Goal: Task Accomplishment & Management: Use online tool/utility

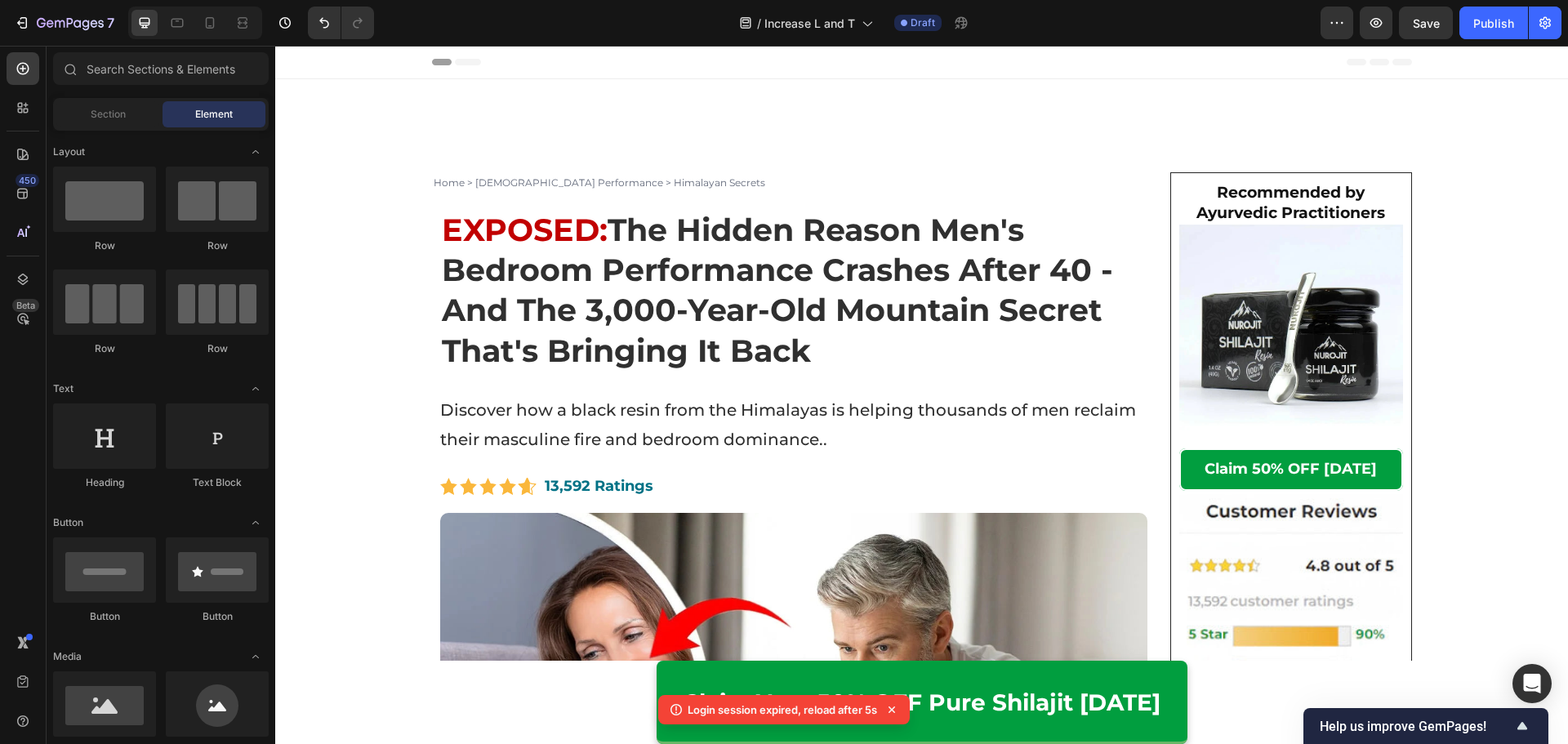
scroll to position [245, 0]
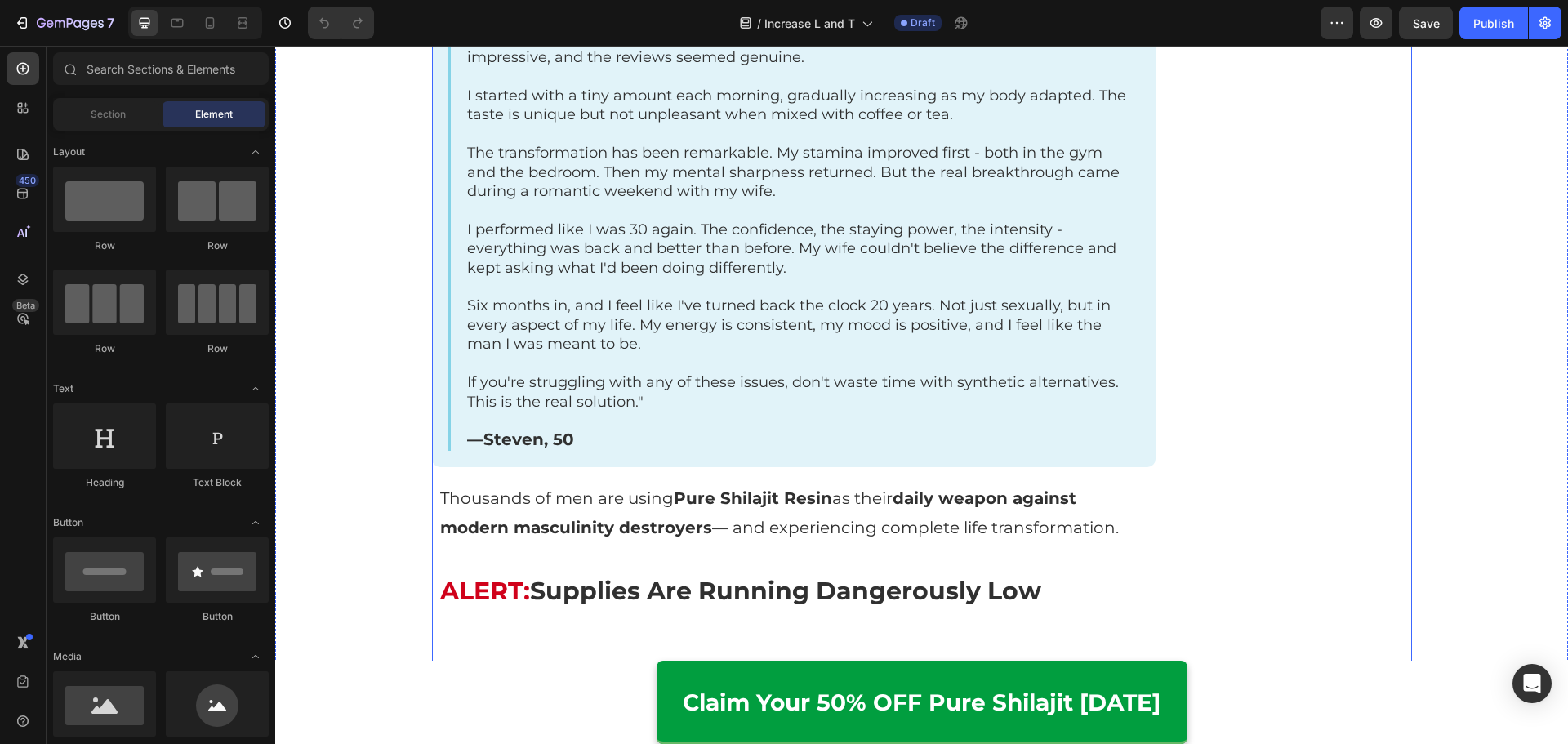
scroll to position [5061, 0]
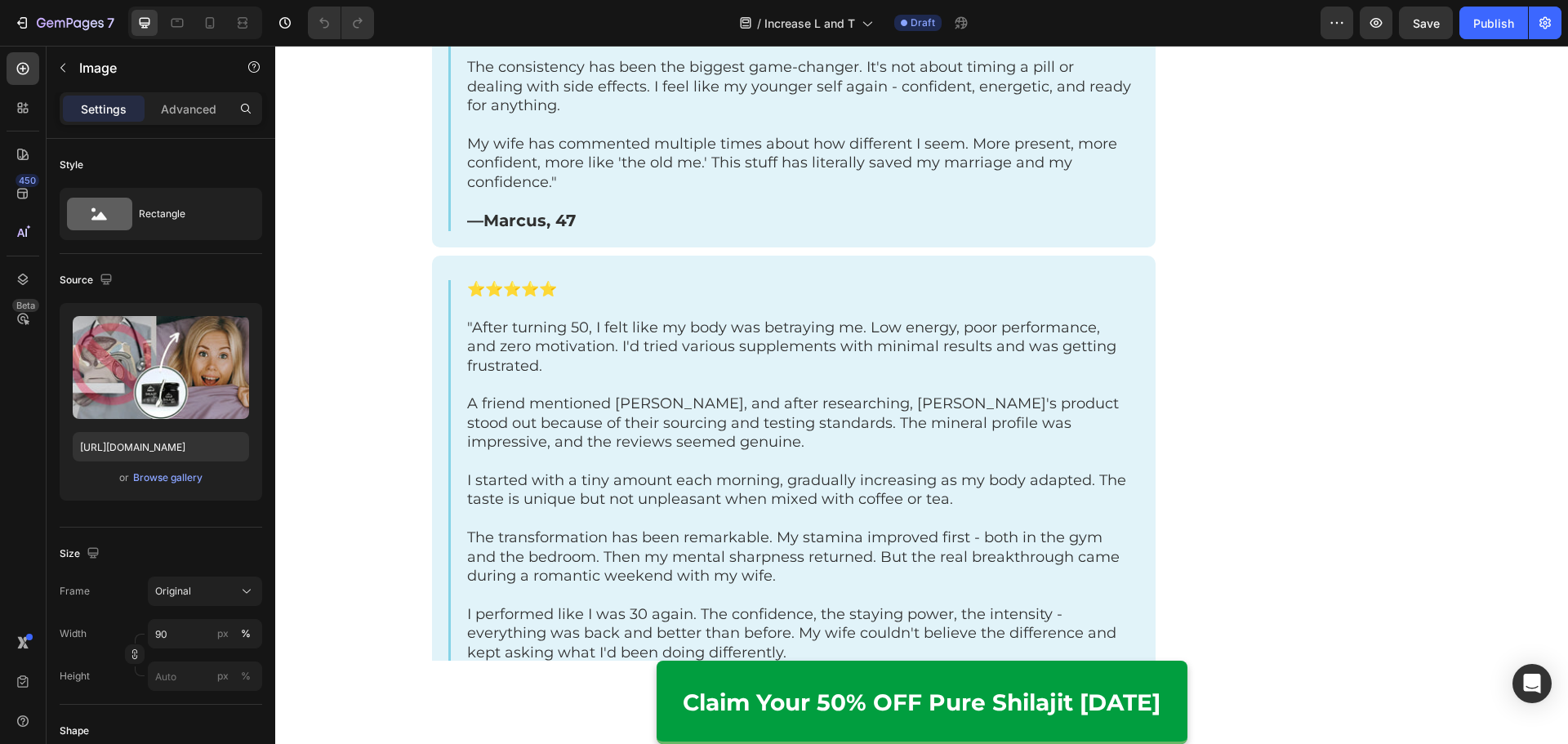
click at [196, 443] on input "https://cdn.shopify.com/s/files/1/0615/2716/3073/files/gempages_560001650740167…" at bounding box center [161, 446] width 176 height 29
drag, startPoint x: 194, startPoint y: 441, endPoint x: 149, endPoint y: 438, distance: 45.1
click at [149, 438] on input "https://cdn.shopify.com/s/files/1/0615/2716/3073/files/gempages_560001650740167…" at bounding box center [161, 446] width 176 height 29
click at [165, 446] on input "https://cdn.shopify.com/s/files/1/0615/2716/3073/files/gempages_560001650740167…" at bounding box center [161, 446] width 176 height 29
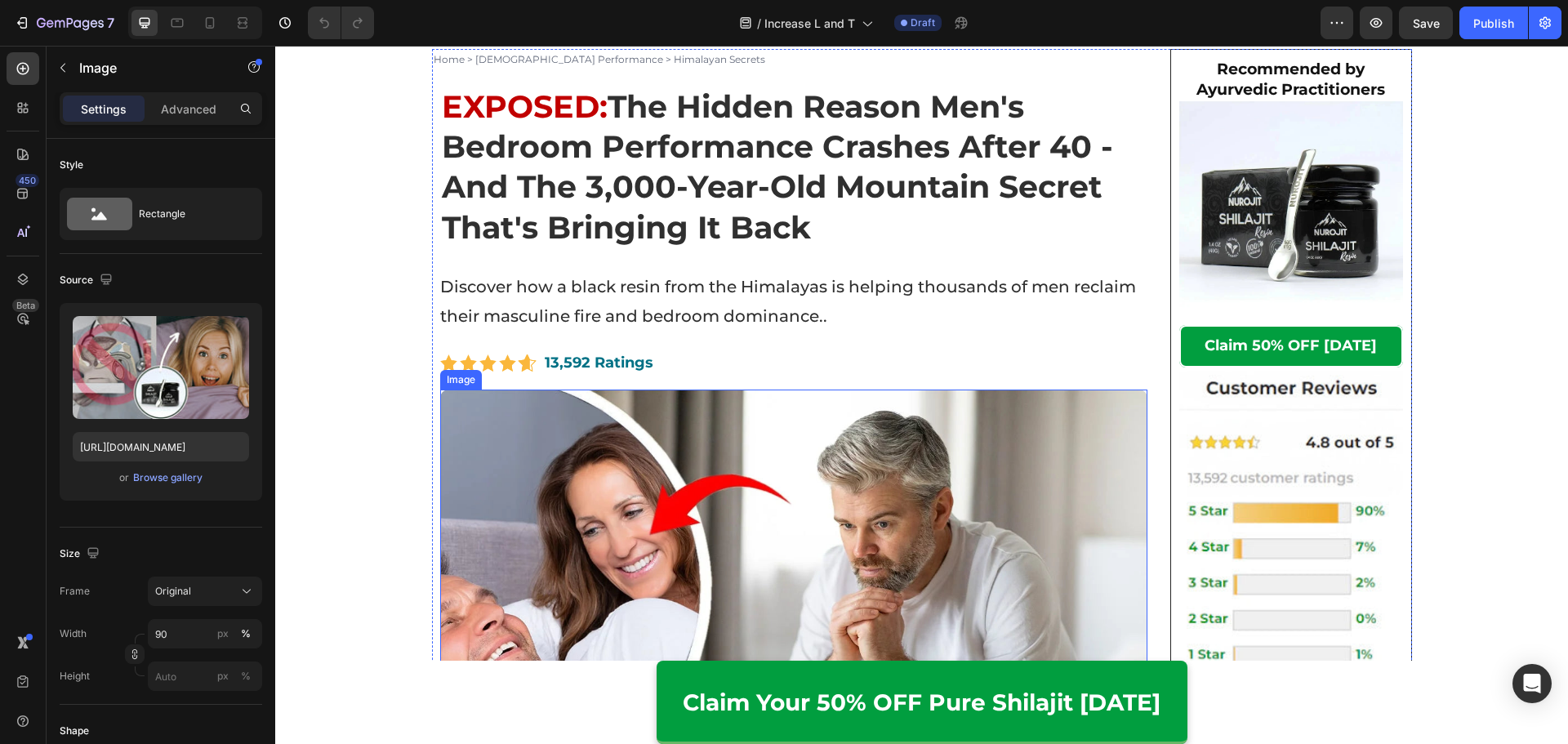
scroll to position [490, 0]
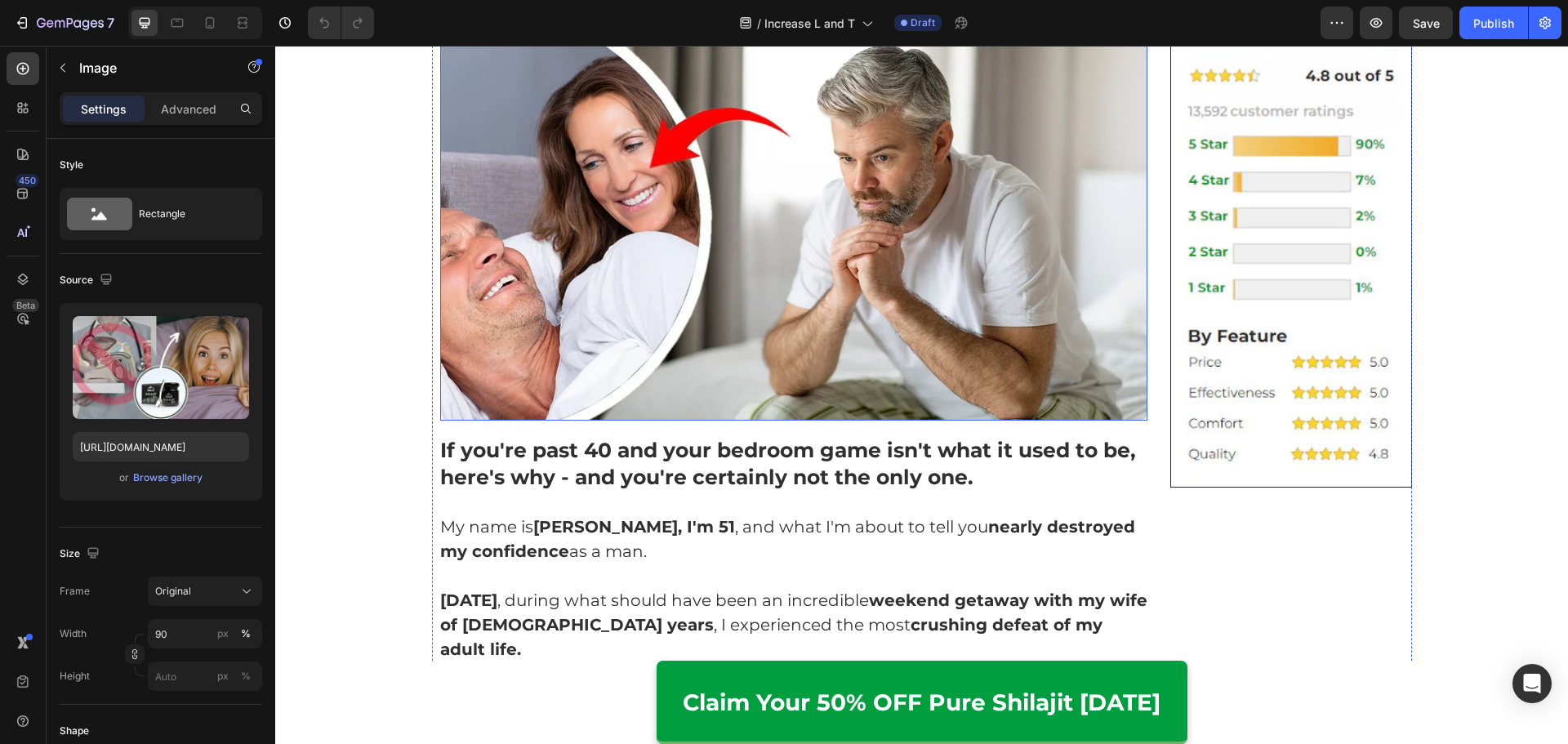
click at [616, 293] on img at bounding box center [793, 221] width 708 height 397
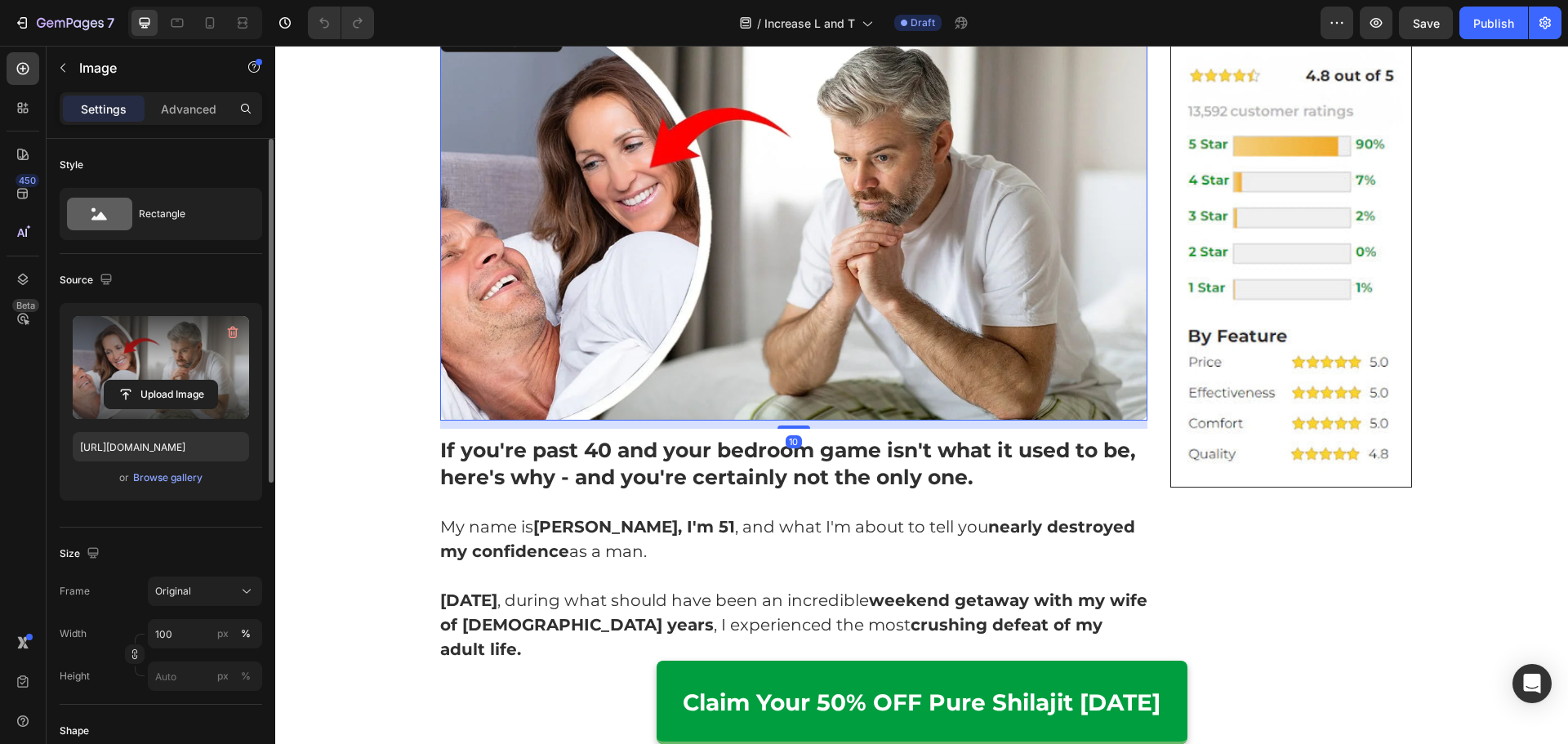
click at [181, 411] on label at bounding box center [161, 367] width 176 height 103
click at [181, 408] on input "file" at bounding box center [161, 393] width 113 height 27
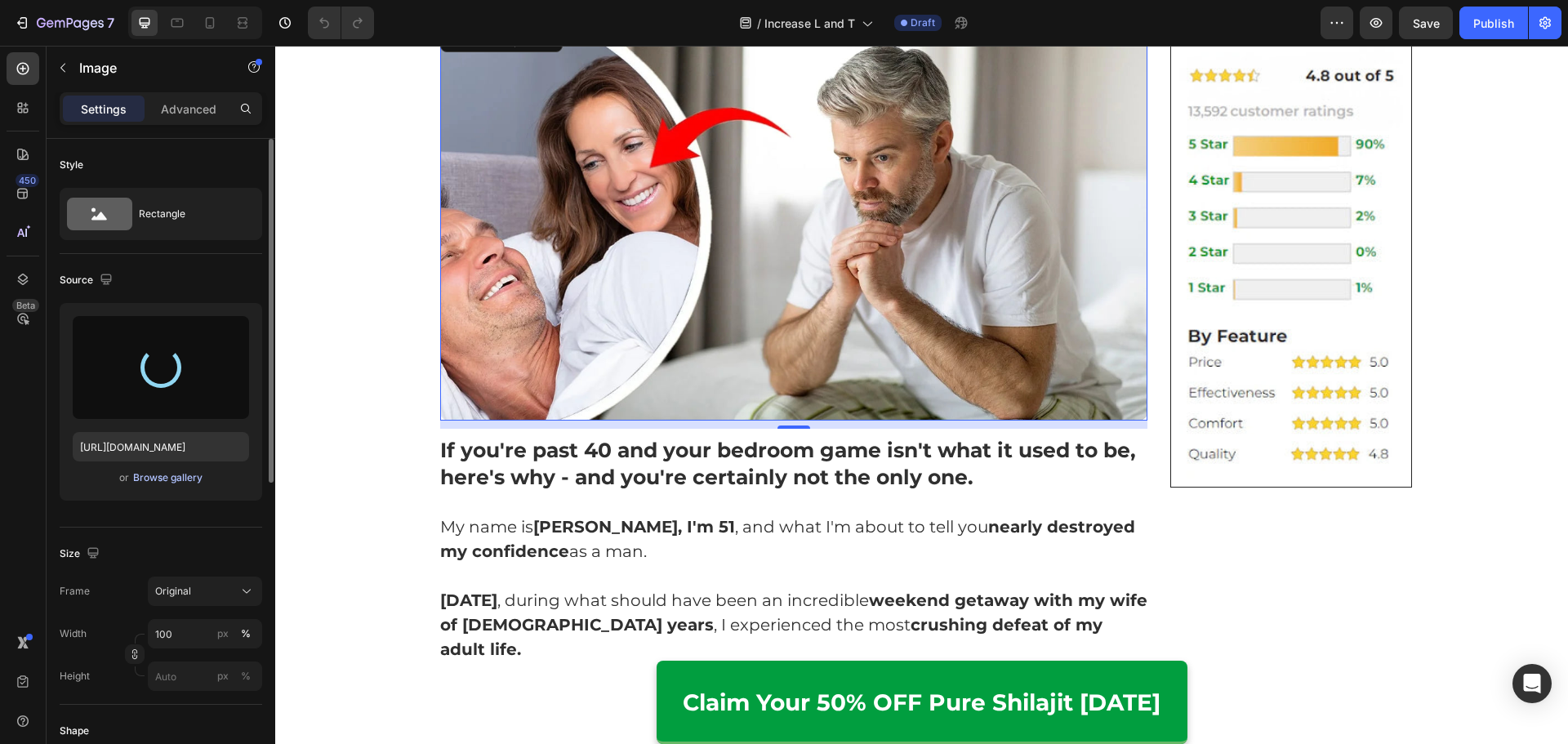
click at [183, 480] on div "Browse gallery" at bounding box center [167, 477] width 69 height 15
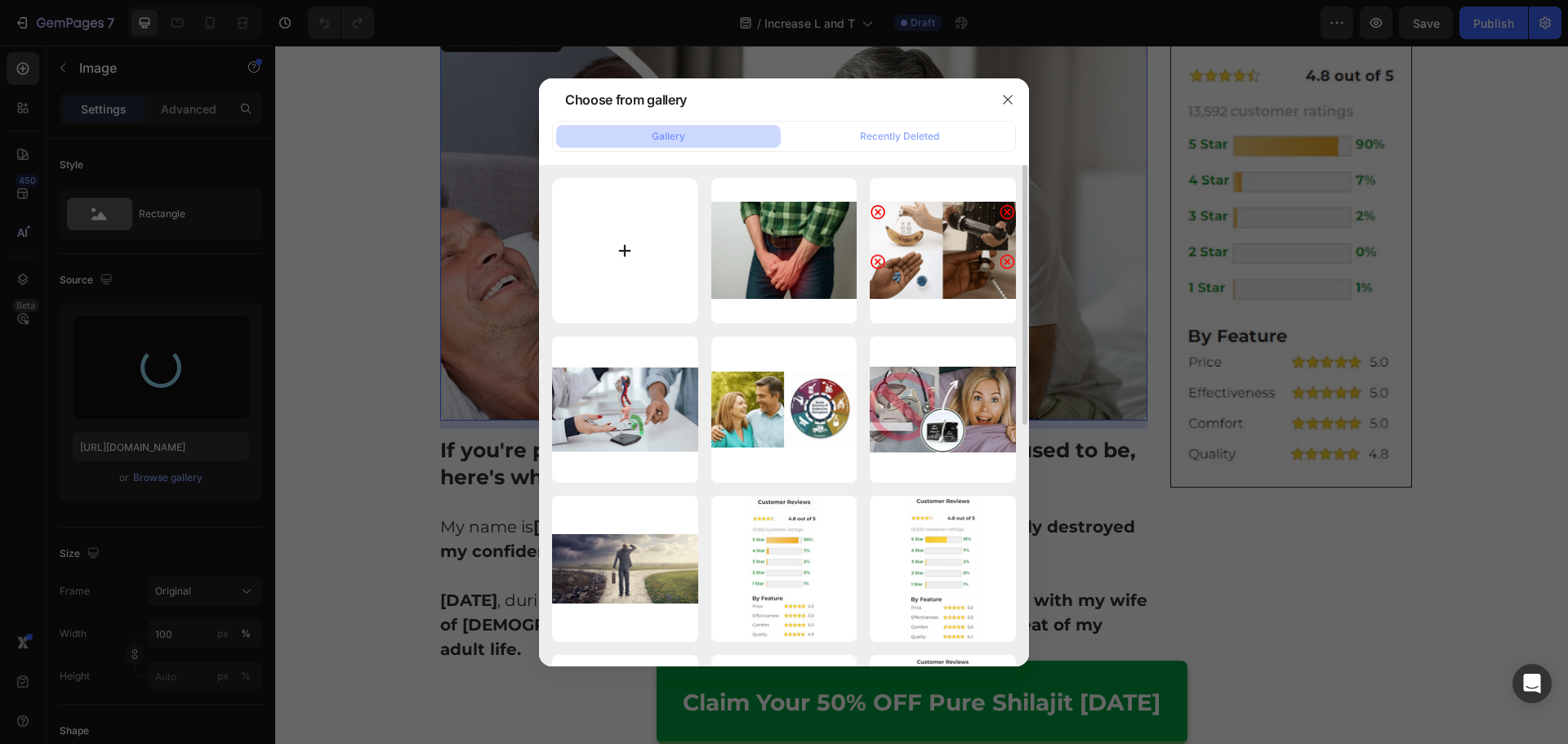
click at [624, 284] on input "file" at bounding box center [625, 251] width 147 height 147
type input "C:\fakepath\Adv-Hero (1).jpg"
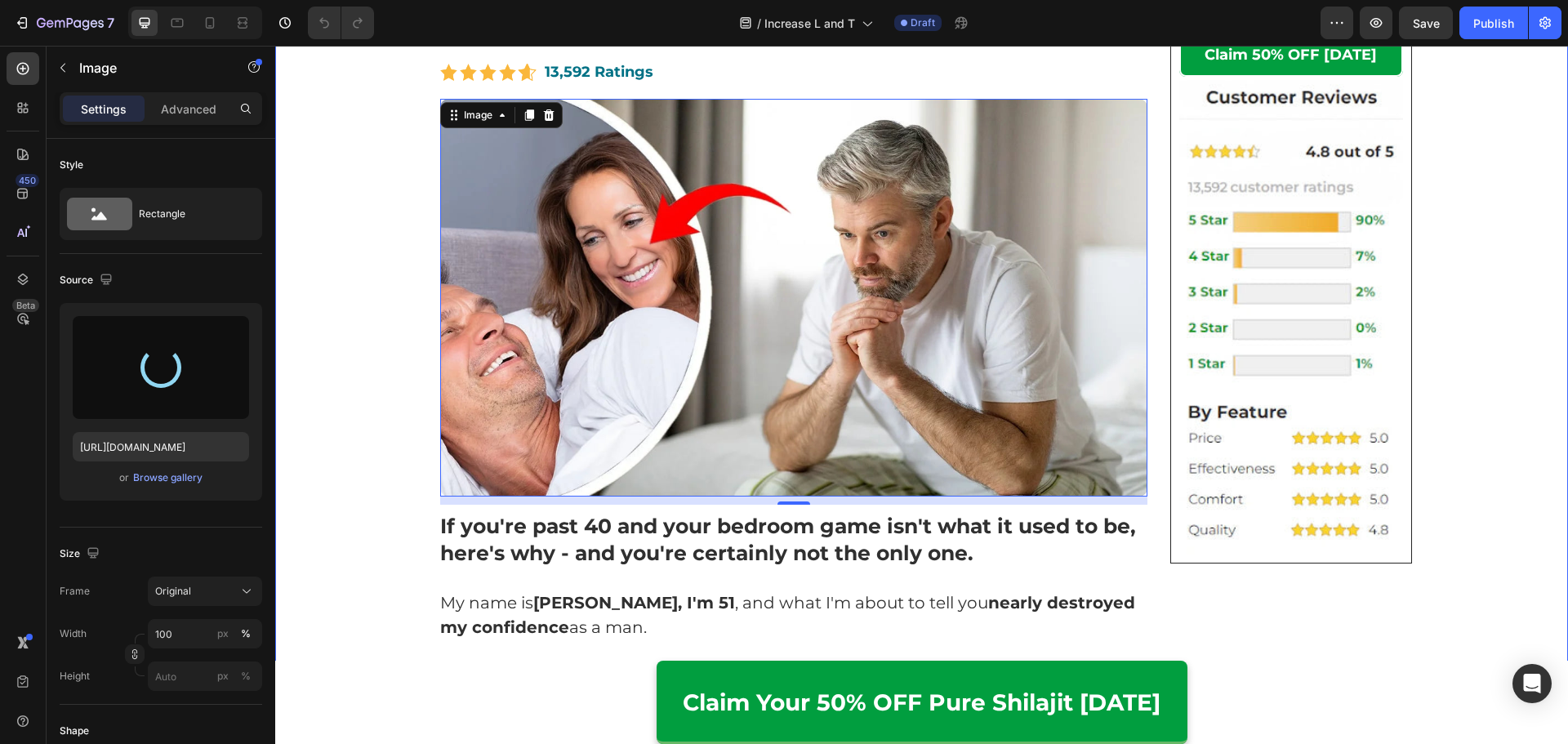
scroll to position [408, 0]
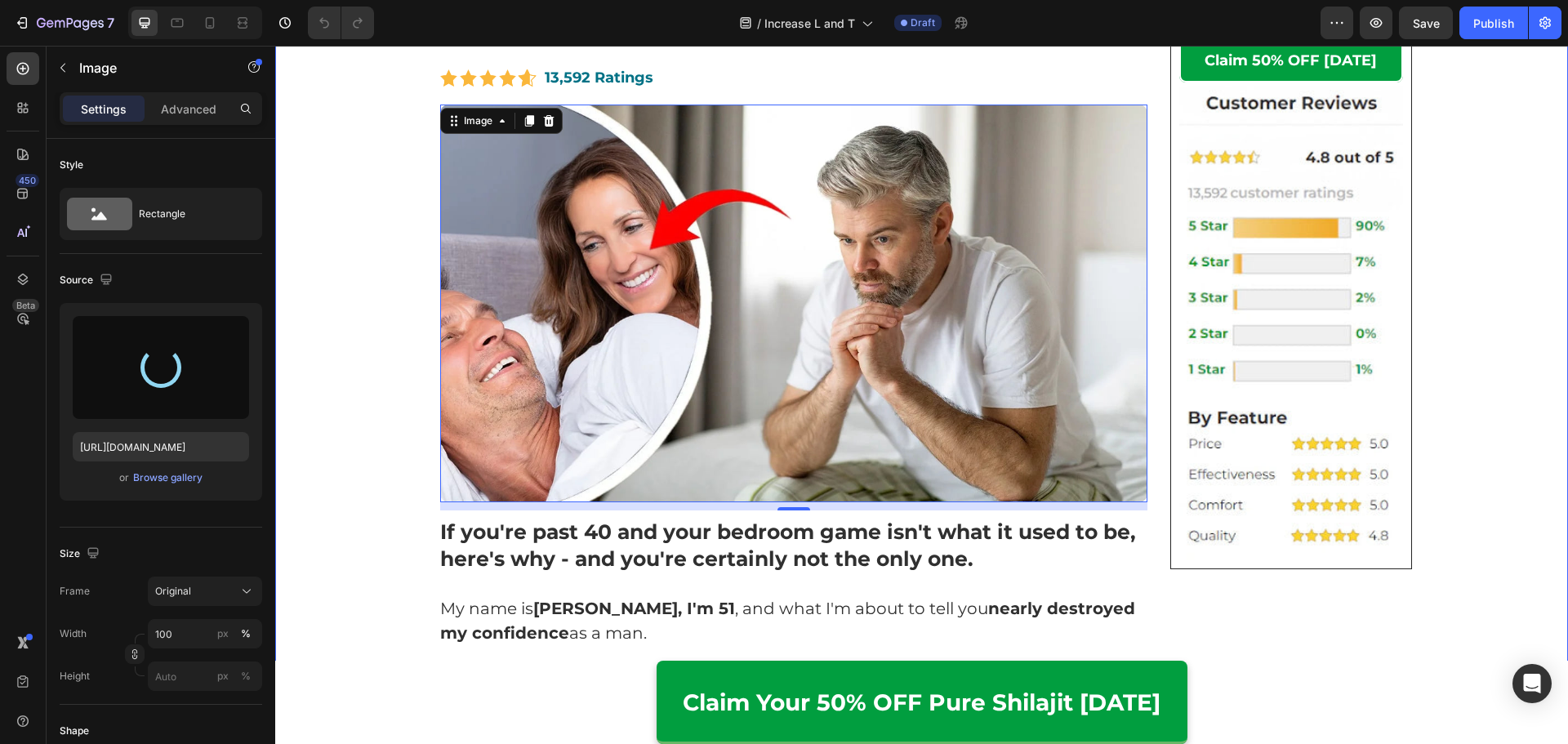
type input "https://cdn.shopify.com/s/files/1/0615/2716/3073/files/gempages_560001650740167…"
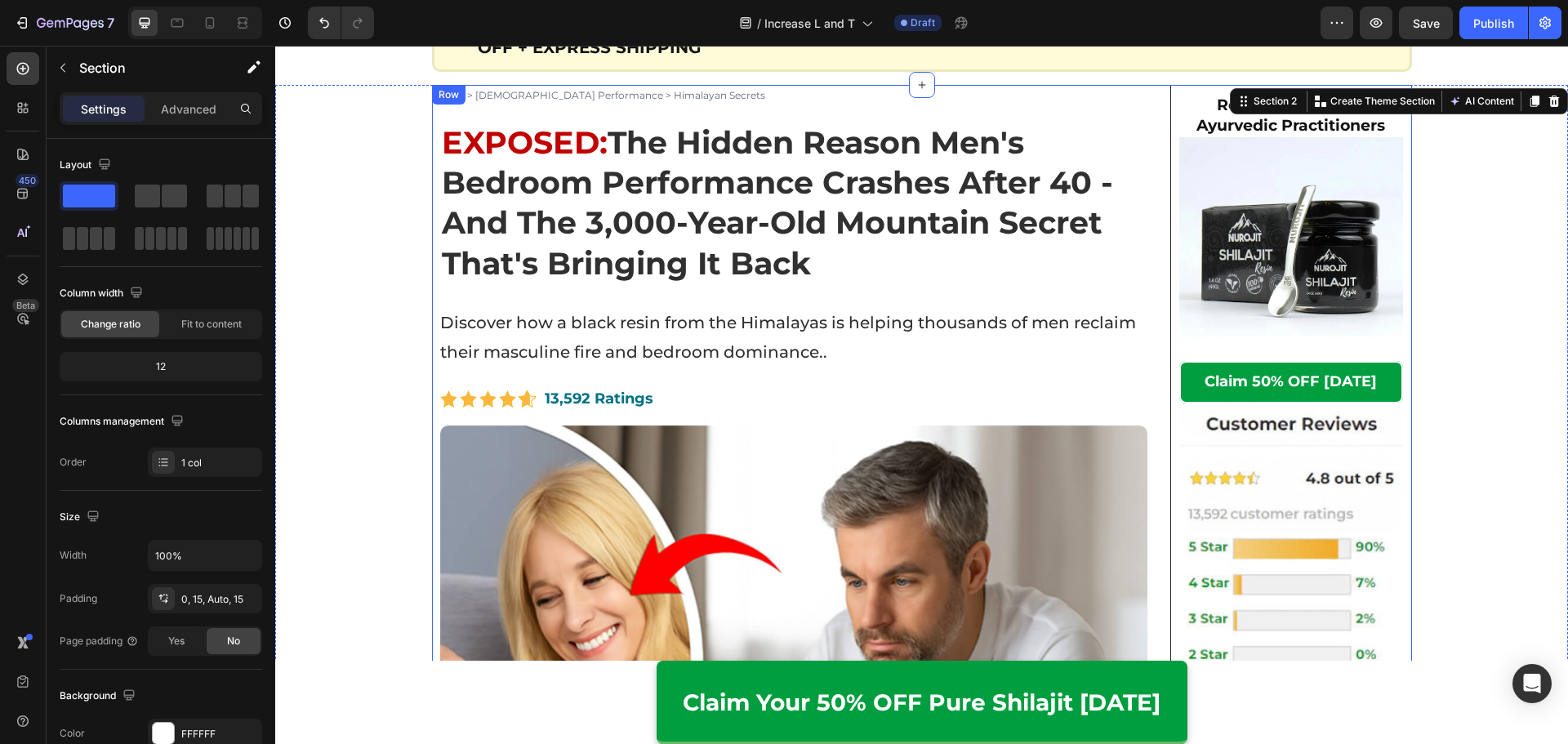
scroll to position [81, 0]
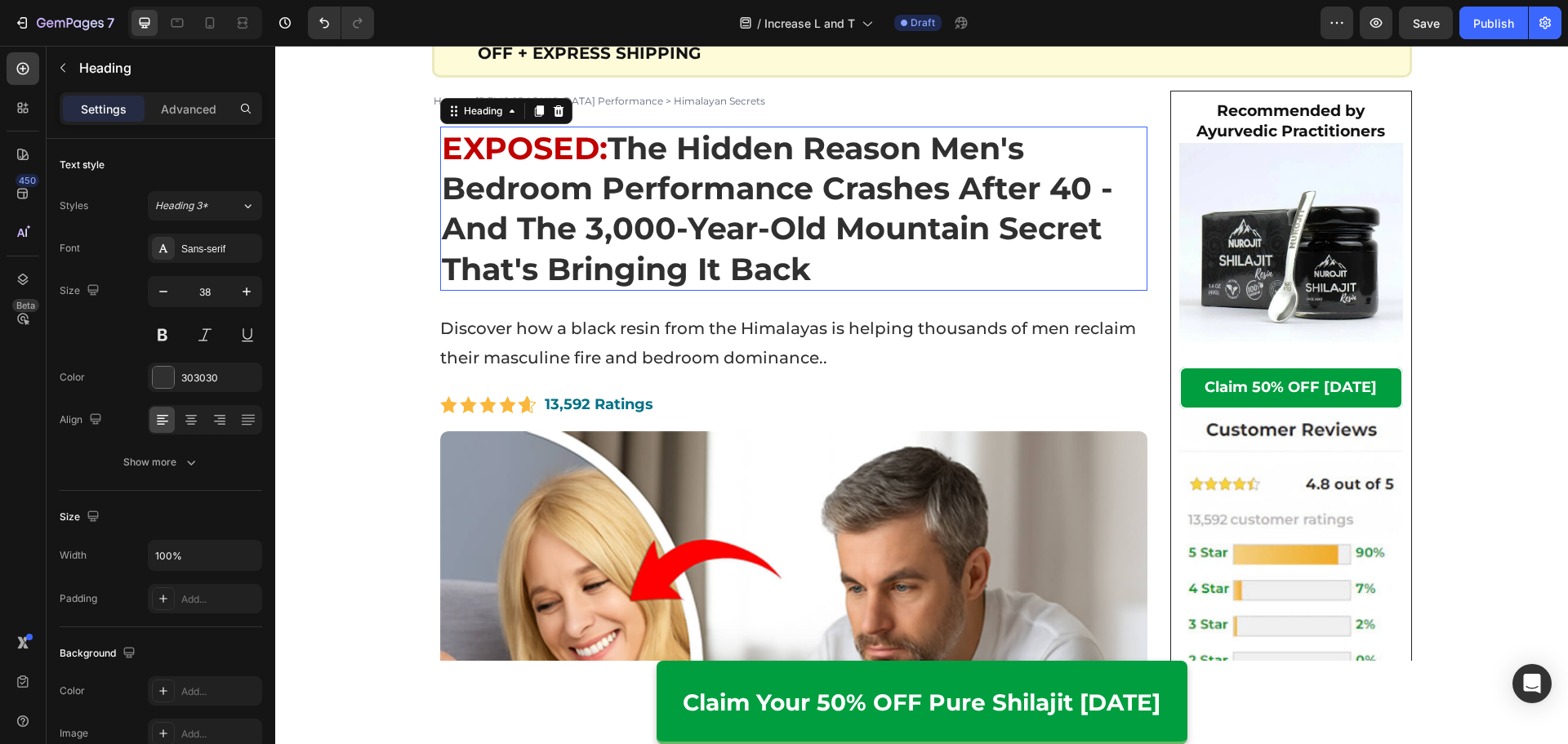
click at [734, 226] on strong "The Hidden Reason Men's Bedroom Performance Crashes After 40 - And The 3,000-Ye…" at bounding box center [777, 208] width 671 height 159
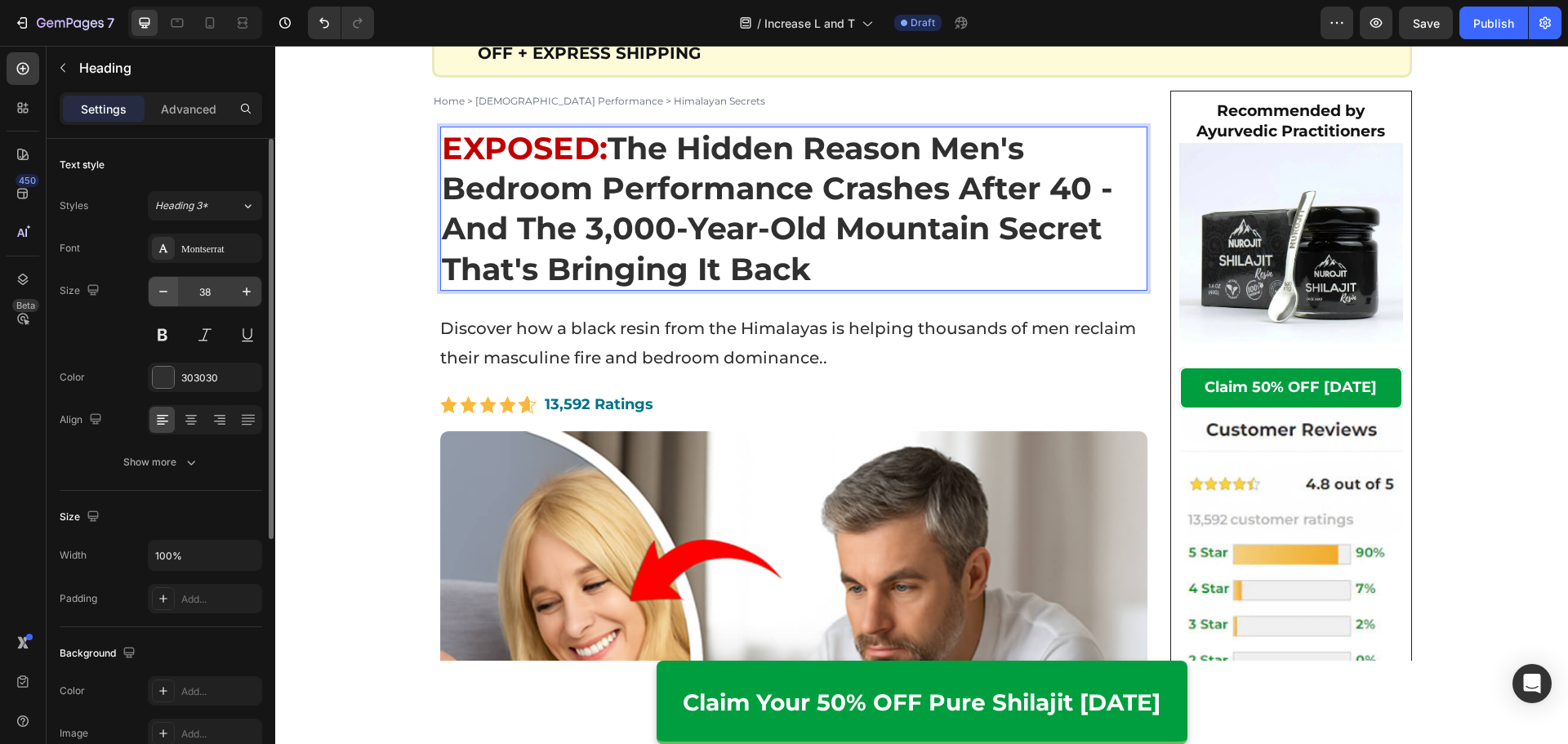
click at [177, 296] on div "38" at bounding box center [204, 291] width 113 height 29
click at [170, 301] on button "button" at bounding box center [163, 291] width 29 height 29
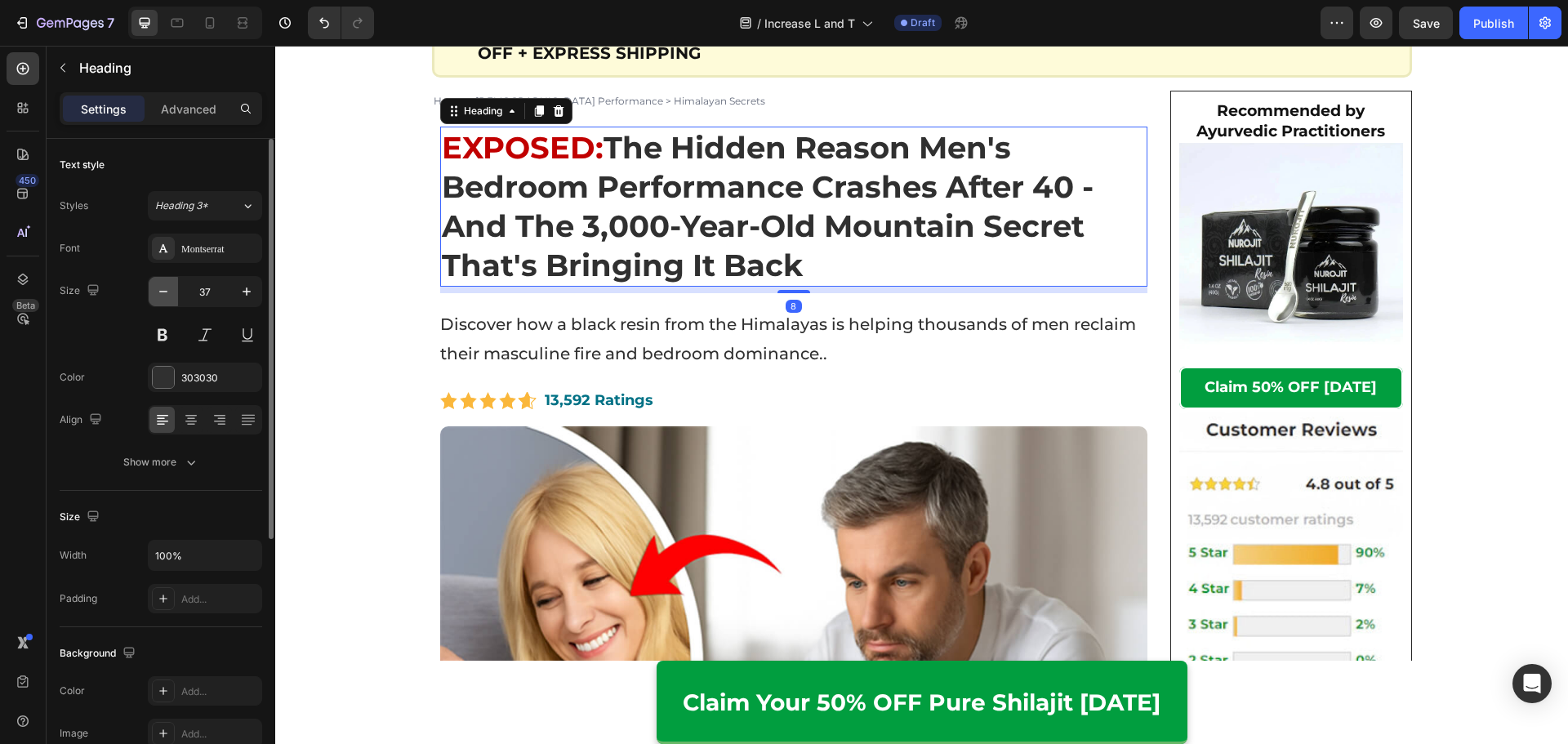
click at [170, 301] on button "button" at bounding box center [163, 291] width 29 height 29
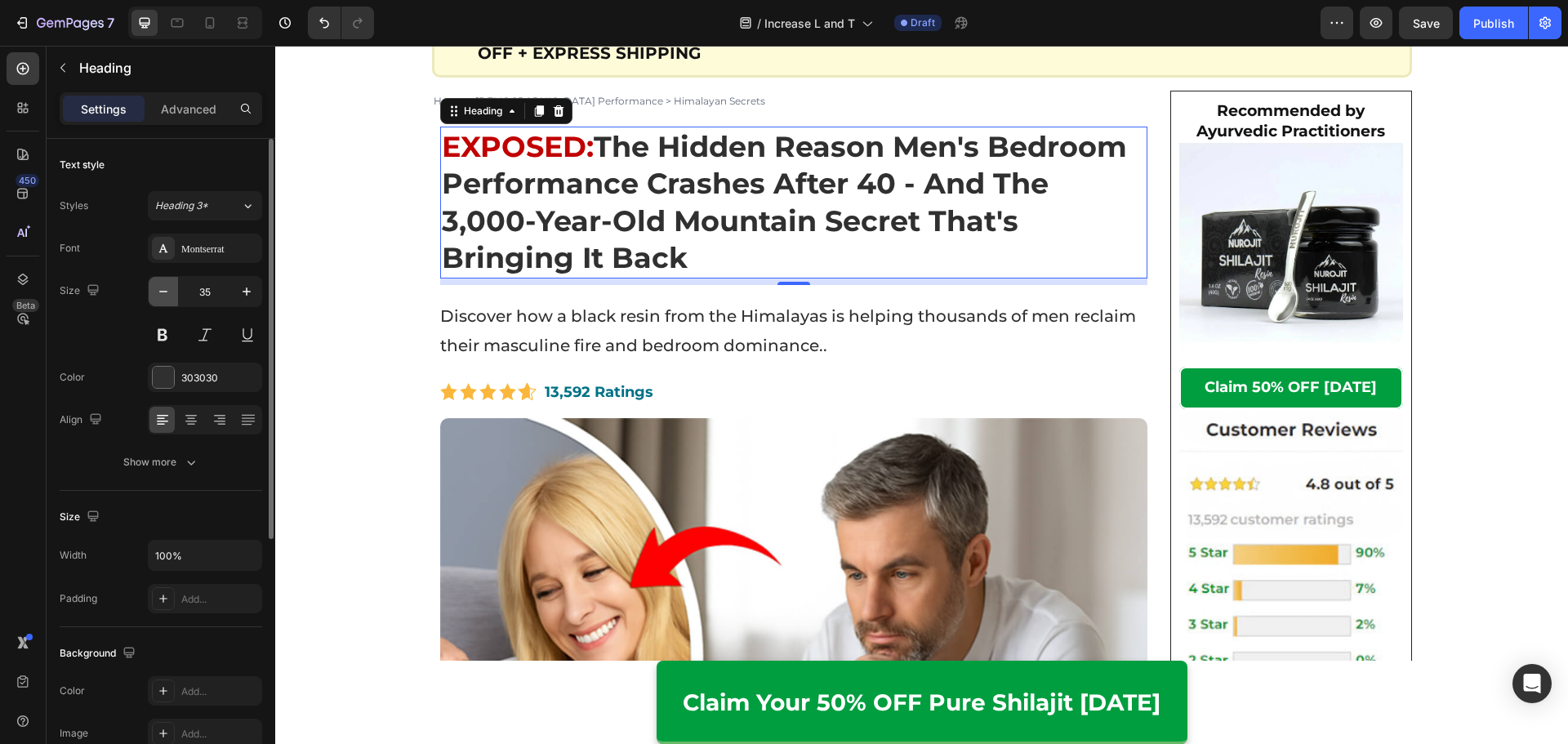
click at [170, 301] on button "button" at bounding box center [163, 291] width 29 height 29
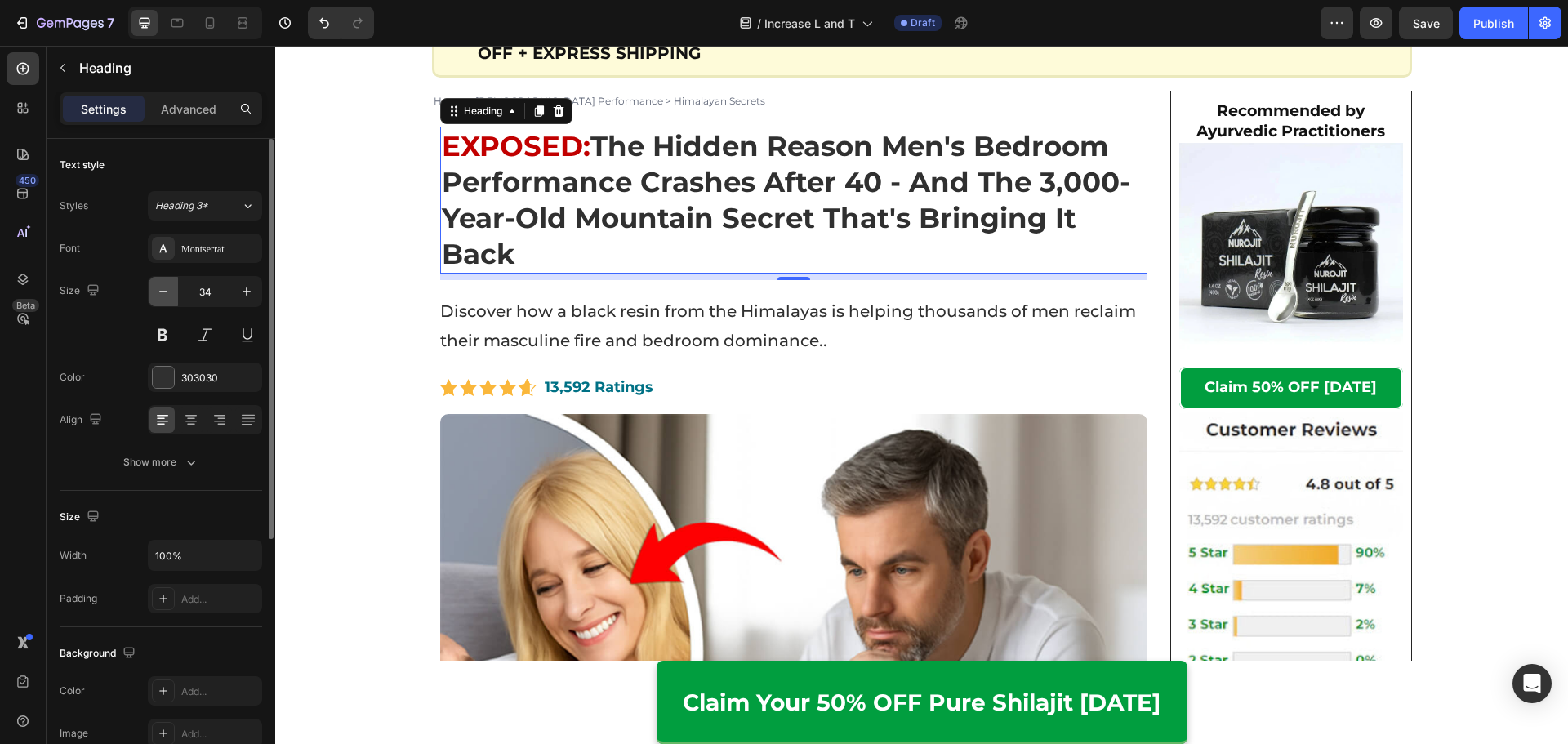
click at [170, 302] on button "button" at bounding box center [163, 291] width 29 height 29
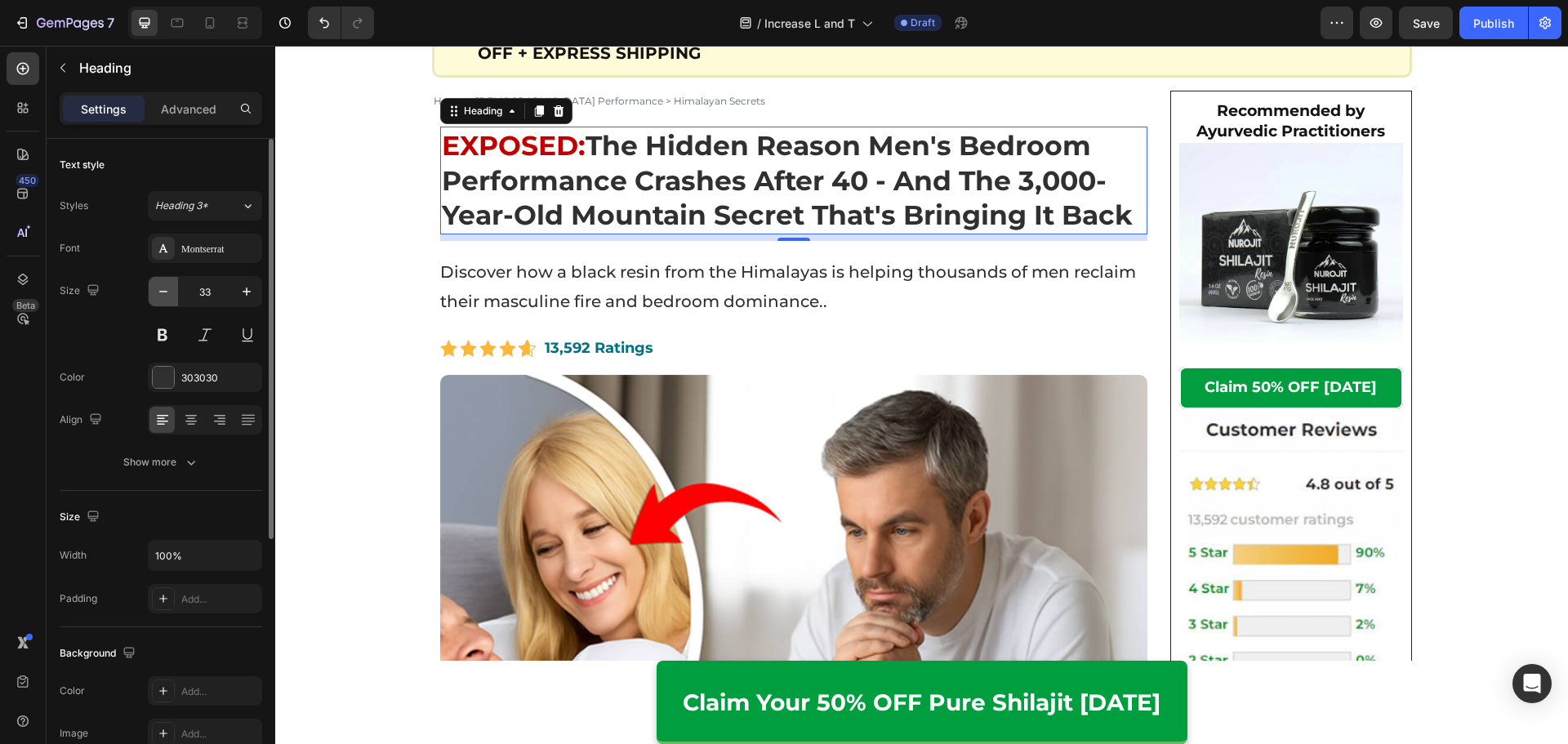
click at [170, 302] on button "button" at bounding box center [163, 291] width 29 height 29
type input "32"
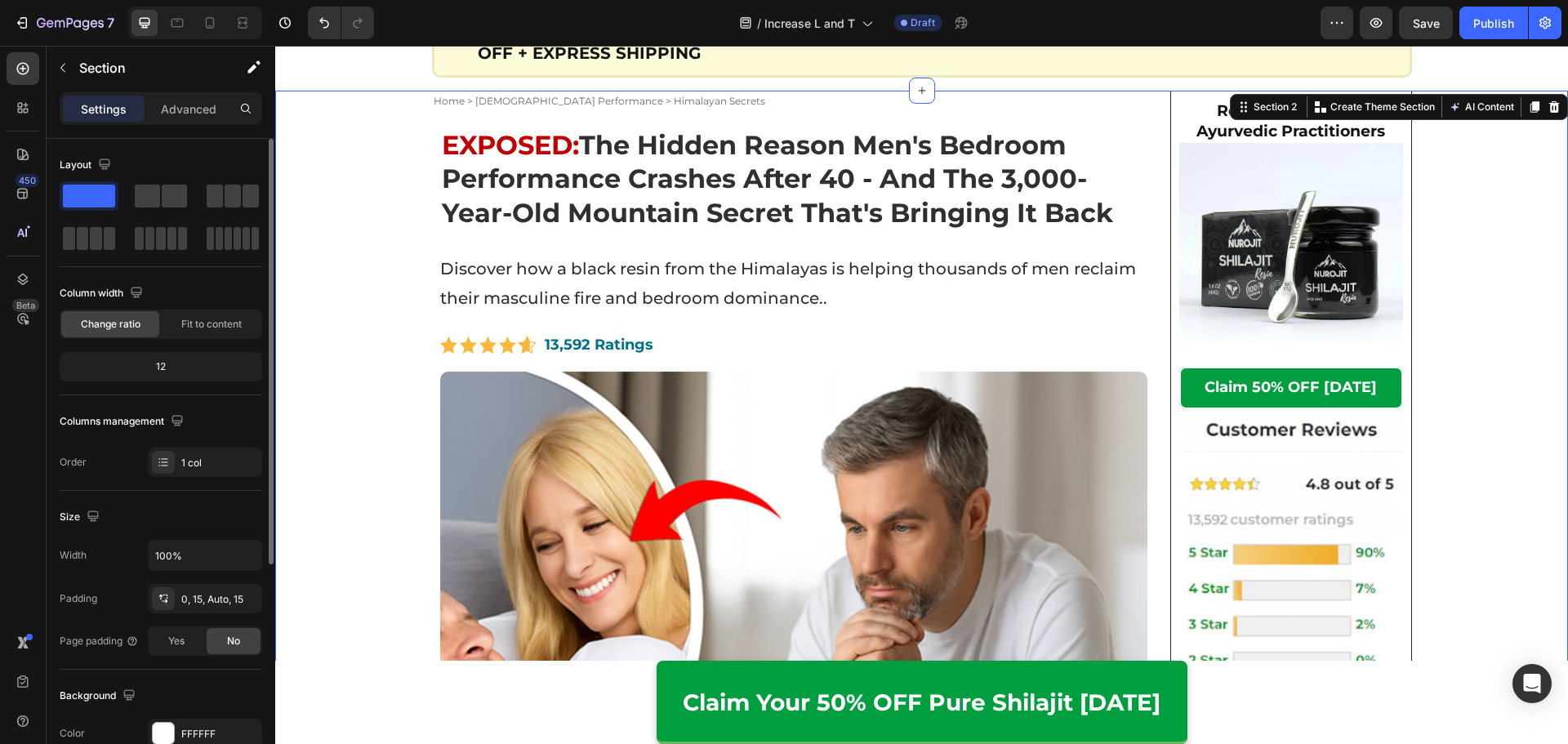
click at [524, 99] on p "Home > [DEMOGRAPHIC_DATA] Performance > Himalayan Secrets" at bounding box center [793, 101] width 721 height 18
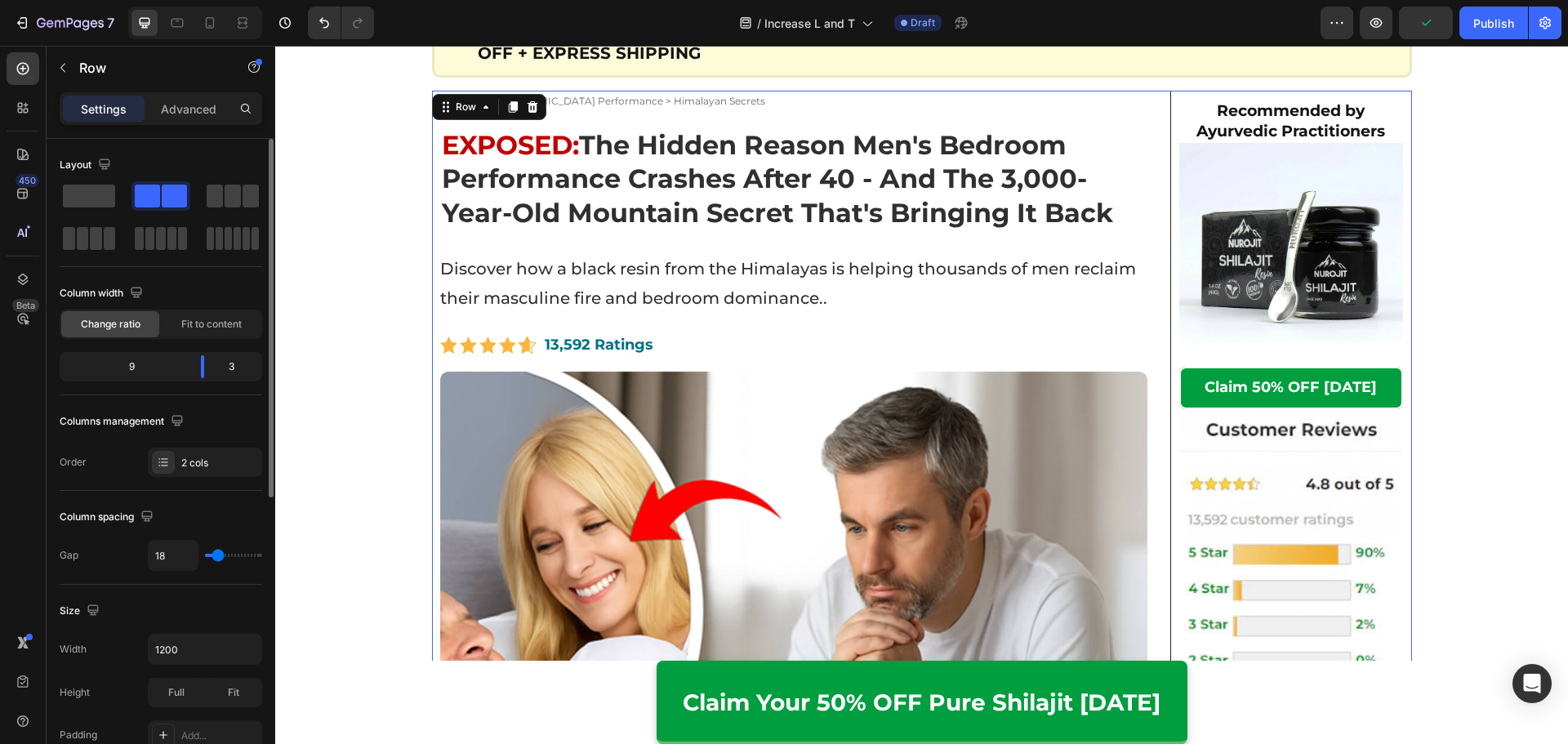
click at [617, 129] on strong "The Hidden Reason Men's Bedroom Performance Crashes After 40 - And The 3,000-Ye…" at bounding box center [777, 178] width 671 height 99
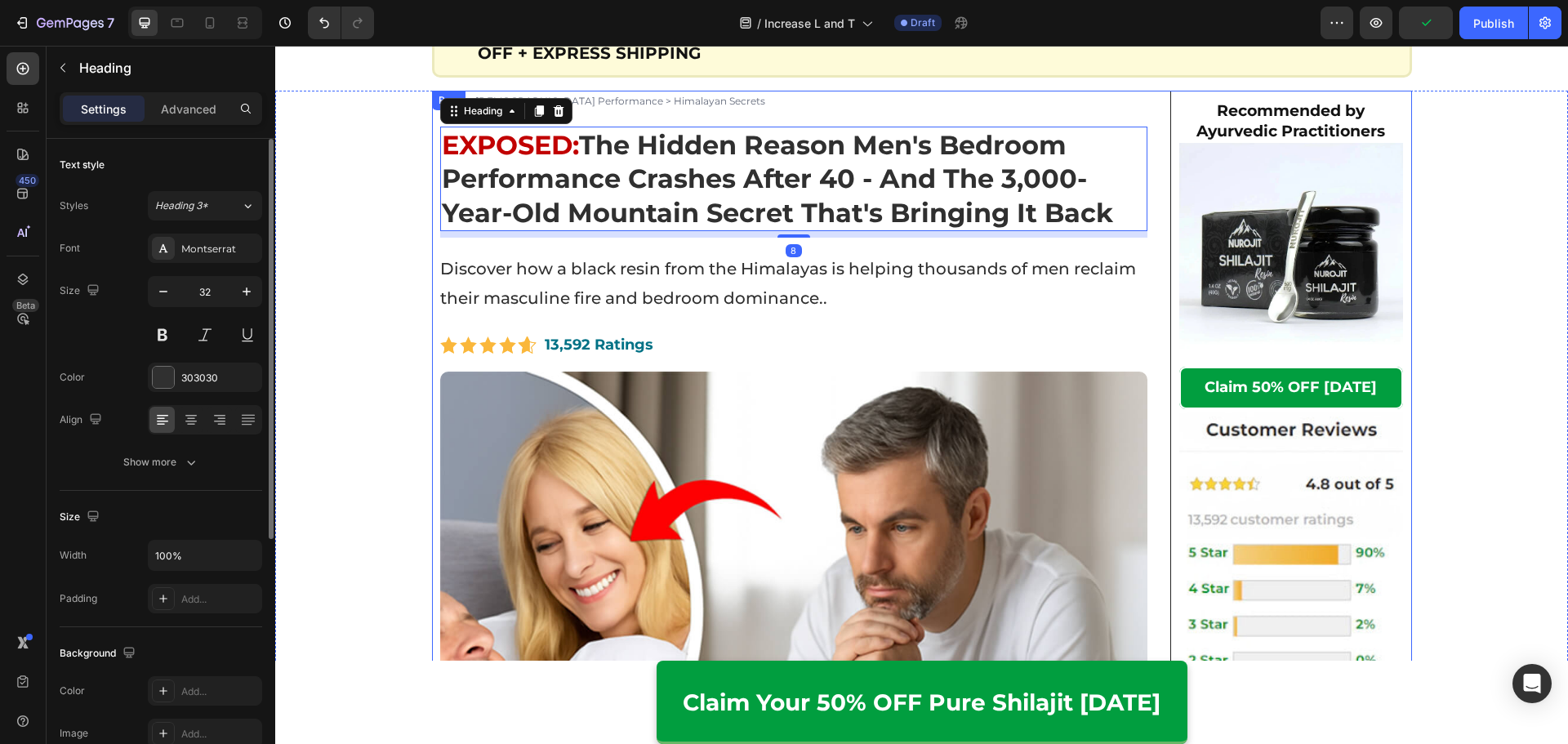
click at [642, 108] on p "Home > [DEMOGRAPHIC_DATA] Performance > Himalayan Secrets" at bounding box center [793, 101] width 721 height 18
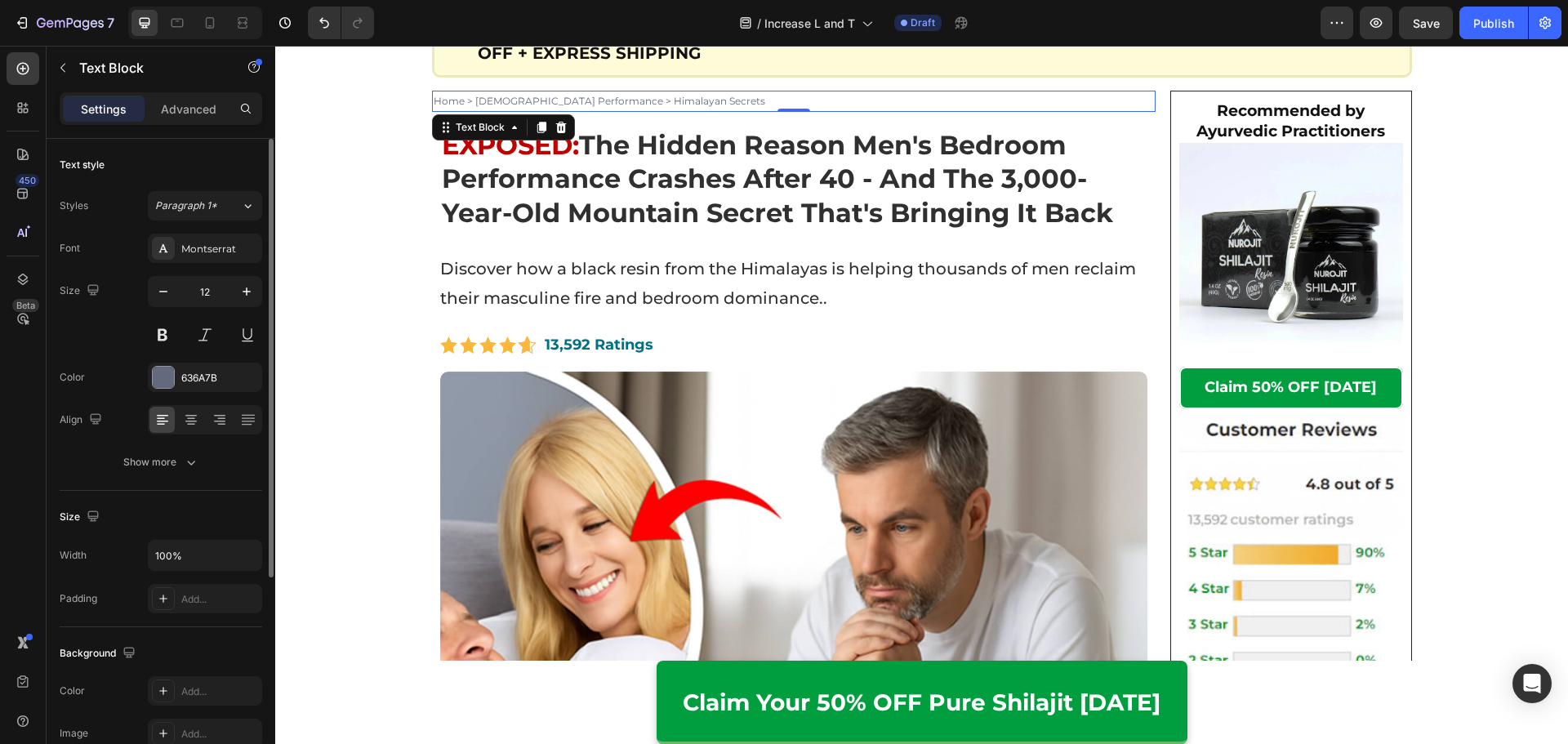
click at [210, 315] on div "12" at bounding box center [204, 313] width 114 height 74
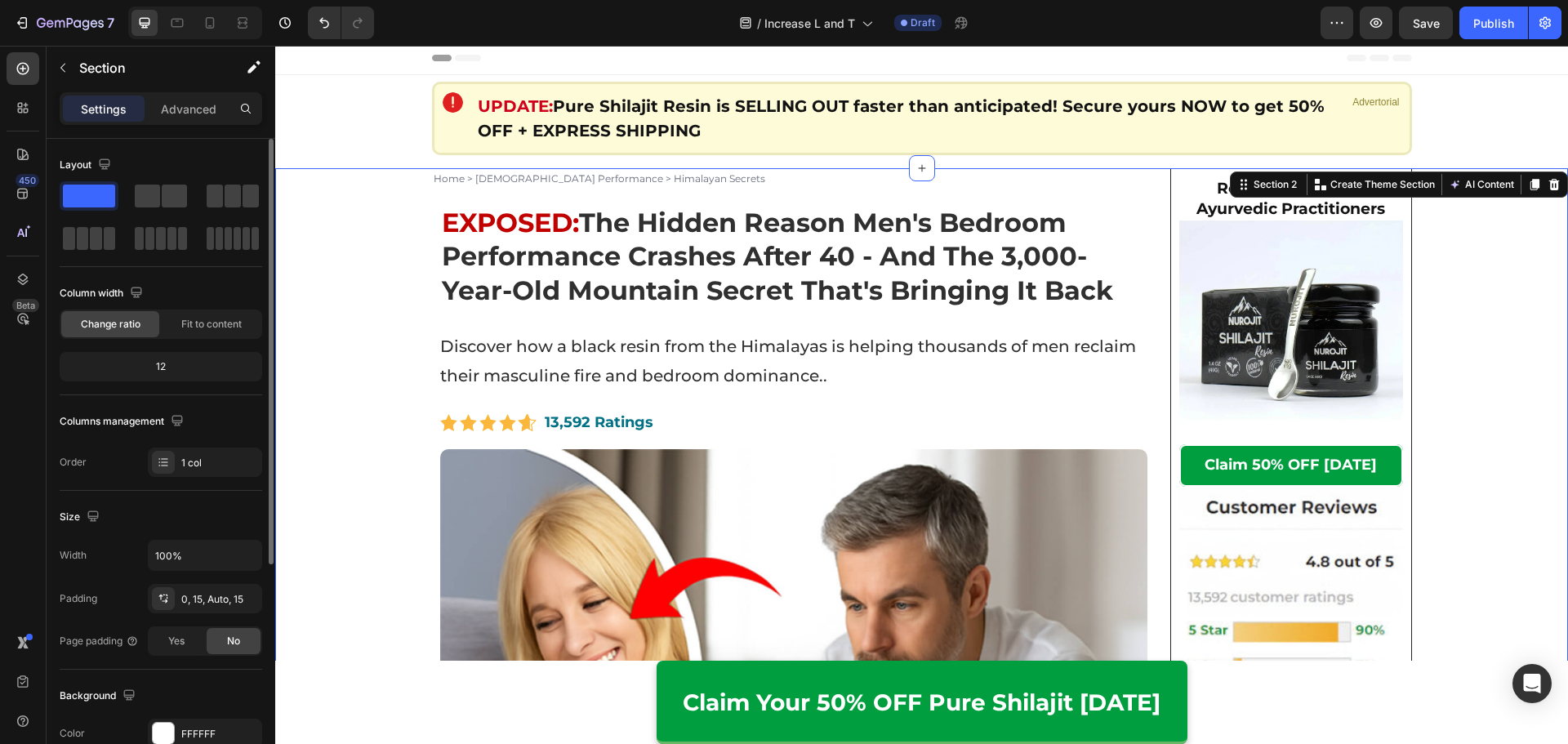
scroll to position [0, 0]
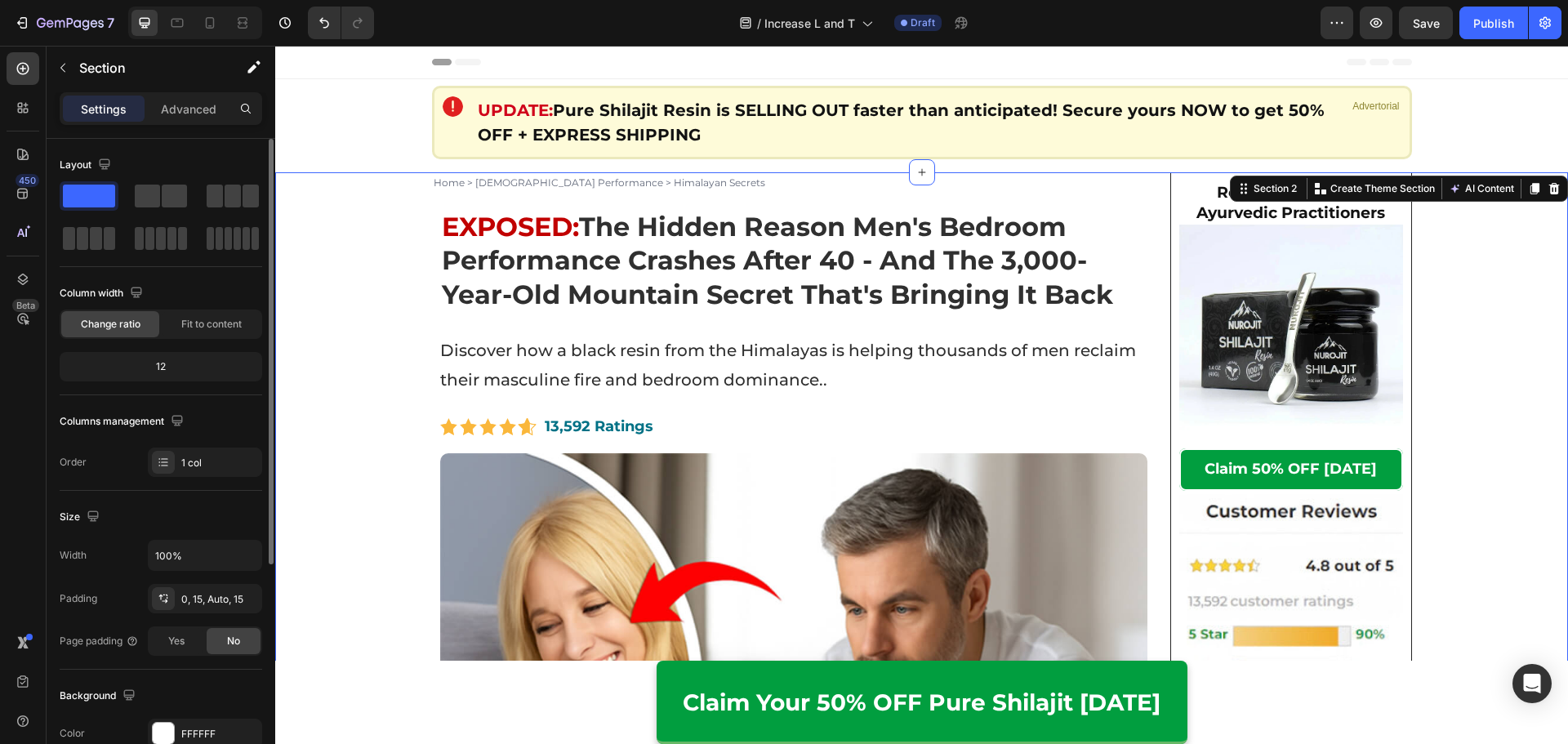
click at [375, 133] on div "Image UPDATE: Pure Shilajit Resin is SELLING OUT faster than anticipated! Secur…" at bounding box center [921, 130] width 1293 height 87
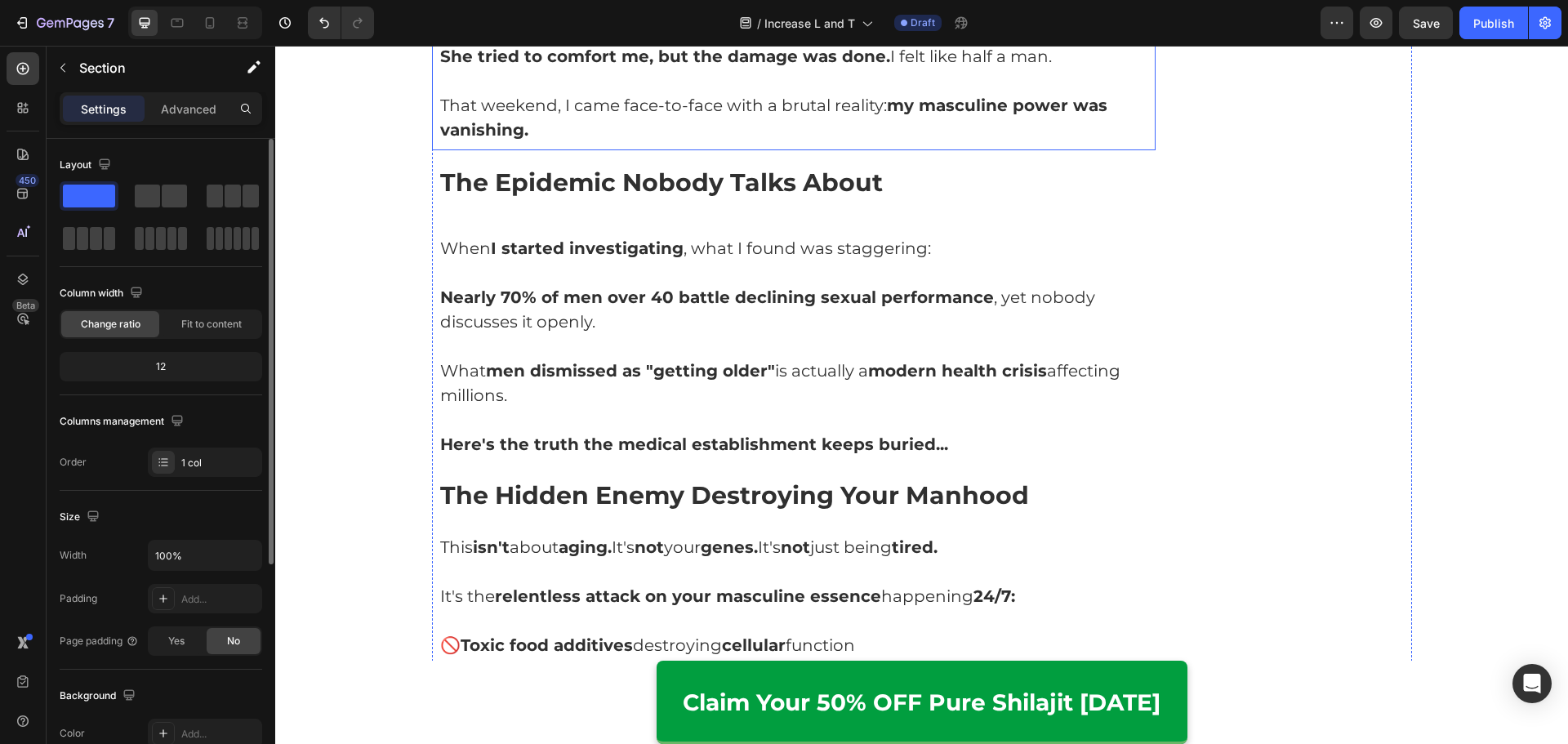
scroll to position [1224, 0]
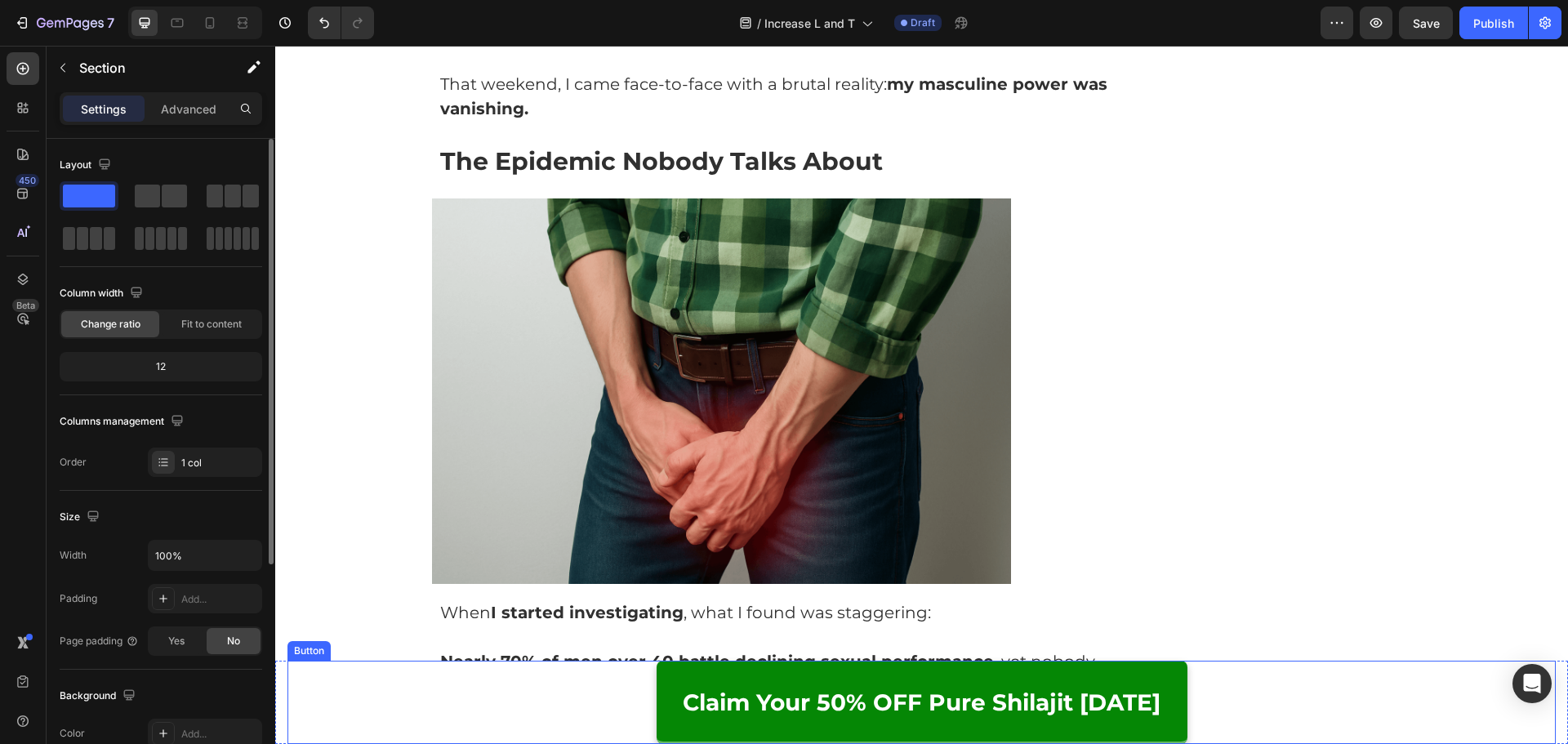
click at [928, 680] on link "Claim Your 50% OFF Pure Shilajit [DATE]" at bounding box center [921, 701] width 531 height 83
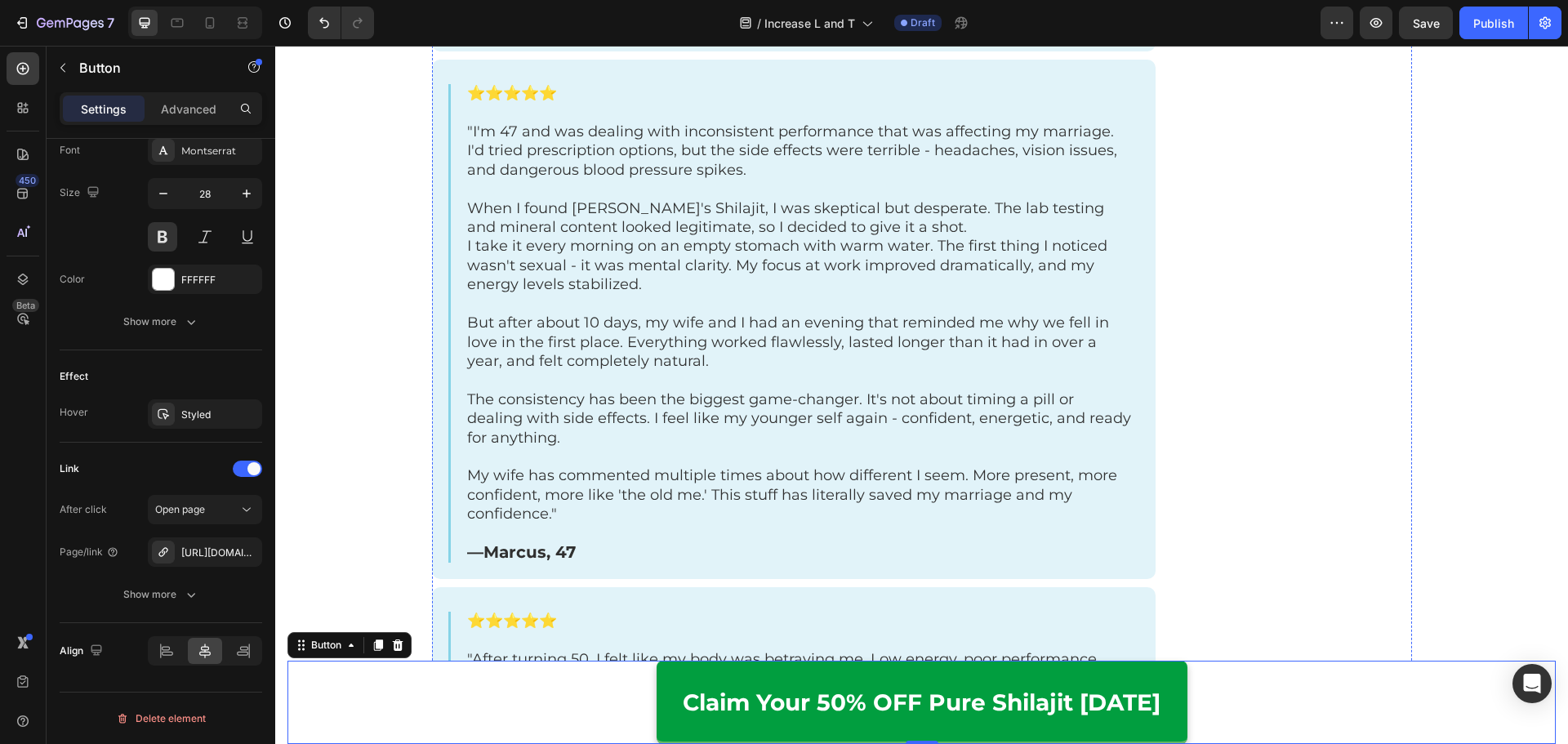
scroll to position [4978, 0]
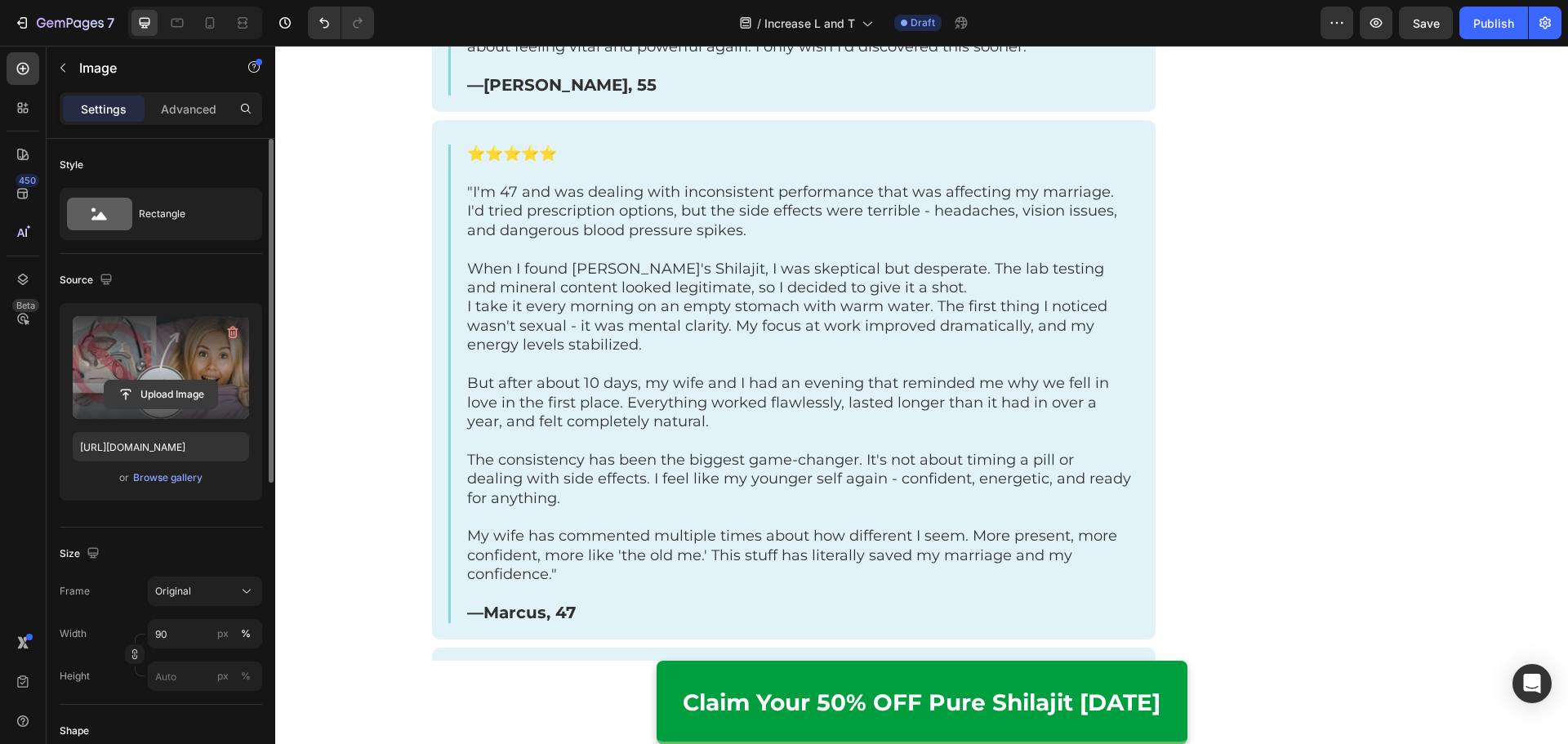
click at [180, 393] on input "file" at bounding box center [161, 393] width 113 height 27
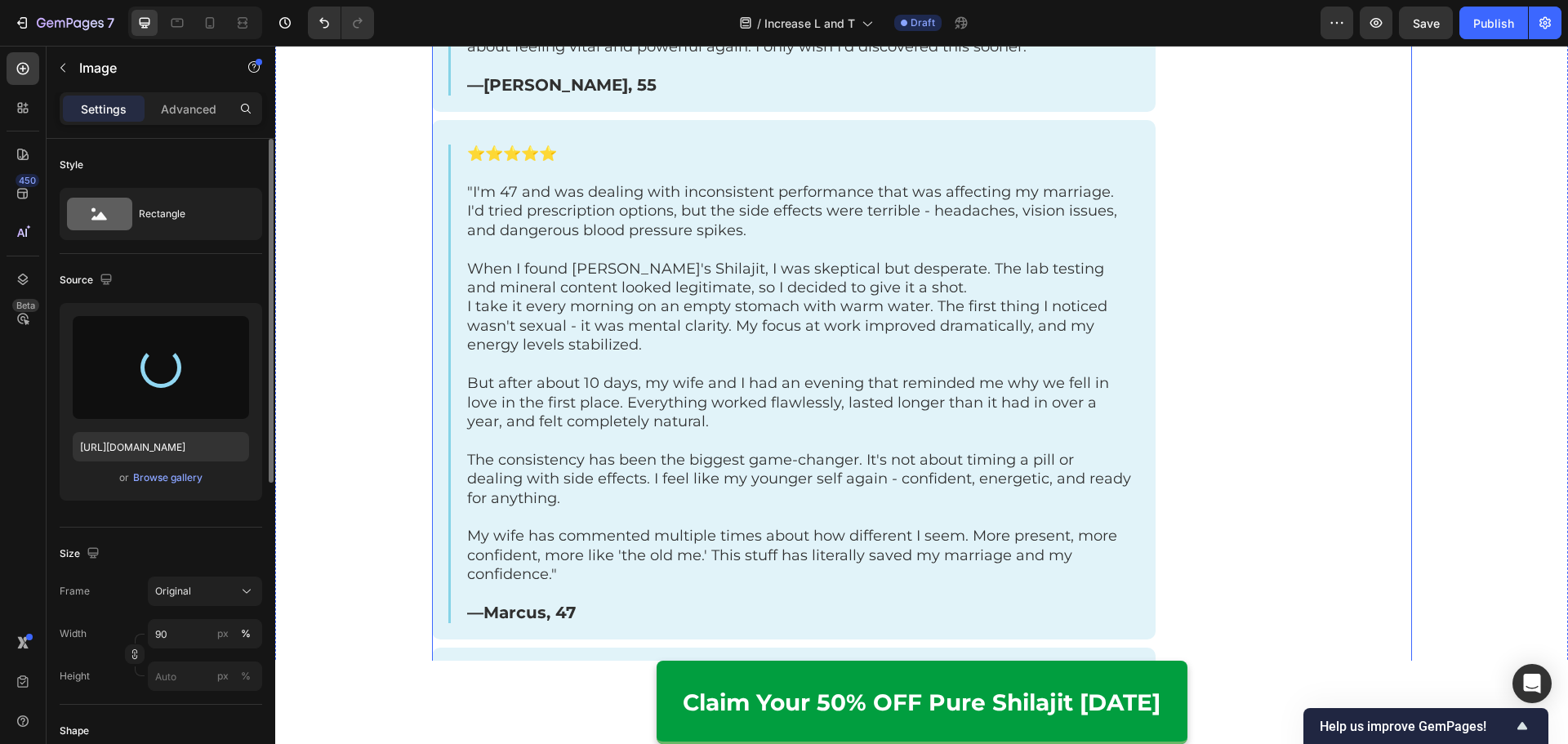
type input "https://cdn.shopify.com/s/files/1/0615/2716/3073/files/gempages_560001650740167…"
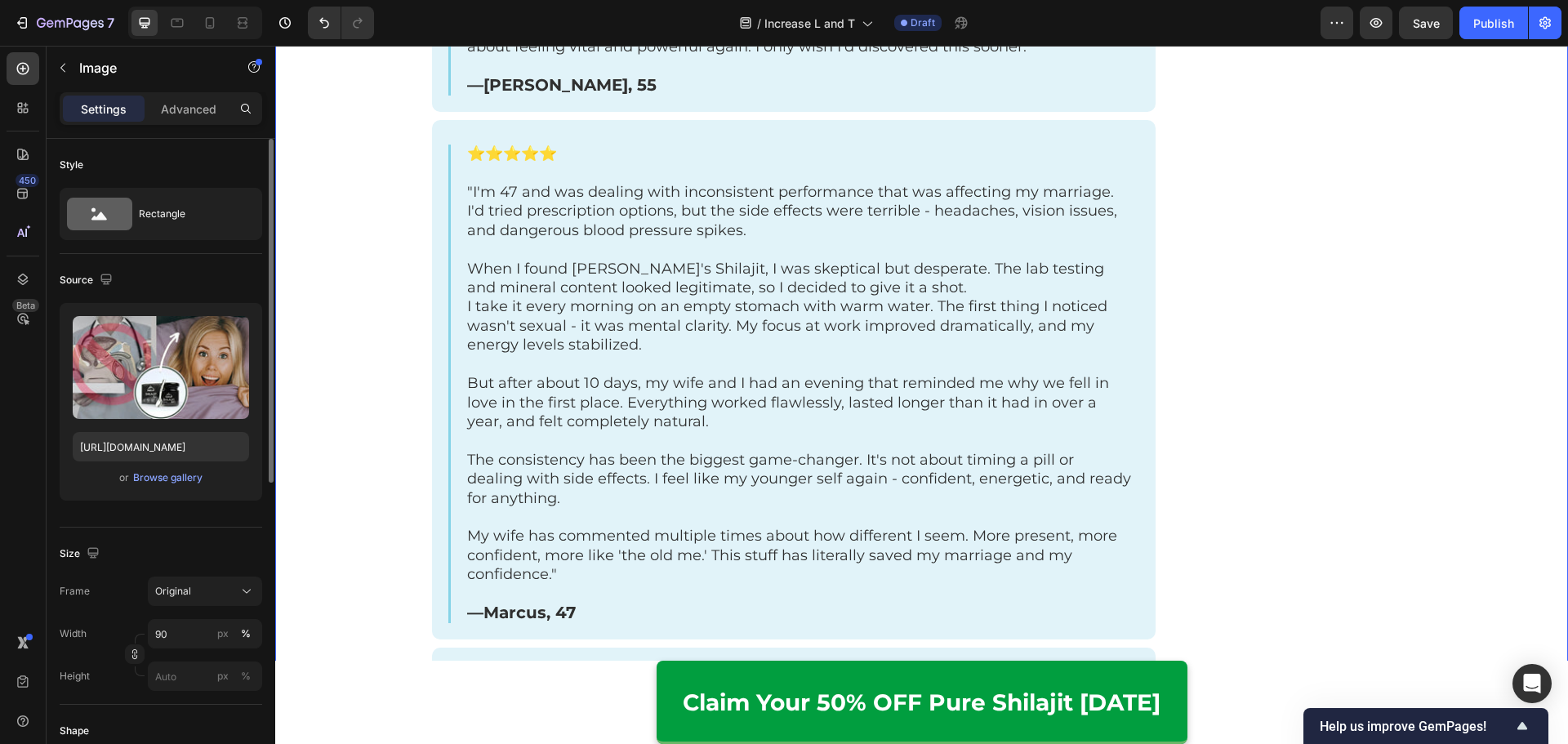
scroll to position [81, 0]
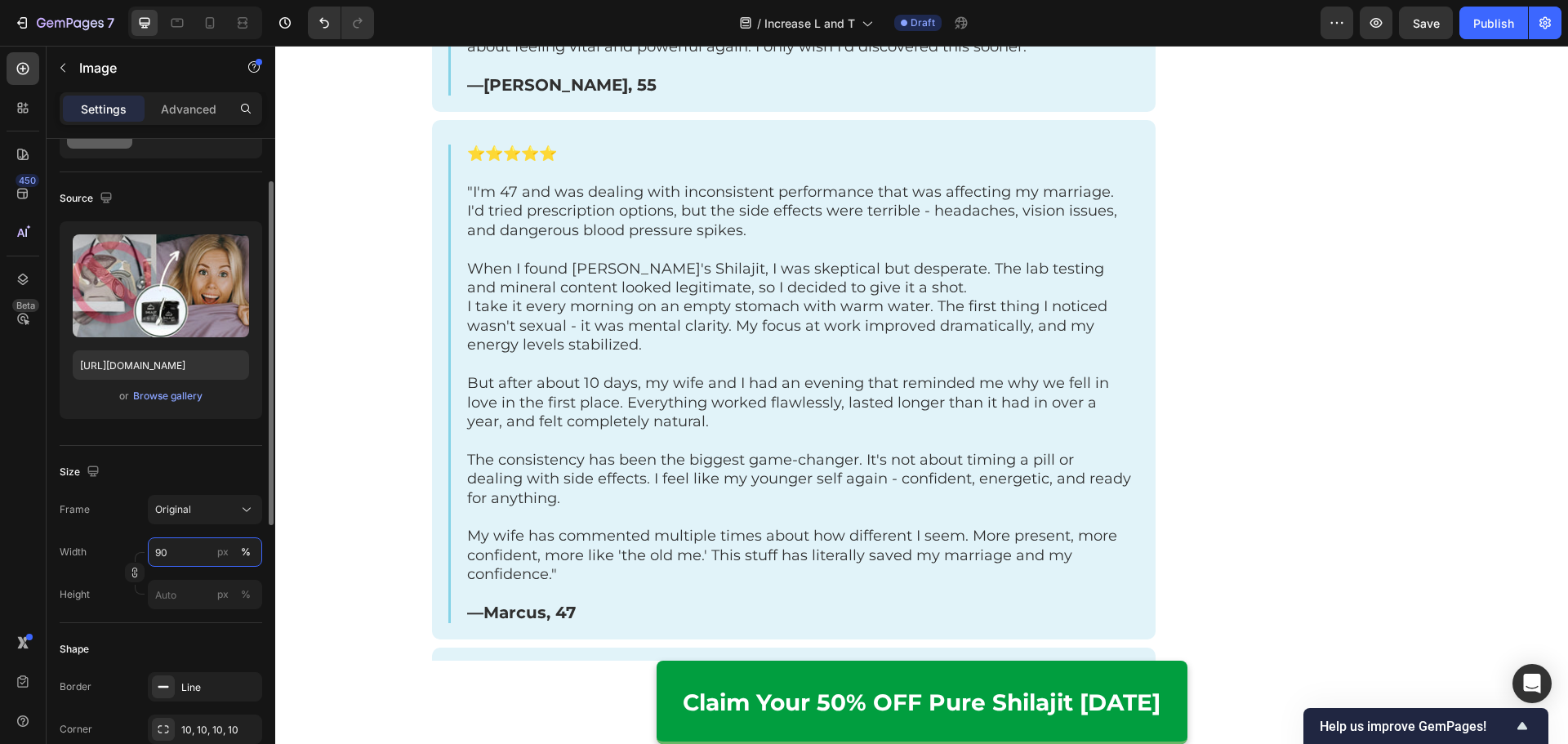
click at [193, 562] on input "90" at bounding box center [204, 551] width 114 height 29
type input "80"
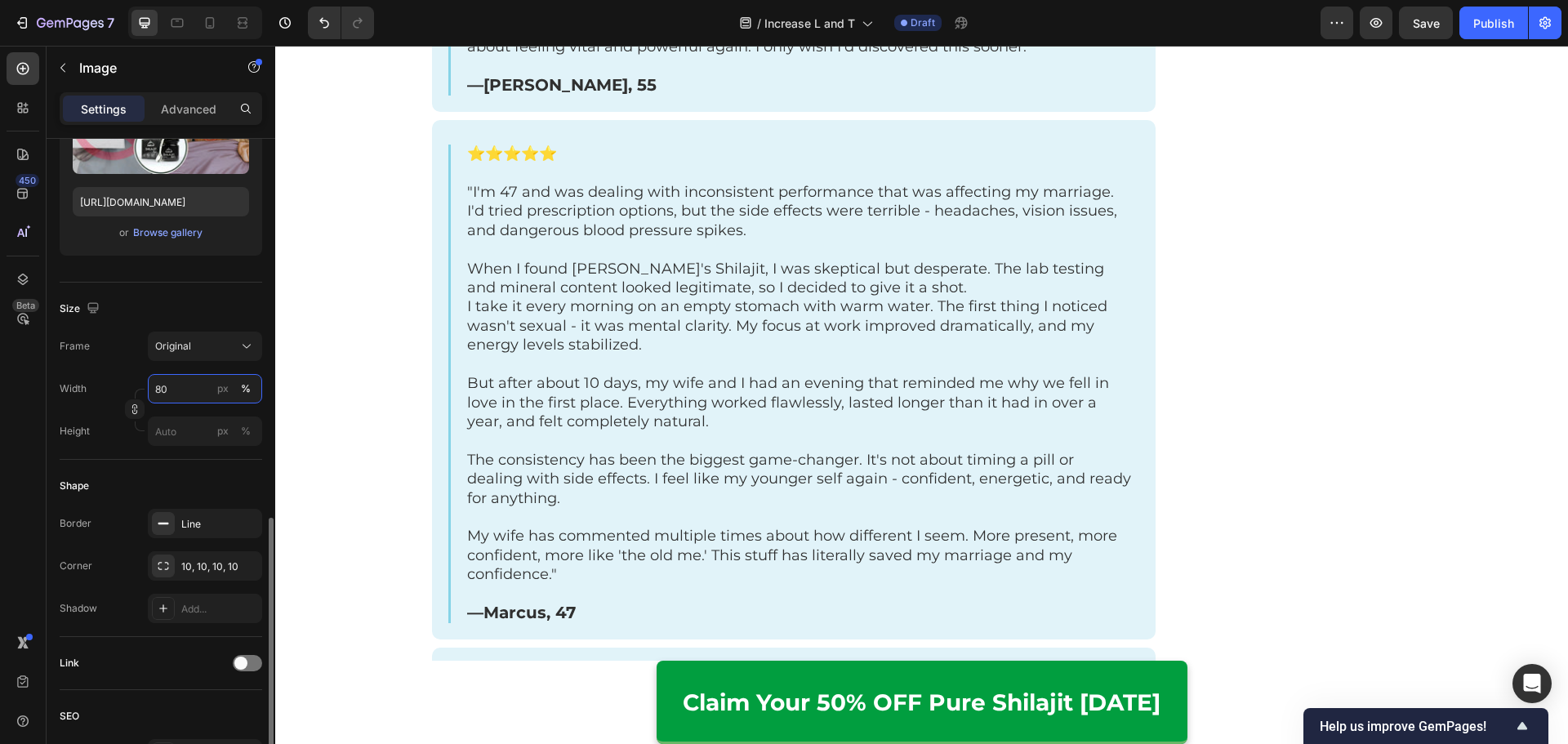
scroll to position [408, 0]
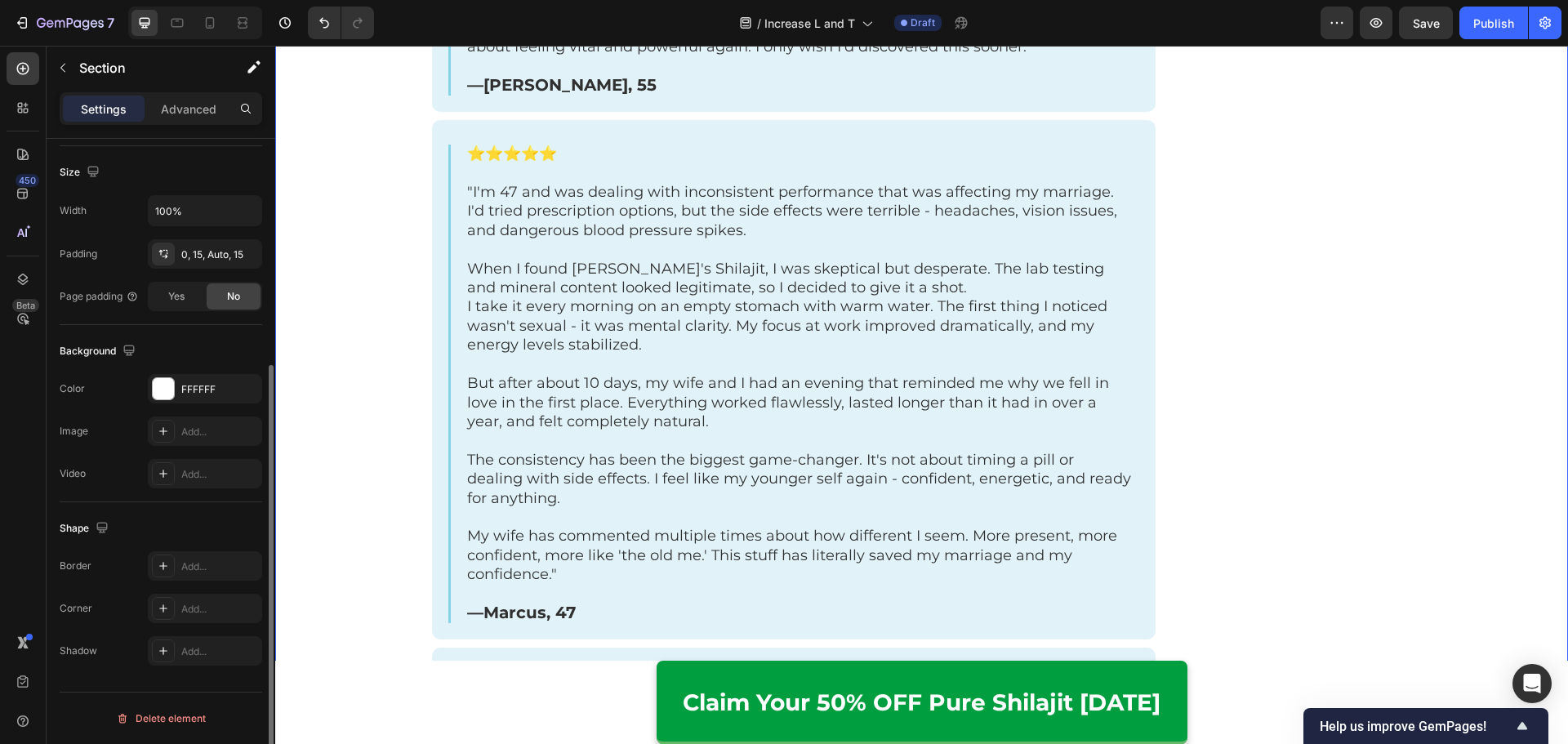
scroll to position [0, 0]
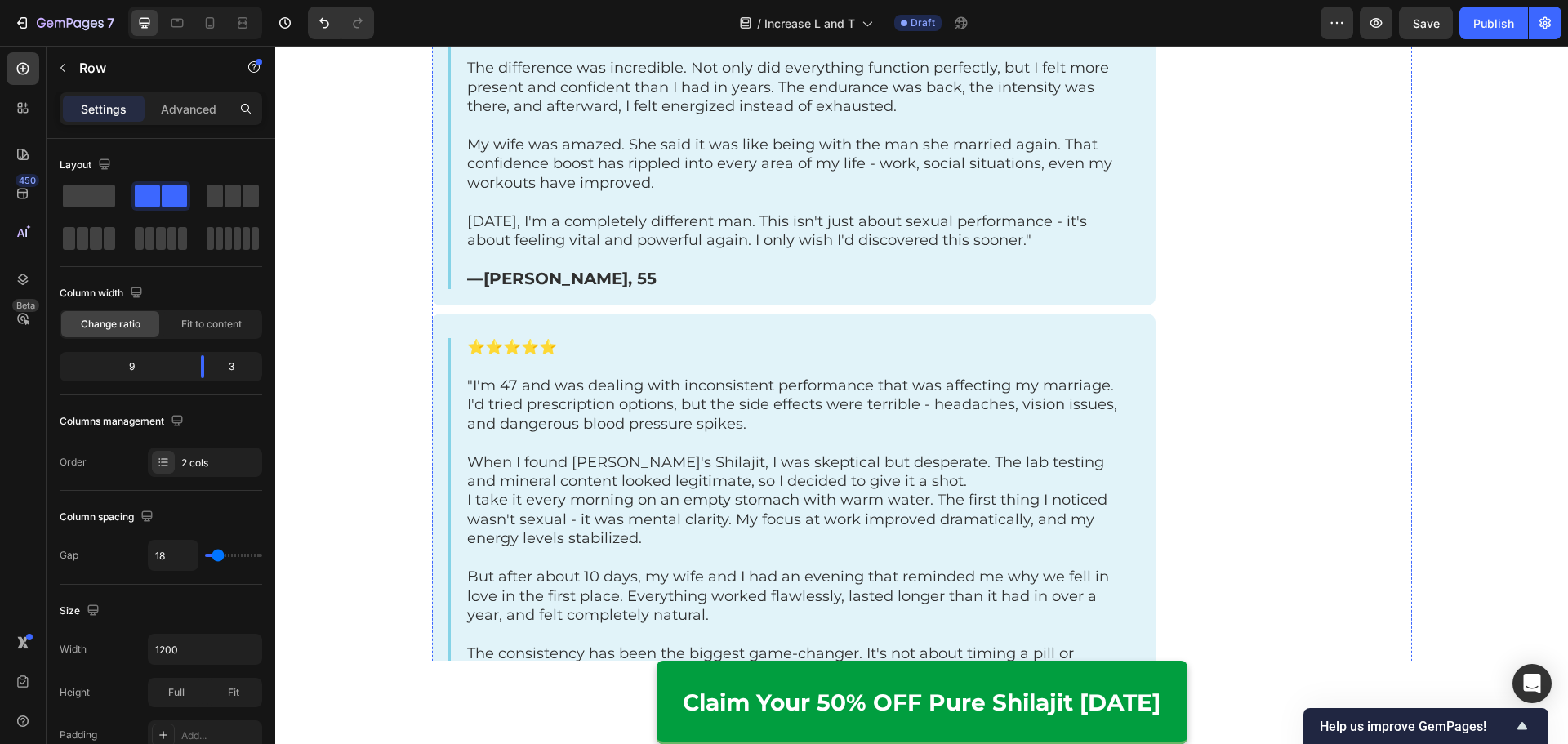
scroll to position [4733, 0]
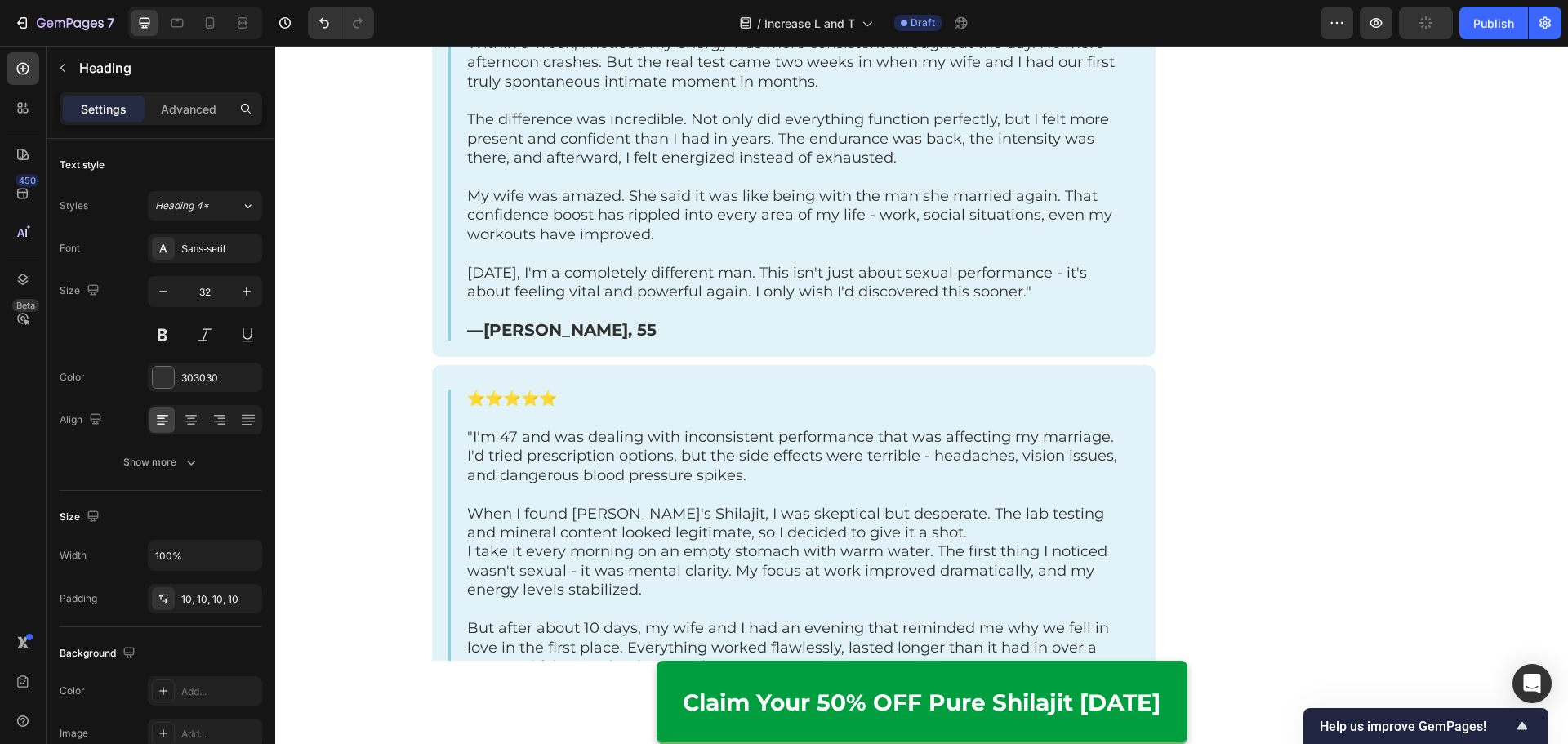
drag, startPoint x: 562, startPoint y: 384, endPoint x: 664, endPoint y: 391, distance: 102.2
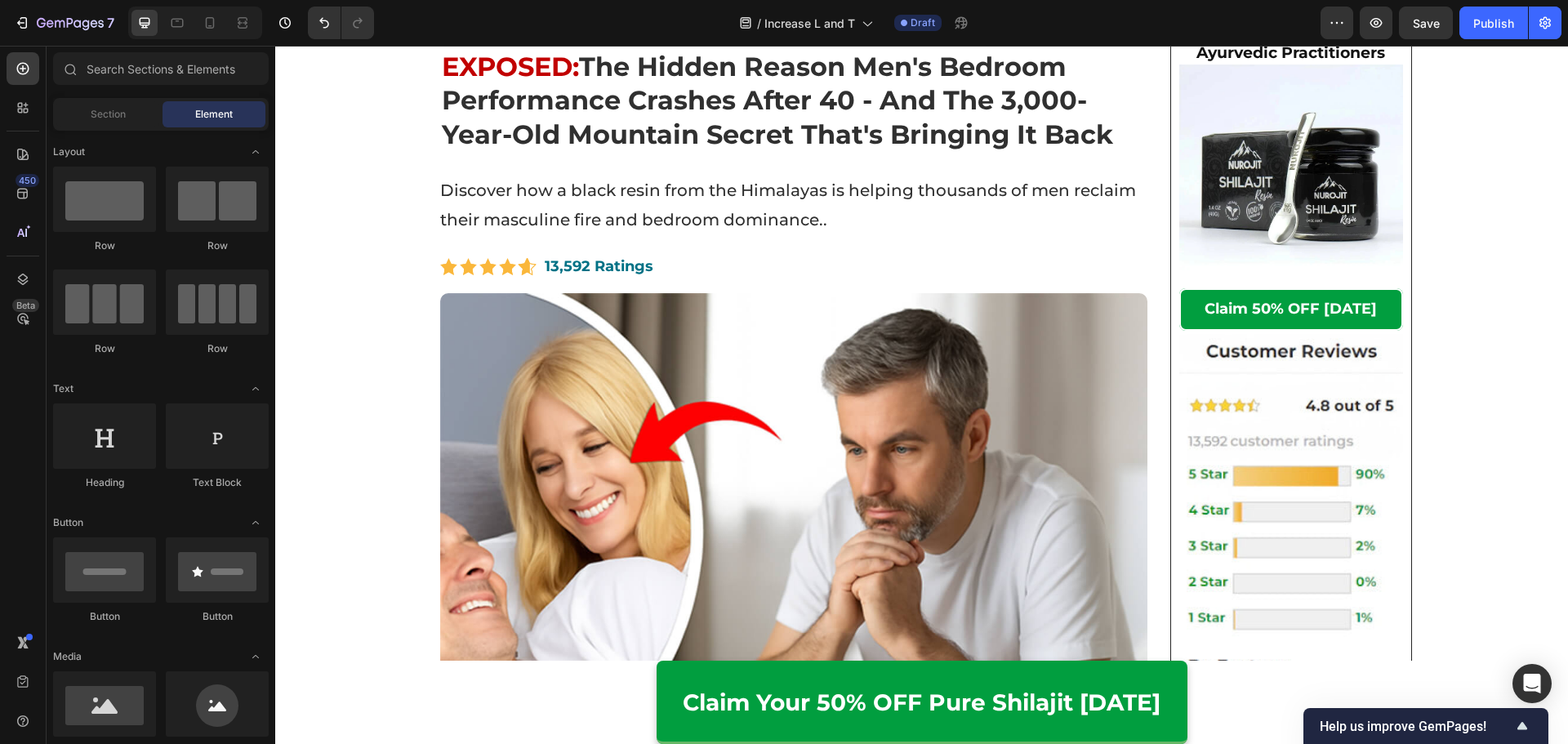
scroll to position [0, 0]
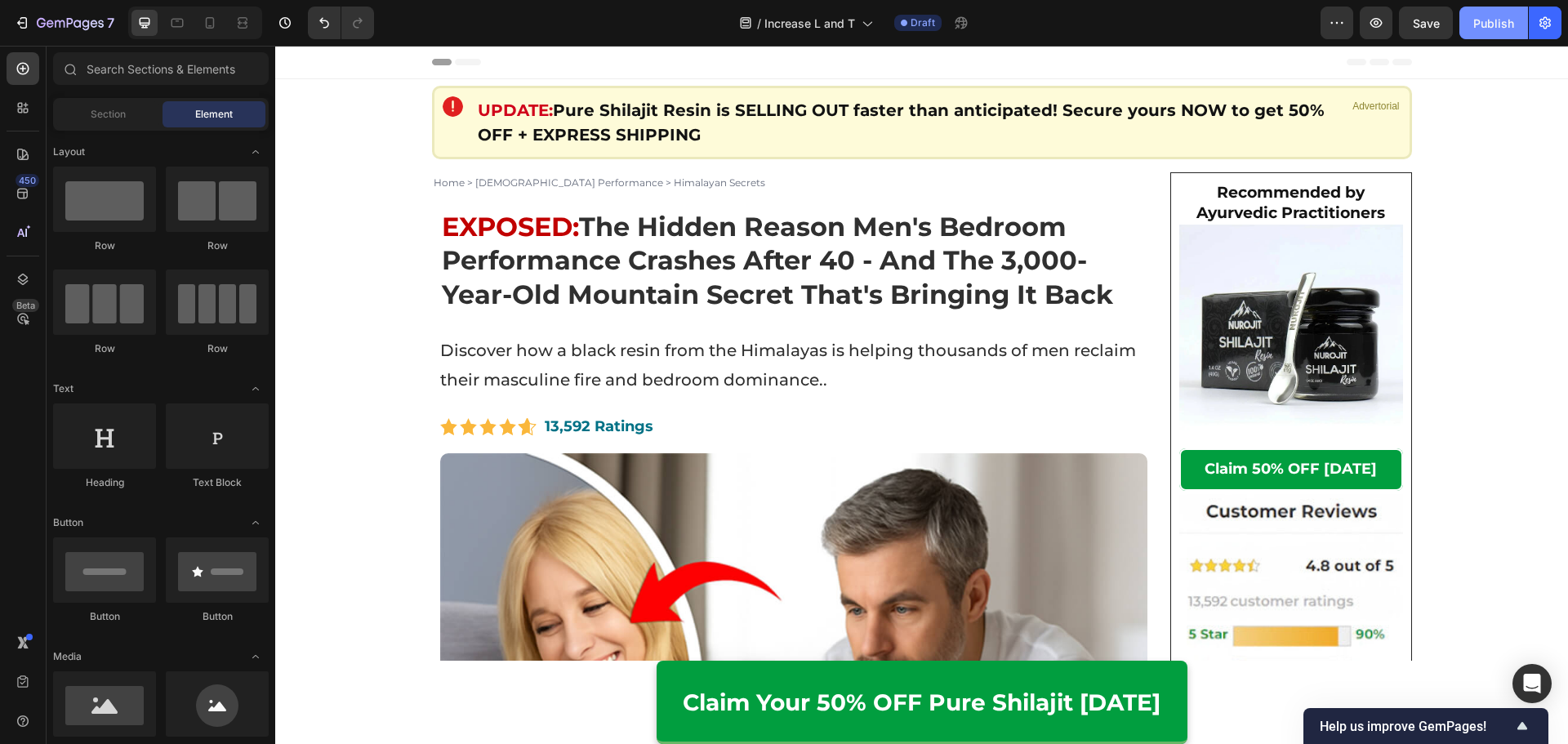
click at [1482, 26] on div "Publish" at bounding box center [1492, 24] width 41 height 17
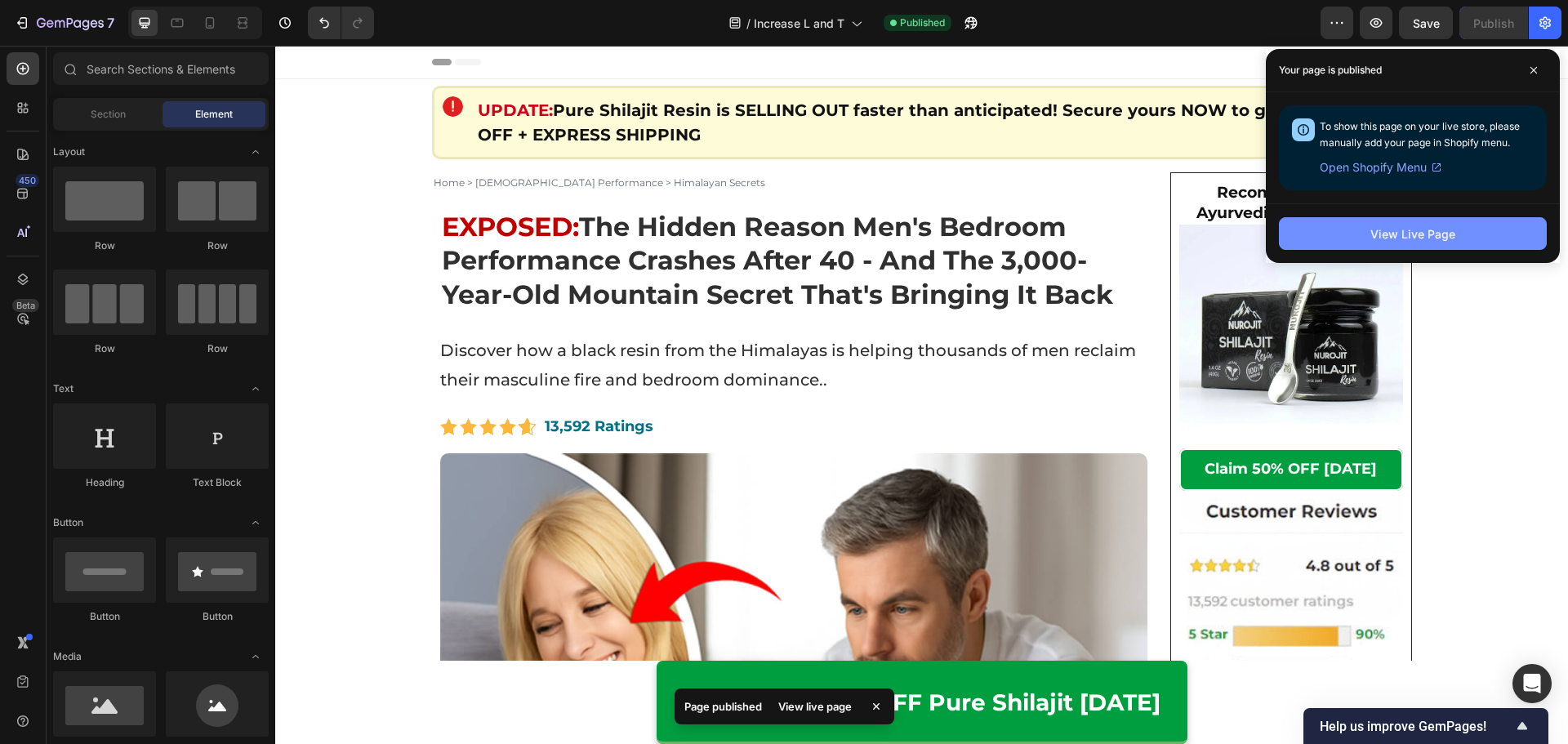
click at [1454, 227] on div "View Live Page" at bounding box center [1413, 234] width 85 height 17
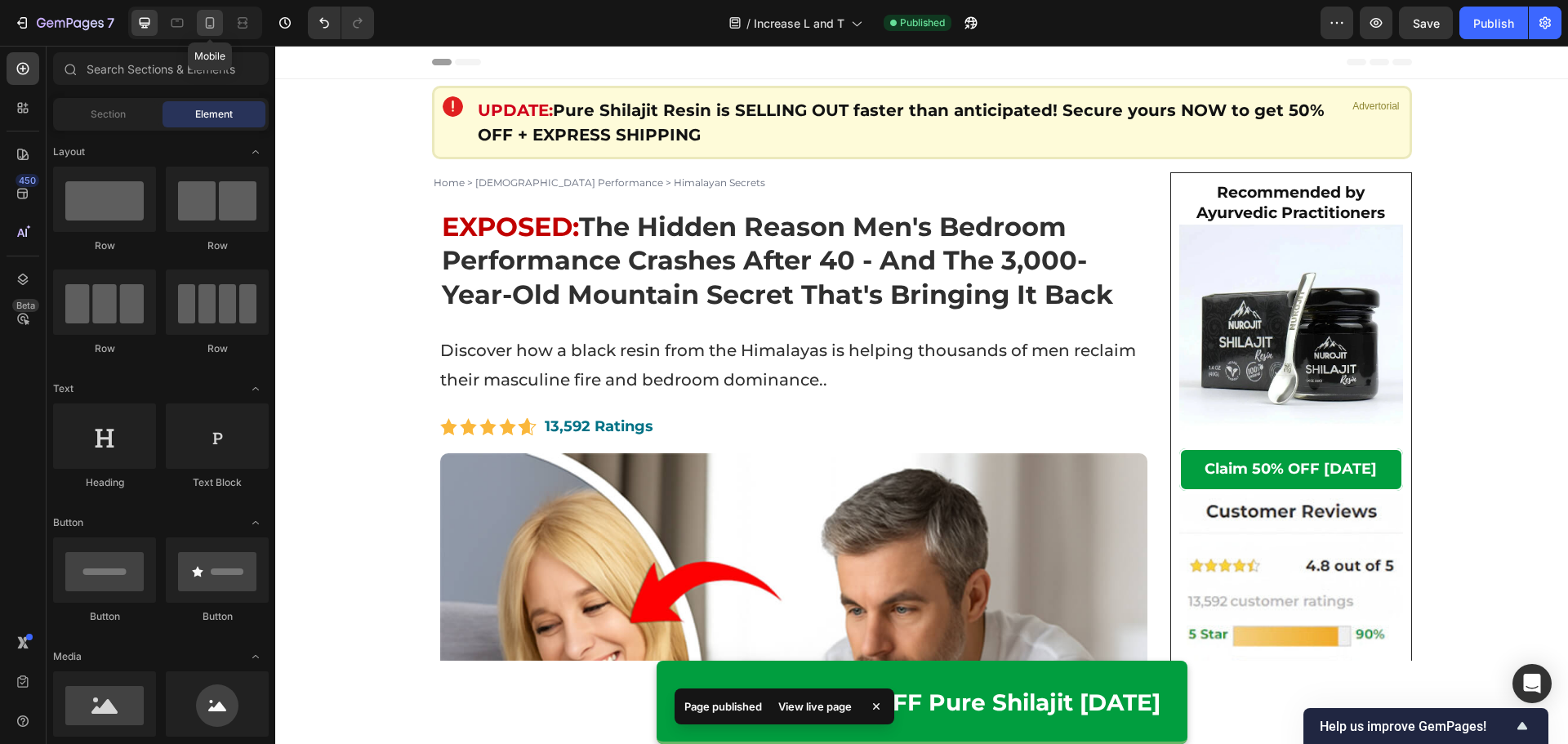
click at [208, 31] on div at bounding box center [210, 23] width 26 height 26
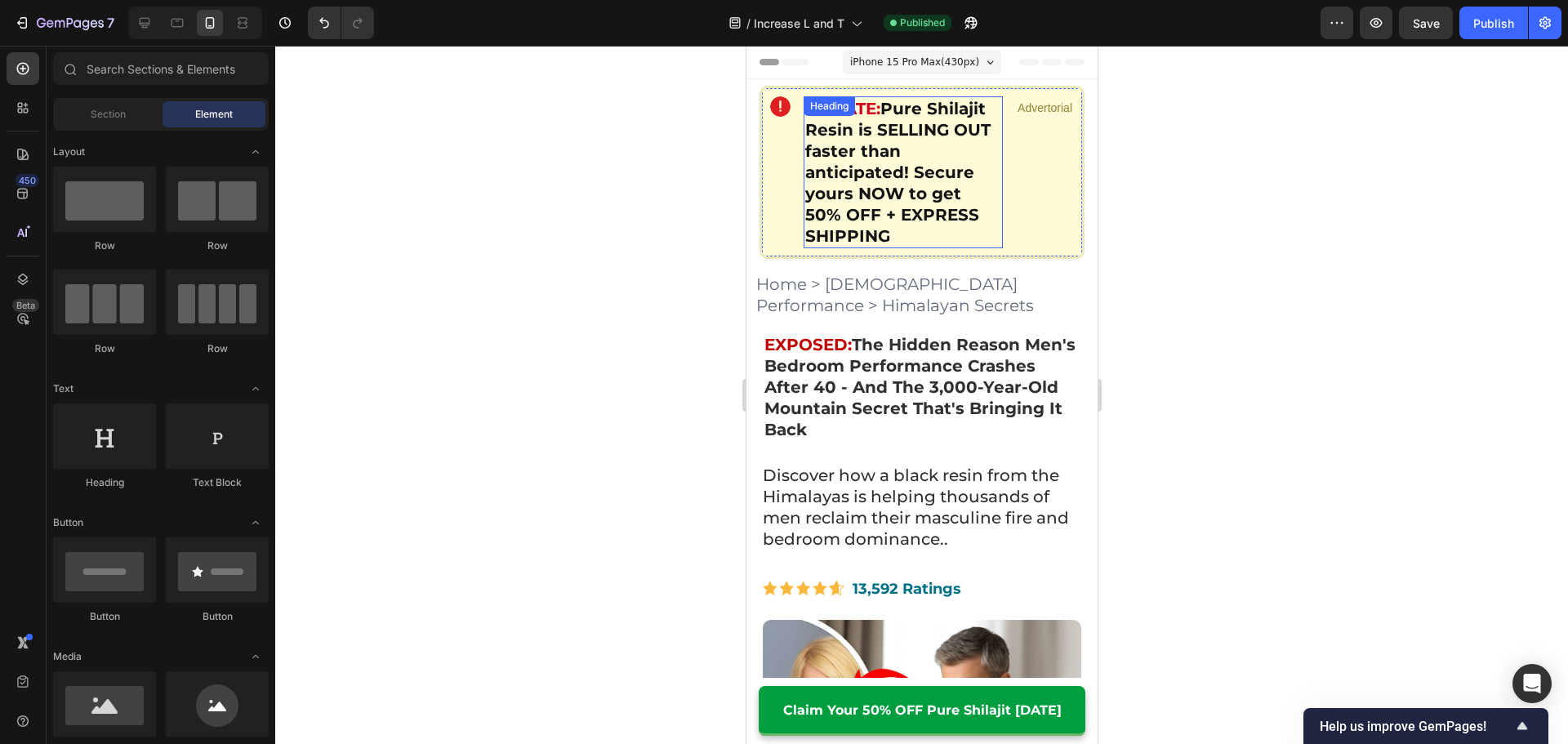
click at [989, 229] on h2 "UPDATE: Pure Shilajit Resin is SELLING OUT faster than anticipated! Secure your…" at bounding box center [902, 172] width 200 height 152
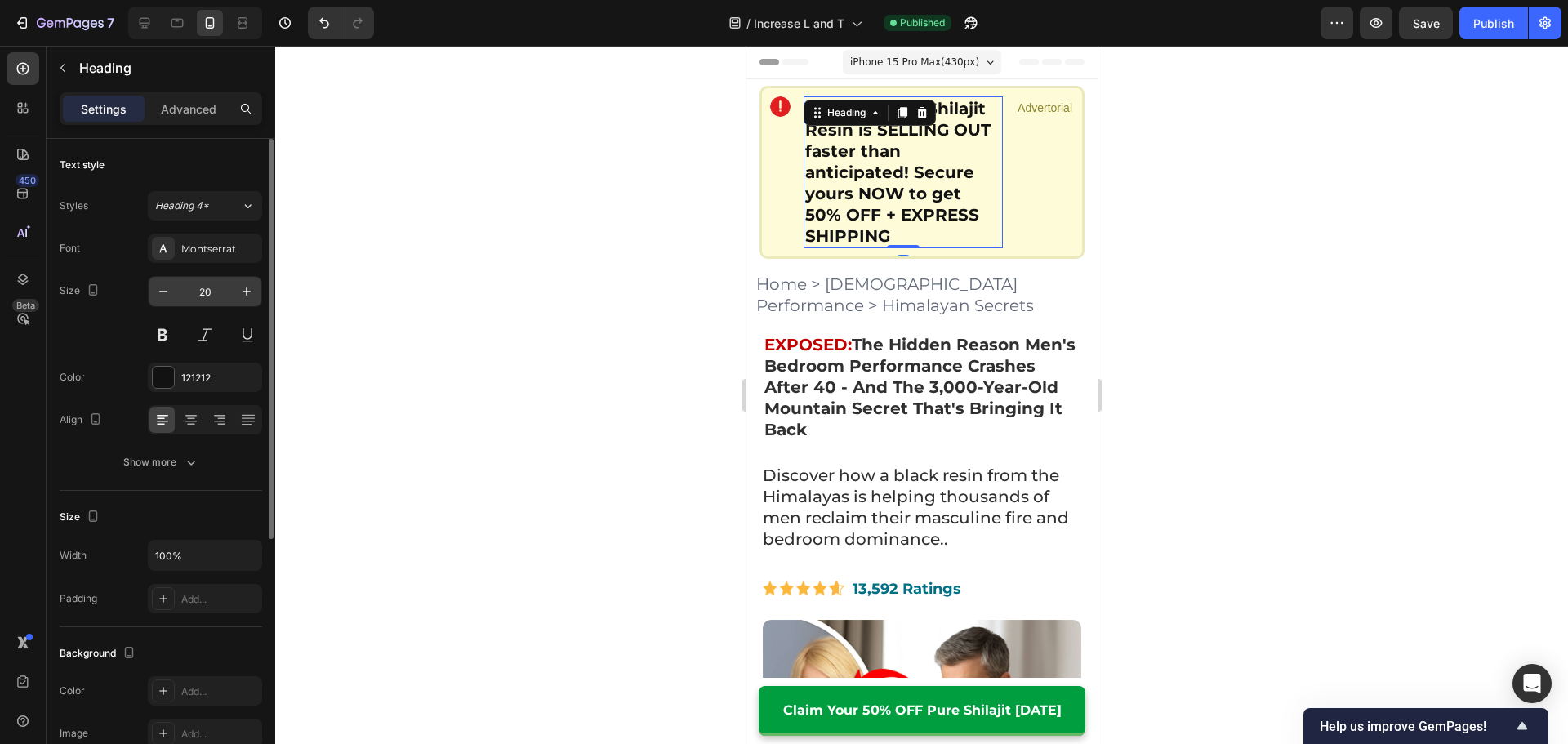
click at [200, 291] on input "20" at bounding box center [204, 291] width 54 height 29
type input "12"
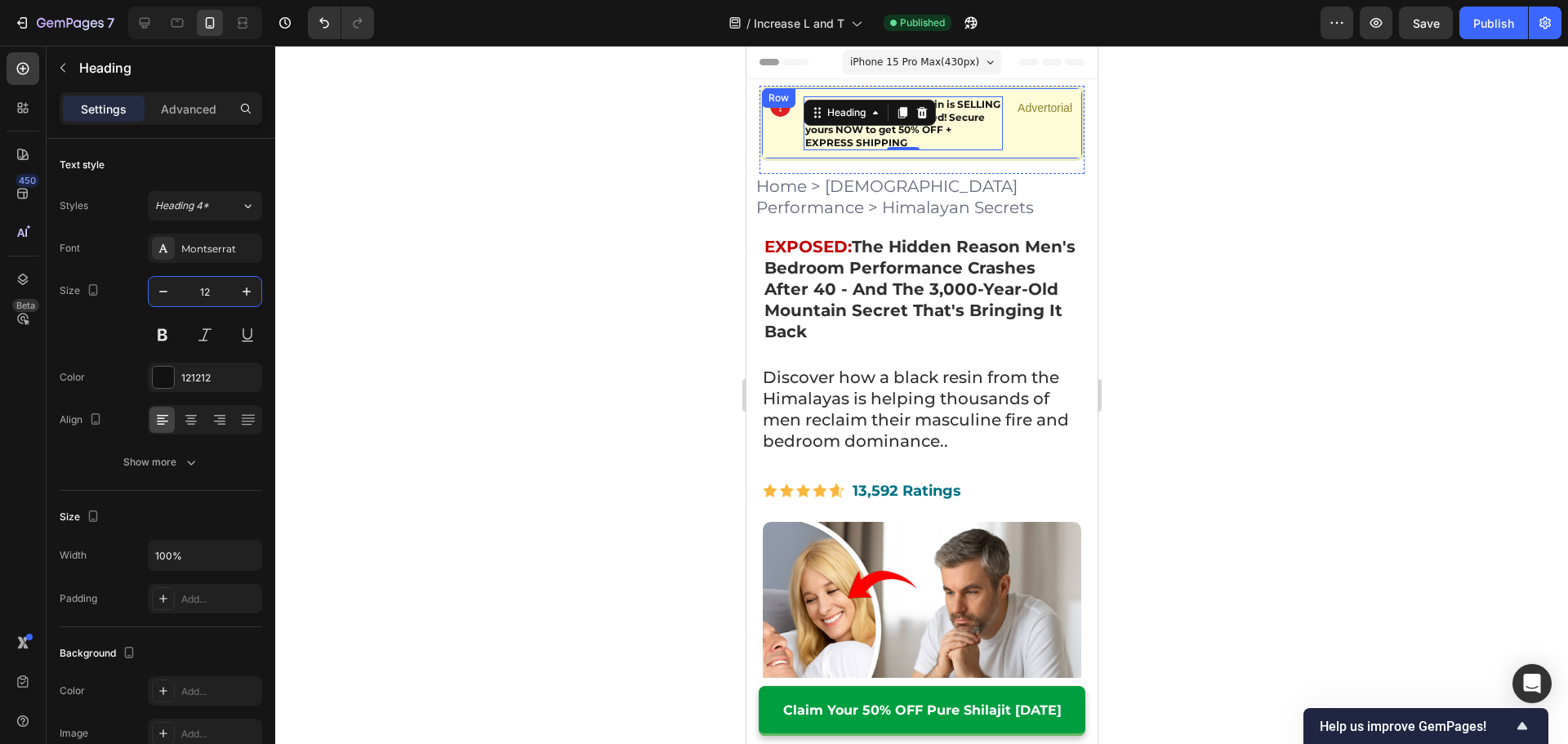
click at [1036, 104] on p "Advertorial" at bounding box center [1044, 109] width 55 height 21
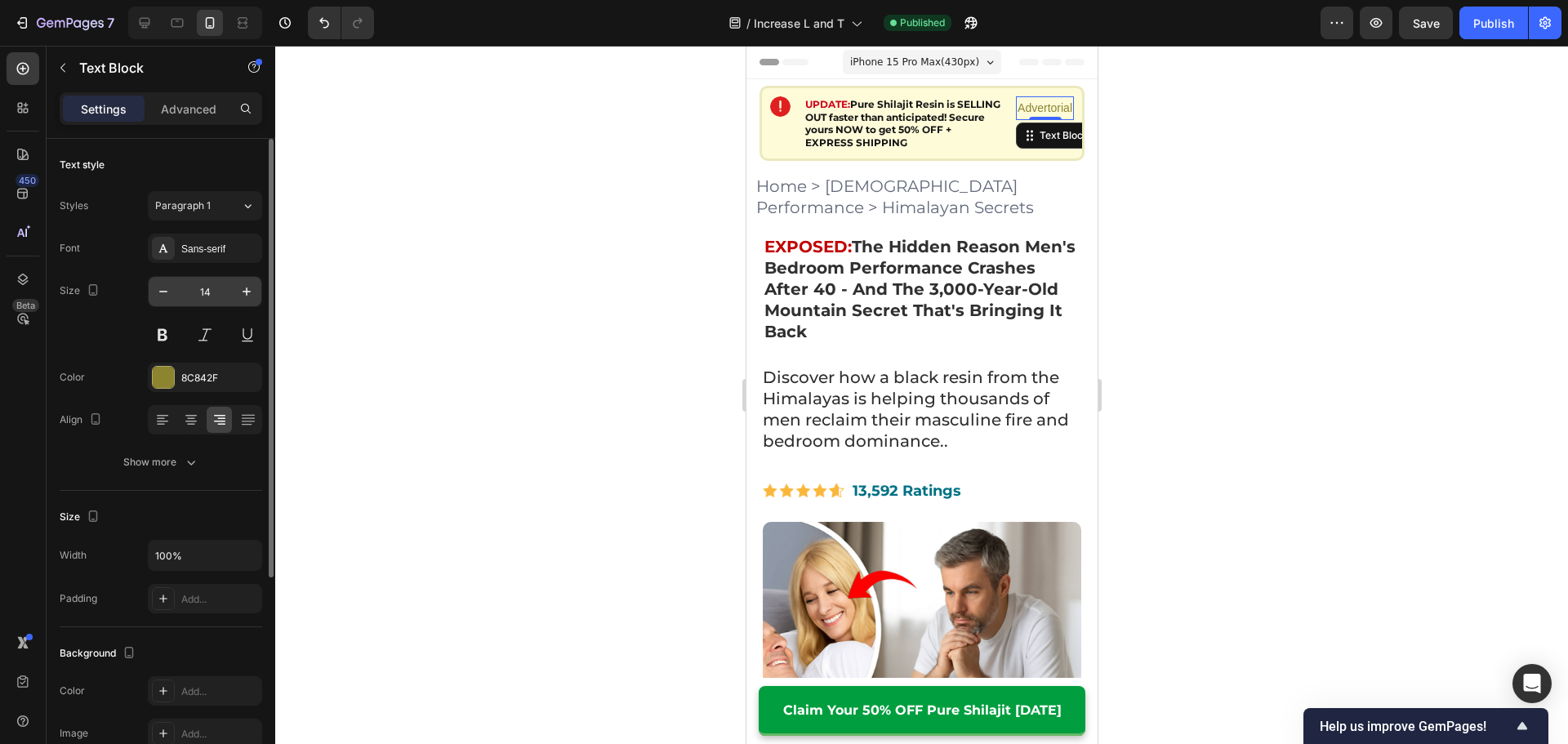
click at [200, 295] on input "14" at bounding box center [204, 291] width 54 height 29
type input "12"
click at [659, 247] on div at bounding box center [921, 394] width 1293 height 698
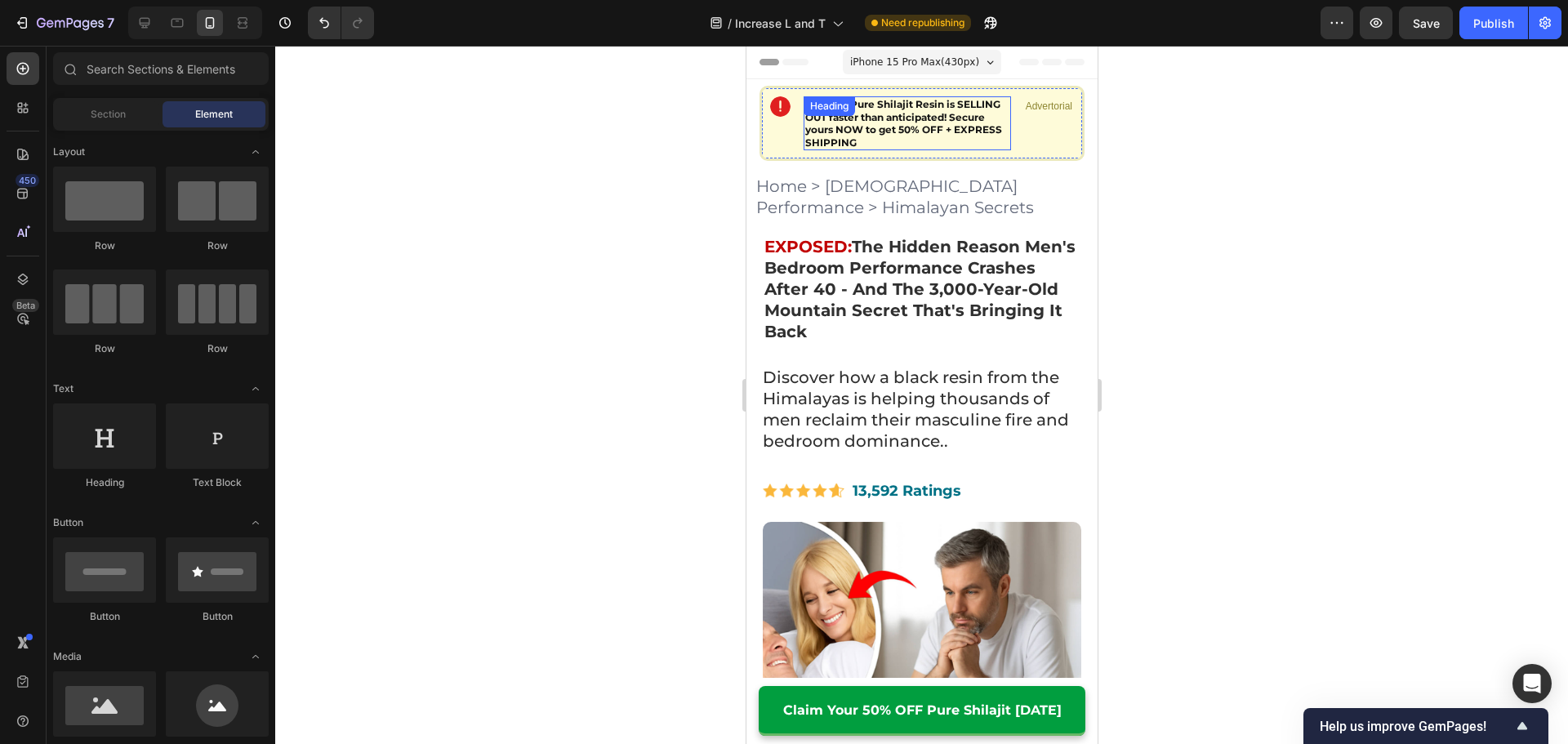
click at [960, 139] on h2 "UPDATE: Pure Shilajit Resin is SELLING OUT faster than anticipated! Secure your…" at bounding box center [906, 123] width 207 height 54
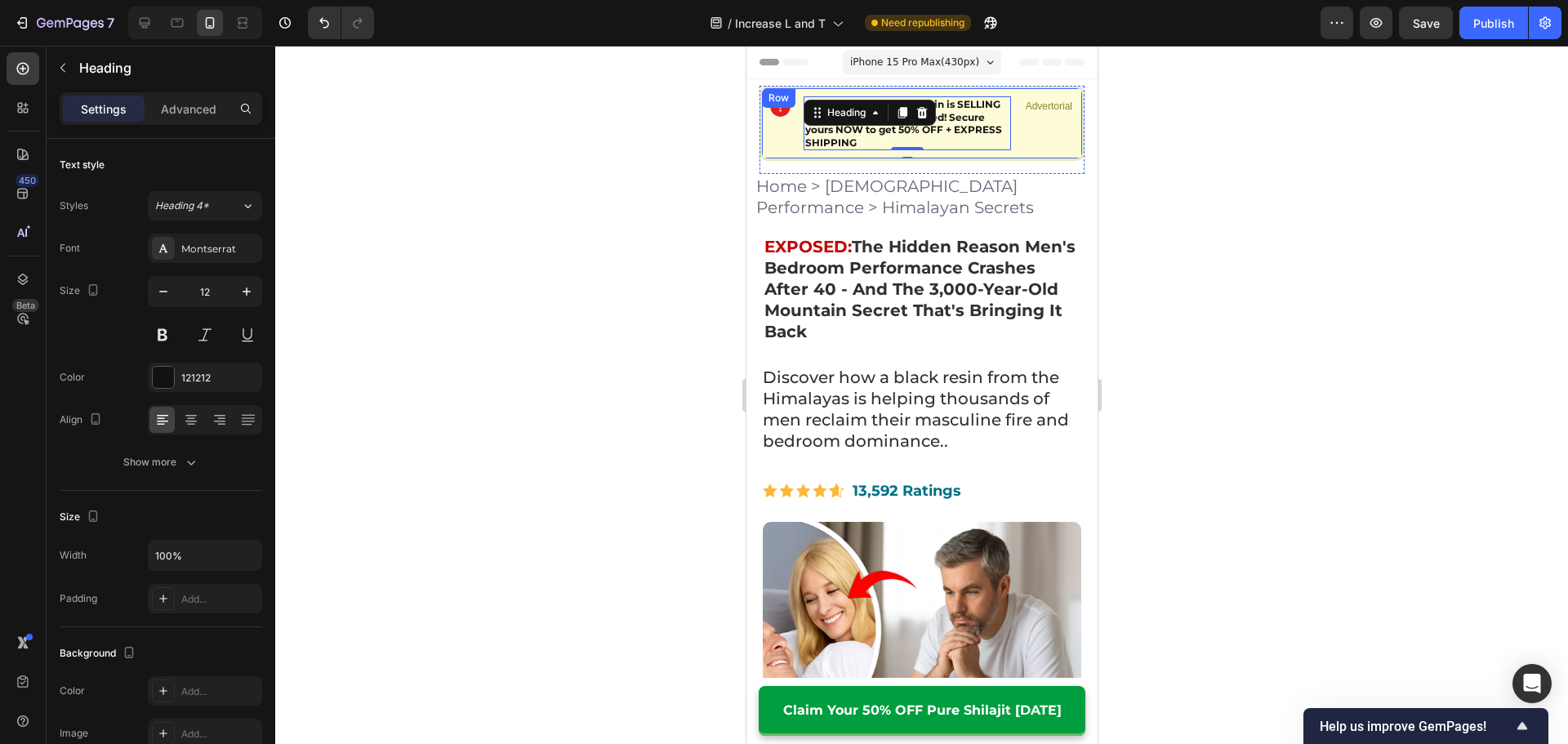
click at [1023, 140] on div "Advertorial Text Block" at bounding box center [1048, 123] width 50 height 54
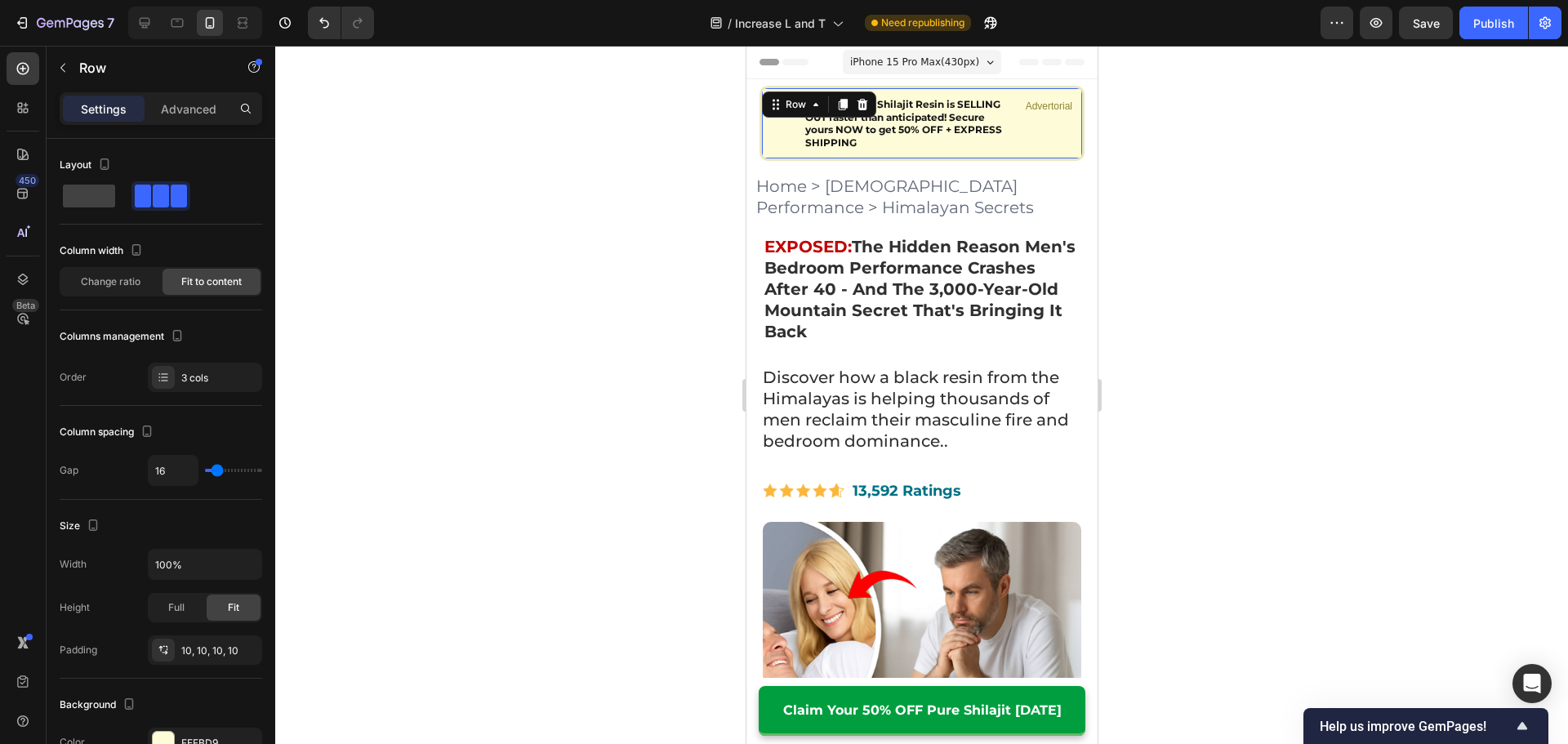
click at [1024, 147] on div "Advertorial Text Block" at bounding box center [1048, 123] width 50 height 54
click at [1186, 193] on div at bounding box center [921, 394] width 1293 height 698
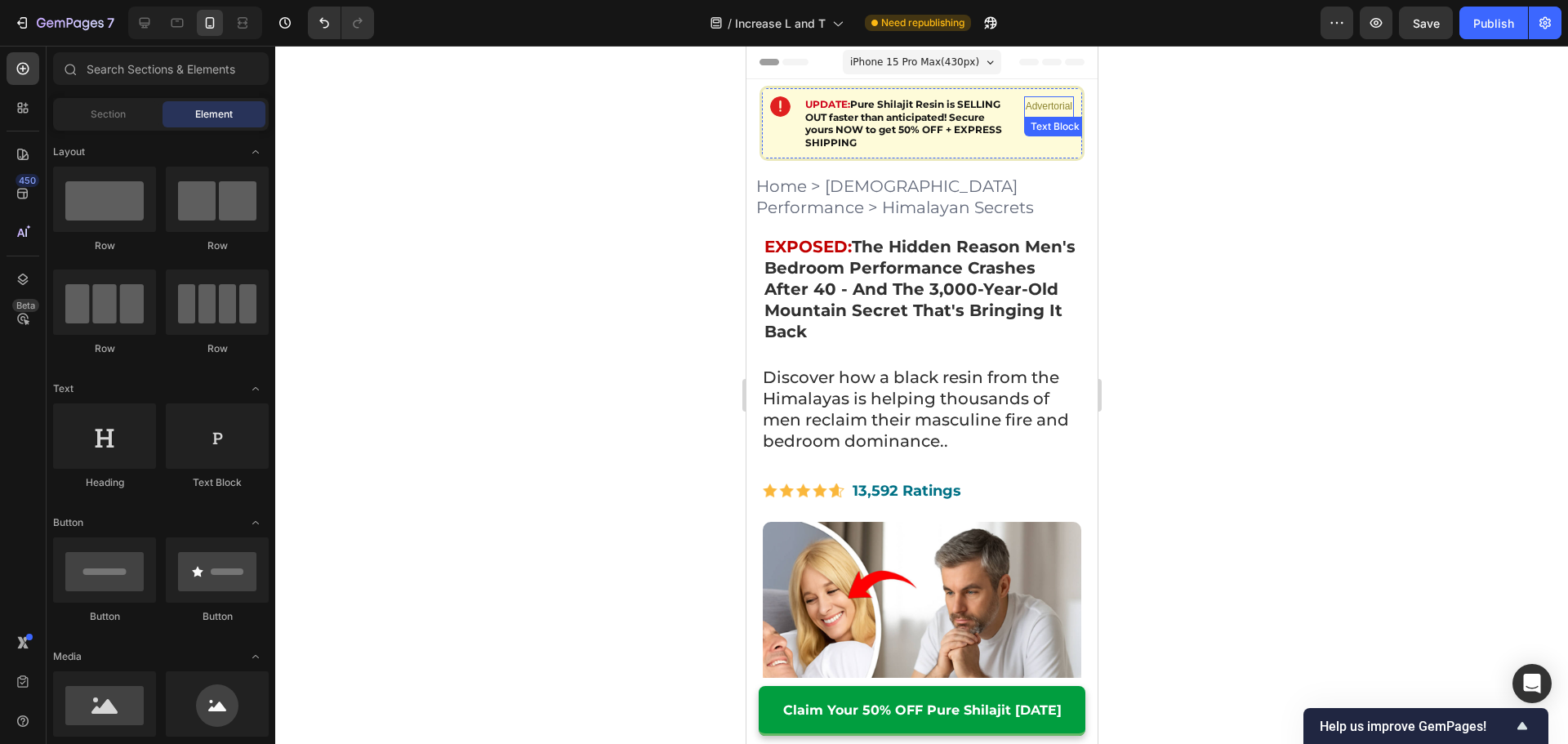
click at [1039, 106] on p "Advertorial" at bounding box center [1047, 107] width 46 height 18
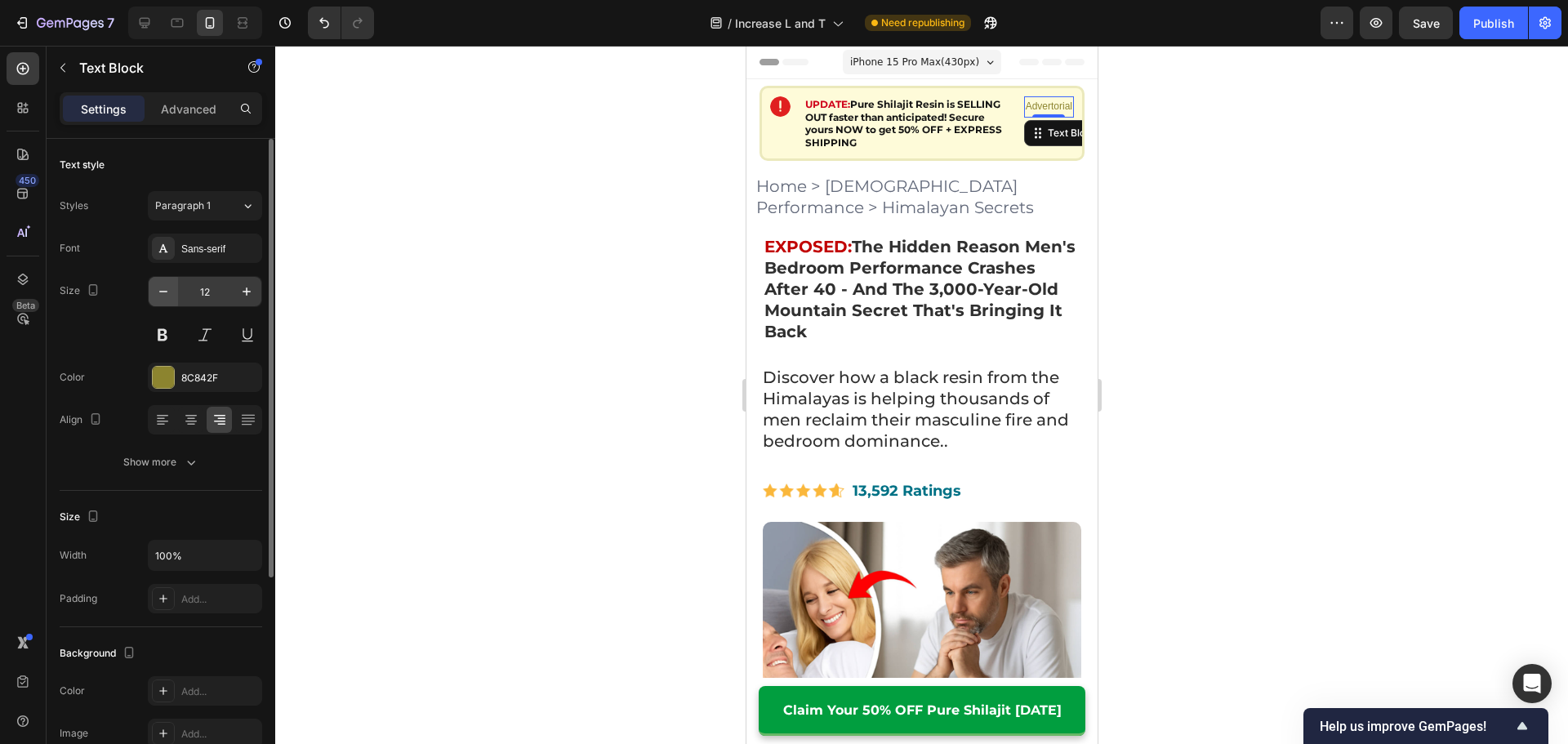
click at [163, 289] on icon "button" at bounding box center [163, 291] width 16 height 16
type input "10"
click at [540, 310] on div at bounding box center [921, 394] width 1293 height 698
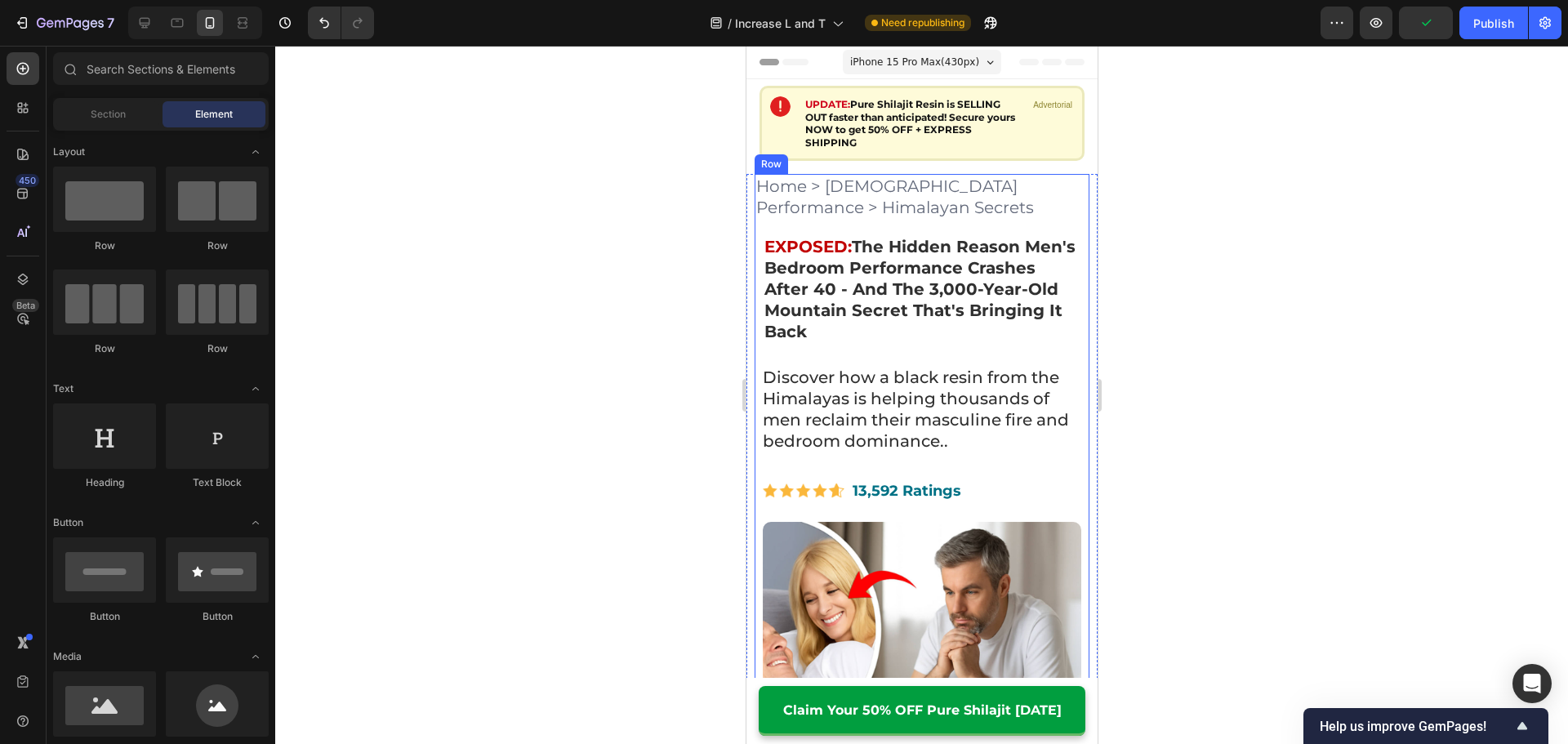
click at [869, 219] on div "Home > [DEMOGRAPHIC_DATA] Performance > Himalayan Secrets" at bounding box center [921, 197] width 335 height 45
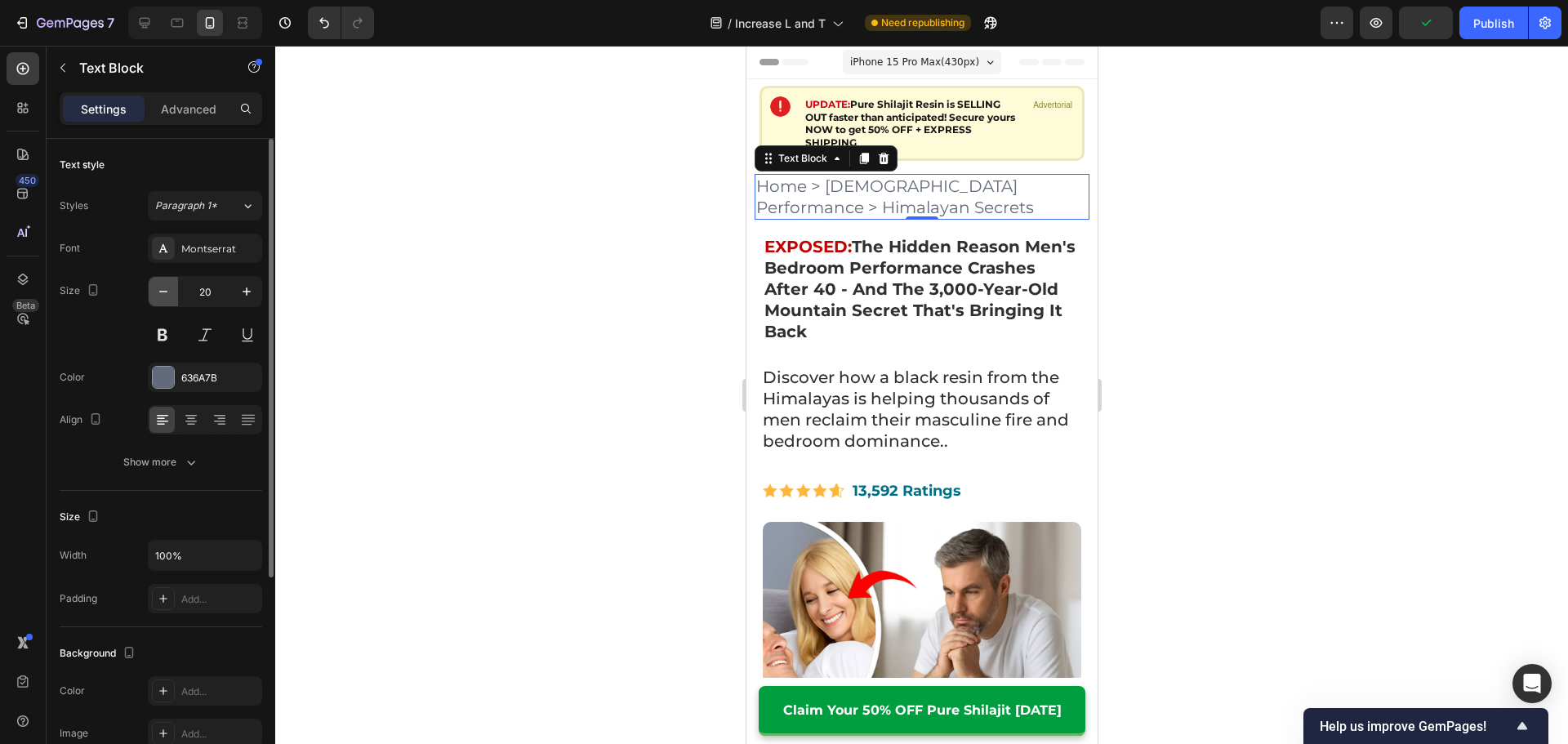
click at [159, 291] on icon "button" at bounding box center [163, 291] width 16 height 16
click at [160, 289] on icon "button" at bounding box center [163, 291] width 16 height 16
click at [161, 289] on icon "button" at bounding box center [163, 291] width 16 height 16
click at [163, 290] on icon "button" at bounding box center [163, 291] width 16 height 16
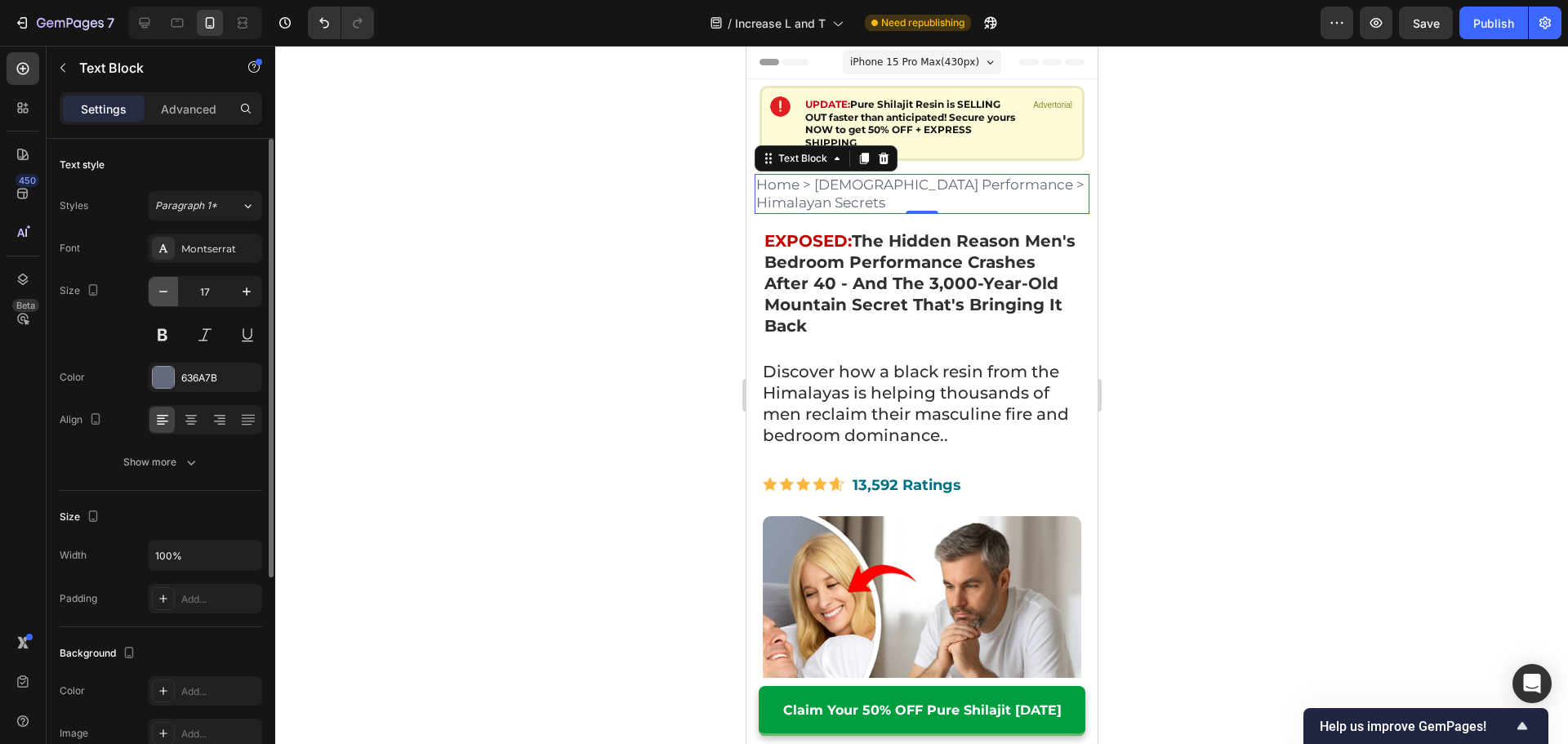
click at [163, 290] on icon "button" at bounding box center [163, 291] width 16 height 16
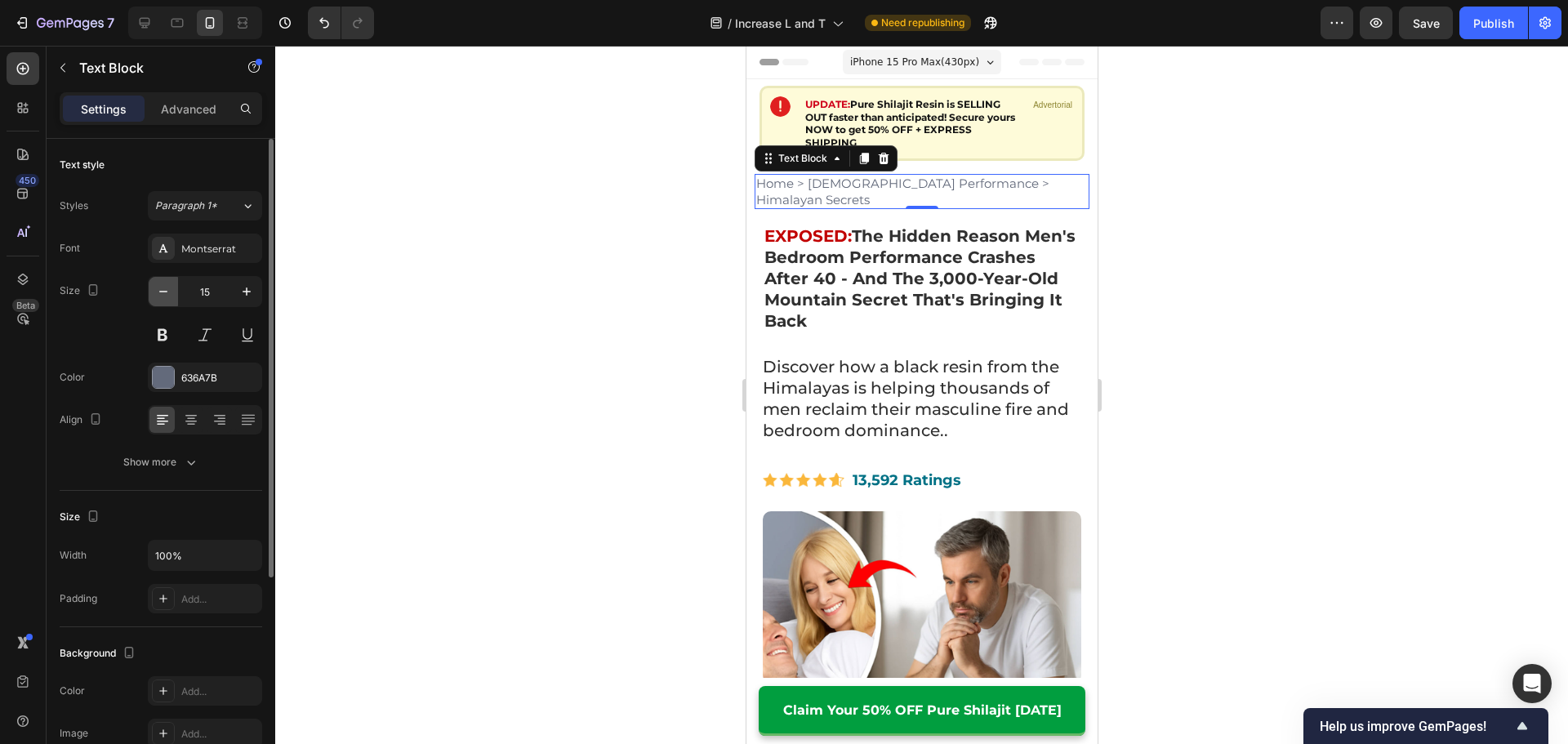
click at [168, 288] on icon "button" at bounding box center [163, 291] width 16 height 16
type input "14"
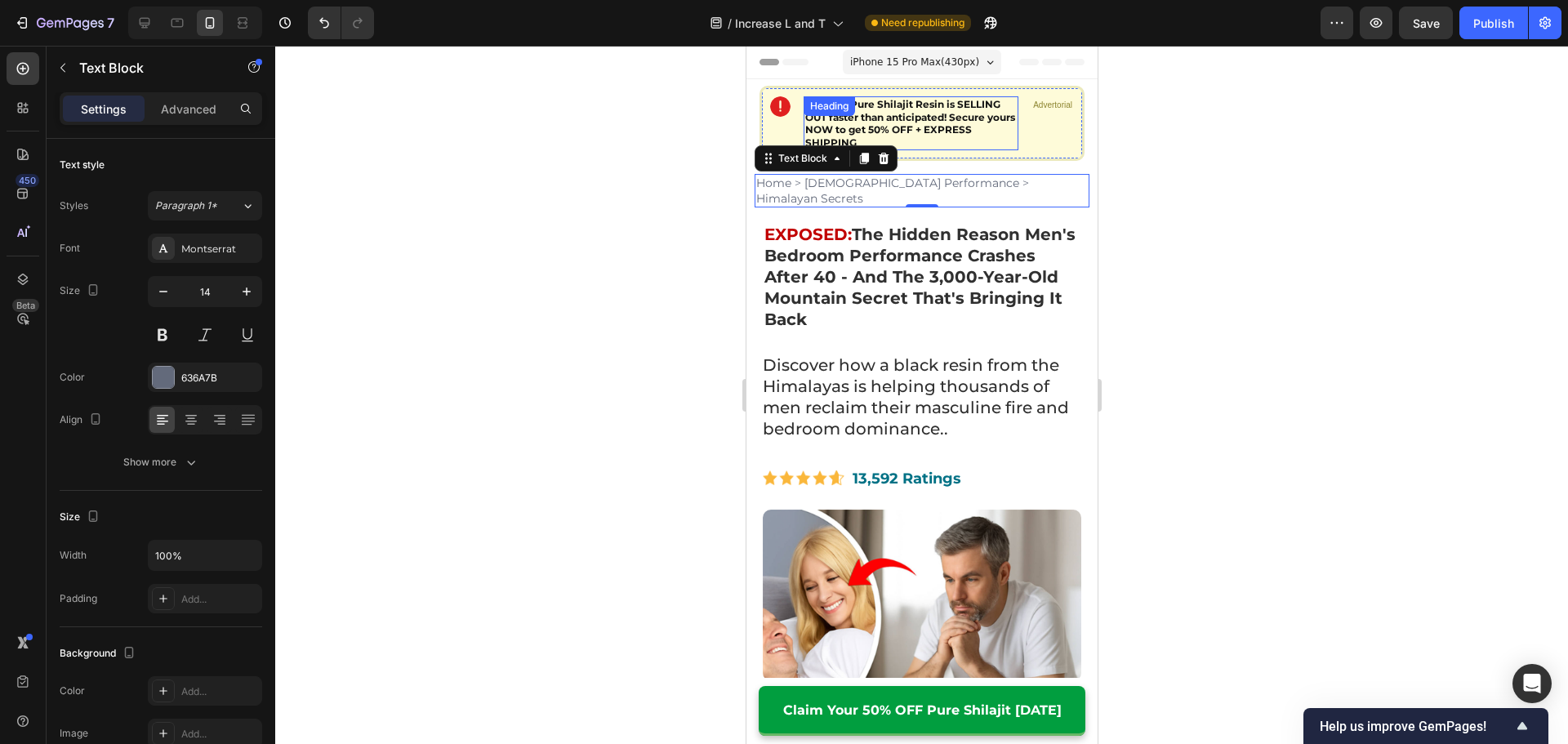
click at [896, 127] on strong "Pure Shilajit Resin is SELLING OUT faster than anticipated! Secure yours NOW to…" at bounding box center [909, 124] width 210 height 51
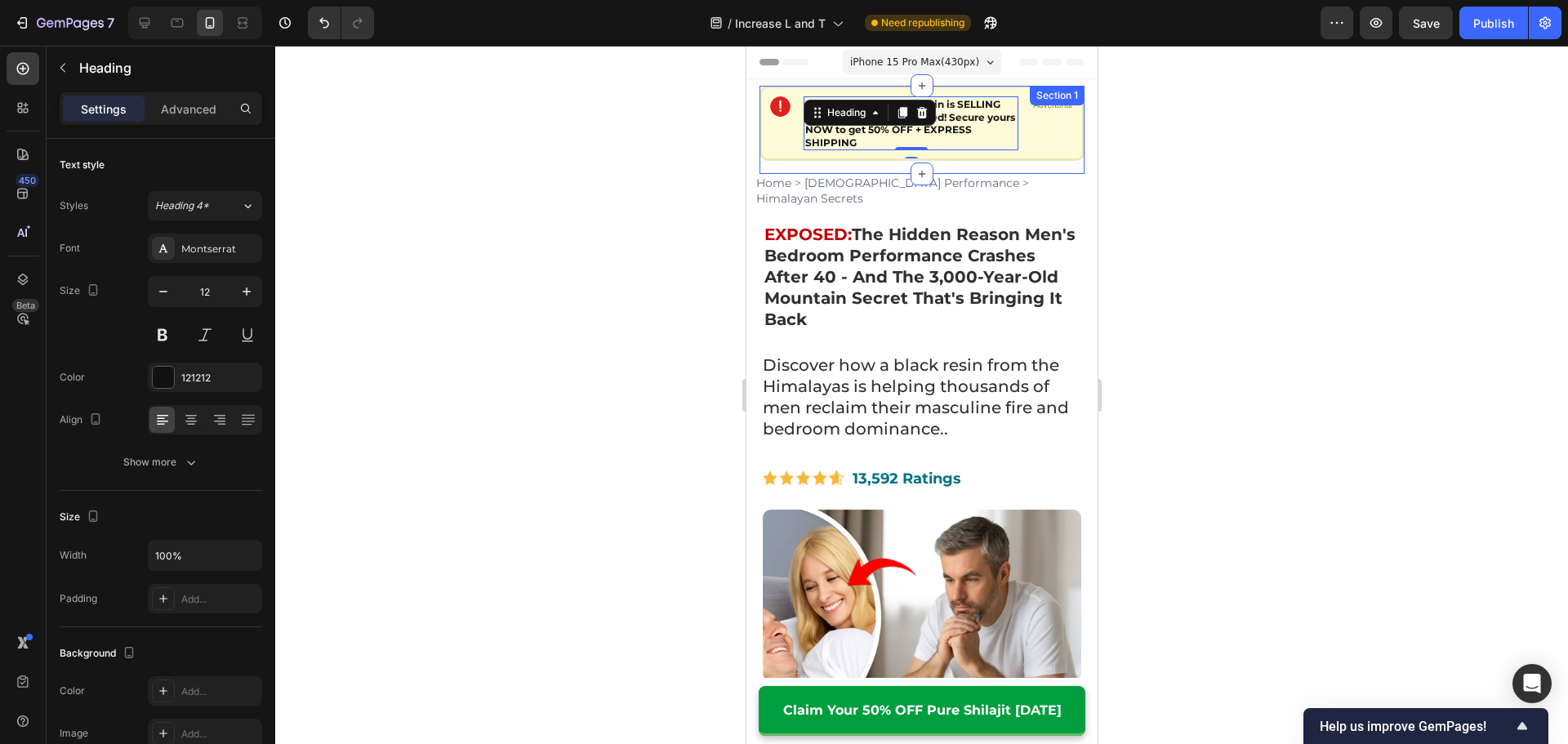
click at [811, 182] on p "Home > [DEMOGRAPHIC_DATA] Performance > Himalayan Secrets" at bounding box center [921, 190] width 332 height 29
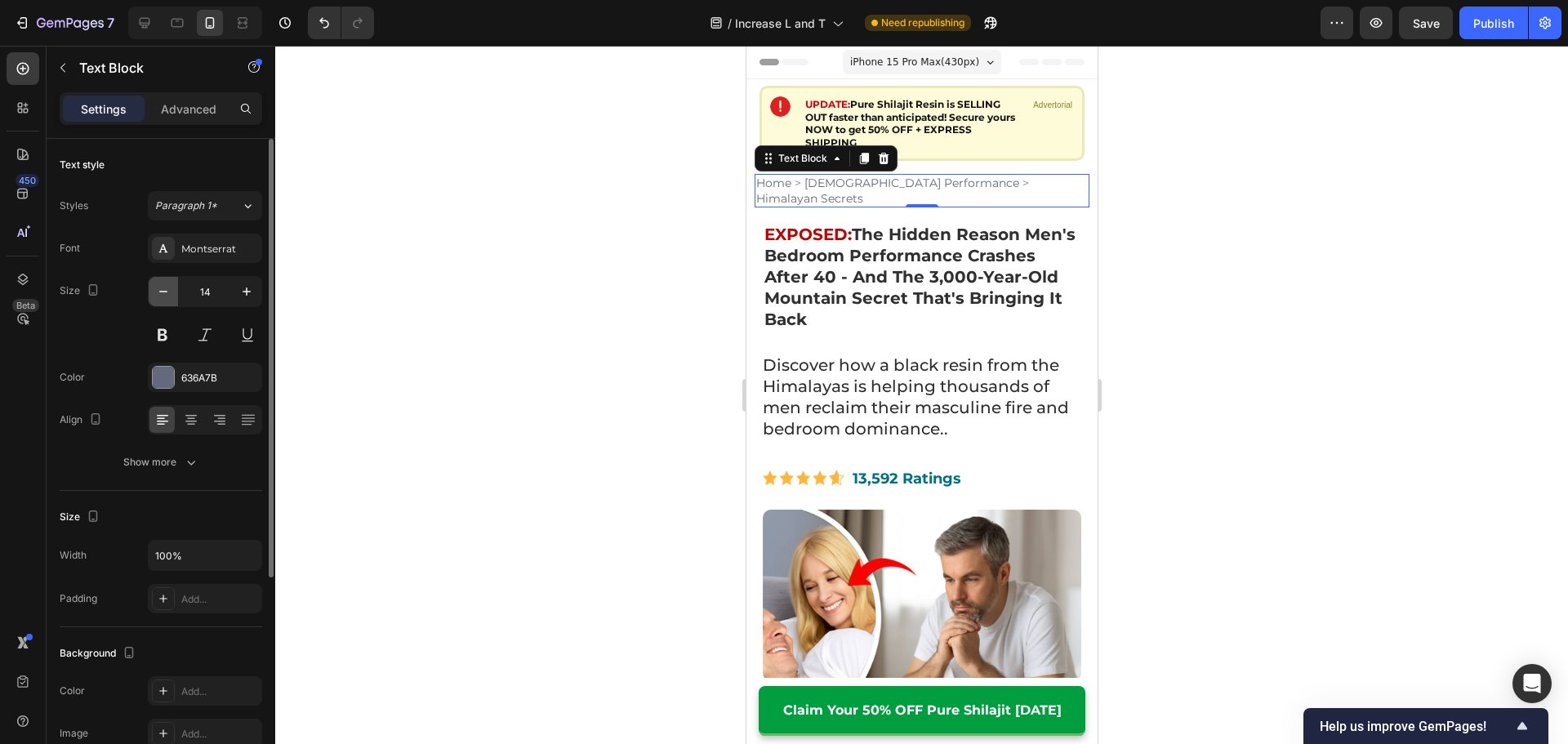
click at [168, 288] on icon "button" at bounding box center [163, 291] width 16 height 16
click at [168, 289] on icon "button" at bounding box center [163, 291] width 16 height 16
type input "12"
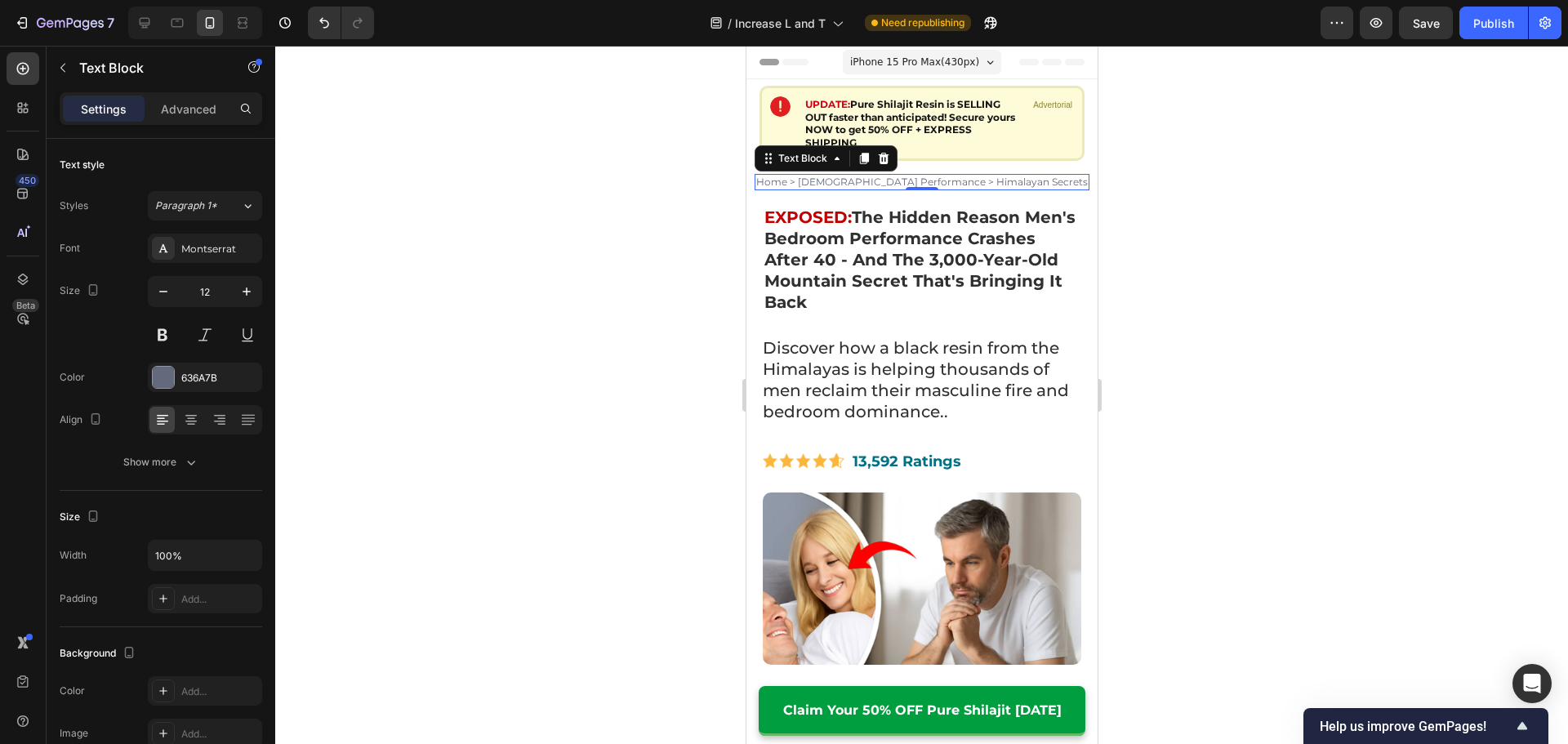
click at [433, 288] on div at bounding box center [921, 394] width 1293 height 698
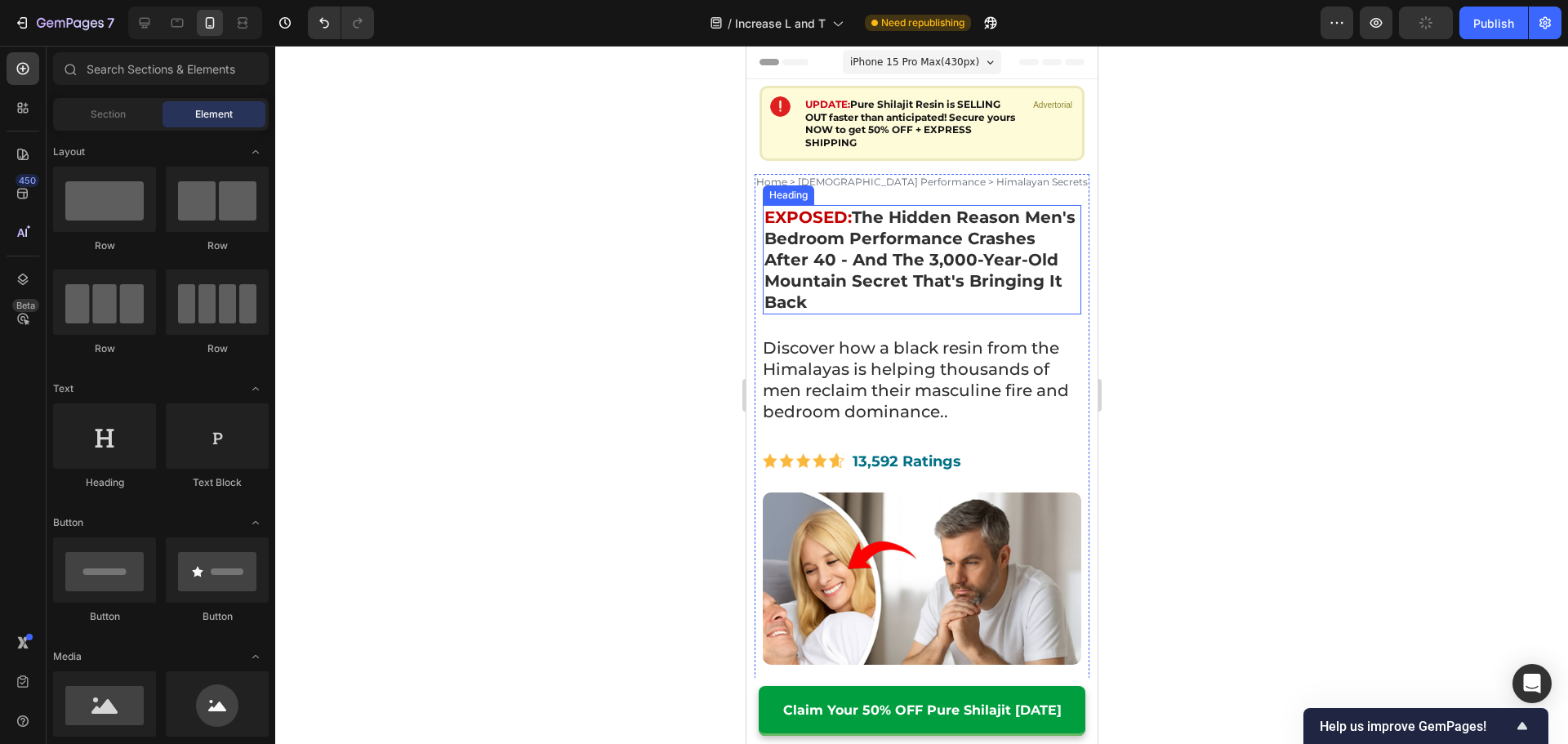
click at [801, 210] on strong "EXPOSED:" at bounding box center [807, 216] width 87 height 20
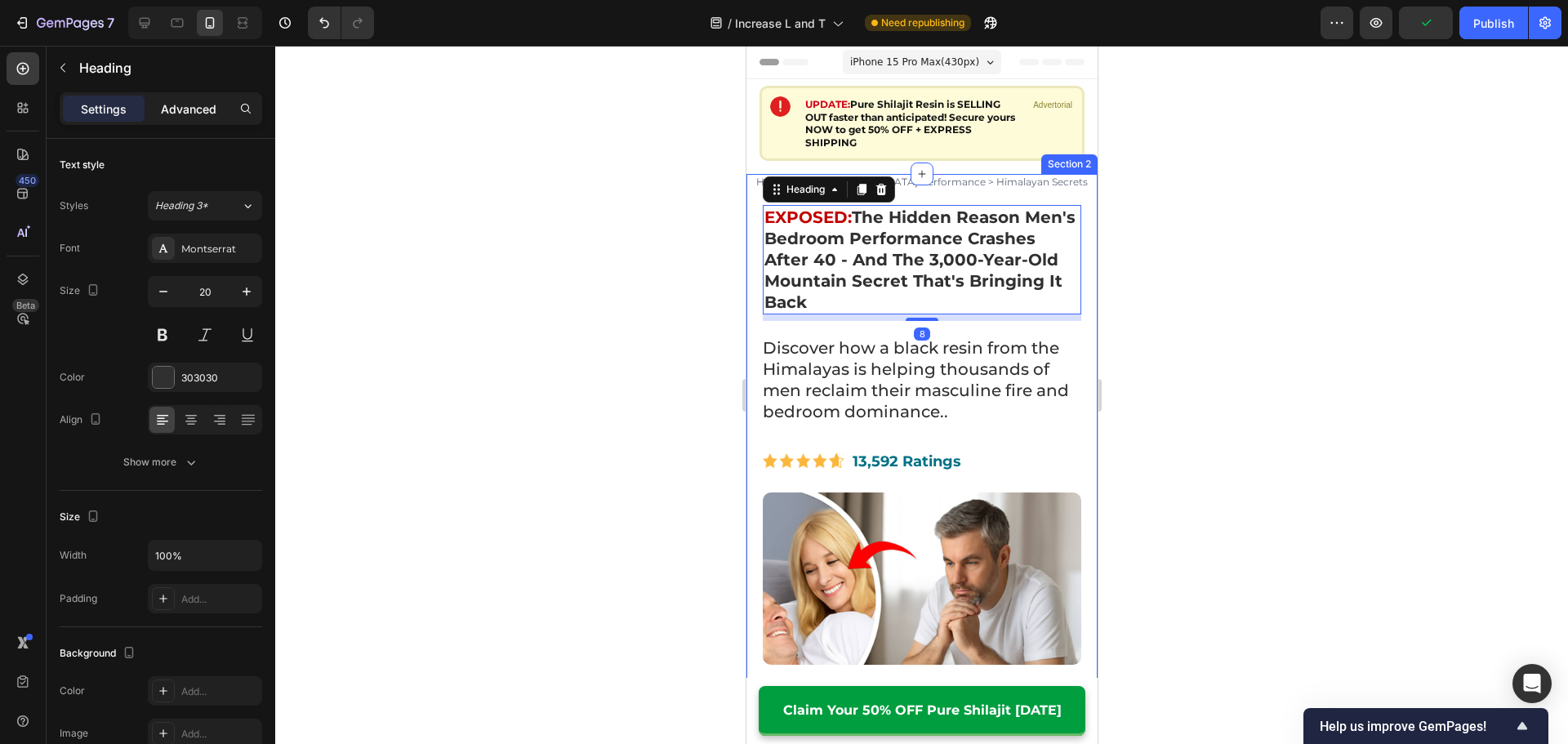
click at [183, 110] on p "Advanced" at bounding box center [188, 109] width 56 height 17
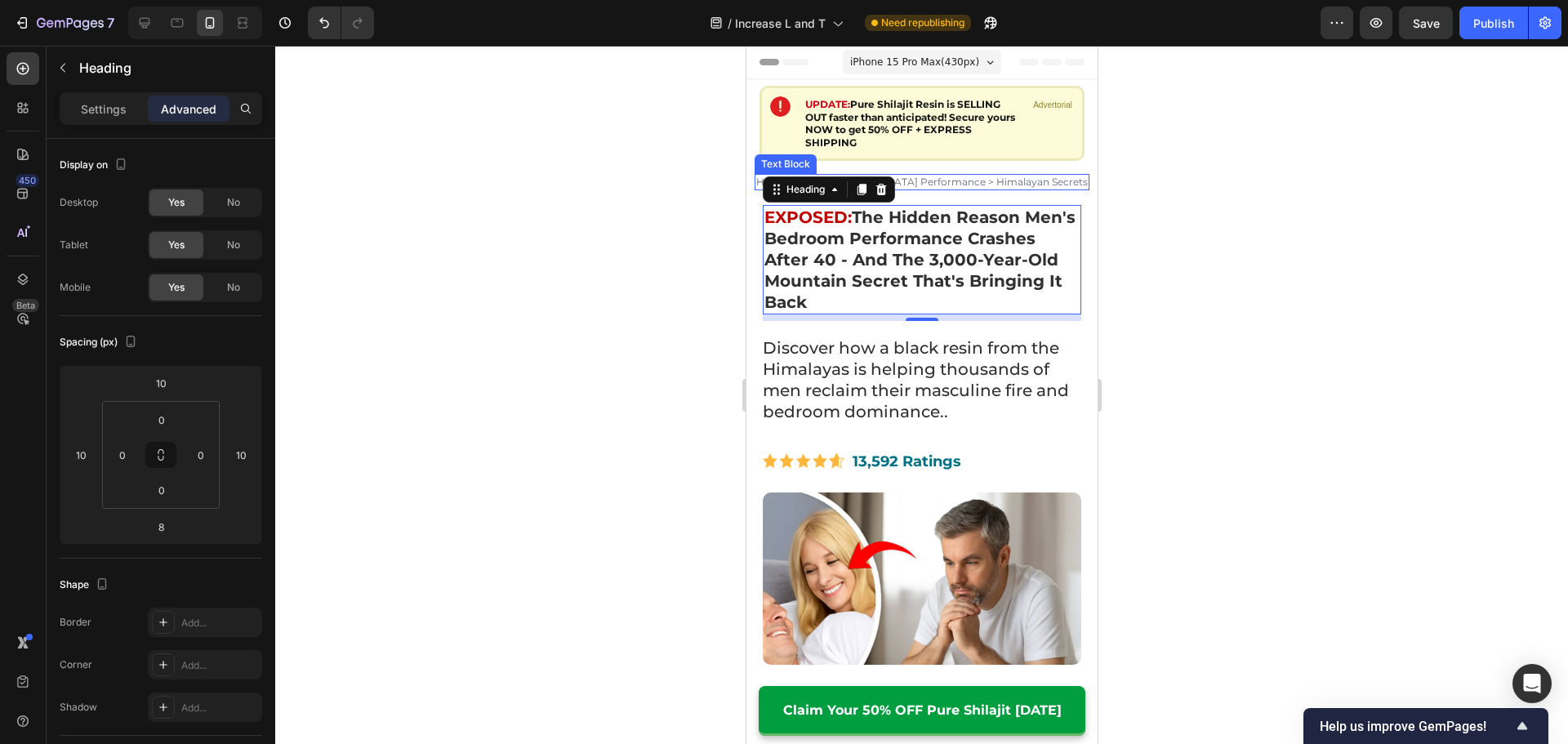
click at [948, 178] on p "Home > [DEMOGRAPHIC_DATA] Performance > Himalayan Secrets" at bounding box center [921, 182] width 332 height 13
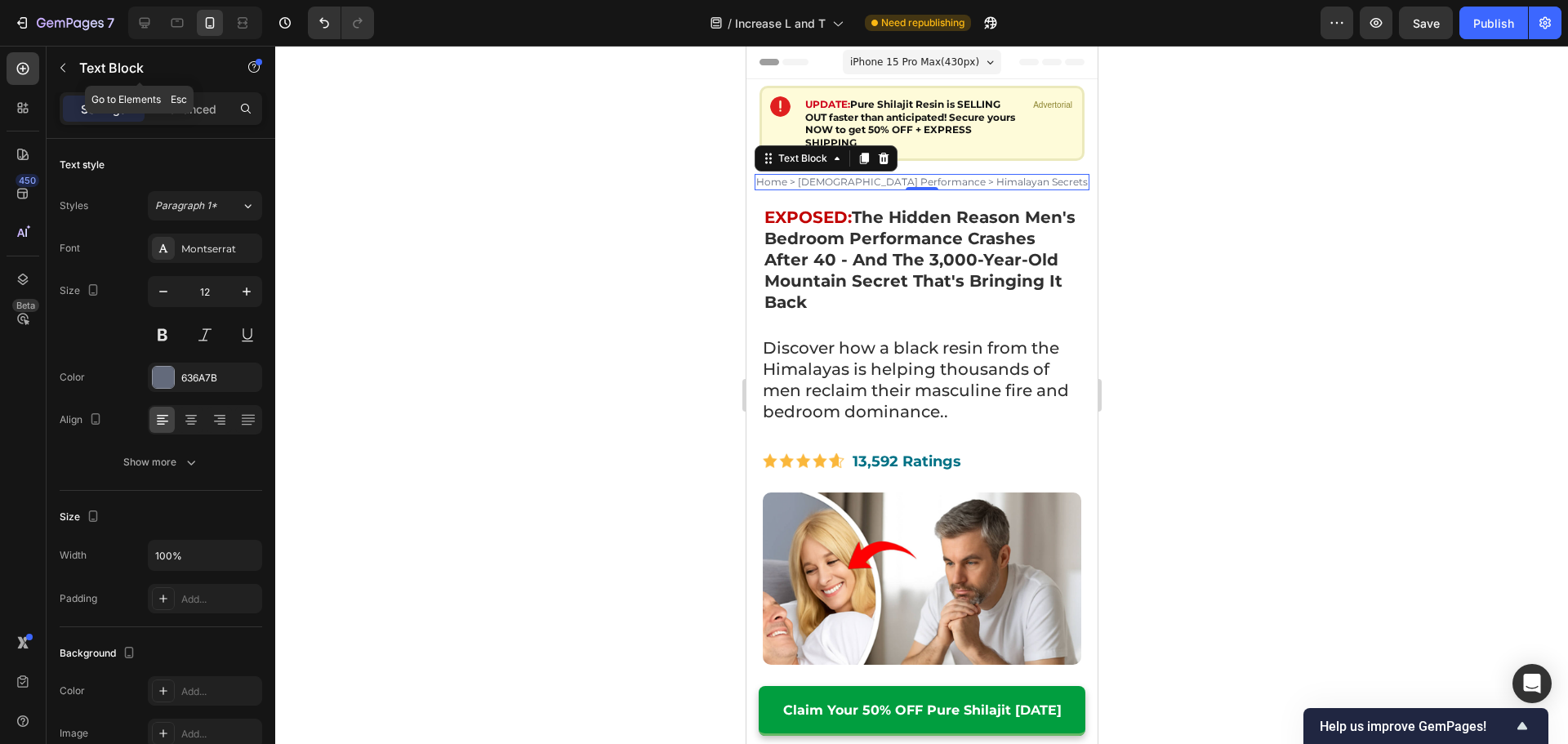
click at [210, 91] on div "Text Block" at bounding box center [139, 68] width 186 height 46
click at [191, 104] on p "Advanced" at bounding box center [188, 109] width 56 height 17
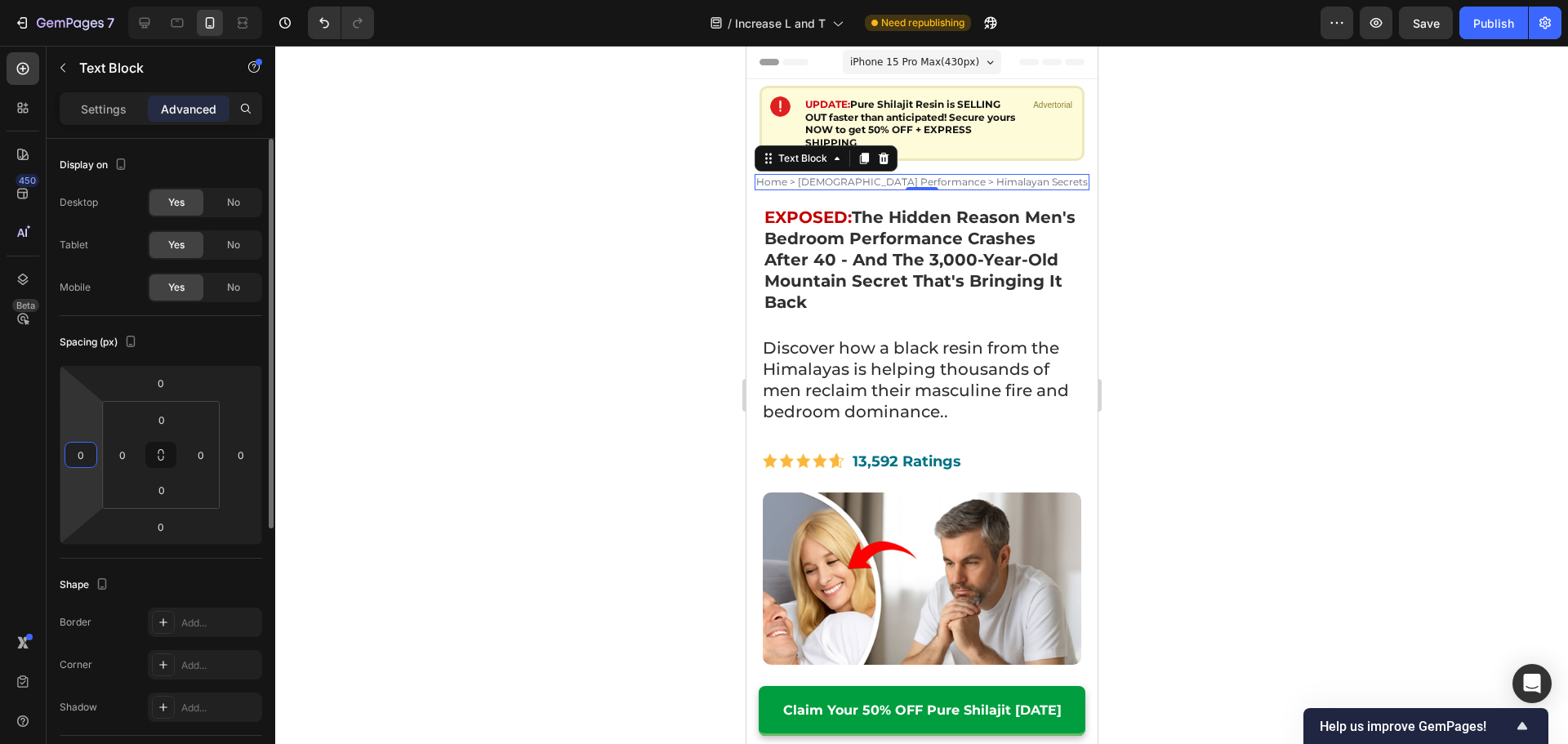
click at [81, 445] on input "0" at bounding box center [81, 455] width 25 height 25
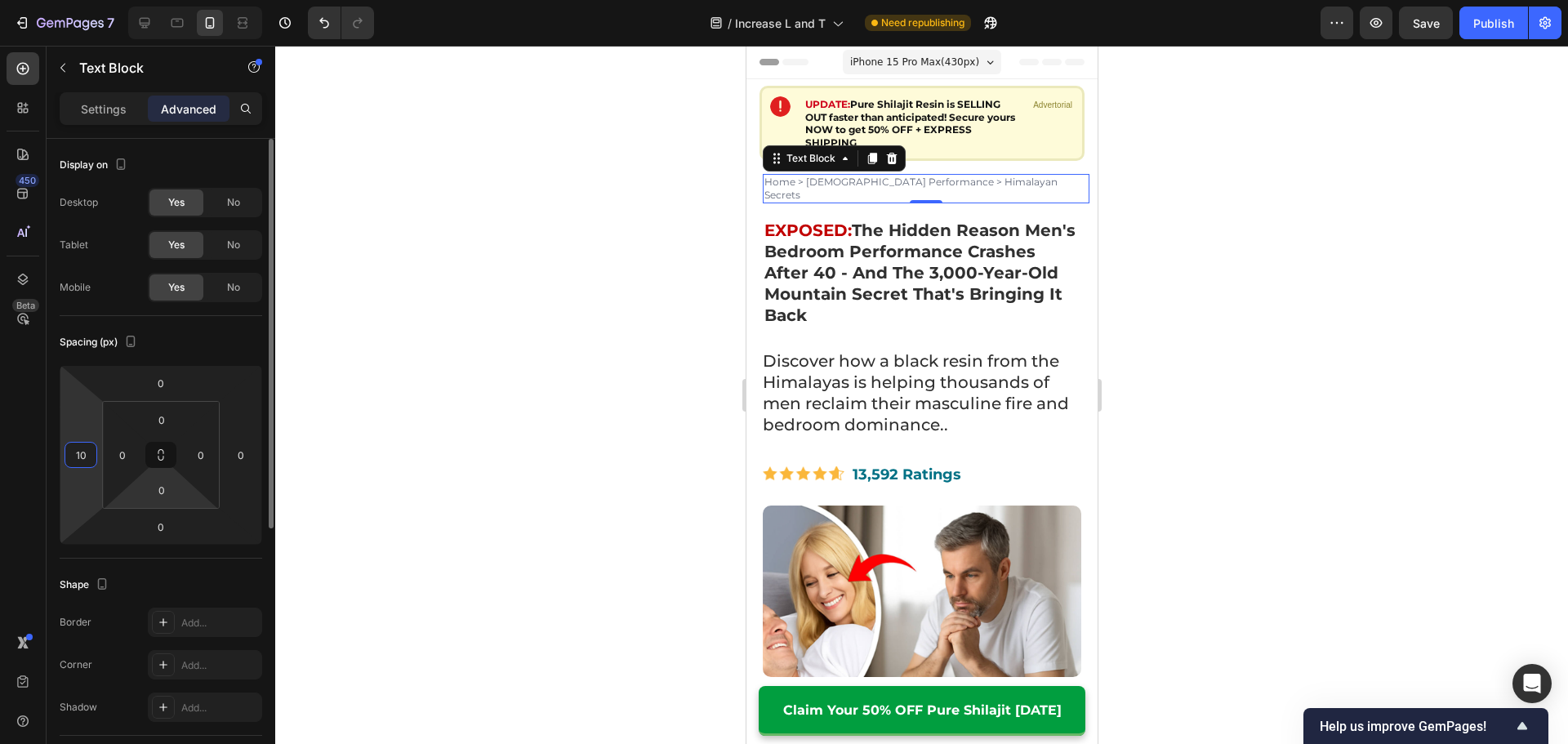
type input "10"
click at [463, 438] on div at bounding box center [921, 394] width 1293 height 698
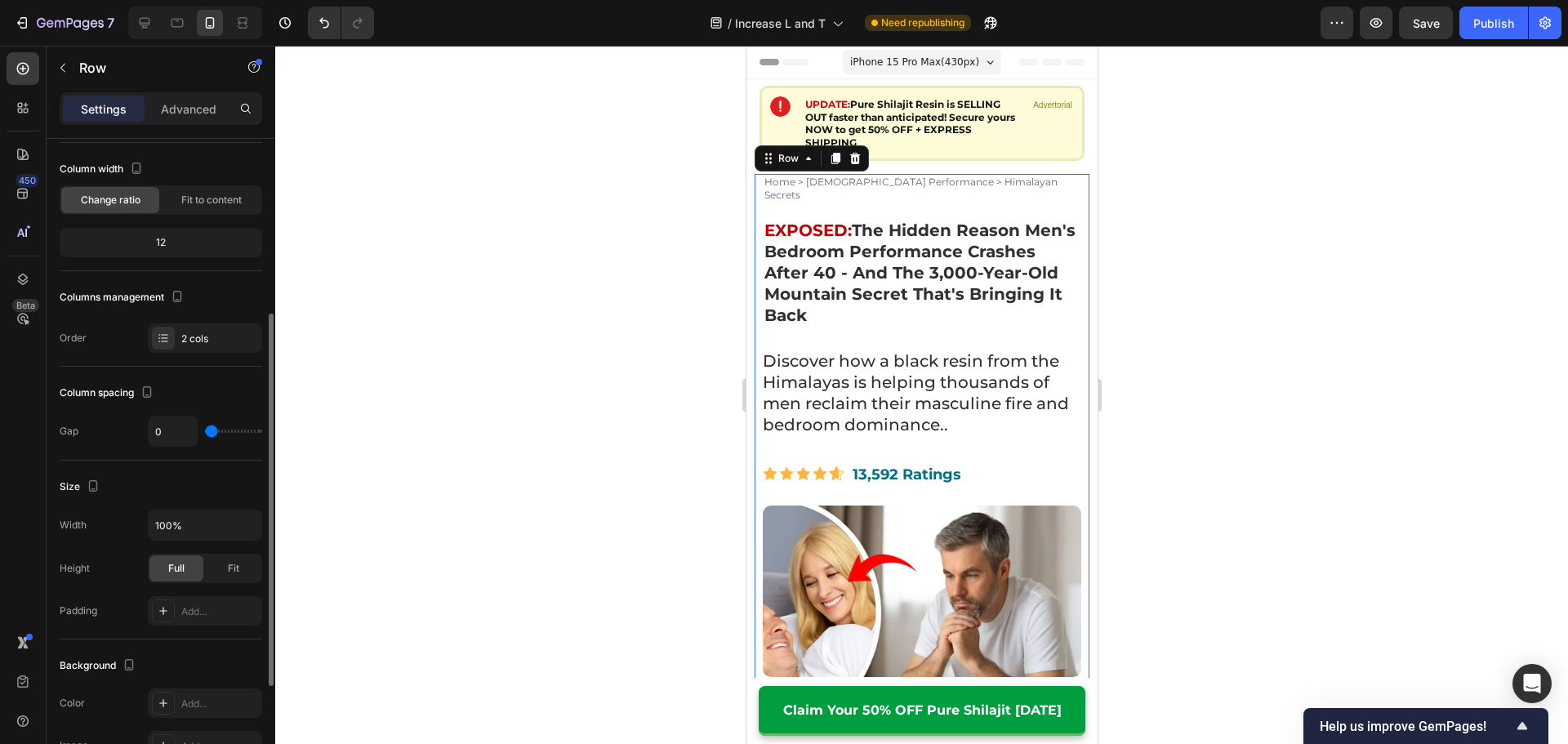
scroll to position [326, 0]
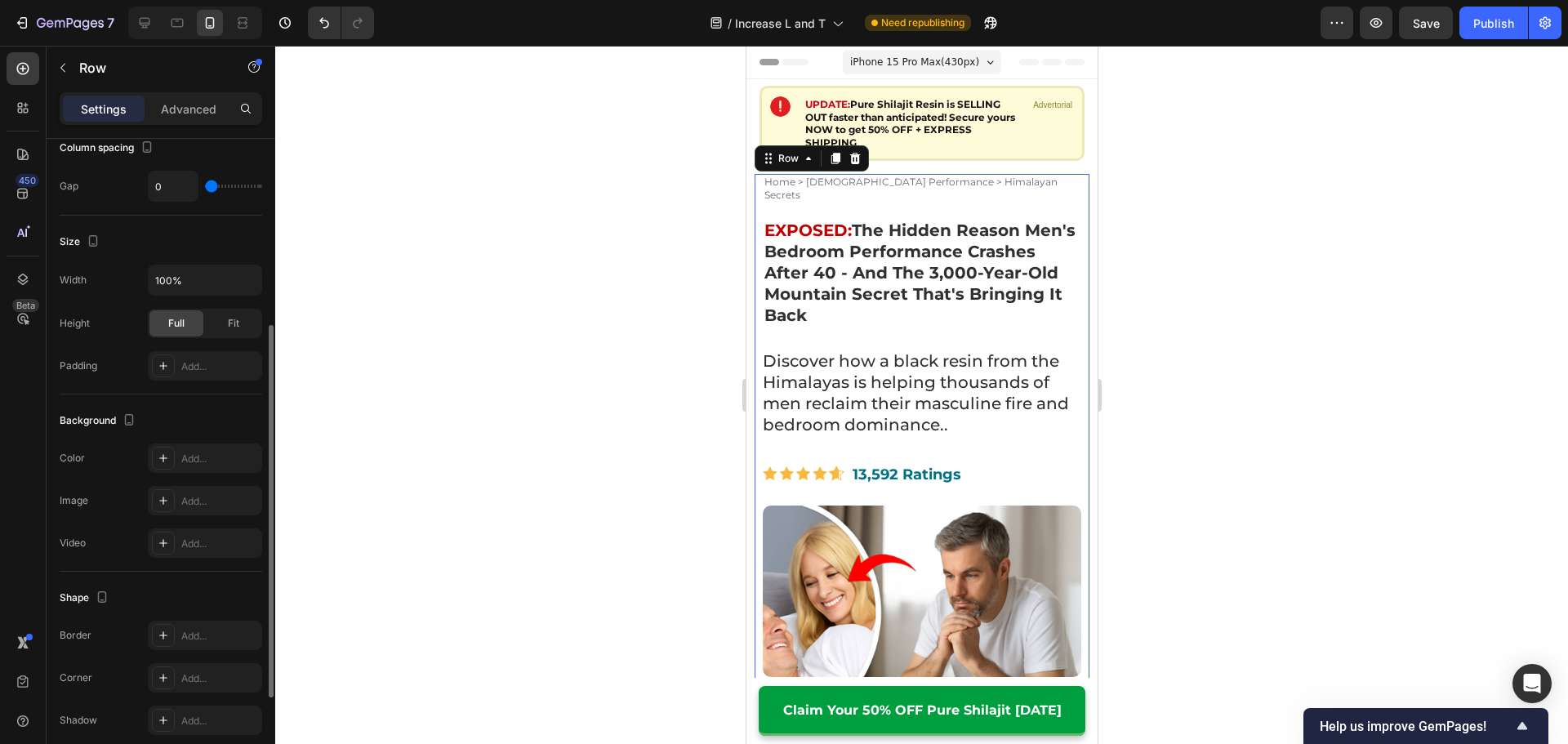
click at [606, 396] on div at bounding box center [921, 394] width 1293 height 698
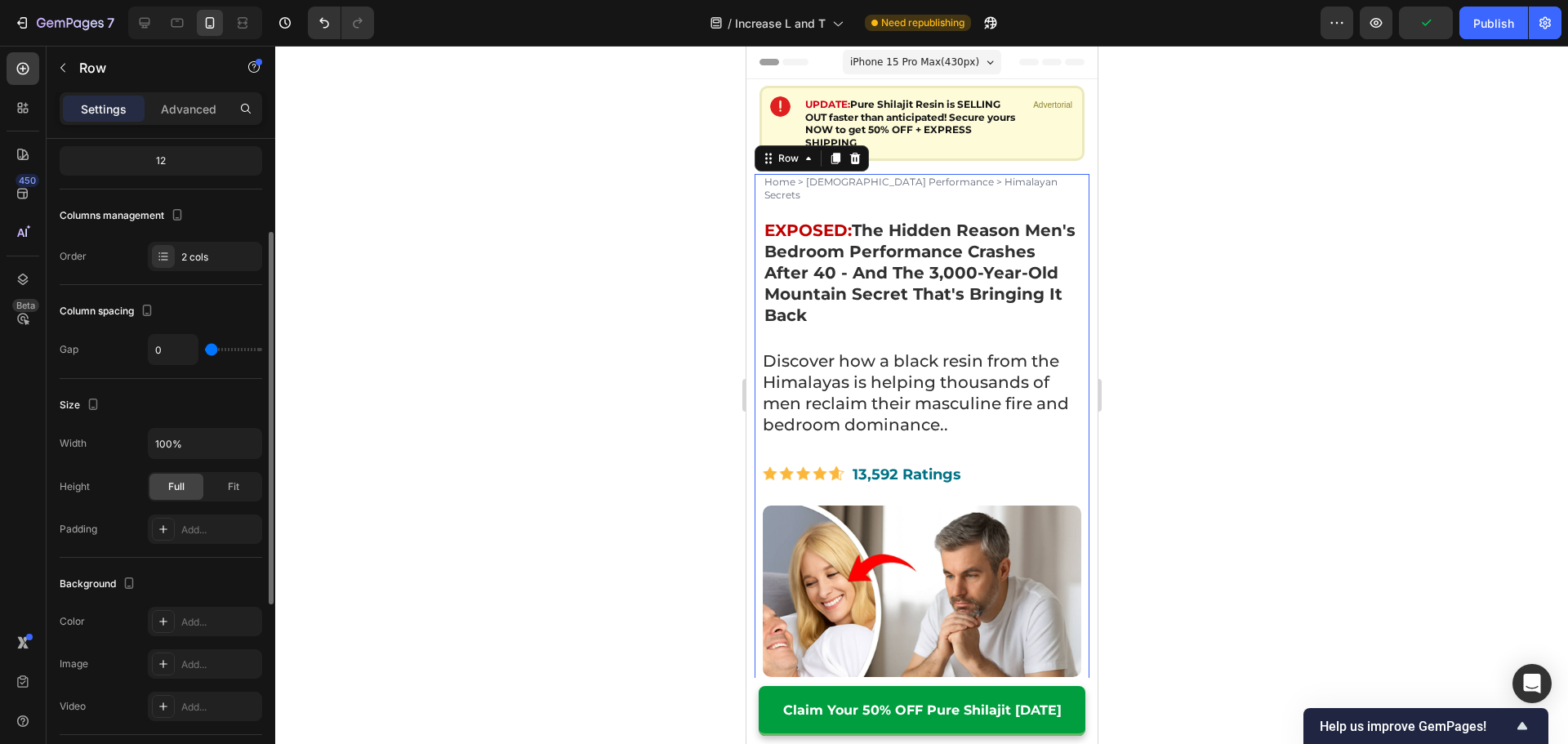
drag, startPoint x: 209, startPoint y: 350, endPoint x: 185, endPoint y: 343, distance: 25.0
click at [205, 348] on input "range" at bounding box center [234, 349] width 57 height 3
click at [846, 183] on p "Home > [DEMOGRAPHIC_DATA] Performance > Himalayan Secrets" at bounding box center [925, 188] width 323 height 26
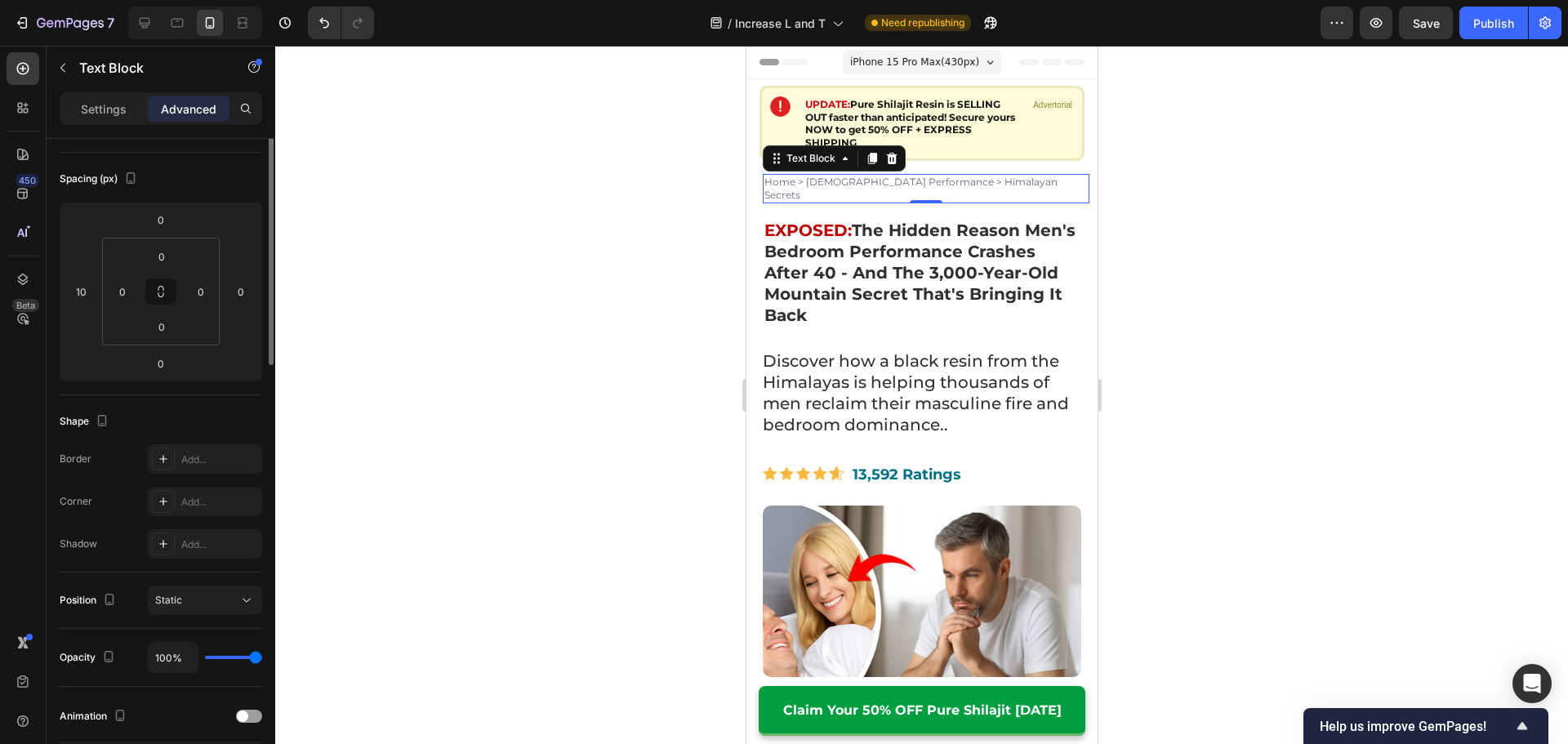
scroll to position [0, 0]
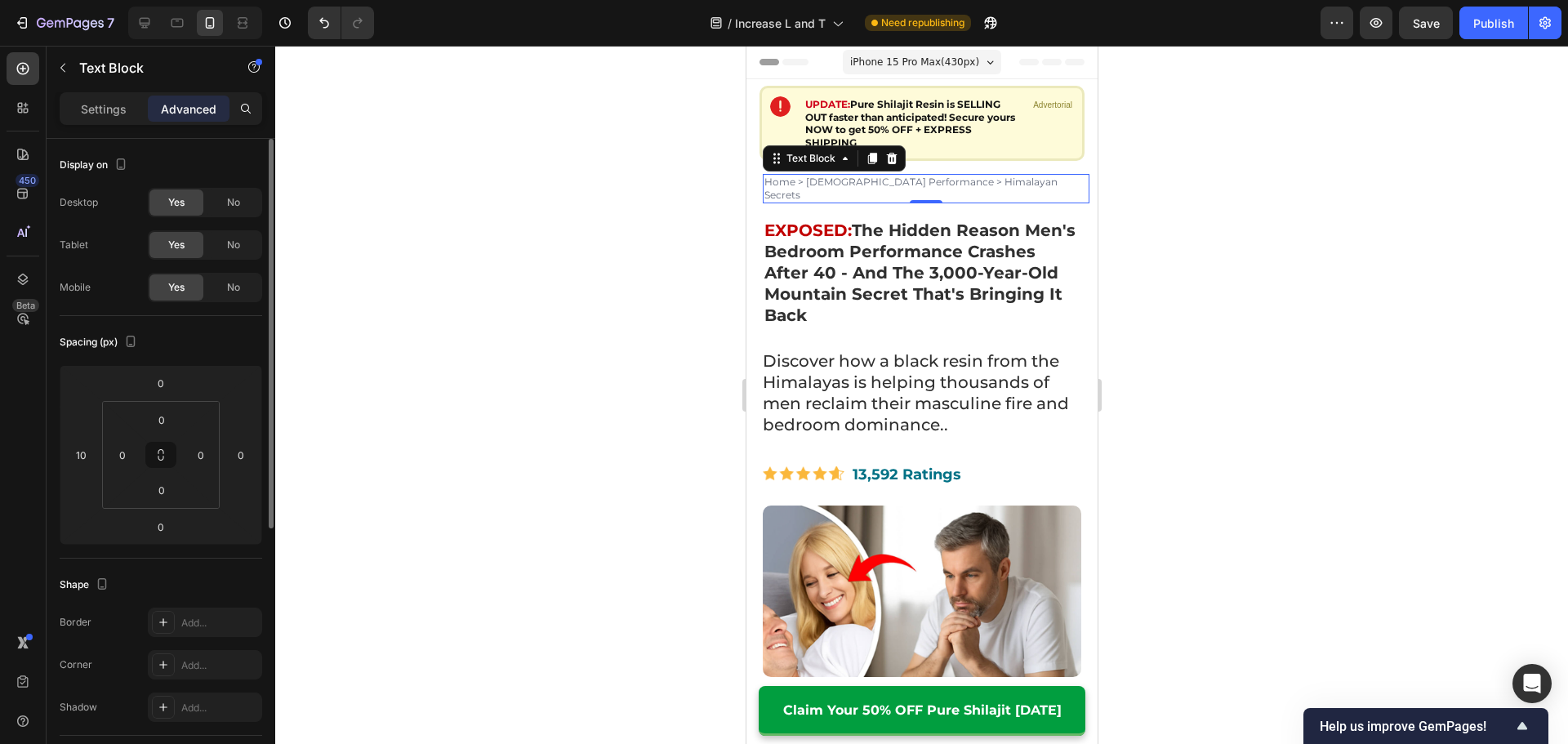
click at [165, 105] on p "Advanced" at bounding box center [188, 109] width 56 height 17
click at [98, 98] on div "Settings" at bounding box center [103, 109] width 81 height 26
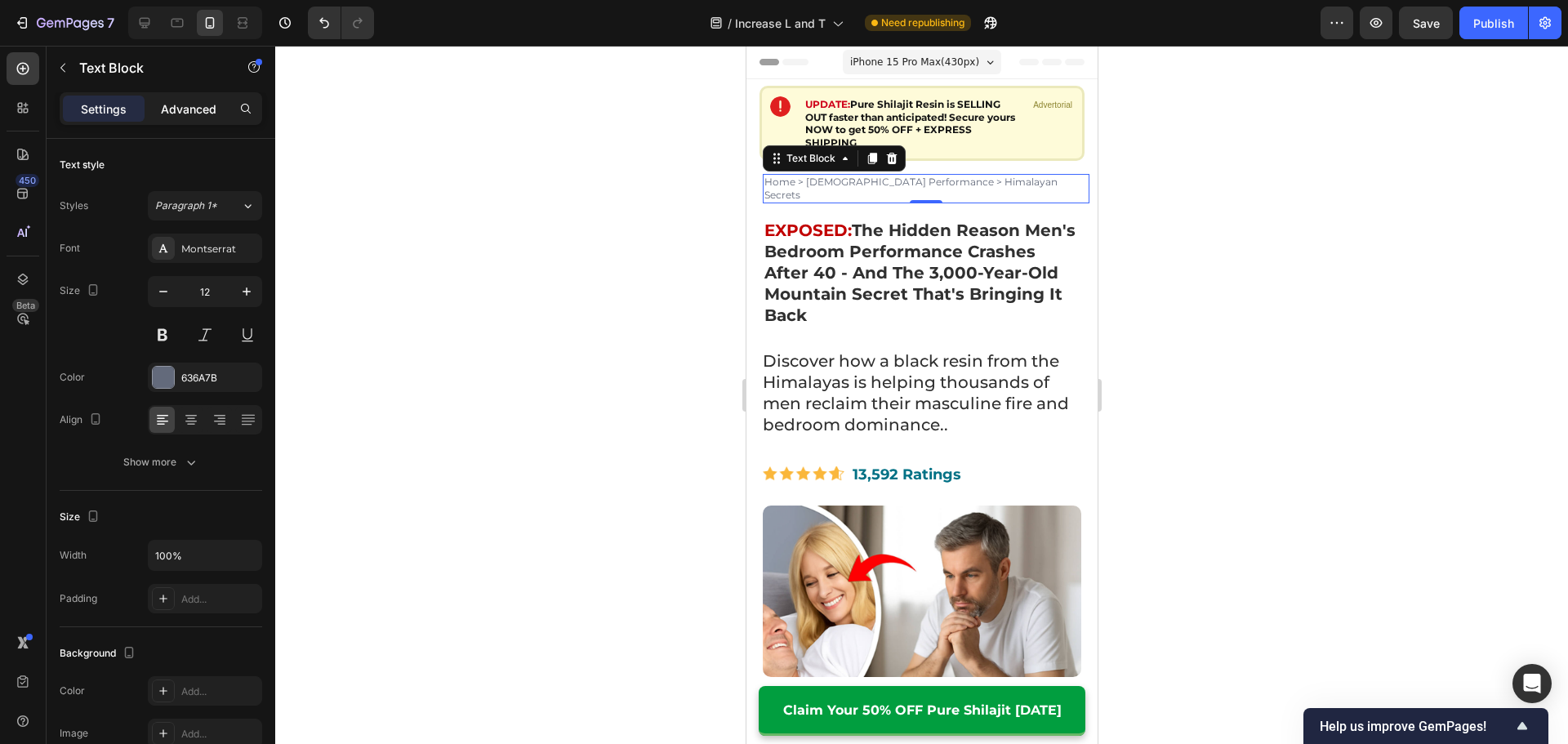
click at [182, 101] on p "Advanced" at bounding box center [188, 109] width 56 height 17
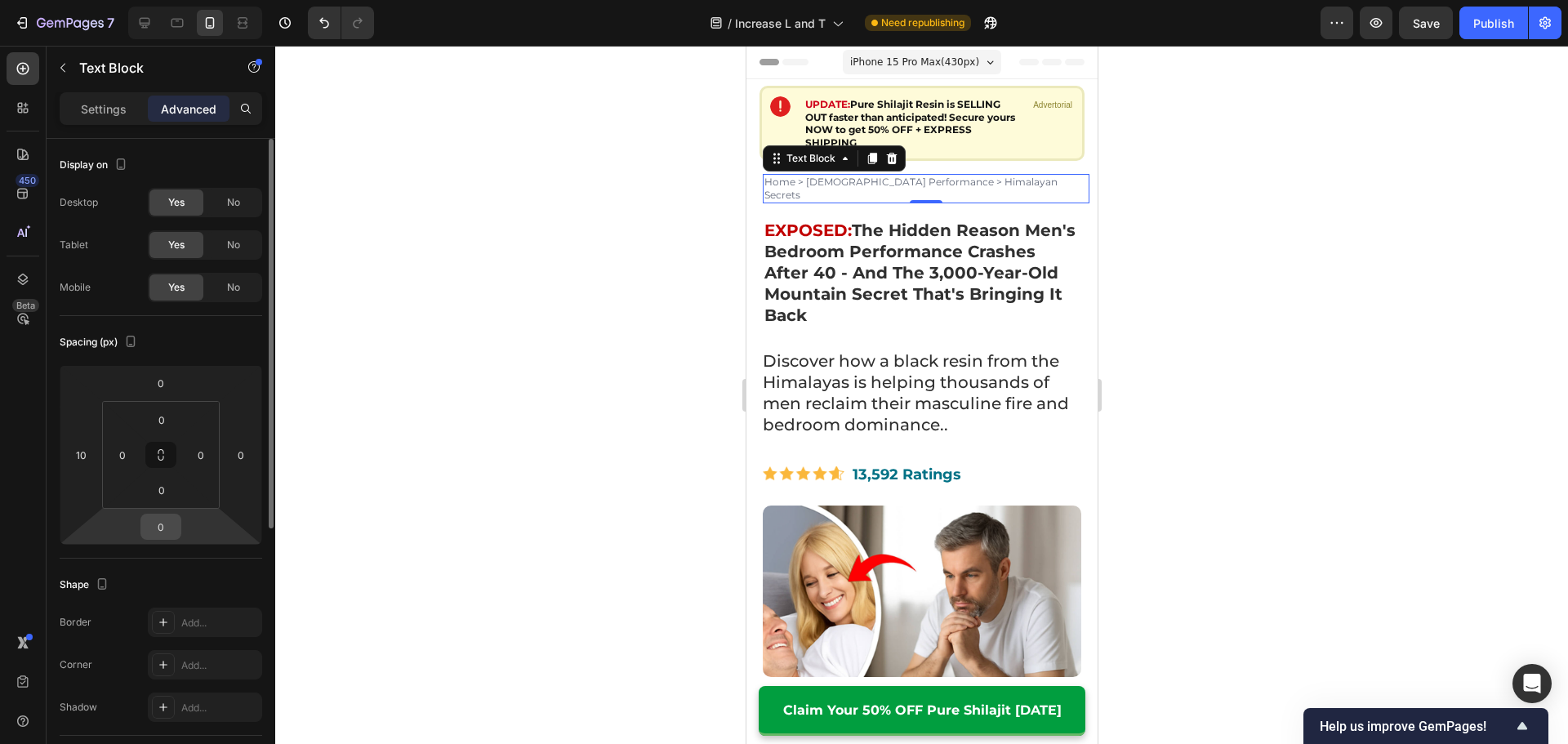
click at [161, 523] on input "0" at bounding box center [161, 527] width 33 height 25
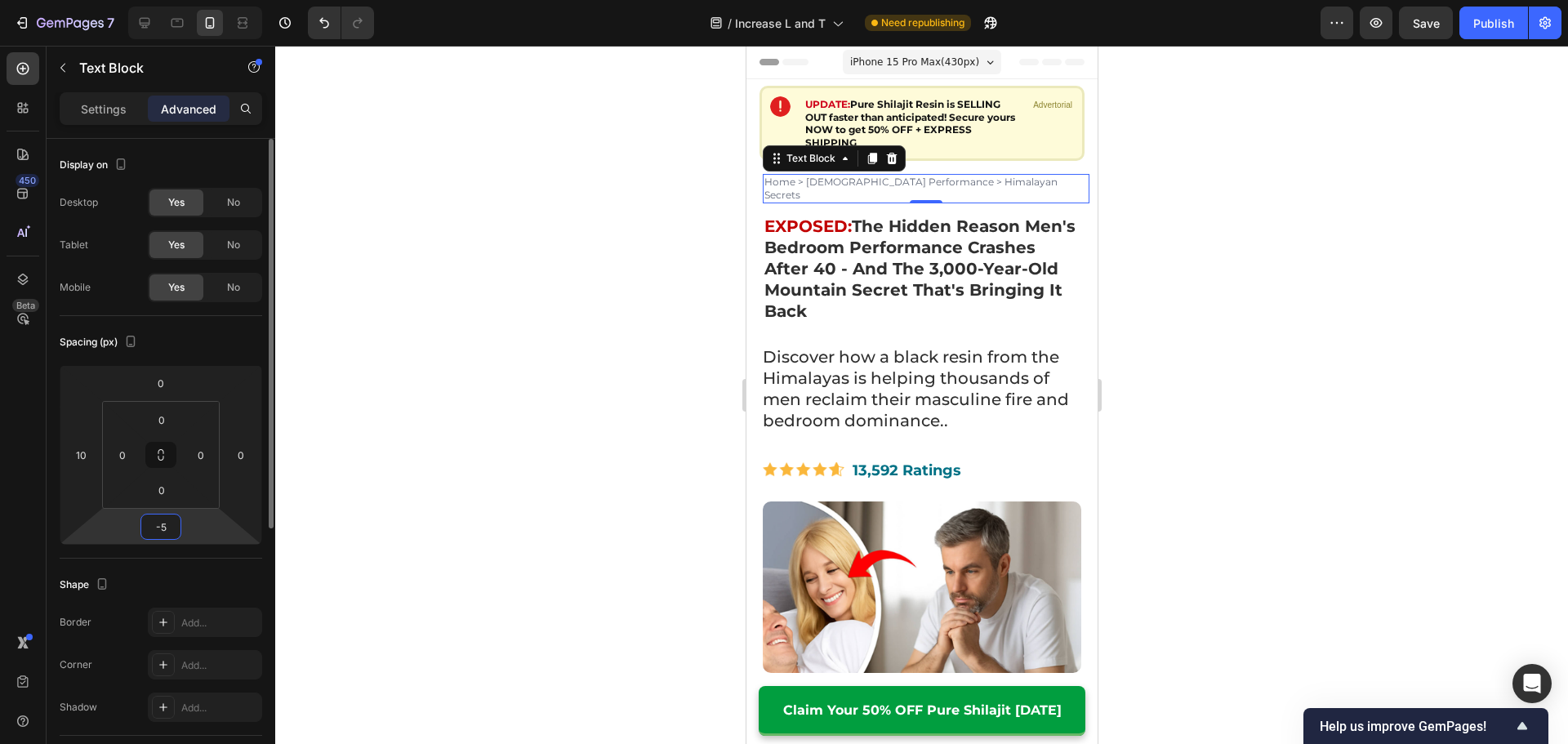
click at [192, 545] on div "Spacing (px) 0 10 -5 0 0 0 0 0" at bounding box center [161, 437] width 202 height 242
click at [160, 531] on input "-5" at bounding box center [161, 527] width 33 height 25
click at [170, 528] on input "-5" at bounding box center [161, 527] width 33 height 25
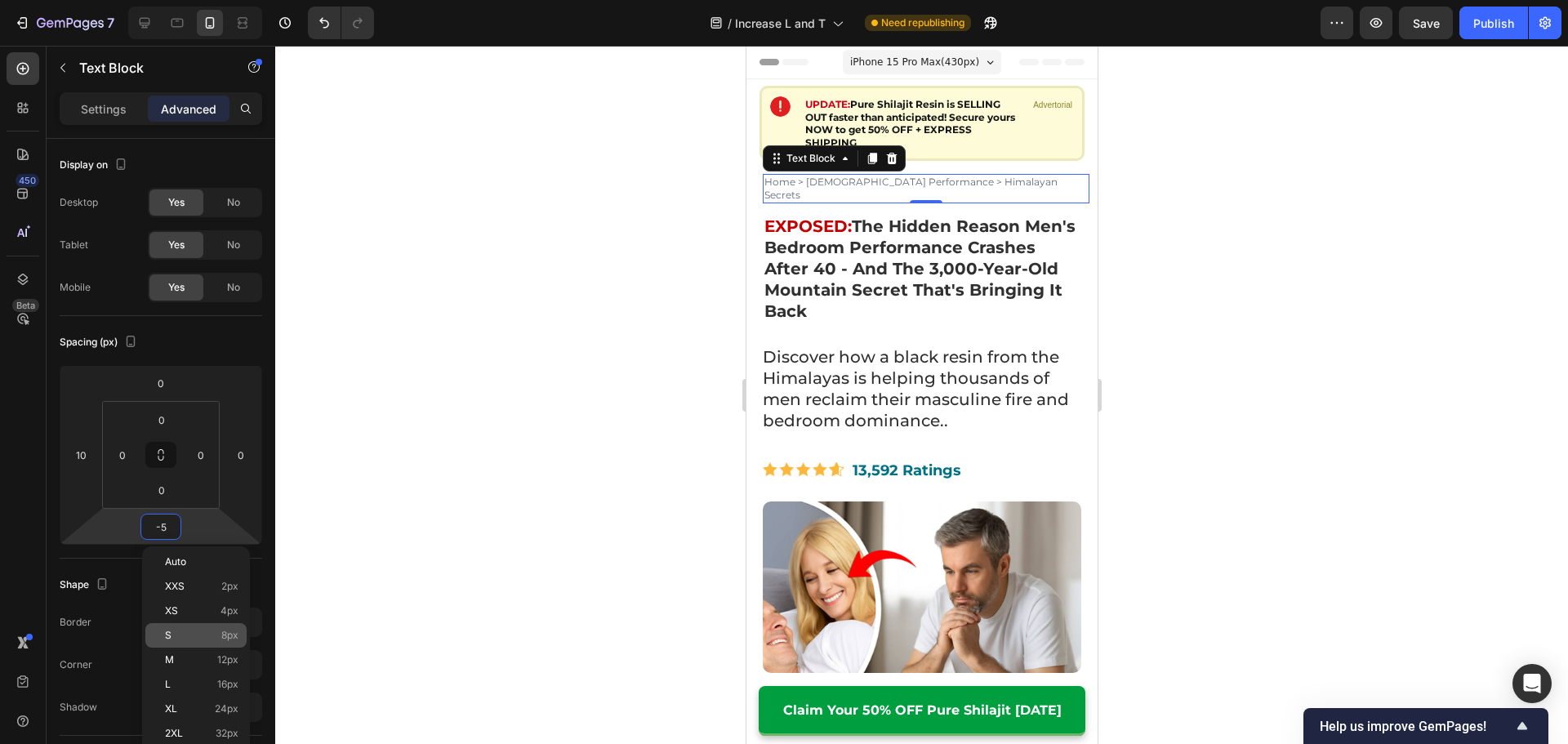
click at [180, 627] on div "S 8px" at bounding box center [196, 635] width 101 height 25
type input "8"
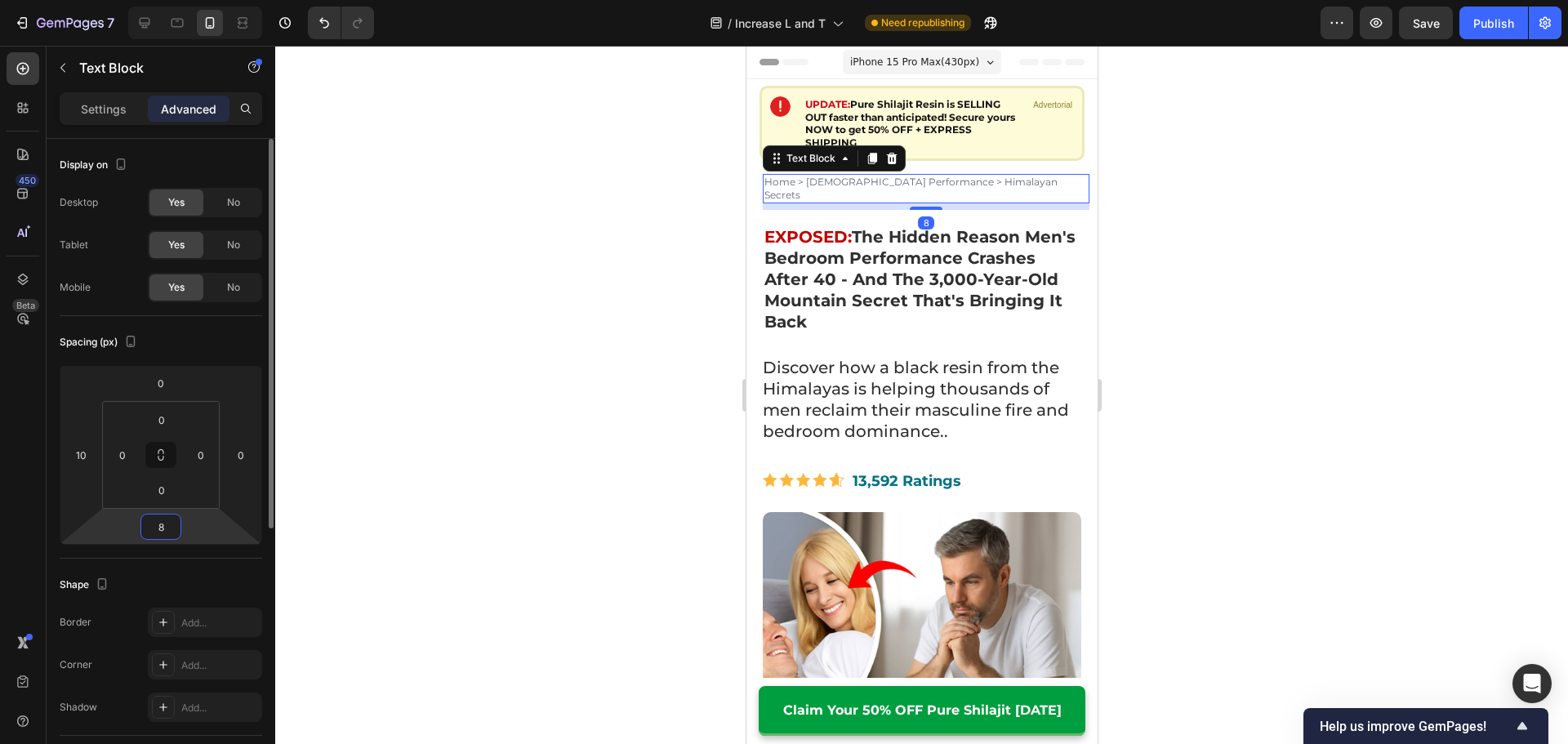
drag, startPoint x: 159, startPoint y: 522, endPoint x: 157, endPoint y: 531, distance: 9.2
click at [159, 523] on input "8" at bounding box center [161, 527] width 33 height 25
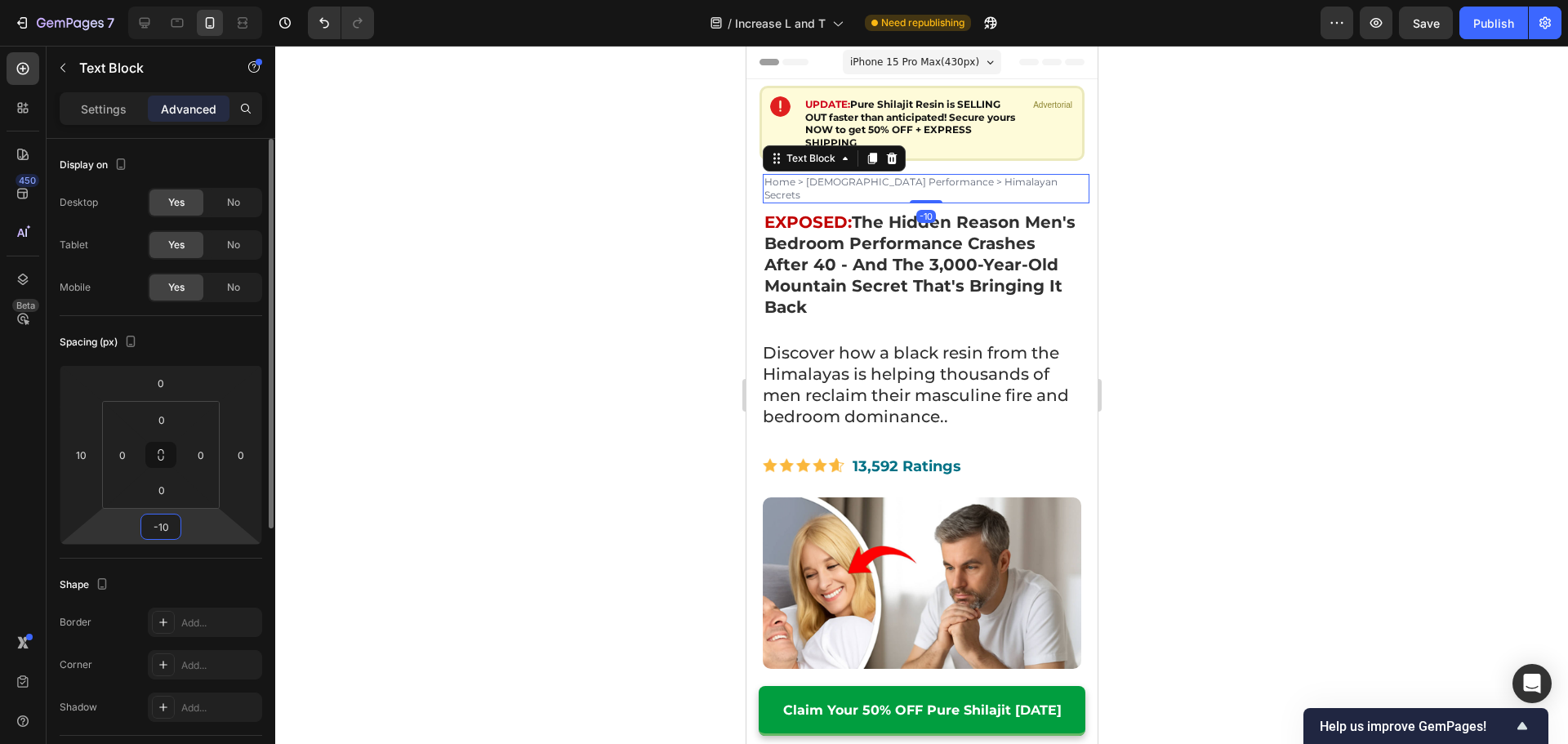
type input "-1"
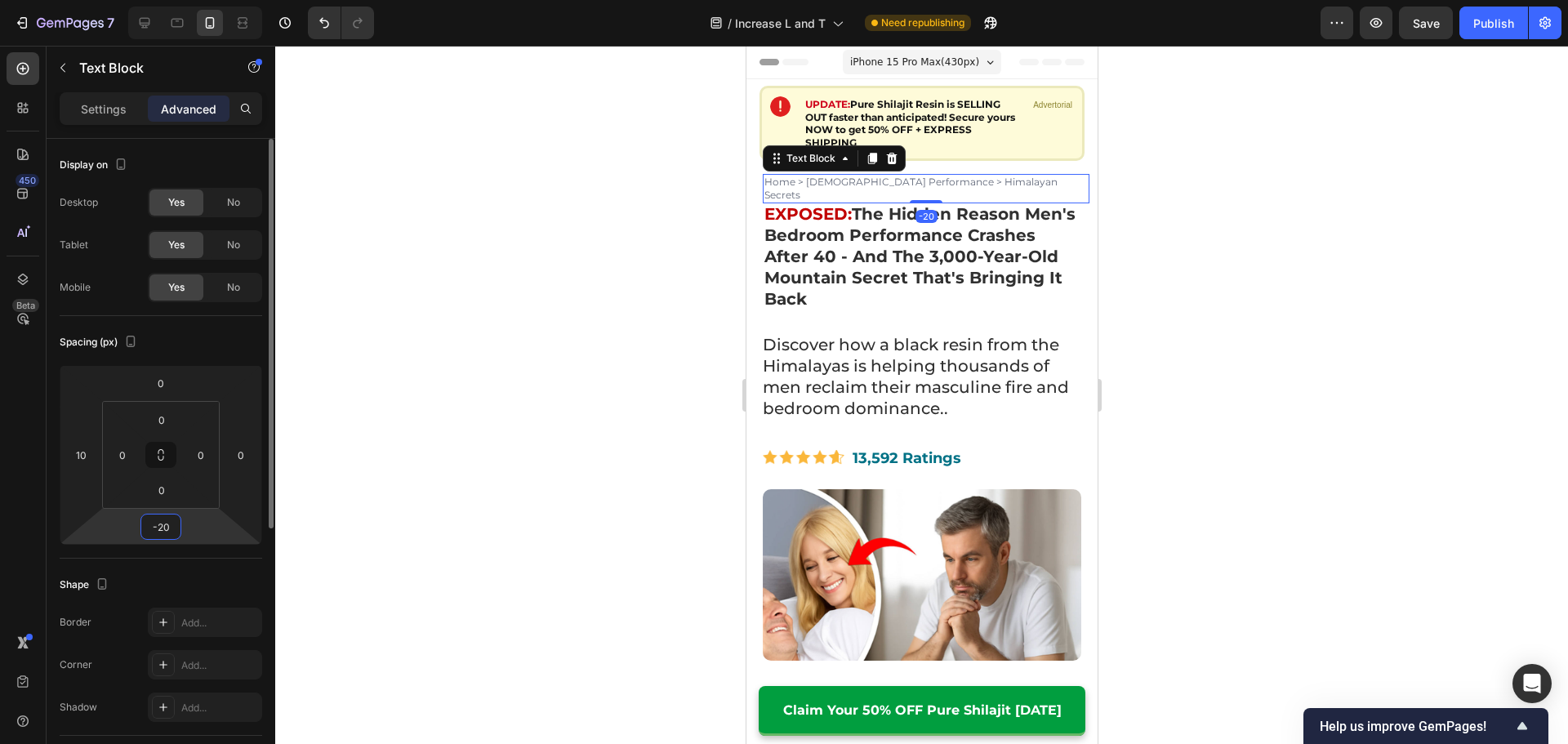
type input "-2"
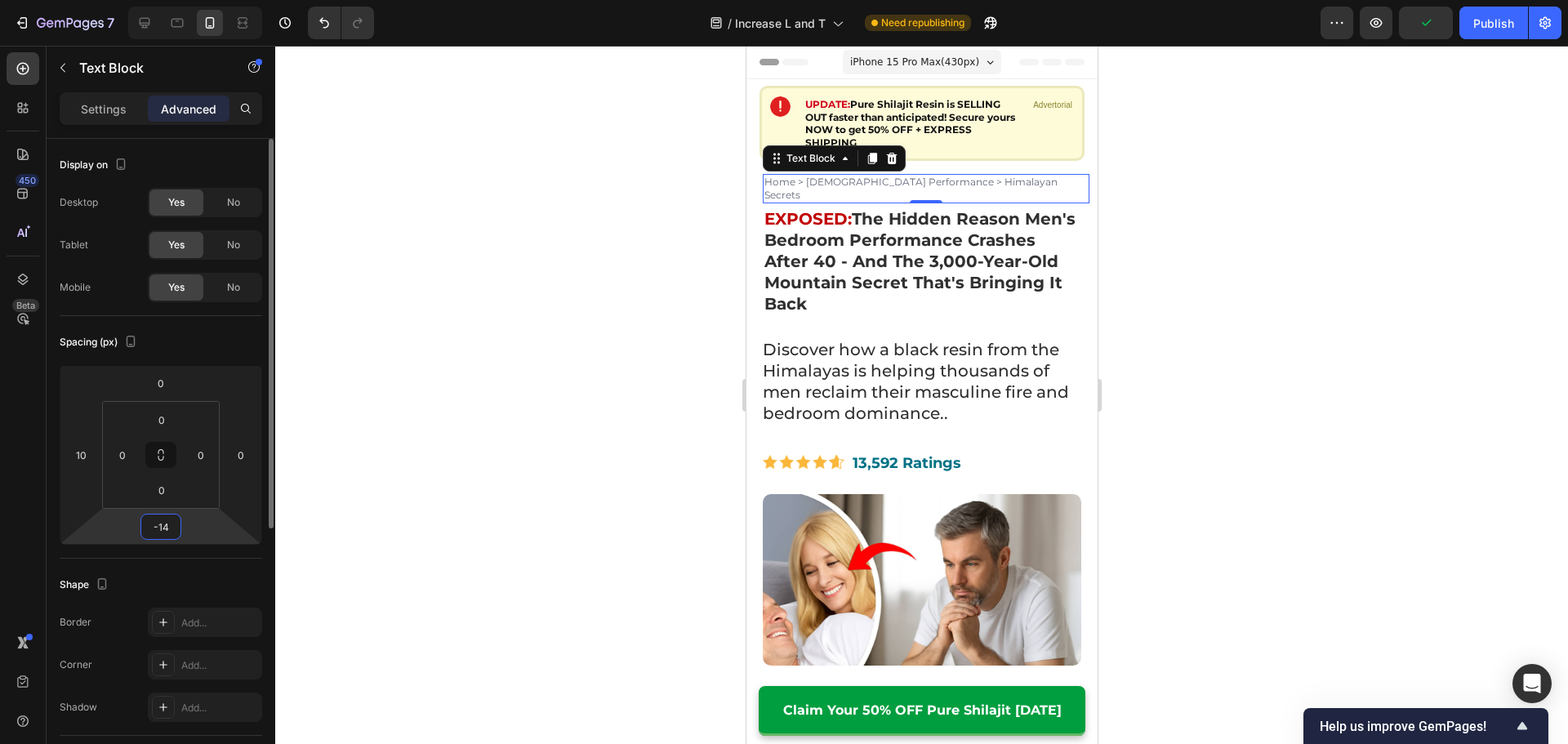
click at [168, 529] on input "-14" at bounding box center [161, 527] width 33 height 25
type input "-12"
click at [661, 476] on div at bounding box center [921, 394] width 1293 height 698
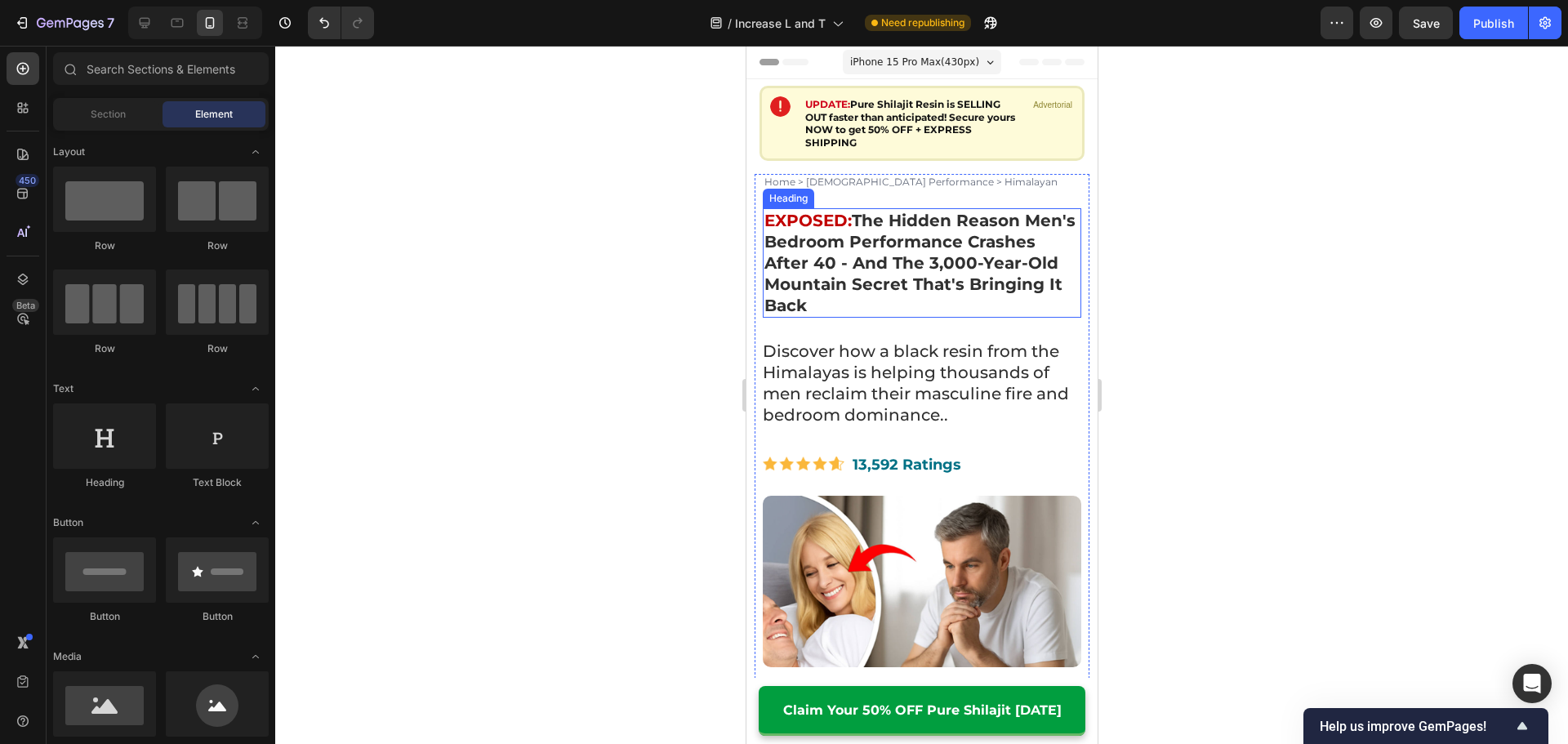
click at [871, 296] on strong "The Hidden Reason Men's Bedroom Performance Crashes After 40 - And The 3,000-Ye…" at bounding box center [918, 263] width 311 height 105
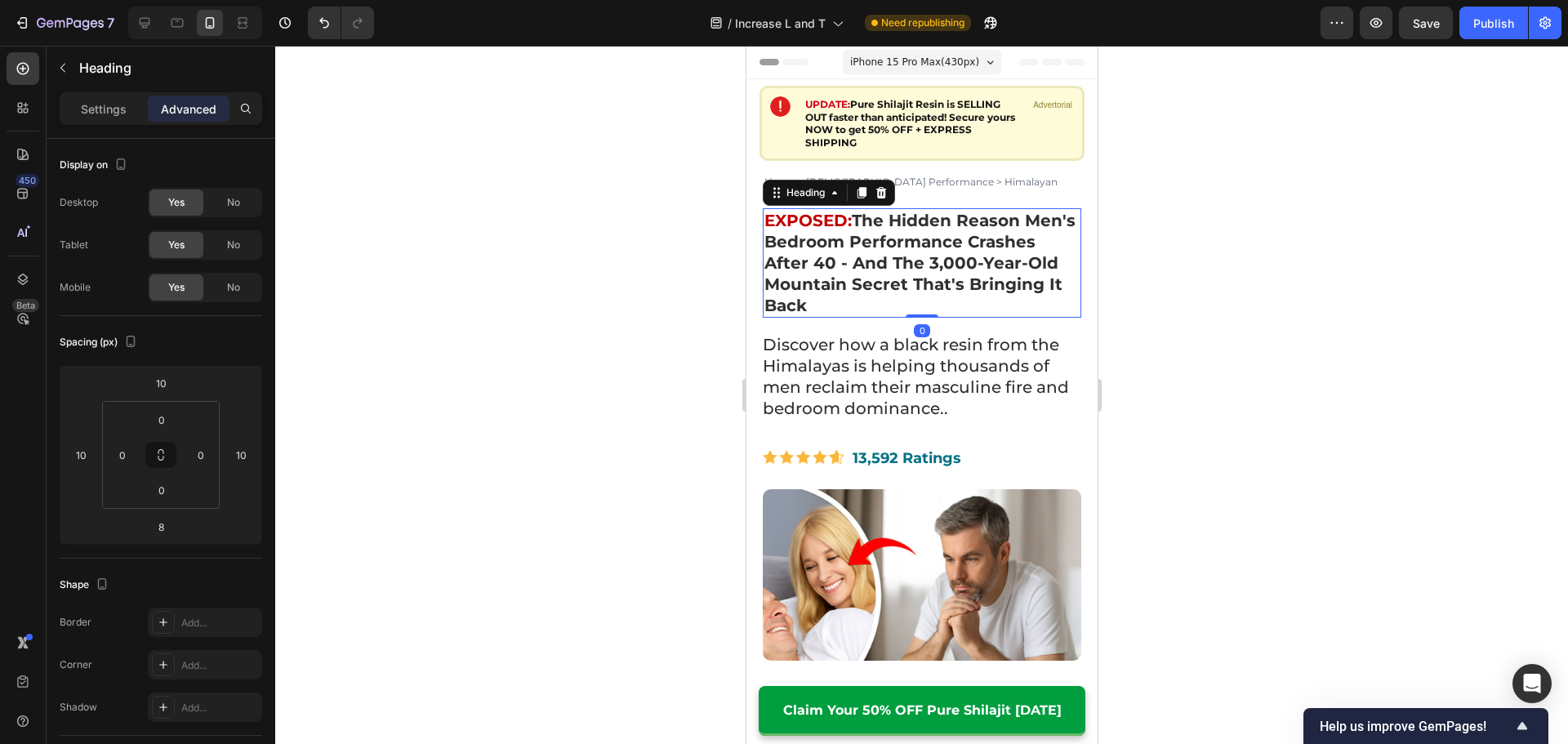
drag, startPoint x: 916, startPoint y: 308, endPoint x: 938, endPoint y: 254, distance: 58.3
click at [938, 254] on div "⁠⁠⁠⁠⁠⁠⁠ EXPOSED: The Hidden Reason Men's Bedroom Performance Crashes After 40 -…" at bounding box center [920, 263] width 319 height 110
type input "0"
click at [1293, 345] on div at bounding box center [921, 394] width 1293 height 698
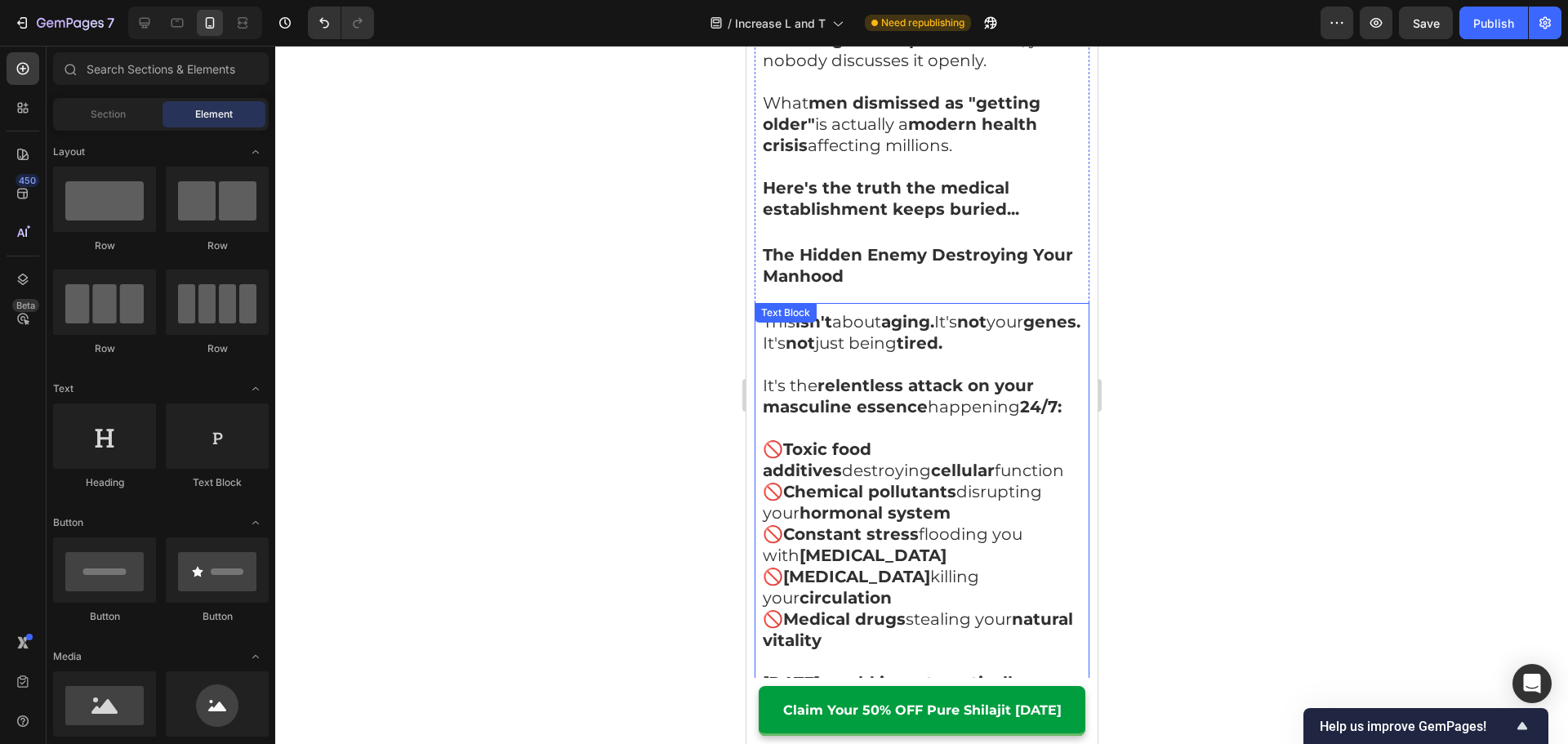
scroll to position [1633, 0]
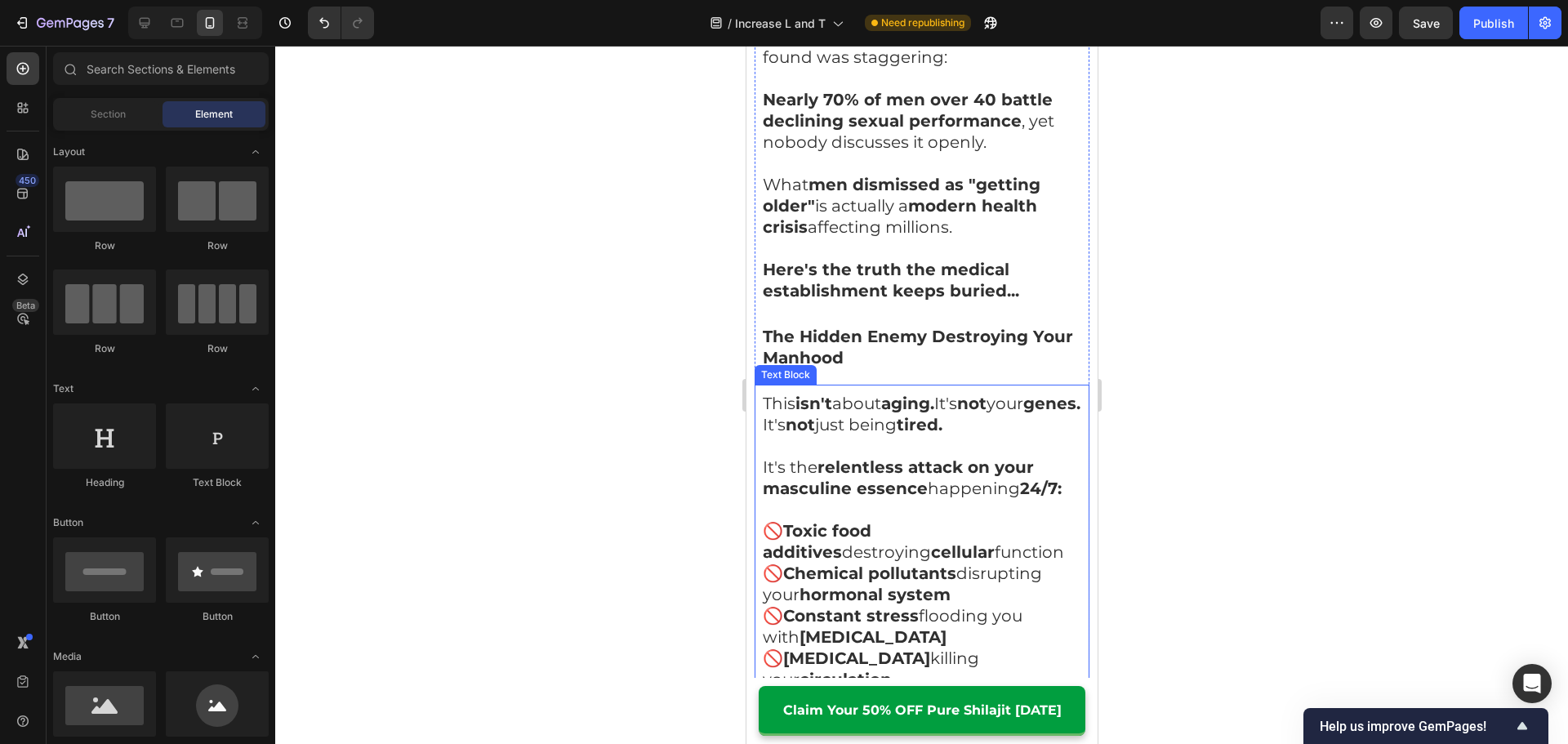
click at [867, 392] on p "This isn't about aging. It's not your genes. It's not just being tired." at bounding box center [920, 413] width 319 height 43
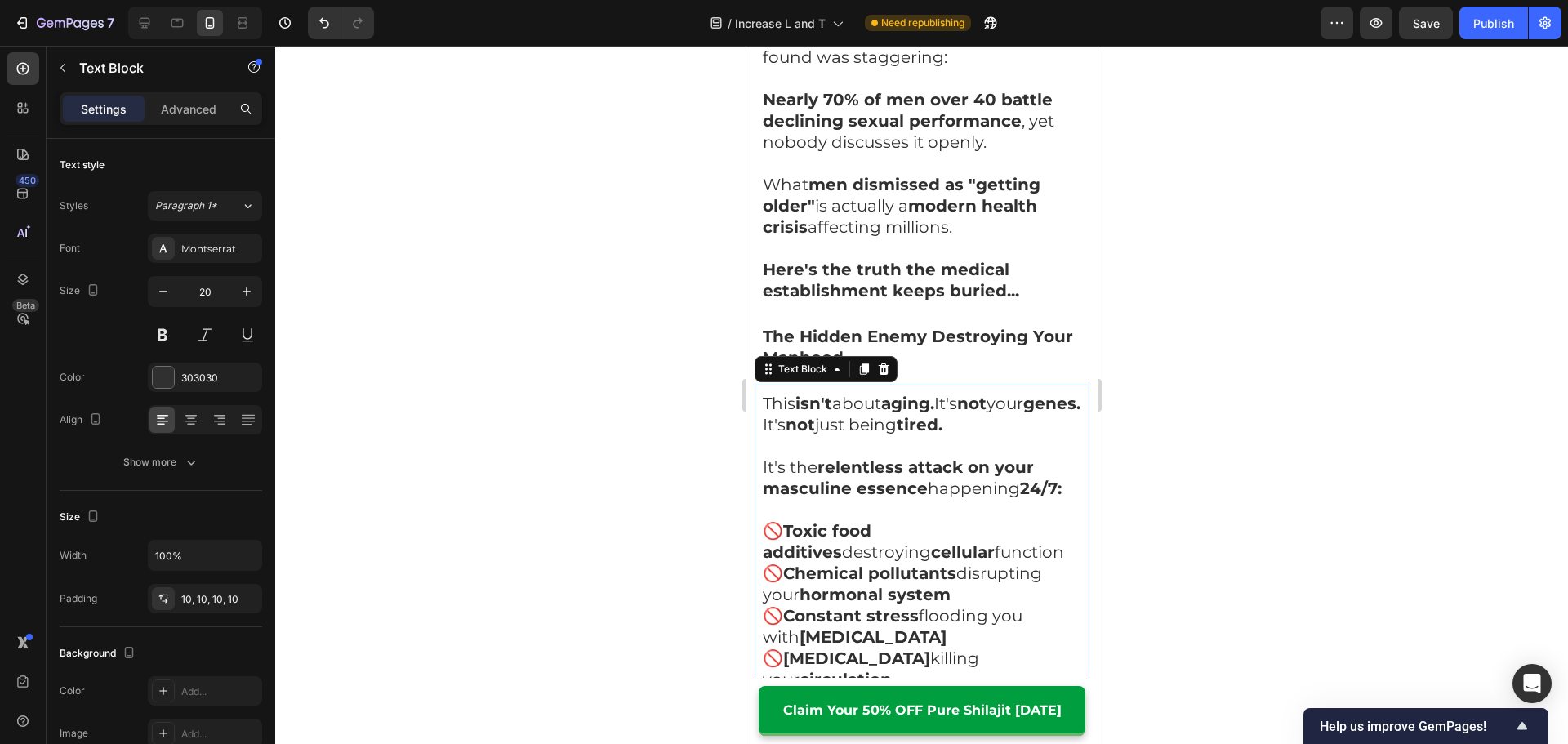
click at [844, 355] on div "Text Block" at bounding box center [825, 369] width 143 height 26
click at [845, 326] on strong "The Hidden Enemy Destroying Your Manhood" at bounding box center [916, 346] width 310 height 41
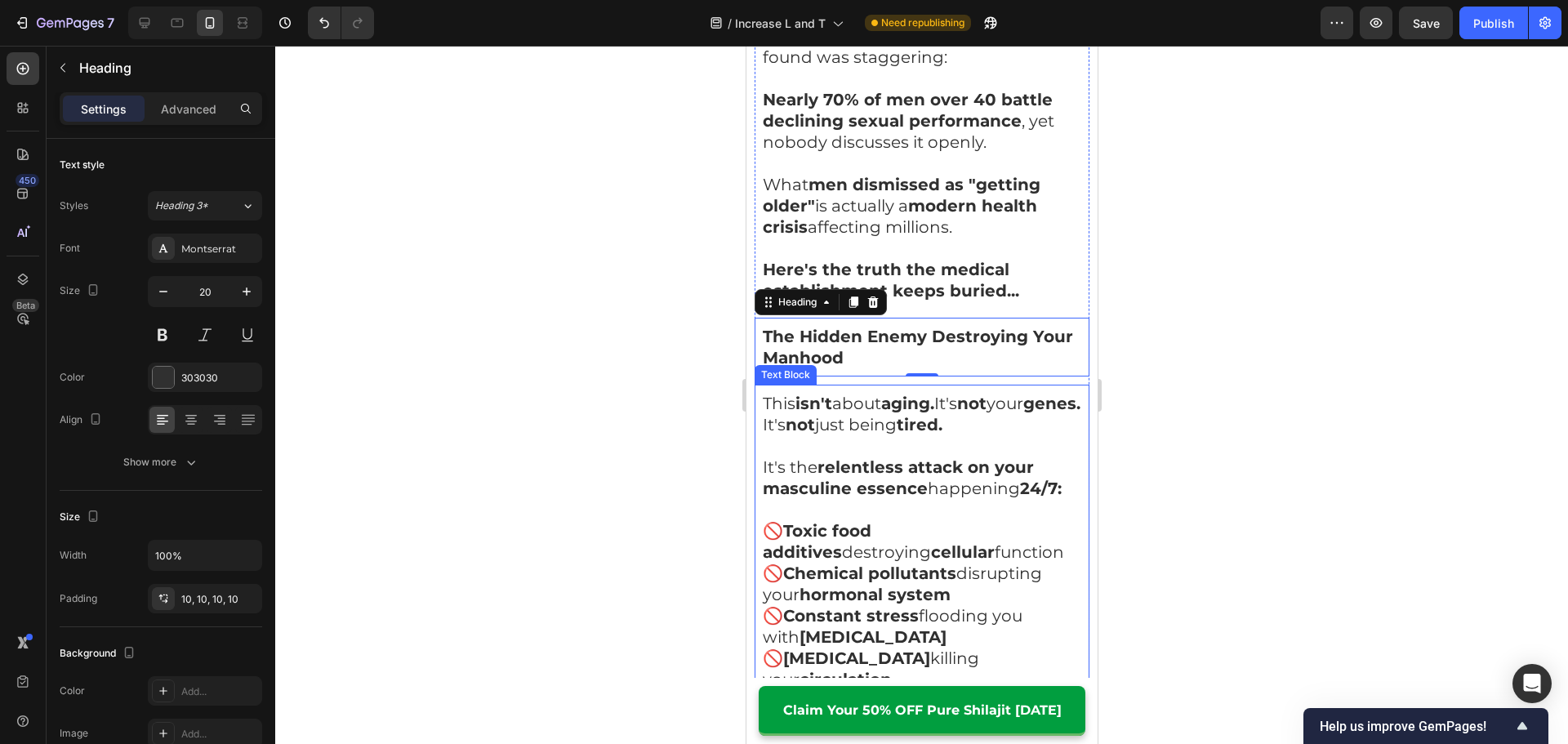
click at [1204, 454] on div at bounding box center [921, 394] width 1293 height 698
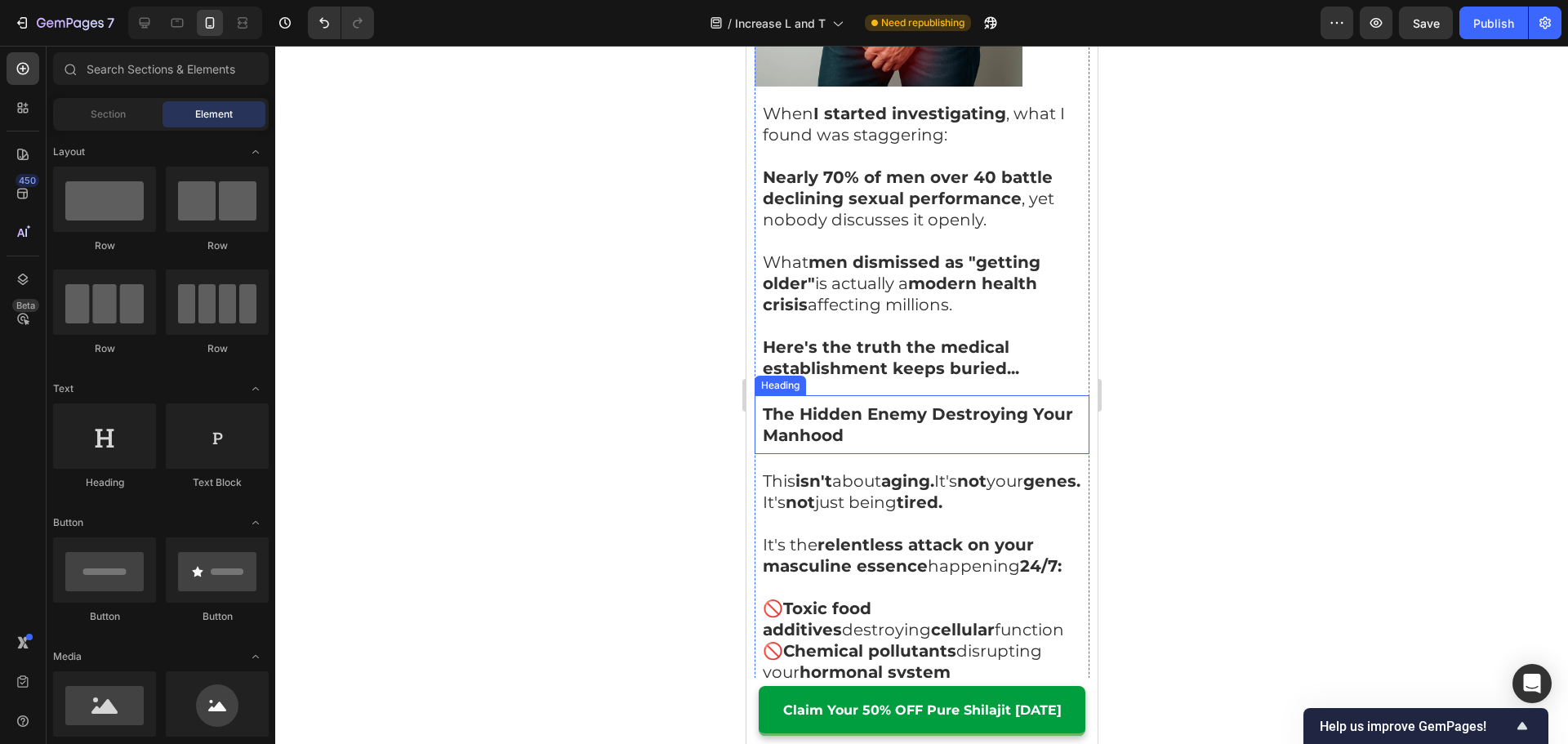
scroll to position [1550, 0]
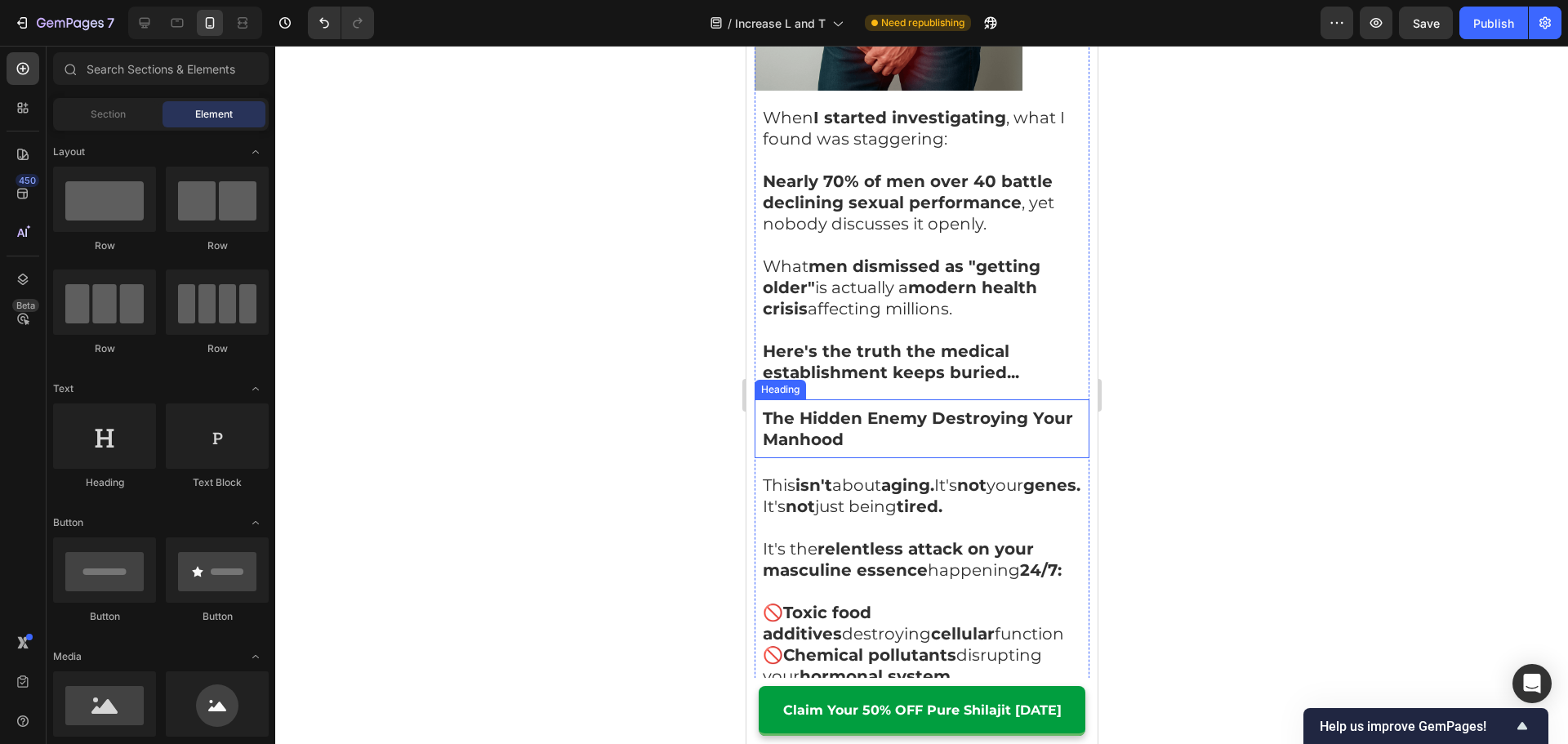
click at [950, 341] on strong "Here's the truth the medical establishment keeps buried..." at bounding box center [889, 361] width 256 height 41
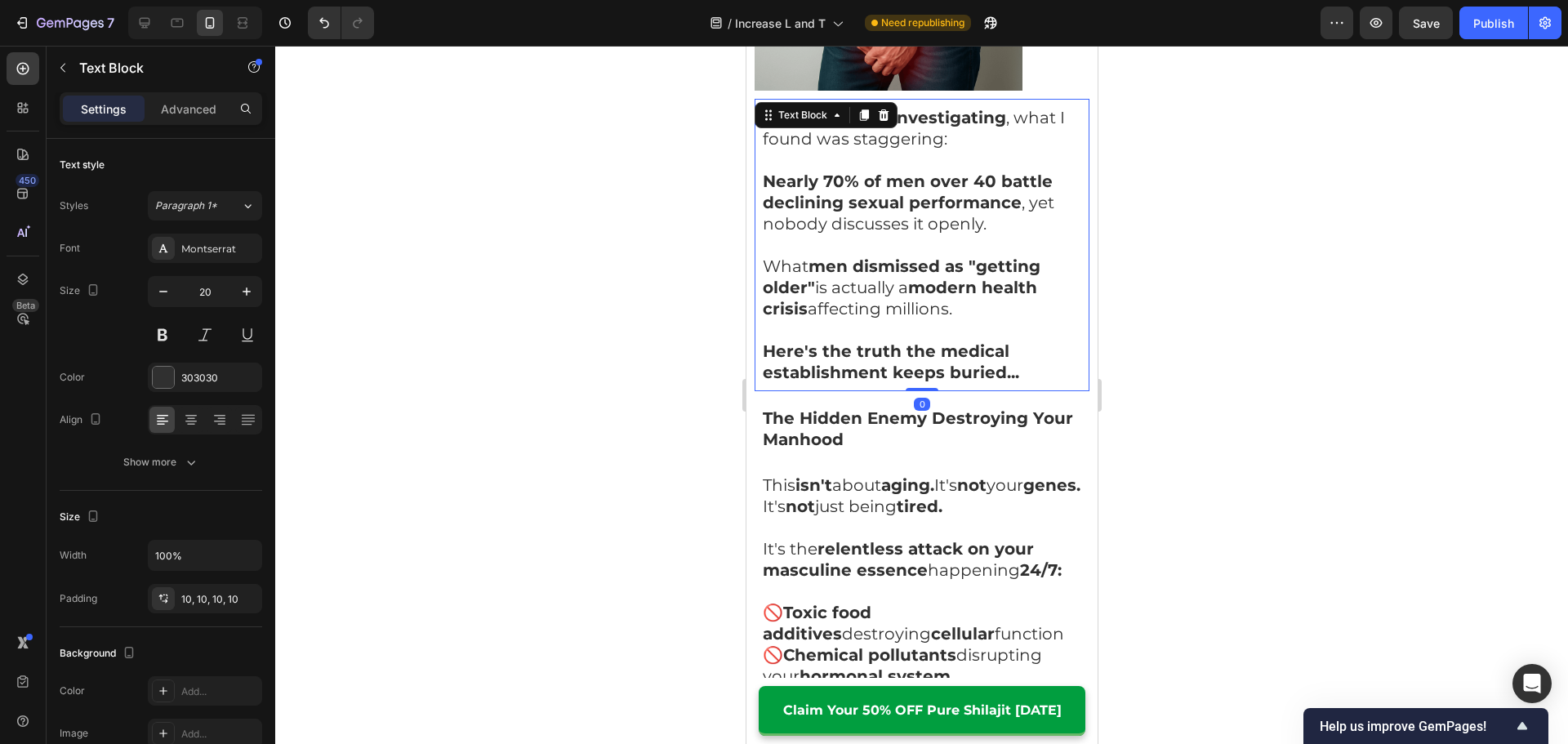
click at [1011, 342] on strong "Here's the truth the medical establishment keeps buried..." at bounding box center [889, 361] width 256 height 41
drag, startPoint x: 1019, startPoint y: 325, endPoint x: 869, endPoint y: 306, distance: 151.2
click at [1019, 340] on p "Here's the truth the medical establishment keeps buried..." at bounding box center [920, 361] width 319 height 43
drag, startPoint x: 821, startPoint y: 327, endPoint x: 722, endPoint y: 332, distance: 99.1
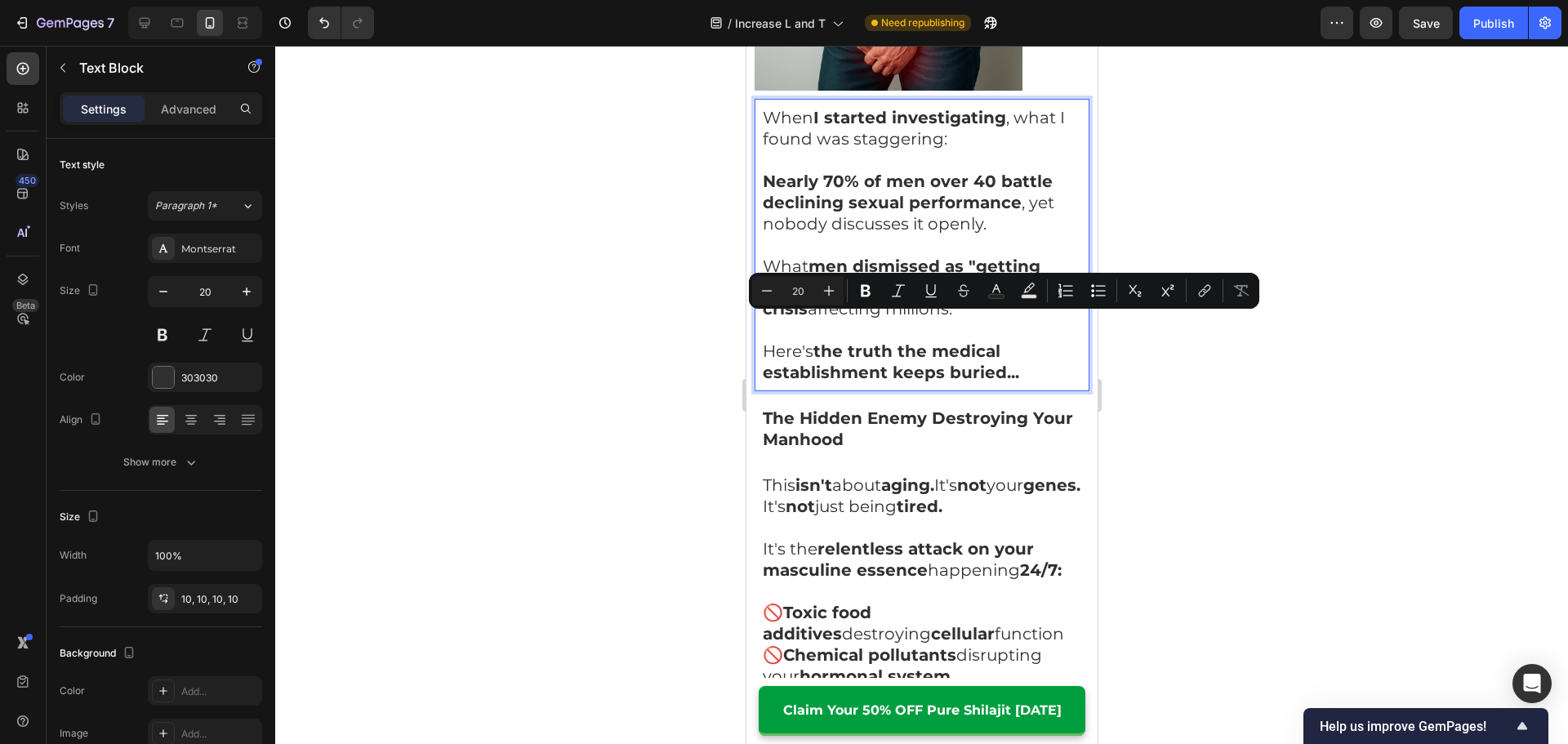
click at [966, 342] on strong "the truth the medical establishment keeps buried..." at bounding box center [889, 361] width 256 height 41
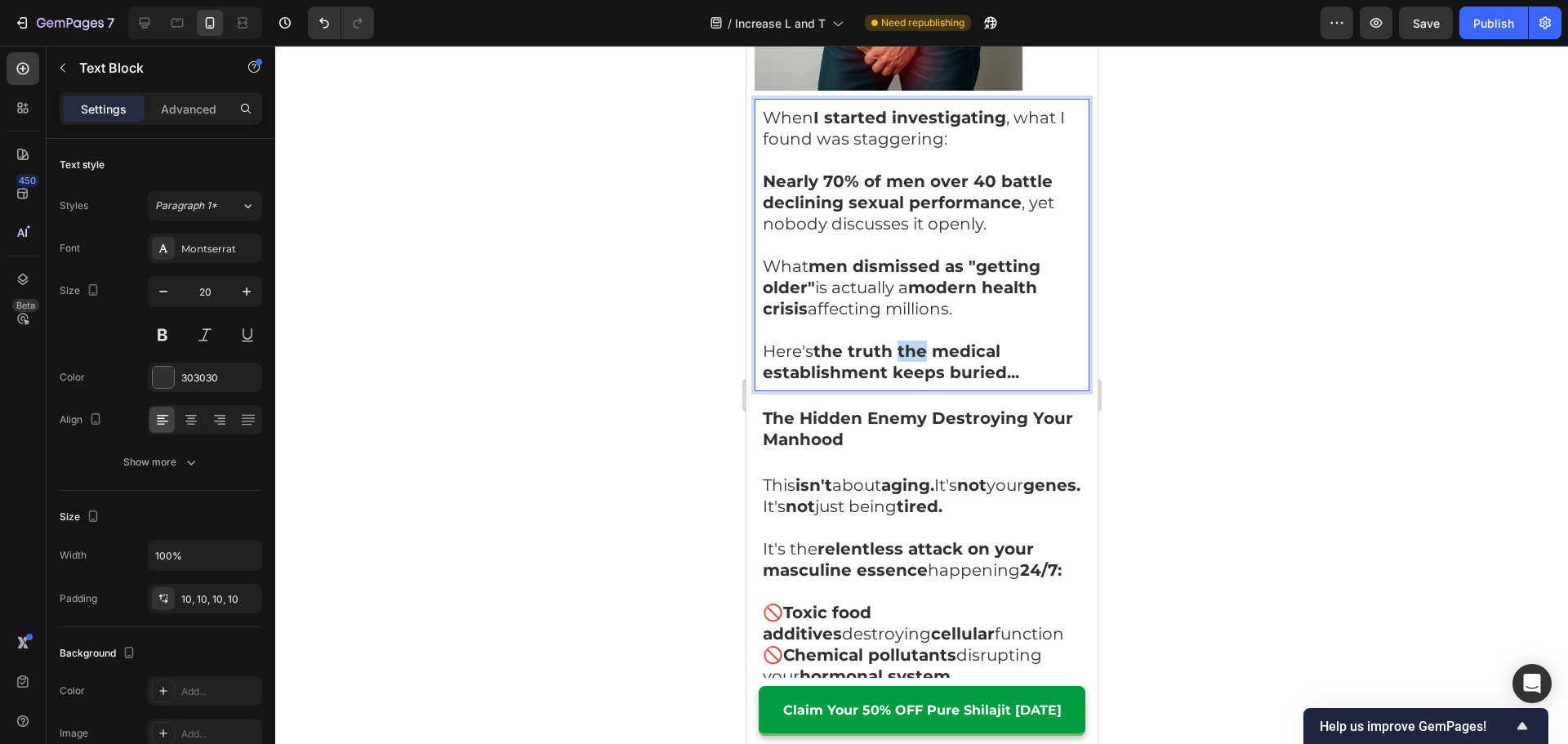
drag, startPoint x: 897, startPoint y: 326, endPoint x: 926, endPoint y: 325, distance: 29.0
click at [926, 341] on strong "the truth the medical establishment keeps buried..." at bounding box center [889, 361] width 256 height 41
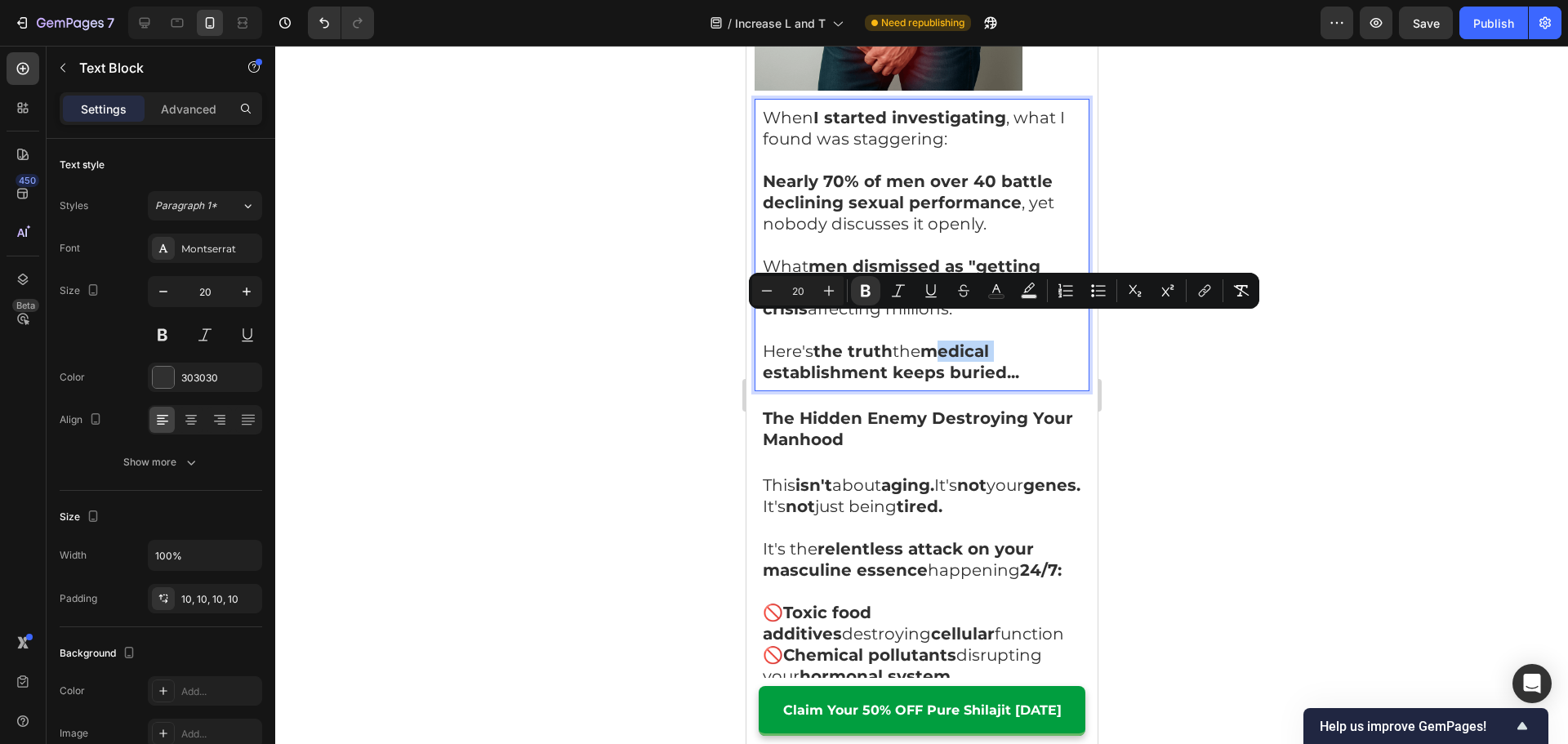
drag, startPoint x: 935, startPoint y: 328, endPoint x: 999, endPoint y: 330, distance: 64.0
click at [999, 340] on p "Here's the truth the medical establishment keeps buried..." at bounding box center [920, 361] width 319 height 43
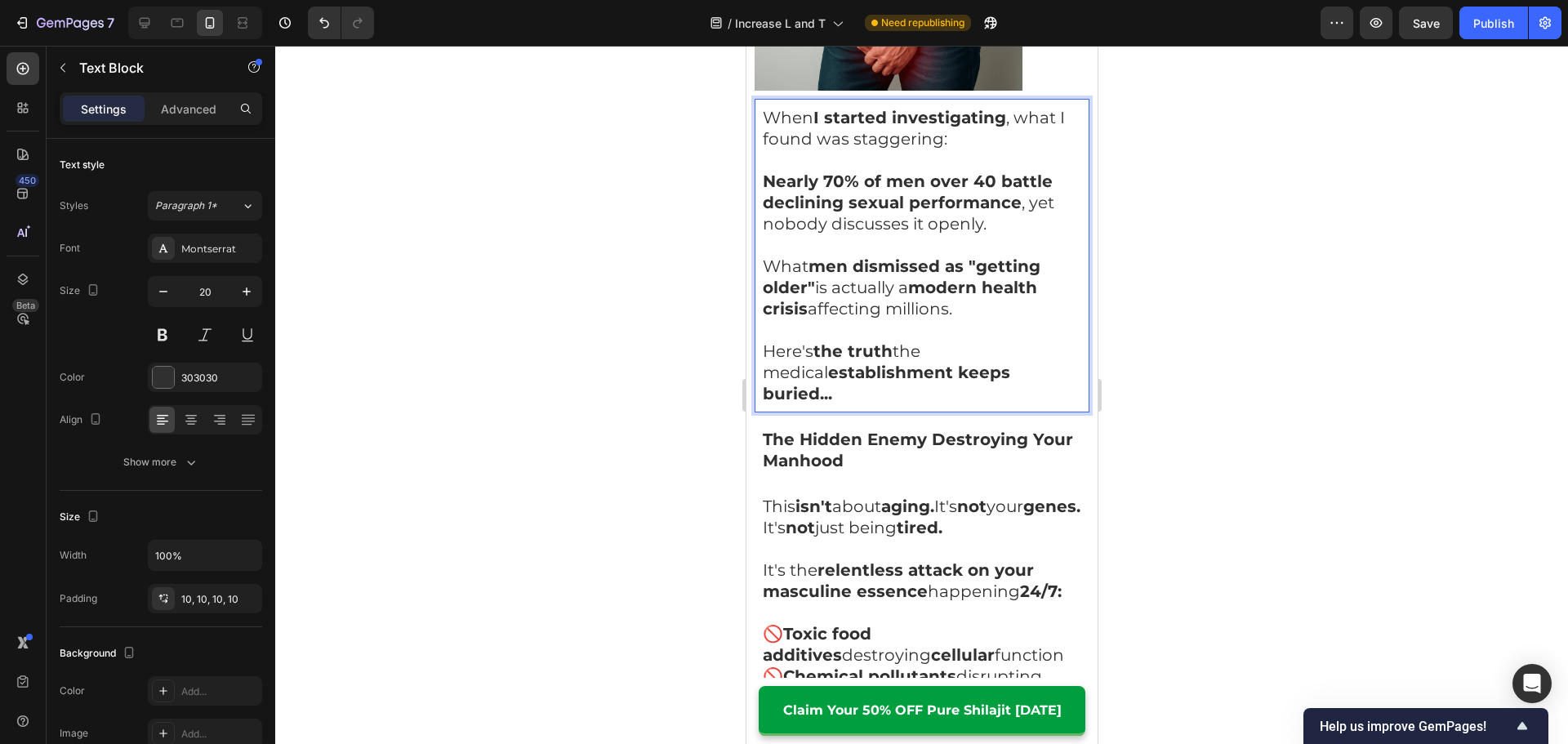
click at [1006, 362] on strong "establishment keeps buried..." at bounding box center [885, 382] width 248 height 41
click at [1014, 348] on p "Here's the truth the medical establishment keeps buried..." at bounding box center [920, 372] width 319 height 63
drag, startPoint x: 970, startPoint y: 349, endPoint x: 1005, endPoint y: 349, distance: 35.0
click at [1005, 362] on strong "establishment keeps buried..." at bounding box center [885, 382] width 248 height 41
click at [1042, 350] on p "Here's the truth the medical establishment keeps buried..." at bounding box center [920, 372] width 319 height 63
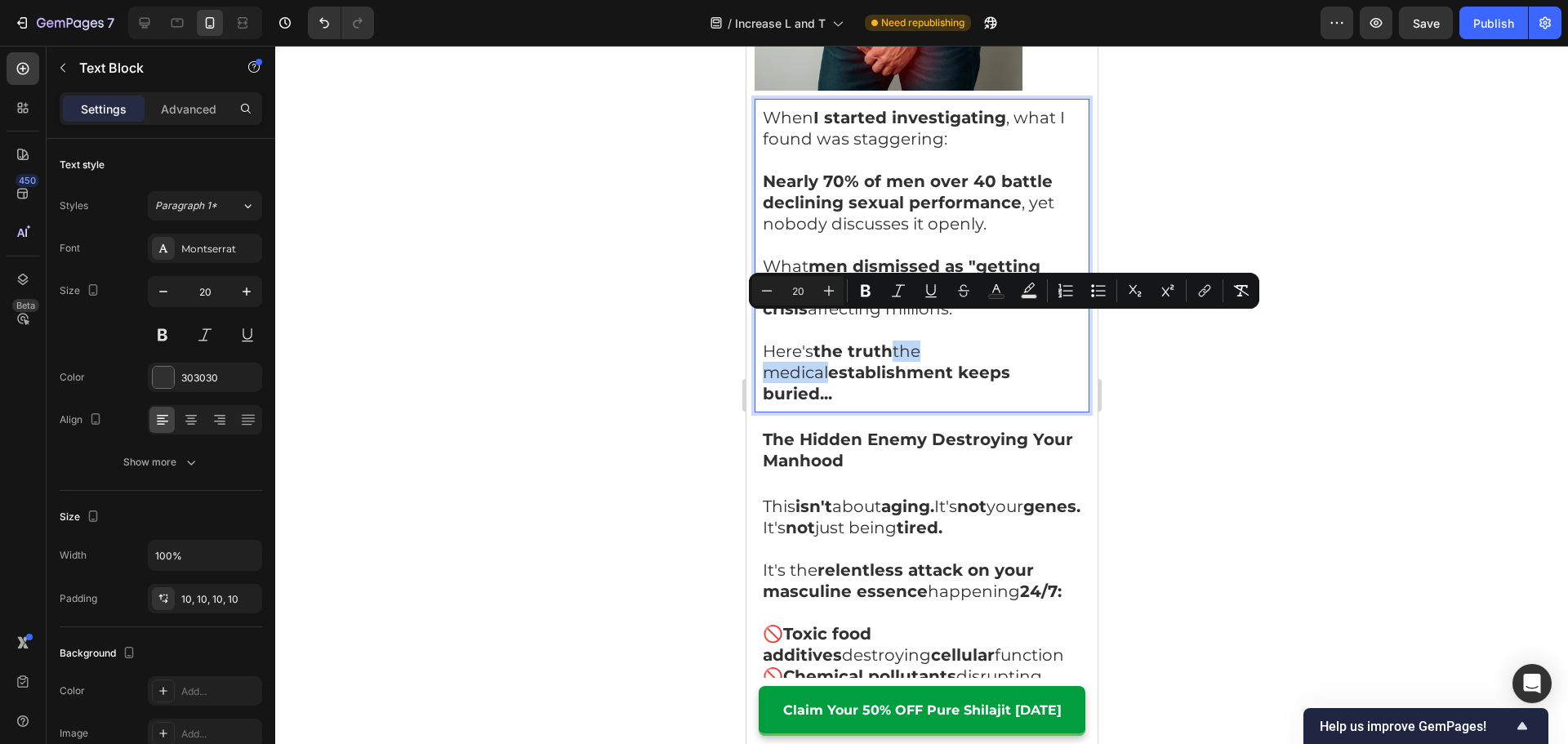
drag, startPoint x: 1016, startPoint y: 325, endPoint x: 899, endPoint y: 330, distance: 117.1
click at [899, 340] on p "Here's the truth the medical establishment keeps buried..." at bounding box center [920, 372] width 319 height 63
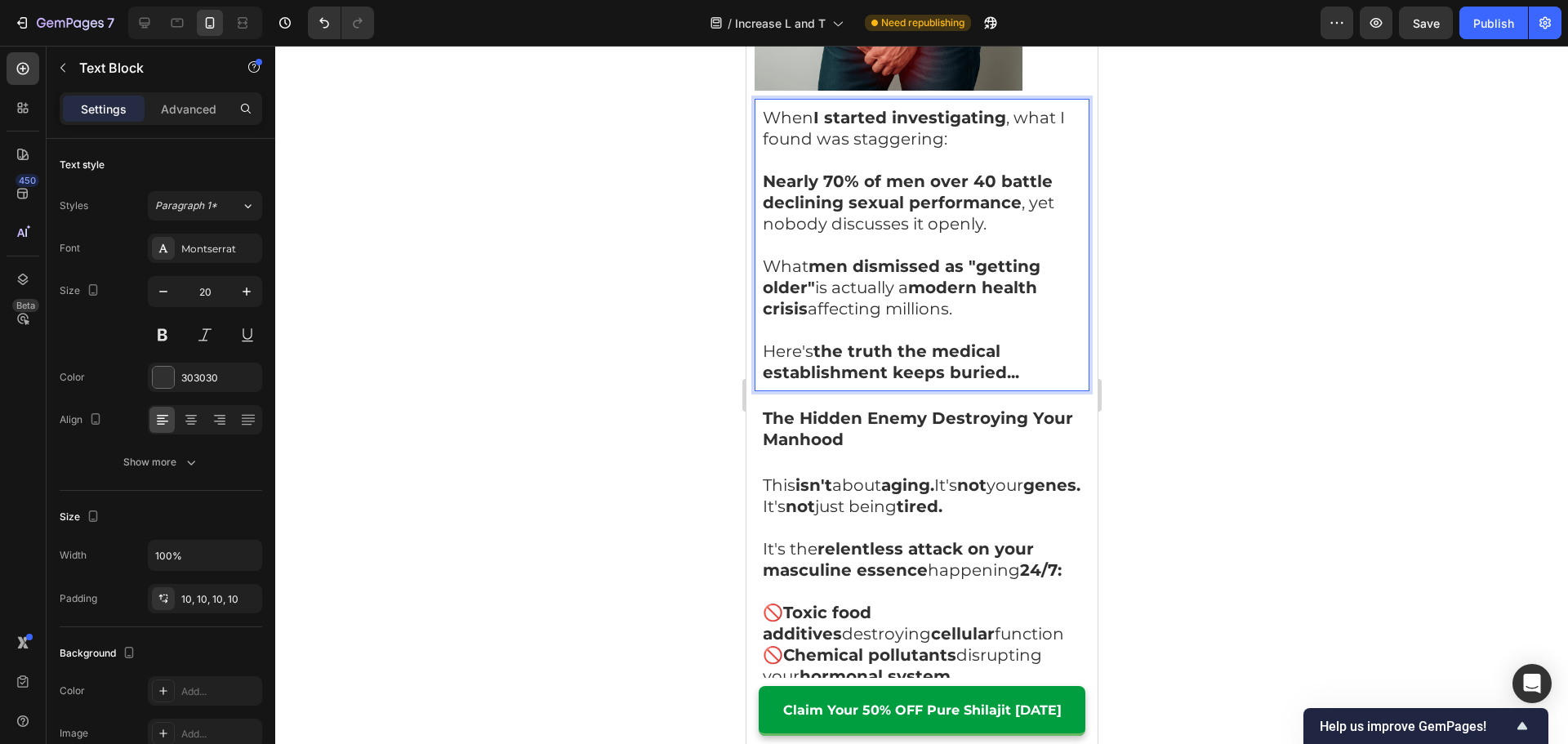
click at [995, 341] on strong "the truth the medical establishment keeps buried..." at bounding box center [889, 361] width 256 height 41
drag, startPoint x: 804, startPoint y: 327, endPoint x: 745, endPoint y: 320, distance: 59.4
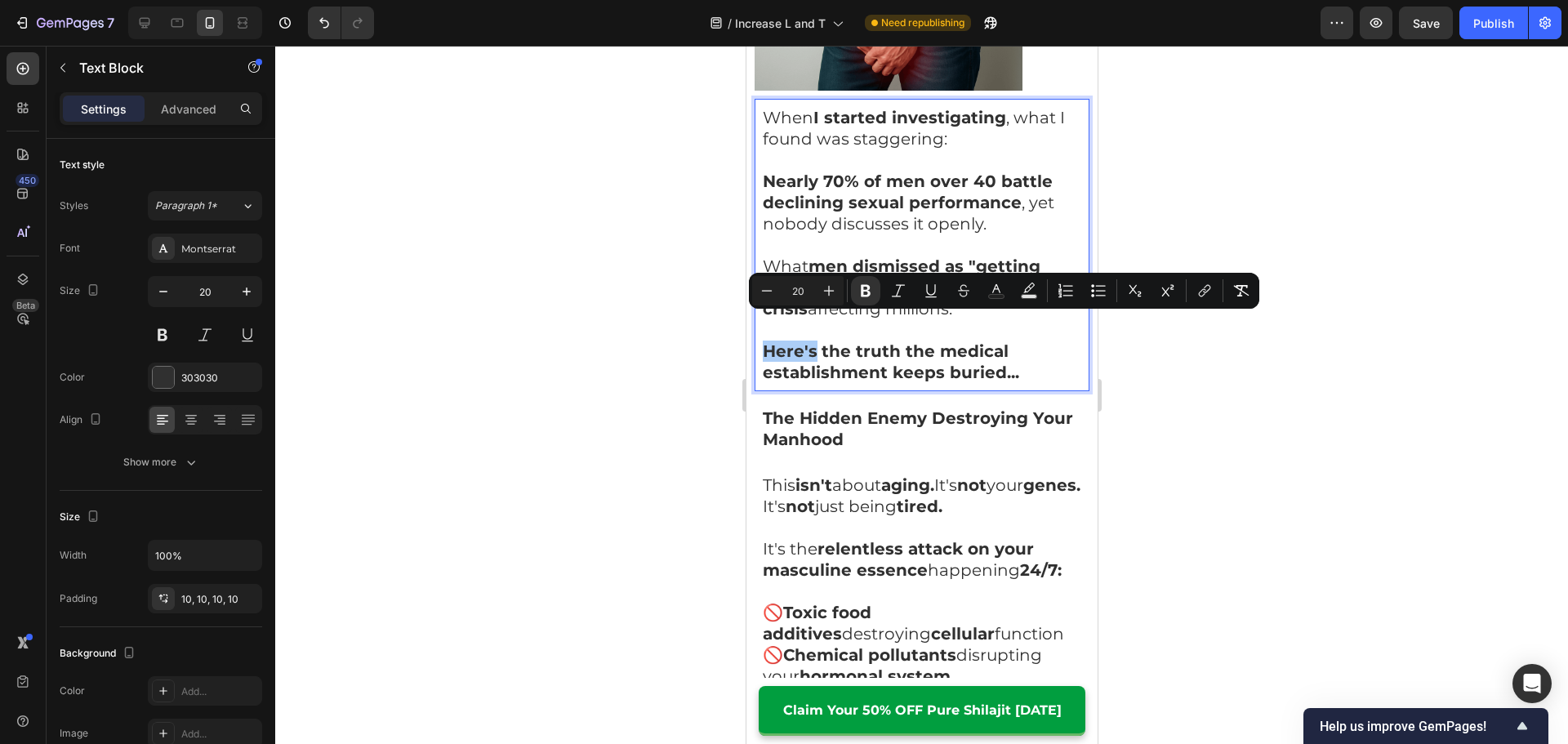
click at [1217, 370] on div at bounding box center [921, 394] width 1293 height 698
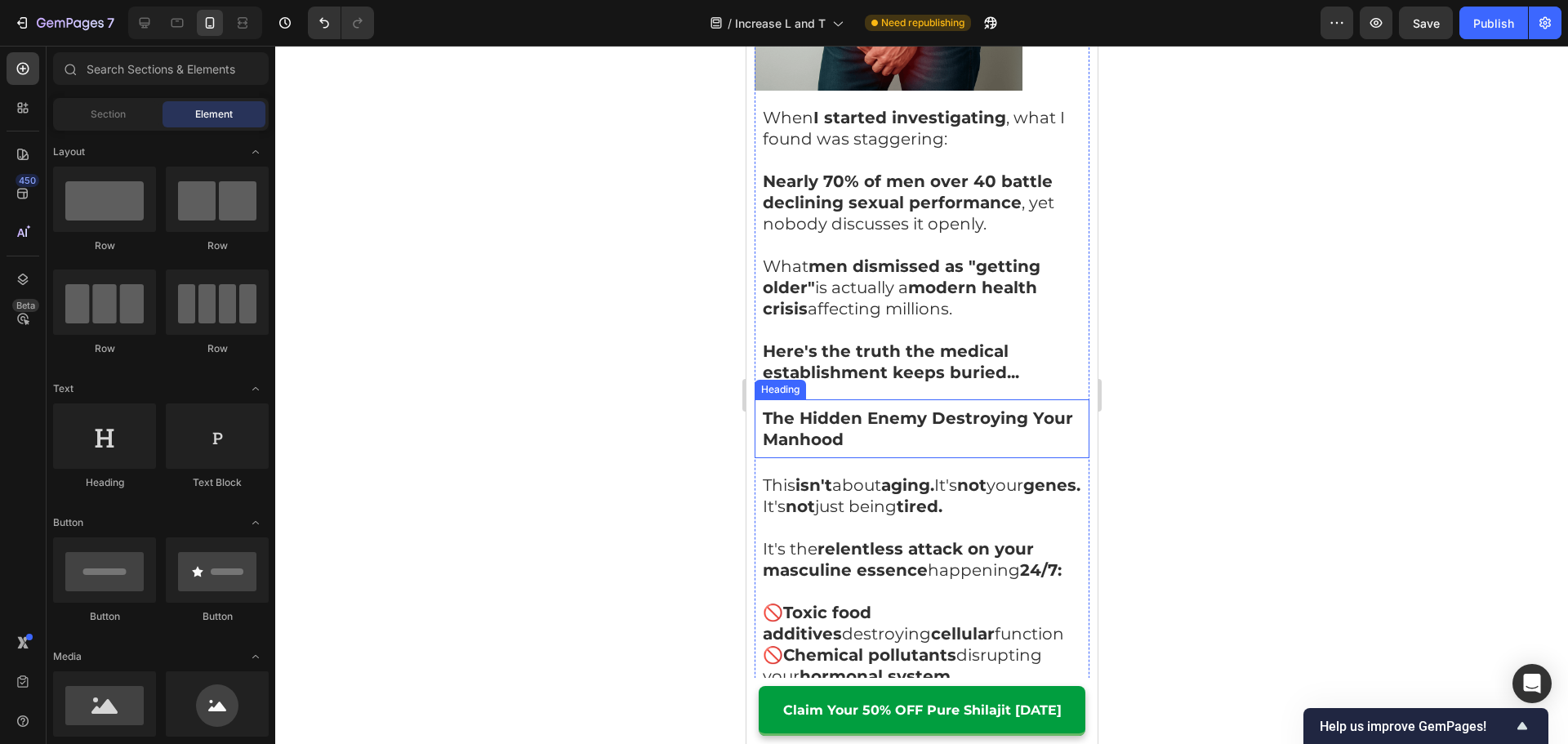
click at [964, 399] on h2 "The Hidden Enemy Destroying Your Manhood" at bounding box center [921, 428] width 335 height 59
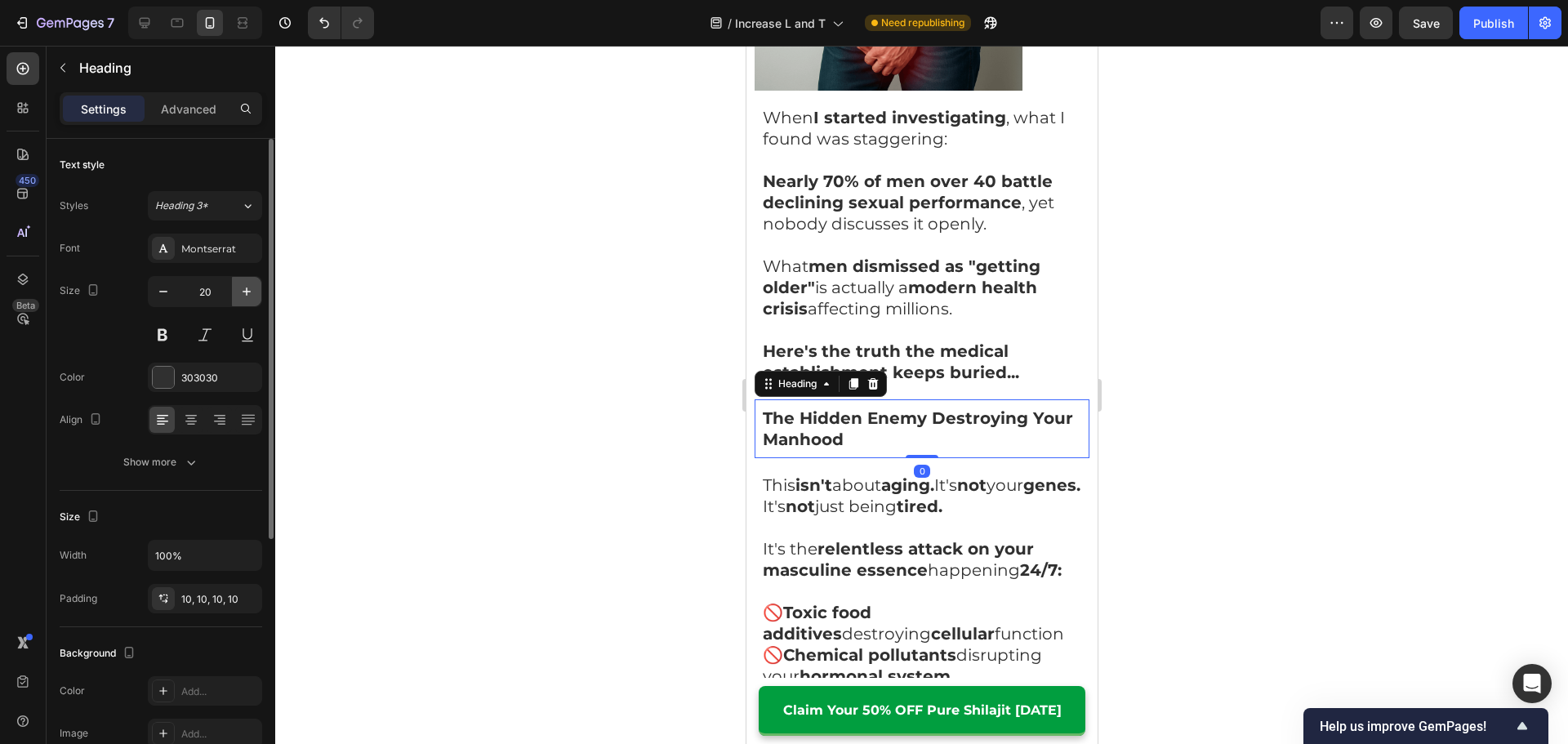
click at [241, 296] on icon "button" at bounding box center [246, 291] width 16 height 16
type input "22"
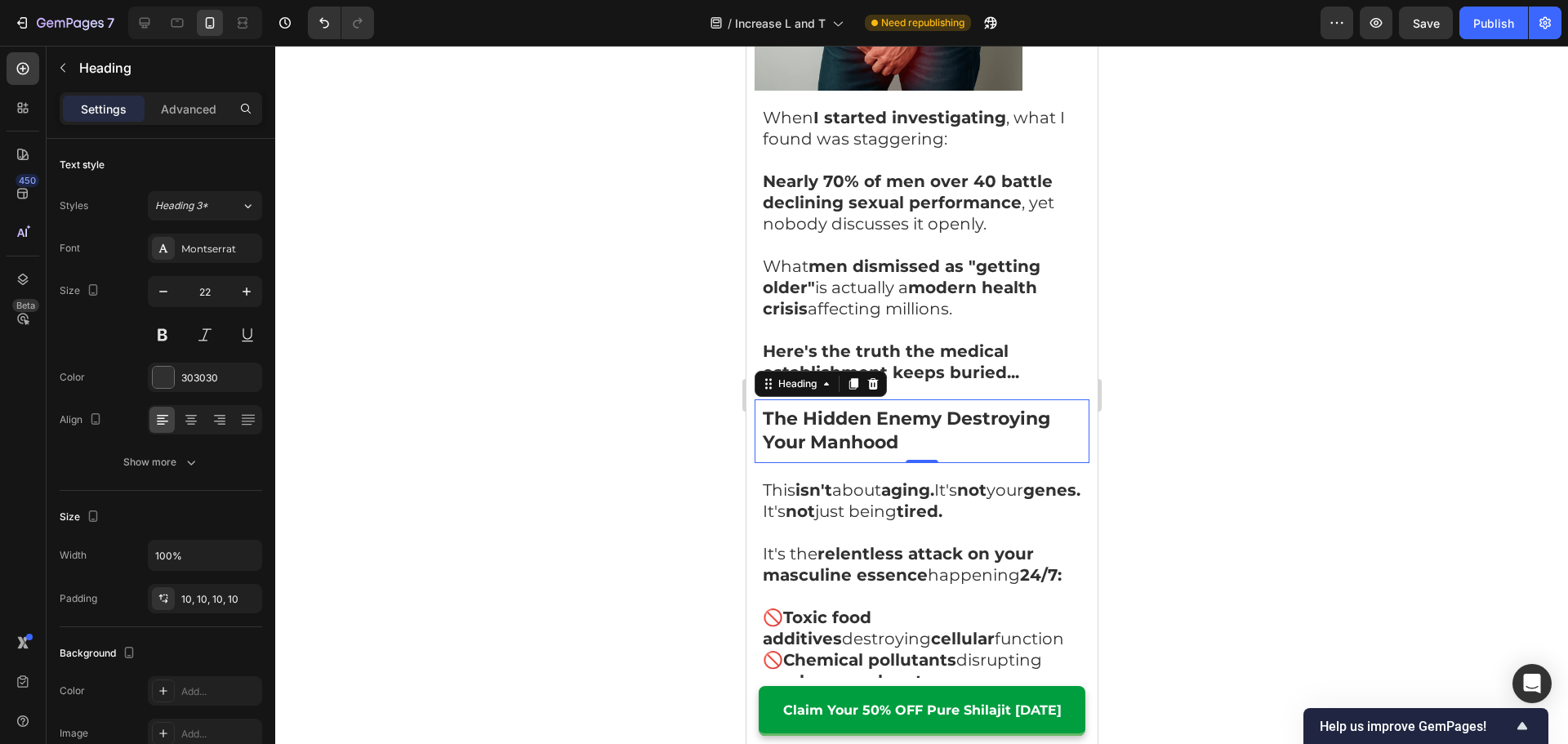
click at [917, 429] on h2 "The Hidden Enemy Destroying Your Manhood" at bounding box center [921, 430] width 335 height 62
click at [1045, 479] on p "This isn't about aging. It's not your genes. It's not just being tired." at bounding box center [920, 500] width 319 height 43
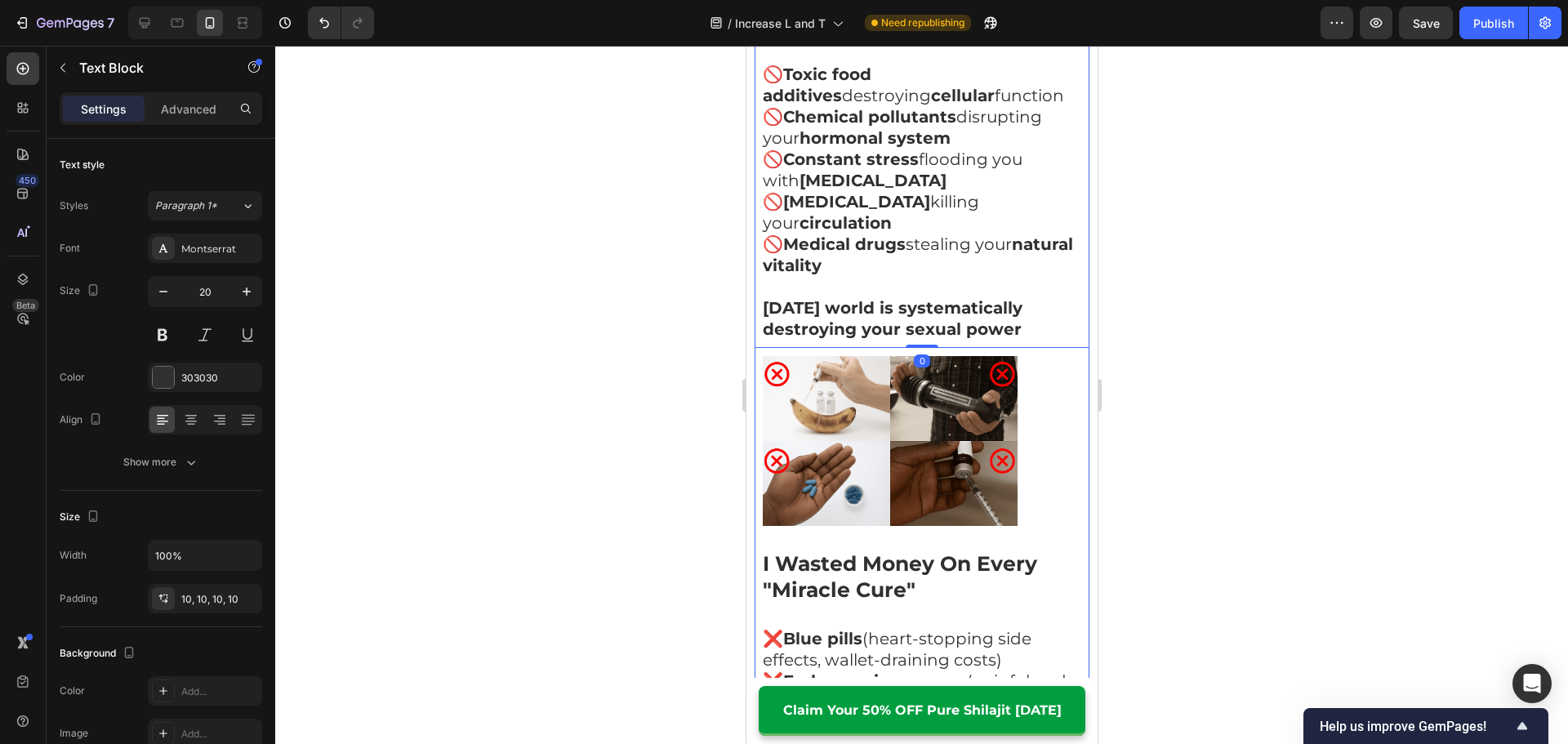
scroll to position [2367, 0]
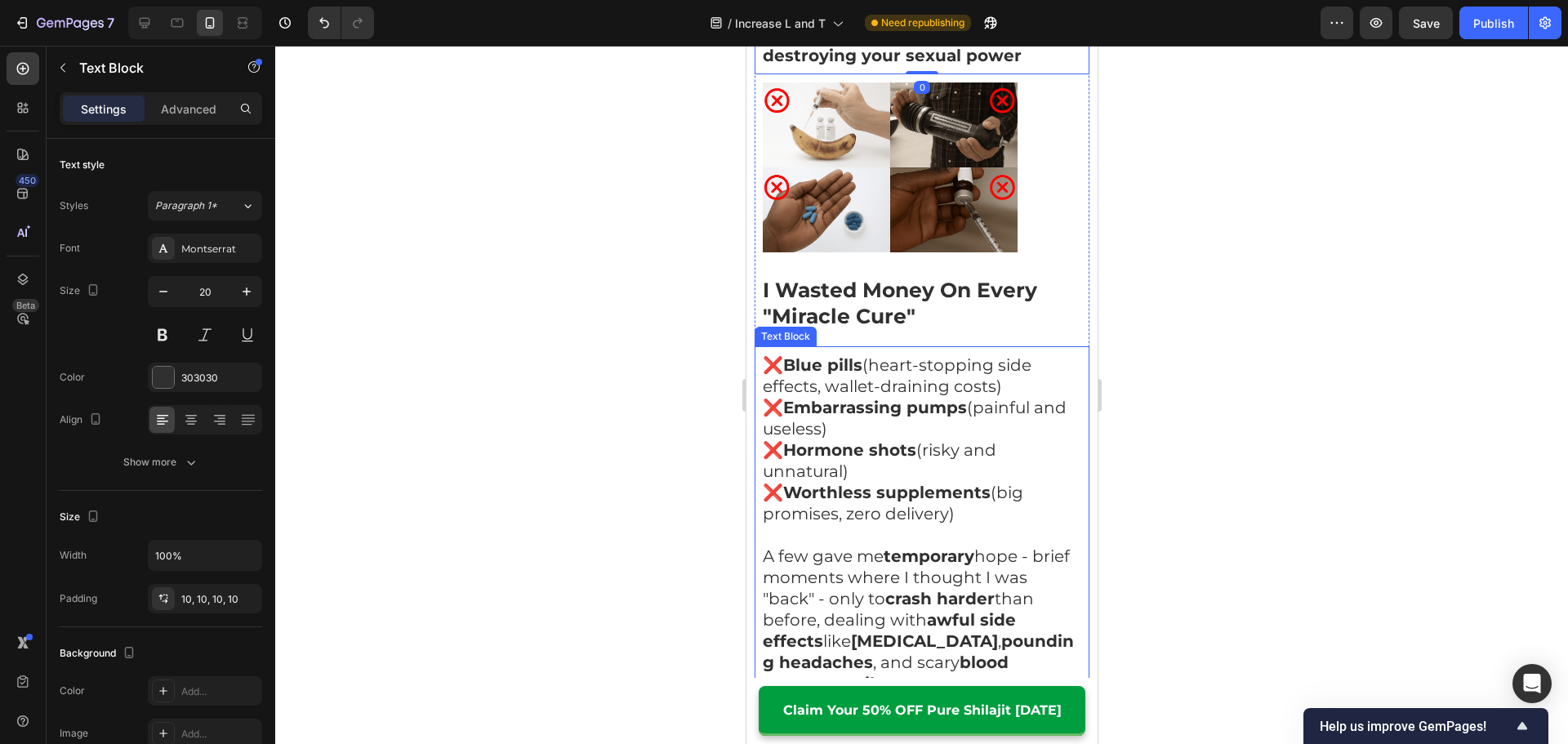
click at [863, 278] on strong "I Wasted Money On Every "Miracle Cure"" at bounding box center [898, 303] width 274 height 51
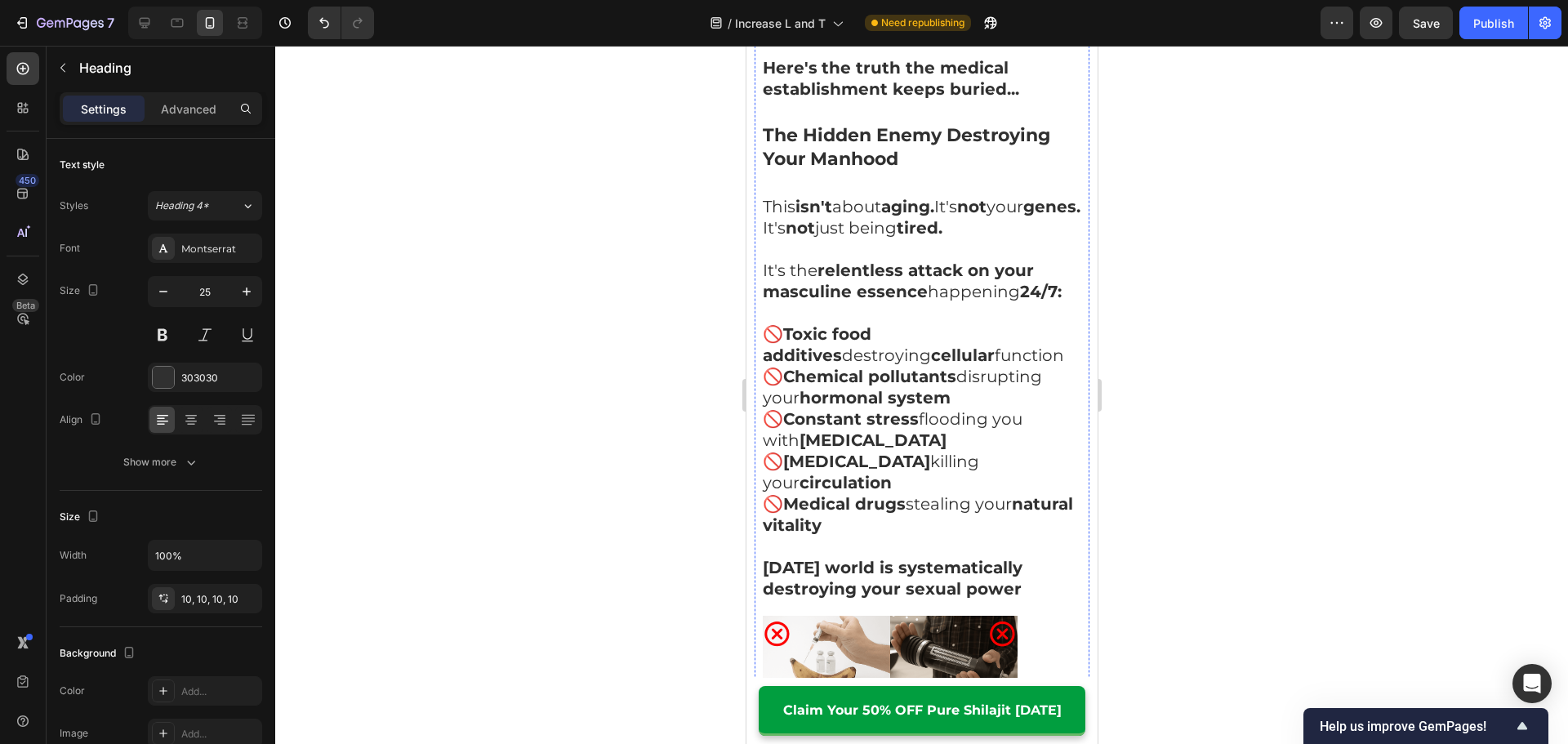
scroll to position [1795, 0]
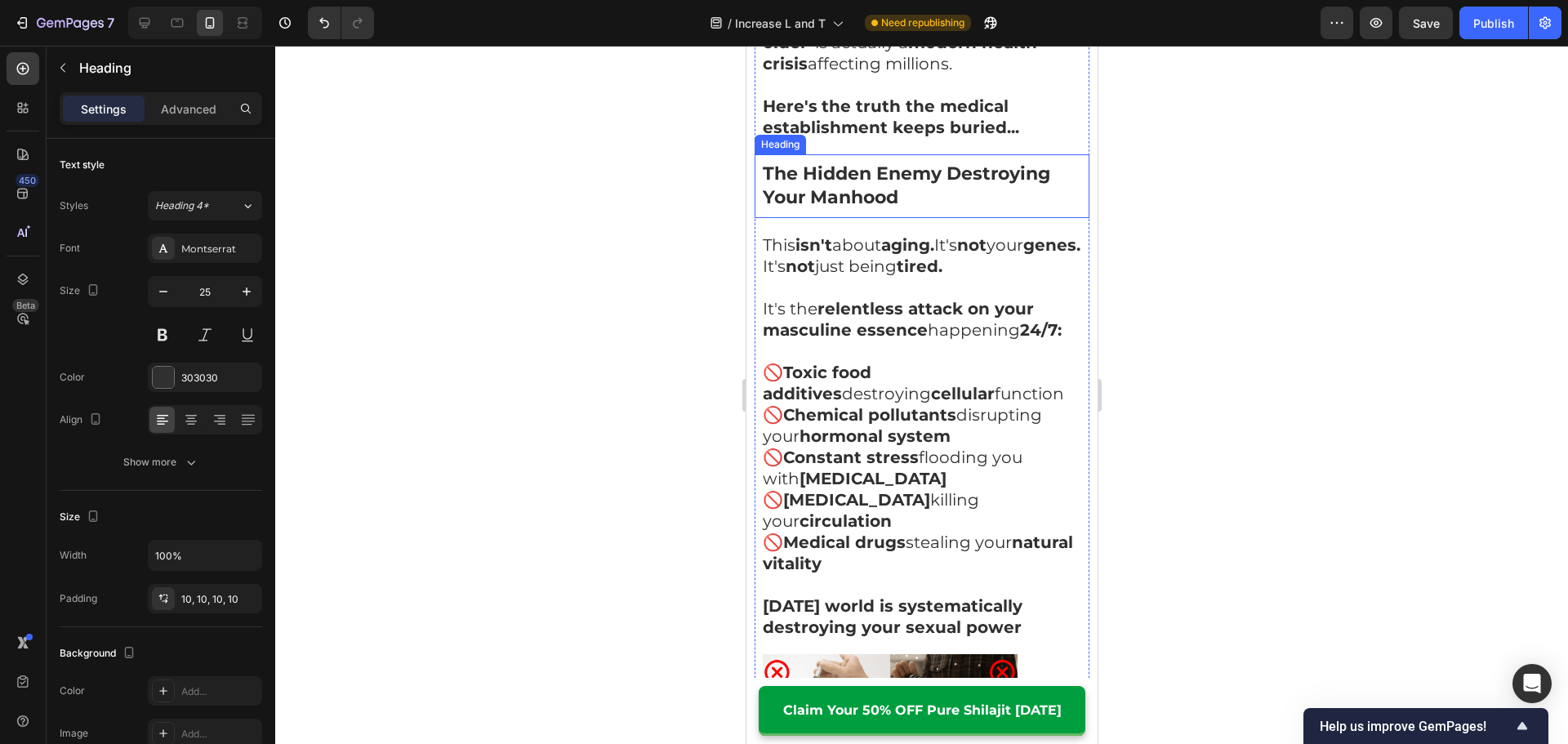
click at [886, 163] on strong "The Hidden Enemy Destroying Your Manhood" at bounding box center [905, 185] width 287 height 45
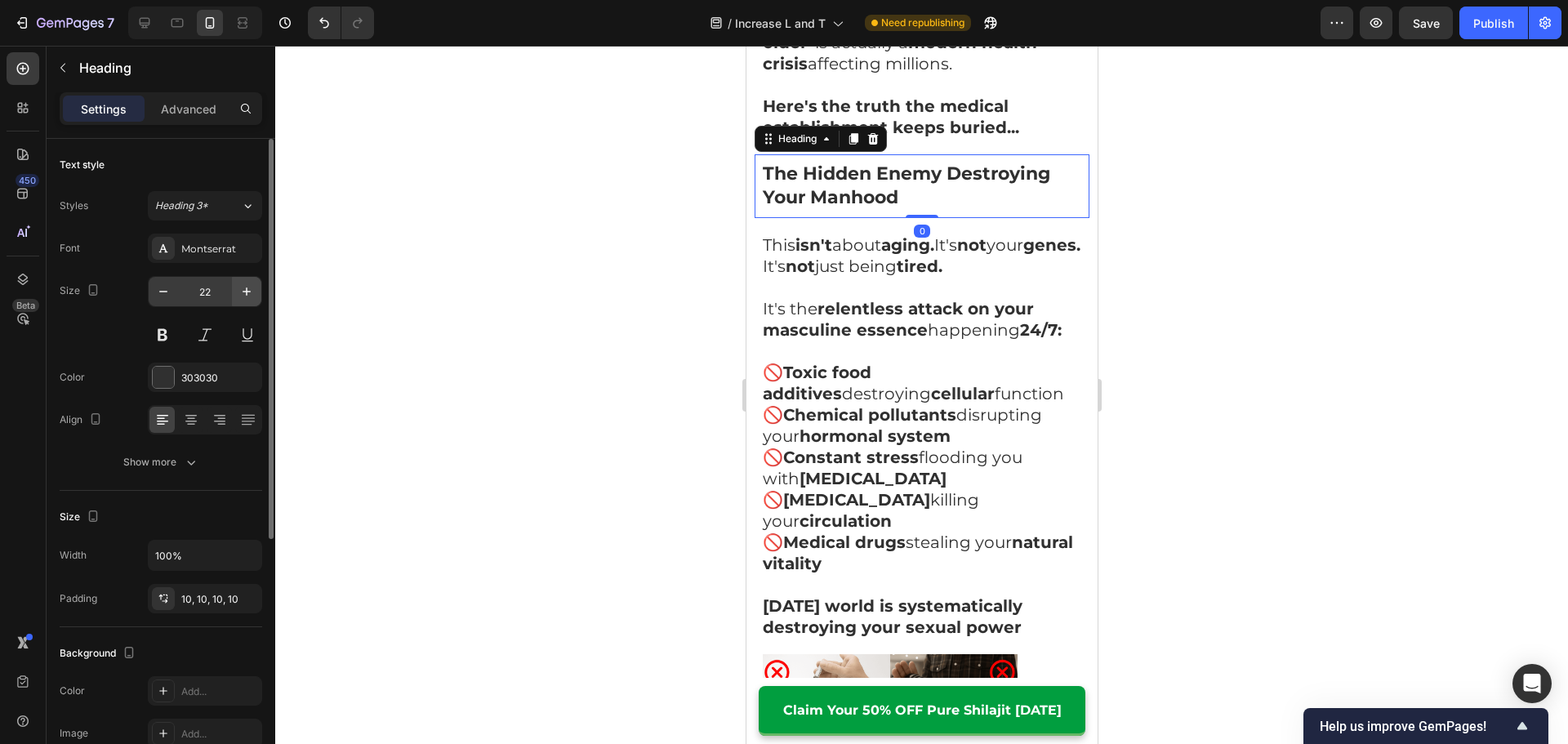
click at [243, 289] on icon "button" at bounding box center [246, 291] width 16 height 16
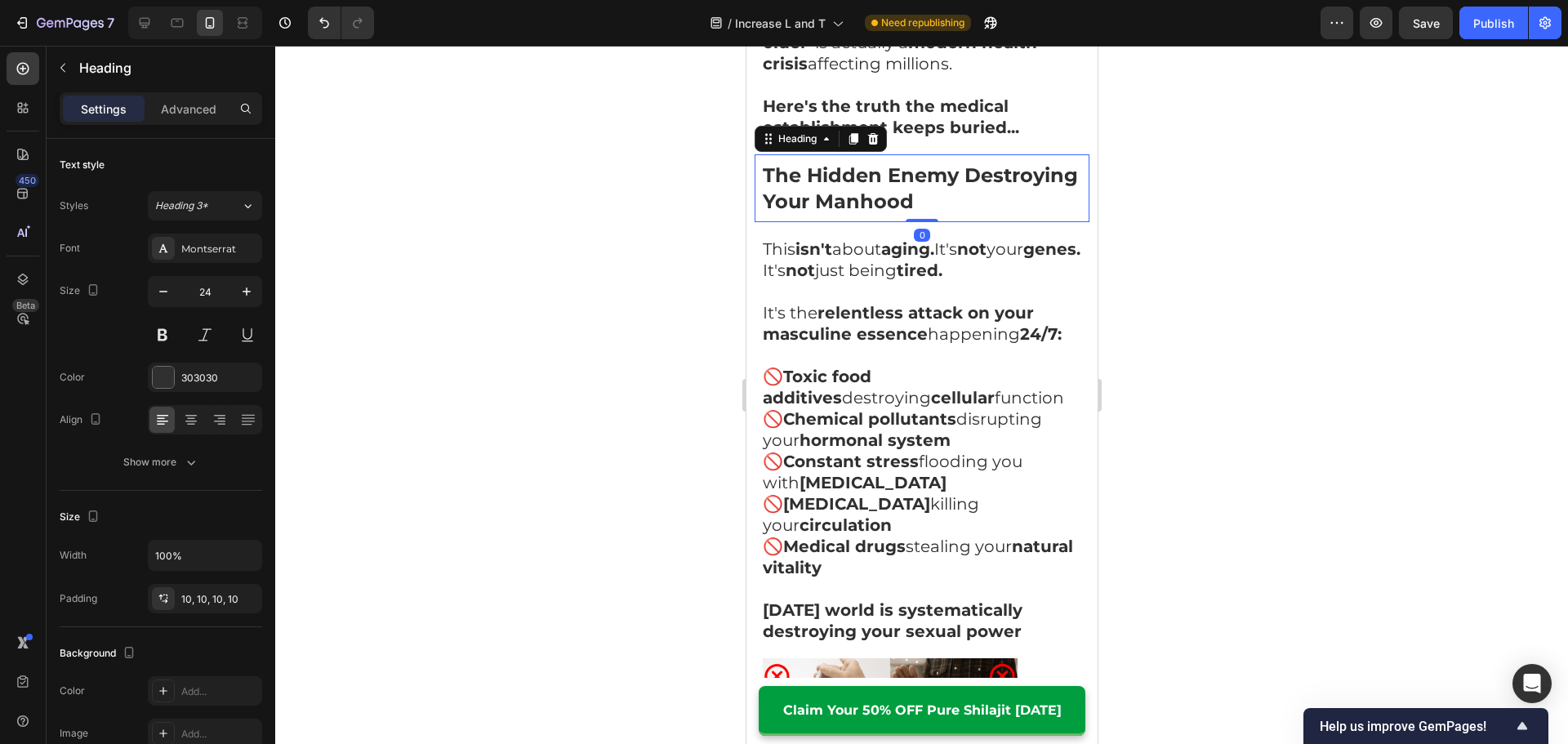
type input "25"
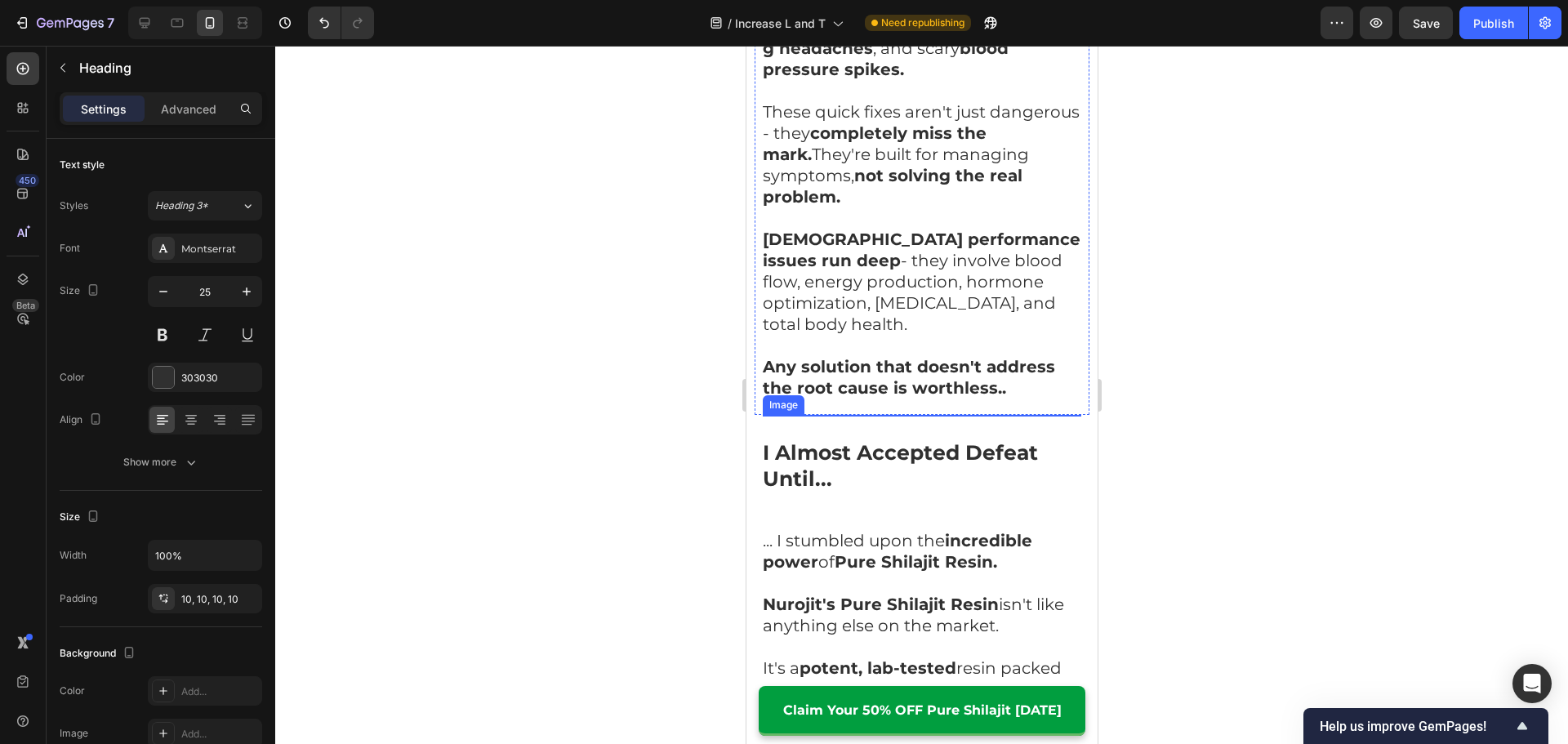
scroll to position [3102, 0]
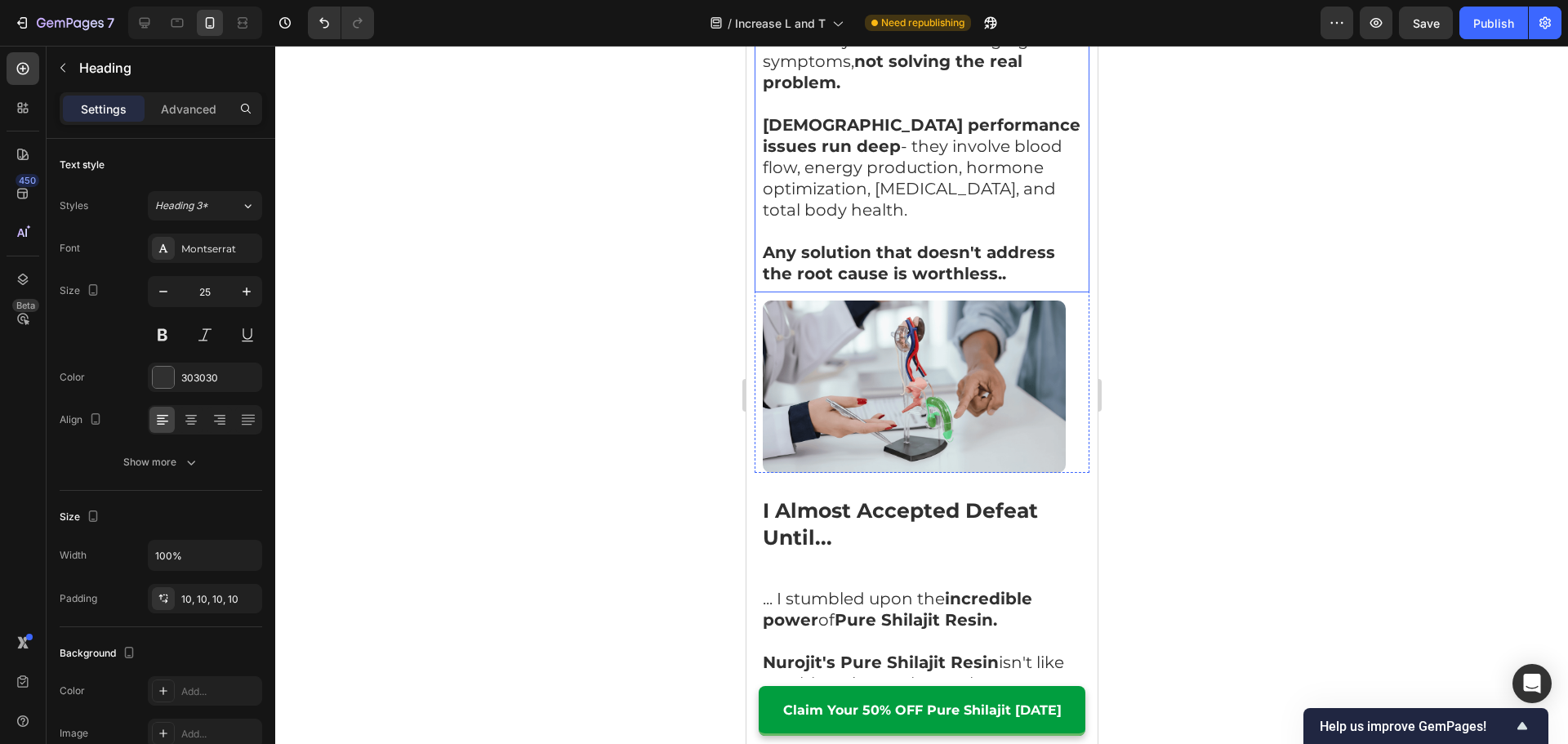
click at [884, 242] on p "Any solution that doesn't address the root cause is worthless.." at bounding box center [920, 263] width 319 height 43
click at [837, 517] on div "I Almost Accepted Defeat Until..." at bounding box center [921, 523] width 335 height 69
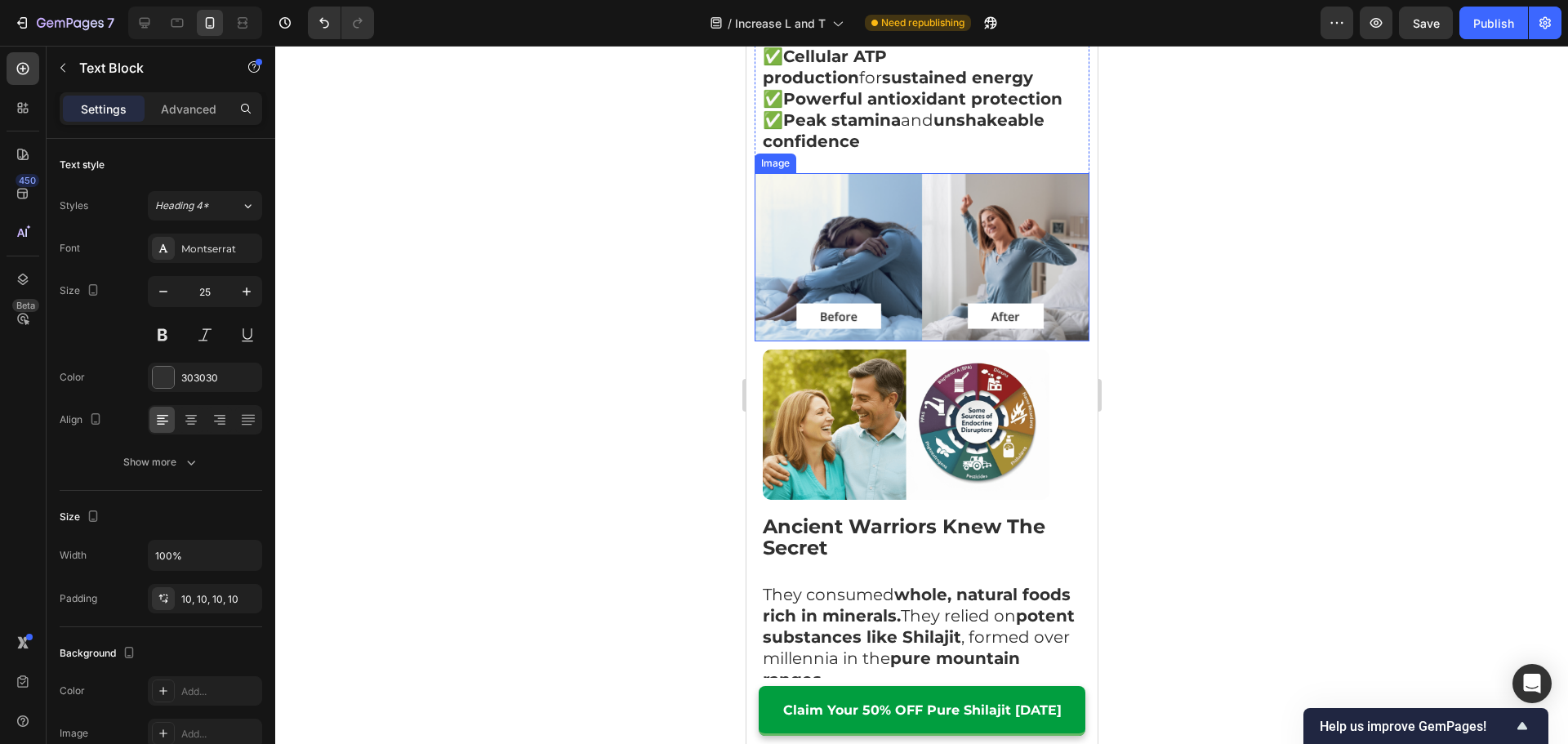
scroll to position [4081, 0]
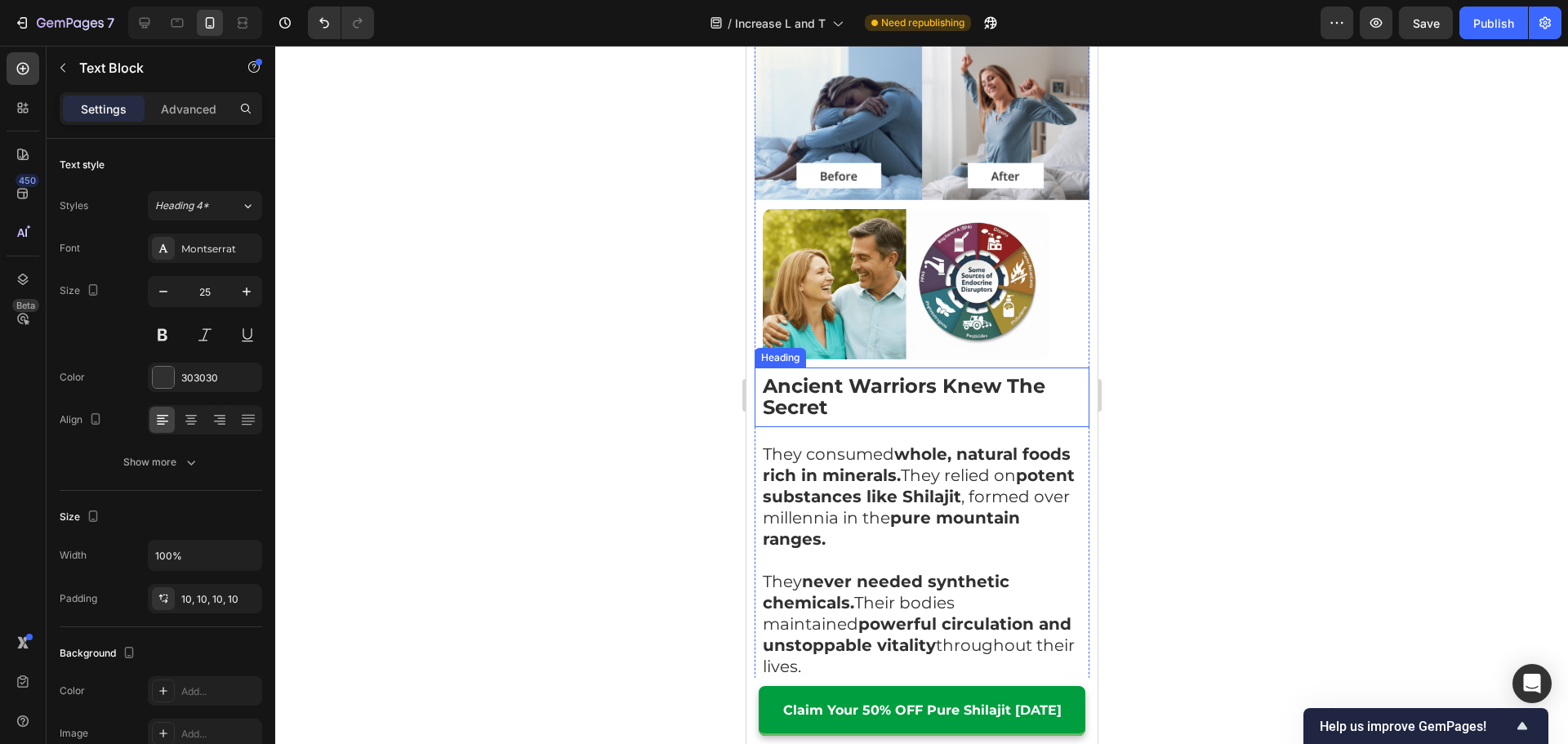
click at [878, 368] on h2 "Ancient Warriors Knew The Secret" at bounding box center [921, 397] width 335 height 60
click at [244, 296] on icon "button" at bounding box center [246, 291] width 16 height 16
type input "25"
click at [902, 445] on strong "whole, natural foods rich in minerals." at bounding box center [915, 465] width 307 height 41
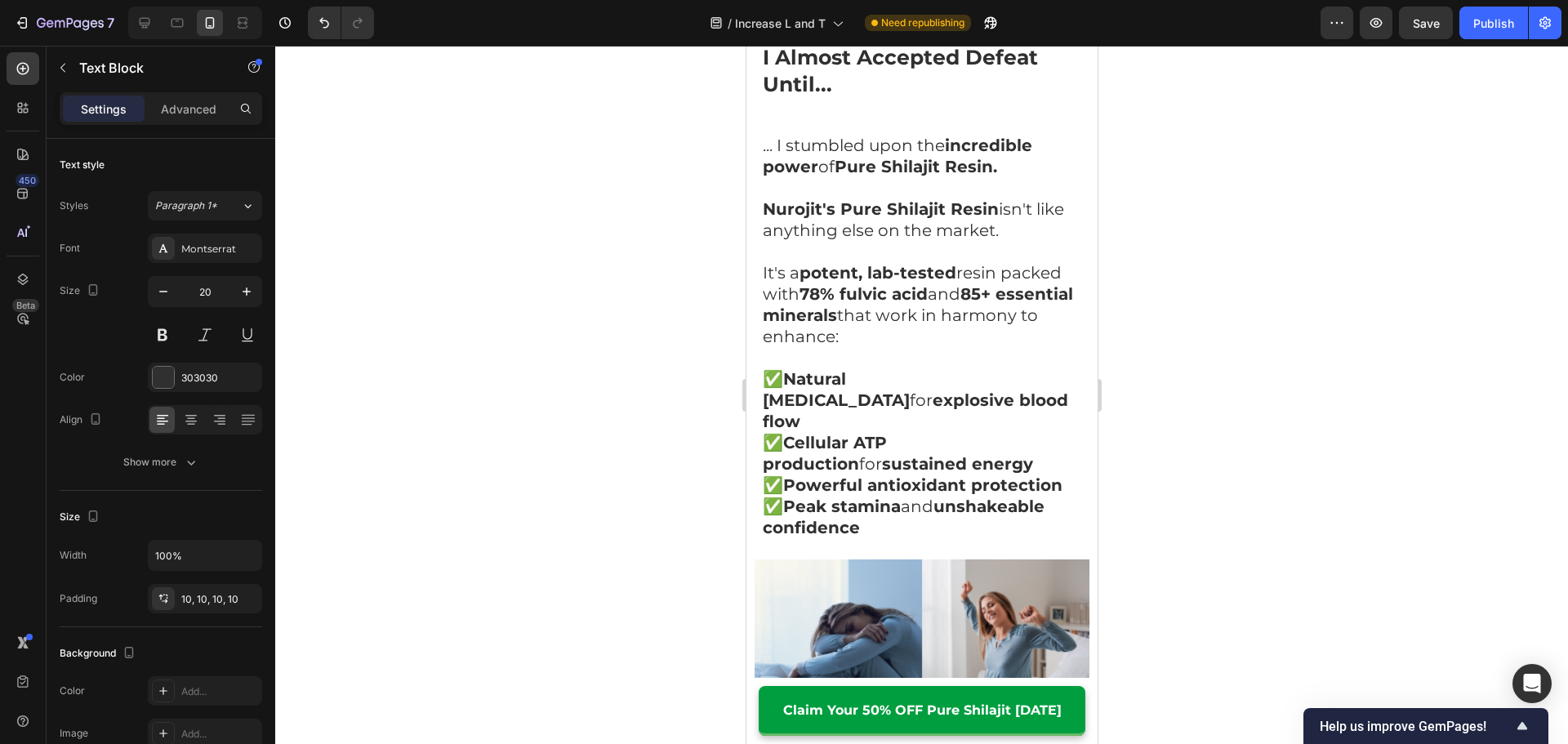
scroll to position [3509, 0]
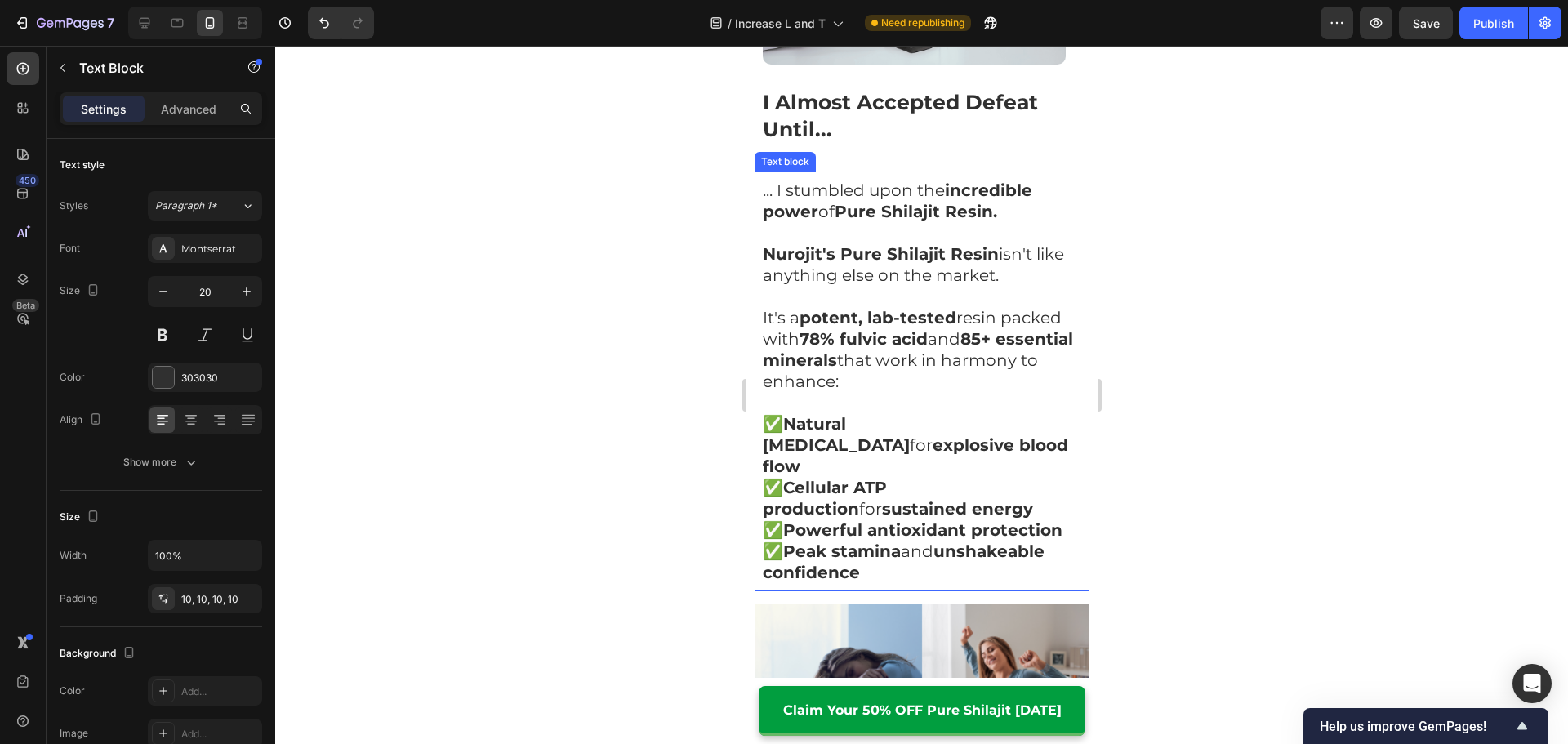
click at [896, 329] on strong "85+ essential minerals" at bounding box center [916, 349] width 310 height 41
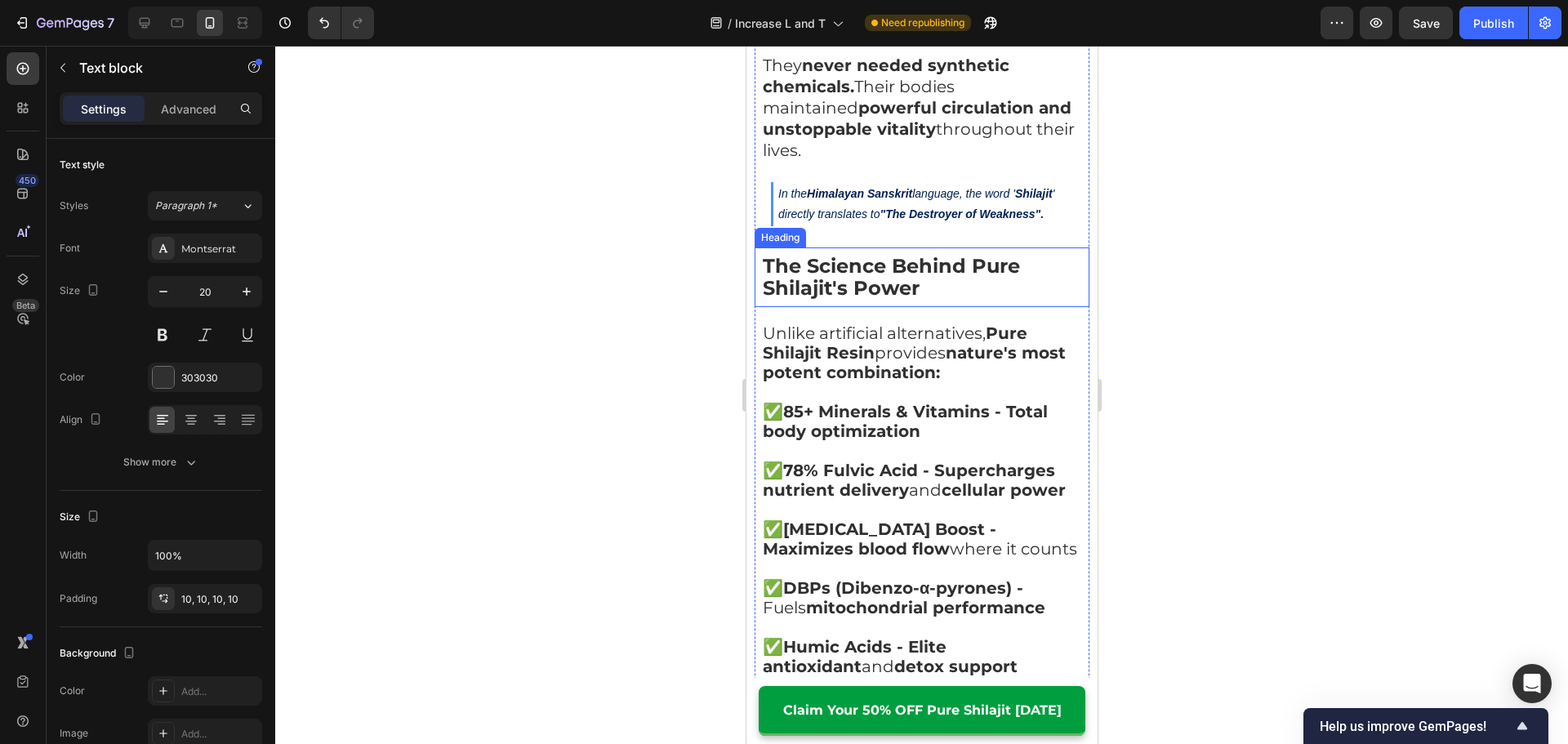
scroll to position [4489, 0]
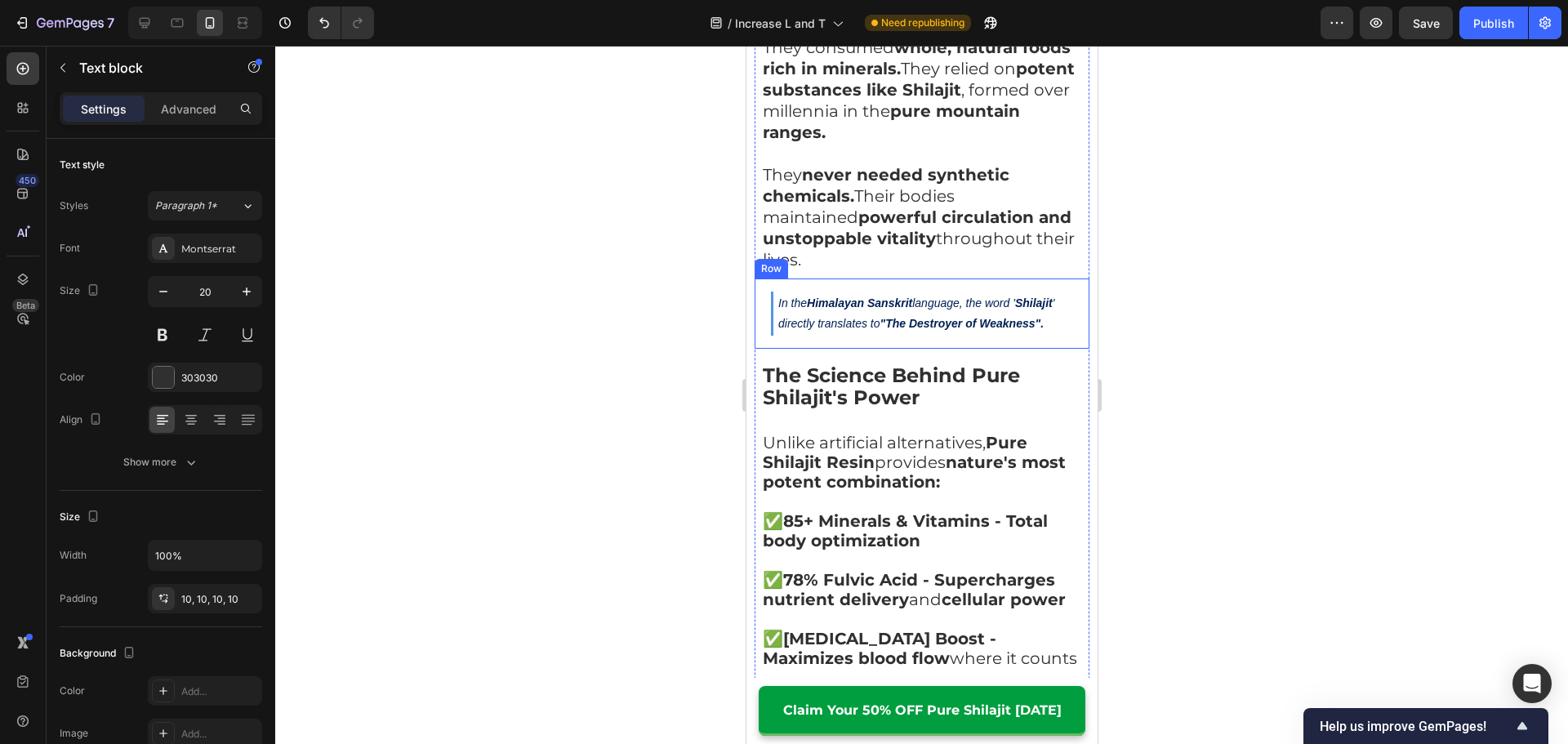
click at [879, 363] on strong "The Science Behind Pure Shilajit's Power" at bounding box center [890, 385] width 257 height 44
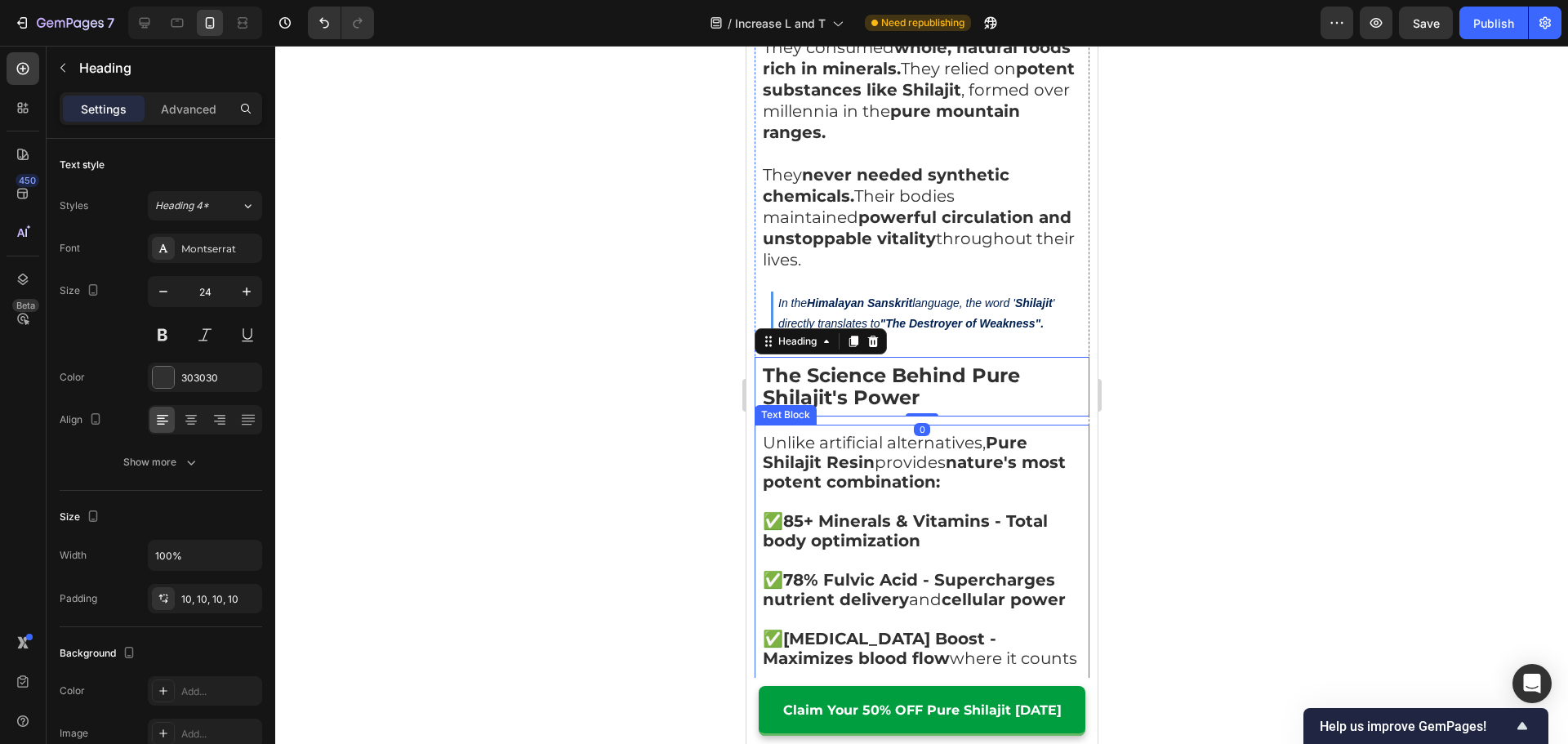
click at [879, 550] on p at bounding box center [920, 560] width 319 height 20
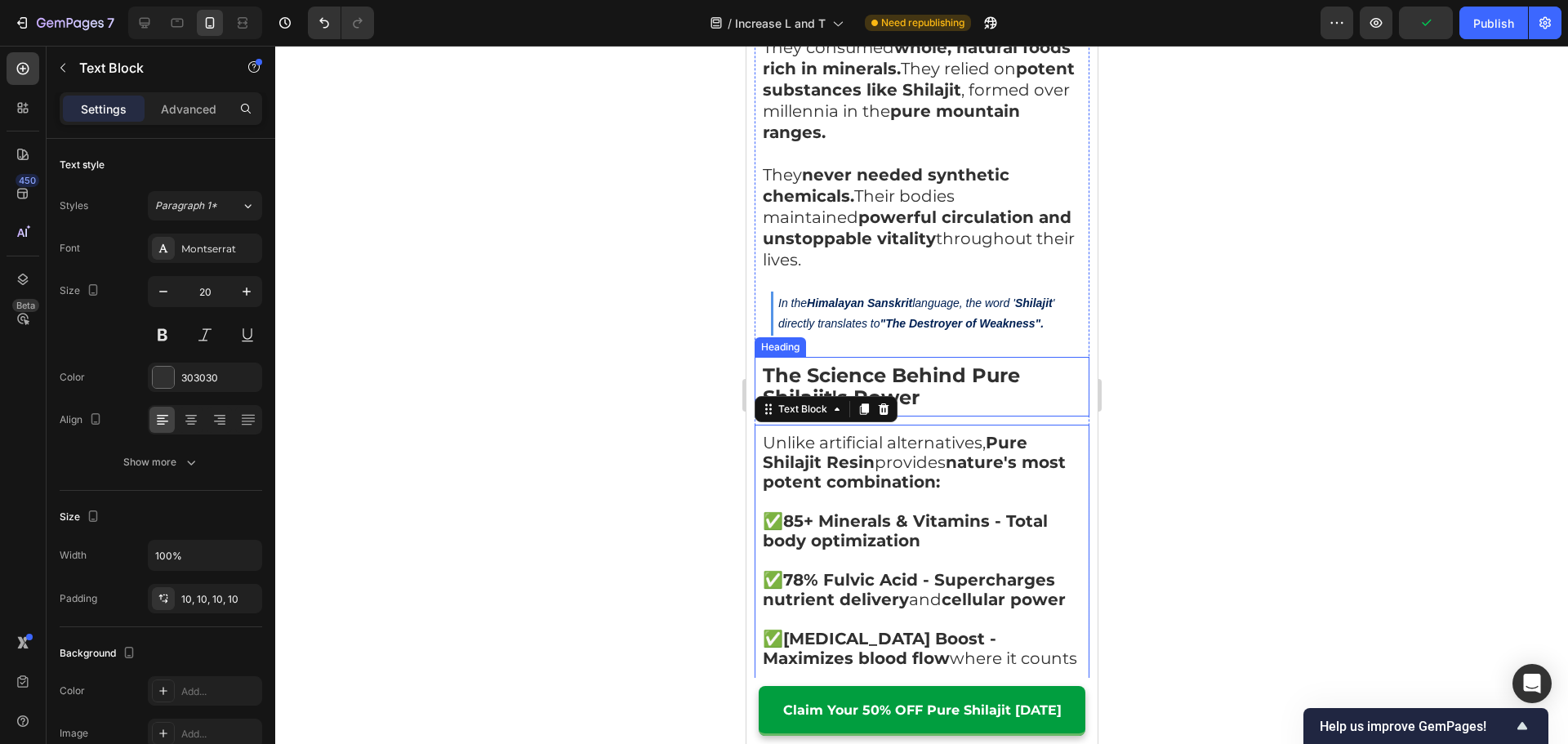
click at [888, 363] on strong "The Science Behind Pure Shilajit's Power" at bounding box center [890, 385] width 257 height 44
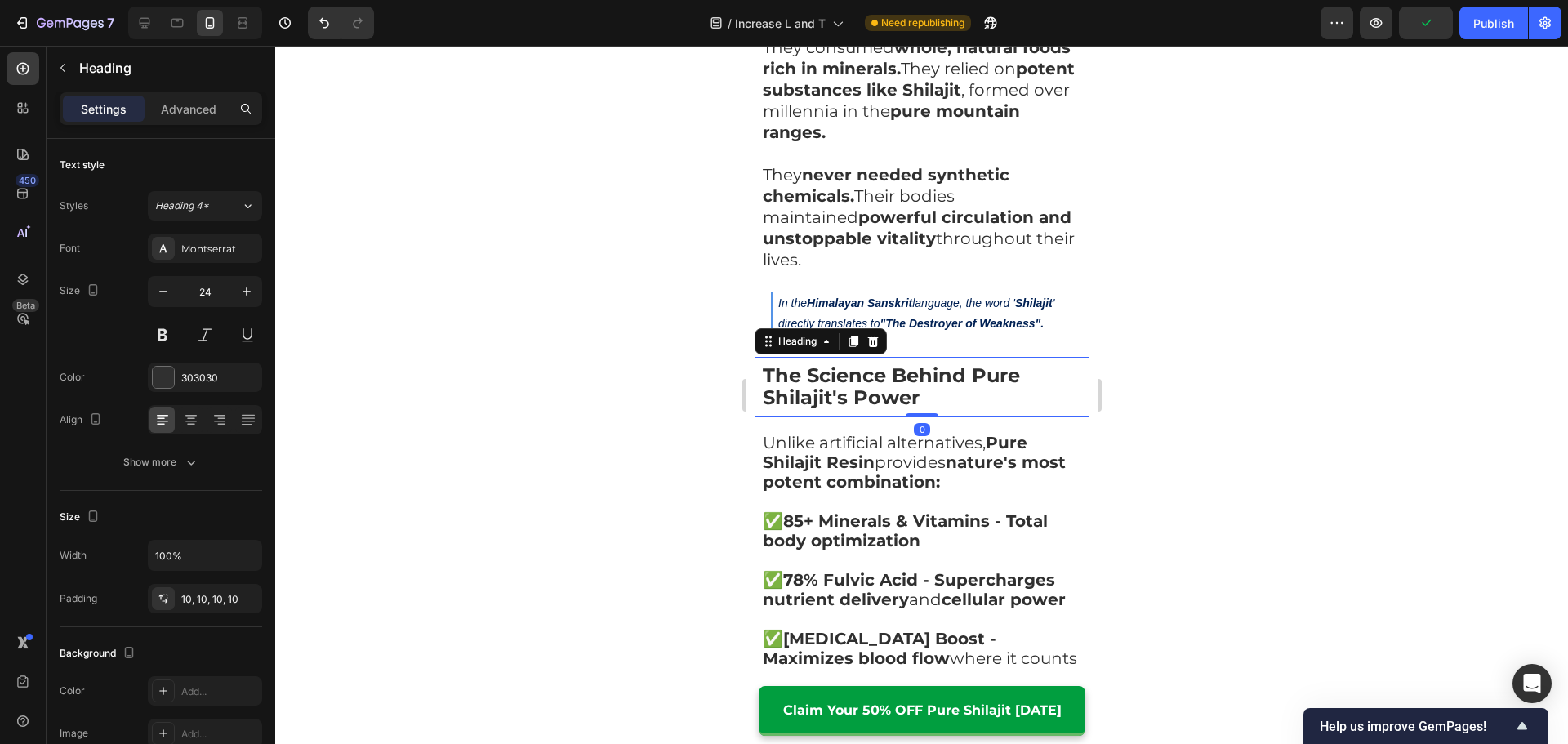
drag, startPoint x: 248, startPoint y: 288, endPoint x: 288, endPoint y: 303, distance: 42.7
click at [247, 287] on icon "button" at bounding box center [246, 291] width 16 height 16
type input "25"
click at [832, 512] on strong "85+ Minerals & Vitamins - Total body optimization" at bounding box center [903, 531] width 285 height 39
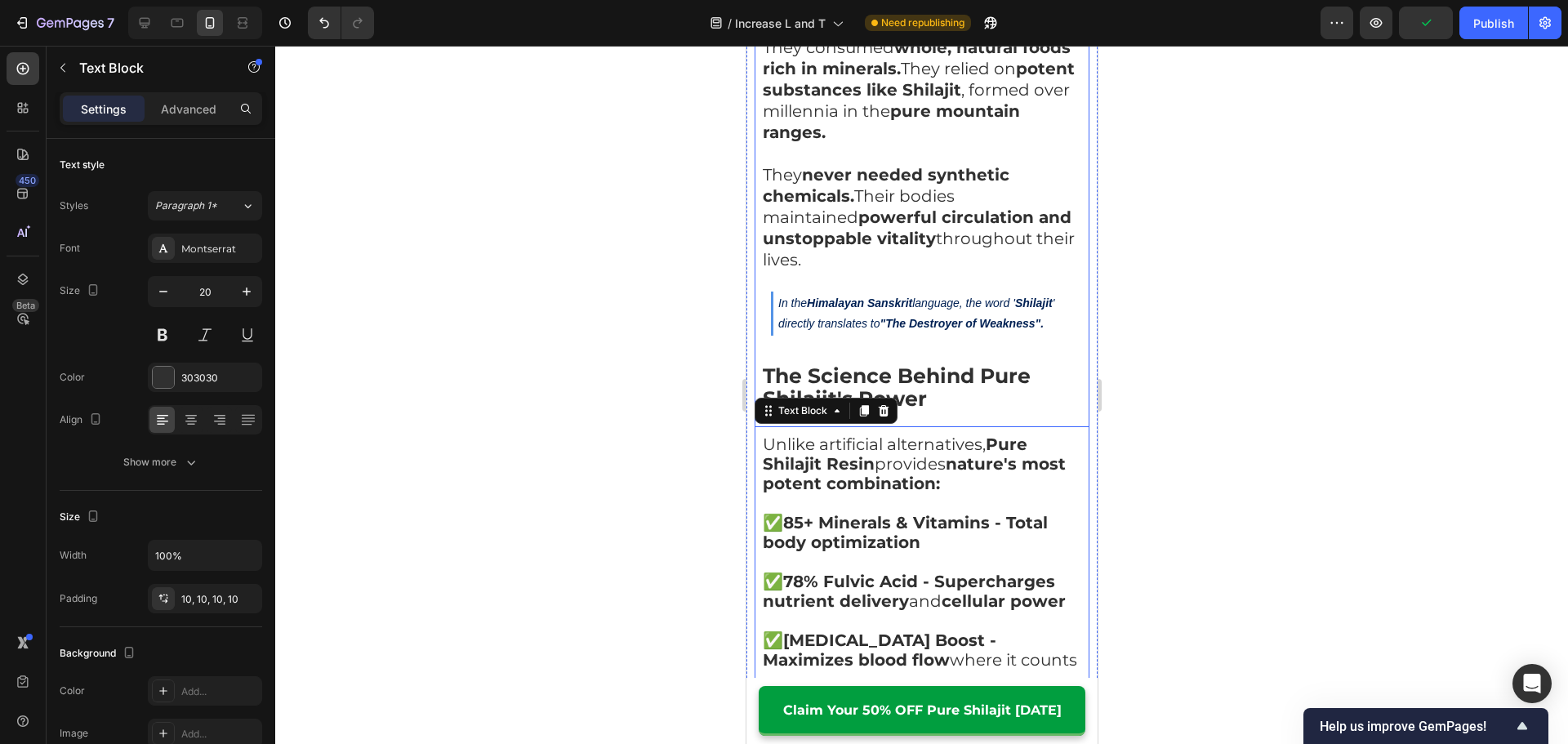
click at [883, 363] on strong "The Science Behind Pure Shilajit's Power" at bounding box center [895, 387] width 268 height 47
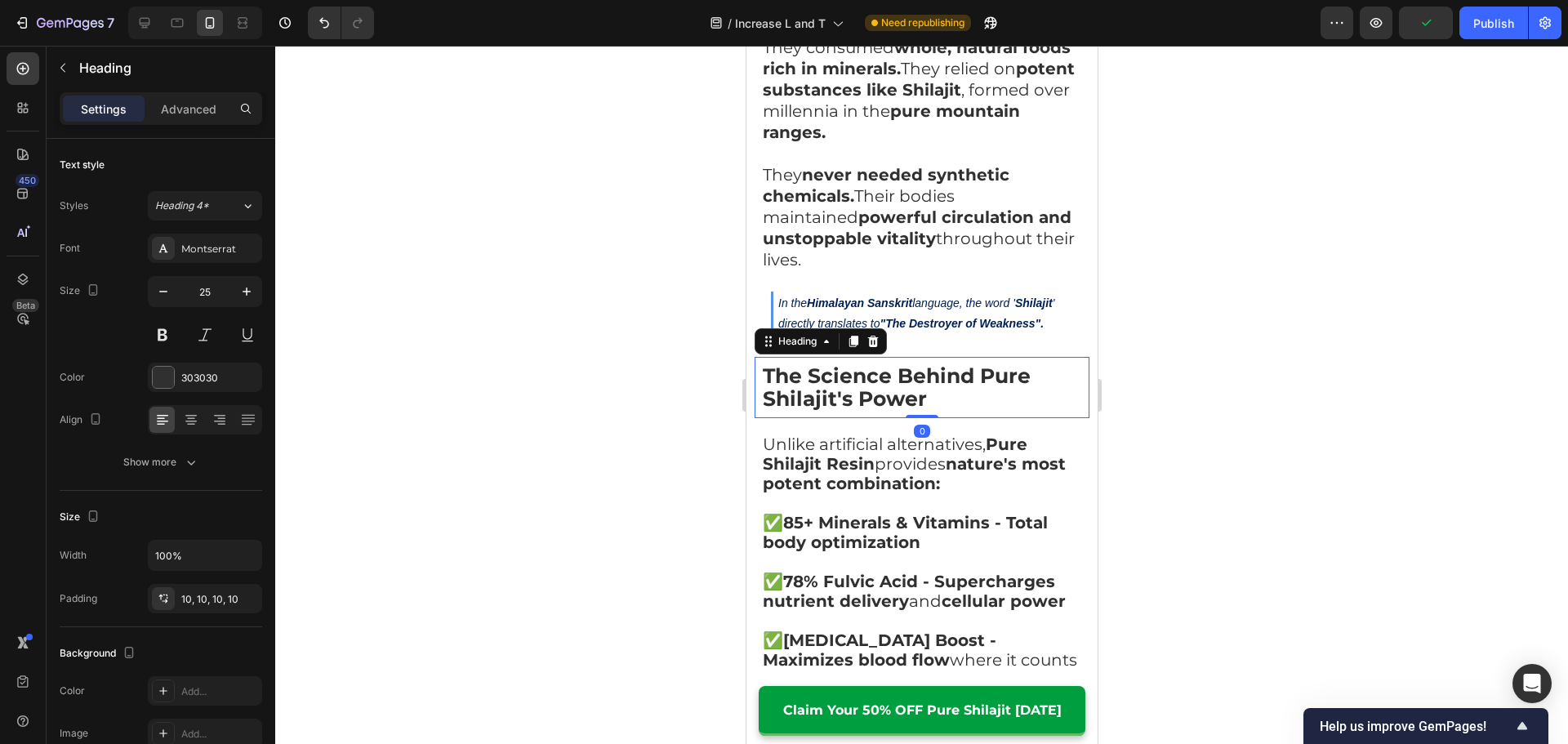
click at [929, 512] on p "✅ 85+ Minerals & Vitamins - Total body optimization" at bounding box center [920, 531] width 319 height 39
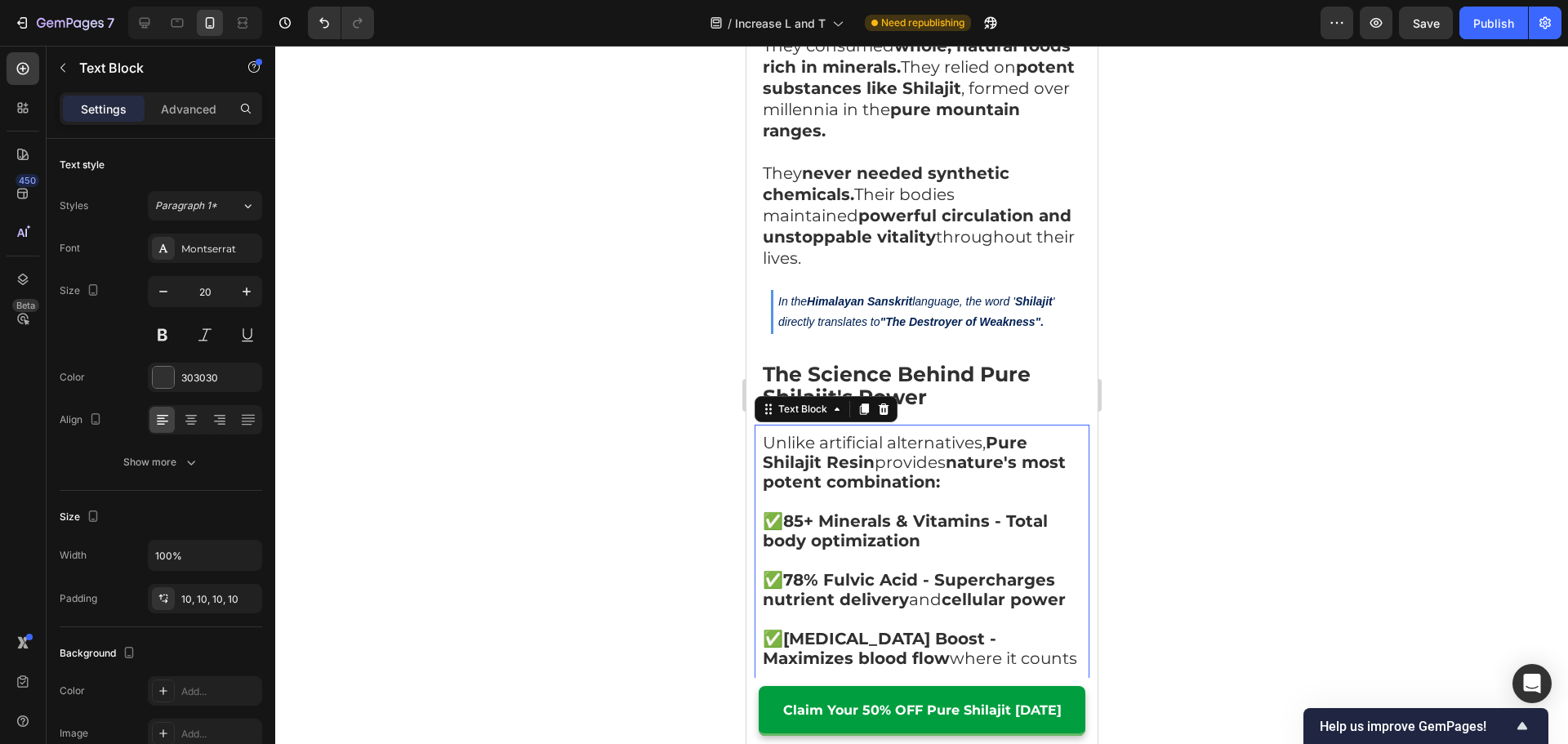
scroll to position [4978, 0]
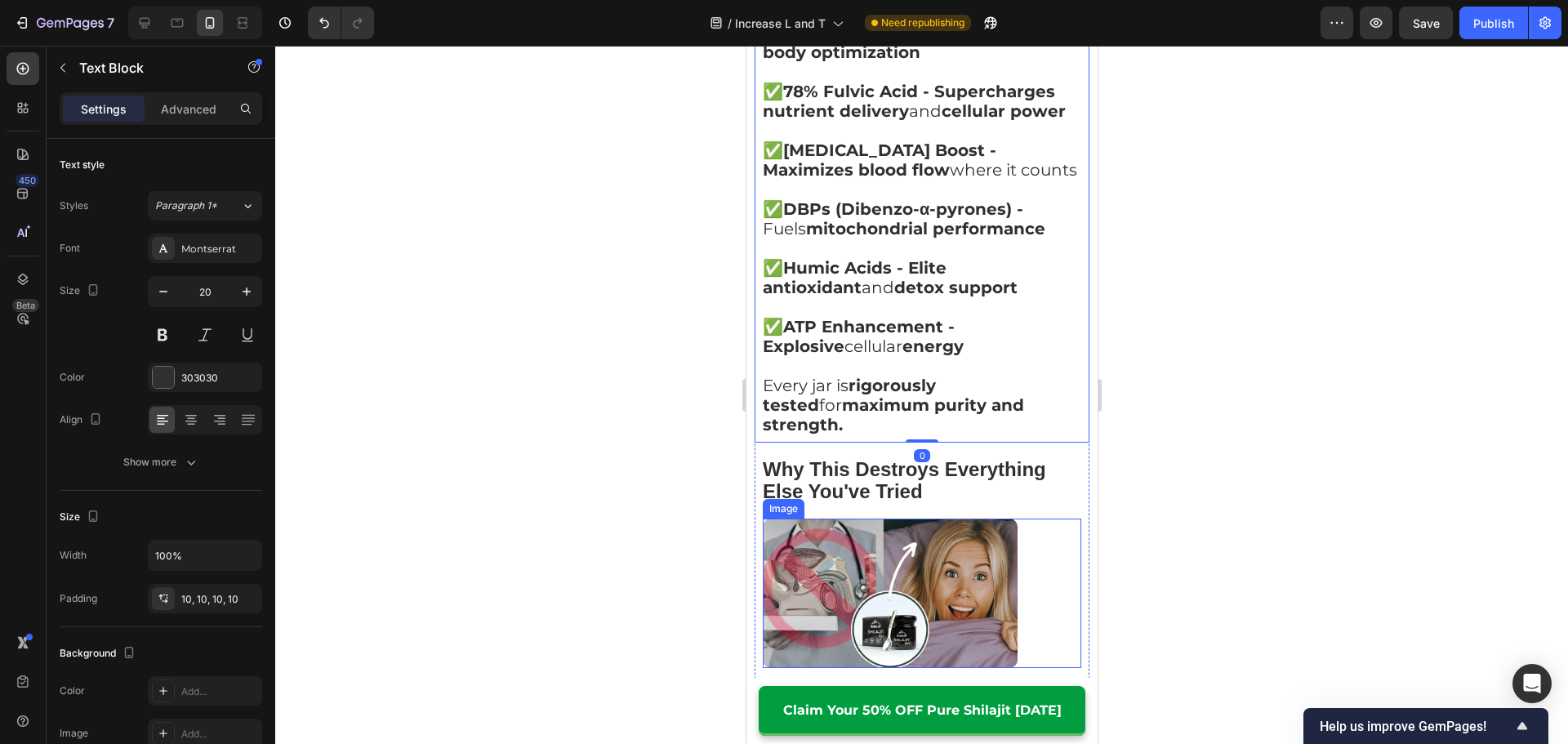
click at [878, 458] on strong "Why This Destroys Everything Else You've Tried" at bounding box center [903, 479] width 284 height 43
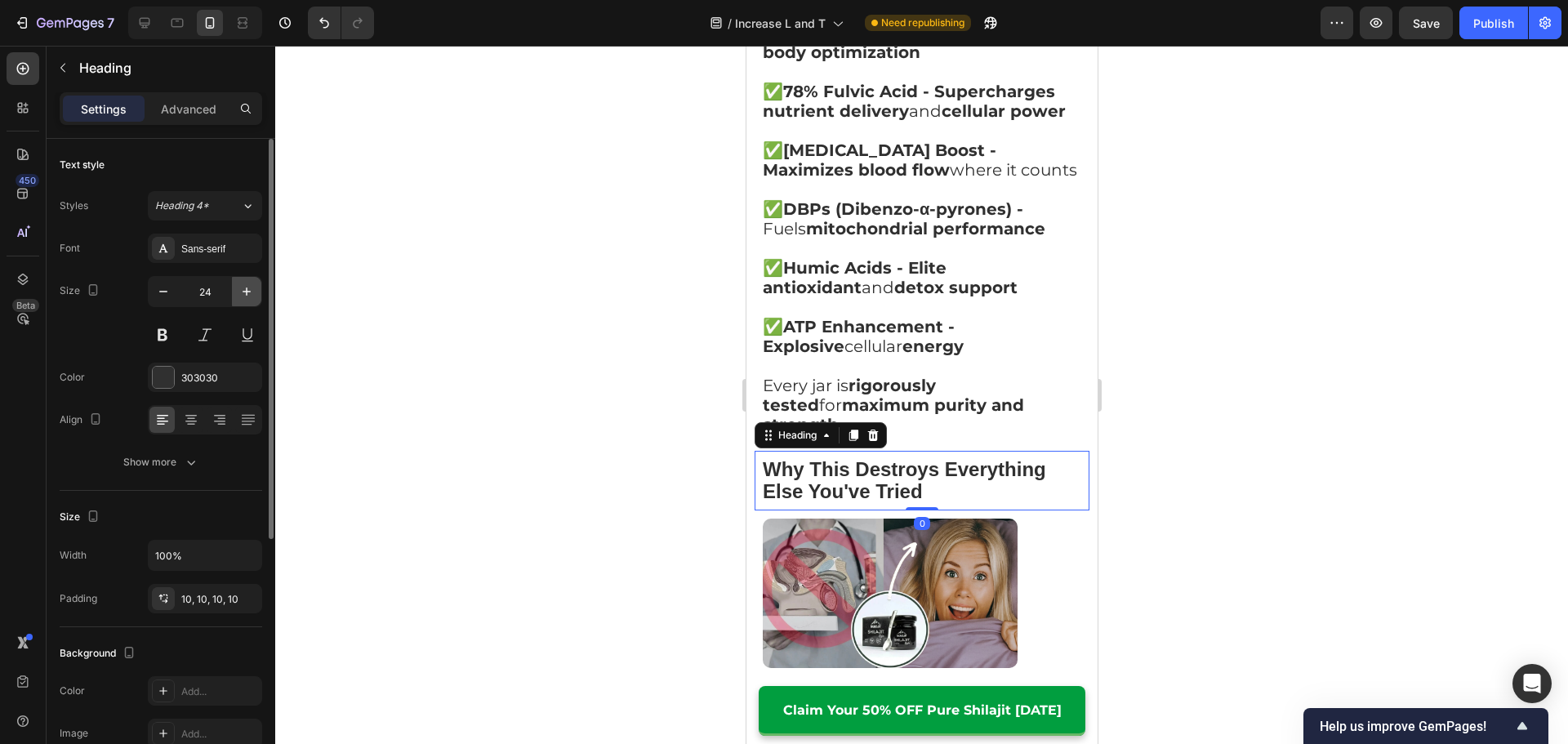
click at [246, 303] on button "button" at bounding box center [246, 291] width 29 height 29
type input "25"
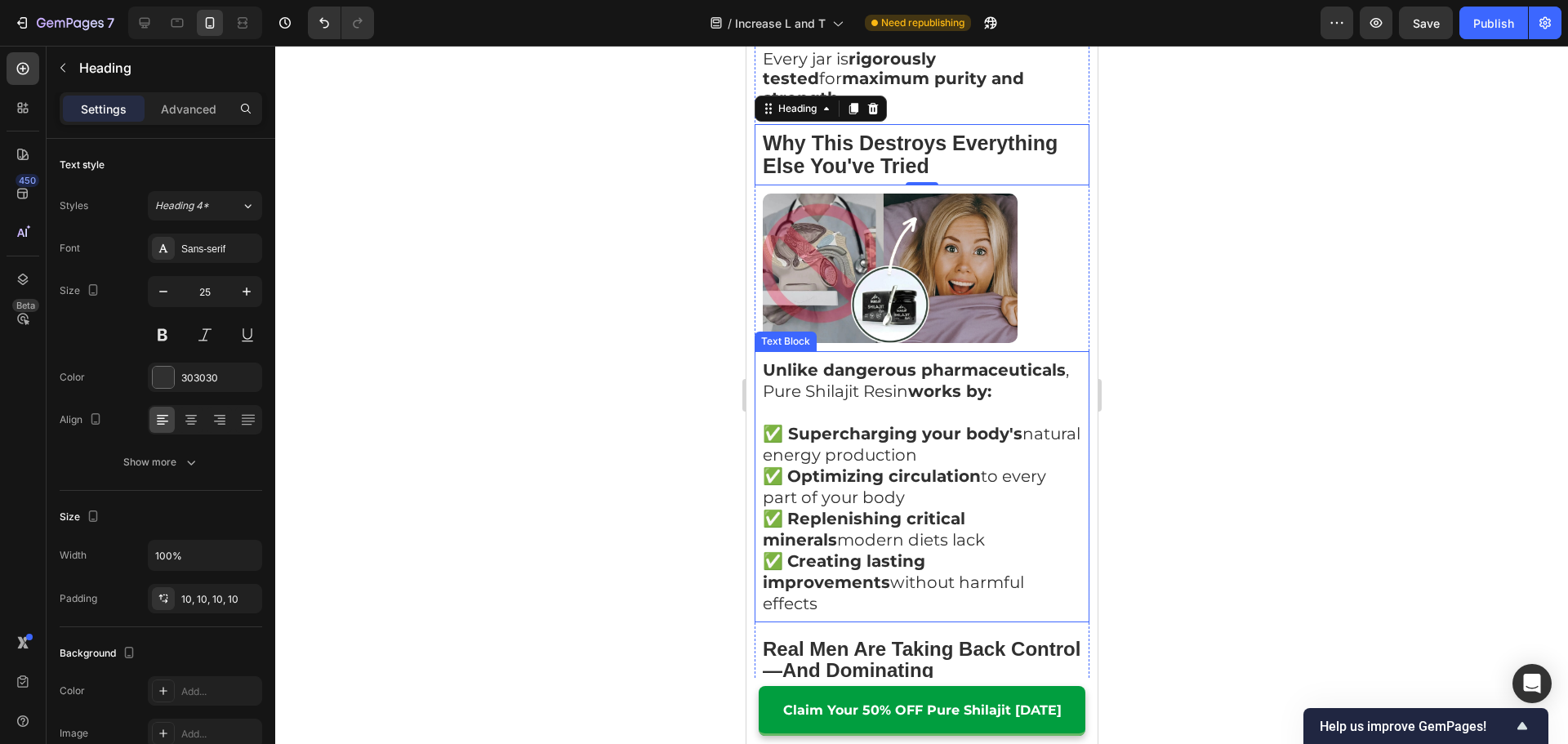
click at [891, 466] on strong "Optimizing circulation" at bounding box center [882, 476] width 194 height 20
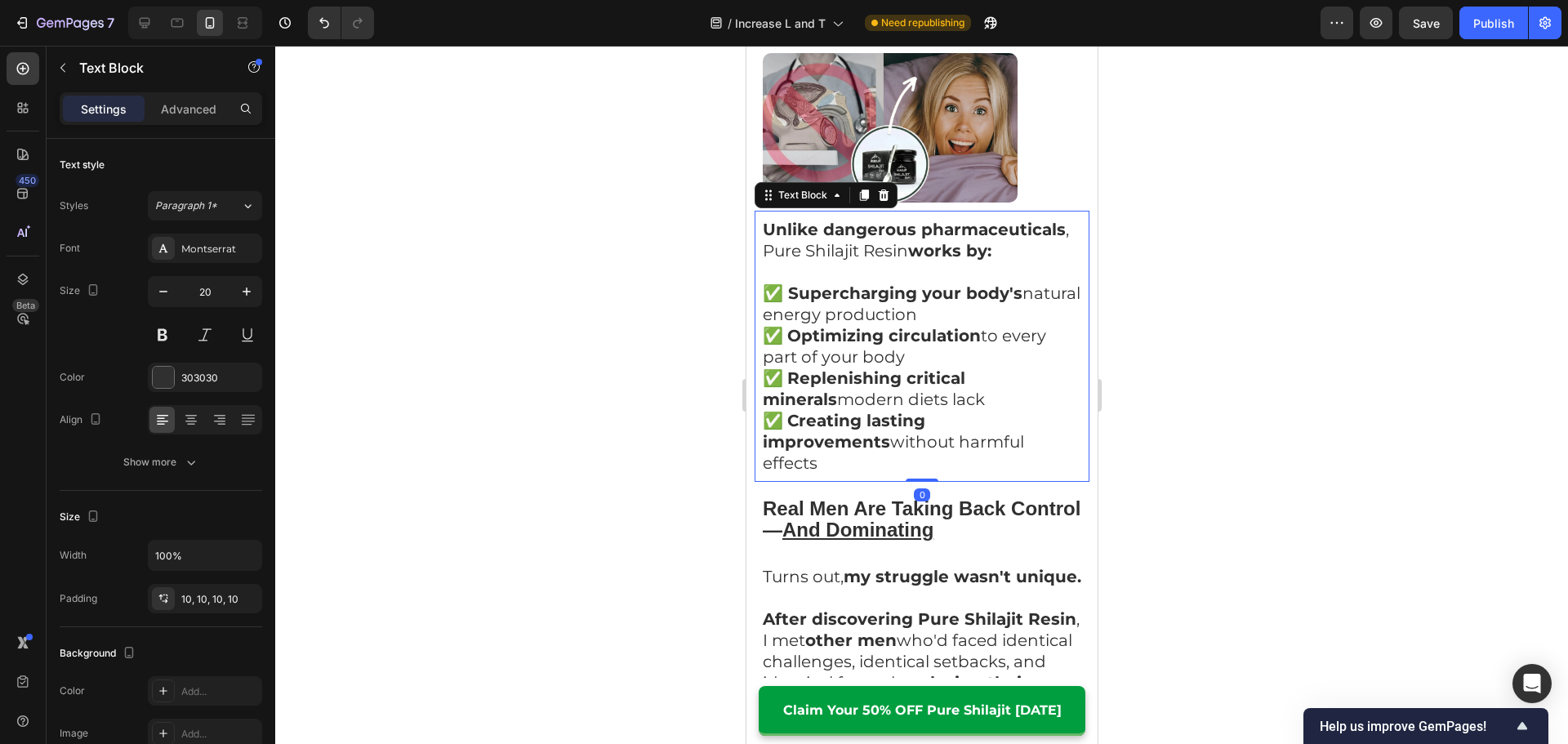
scroll to position [5468, 0]
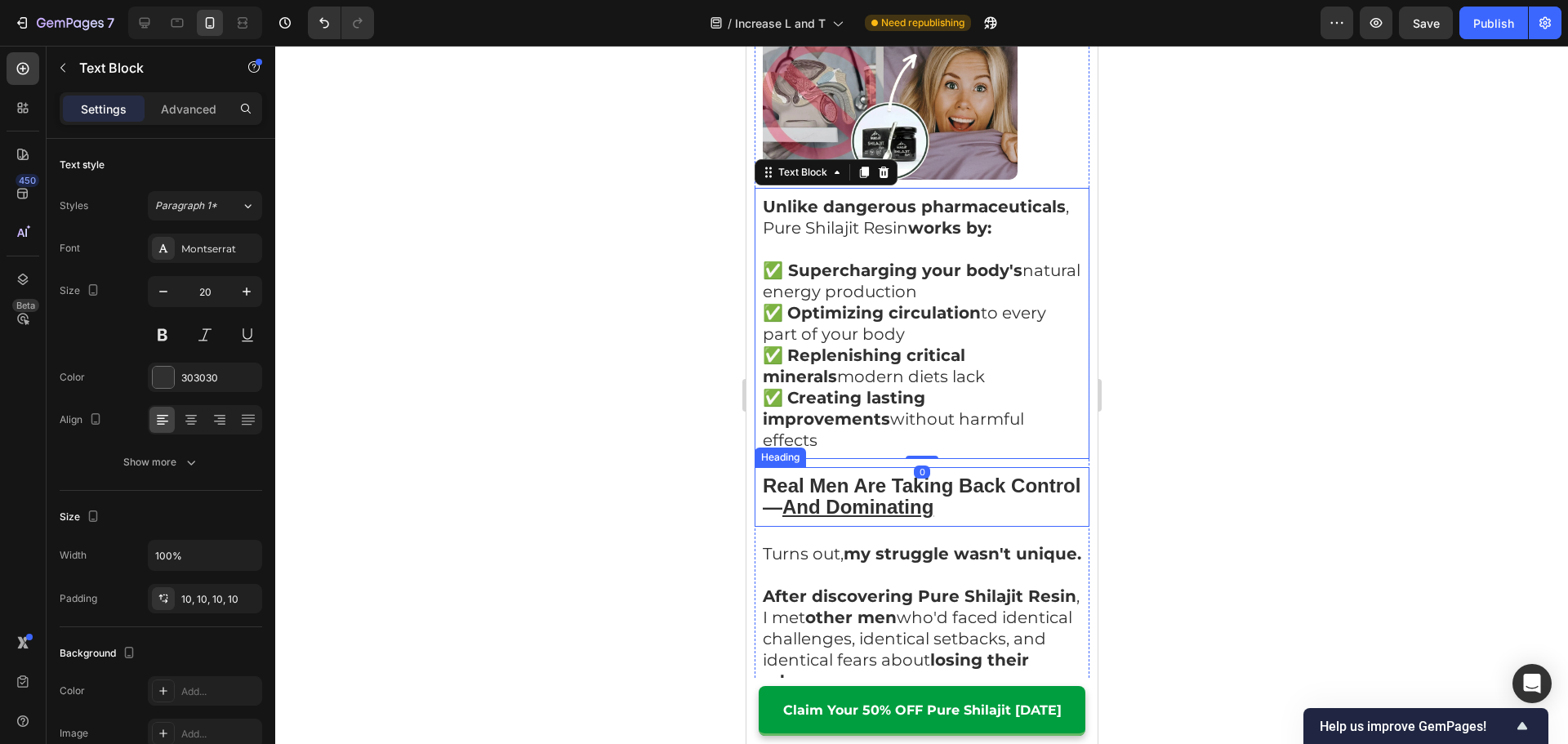
click at [859, 475] on strong "Real Men Are Taking Back Control — And Dominating" at bounding box center [920, 496] width 318 height 43
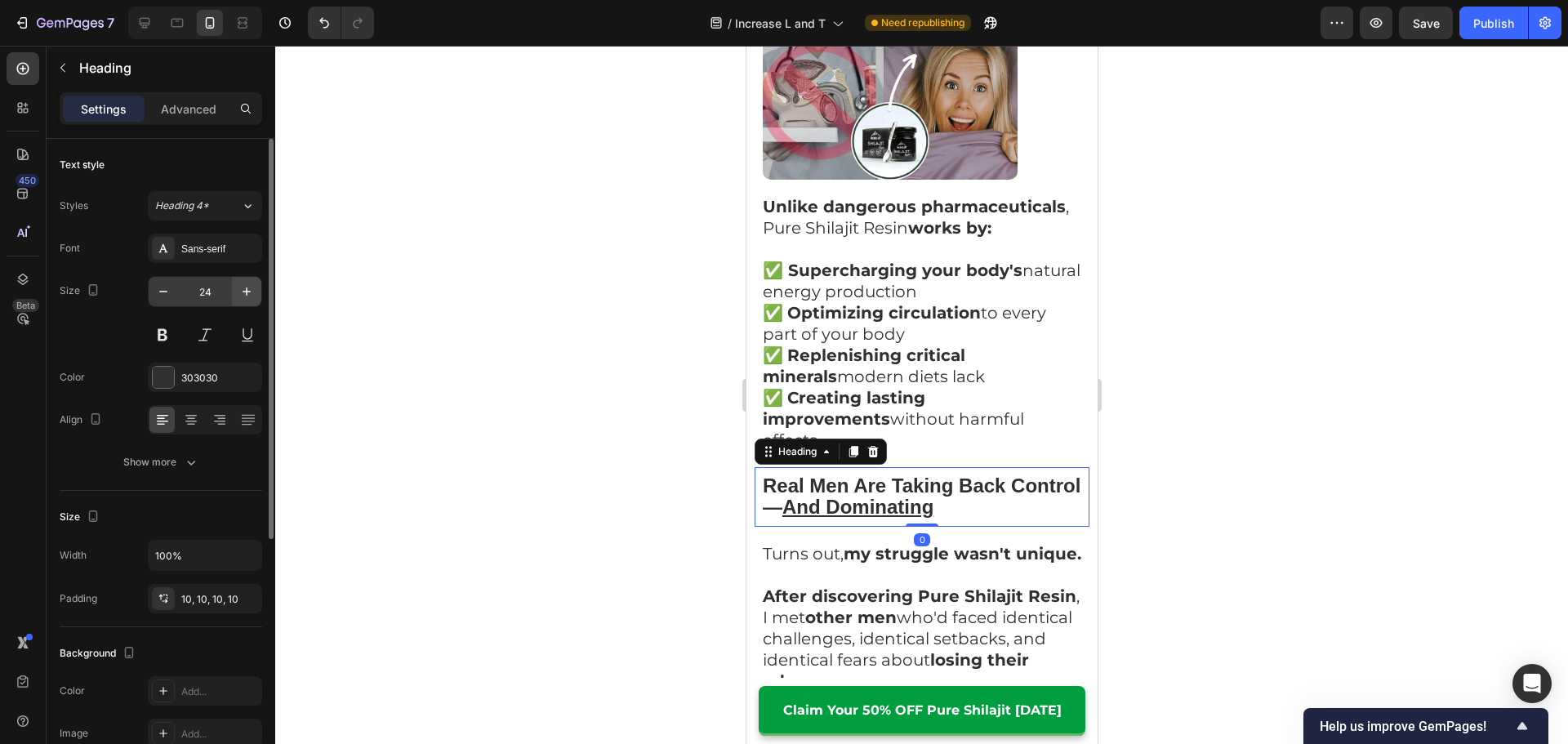
click at [244, 293] on icon "button" at bounding box center [246, 291] width 16 height 16
type input "25"
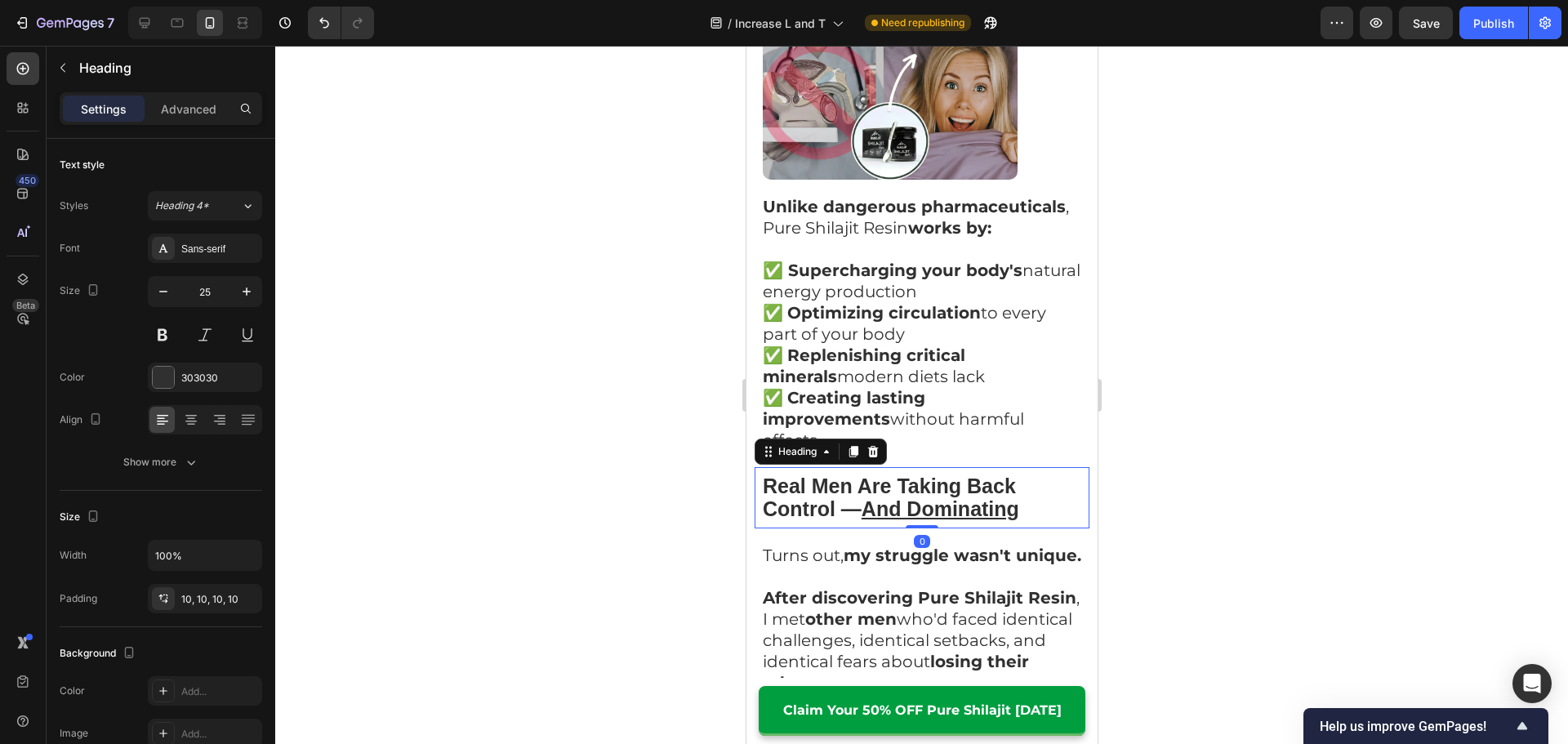
click at [875, 588] on strong "After discovering Pure Shilajit Resin" at bounding box center [918, 597] width 314 height 20
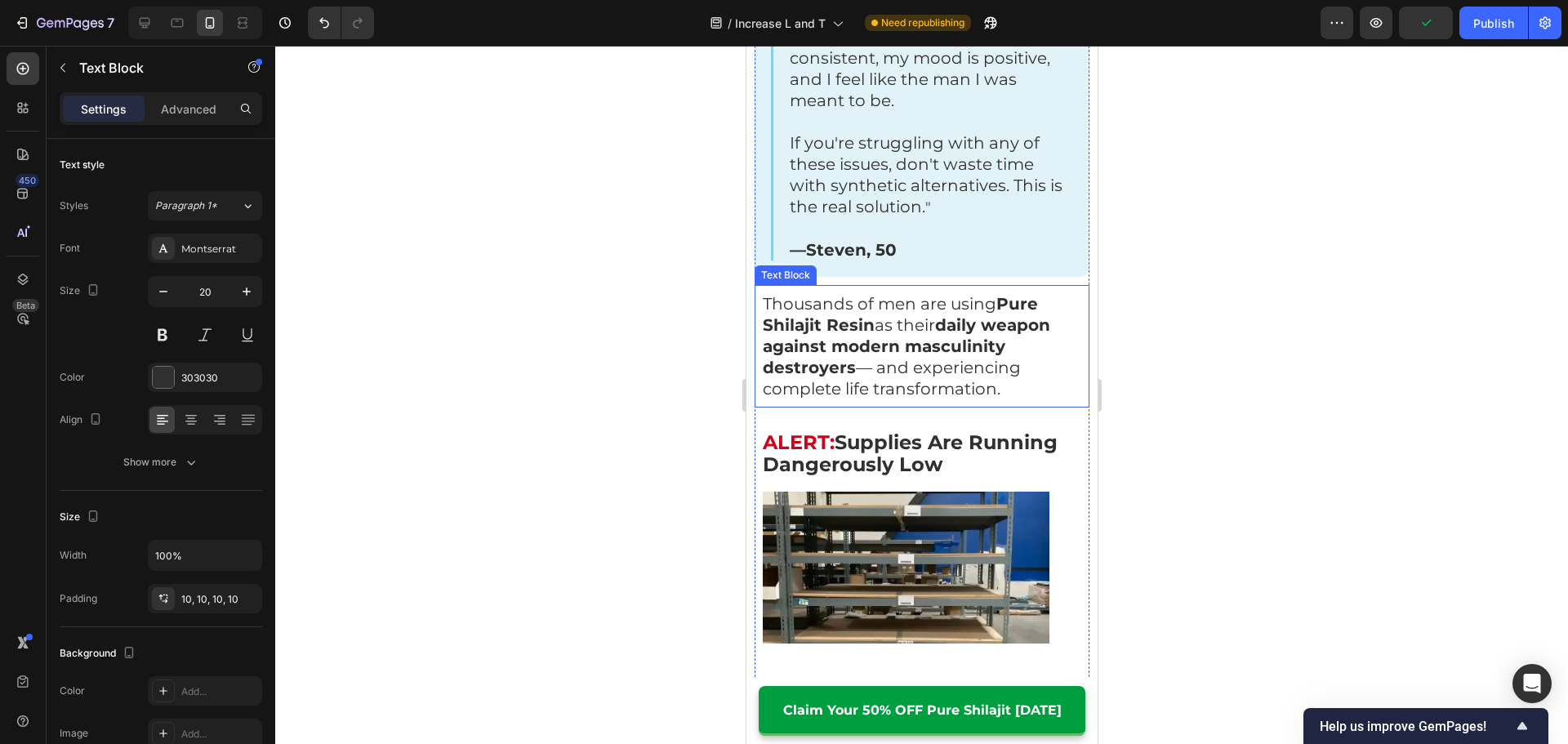
scroll to position [9141, 0]
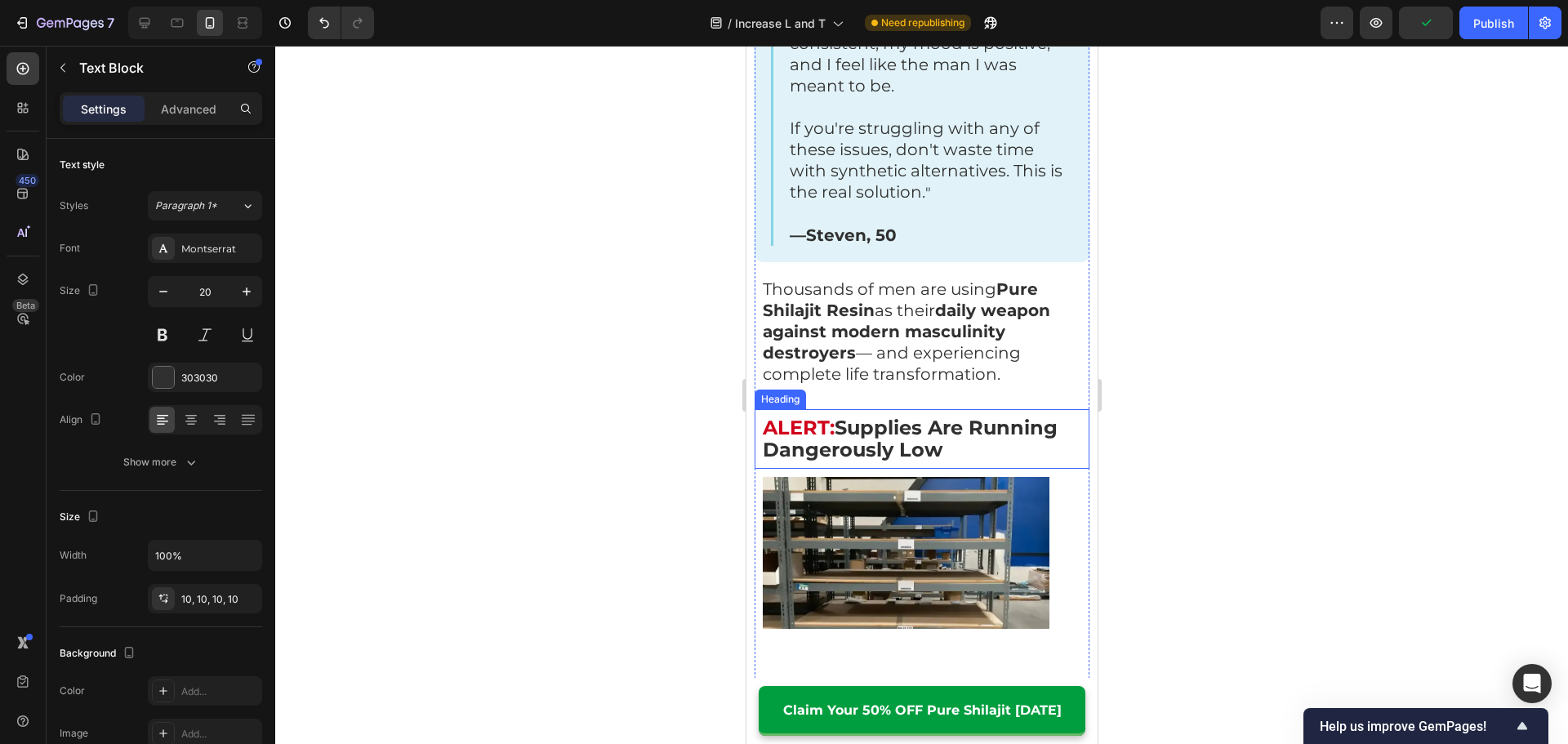
click at [882, 415] on strong "Supplies Are Running Dangerously Low" at bounding box center [909, 437] width 295 height 44
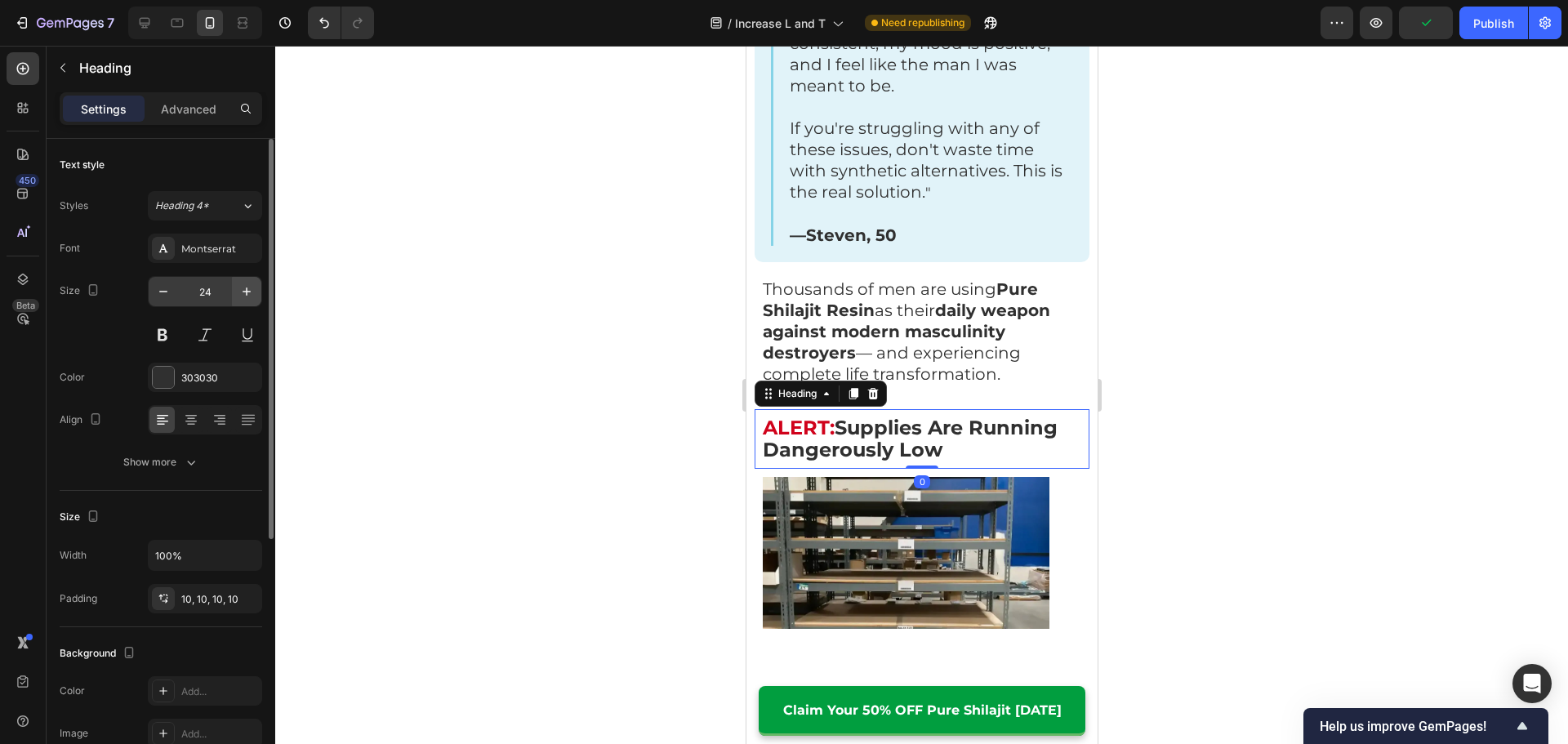
click at [256, 285] on button "button" at bounding box center [246, 291] width 29 height 29
type input "25"
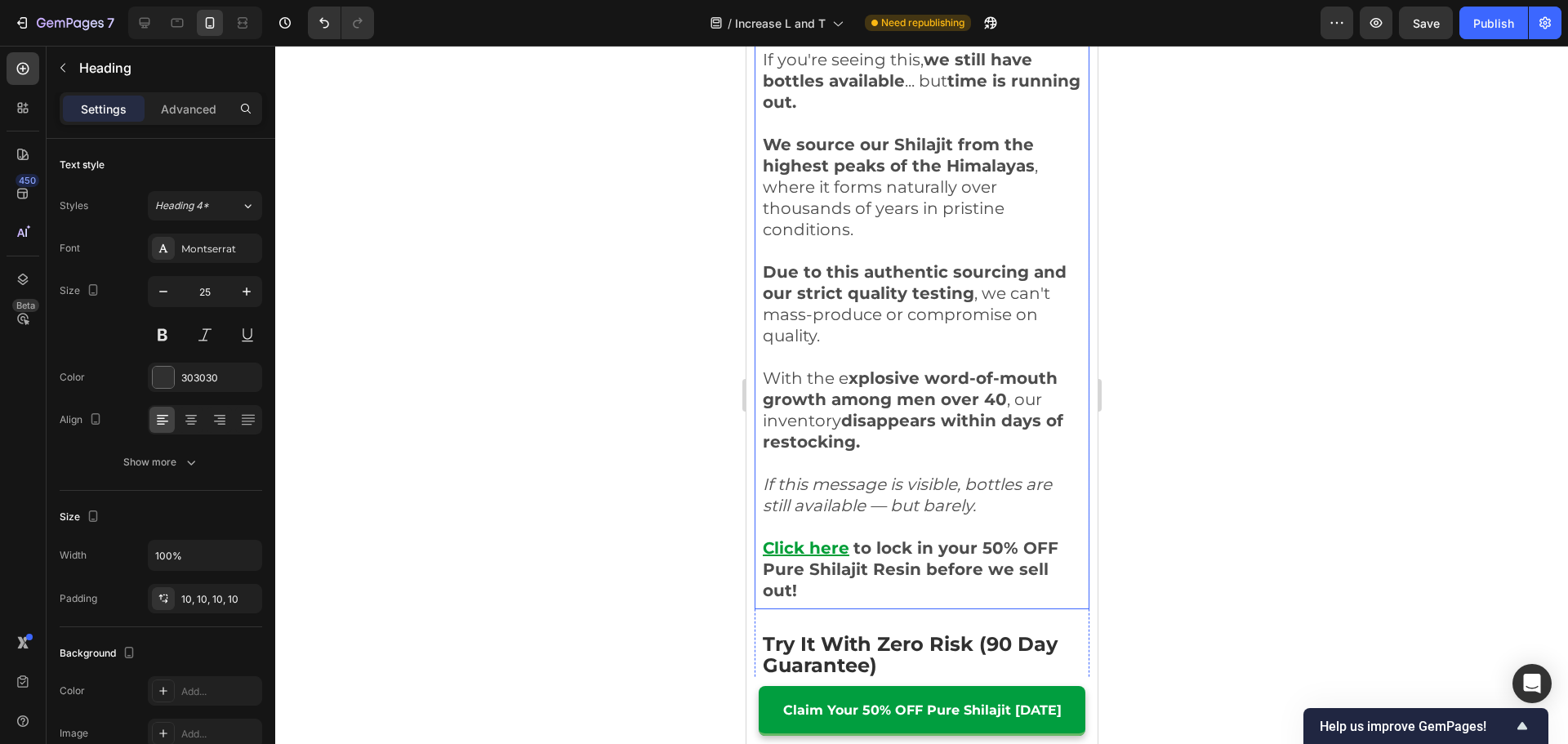
scroll to position [9957, 0]
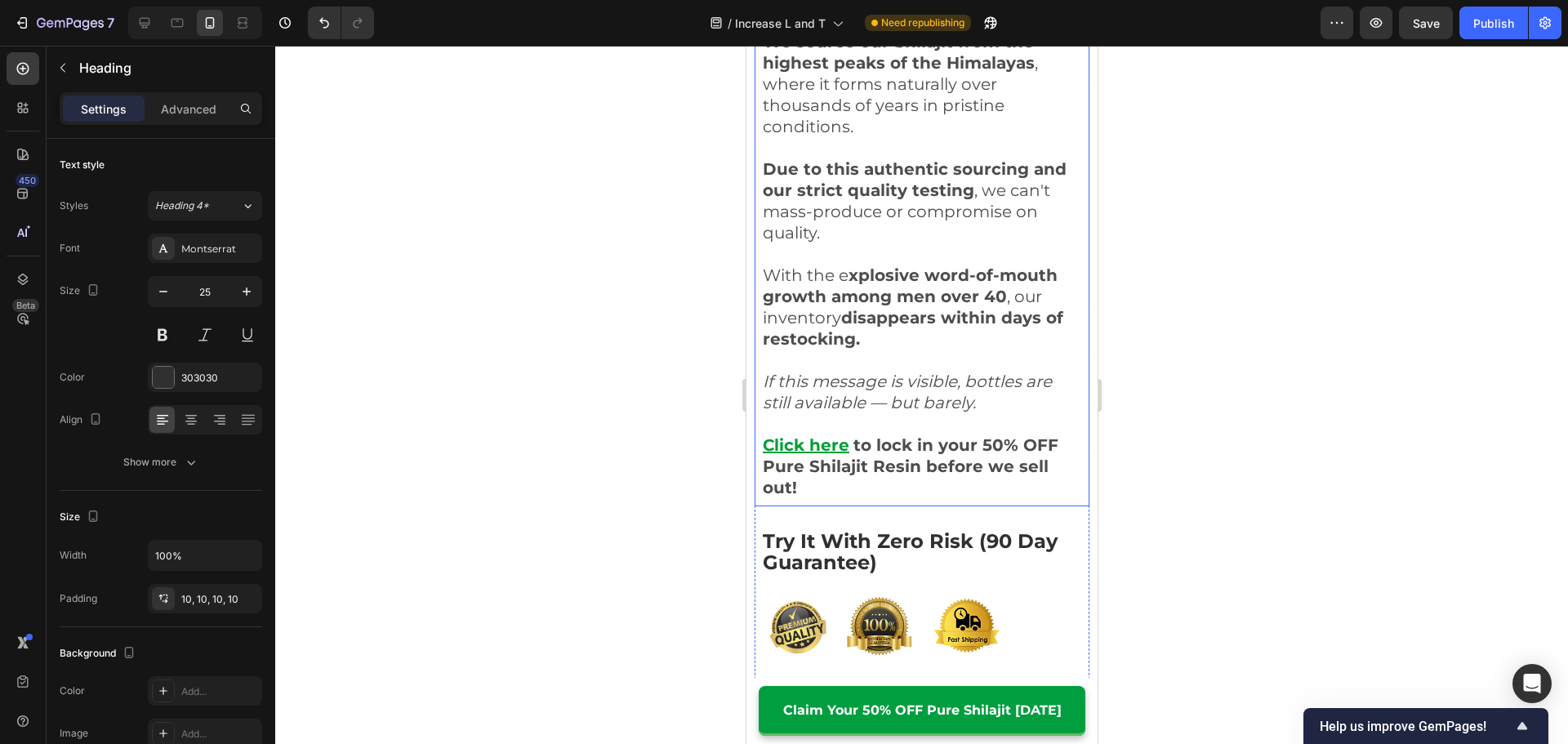
click at [880, 307] on strong "disappears within days of restocking." at bounding box center [912, 327] width 301 height 41
click at [862, 530] on strong "Try It With Zero Risk (90 Day Guarantee)" at bounding box center [909, 550] width 295 height 44
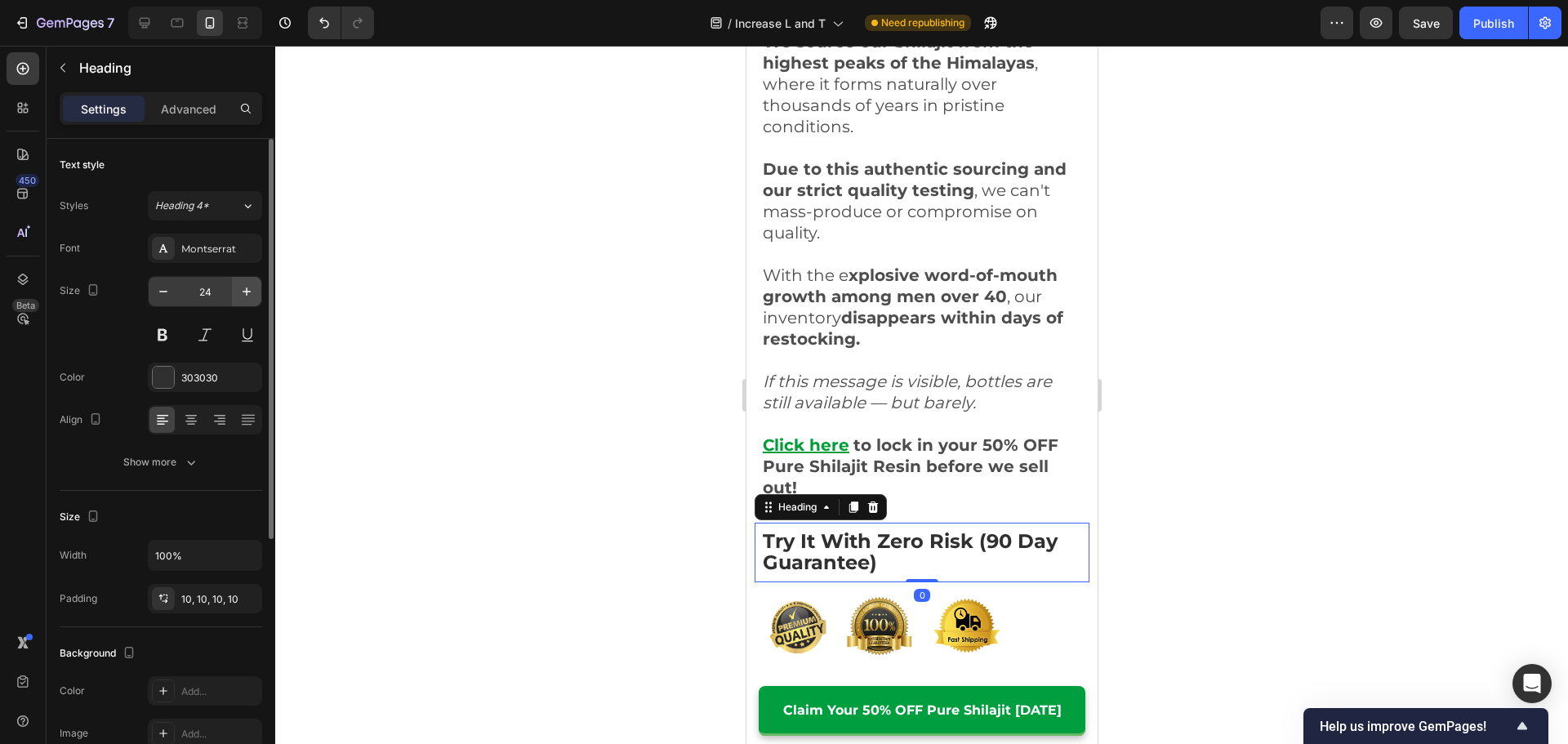
click at [249, 284] on icon "button" at bounding box center [246, 291] width 16 height 16
type input "25"
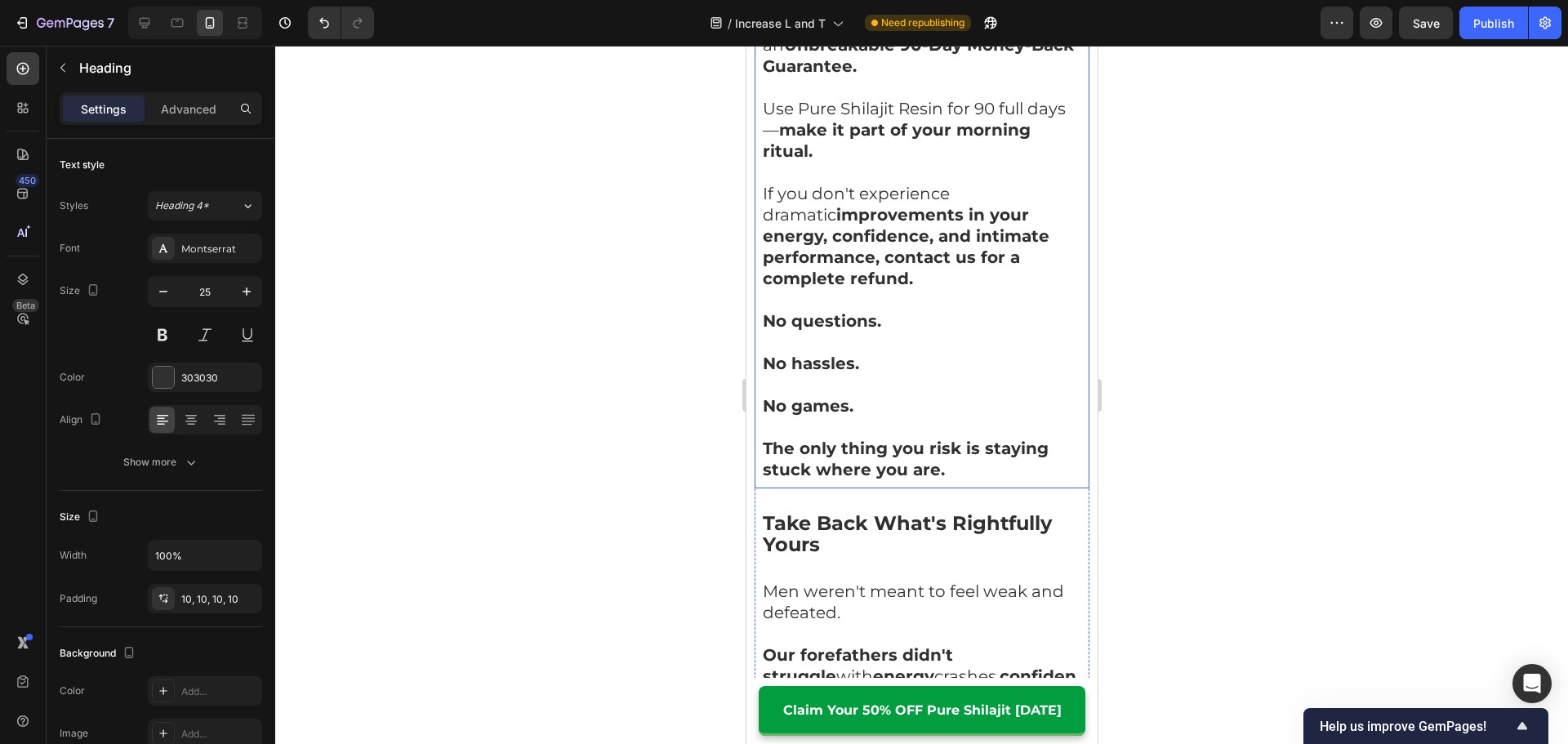
scroll to position [10855, 0]
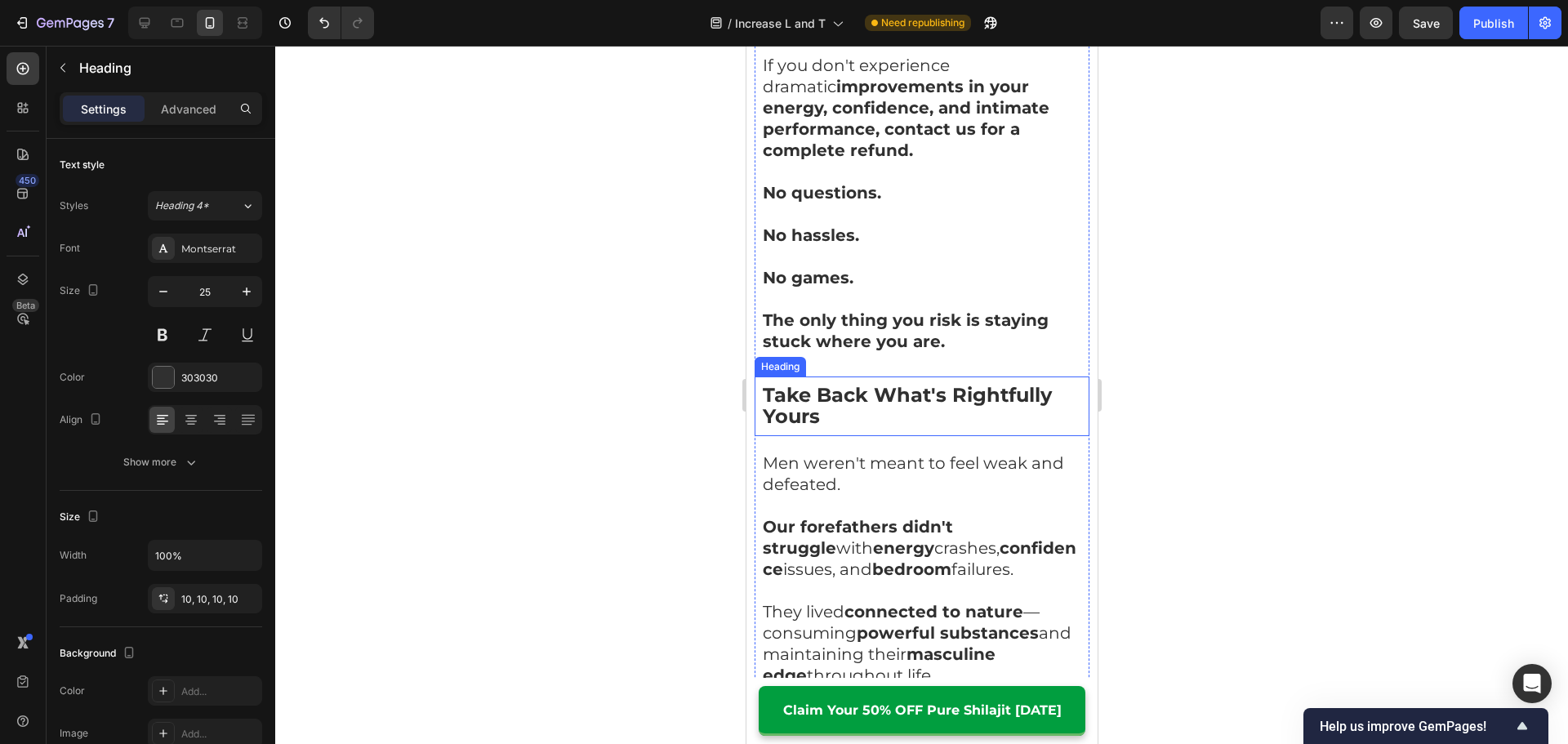
click at [900, 383] on strong "Take Back What's Rightfully Yours" at bounding box center [906, 405] width 289 height 44
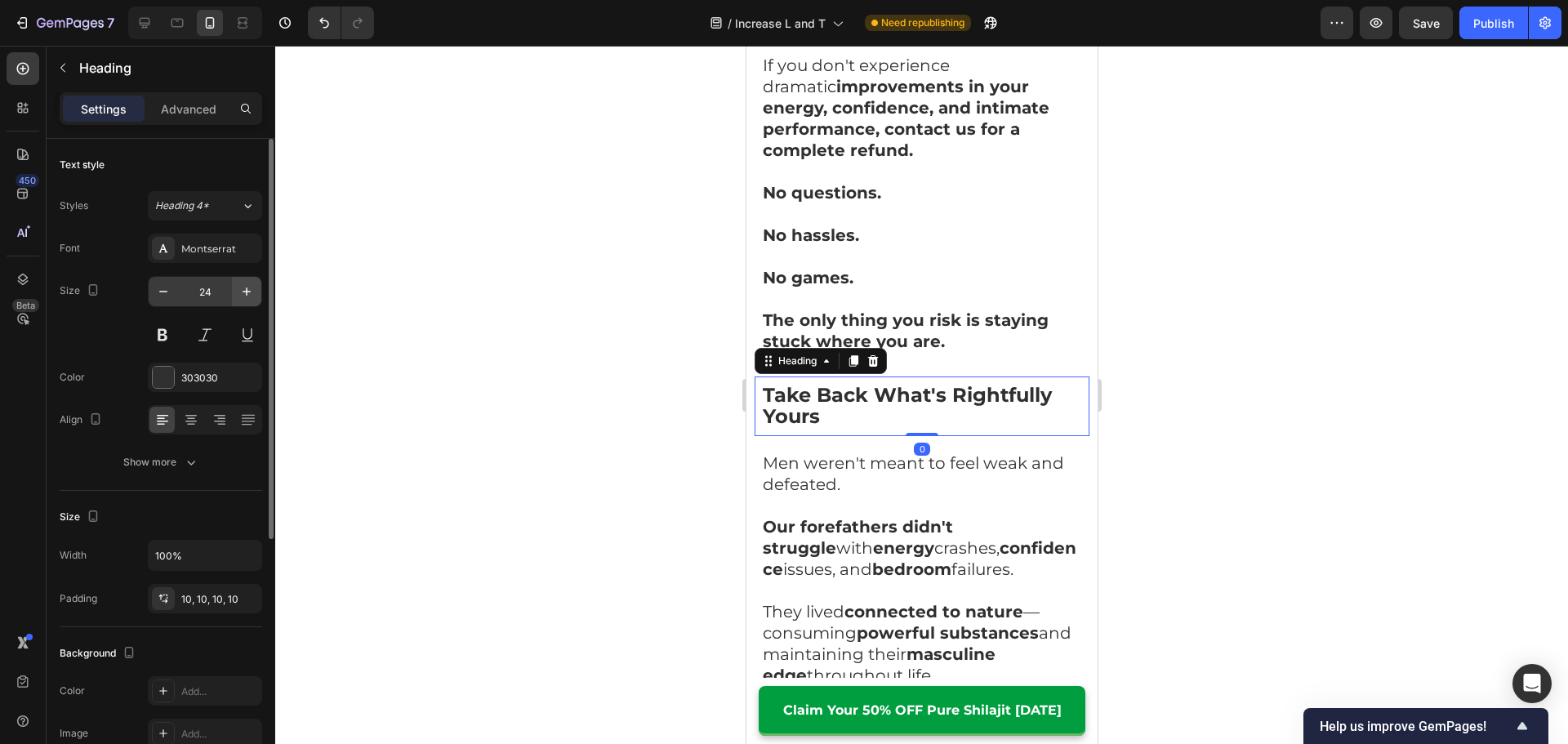
click at [233, 278] on button "button" at bounding box center [246, 291] width 29 height 29
type input "25"
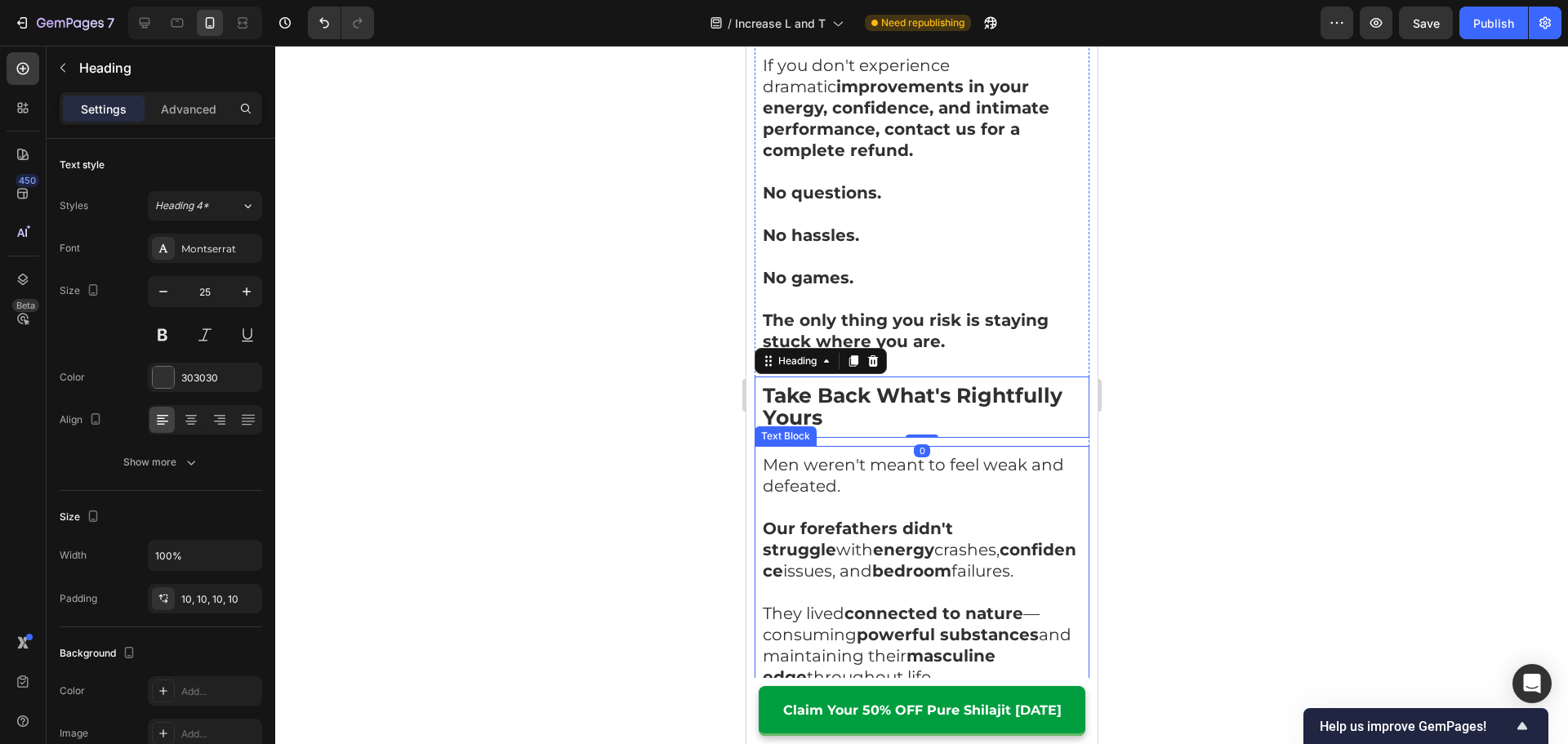
click at [883, 517] on p "Our forefathers didn't struggle with energy crashes, confidence issues, and bed…" at bounding box center [920, 548] width 319 height 63
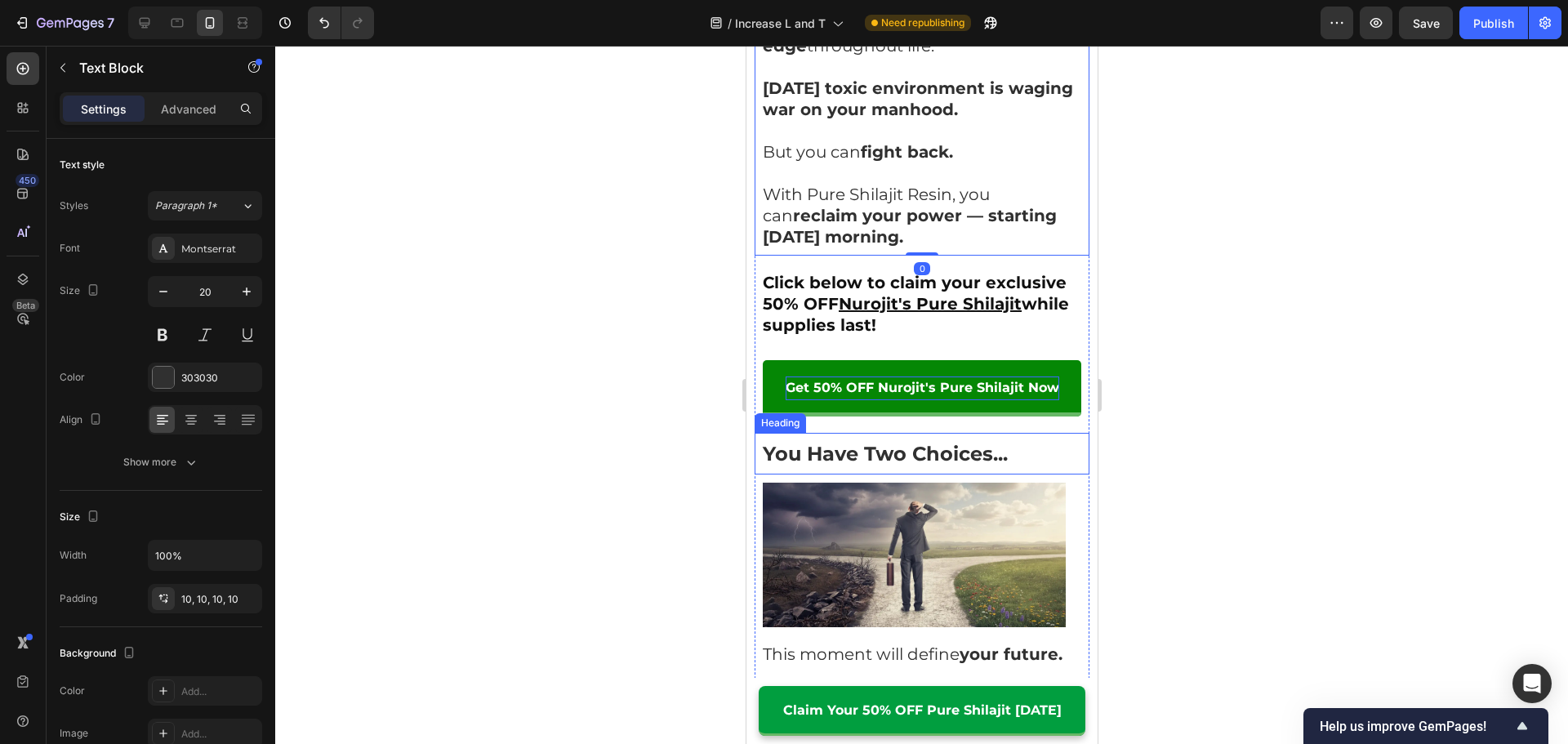
scroll to position [11508, 0]
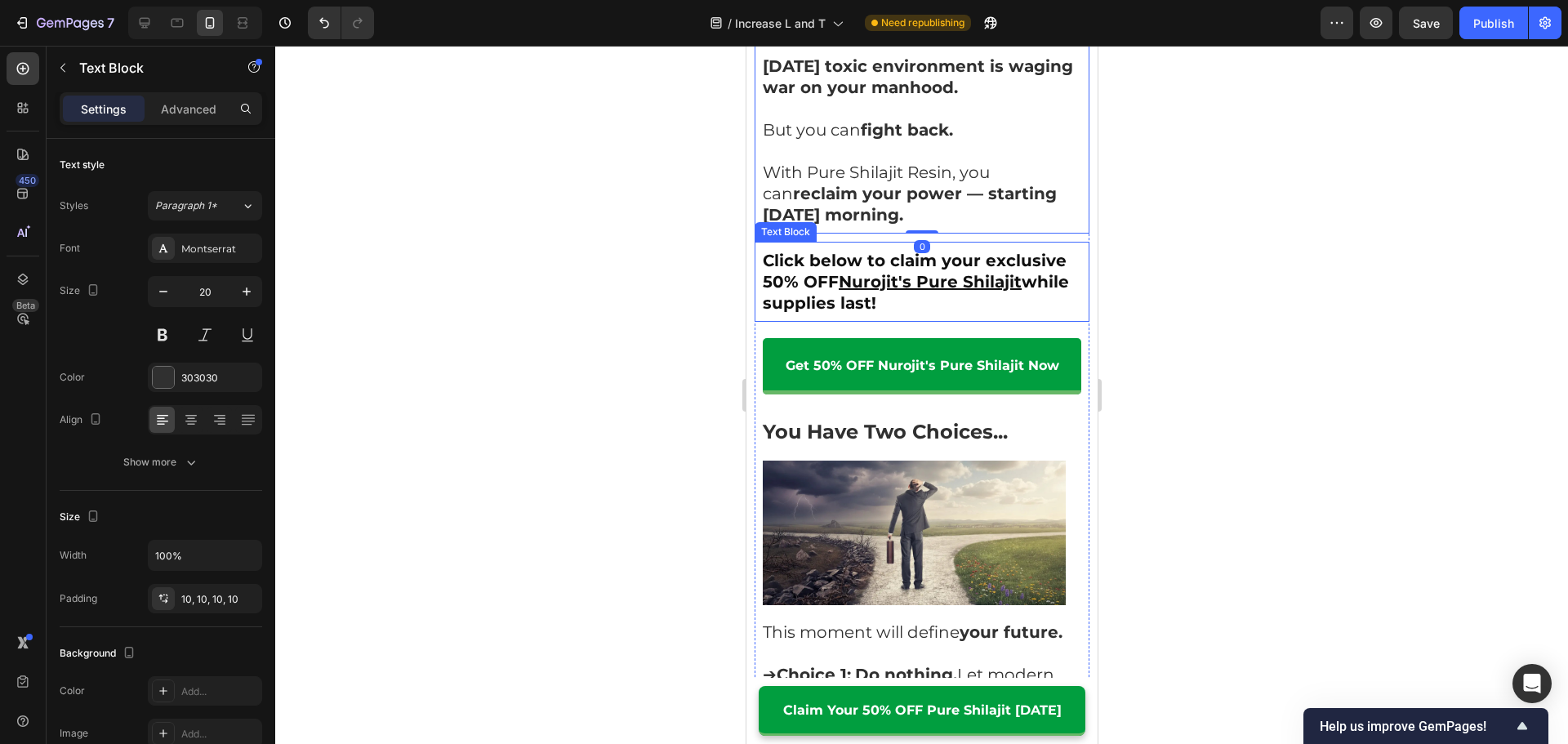
click at [862, 278] on strong "while supplies last!" at bounding box center [915, 291] width 306 height 41
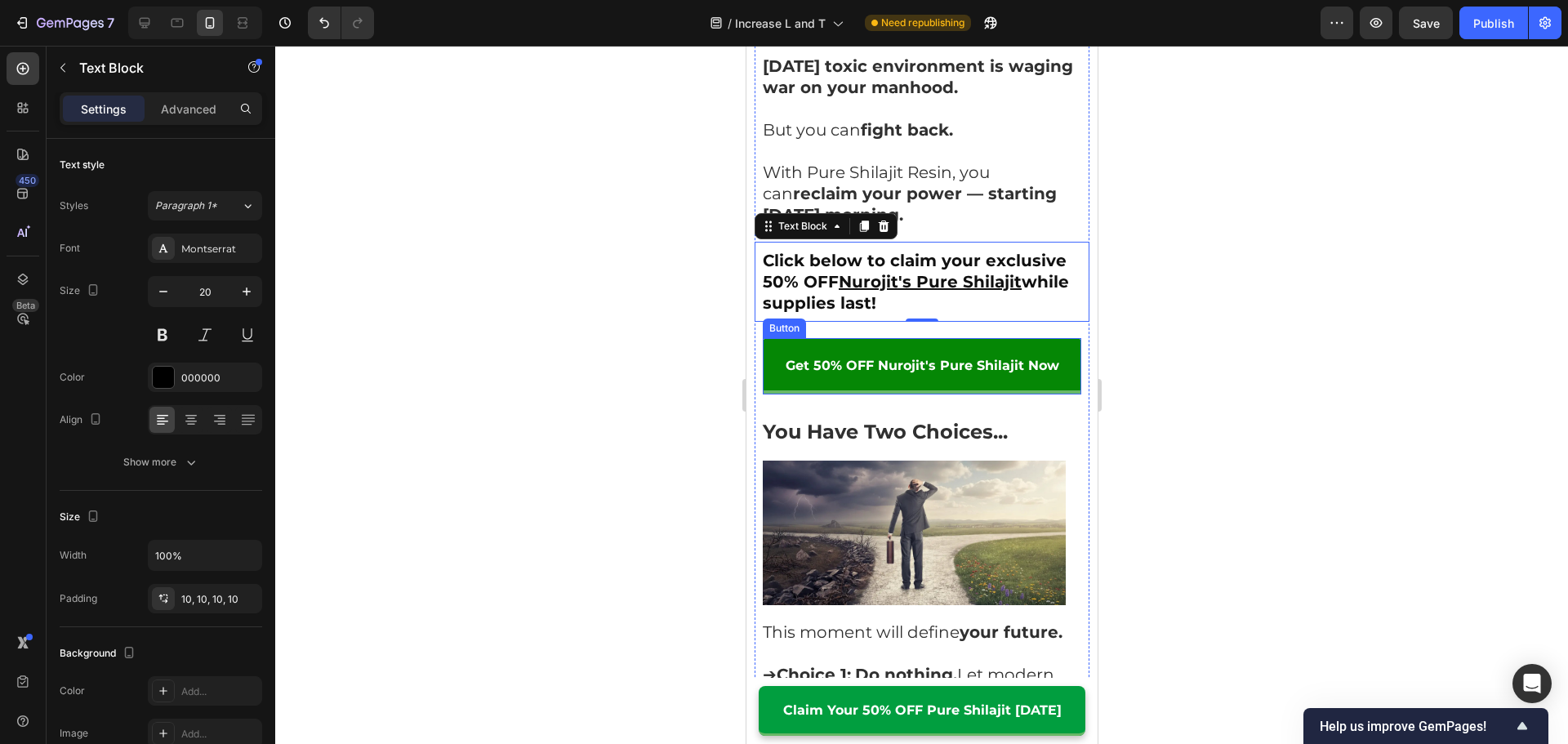
click at [881, 361] on link "Get 50% OFF Nurojit's Pure Shilajit Now" at bounding box center [920, 366] width 319 height 57
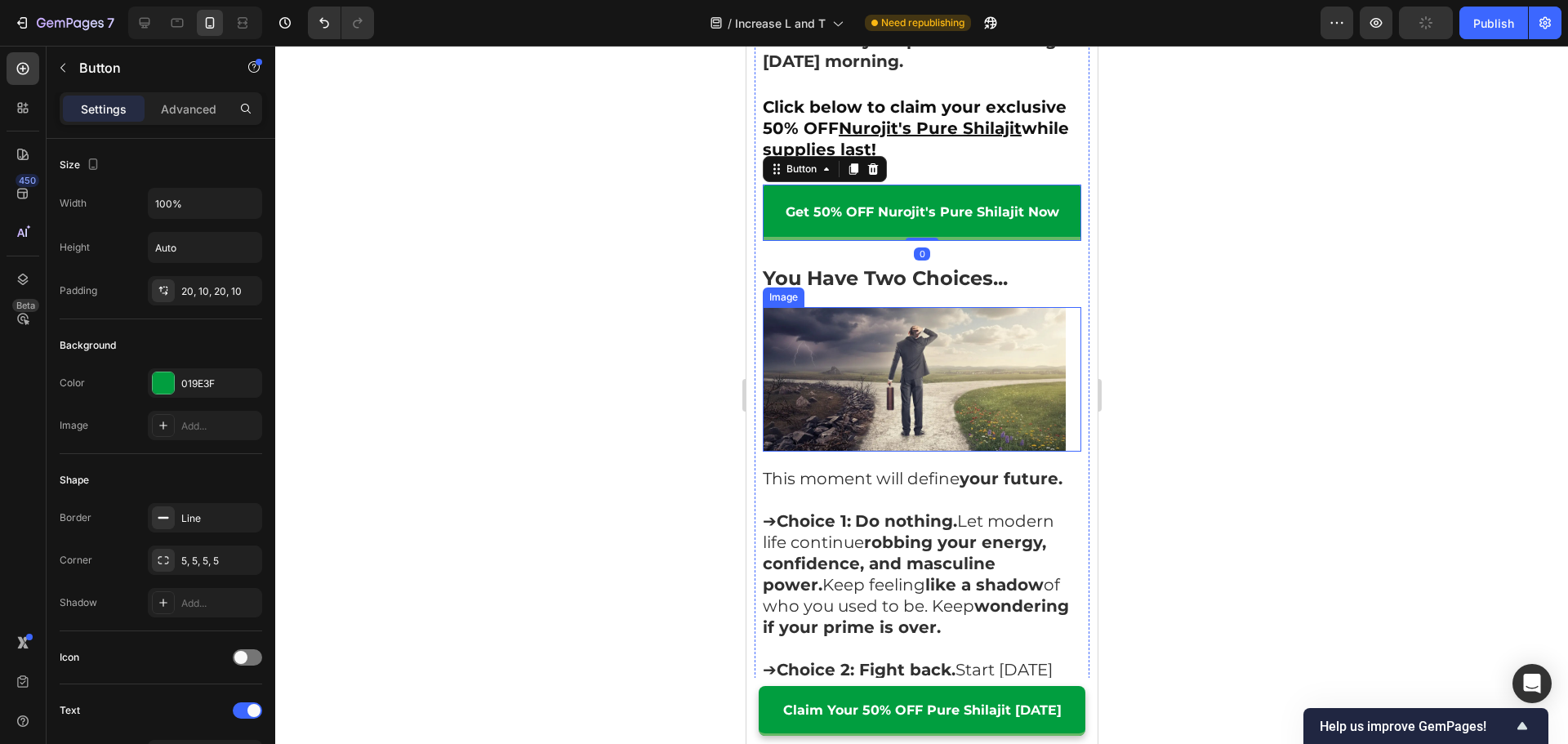
scroll to position [11671, 0]
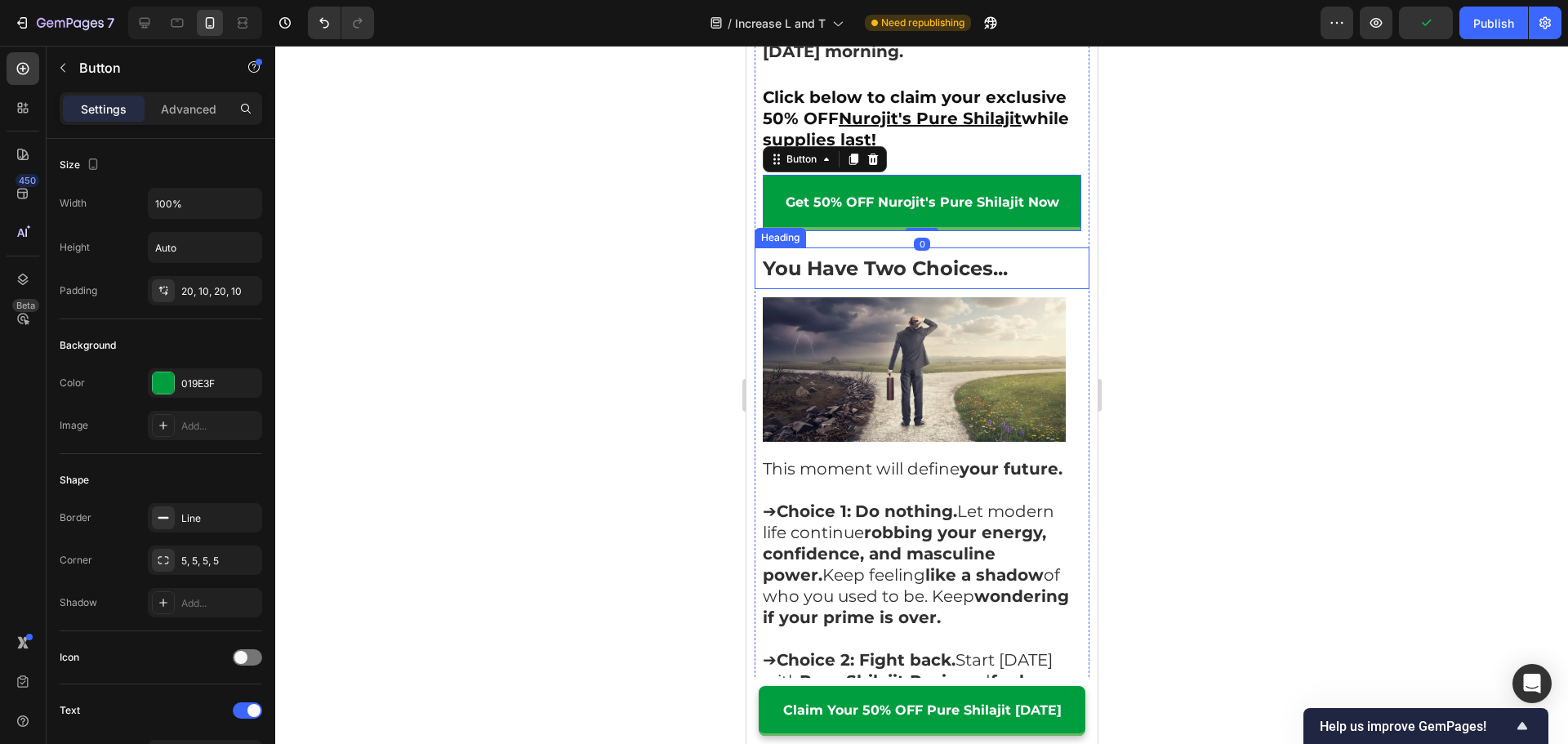
click at [882, 256] on strong "You Have Two Choices..." at bounding box center [883, 268] width 245 height 24
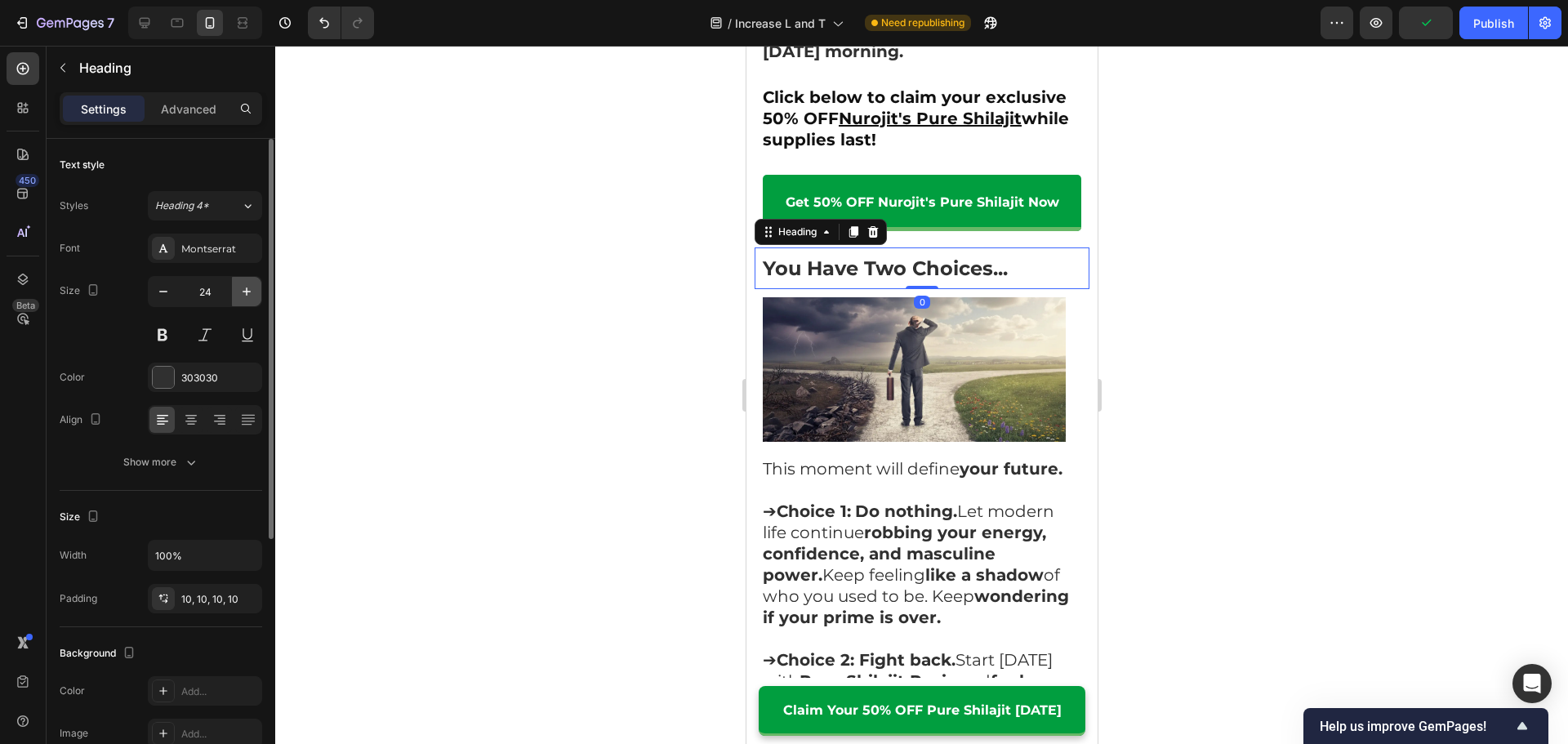
click at [248, 282] on button "button" at bounding box center [246, 291] width 29 height 29
type input "25"
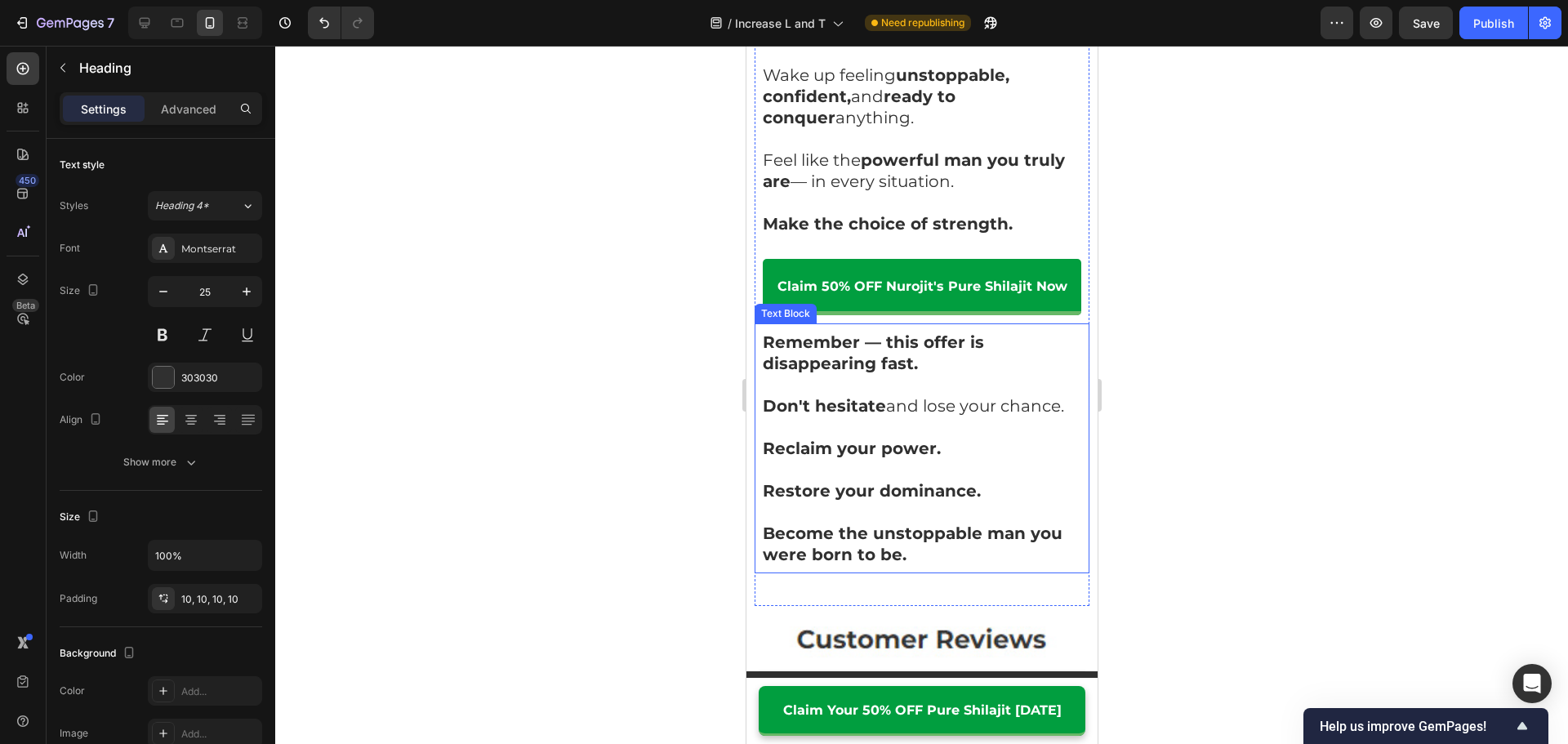
scroll to position [12406, 0]
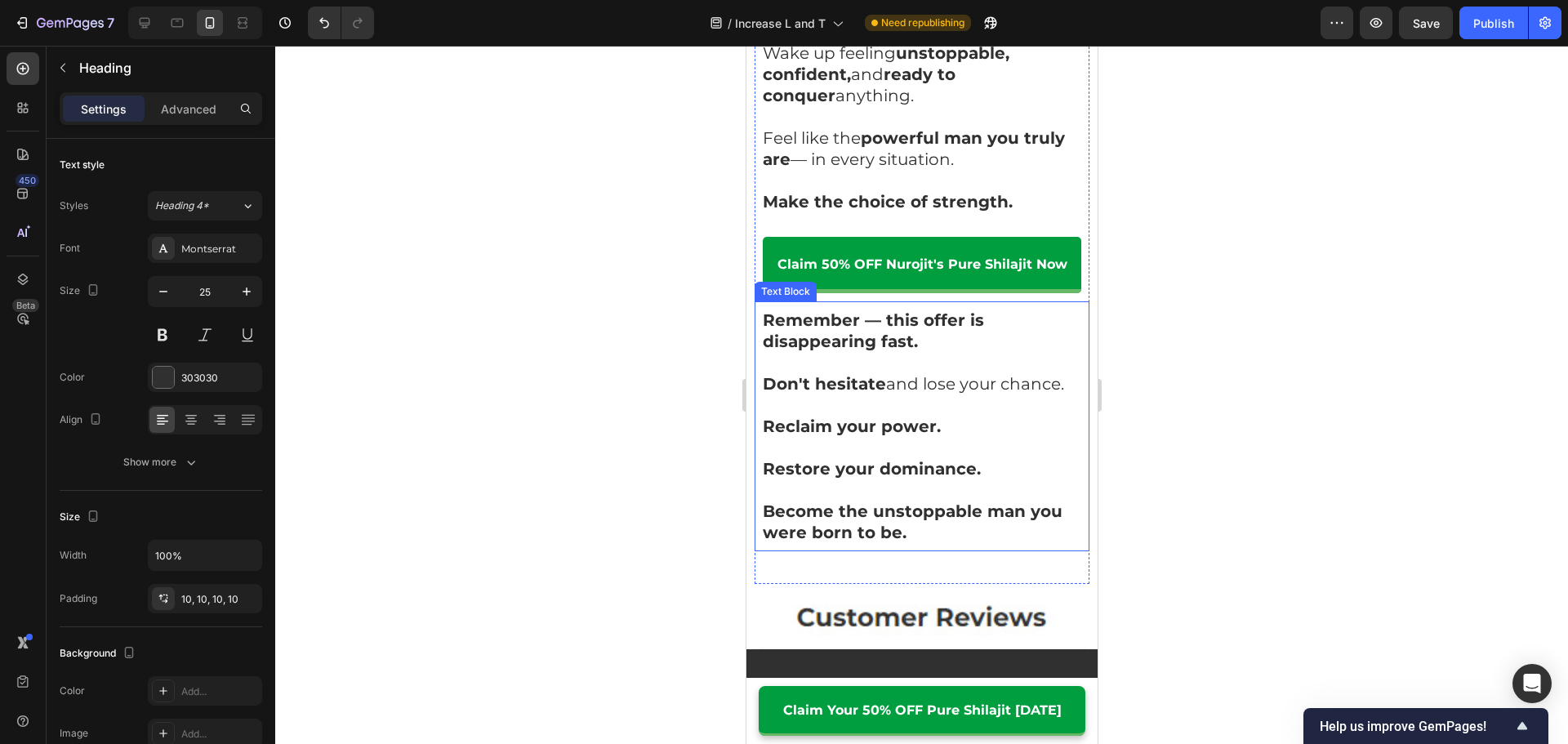
click at [884, 373] on p "Don't hesitate and lose your chance." at bounding box center [920, 384] width 319 height 21
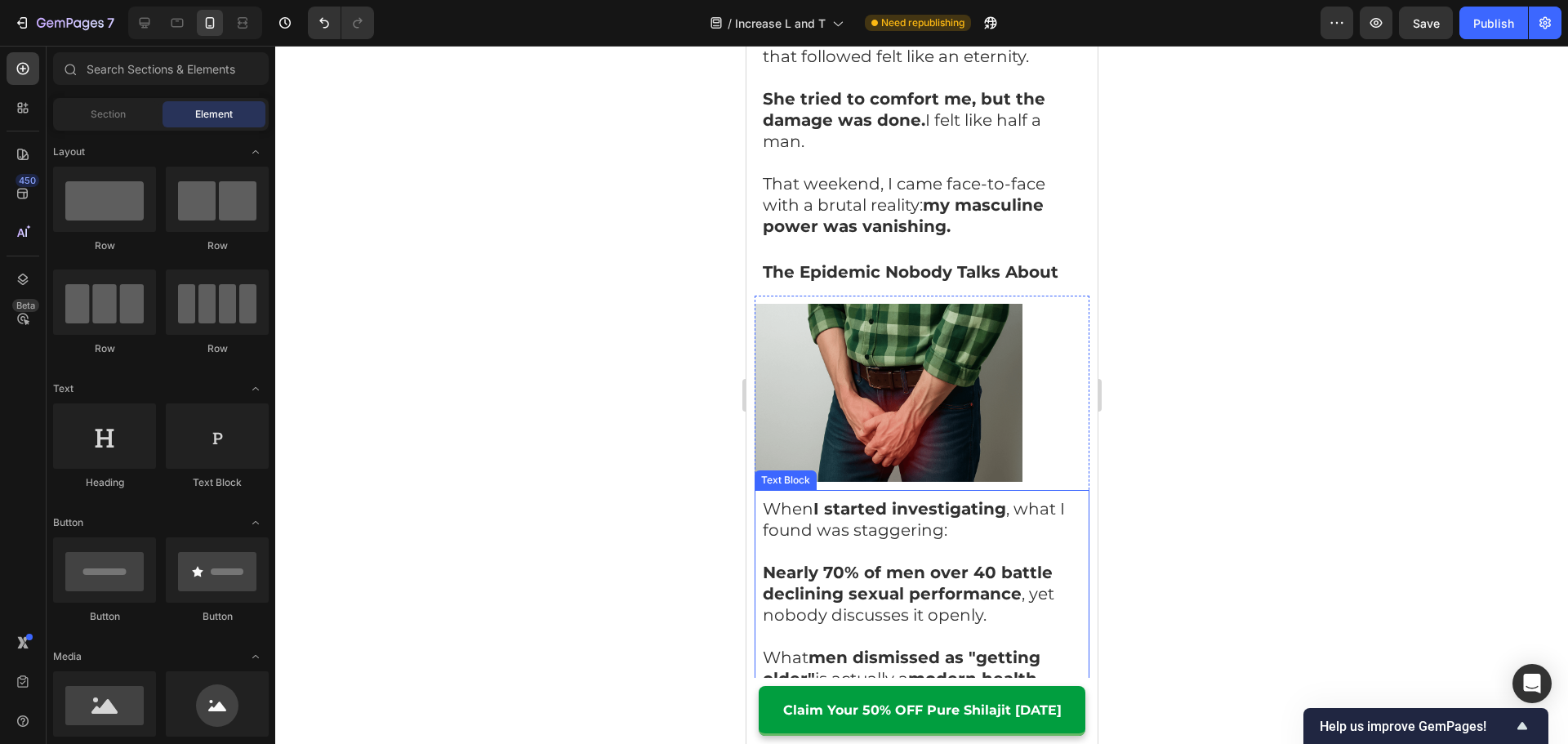
scroll to position [1143, 0]
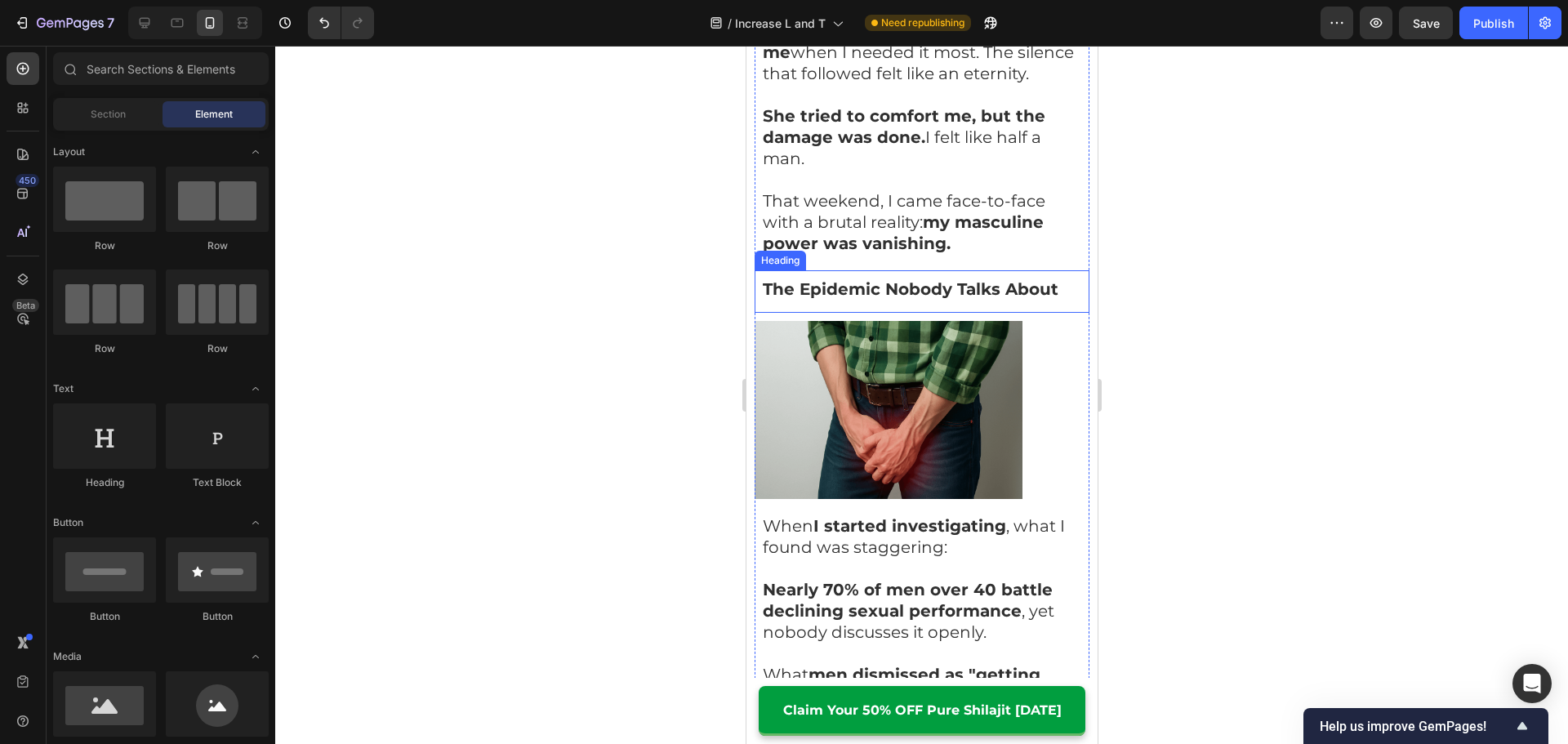
click at [881, 286] on h2 "The Epidemic Nobody Talks About" at bounding box center [921, 291] width 335 height 43
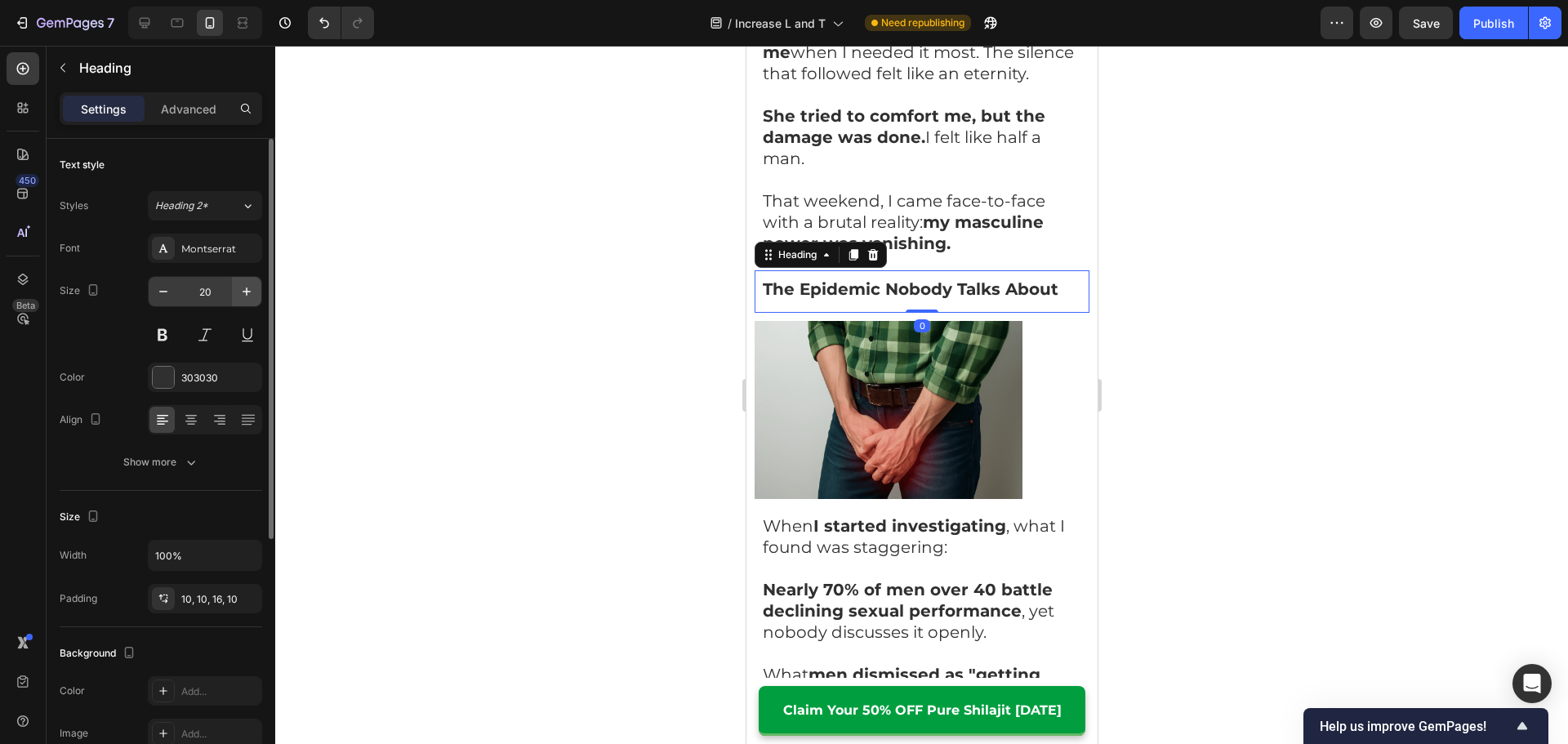
click at [256, 289] on button "button" at bounding box center [246, 291] width 29 height 29
click at [253, 291] on icon "button" at bounding box center [246, 291] width 16 height 16
click at [253, 292] on icon "button" at bounding box center [246, 291] width 16 height 16
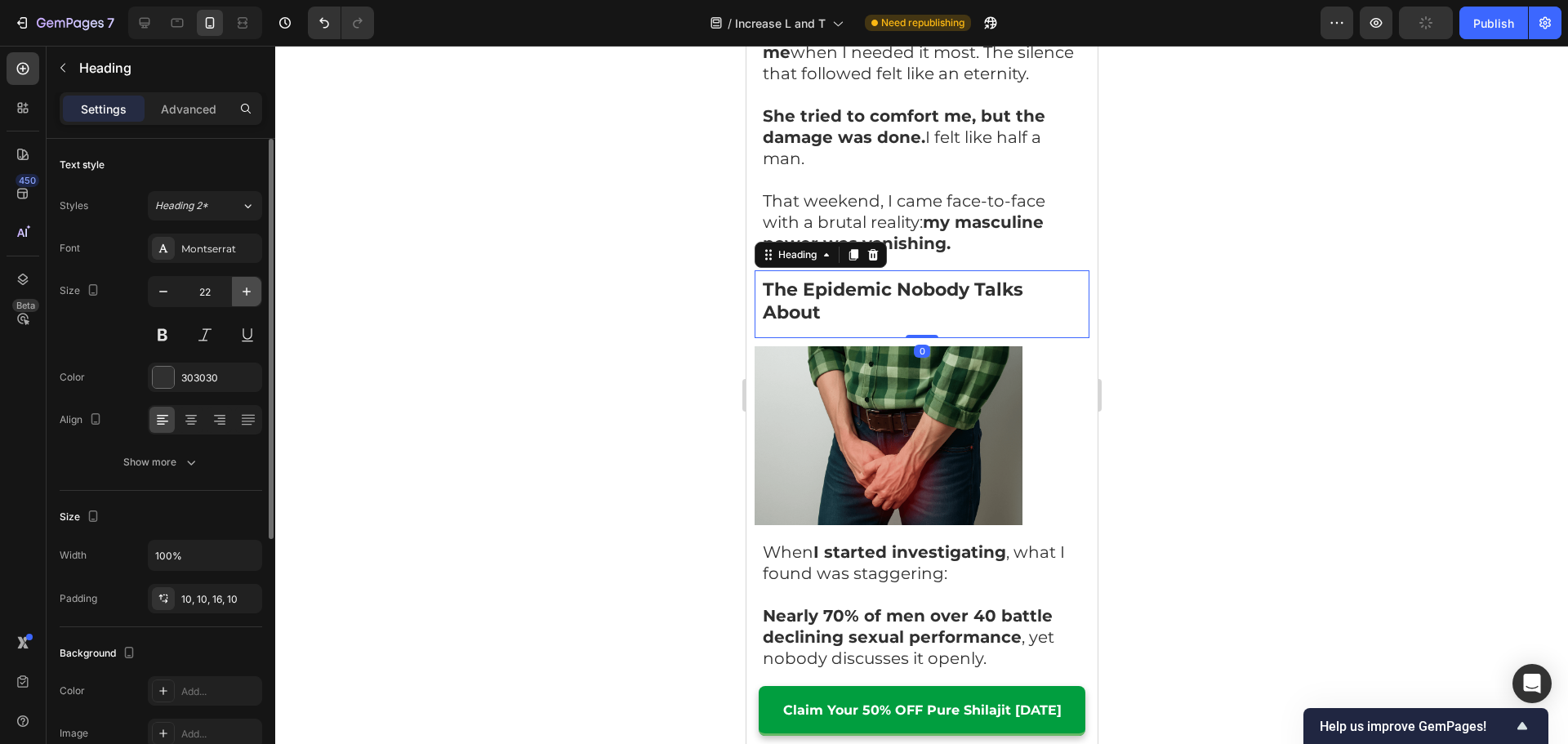
click at [253, 292] on icon "button" at bounding box center [246, 291] width 16 height 16
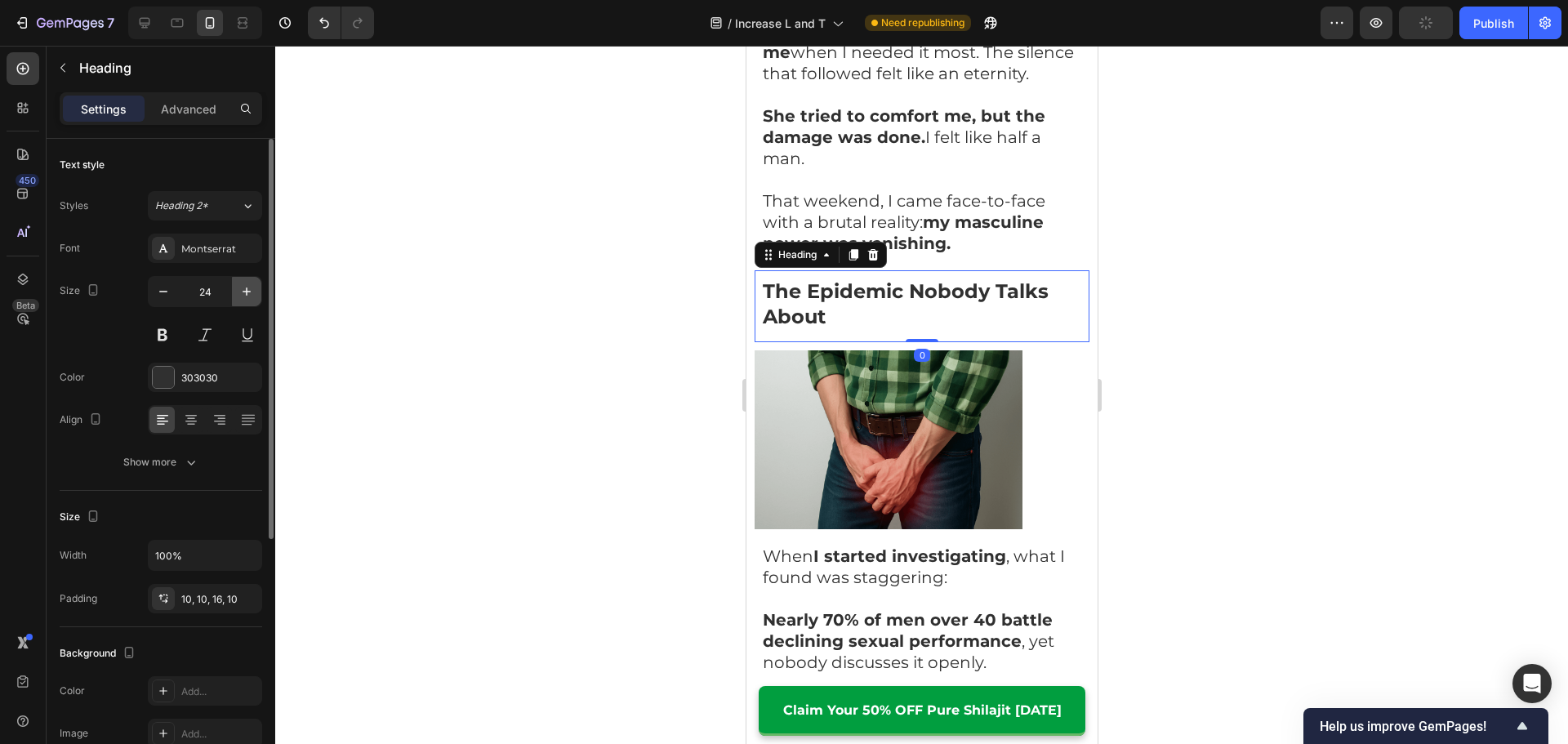
click at [253, 292] on icon "button" at bounding box center [246, 291] width 16 height 16
type input "25"
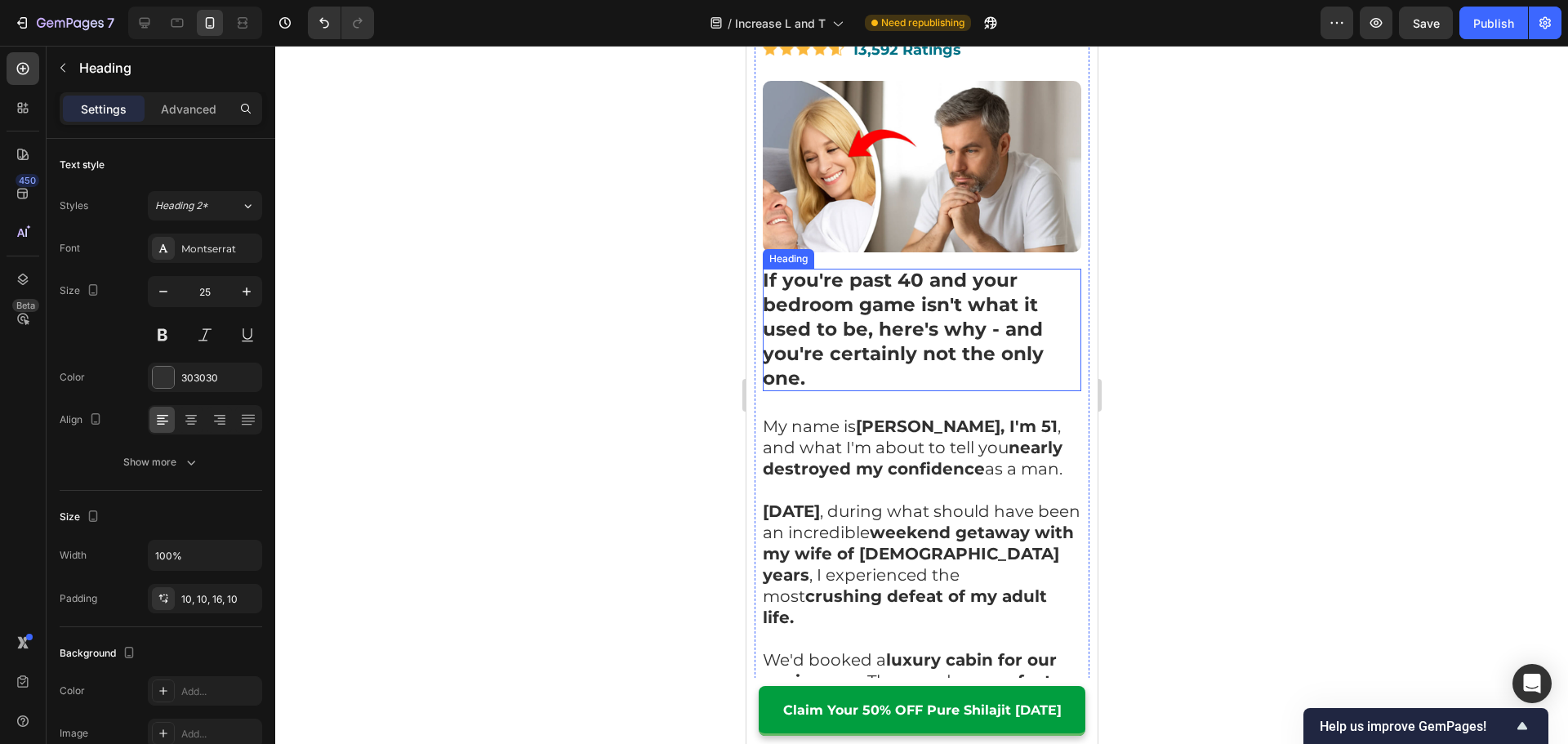
click at [963, 336] on strong "If you're past 40 and your bedroom game isn't what it used to be, here's why - …" at bounding box center [901, 329] width 281 height 121
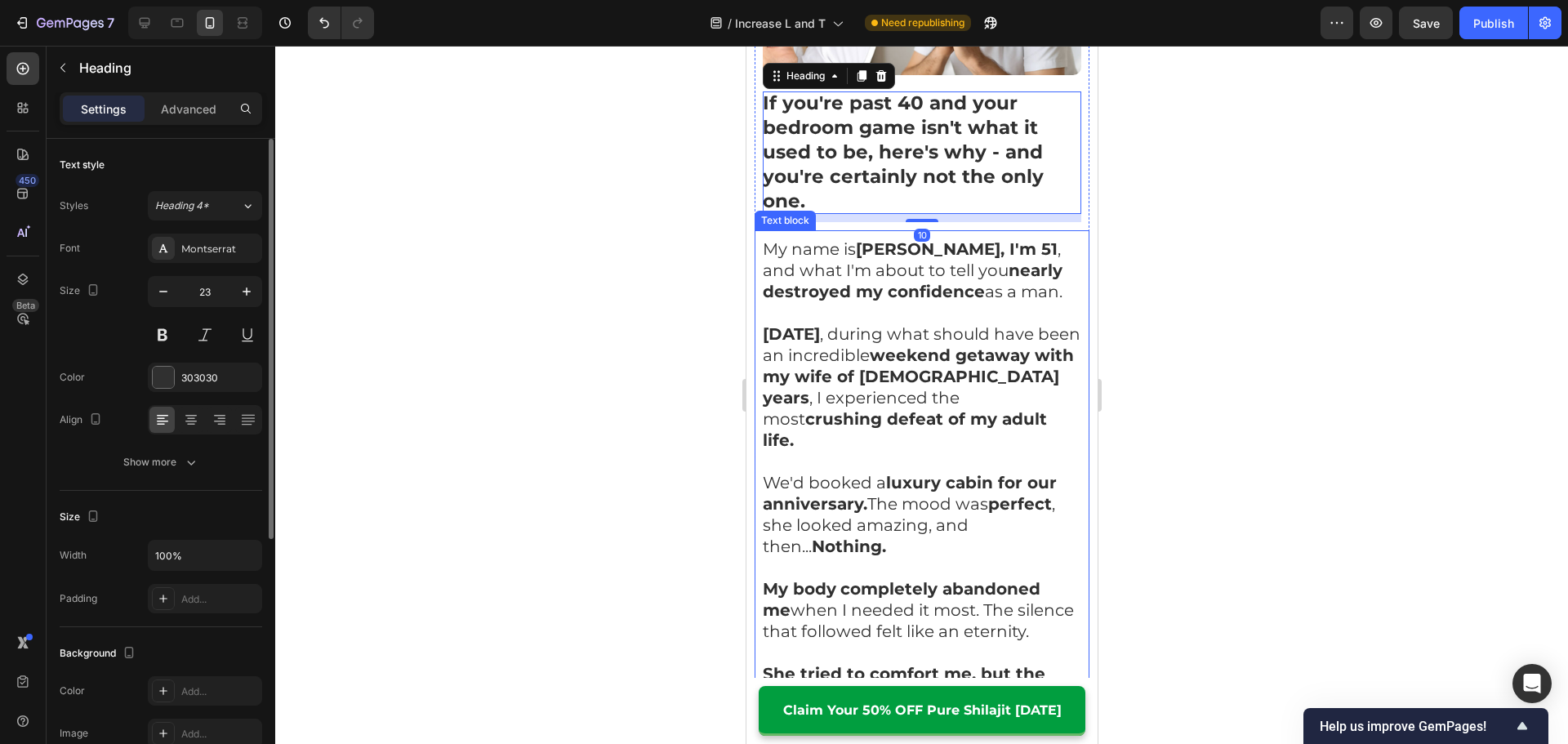
scroll to position [571, 0]
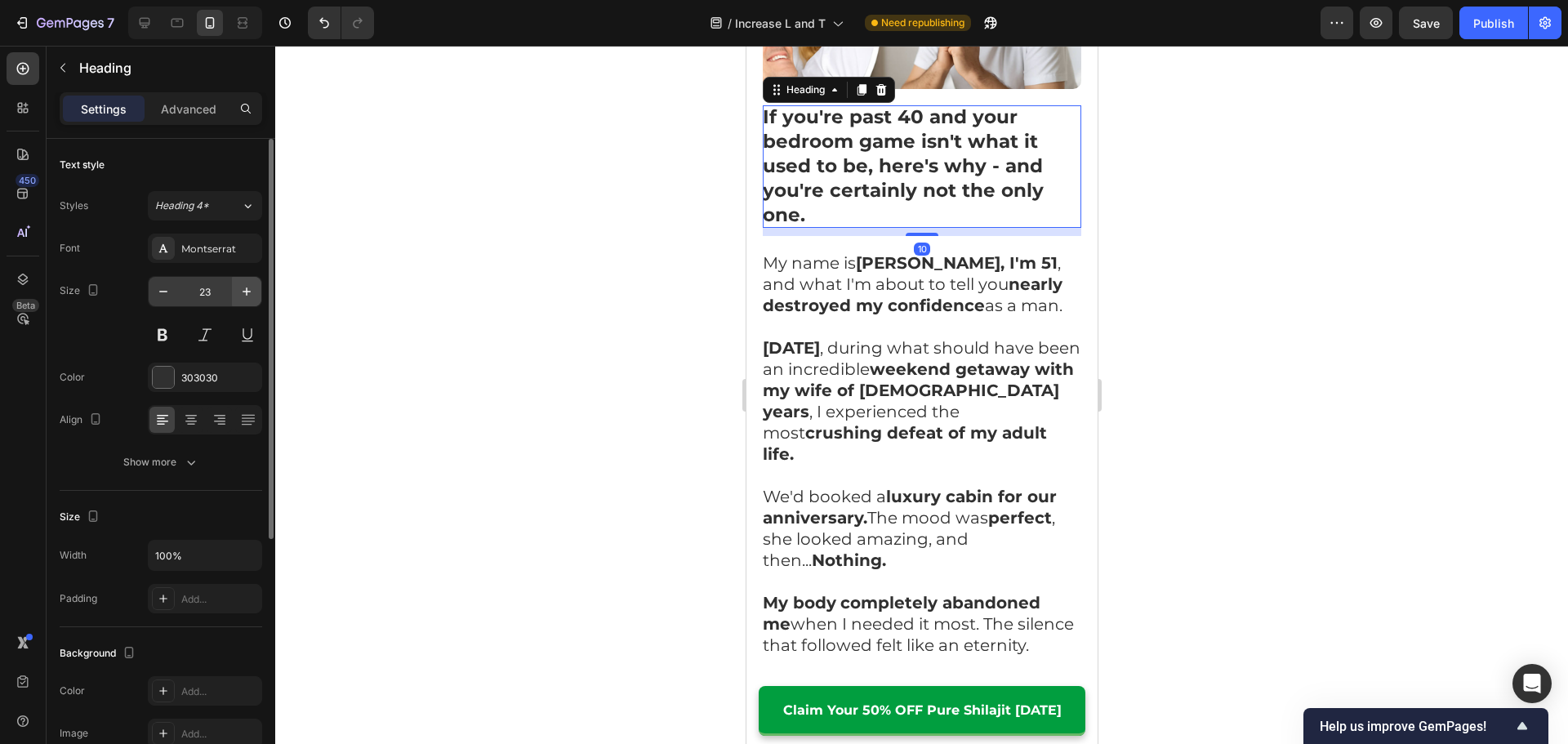
click at [233, 283] on button "button" at bounding box center [246, 291] width 29 height 29
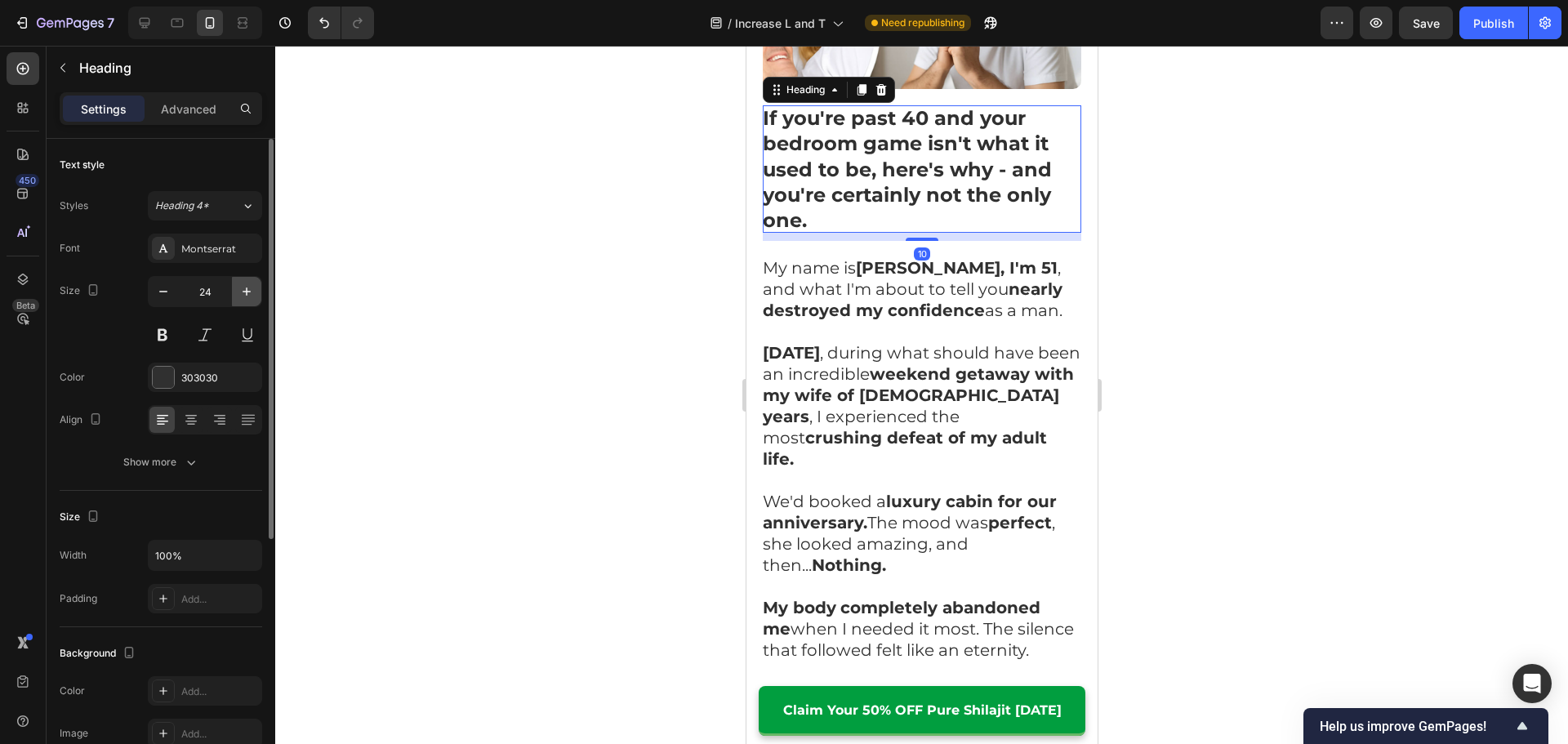
click at [242, 286] on icon "button" at bounding box center [246, 291] width 16 height 16
type input "25"
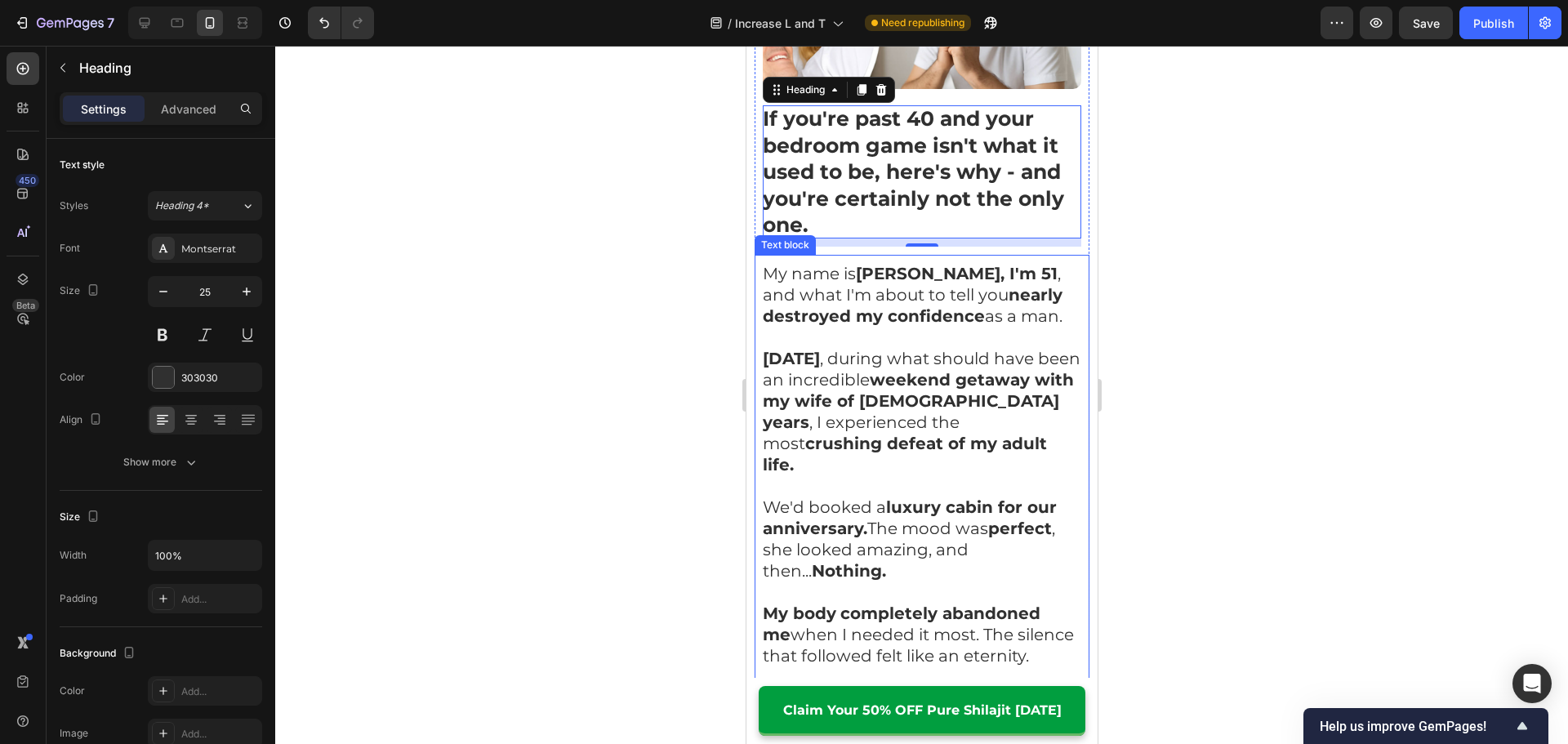
click at [914, 387] on strong "weekend getaway with my wife of [DEMOGRAPHIC_DATA] years" at bounding box center [916, 401] width 311 height 62
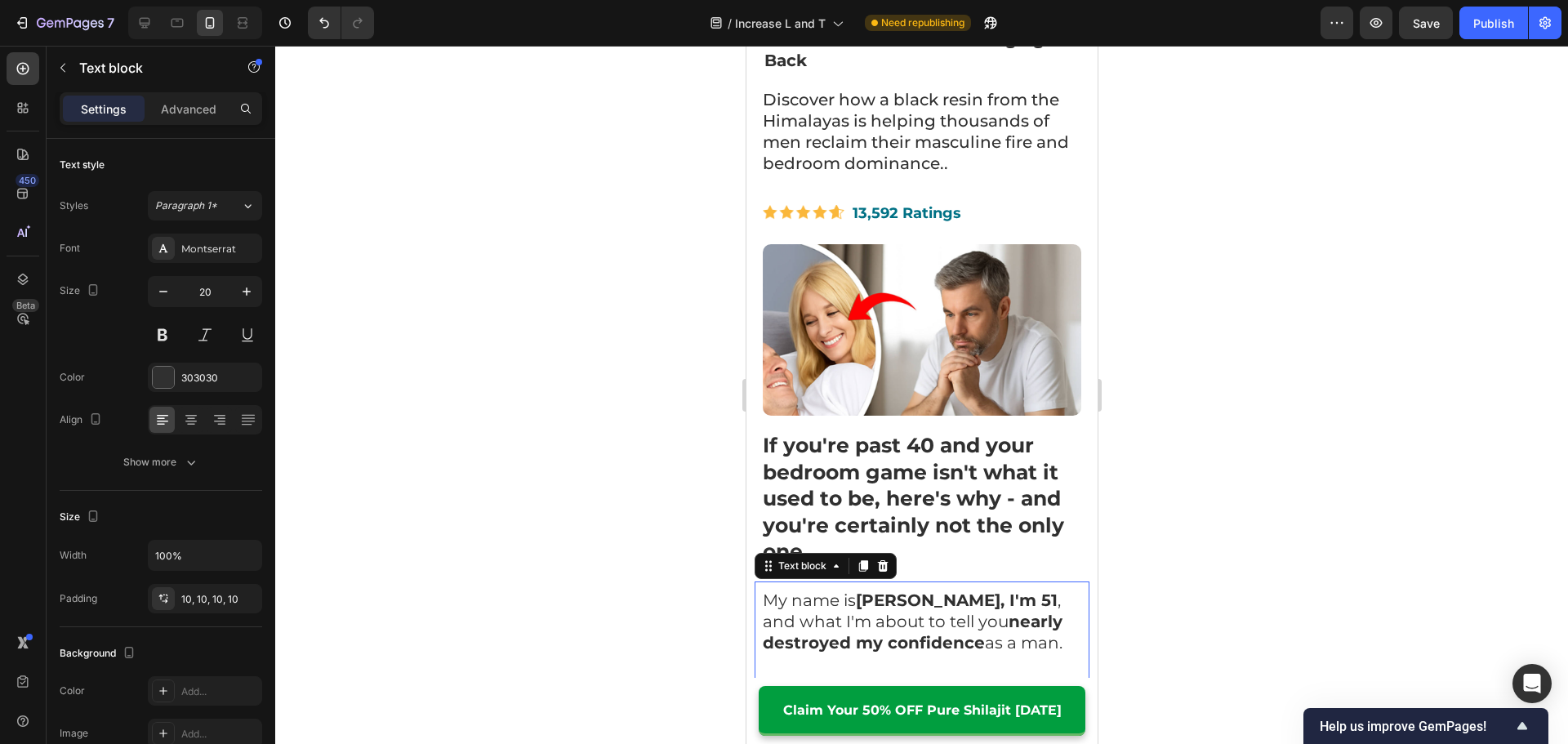
click at [1228, 427] on div at bounding box center [921, 394] width 1293 height 698
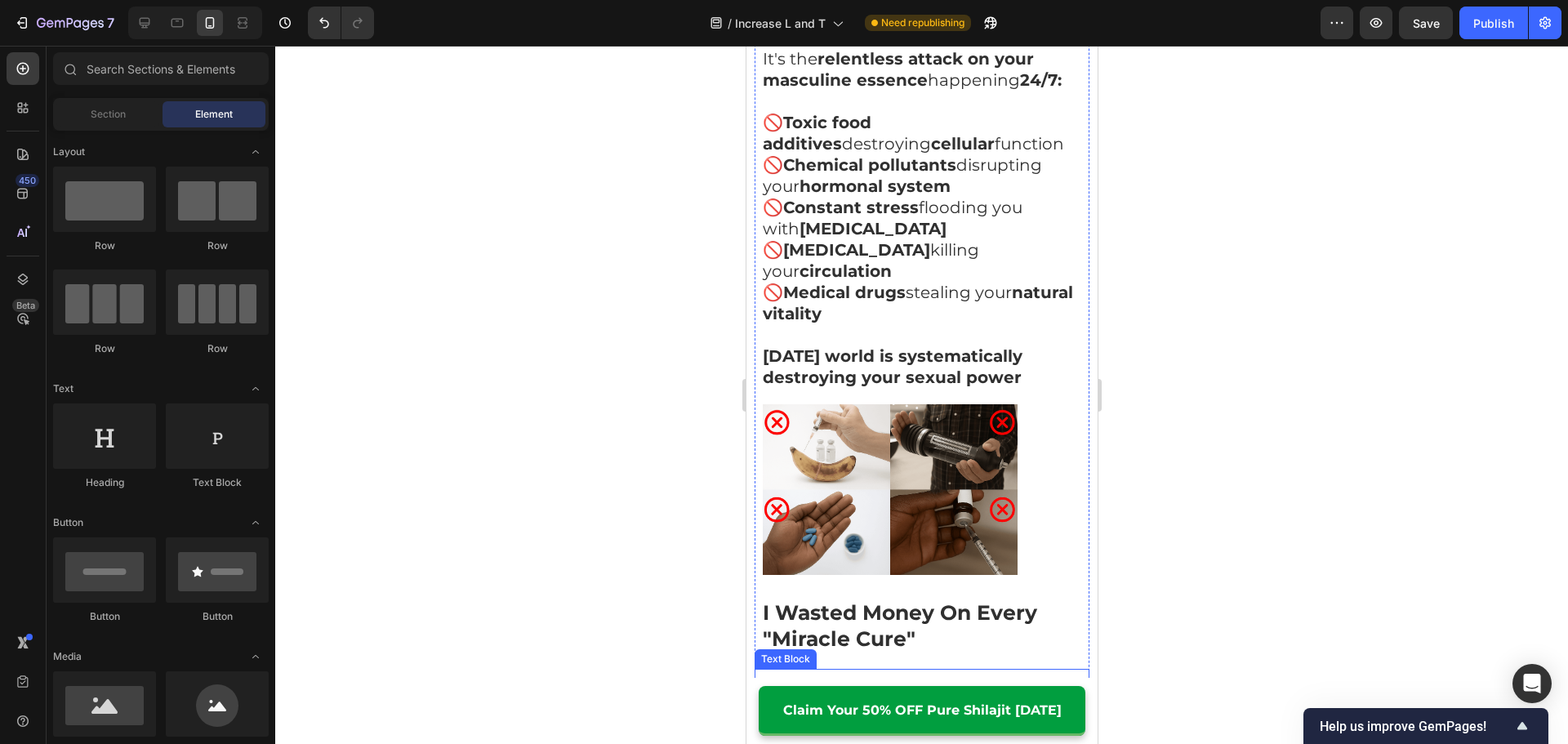
scroll to position [1714, 0]
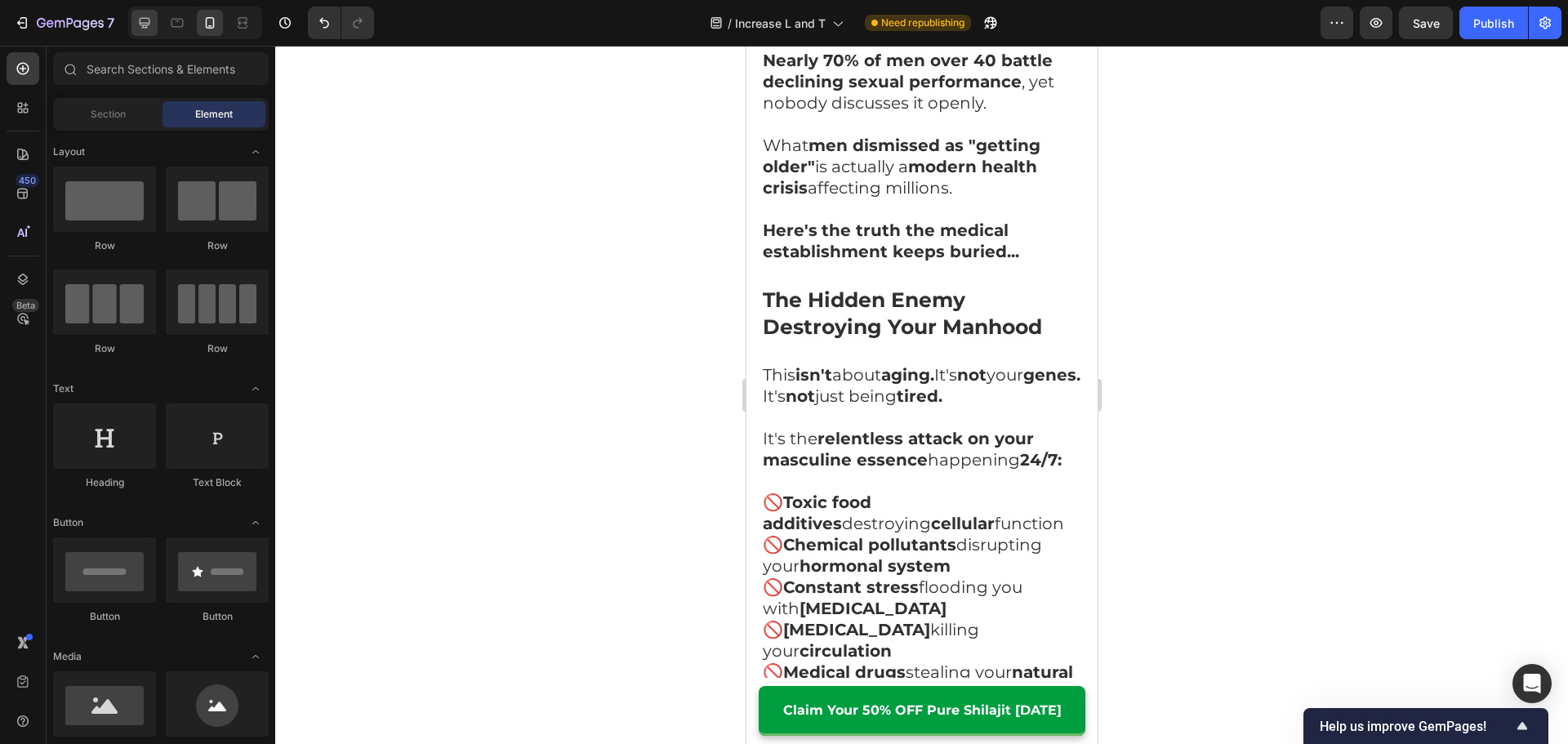
click at [147, 21] on icon at bounding box center [144, 23] width 16 height 16
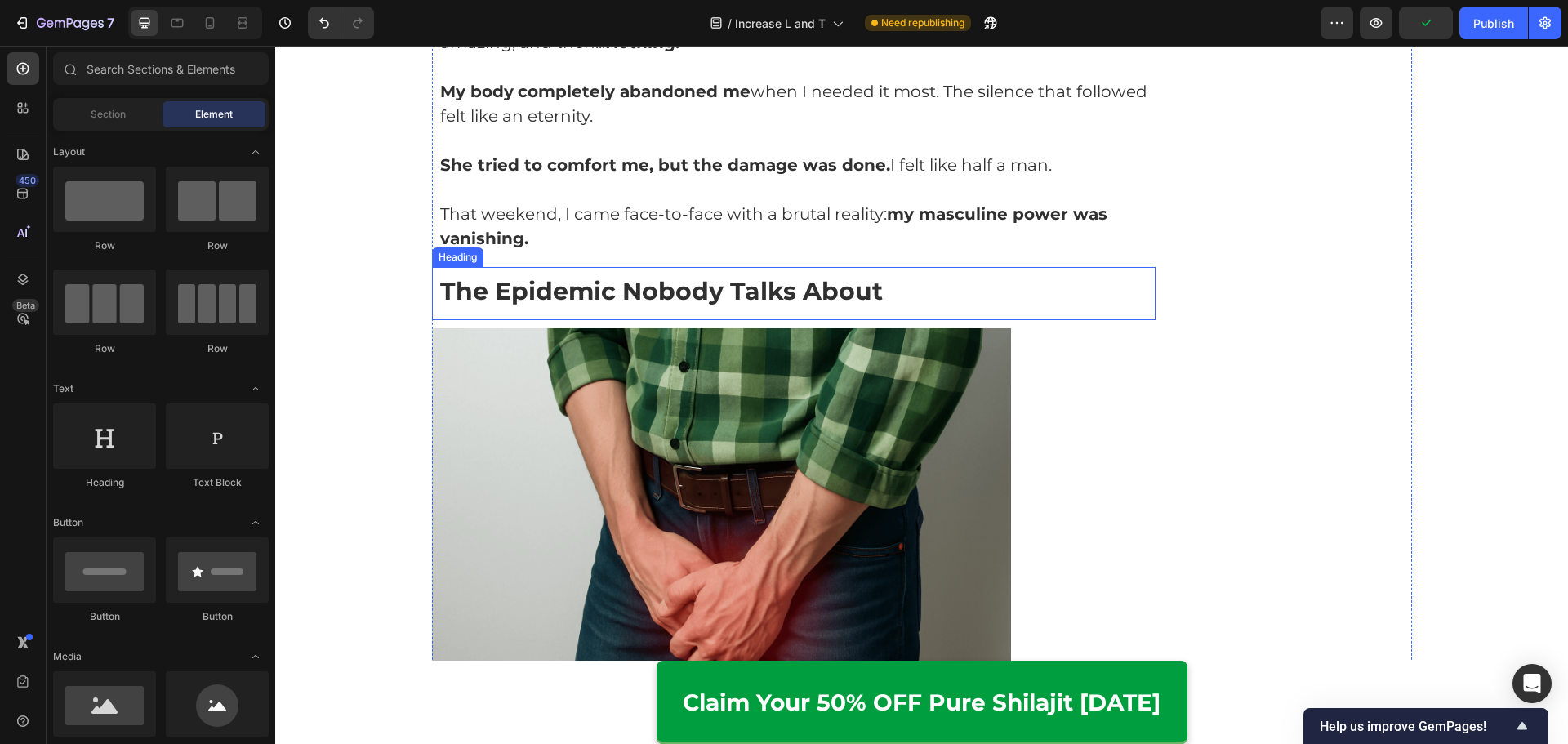
click at [881, 278] on h2 "The Epidemic Nobody Talks About" at bounding box center [794, 293] width 724 height 53
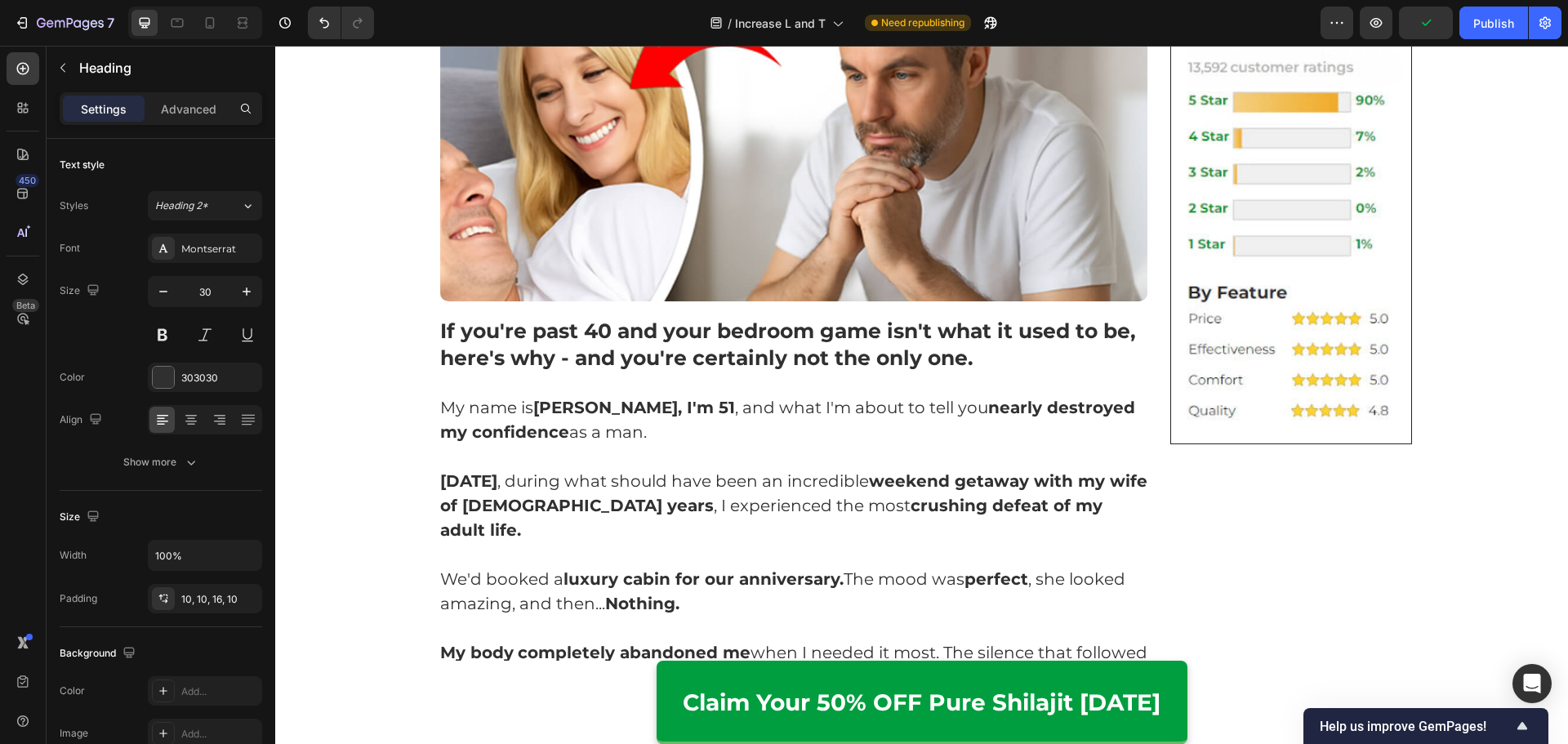
scroll to position [443, 0]
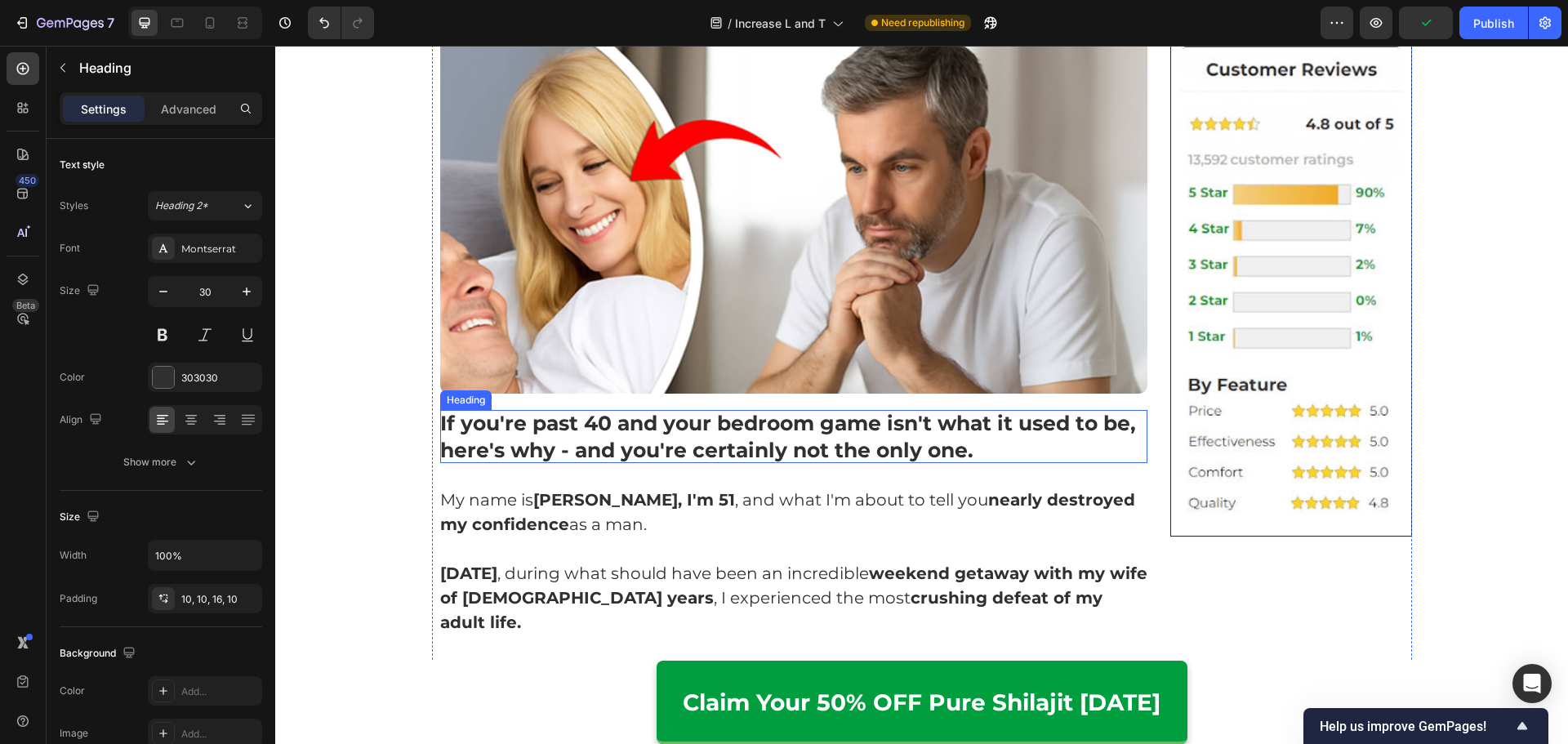
click at [731, 428] on strong "If you're past 40 and your bedroom game isn't what it used to be, here's why - …" at bounding box center [788, 436] width 696 height 51
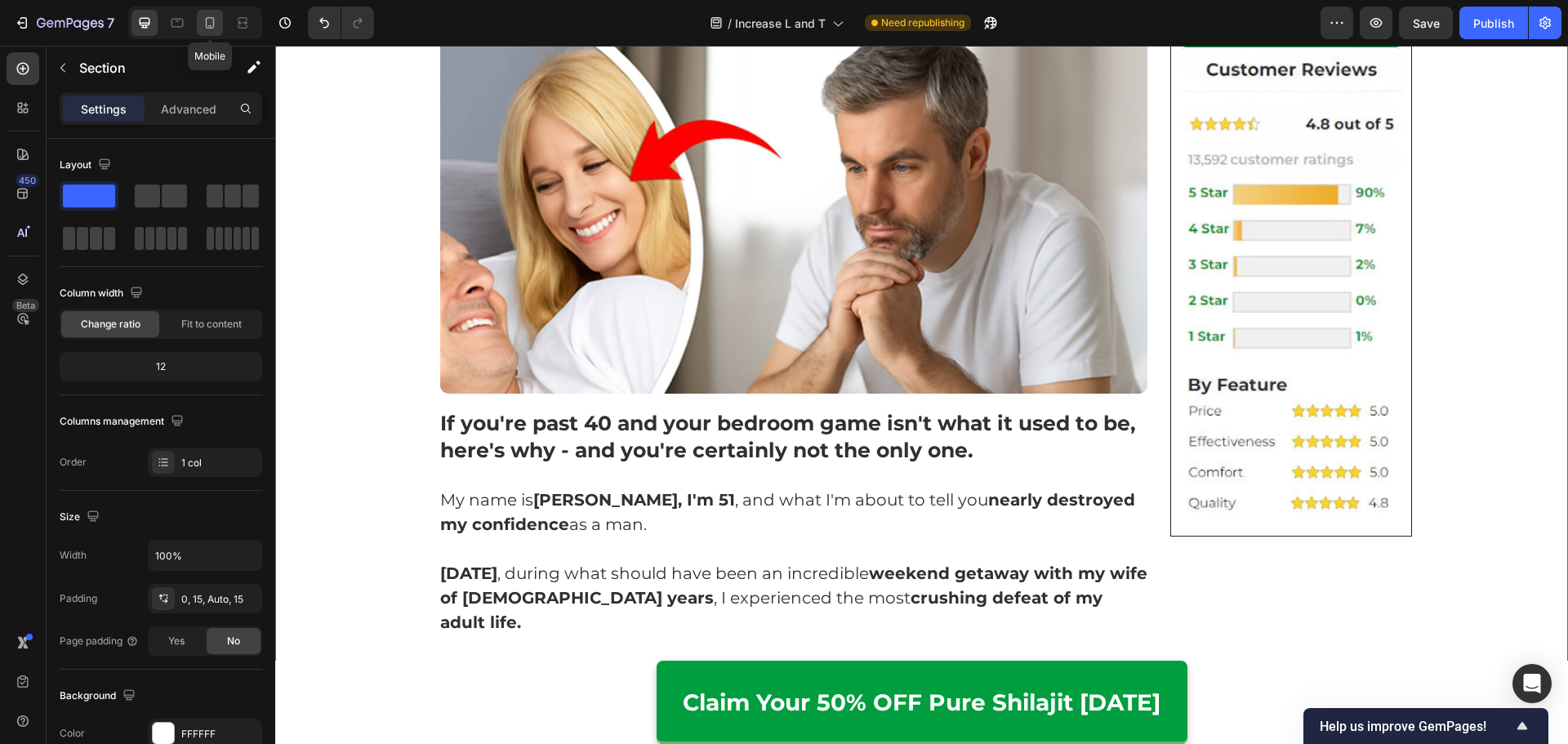
click at [214, 26] on icon at bounding box center [210, 23] width 9 height 11
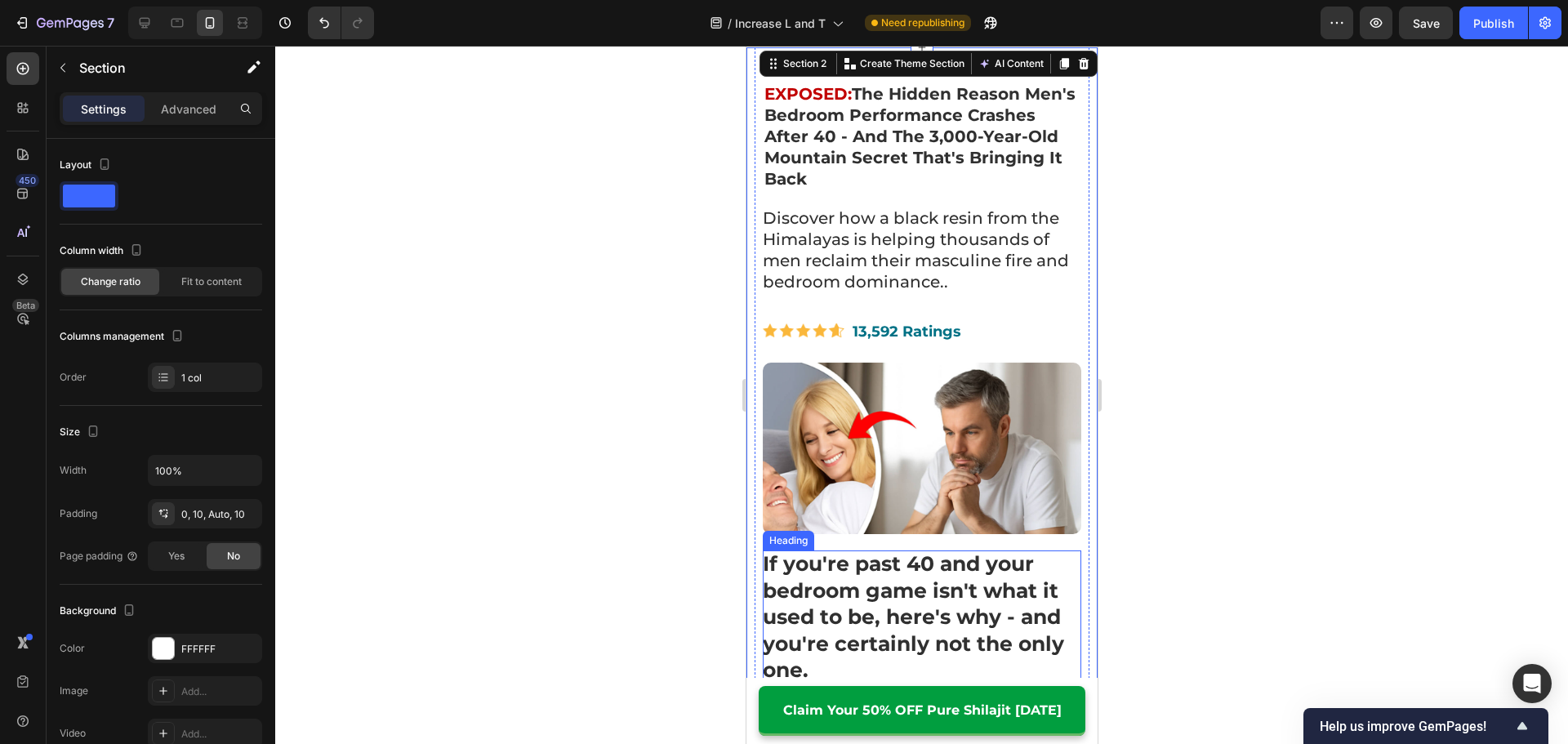
scroll to position [316, 0]
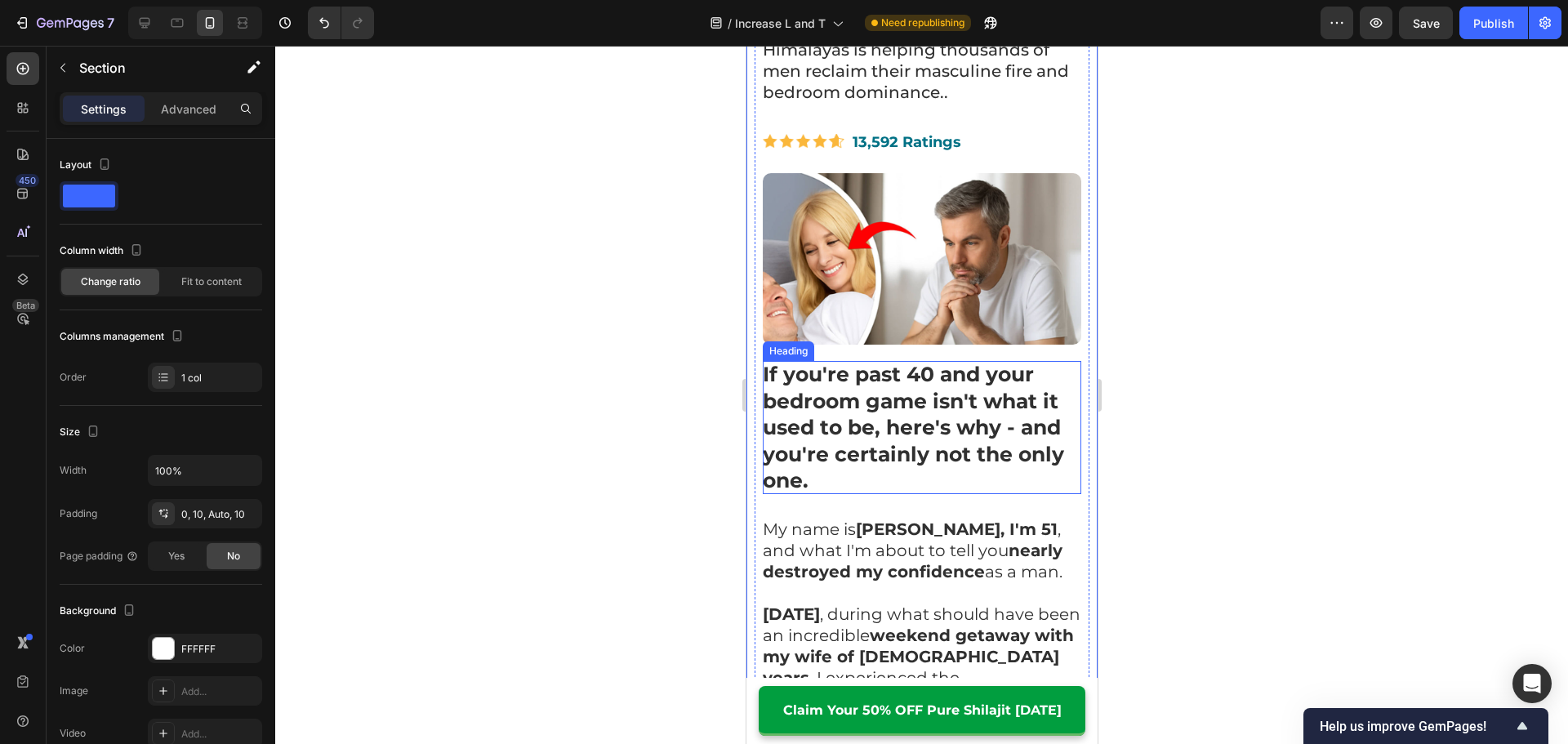
click at [893, 398] on strong "If you're past 40 and your bedroom game isn't what it used to be, here's why - …" at bounding box center [912, 426] width 302 height 130
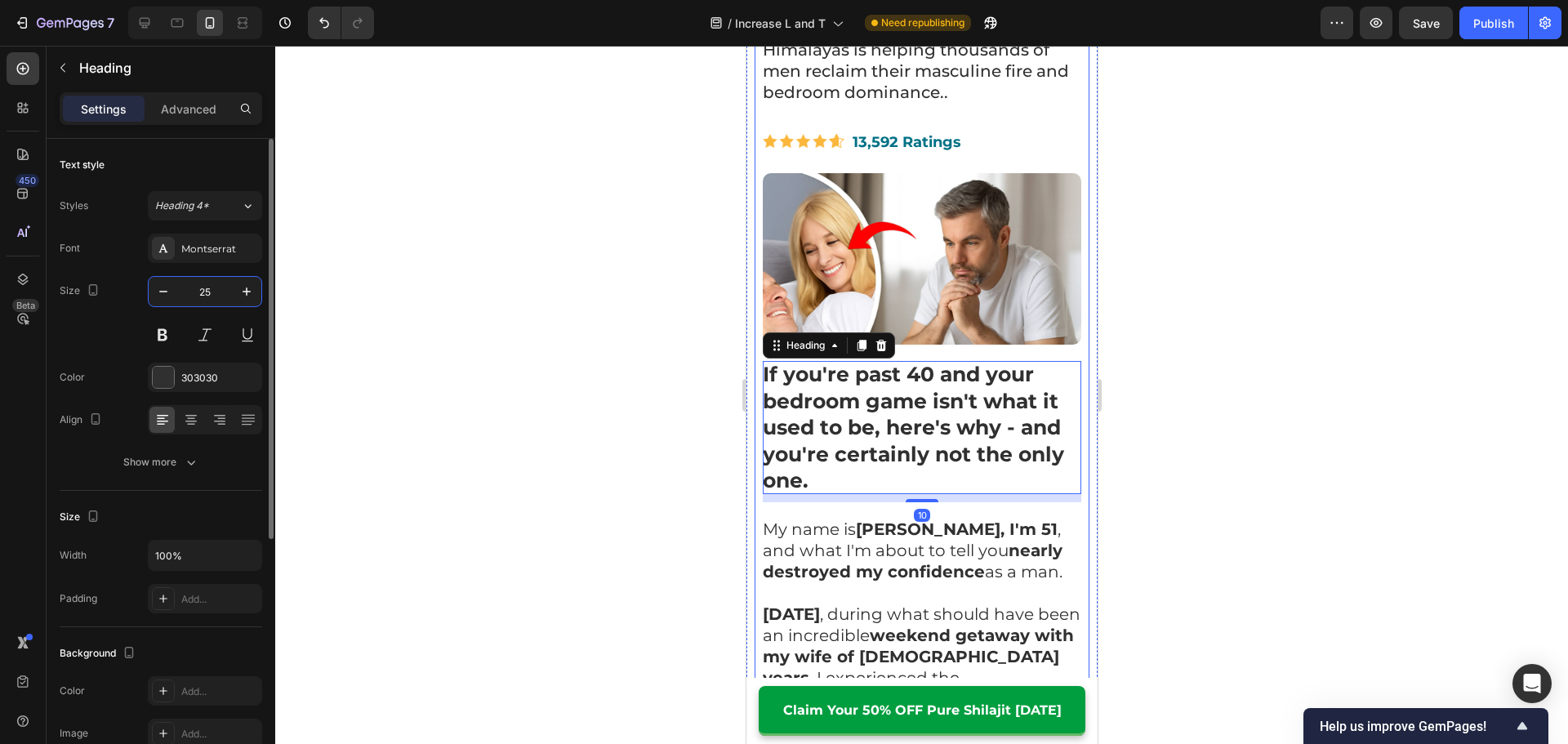
click at [183, 292] on input "25" at bounding box center [204, 291] width 54 height 29
click at [174, 295] on button "button" at bounding box center [163, 291] width 29 height 29
click at [174, 296] on button "button" at bounding box center [163, 291] width 29 height 29
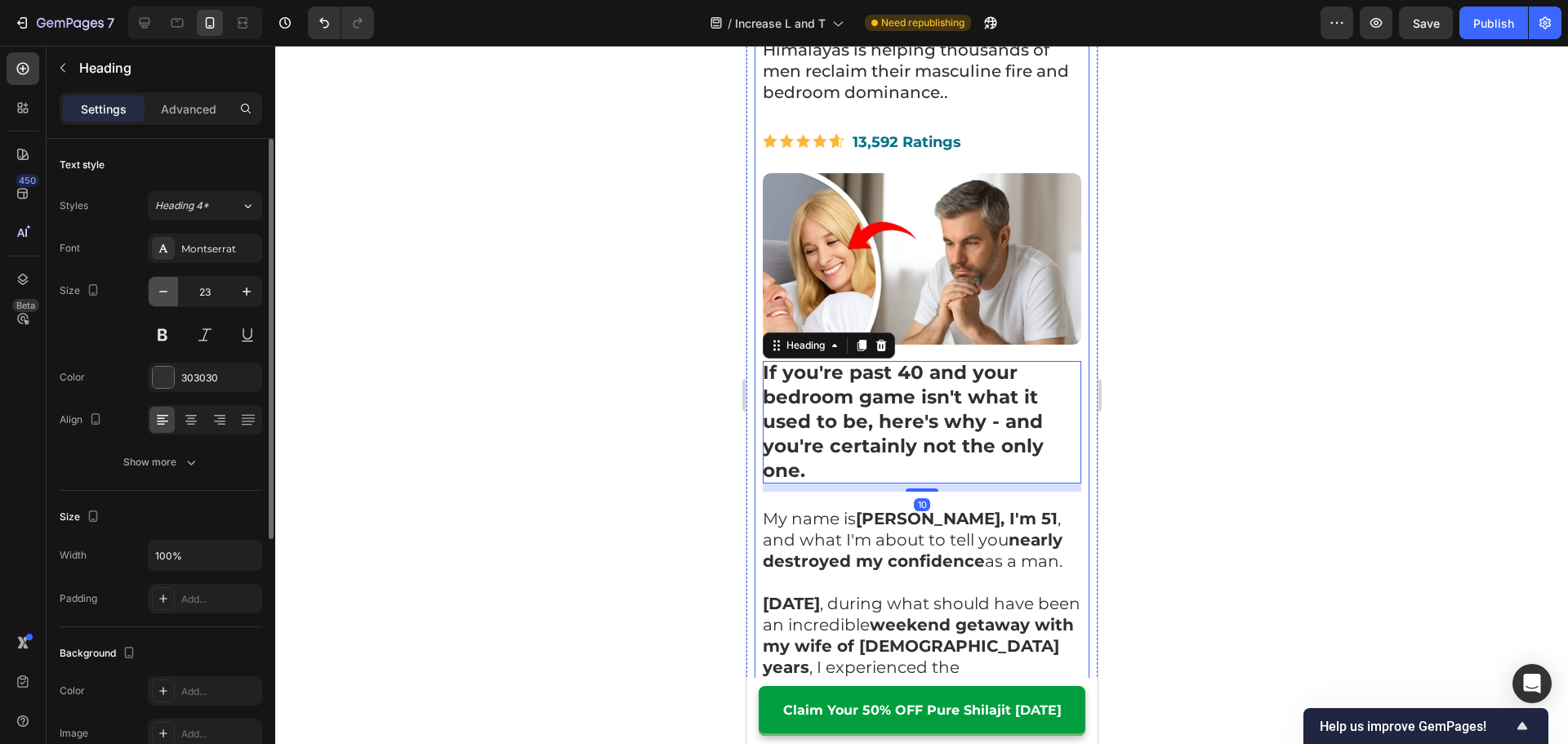
click at [174, 296] on button "button" at bounding box center [163, 291] width 29 height 29
type input "22"
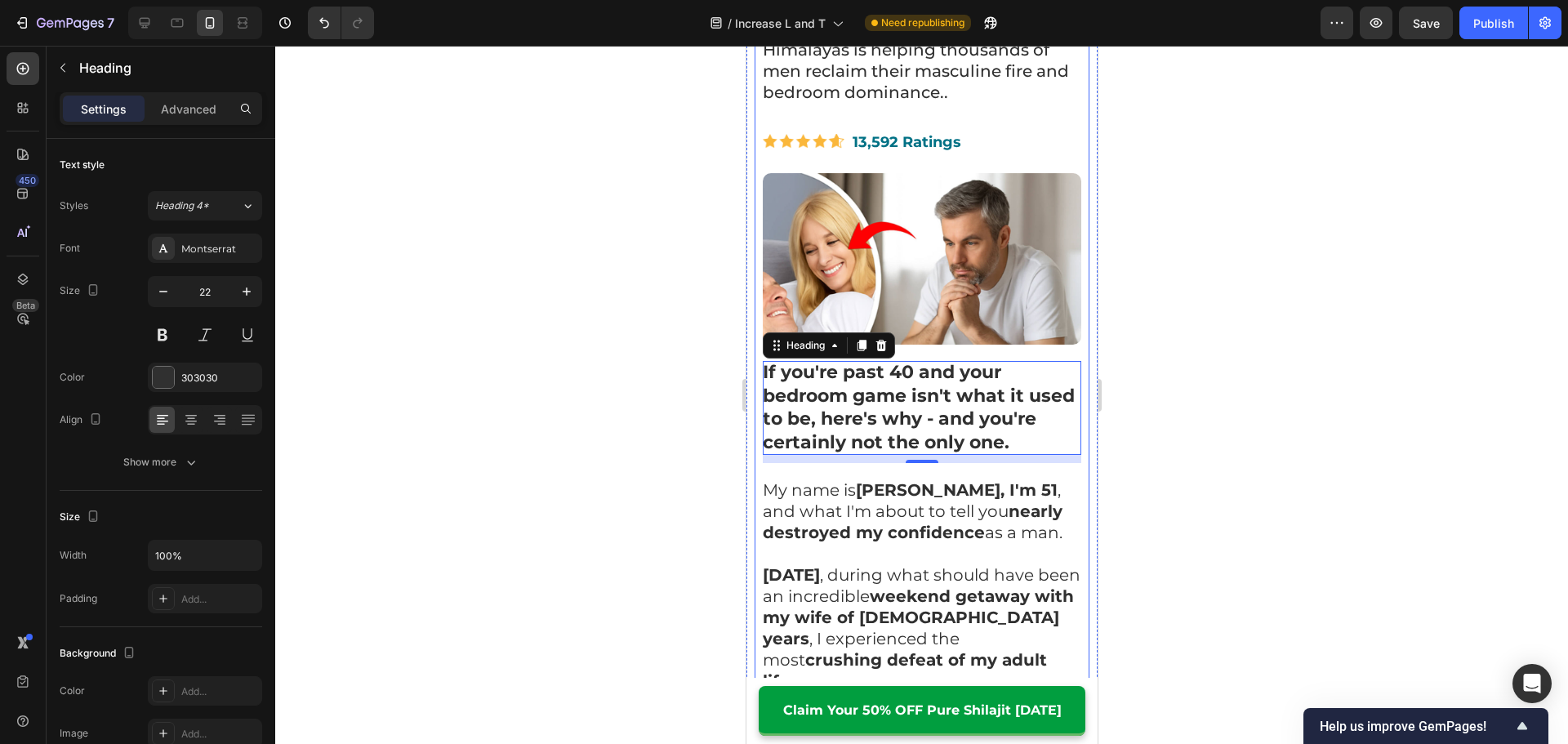
drag, startPoint x: 564, startPoint y: 337, endPoint x: 9, endPoint y: 312, distance: 555.6
click at [564, 337] on div at bounding box center [921, 394] width 1293 height 698
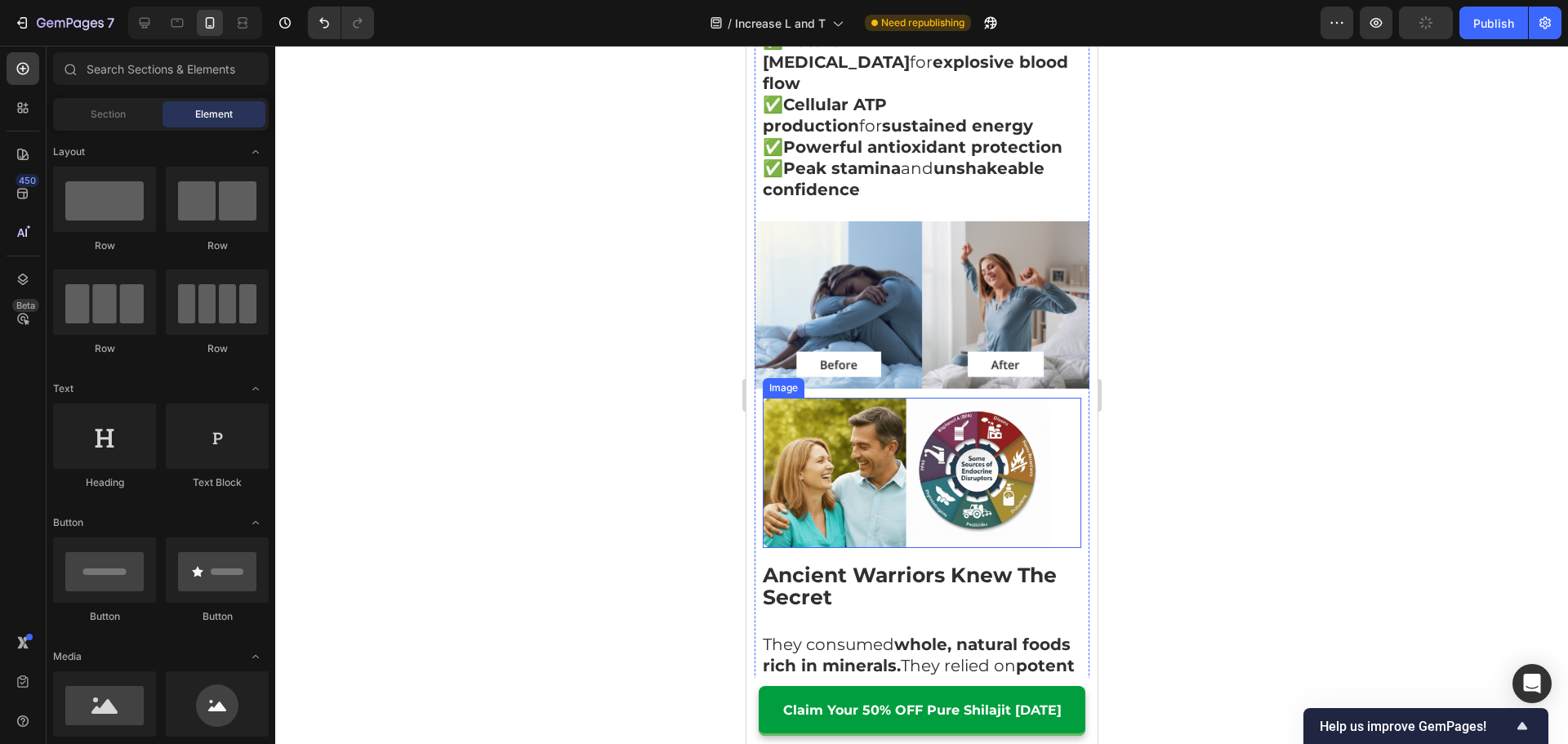
scroll to position [3907, 0]
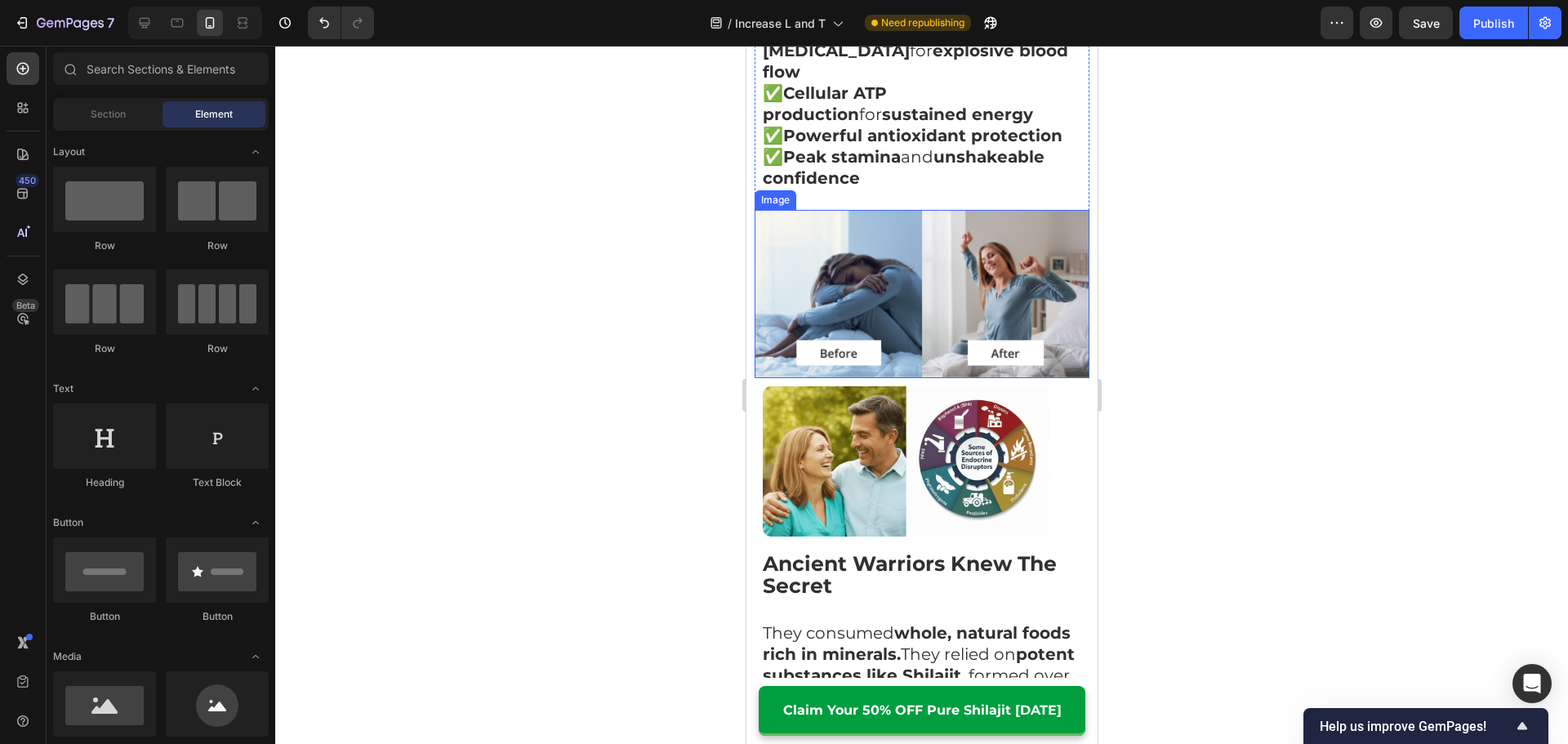
click at [953, 296] on img at bounding box center [921, 294] width 335 height 168
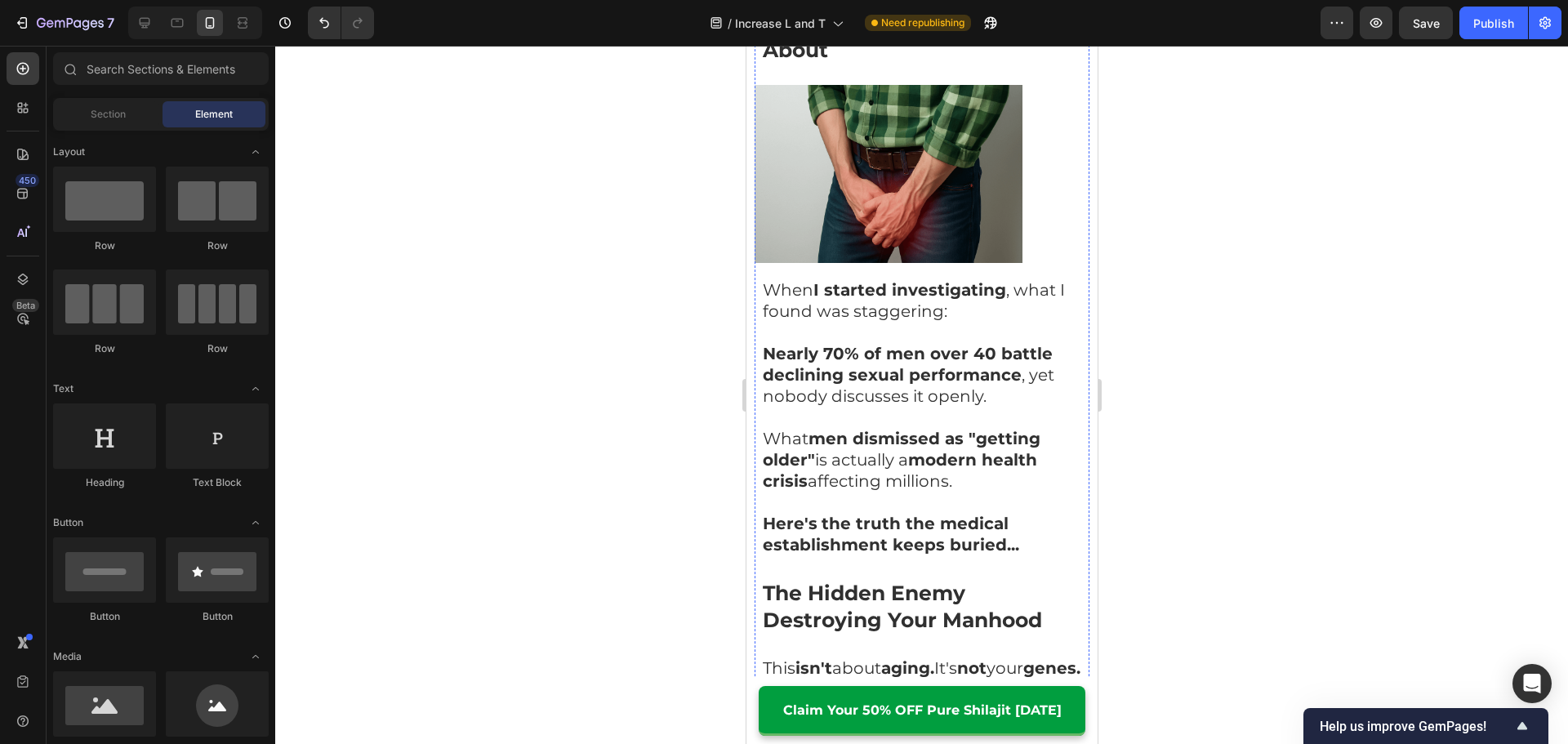
scroll to position [1388, 0]
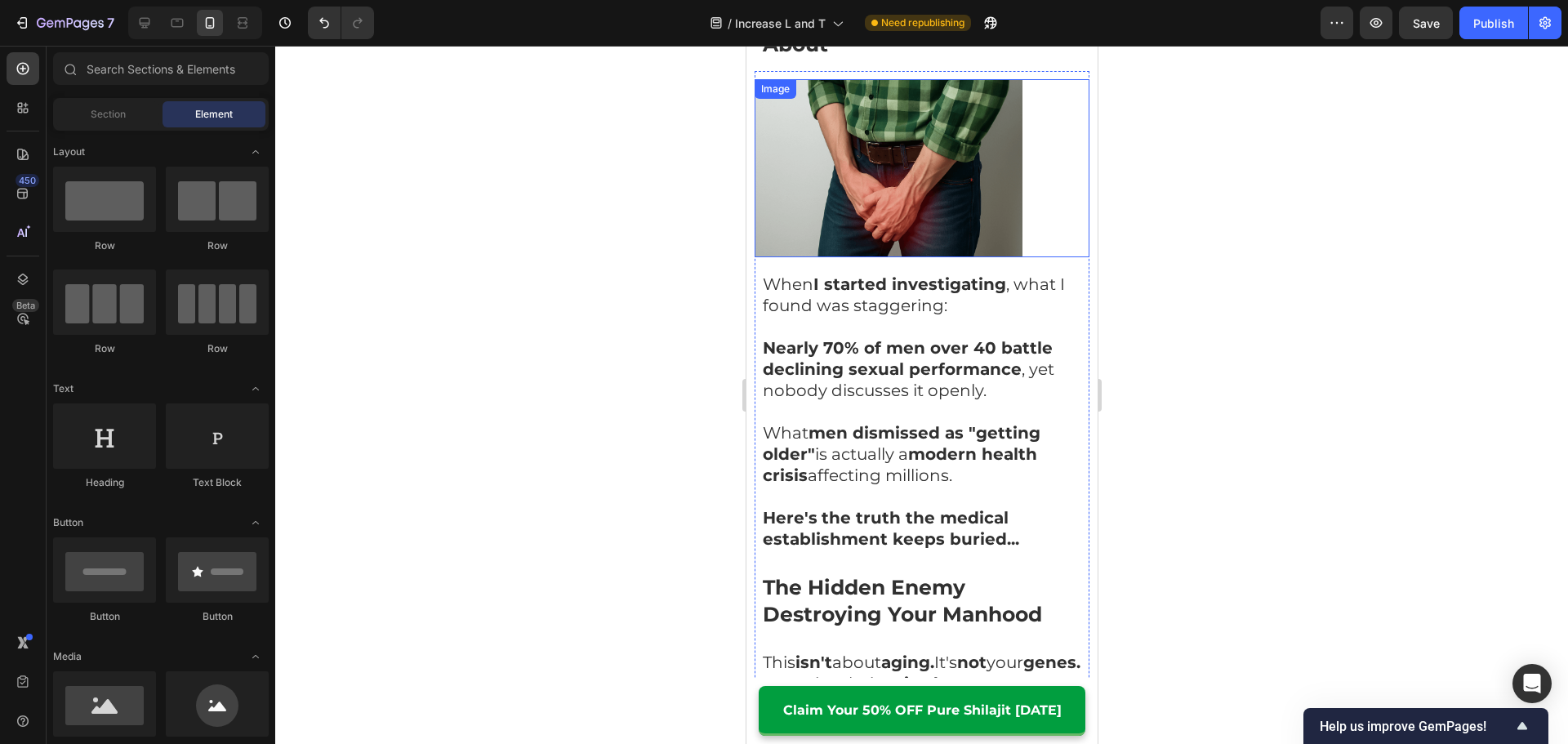
click at [941, 231] on img at bounding box center [887, 168] width 268 height 179
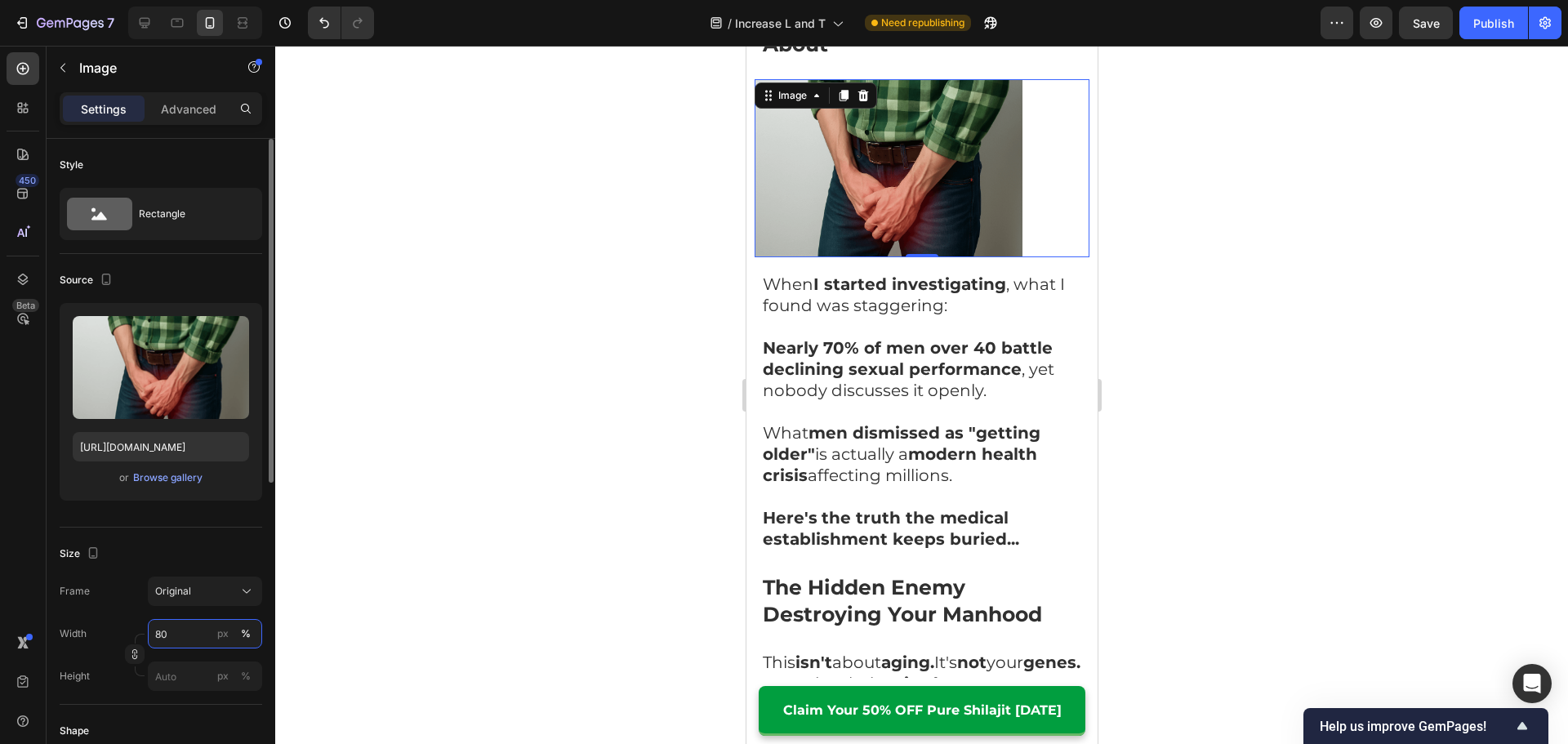
click at [176, 626] on input "80" at bounding box center [204, 632] width 114 height 29
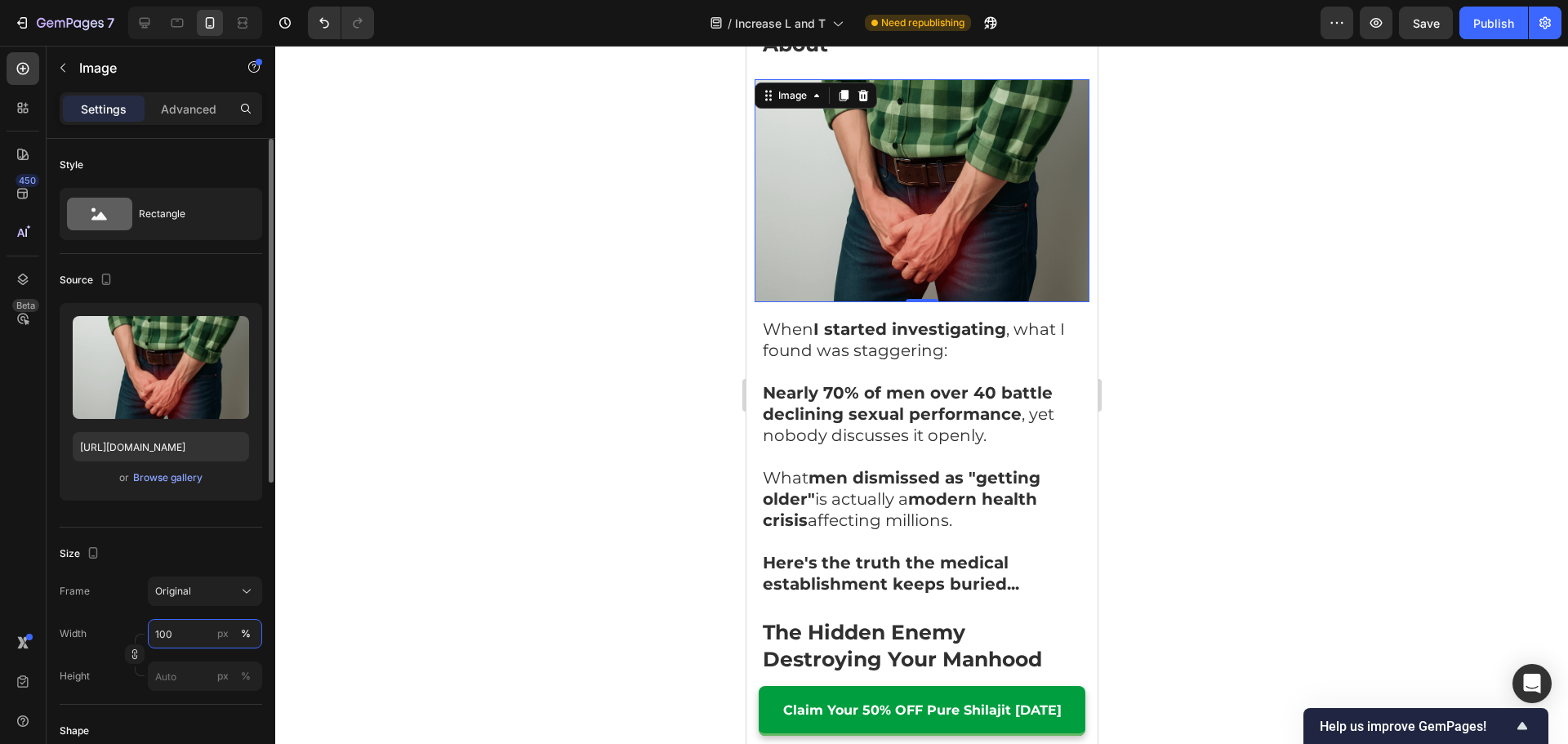
drag, startPoint x: 129, startPoint y: 606, endPoint x: 117, endPoint y: 597, distance: 15.0
click at [124, 604] on div "Frame Original Width 100 px % Height px %" at bounding box center [161, 633] width 202 height 114
type input "90"
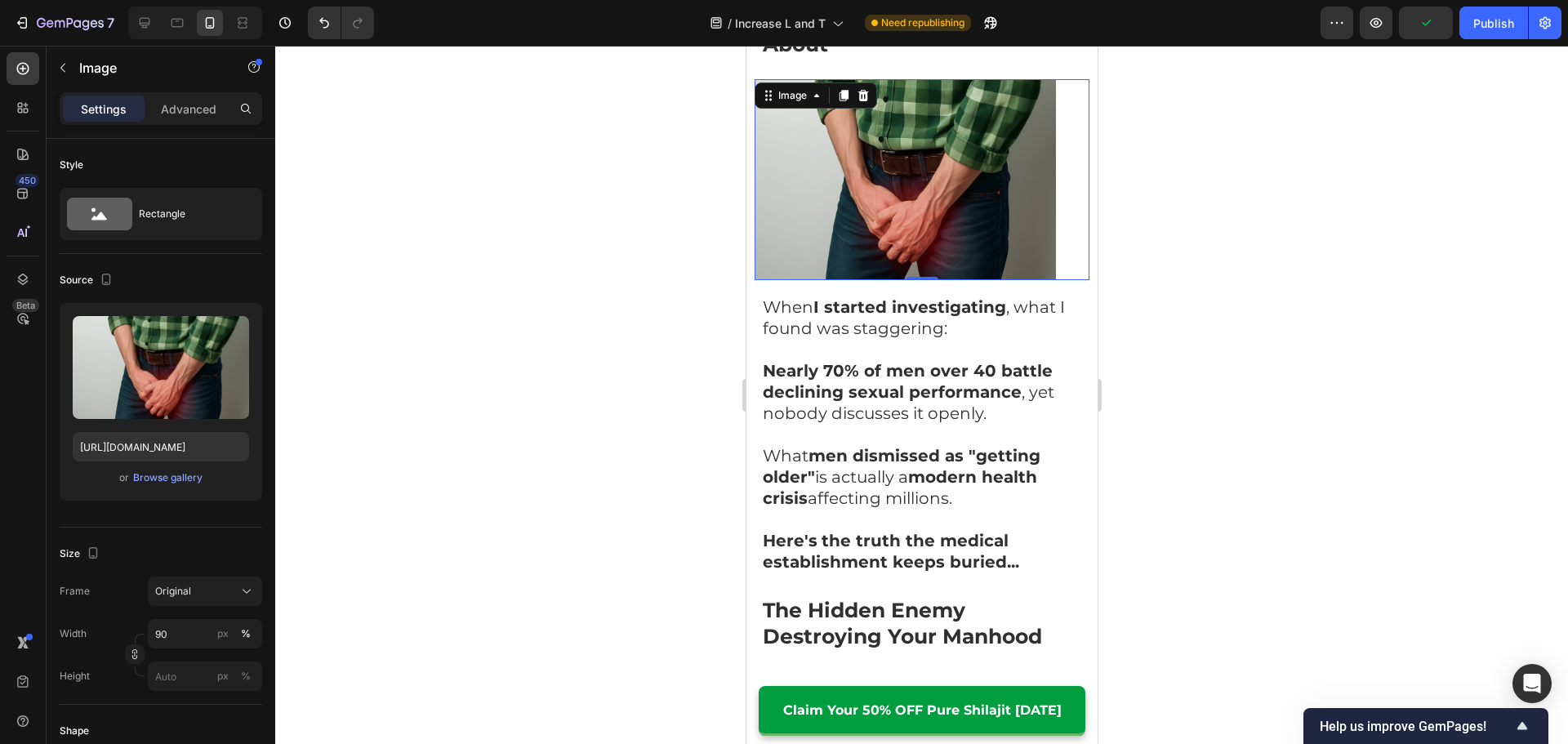
click at [516, 590] on div at bounding box center [921, 394] width 1293 height 698
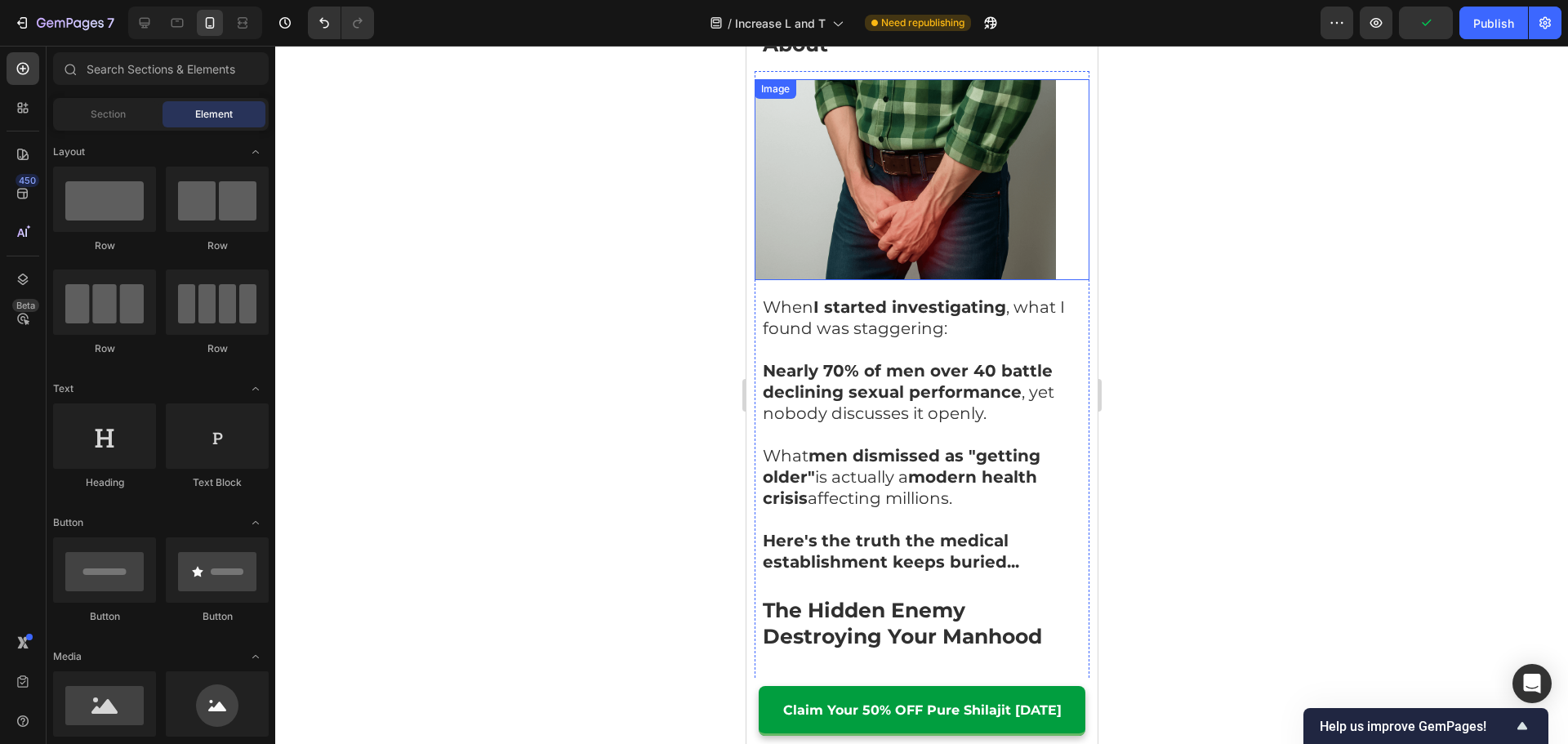
click at [899, 202] on img at bounding box center [904, 180] width 302 height 200
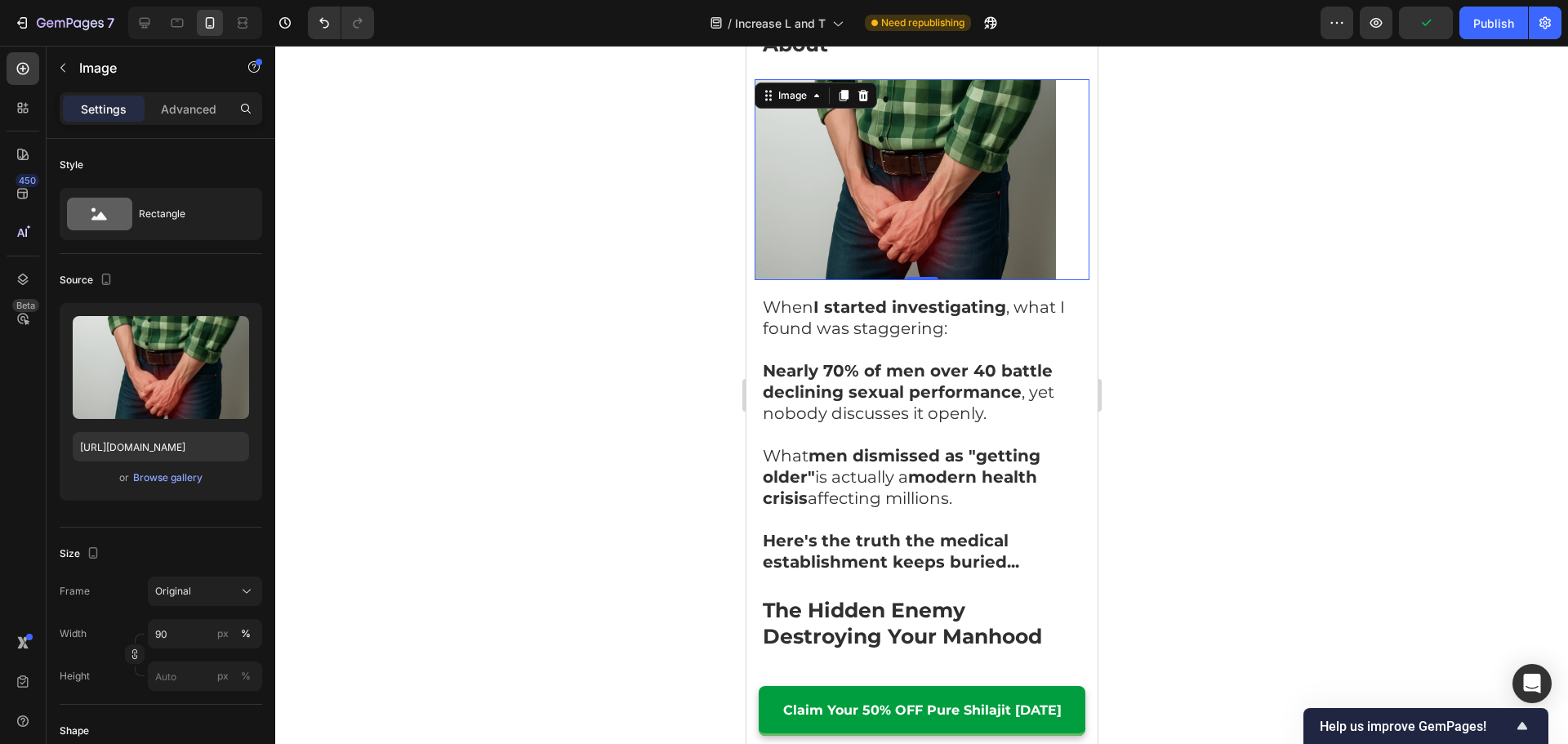
click at [601, 395] on div at bounding box center [921, 394] width 1293 height 698
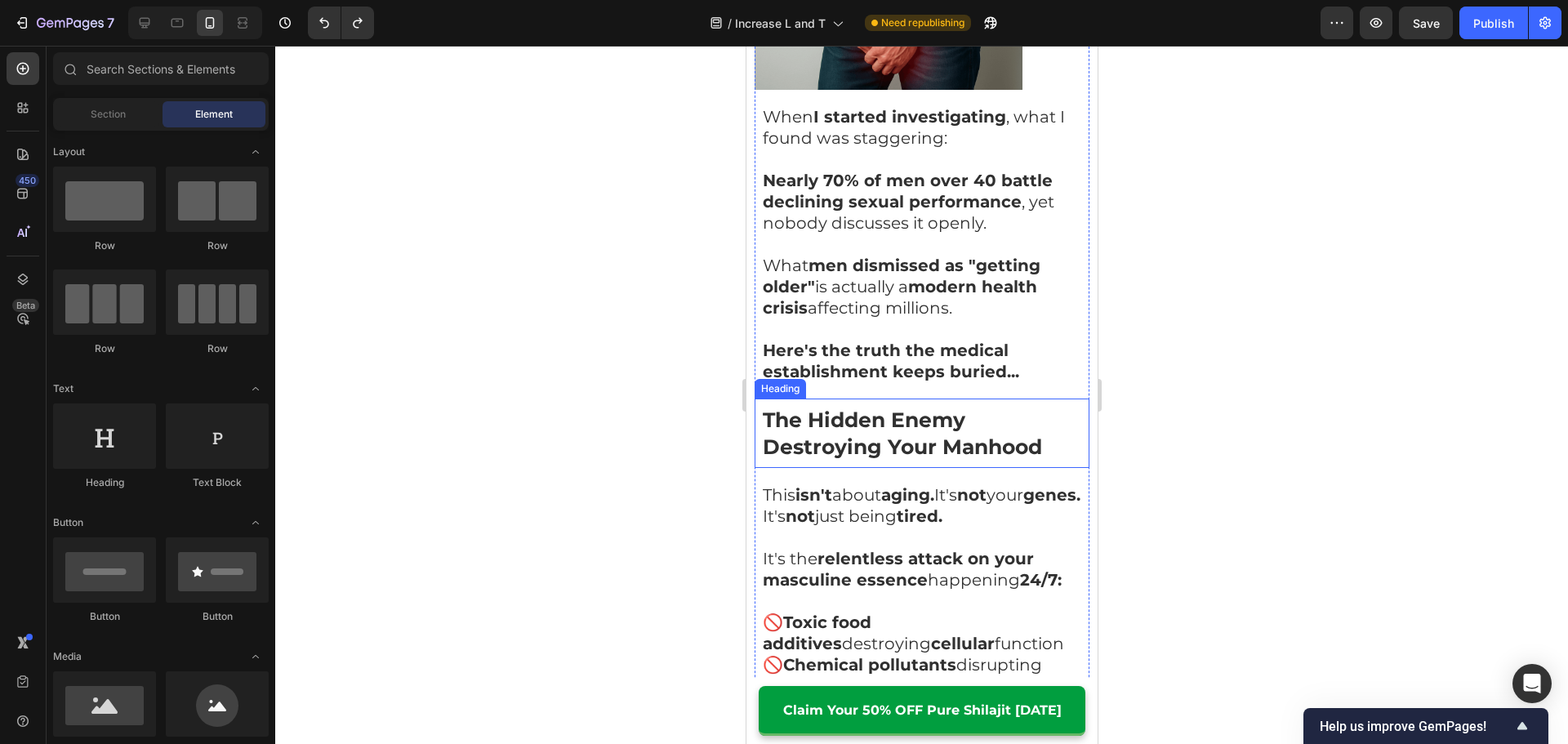
scroll to position [1633, 0]
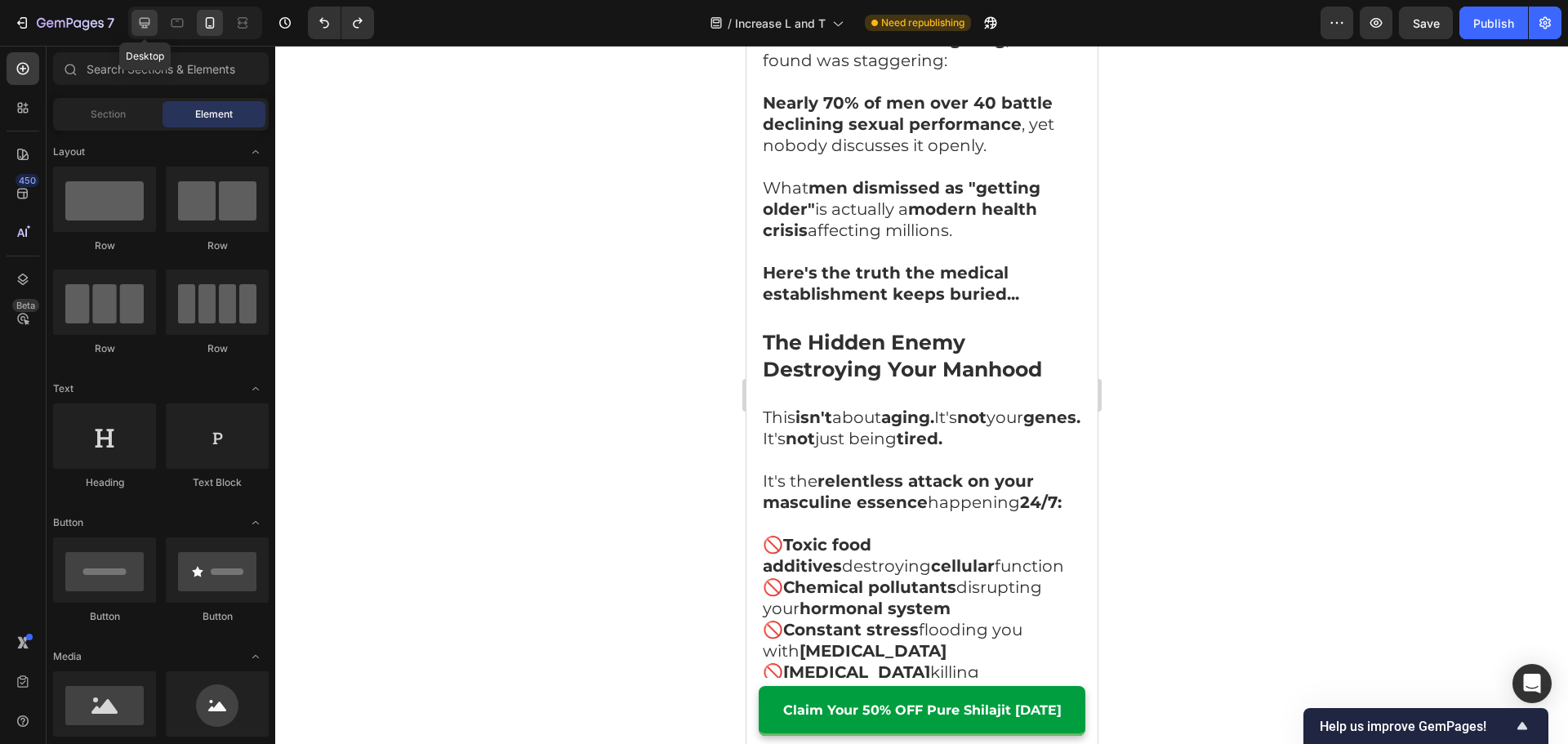
click at [148, 22] on icon at bounding box center [144, 23] width 16 height 16
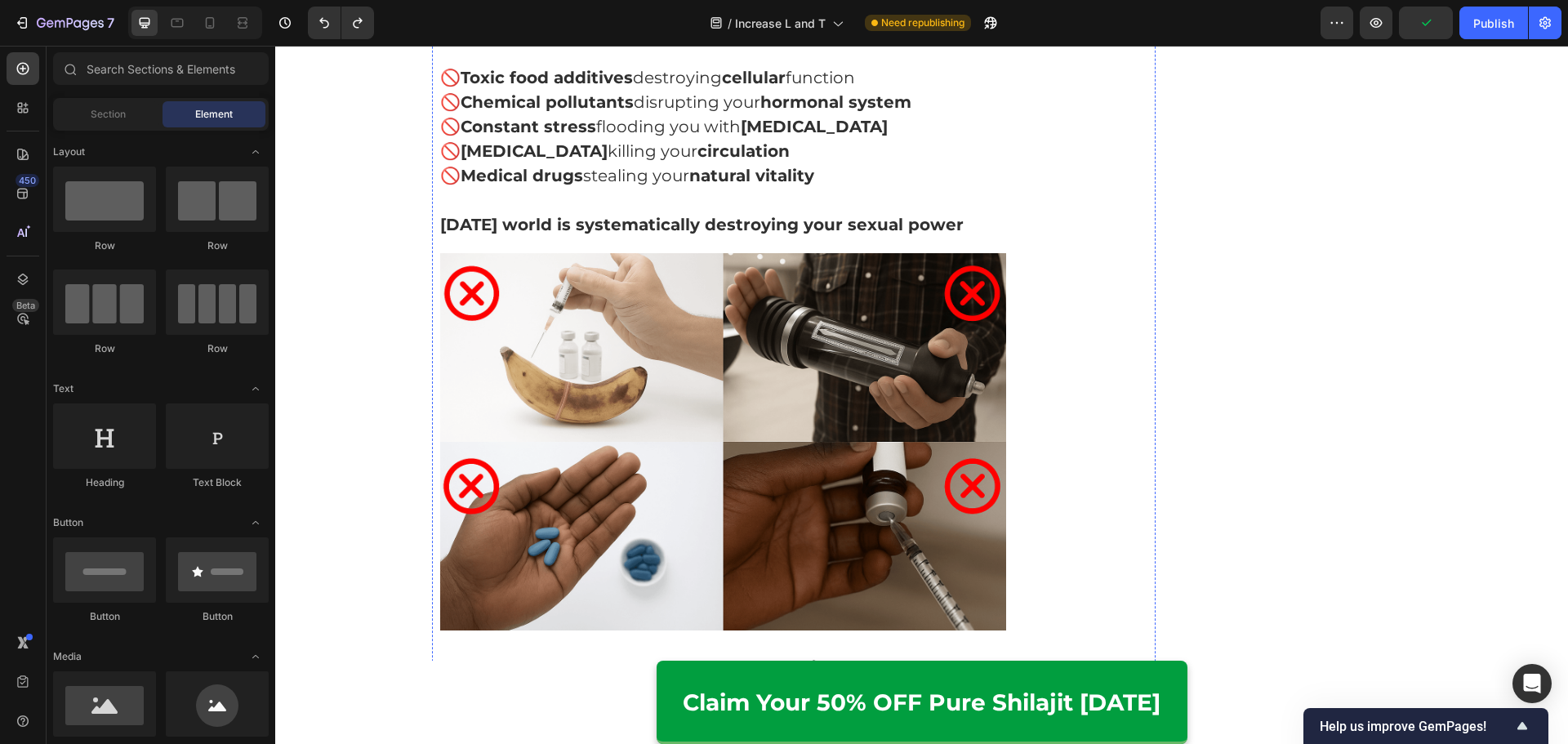
scroll to position [2204, 0]
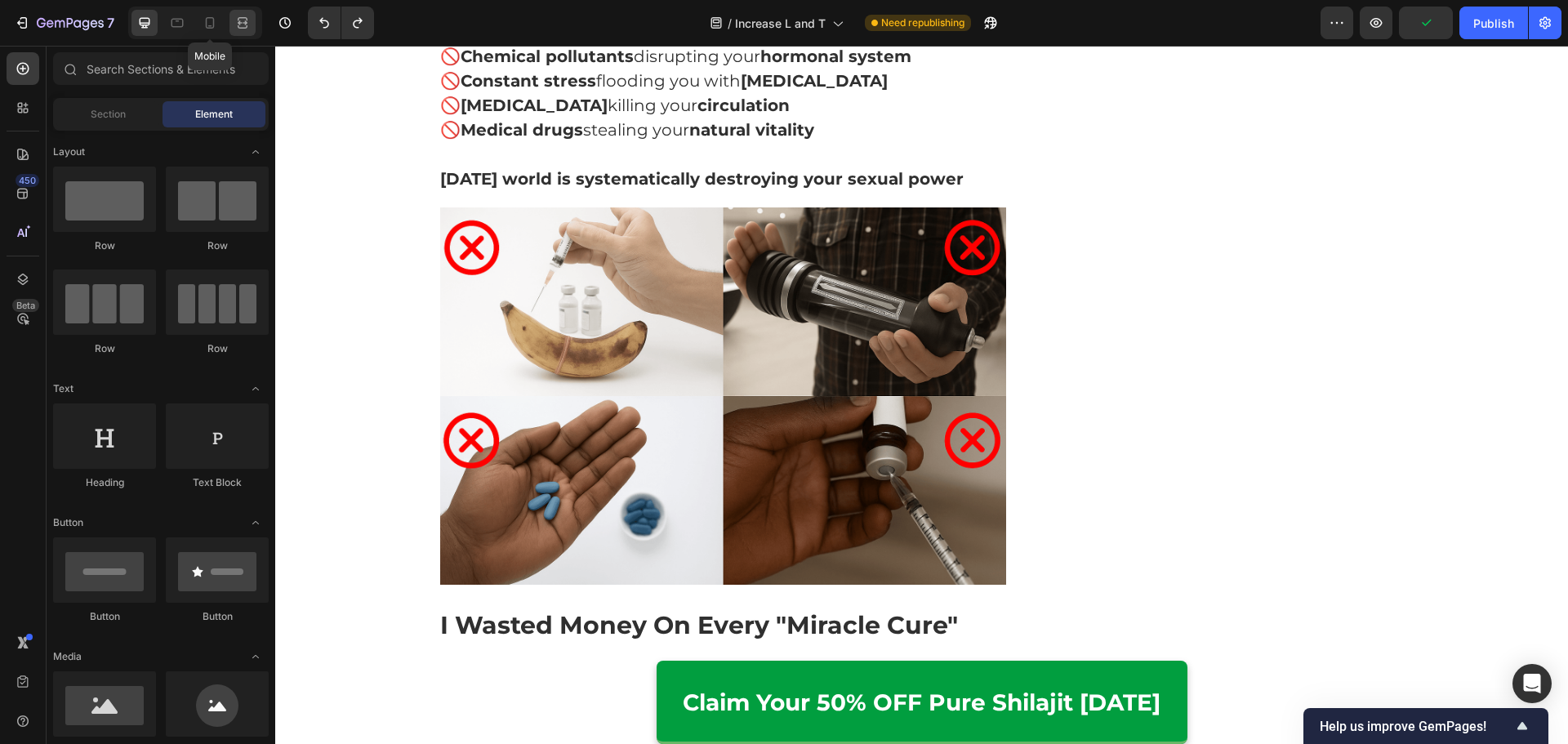
drag, startPoint x: 206, startPoint y: 20, endPoint x: 241, endPoint y: 28, distance: 35.9
click at [206, 19] on icon at bounding box center [209, 23] width 16 height 16
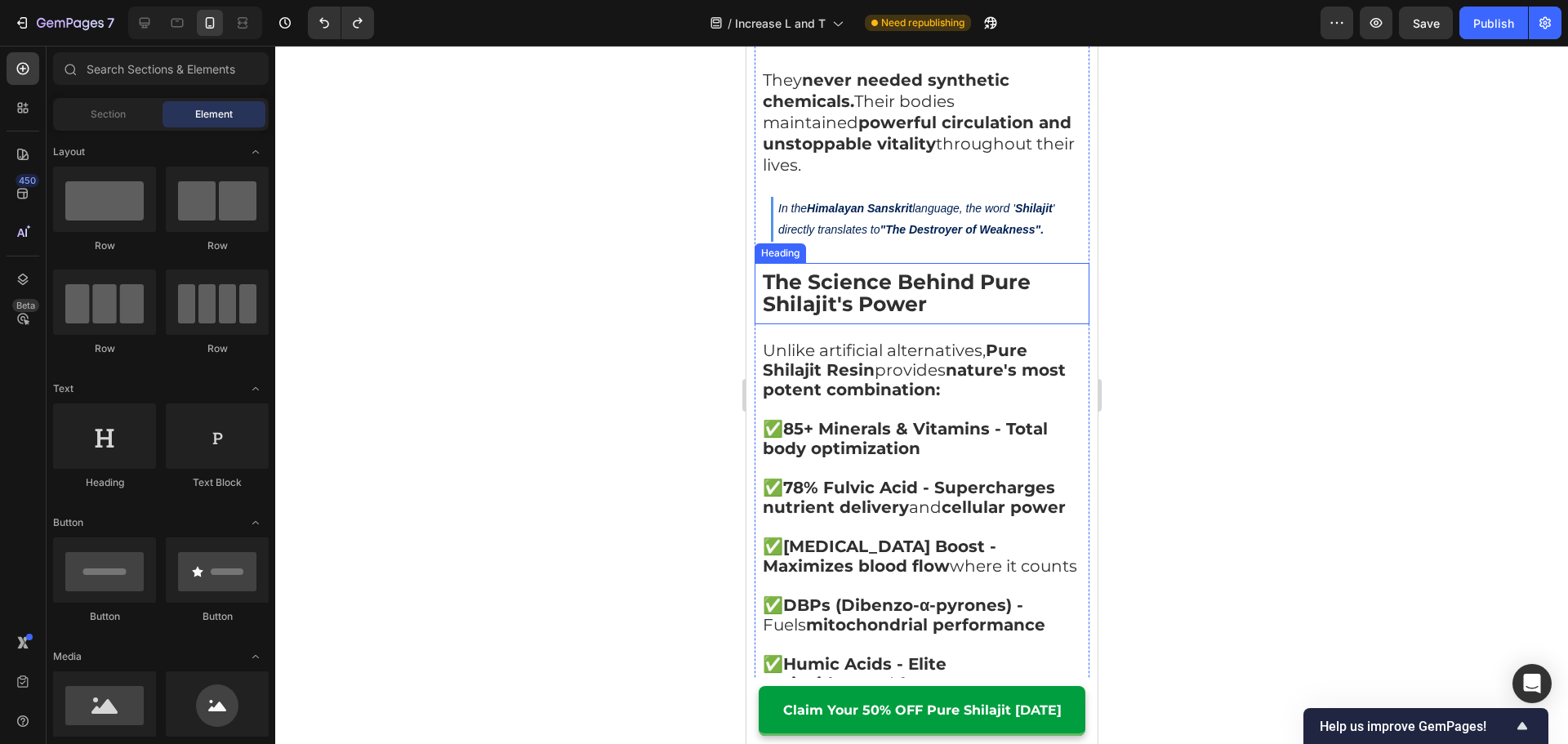
scroll to position [4379, 0]
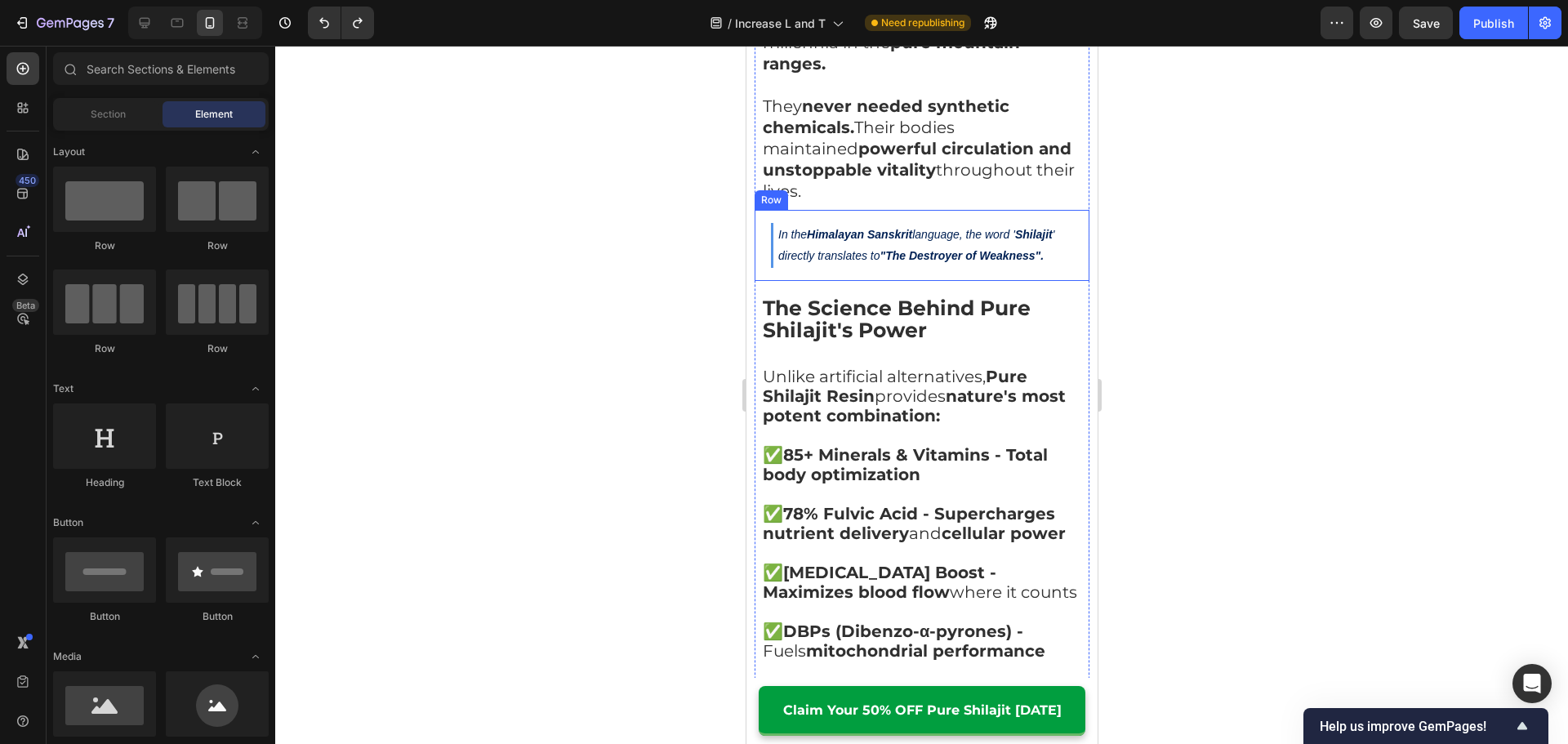
click at [1017, 249] on strong ""The Destroyer of Weakness"." at bounding box center [962, 255] width 165 height 13
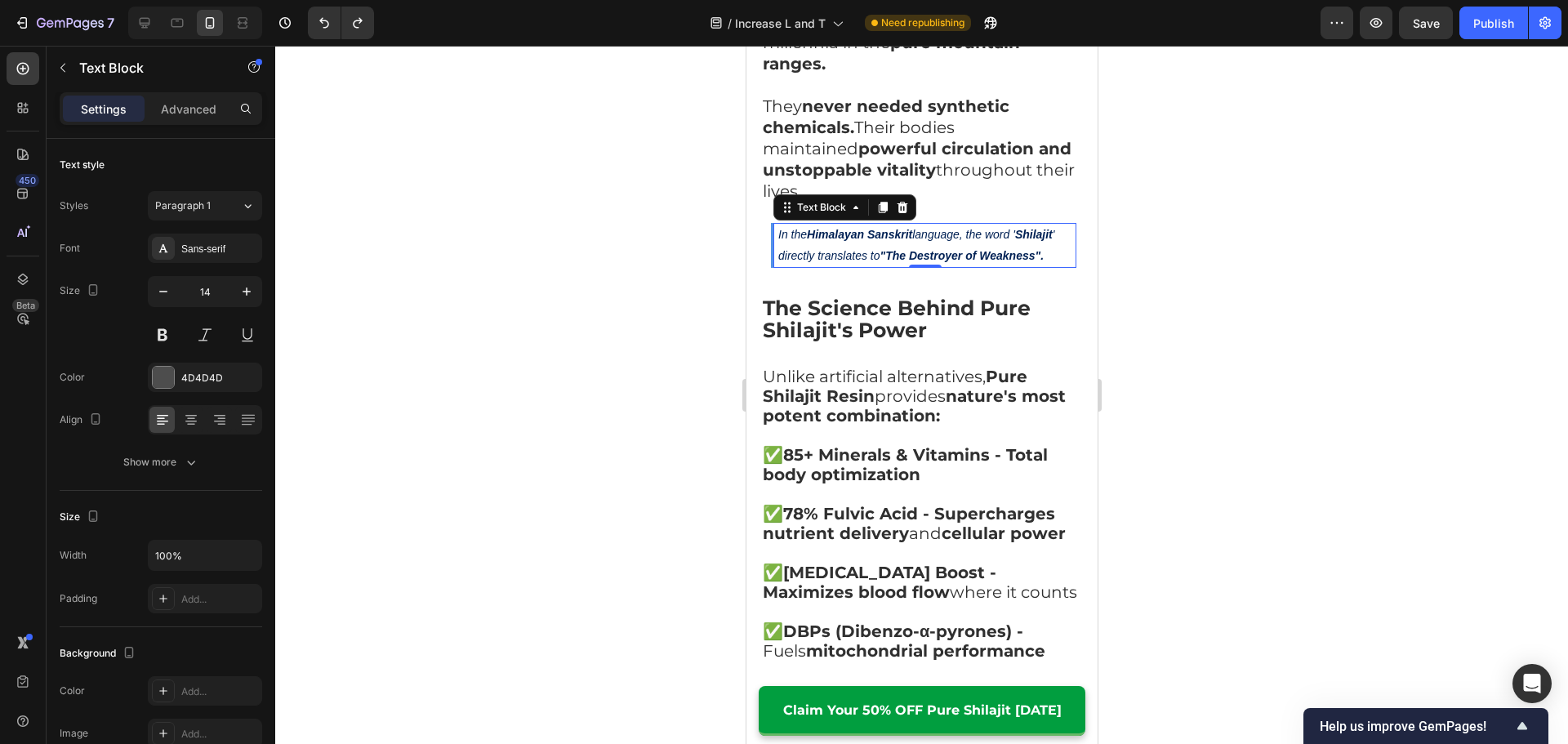
click at [1047, 224] on p "In the Himalayan Sanskrit language, the word ' Shilajit ' directly translates t…" at bounding box center [925, 244] width 296 height 41
click at [1236, 294] on div at bounding box center [921, 394] width 1293 height 698
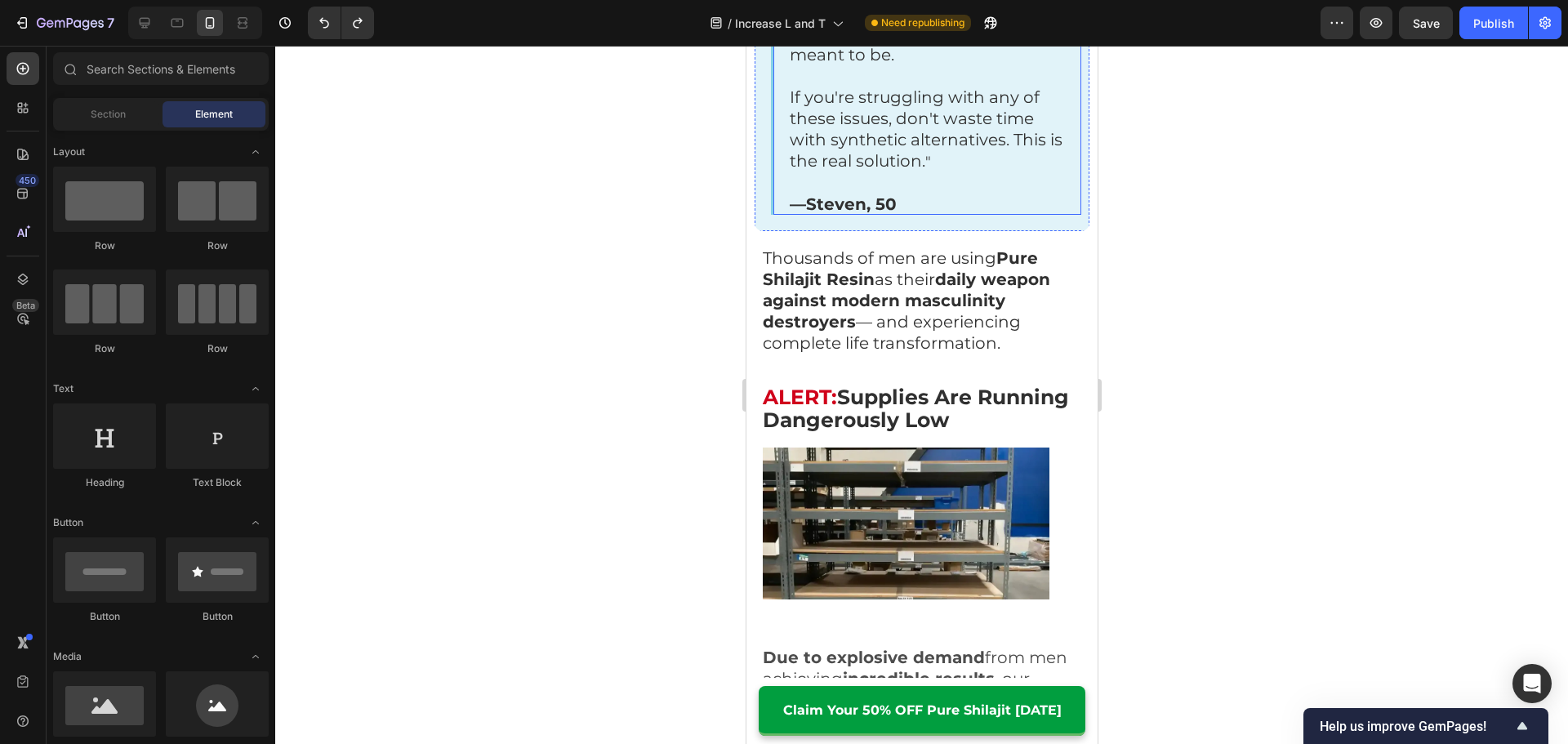
scroll to position [9031, 0]
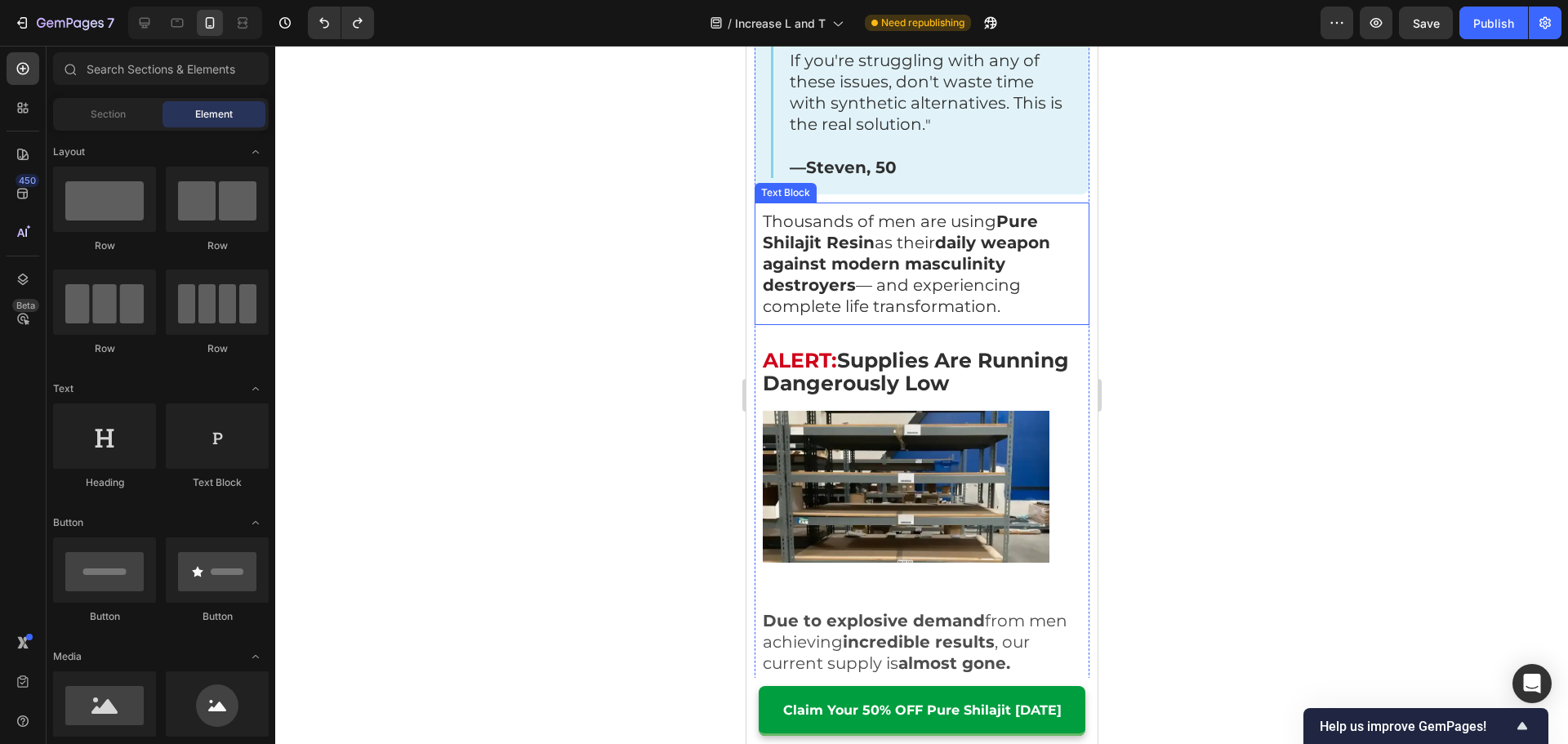
click at [955, 289] on p "Thousands of men are using Pure Shilajit Resin as their daily weapon against mo…" at bounding box center [920, 264] width 319 height 106
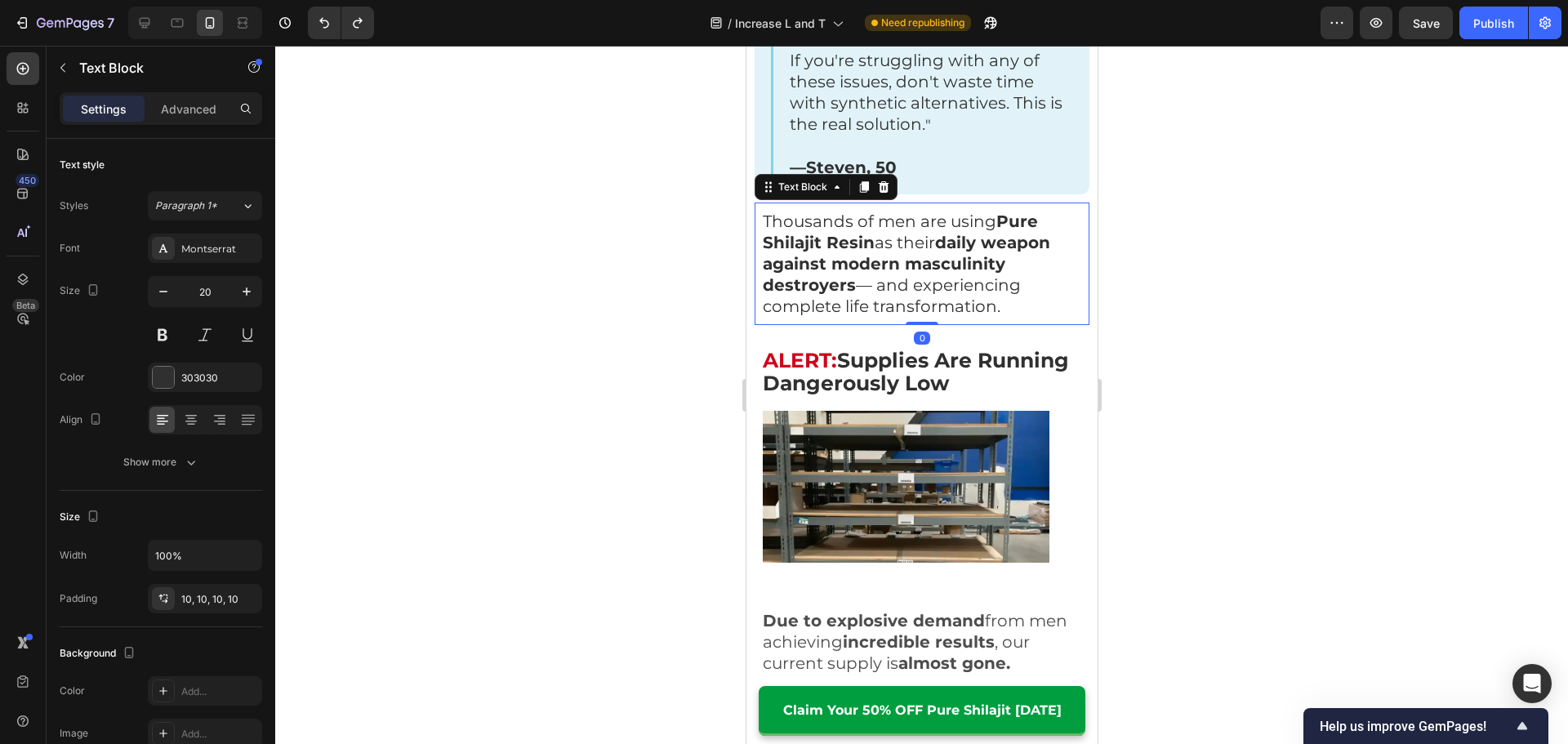
click at [931, 251] on p "Thousands of men are using Pure Shilajit Resin as their daily weapon against mo…" at bounding box center [920, 264] width 319 height 106
click at [911, 235] on p "Thousands of men are using Pure Shilajit Resin as their daily weapon against mo…" at bounding box center [920, 264] width 319 height 106
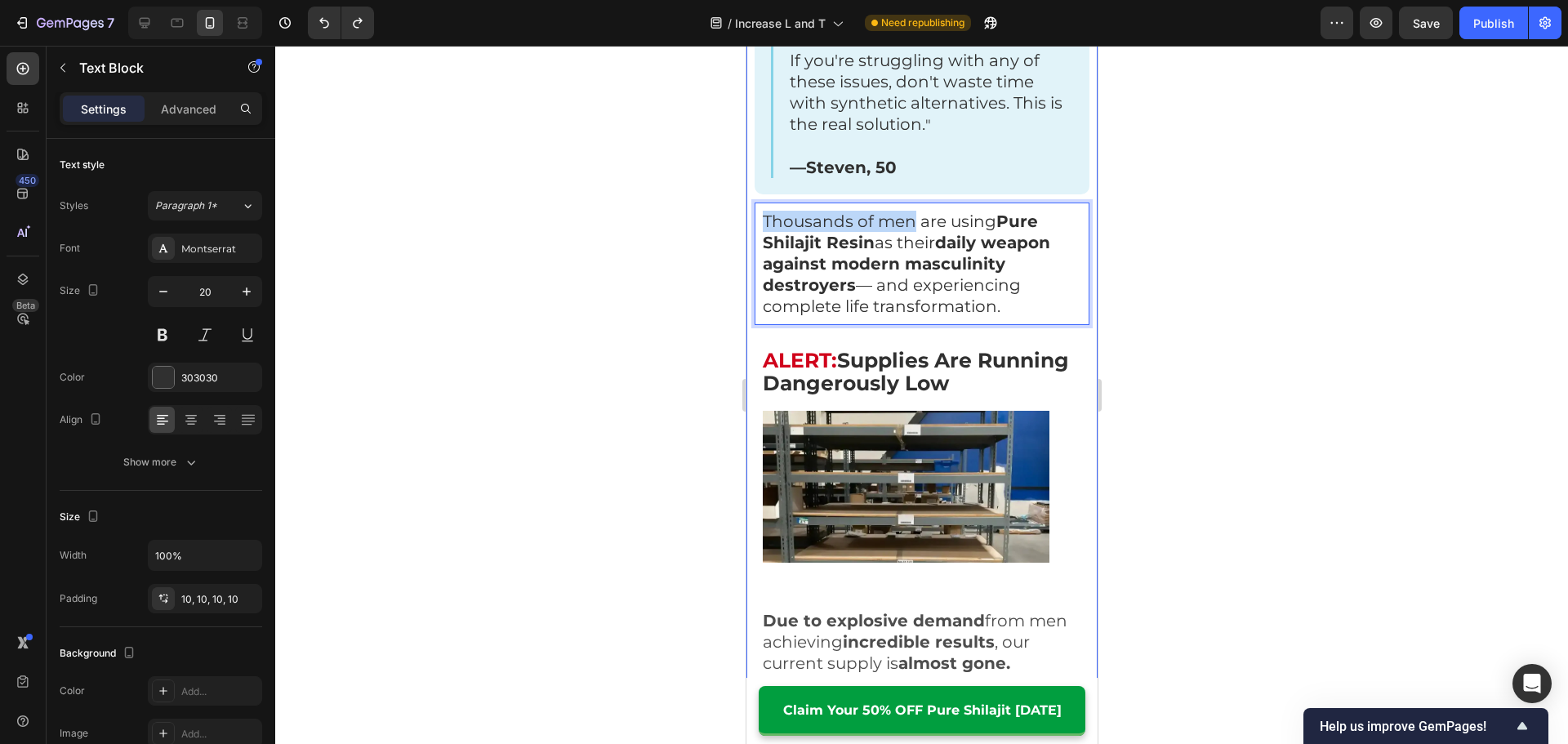
drag, startPoint x: 913, startPoint y: 234, endPoint x: 751, endPoint y: 224, distance: 162.3
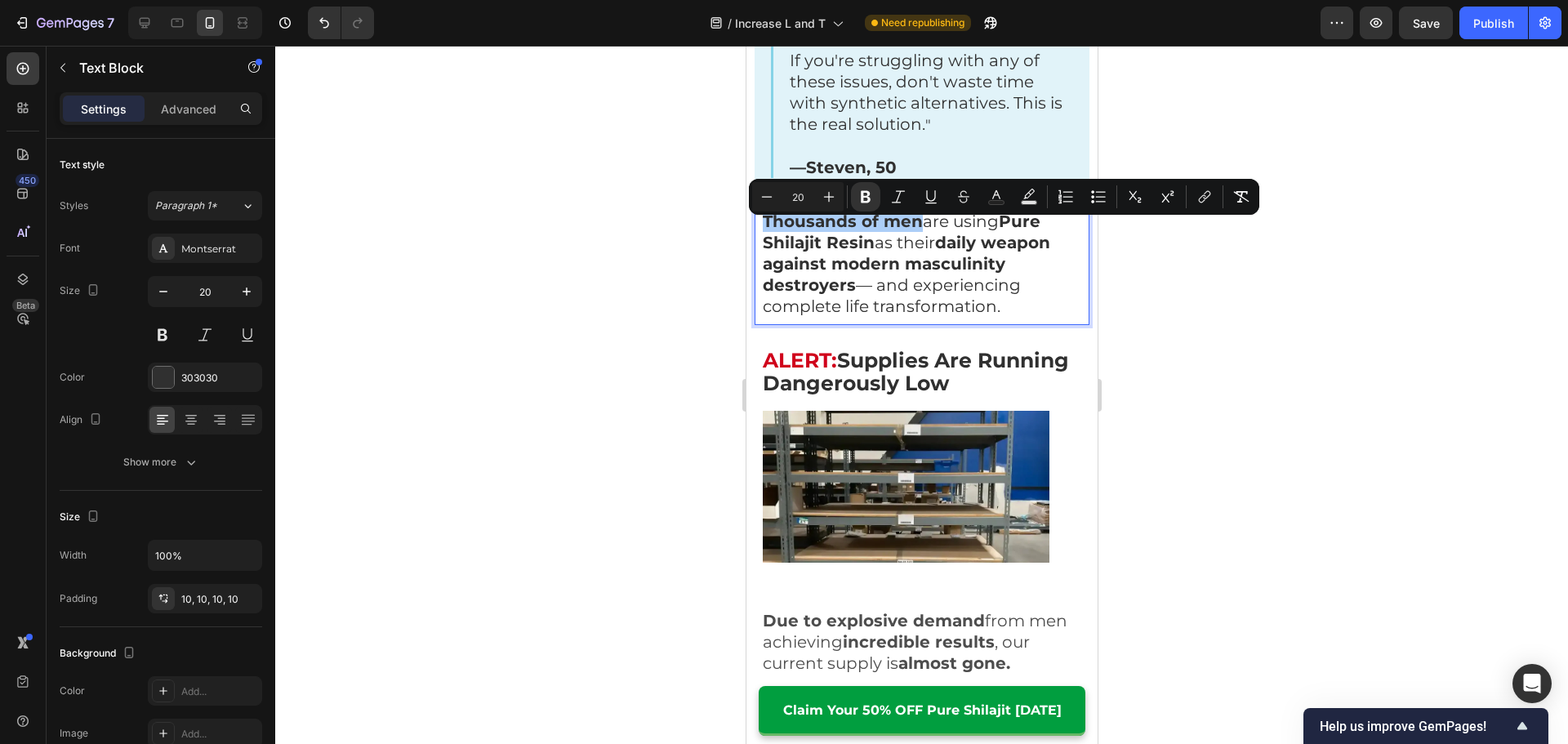
click at [1215, 352] on div at bounding box center [921, 394] width 1293 height 698
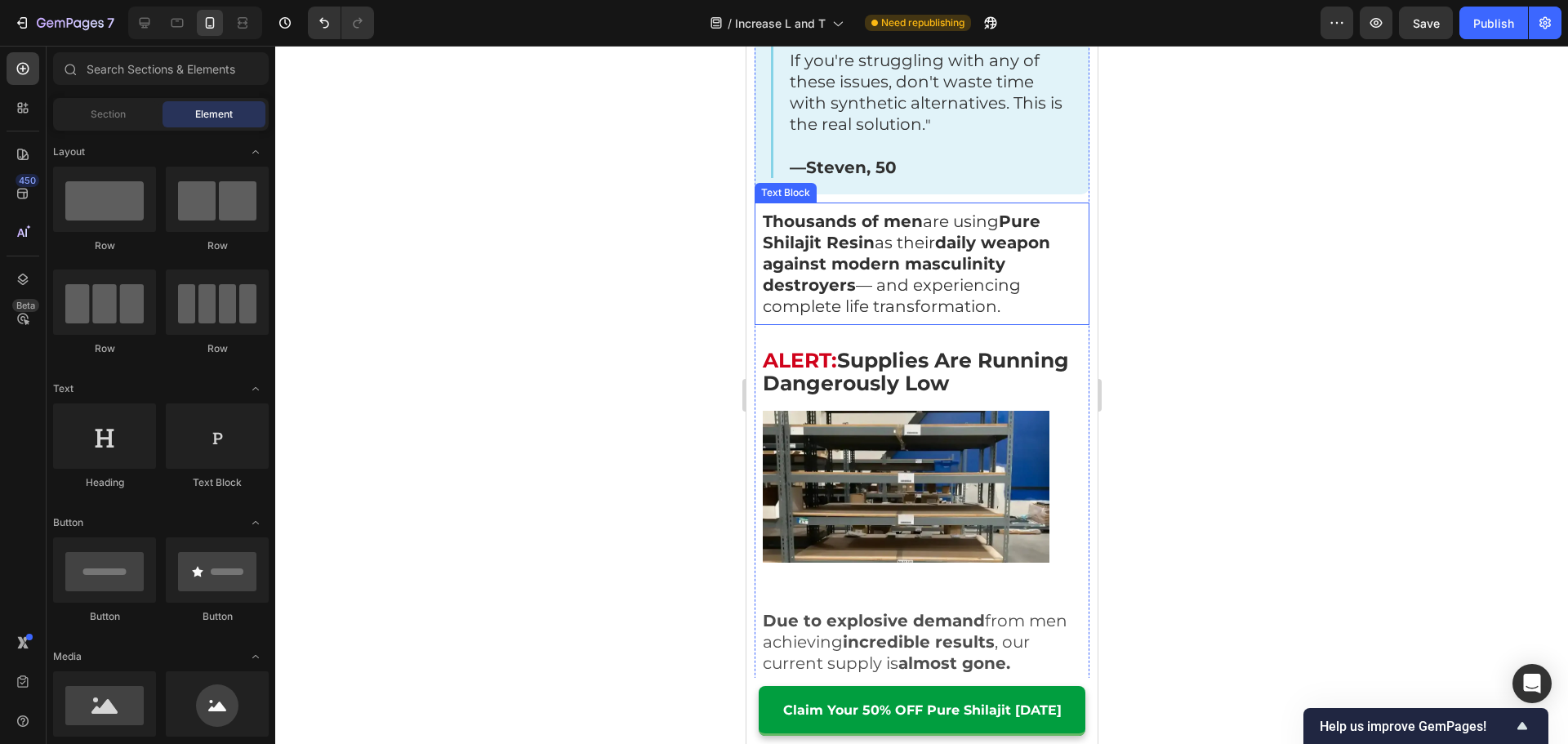
click at [917, 309] on p "Thousands of men are using Pure Shilajit Resin as their daily weapon against mo…" at bounding box center [920, 264] width 319 height 106
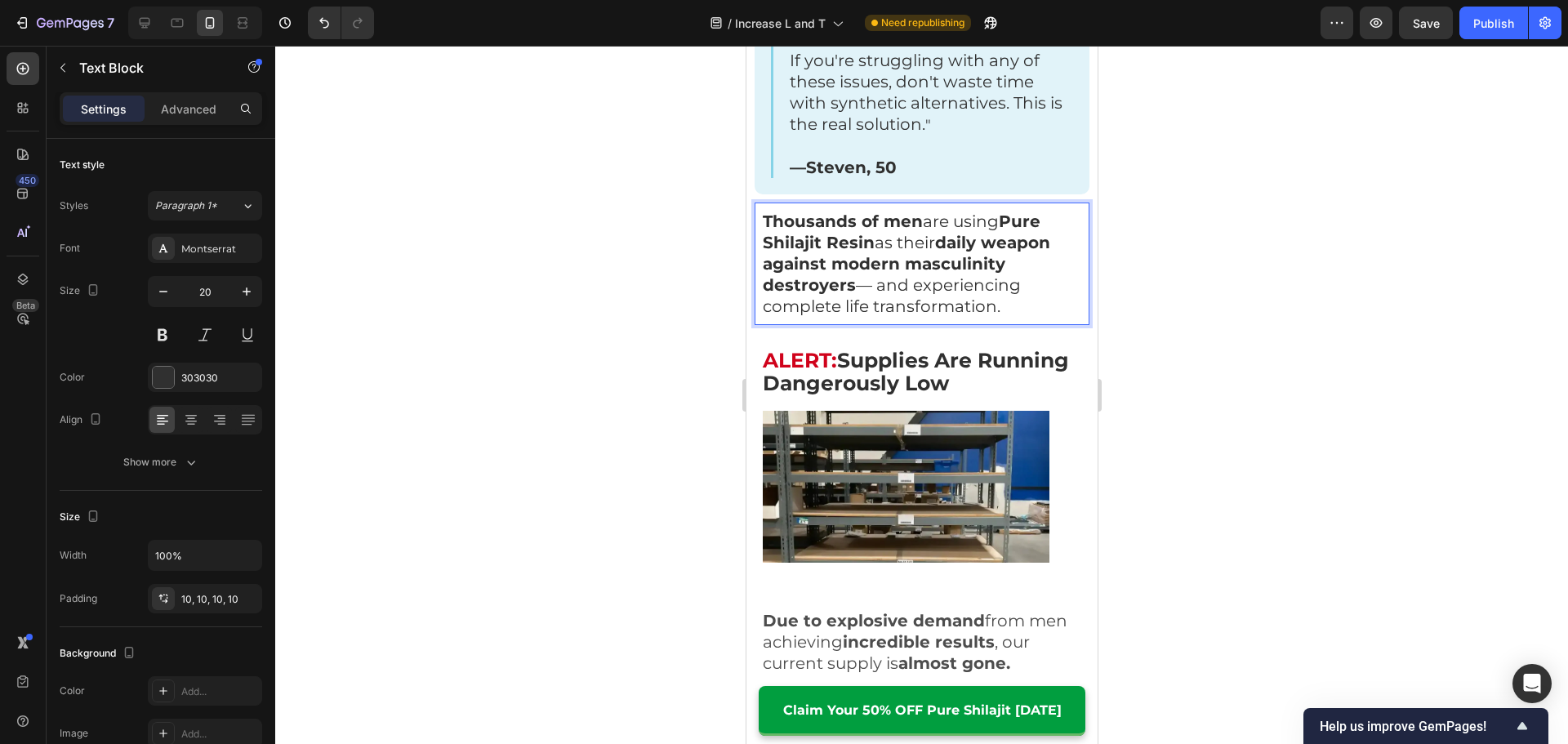
drag, startPoint x: 844, startPoint y: 319, endPoint x: 1014, endPoint y: 332, distance: 170.5
click at [1014, 325] on div "Thousands of men are using Pure Shilajit Resin as their daily weapon against mo…" at bounding box center [921, 264] width 335 height 123
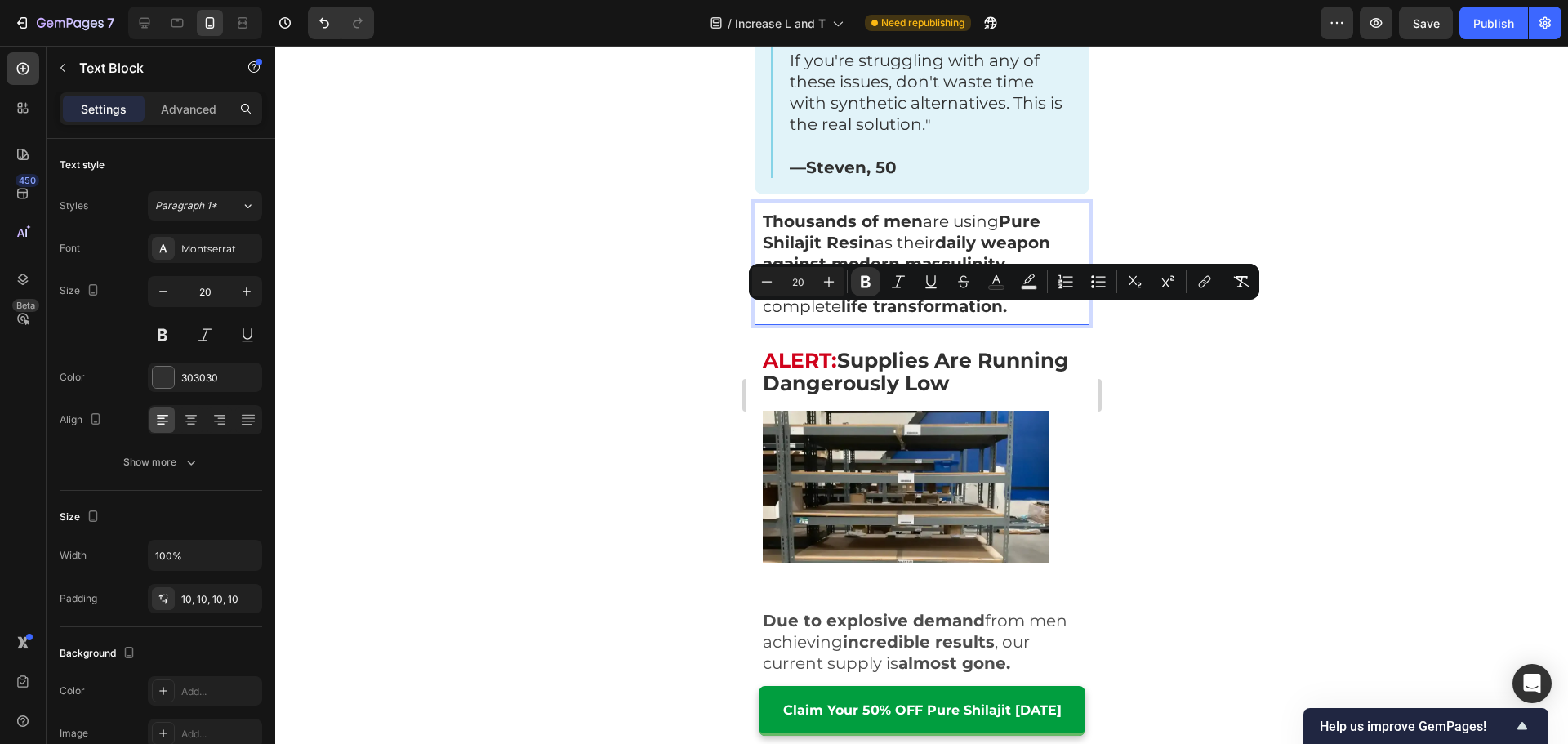
click at [1264, 350] on div at bounding box center [921, 394] width 1293 height 698
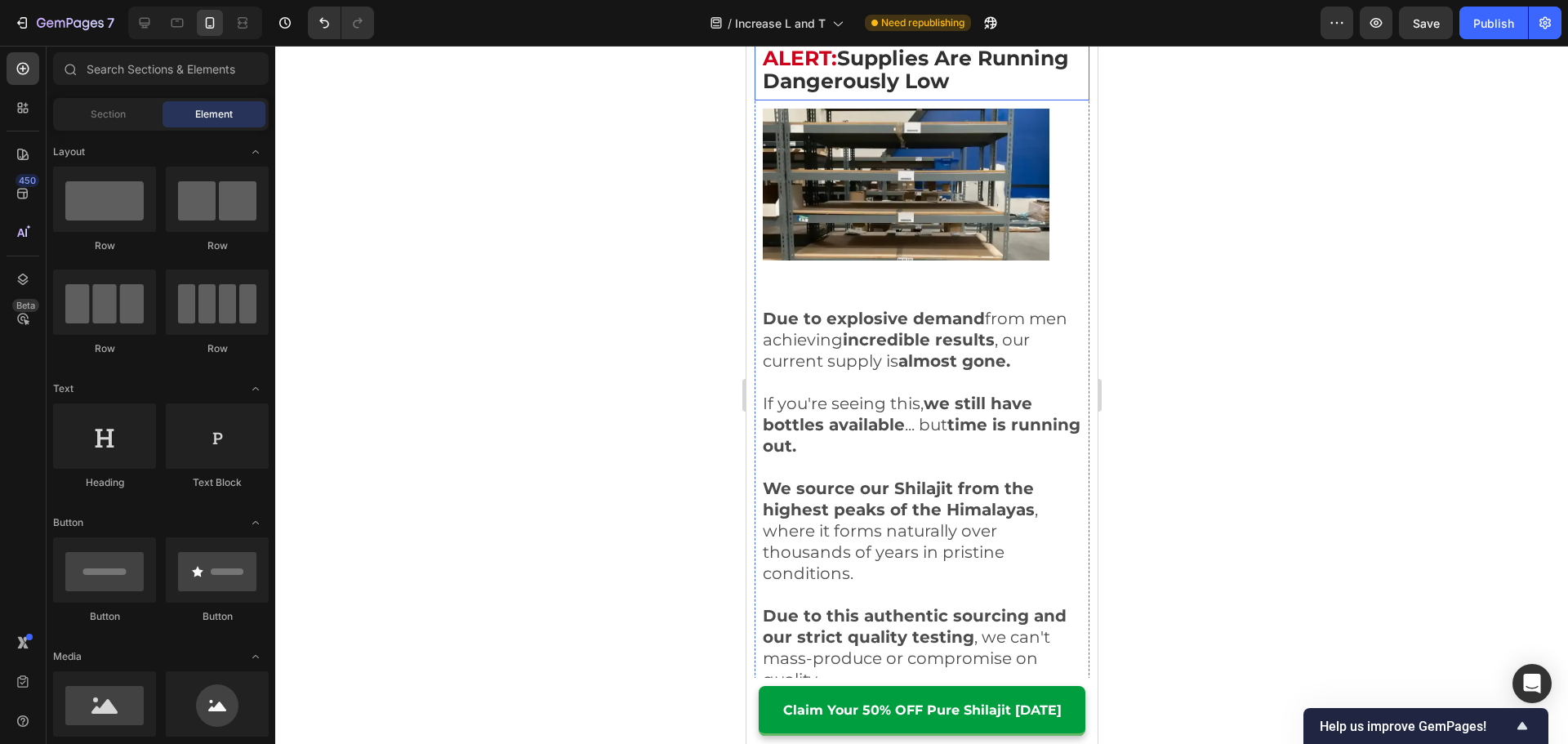
scroll to position [9357, 0]
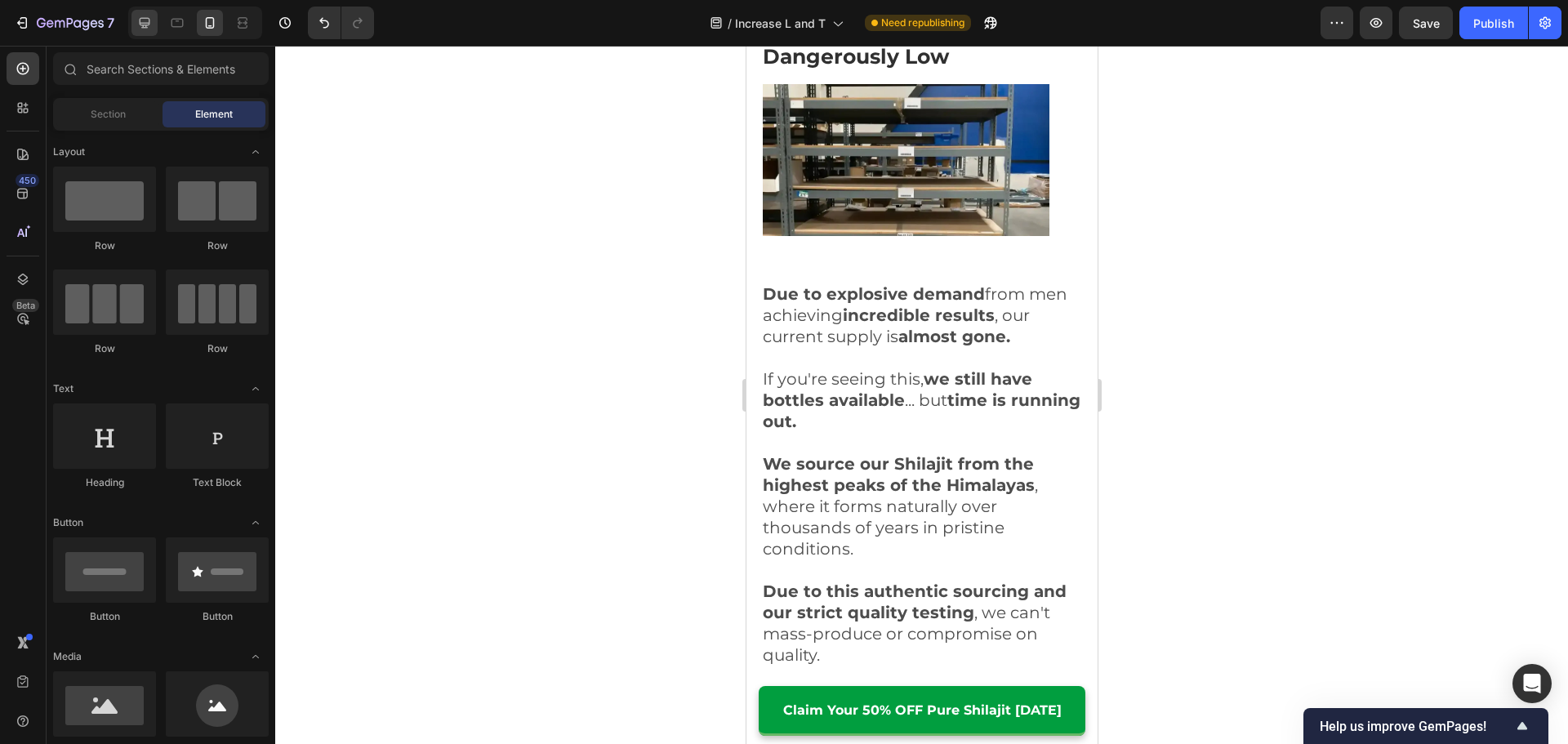
click at [151, 26] on icon at bounding box center [144, 23] width 16 height 16
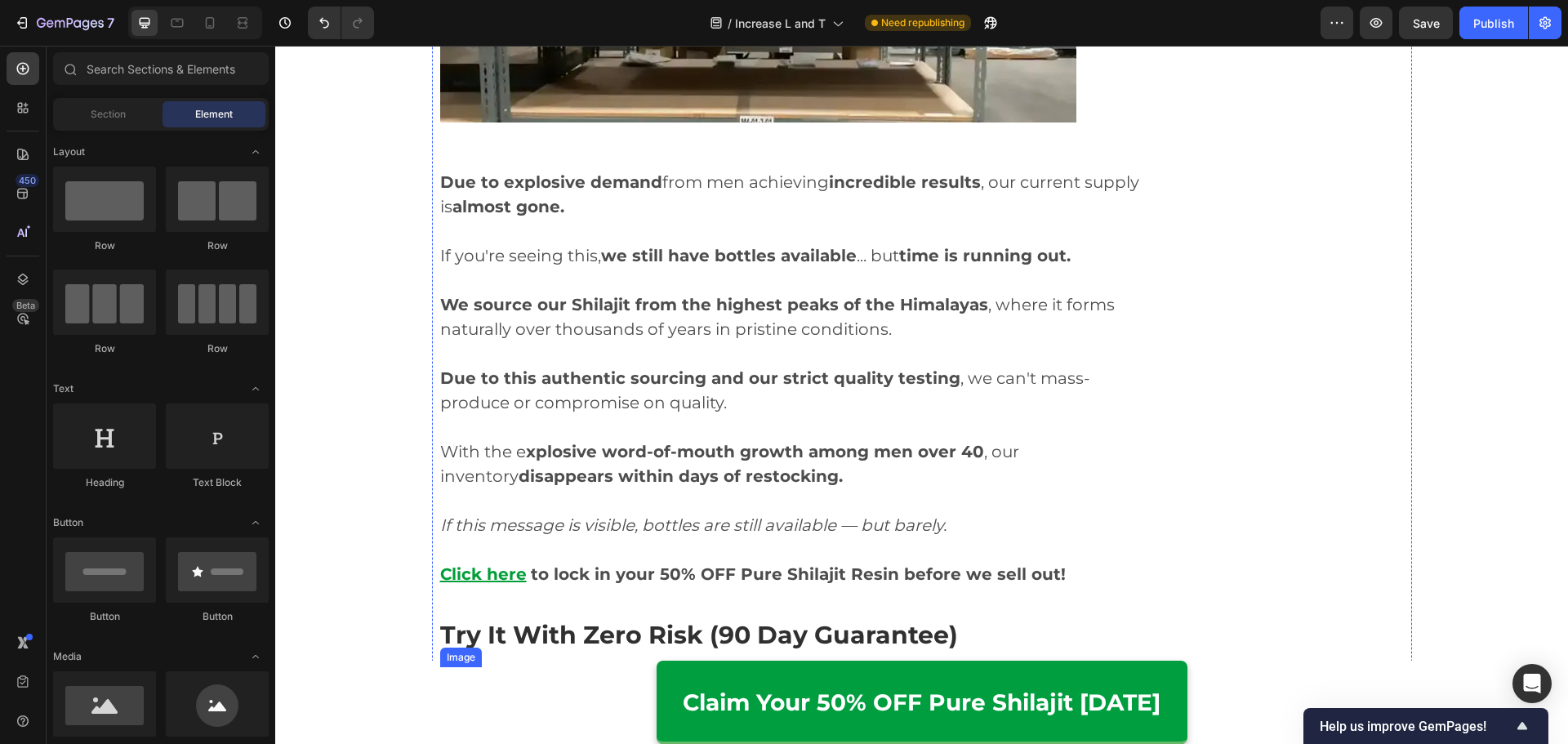
scroll to position [7982, 0]
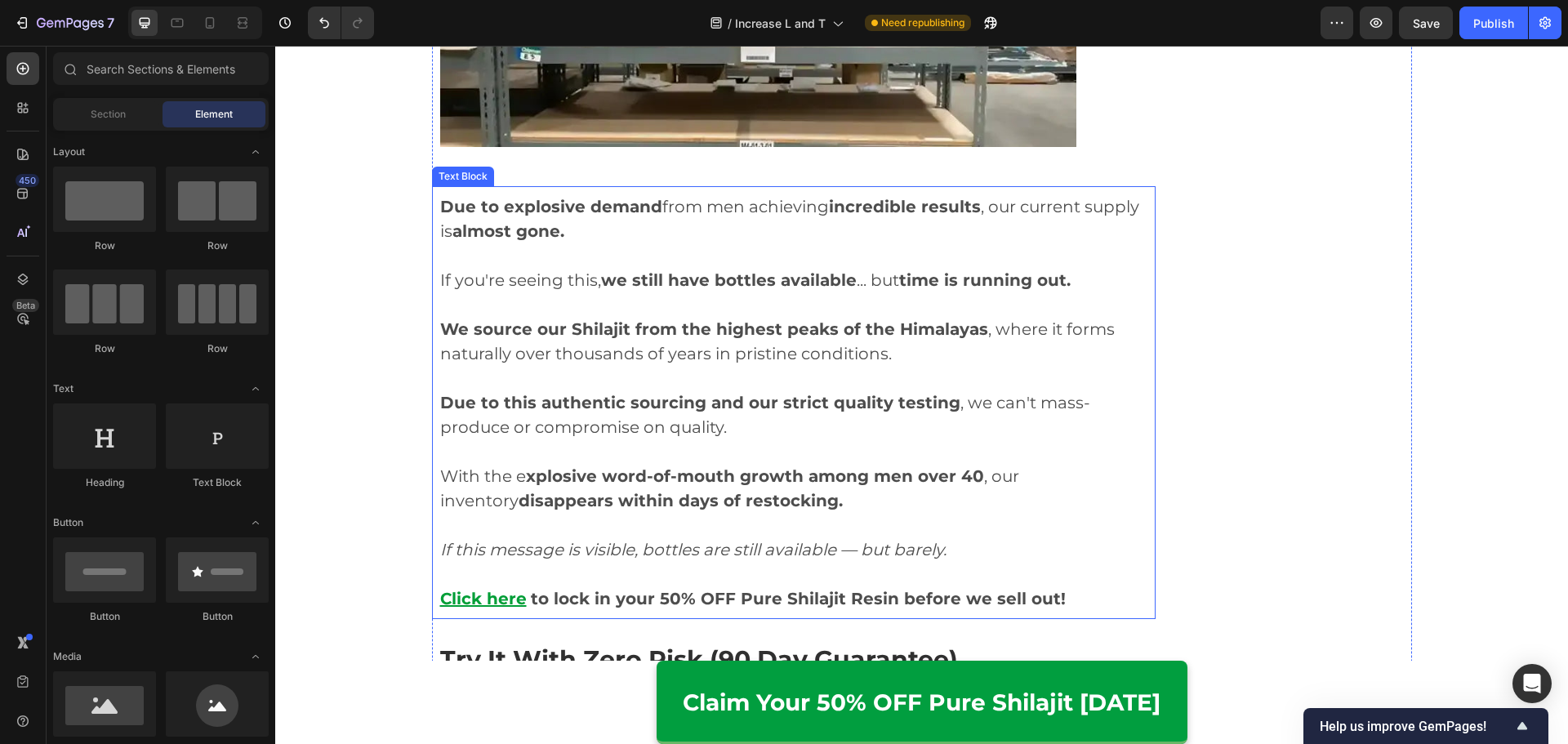
click at [481, 594] on u "Click here" at bounding box center [483, 597] width 87 height 20
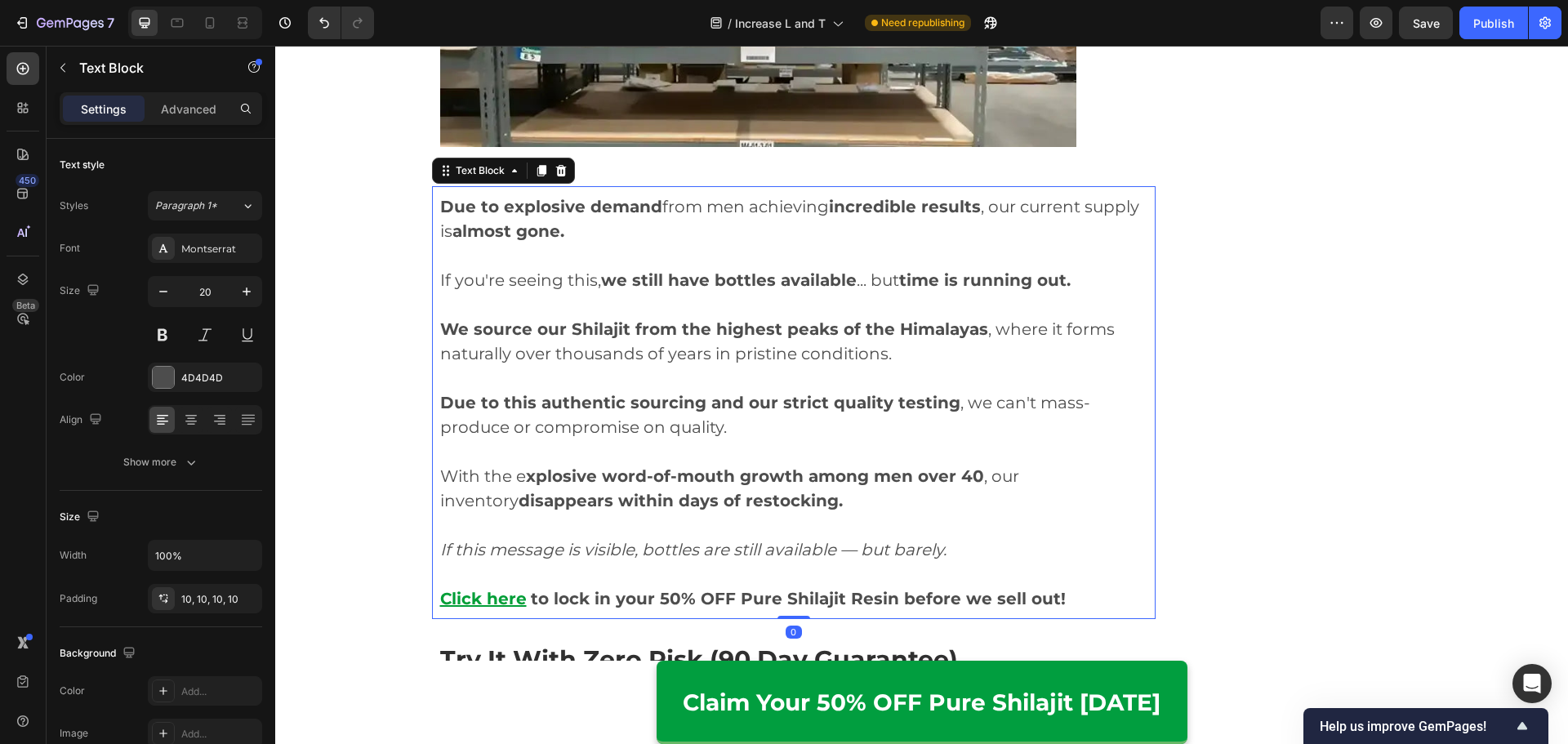
click at [800, 567] on p at bounding box center [793, 574] width 708 height 25
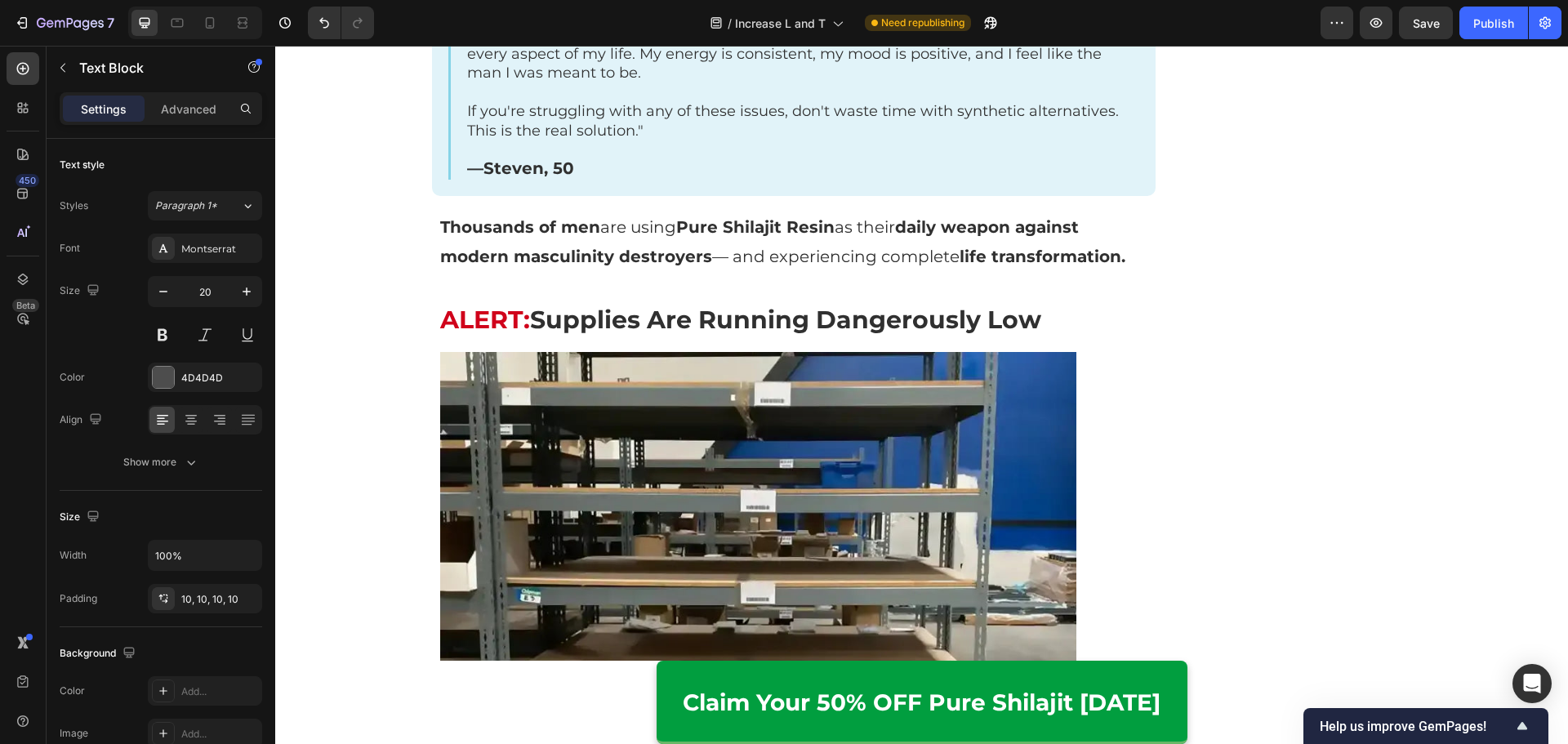
scroll to position [7410, 0]
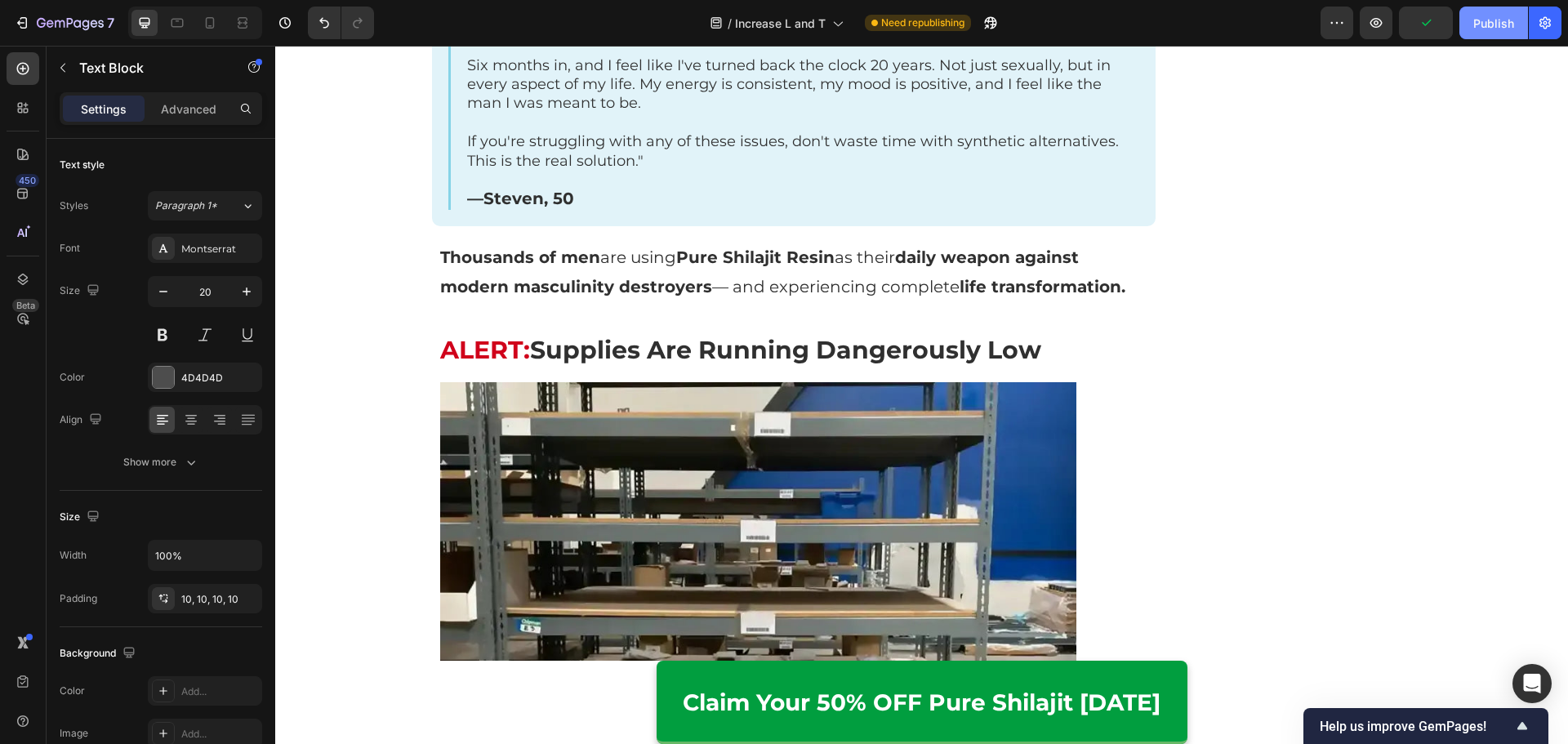
click at [1496, 26] on div "Publish" at bounding box center [1492, 24] width 41 height 17
click at [1552, 22] on icon "button" at bounding box center [1544, 23] width 16 height 16
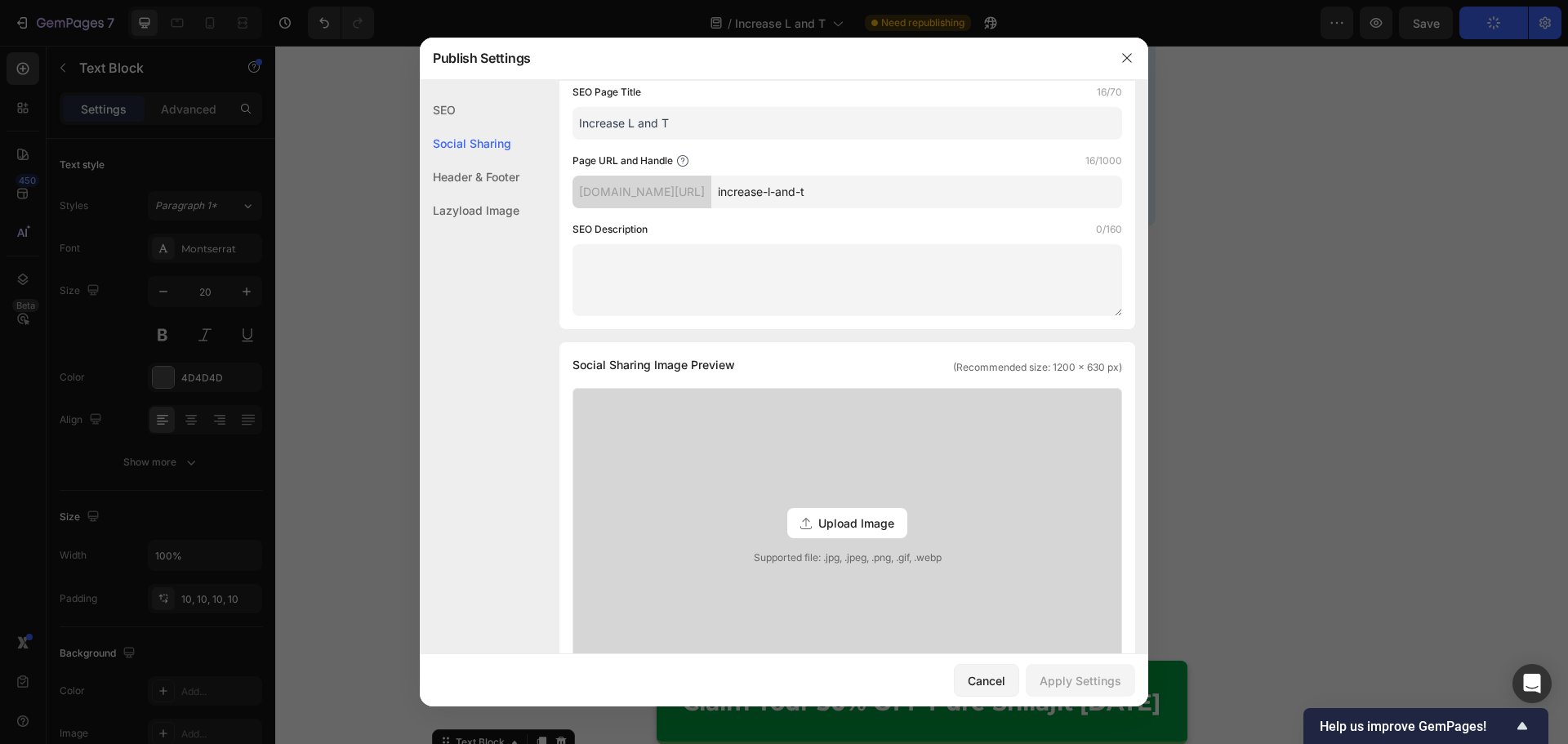
click at [481, 105] on div "SEO" at bounding box center [469, 109] width 99 height 33
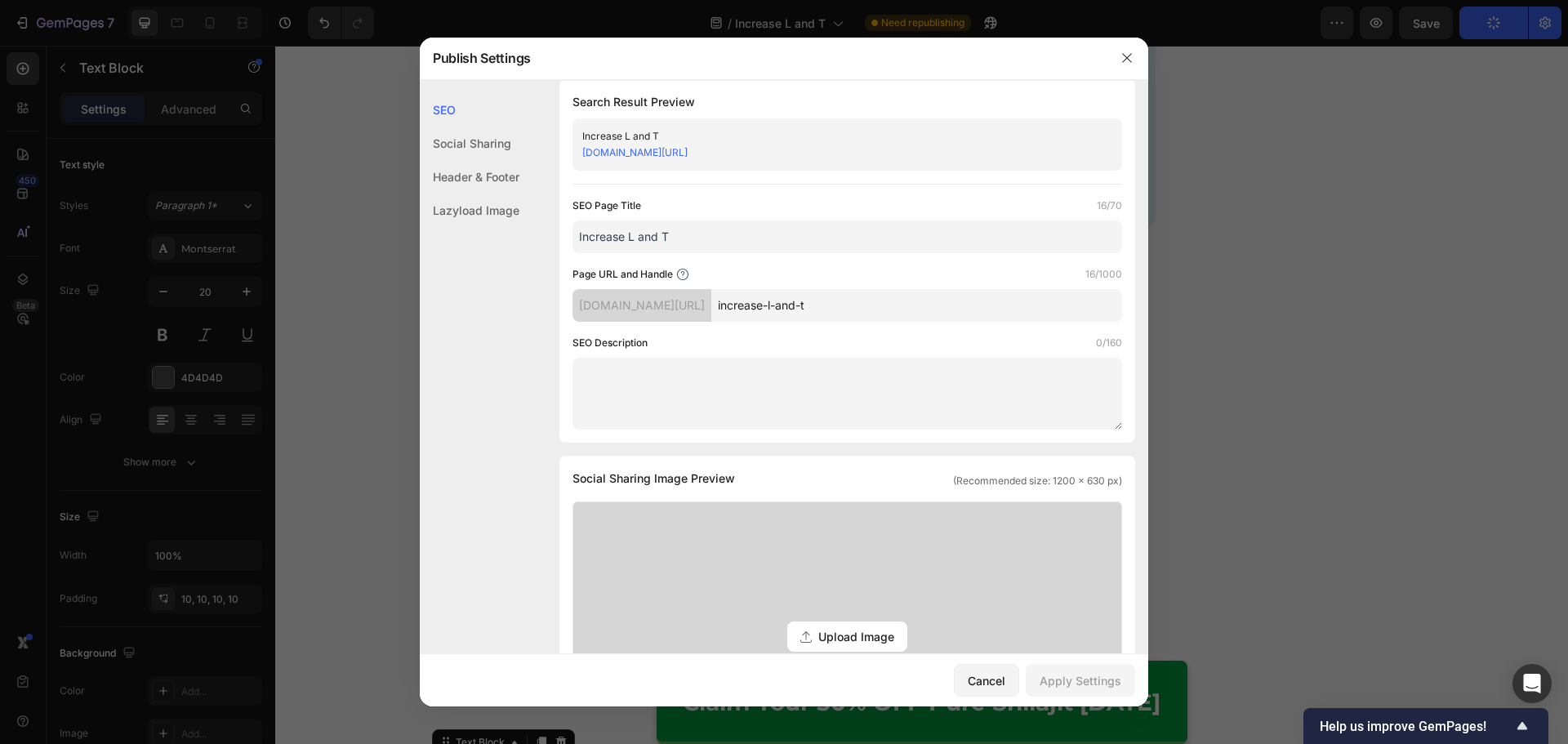
scroll to position [0, 0]
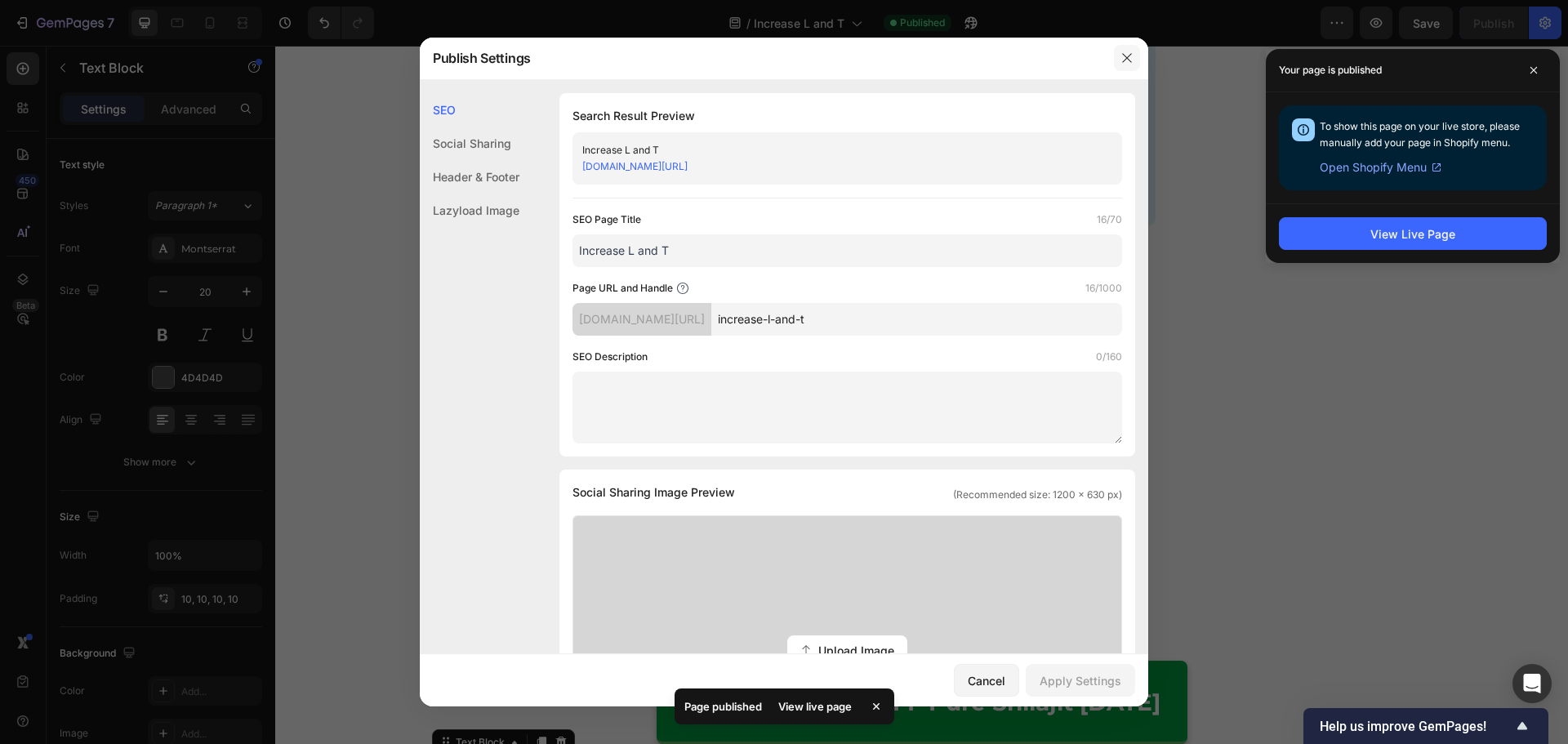
click at [1126, 52] on icon "button" at bounding box center [1126, 58] width 13 height 13
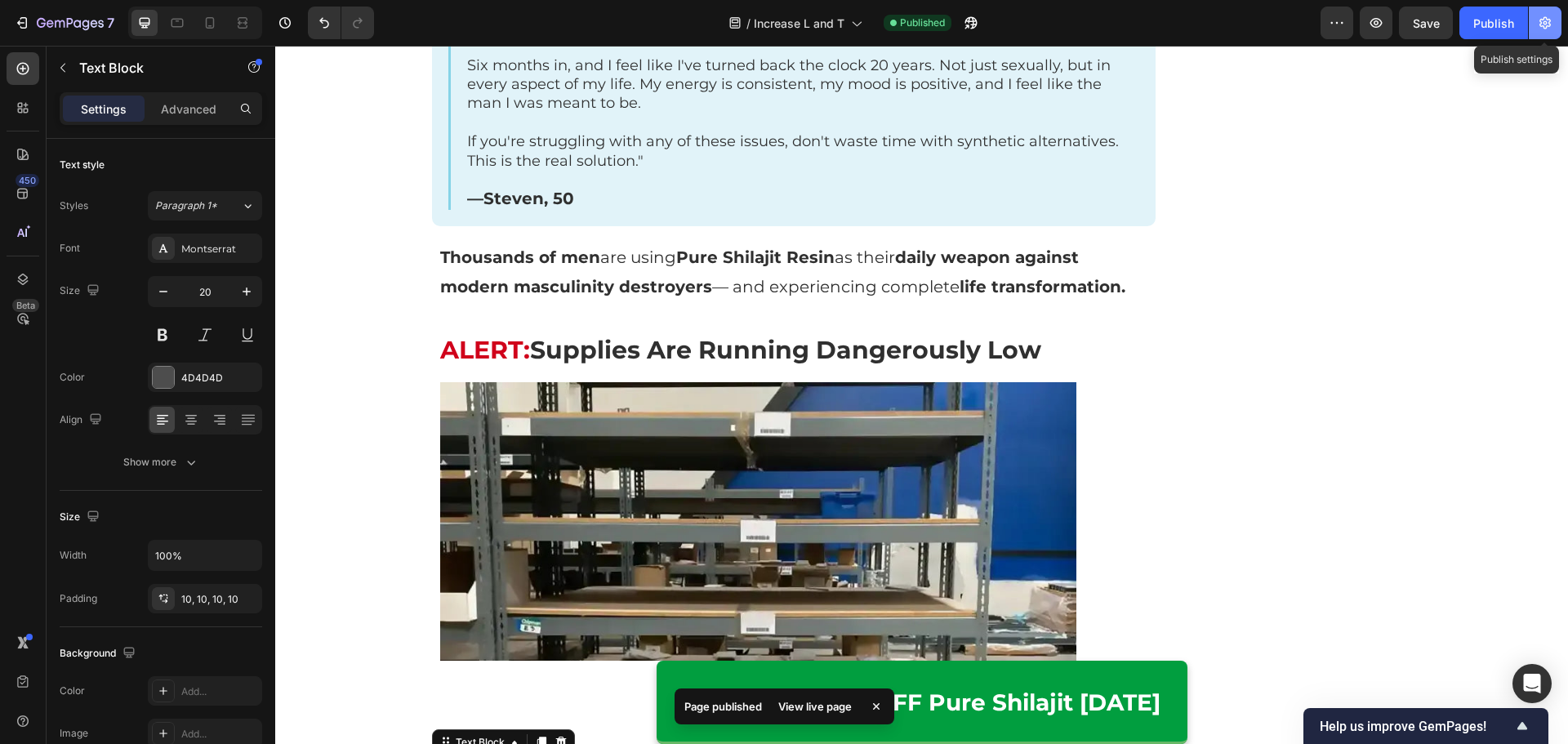
click at [1546, 26] on icon "button" at bounding box center [1544, 23] width 16 height 16
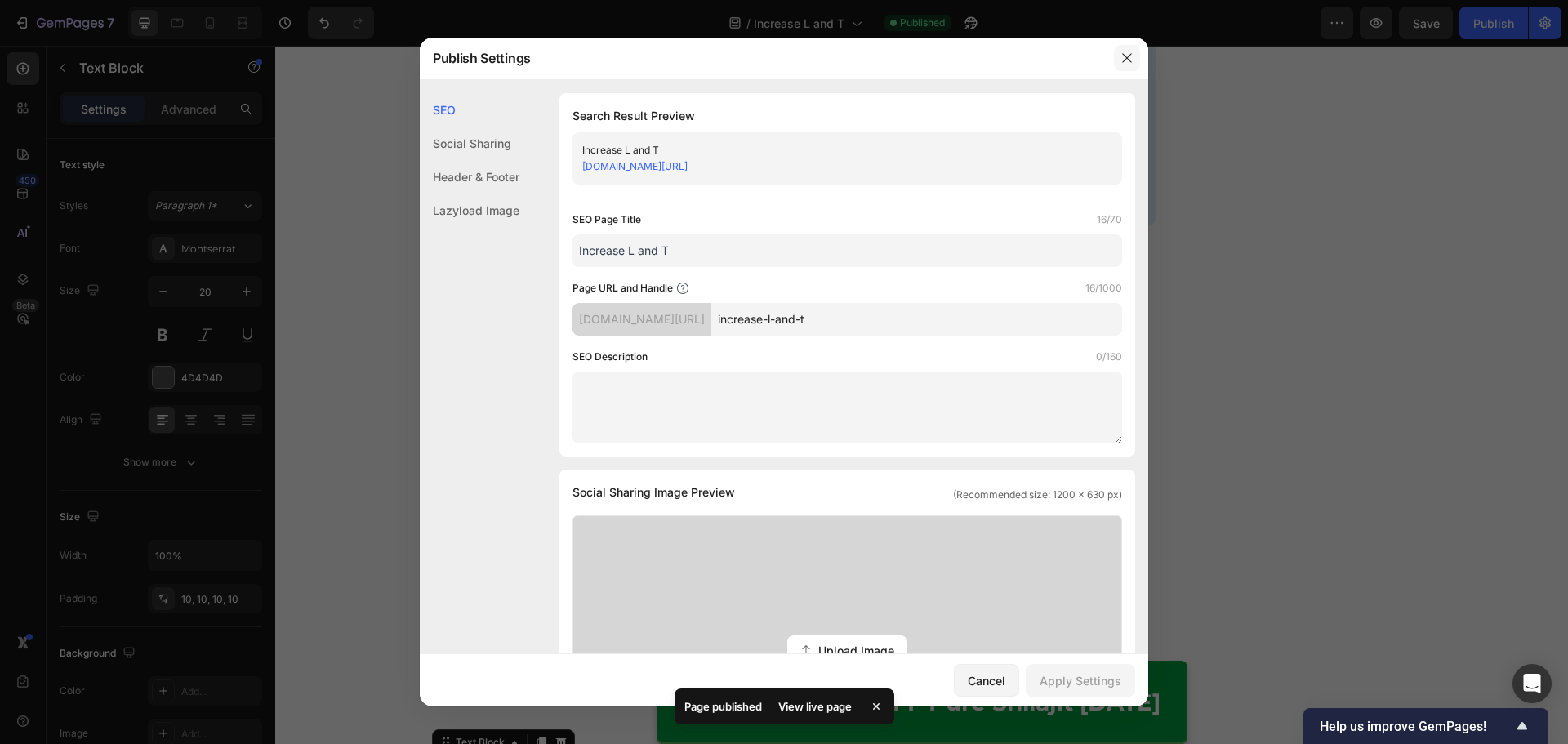
click at [1128, 60] on icon "button" at bounding box center [1125, 57] width 9 height 9
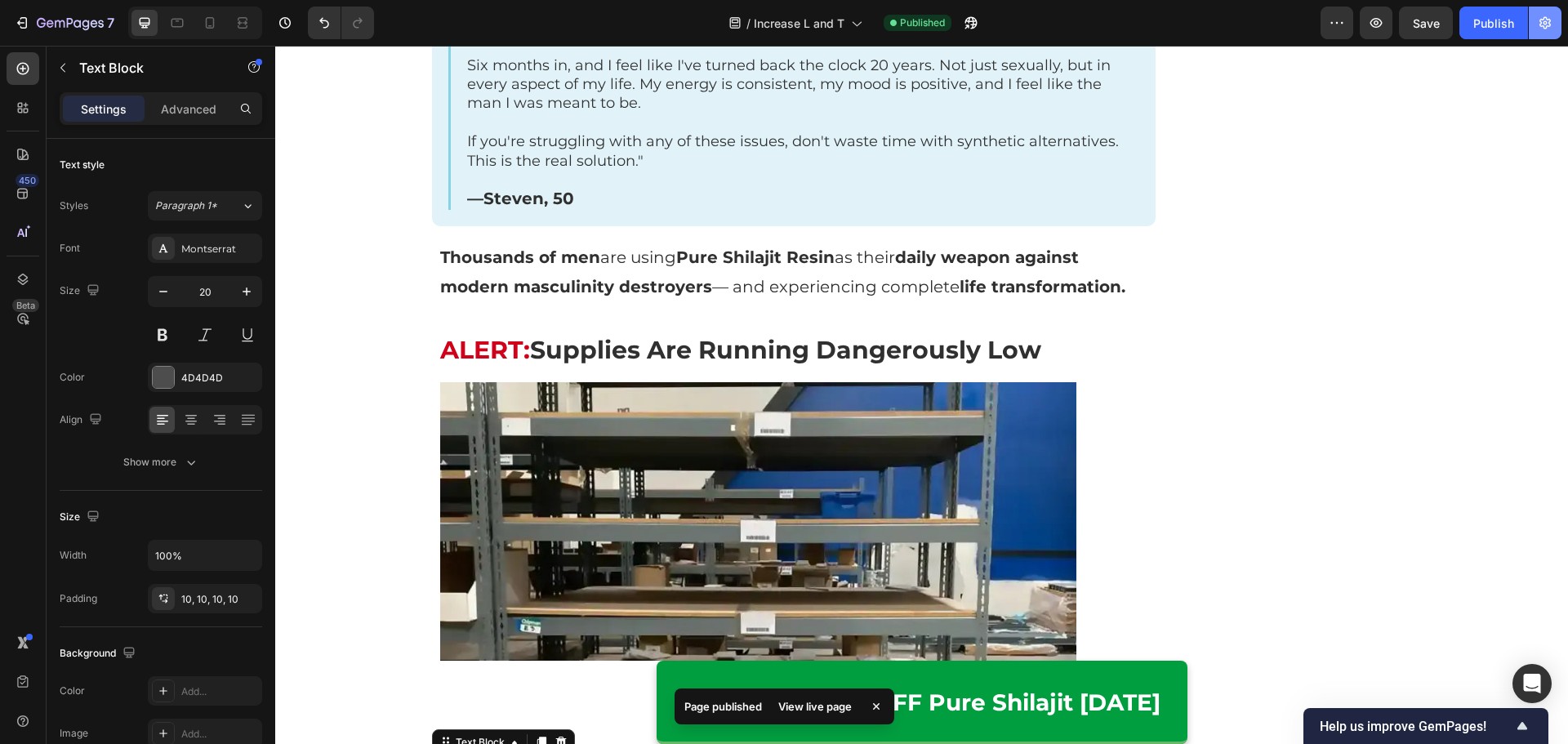
click at [1533, 28] on button "button" at bounding box center [1544, 23] width 33 height 33
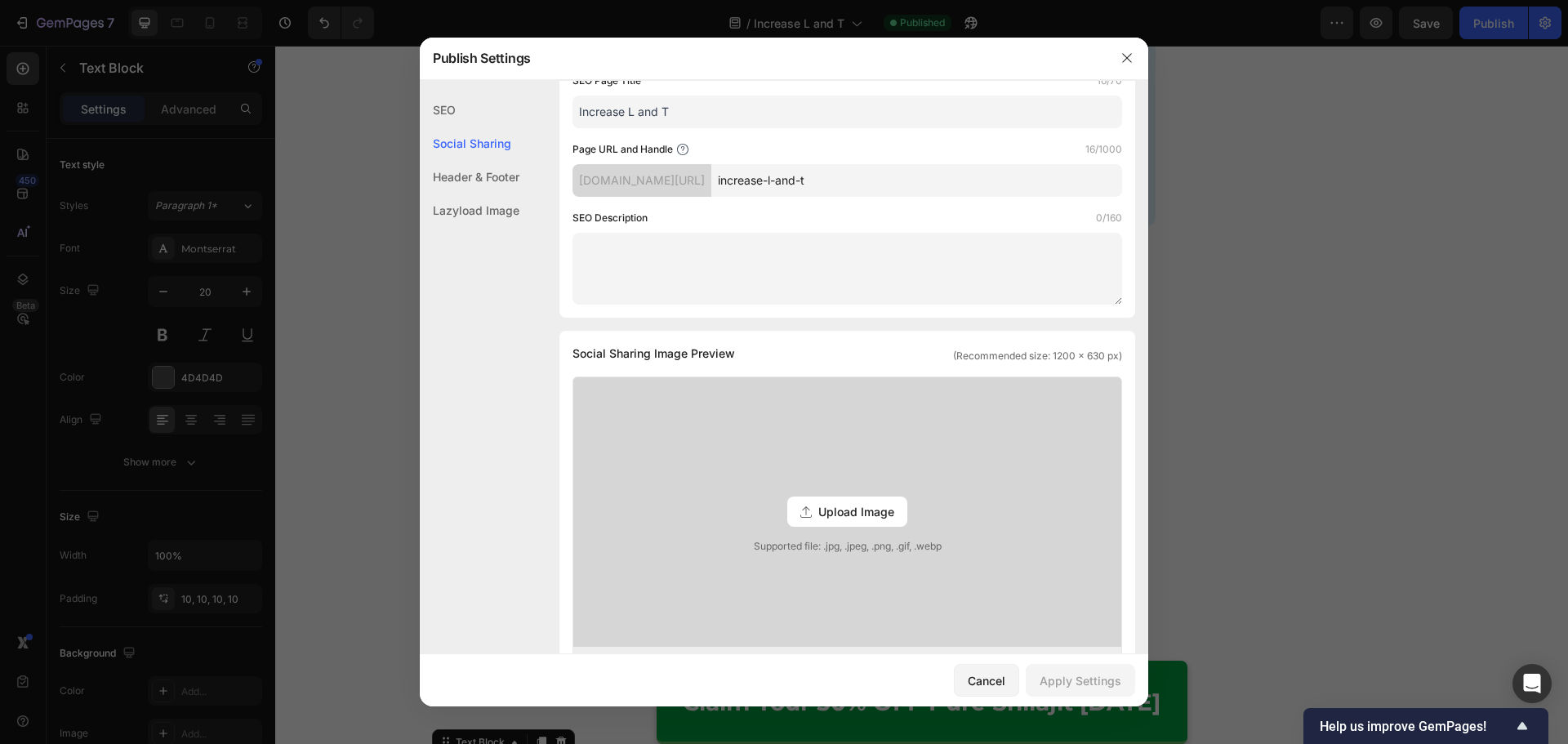
scroll to position [81, 0]
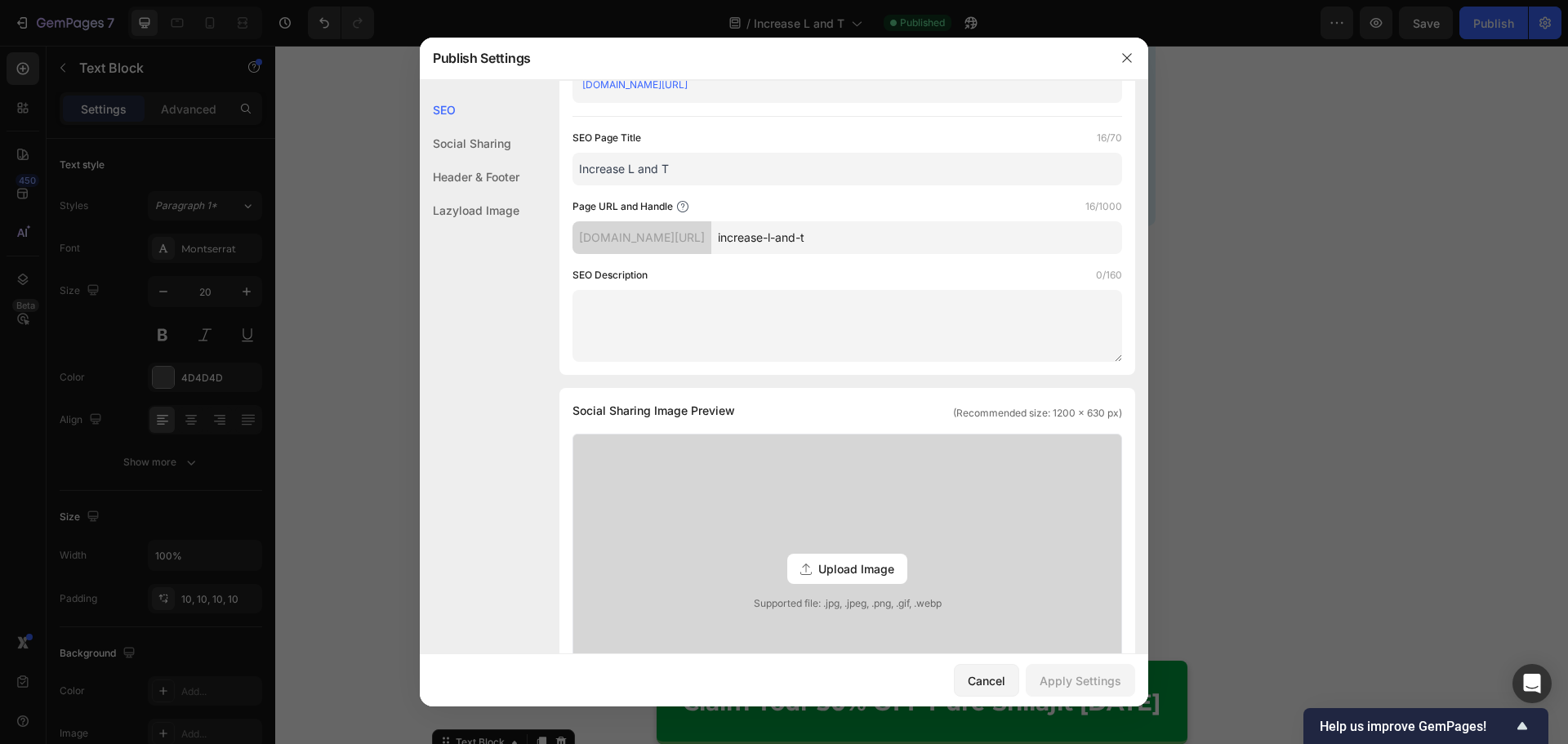
click at [781, 91] on div "[DOMAIN_NAME][URL]" at bounding box center [834, 84] width 503 height 16
click at [688, 81] on link "[DOMAIN_NAME][URL]" at bounding box center [635, 84] width 105 height 12
click at [1124, 67] on button "button" at bounding box center [1127, 58] width 26 height 26
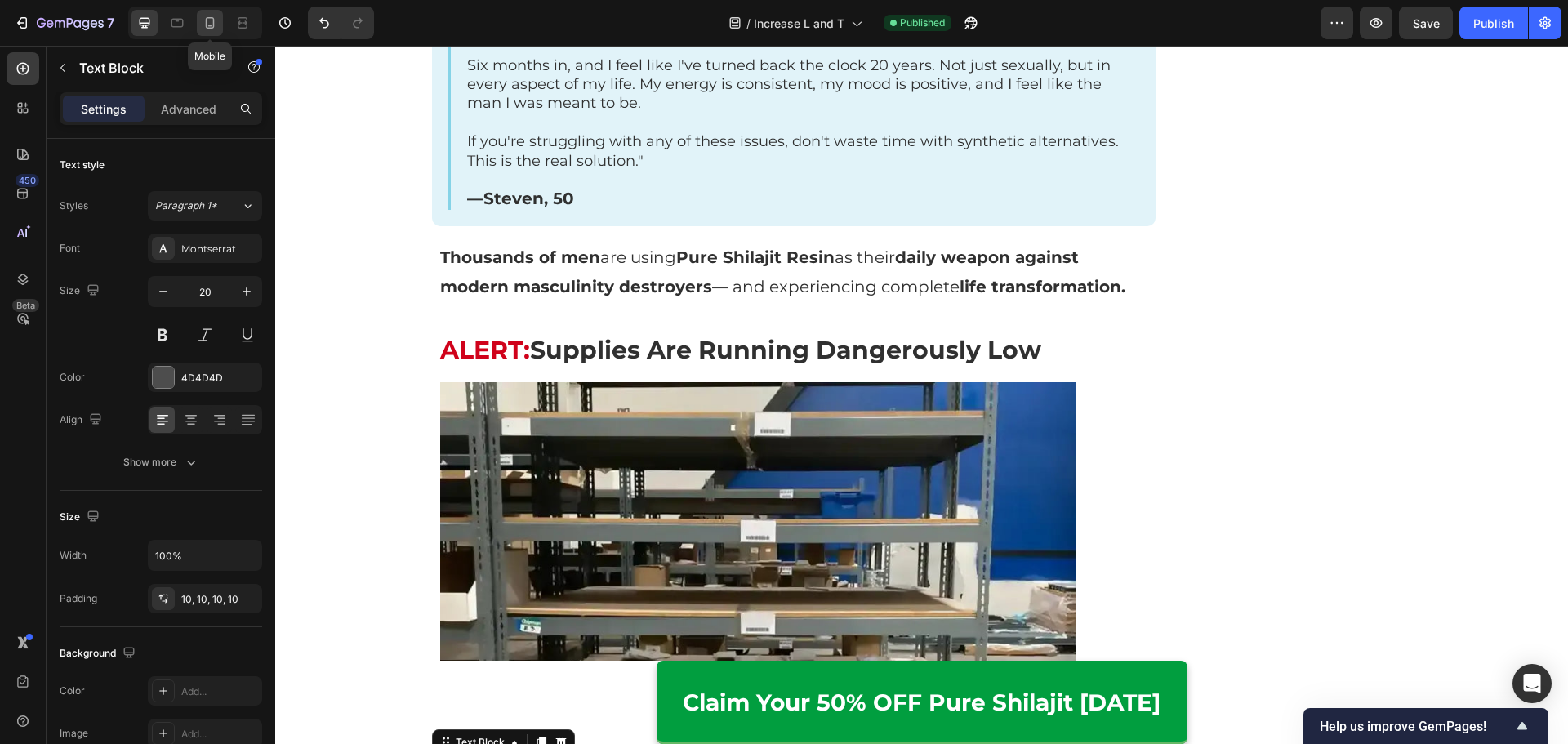
click at [215, 30] on div at bounding box center [210, 23] width 26 height 26
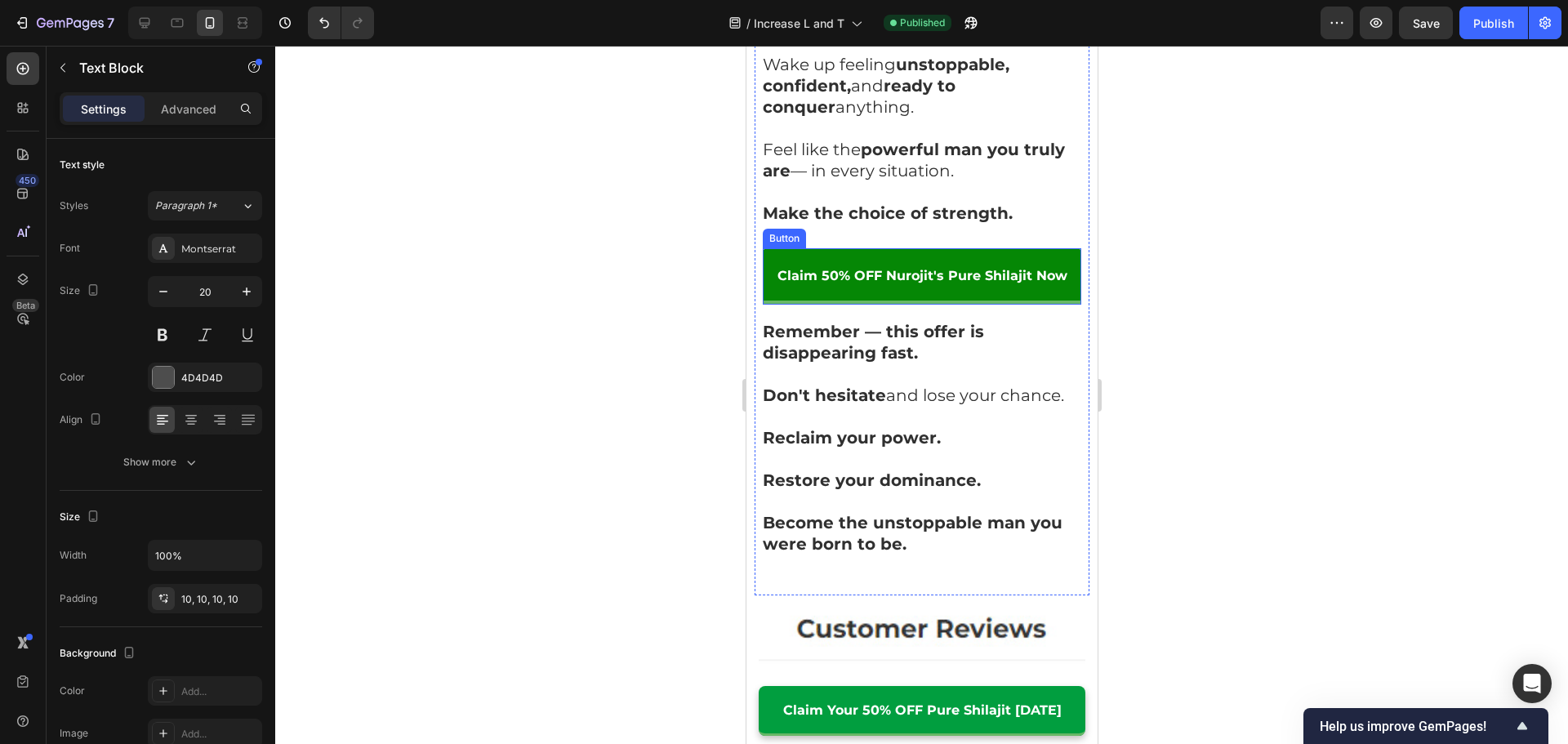
scroll to position [12706, 0]
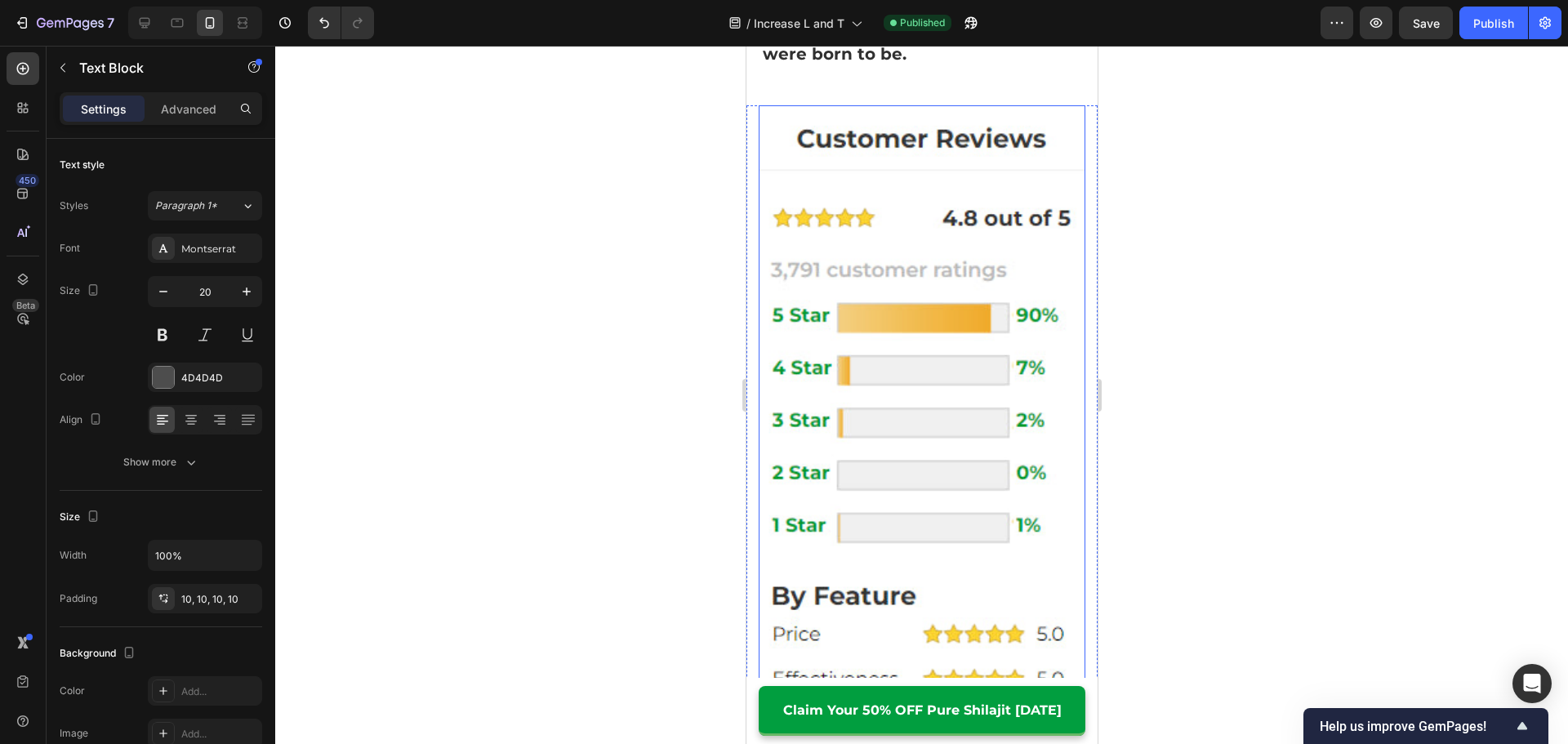
click at [888, 331] on img at bounding box center [920, 454] width 326 height 699
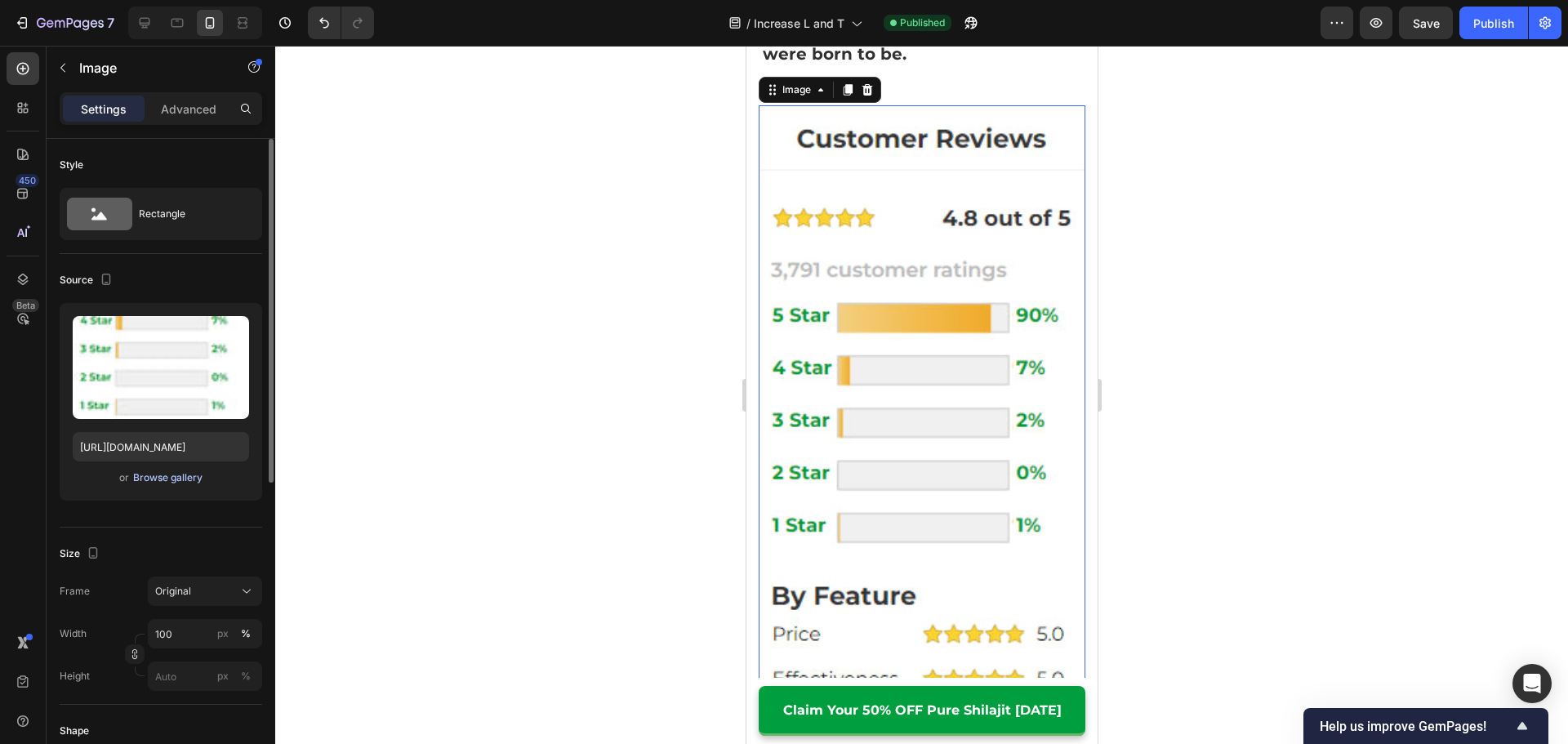
click at [181, 476] on div "Browse gallery" at bounding box center [167, 477] width 69 height 15
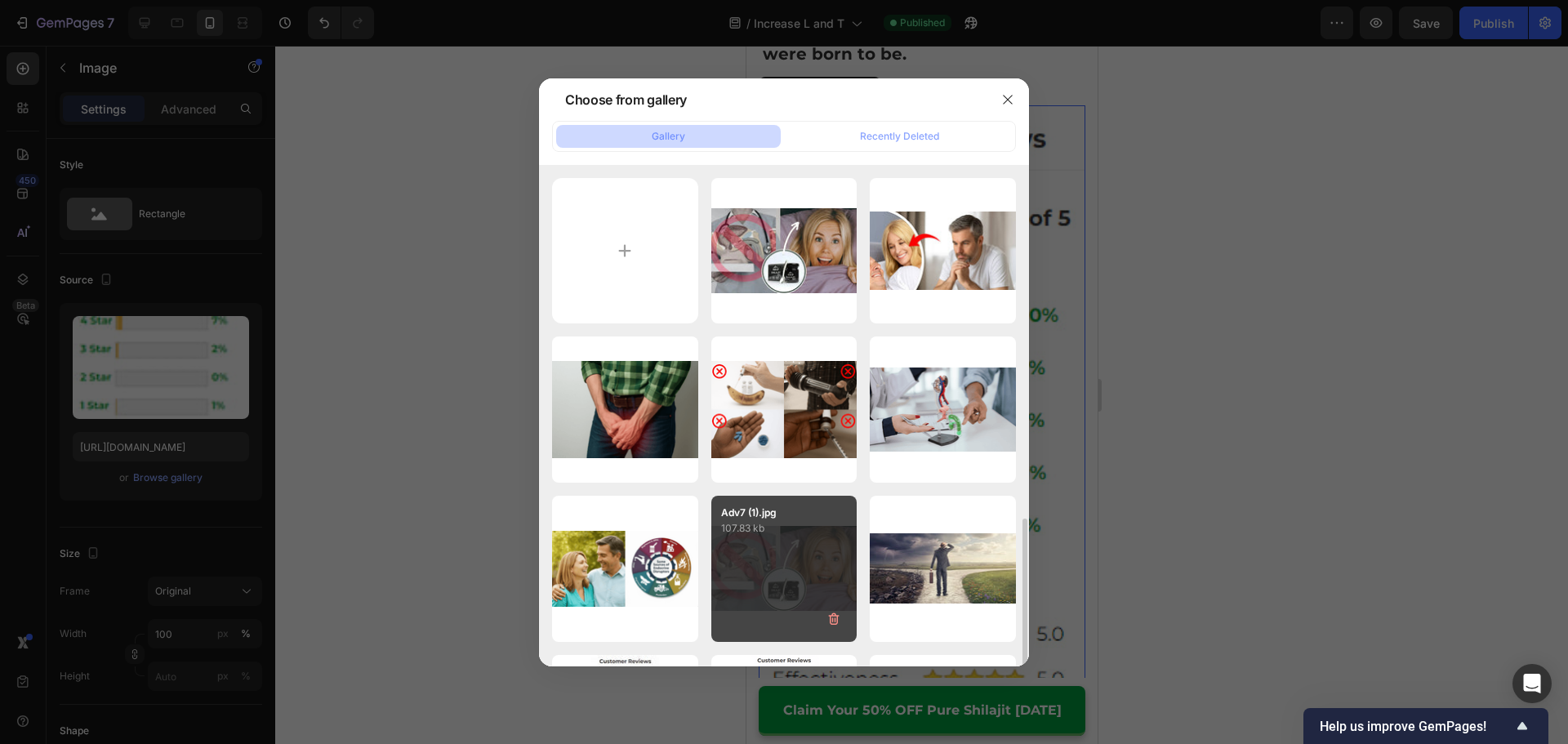
scroll to position [245, 0]
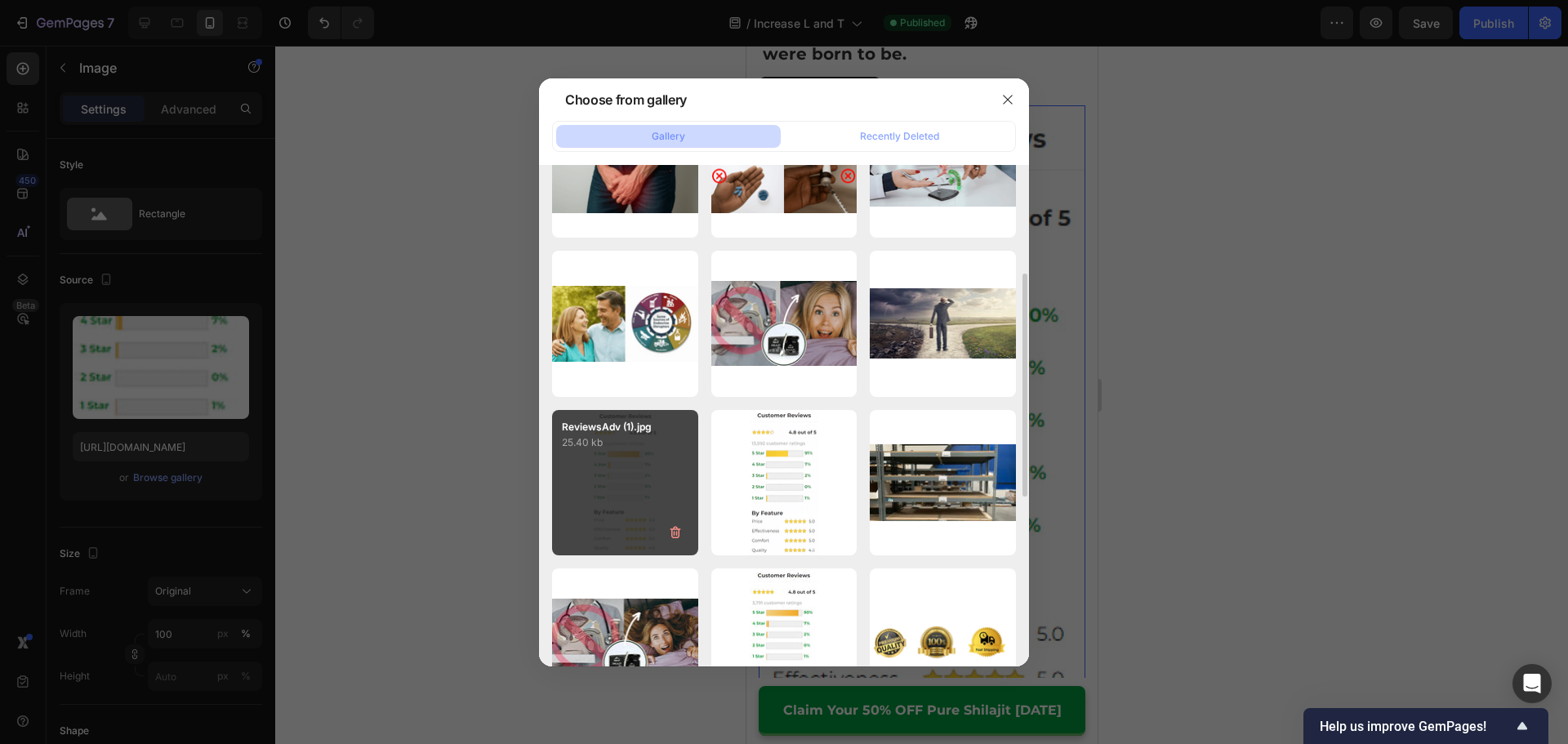
click at [642, 442] on p "25.40 kb" at bounding box center [625, 441] width 127 height 16
type input "[URL][DOMAIN_NAME]"
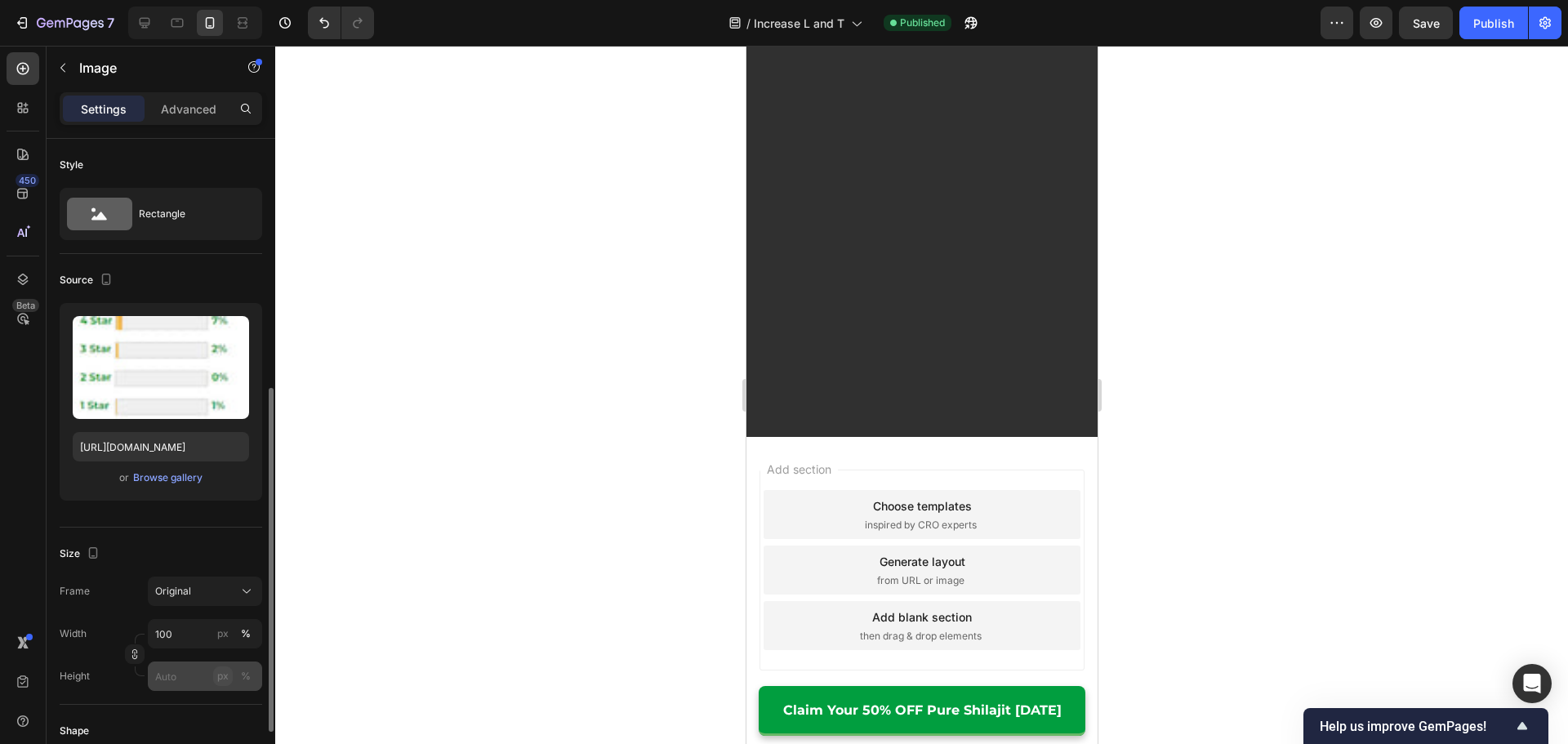
scroll to position [164, 0]
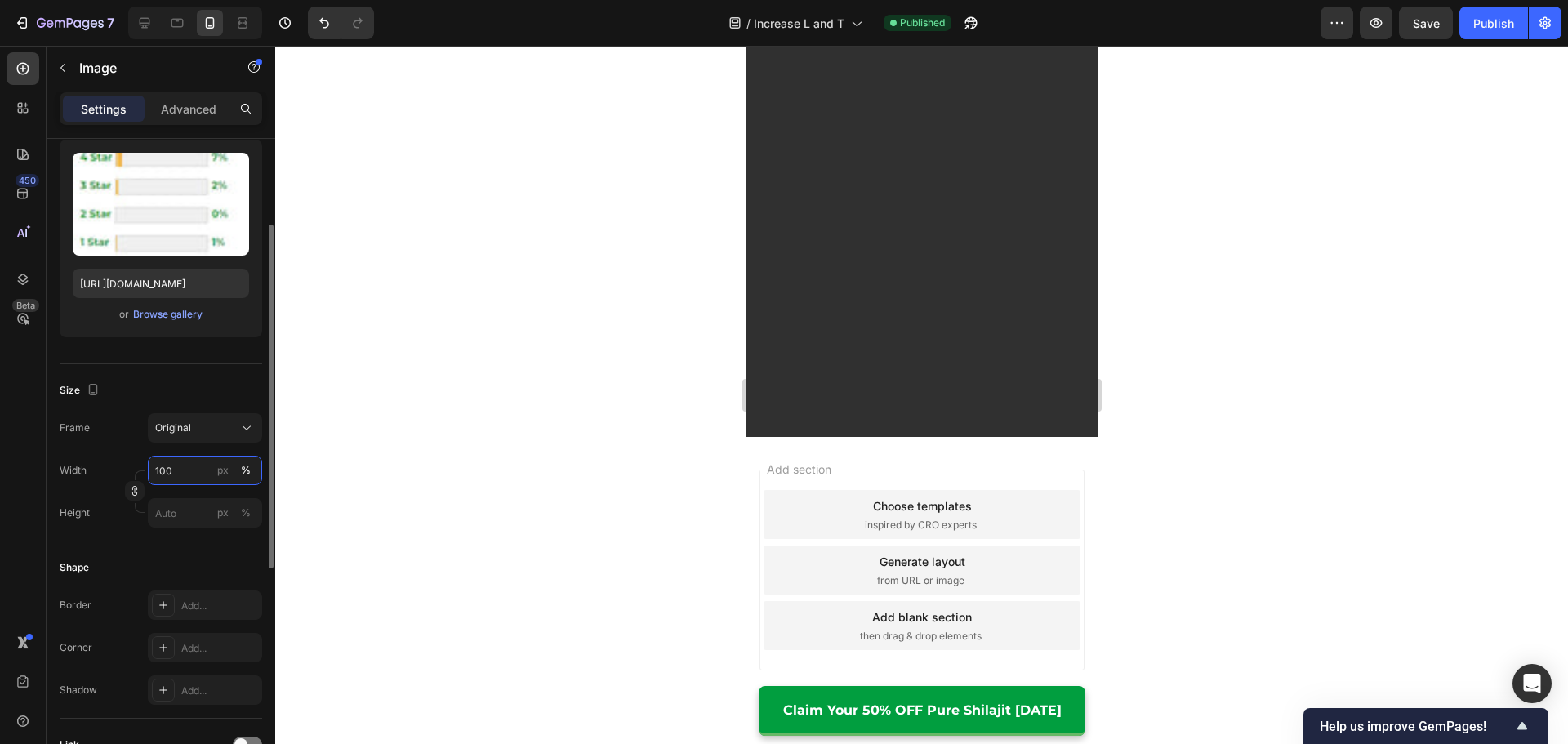
click at [184, 466] on input "100" at bounding box center [204, 470] width 114 height 29
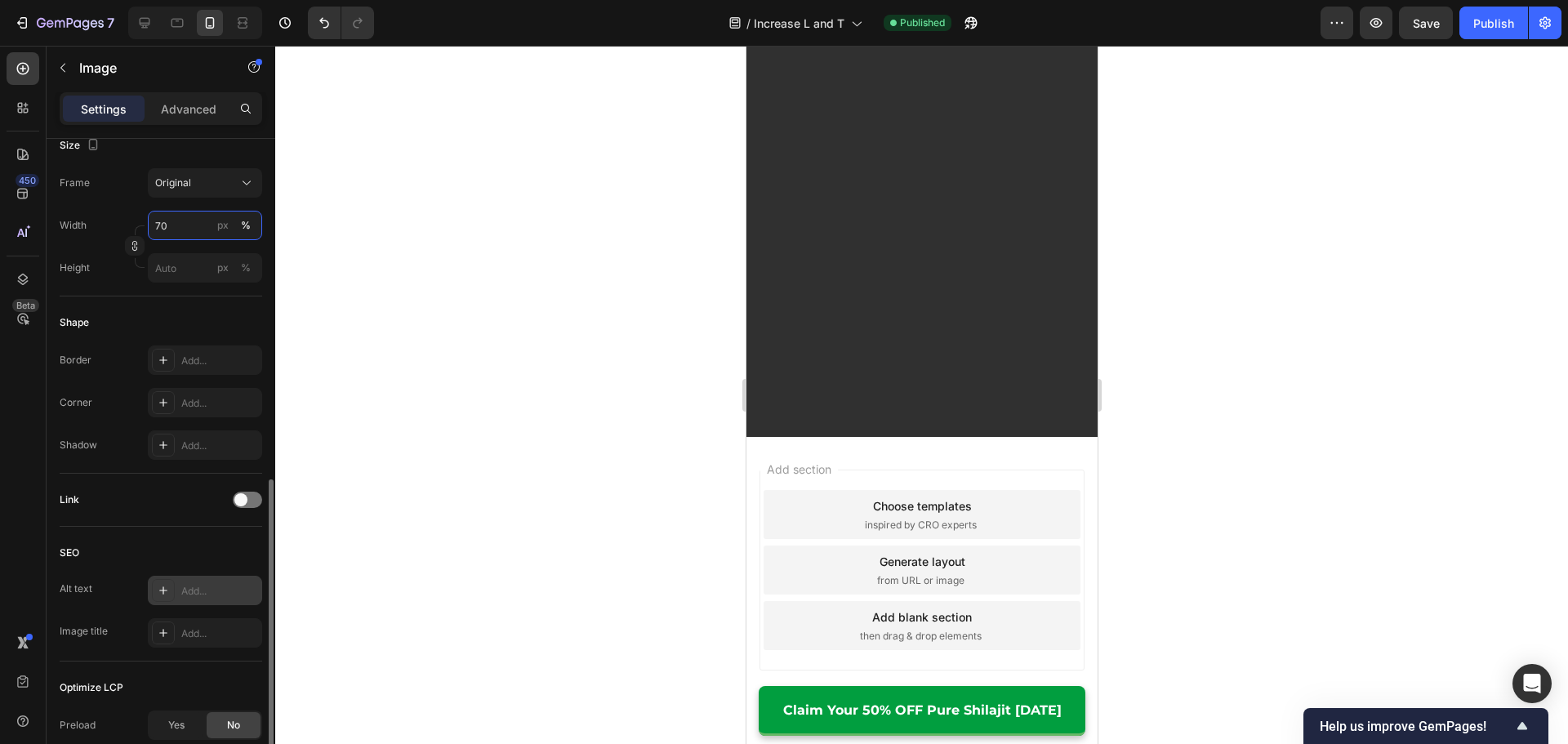
scroll to position [490, 0]
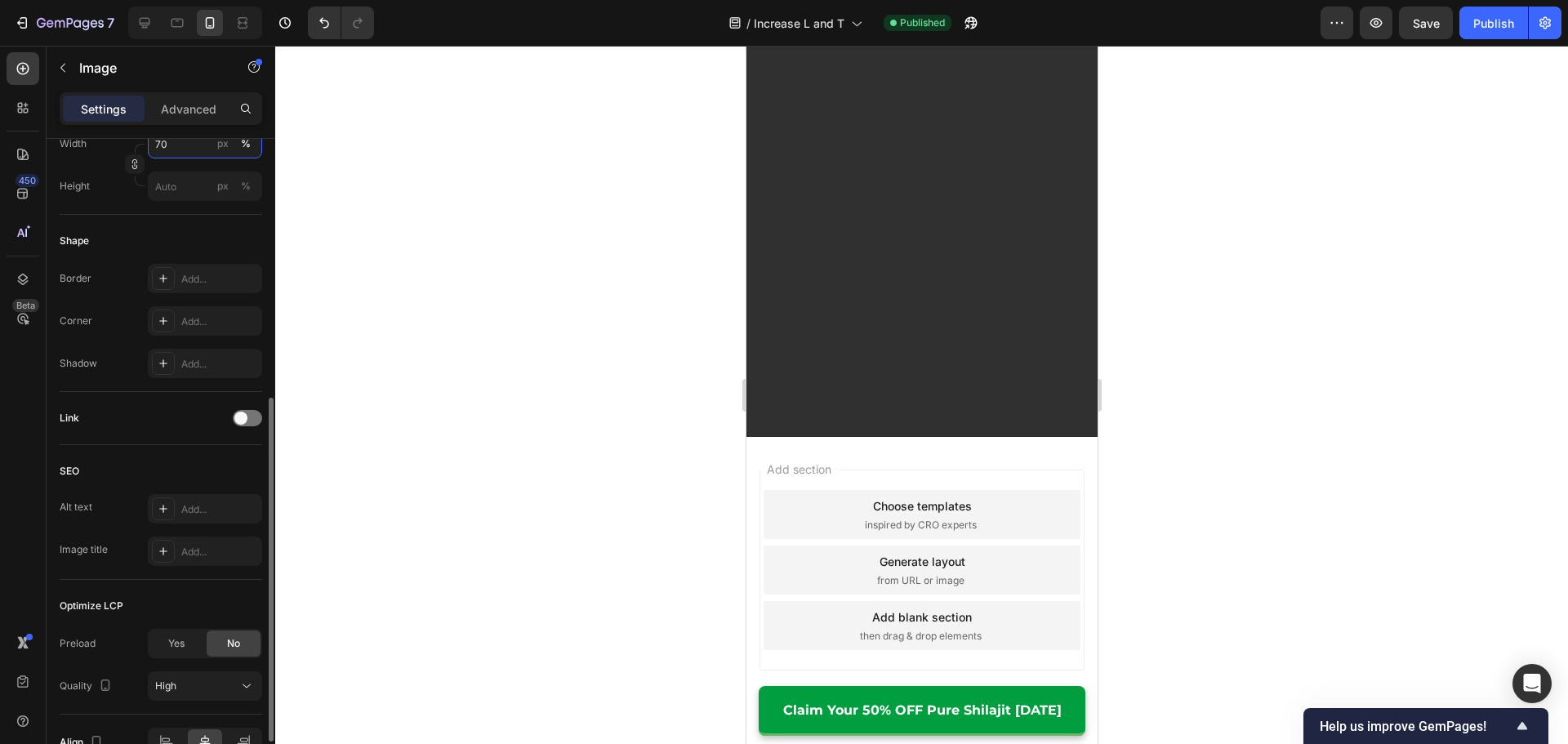
type input "70"
click at [420, 508] on div at bounding box center [921, 394] width 1293 height 698
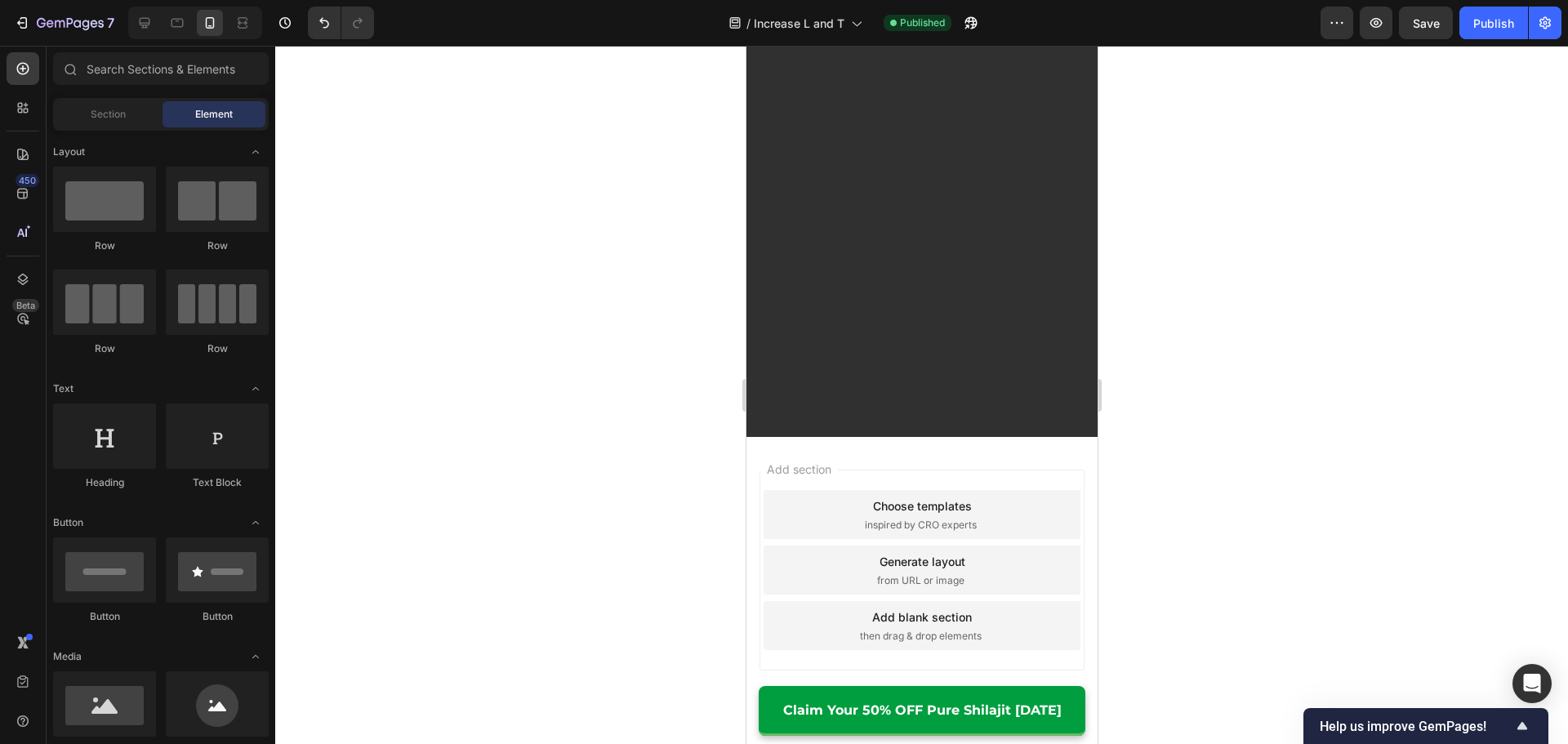
scroll to position [12461, 0]
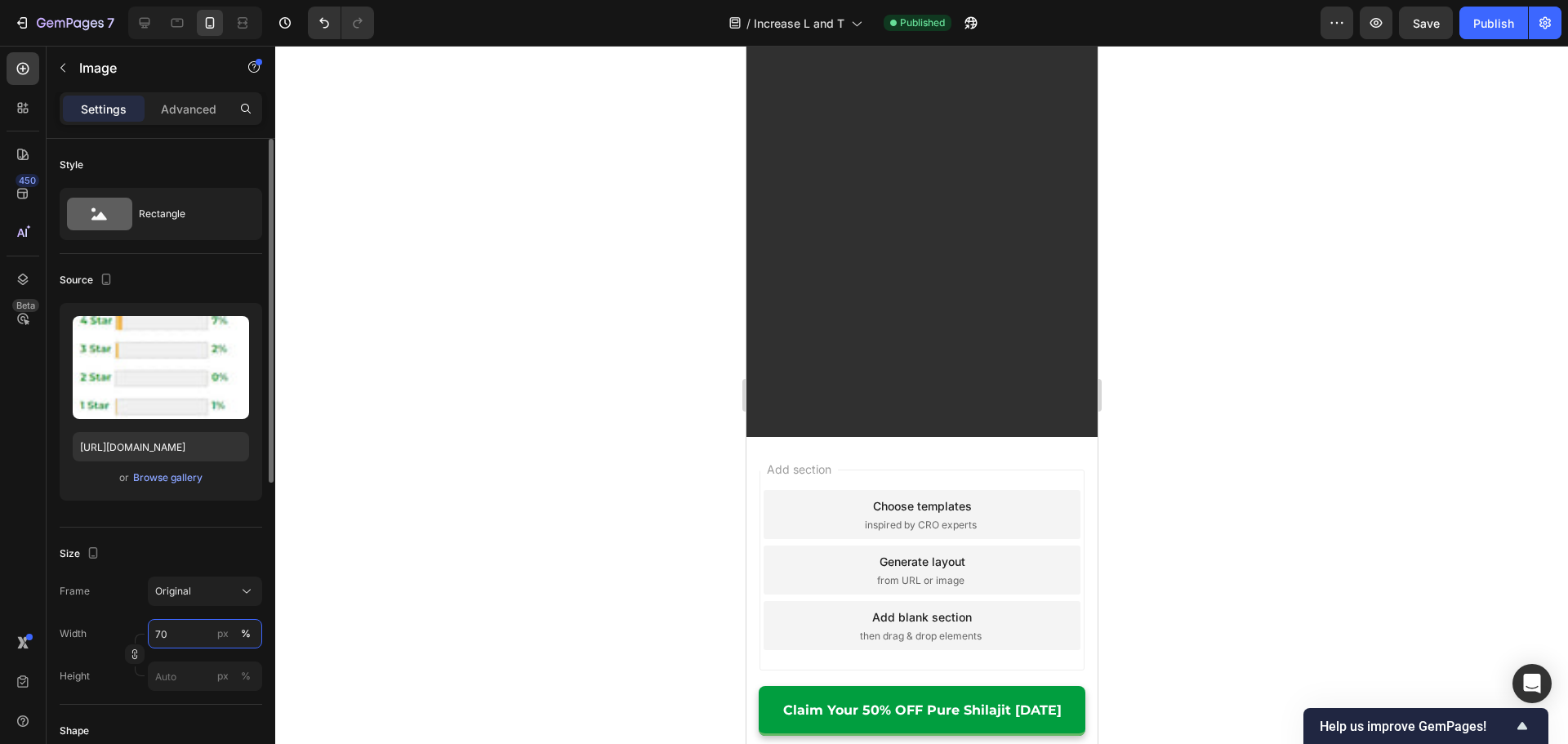
click at [180, 634] on input "70" at bounding box center [204, 632] width 114 height 29
drag, startPoint x: 186, startPoint y: 643, endPoint x: 0, endPoint y: 579, distance: 196.7
click at [22, 590] on div "450 Beta Sections(18) Elements(83) Section Element Hero Section Product Detail …" at bounding box center [137, 394] width 275 height 698
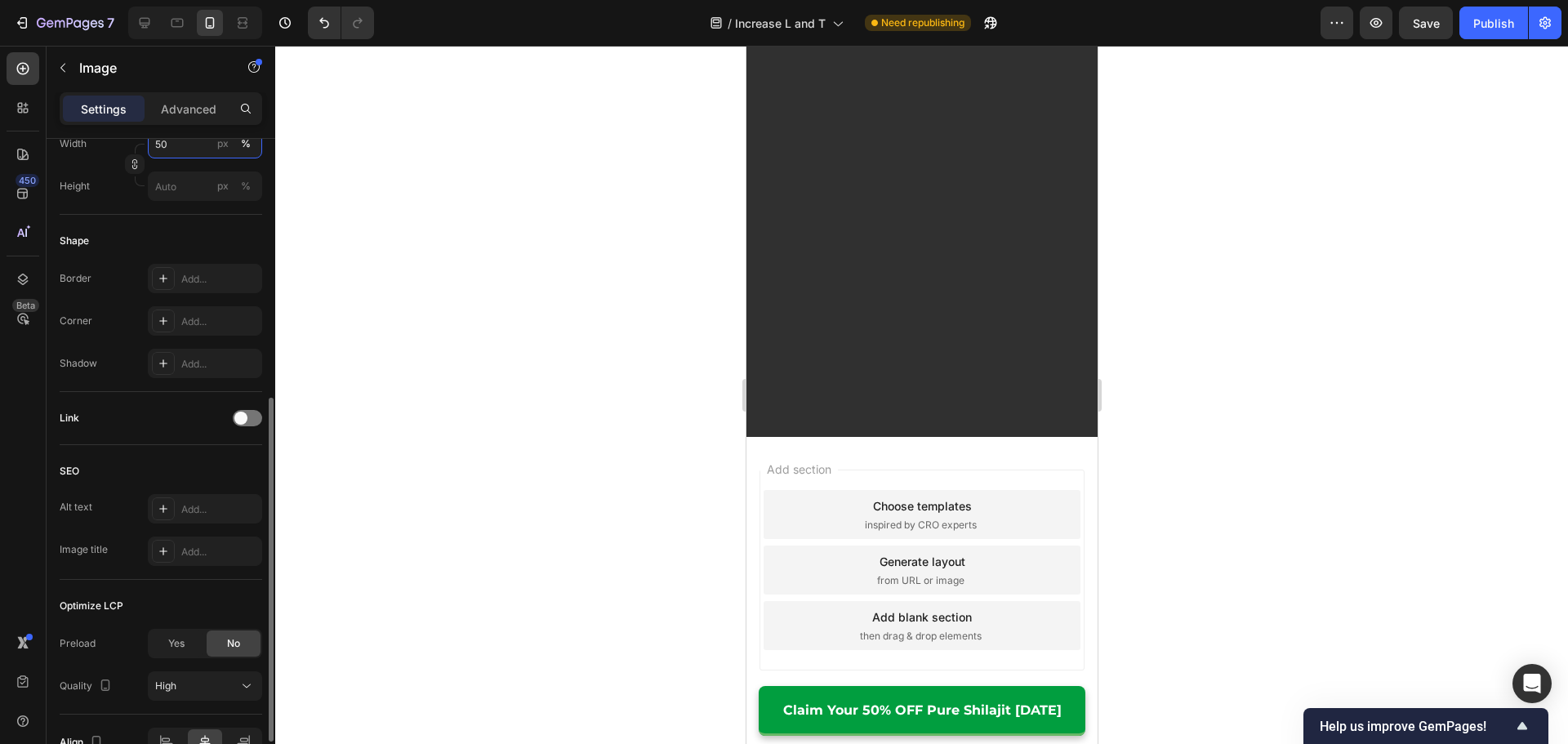
scroll to position [581, 0]
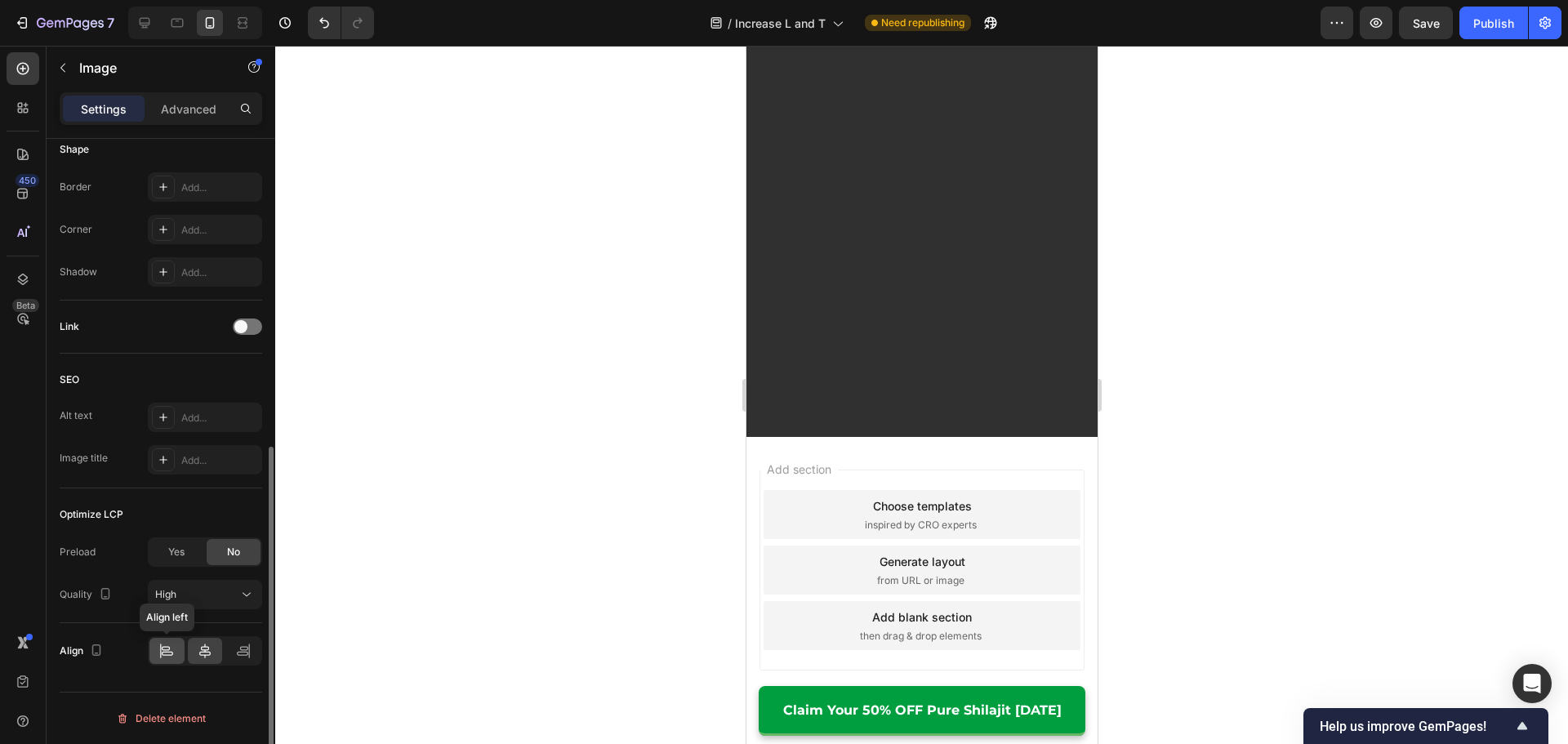
type input "50"
click at [161, 645] on icon at bounding box center [161, 650] width 1 height 15
click at [193, 585] on button "High" at bounding box center [204, 594] width 114 height 29
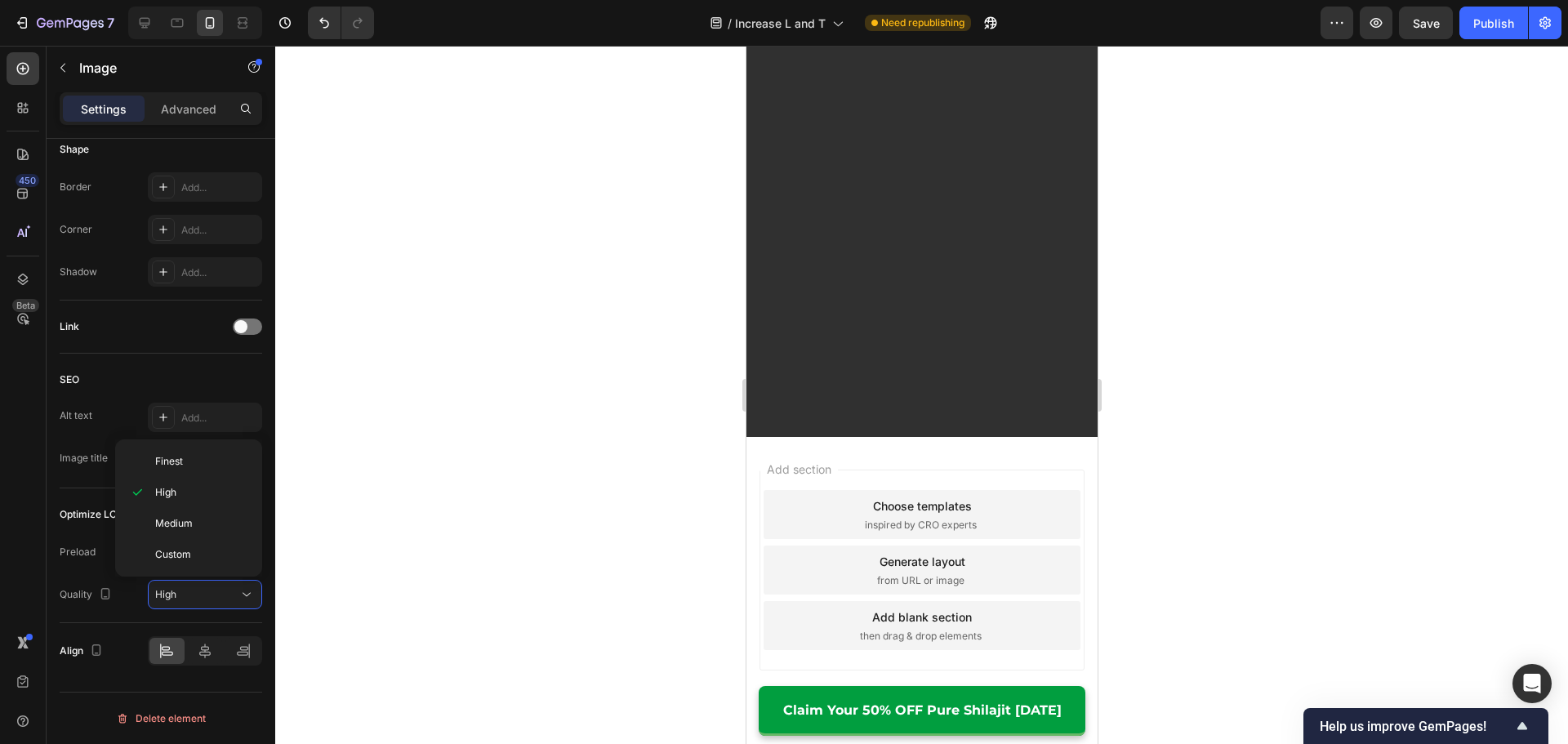
click at [438, 570] on div at bounding box center [921, 394] width 1293 height 698
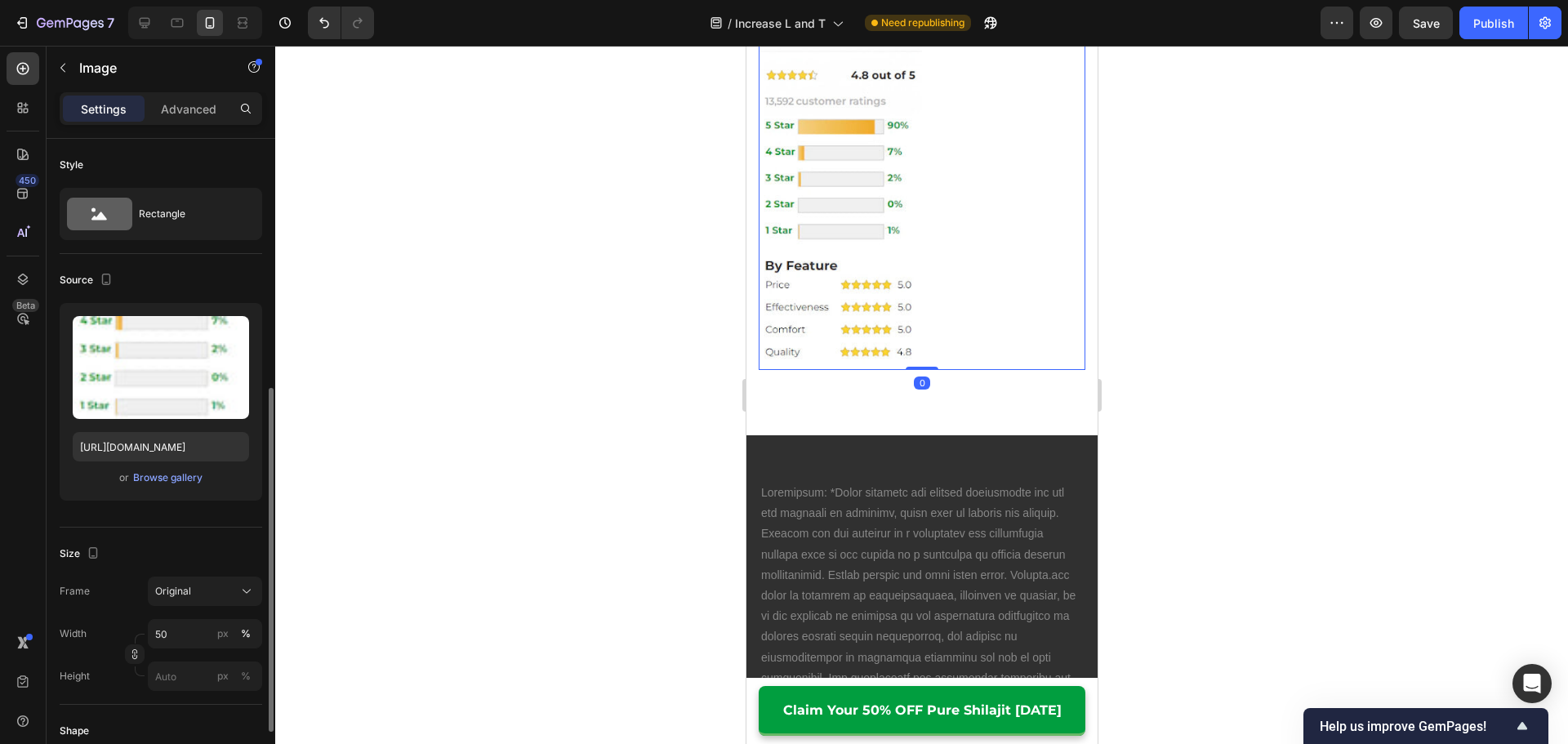
scroll to position [164, 0]
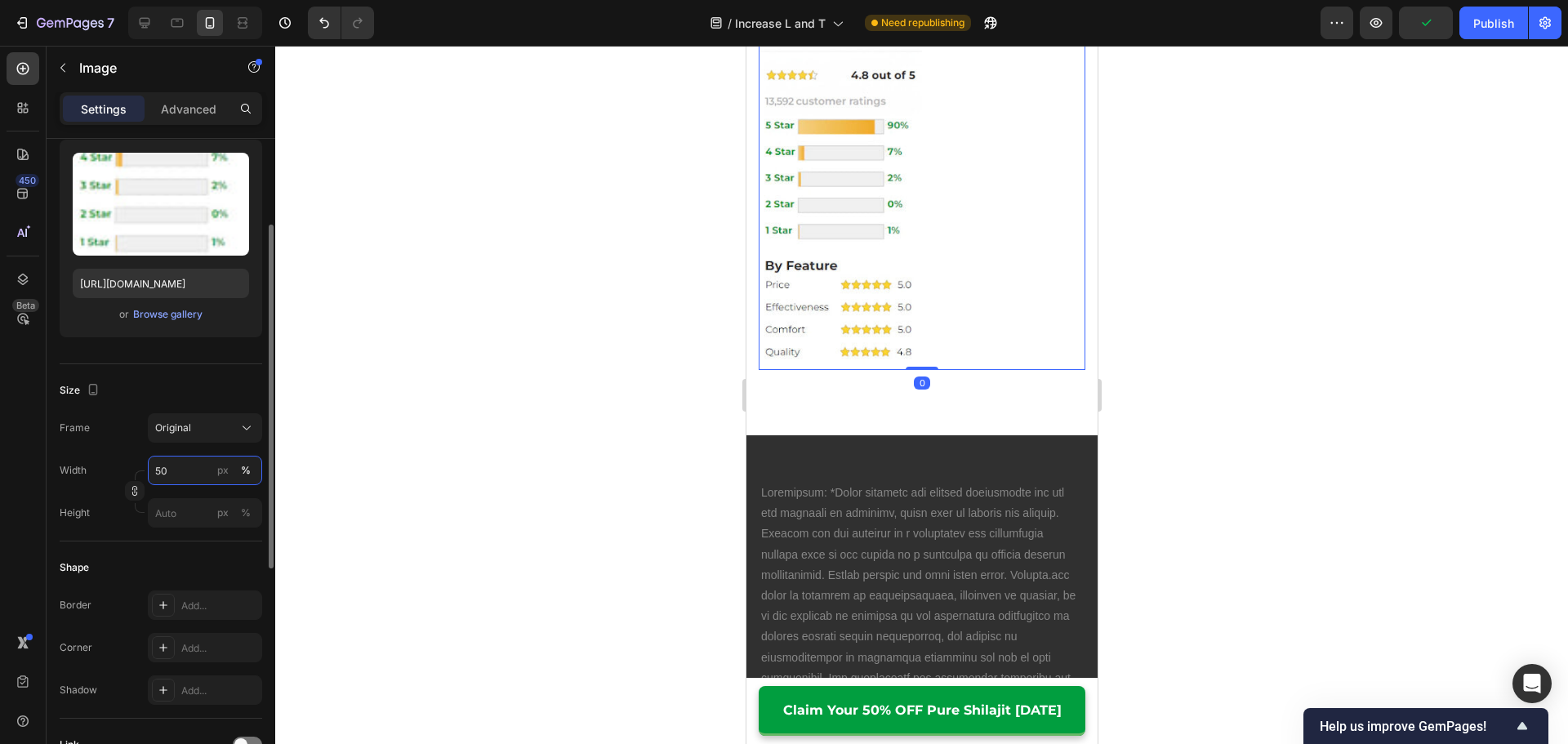
click at [188, 475] on input "50" at bounding box center [204, 470] width 114 height 29
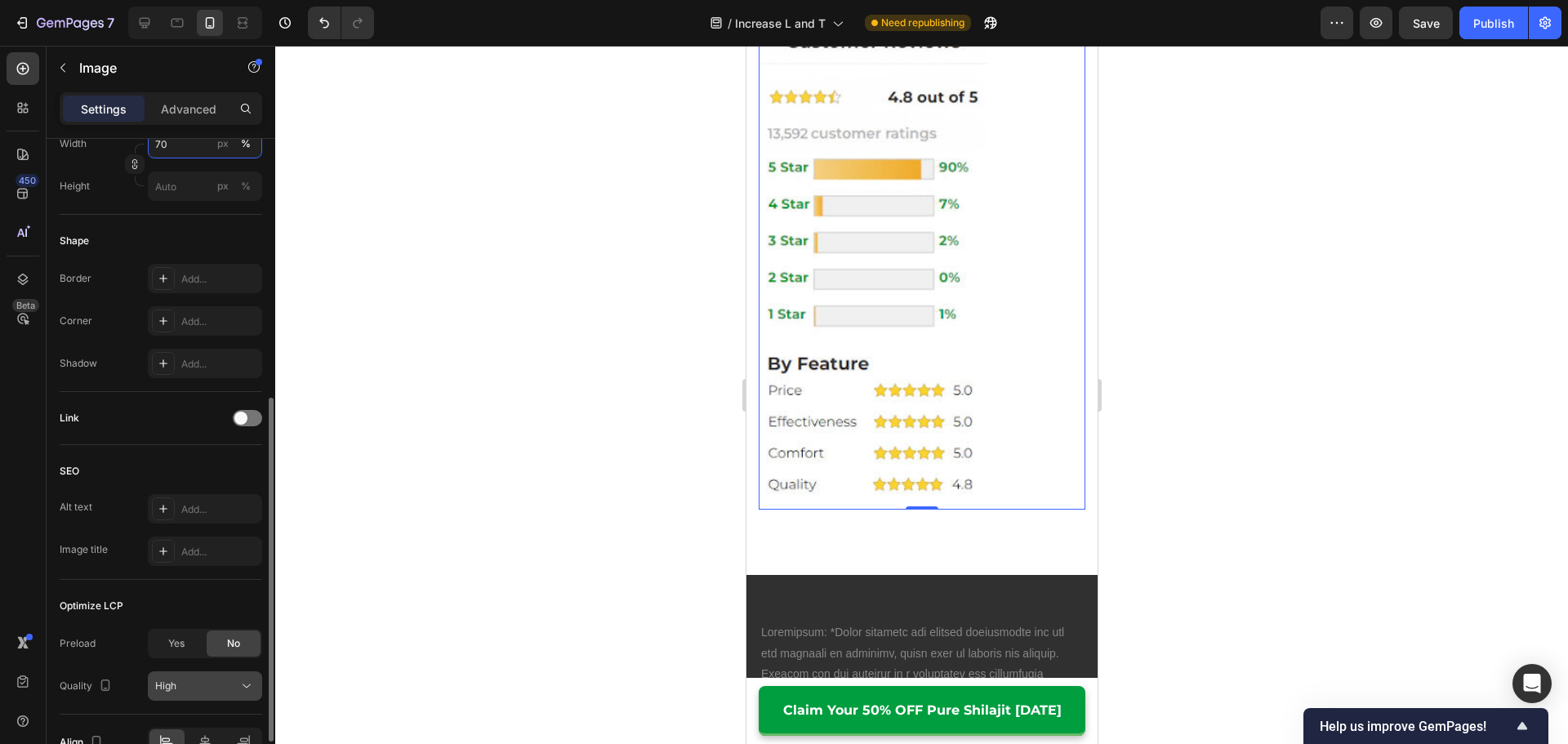
scroll to position [581, 0]
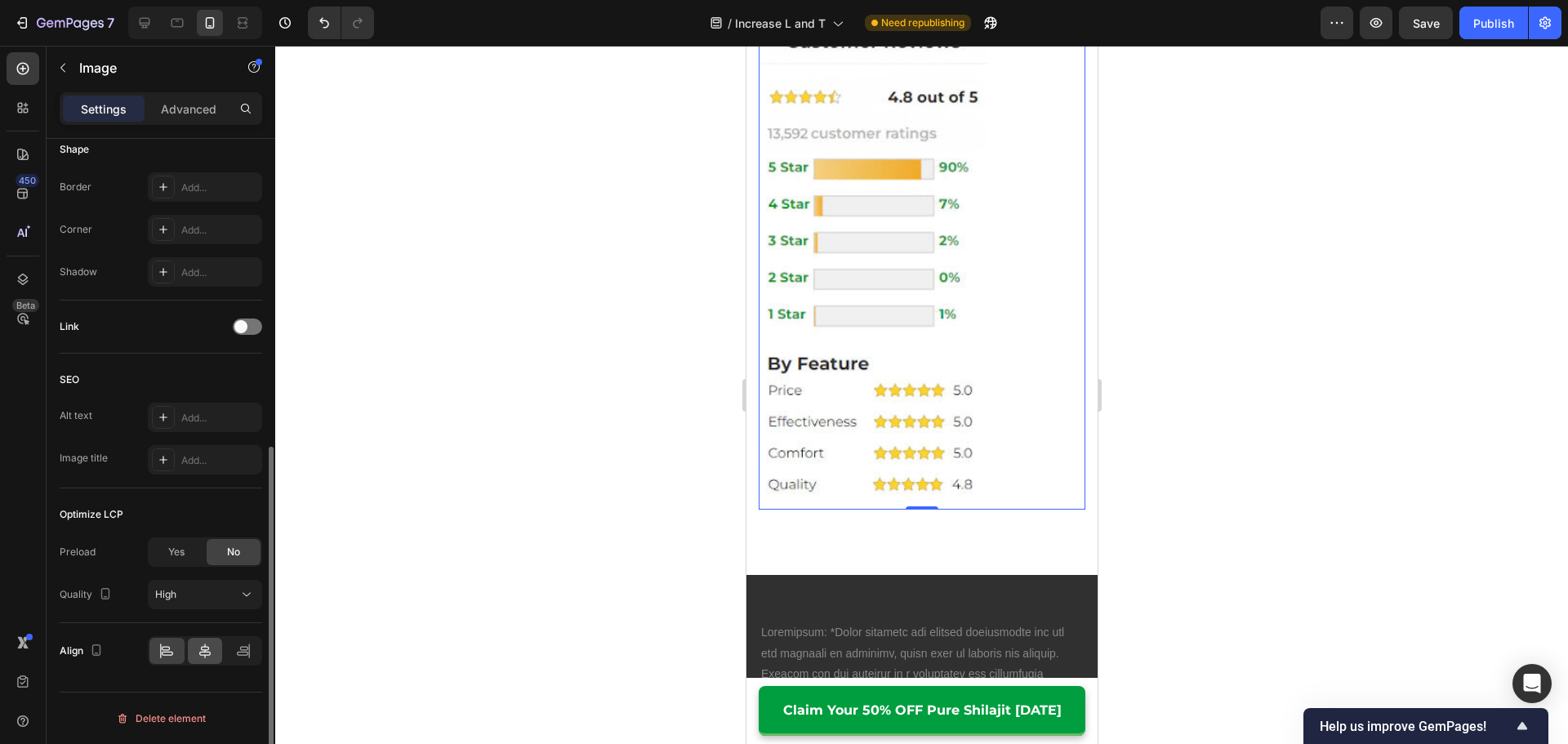
type input "70"
click at [190, 650] on div at bounding box center [205, 650] width 35 height 26
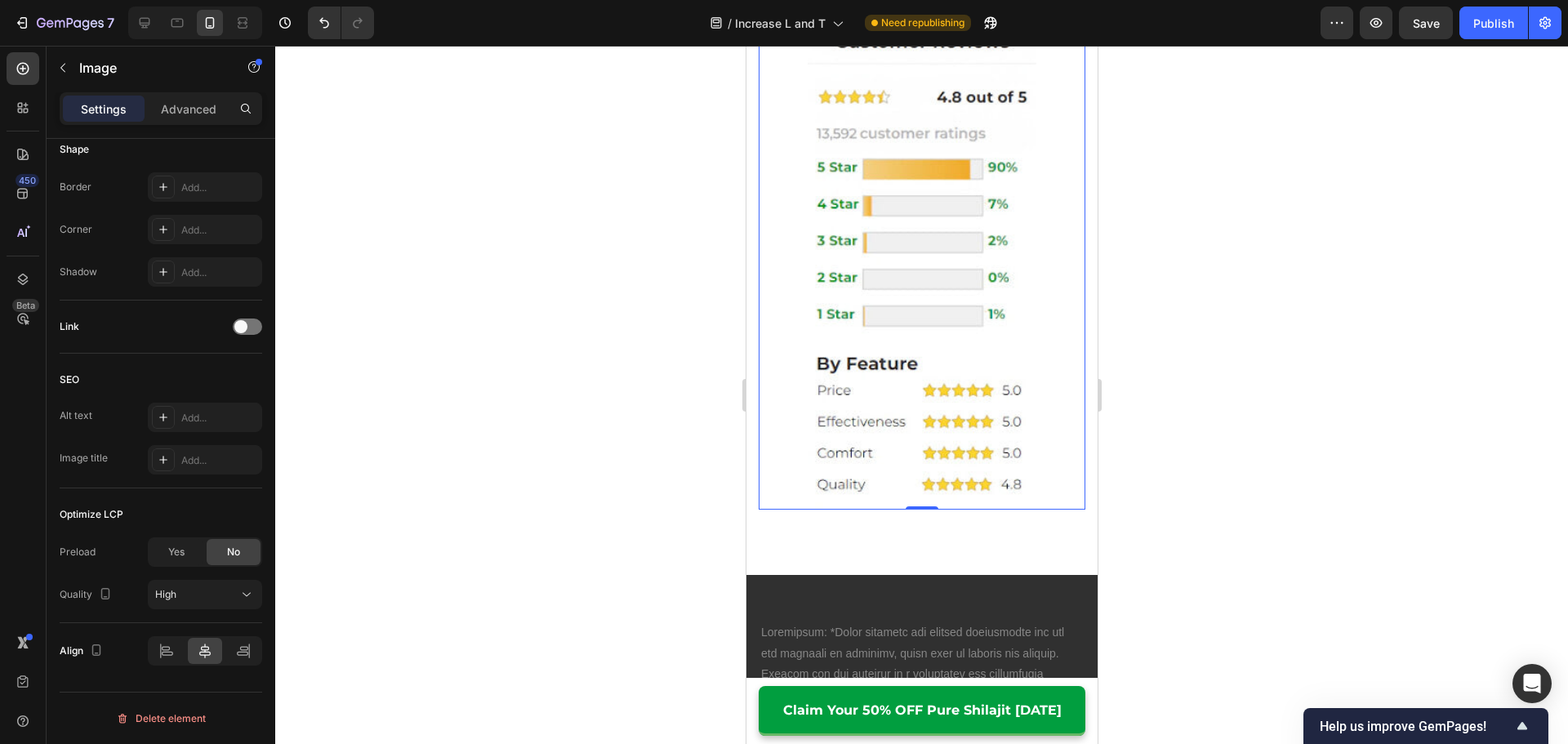
click at [674, 445] on div at bounding box center [921, 394] width 1293 height 698
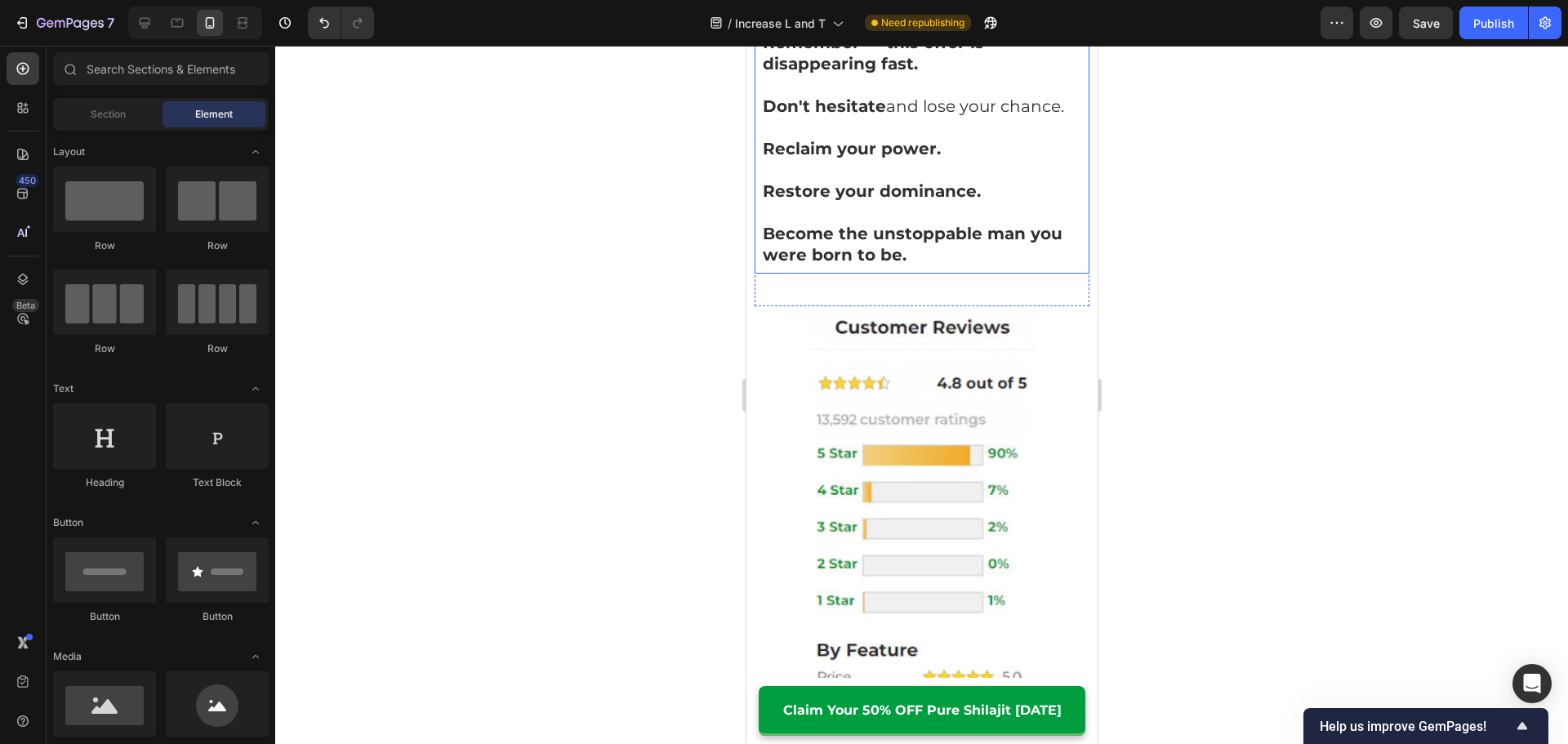
scroll to position [12543, 0]
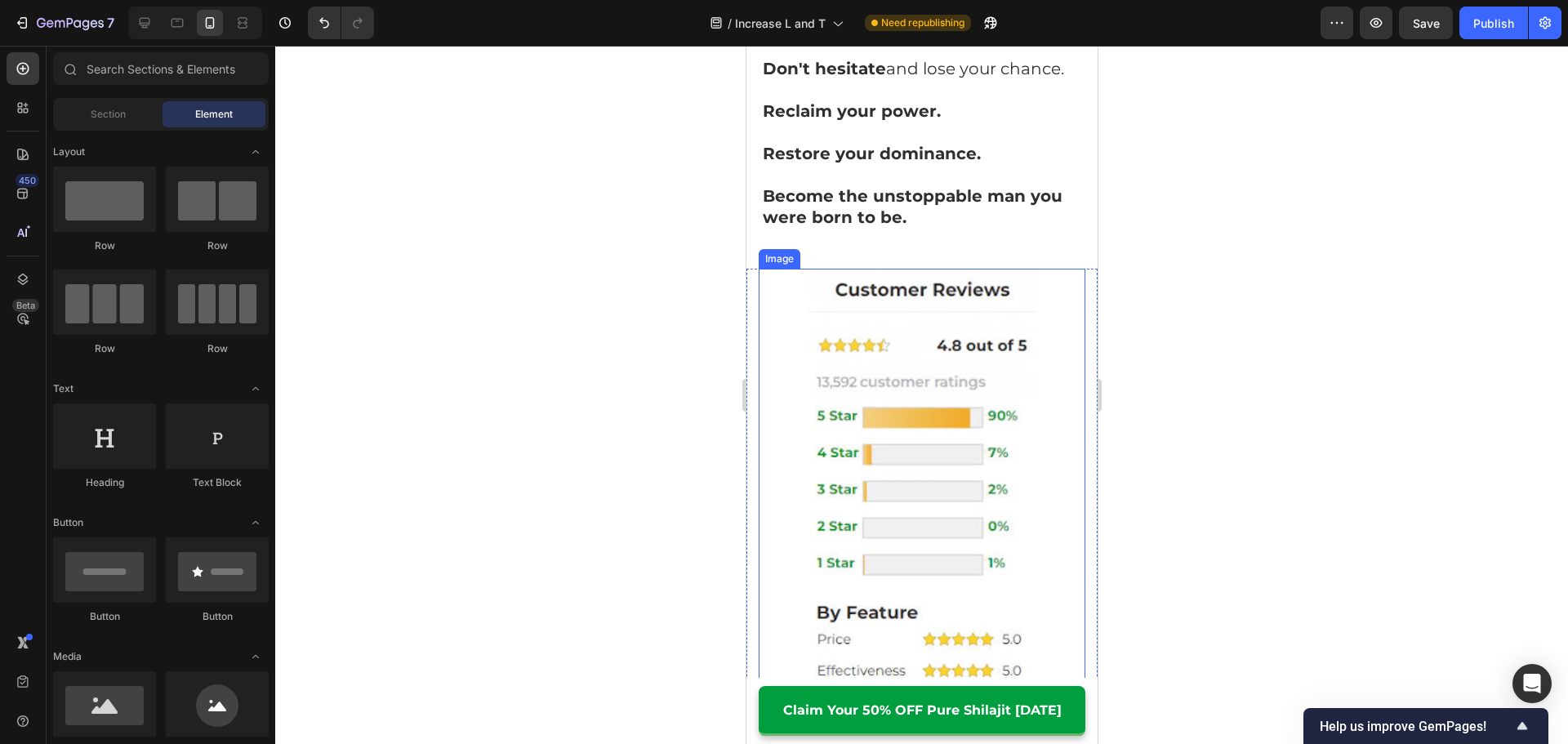
click at [917, 452] on img at bounding box center [921, 513] width 229 height 490
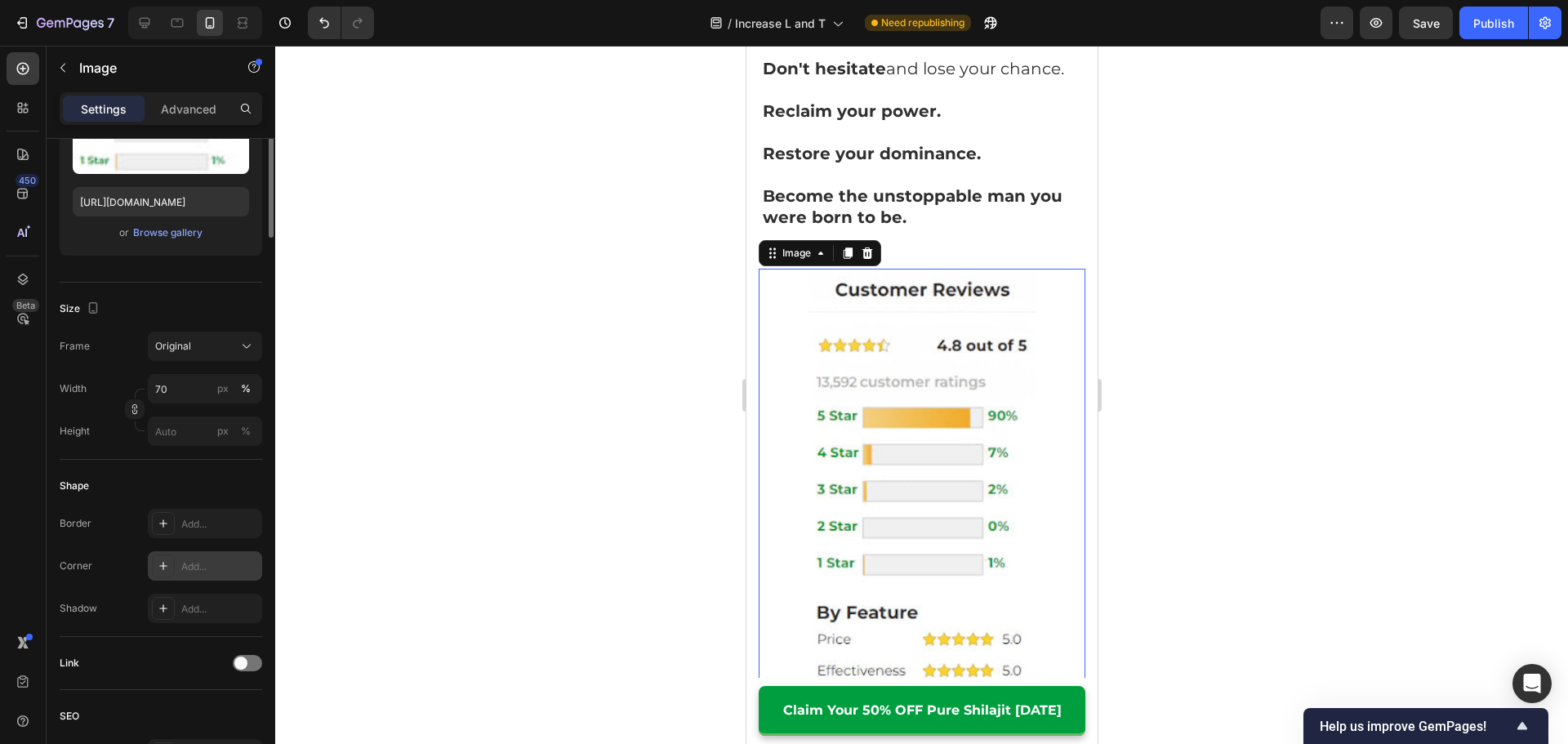
scroll to position [326, 0]
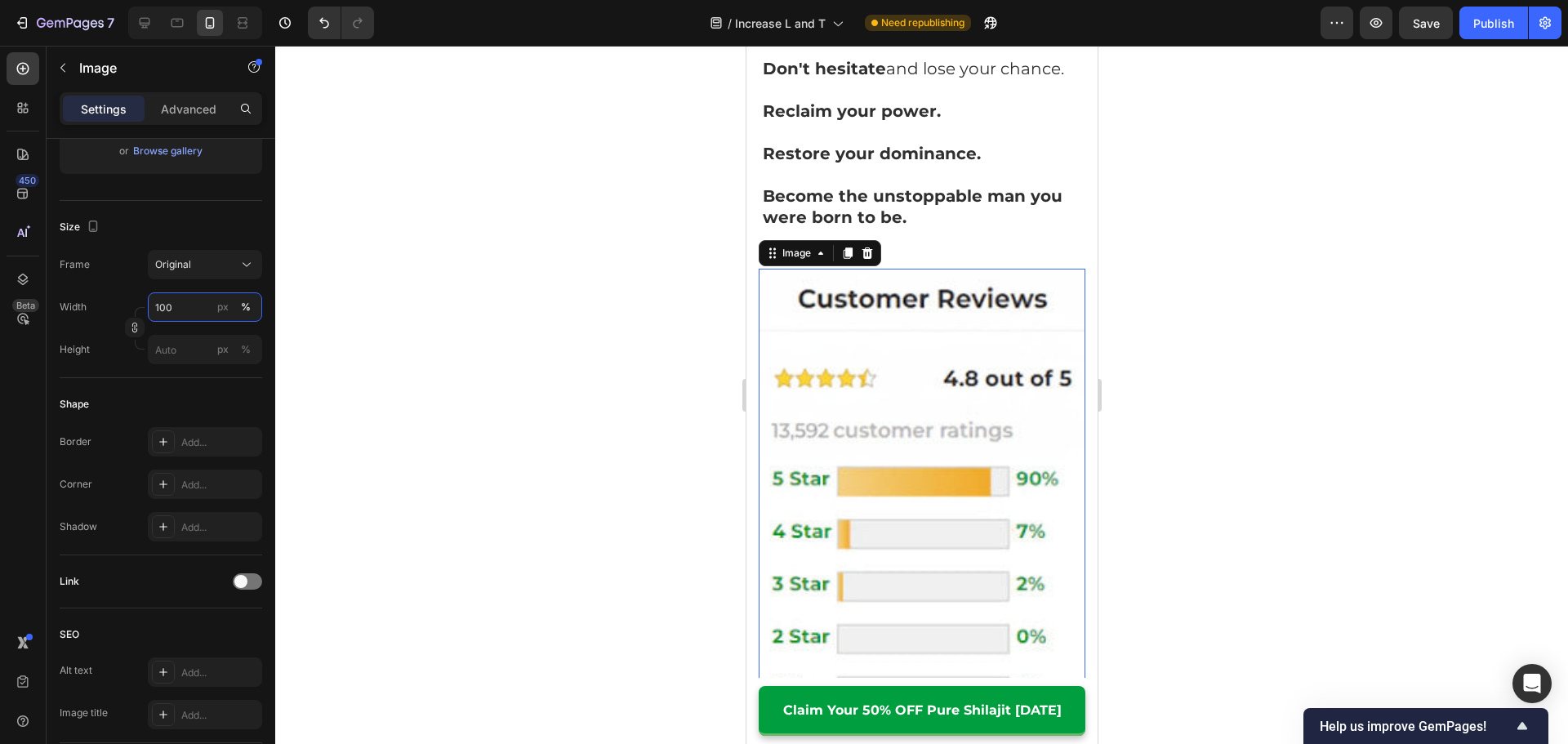
type input "100"
click at [571, 375] on div at bounding box center [921, 394] width 1293 height 698
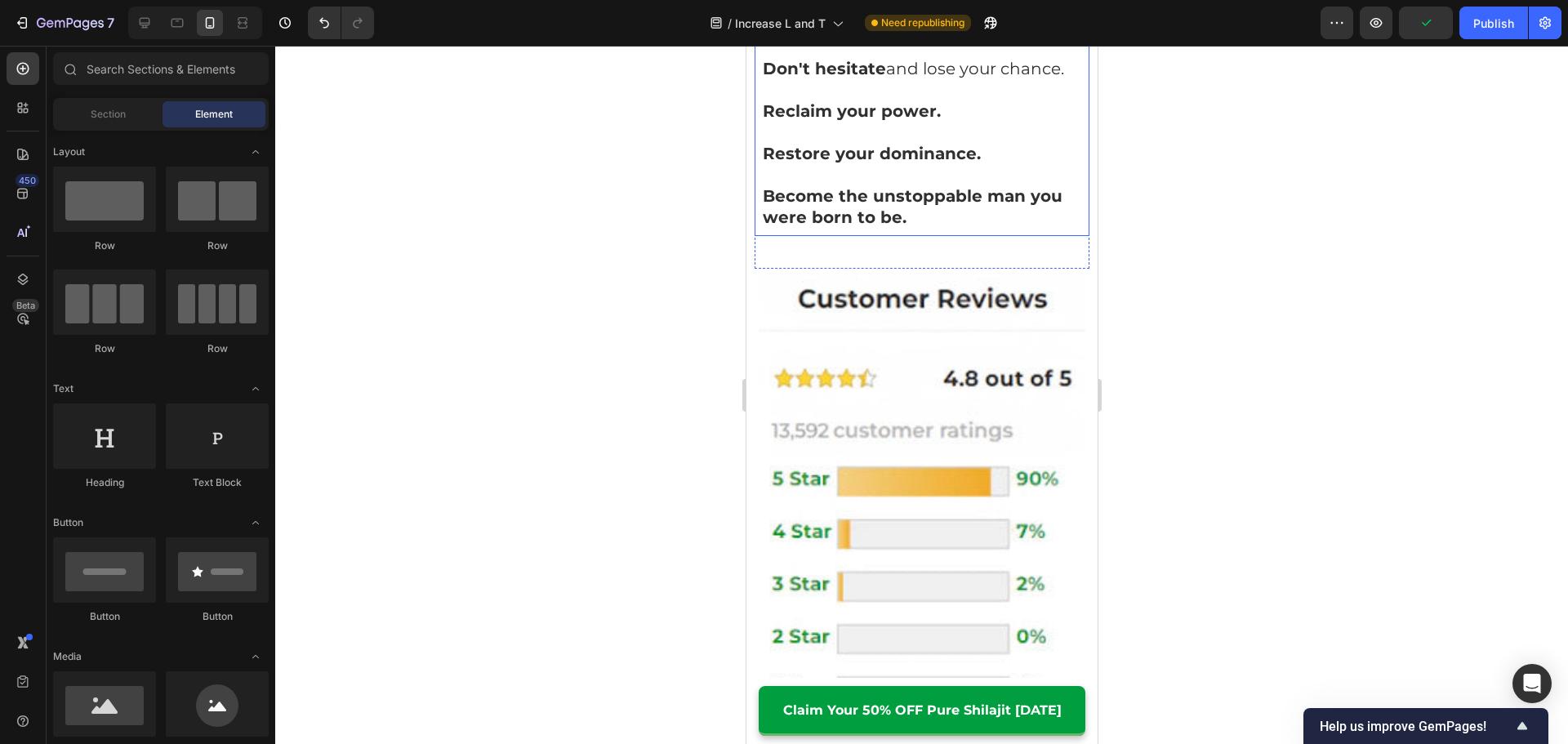
click at [956, 223] on p "Become the unstoppable man you were born to be." at bounding box center [920, 206] width 319 height 43
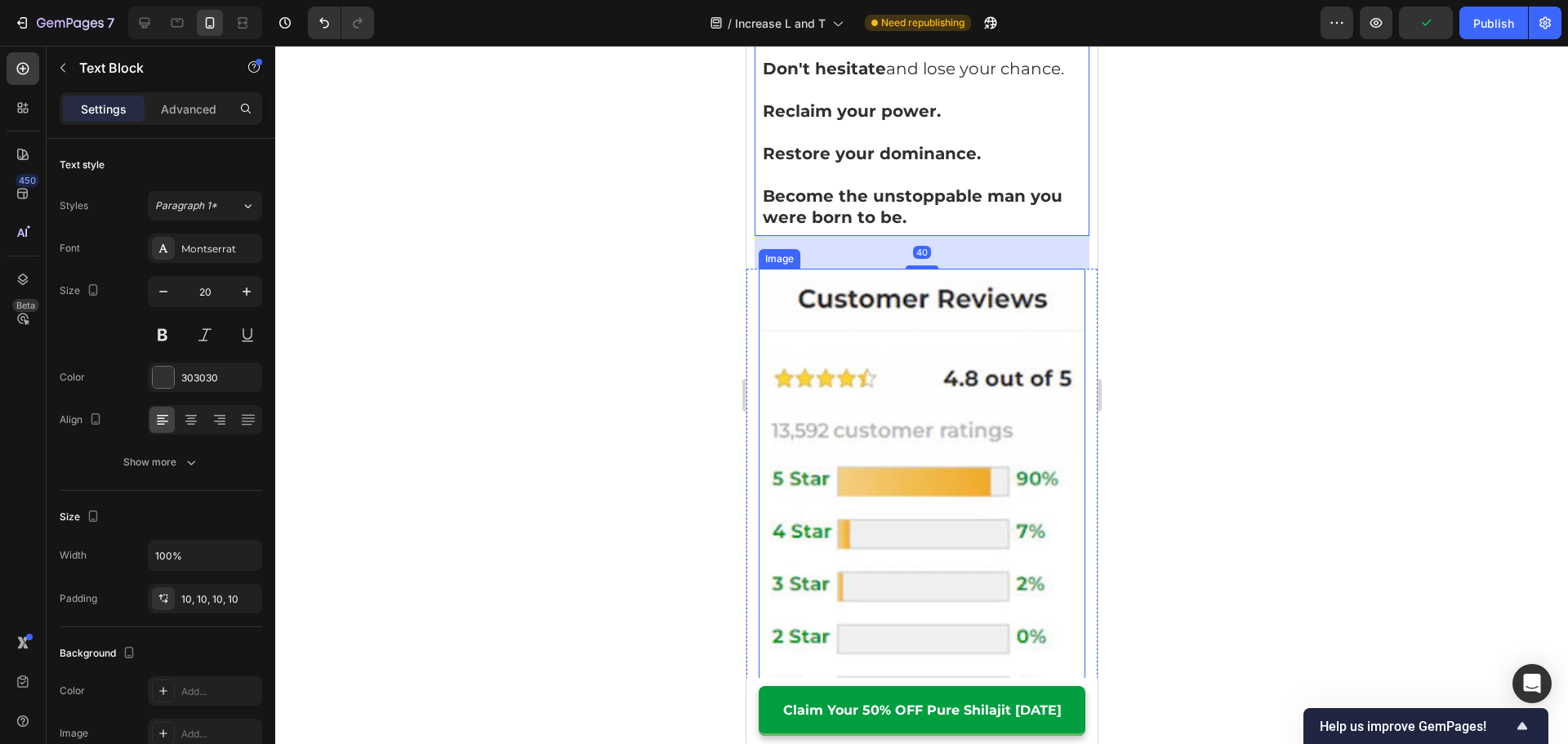
click at [1216, 283] on div at bounding box center [921, 394] width 1293 height 698
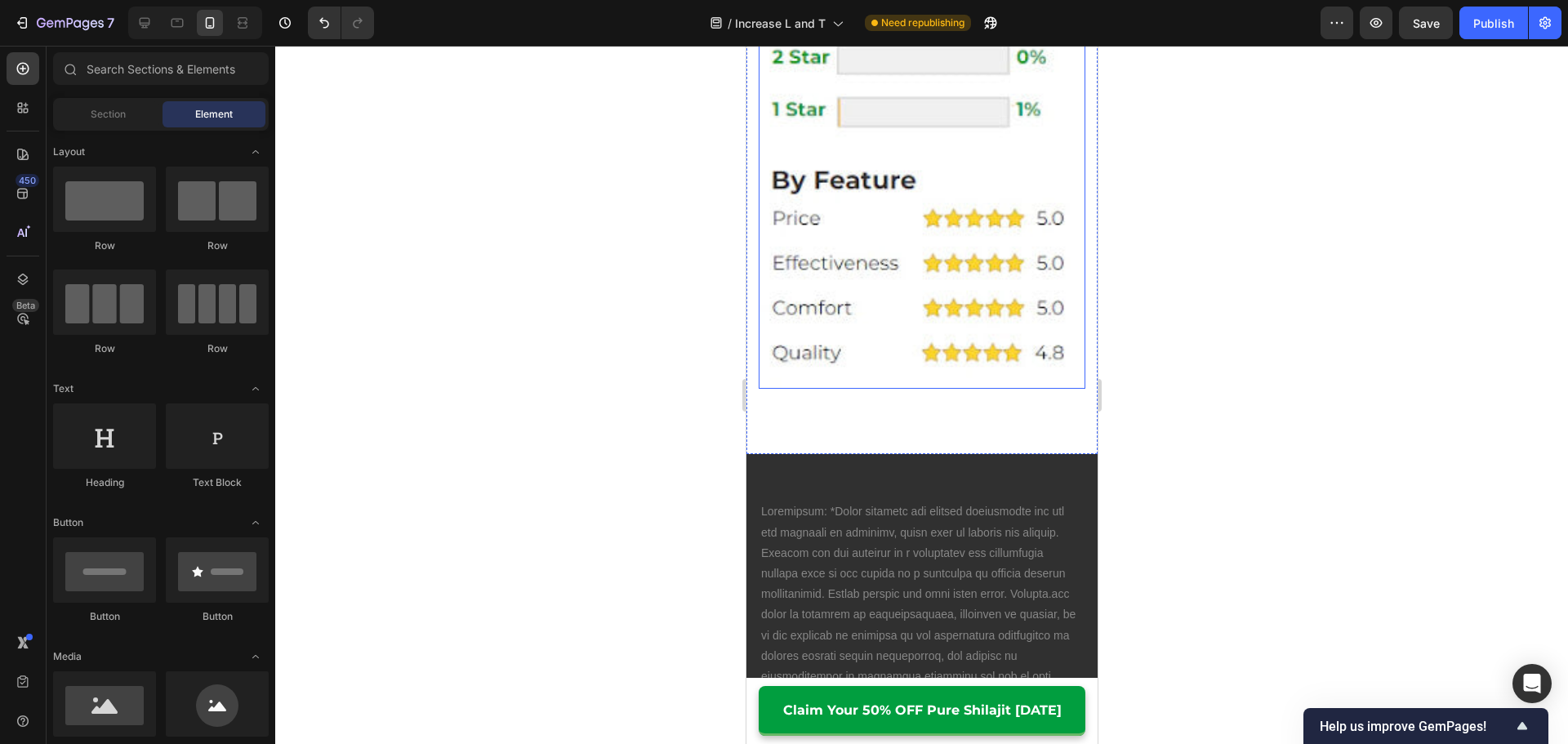
scroll to position [13195, 0]
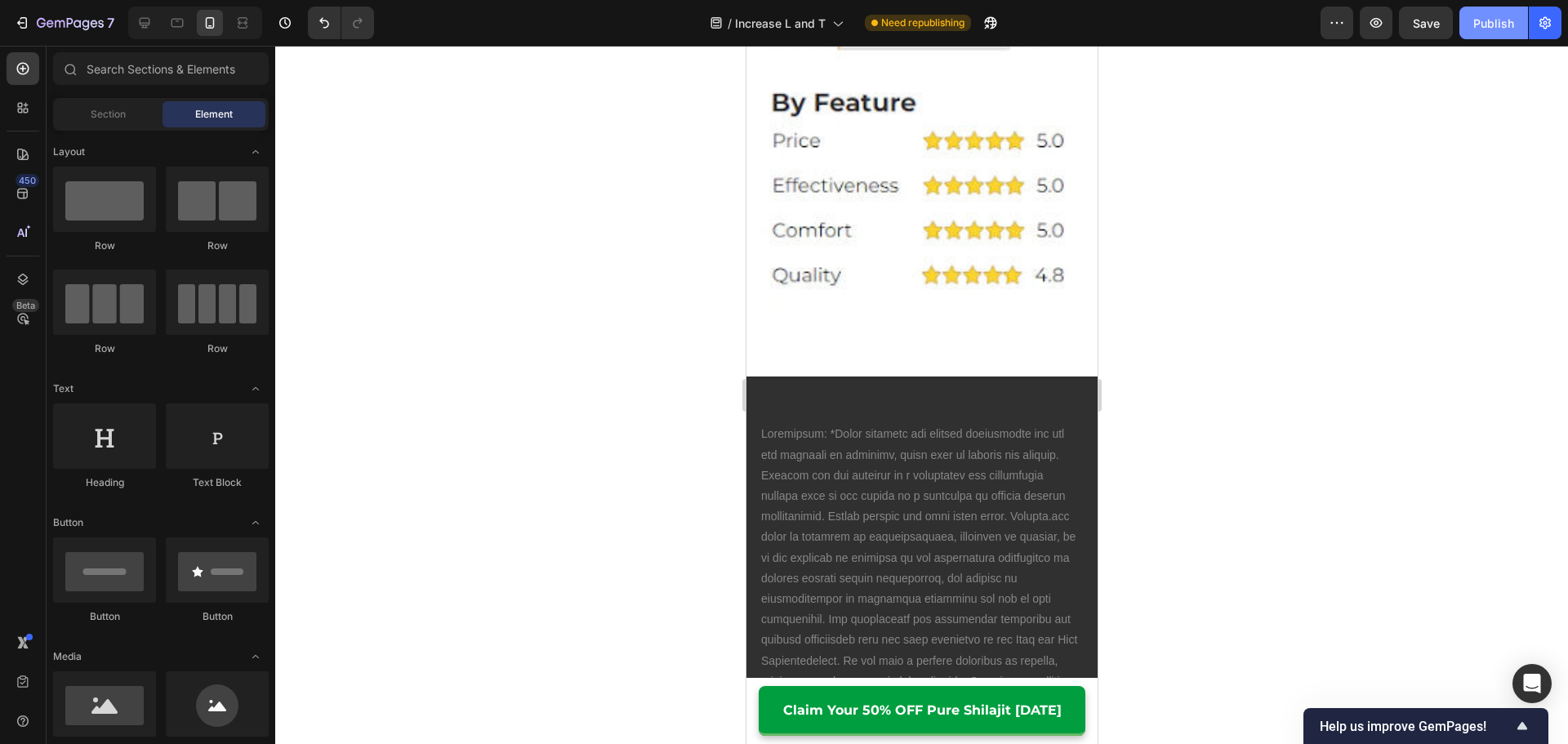
click at [1501, 20] on div "Publish" at bounding box center [1492, 24] width 41 height 17
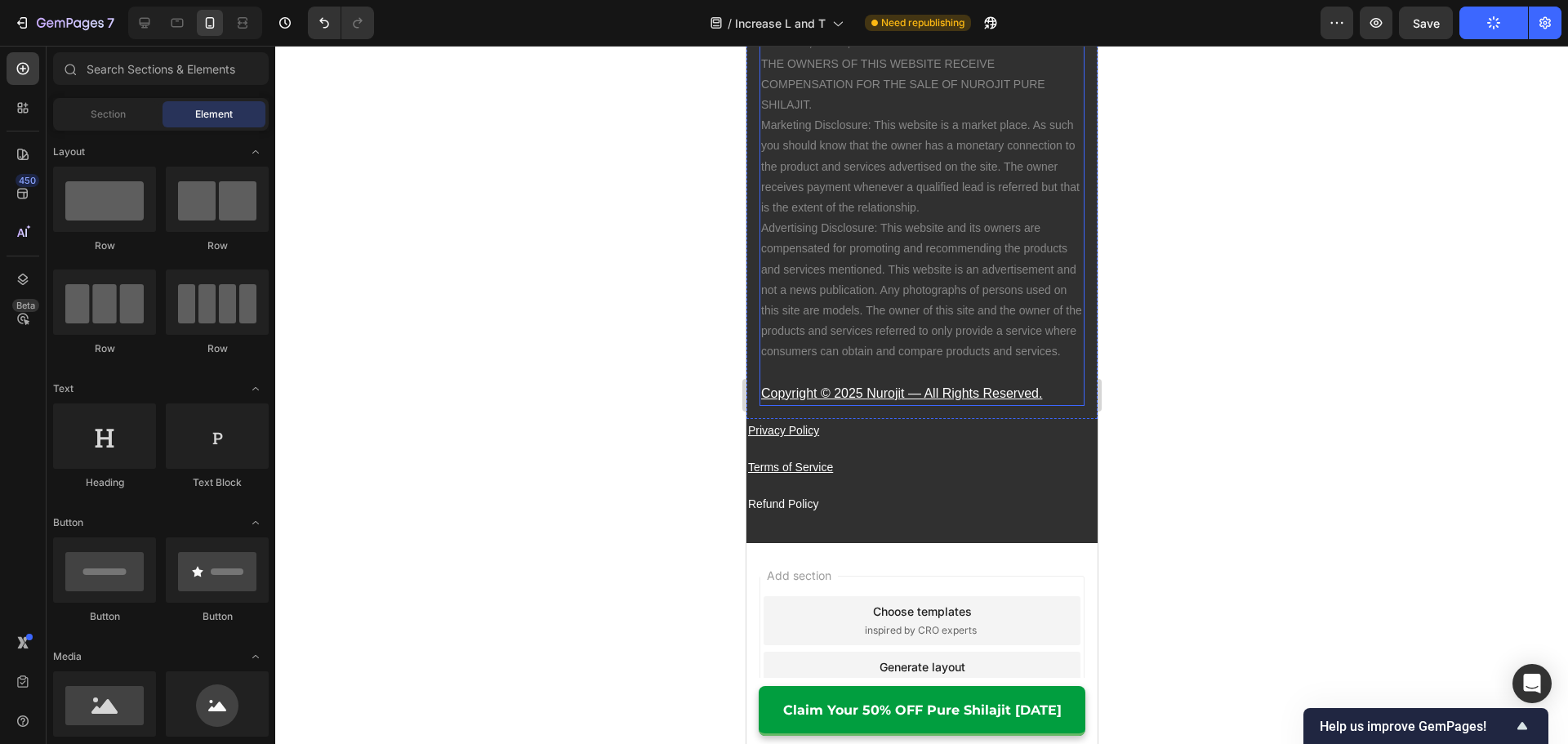
scroll to position [14093, 0]
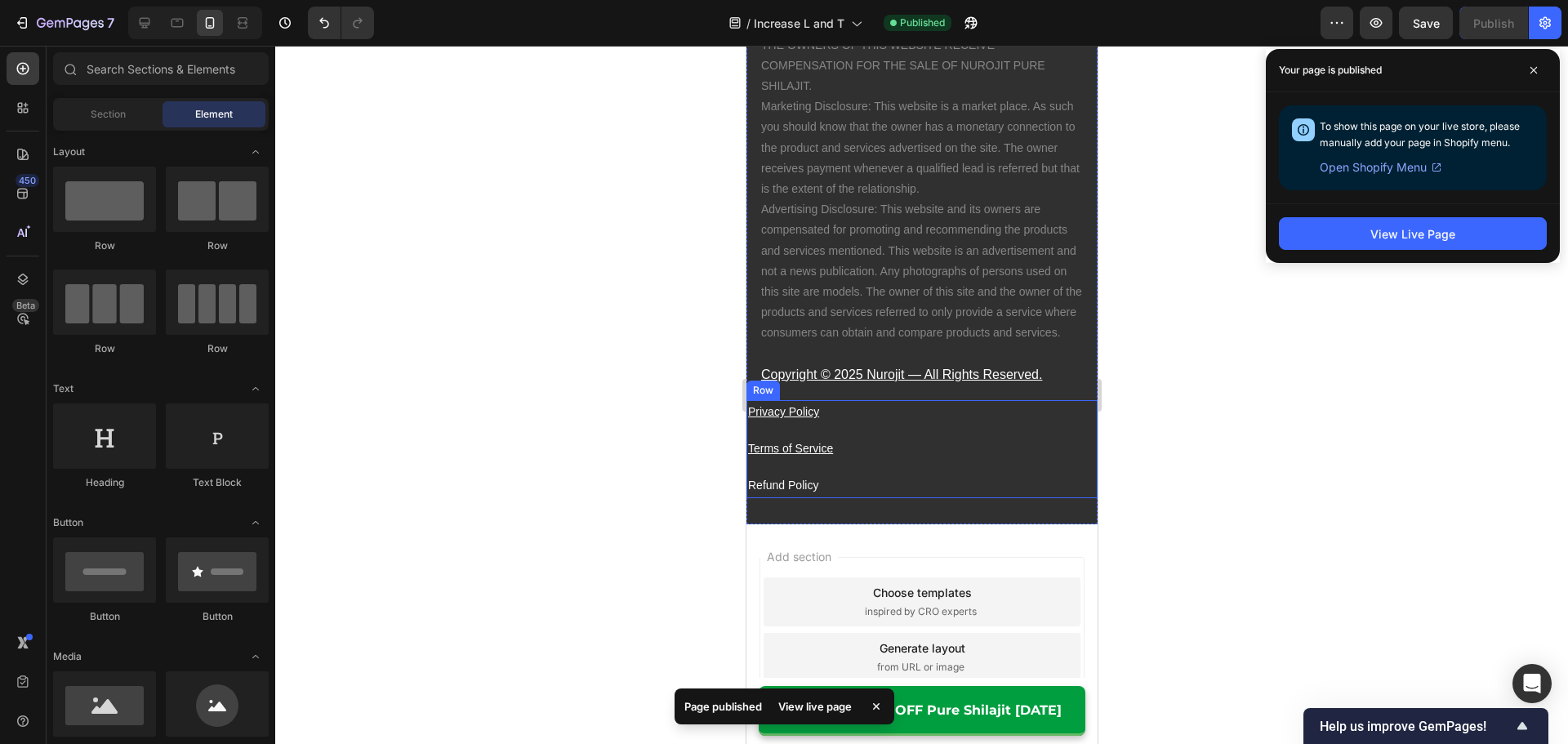
click at [828, 422] on p "Privacy Policy" at bounding box center [921, 412] width 348 height 21
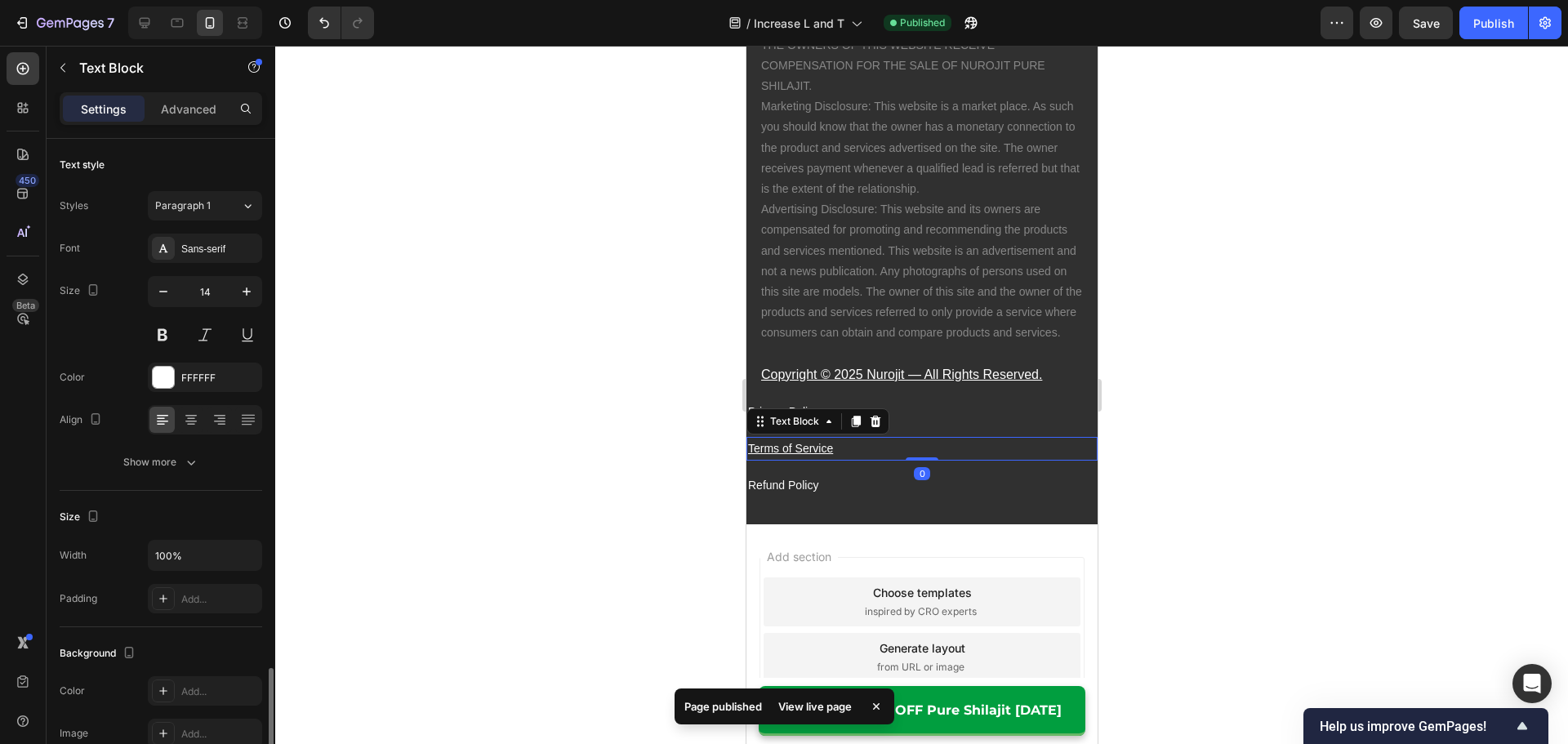
click at [883, 459] on p "Terms of Service" at bounding box center [921, 449] width 348 height 21
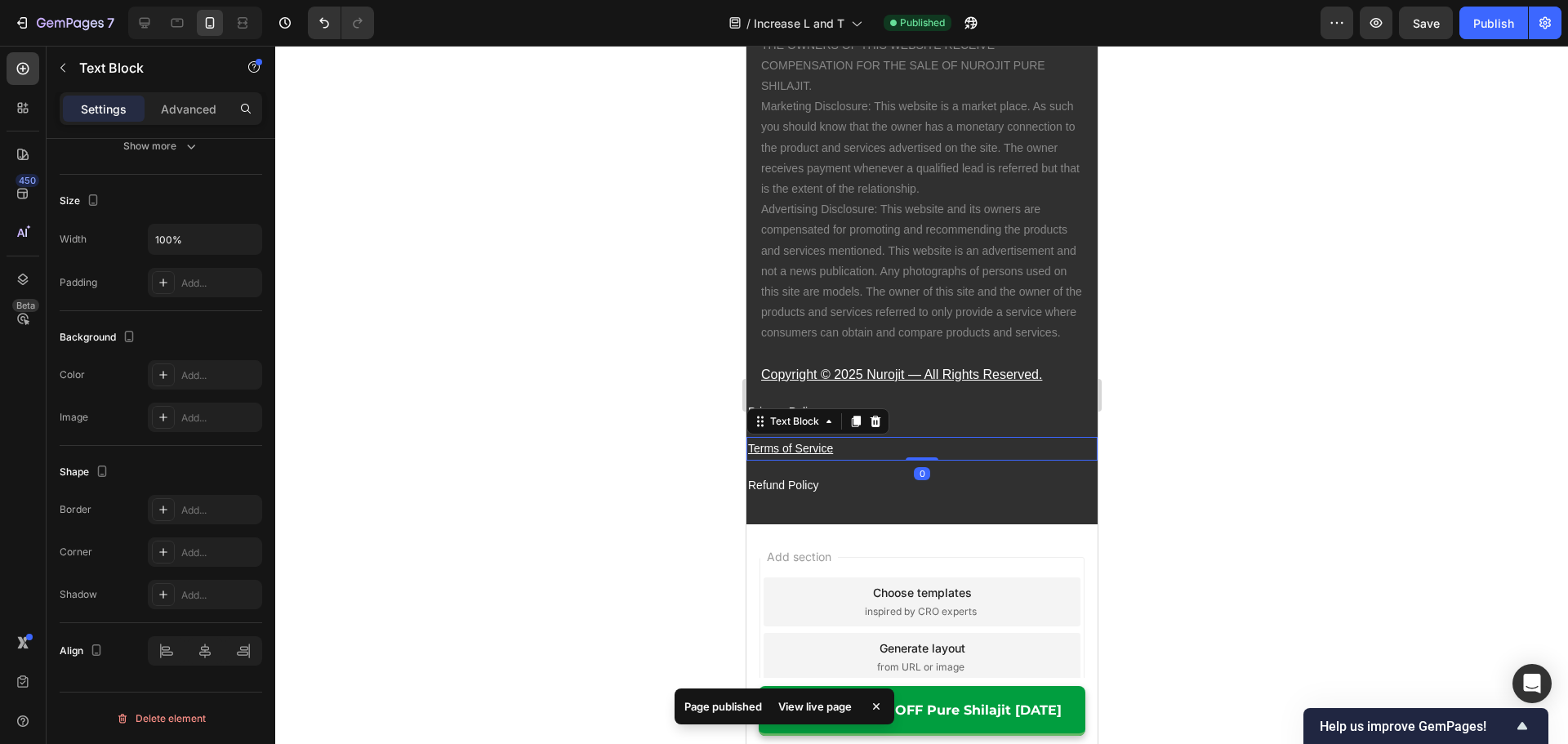
click at [799, 455] on u "Terms of Service" at bounding box center [790, 448] width 85 height 13
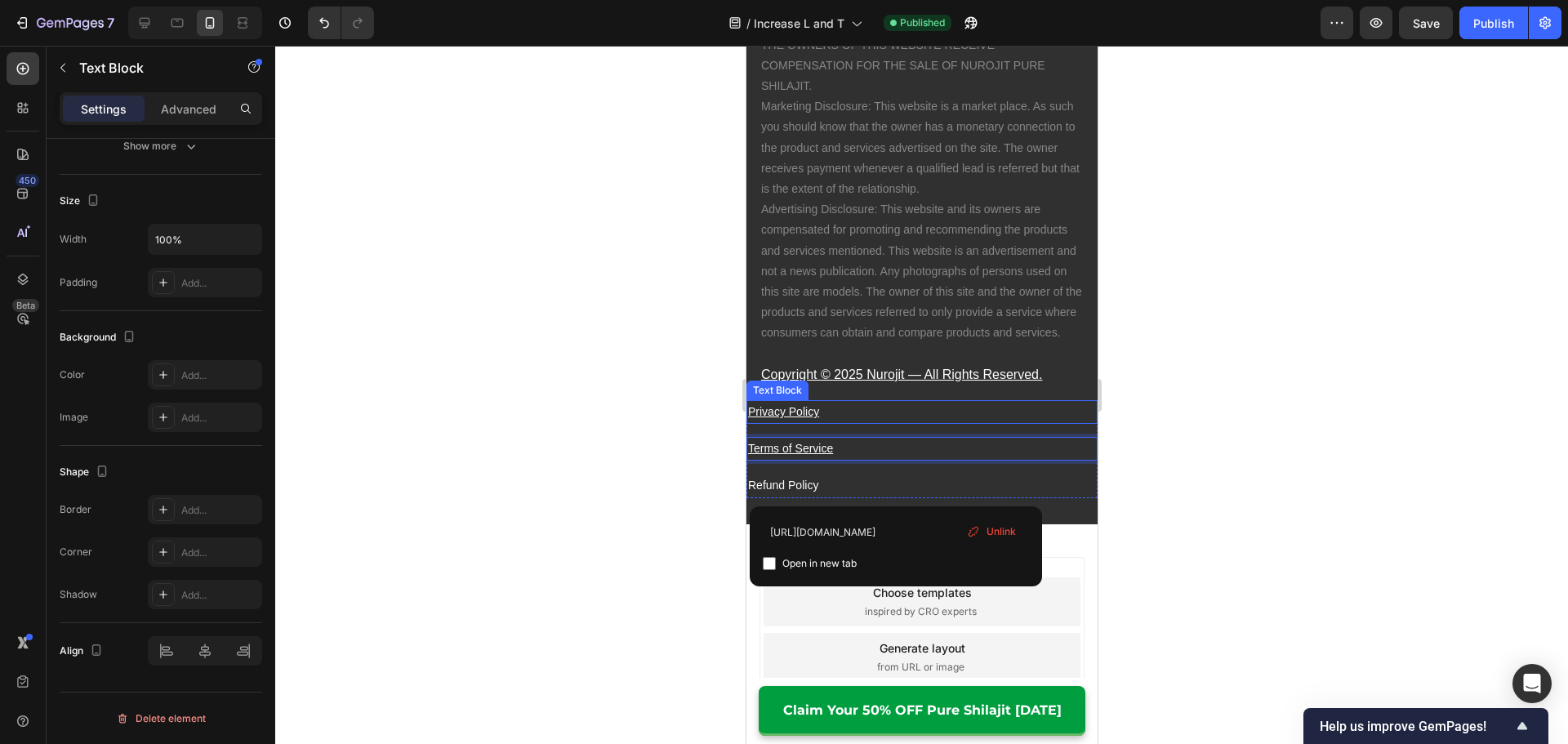
click at [799, 422] on p "Privacy Policy" at bounding box center [921, 412] width 348 height 21
click at [801, 418] on u "Privacy Policy" at bounding box center [782, 411] width 71 height 13
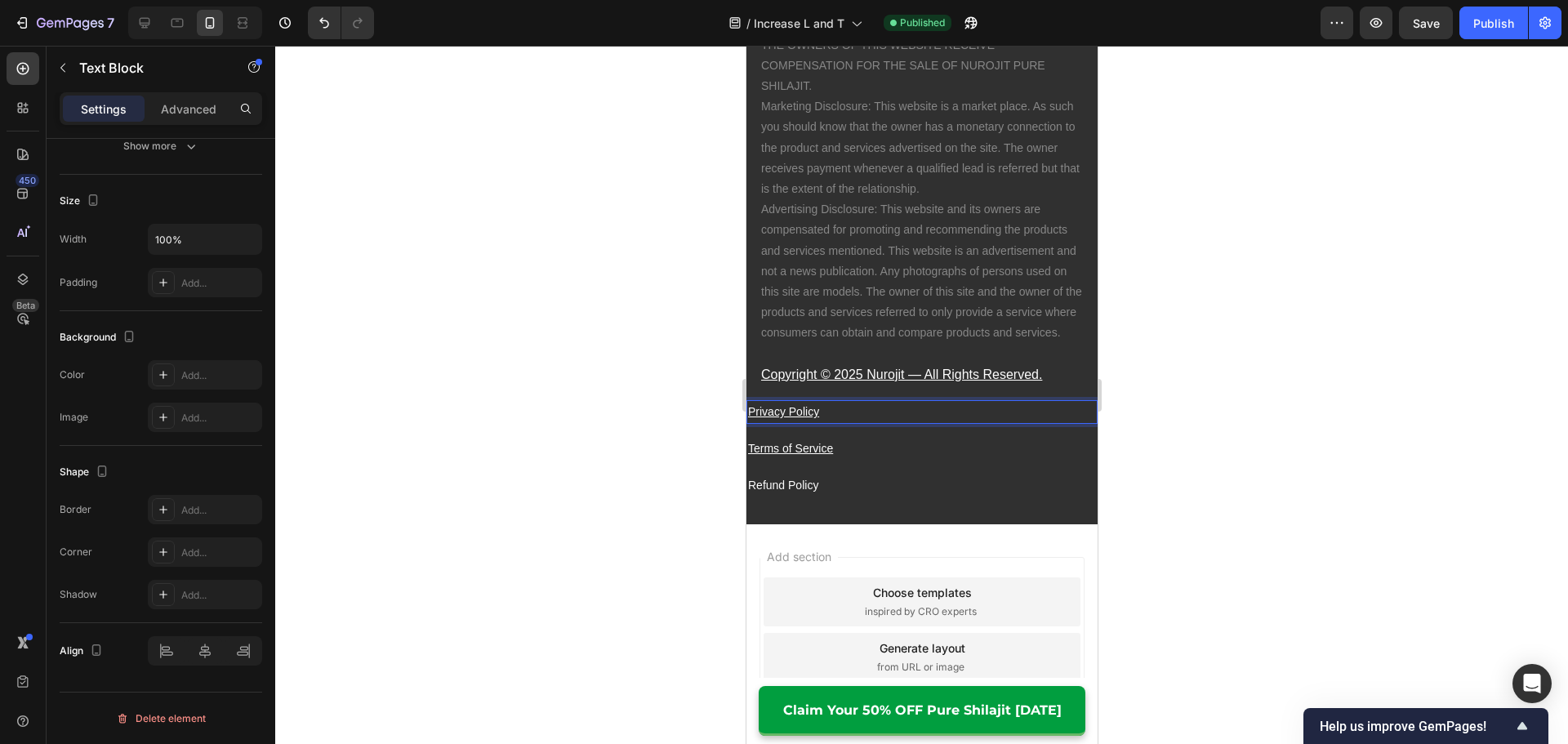
click at [898, 422] on p "Privacy Policy" at bounding box center [921, 412] width 348 height 21
click at [810, 495] on p "Refund Policy" at bounding box center [921, 485] width 348 height 21
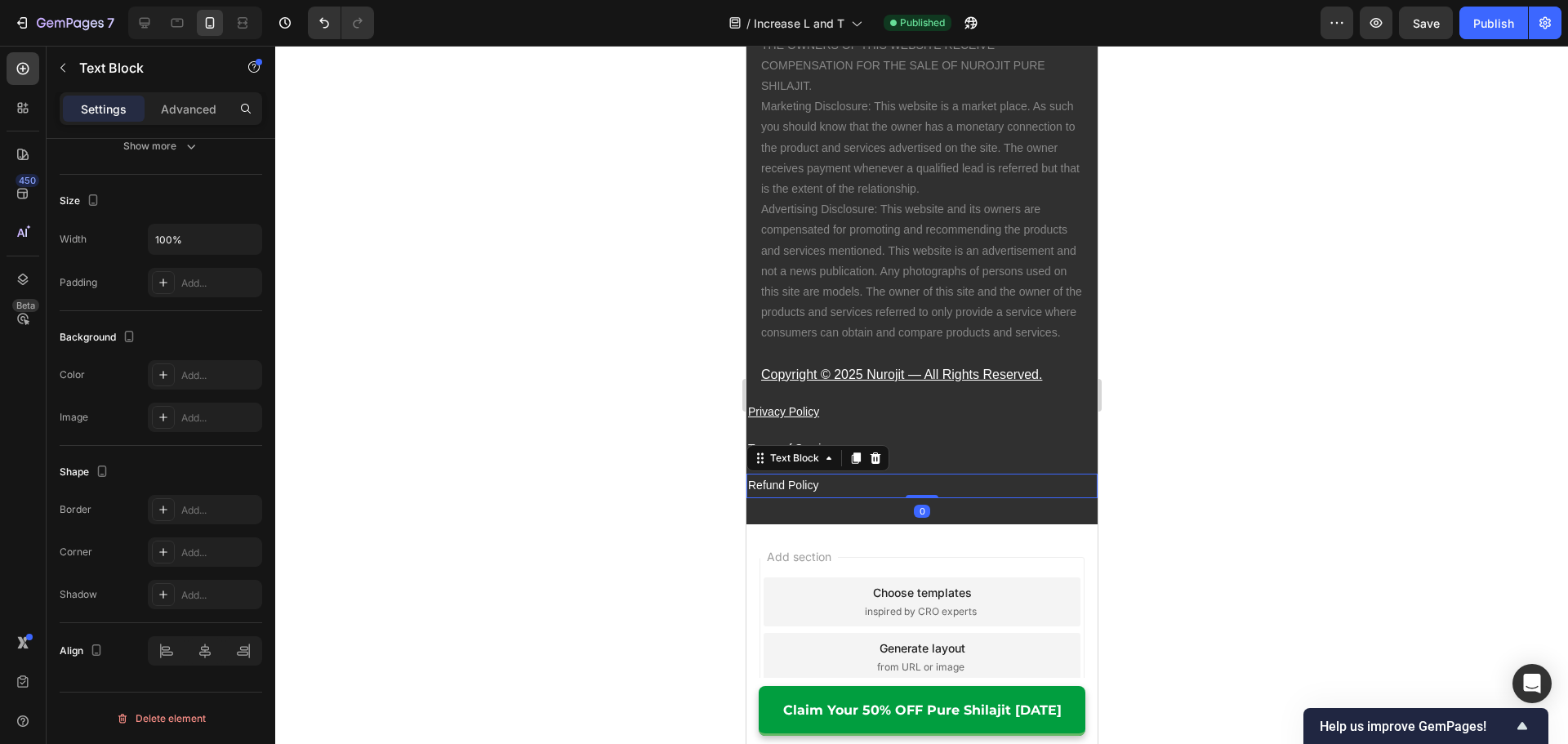
click at [810, 495] on p "Refund Policy" at bounding box center [921, 485] width 348 height 21
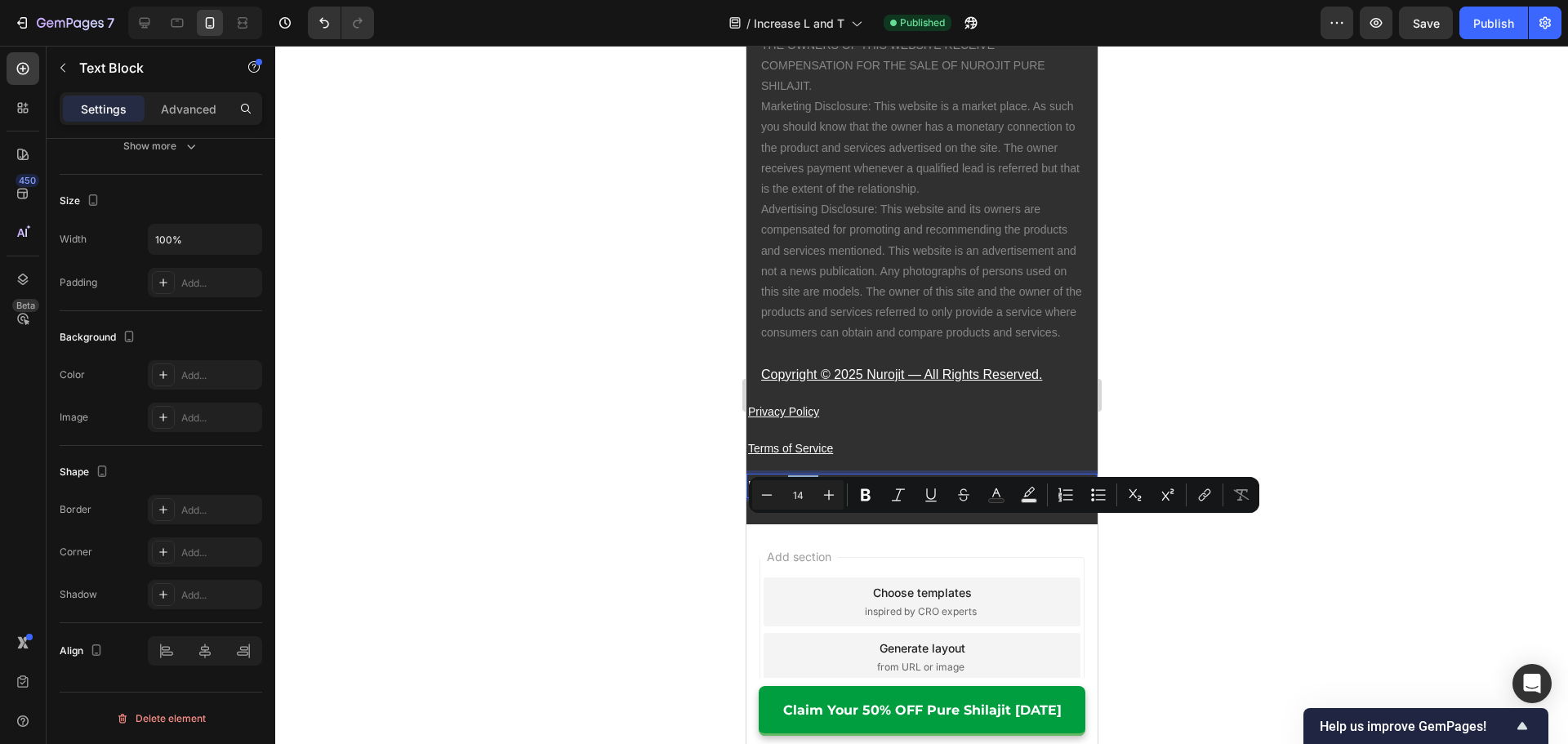
drag, startPoint x: 851, startPoint y: 535, endPoint x: 802, endPoint y: 528, distance: 49.5
click at [851, 495] on p "Refund Policy" at bounding box center [921, 485] width 348 height 21
click at [779, 495] on p "Refund Policy" at bounding box center [921, 485] width 348 height 21
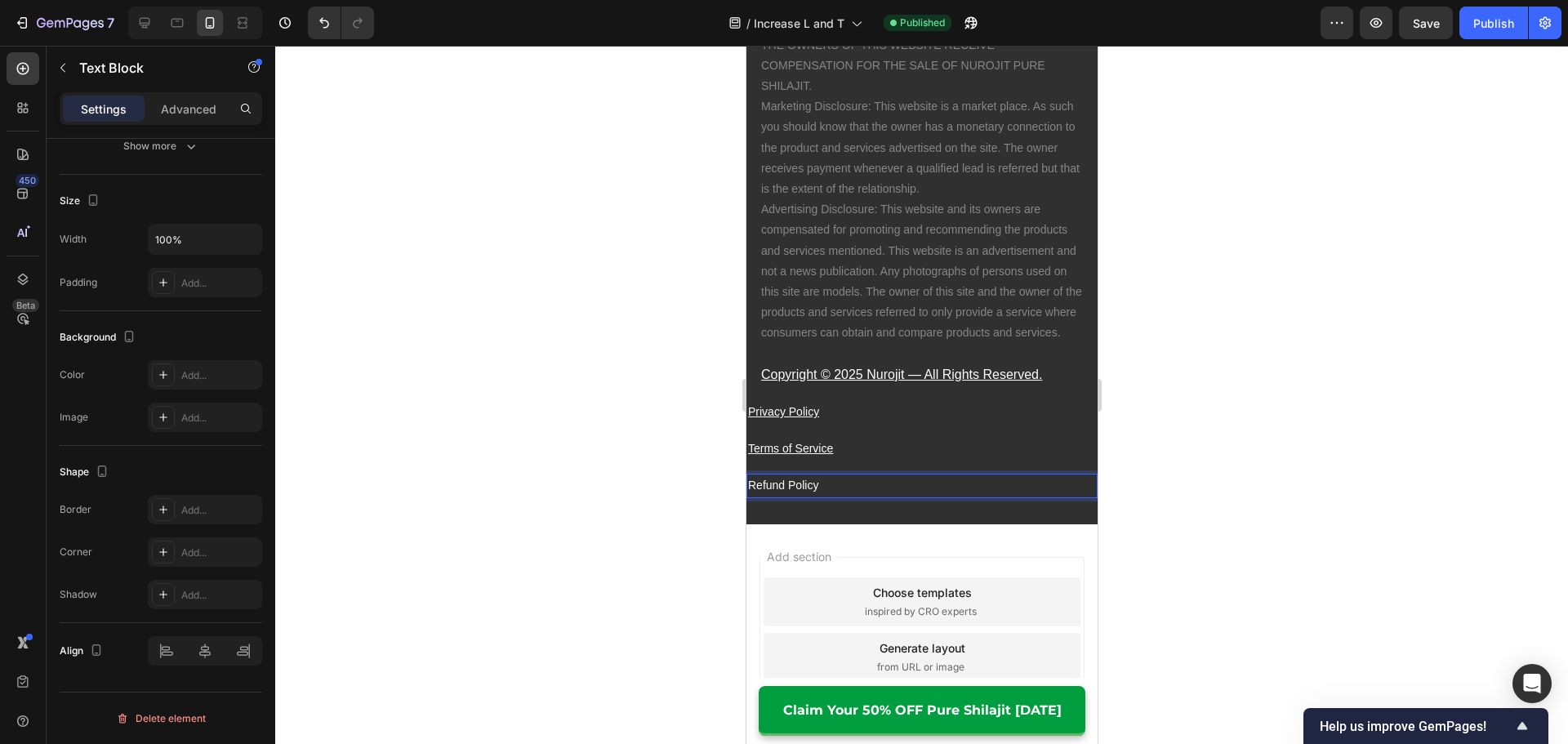
click at [819, 495] on p "Refund Policy" at bounding box center [921, 485] width 348 height 21
click at [828, 455] on u "Terms of Service" at bounding box center [790, 448] width 85 height 13
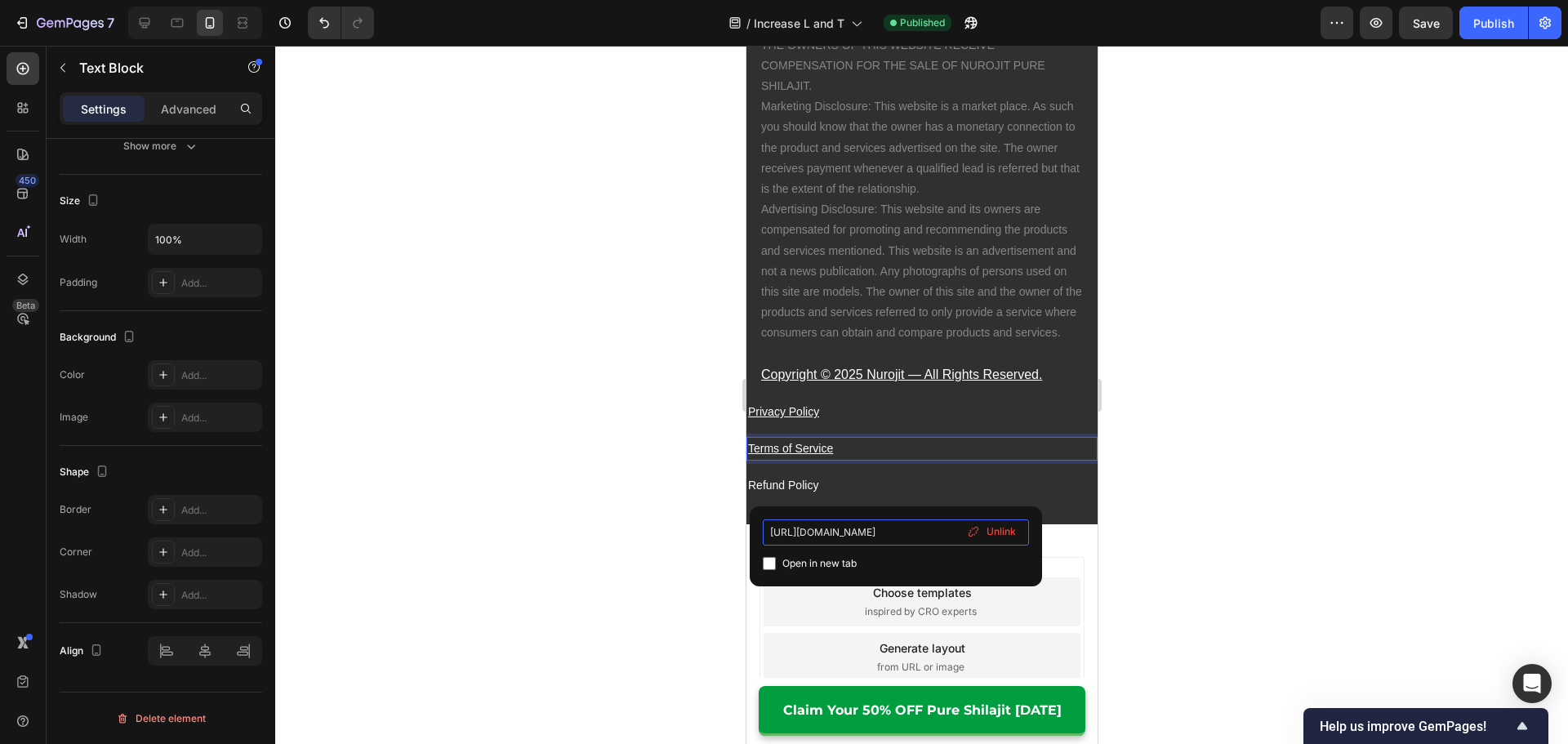
click at [858, 535] on input "[URL][DOMAIN_NAME]" at bounding box center [895, 532] width 266 height 26
click at [1028, 626] on div "Choose templates inspired by CRO experts" at bounding box center [920, 601] width 317 height 49
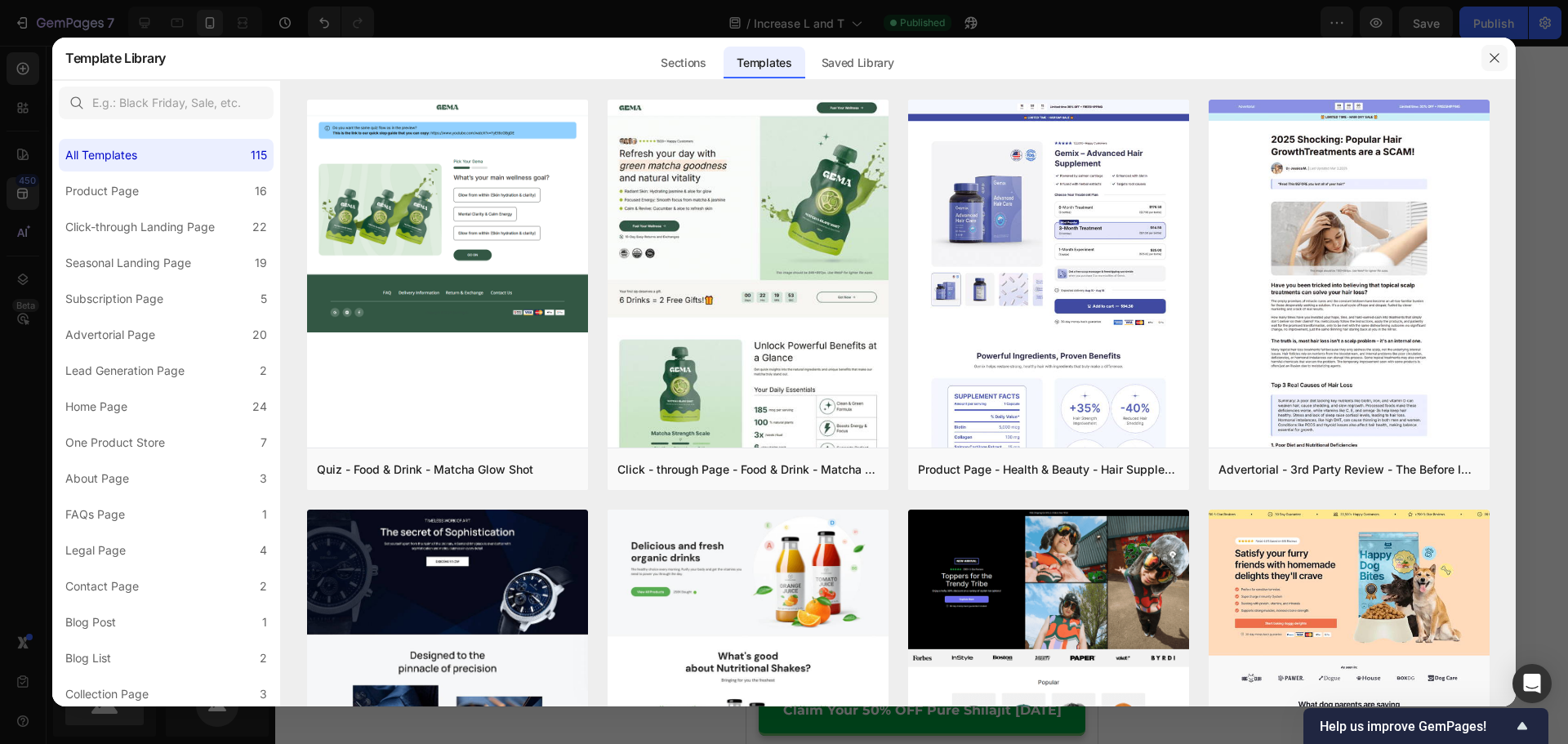
click at [1502, 61] on button "button" at bounding box center [1494, 58] width 26 height 26
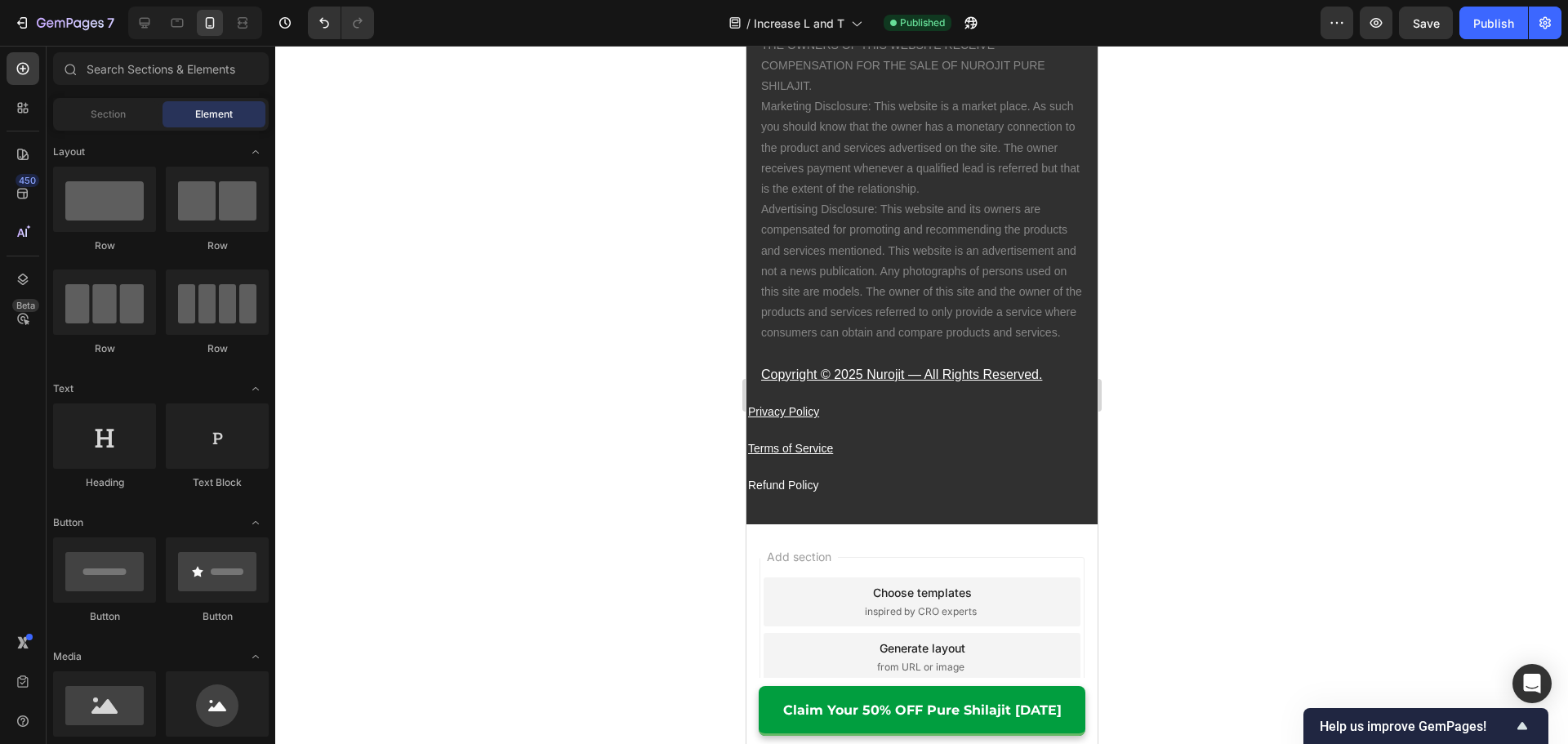
click at [836, 495] on p "Refund Policy" at bounding box center [921, 485] width 348 height 21
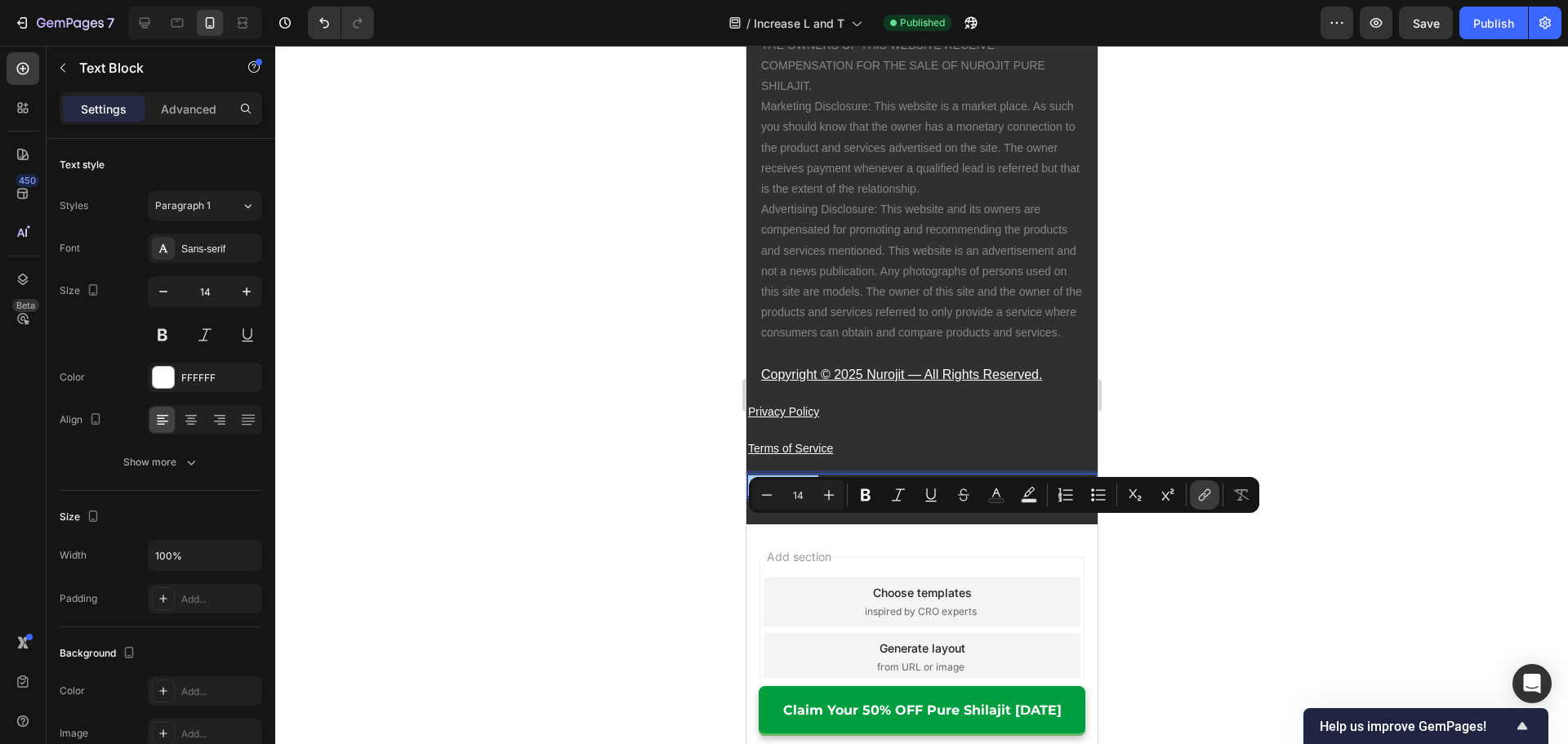
click at [1209, 497] on icon "Editor contextual toolbar" at bounding box center [1204, 494] width 16 height 16
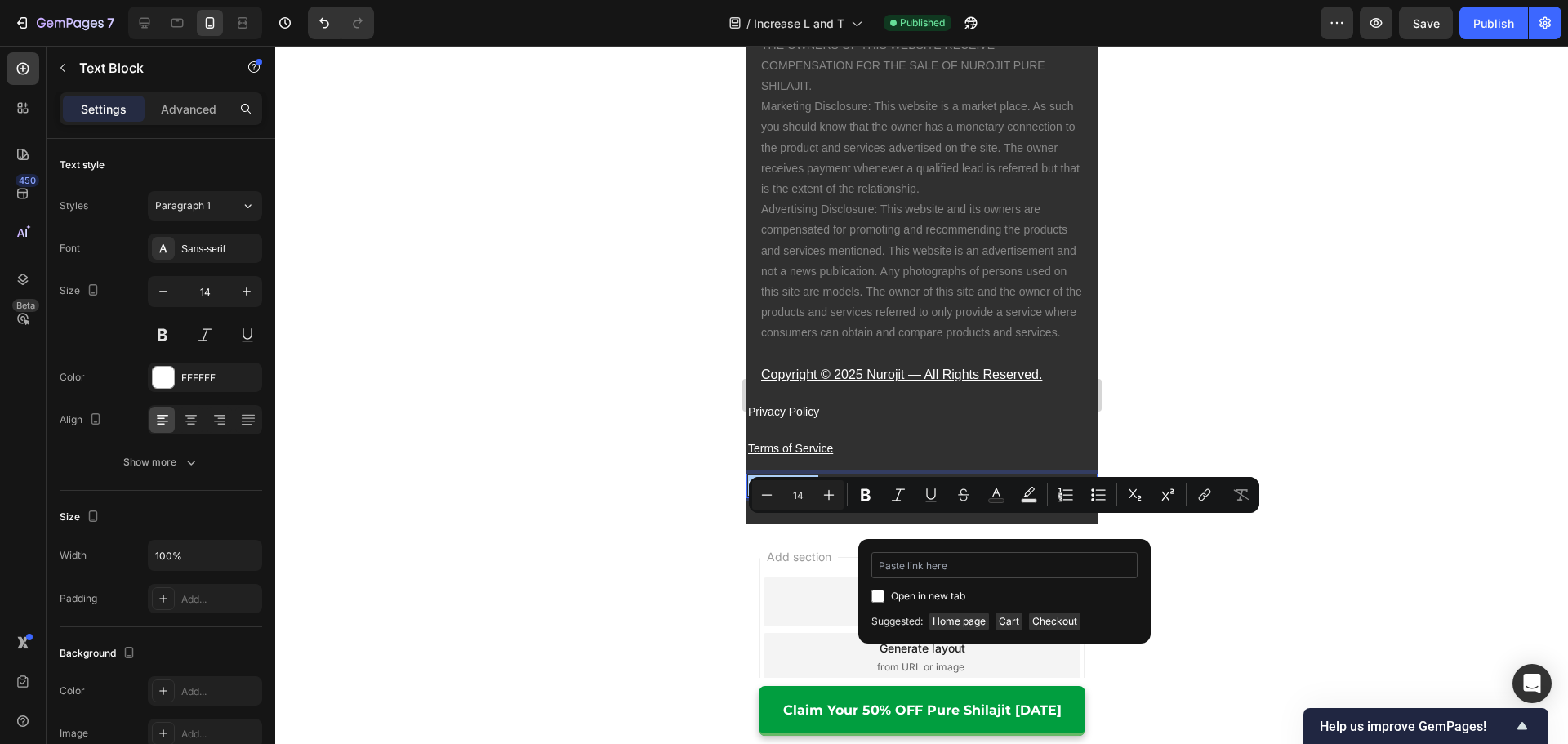
type input "[URL][DOMAIN_NAME]"
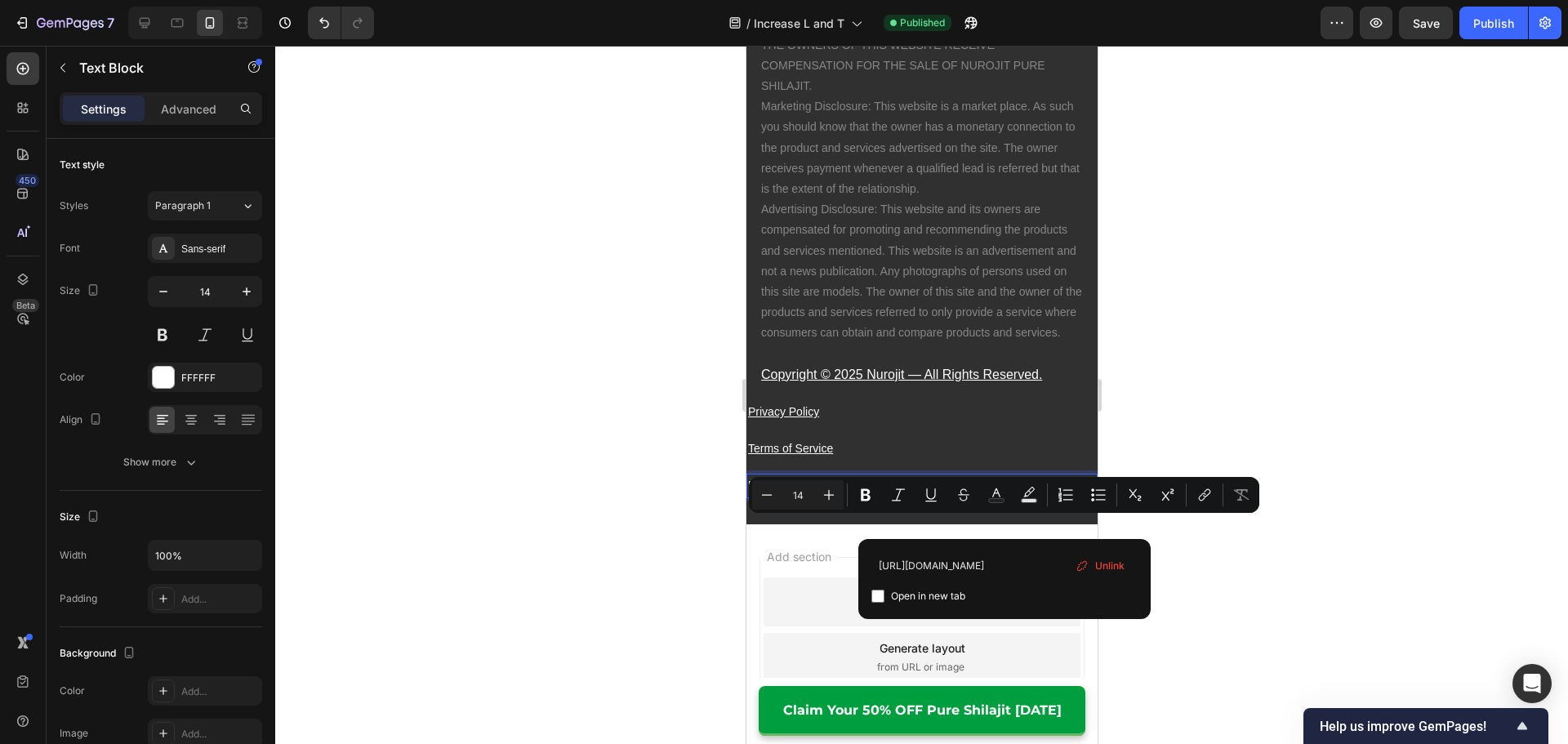
click at [1228, 605] on div at bounding box center [921, 394] width 1293 height 698
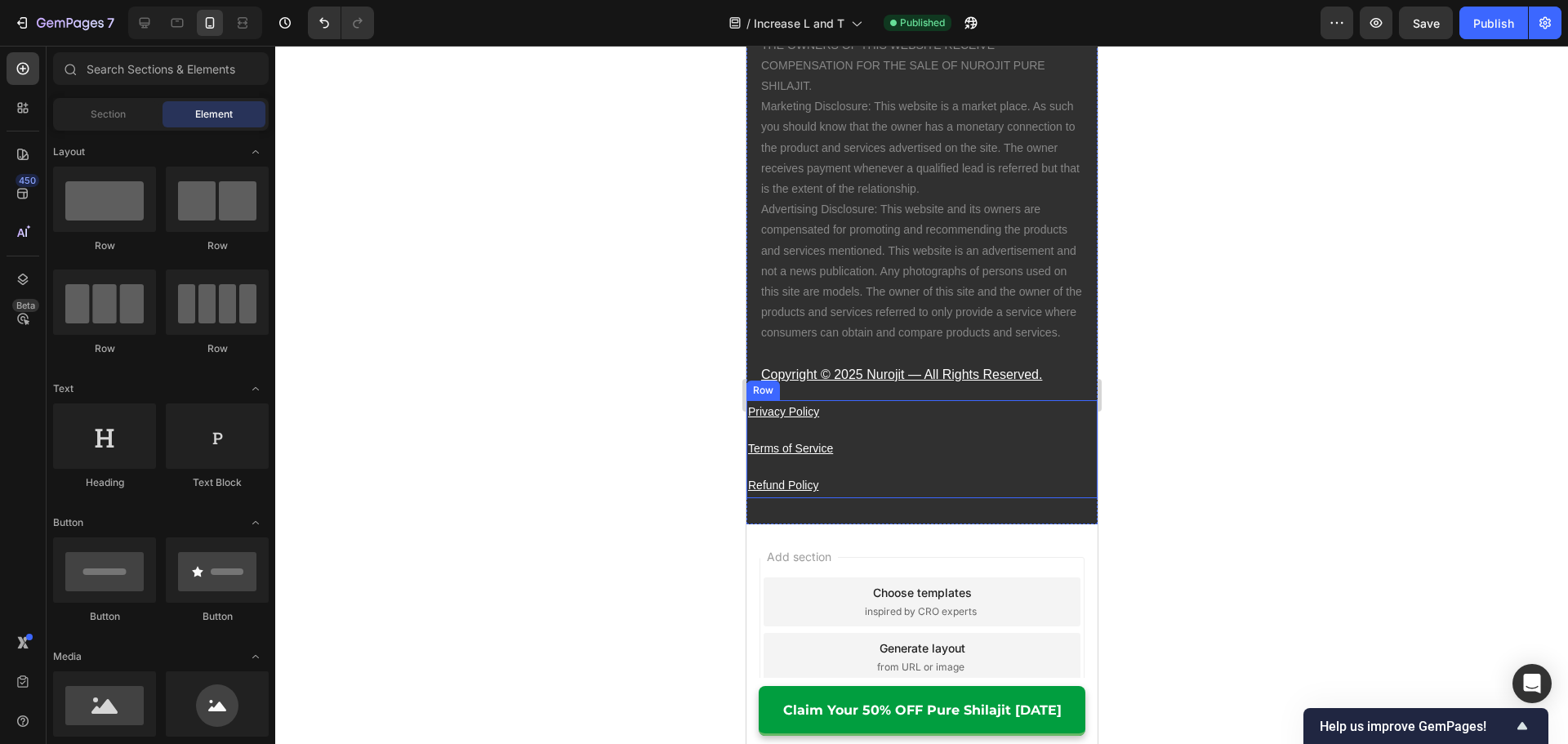
click at [940, 498] on div "Privacy Policy ⁠⁠⁠⁠⁠⁠⁠ Text Block Terms of Service ⁠⁠⁠⁠⁠⁠⁠ Text Block Refund Po…" at bounding box center [920, 449] width 351 height 98
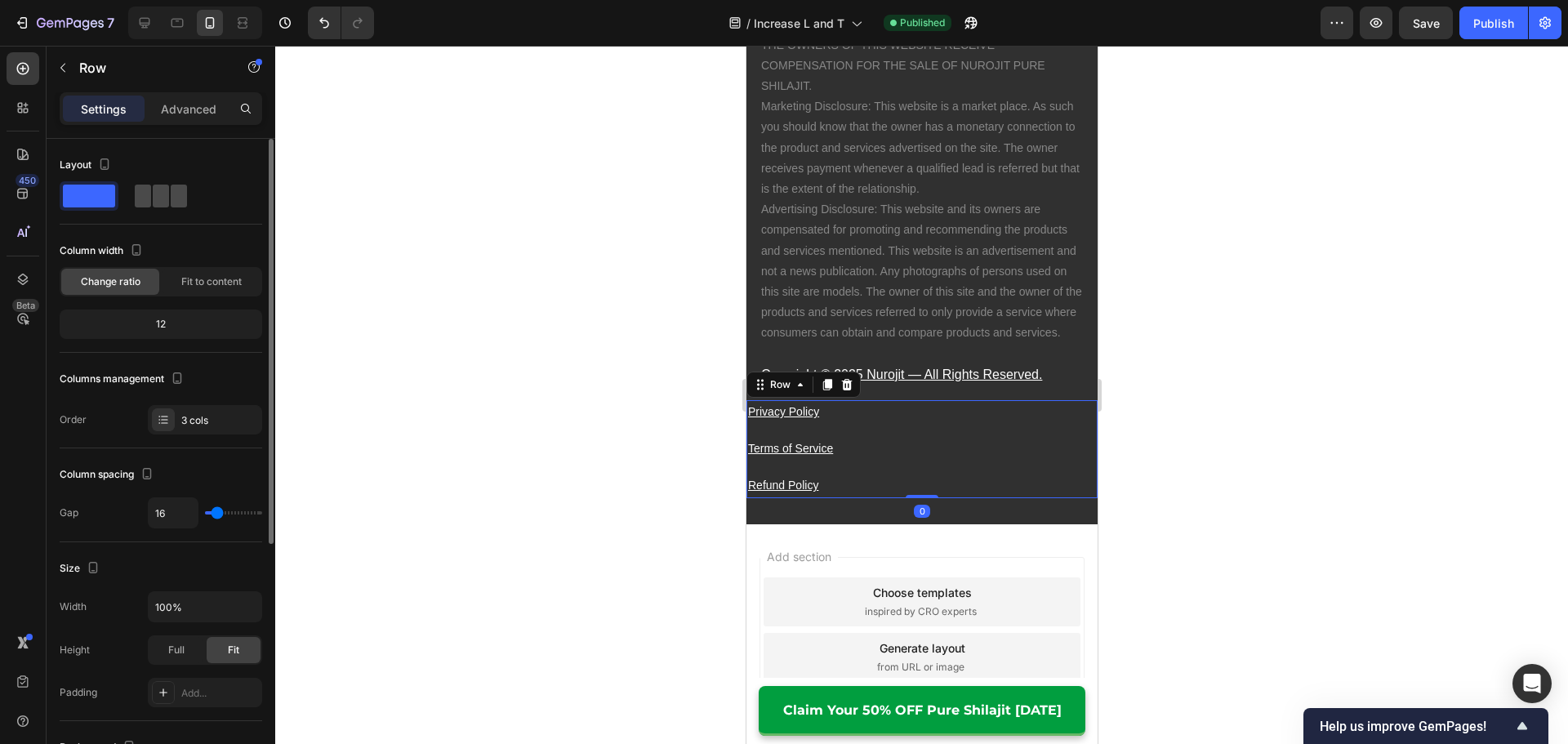
click at [164, 199] on span at bounding box center [160, 196] width 16 height 23
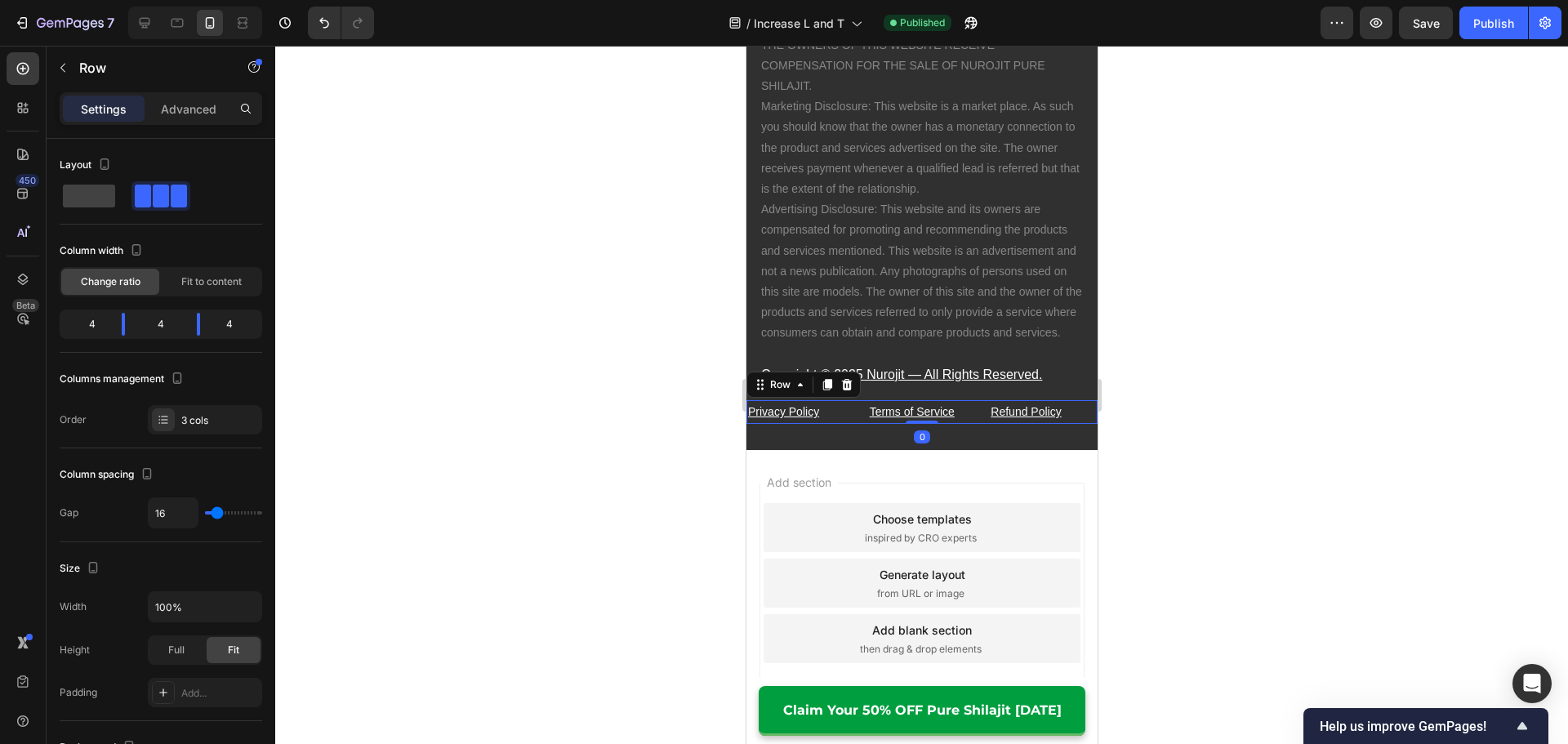
click at [583, 422] on div at bounding box center [921, 394] width 1293 height 698
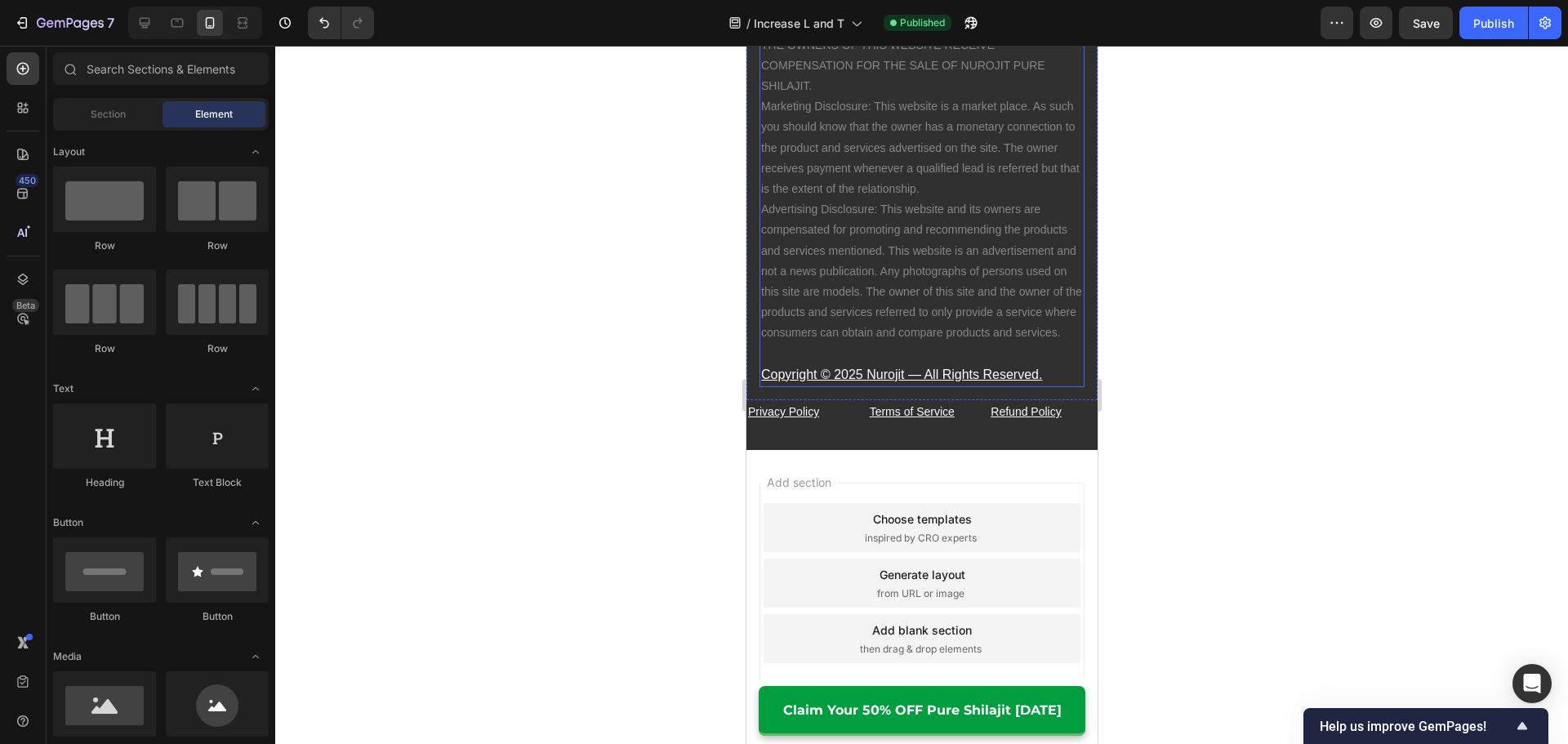
click at [932, 381] on u "Copyright © 2025 Nurojit — All Rights Reserved." at bounding box center [900, 374] width 281 height 14
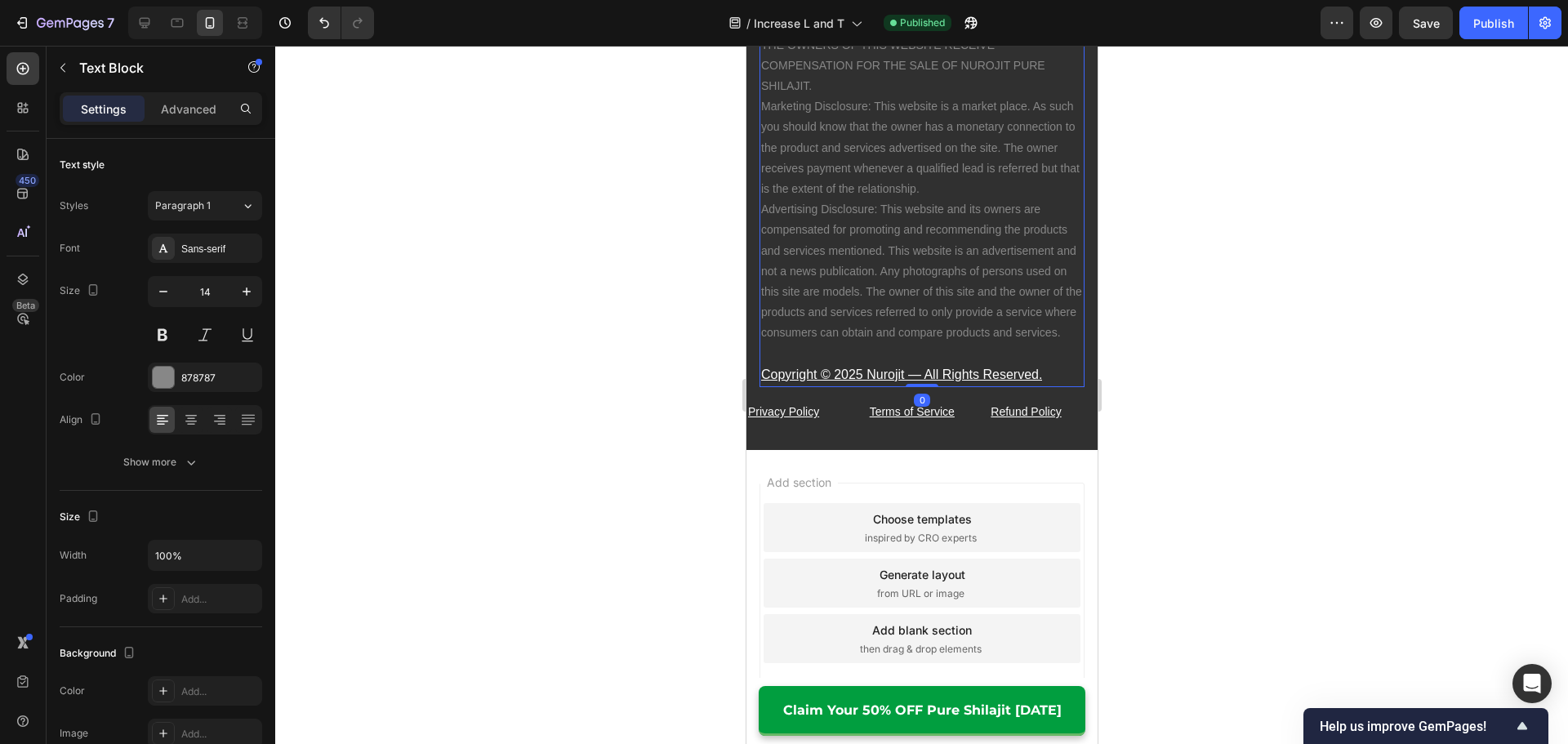
click at [932, 381] on u "Copyright © 2025 Nurojit — All Rights Reserved." at bounding box center [900, 374] width 281 height 14
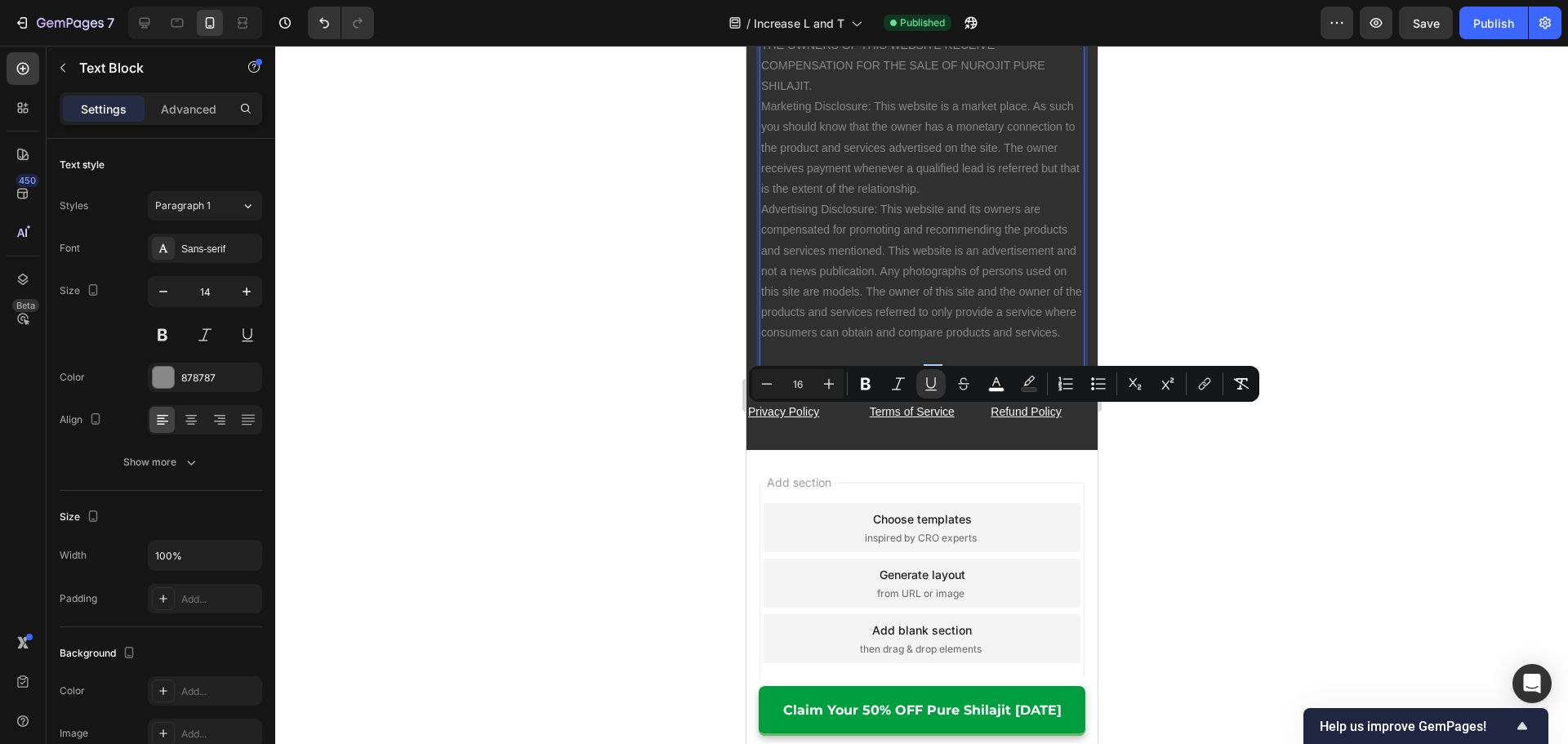
click at [1135, 486] on div at bounding box center [921, 394] width 1293 height 698
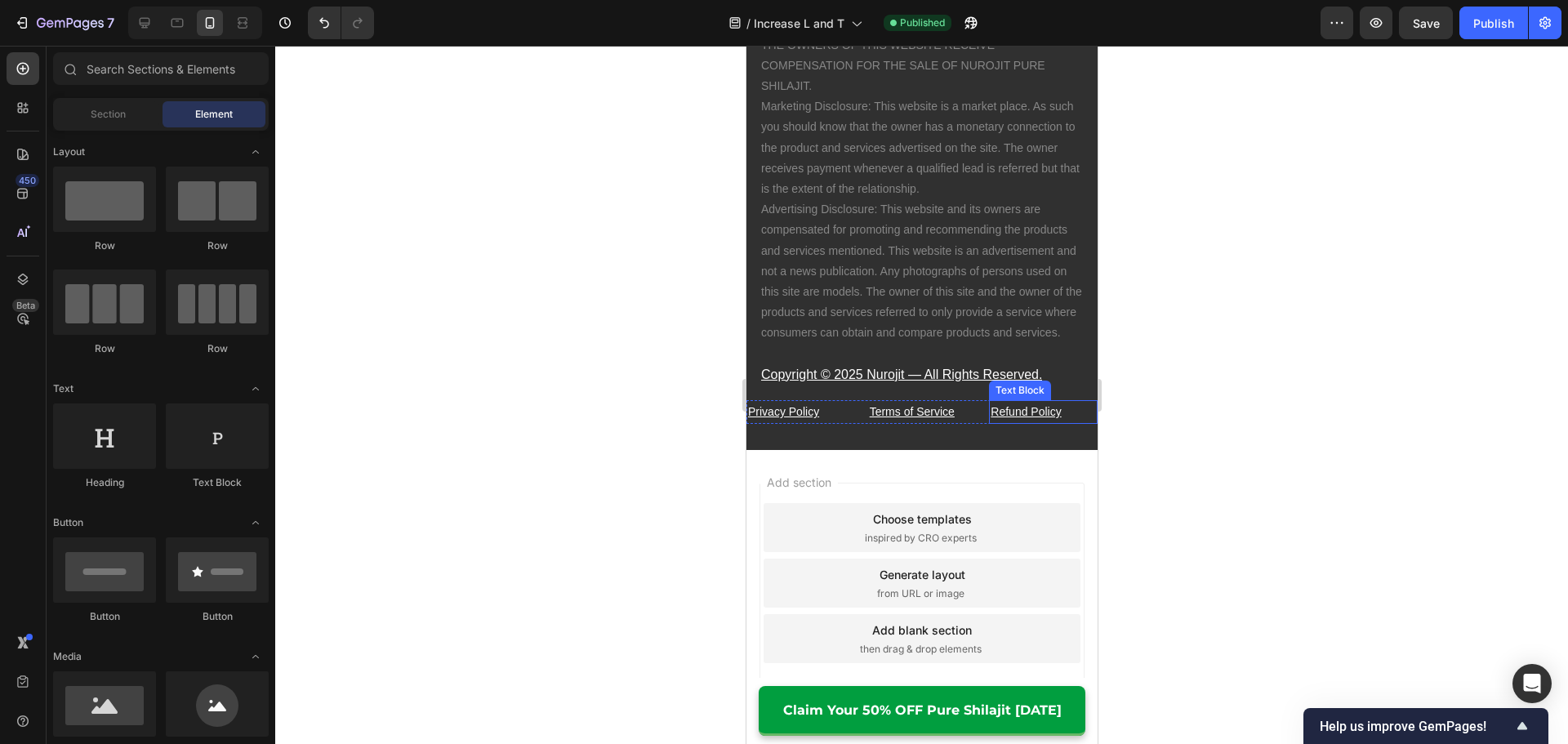
click at [1071, 422] on p "Refund Policy" at bounding box center [1041, 412] width 105 height 21
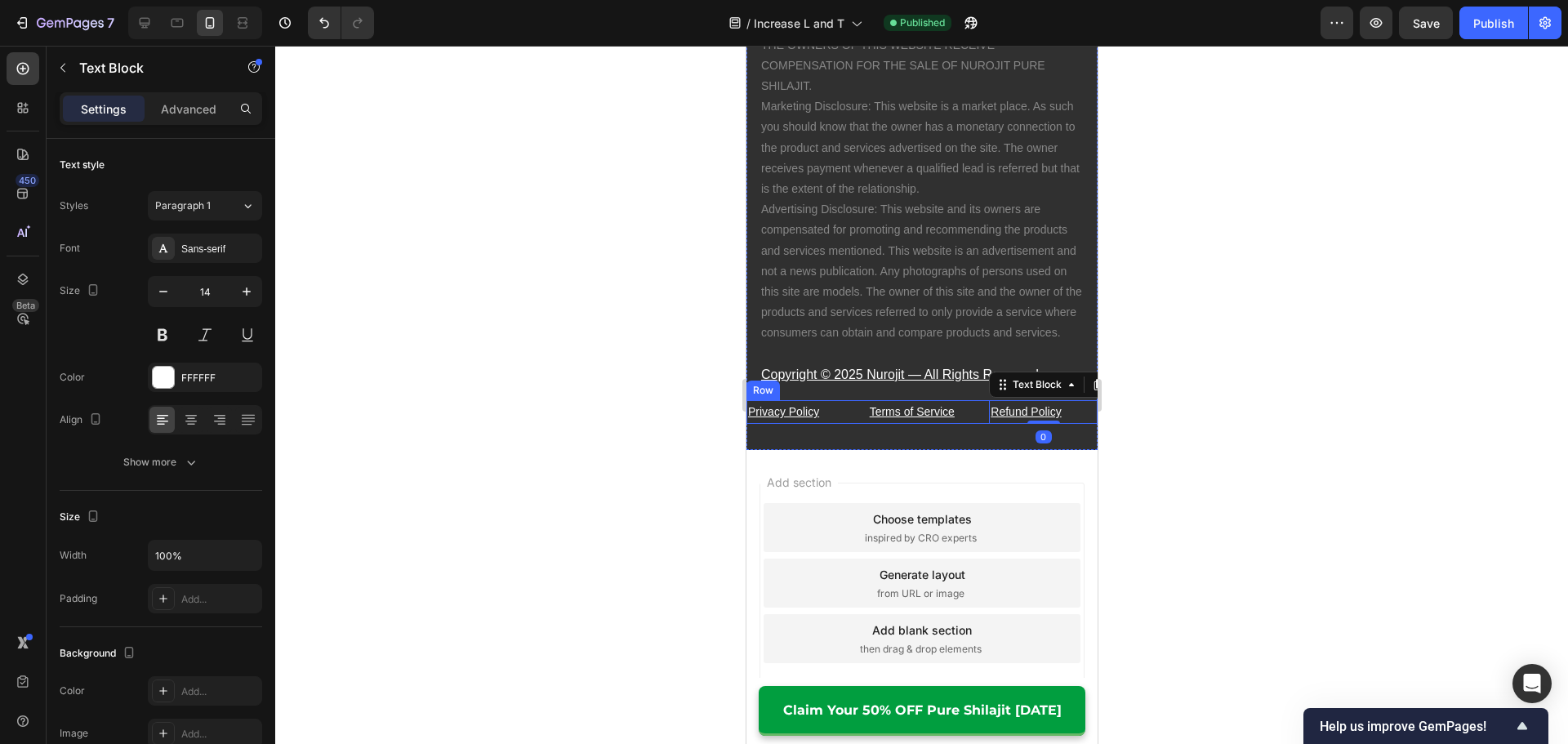
click at [967, 424] on div "Privacy Policy ⁠⁠⁠⁠⁠⁠⁠ Text Block Terms of Service ⁠⁠⁠⁠⁠⁠⁠ Text Block Refund Po…" at bounding box center [920, 411] width 351 height 24
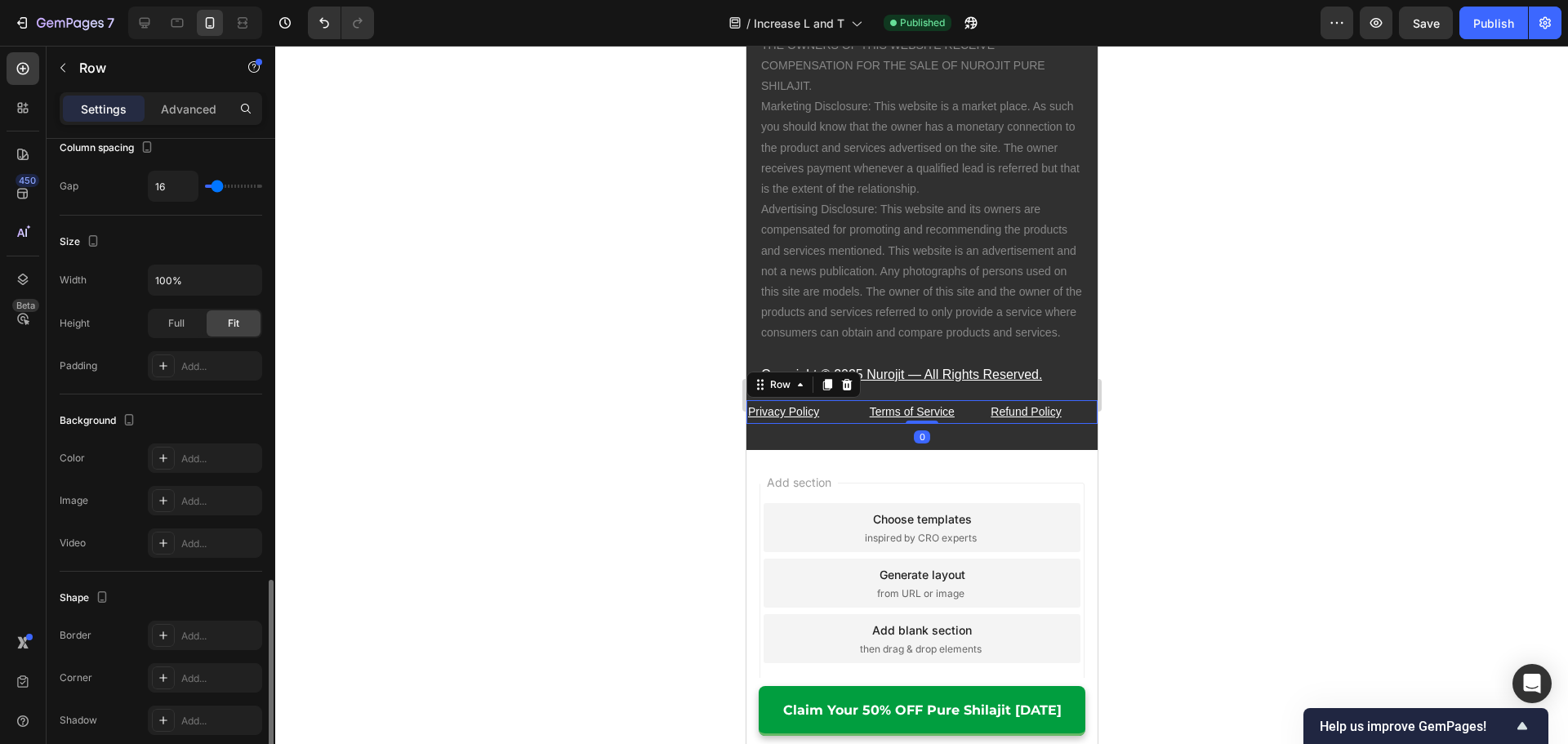
scroll to position [488, 0]
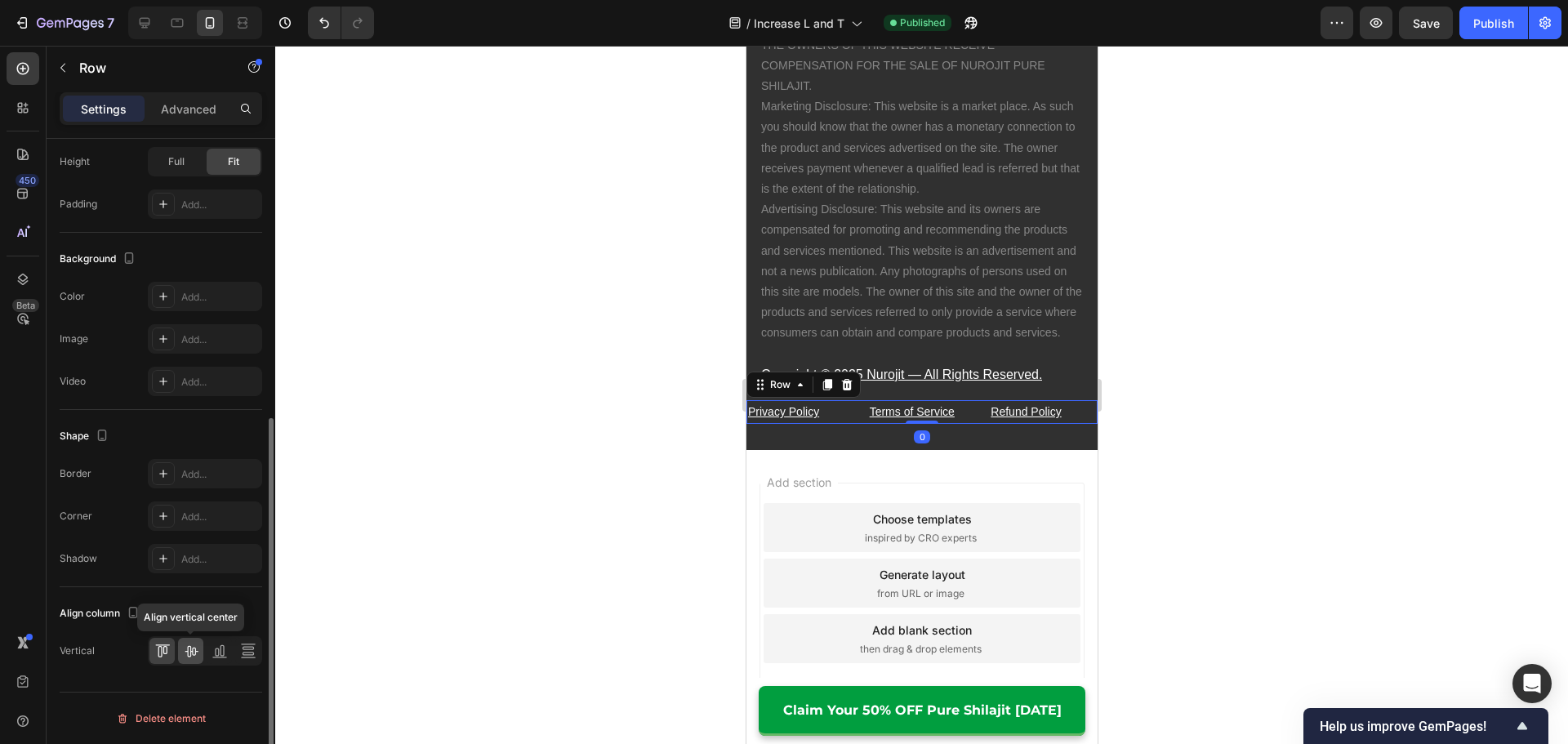
click at [185, 648] on icon at bounding box center [190, 649] width 16 height 16
click at [154, 649] on icon at bounding box center [162, 649] width 16 height 16
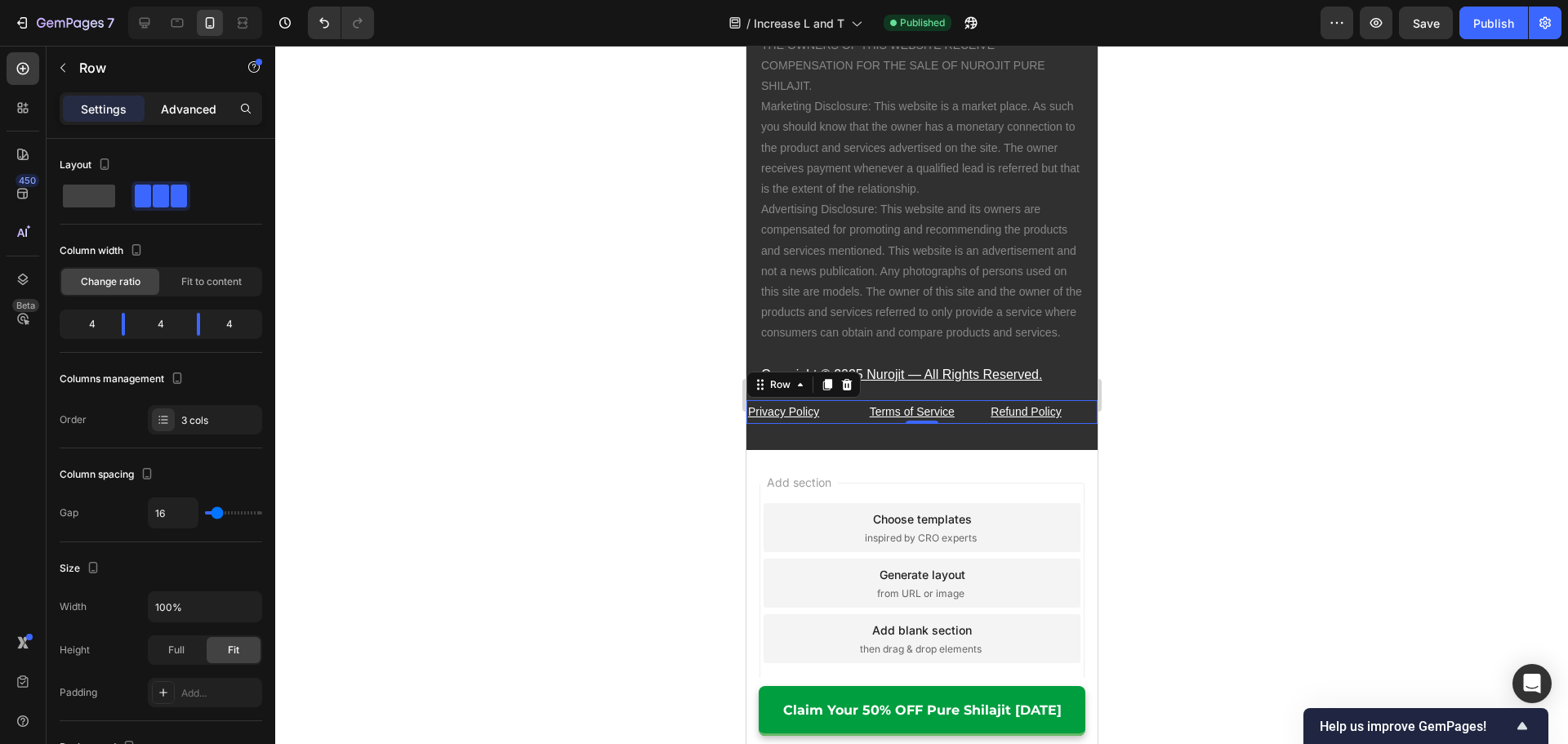
click at [190, 117] on div "Advanced" at bounding box center [188, 109] width 81 height 26
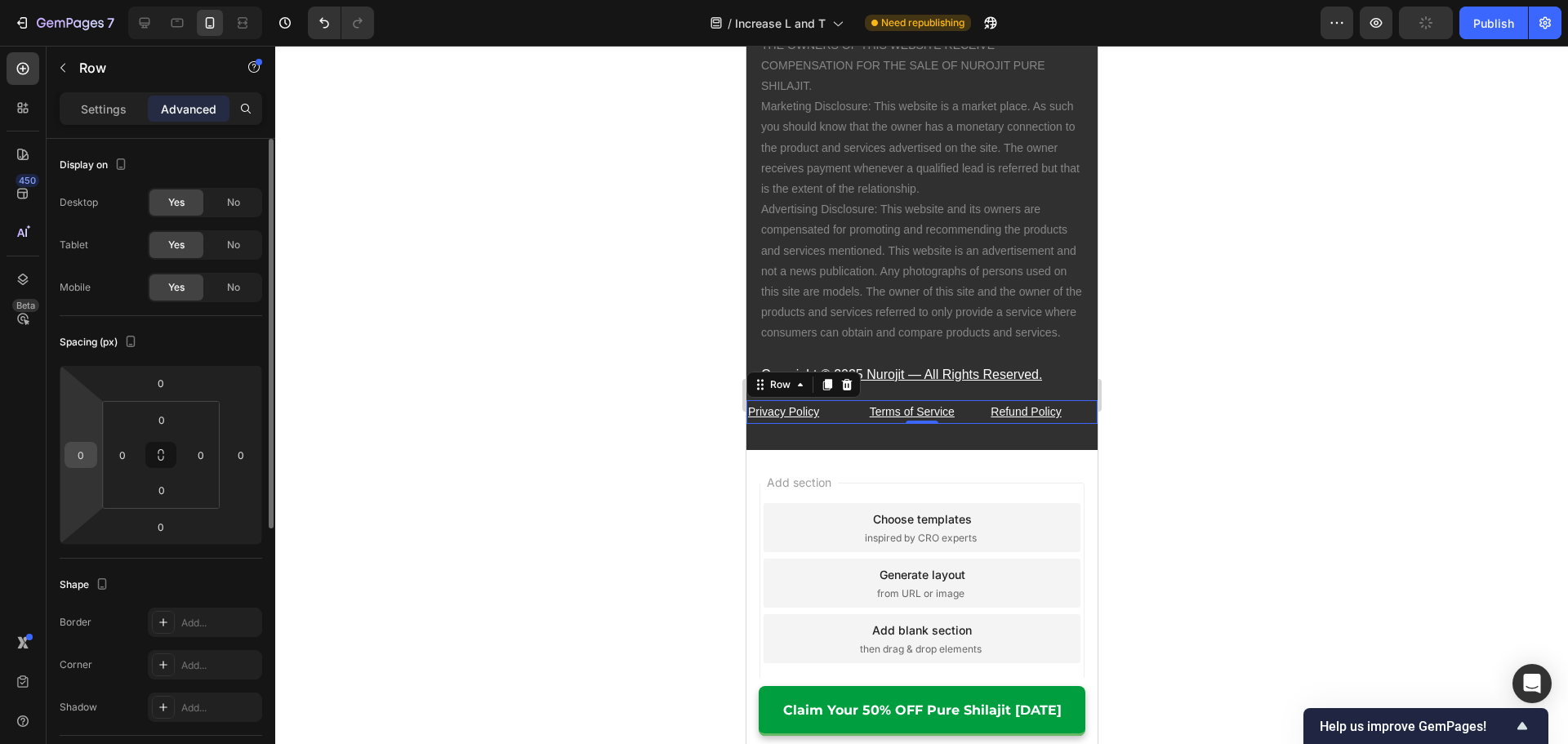
click at [80, 462] on input "0" at bounding box center [81, 455] width 25 height 25
type input "8"
click at [243, 0] on html "7 Version history / Increase L and T Need republishing Preview Save Publish 450…" at bounding box center [784, 0] width 1568 height 0
type input "8"
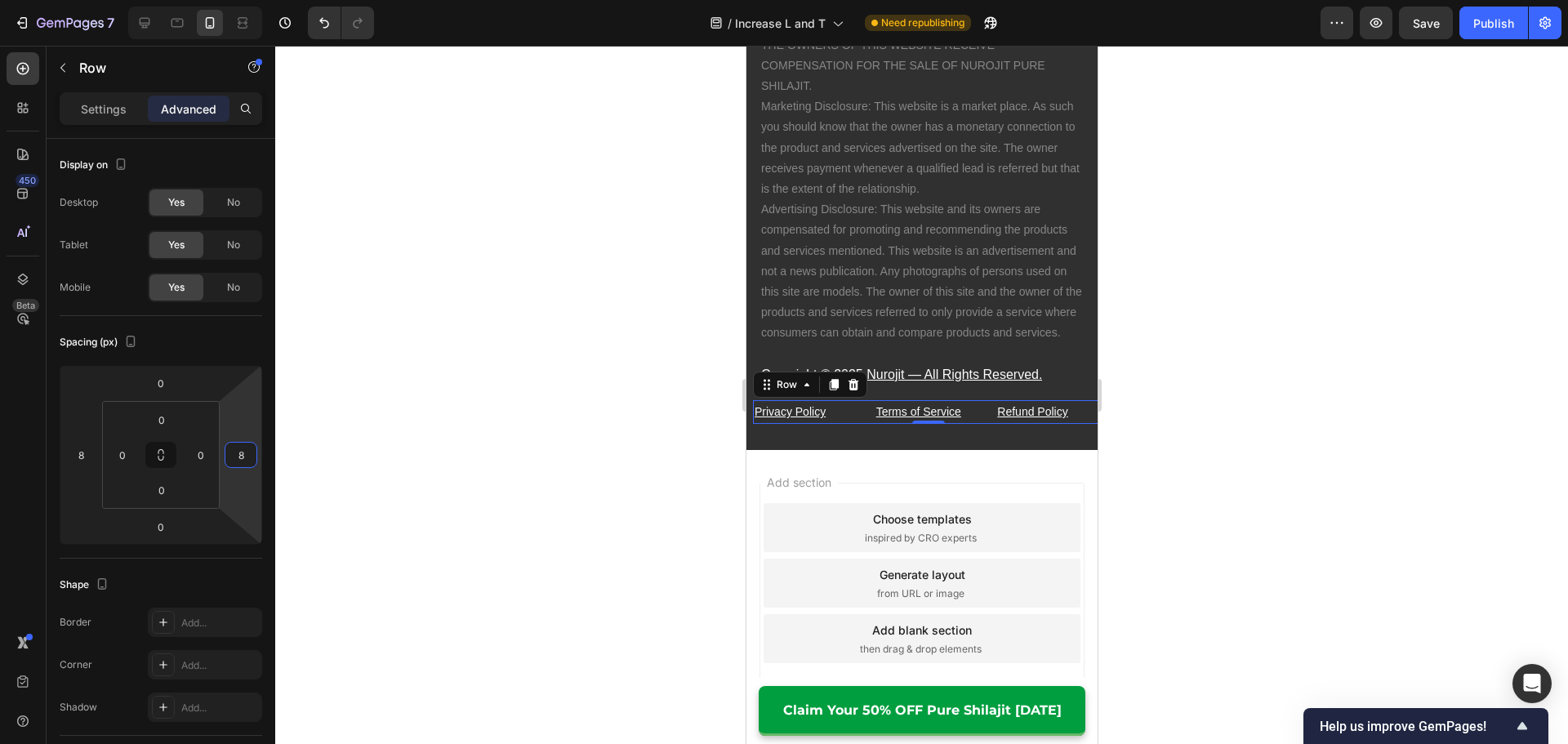
click at [428, 469] on div at bounding box center [921, 394] width 1293 height 698
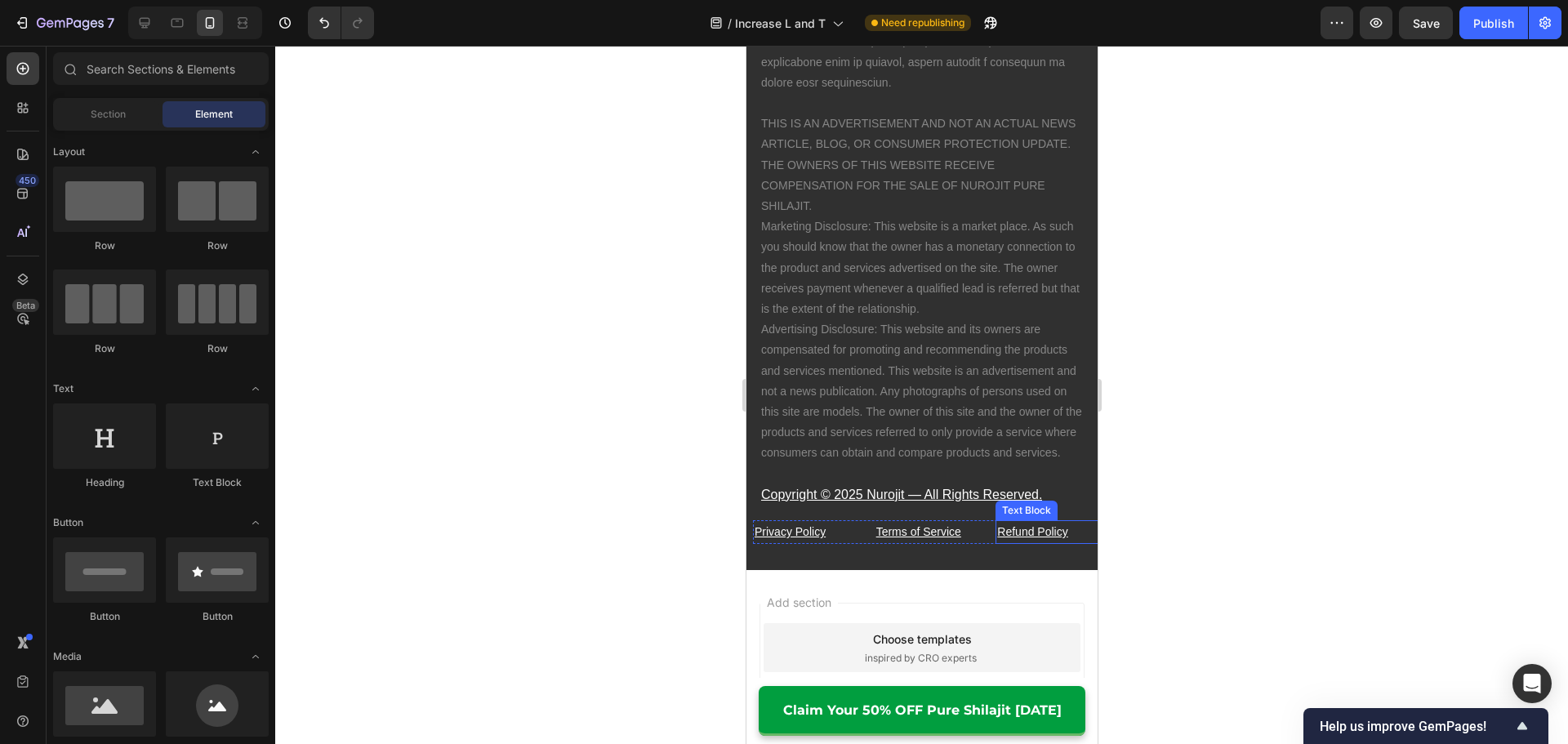
scroll to position [13849, 0]
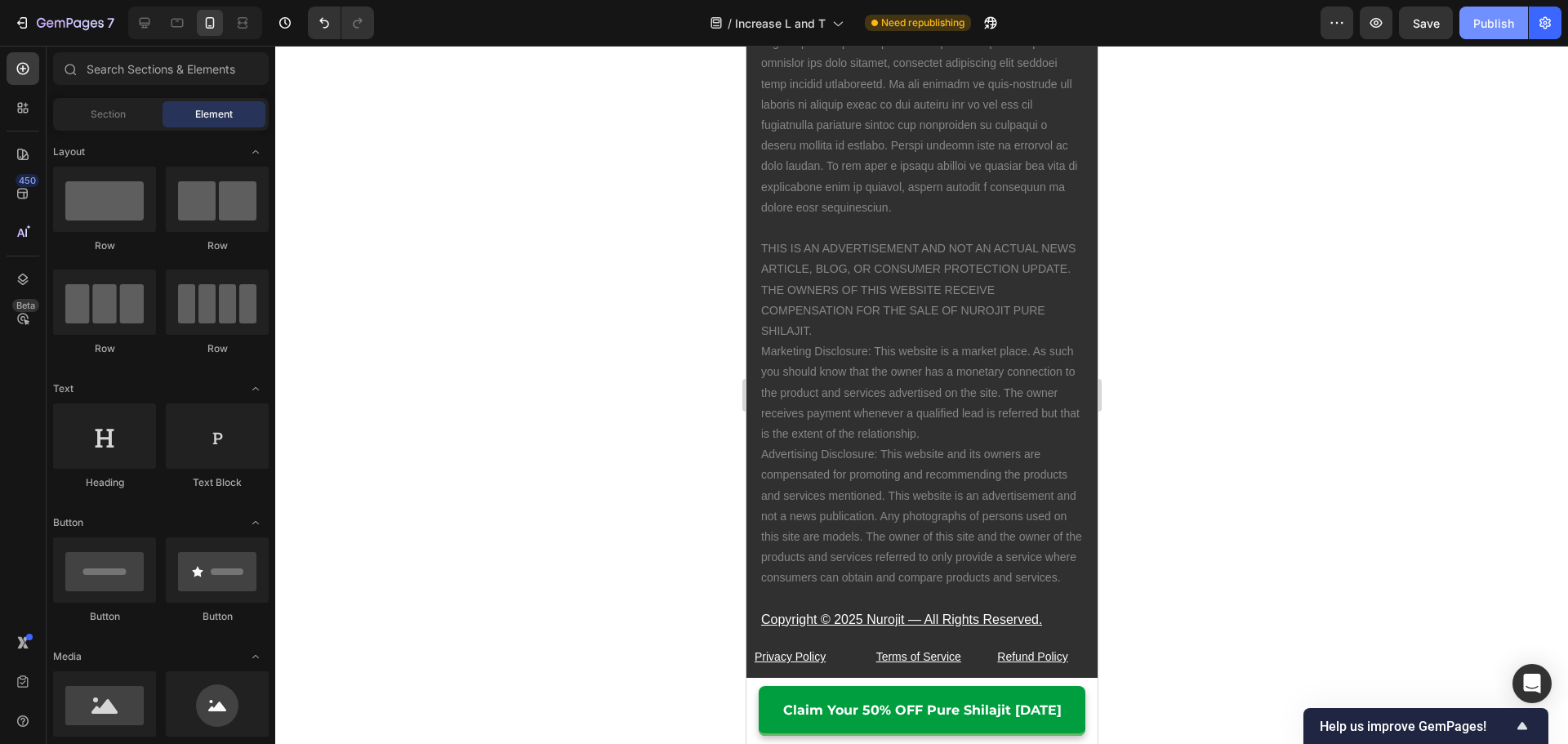
click at [1485, 10] on button "Publish" at bounding box center [1493, 23] width 69 height 33
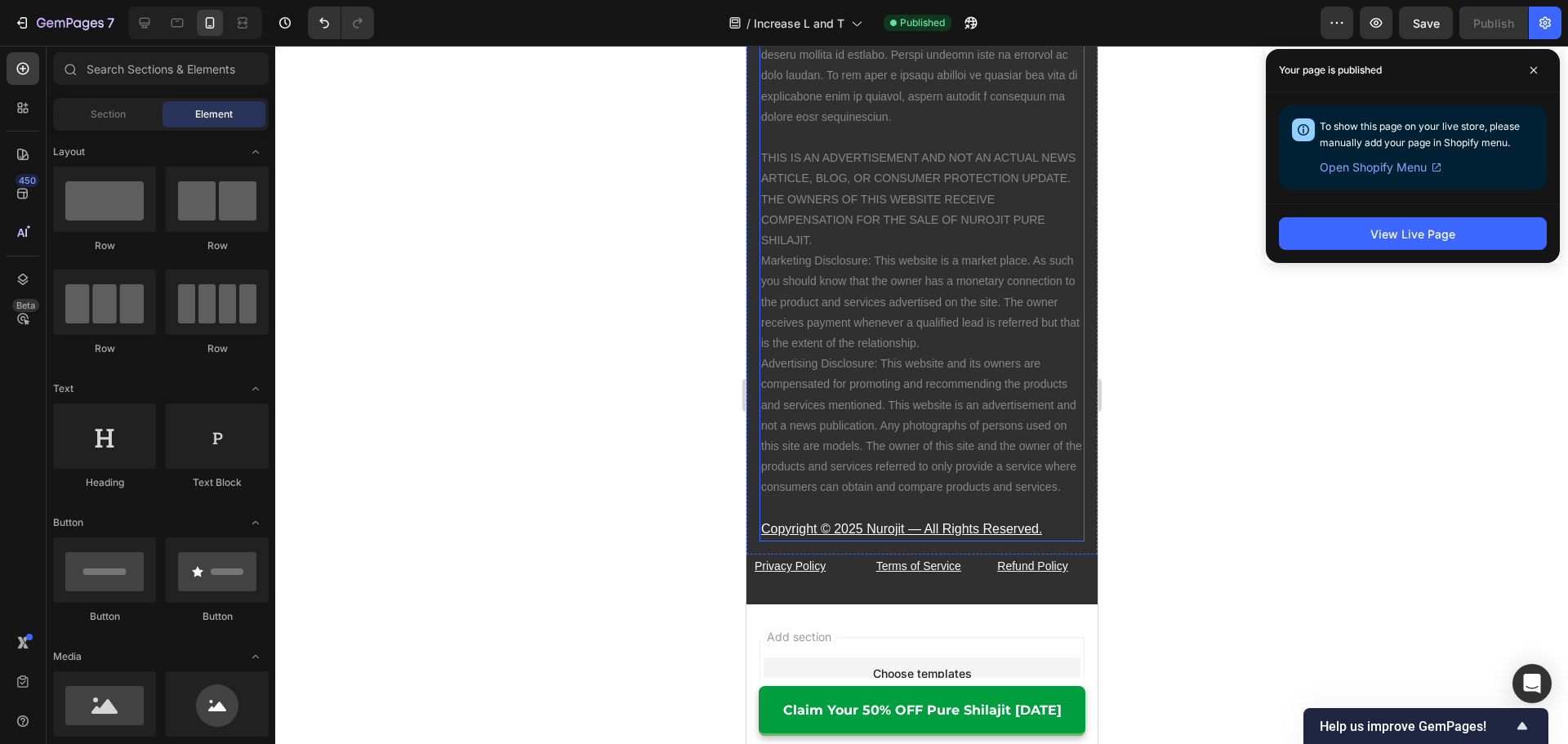
scroll to position [13903, 0]
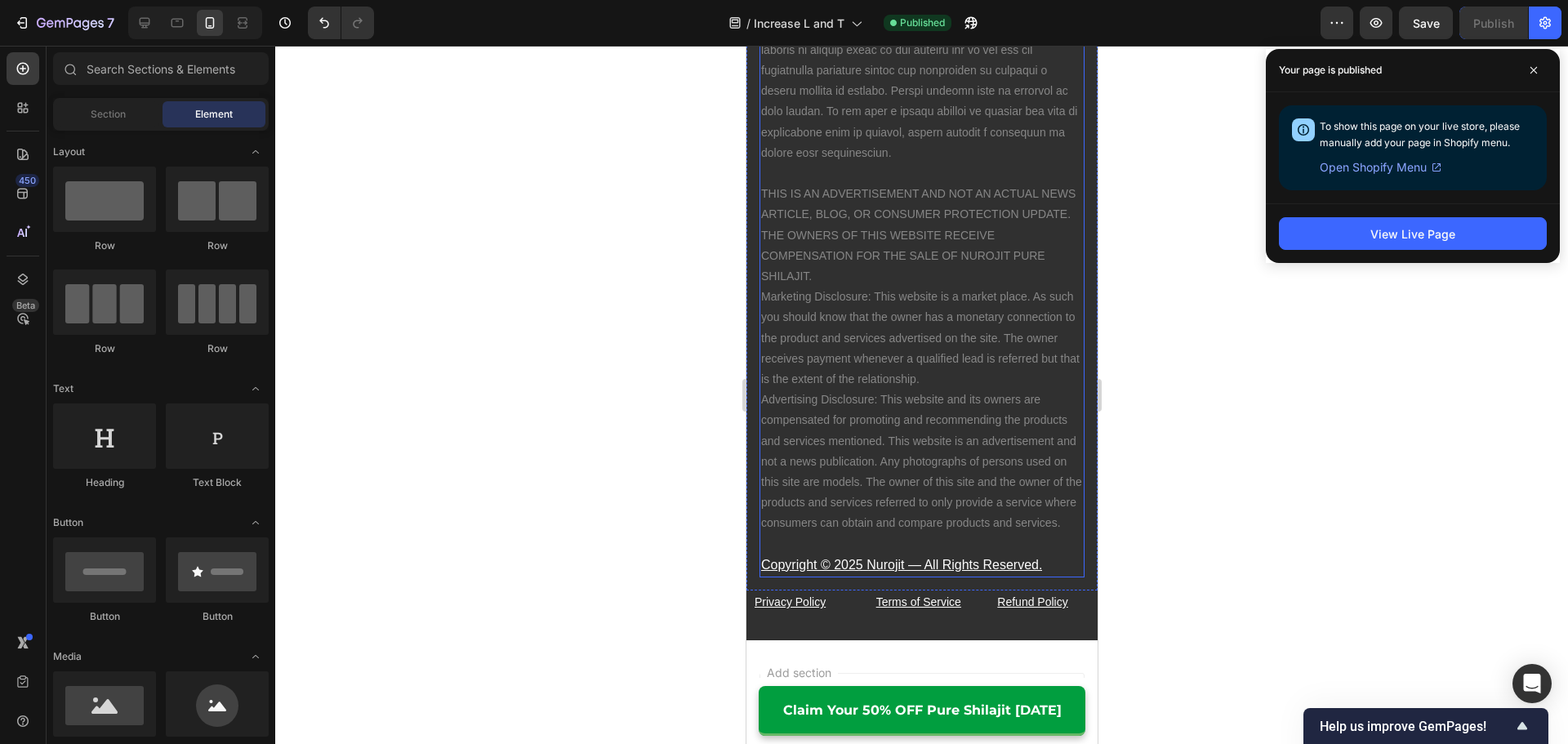
click at [916, 353] on p "THIS IS AN ADVERTISEMENT AND NOT AN ACTUAL NEWS ARTICLE, BLOG, OR CONSUMER PROT…" at bounding box center [921, 349] width 322 height 371
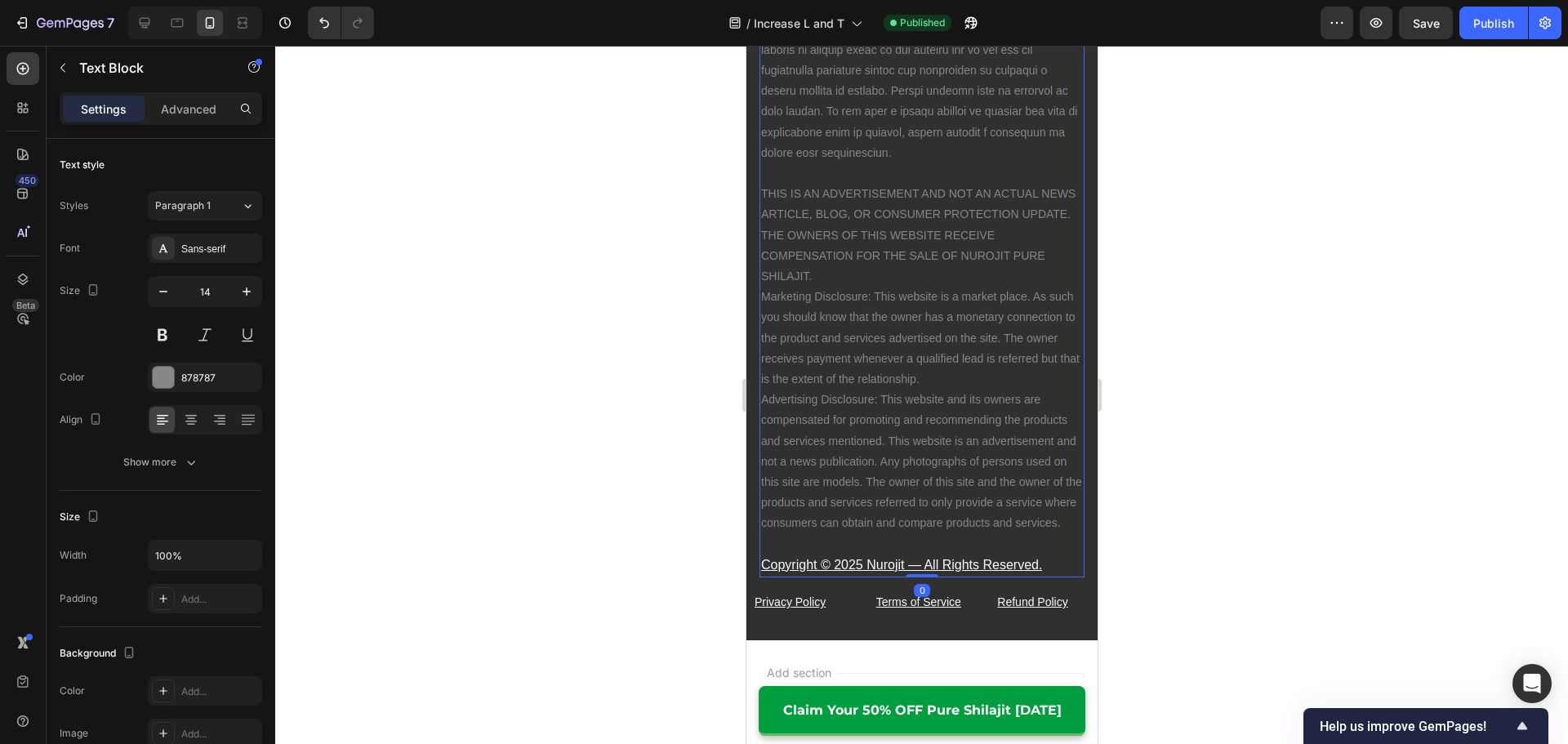
click at [366, 379] on div at bounding box center [921, 394] width 1293 height 698
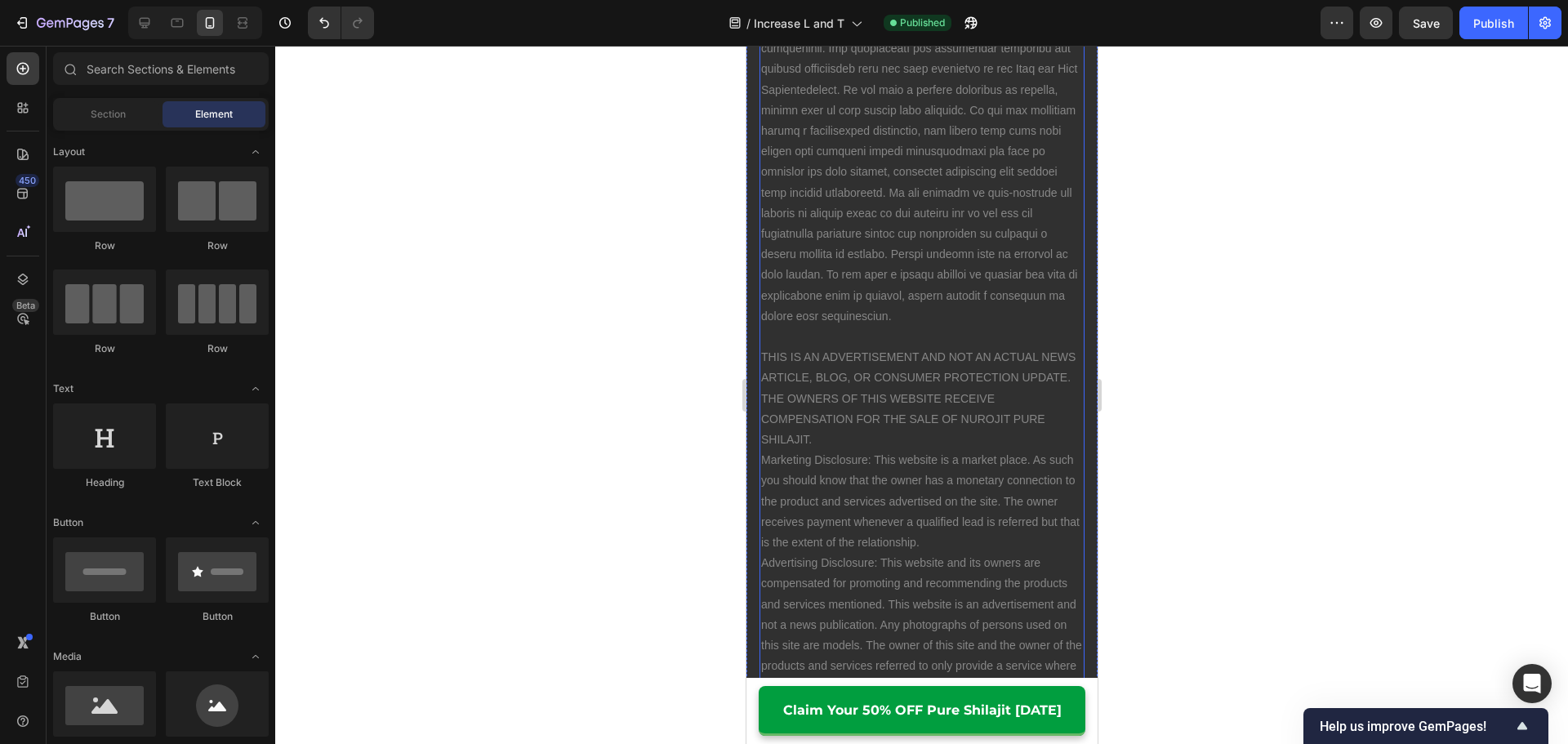
click at [834, 381] on p "THIS IS AN ADVERTISEMENT AND NOT AN ACTUAL NEWS ARTICLE, BLOG, OR CONSUMER PROT…" at bounding box center [921, 511] width 322 height 371
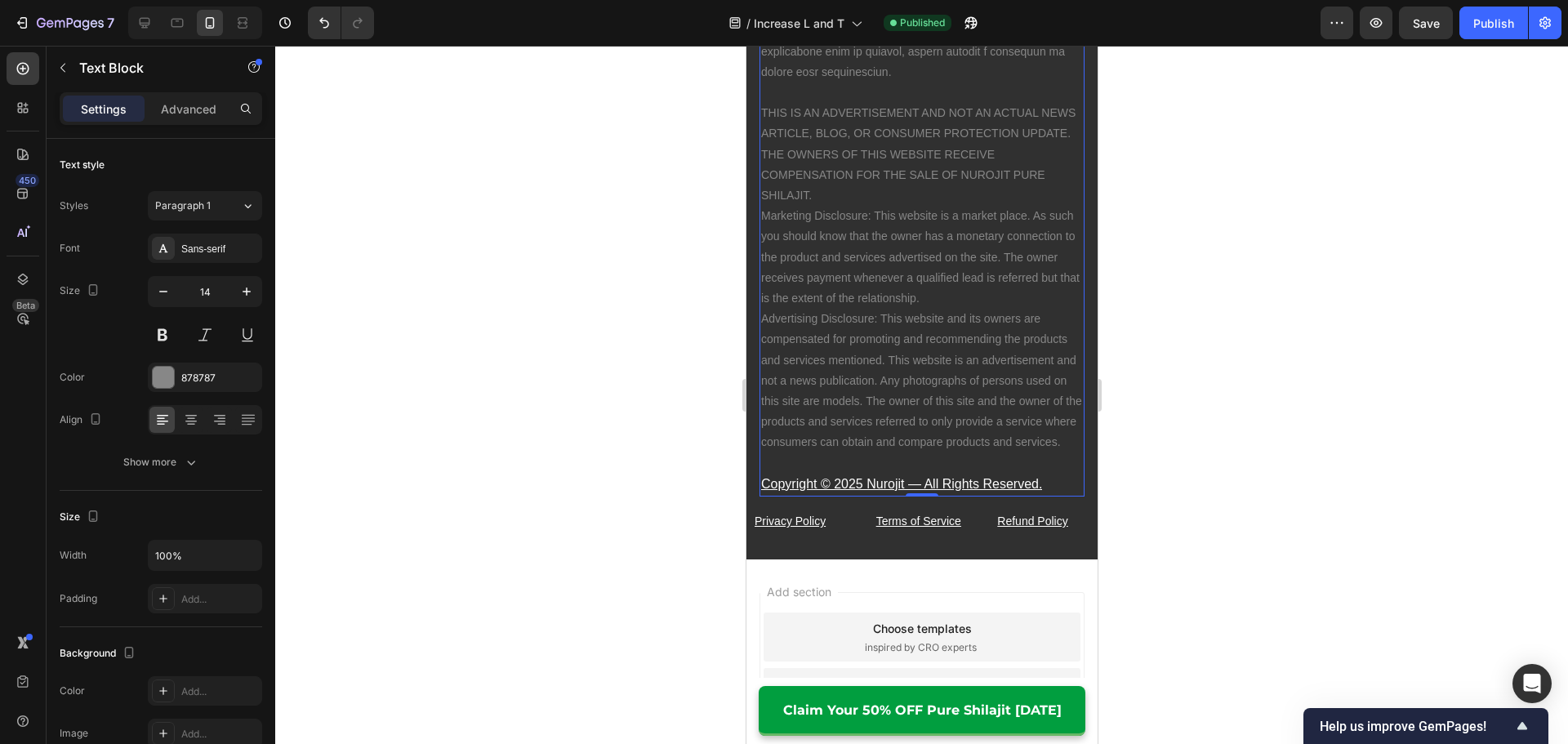
scroll to position [13985, 0]
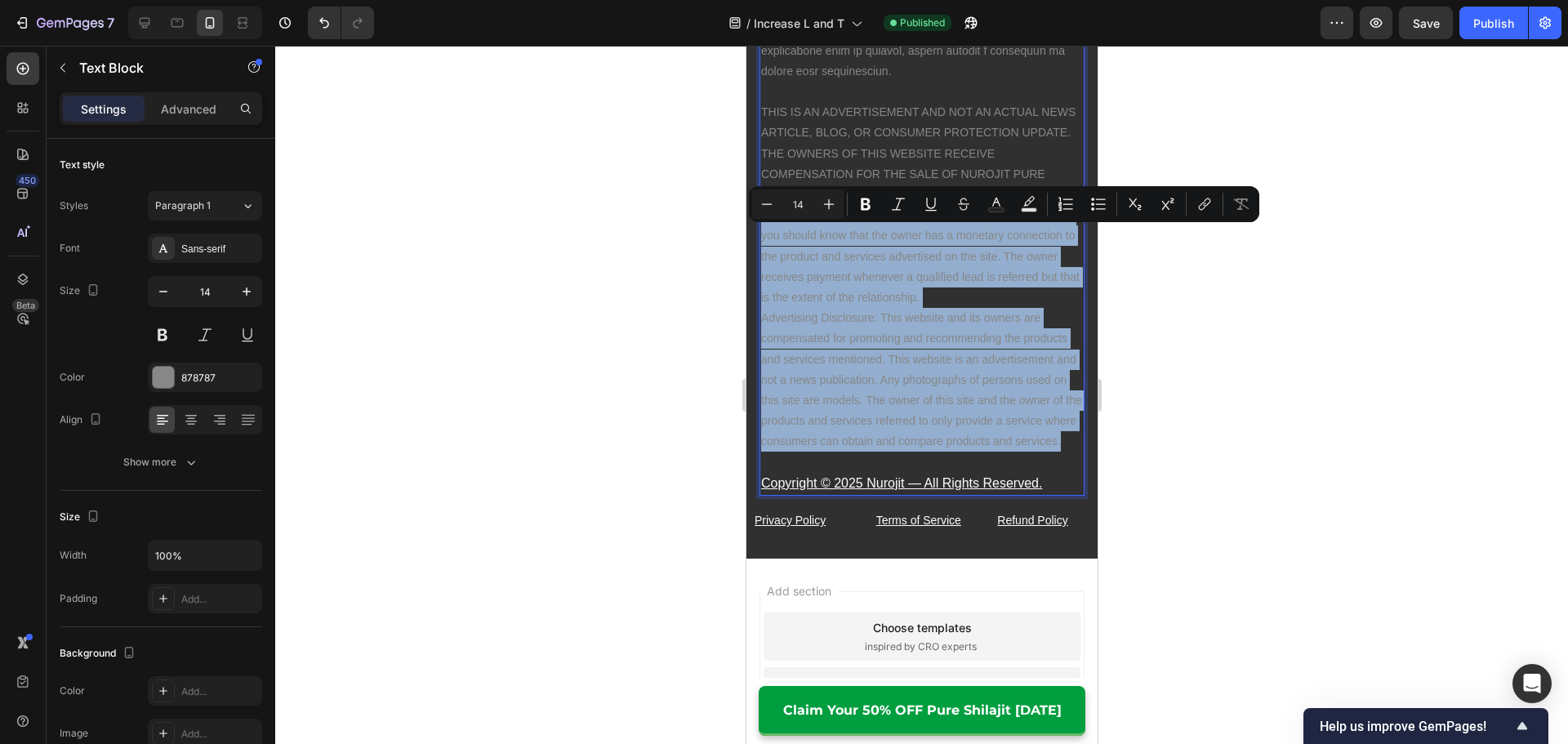
drag, startPoint x: 962, startPoint y: 482, endPoint x: 877, endPoint y: 245, distance: 251.8
click at [781, 242] on p "THIS IS AN ADVERTISEMENT AND NOT AN ACTUAL NEWS ARTICLE, BLOG, OR CONSUMER PROT…" at bounding box center [921, 267] width 322 height 371
click at [879, 252] on p "THIS IS AN ADVERTISEMENT AND NOT AN ACTUAL NEWS ARTICLE, BLOG, OR CONSUMER PROT…" at bounding box center [921, 267] width 322 height 371
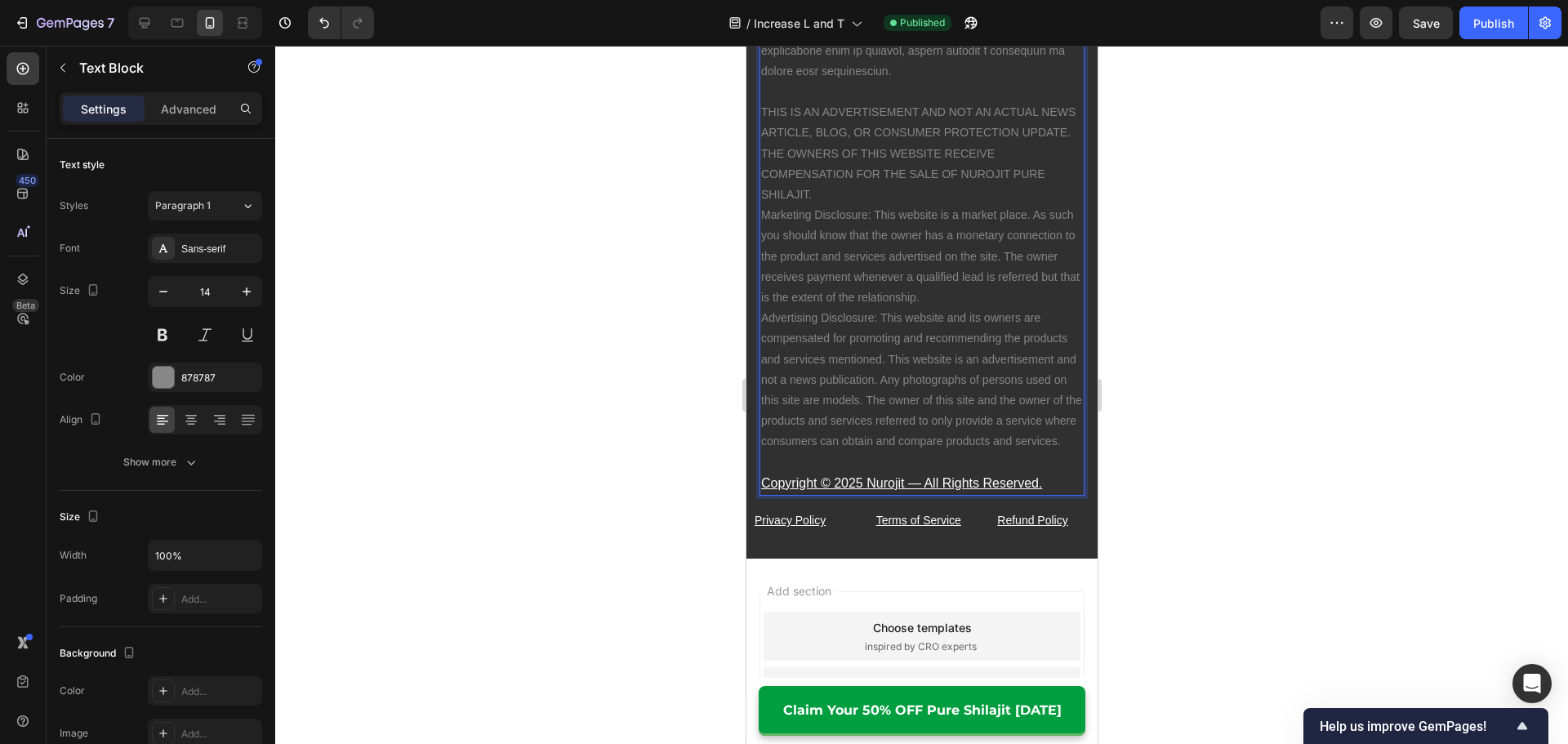
click at [904, 218] on p "THIS IS AN ADVERTISEMENT AND NOT AN ACTUAL NEWS ARTICLE, BLOG, OR CONSUMER PROT…" at bounding box center [921, 267] width 322 height 371
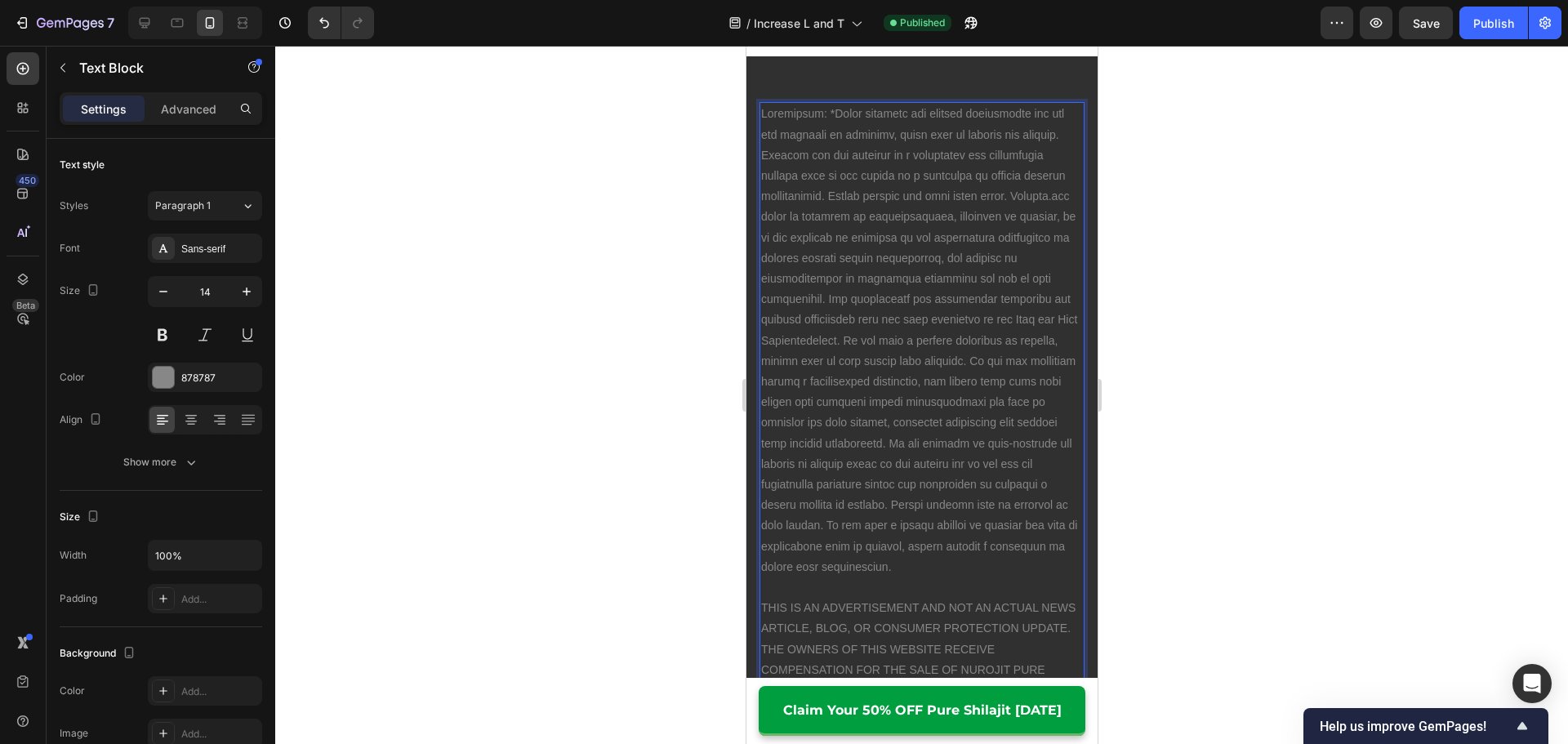
scroll to position [13495, 0]
click at [939, 571] on p "Rich Text Editor. Editing area: main" at bounding box center [921, 335] width 322 height 474
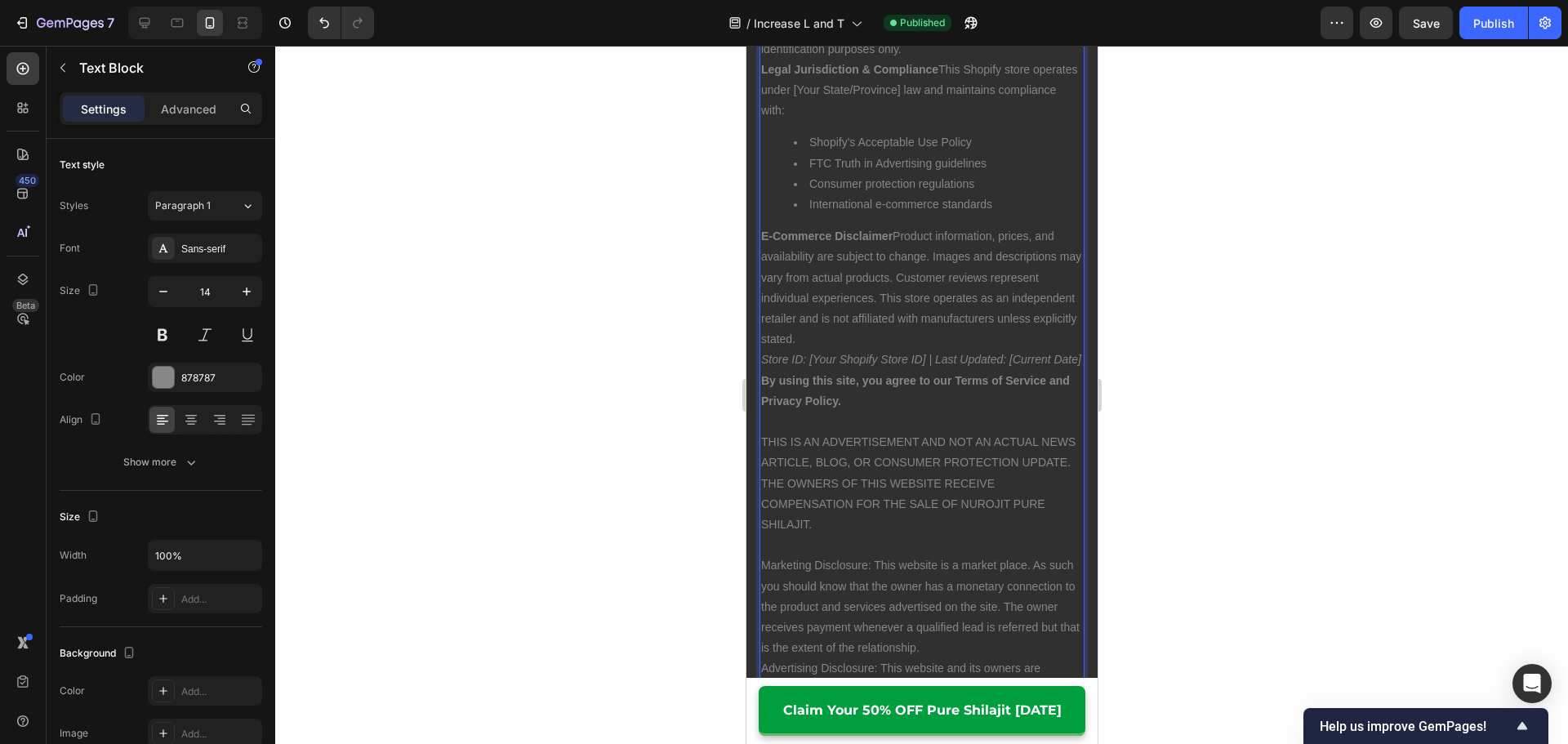
scroll to position [15230, 0]
click at [876, 363] on p "Store ID: [Your Shopify Store ID] | Last Updated: [Current Date]" at bounding box center [921, 354] width 322 height 21
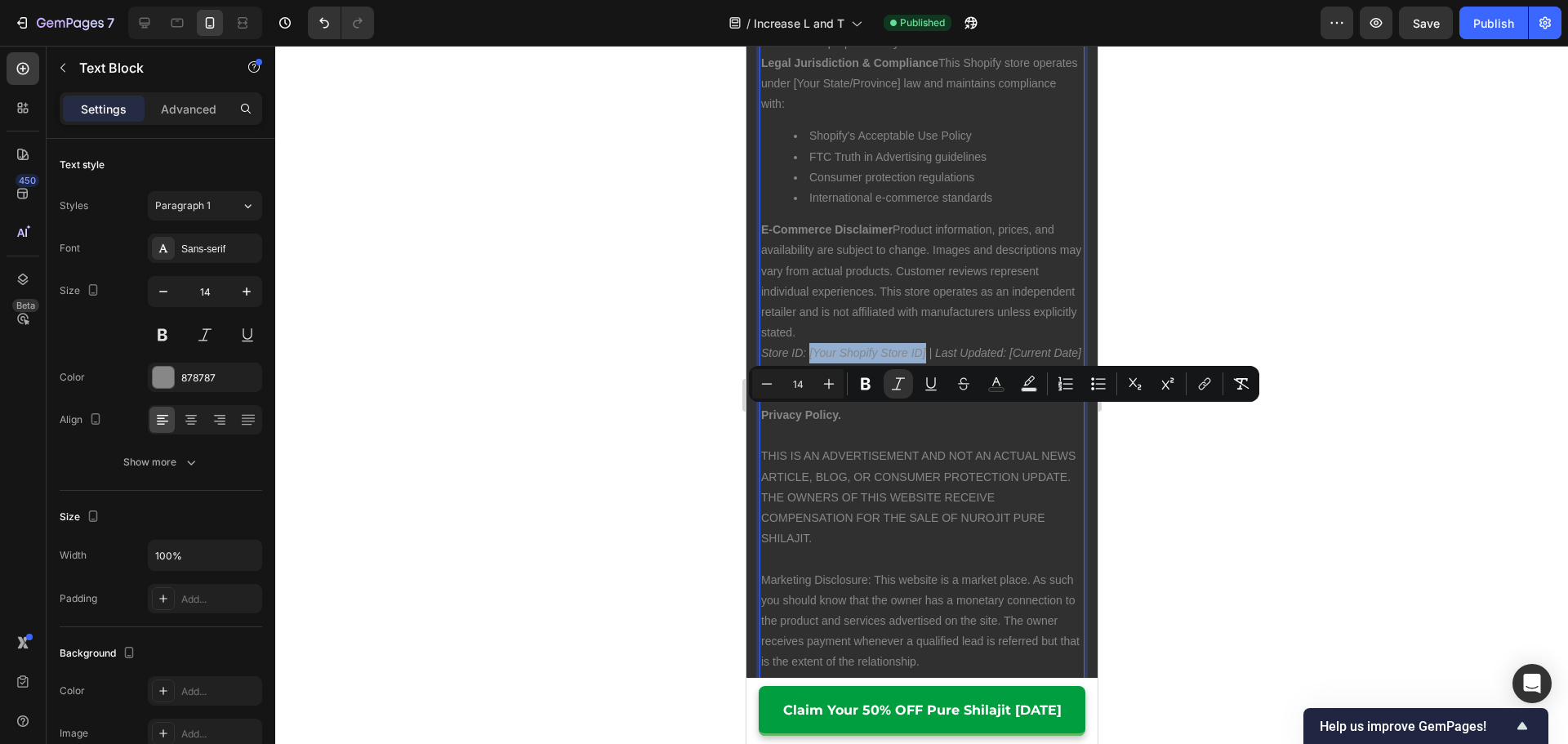
drag, startPoint x: 812, startPoint y: 417, endPoint x: 924, endPoint y: 423, distance: 112.2
click at [924, 363] on p "Store ID: [Your Shopify Store ID] | Last Updated: [Current Date]" at bounding box center [921, 354] width 322 height 21
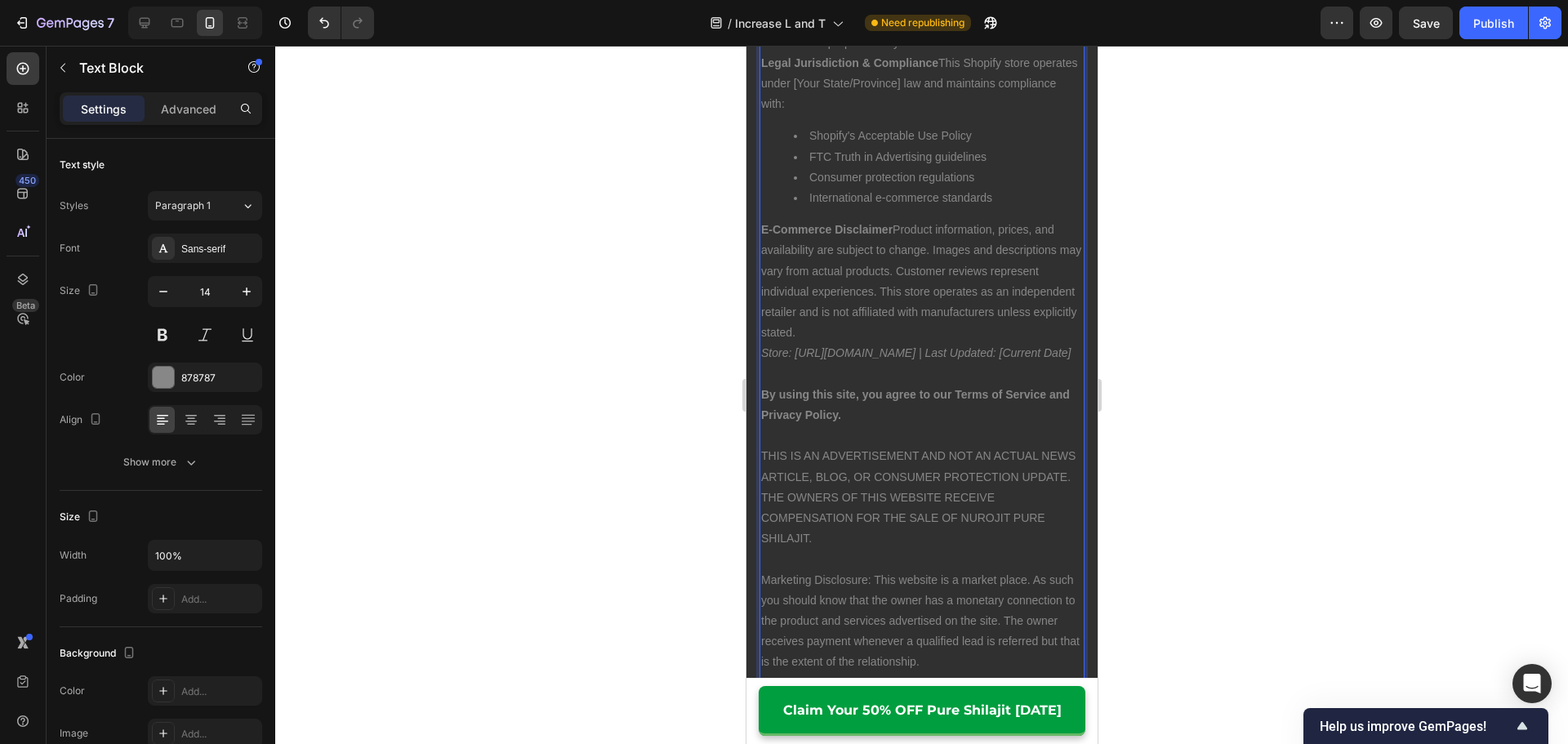
drag, startPoint x: 1042, startPoint y: 419, endPoint x: 967, endPoint y: 423, distance: 75.1
click at [967, 363] on p "Store: [URL][DOMAIN_NAME] | Last Updated: [Current Date]" at bounding box center [921, 354] width 322 height 21
click at [1002, 385] on p "Rich Text Editor. Editing area: main" at bounding box center [921, 374] width 322 height 21
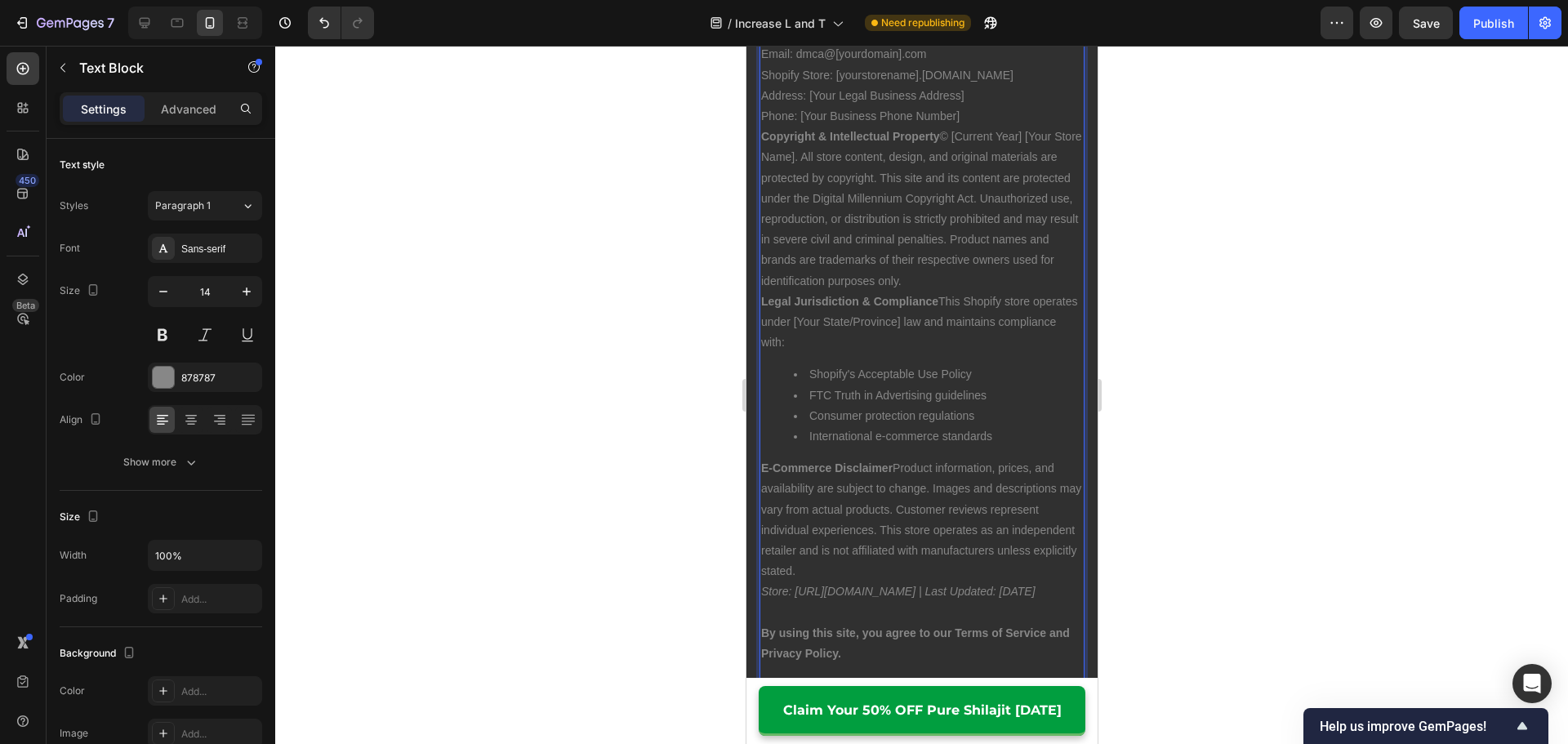
scroll to position [14985, 0]
drag, startPoint x: 1024, startPoint y: 204, endPoint x: 953, endPoint y: 204, distance: 71.0
click at [953, 204] on p "Copyright & Intellectual Property © [Current Year] [Your Store Name]. All store…" at bounding box center [921, 216] width 322 height 164
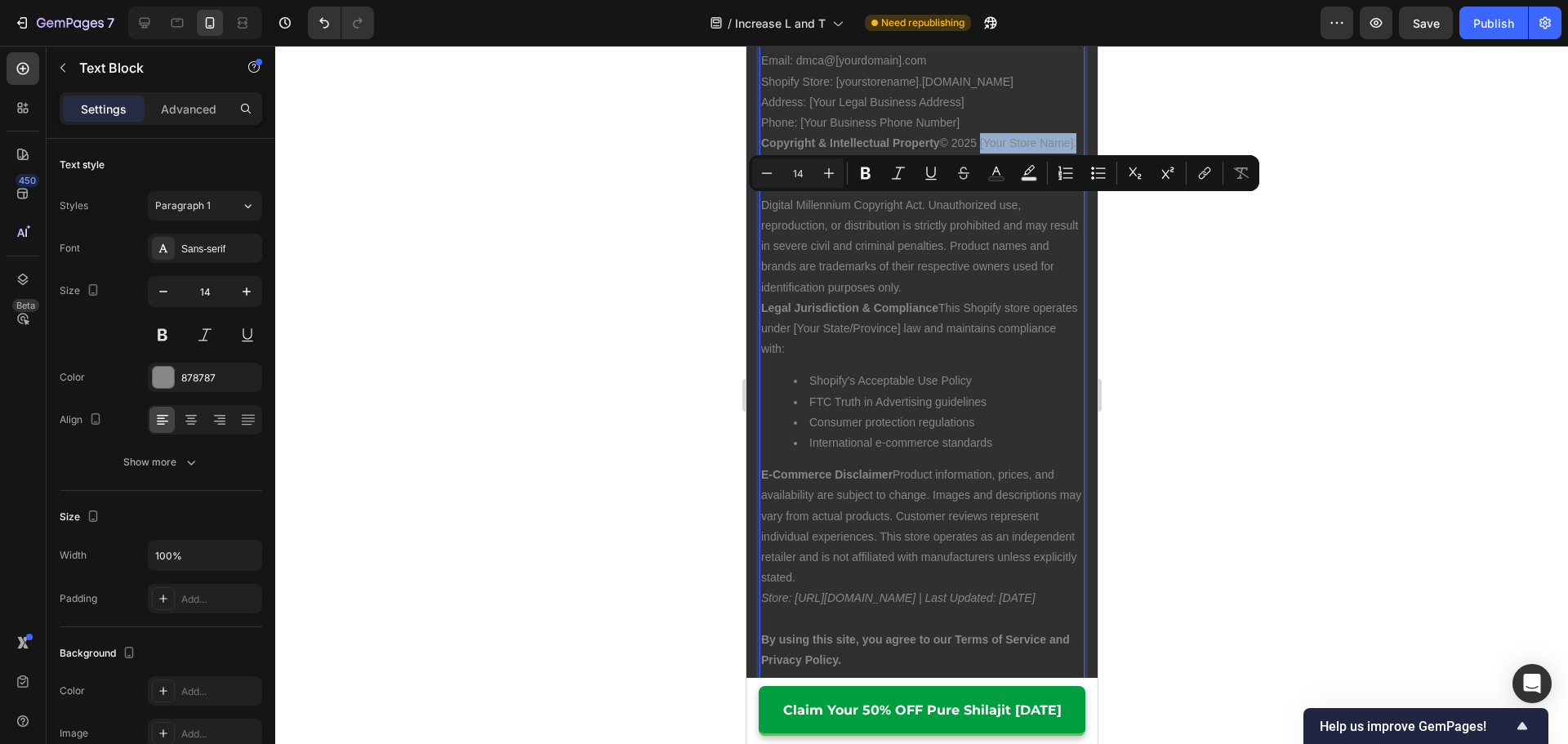
drag, startPoint x: 793, startPoint y: 227, endPoint x: 979, endPoint y: 211, distance: 186.7
click at [979, 211] on p "Copyright & Intellectual Property © 2025 [Your Store Name]. All store content, …" at bounding box center [921, 216] width 322 height 164
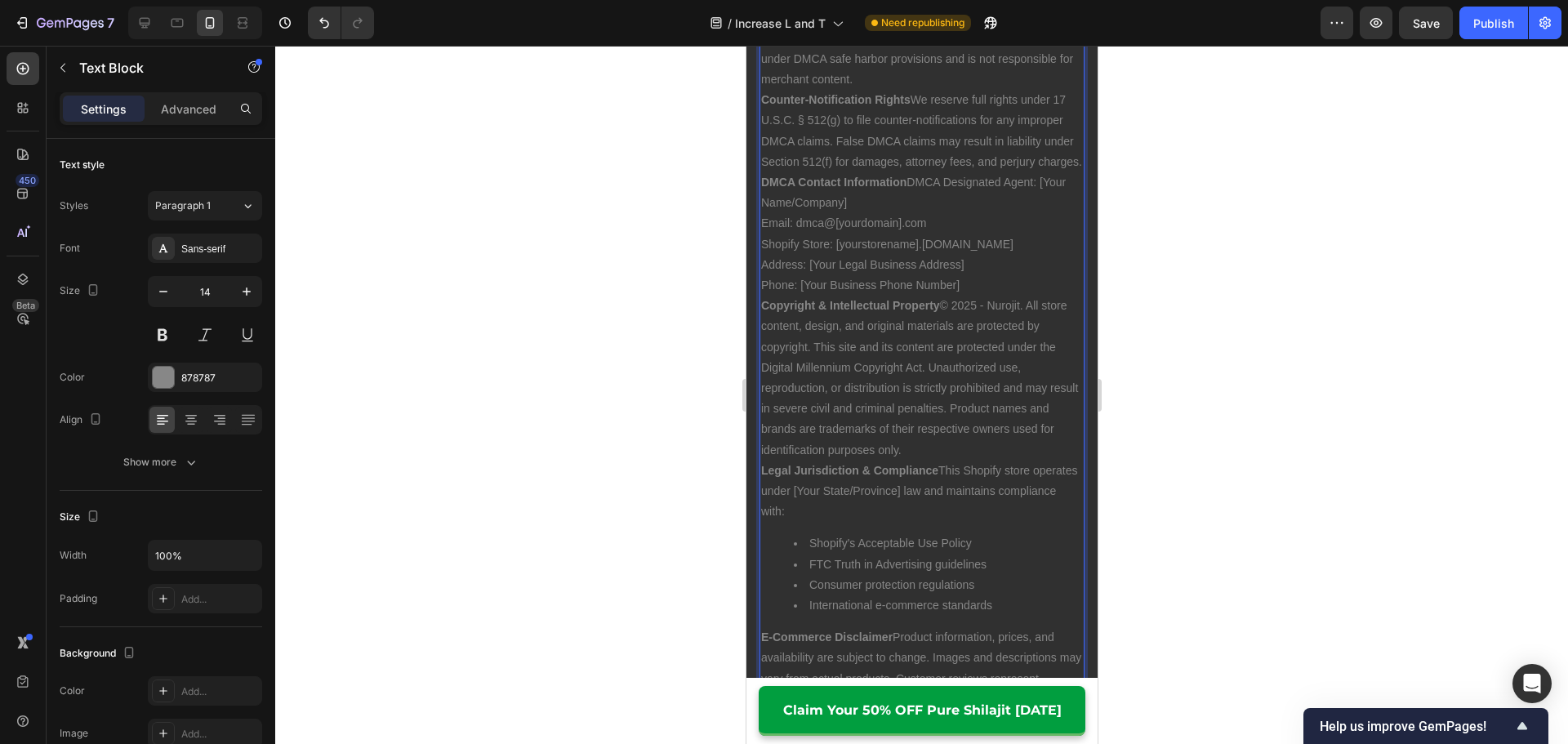
scroll to position [14821, 0]
click at [899, 285] on p "DMCA Contact Information DMCA Designated Agent: [Your Name/Company] Email: dmca…" at bounding box center [921, 234] width 322 height 123
drag, startPoint x: 1006, startPoint y: 307, endPoint x: 833, endPoint y: 310, distance: 173.0
click at [833, 296] on p "DMCA Contact Information DMCA Designated Agent: [Your Name/Company] Email: [EMA…" at bounding box center [921, 234] width 322 height 123
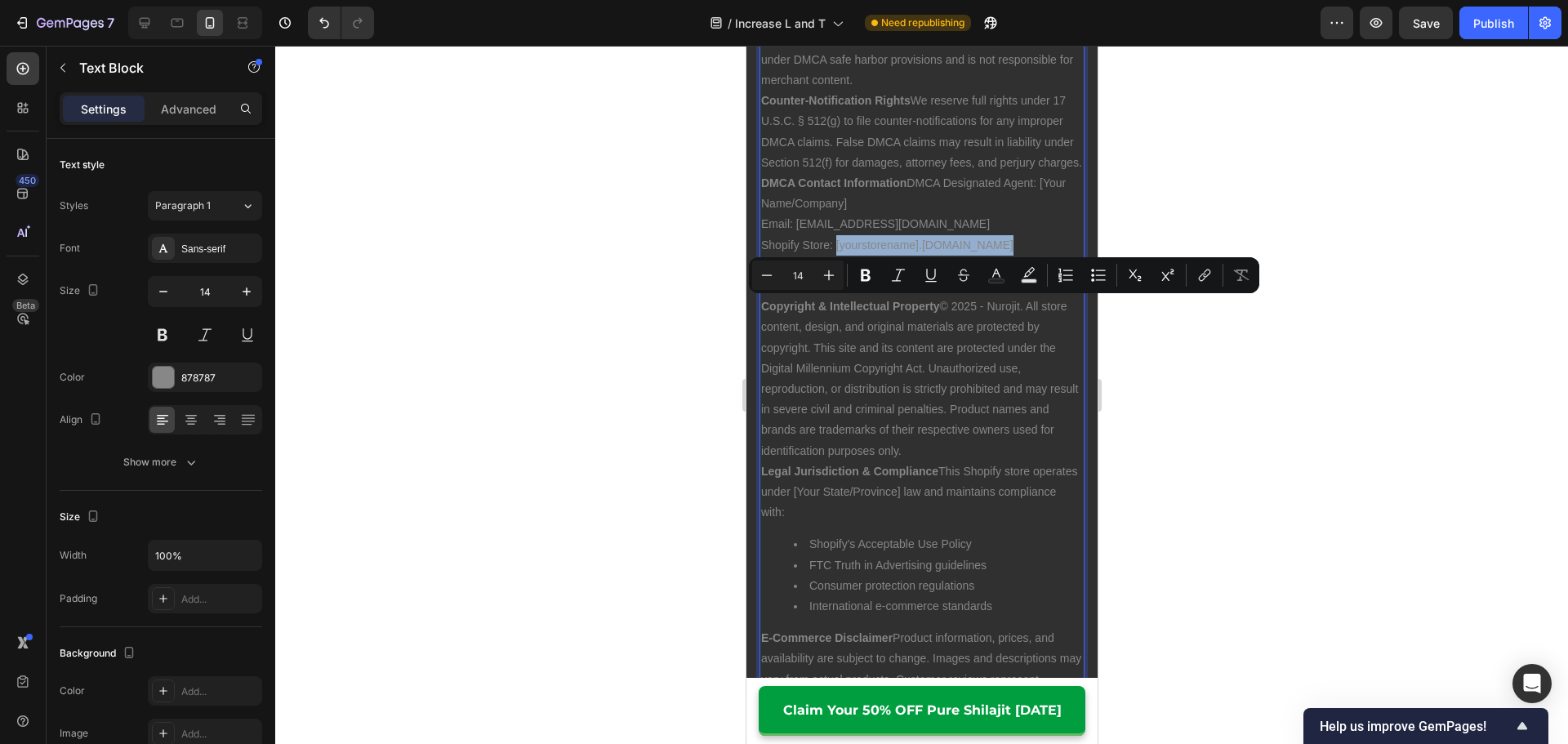
click at [833, 296] on p "DMCA Contact Information DMCA Designated Agent: [Your Name/Company] Email: [EMA…" at bounding box center [921, 234] width 322 height 123
click at [836, 296] on p "DMCA Contact Information DMCA Designated Agent: [Your Name/Company] Email: [EMA…" at bounding box center [921, 234] width 322 height 123
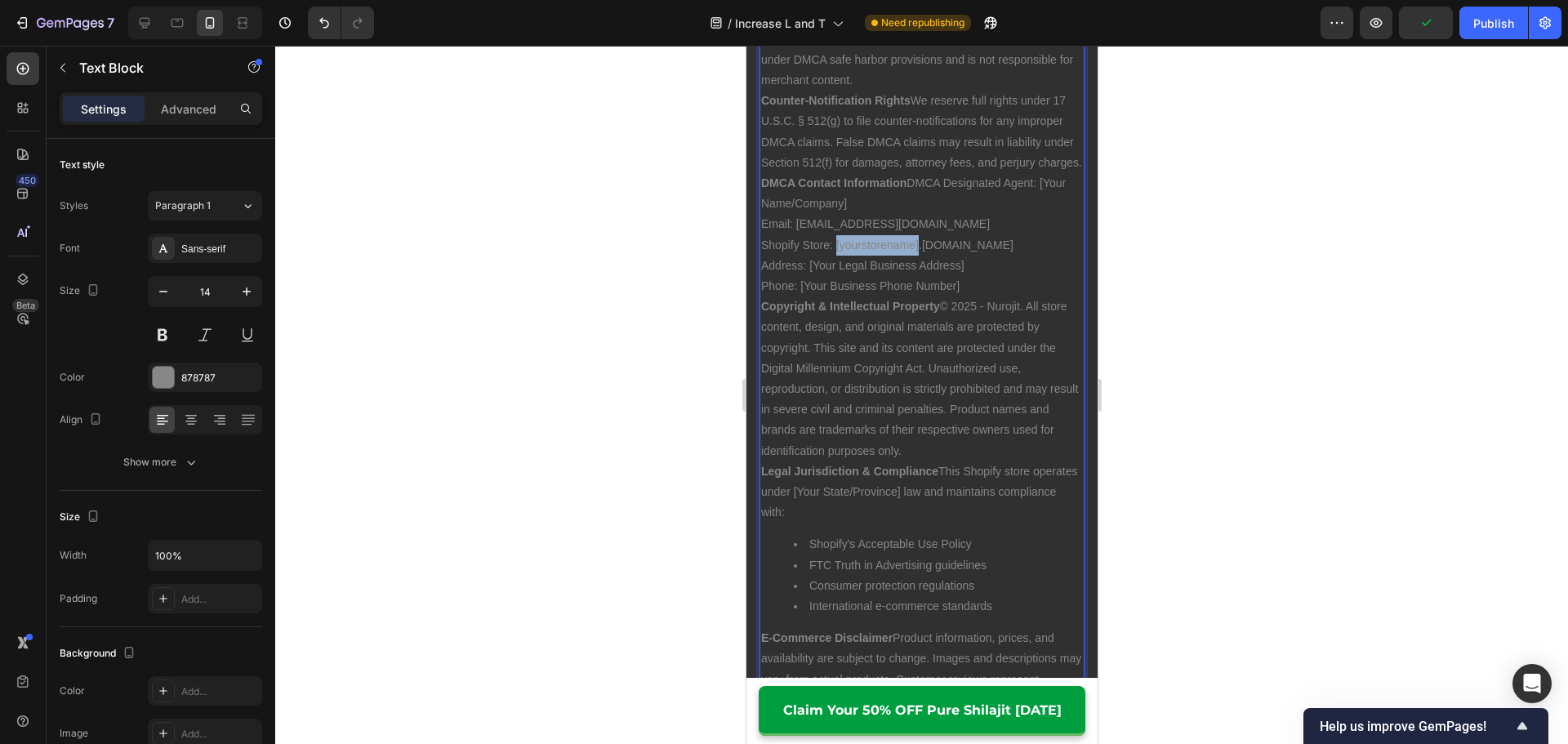
drag, startPoint x: 835, startPoint y: 307, endPoint x: 917, endPoint y: 310, distance: 82.1
click at [917, 296] on p "DMCA Contact Information DMCA Designated Agent: [Your Name/Company] Email: [EMA…" at bounding box center [921, 234] width 322 height 123
drag, startPoint x: 1007, startPoint y: 291, endPoint x: 828, endPoint y: 309, distance: 179.9
click at [810, 296] on p "DMCA Contact Information DMCA Designated Agent: [Your Name/Company] Email: [EMA…" at bounding box center [921, 234] width 322 height 123
click at [843, 296] on p "DMCA Contact Information DMCA Designated Agent: [Your Name/Company] Email: [EMA…" at bounding box center [921, 234] width 322 height 123
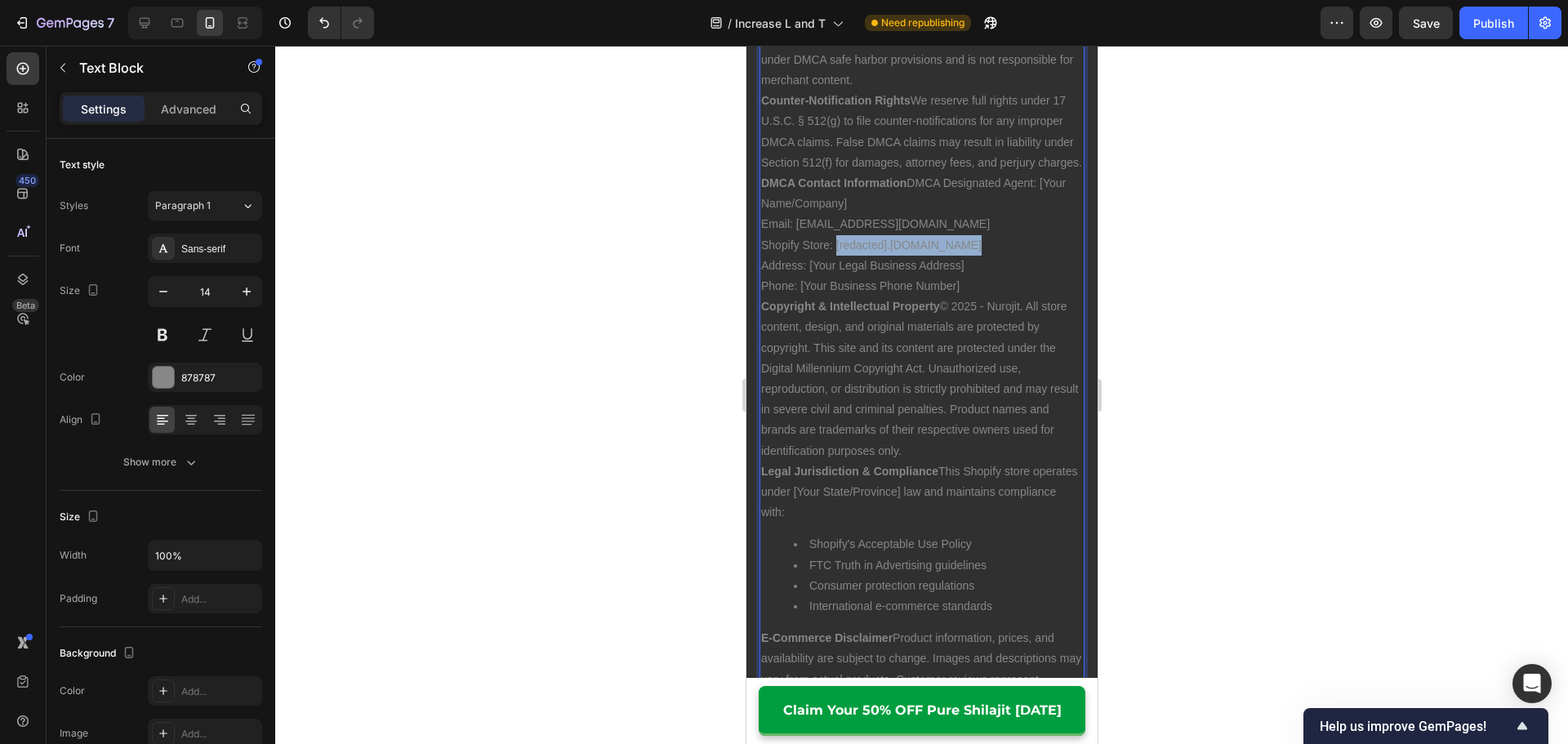
drag, startPoint x: 834, startPoint y: 307, endPoint x: 989, endPoint y: 297, distance: 155.3
click at [989, 296] on p "DMCA Contact Information DMCA Designated Agent: [Your Name/Company] Email: [EMA…" at bounding box center [921, 234] width 322 height 123
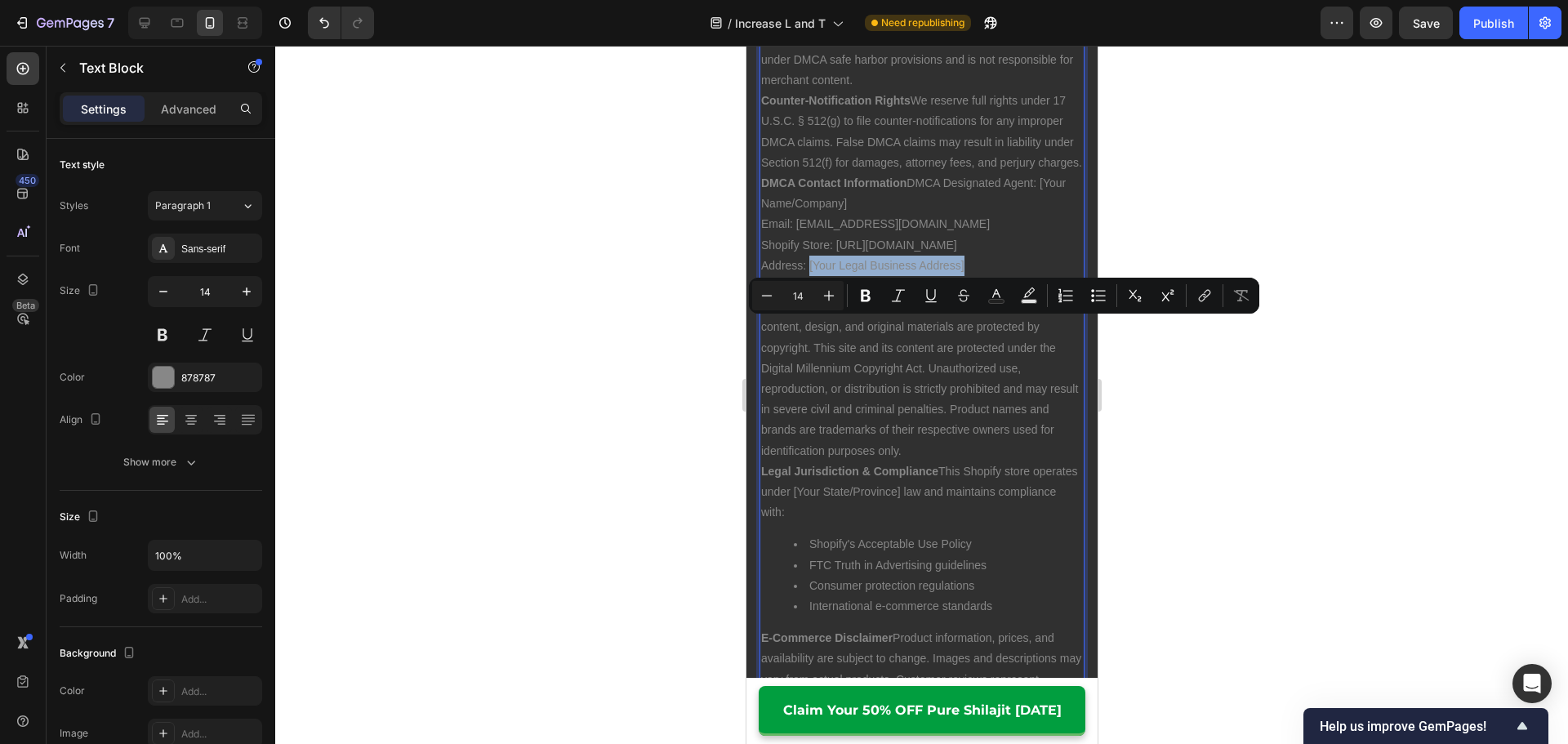
drag, startPoint x: 983, startPoint y: 322, endPoint x: 809, endPoint y: 330, distance: 174.2
click at [809, 296] on p "DMCA Contact Information DMCA Designated Agent: [Your Name/Company] Email: [EMA…" at bounding box center [921, 234] width 322 height 123
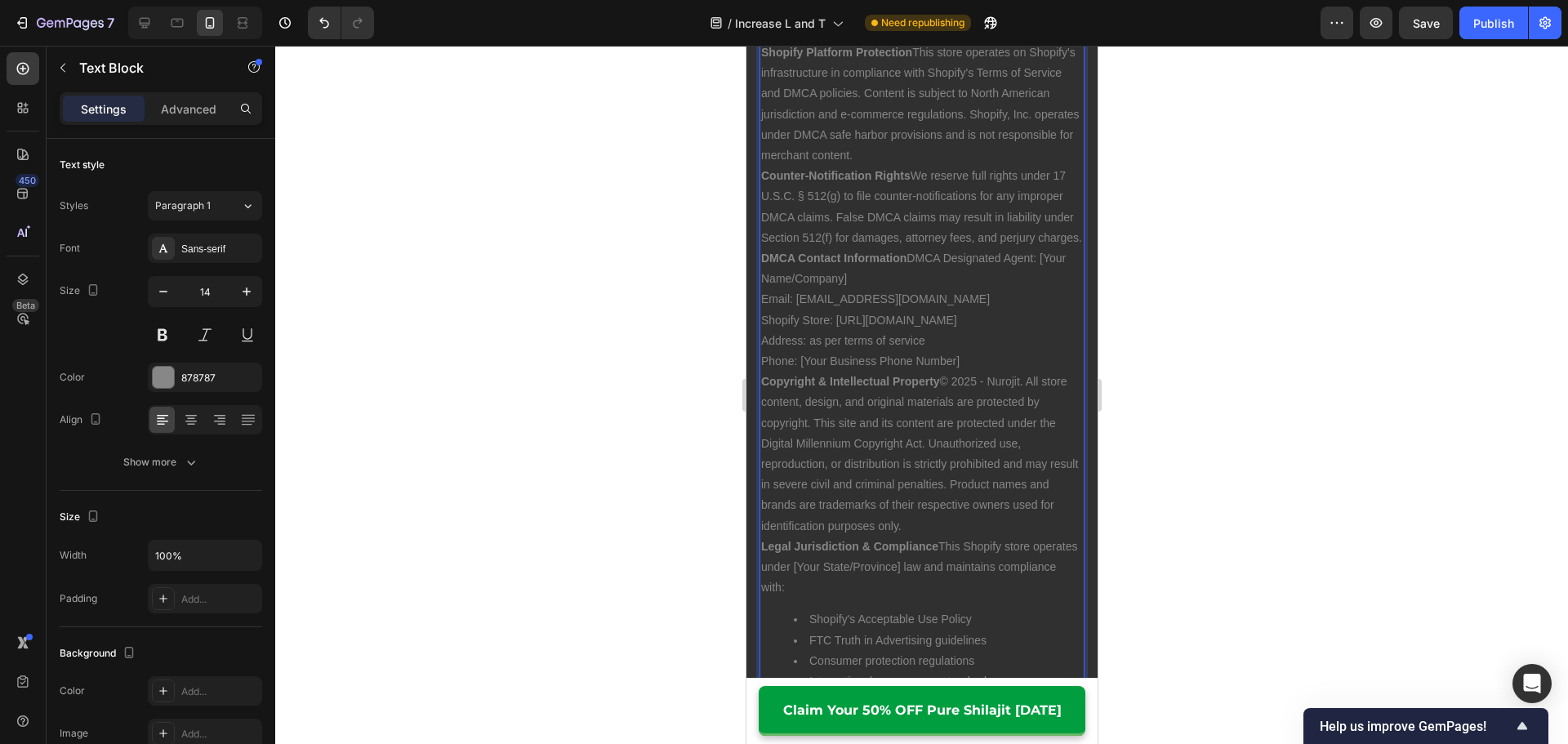
scroll to position [14740, 0]
drag, startPoint x: 973, startPoint y: 437, endPoint x: 800, endPoint y: 435, distance: 173.0
click at [798, 378] on p "DMCA Contact Information DMCA Designated Agent: [Your Name/Company] Email: [EMA…" at bounding box center [921, 316] width 322 height 123
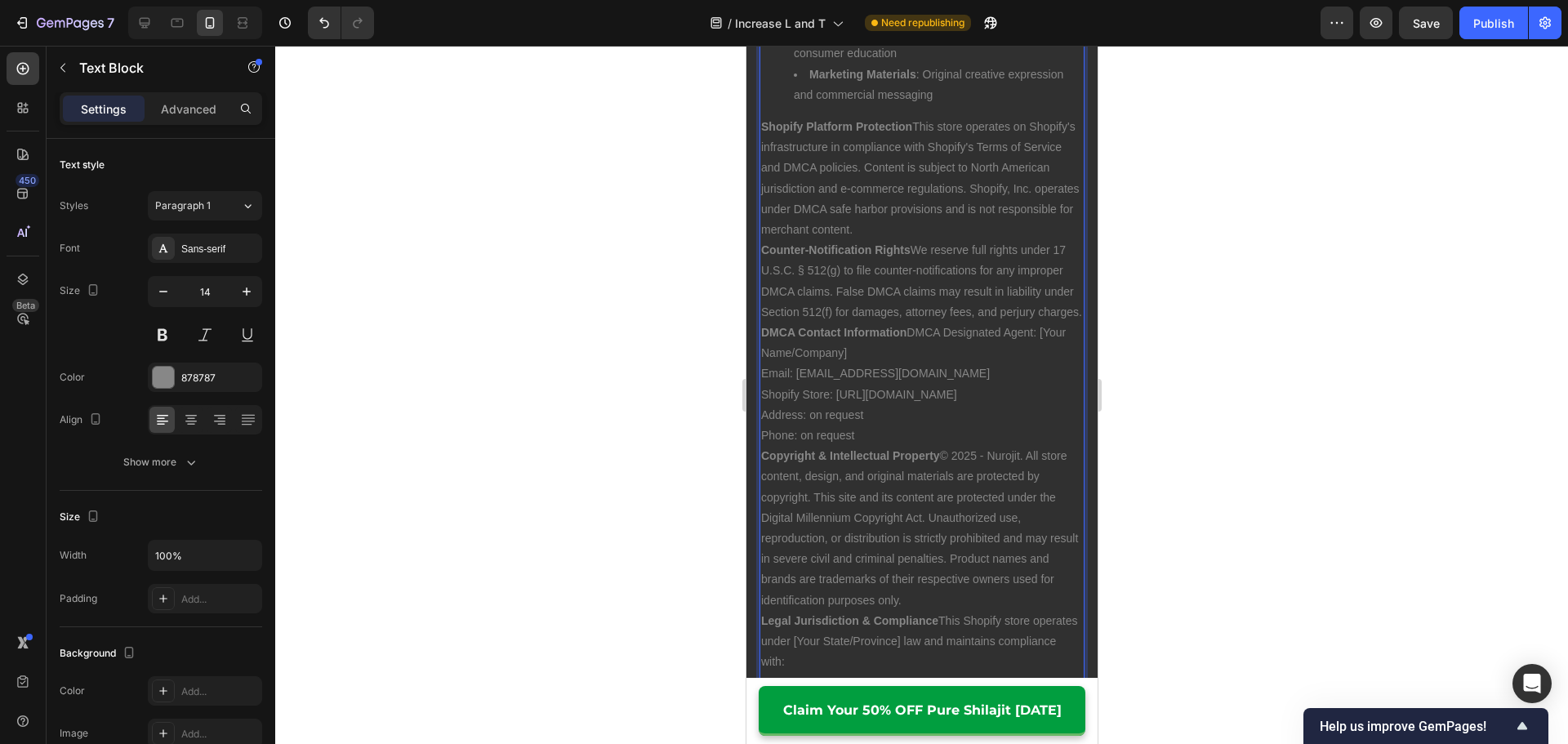
scroll to position [14659, 0]
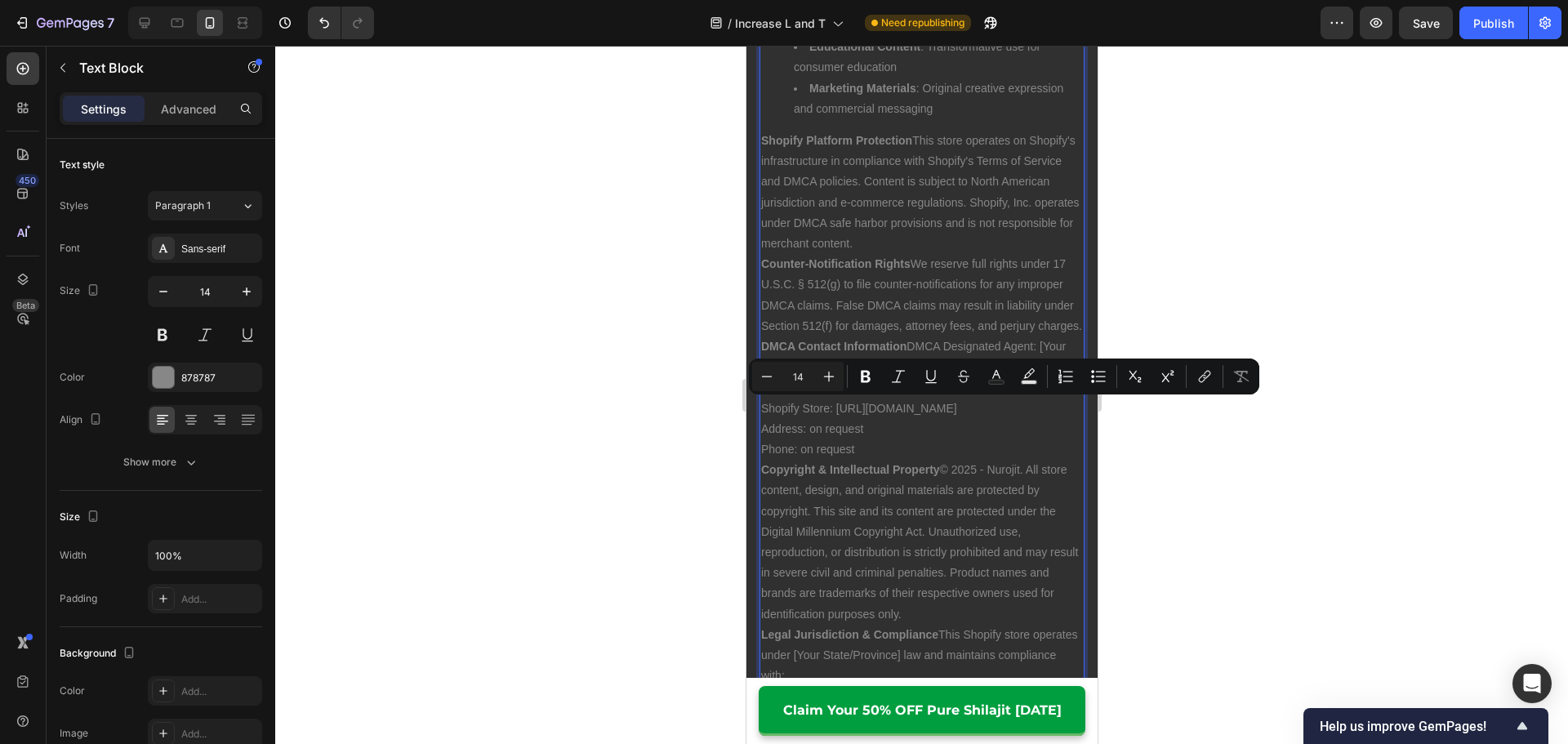
drag, startPoint x: 1024, startPoint y: 429, endPoint x: 1042, endPoint y: 407, distance: 28.4
click at [1042, 407] on p "DMCA Contact Information DMCA Designated Agent: [Your Name/Company] Email: [EMA…" at bounding box center [921, 398] width 322 height 123
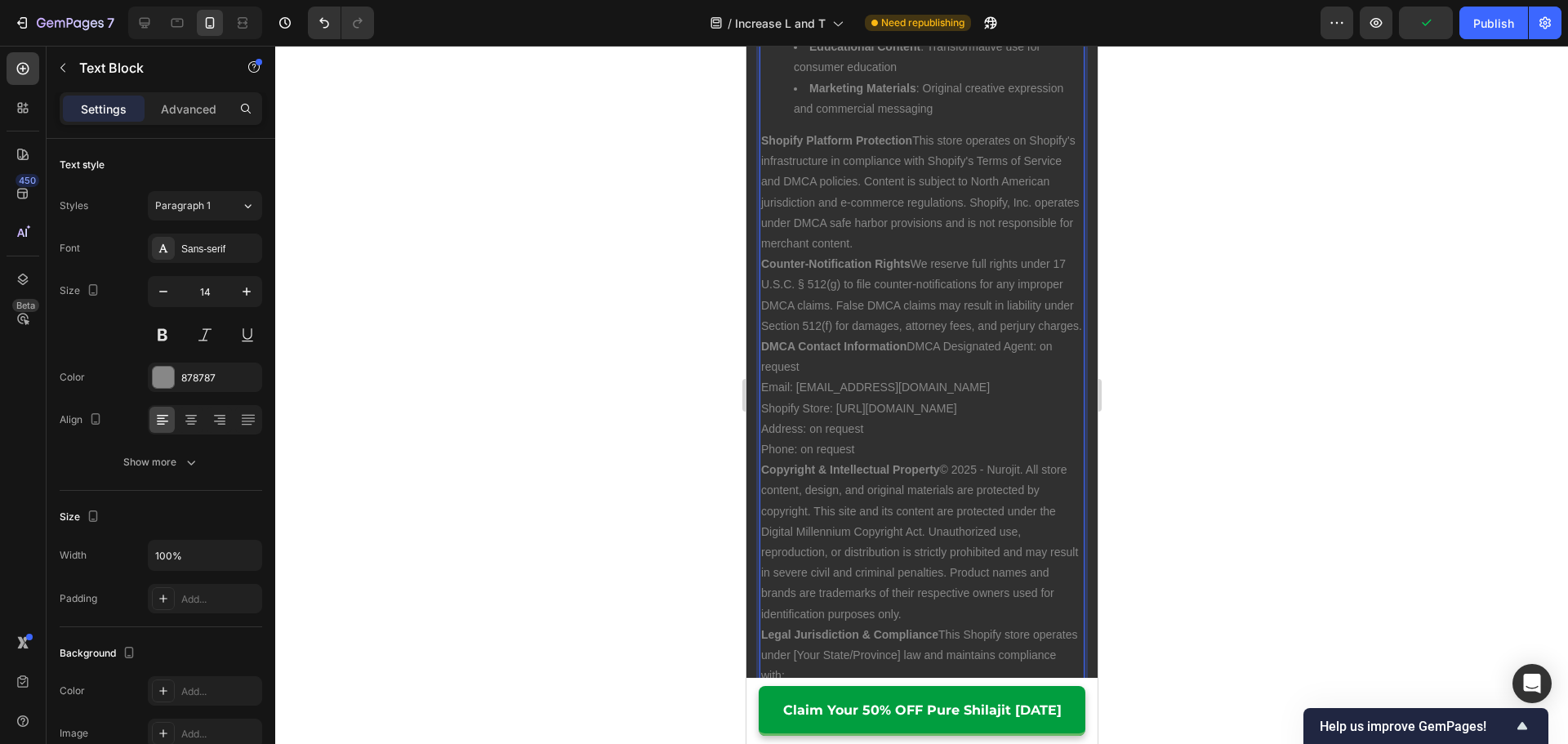
click at [932, 337] on p "Counter-Notification Rights We reserve full rights under 17 U.S.C. § 512(g) to …" at bounding box center [921, 294] width 322 height 82
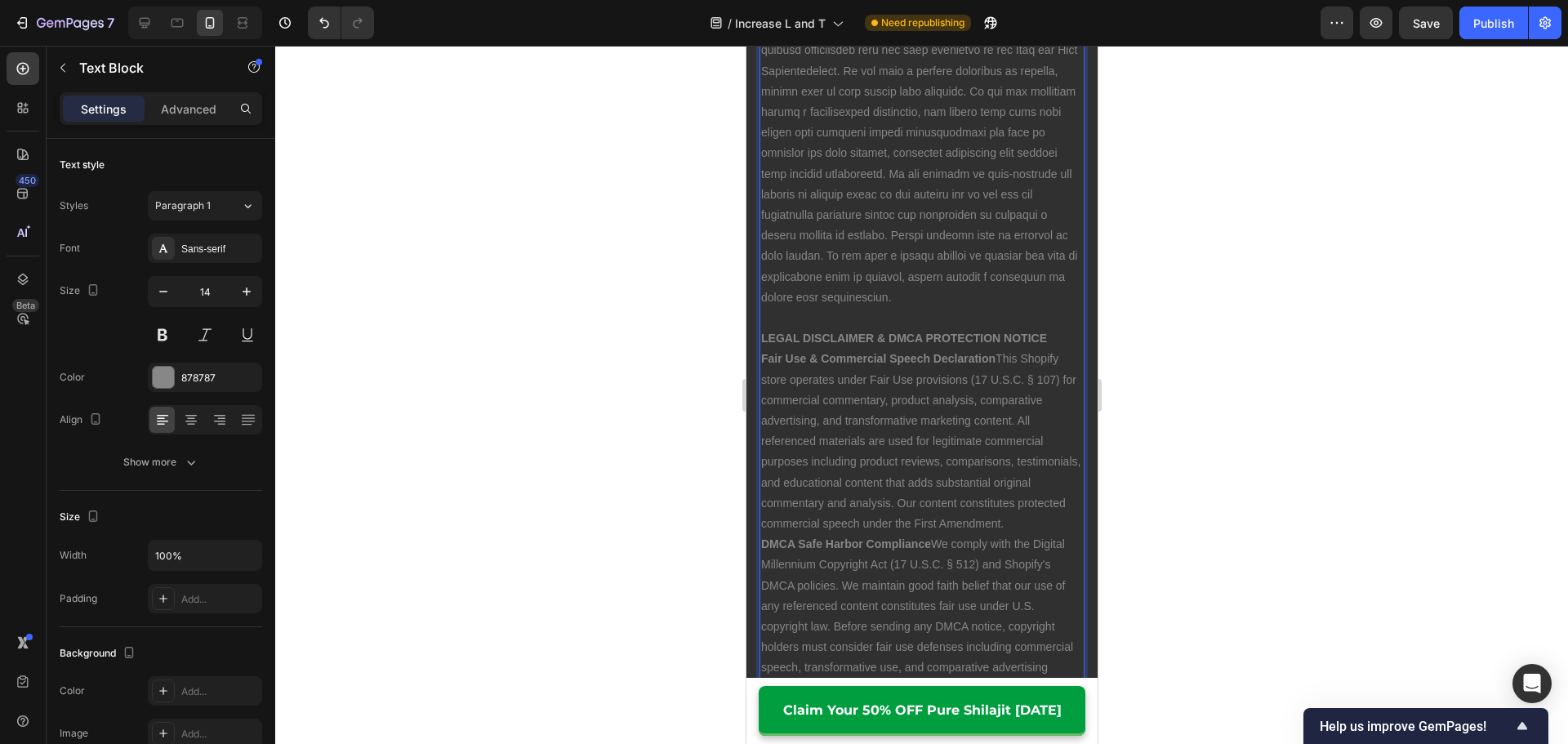
scroll to position [13761, 0]
click at [1049, 347] on p "LEGAL DISCLAIMER & DMCA PROTECTION NOTICE" at bounding box center [921, 337] width 322 height 21
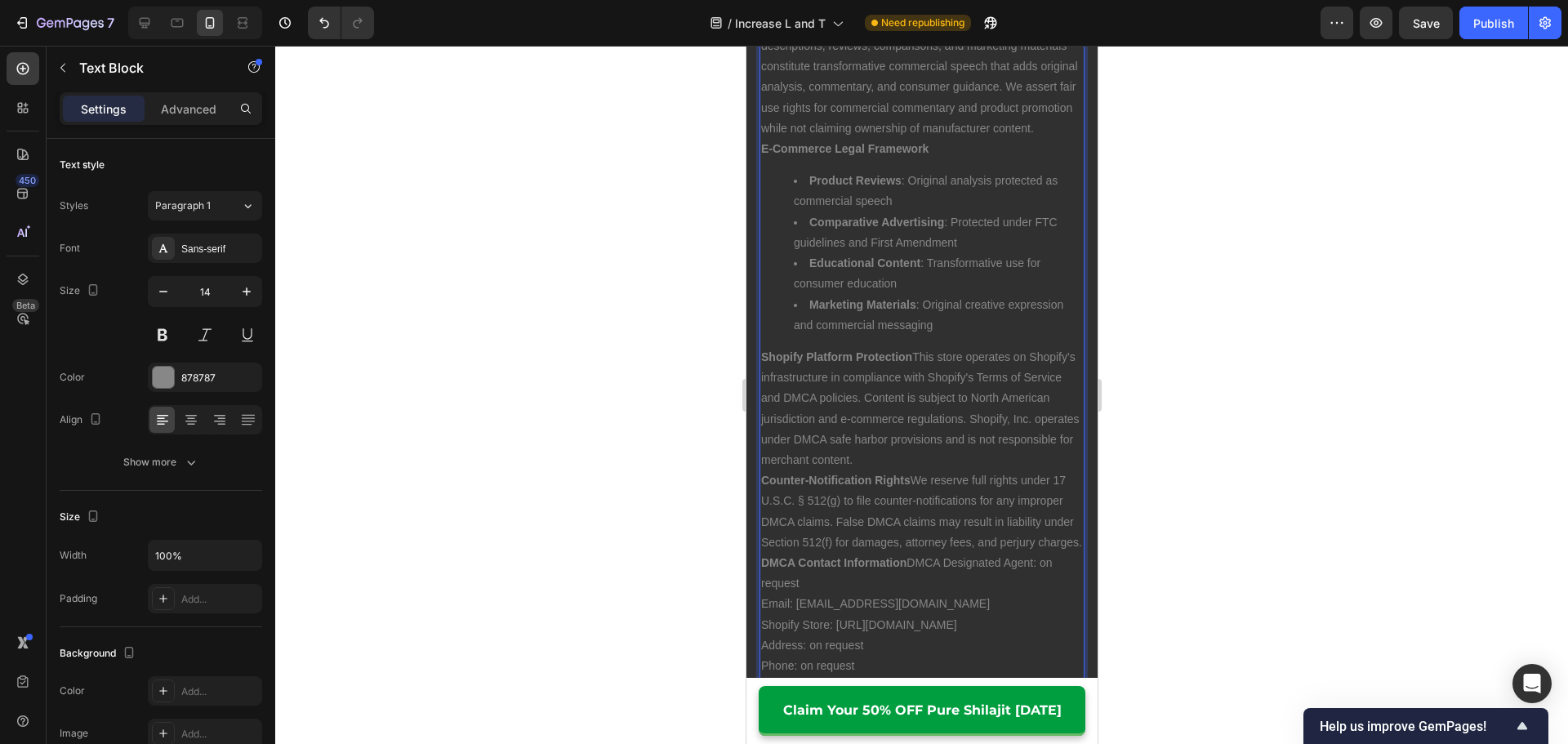
scroll to position [14495, 0]
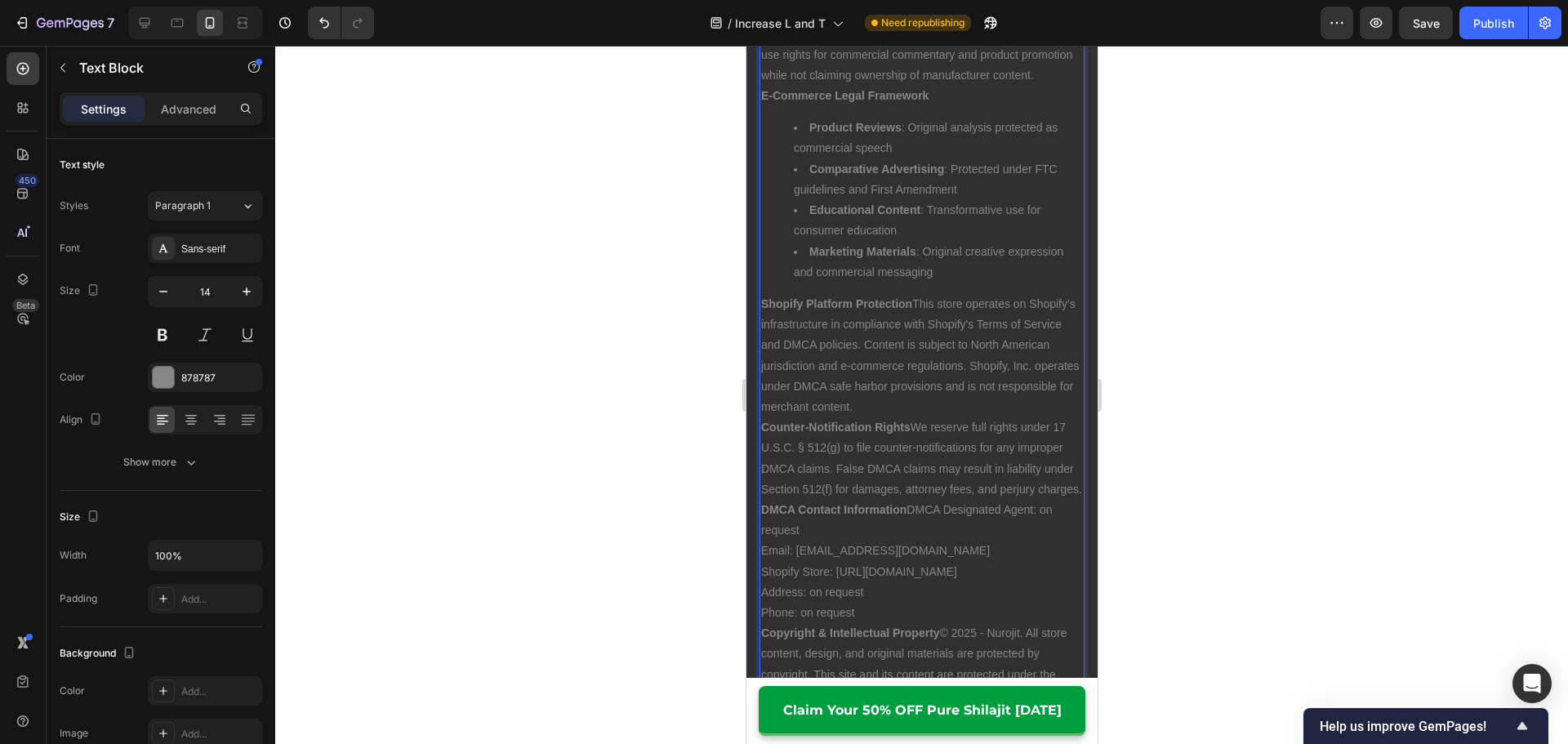
click at [942, 158] on li "Product Reviews : Original analysis protected as commercial speech" at bounding box center [937, 137] width 289 height 41
click at [967, 200] on li "Comparative Advertising : Protected under FTC guidelines and First Amendment" at bounding box center [937, 179] width 289 height 41
click at [977, 283] on li "Marketing Materials : Original creative expression and commercial messaging" at bounding box center [937, 262] width 289 height 41
click at [977, 241] on li "Educational Content : Transformative use for consumer education" at bounding box center [937, 220] width 289 height 41
click at [971, 283] on li "Marketing Materials : Original creative expression and commercial messaging" at bounding box center [937, 262] width 289 height 41
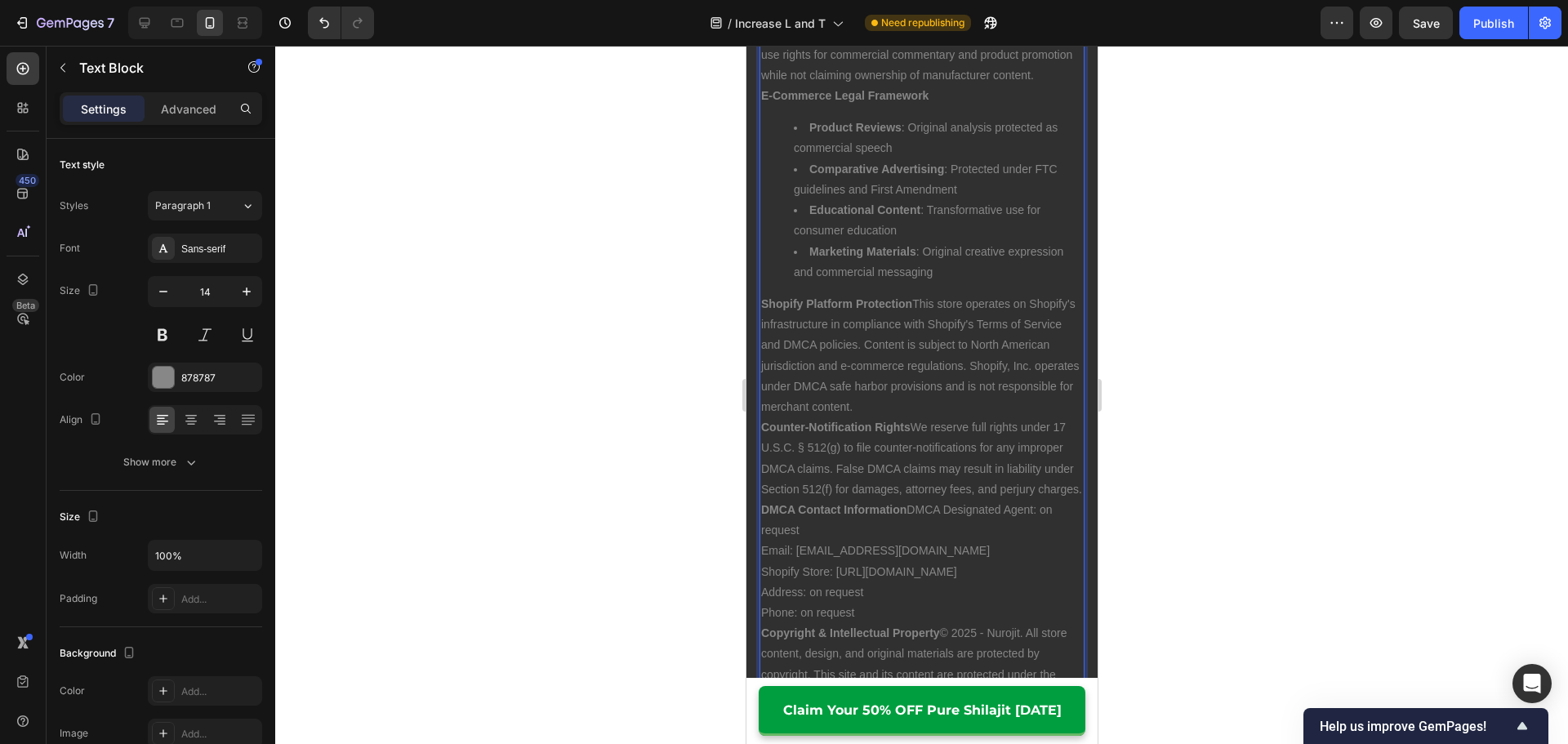
click at [959, 417] on p "Shopify Platform Protection This store operates on Shopify's infrastructure in …" at bounding box center [921, 355] width 322 height 123
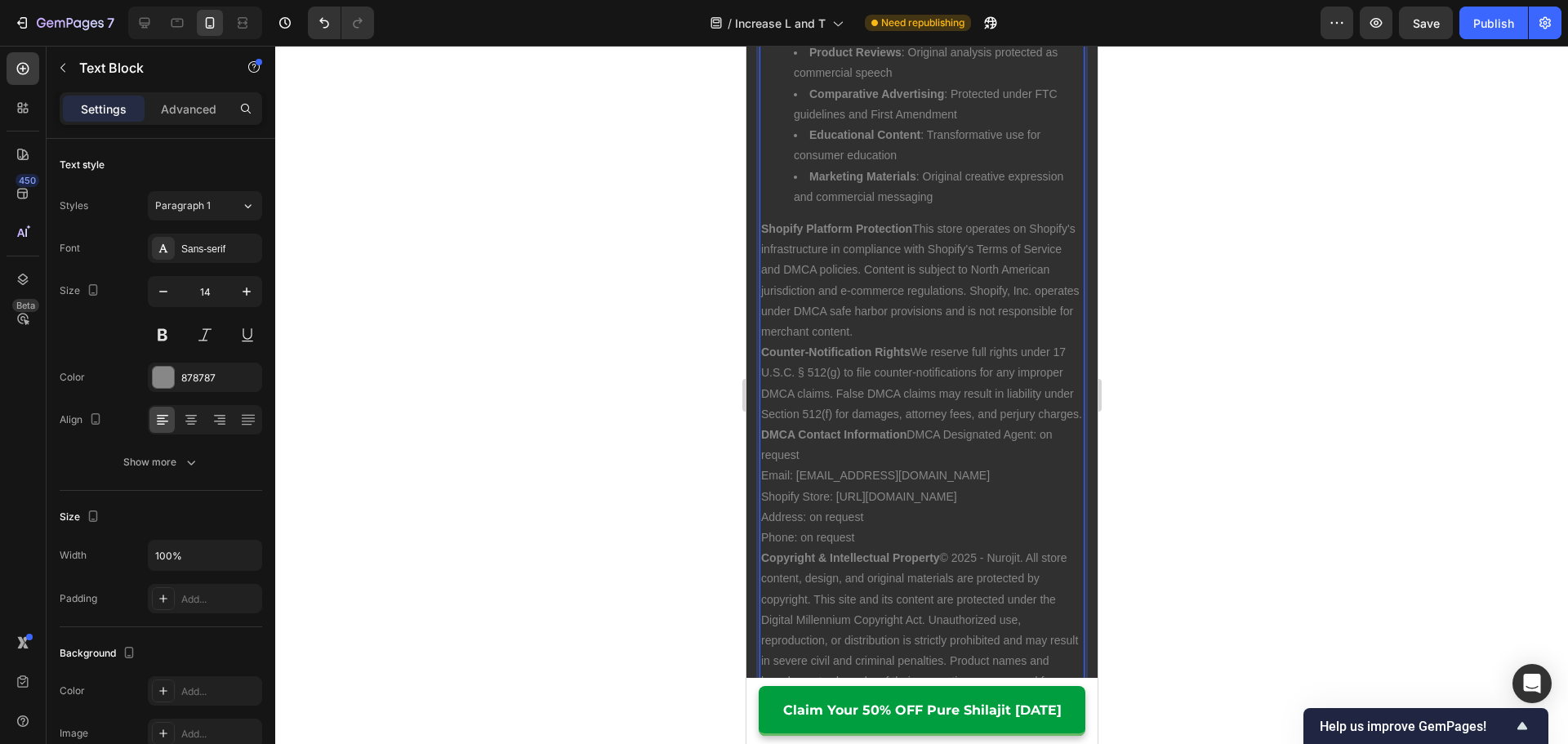
scroll to position [14577, 0]
click at [953, 418] on p "Counter-Notification Rights We reserve full rights under 17 U.S.C. § 512(g) to …" at bounding box center [921, 376] width 322 height 82
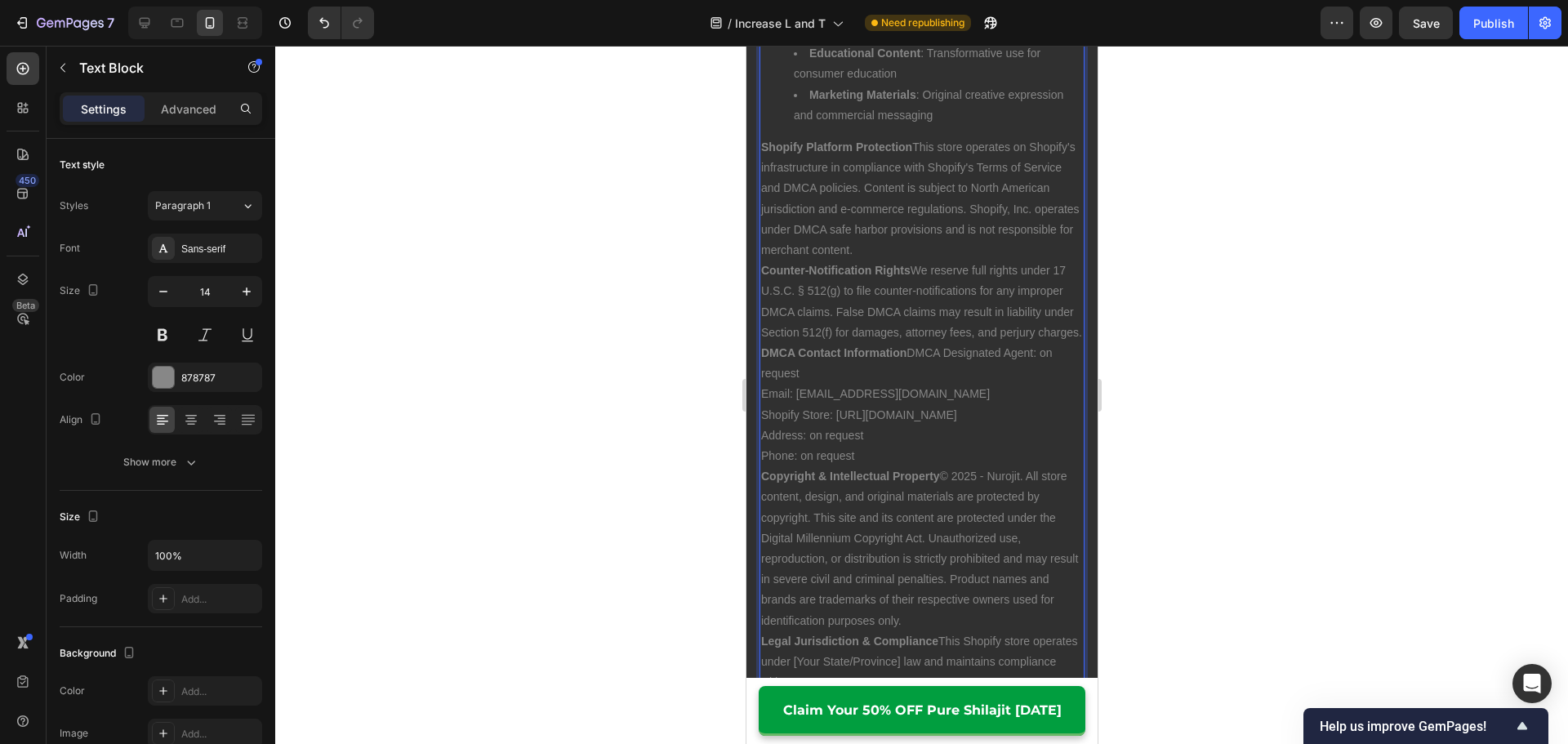
scroll to position [14659, 0]
click at [964, 459] on p "DMCA Contact Information DMCA Designated Agent: on request Email: [EMAIL_ADDRES…" at bounding box center [921, 398] width 322 height 123
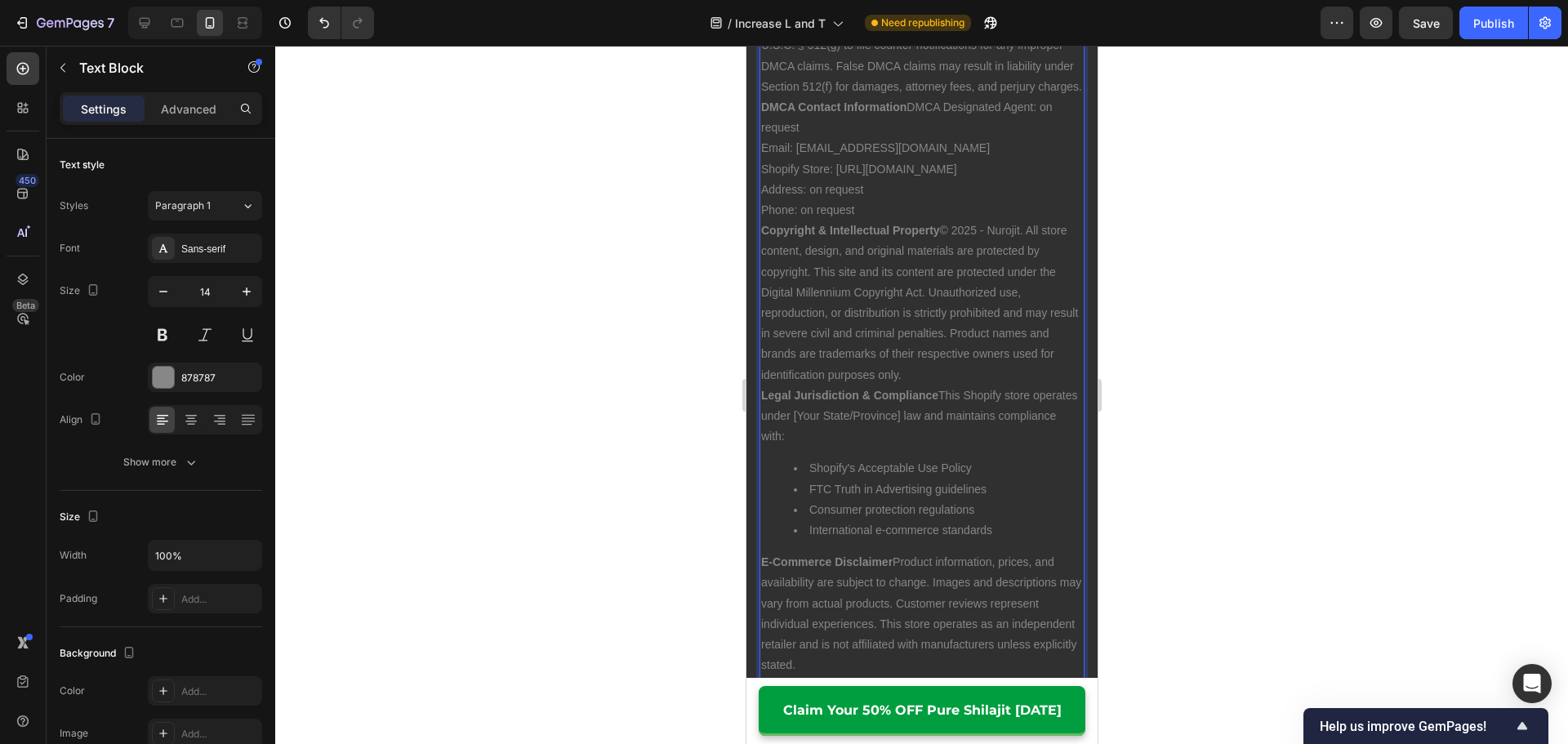
scroll to position [14904, 0]
drag, startPoint x: 948, startPoint y: 475, endPoint x: 841, endPoint y: 470, distance: 107.1
click at [841, 441] on p "Legal Jurisdiction & Compliance This Shopify store operates under [Your State/P…" at bounding box center [921, 410] width 322 height 62
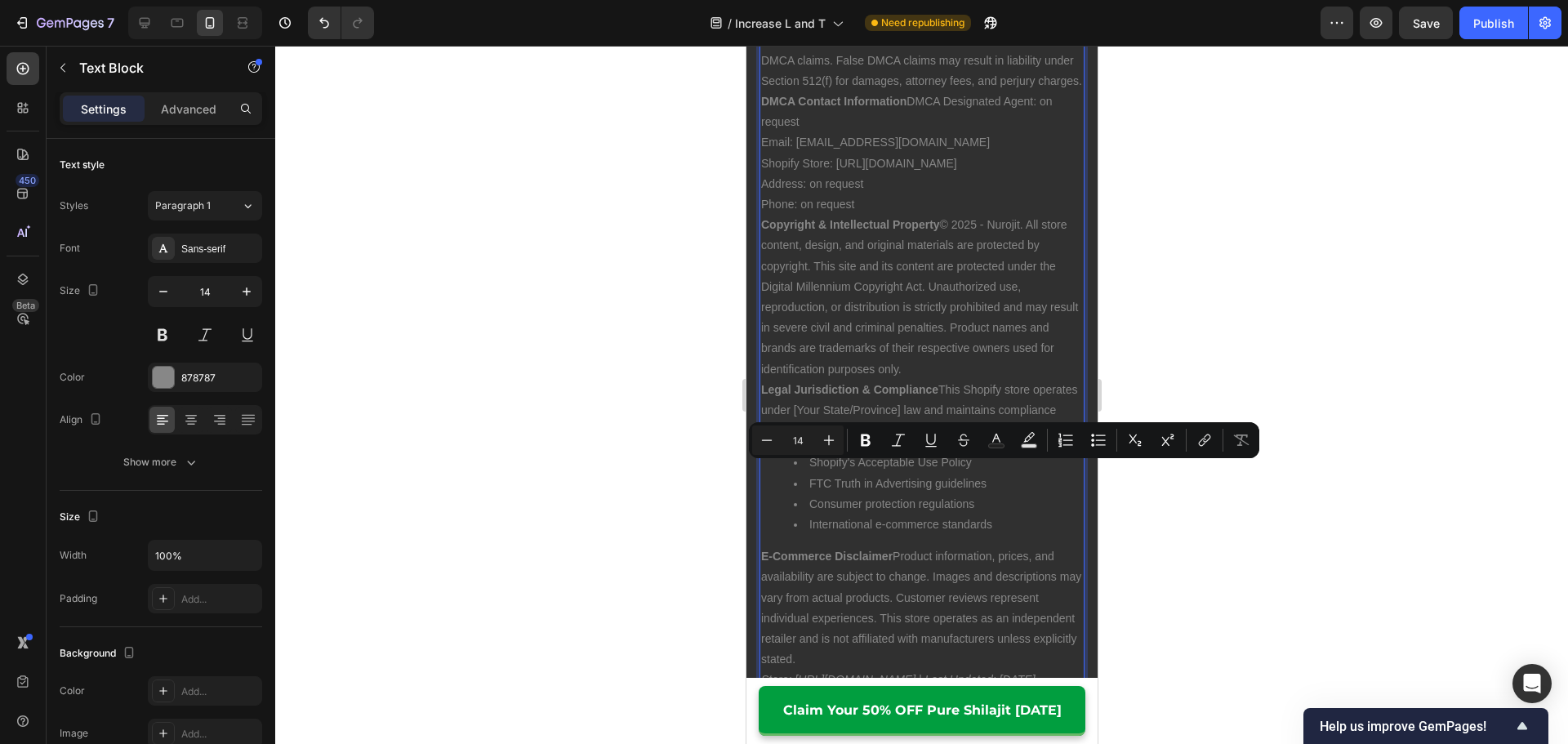
click at [948, 534] on li "International e-commerce standards" at bounding box center [937, 525] width 289 height 21
drag, startPoint x: 837, startPoint y: 477, endPoint x: 948, endPoint y: 478, distance: 111.0
click at [948, 441] on p "Legal Jurisdiction & Compliance This Shopify store operates under [Your State/P…" at bounding box center [921, 410] width 322 height 62
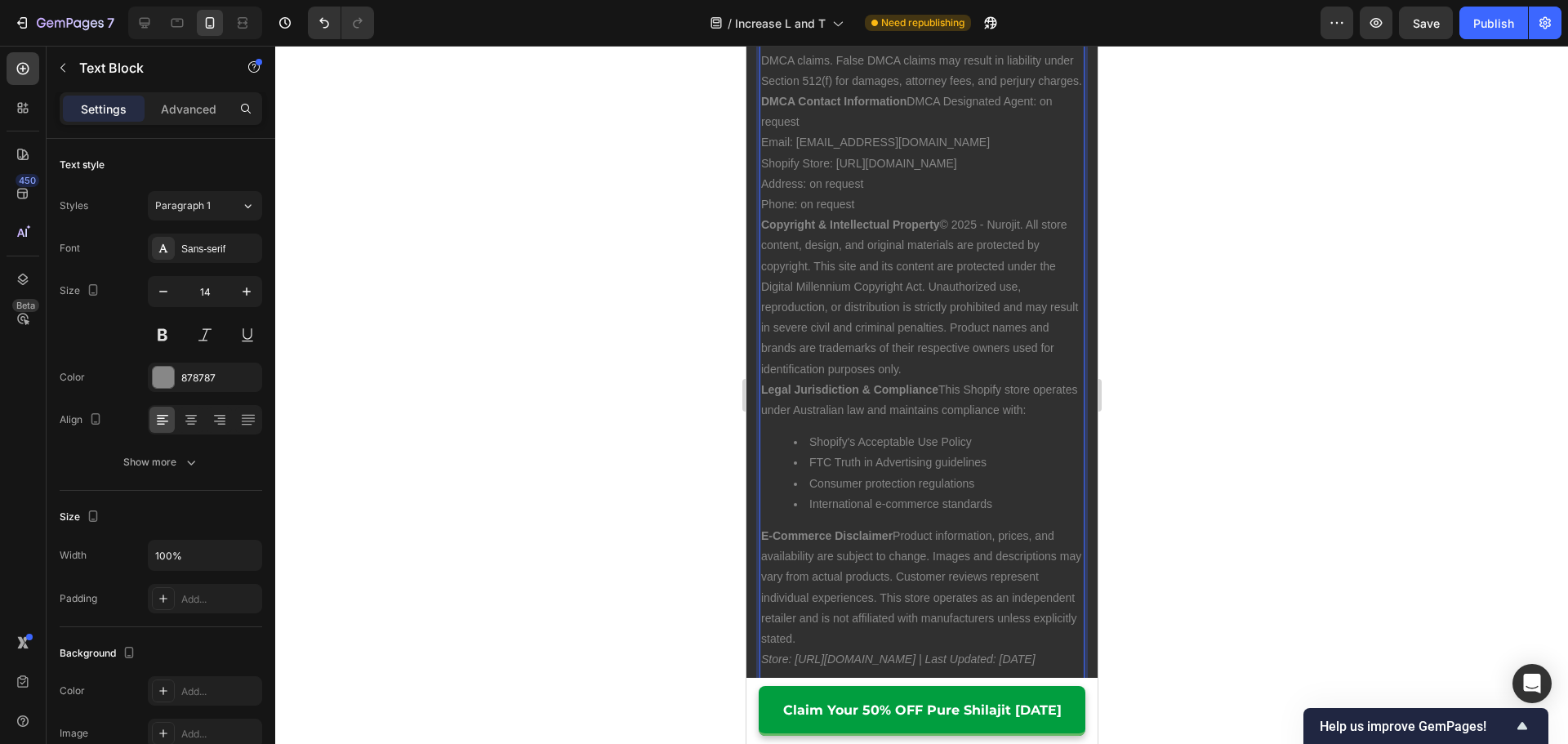
click at [991, 421] on p "Legal Jurisdiction & Compliance This Shopify store operates under Australian la…" at bounding box center [921, 399] width 322 height 41
click at [909, 421] on p "Legal Jurisdiction & Compliance This Shopify store operates under Australian la…" at bounding box center [921, 399] width 322 height 41
click at [890, 421] on p "Legal Jurisdiction & Compliance This Shopify store operates under Australian la…" at bounding box center [921, 399] width 322 height 41
click at [911, 421] on p "Legal Jurisdiction & Compliance This Shopify store operates under Australian la…" at bounding box center [921, 399] width 322 height 41
click at [901, 421] on p "Legal Jurisdiction & Compliance This Shopify store operates under Australian la…" at bounding box center [921, 399] width 322 height 41
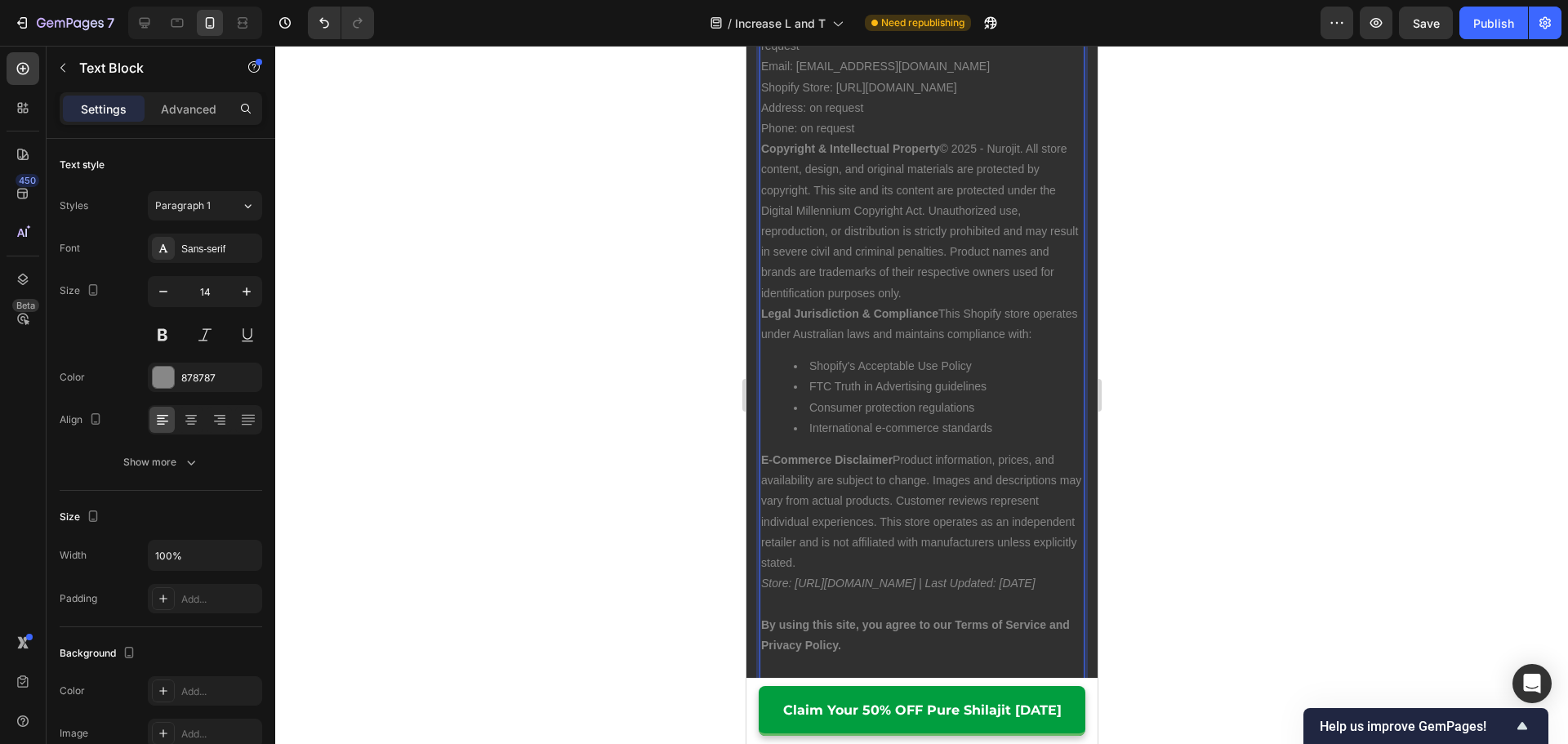
scroll to position [14985, 0]
click at [910, 533] on p "E-Commerce Disclaimer Product information, prices, and availability are subject…" at bounding box center [921, 506] width 322 height 123
click at [844, 338] on p "Legal Jurisdiction & Compliance This Shopify store operates under Australian la…" at bounding box center [921, 318] width 322 height 41
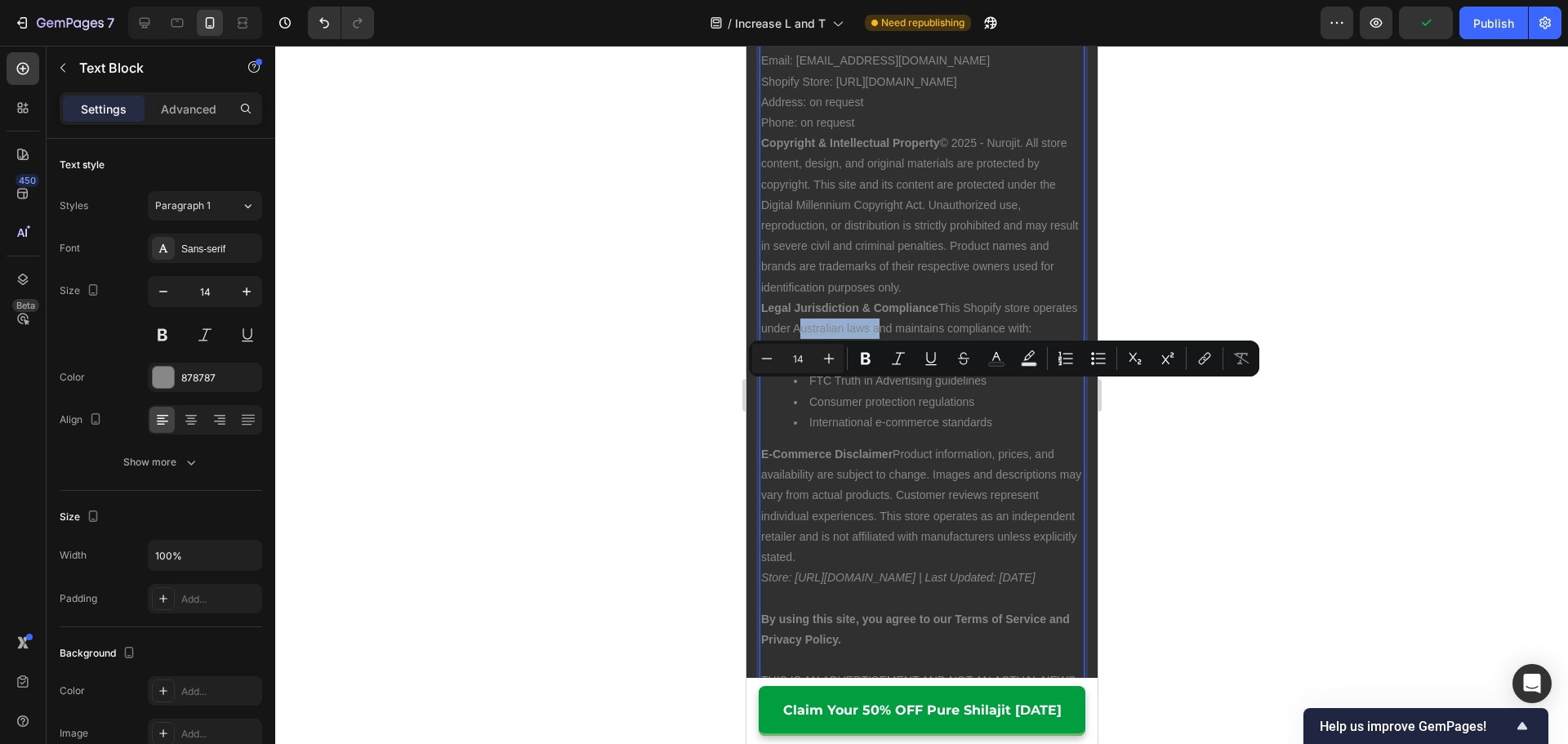
drag, startPoint x: 918, startPoint y: 391, endPoint x: 841, endPoint y: 394, distance: 77.1
click at [841, 338] on p "Legal Jurisdiction & Compliance This Shopify store operates under Australian la…" at bounding box center [921, 318] width 322 height 41
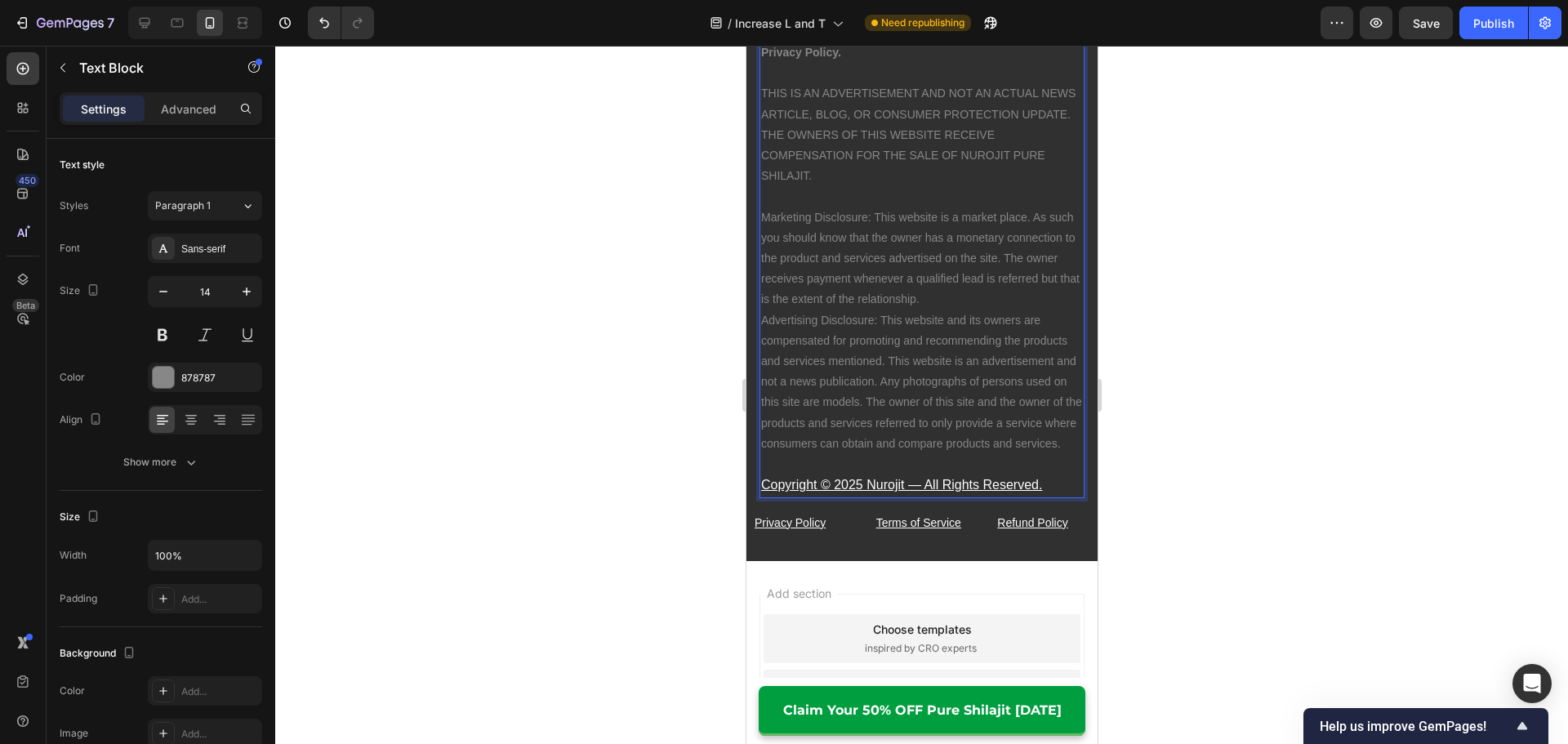
scroll to position [15638, 0]
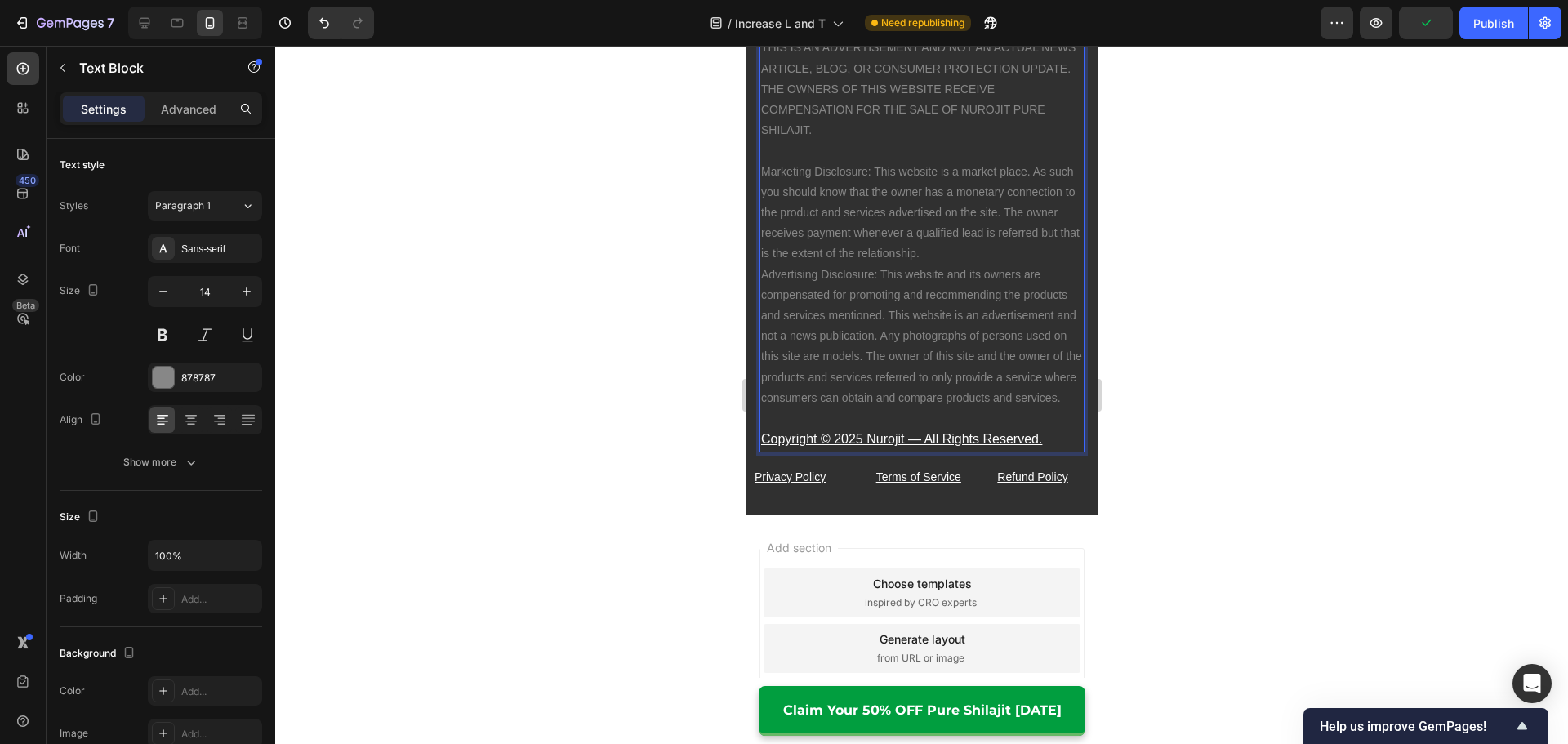
click at [1002, 408] on p "Marketing Disclosure: This website is a market place. As such you should know t…" at bounding box center [921, 273] width 322 height 268
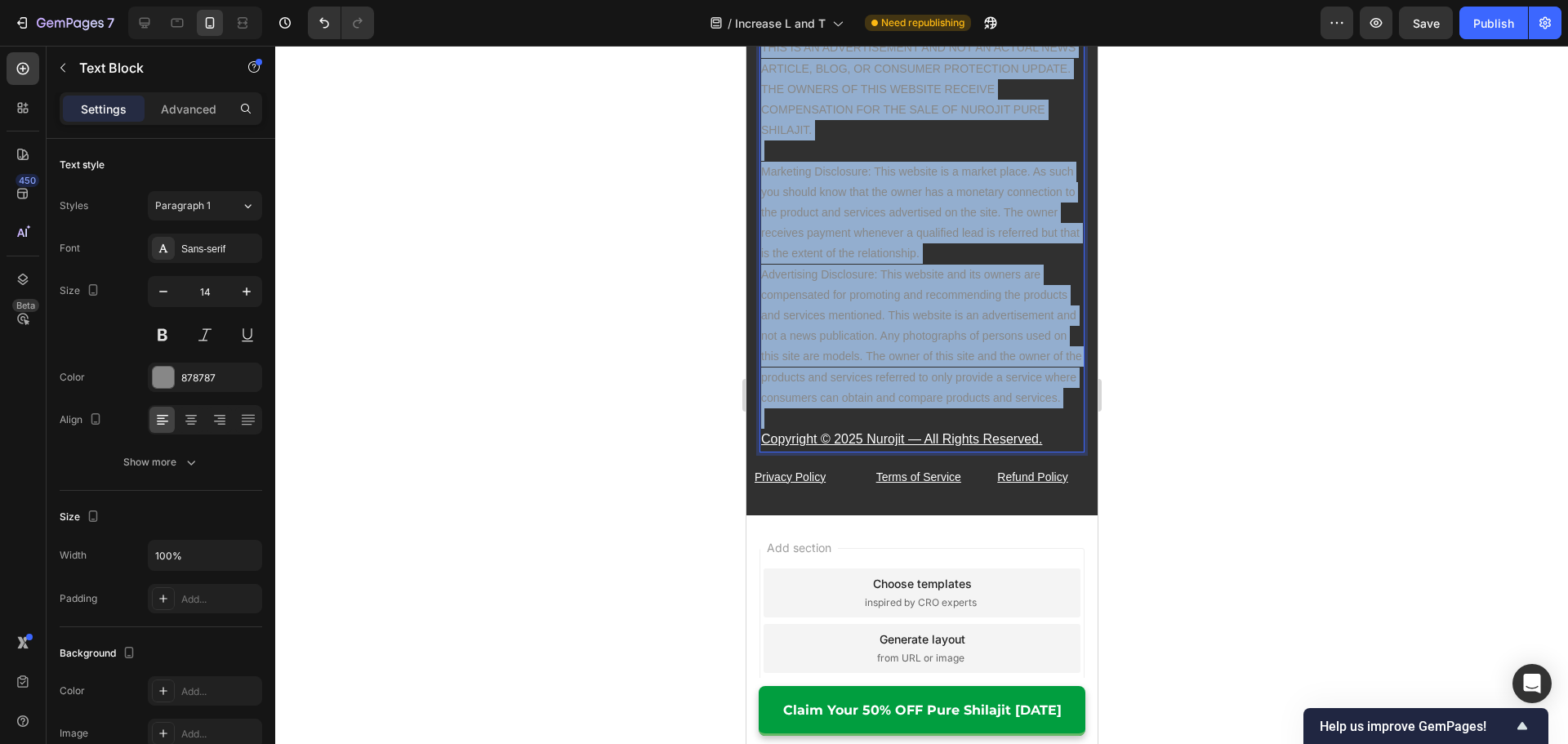
copy div "Disclaimer: *These products are dietary supplements and are not intended to dia…"
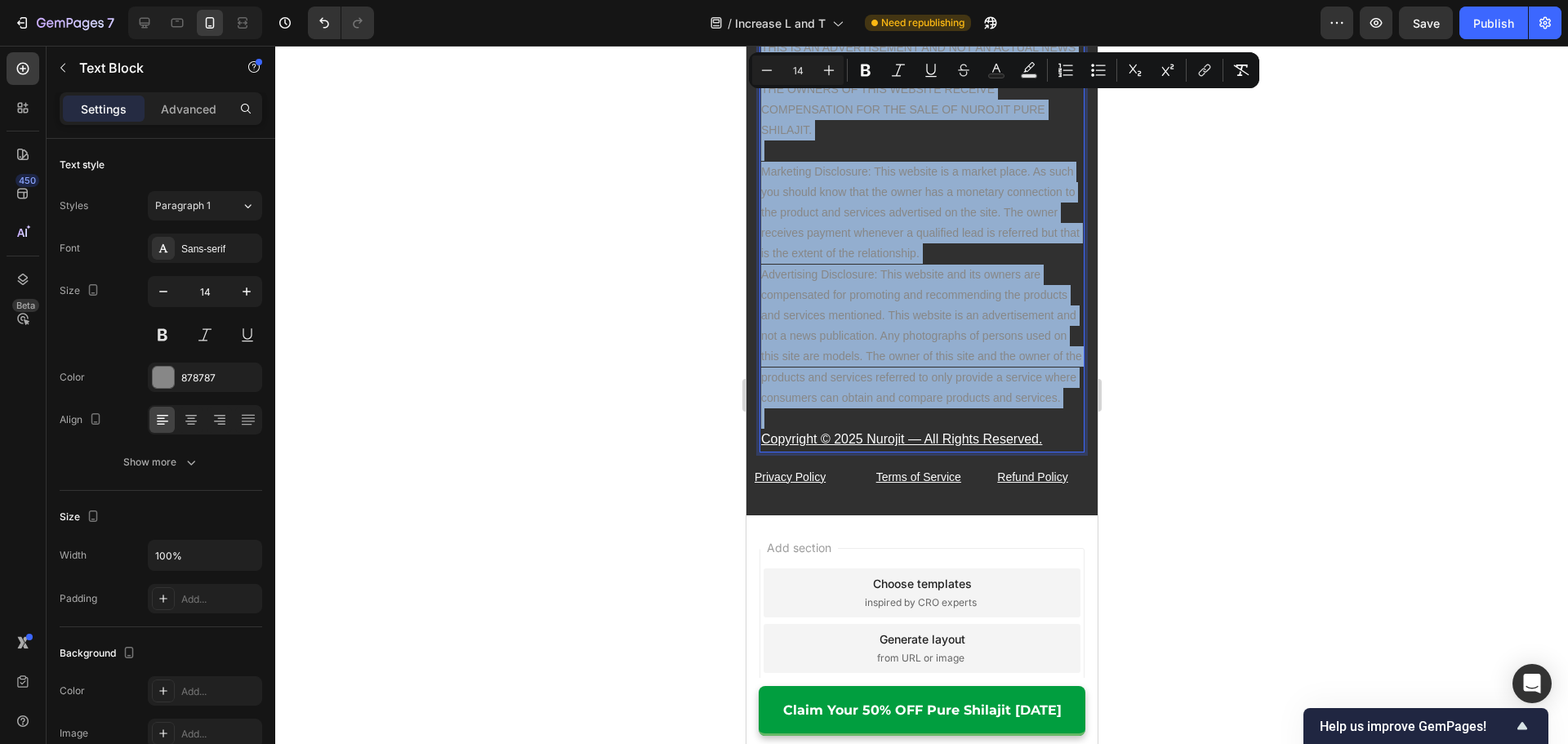
click at [1007, 365] on p "Marketing Disclosure: This website is a market place. As such you should know t…" at bounding box center [921, 273] width 322 height 268
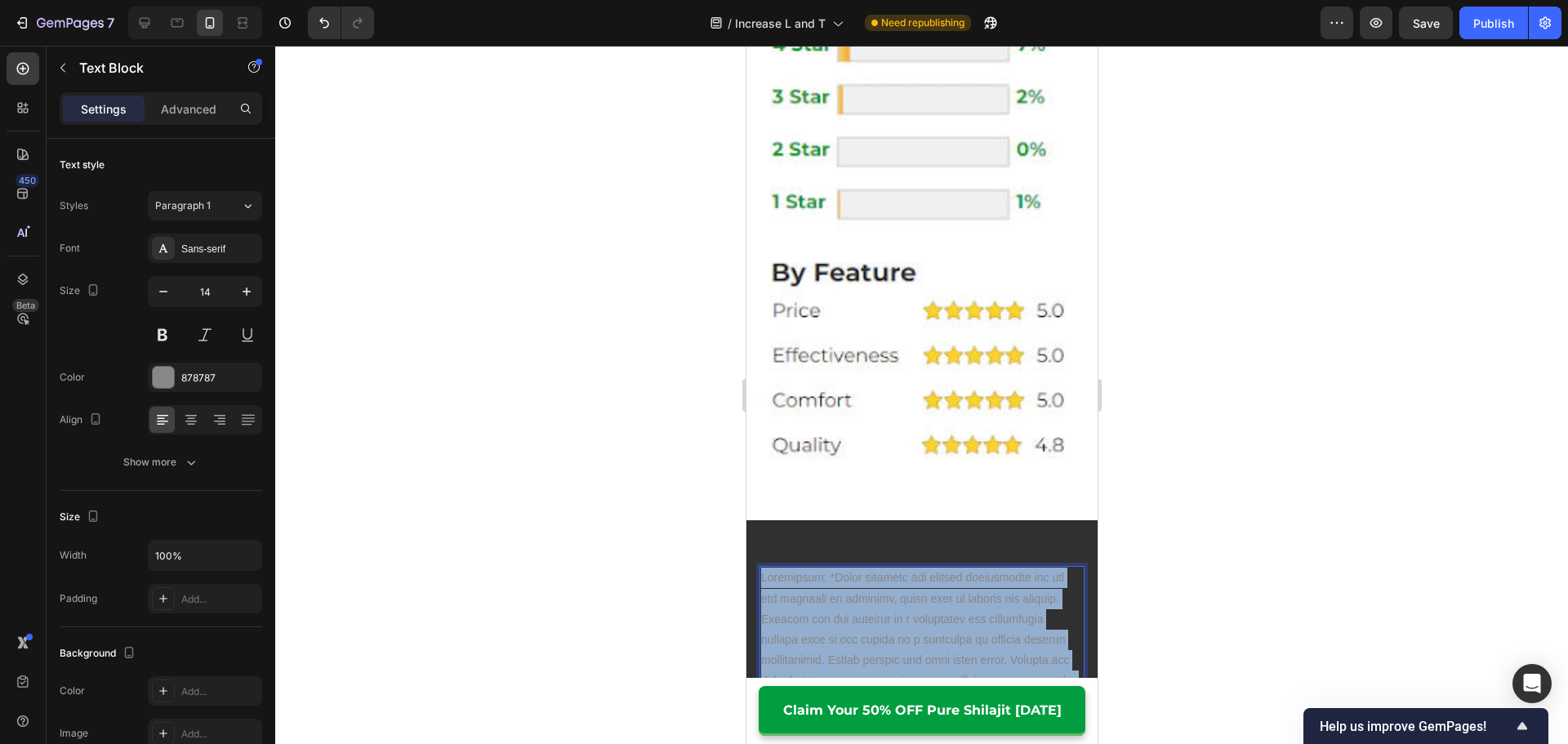
drag, startPoint x: 1058, startPoint y: 526, endPoint x: 1490, endPoint y: 545, distance: 432.4
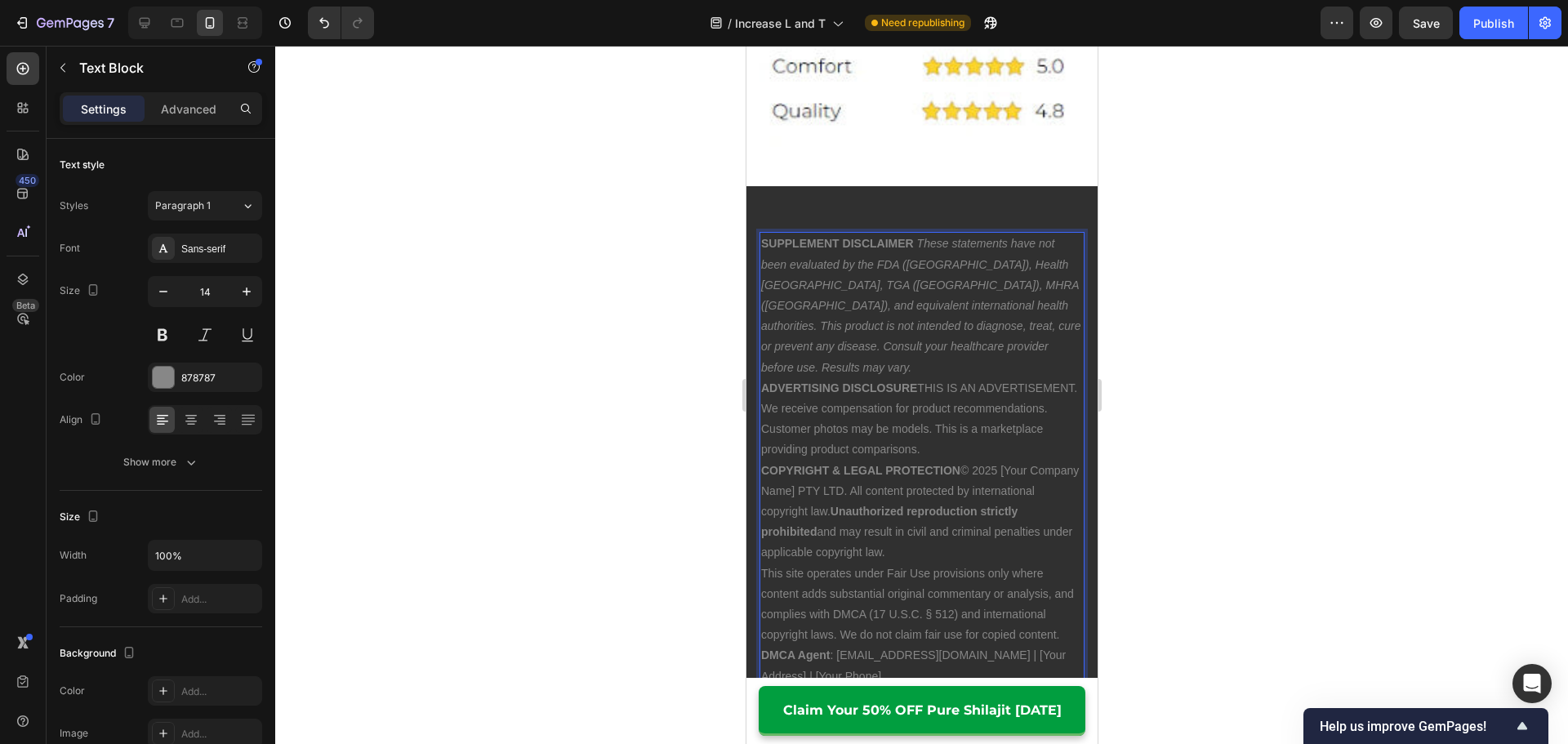
scroll to position [13458, 0]
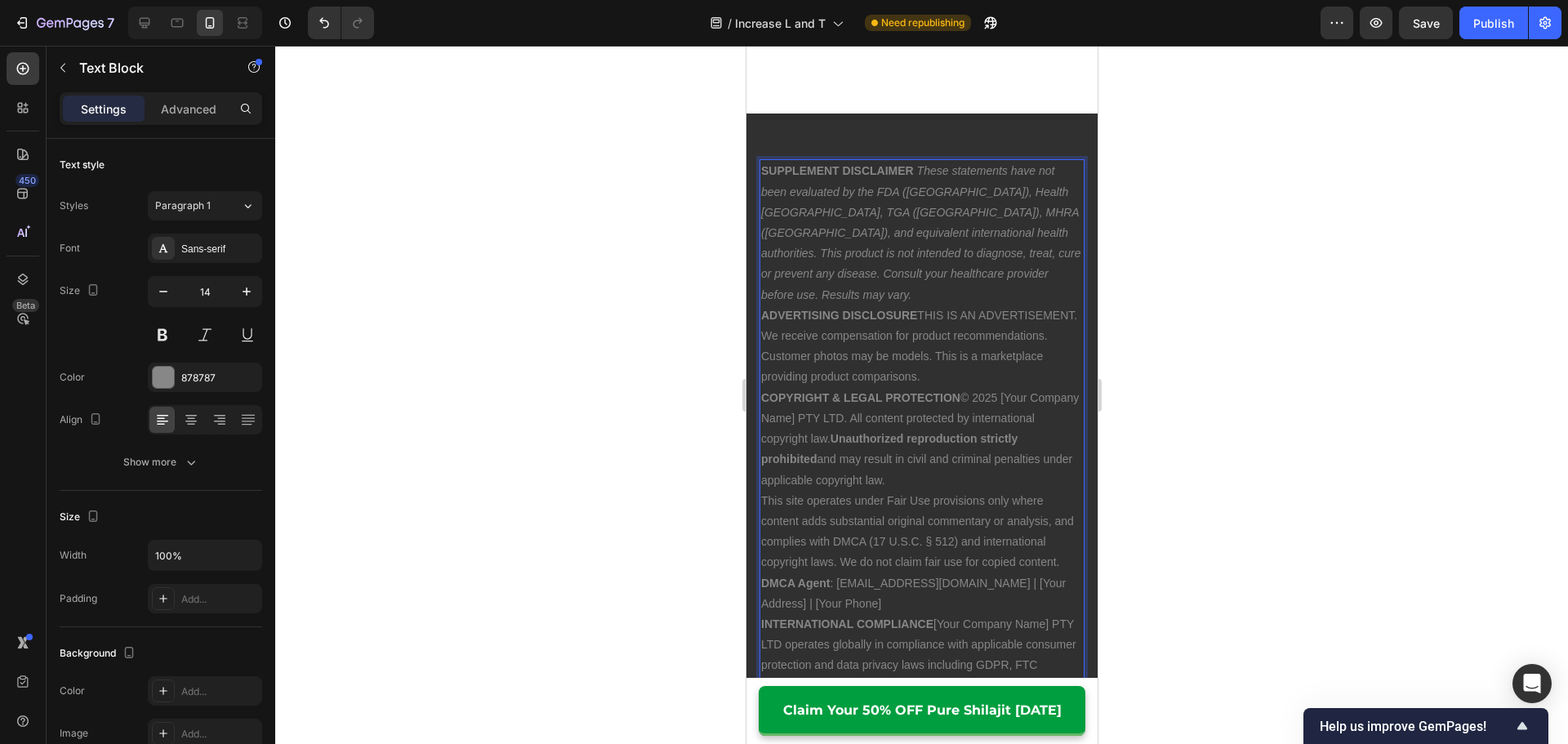
click at [1004, 240] on p "SUPPLEMENT DISCLAIMER These statements have not been evaluated by the FDA ([GEO…" at bounding box center [921, 233] width 322 height 144
click at [1037, 343] on p "ADVERTISING DISCLOSURE THIS IS AN ADVERTISEMENT. We receive compensation for pr…" at bounding box center [921, 366] width 322 height 82
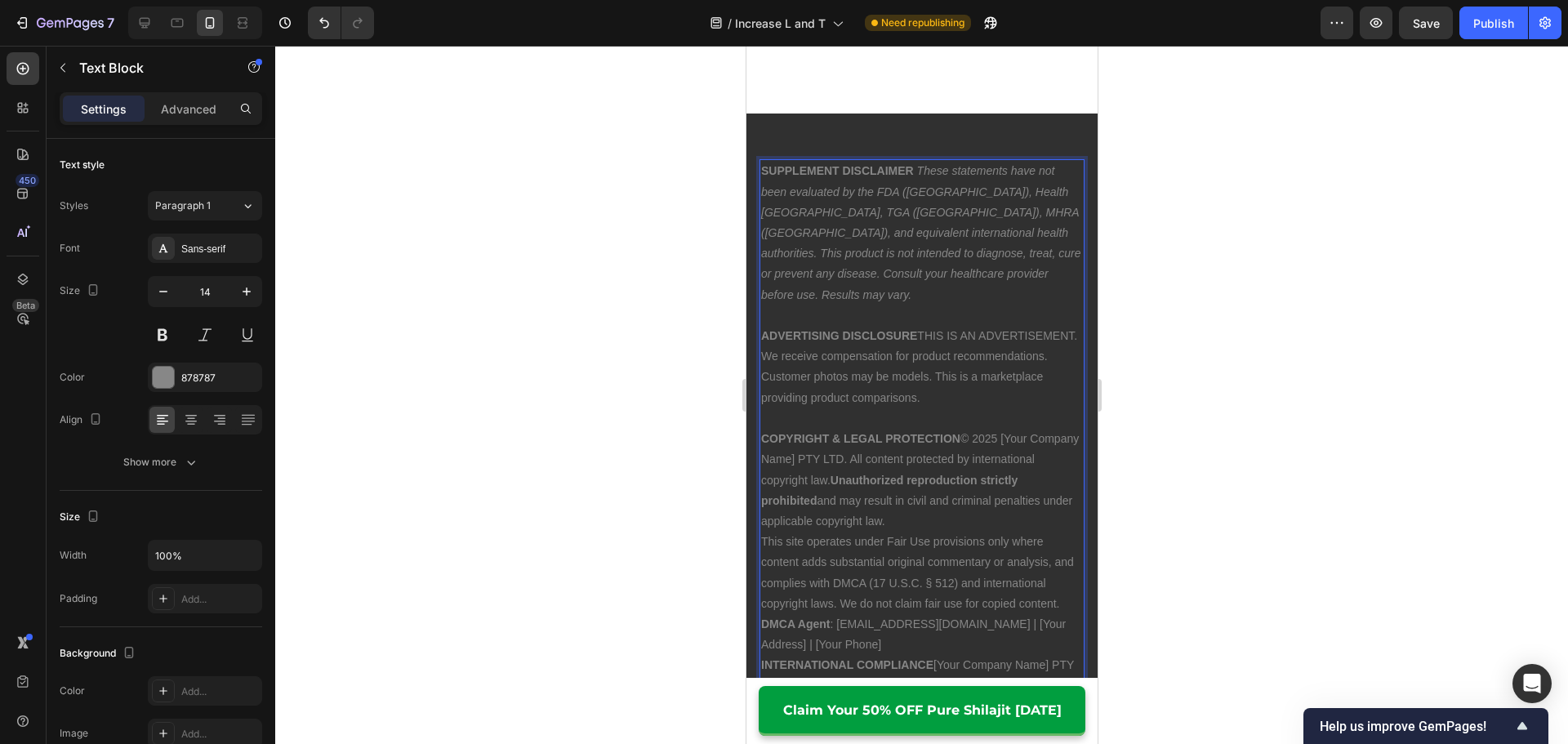
click at [1033, 475] on p "COPYRIGHT & LEGAL PROTECTION © 2025 [Your Company Name] PTY LTD. All content pr…" at bounding box center [921, 479] width 322 height 103
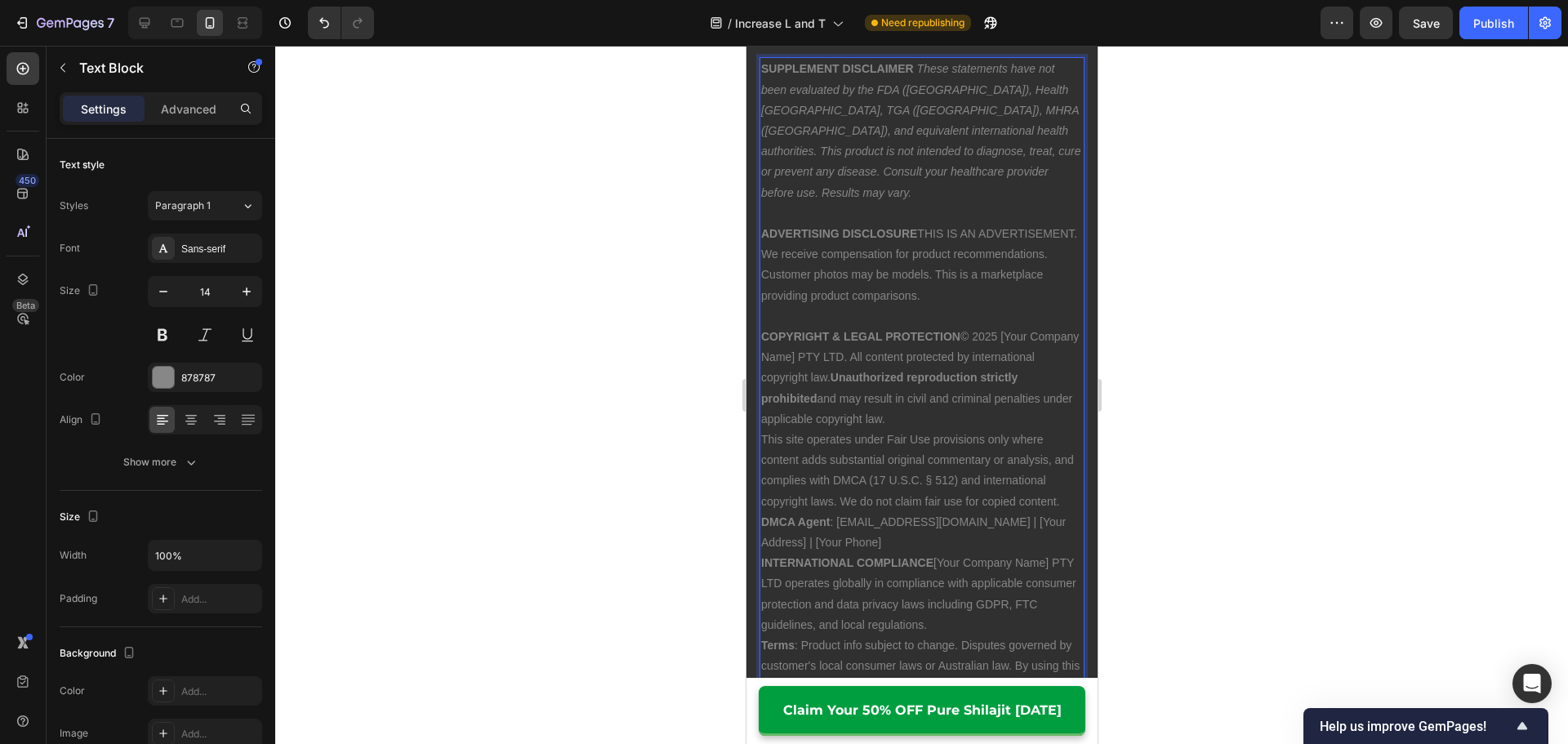
scroll to position [13540, 0]
click at [994, 511] on p "DMCA Agent : [EMAIL_ADDRESS][DOMAIN_NAME] | [Your Address] | [Your Phone]" at bounding box center [921, 526] width 322 height 41
drag, startPoint x: 934, startPoint y: 498, endPoint x: 1004, endPoint y: 495, distance: 70.1
click at [1006, 506] on p "DMCA Agent : [EMAIL_ADDRESS][DOMAIN_NAME] | [Your Address] | [Your Phone]" at bounding box center [921, 526] width 322 height 41
drag, startPoint x: 844, startPoint y: 521, endPoint x: 765, endPoint y: 518, distance: 79.1
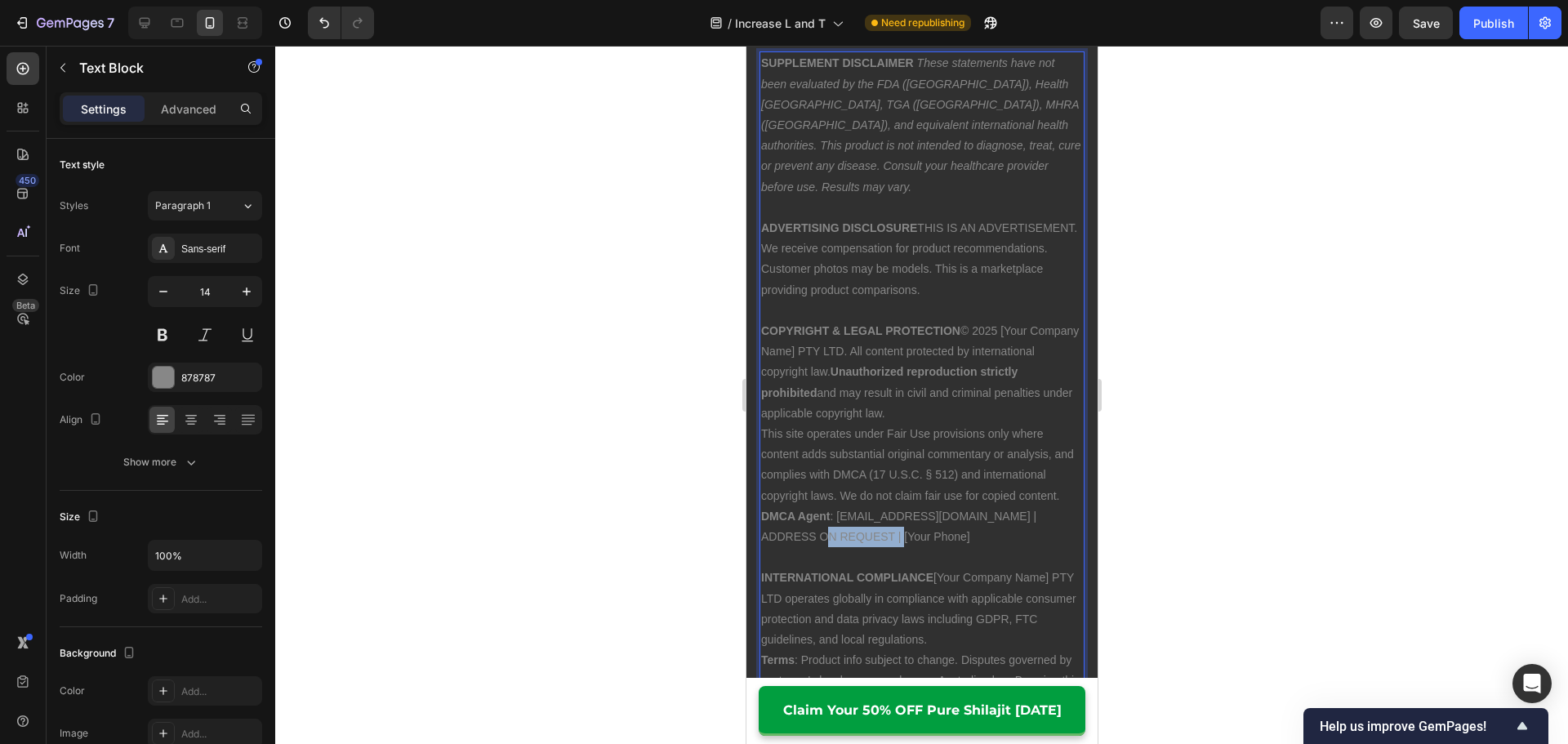
click at [765, 518] on p "DMCA Agent : [EMAIL_ADDRESS][DOMAIN_NAME] | ADDRESS ON REQUEST | [Your Phone]" at bounding box center [921, 526] width 322 height 41
click at [836, 519] on p "DMCA Agent : [EMAIL_ADDRESS][DOMAIN_NAME] | ADDRESS ON REQUEST | PHONE ON REQUE…" at bounding box center [921, 526] width 322 height 41
click at [830, 518] on p "DMCA Agent : [EMAIL_ADDRESS][DOMAIN_NAME] | ADDRESS ON REQUEST | PHONE ON REQUE…" at bounding box center [921, 526] width 322 height 41
click at [893, 514] on p "DMCA Agent : [EMAIL_ADDRESS][DOMAIN_NAME] | ADDRESS ON REQUEST | PHONE ON REQUE…" at bounding box center [921, 526] width 322 height 41
click at [1065, 506] on p "DMCA Agent : [EMAIL_ADDRESS][DOMAIN_NAME] | ADDRESS ON REQUEST | PHONE ON REQUE…" at bounding box center [921, 537] width 322 height 62
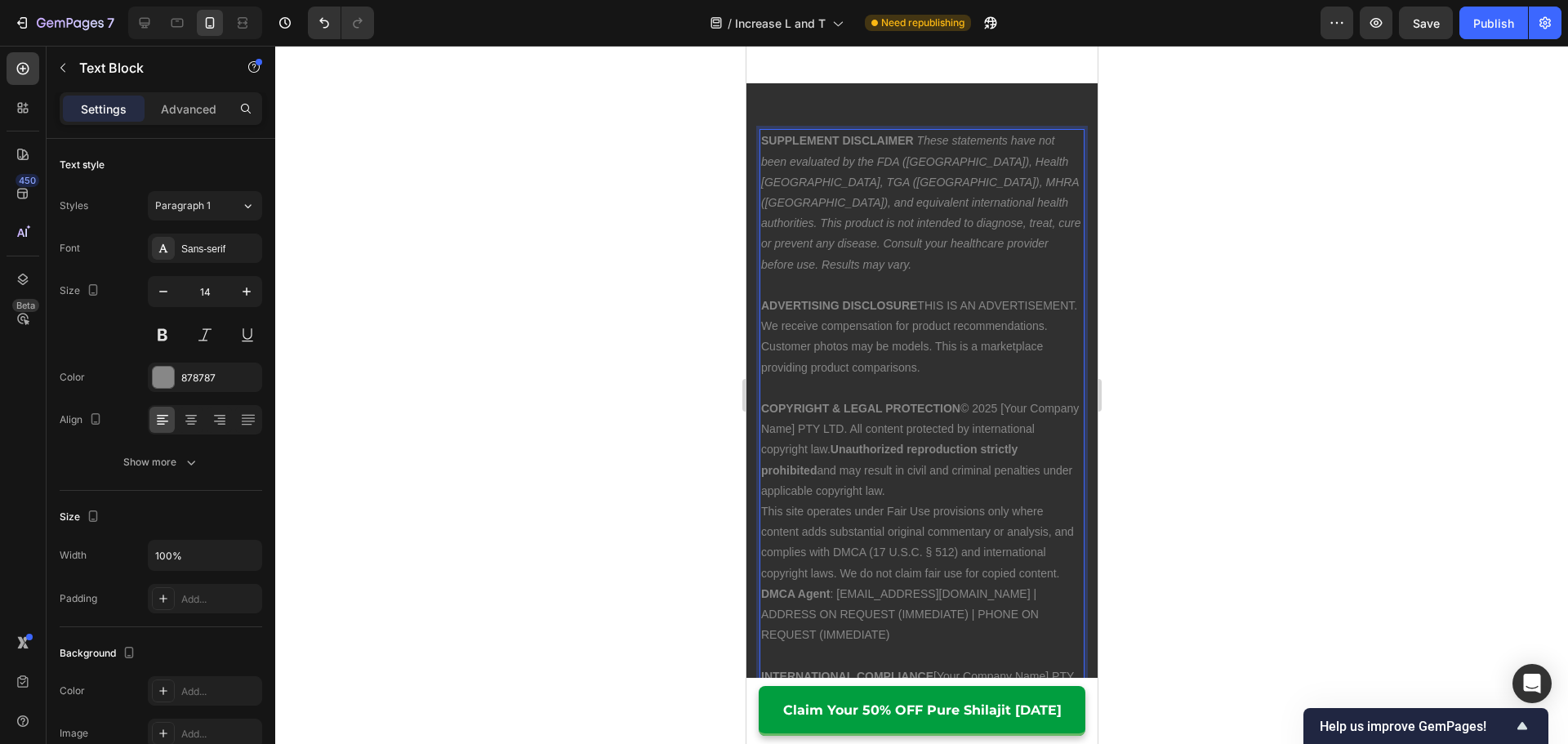
scroll to position [13458, 0]
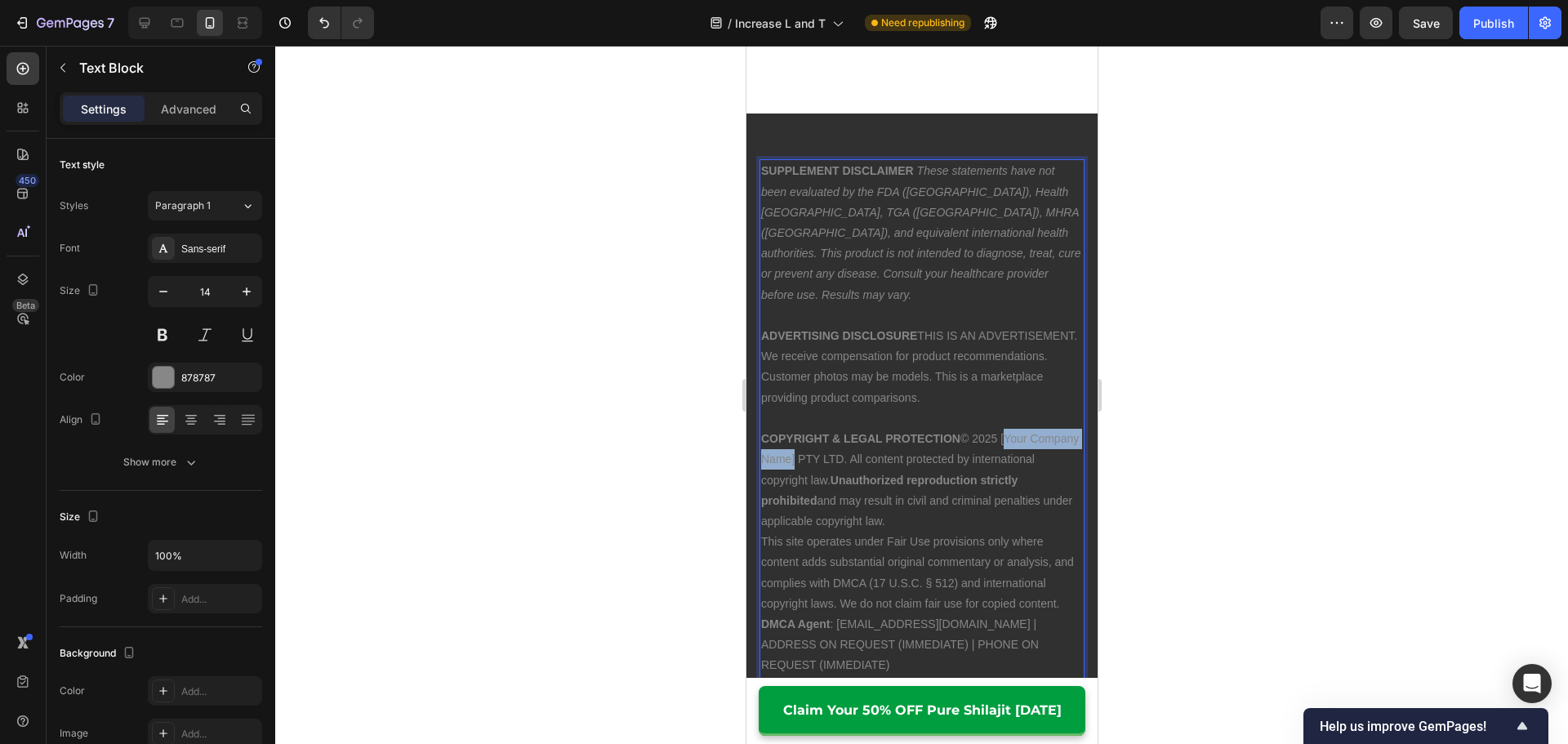
drag, startPoint x: 1002, startPoint y: 394, endPoint x: 844, endPoint y: 415, distance: 159.4
click at [844, 428] on p "COPYRIGHT & LEGAL PROTECTION © 2025 [Your Company Name] PTY LTD. All content pr…" at bounding box center [921, 479] width 322 height 103
click at [1067, 428] on p "COPYRIGHT & LEGAL PROTECTION © 2025 PLPE PTY] PTY LTD. All content protected by…" at bounding box center [921, 479] width 322 height 103
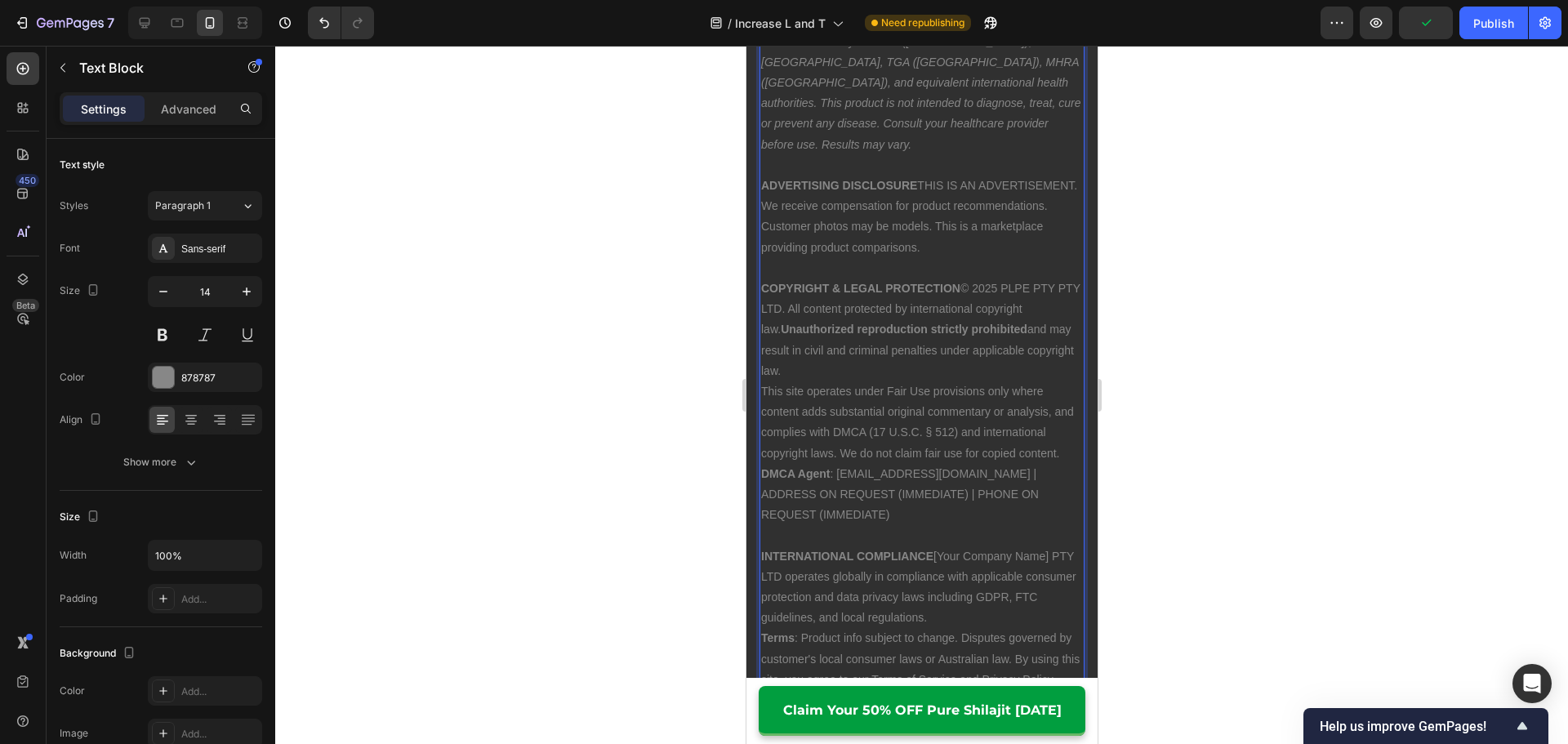
scroll to position [13703, 0]
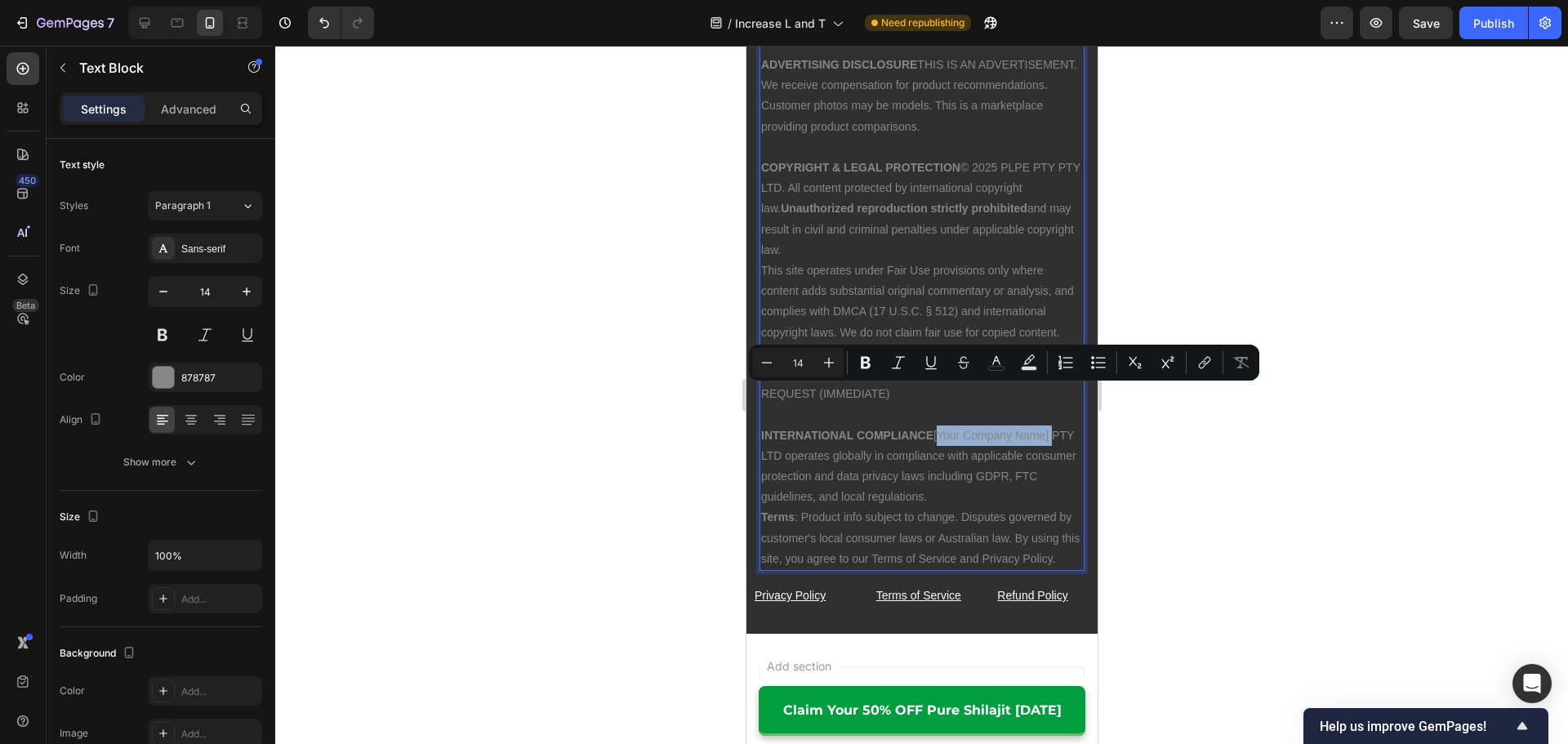
drag, startPoint x: 1042, startPoint y: 392, endPoint x: 935, endPoint y: 397, distance: 107.1
click at [935, 425] on p "INTERNATIONAL COMPLIANCE [Your Company Name] PTY LTD operates globally in compl…" at bounding box center [921, 466] width 322 height 82
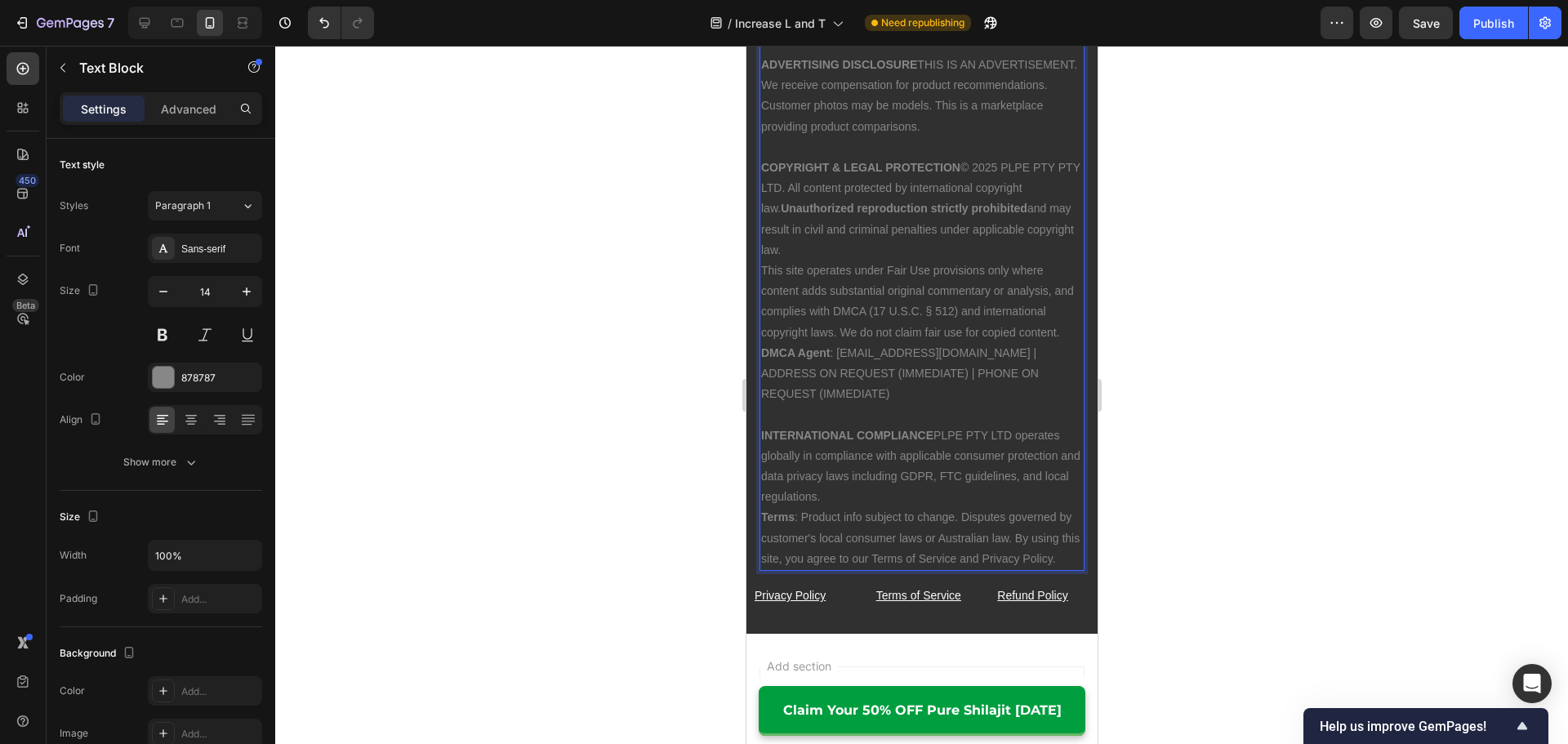
click at [1002, 425] on p "INTERNATIONAL COMPLIANCE PLPE PTY LTD operates globally in compliance with appl…" at bounding box center [921, 466] width 322 height 82
click at [1013, 425] on p "INTERNATIONAL COMPLIANCE PLPE PTY LTD operates globally in compliance with appl…" at bounding box center [921, 466] width 322 height 82
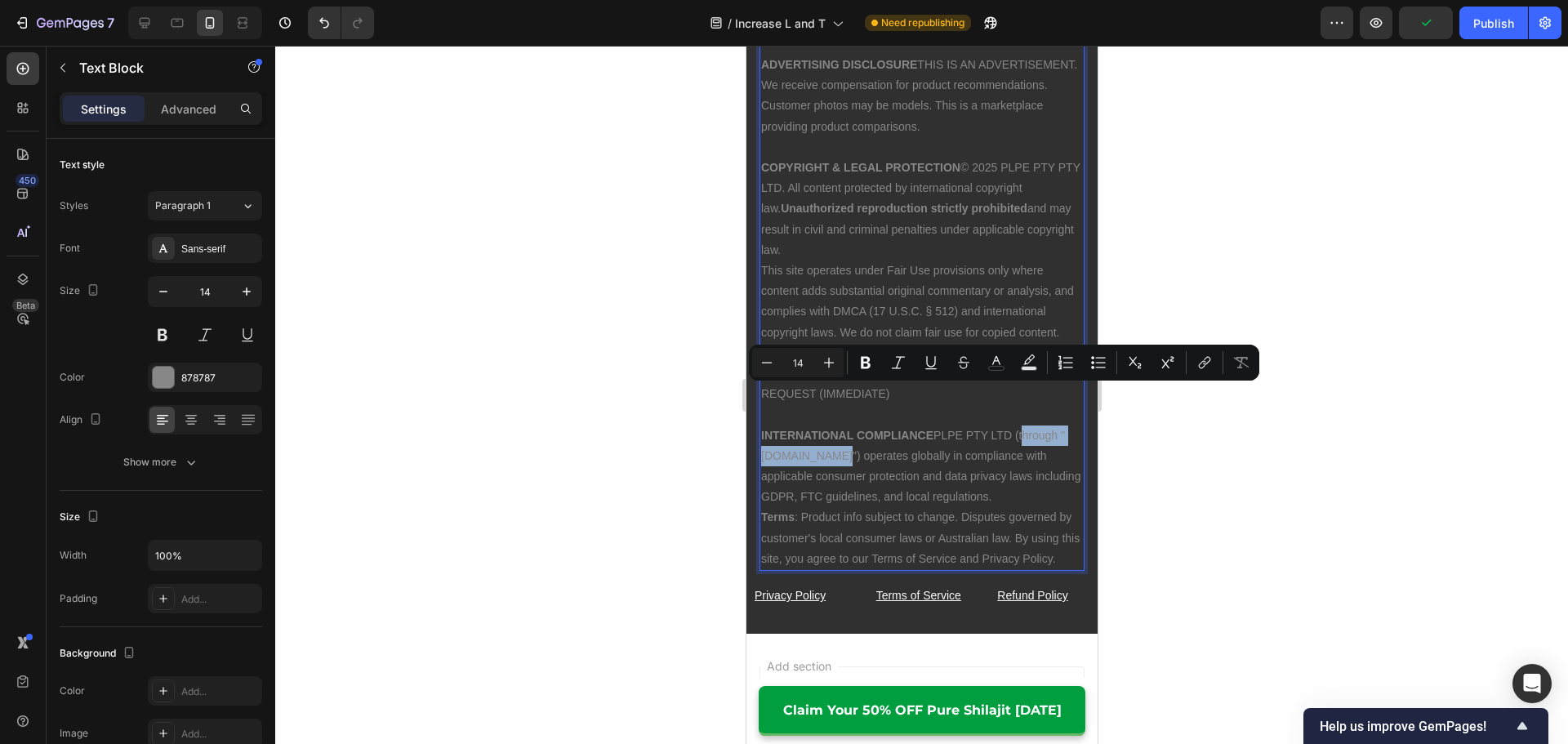
drag, startPoint x: 1021, startPoint y: 392, endPoint x: 826, endPoint y: 419, distance: 196.9
click at [826, 425] on p "INTERNATIONAL COMPLIANCE PLPE PTY LTD (through "[DOMAIN_NAME]") operates global…" at bounding box center [921, 466] width 322 height 82
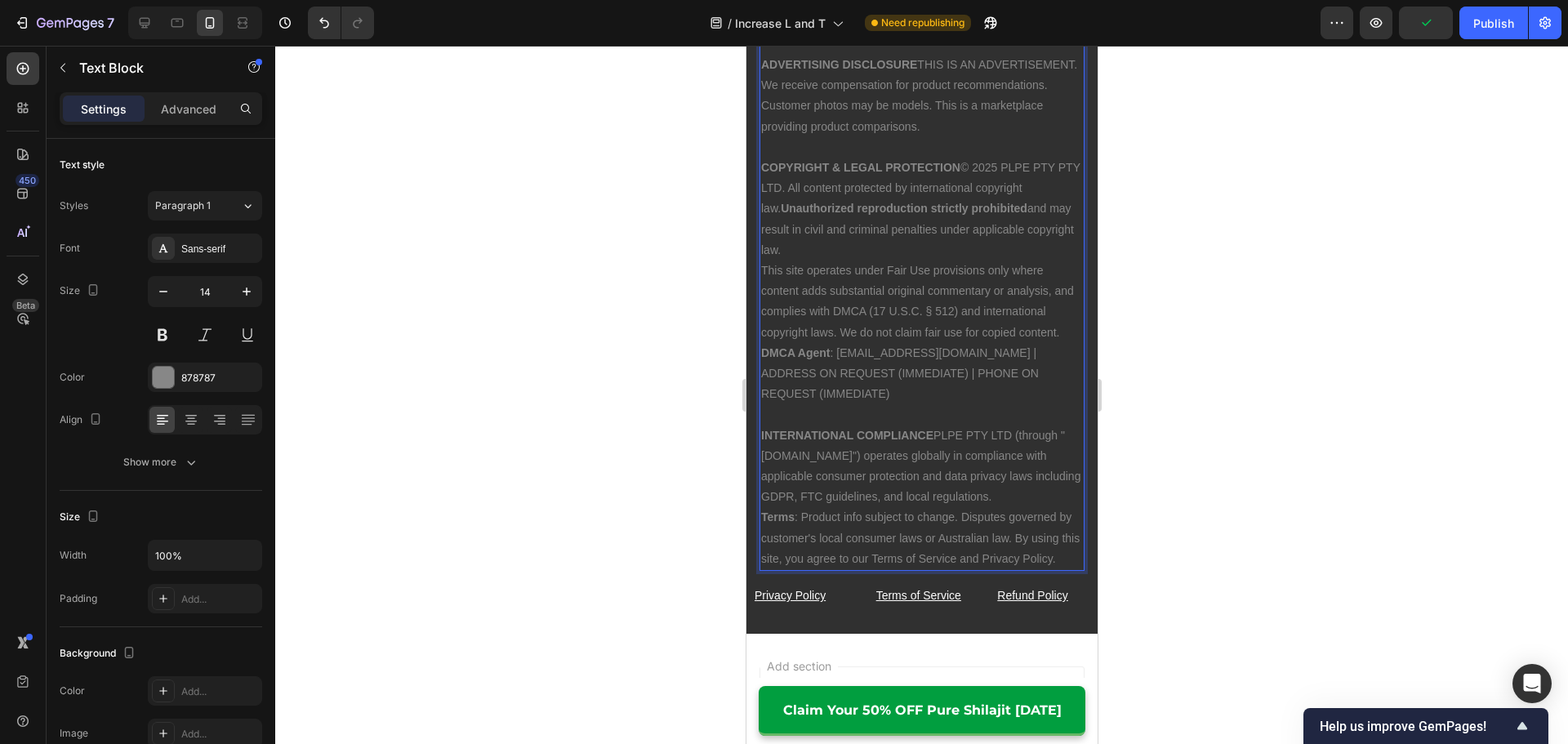
click at [1013, 425] on p "INTERNATIONAL COMPLIANCE PLPE PTY LTD (through "[DOMAIN_NAME]") operates global…" at bounding box center [921, 466] width 322 height 82
drag, startPoint x: 1018, startPoint y: 396, endPoint x: 828, endPoint y: 416, distance: 191.0
click at [828, 425] on p "INTERNATIONAL COMPLIANCE PLPE PTY LTD (through "[DOMAIN_NAME]") operates global…" at bounding box center [921, 466] width 322 height 82
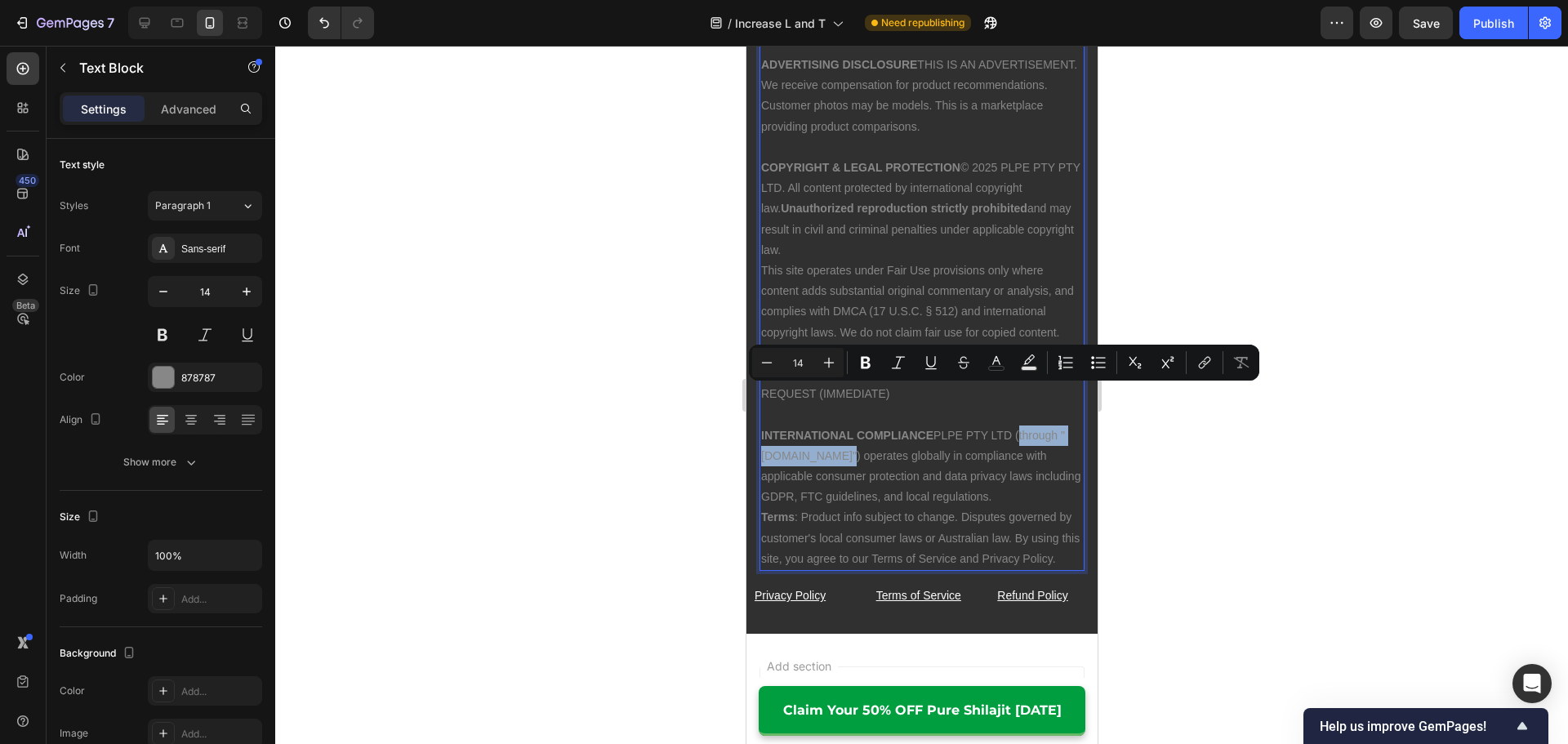
copy p "(through "[DOMAIN_NAME]")"
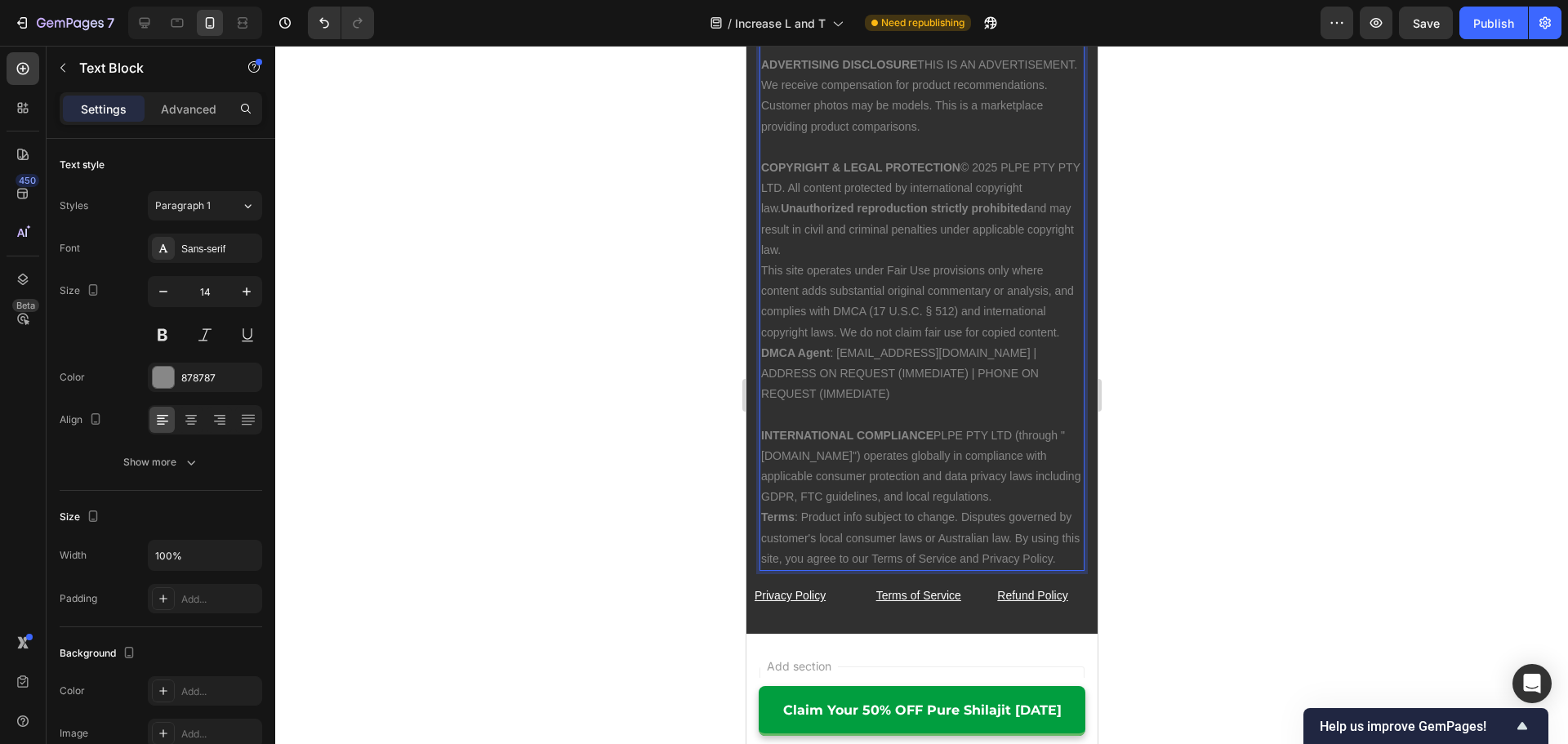
click at [809, 168] on p "COPYRIGHT & LEGAL PROTECTION © 2025 PLPE PTY PTY LTD. All content protected by …" at bounding box center [921, 209] width 322 height 103
click at [806, 170] on p "COPYRIGHT & LEGAL PROTECTION © 2025 PLPE PTY PTY LTD. All content protected by …" at bounding box center [921, 209] width 322 height 103
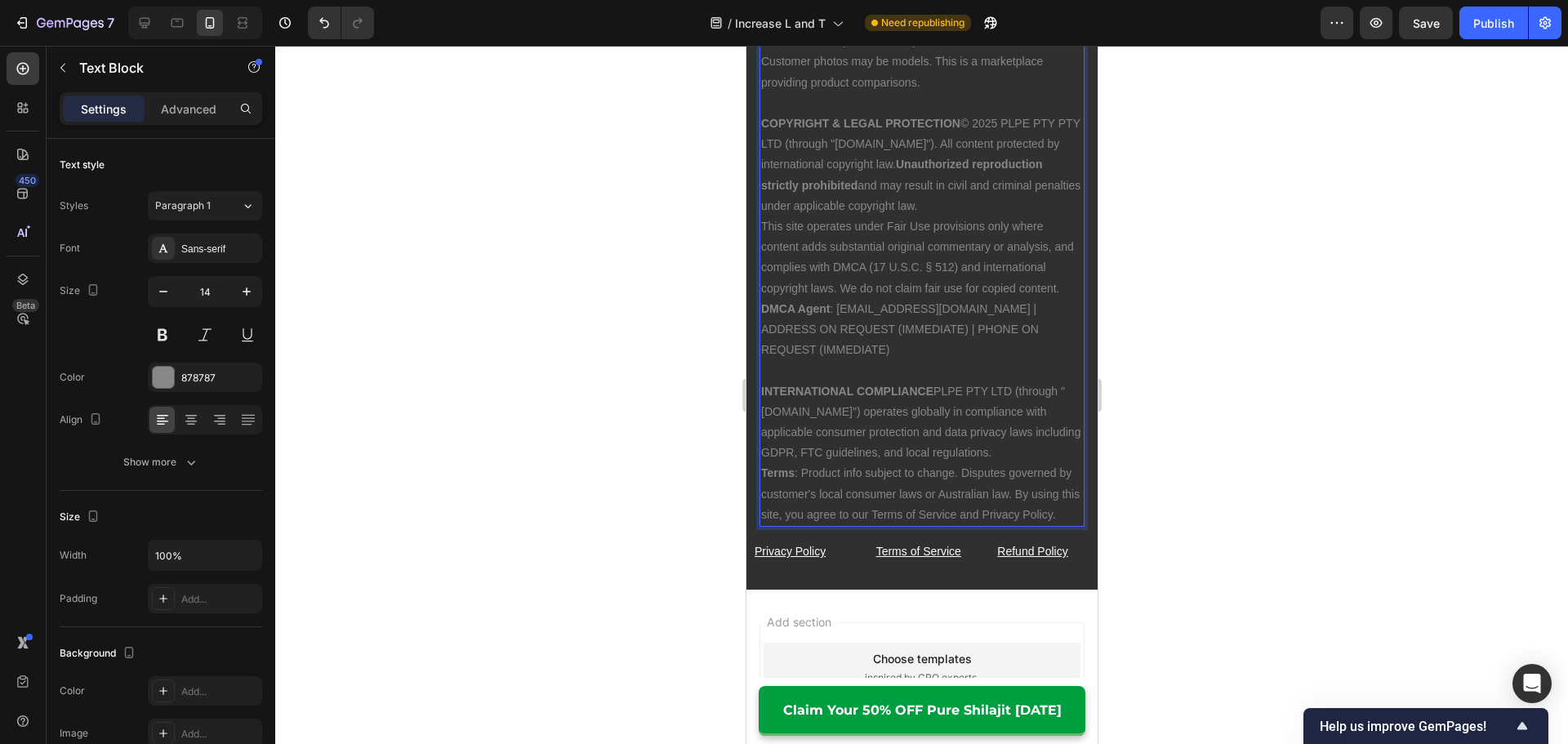
scroll to position [13785, 0]
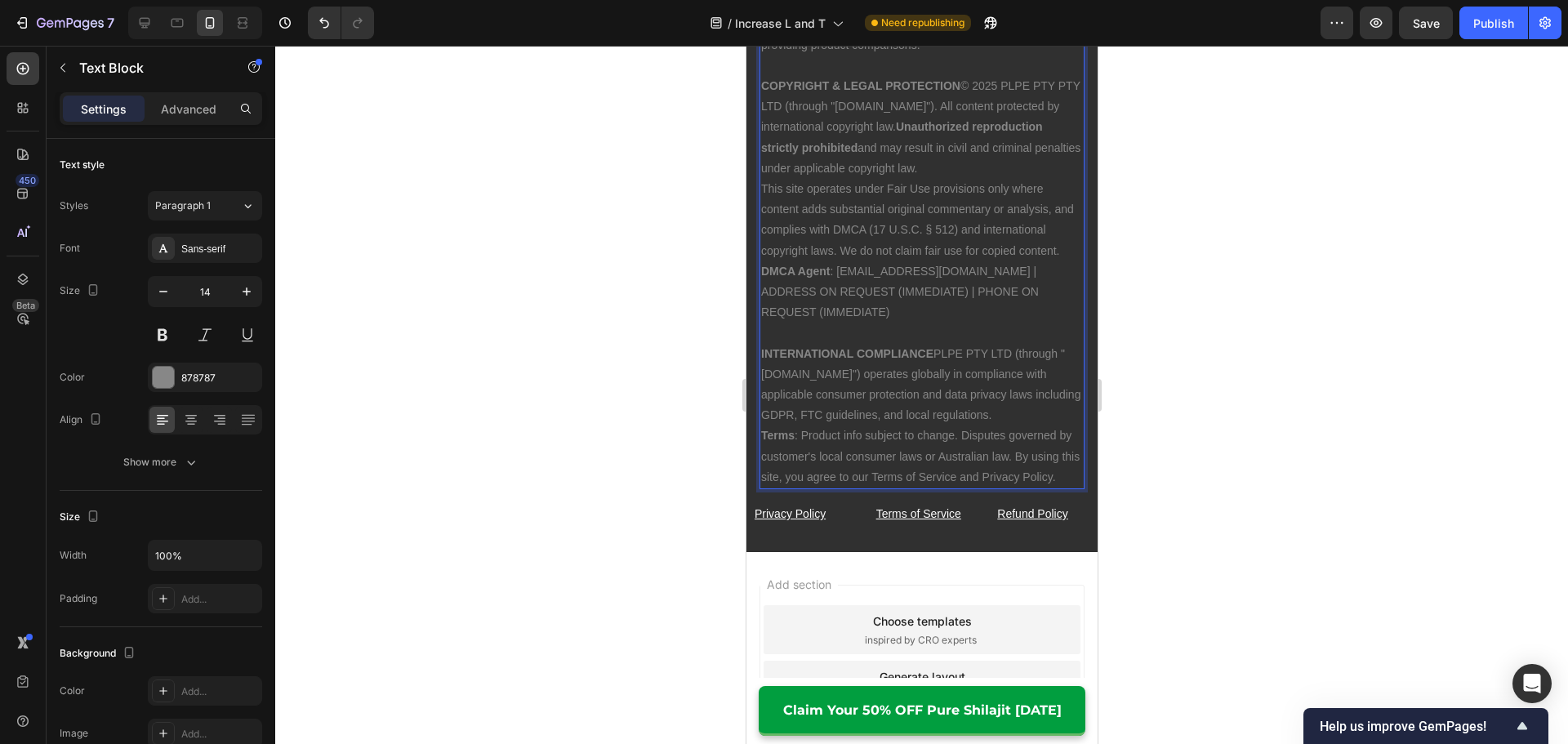
click at [983, 445] on p "Terms : Product info subject to change. Disputes governed by customer's local c…" at bounding box center [921, 457] width 322 height 62
click at [1004, 367] on p "INTERNATIONAL COMPLIANCE PLPE PTY LTD (through "[DOMAIN_NAME]") operates global…" at bounding box center [921, 384] width 322 height 82
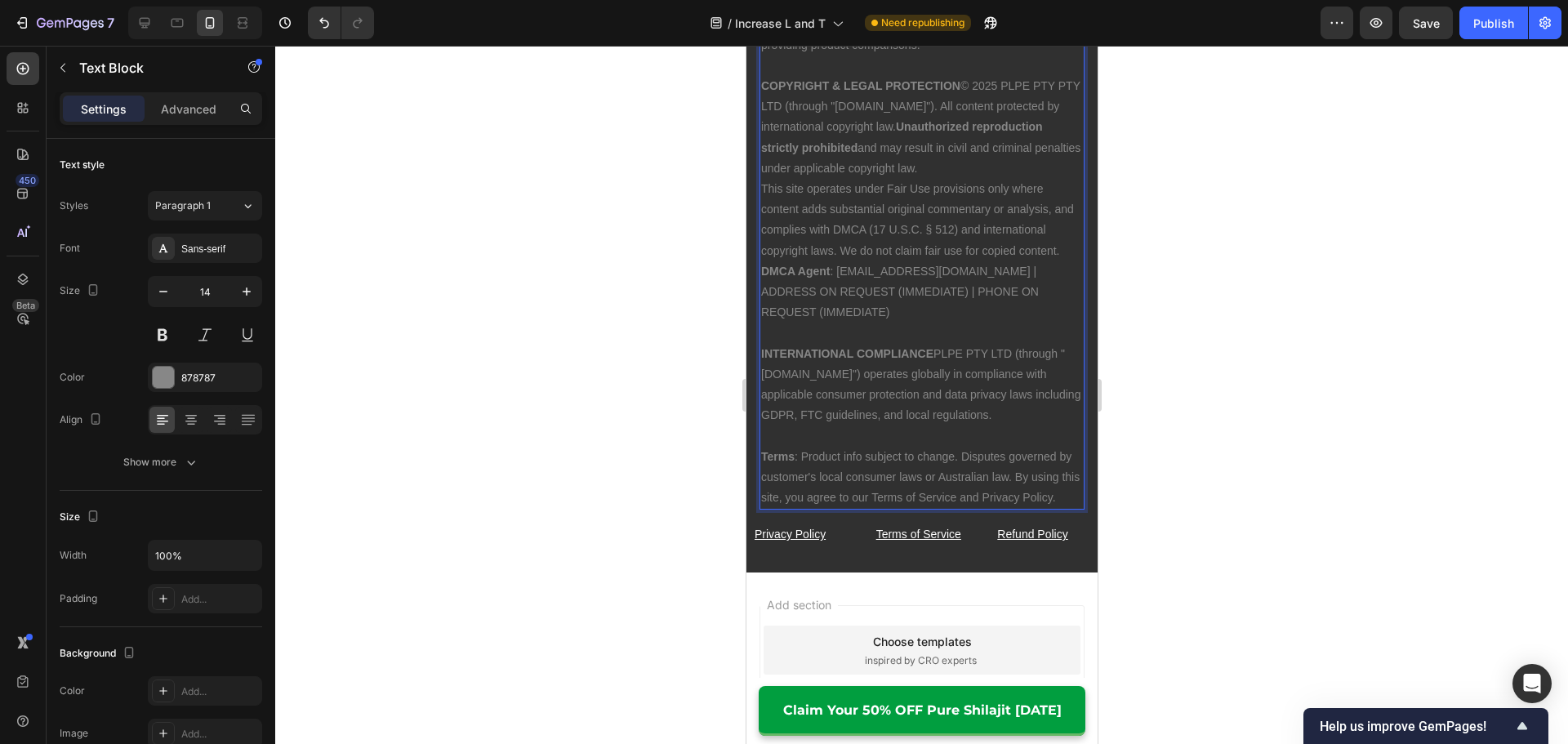
click at [956, 484] on p "Terms : Product info subject to change. Disputes governed by customer's local c…" at bounding box center [921, 477] width 322 height 62
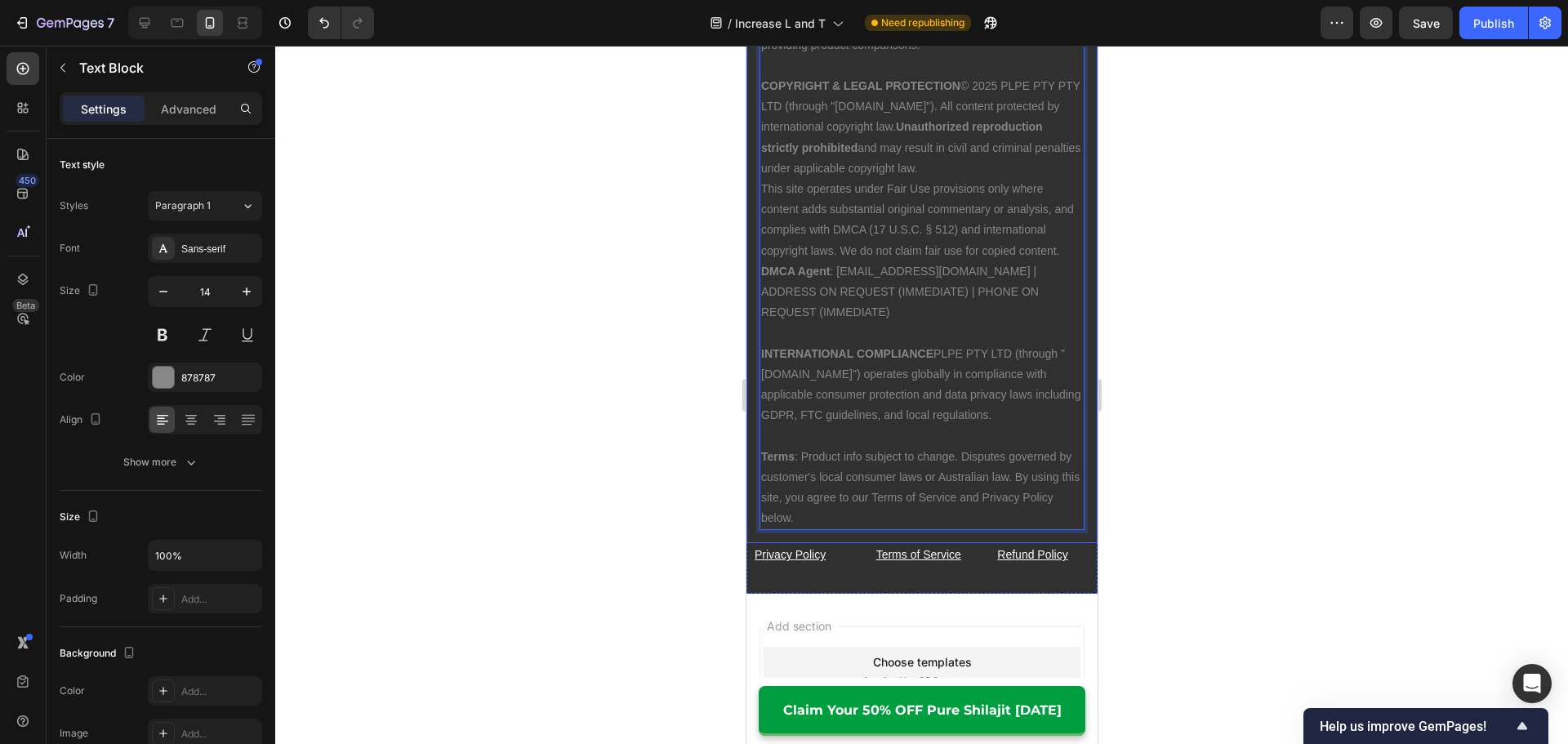
click at [1186, 485] on div at bounding box center [921, 394] width 1293 height 698
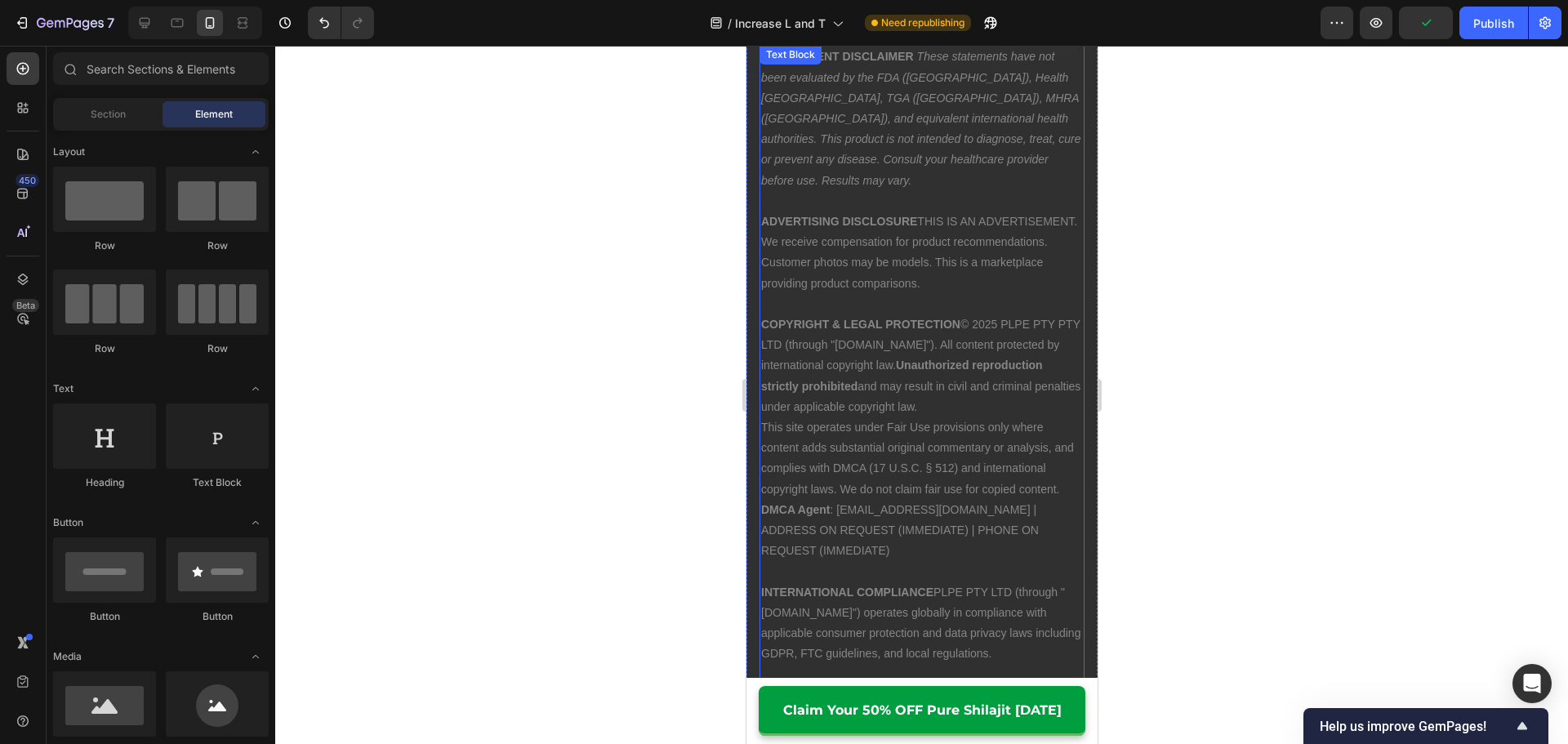
scroll to position [13540, 0]
click at [941, 453] on p "This site operates under Fair Use provisions only where content adds substantia…" at bounding box center [921, 464] width 322 height 82
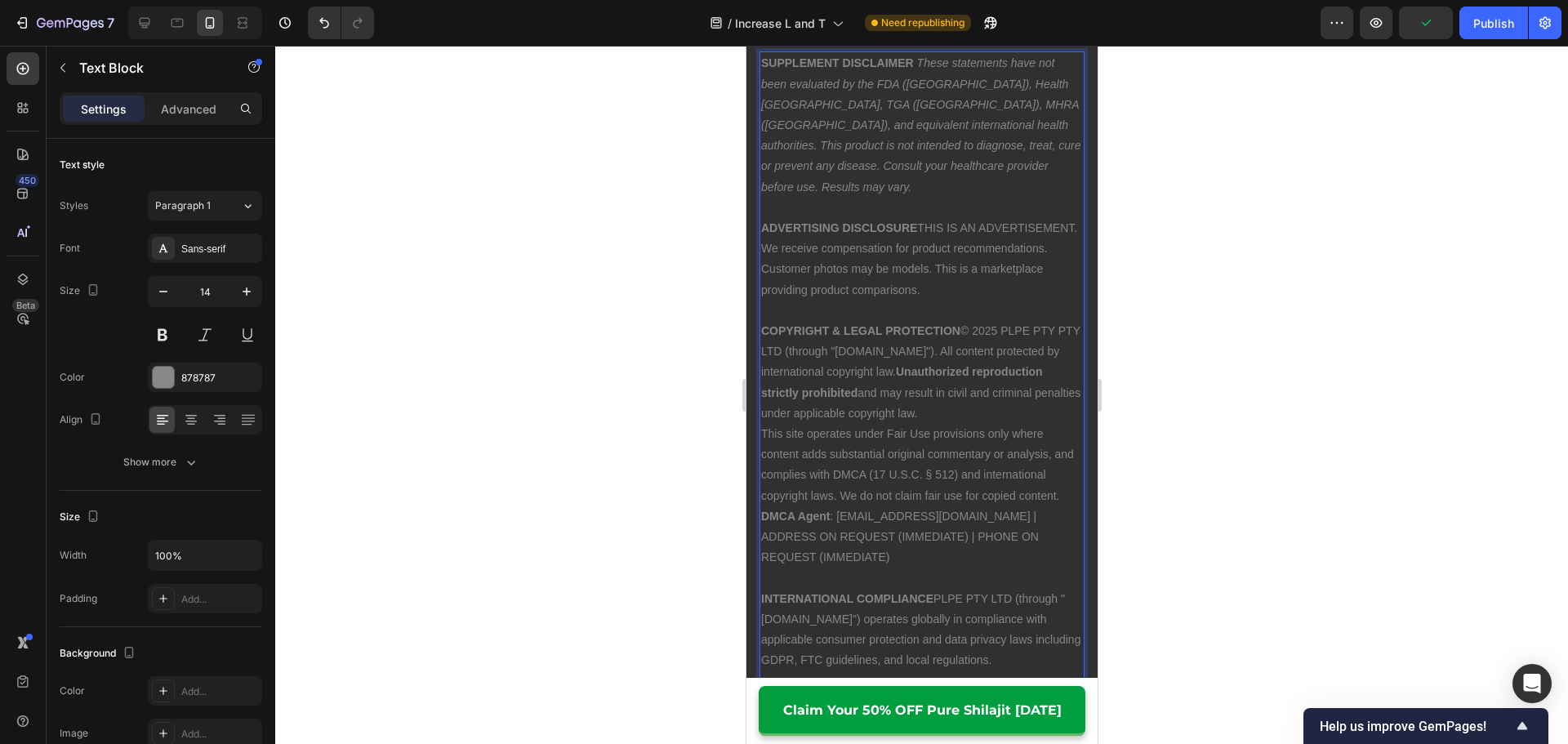
click at [991, 390] on p "COPYRIGHT & LEGAL PROTECTION © 2025 PLPE PTY PTY LTD (through "[DOMAIN_NAME]").…" at bounding box center [921, 372] width 322 height 103
click at [965, 320] on p "COPYRIGHT & LEGAL PROTECTION © 2025 PLPE PTY PTY LTD (through "[DOMAIN_NAME]").…" at bounding box center [921, 372] width 322 height 103
click at [976, 426] on p "This site operates under Fair Use provisions only where content adds substantia…" at bounding box center [921, 464] width 322 height 82
click at [994, 424] on p "This site operates under Fair Use provisions only where content adds substantia…" at bounding box center [921, 464] width 322 height 82
click at [1009, 392] on p "COPYRIGHT & LEGAL PROTECTION © 2025 PLPE PTY PTY LTD (through "[DOMAIN_NAME]").…" at bounding box center [921, 372] width 322 height 103
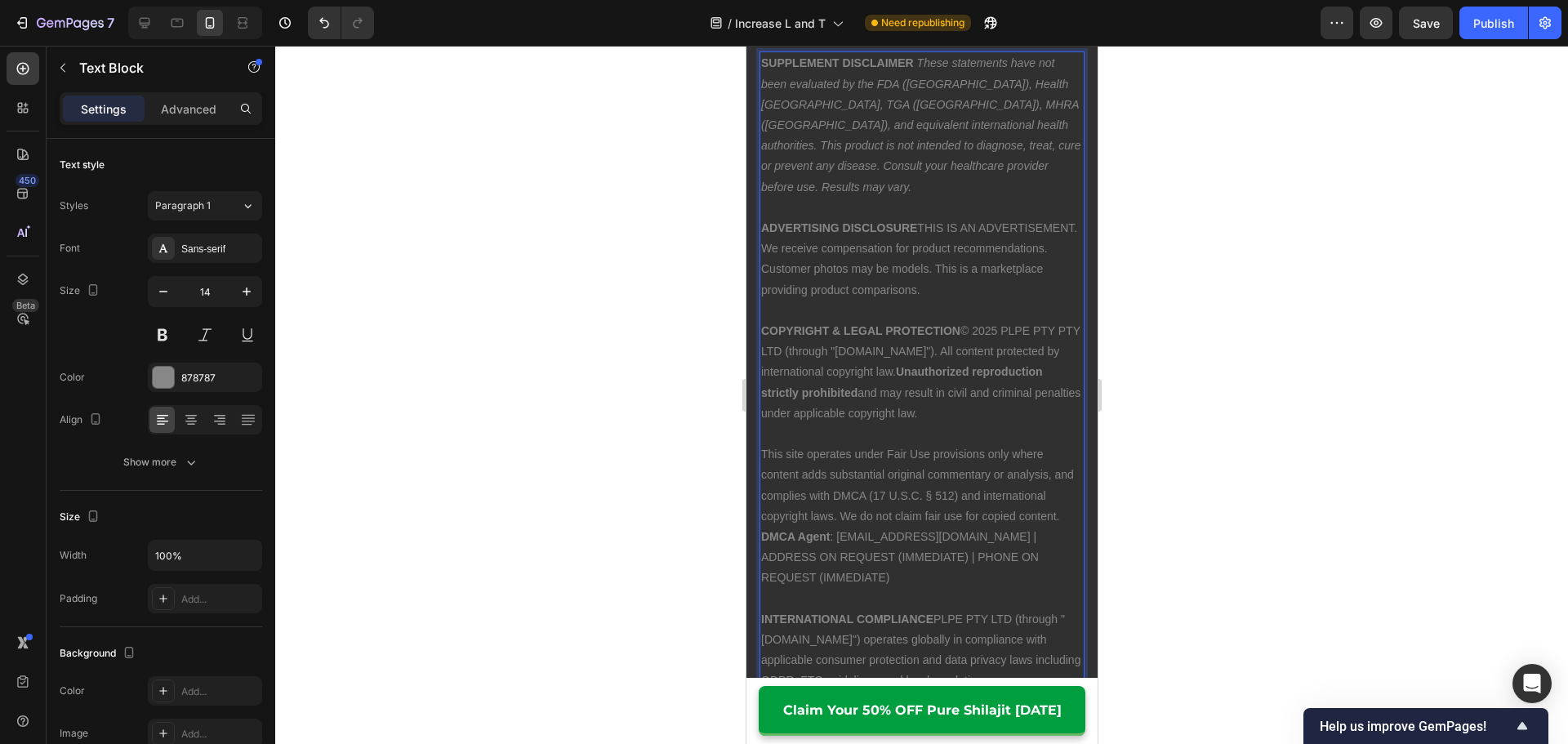
click at [1234, 428] on div at bounding box center [921, 394] width 1293 height 698
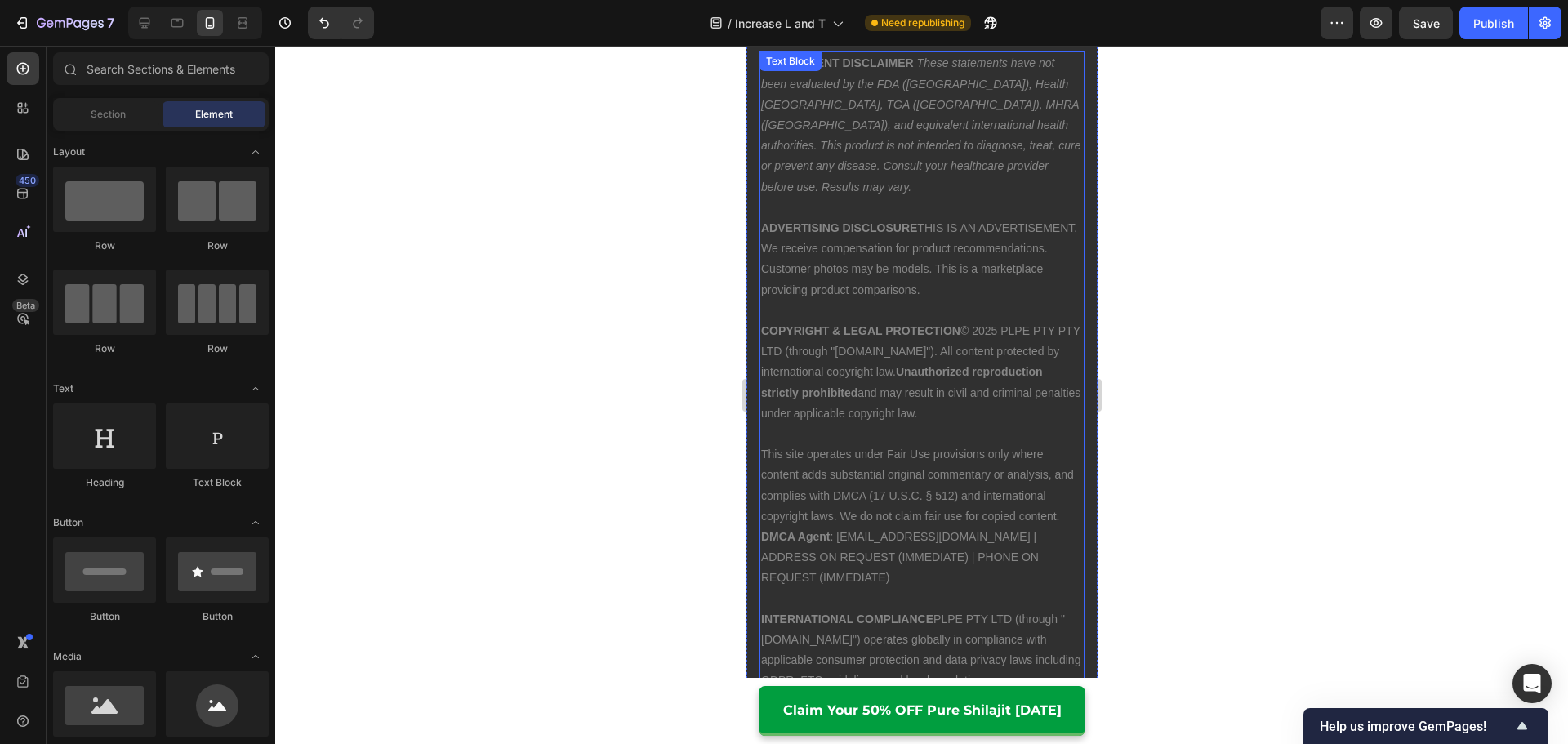
click at [1056, 497] on p "This site operates under Fair Use provisions only where content adds substantia…" at bounding box center [921, 485] width 322 height 82
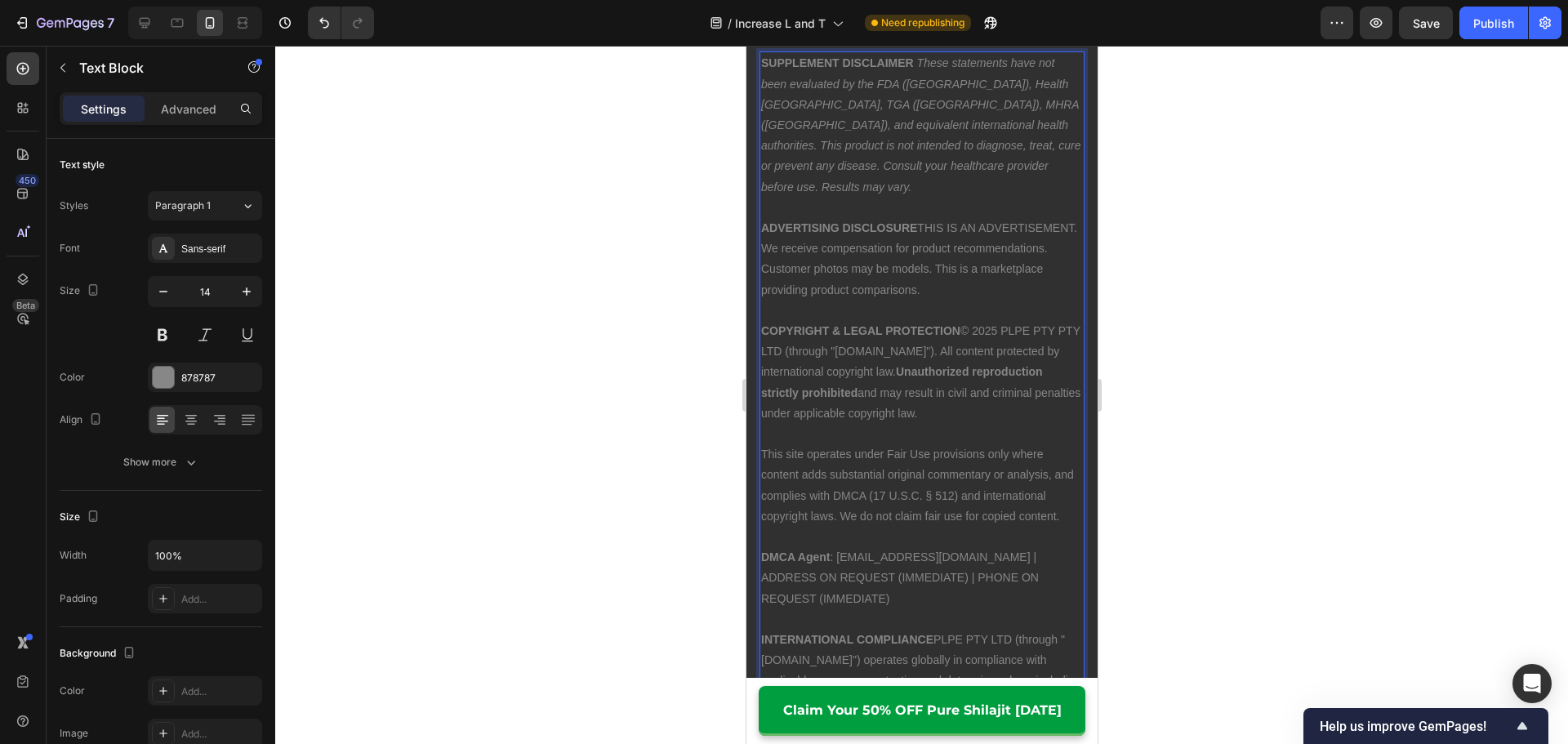
click at [1161, 516] on div at bounding box center [921, 394] width 1293 height 698
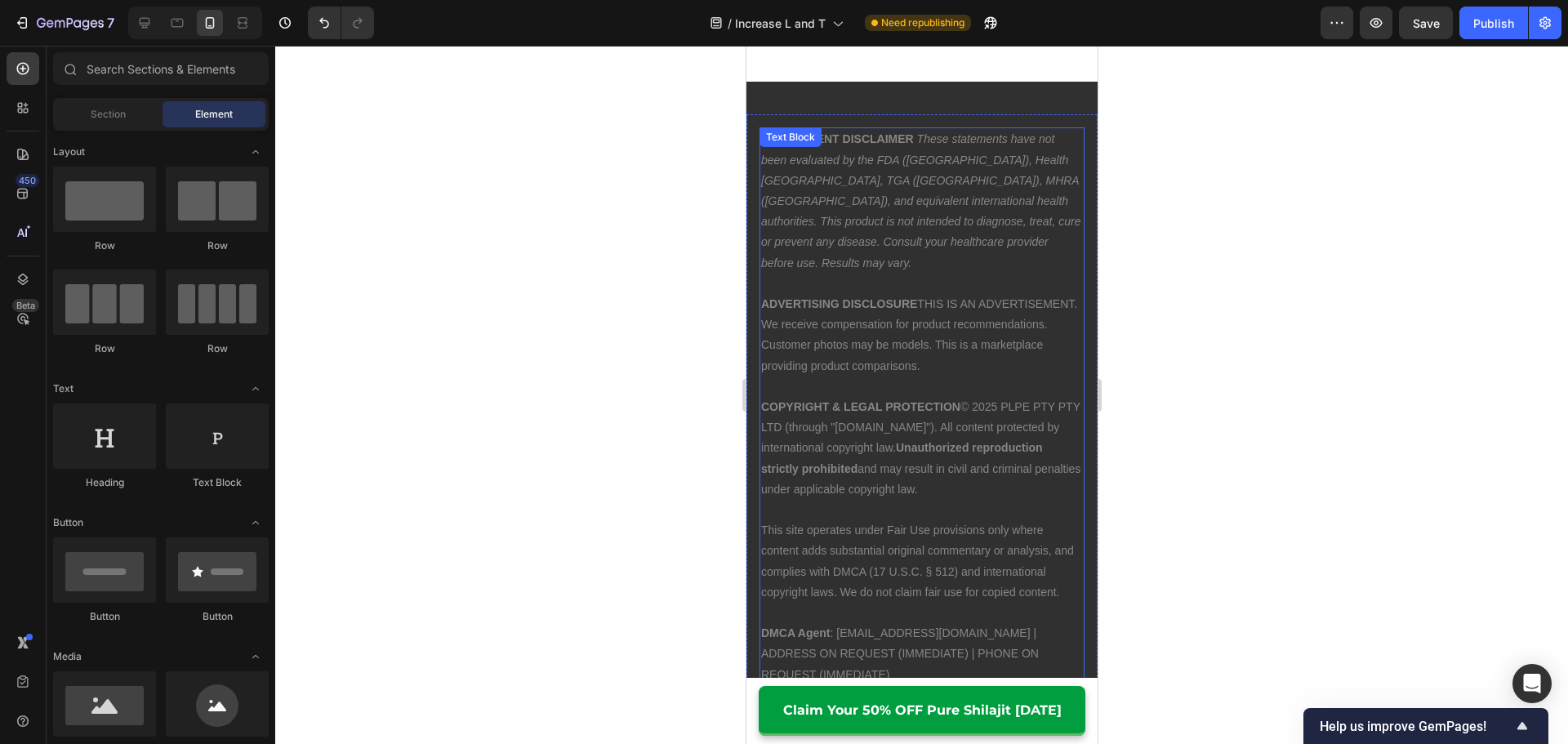
scroll to position [13377, 0]
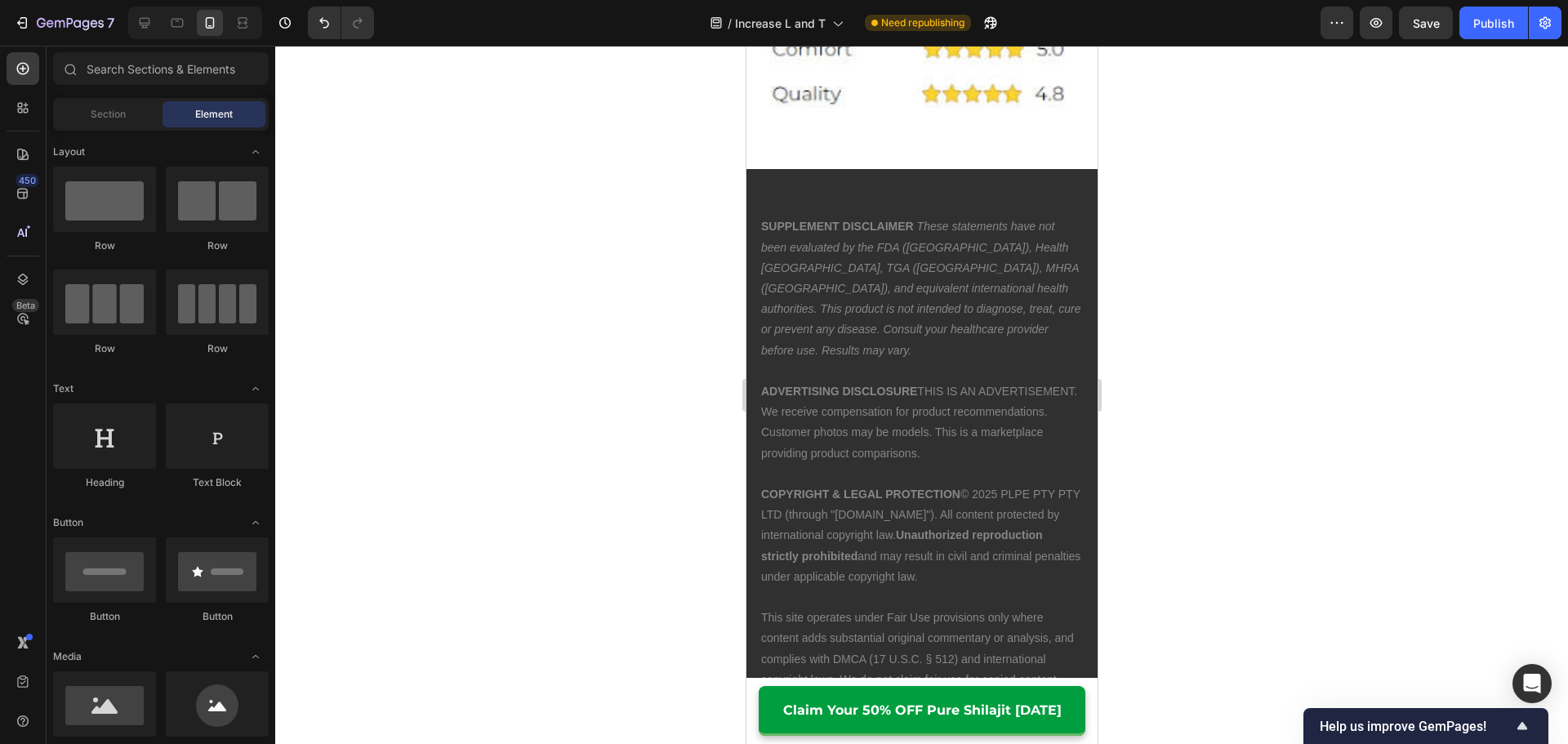
click at [1263, 477] on div at bounding box center [921, 394] width 1293 height 698
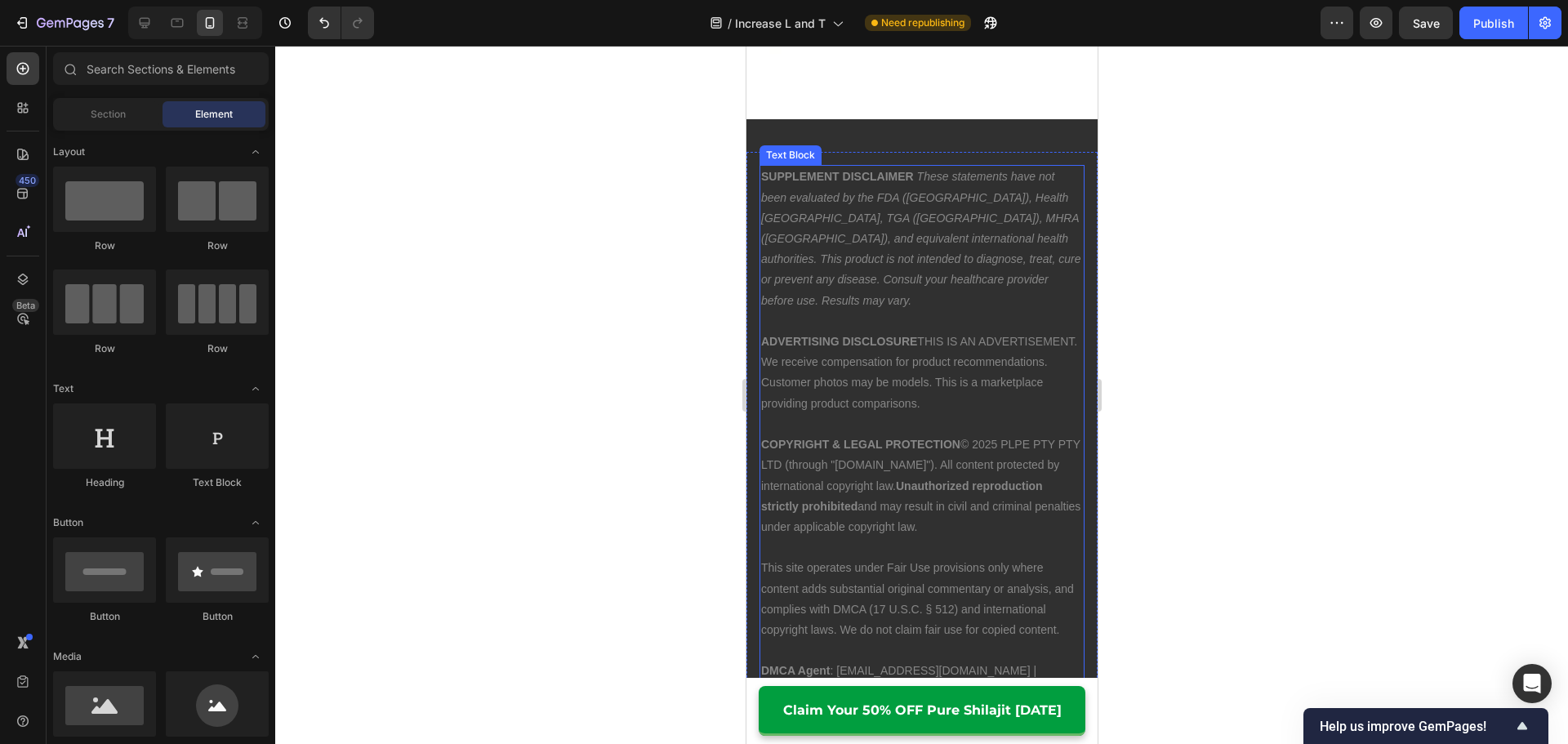
scroll to position [13458, 0]
click at [1015, 344] on p "ADVERTISING DISCLOSURE THIS IS AN ADVERTISEMENT. We receive compensation for pr…" at bounding box center [921, 366] width 322 height 82
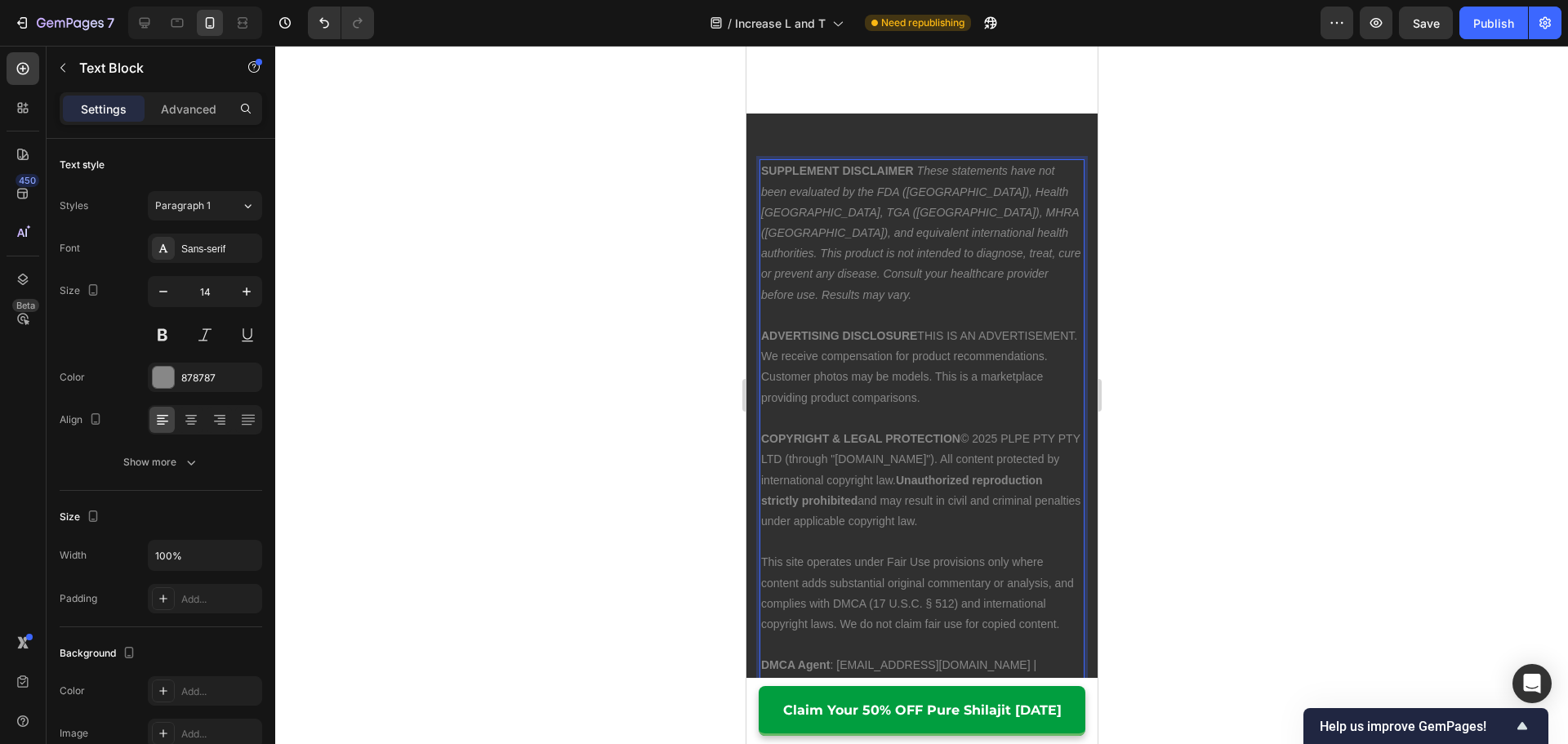
drag, startPoint x: 833, startPoint y: 350, endPoint x: 775, endPoint y: 355, distance: 58.2
click at [775, 355] on p "ADVERTISING DISCLOSURE THIS IS AN ADVERTISEMENT. We receive compensation for pr…" at bounding box center [921, 366] width 322 height 82
click at [780, 355] on p "ADVERTISING DISCLOSURE THIS IS AN ADVERTISEMENT. We receive compensation for pr…" at bounding box center [921, 366] width 322 height 82
drag, startPoint x: 774, startPoint y: 354, endPoint x: 958, endPoint y: 355, distance: 184.0
click at [958, 355] on p "ADVERTISING DISCLOSURE THIS IS AN ADVERTISEMENT. We receive compensation for pr…" at bounding box center [921, 366] width 322 height 82
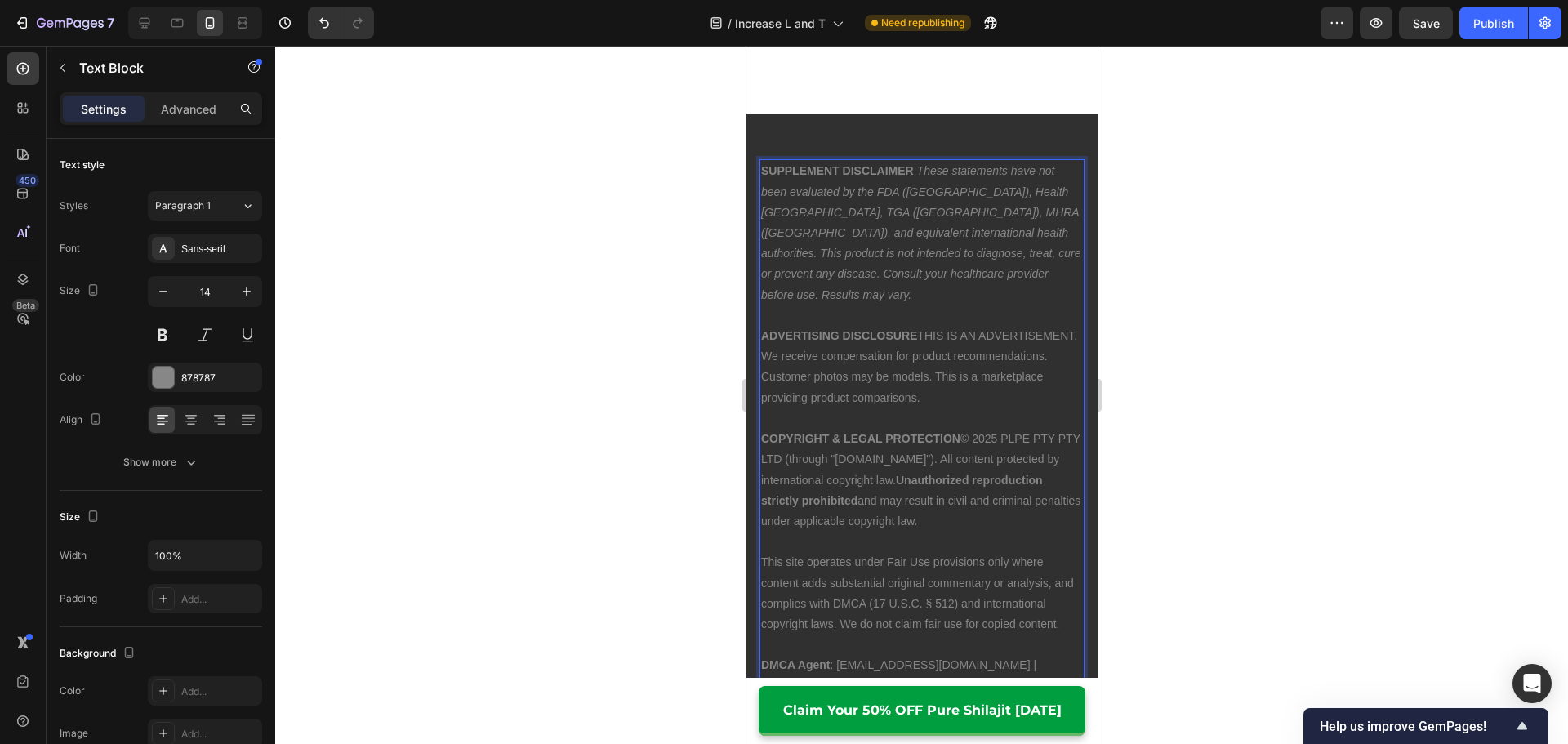
click at [1049, 337] on p "ADVERTISING DISCLOSURE THIS IS AN ADVERTISEMENT. We receive compensation for pr…" at bounding box center [921, 366] width 322 height 82
click at [1057, 332] on p "ADVERTISING DISCLOSURE THIS IS AN ADVERTISEMENT. We receive compensation for pr…" at bounding box center [921, 366] width 322 height 82
click at [1065, 328] on p "ADVERTISING DISCLOSURE THIS IS AN ADVERTISEMENT. We receive compensation for pr…" at bounding box center [921, 366] width 322 height 82
click at [1115, 331] on div at bounding box center [921, 394] width 1293 height 698
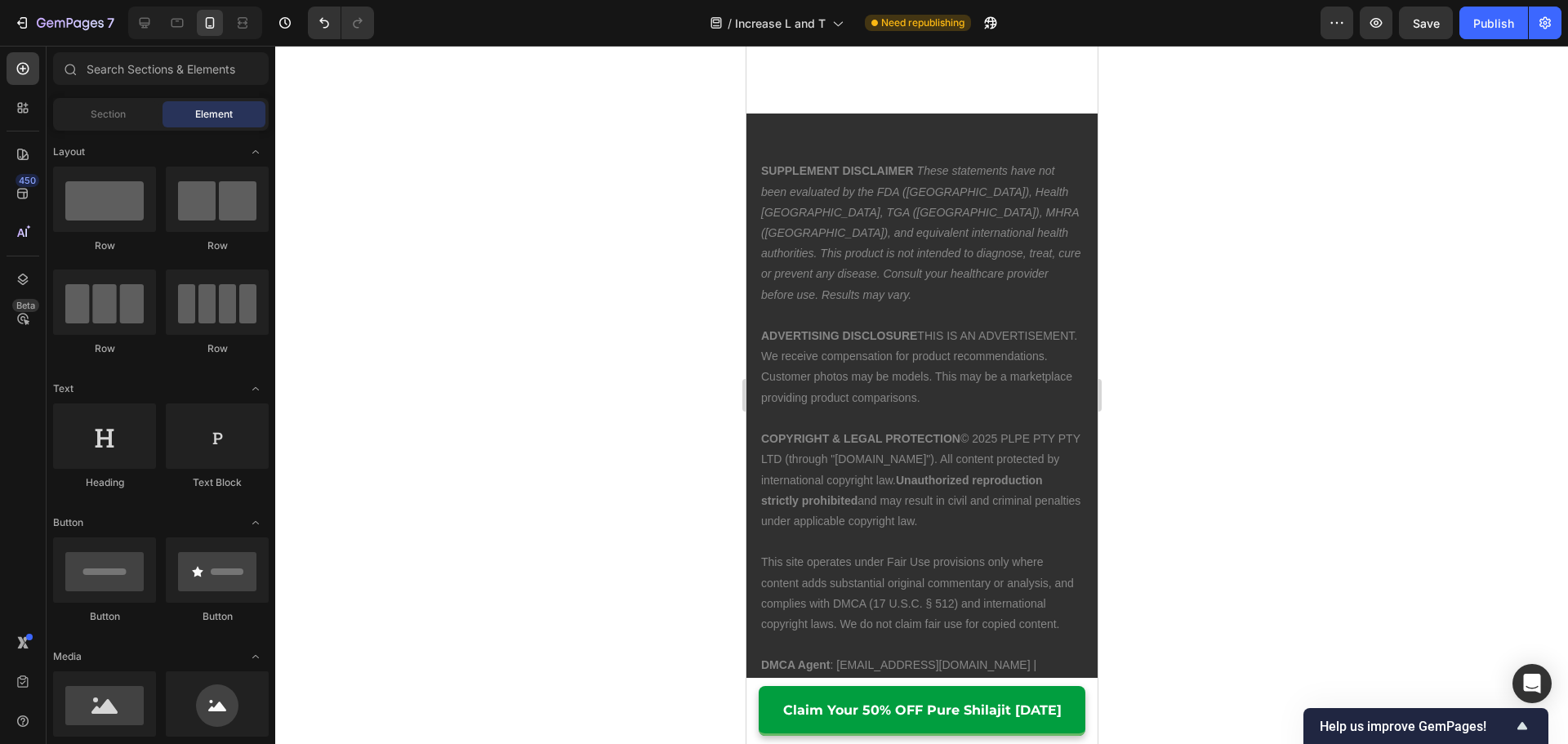
click at [1176, 397] on div at bounding box center [921, 394] width 1293 height 698
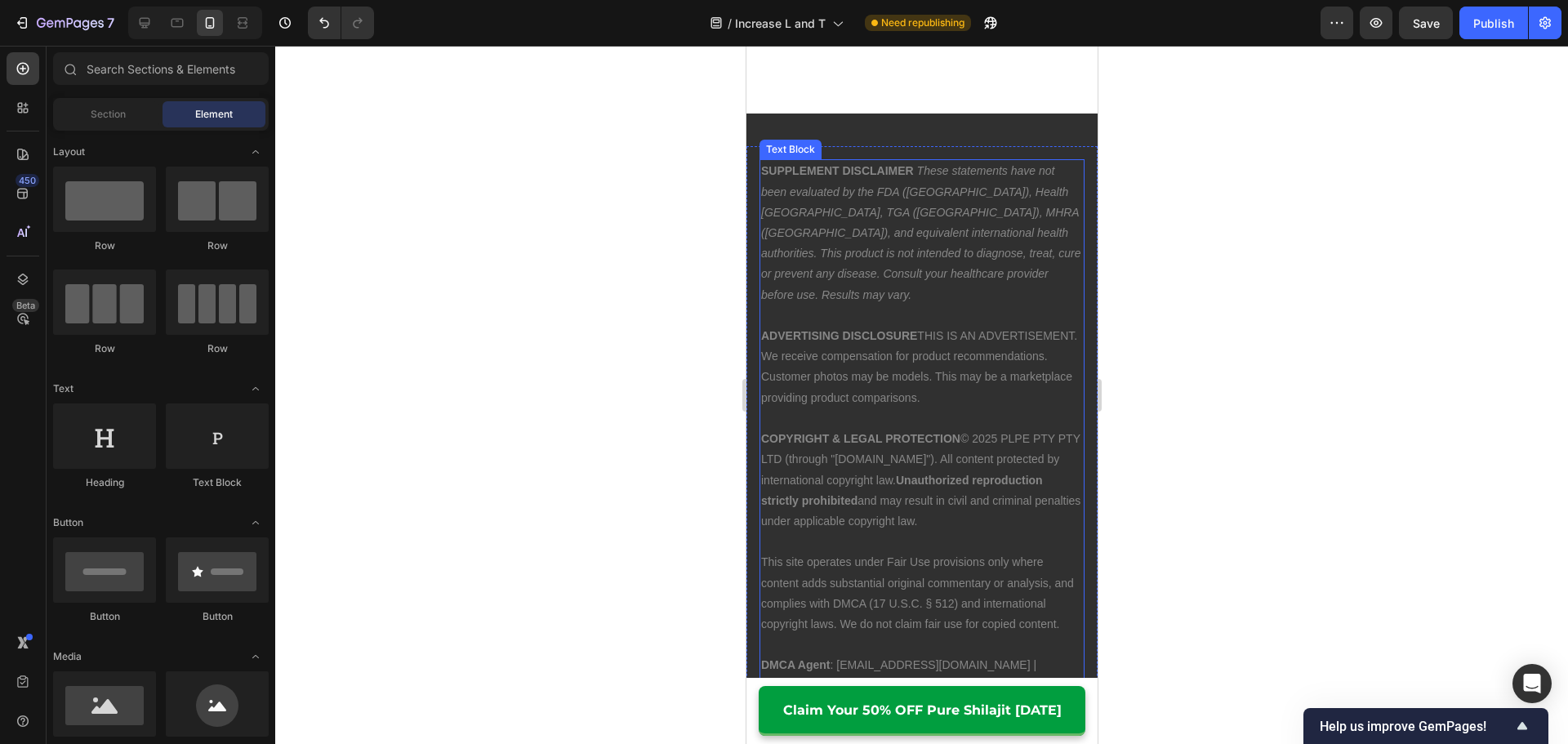
click at [978, 349] on p "ADVERTISING DISCLOSURE THIS IS AN ADVERTISEMENT. We receive compensation for pr…" at bounding box center [921, 366] width 322 height 82
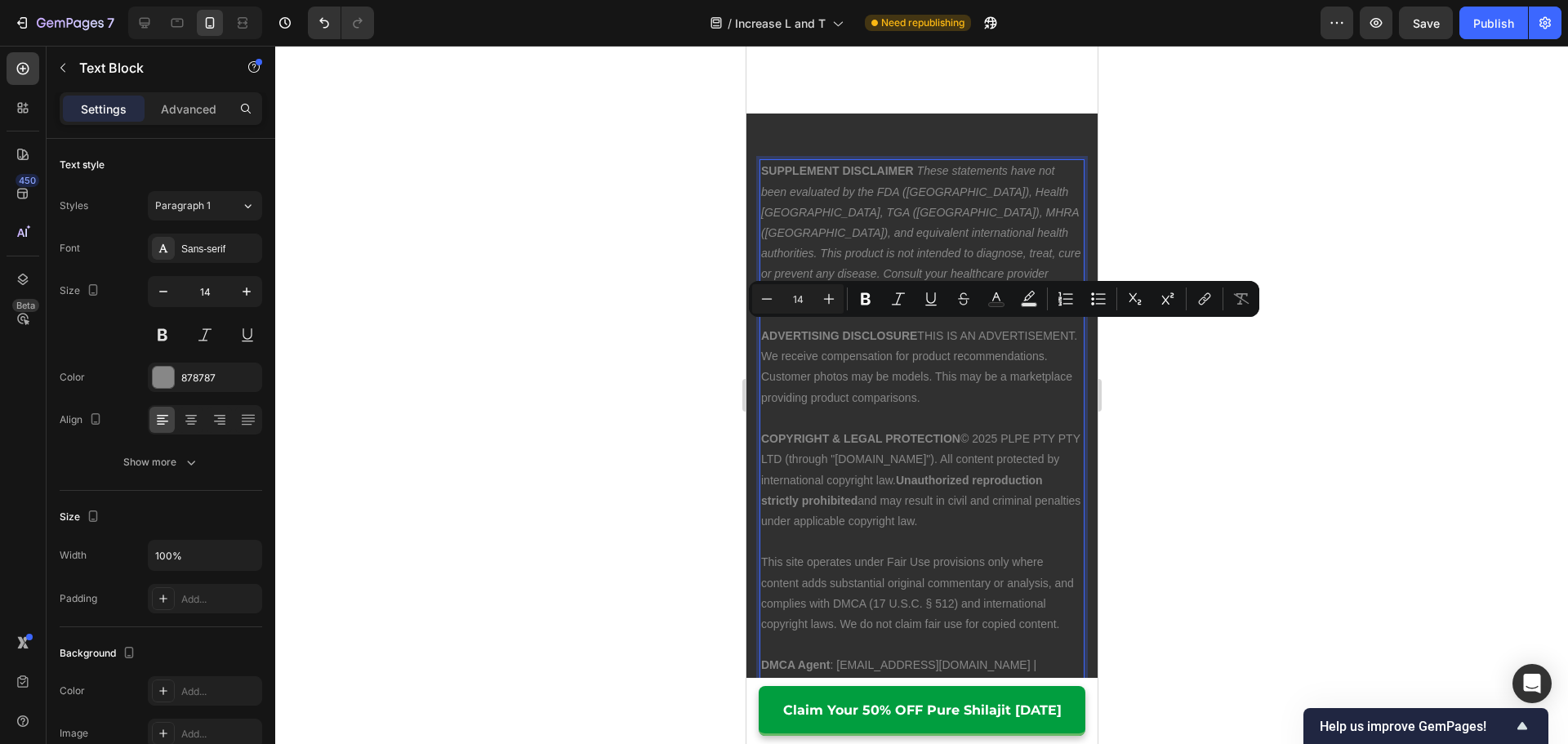
drag, startPoint x: 1041, startPoint y: 346, endPoint x: 858, endPoint y: 337, distance: 183.2
click at [858, 337] on p "ADVERTISING DISCLOSURE THIS IS AN ADVERTISEMENT. We receive compensation for pr…" at bounding box center [921, 366] width 322 height 82
click at [967, 354] on p "ADVERTISING DISCLOSURE THIS IS AN ADVERTISEMENT. We receive compensation for pr…" at bounding box center [921, 366] width 322 height 82
click at [1018, 344] on p "ADVERTISING DISCLOSURE THIS IS AN ADVERTISEMENT. We receive compensation for pr…" at bounding box center [921, 366] width 322 height 82
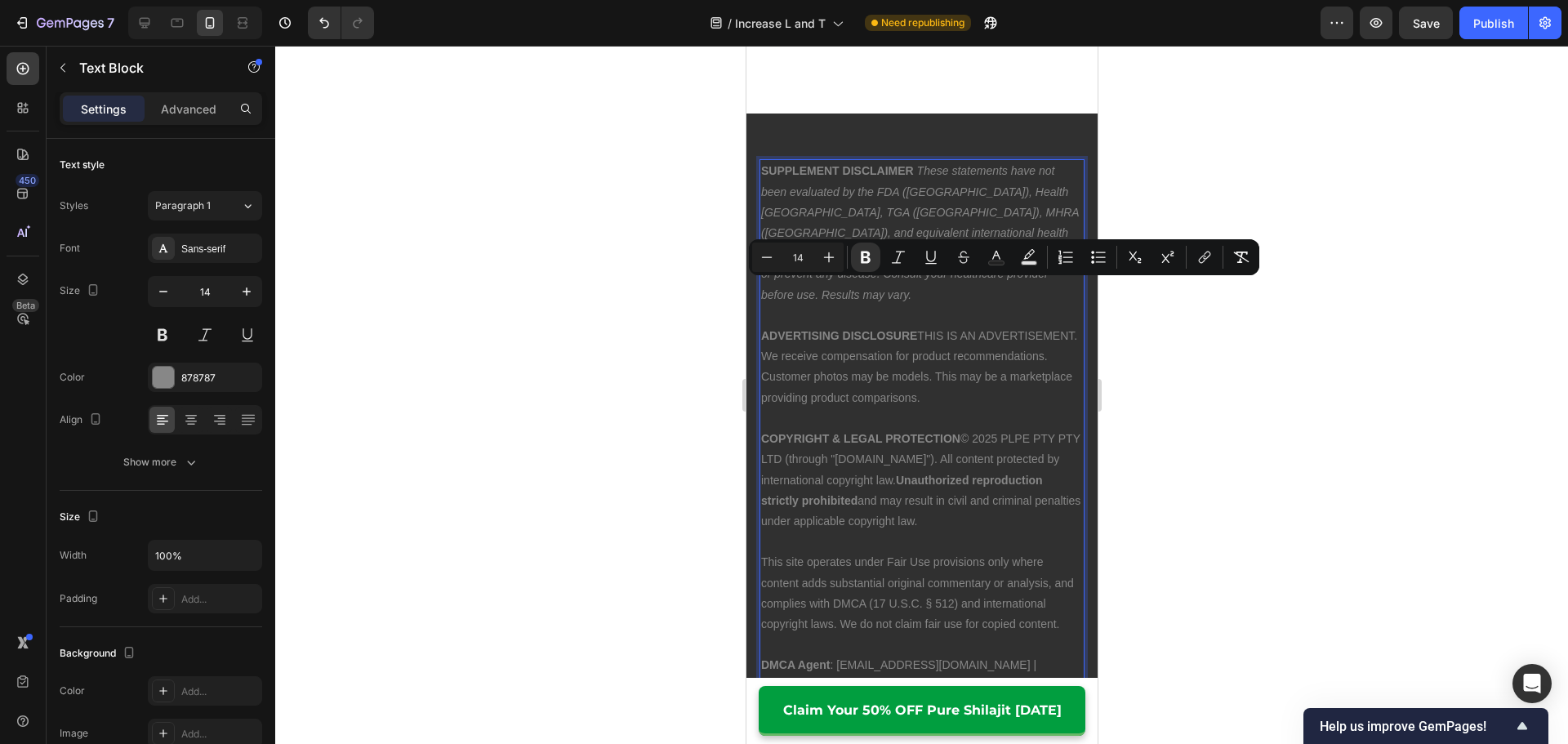
drag, startPoint x: 1043, startPoint y: 354, endPoint x: 1482, endPoint y: 335, distance: 439.4
copy p "ADVERTISING DISCLOSURE THIS IS AN ADVERTISEMENT. We receive compensation for pr…"
click at [903, 325] on p "ADVERTISING DISCLOSURE THIS IS AN ADVERTISEMENT. We receive compensation for pr…" at bounding box center [921, 366] width 322 height 82
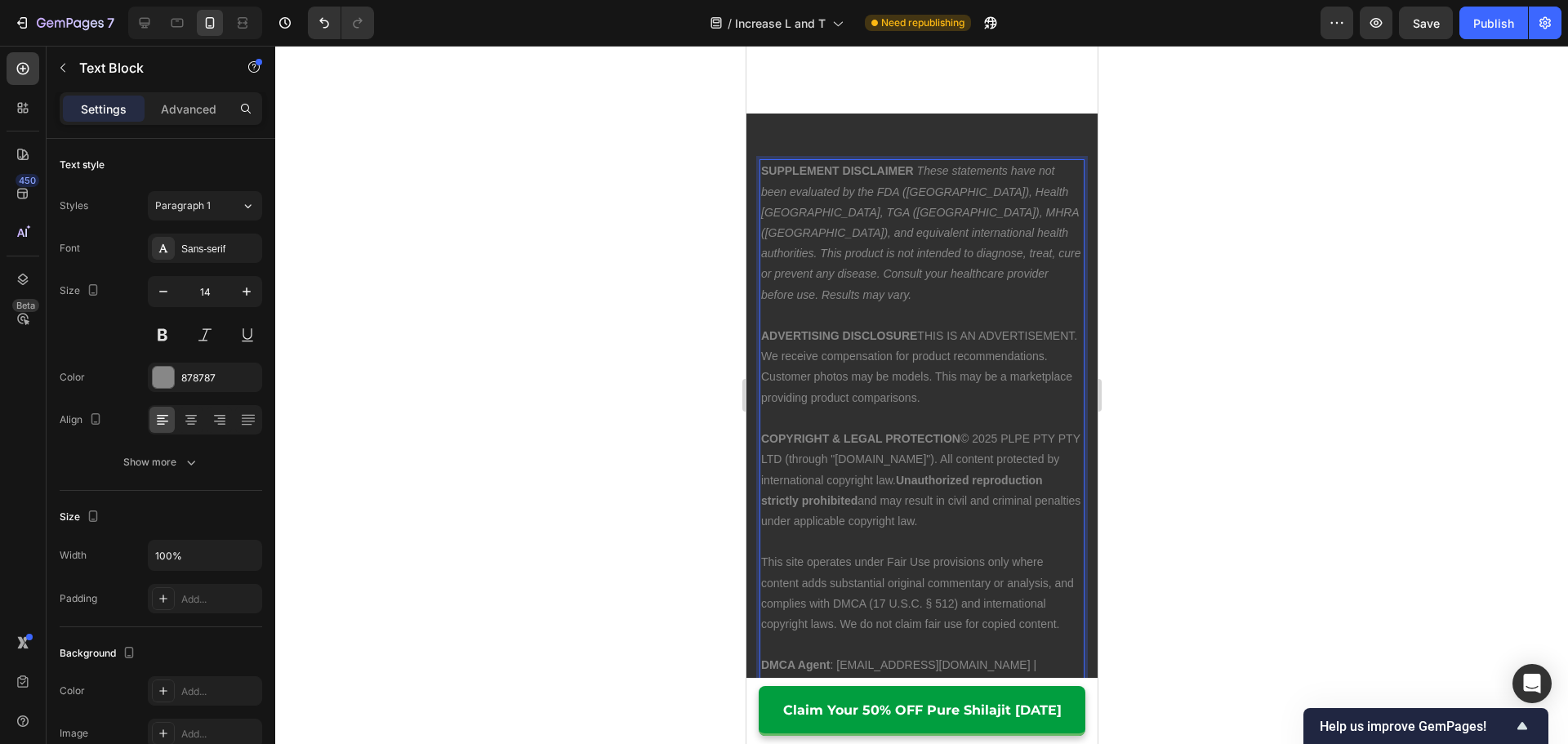
drag, startPoint x: 1047, startPoint y: 351, endPoint x: 1429, endPoint y: 337, distance: 382.3
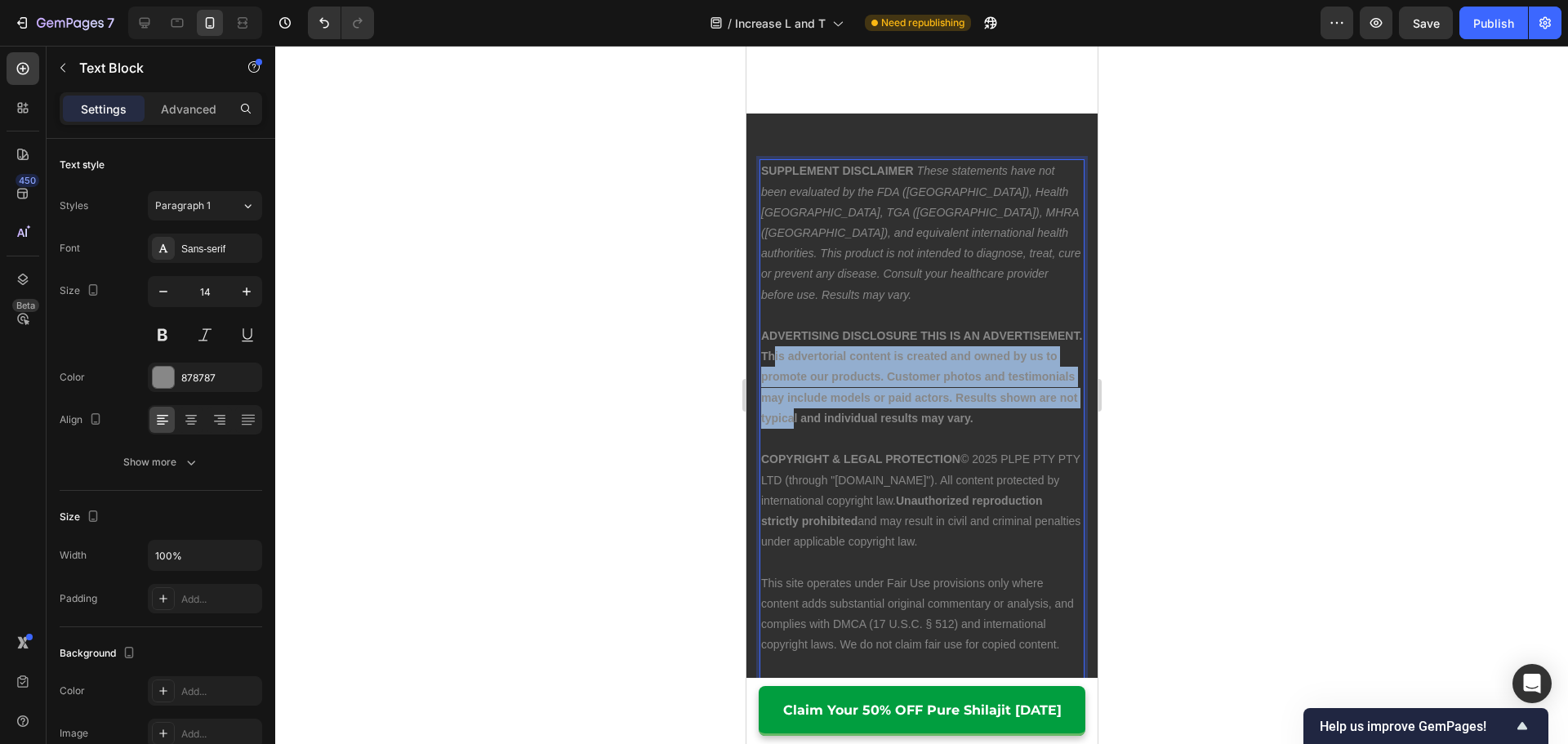
drag, startPoint x: 957, startPoint y: 380, endPoint x: 875, endPoint y: 320, distance: 101.6
click at [875, 325] on p "ADVERTISING DISCLOSURE THIS IS AN ADVERTISEMENT. This advertorial content is cr…" at bounding box center [921, 376] width 322 height 103
drag, startPoint x: 866, startPoint y: 304, endPoint x: 877, endPoint y: 366, distance: 63.0
click at [877, 366] on strong "ADVERTISING DISCLOSURE THIS IS AN ADVERTISEMENT. This advertorial content is cr…" at bounding box center [920, 376] width 321 height 95
drag, startPoint x: 917, startPoint y: 389, endPoint x: 863, endPoint y: 314, distance: 92.4
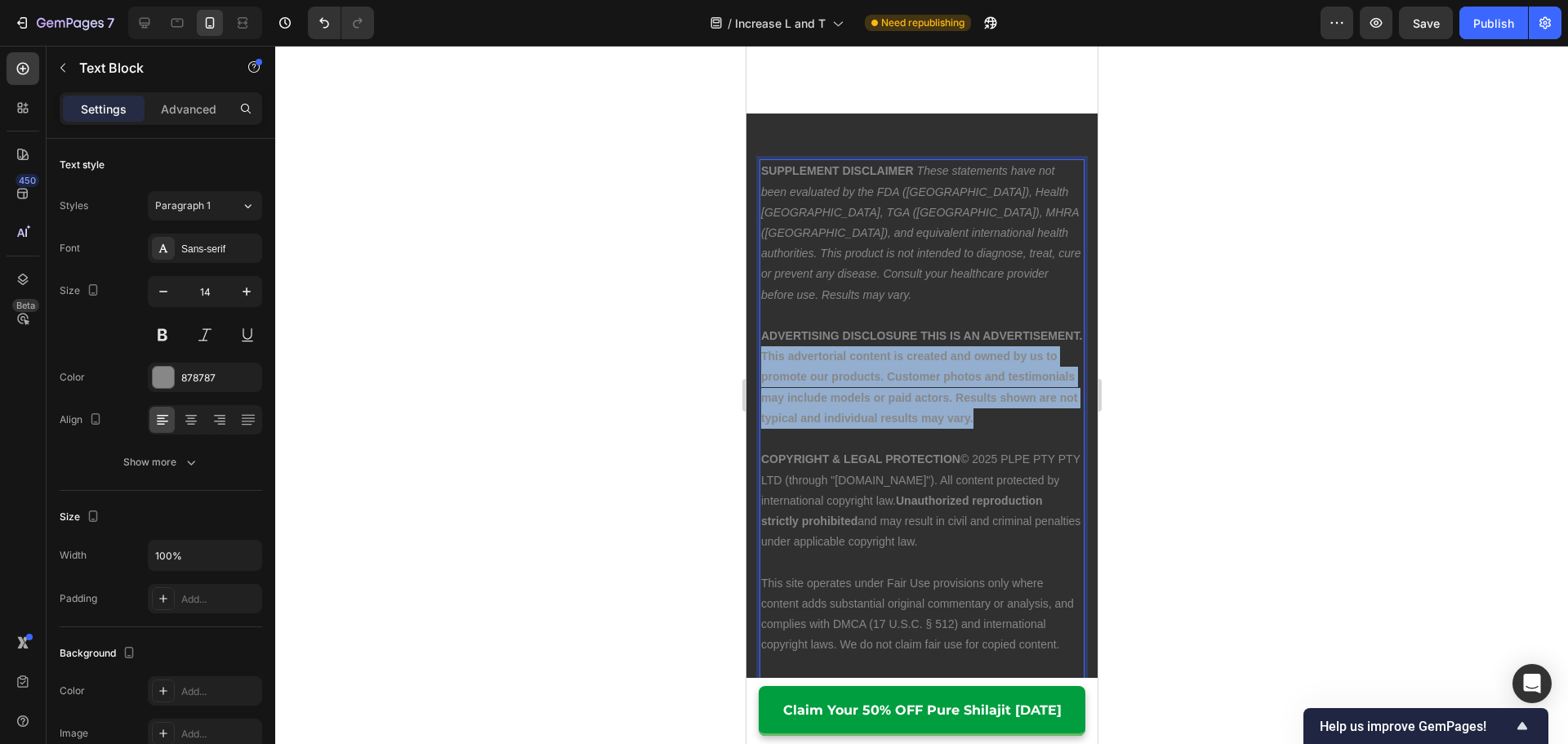
click at [863, 325] on p "ADVERTISING DISCLOSURE THIS IS AN ADVERTISEMENT. This advertorial content is cr…" at bounding box center [921, 376] width 322 height 103
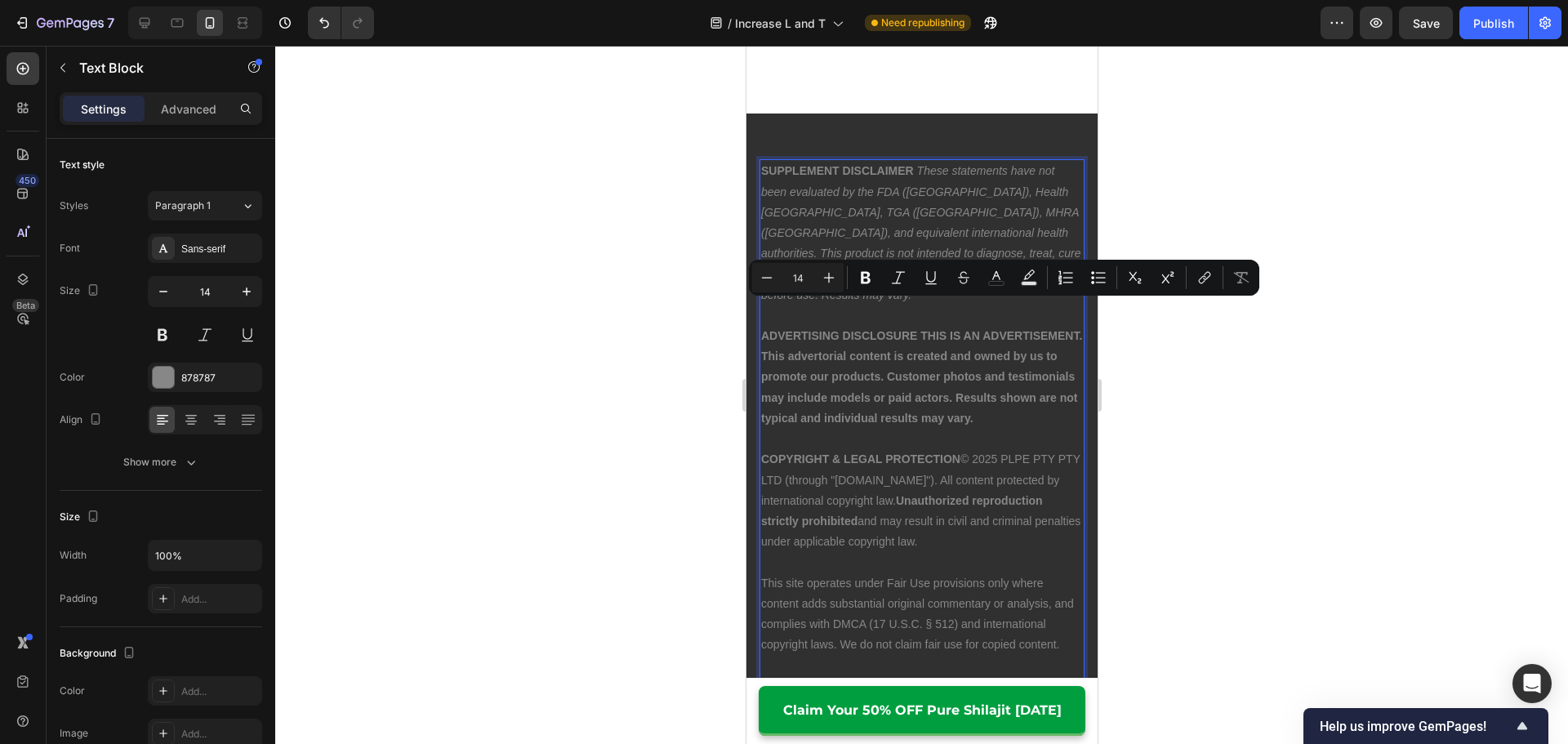
click at [944, 334] on p "ADVERTISING DISCLOSURE THIS IS AN ADVERTISEMENT. This advertorial content is cr…" at bounding box center [921, 376] width 322 height 103
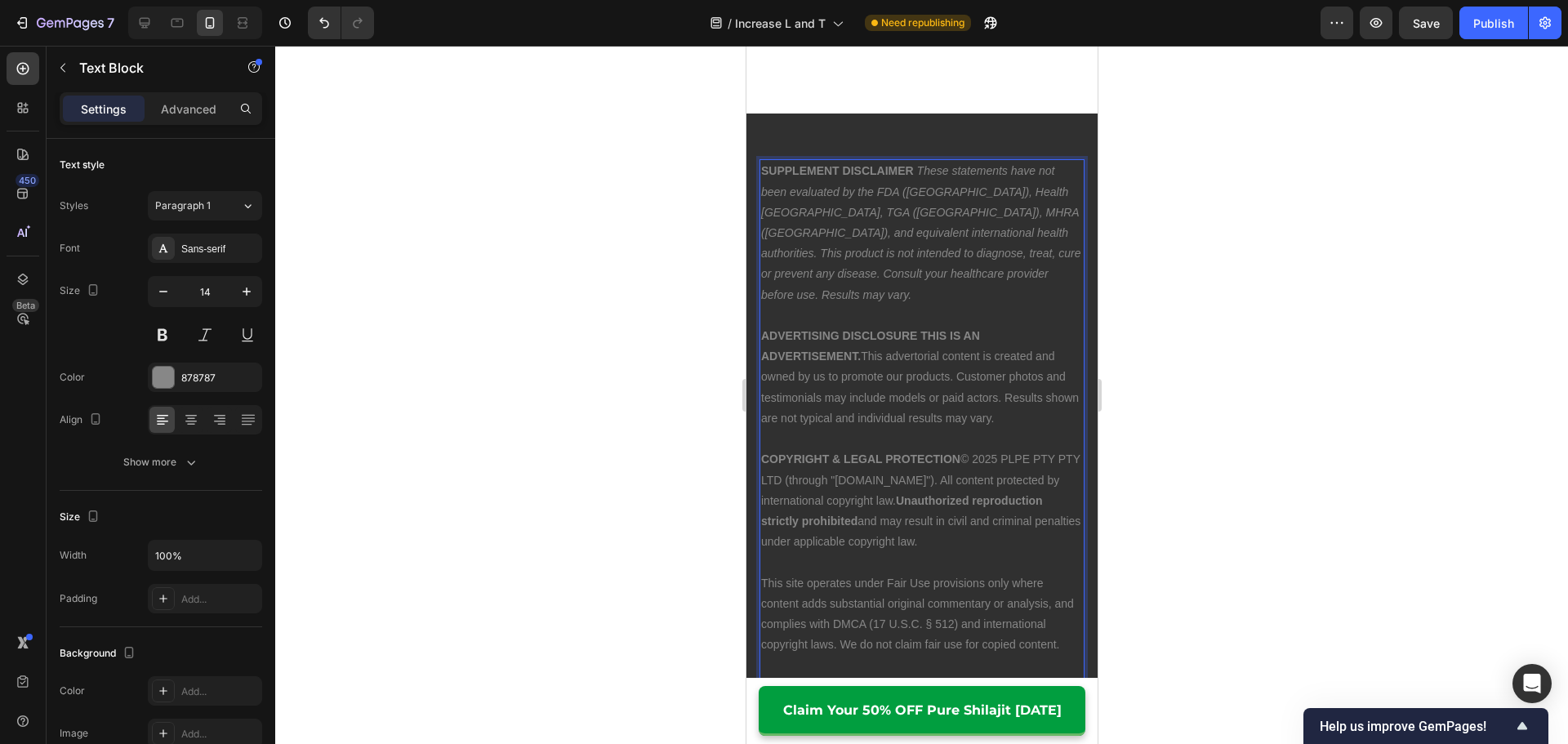
click at [918, 329] on strong "ADVERTISING DISCLOSURE THIS IS AN ADVERTISEMENT." at bounding box center [869, 345] width 218 height 33
click at [1177, 295] on div at bounding box center [921, 394] width 1293 height 698
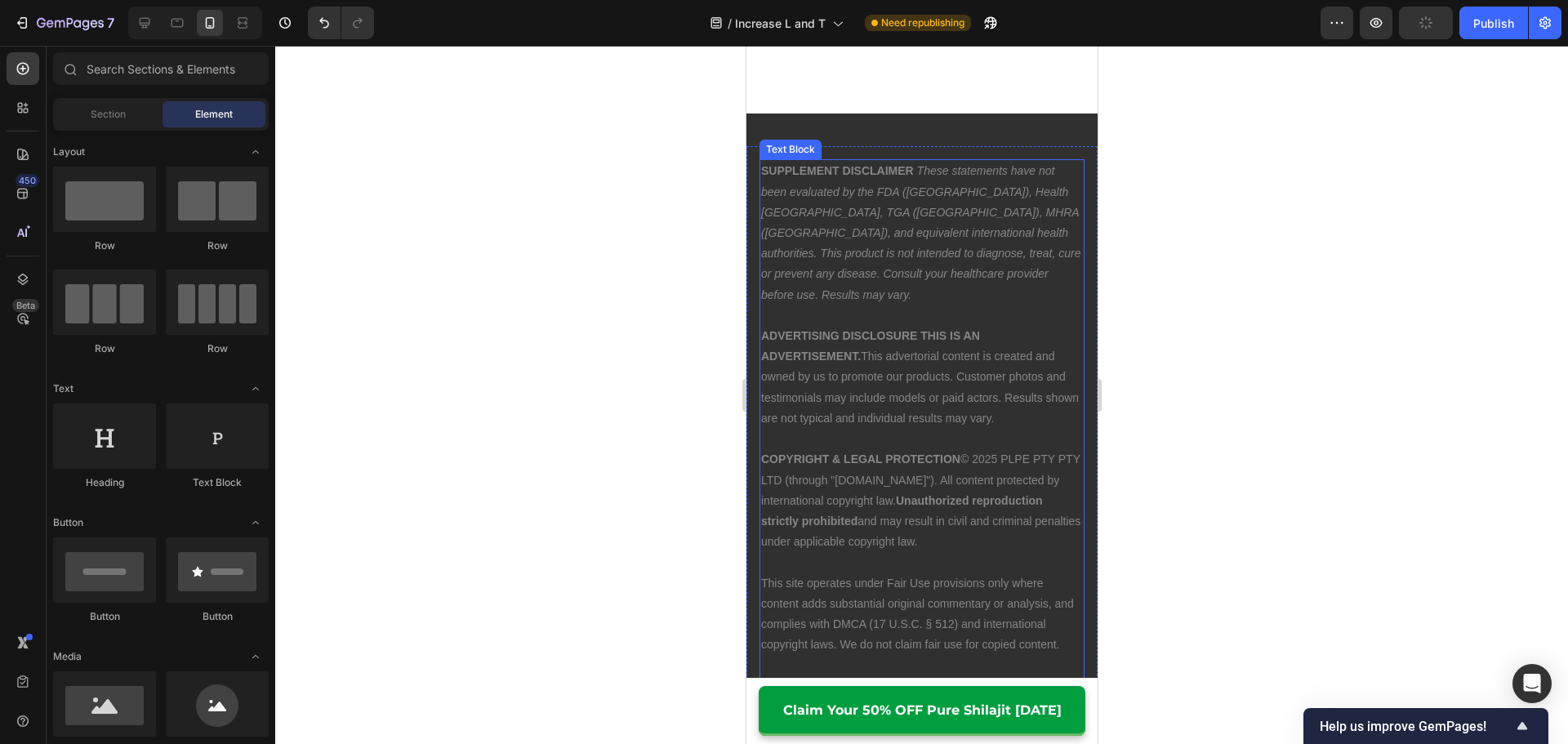
click at [1054, 372] on p "ADVERTISING DISCLOSURE THIS IS AN ADVERTISEMENT. This advertorial content is cr…" at bounding box center [921, 376] width 322 height 103
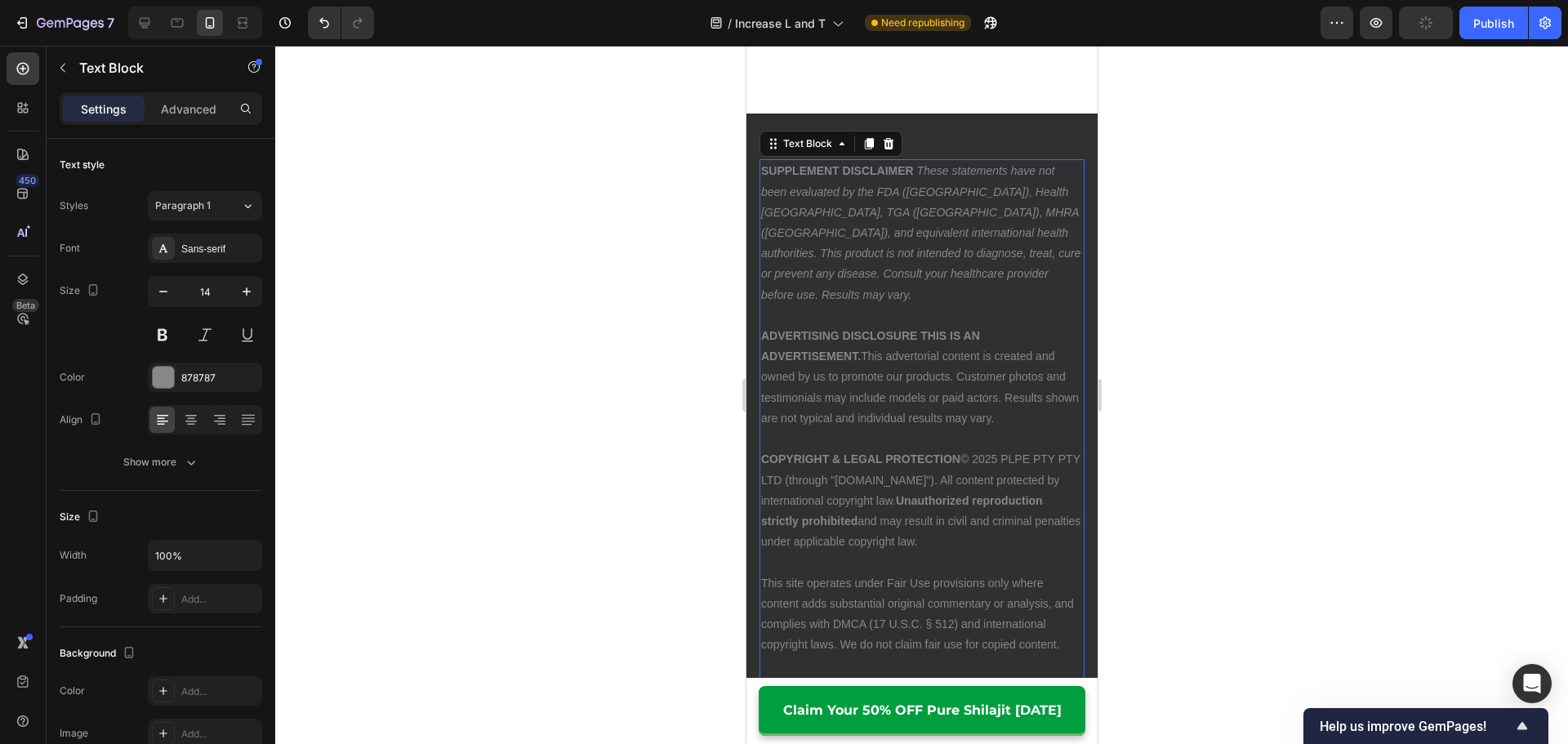
click at [1180, 384] on div at bounding box center [921, 394] width 1293 height 698
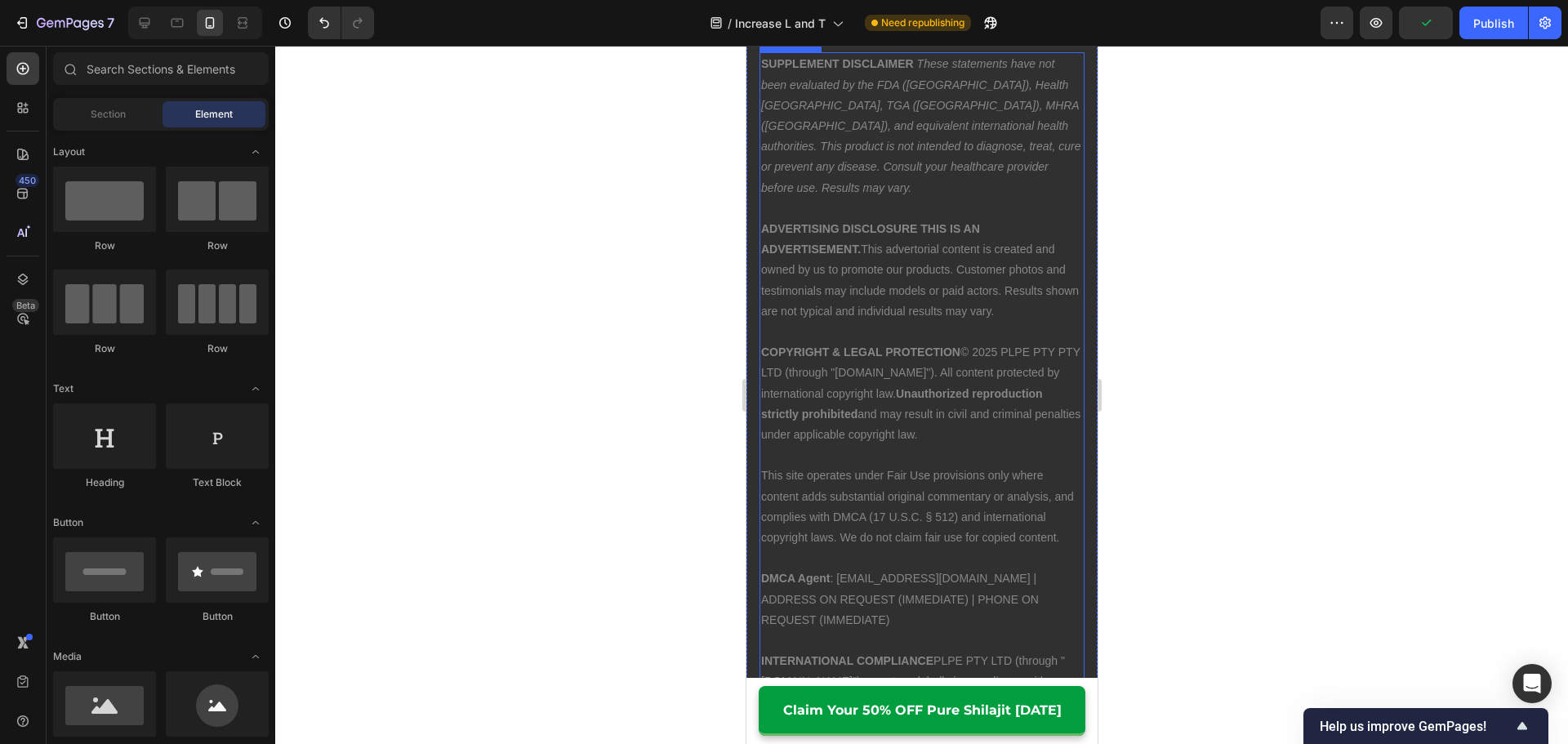
scroll to position [13540, 0]
click at [1026, 289] on p "ADVERTISING DISCLOSURE THIS IS AN ADVERTISEMENT. This advertorial content is cr…" at bounding box center [921, 269] width 322 height 103
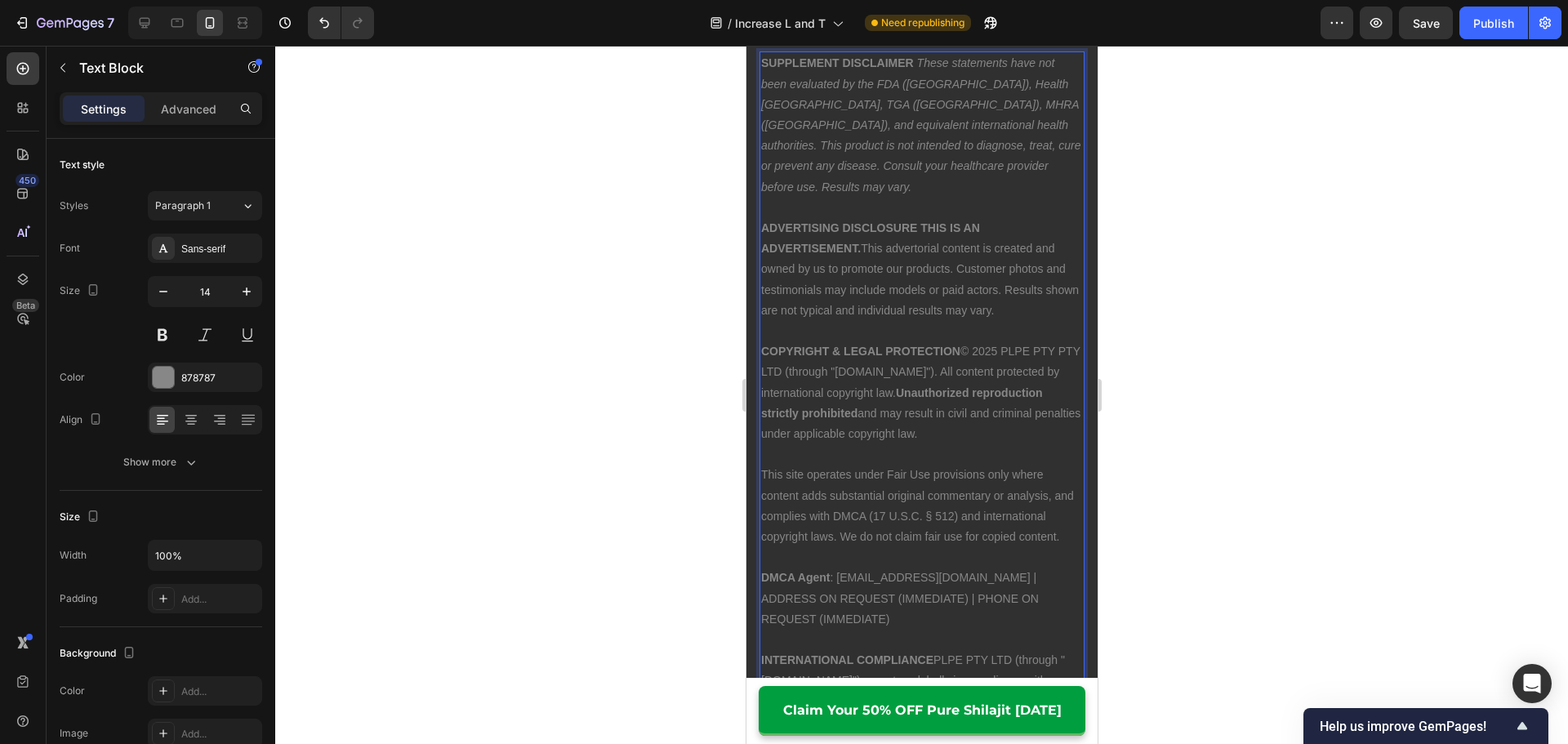
click at [1037, 285] on p "ADVERTISING DISCLOSURE THIS IS AN ADVERTISEMENT. This advertorial content is cr…" at bounding box center [921, 269] width 322 height 103
click at [994, 407] on p "COPYRIGHT & LEGAL PROTECTION © 2025 PLPE PTY PTY LTD (through "[DOMAIN_NAME]").…" at bounding box center [921, 392] width 322 height 103
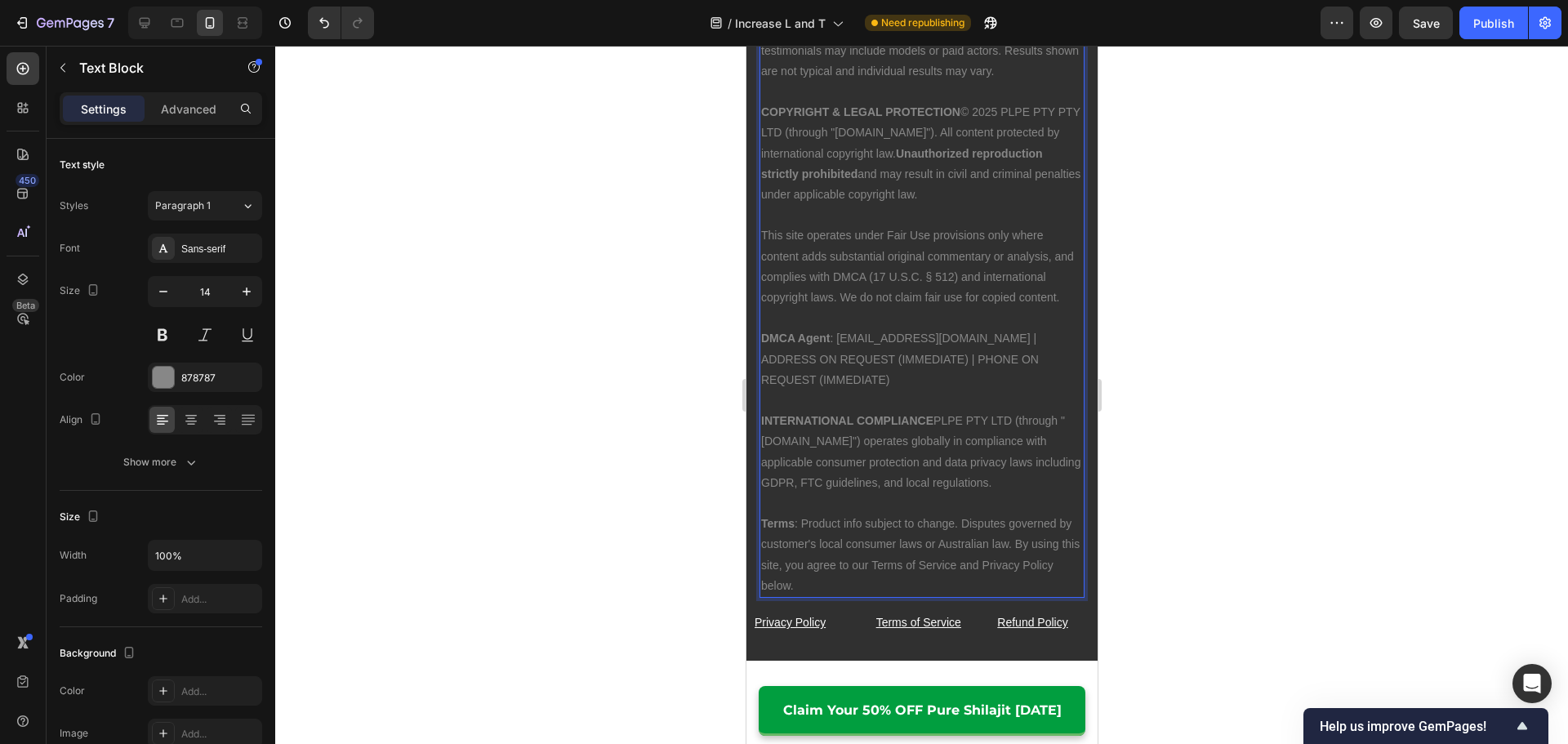
scroll to position [13785, 0]
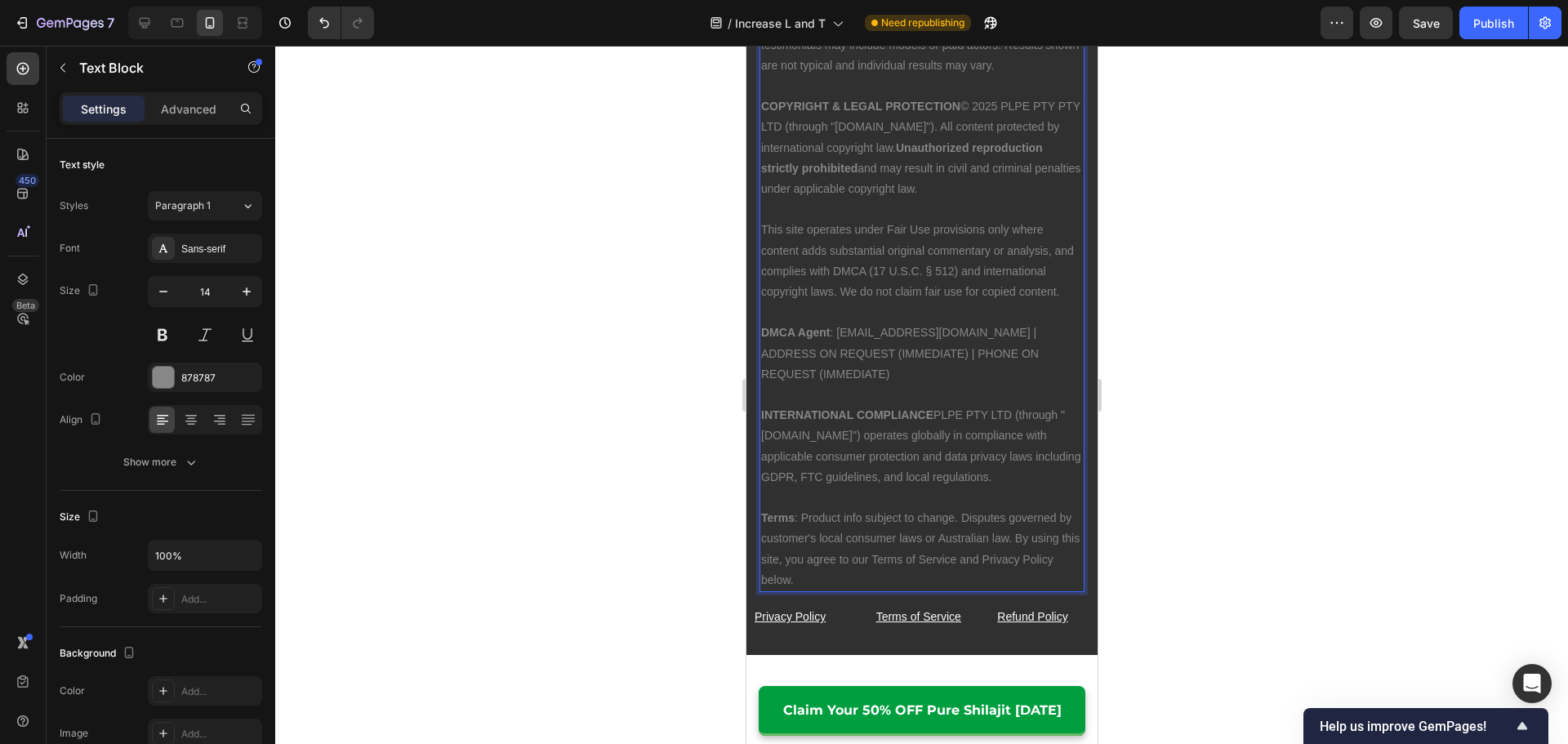
click at [989, 322] on p "DMCA Agent : [EMAIL_ADDRESS][DOMAIN_NAME] | ADDRESS ON REQUEST (IMMEDIATE) | PH…" at bounding box center [921, 354] width 322 height 62
click at [985, 322] on p "DMCA Agent : [EMAIL_ADDRESS][DOMAIN_NAME] | ADDRESS ON REQUEST (IMMEDIATE) | PH…" at bounding box center [921, 354] width 322 height 62
click at [881, 332] on p "DMCA Agent : [EMAIL_ADDRESS][DOMAIN_NAME] | ADDRESS: ON REQUEST (IMMEDIATE) | P…" at bounding box center [921, 354] width 322 height 62
click at [1139, 351] on div at bounding box center [921, 394] width 1293 height 698
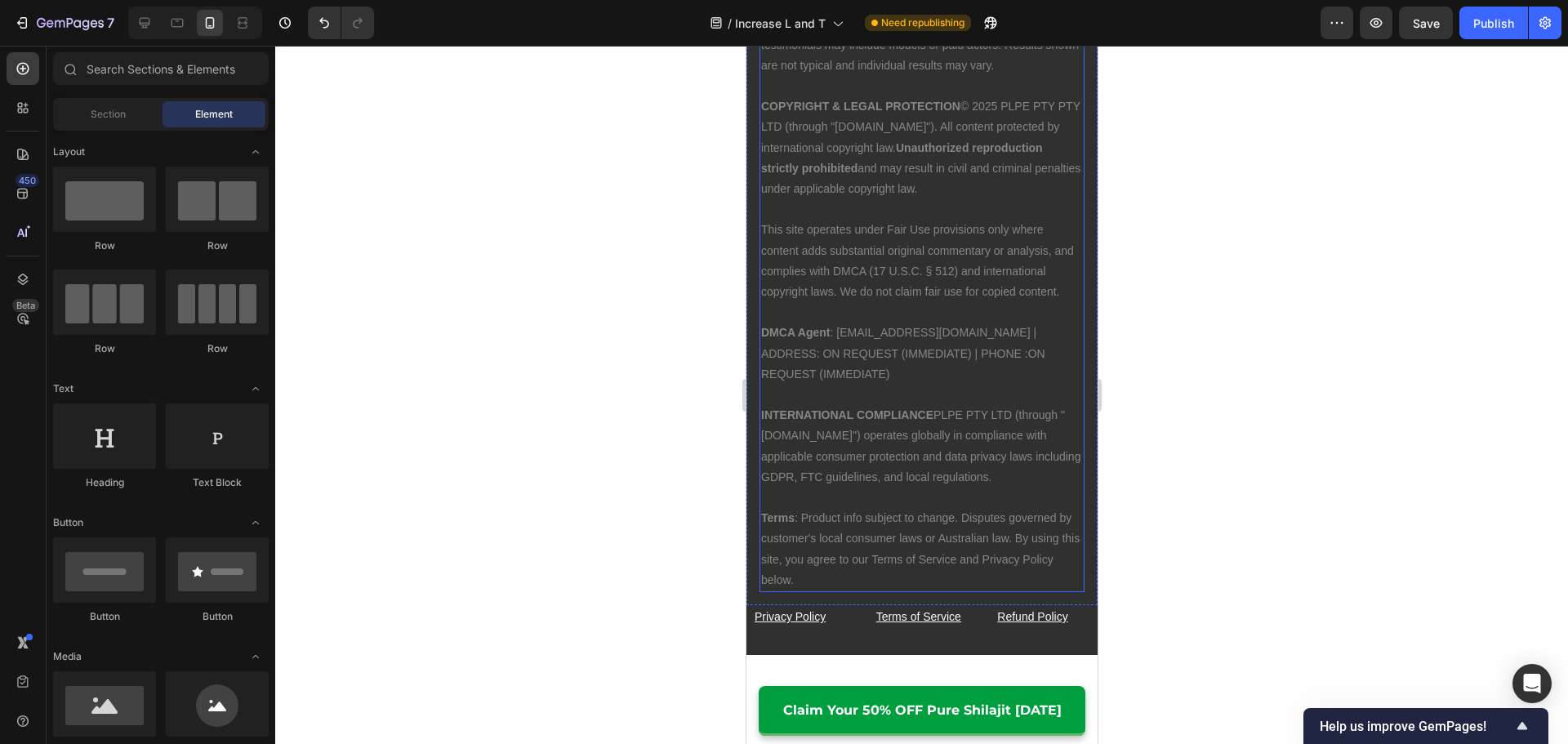
click at [906, 339] on p "DMCA Agent : [EMAIL_ADDRESS][DOMAIN_NAME] | ADDRESS: ON REQUEST (IMMEDIATE) | P…" at bounding box center [921, 354] width 322 height 62
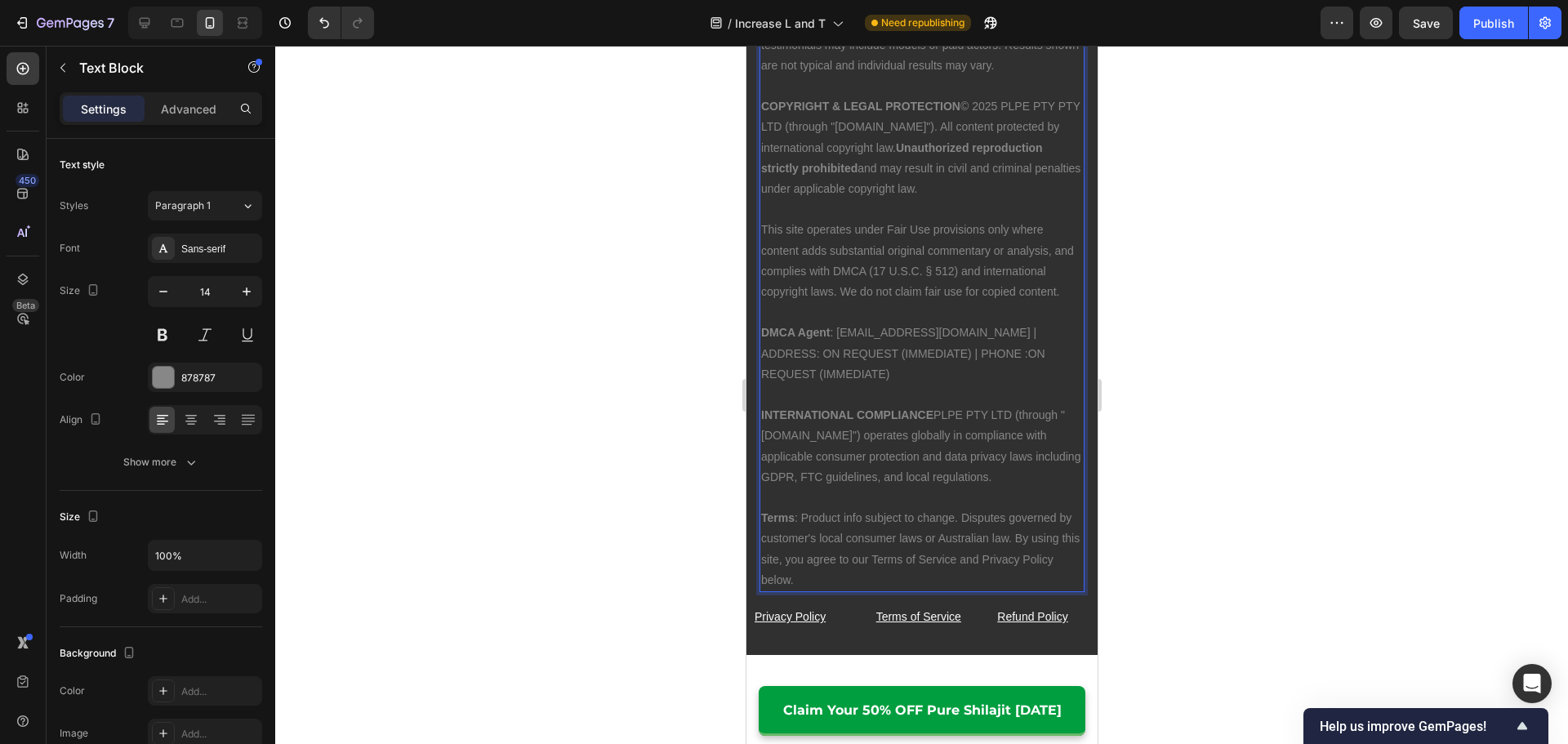
click at [887, 333] on p "DMCA Agent : [EMAIL_ADDRESS][DOMAIN_NAME] | ADDRESS: ON REQUEST (IMMEDIATE) | P…" at bounding box center [921, 354] width 322 height 62
click at [1270, 189] on div at bounding box center [921, 394] width 1293 height 698
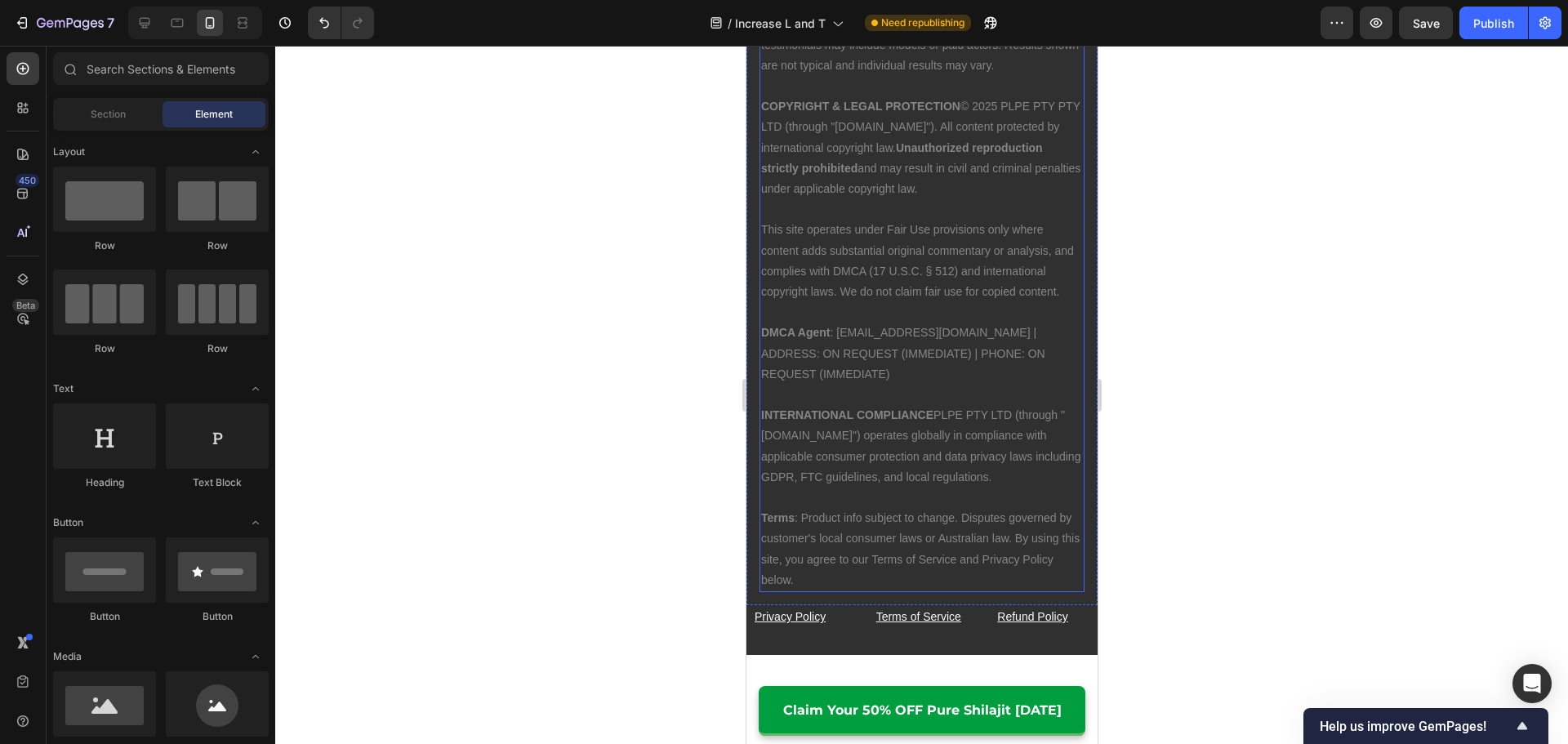
click at [996, 433] on p "INTERNATIONAL COMPLIANCE PLPE PTY LTD (through "[DOMAIN_NAME]") operates global…" at bounding box center [921, 445] width 322 height 82
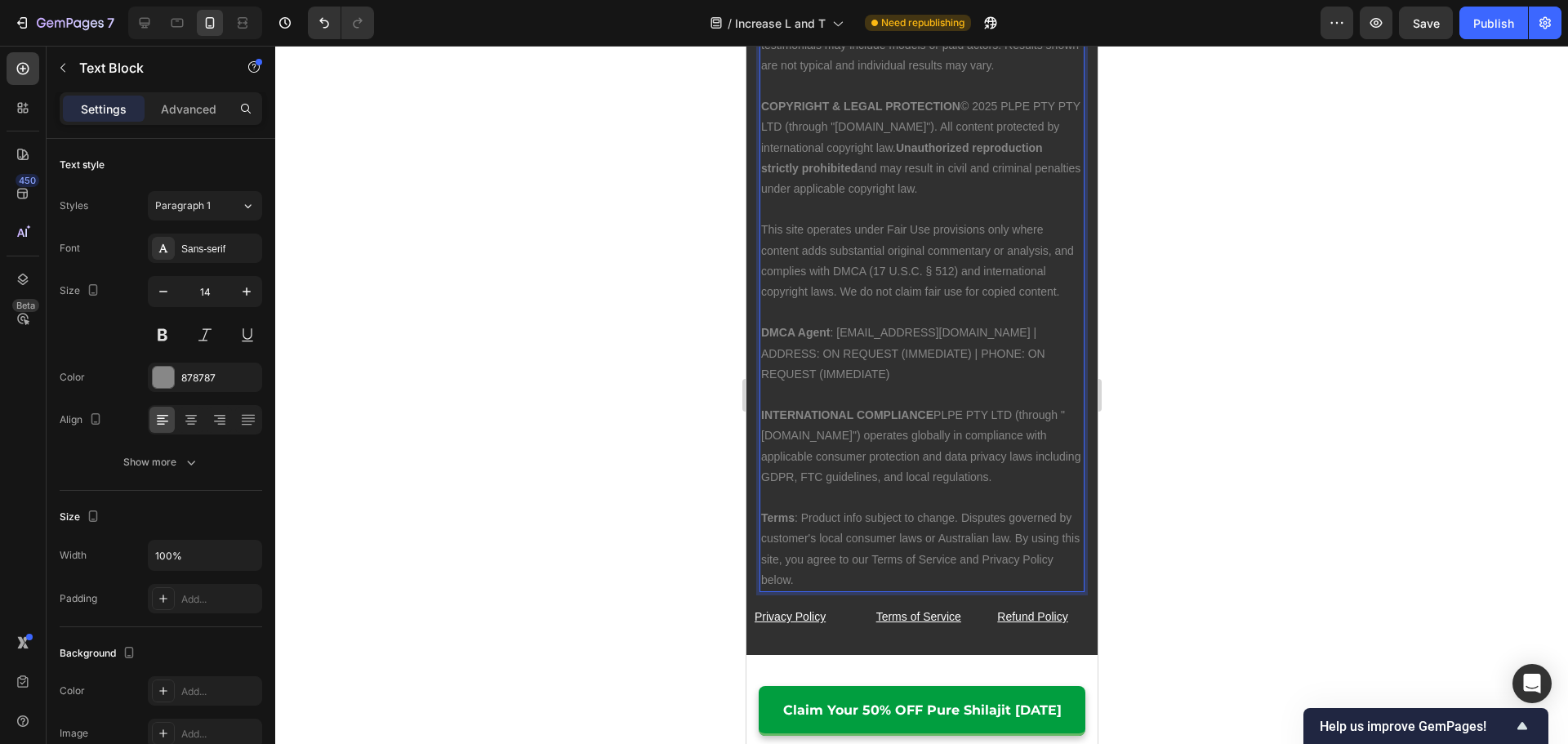
click at [1159, 449] on div at bounding box center [921, 394] width 1293 height 698
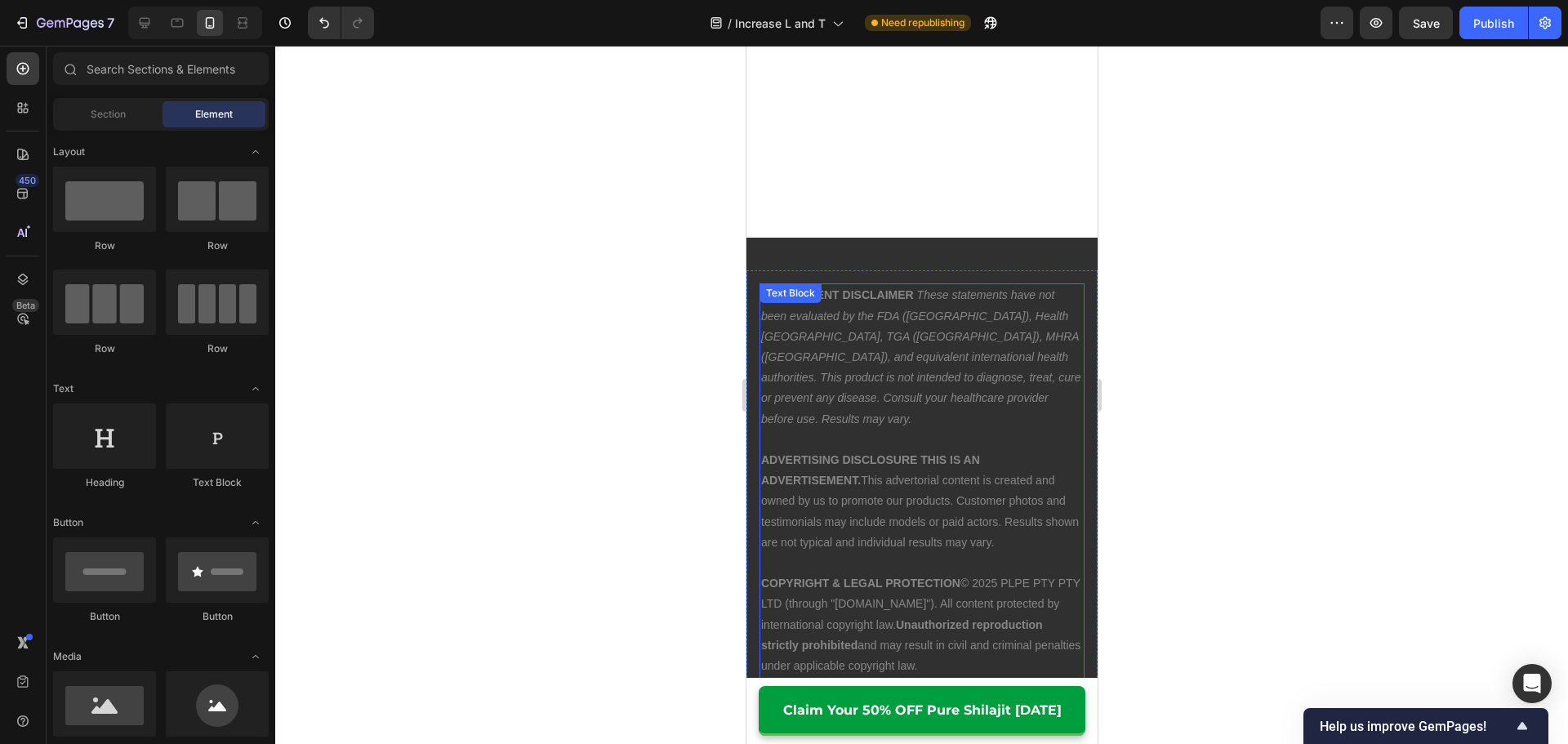
scroll to position [13296, 0]
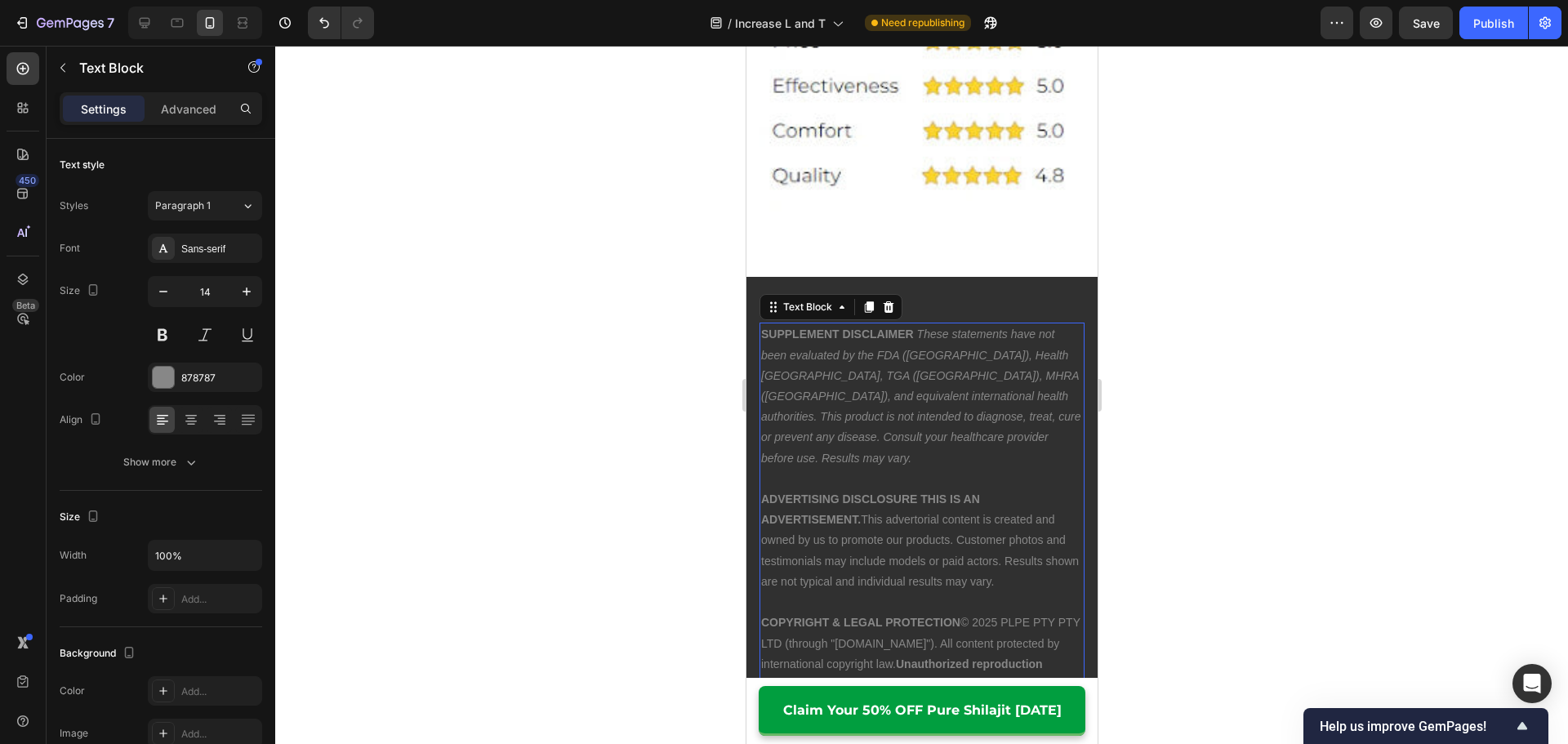
click at [972, 613] on p "COPYRIGHT & LEGAL PROTECTION © 2025 PLPE PTY PTY LTD (through "[DOMAIN_NAME]").…" at bounding box center [921, 664] width 322 height 103
click at [977, 613] on p "COPYRIGHT & LEGAL PROTECTION © 2025 PLPE PTY PTY LTD (through "[DOMAIN_NAME]").…" at bounding box center [921, 664] width 322 height 103
click at [975, 613] on p "COPYRIGHT & LEGAL PROTECTION © 2025 PLPE PTY PTY LTD (through "[DOMAIN_NAME]").…" at bounding box center [921, 664] width 322 height 103
click at [1198, 562] on div at bounding box center [921, 394] width 1293 height 698
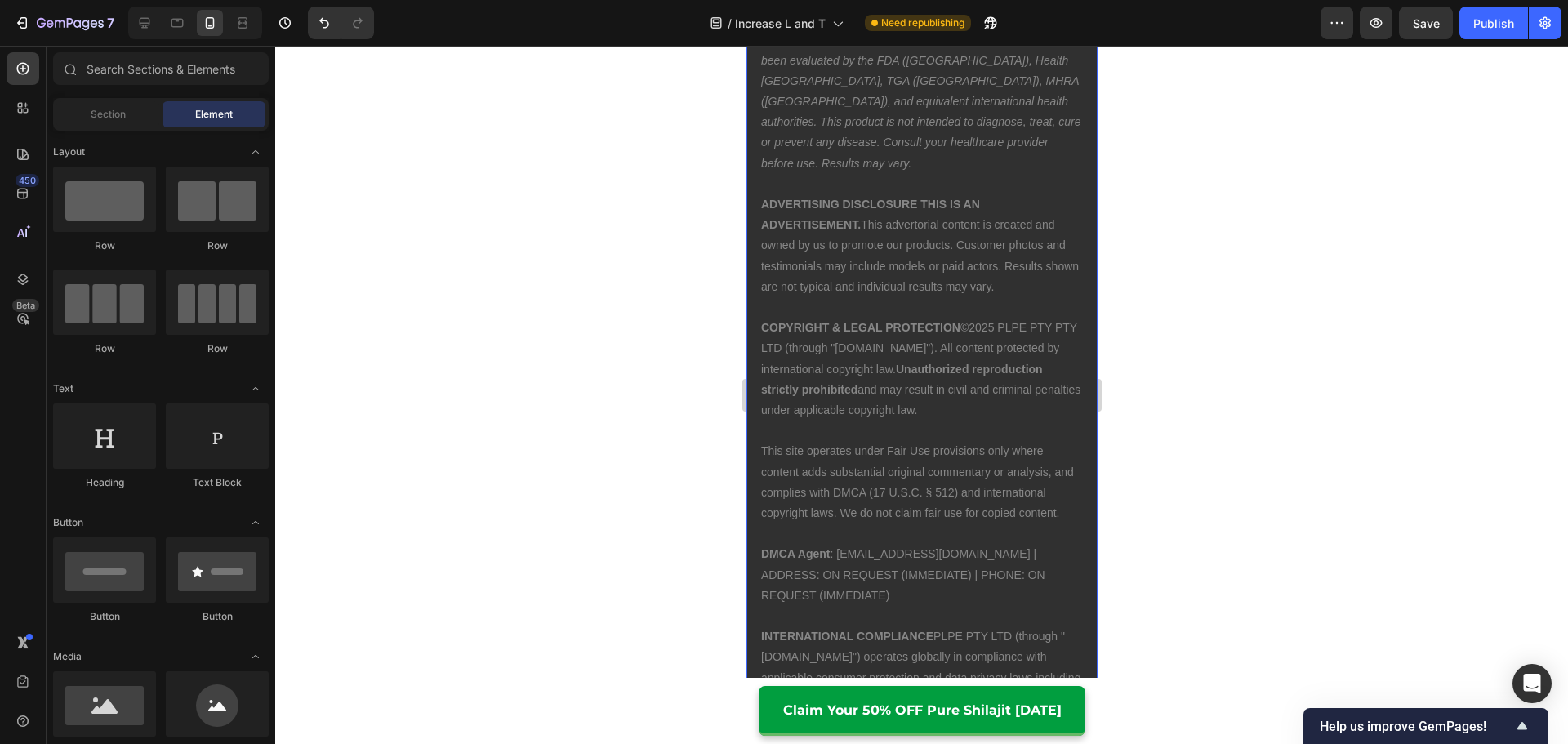
scroll to position [13458, 0]
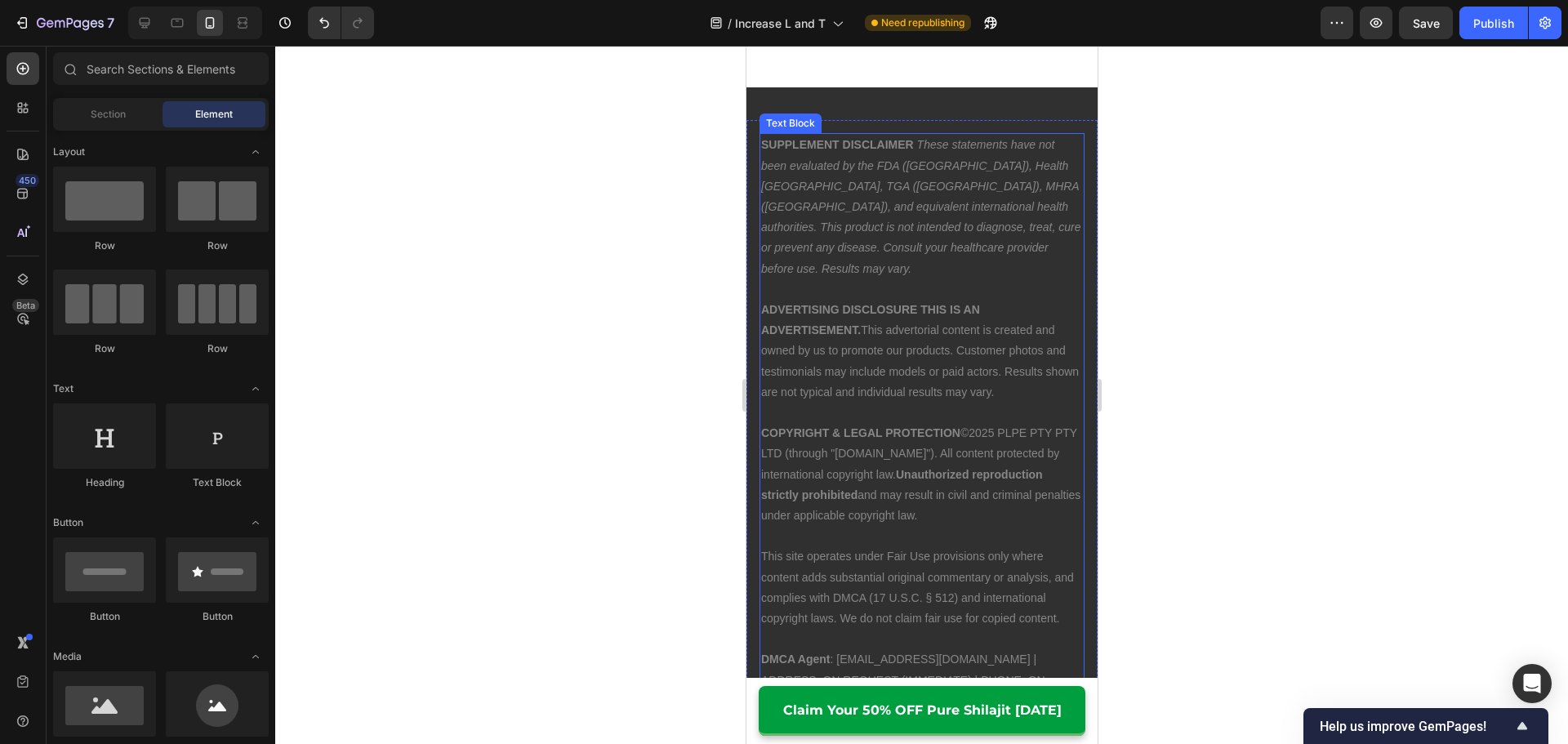
click at [887, 546] on p "This site operates under Fair Use provisions only where content adds substantia…" at bounding box center [921, 587] width 322 height 82
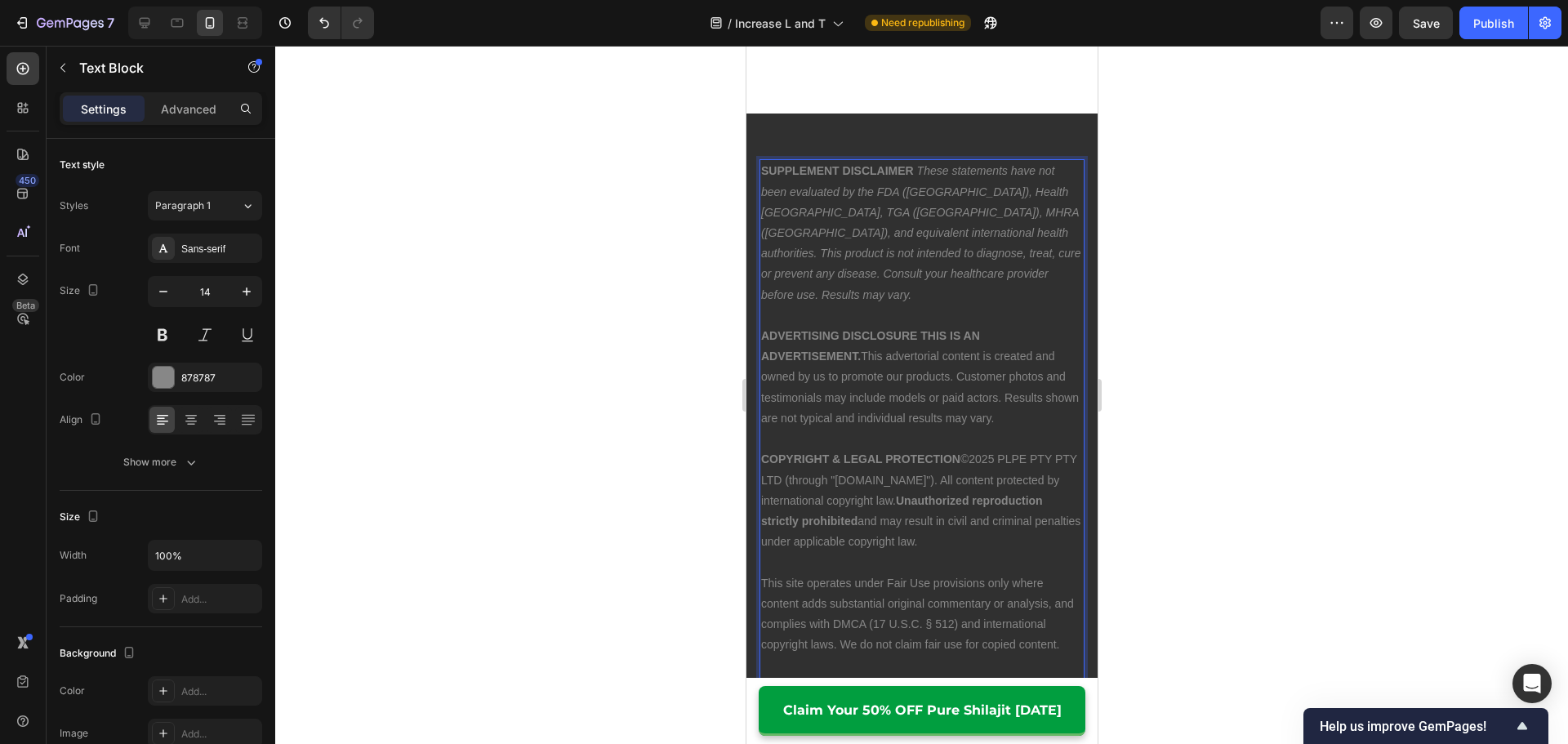
click at [890, 573] on p "This site operates under Fair Use provisions only where content adds substantia…" at bounding box center [921, 614] width 322 height 82
drag, startPoint x: 886, startPoint y: 536, endPoint x: 995, endPoint y: 486, distance: 119.9
click at [983, 573] on p "This site operates under Fair Use provisions only where content adds substantia…" at bounding box center [921, 614] width 322 height 82
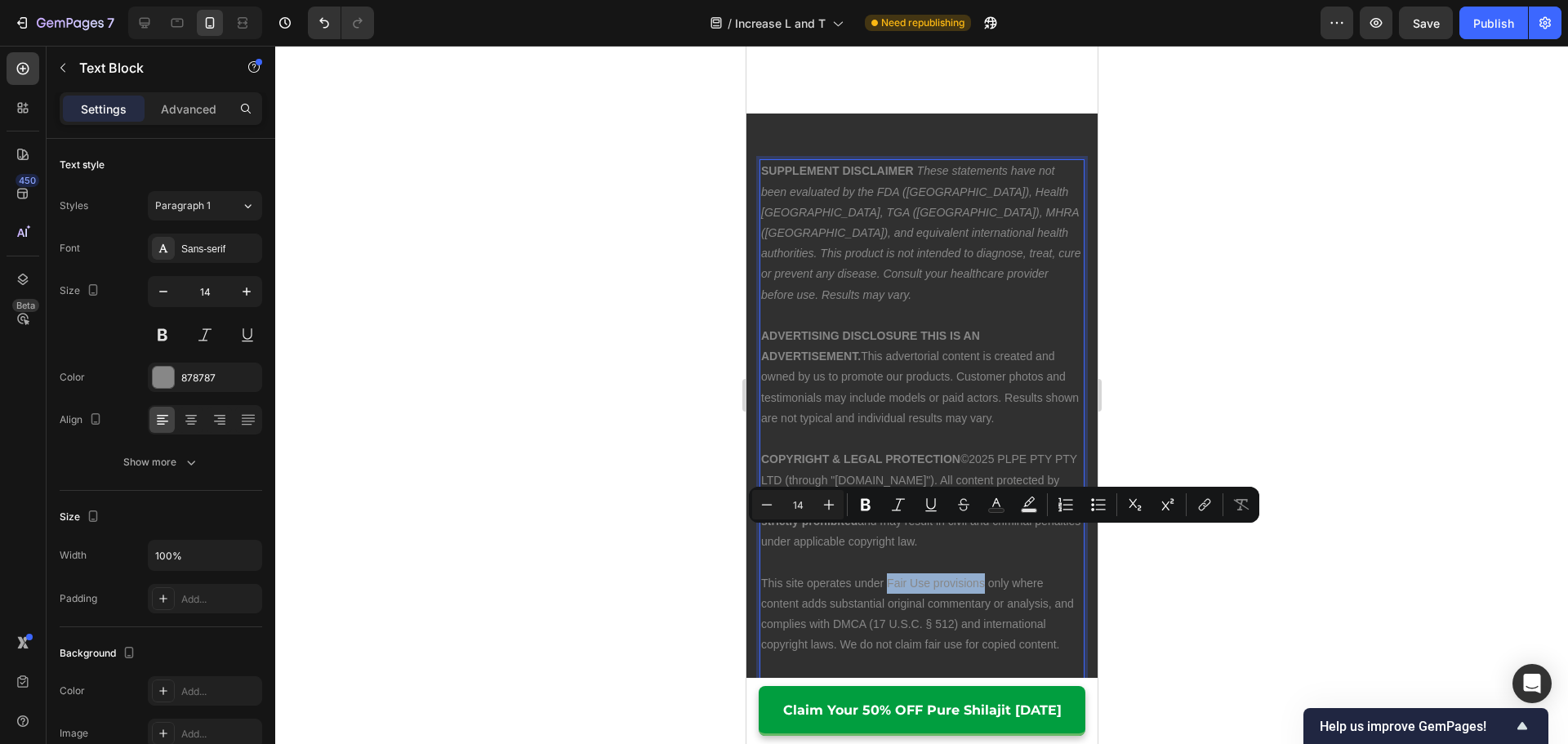
copy p "Fair Use provisions"
click at [921, 428] on p "Rich Text Editor. Editing area: main" at bounding box center [921, 439] width 322 height 21
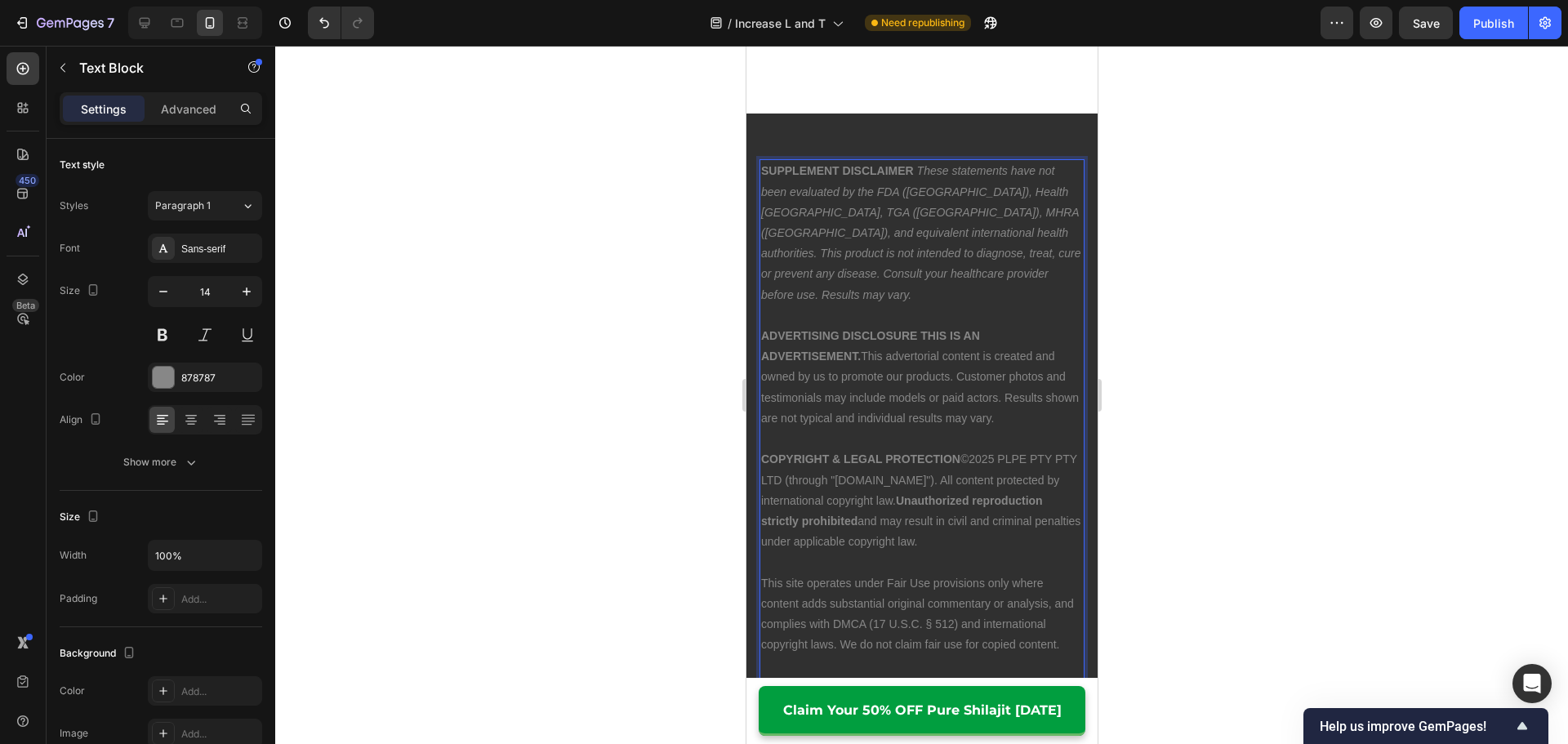
copy div "LOREMIPSUM DOLORSITAM Conse adipiscing elit sed doei temporinc ut lab ETD (MAG)…"
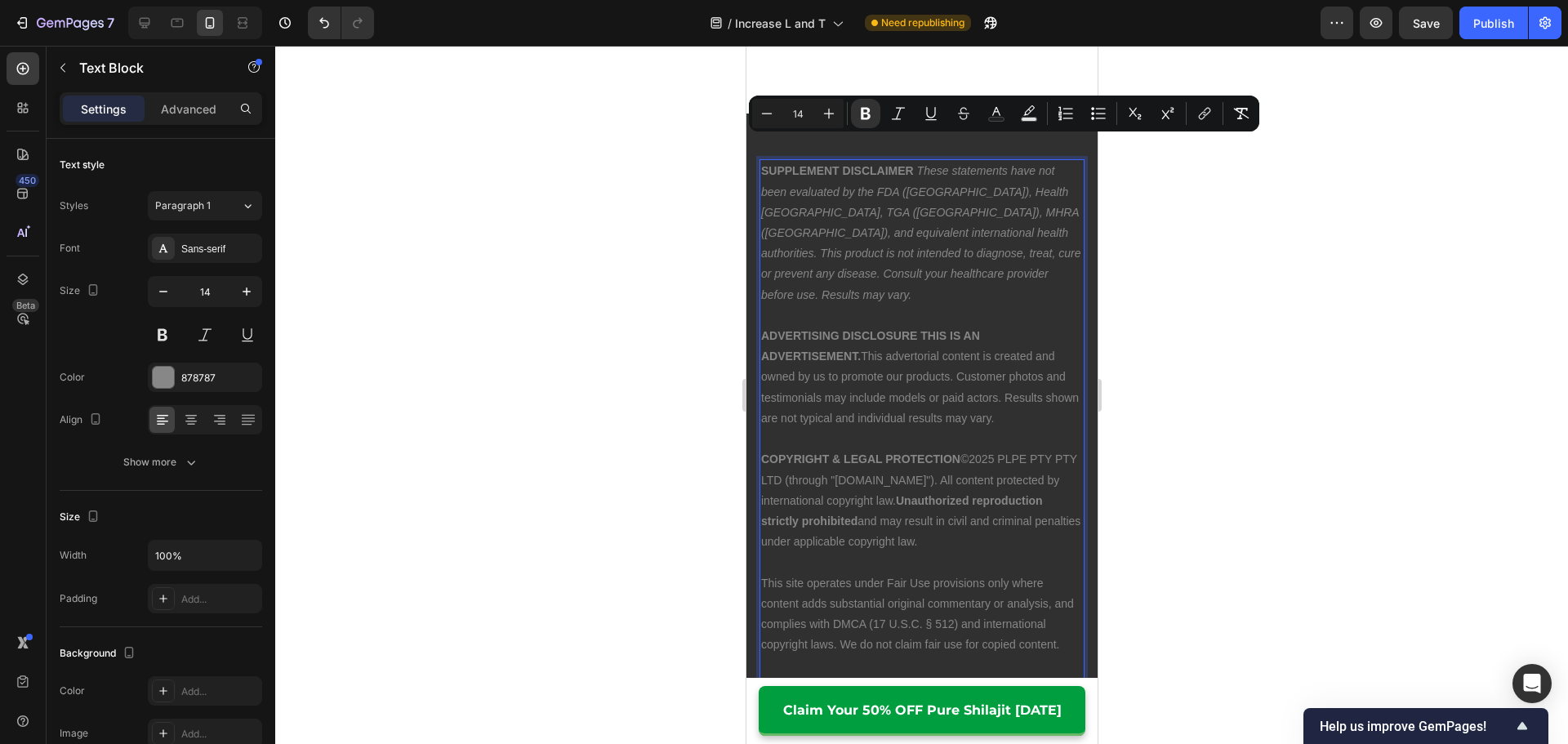
click at [868, 484] on p "COPYRIGHT & LEGAL PROTECTION ©2025 PLPE PTY PTY LTD (through "[DOMAIN_NAME]"). …" at bounding box center [921, 500] width 322 height 103
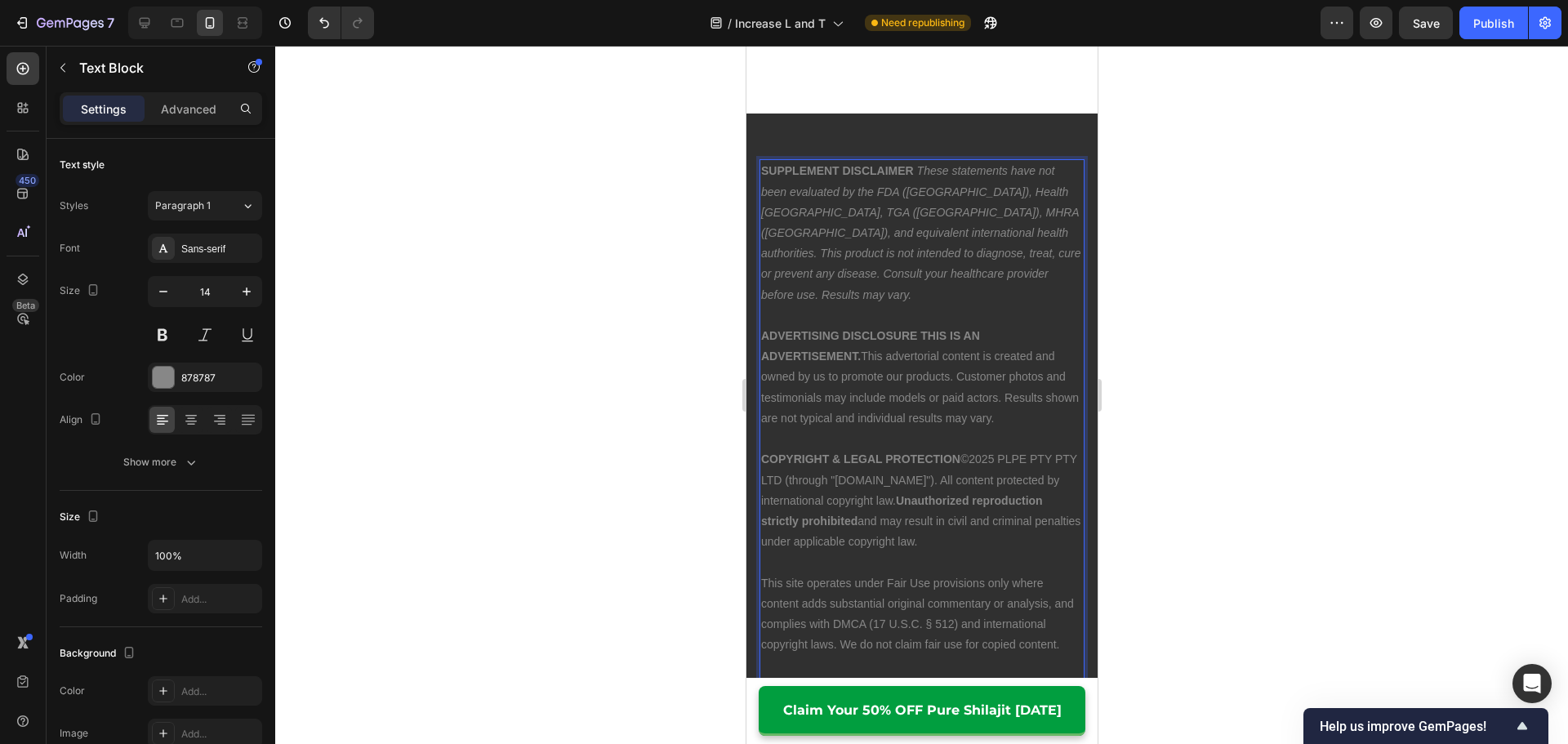
click at [995, 467] on p "COPYRIGHT & LEGAL PROTECTION ©2025 PLPE PTY PTY LTD (through "[DOMAIN_NAME]"). …" at bounding box center [921, 500] width 322 height 103
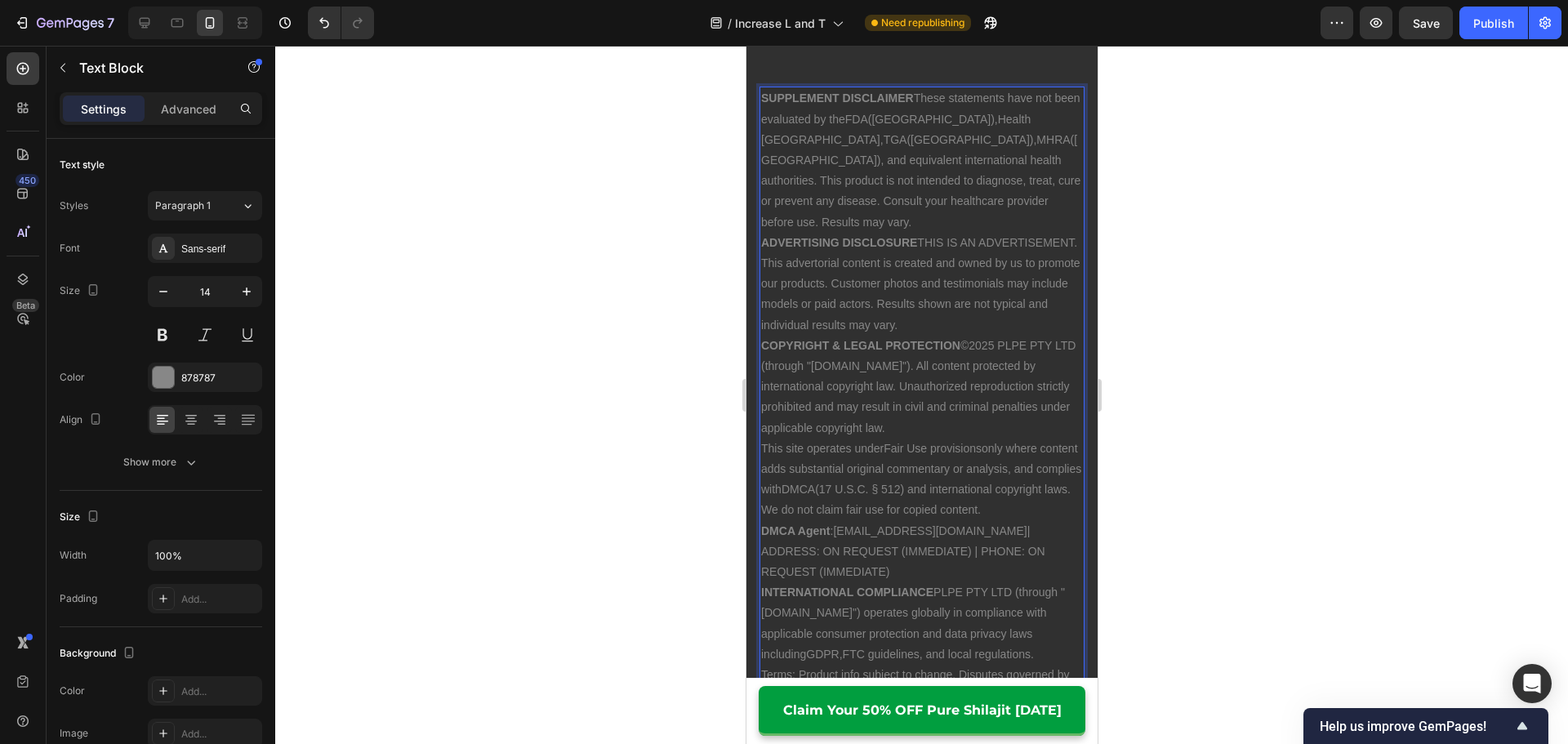
scroll to position [13431, 0]
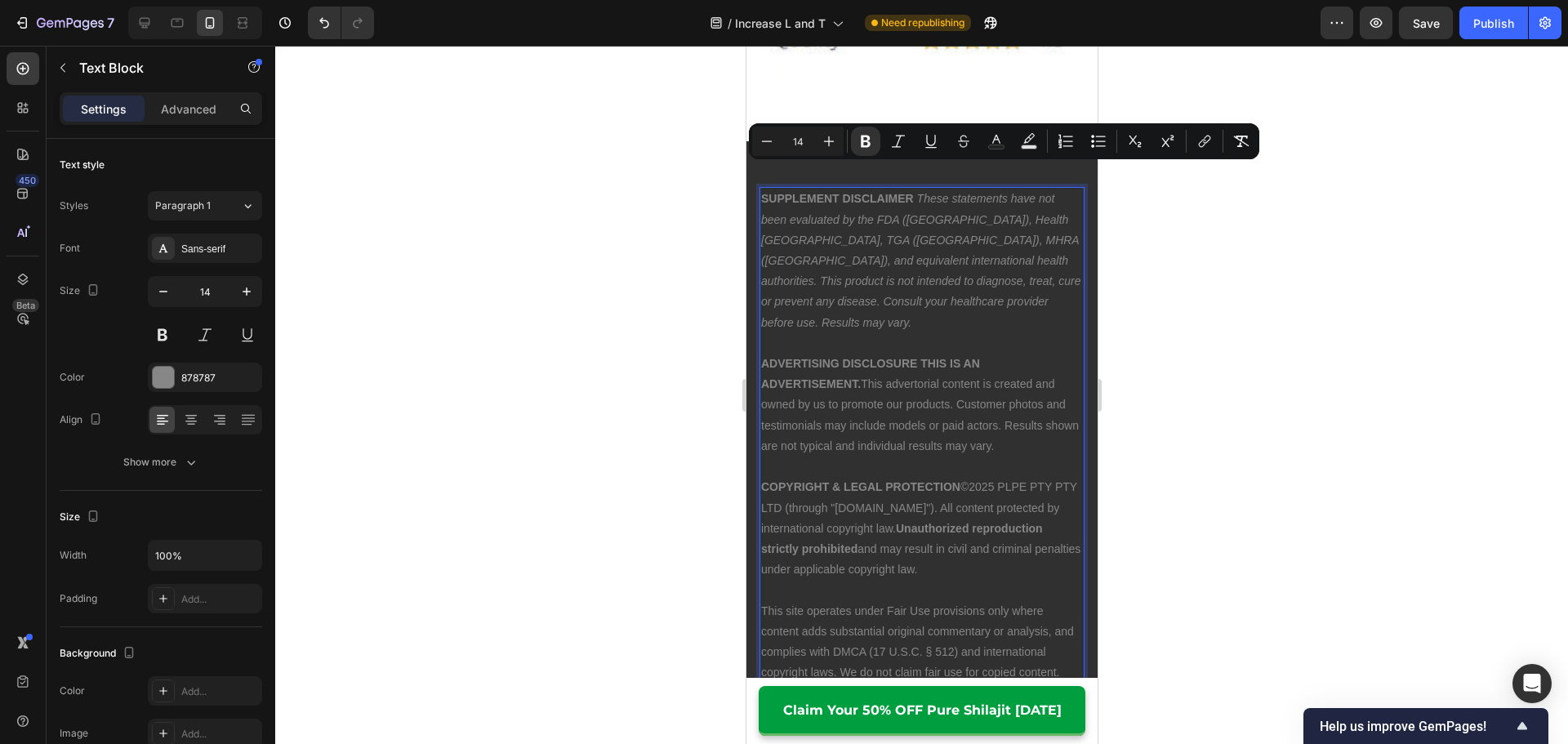
click at [1017, 258] on icon "These statements have not been evaluated by the FDA ([GEOGRAPHIC_DATA]), Health…" at bounding box center [920, 260] width 320 height 136
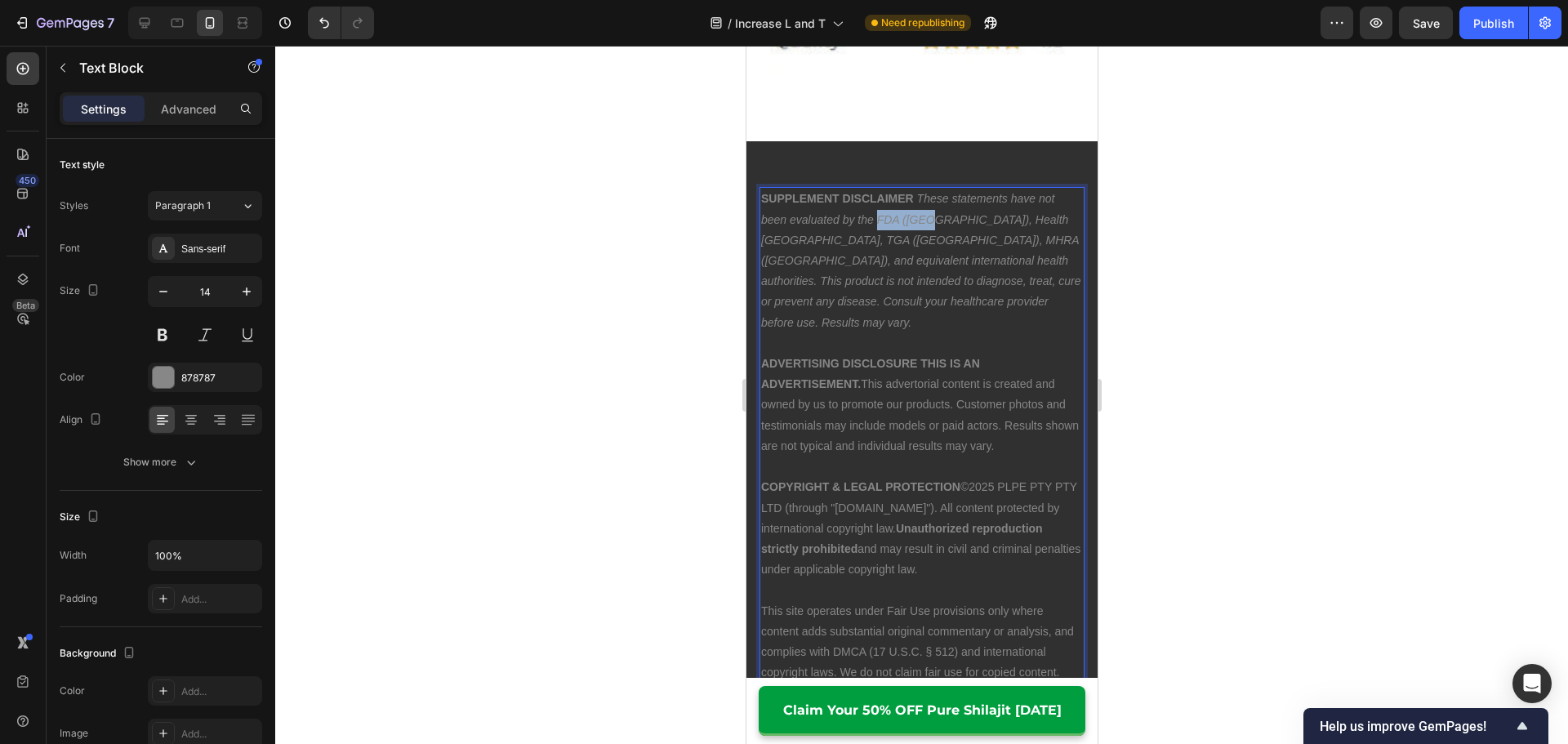
drag, startPoint x: 877, startPoint y: 194, endPoint x: 932, endPoint y: 195, distance: 55.0
click at [932, 195] on icon "These statements have not been evaluated by the FDA ([GEOGRAPHIC_DATA]), Health…" at bounding box center [920, 260] width 320 height 136
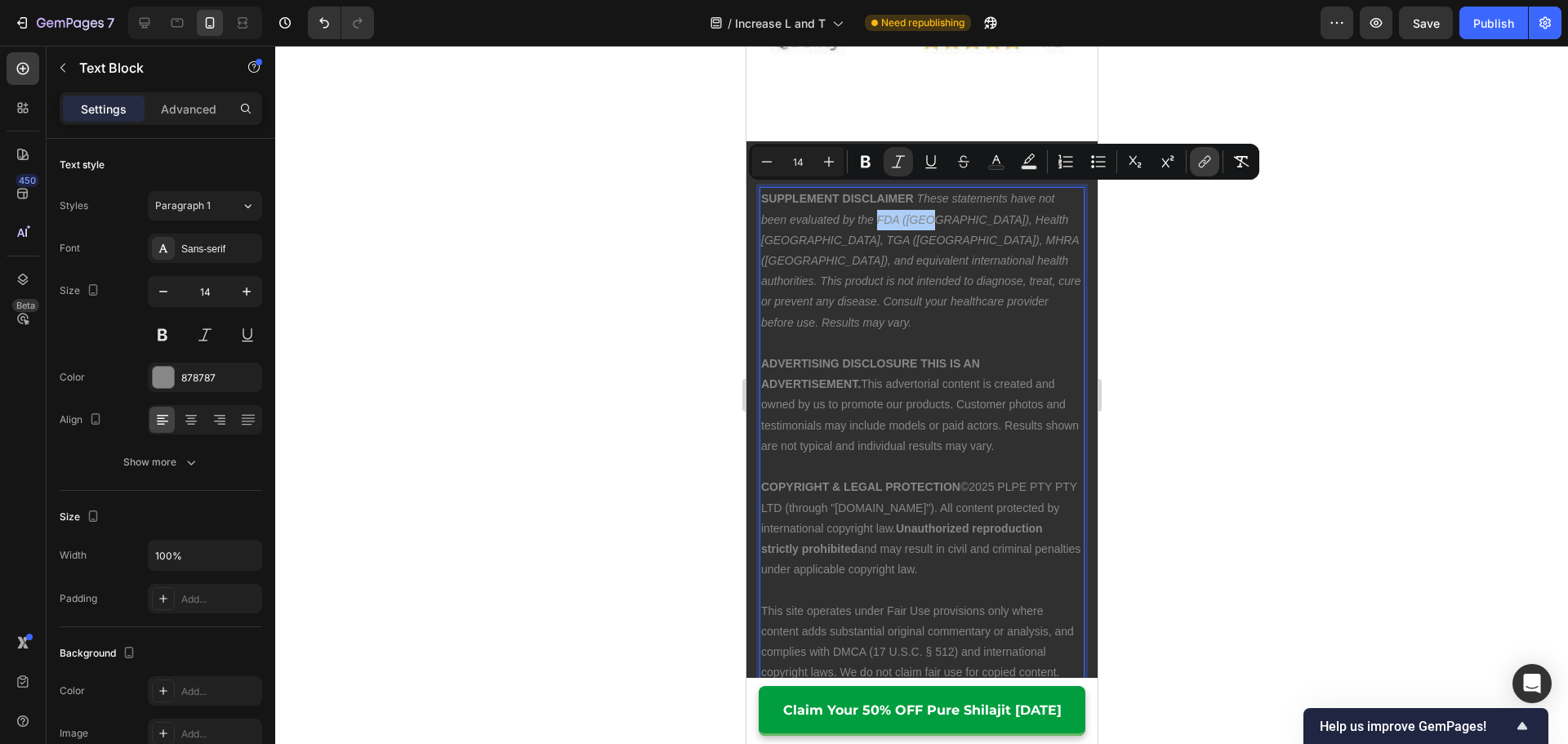
click at [1200, 165] on icon "Editor contextual toolbar" at bounding box center [1204, 161] width 16 height 16
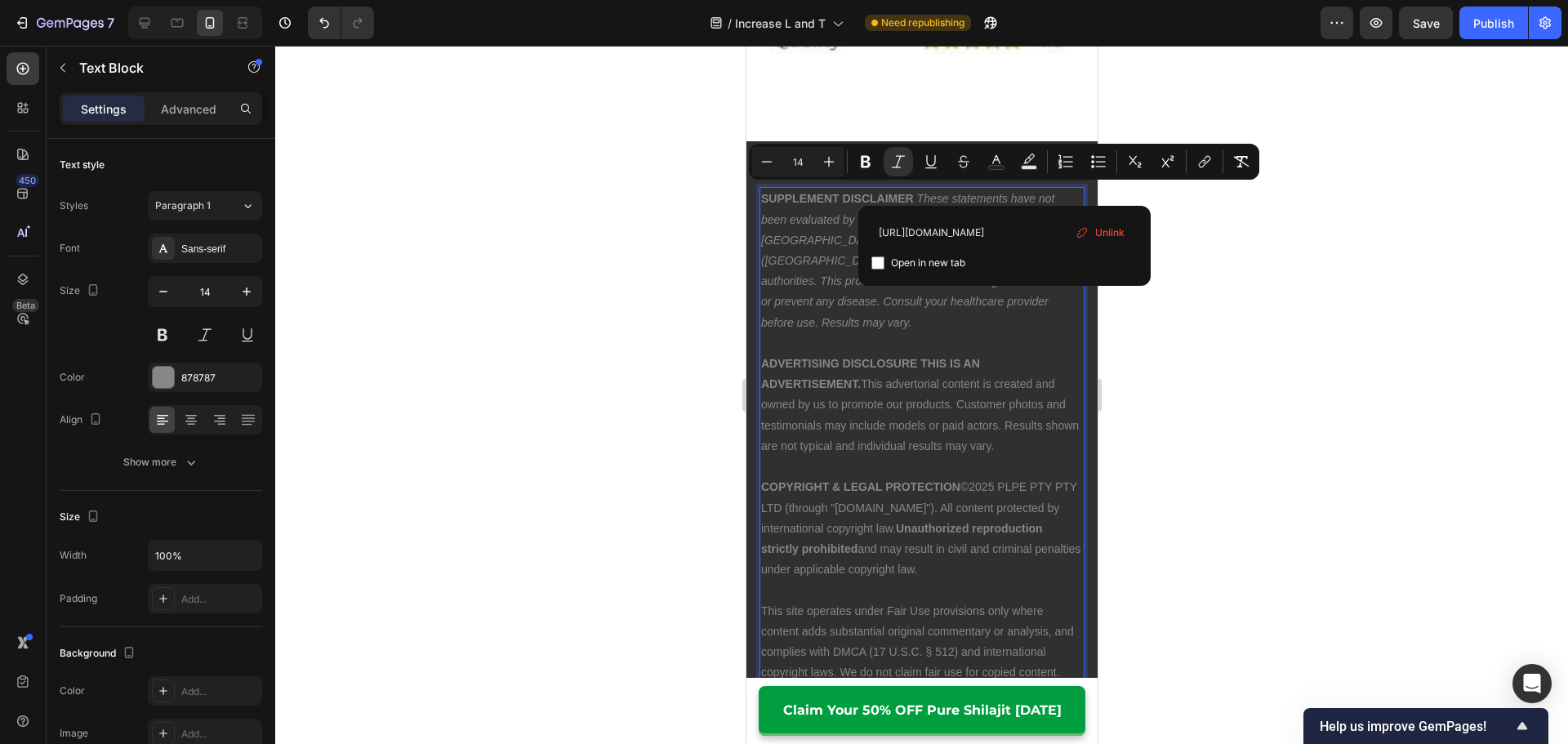
type input "[URL][DOMAIN_NAME]"
click at [909, 266] on span "Open in new tab" at bounding box center [928, 263] width 75 height 20
checkbox input "true"
click at [969, 333] on p "Rich Text Editor. Editing area: main" at bounding box center [921, 343] width 322 height 21
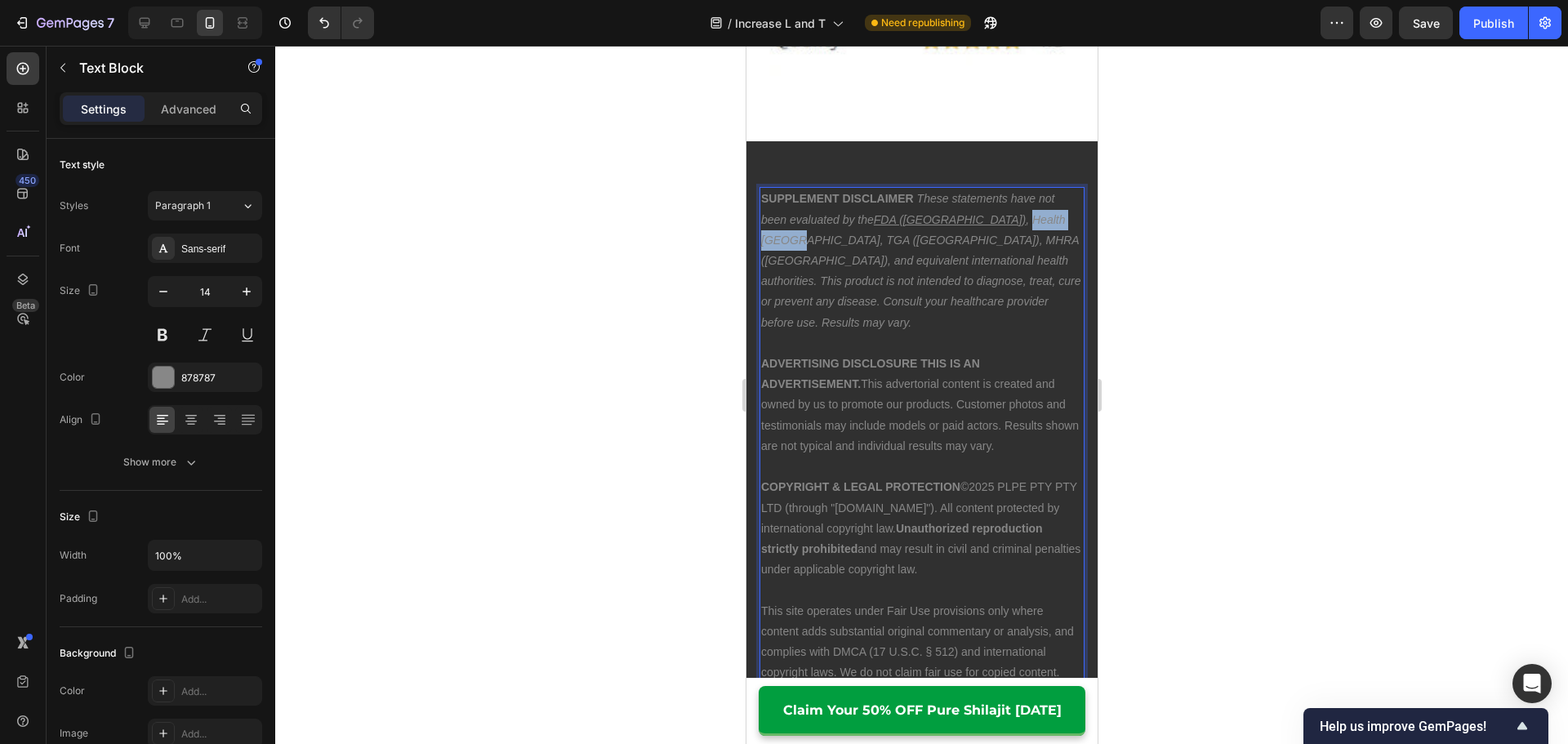
drag, startPoint x: 941, startPoint y: 194, endPoint x: 1013, endPoint y: 198, distance: 72.1
click at [1013, 213] on icon ", Health [GEOGRAPHIC_DATA], TGA ([GEOGRAPHIC_DATA]), MHRA ([GEOGRAPHIC_DATA]), …" at bounding box center [920, 270] width 320 height 116
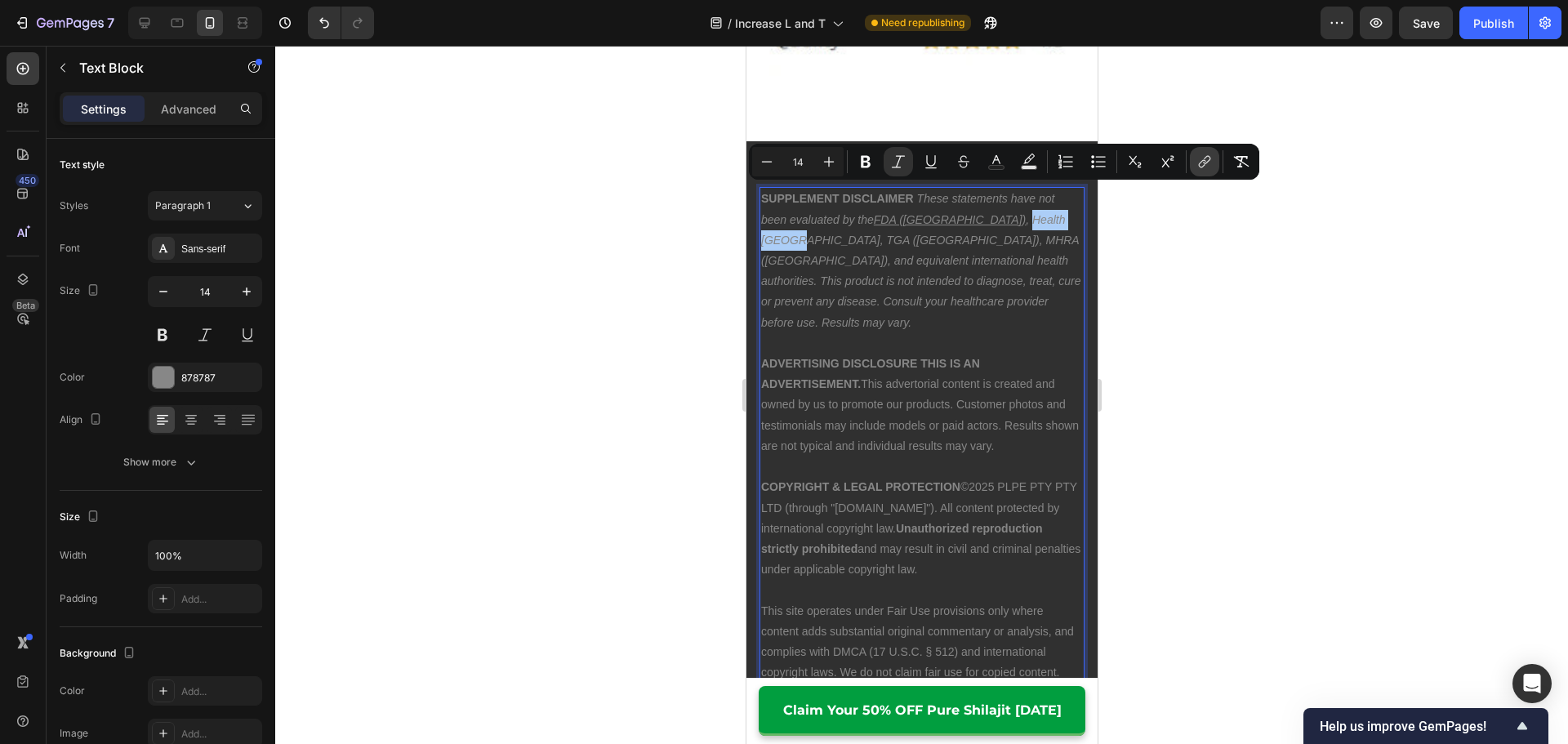
click at [1208, 170] on button "link" at bounding box center [1204, 161] width 29 height 29
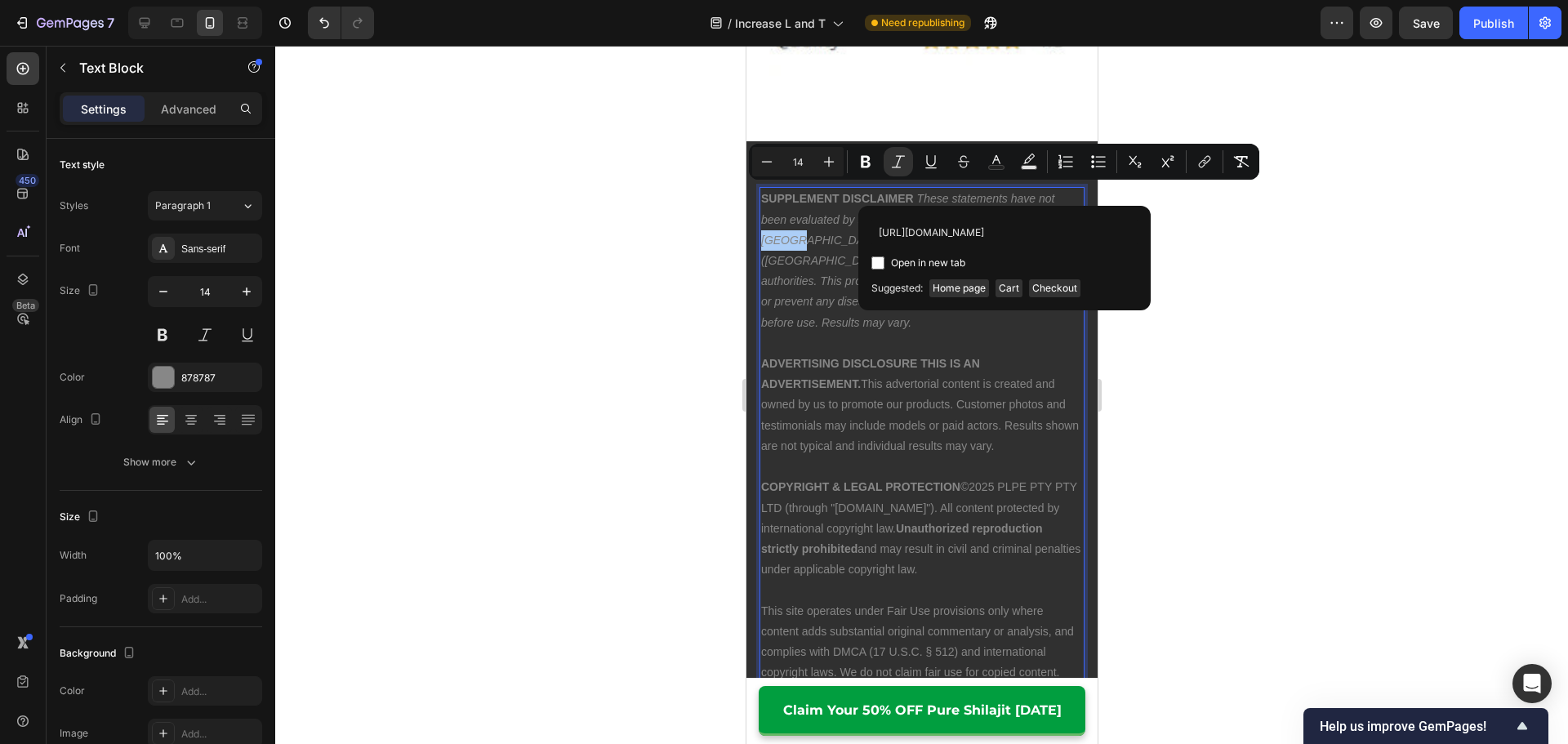
scroll to position [0, 33]
type input "[URL][DOMAIN_NAME]"
click at [958, 253] on span "Open in new tab" at bounding box center [928, 263] width 75 height 20
checkbox input "true"
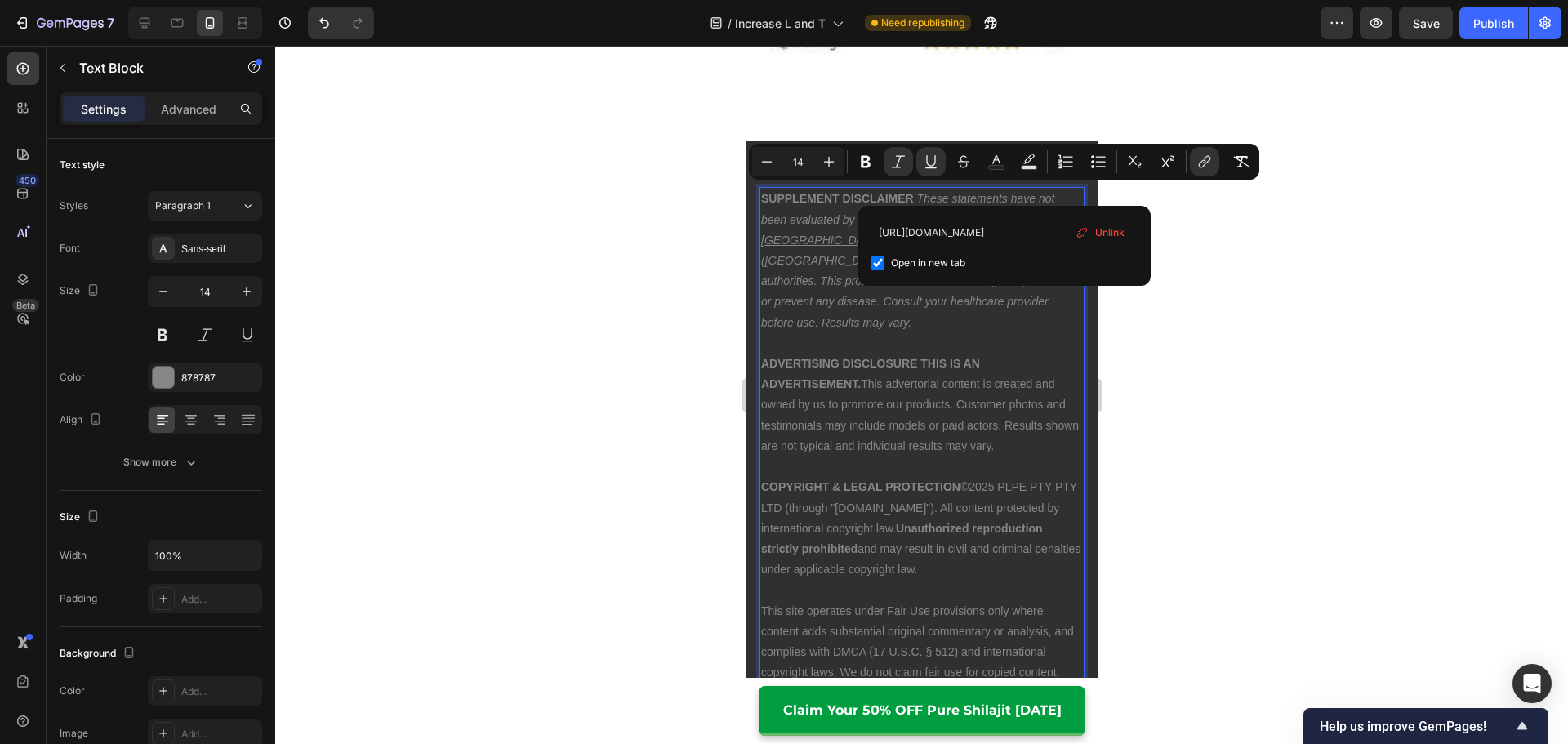
drag, startPoint x: 951, startPoint y: 314, endPoint x: 759, endPoint y: 188, distance: 229.7
click at [951, 356] on strong "ADVERTISING DISCLOSURE THIS IS AN ADVERTISEMENT." at bounding box center [869, 372] width 218 height 33
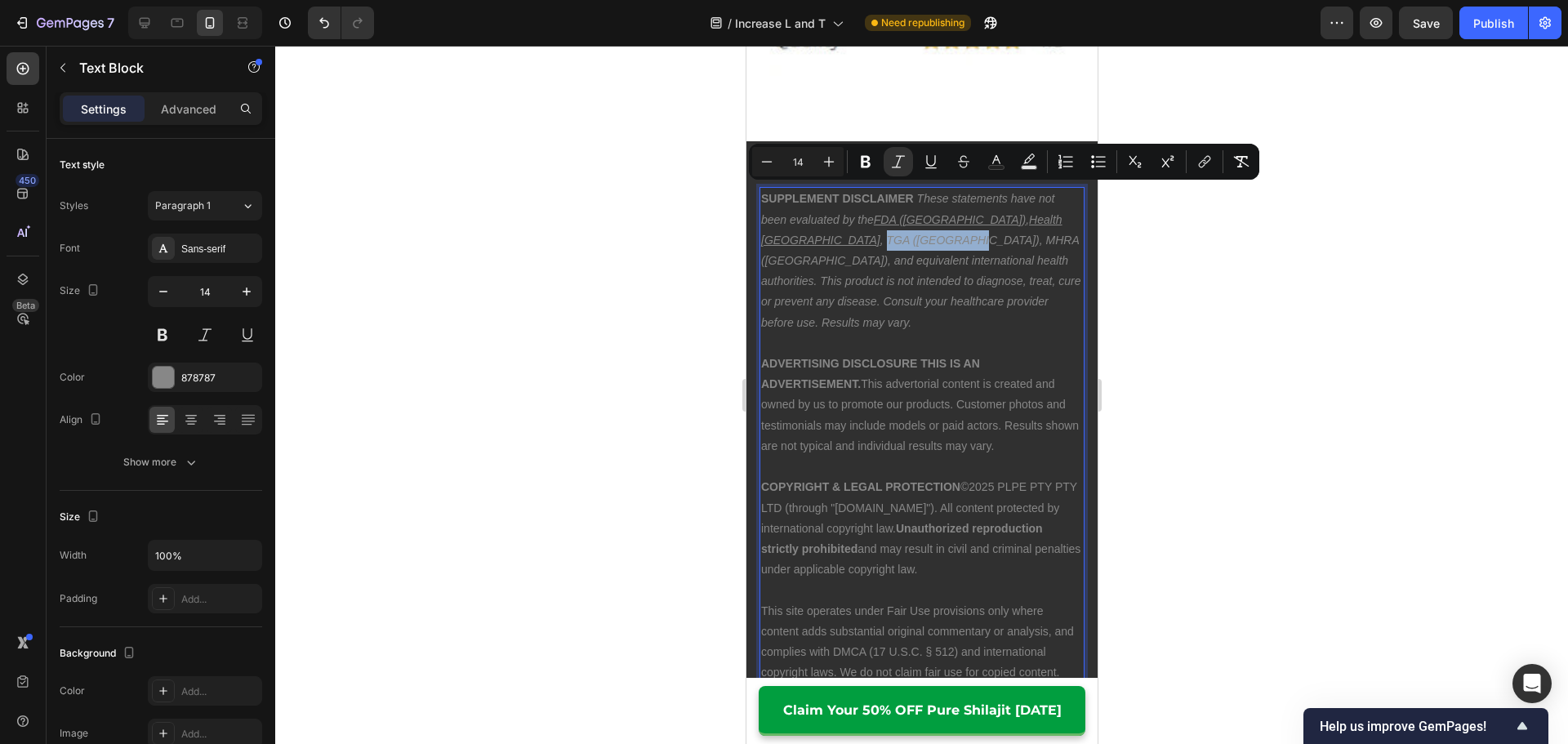
drag, startPoint x: 1023, startPoint y: 194, endPoint x: 810, endPoint y: 215, distance: 214.0
click at [810, 234] on icon ", TGA ([GEOGRAPHIC_DATA]), MHRA ([GEOGRAPHIC_DATA]), and equivalent internation…" at bounding box center [920, 281] width 320 height 95
click at [1211, 160] on icon "Editor contextual toolbar" at bounding box center [1204, 161] width 16 height 16
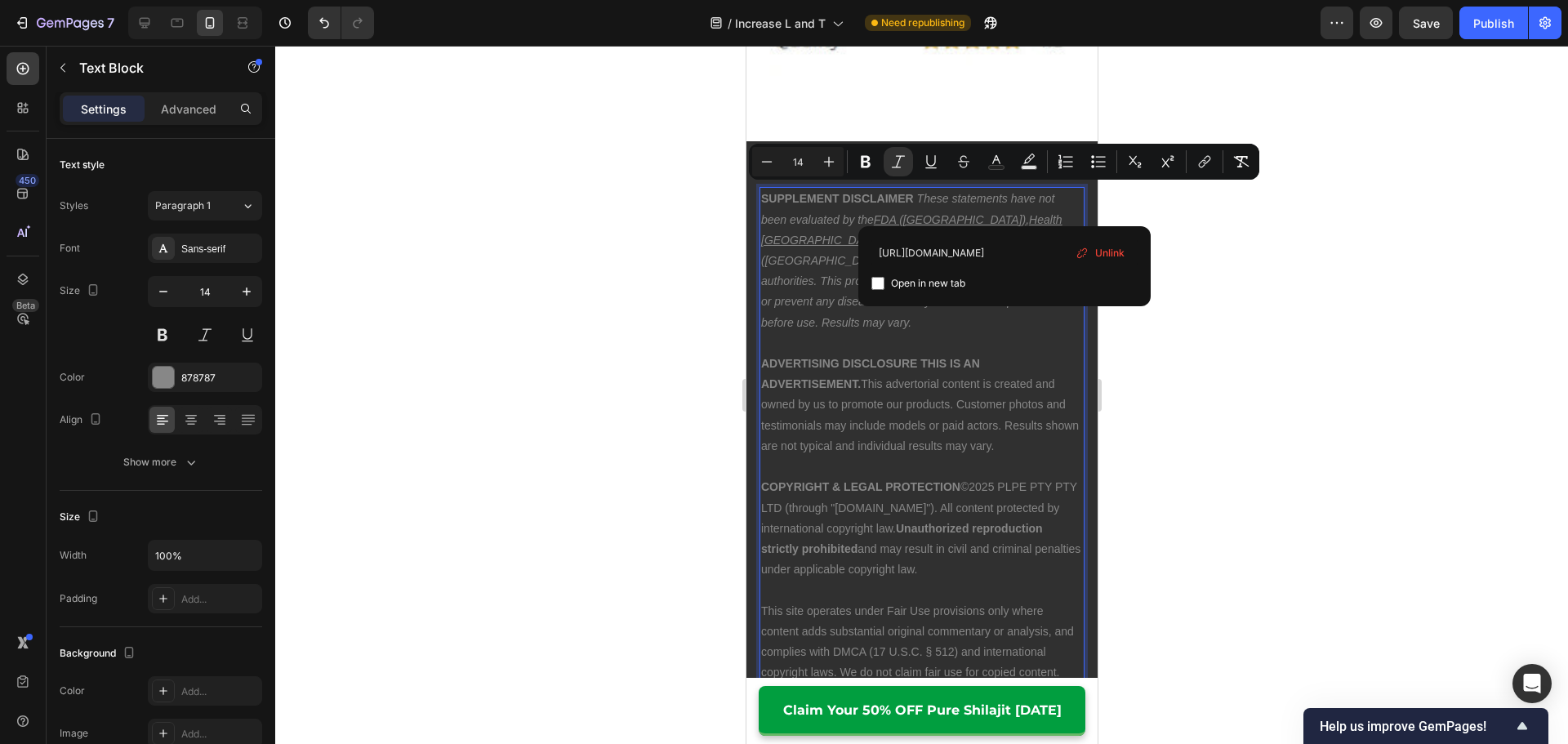
type input "[URL][DOMAIN_NAME]"
click at [958, 281] on span "Open in new tab" at bounding box center [928, 283] width 75 height 20
checkbox input "true"
click at [984, 354] on p "ADVERTISING DISCLOSURE THIS IS AN ADVERTISEMENT. This advertorial content is cr…" at bounding box center [921, 405] width 322 height 103
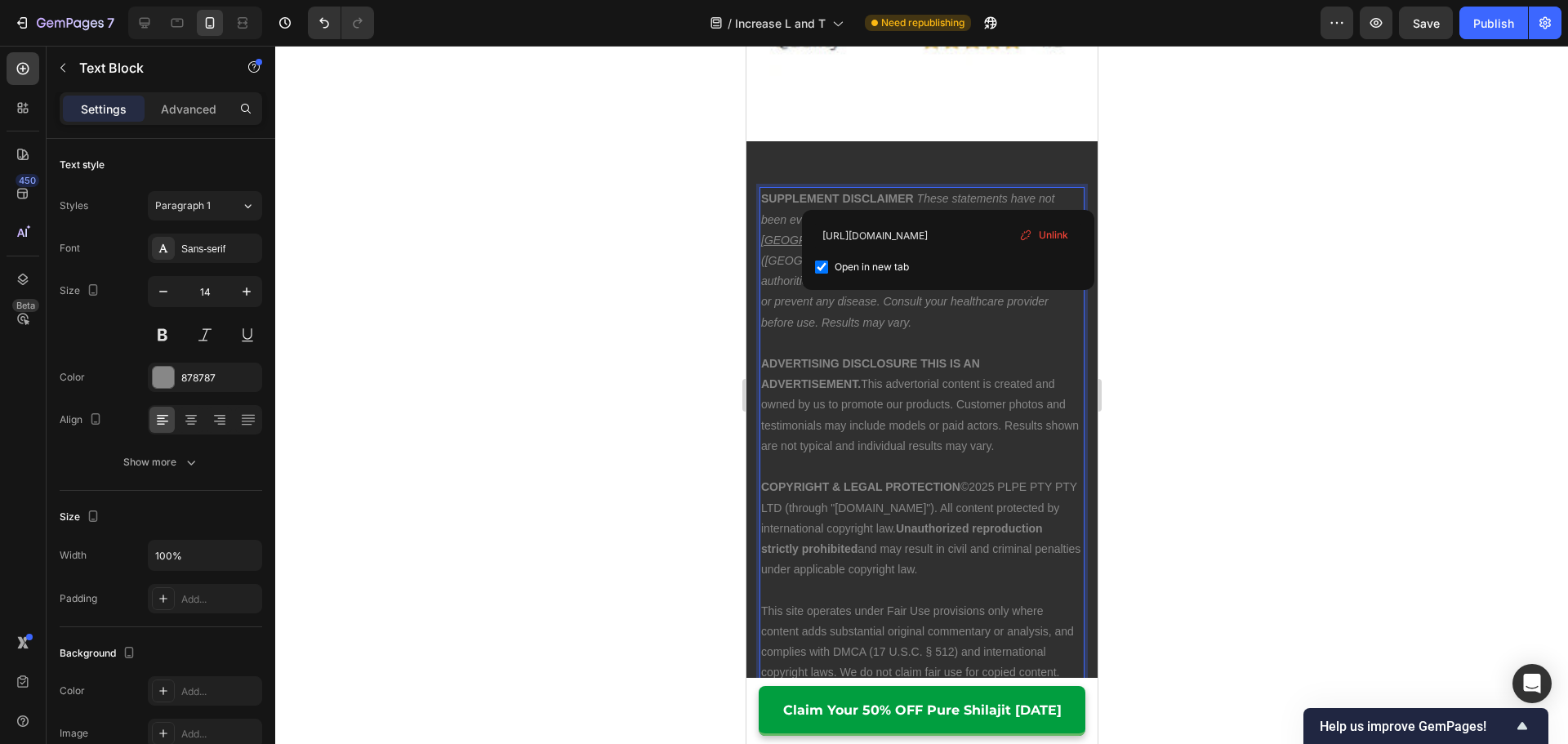
click at [991, 213] on u "Health [GEOGRAPHIC_DATA]" at bounding box center [911, 229] width 302 height 33
click at [912, 213] on u "FDA ([GEOGRAPHIC_DATA])" at bounding box center [949, 219] width 152 height 13
click at [868, 406] on div "SUPPLEMENT DISCLAIMER These statements have not been evaluated by the FDA ([GEO…" at bounding box center [921, 580] width 325 height 786
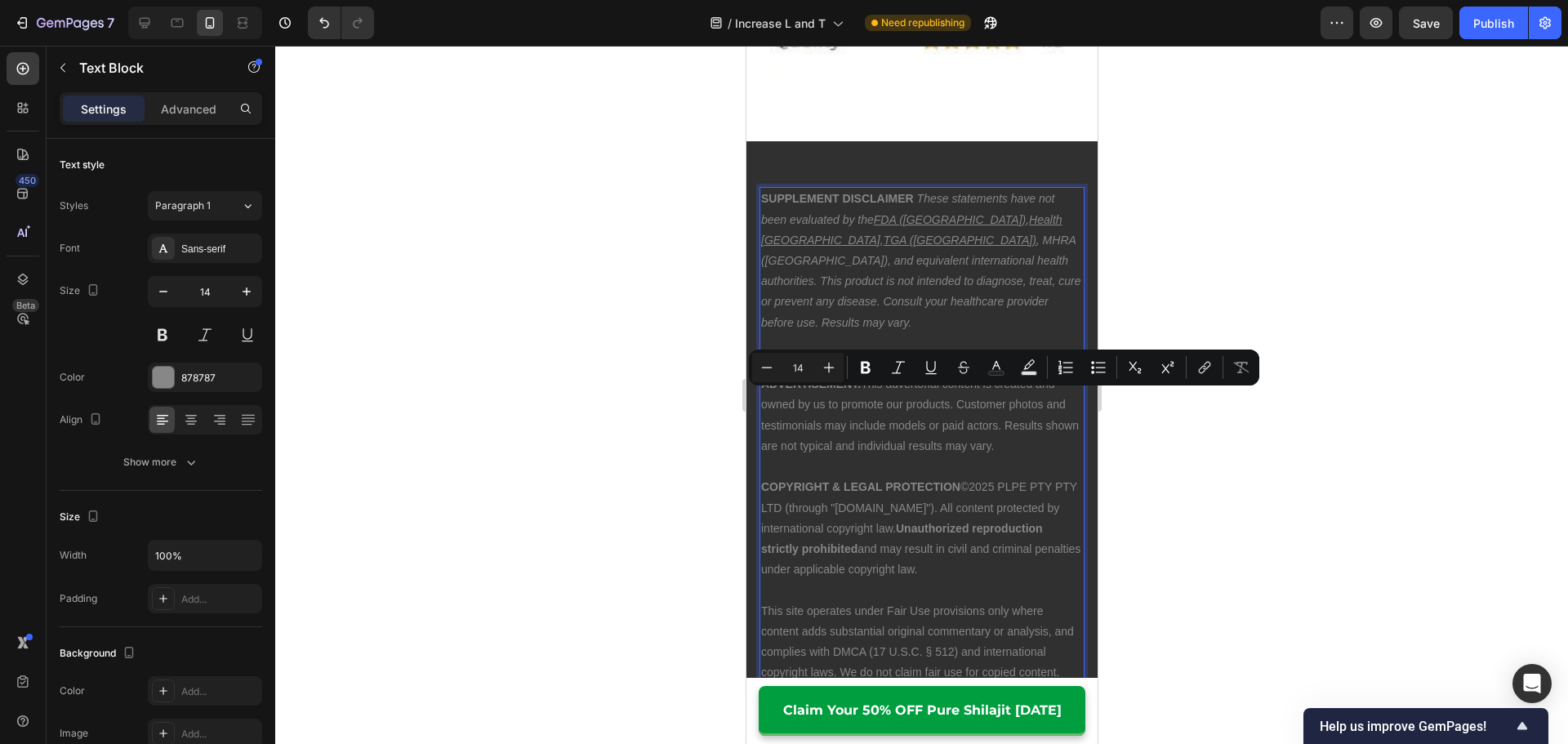
click at [820, 234] on icon ", MHRA ([GEOGRAPHIC_DATA]), and equivalent international health authorities. Th…" at bounding box center [920, 281] width 320 height 95
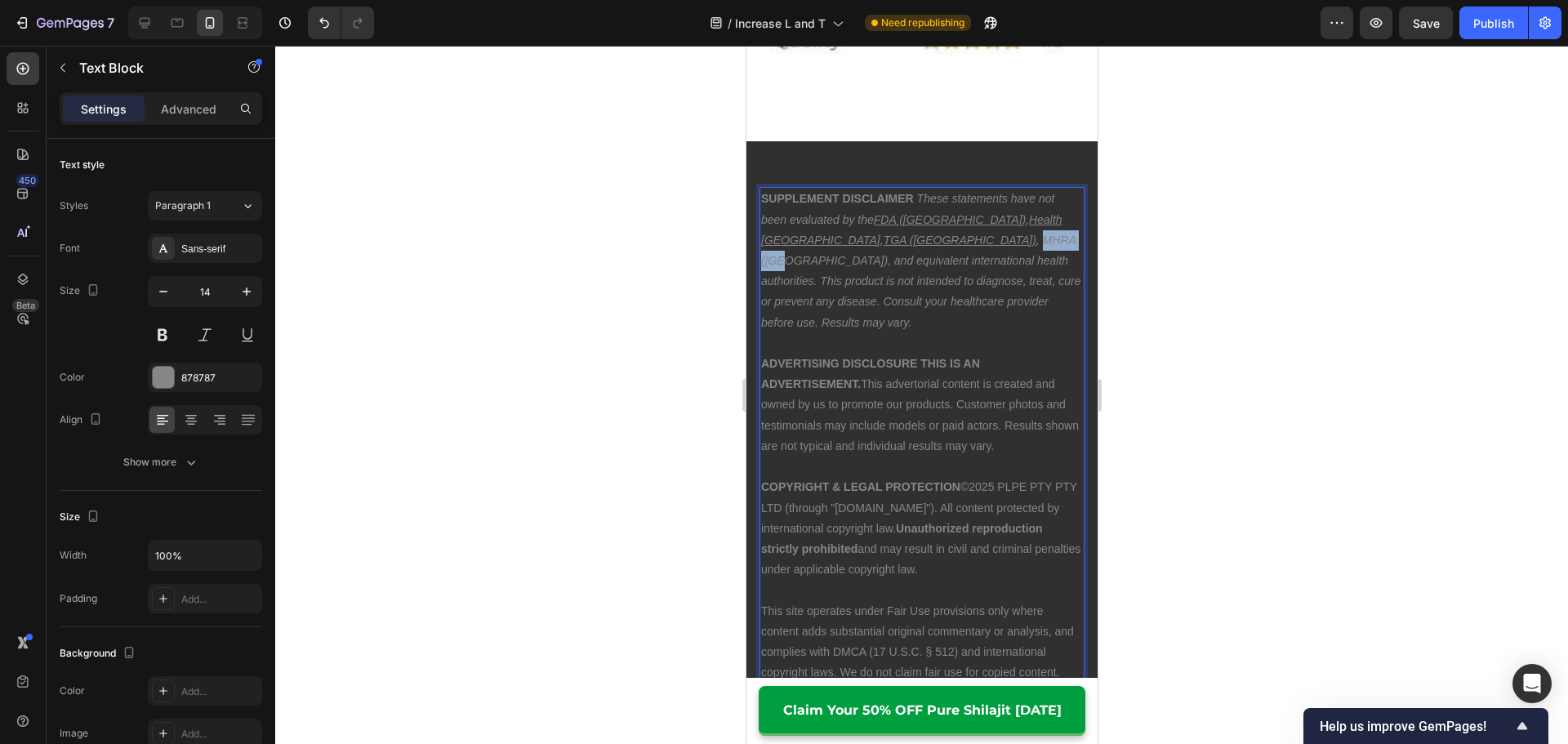
drag, startPoint x: 821, startPoint y: 214, endPoint x: 879, endPoint y: 216, distance: 58.0
click at [879, 234] on icon ", MHRA ([GEOGRAPHIC_DATA]), and equivalent international health authorities. Th…" at bounding box center [920, 281] width 320 height 95
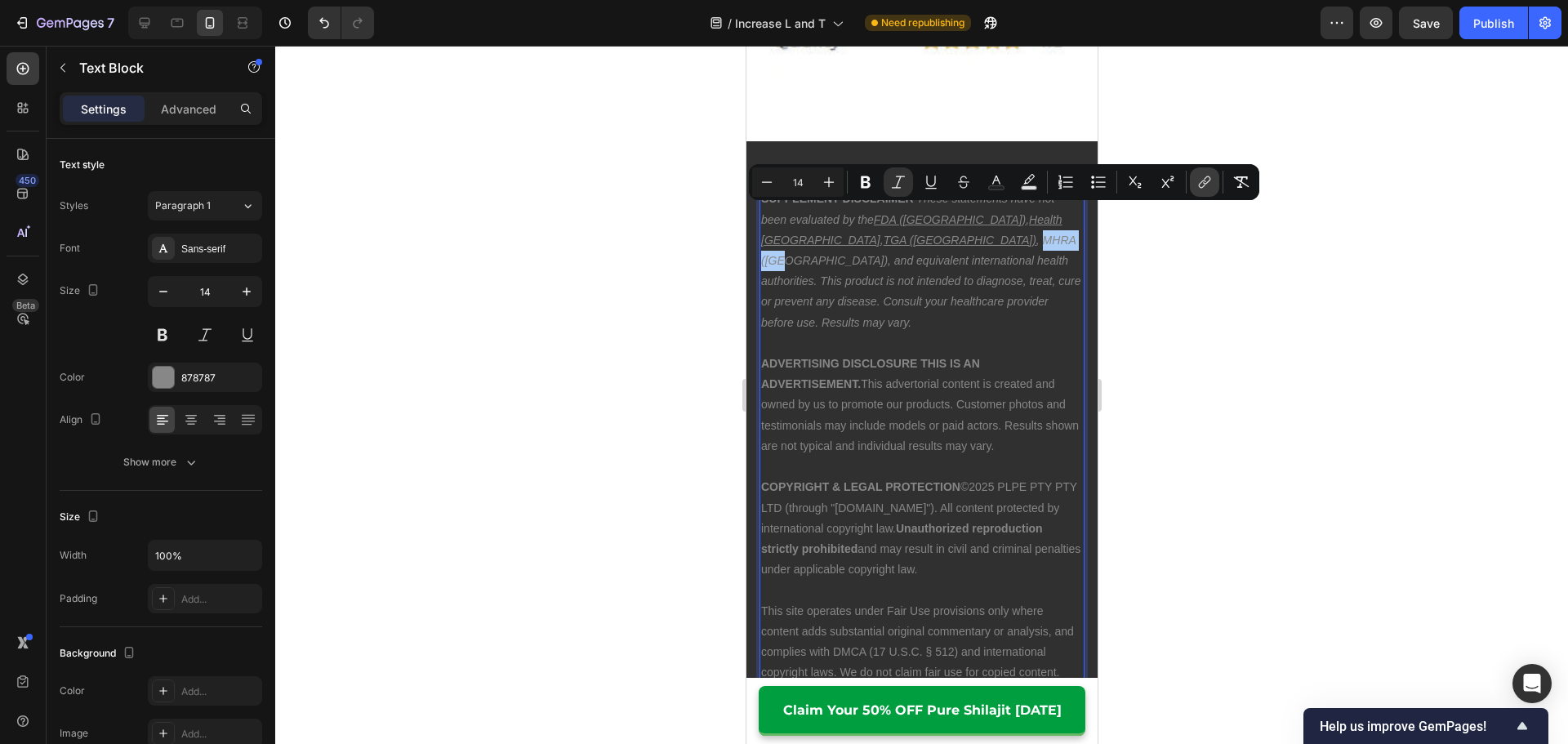
click at [1202, 185] on icon "Editor contextual toolbar" at bounding box center [1204, 182] width 16 height 16
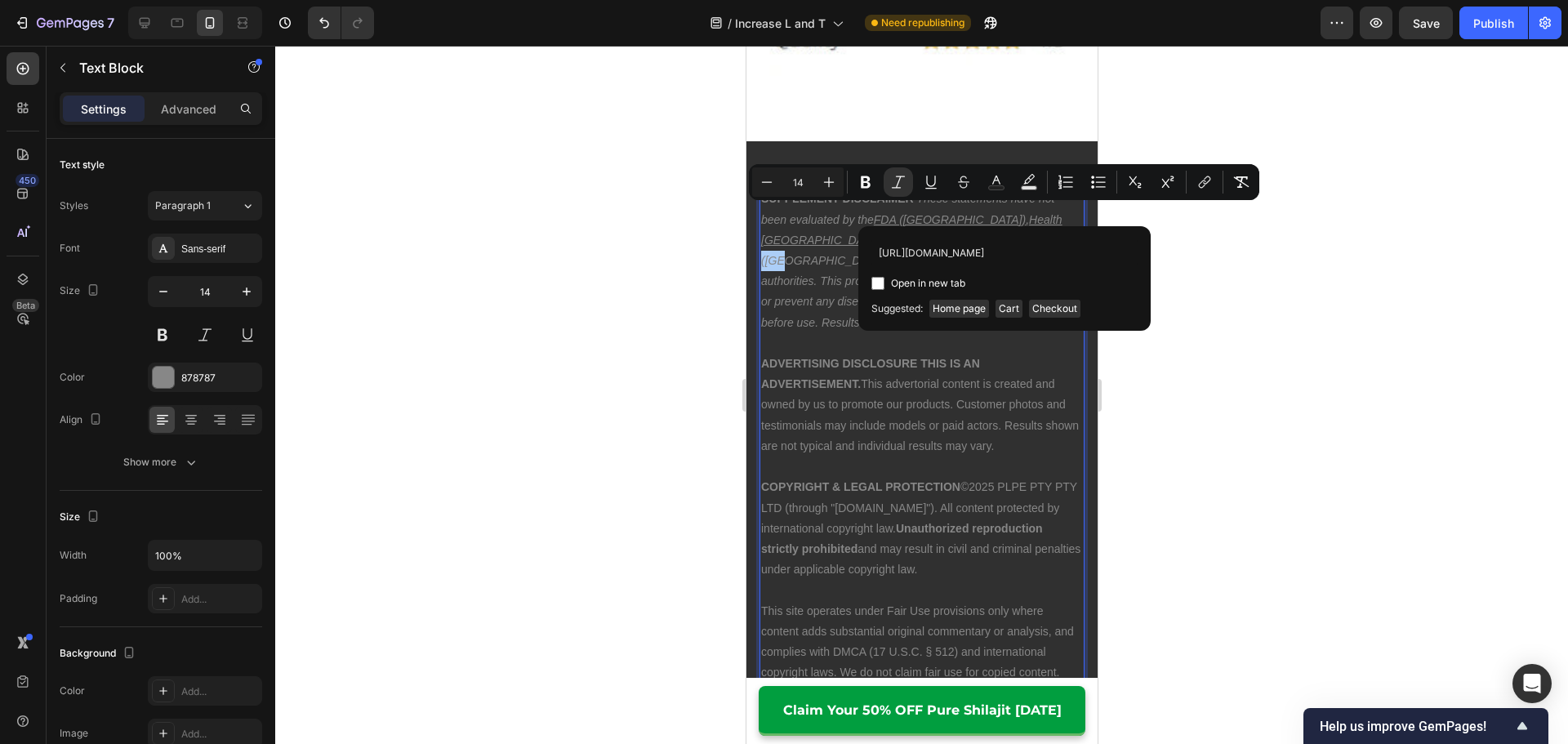
scroll to position [0, 294]
type input "[URL][DOMAIN_NAME]"
click at [948, 285] on span "Open in new tab" at bounding box center [928, 283] width 75 height 20
checkbox input "true"
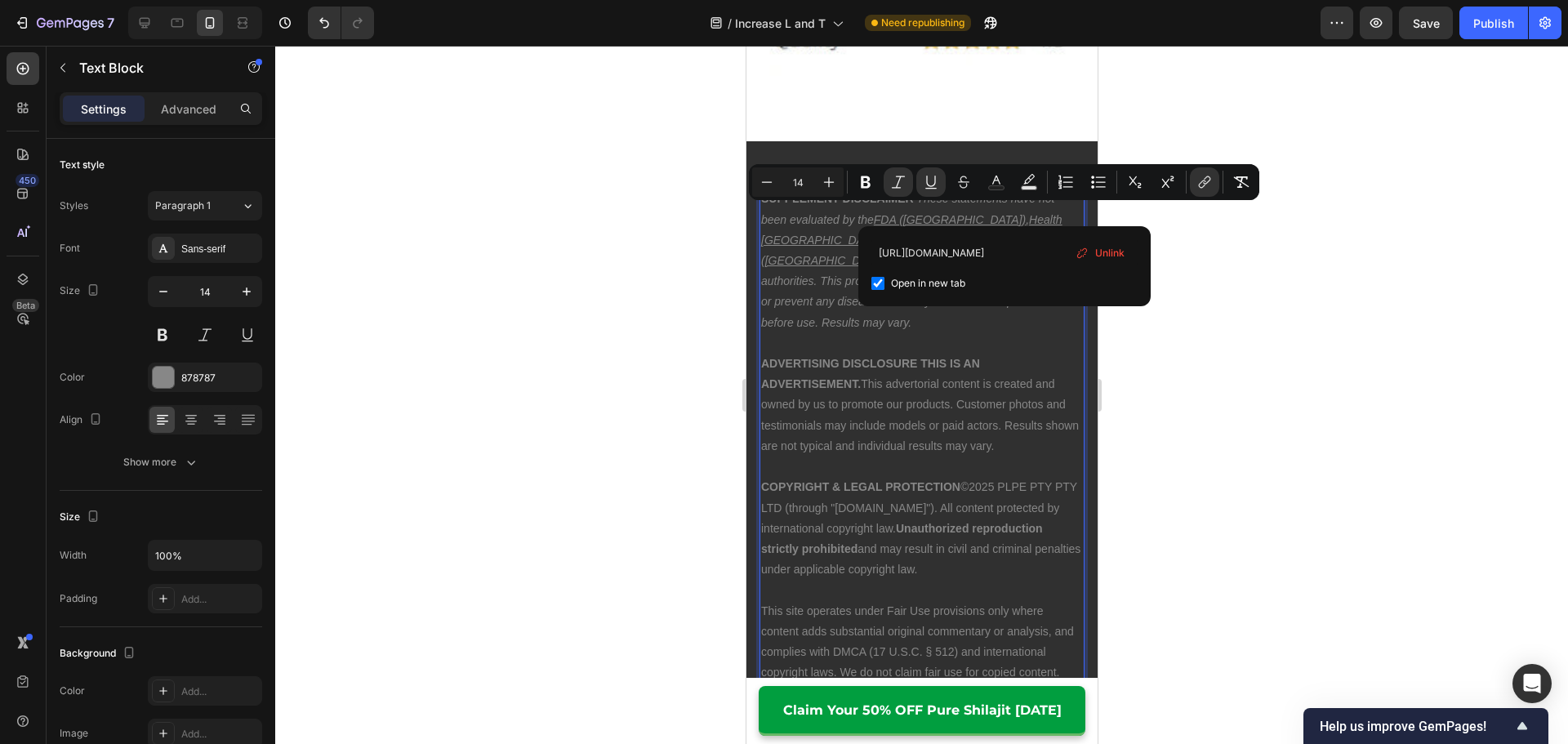
click at [968, 371] on p "ADVERTISING DISCLOSURE THIS IS AN ADVERTISEMENT. This advertorial content is cr…" at bounding box center [921, 405] width 322 height 103
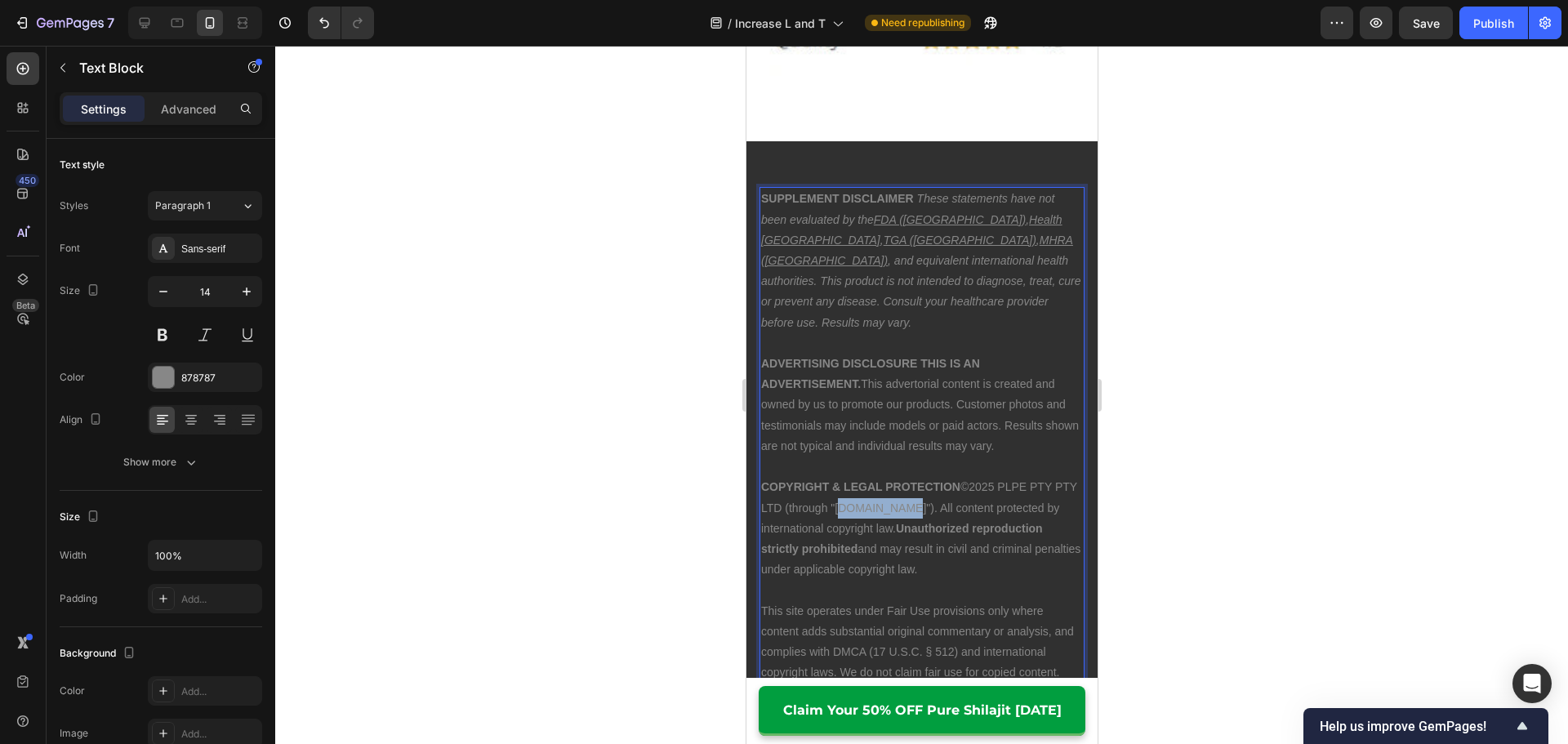
drag, startPoint x: 860, startPoint y: 463, endPoint x: 914, endPoint y: 463, distance: 54.0
click at [914, 476] on p "COPYRIGHT & LEGAL PROTECTION ©2025 PLPE PTY PTY LTD (through "[DOMAIN_NAME]"). …" at bounding box center [921, 528] width 322 height 103
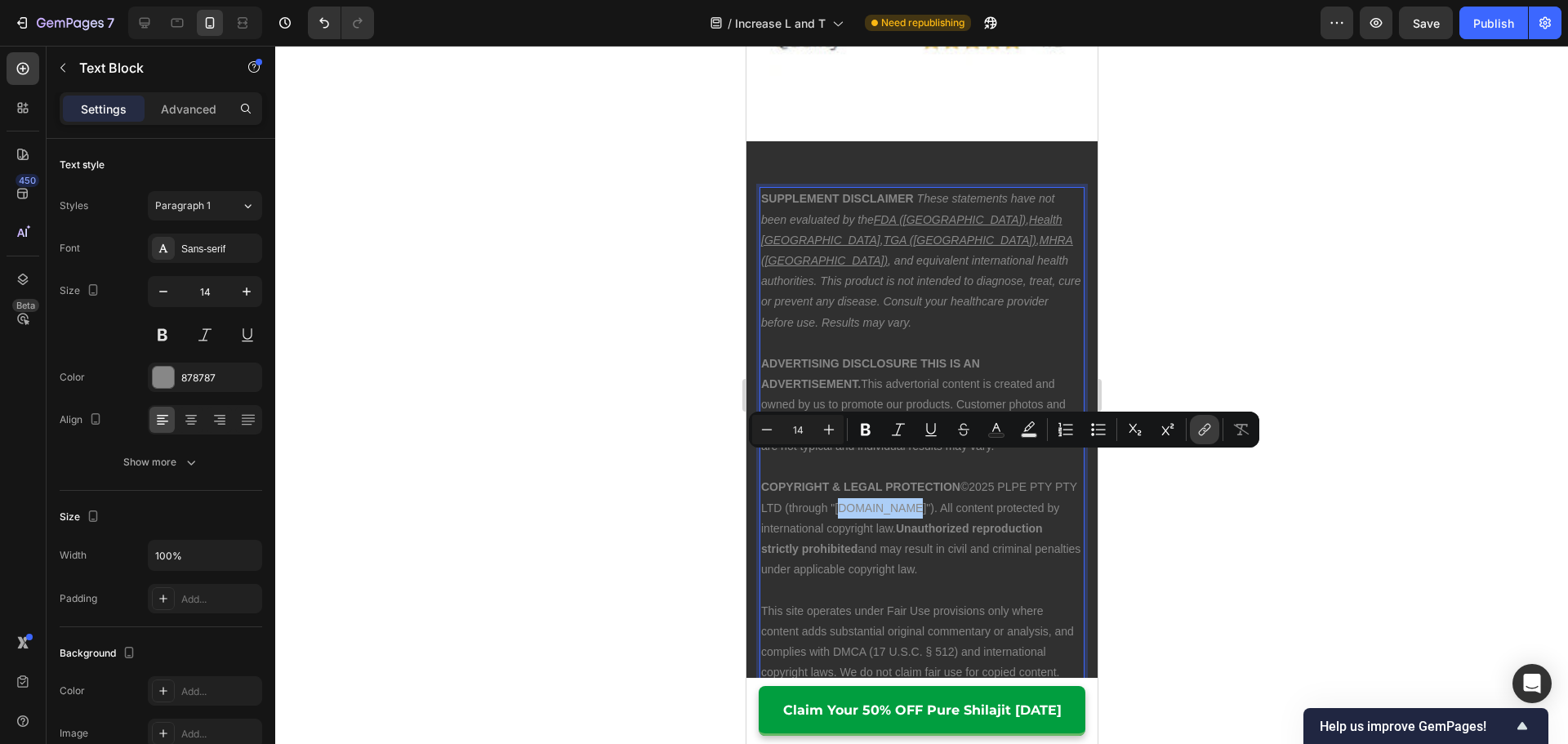
click at [1204, 430] on icon "Editor contextual toolbar" at bounding box center [1207, 427] width 8 height 9
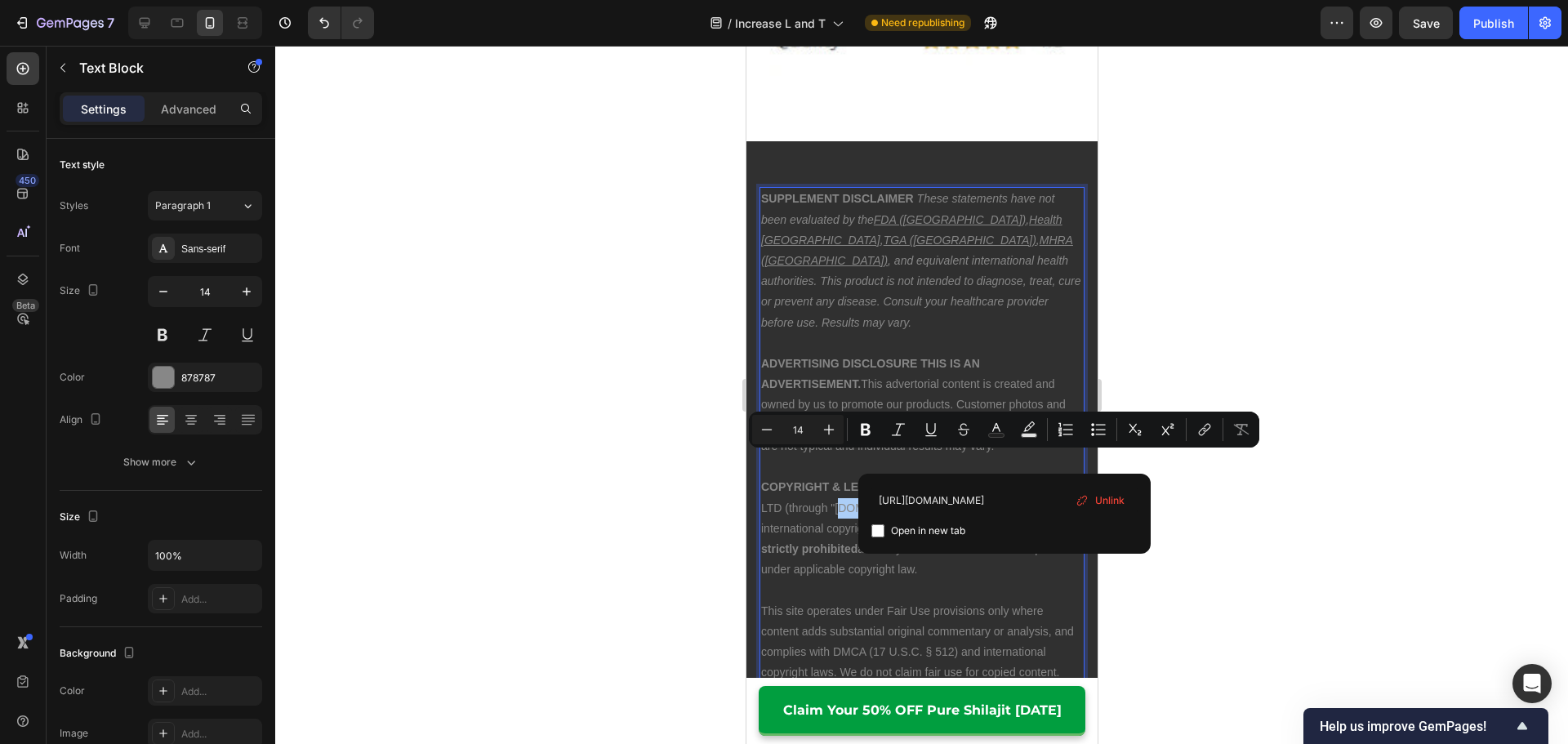
type input "[URL][DOMAIN_NAME]"
click at [943, 531] on span "Open in new tab" at bounding box center [928, 530] width 75 height 20
checkbox input "true"
click at [849, 493] on p "COPYRIGHT & LEGAL PROTECTION ©2025 PLPE PTY PTY LTD (through " [DOMAIN_NAME] ")…" at bounding box center [921, 528] width 322 height 103
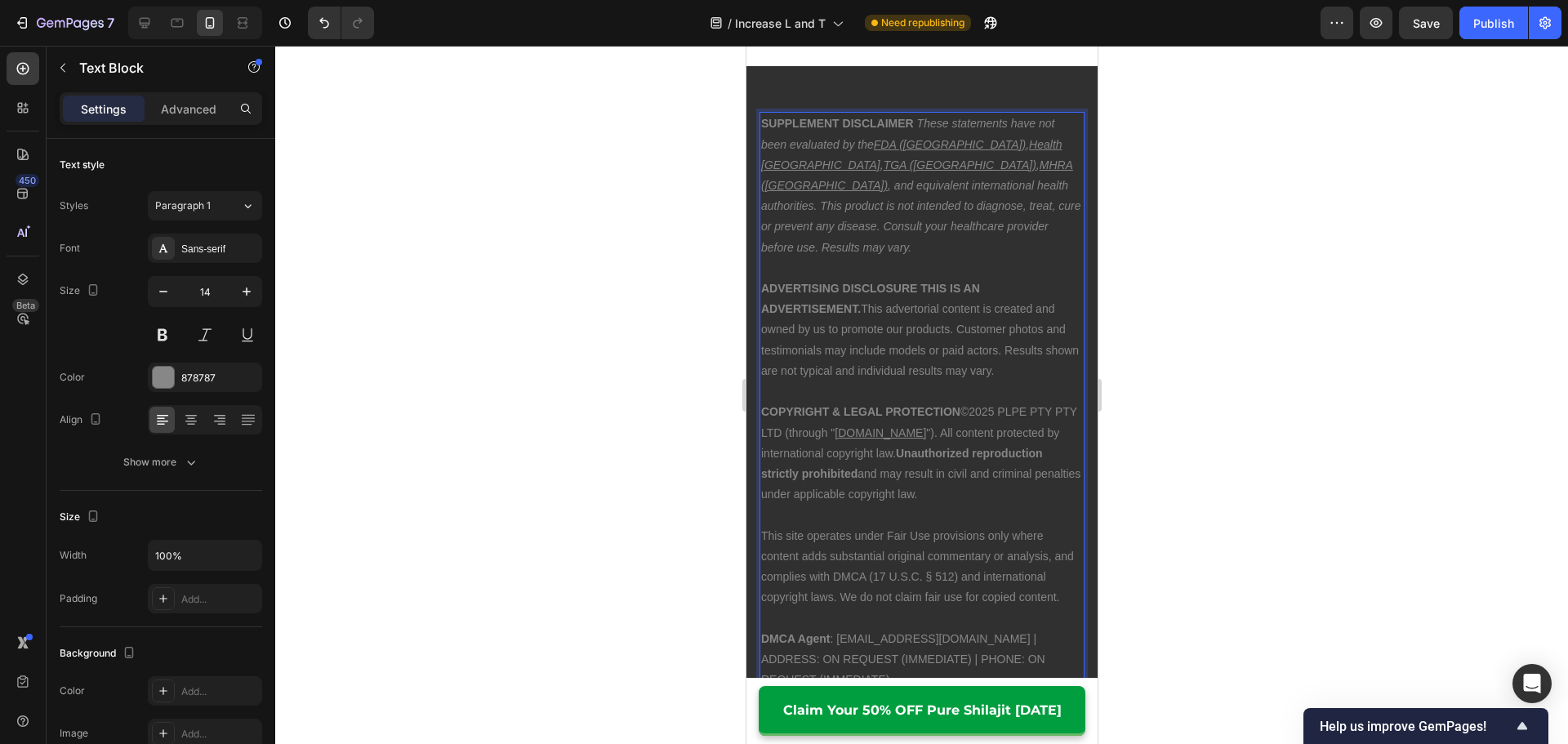
scroll to position [13512, 0]
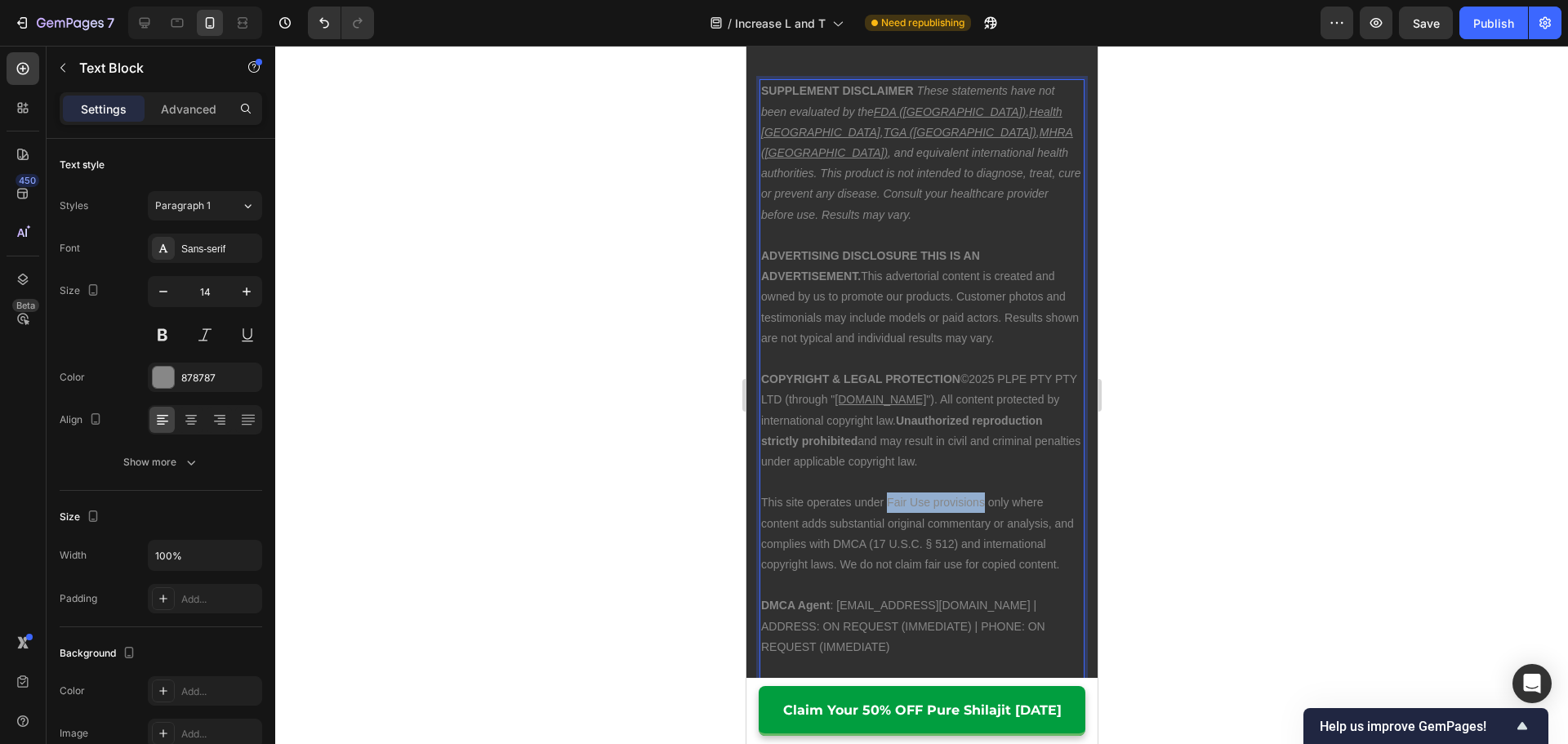
drag, startPoint x: 891, startPoint y: 484, endPoint x: 982, endPoint y: 487, distance: 91.0
click at [982, 493] on p "This site operates under Fair Use provisions only where content adds substantia…" at bounding box center [921, 533] width 322 height 82
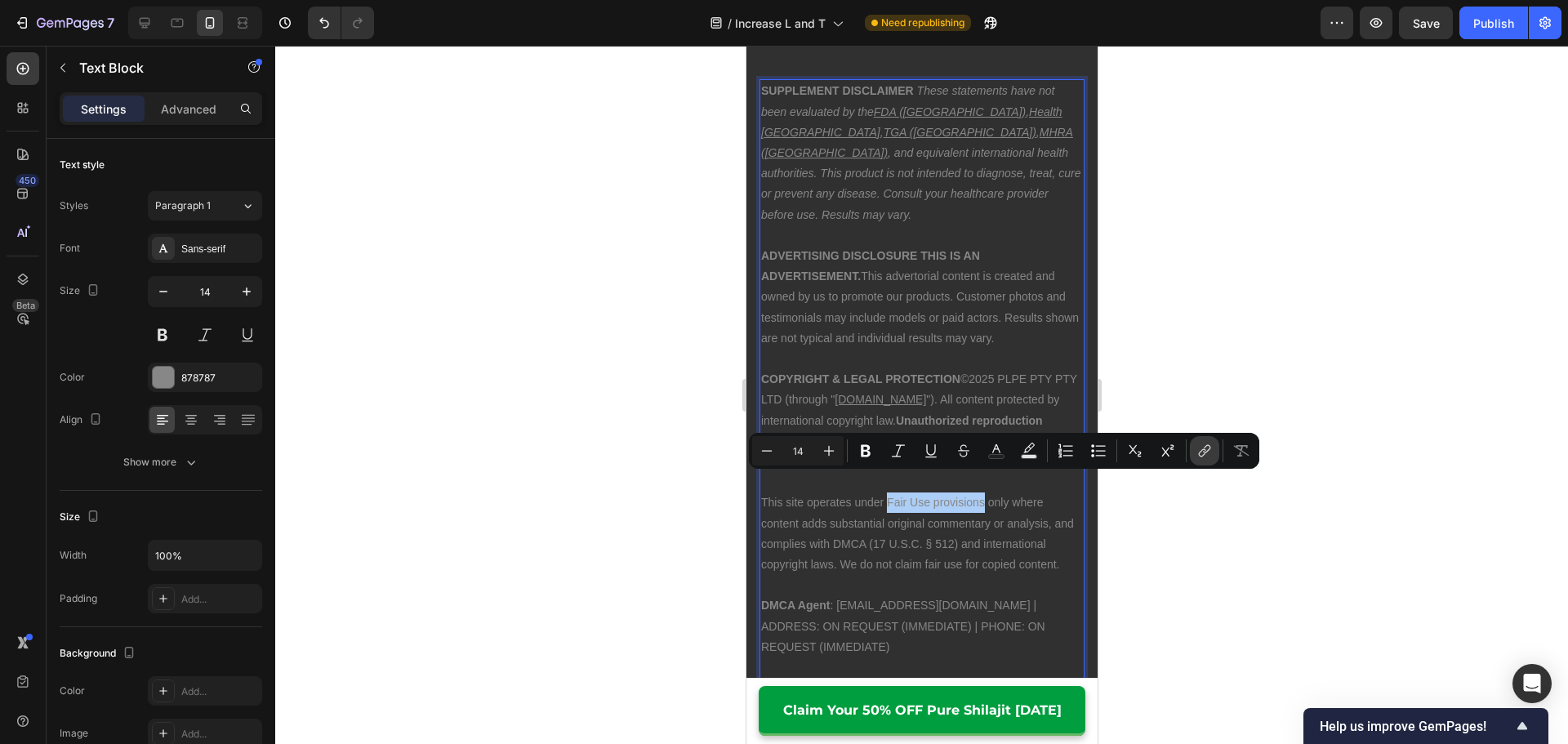
click at [1206, 442] on icon "Editor contextual toolbar" at bounding box center [1204, 450] width 16 height 16
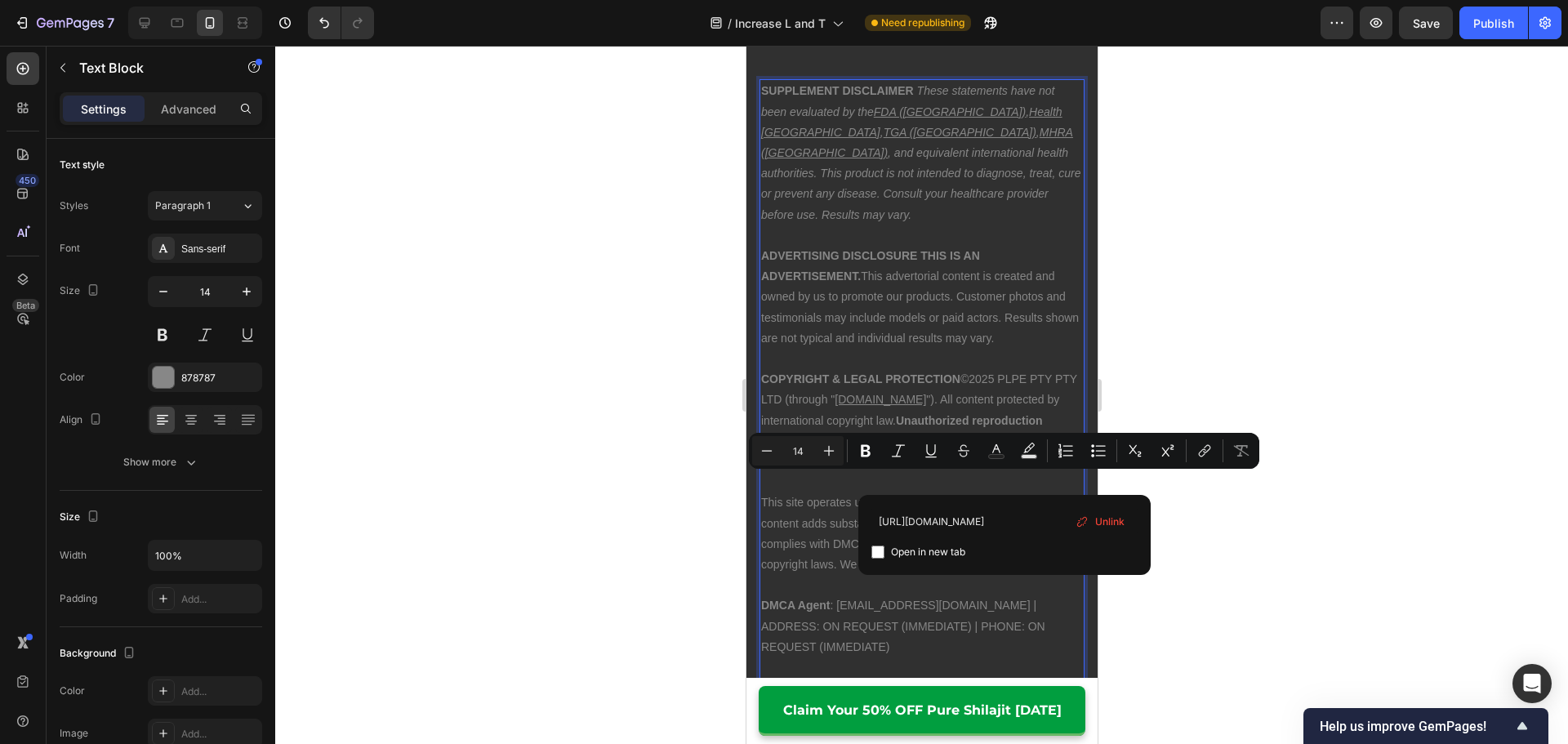
click at [840, 533] on p "This site operates under Fair Use provisions only where content adds substantia…" at bounding box center [921, 533] width 322 height 82
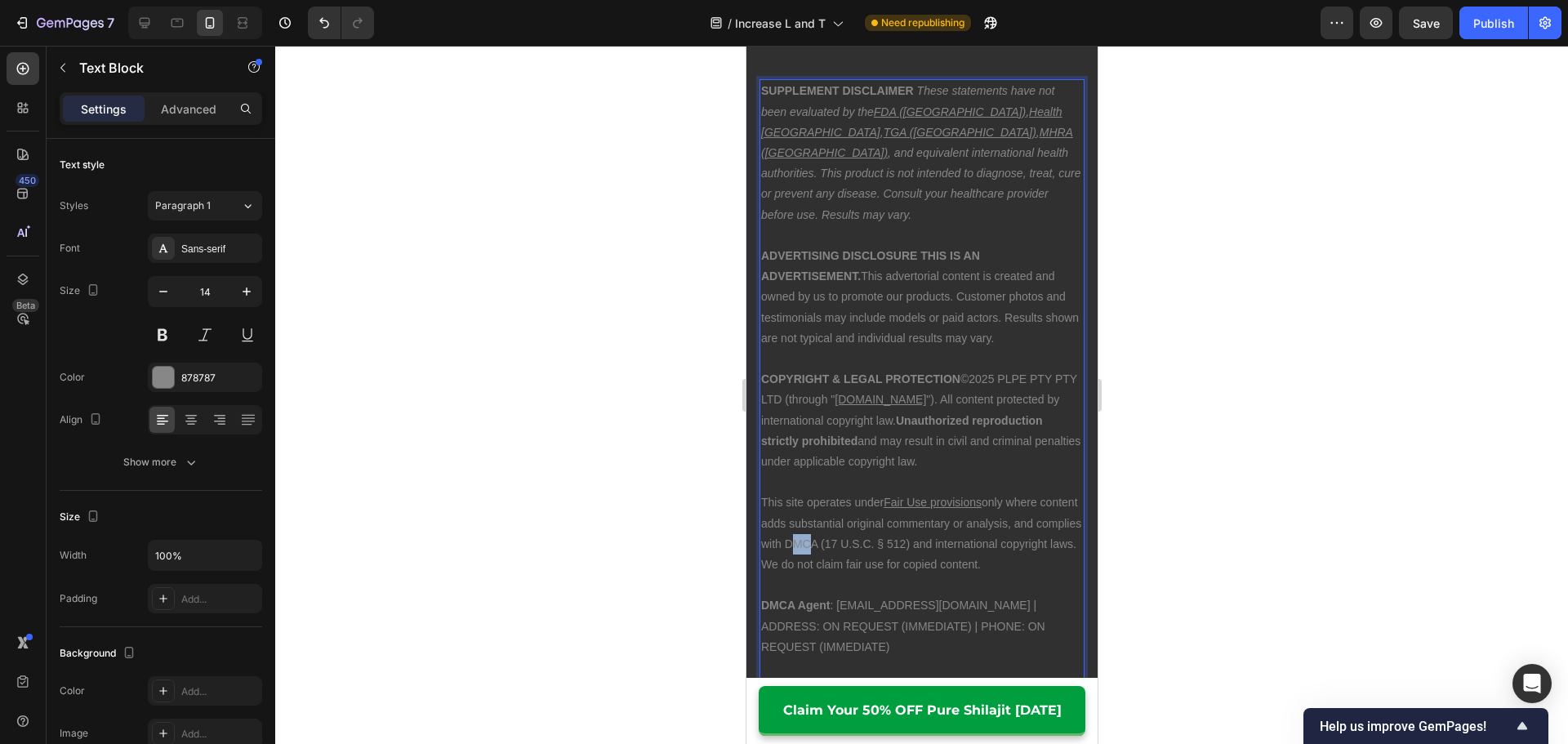
drag, startPoint x: 857, startPoint y: 523, endPoint x: 868, endPoint y: 523, distance: 11.0
click at [868, 523] on p "This site operates under Fair Use provisions only where content adds substantia…" at bounding box center [921, 533] width 322 height 82
click at [857, 522] on p "This site operates under Fair Use provisions only where content adds substantia…" at bounding box center [921, 533] width 322 height 82
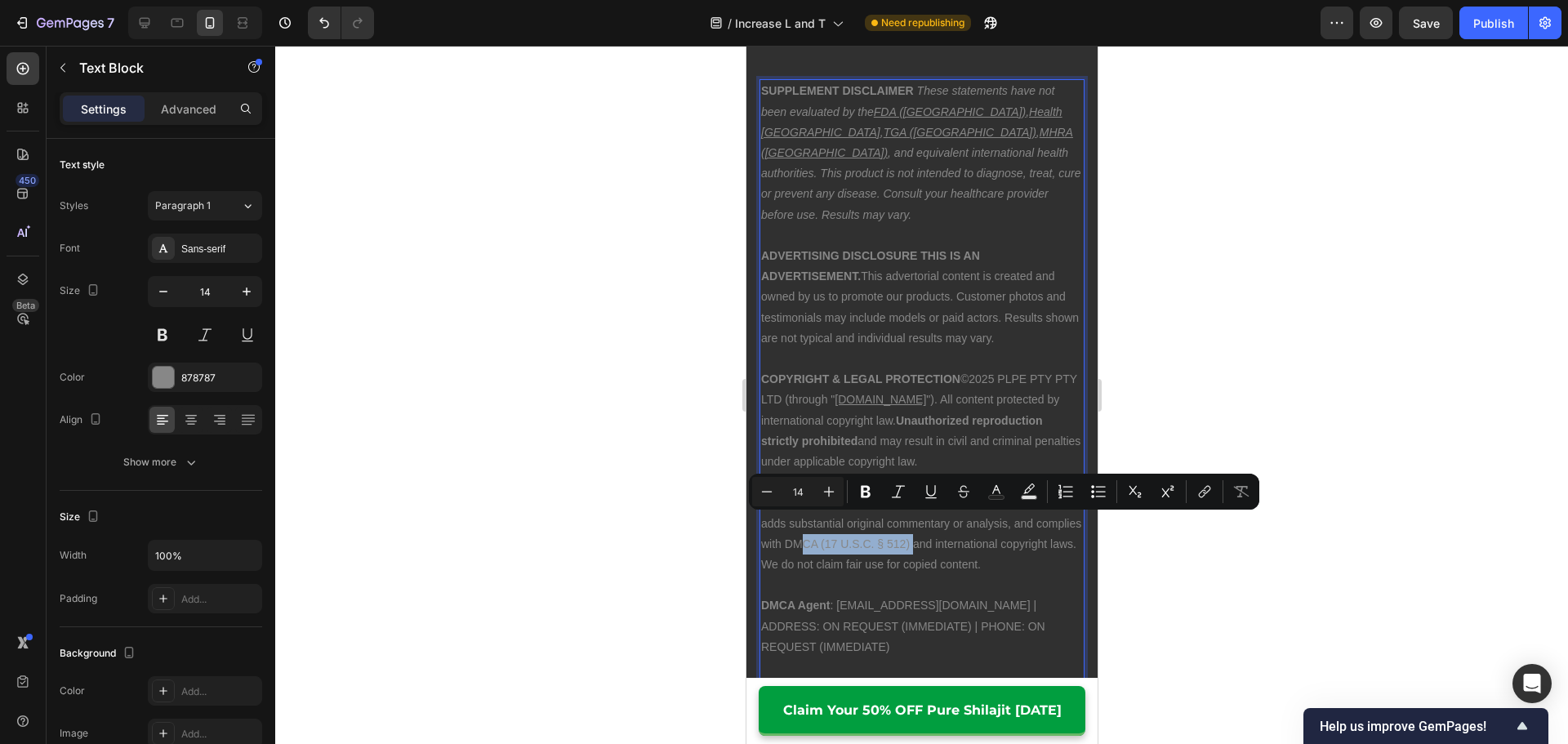
drag, startPoint x: 860, startPoint y: 523, endPoint x: 978, endPoint y: 527, distance: 118.1
click at [978, 527] on p "This site operates under Fair Use provisions only where content adds substantia…" at bounding box center [921, 533] width 322 height 82
click at [860, 525] on p "This site operates under Fair Use provisions only where content adds substantia…" at bounding box center [921, 533] width 322 height 82
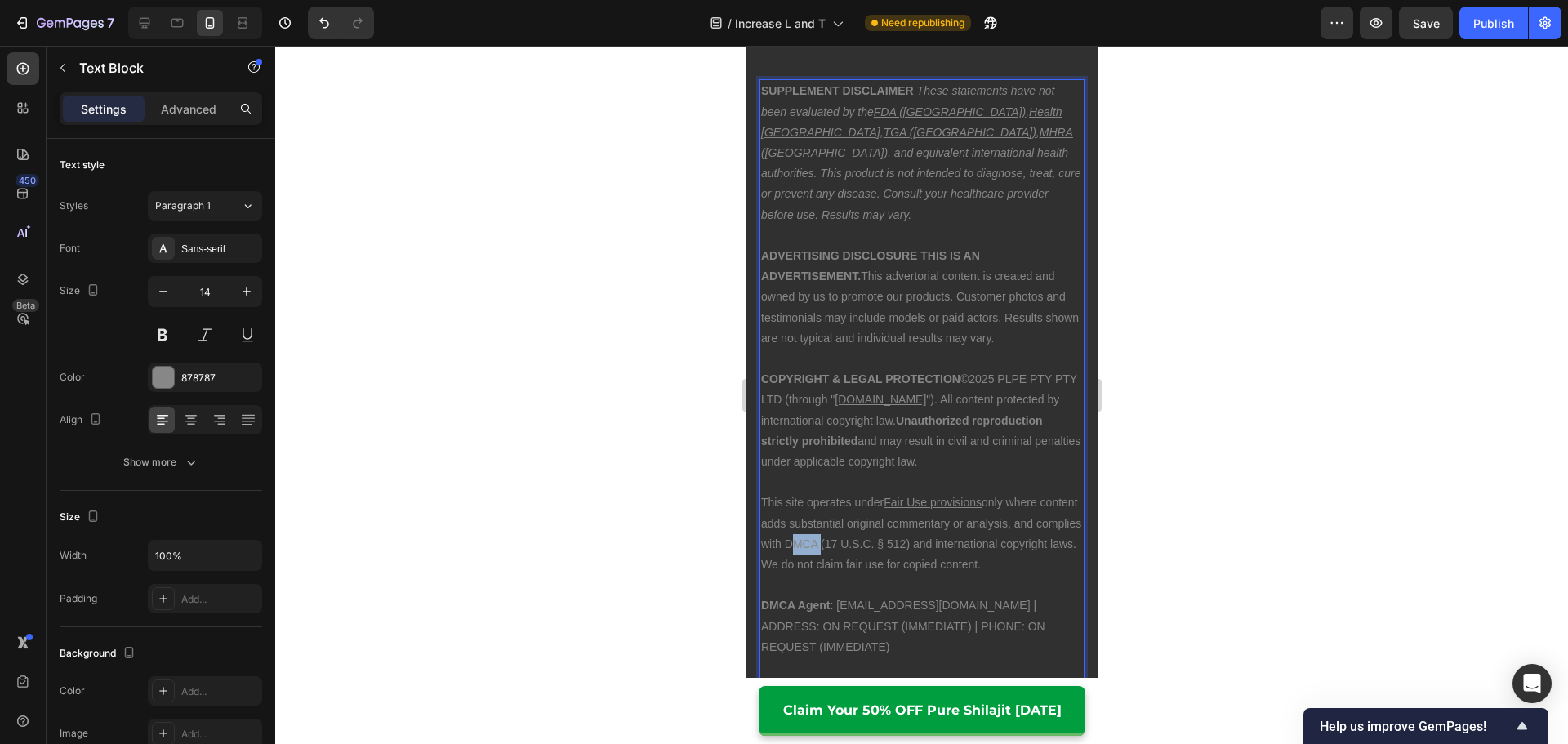
drag, startPoint x: 857, startPoint y: 525, endPoint x: 887, endPoint y: 528, distance: 30.1
click at [887, 528] on p "This site operates under Fair Use provisions only where content adds substantia…" at bounding box center [921, 533] width 322 height 82
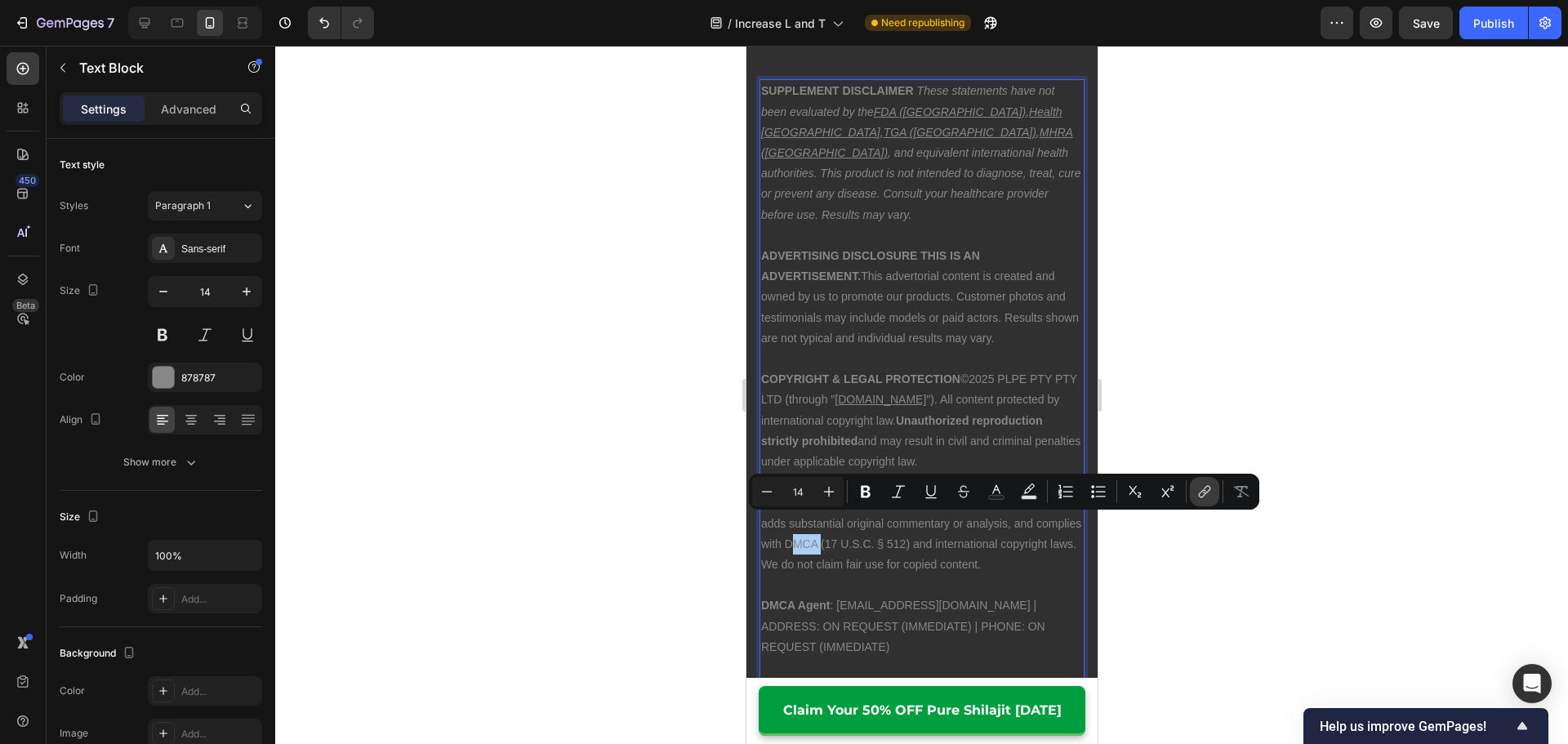
click at [1198, 500] on button "link" at bounding box center [1204, 491] width 29 height 29
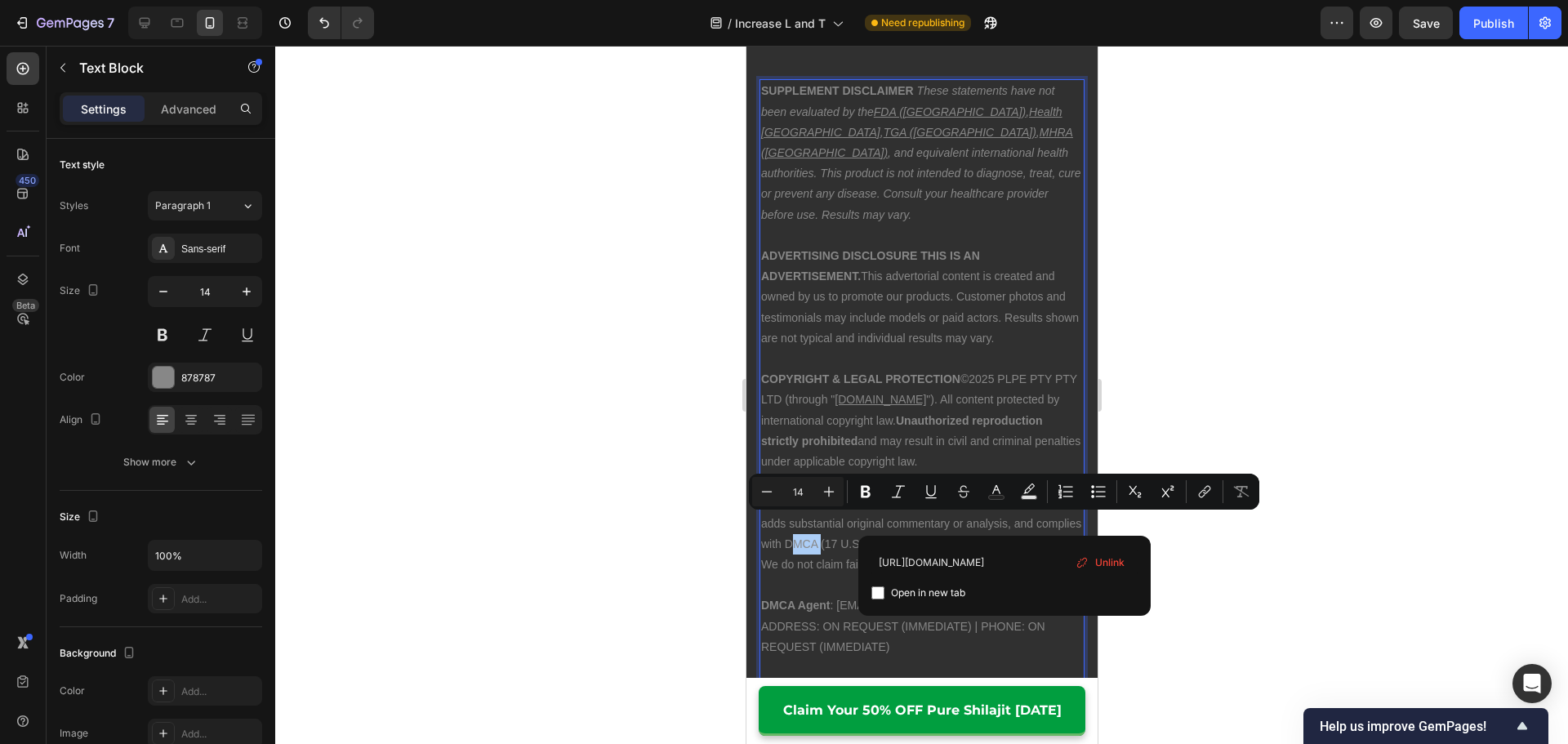
type input "[URL][DOMAIN_NAME]"
click at [947, 589] on span "Open in new tab" at bounding box center [928, 592] width 75 height 20
checkbox input "true"
click at [834, 538] on p "This site operates under Fair Use provisions only where content adds substantia…" at bounding box center [921, 533] width 322 height 82
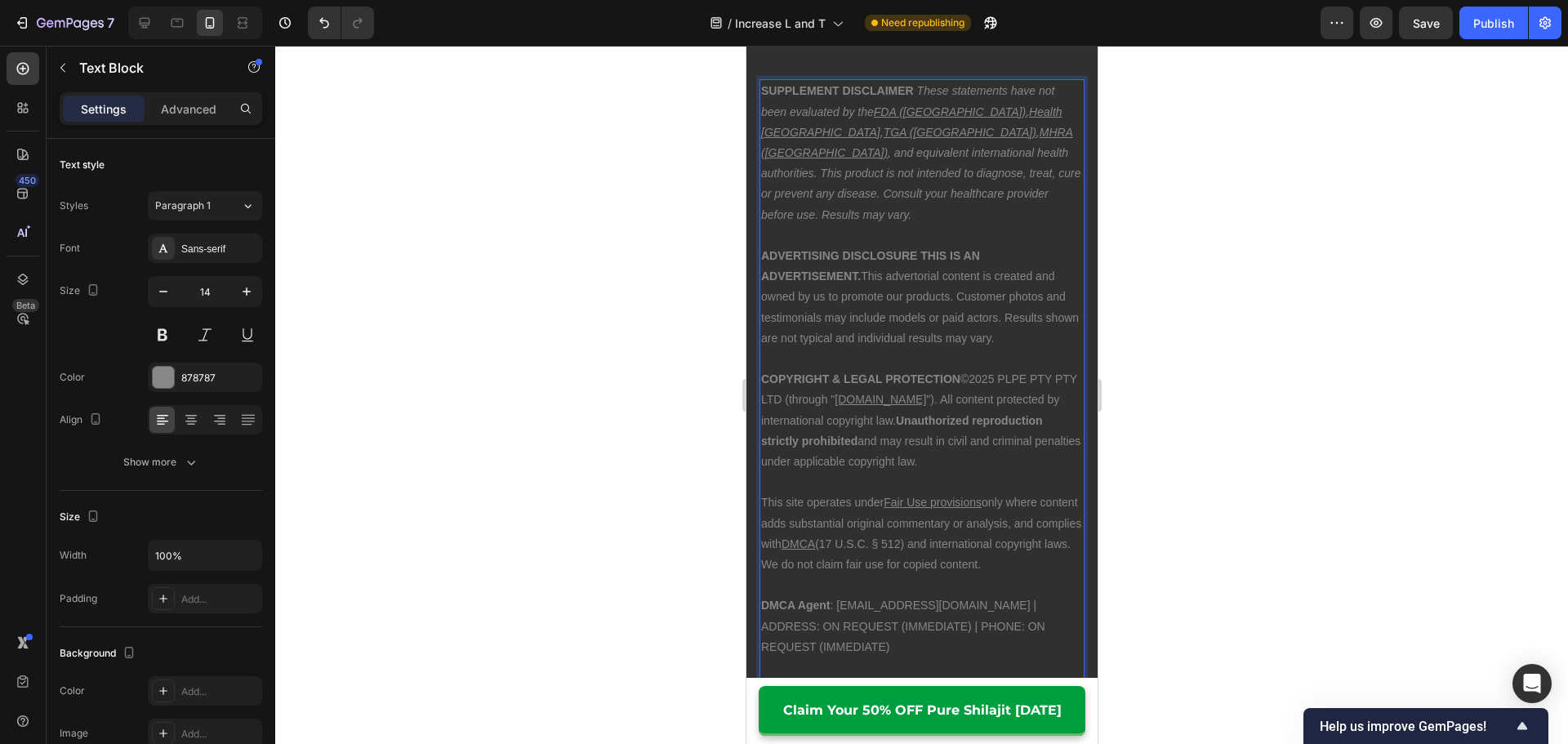
click at [954, 493] on p "This site operates under Fair Use provisions only where content adds substantia…" at bounding box center [921, 533] width 322 height 82
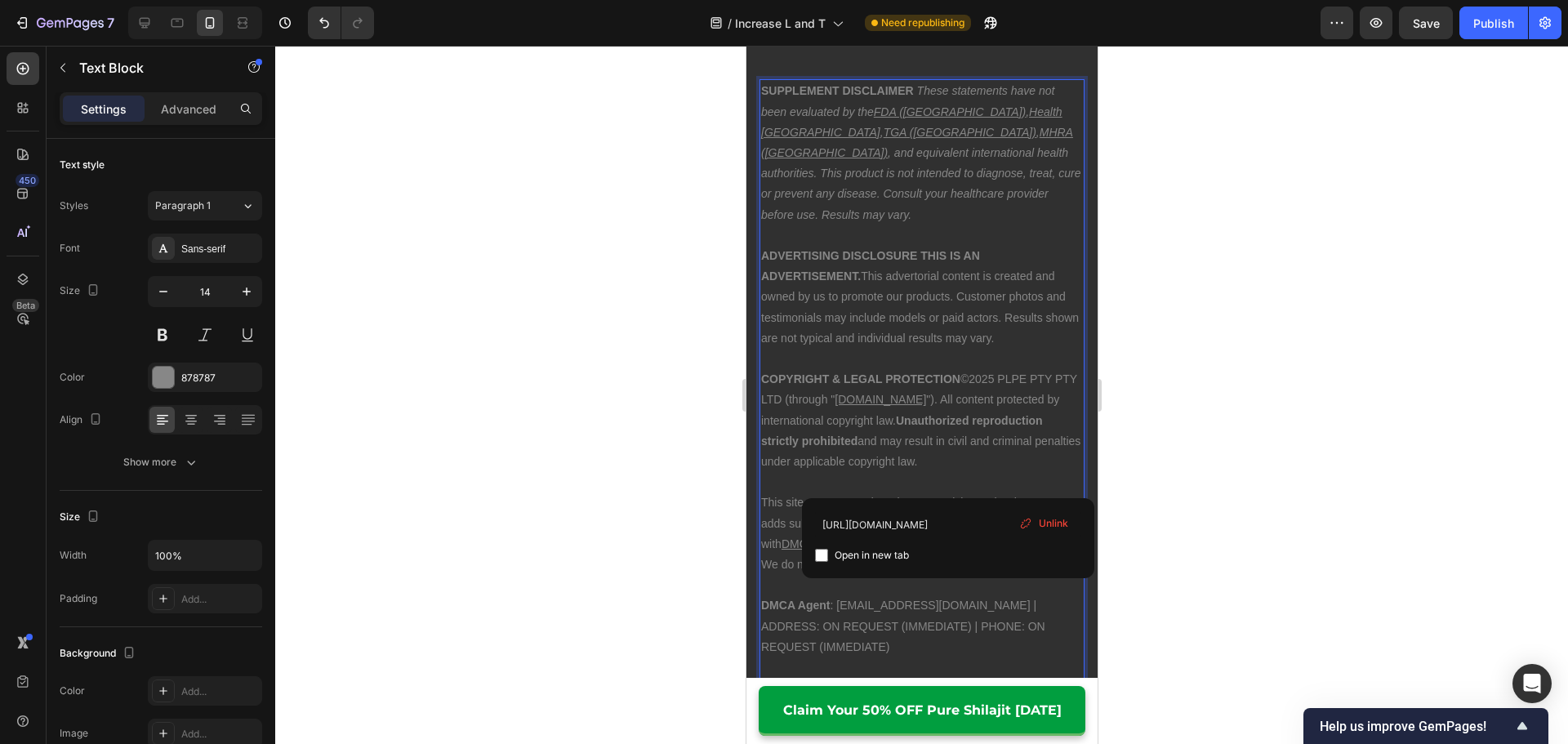
click at [868, 552] on span "Open in new tab" at bounding box center [871, 555] width 75 height 20
checkbox input "true"
click at [897, 392] on u "[DOMAIN_NAME]" at bounding box center [879, 399] width 92 height 13
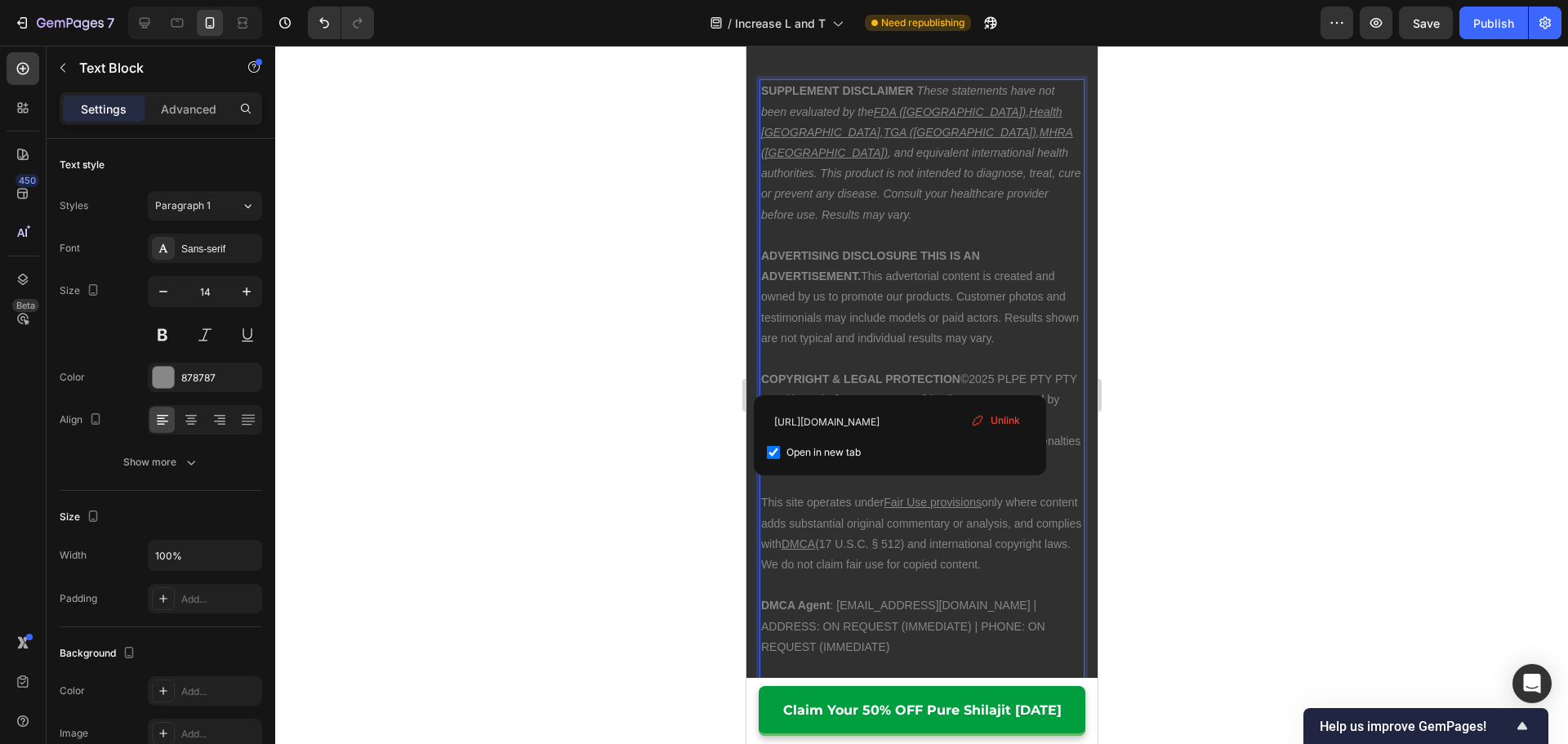
click at [967, 369] on p "COPYRIGHT & LEGAL PROTECTION ©2025 PLPE PTY PTY LTD (through " [DOMAIN_NAME] ")…" at bounding box center [921, 420] width 322 height 103
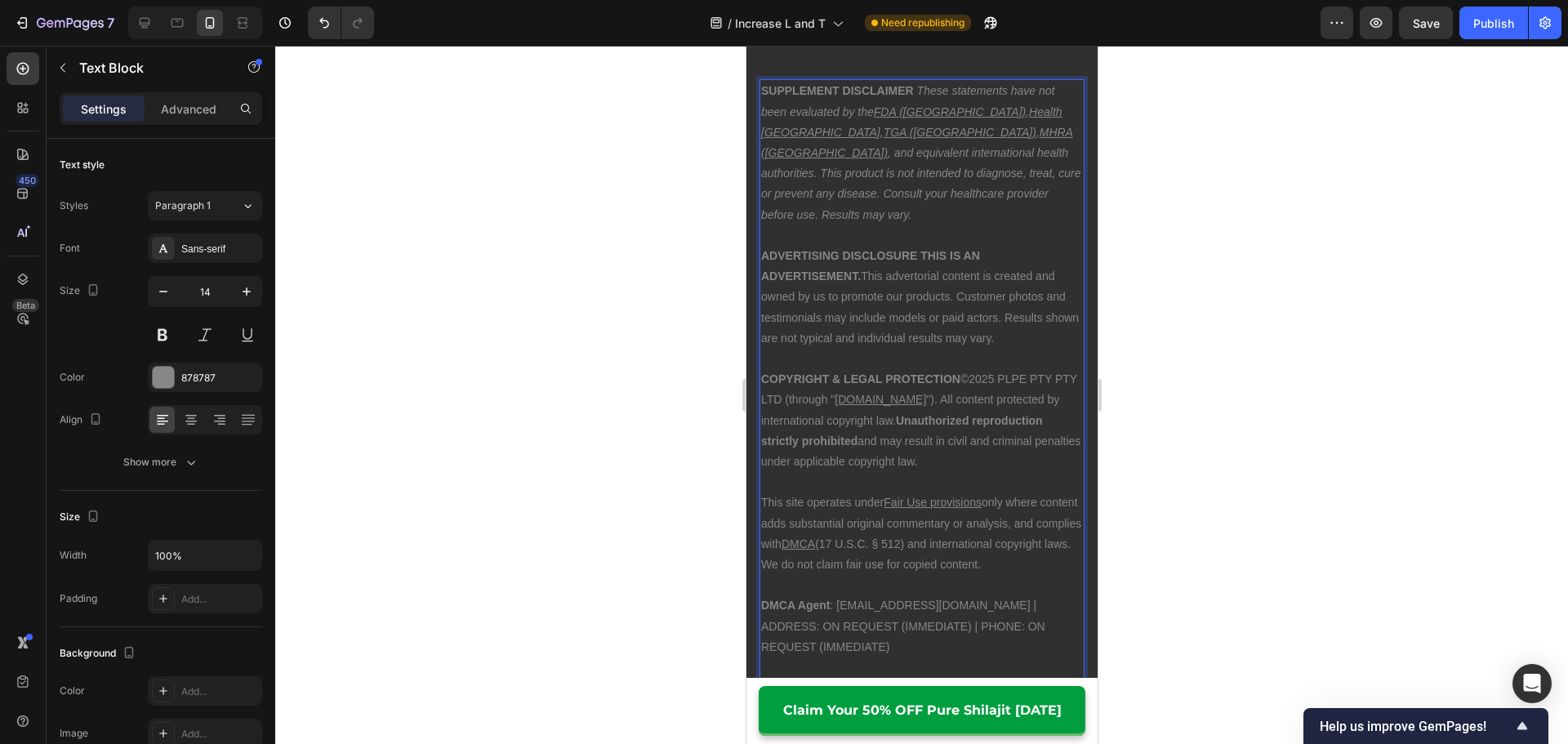
click at [901, 371] on p "COPYRIGHT & LEGAL PROTECTION ©2025 PLPE PTY PTY LTD (through " [DOMAIN_NAME] ")…" at bounding box center [921, 420] width 322 height 103
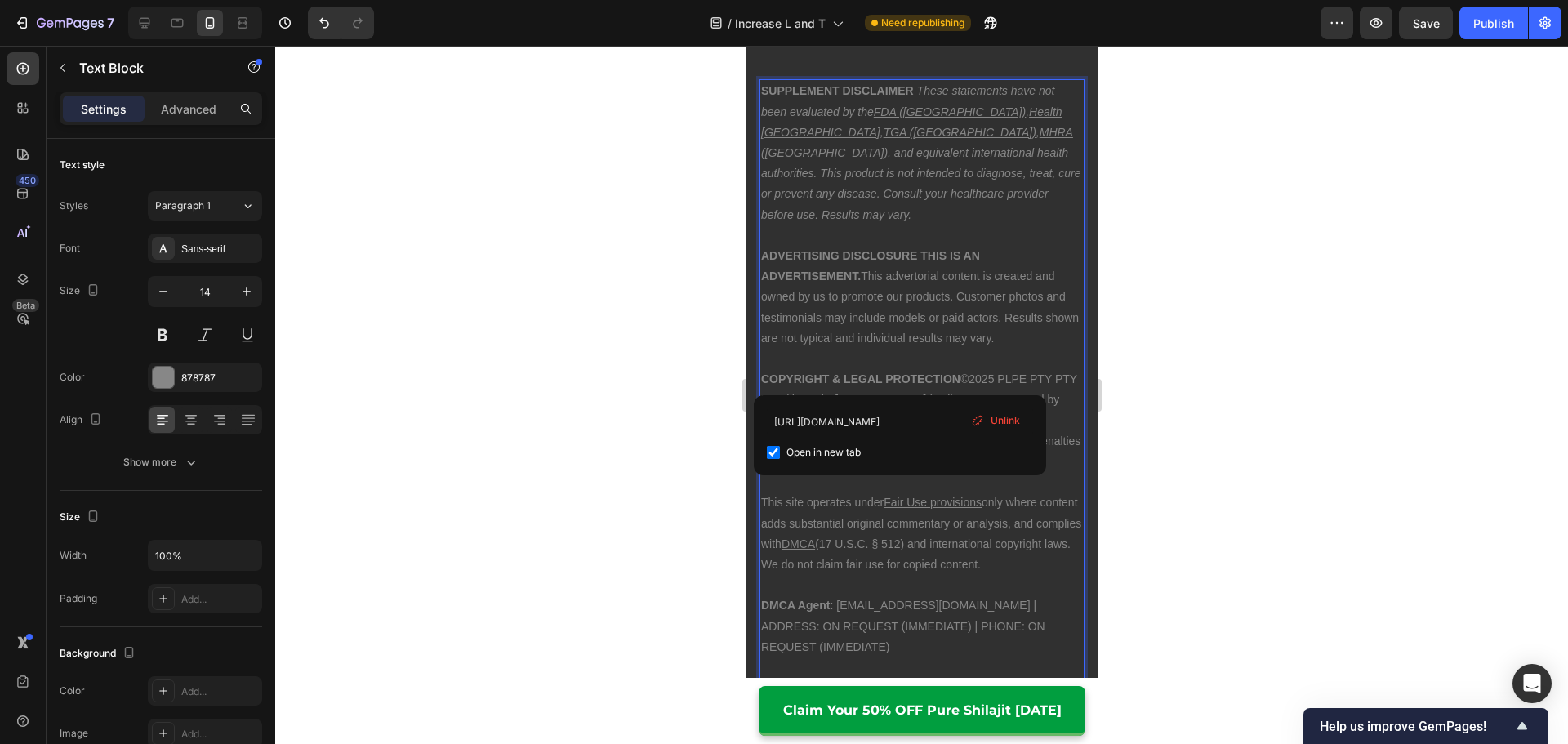
click at [972, 370] on p "COPYRIGHT & LEGAL PROTECTION ©2025 PLPE PTY PTY LTD (through " [DOMAIN_NAME] ")…" at bounding box center [921, 420] width 322 height 103
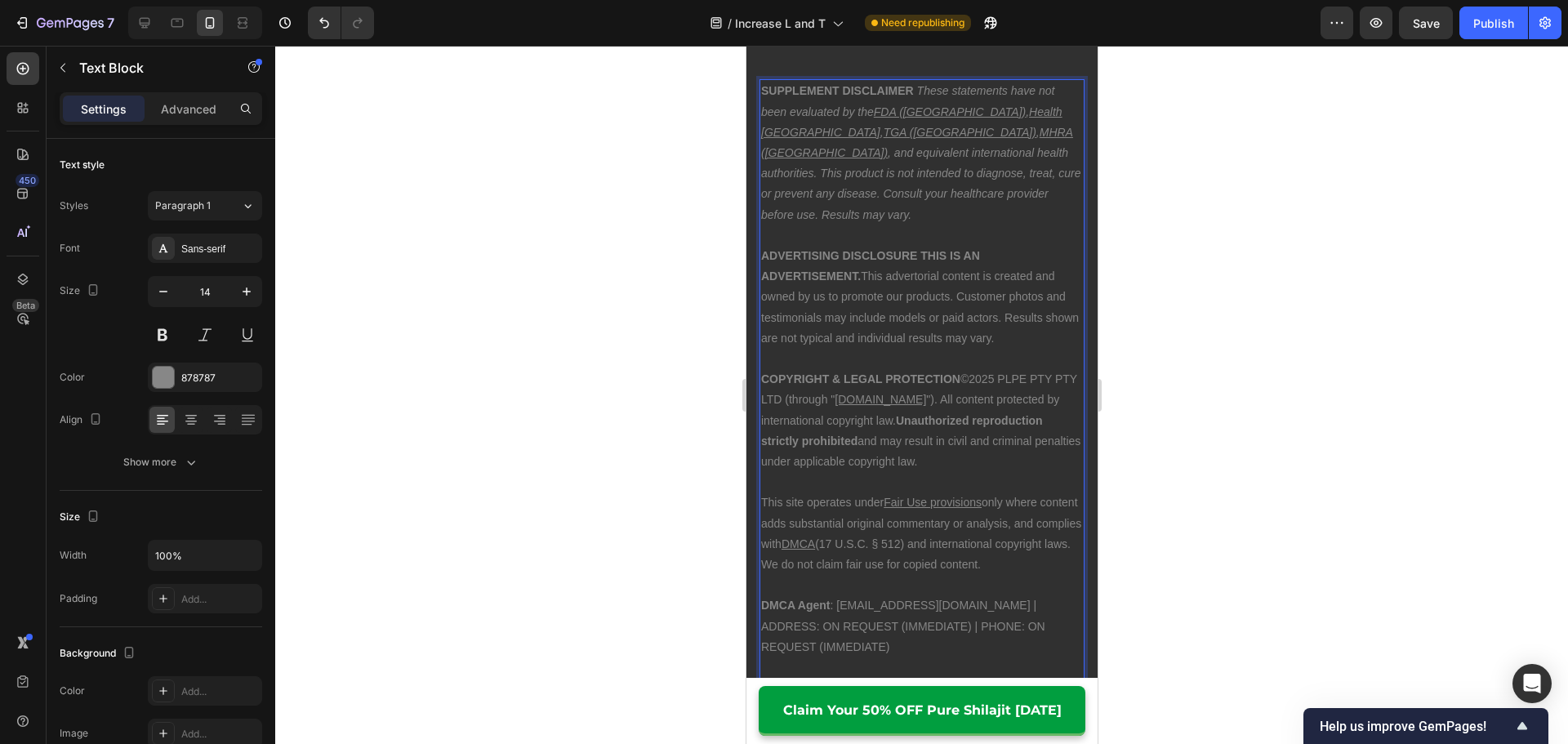
click at [929, 472] on p "Rich Text Editor. Editing area: main" at bounding box center [921, 482] width 322 height 21
click at [932, 495] on u "Fair Use provisions" at bounding box center [932, 502] width 98 height 13
click at [881, 472] on p "Rich Text Editor. Editing area: main" at bounding box center [921, 482] width 322 height 21
click at [814, 537] on u "DMCA" at bounding box center [796, 544] width 33 height 13
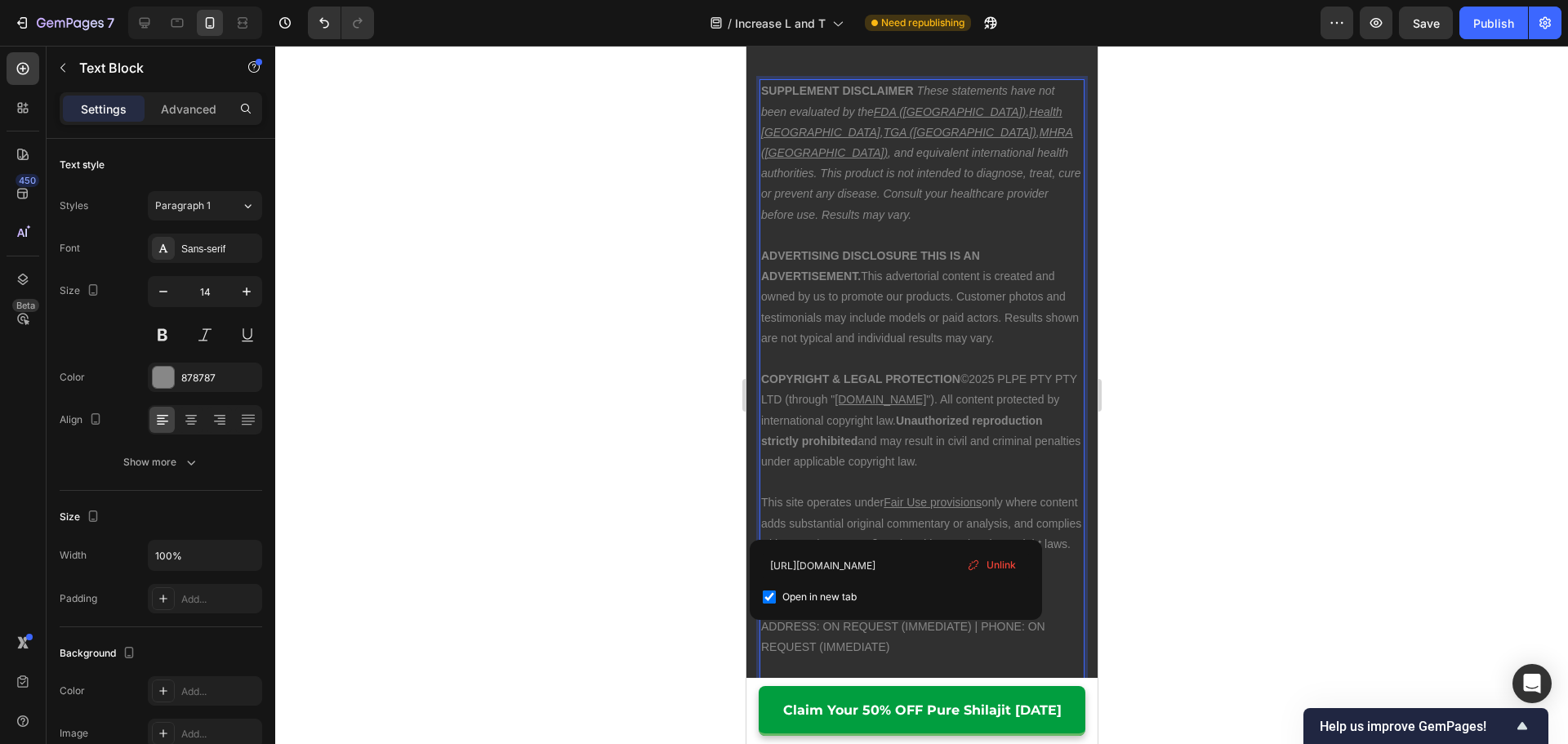
click at [873, 447] on p "COPYRIGHT & LEGAL PROTECTION ©2025 PLPE PTY PTY LTD (through " [DOMAIN_NAME] ")…" at bounding box center [921, 420] width 322 height 103
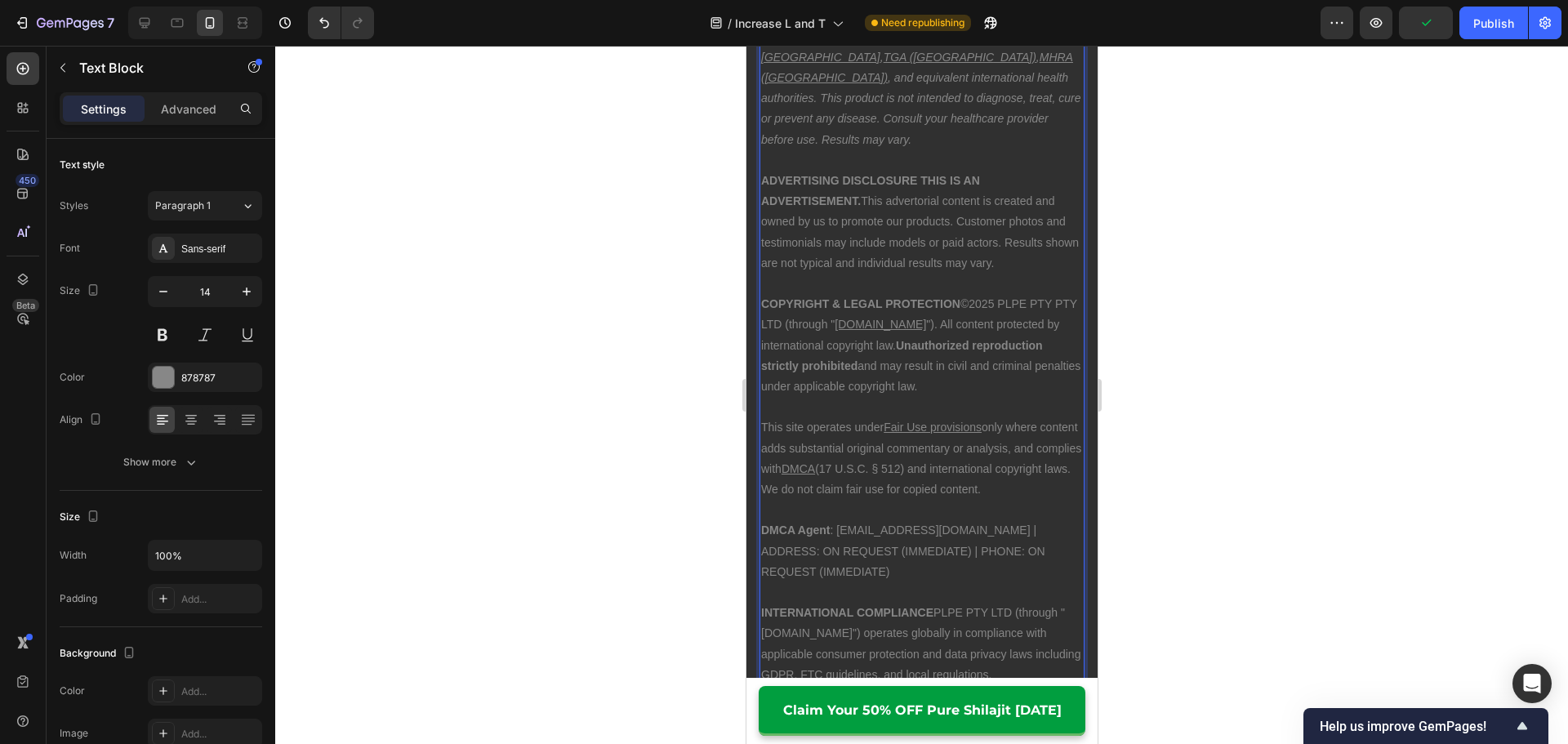
scroll to position [13594, 0]
drag, startPoint x: 836, startPoint y: 505, endPoint x: 881, endPoint y: 512, distance: 45.5
click at [919, 513] on p "DMCA Agent : [EMAIL_ADDRESS][DOMAIN_NAME] | ADDRESS: ON REQUEST (IMMEDIATE) | P…" at bounding box center [921, 545] width 322 height 62
click at [835, 513] on p "DMCA Agent : [EMAIL_ADDRESS][DOMAIN_NAME] | ADDRESS: ON REQUEST (IMMEDIATE) | P…" at bounding box center [921, 545] width 322 height 62
drag, startPoint x: 836, startPoint y: 507, endPoint x: 921, endPoint y: 506, distance: 85.0
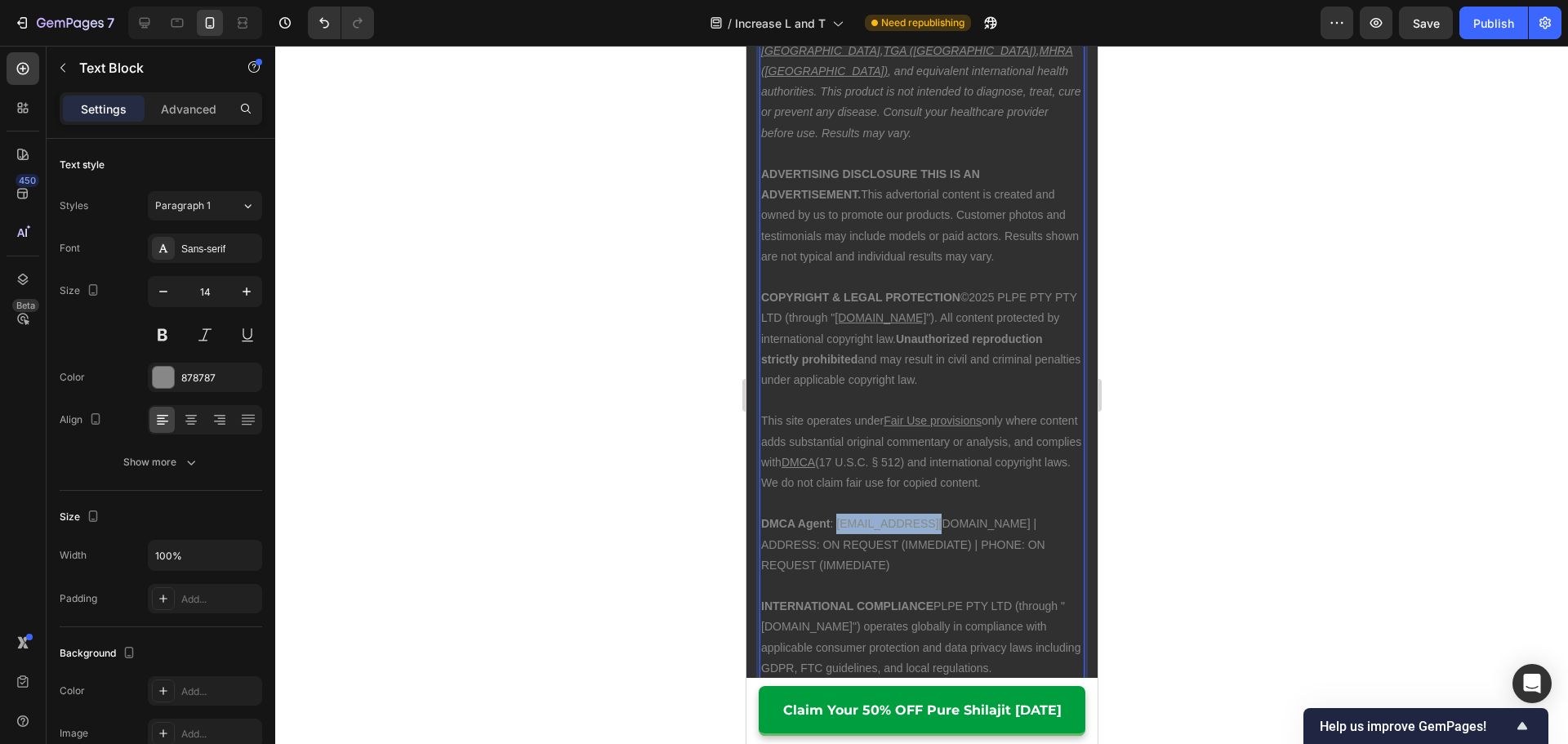
click at [921, 513] on p "DMCA Agent : [EMAIL_ADDRESS][DOMAIN_NAME] | ADDRESS: ON REQUEST (IMMEDIATE) | P…" at bounding box center [921, 545] width 322 height 62
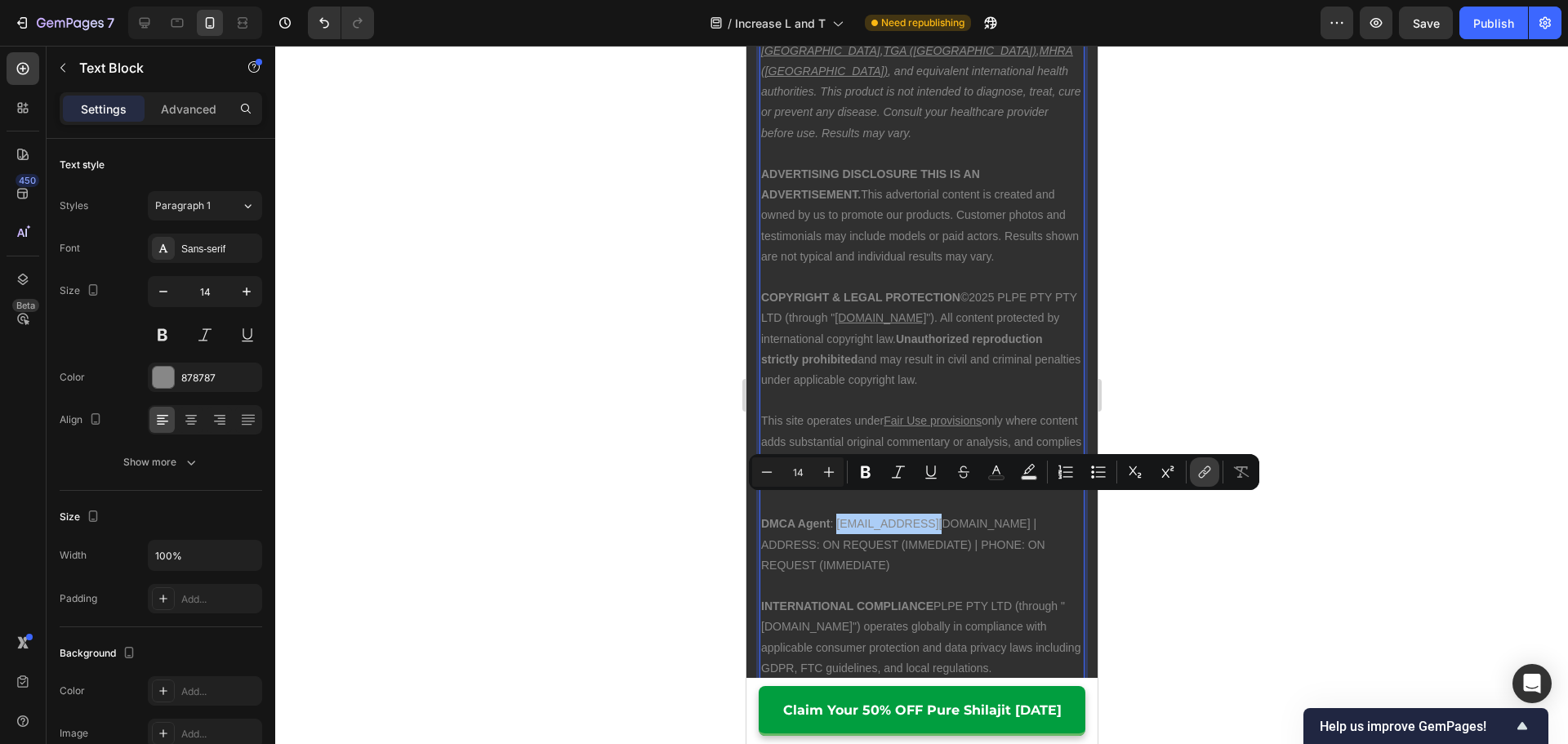
click at [1215, 477] on button "link" at bounding box center [1204, 471] width 29 height 29
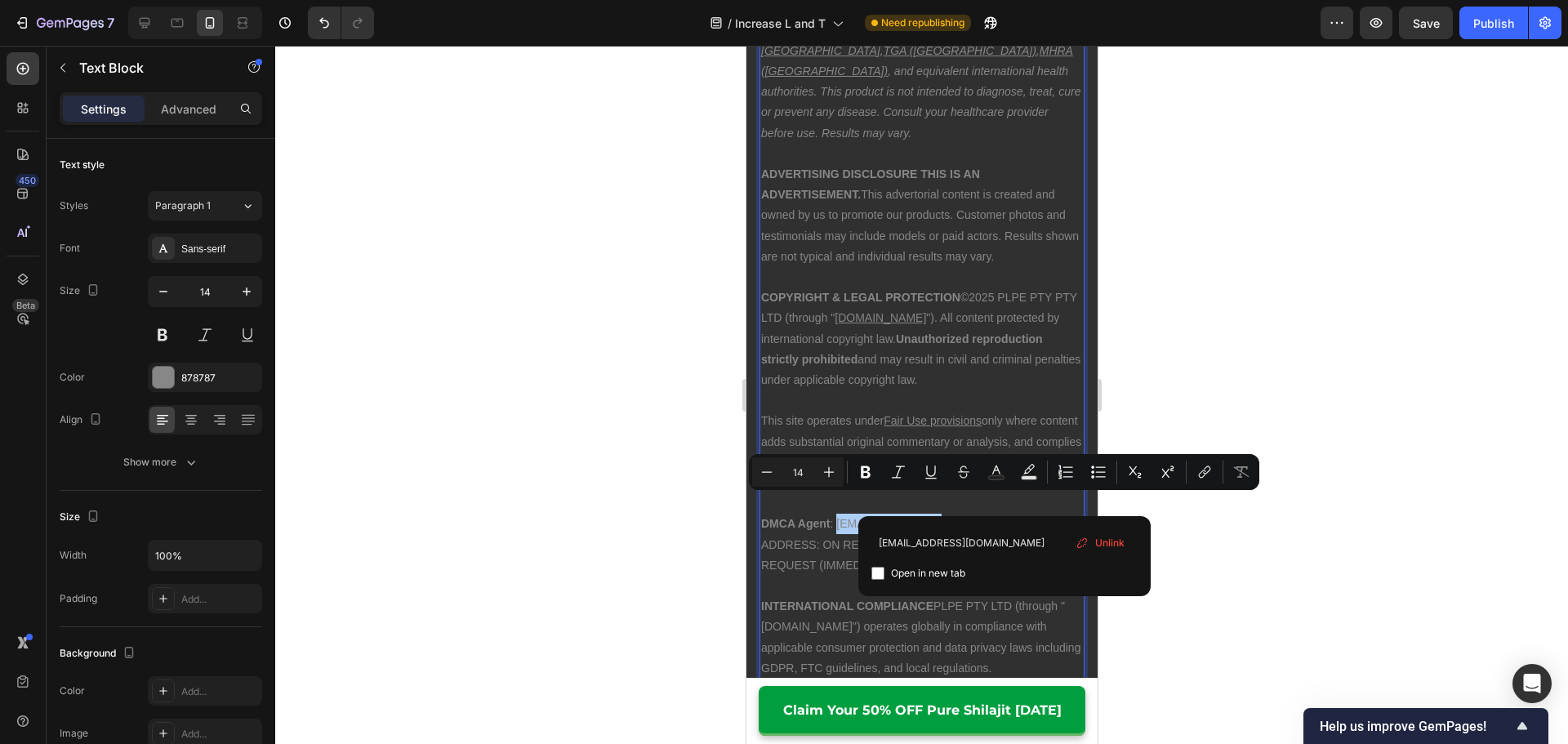
type input "[EMAIL_ADDRESS][DOMAIN_NAME]"
click at [905, 570] on span "Open in new tab" at bounding box center [928, 573] width 75 height 20
checkbox input "true"
click at [880, 546] on input "[EMAIL_ADDRESS][DOMAIN_NAME]" at bounding box center [1003, 542] width 266 height 26
click at [876, 545] on input "[EMAIL_ADDRESS][DOMAIN_NAME]" at bounding box center [1003, 542] width 266 height 26
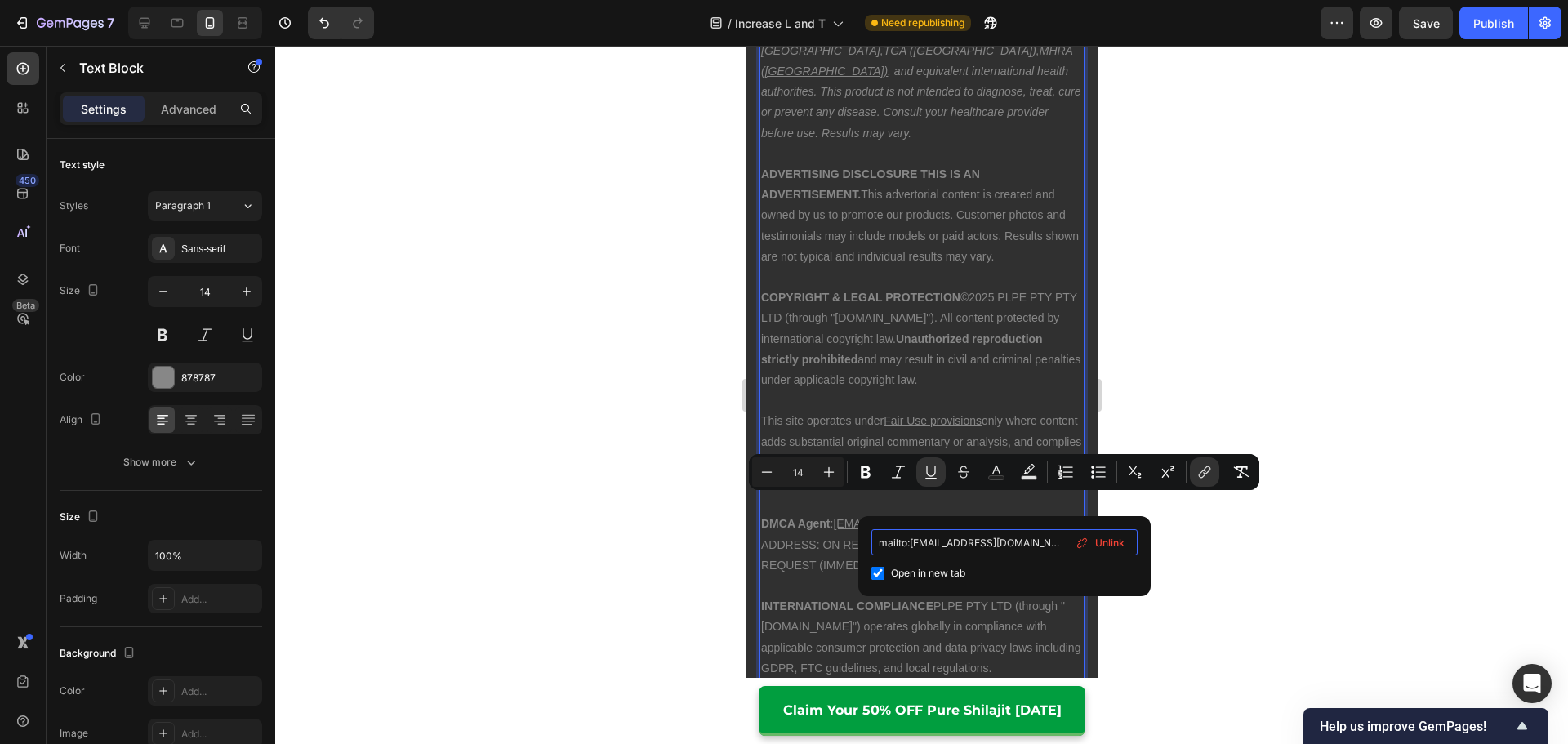
type input "mailto:[EMAIL_ADDRESS][DOMAIN_NAME]"
click at [901, 573] on span "Open in new tab" at bounding box center [928, 573] width 75 height 20
click at [903, 570] on span "Open in new tab" at bounding box center [928, 573] width 75 height 20
checkbox input "true"
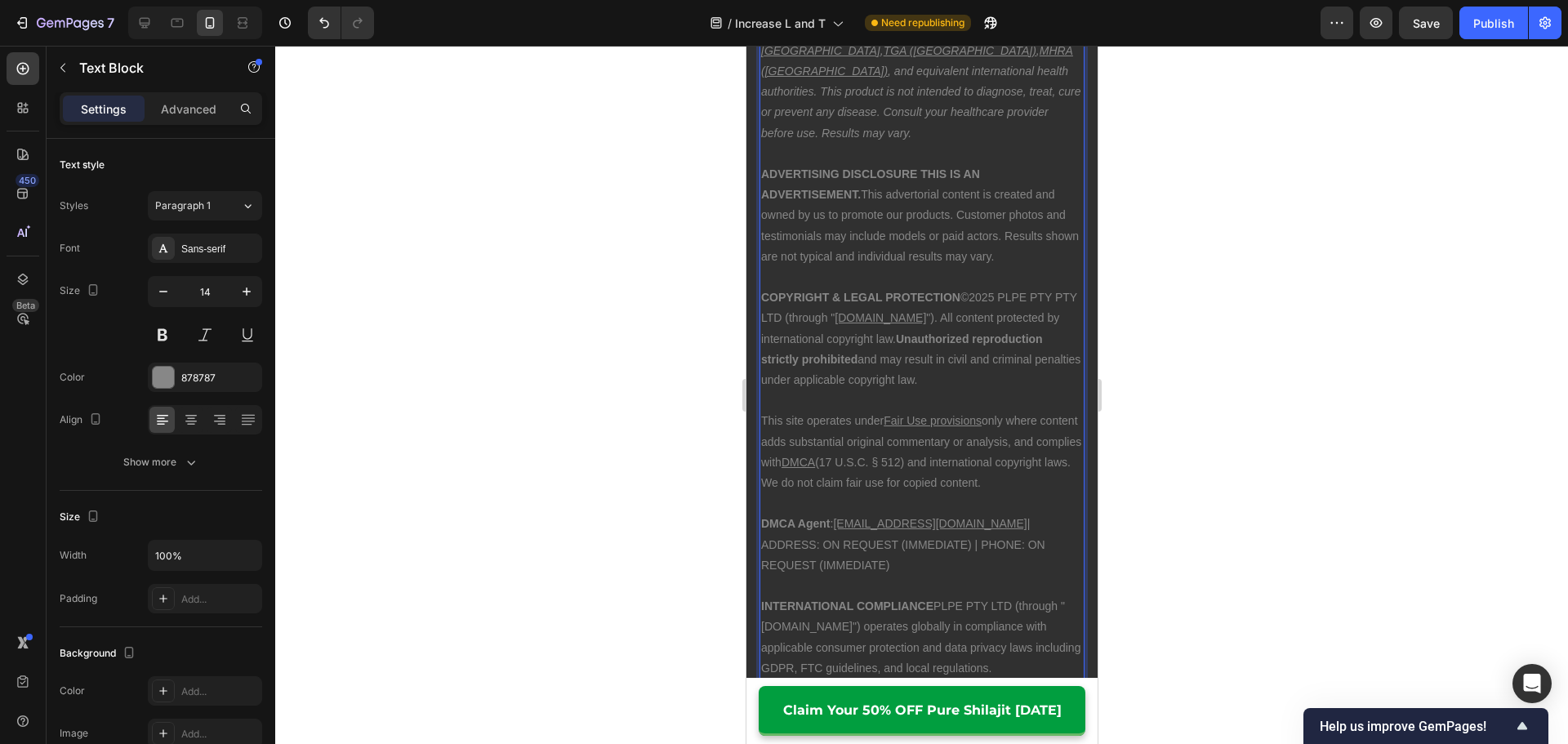
click at [810, 532] on p "DMCA Agent : [EMAIL_ADDRESS][DOMAIN_NAME] | ADDRESS: ON REQUEST (IMMEDIATE) | P…" at bounding box center [921, 545] width 322 height 62
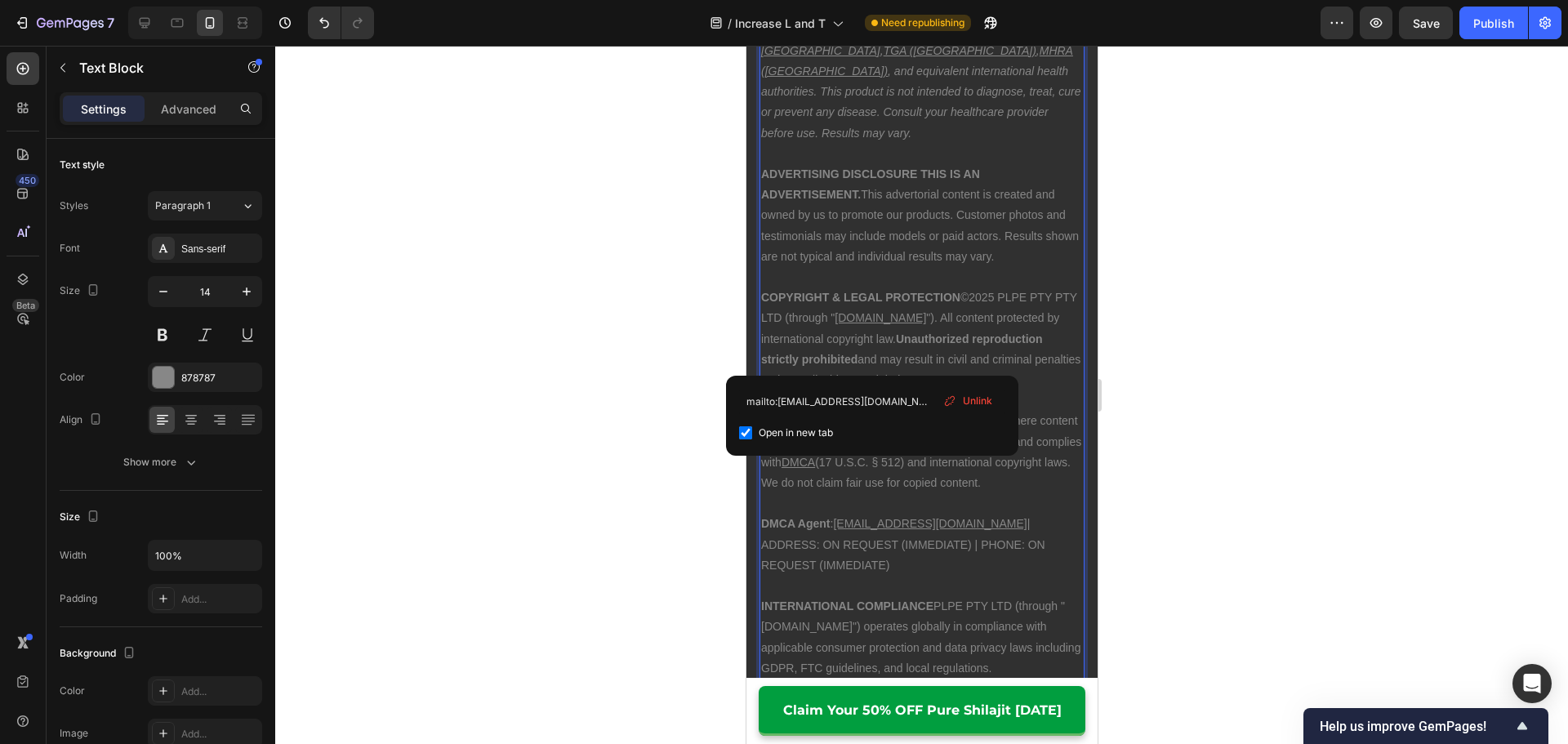
click at [858, 516] on u "[EMAIL_ADDRESS][DOMAIN_NAME]" at bounding box center [929, 523] width 194 height 13
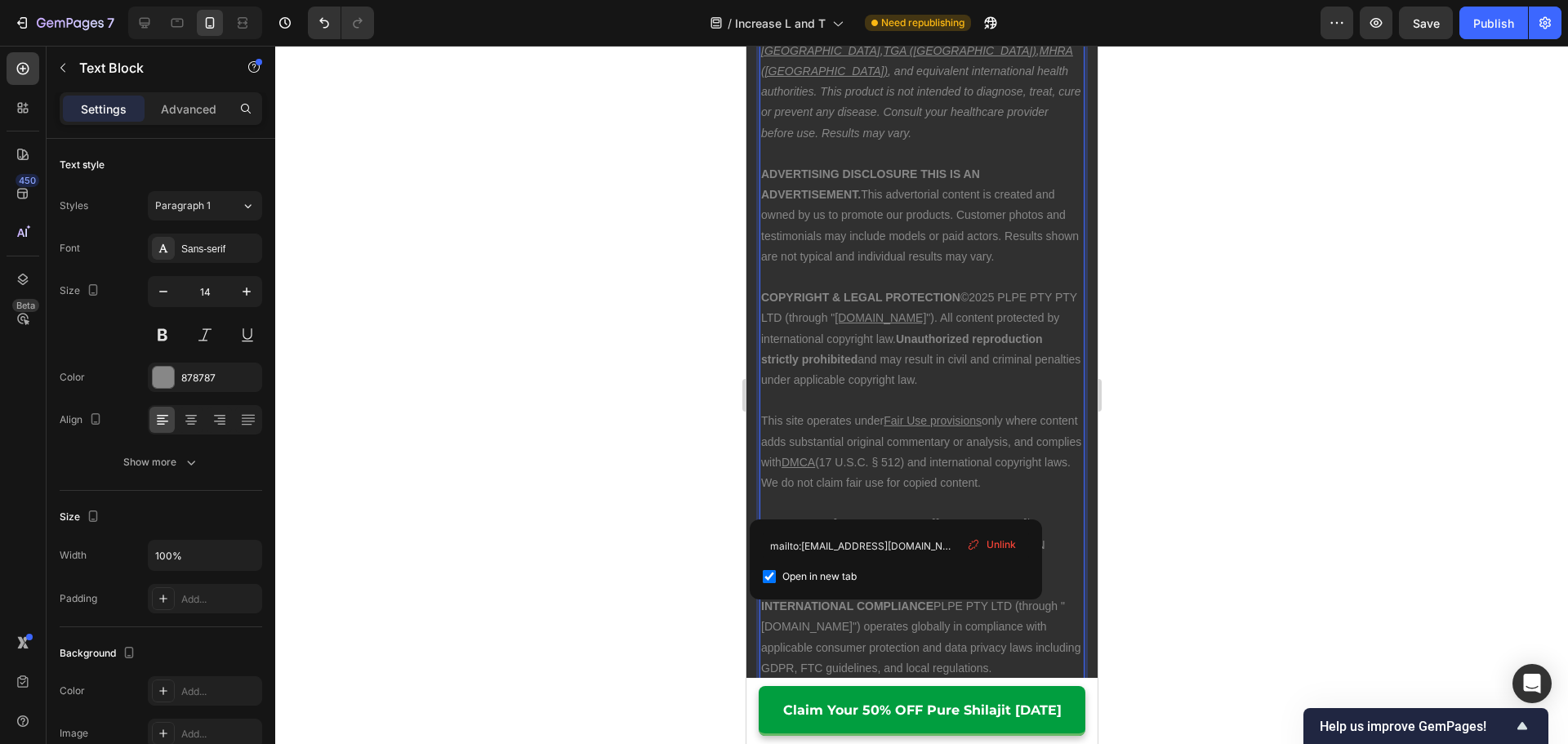
click at [879, 472] on p "This site operates under Fair Use provisions only where content adds substantia…" at bounding box center [921, 451] width 322 height 82
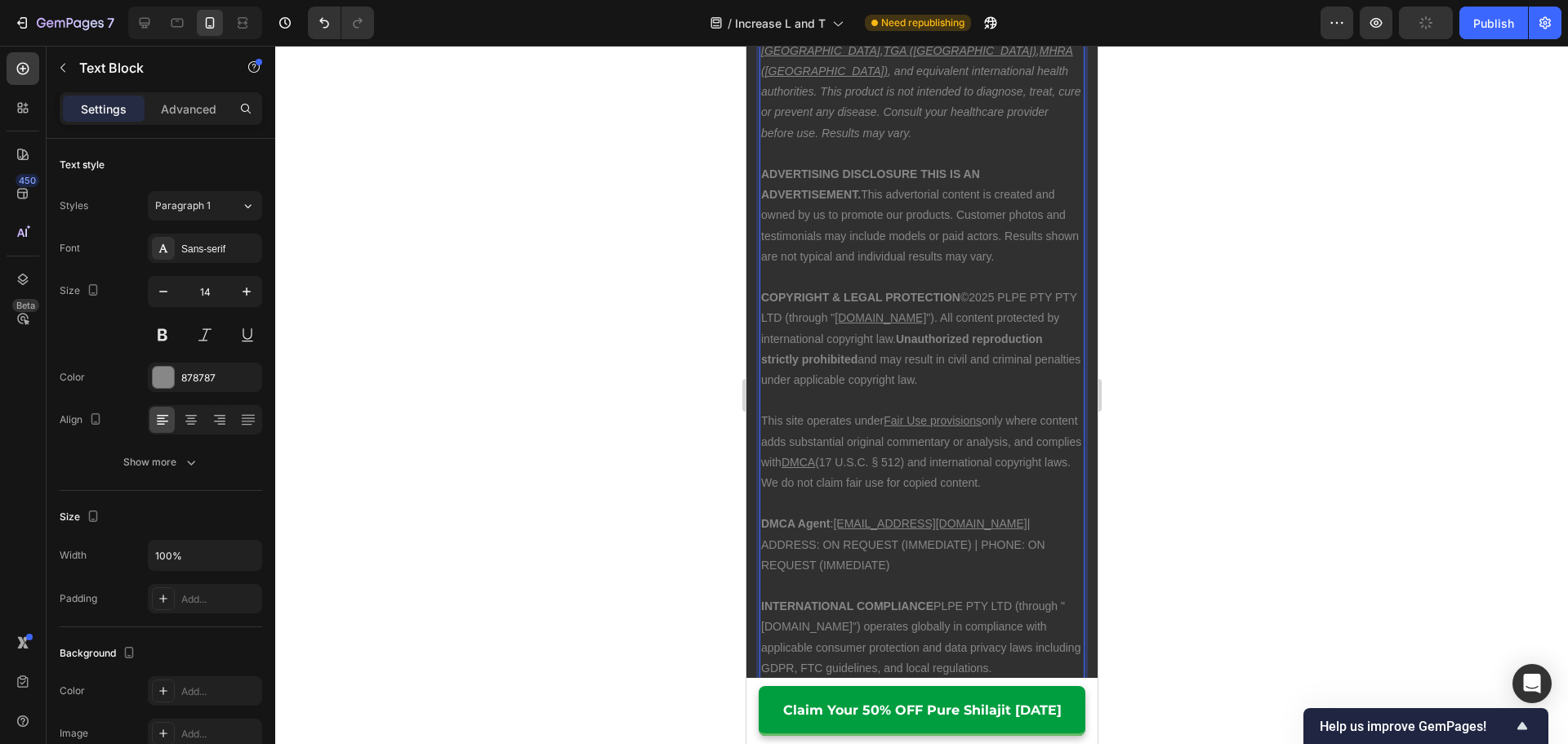
click at [888, 516] on u "[EMAIL_ADDRESS][DOMAIN_NAME]" at bounding box center [929, 523] width 194 height 13
click at [936, 422] on p "This site operates under Fair Use provisions only where content adds substantia…" at bounding box center [921, 451] width 322 height 82
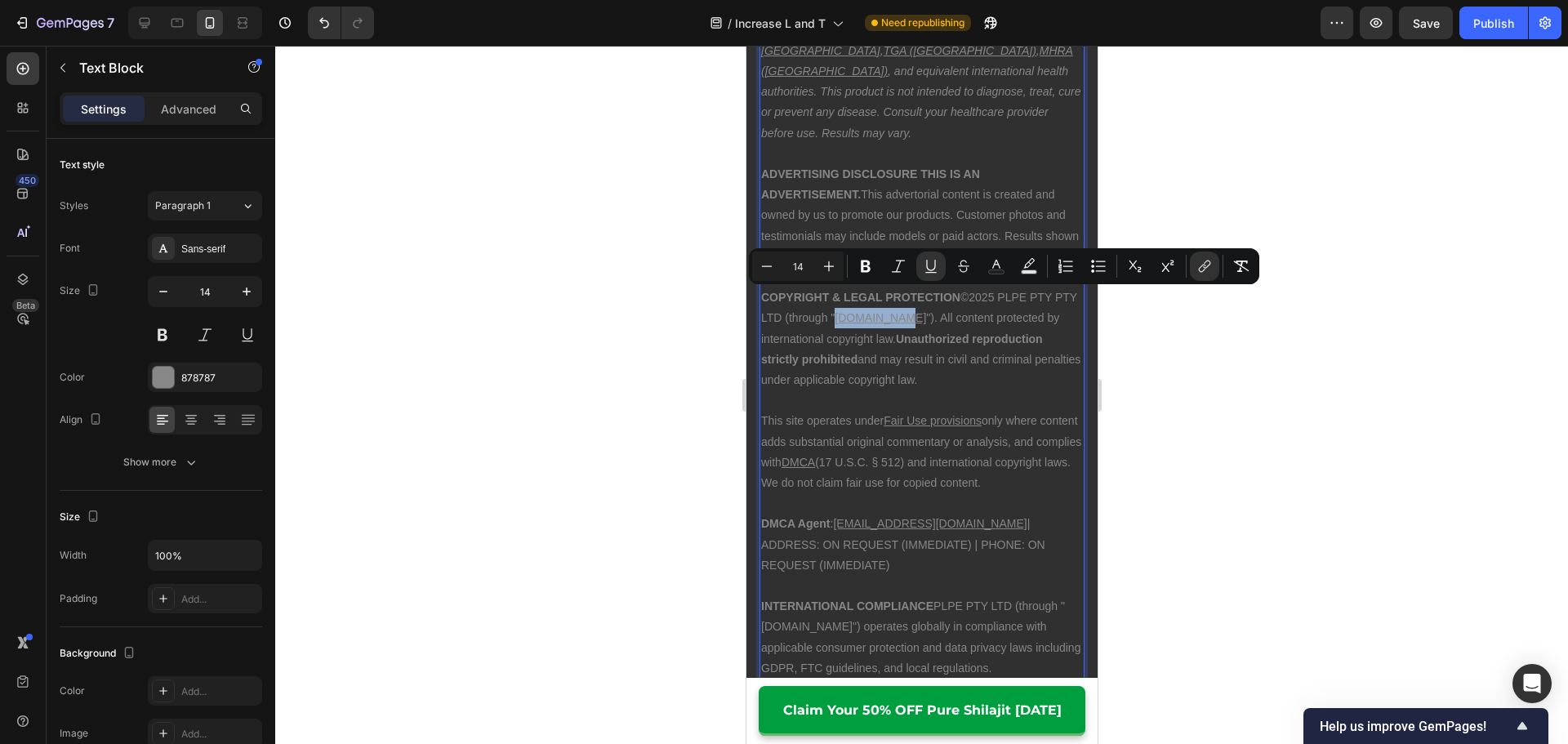
drag, startPoint x: 859, startPoint y: 299, endPoint x: 912, endPoint y: 300, distance: 53.0
click at [912, 311] on u "[DOMAIN_NAME]" at bounding box center [879, 318] width 92 height 13
copy u "[DOMAIN_NAME]"
click at [1203, 266] on icon "Editor contextual toolbar" at bounding box center [1204, 266] width 16 height 16
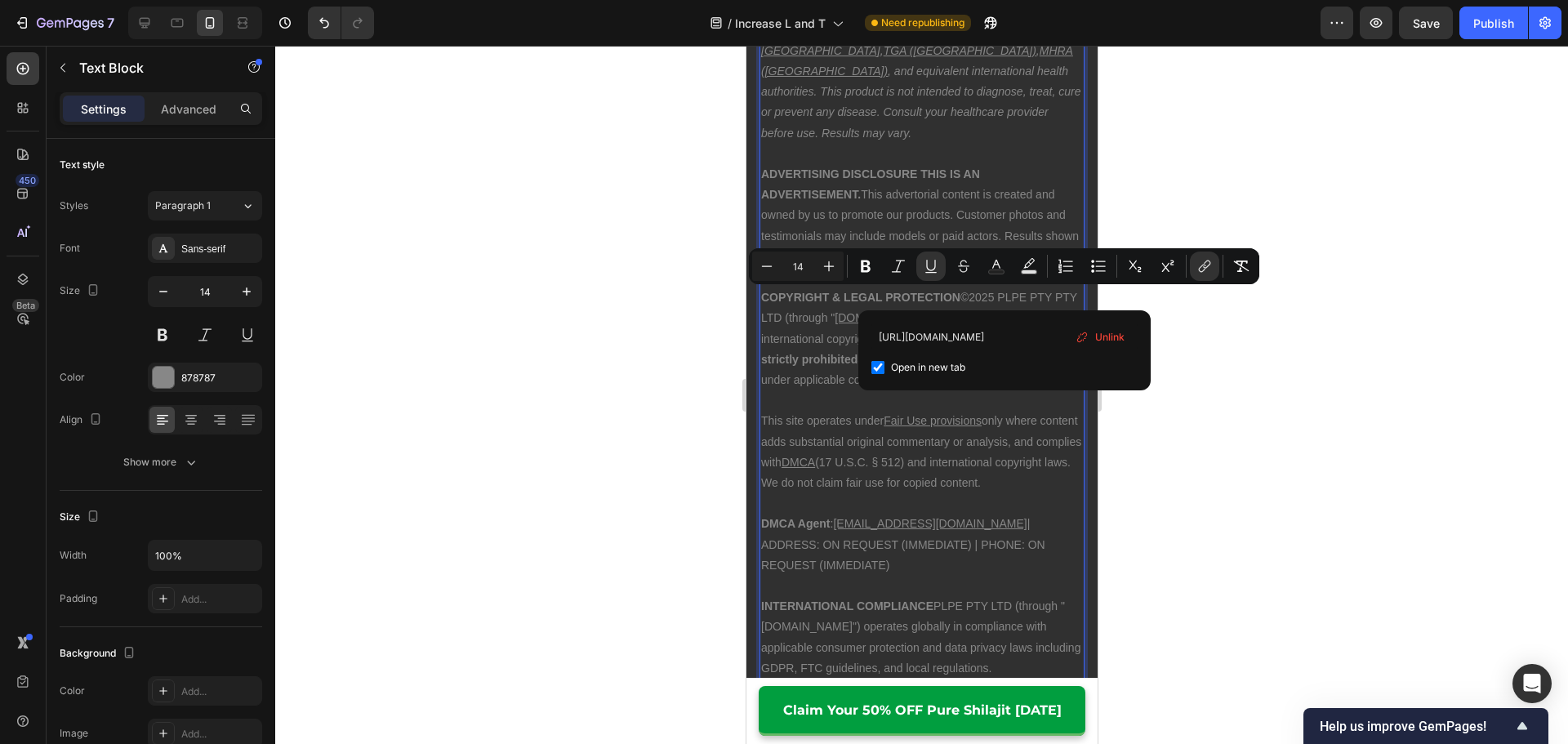
click at [941, 518] on p "DMCA Agent : [EMAIL_ADDRESS][DOMAIN_NAME] | ADDRESS: ON REQUEST (IMMEDIATE) | P…" at bounding box center [921, 545] width 322 height 62
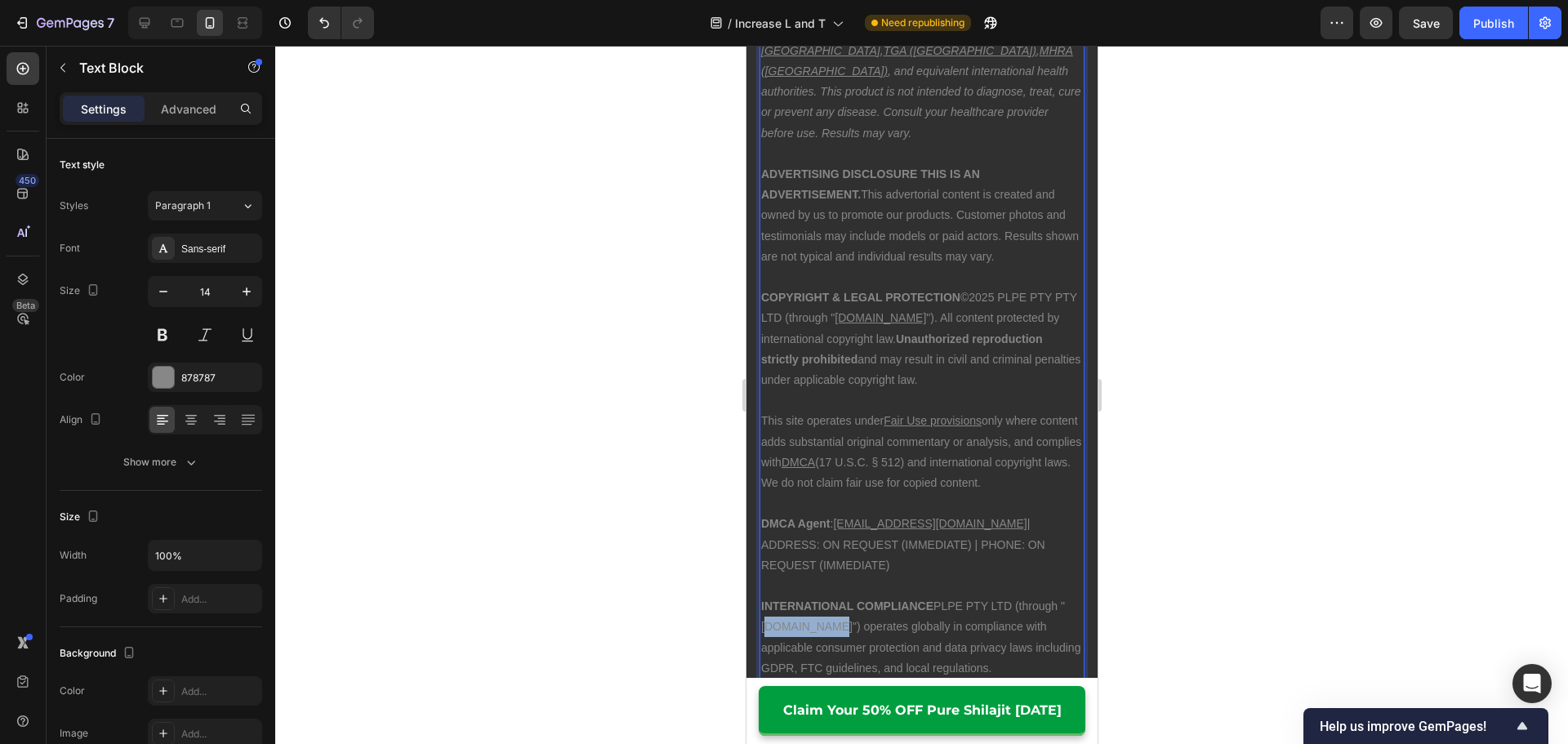
drag, startPoint x: 820, startPoint y: 584, endPoint x: 764, endPoint y: 588, distance: 56.1
click at [764, 596] on p "INTERNATIONAL COMPLIANCE PLPE PTY LTD (through "[DOMAIN_NAME]") operates global…" at bounding box center [921, 636] width 322 height 82
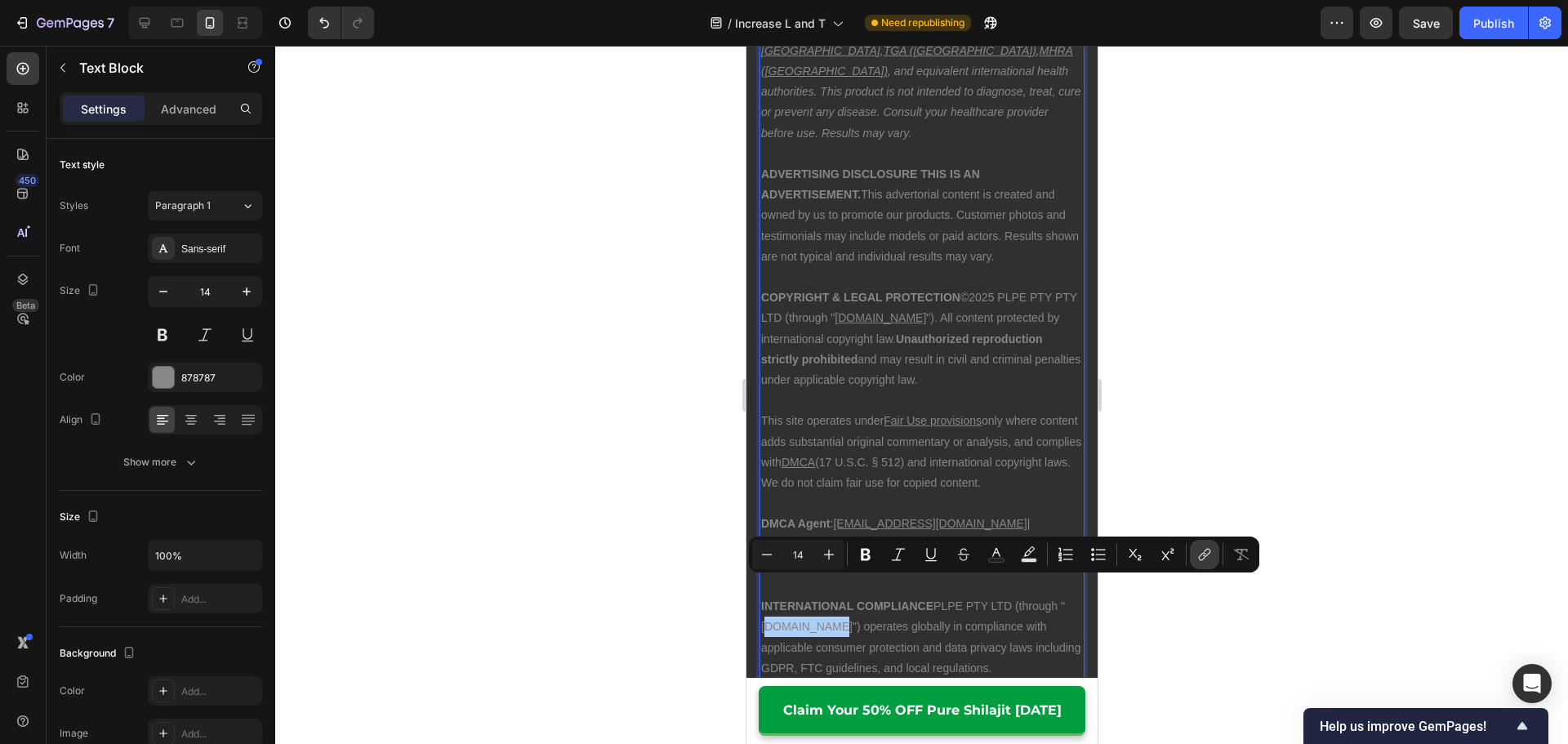
click at [1200, 546] on icon "Editor contextual toolbar" at bounding box center [1204, 554] width 16 height 16
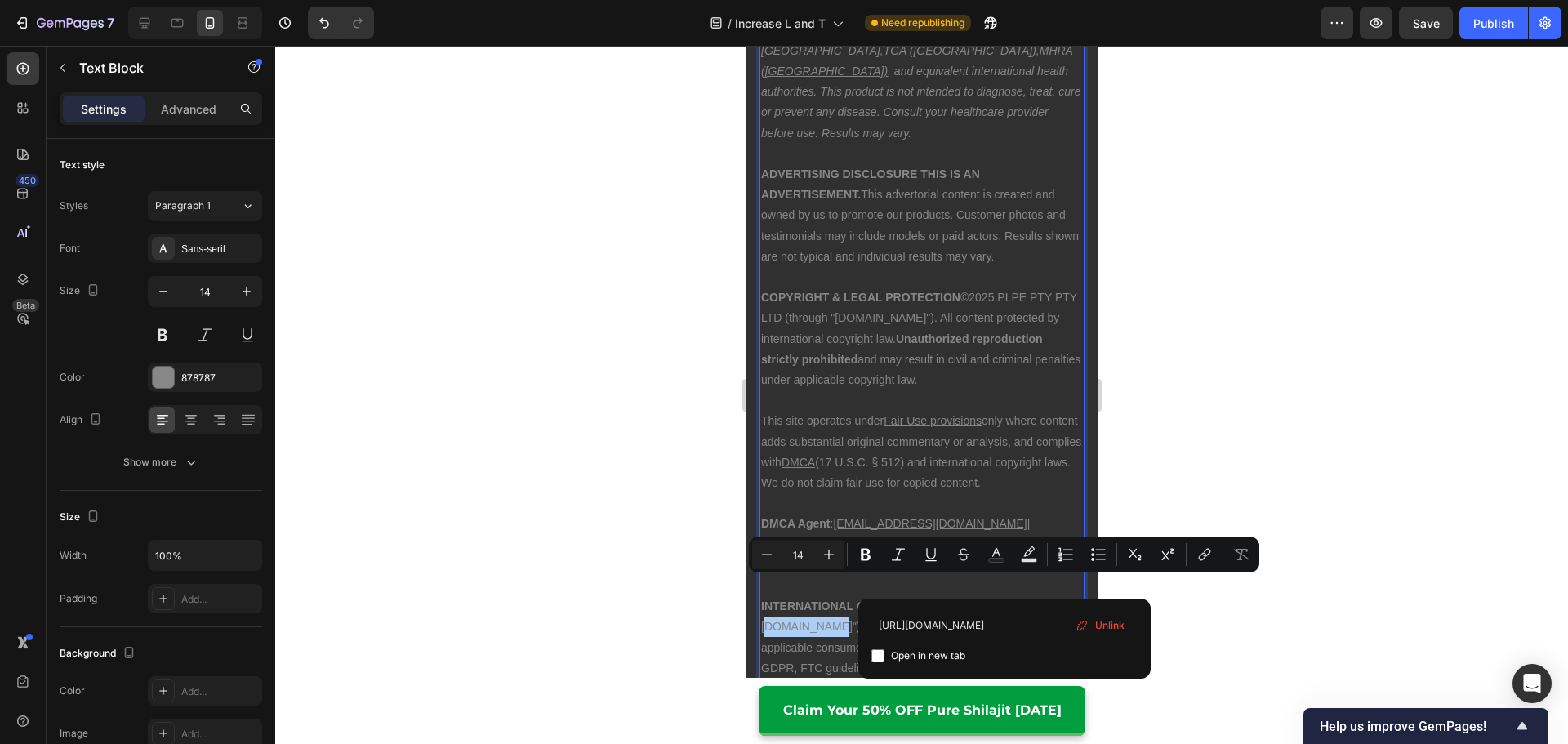
type input "[URL][DOMAIN_NAME]"
click at [933, 651] on span "Open in new tab" at bounding box center [928, 655] width 75 height 20
checkbox input "true"
click at [857, 596] on p "INTERNATIONAL COMPLIANCE PLPE PTY LTD (through " [DOMAIN_NAME] ") operates glob…" at bounding box center [921, 636] width 322 height 82
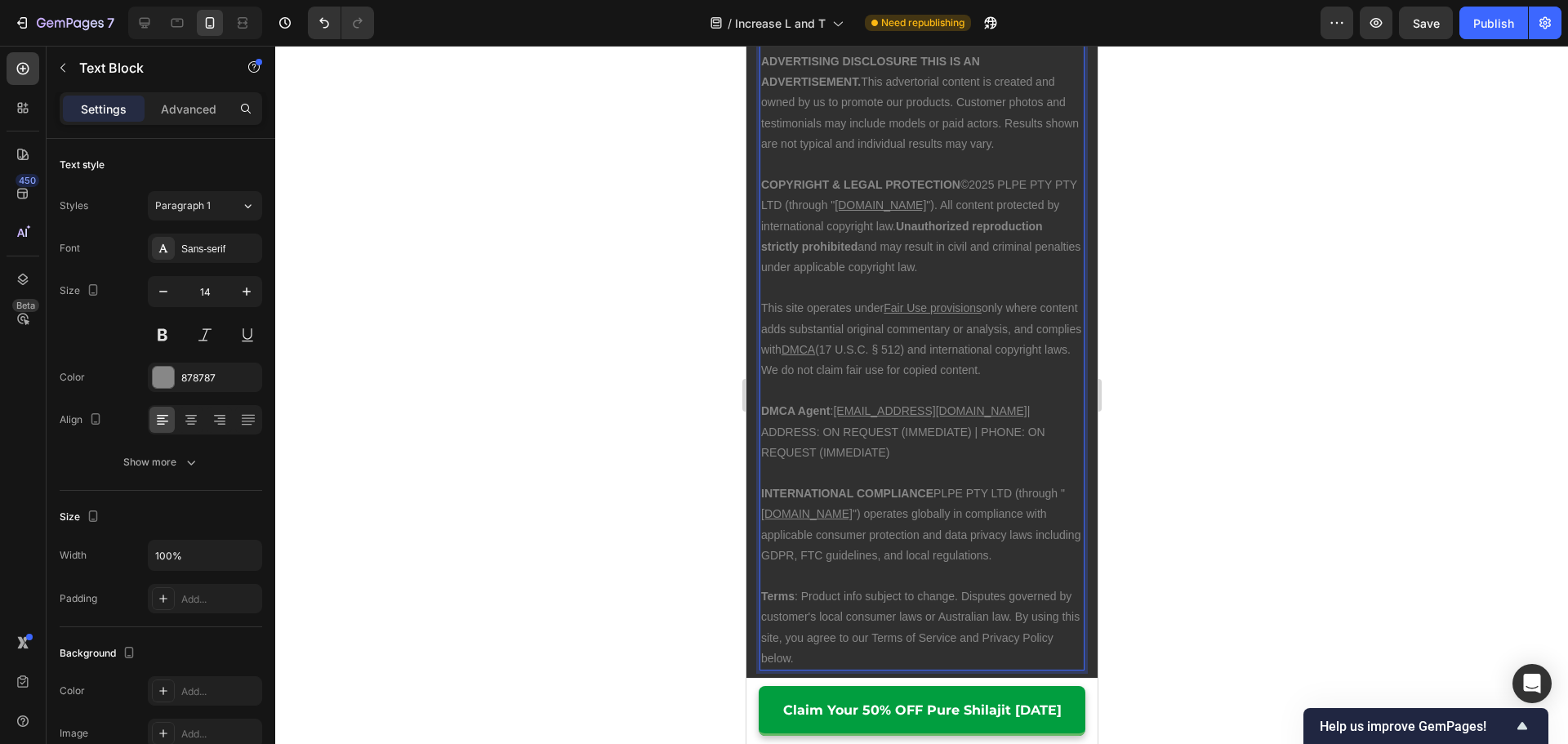
scroll to position [13757, 0]
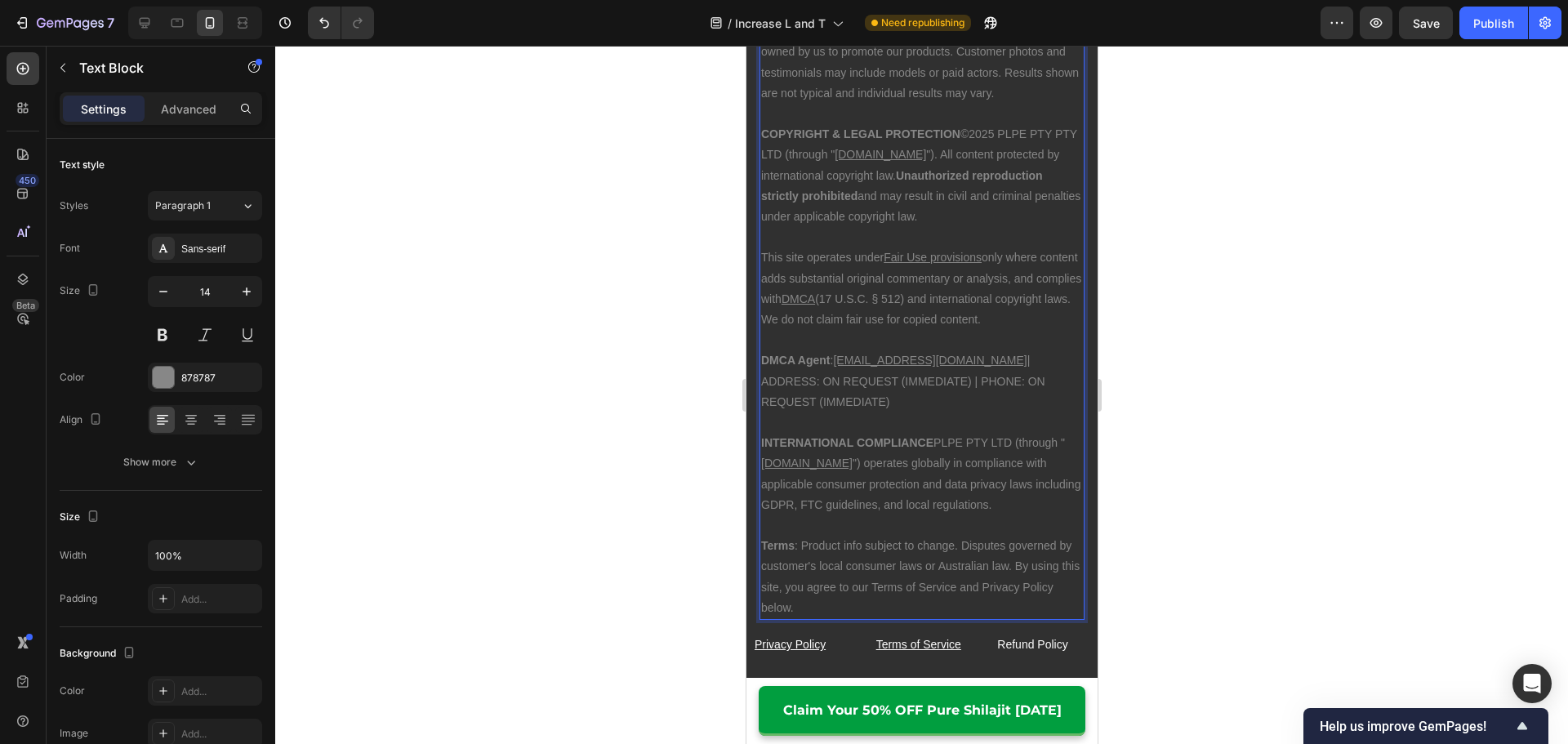
click at [871, 535] on p "Terms : Product info subject to change. Disputes governed by customer's local c…" at bounding box center [921, 576] width 322 height 82
drag, startPoint x: 1033, startPoint y: 444, endPoint x: 1061, endPoint y: 446, distance: 28.1
click at [1061, 446] on p "INTERNATIONAL COMPLIANCE PLPE PTY LTD (through " [DOMAIN_NAME] ") operates glob…" at bounding box center [921, 474] width 322 height 82
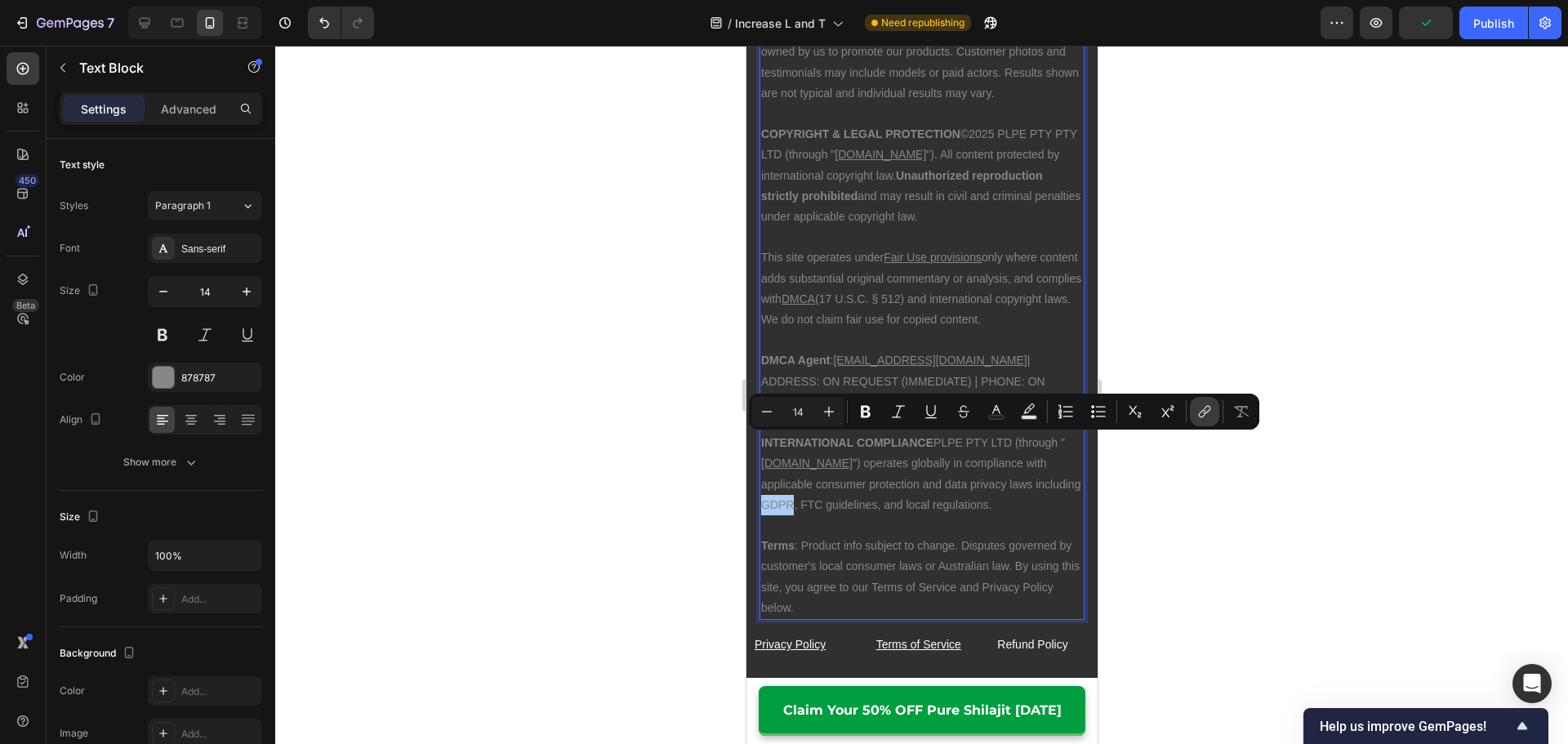
click at [1215, 413] on button "link" at bounding box center [1204, 411] width 29 height 29
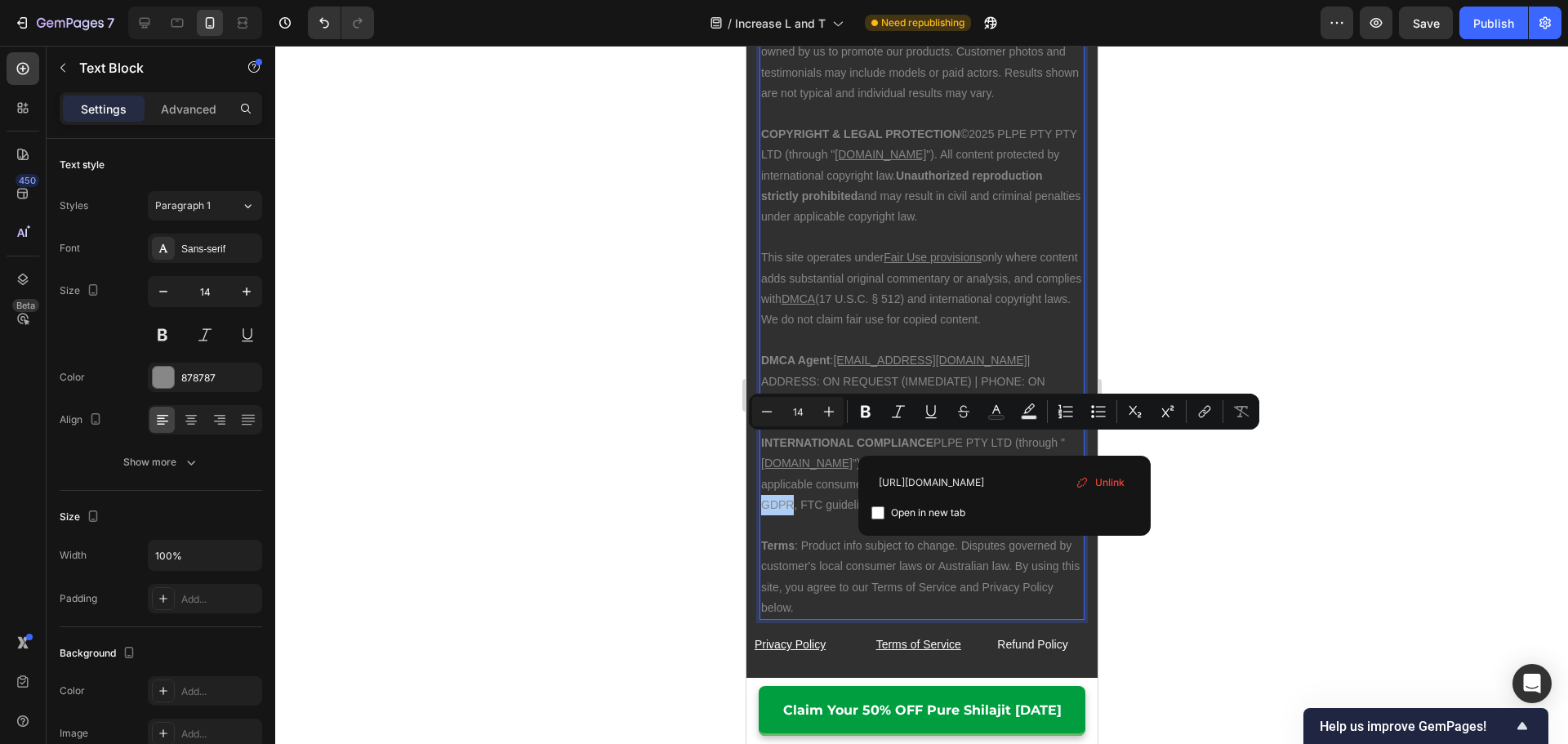
type input "[URL][DOMAIN_NAME]"
click at [949, 510] on span "Open in new tab" at bounding box center [928, 512] width 75 height 20
checkbox input "true"
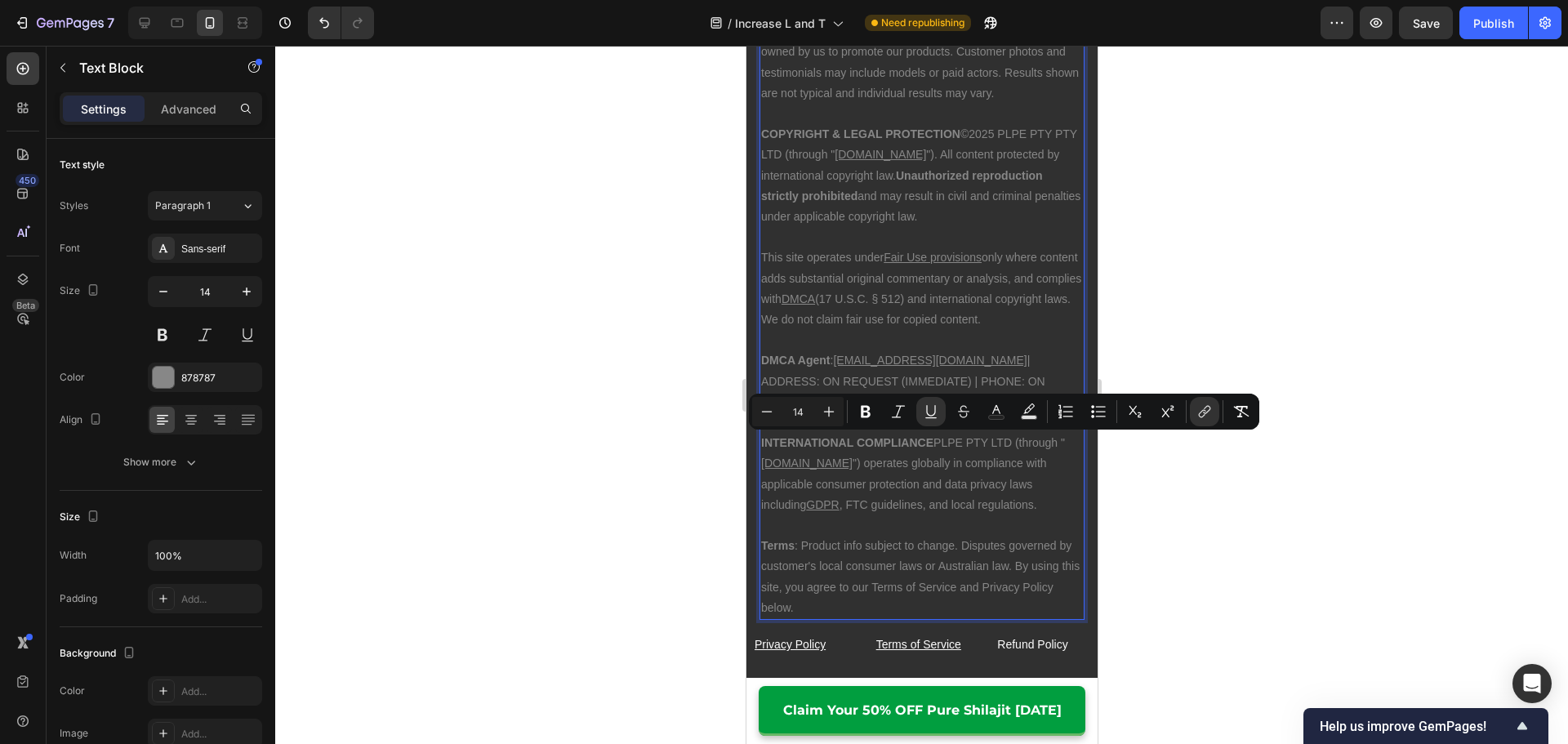
click at [855, 515] on p "Rich Text Editor. Editing area: main" at bounding box center [921, 526] width 322 height 21
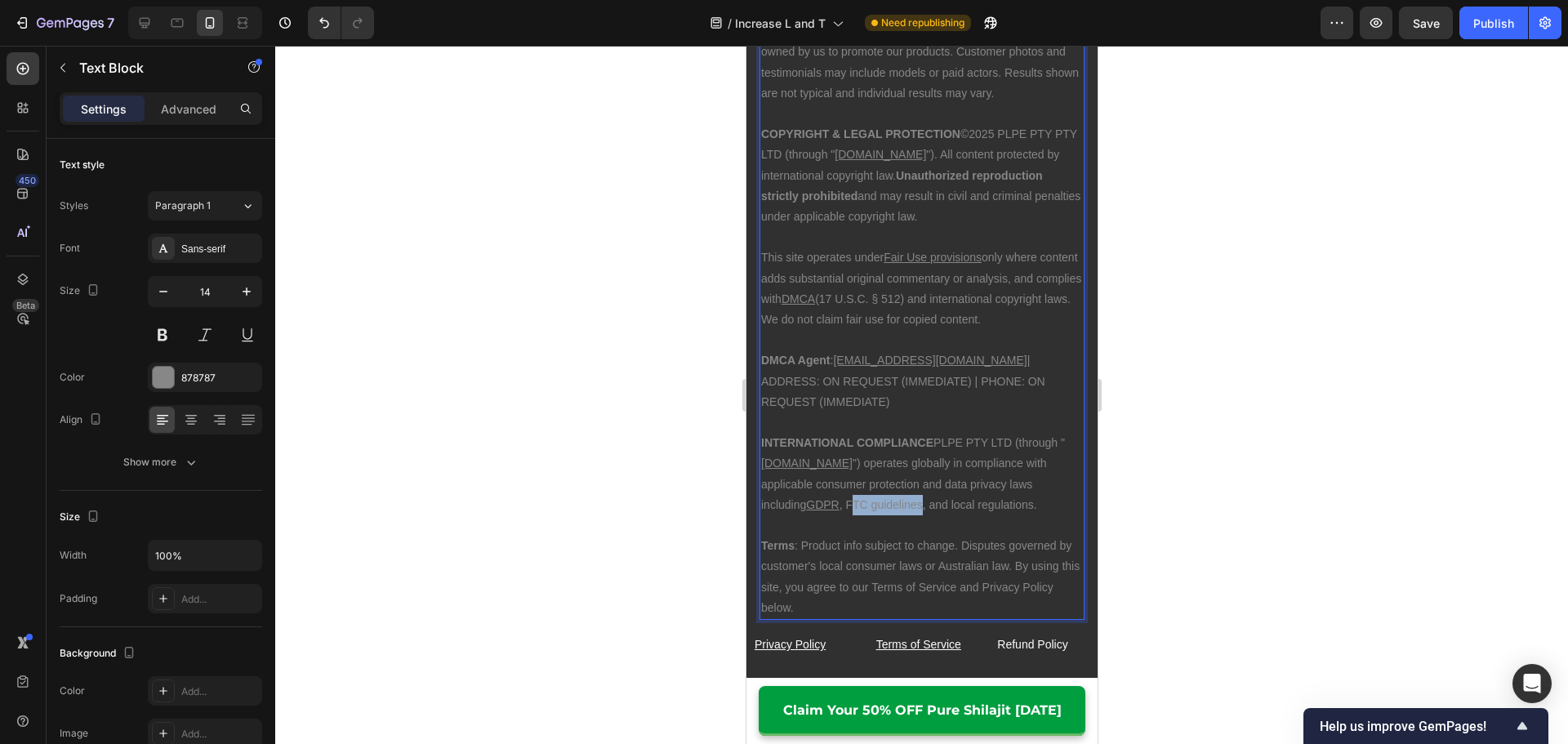
drag, startPoint x: 836, startPoint y: 464, endPoint x: 770, endPoint y: 464, distance: 66.0
click at [770, 464] on p "INTERNATIONAL COMPLIANCE PLPE PTY LTD (through " [DOMAIN_NAME] ") operates glob…" at bounding box center [921, 474] width 322 height 82
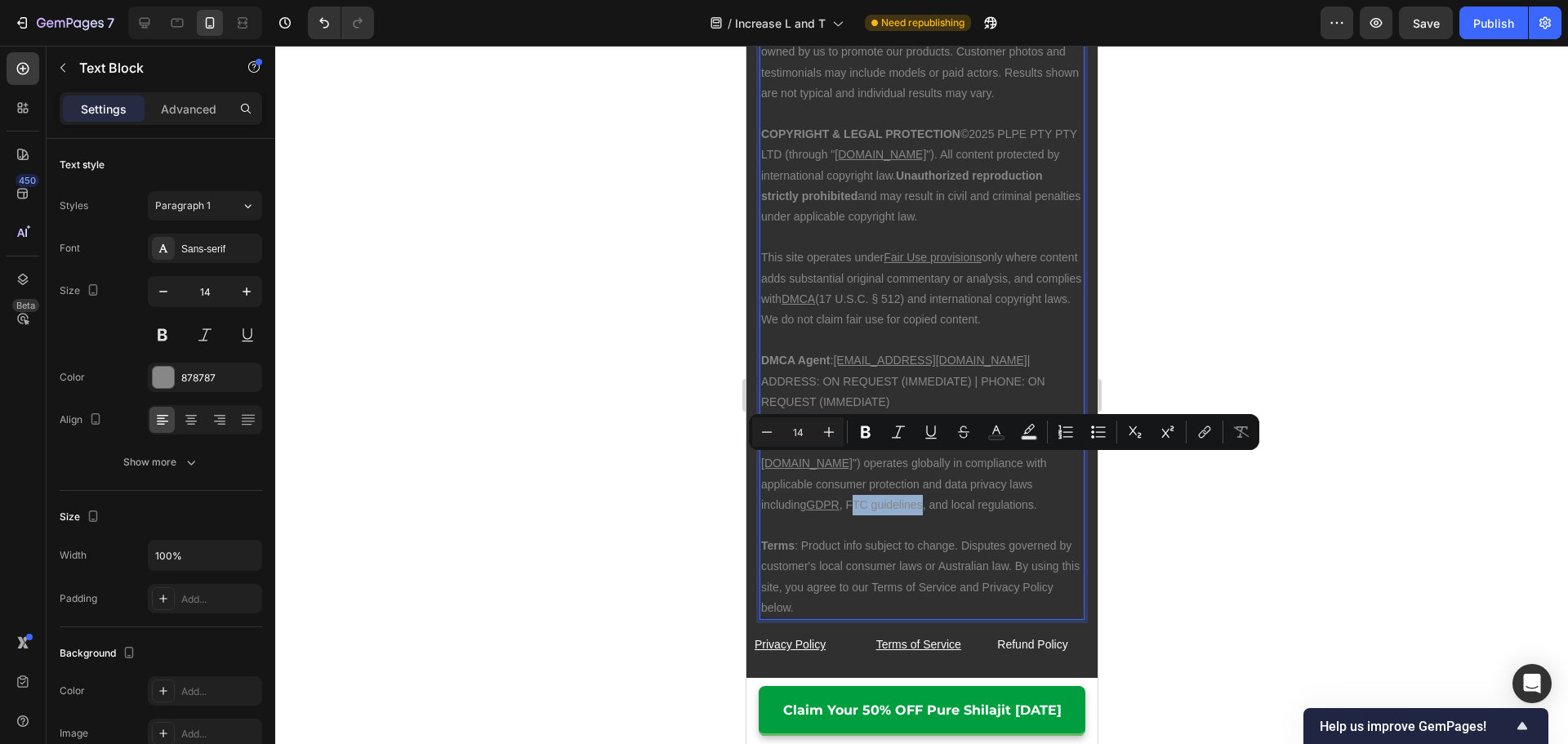
click at [782, 463] on p "INTERNATIONAL COMPLIANCE PLPE PTY LTD (through " [DOMAIN_NAME] ") operates glob…" at bounding box center [921, 474] width 322 height 82
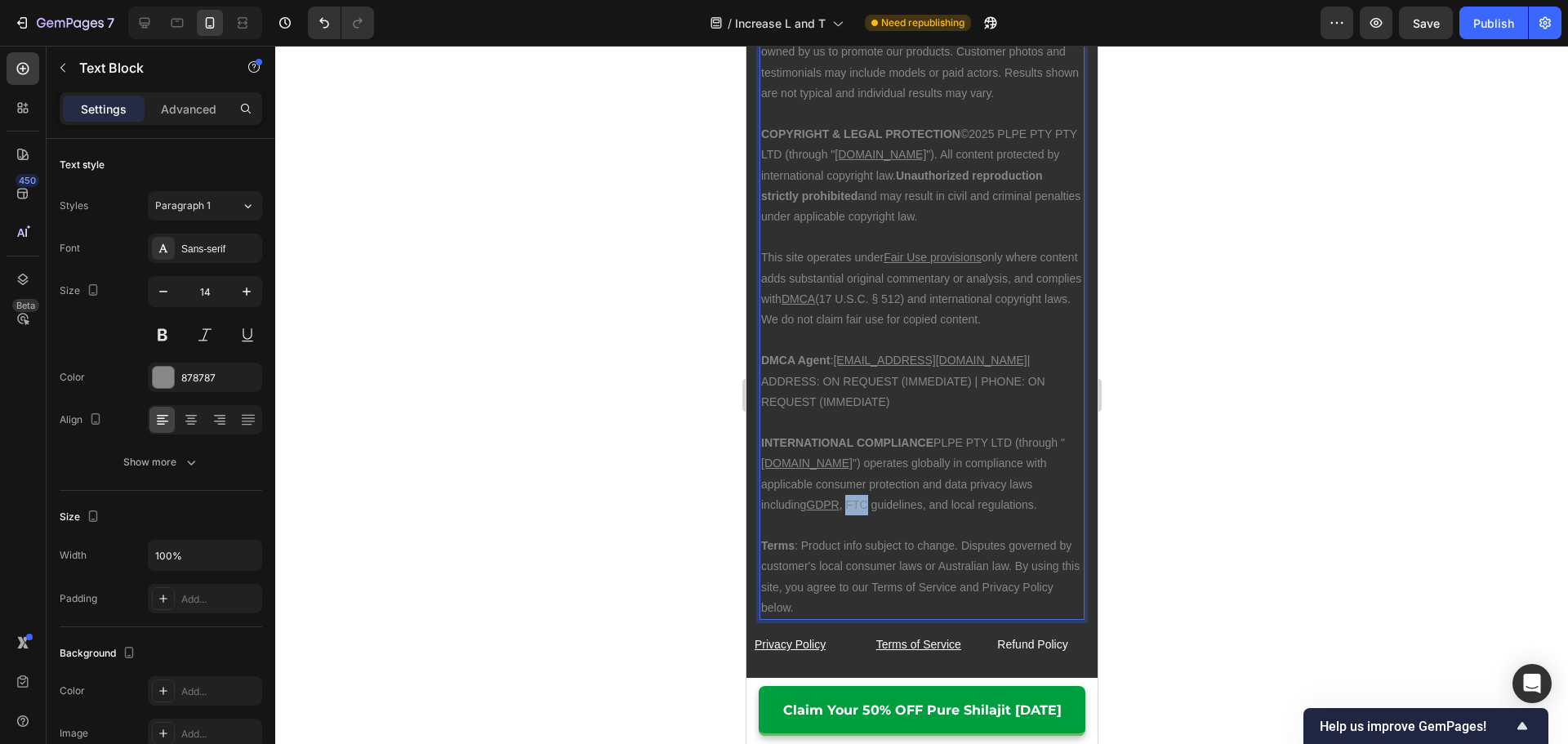
drag, startPoint x: 783, startPoint y: 462, endPoint x: 761, endPoint y: 463, distance: 22.0
click at [761, 463] on p "INTERNATIONAL COMPLIANCE PLPE PTY LTD (through " [DOMAIN_NAME] ") operates glob…" at bounding box center [921, 474] width 322 height 82
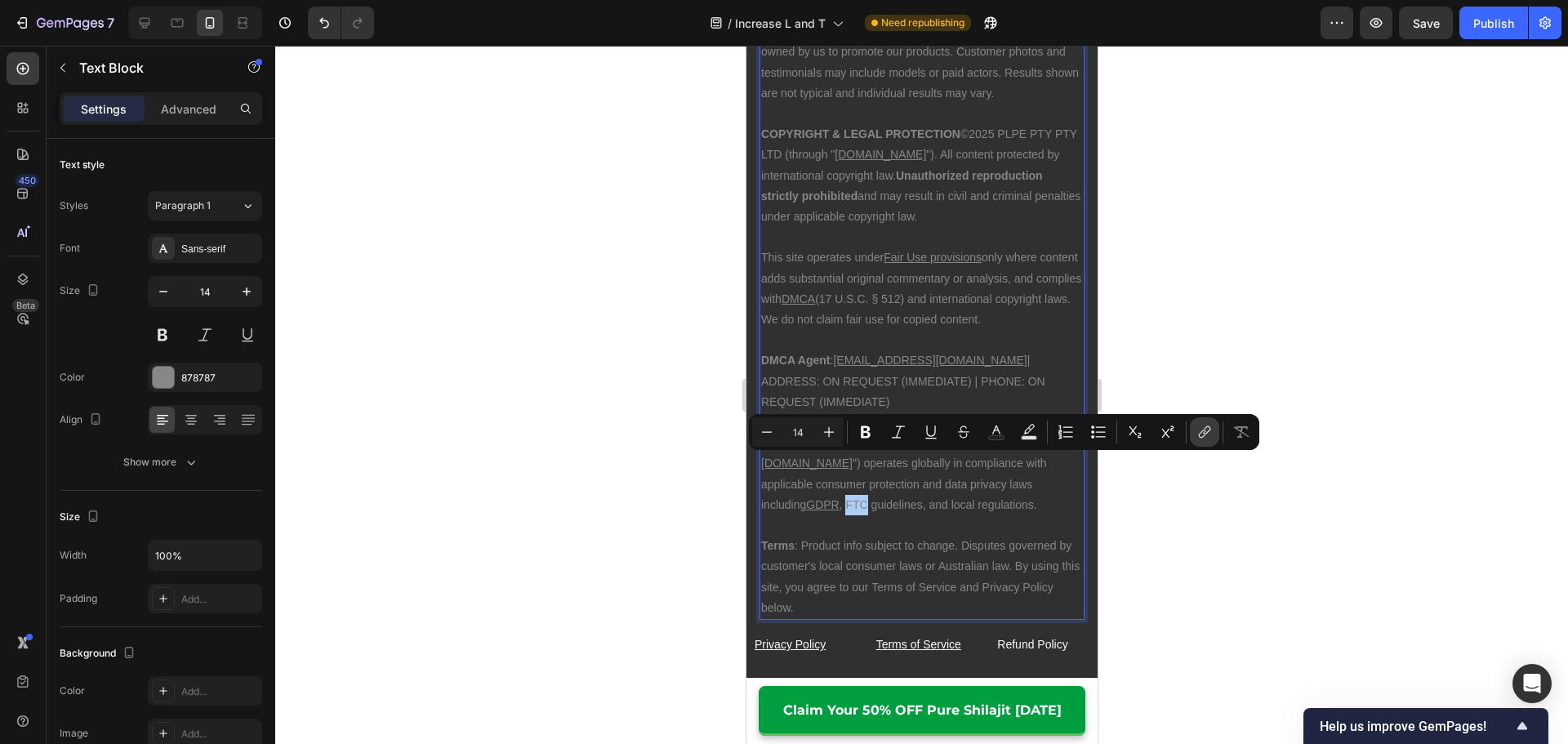
click at [1199, 427] on icon "Editor contextual toolbar" at bounding box center [1204, 431] width 16 height 16
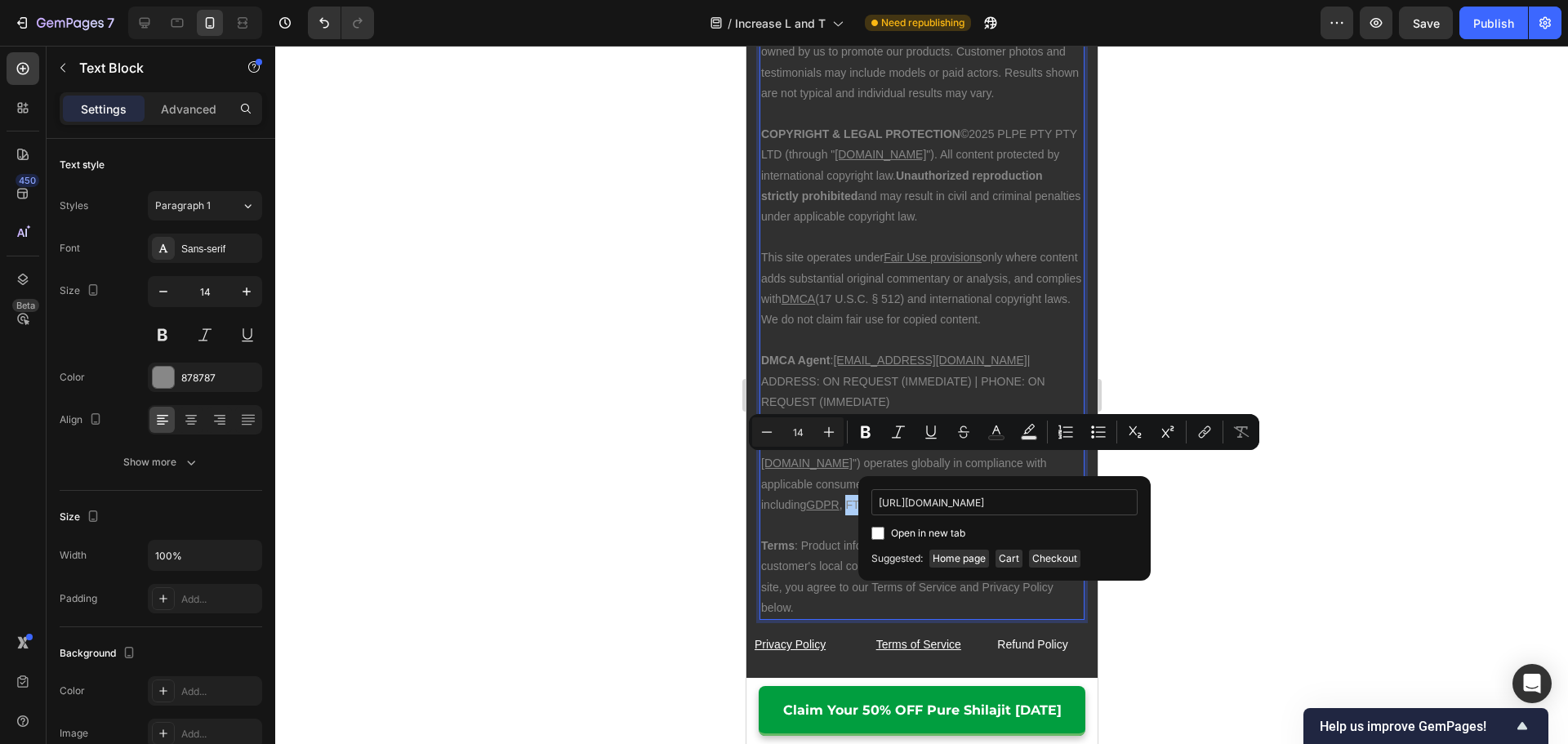
scroll to position [0, 105]
type input "[URL][DOMAIN_NAME]"
click at [923, 528] on span "Open in new tab" at bounding box center [928, 532] width 75 height 20
checkbox input "true"
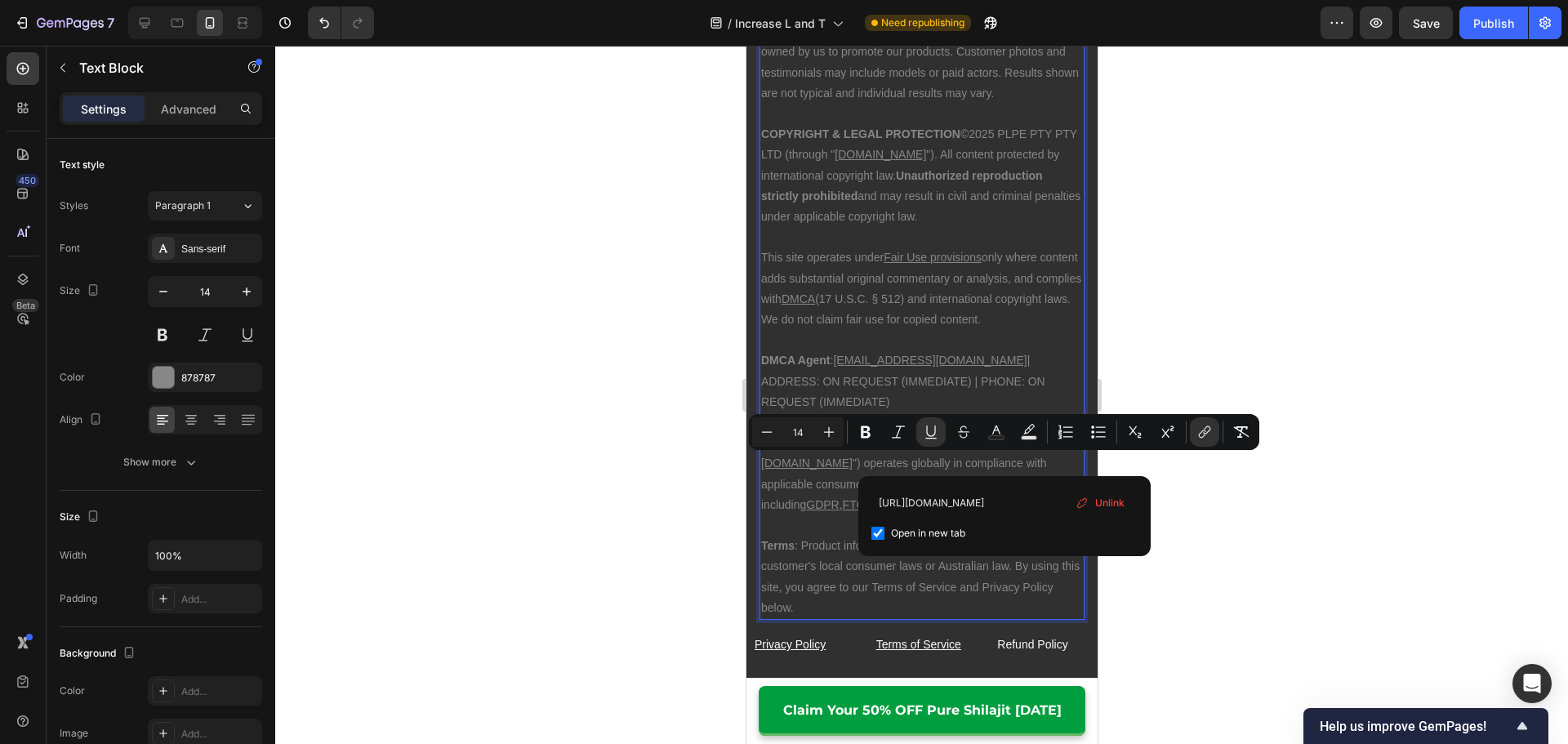
click at [864, 472] on p "INTERNATIONAL COMPLIANCE PLPE PTY LTD (through " [DOMAIN_NAME] ") operates glob…" at bounding box center [921, 474] width 322 height 82
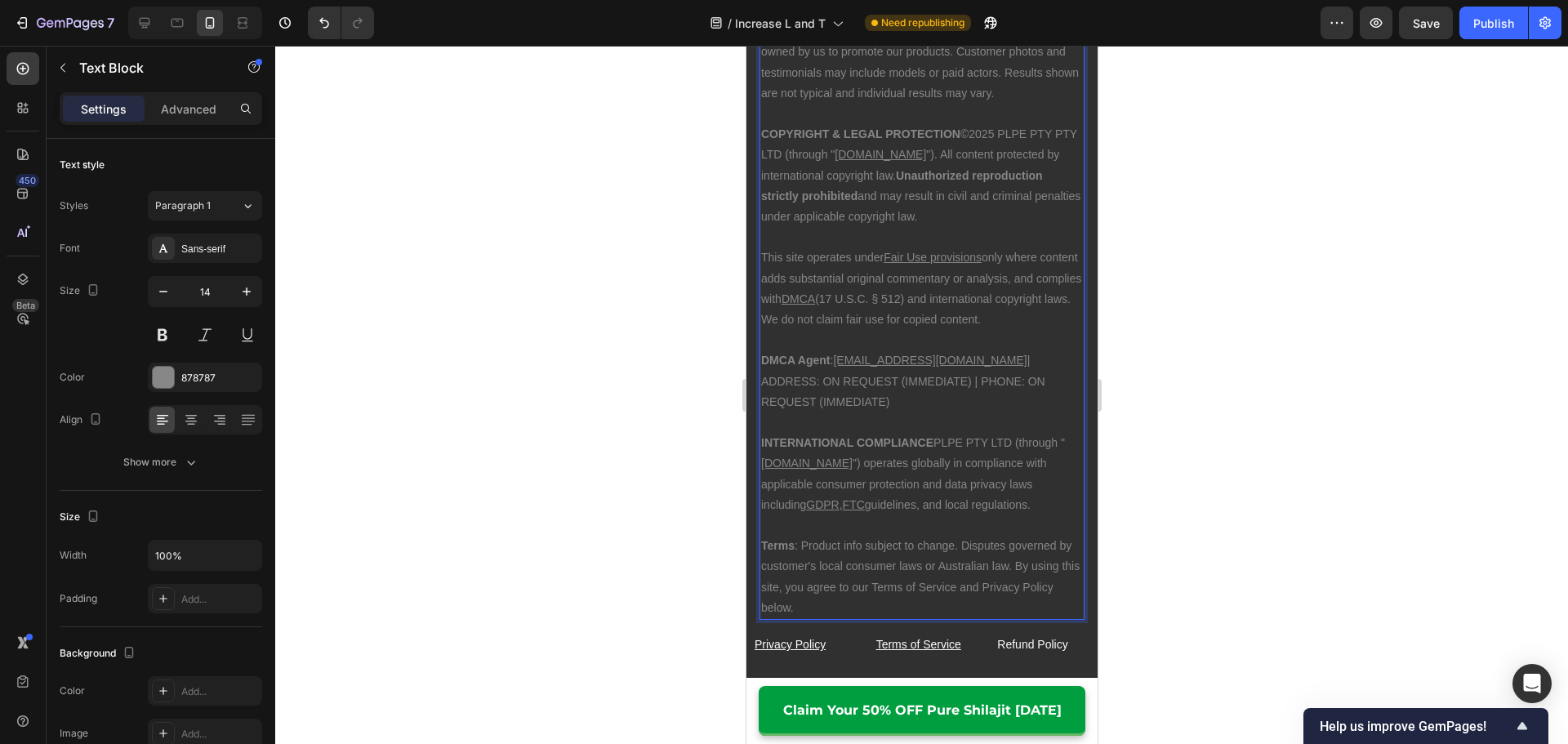
click at [1197, 501] on div at bounding box center [921, 394] width 1293 height 698
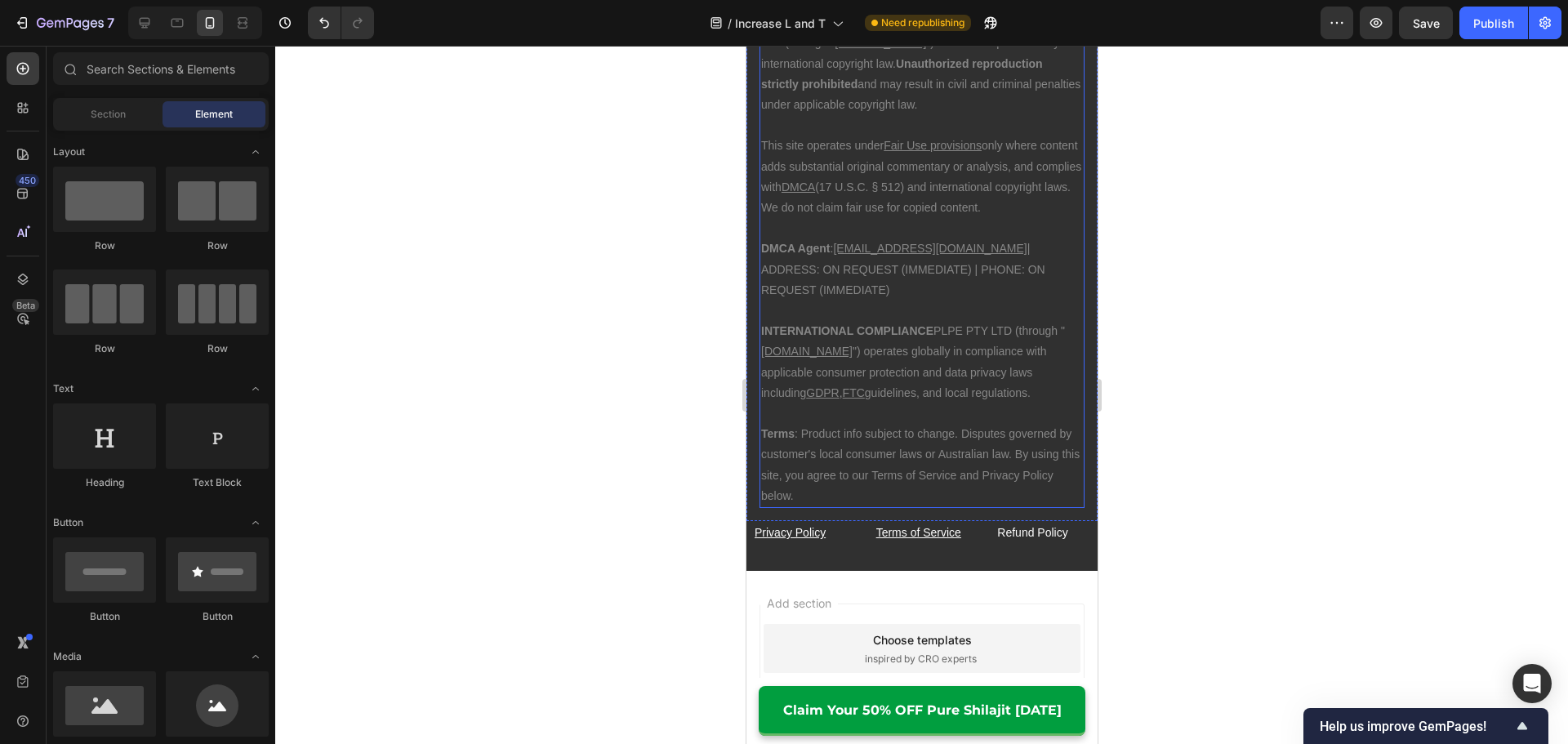
scroll to position [13920, 0]
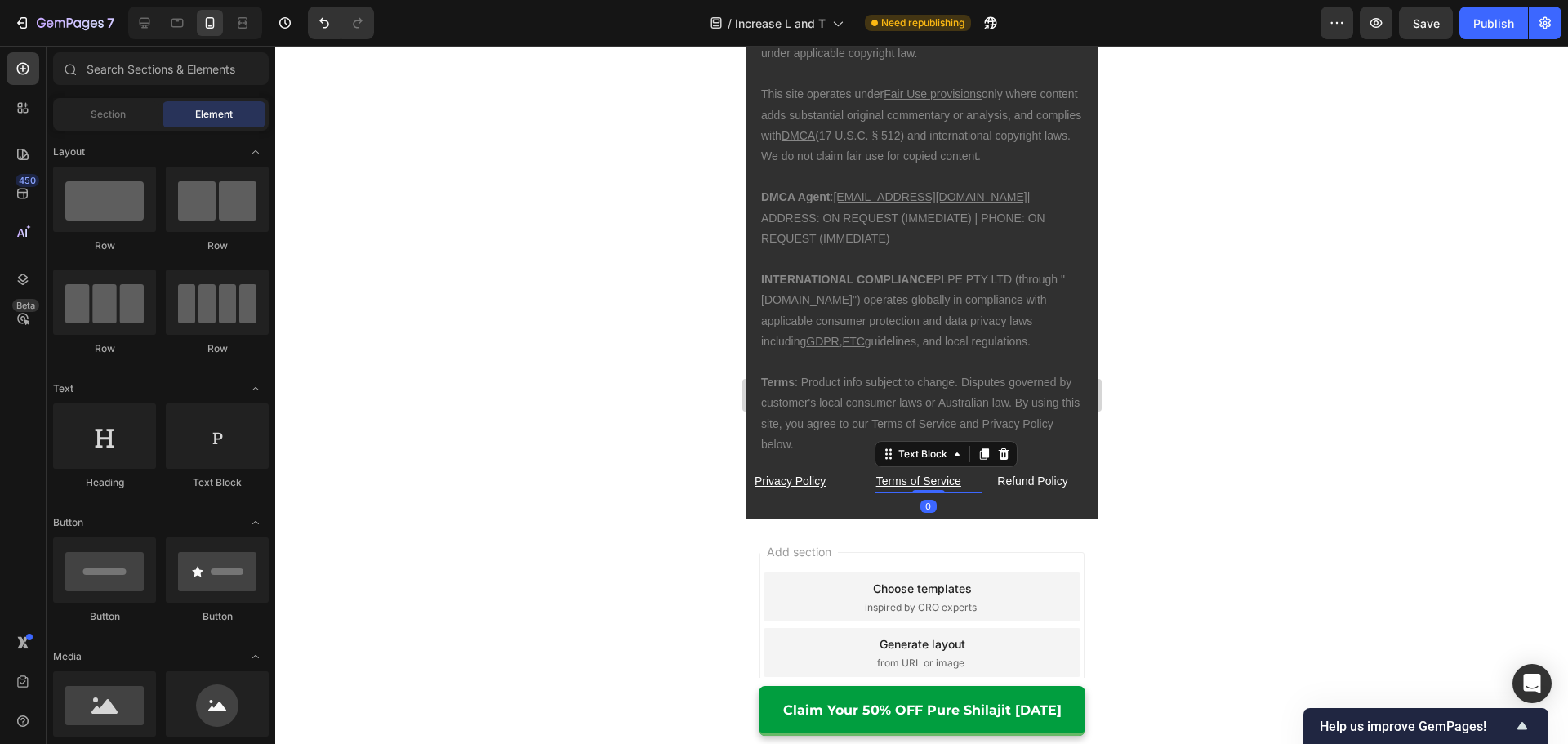
click at [924, 475] on u "Terms of Service" at bounding box center [917, 481] width 85 height 13
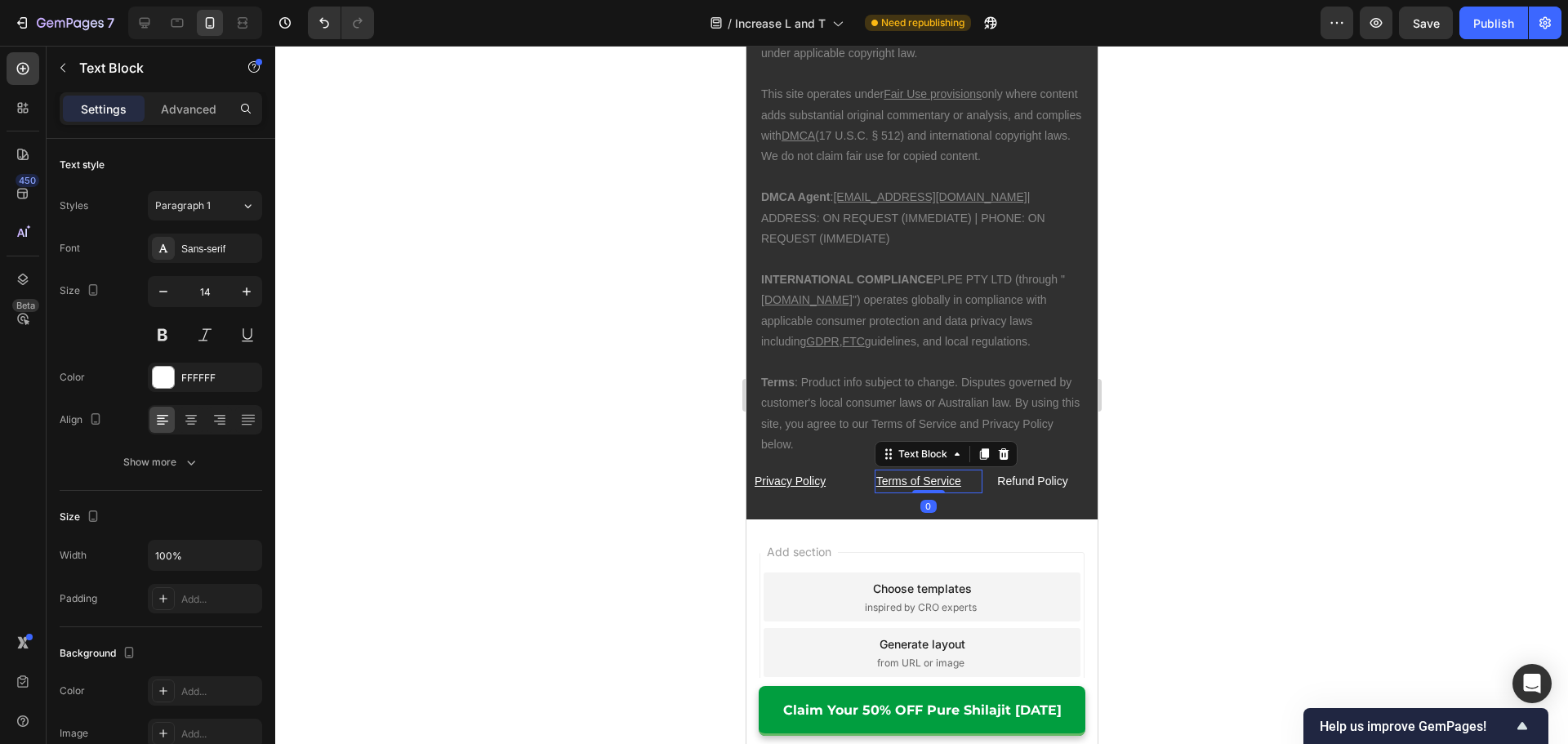
click at [936, 475] on u "Terms of Service" at bounding box center [917, 481] width 85 height 13
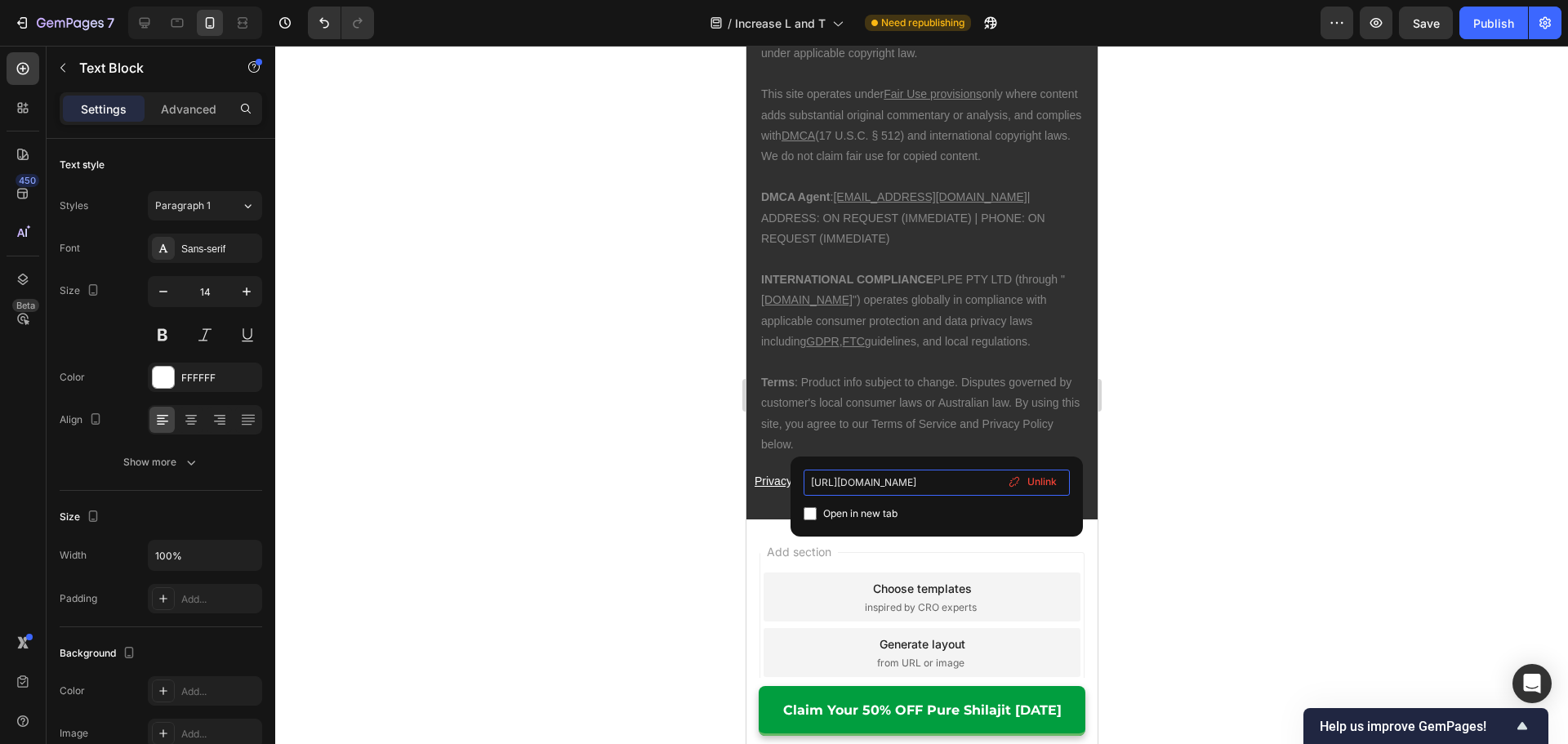
click at [949, 494] on input "[URL][DOMAIN_NAME]" at bounding box center [936, 482] width 266 height 26
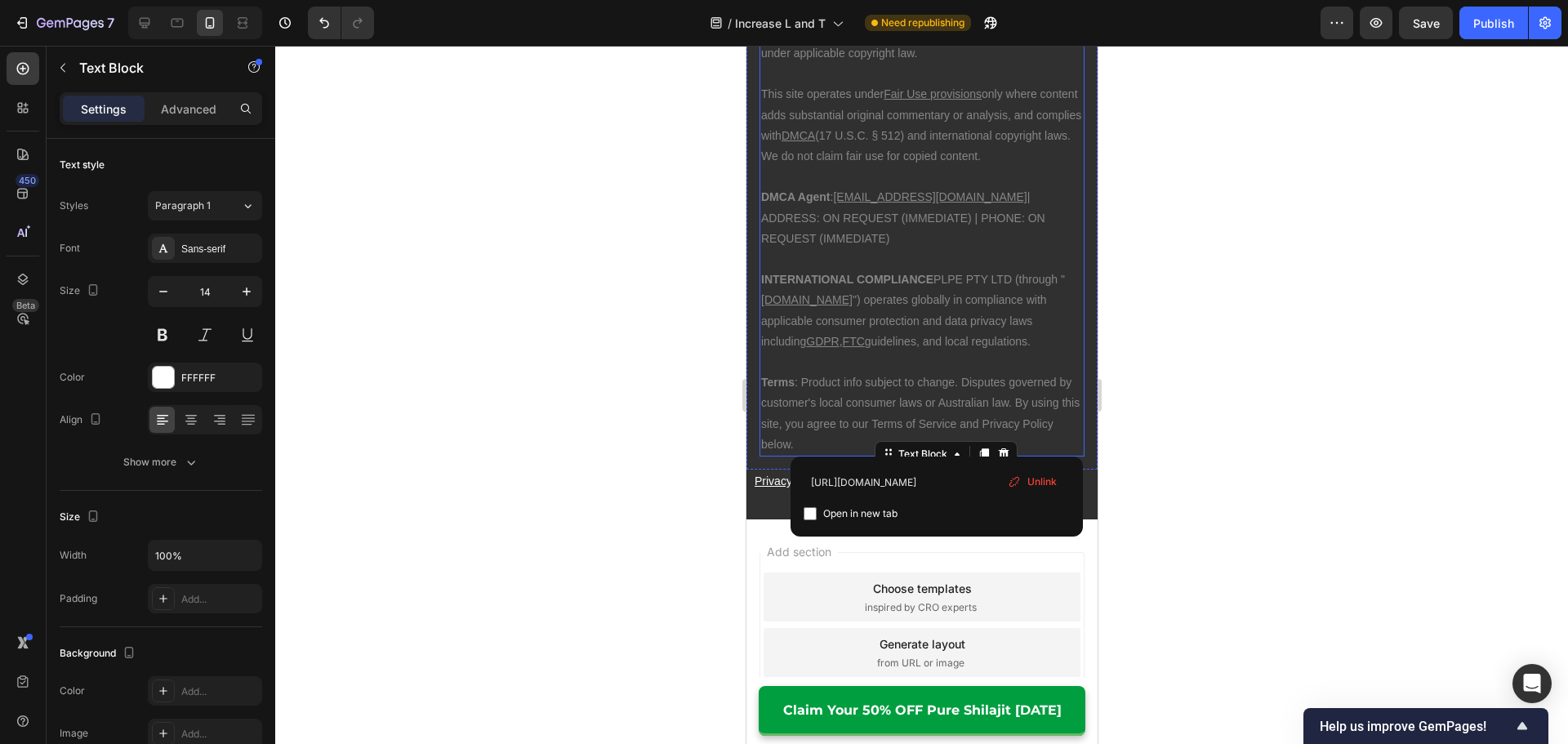
click at [932, 383] on p "Terms : Product info subject to change. Disputes governed by customer's local c…" at bounding box center [921, 413] width 322 height 82
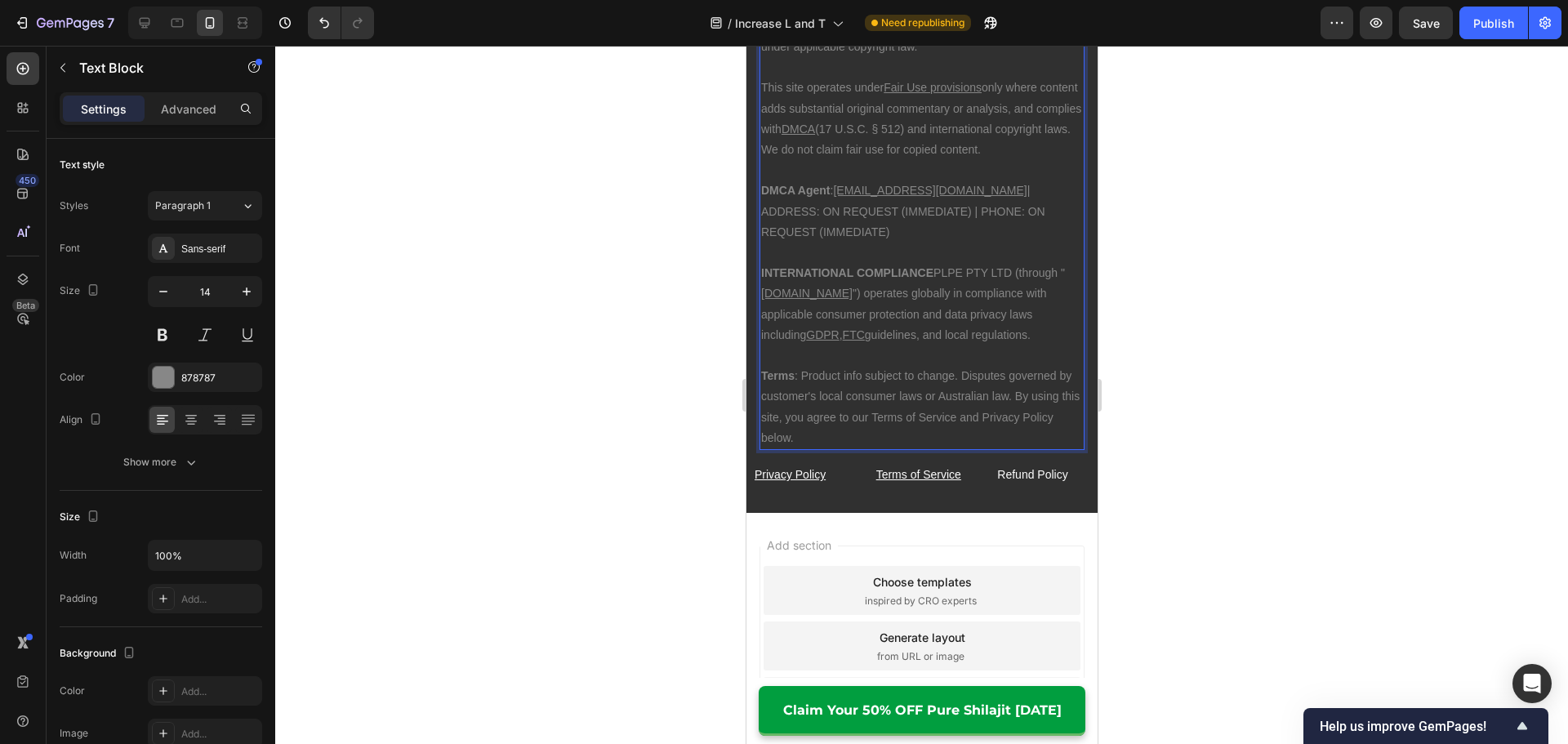
scroll to position [13944, 0]
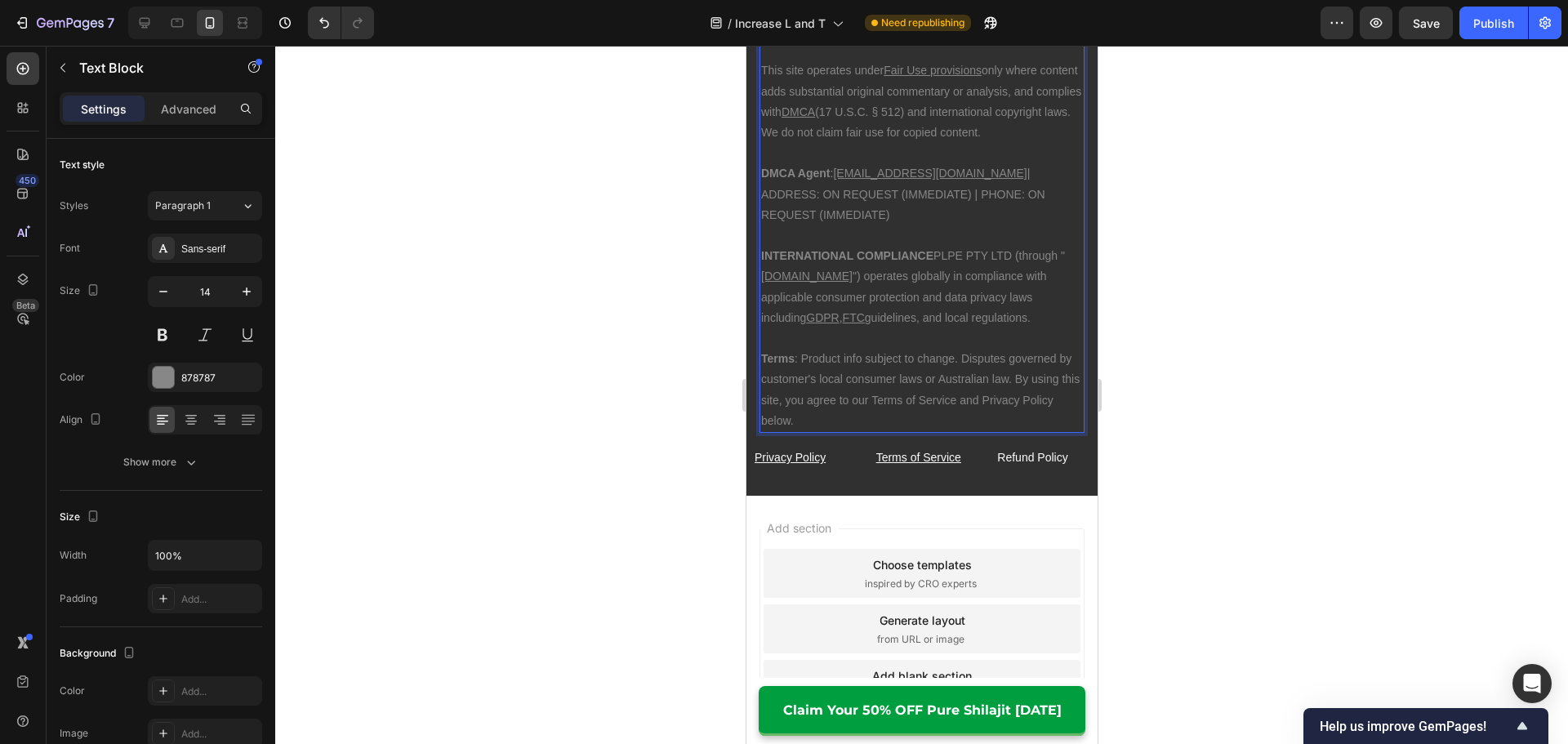
click at [928, 350] on p "Terms : Product info subject to change. Disputes governed by customer's local c…" at bounding box center [921, 389] width 322 height 82
drag, startPoint x: 923, startPoint y: 358, endPoint x: 1006, endPoint y: 363, distance: 83.2
click at [1006, 363] on p "Terms : Product info subject to change. Disputes governed by customer's local c…" at bounding box center [921, 389] width 322 height 82
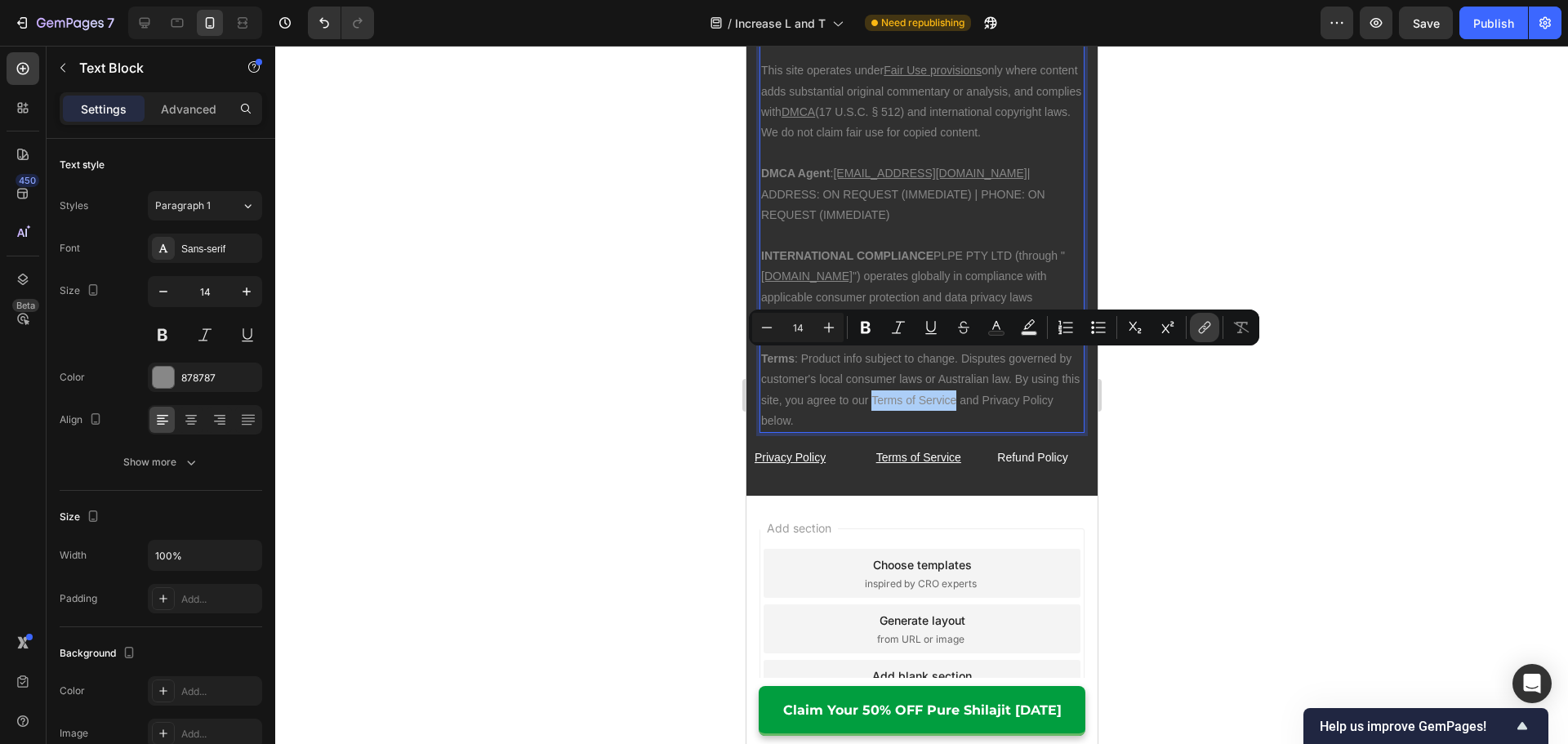
click at [1211, 333] on icon "Editor contextual toolbar" at bounding box center [1204, 327] width 16 height 16
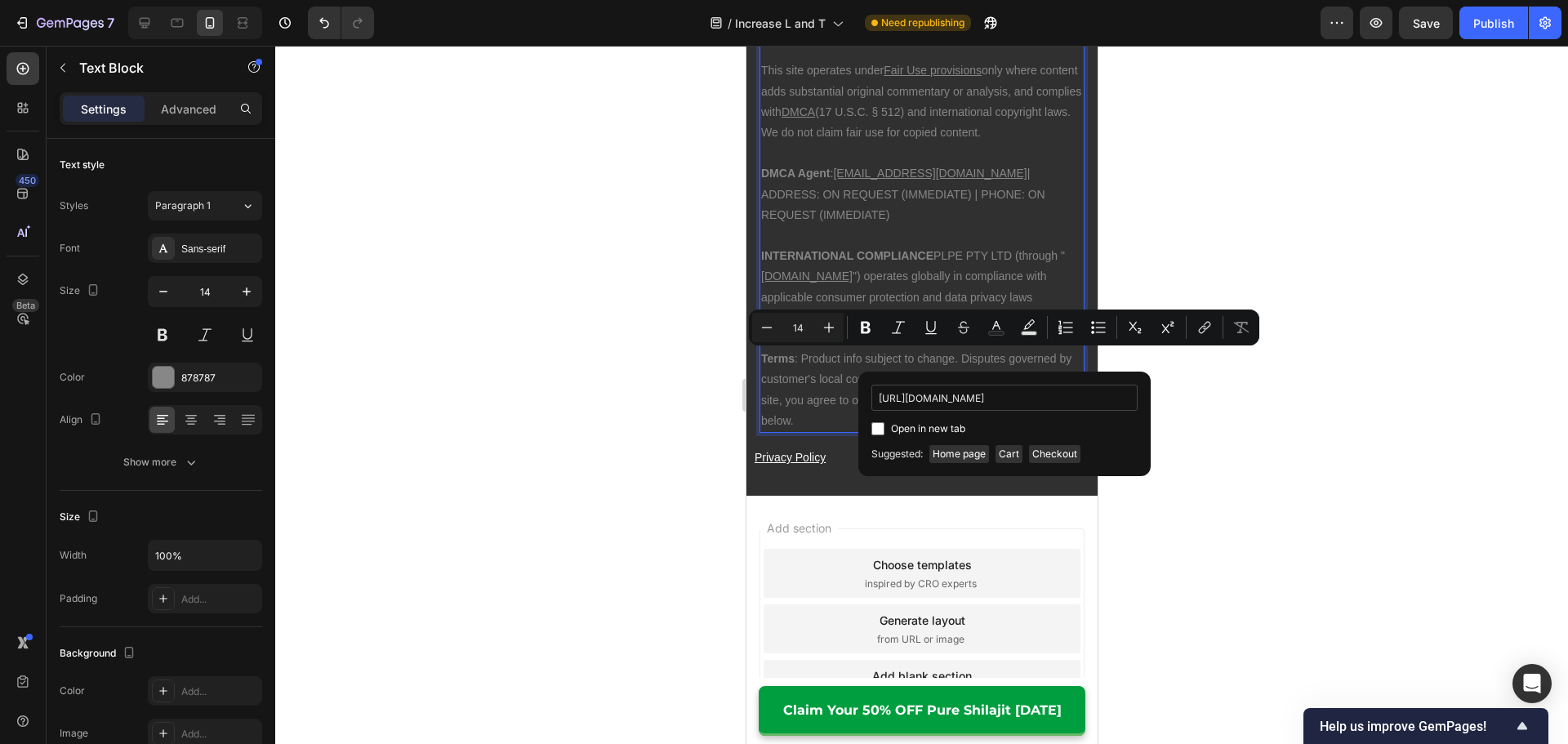
scroll to position [0, 24]
type input "[URL][DOMAIN_NAME]"
click at [951, 428] on span "Open in new tab" at bounding box center [928, 428] width 75 height 20
checkbox input "true"
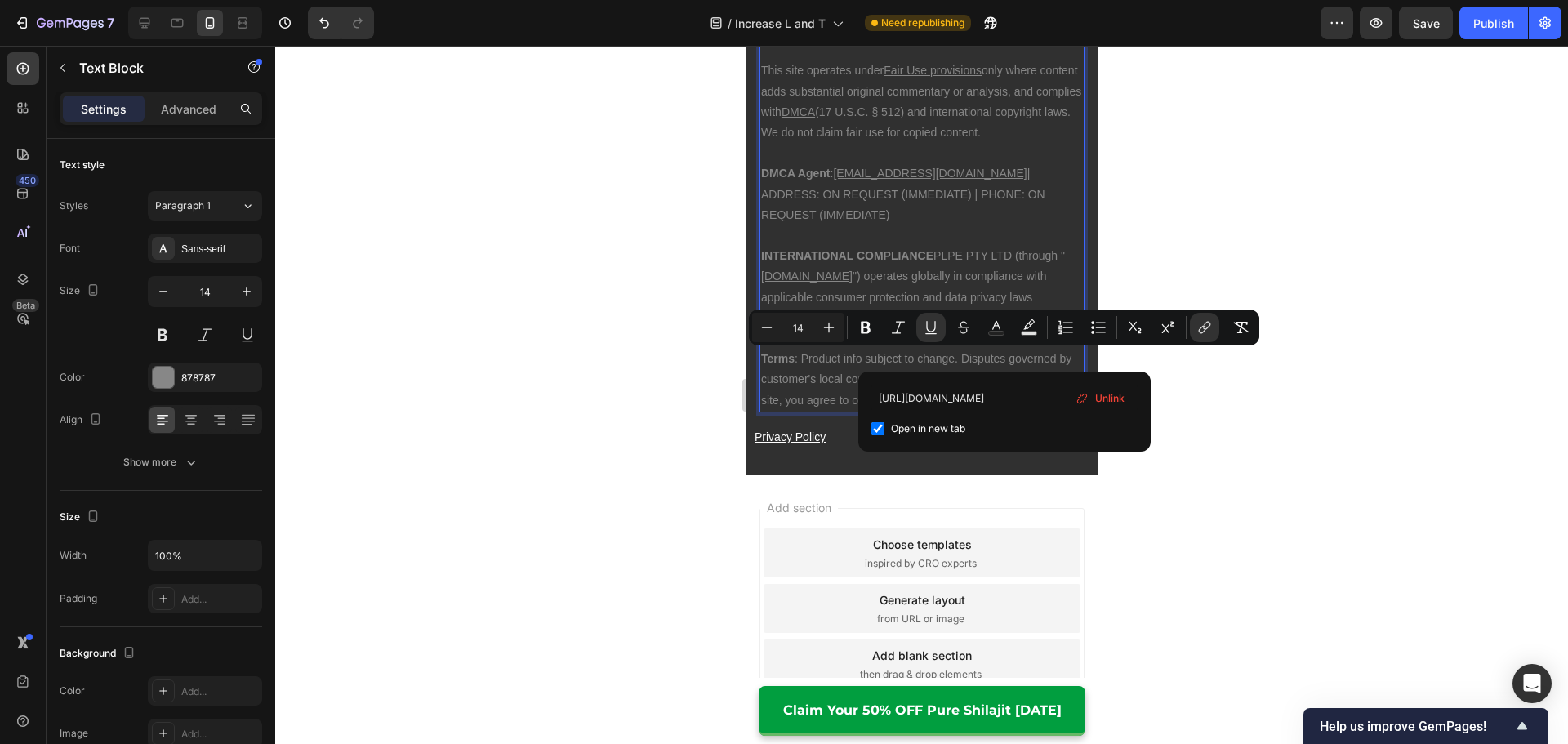
click at [804, 360] on p "Terms : Product info subject to change. Disputes governed by customer's local c…" at bounding box center [921, 380] width 322 height 62
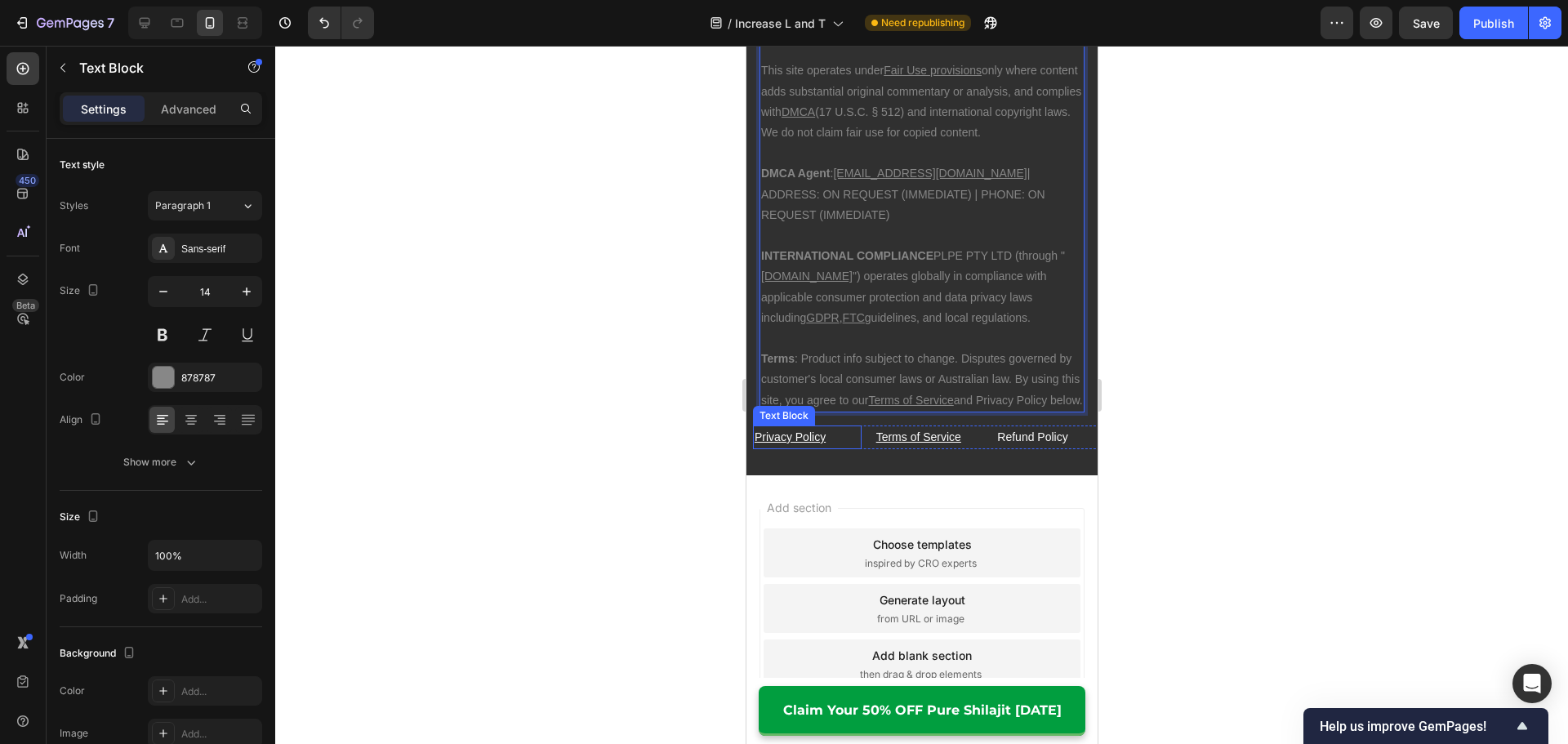
click at [834, 427] on p "Privacy Policy" at bounding box center [806, 438] width 105 height 21
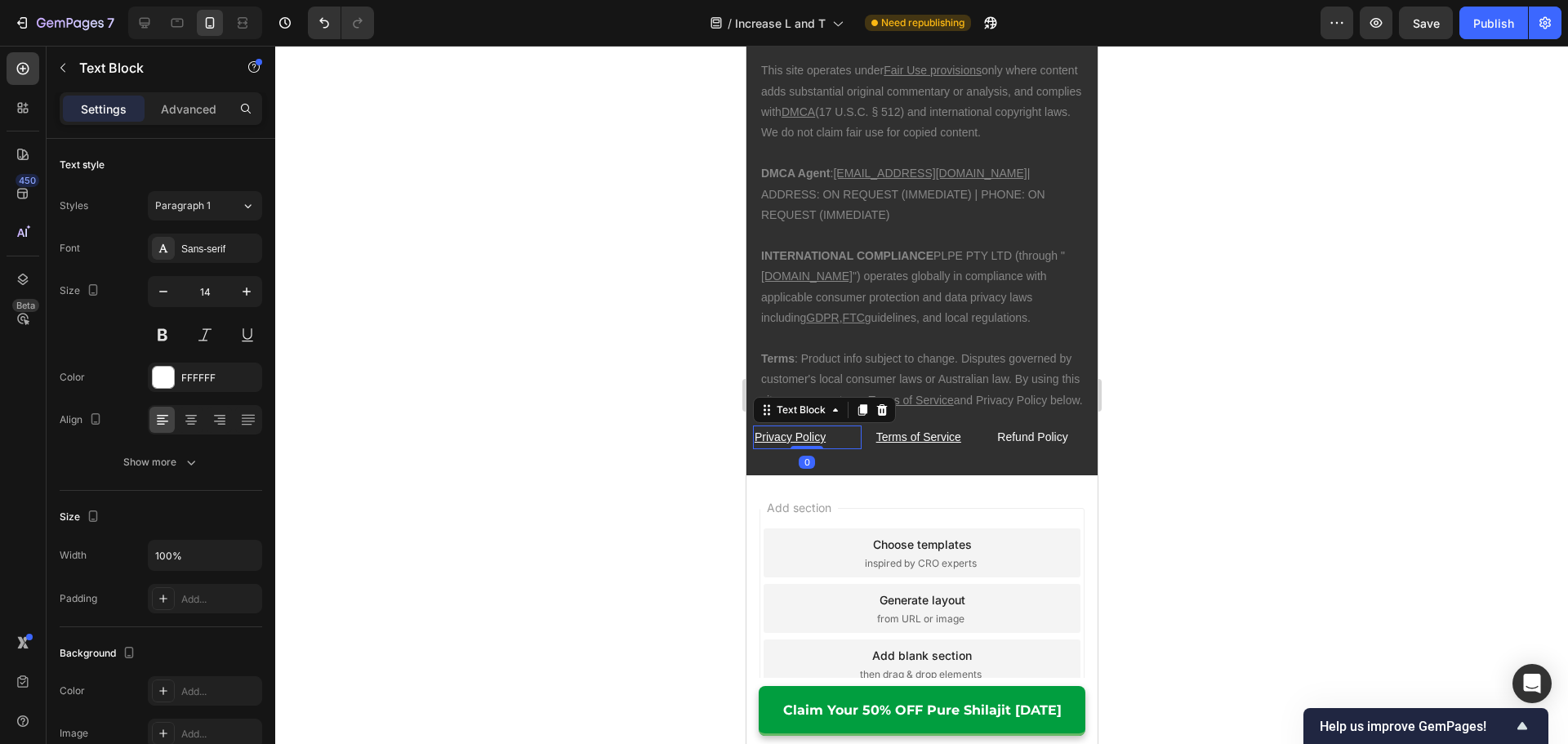
click at [822, 430] on u "Privacy Policy" at bounding box center [789, 437] width 71 height 13
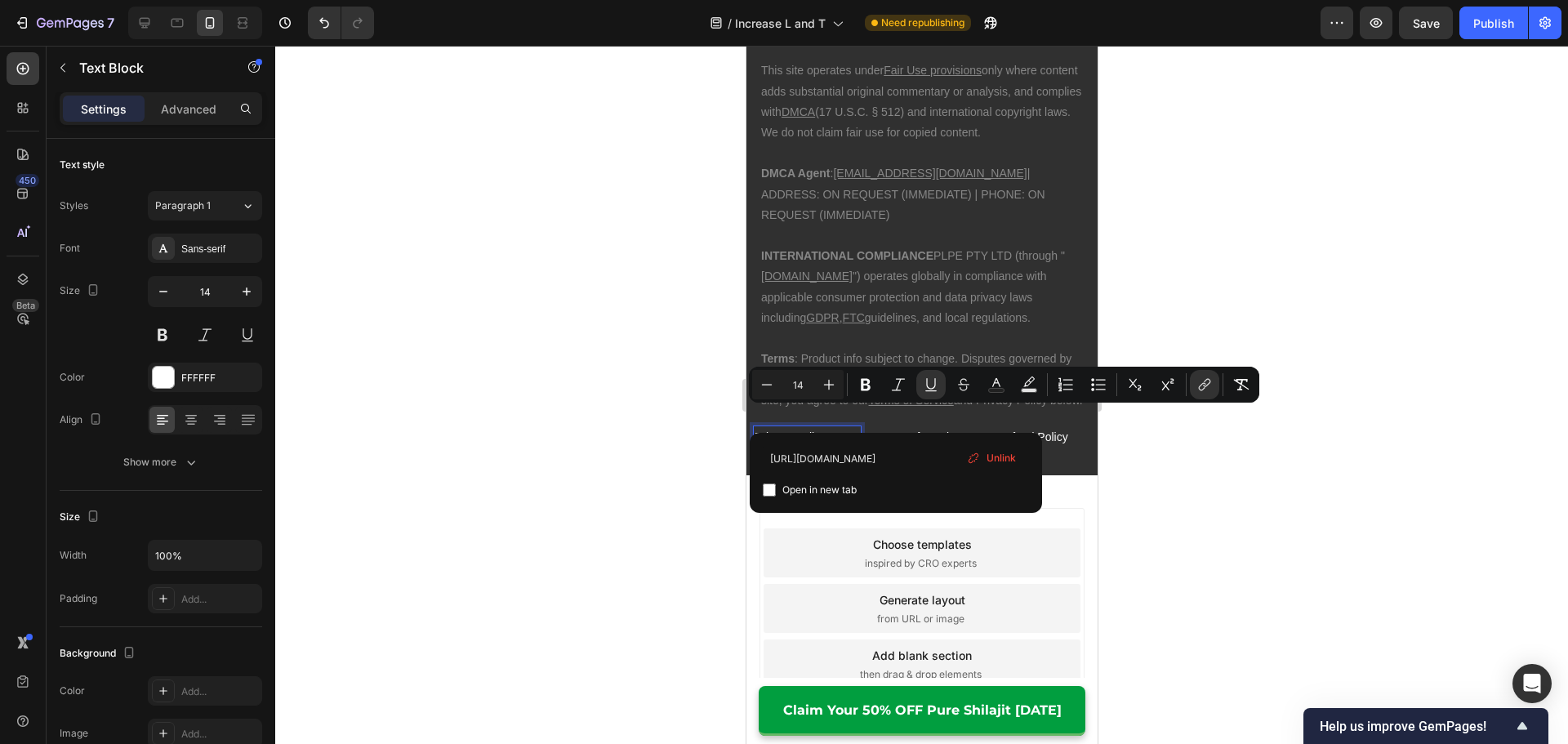
click at [837, 349] on p "Terms : Product info subject to change. Disputes governed by customer's local c…" at bounding box center [921, 380] width 322 height 62
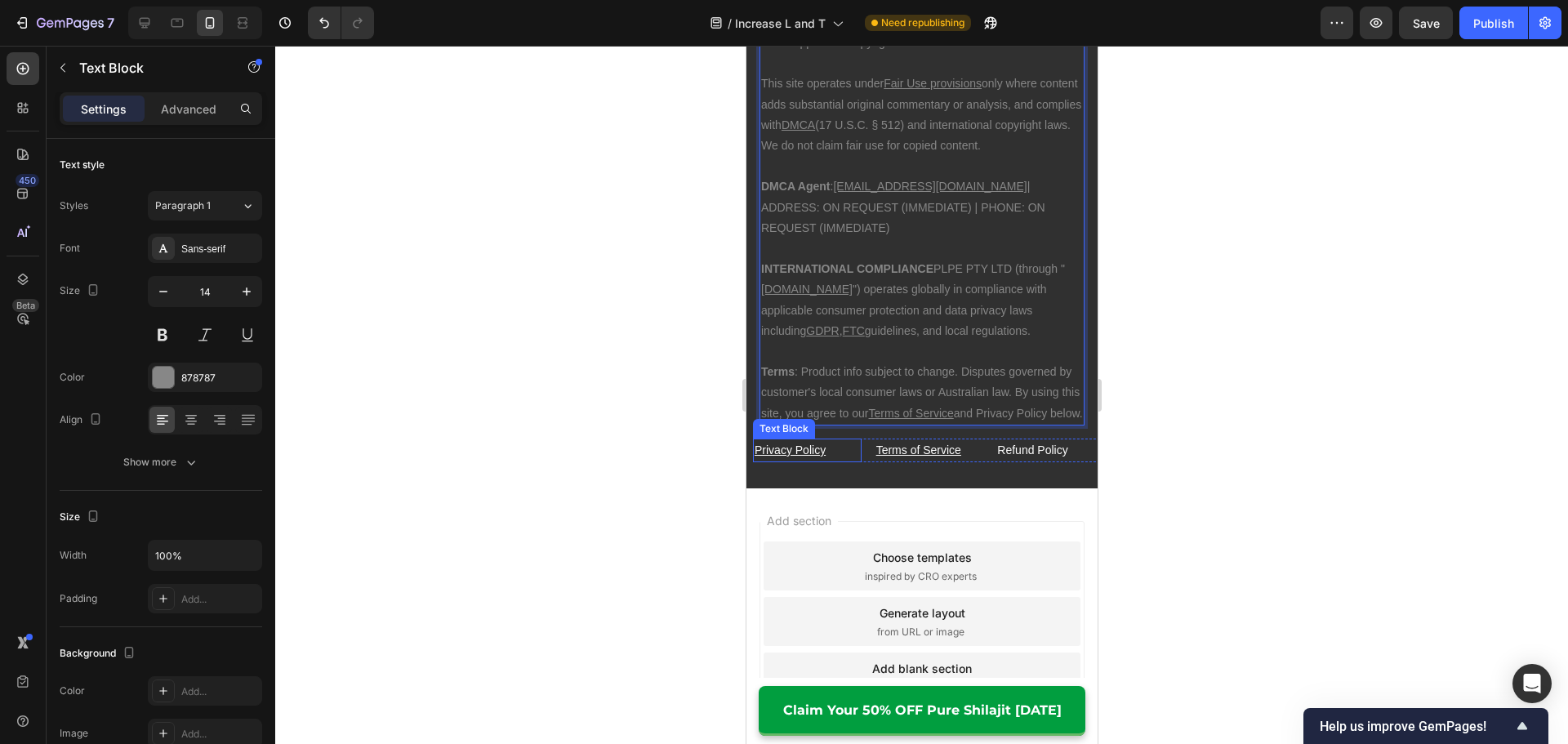
scroll to position [13943, 0]
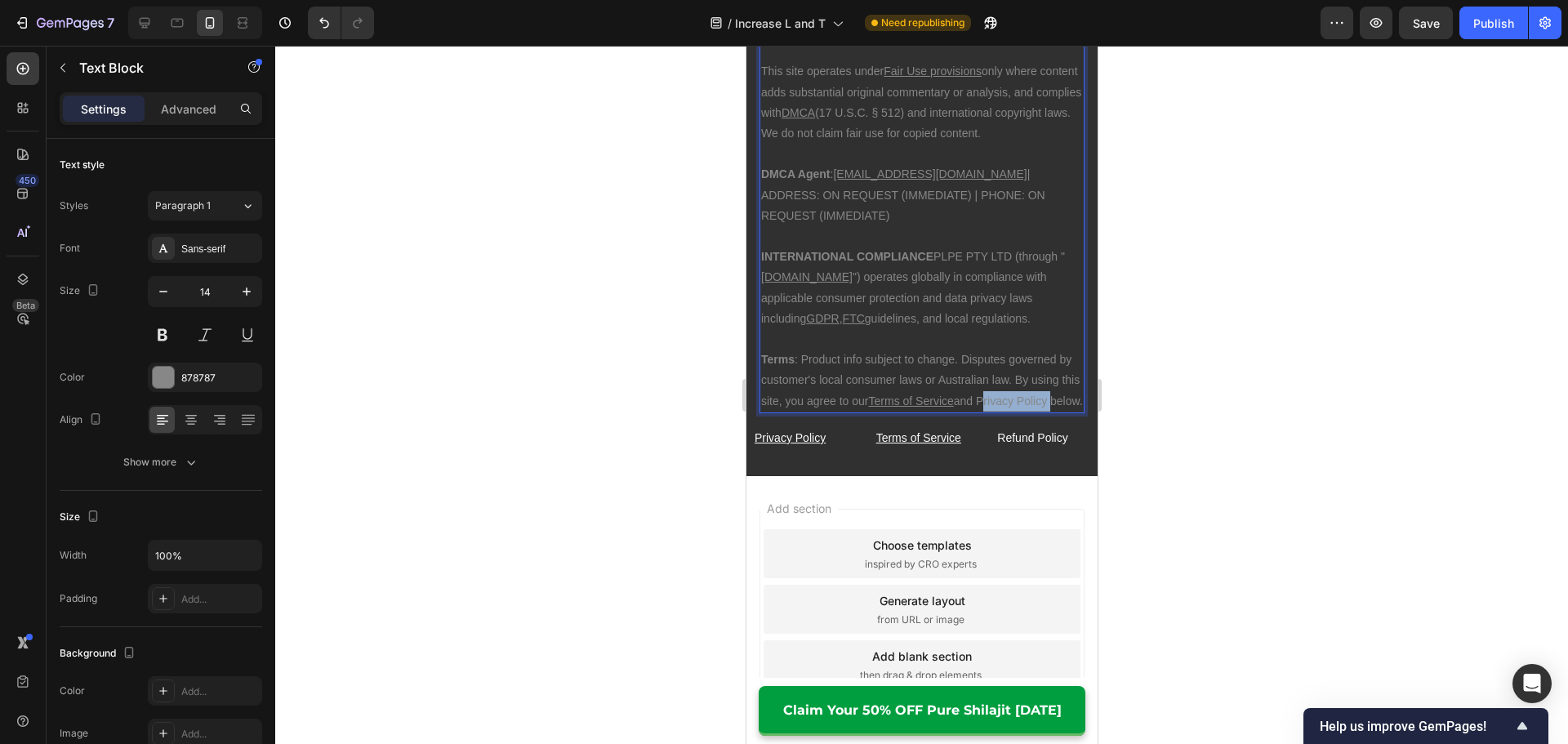
drag, startPoint x: 831, startPoint y: 379, endPoint x: 773, endPoint y: 383, distance: 58.1
click at [760, 383] on p "Terms : Product info subject to change. Disputes governed by customer's local c…" at bounding box center [921, 381] width 322 height 62
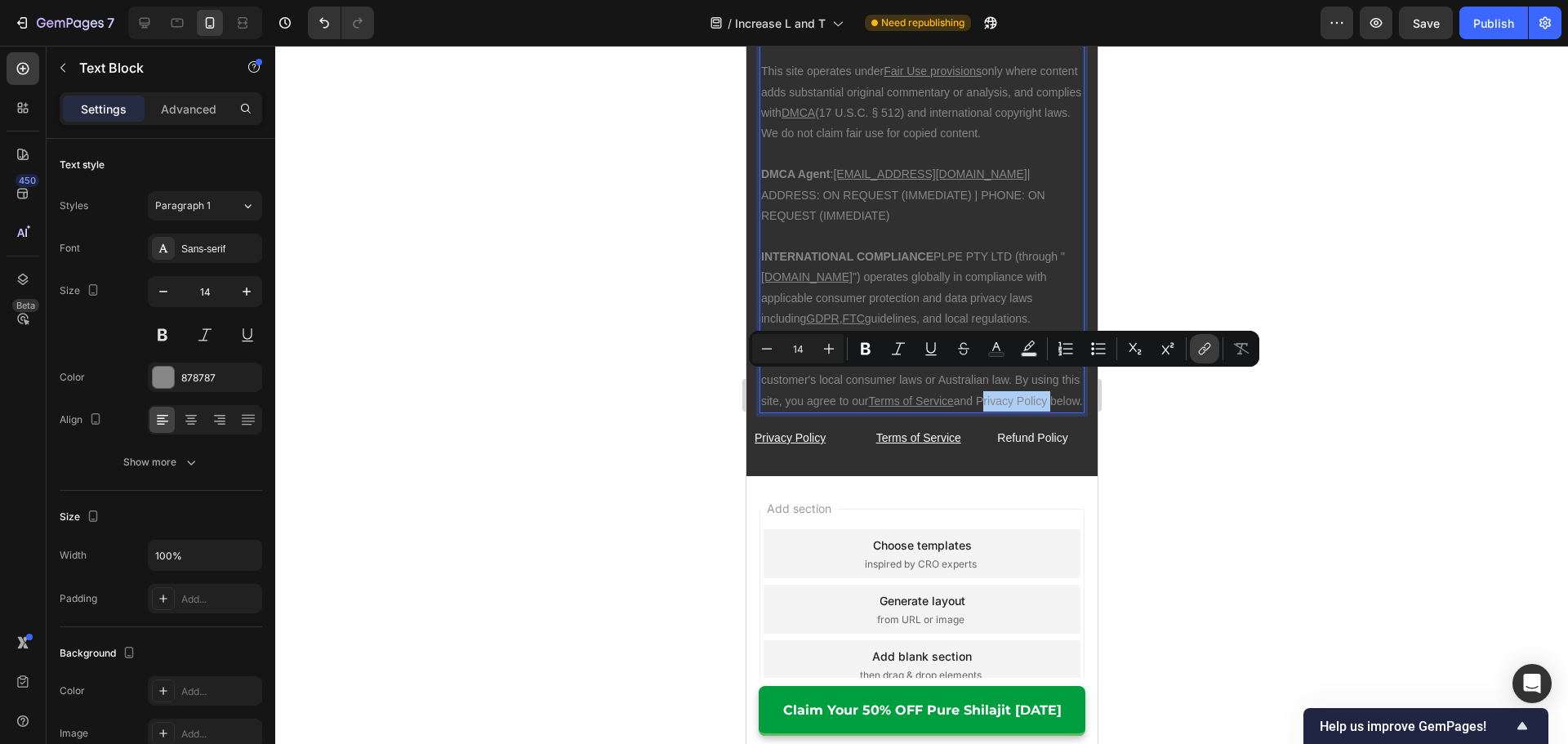
click at [1207, 345] on icon "Editor contextual toolbar" at bounding box center [1204, 348] width 16 height 16
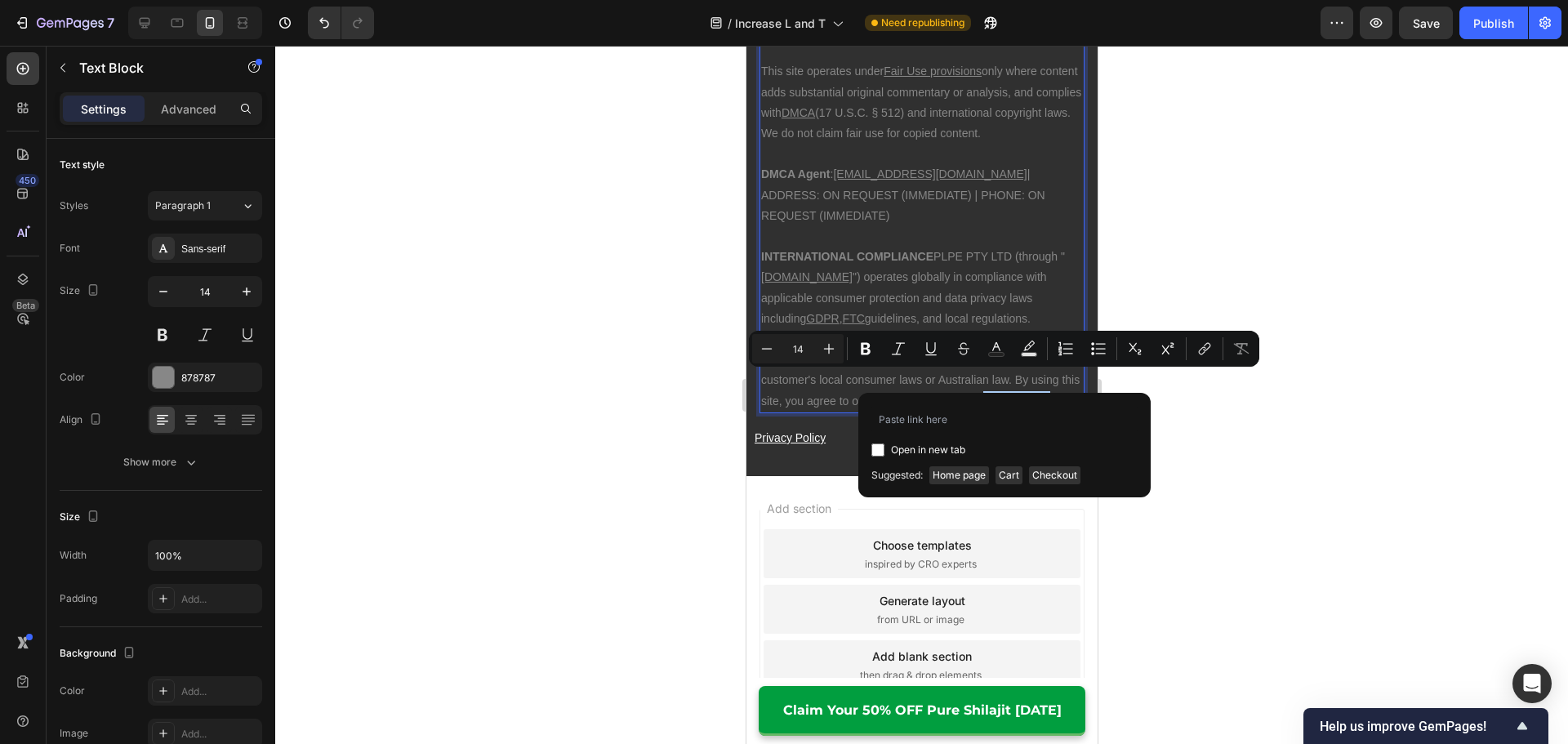
type input "Privacy Policy"
click at [810, 431] on u "Privacy Policy" at bounding box center [789, 438] width 71 height 13
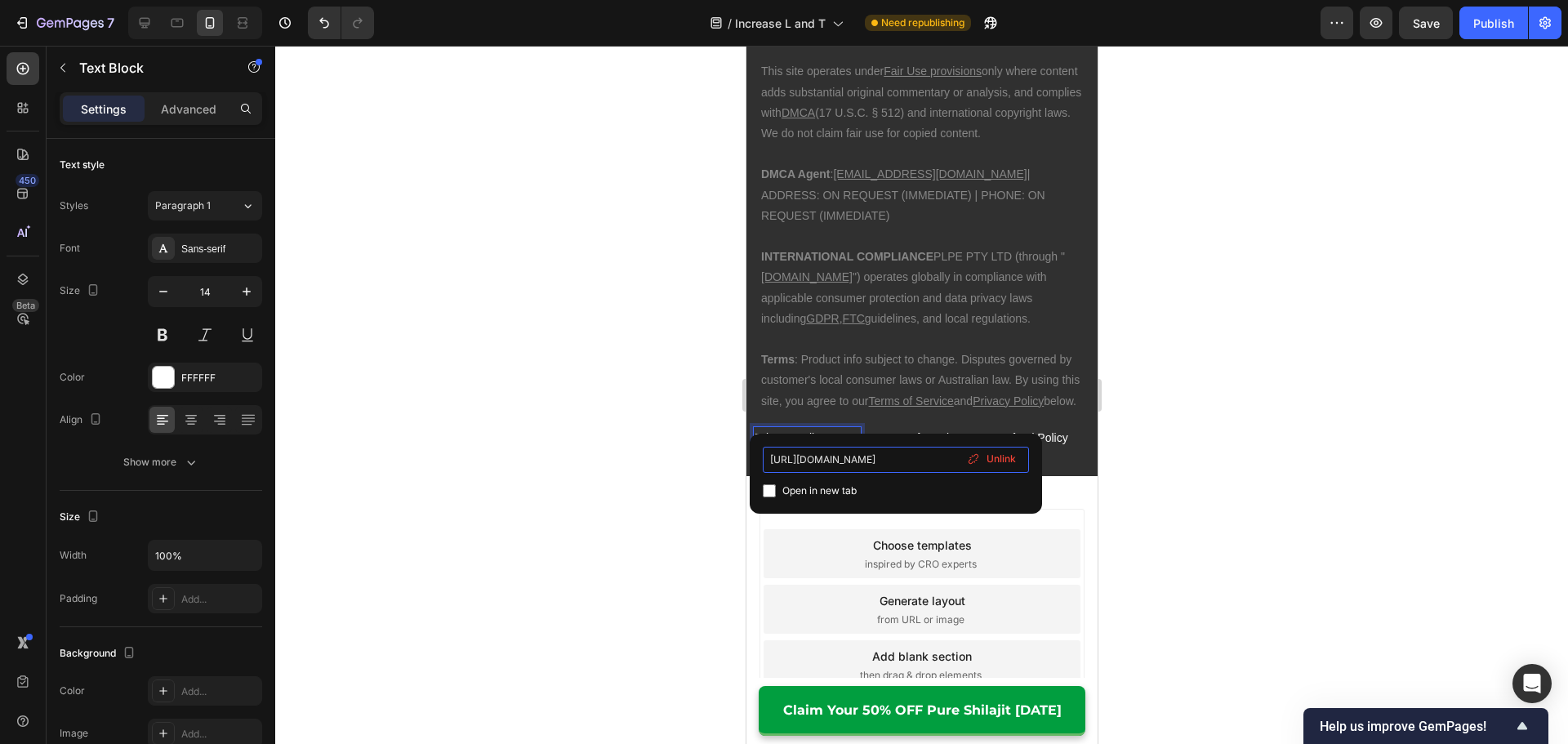
click at [935, 463] on input "[URL][DOMAIN_NAME]" at bounding box center [895, 459] width 266 height 26
click at [938, 379] on p "Terms : Product info subject to change. Disputes governed by customer's local c…" at bounding box center [921, 381] width 322 height 62
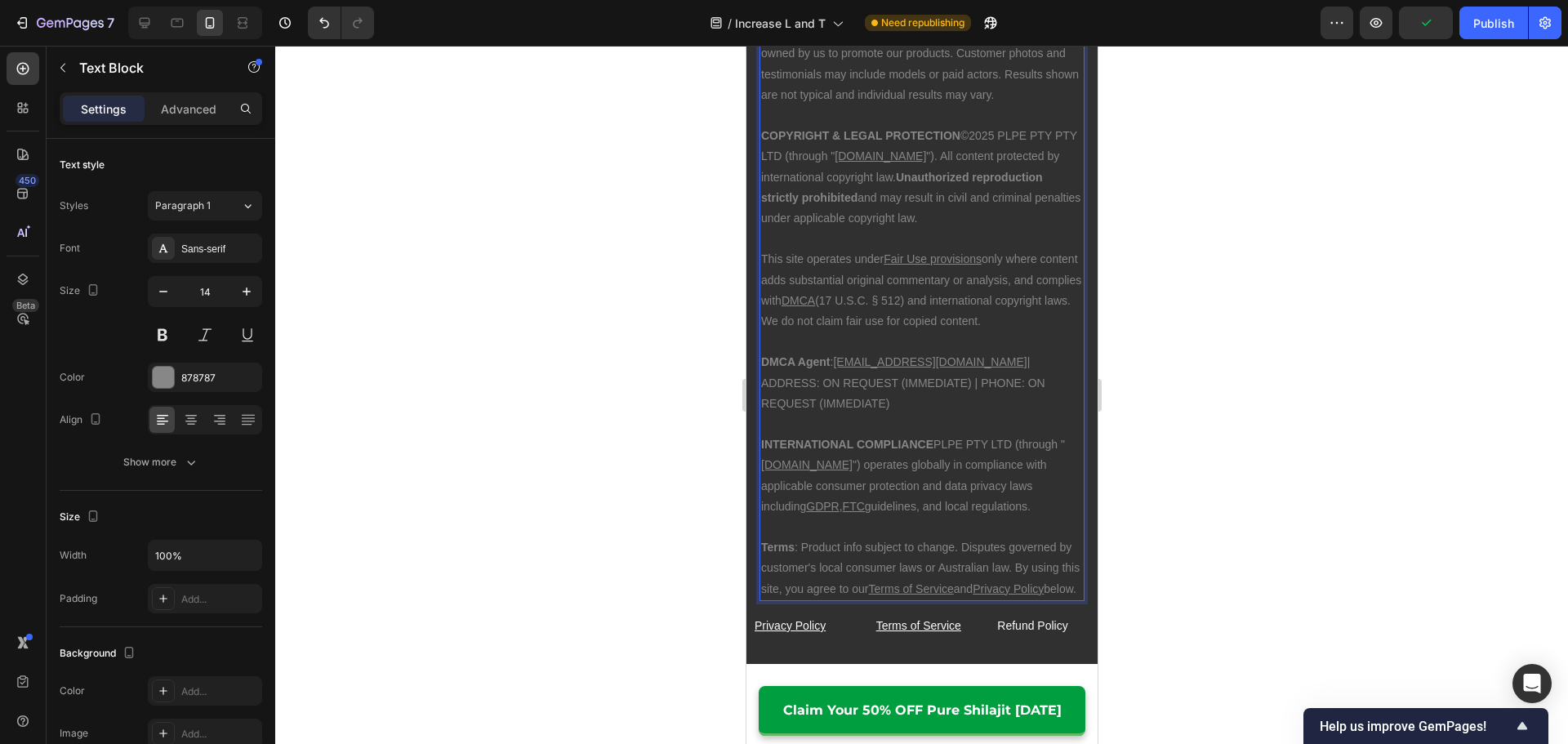
scroll to position [13781, 0]
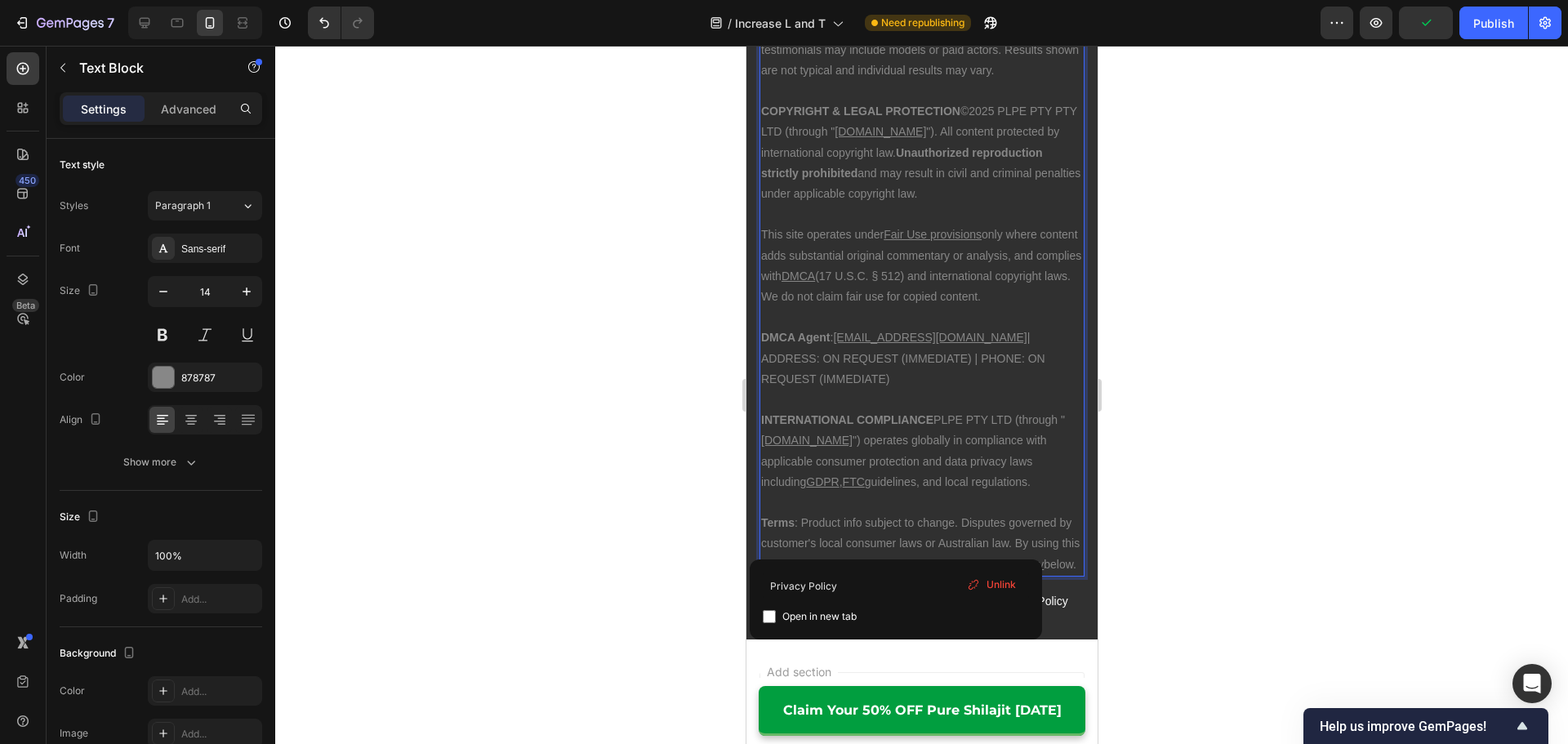
click at [971, 558] on u "Privacy Policy" at bounding box center [1006, 564] width 71 height 13
click at [897, 583] on input "Privacy Policy" at bounding box center [895, 585] width 266 height 26
type input "[URL][DOMAIN_NAME]"
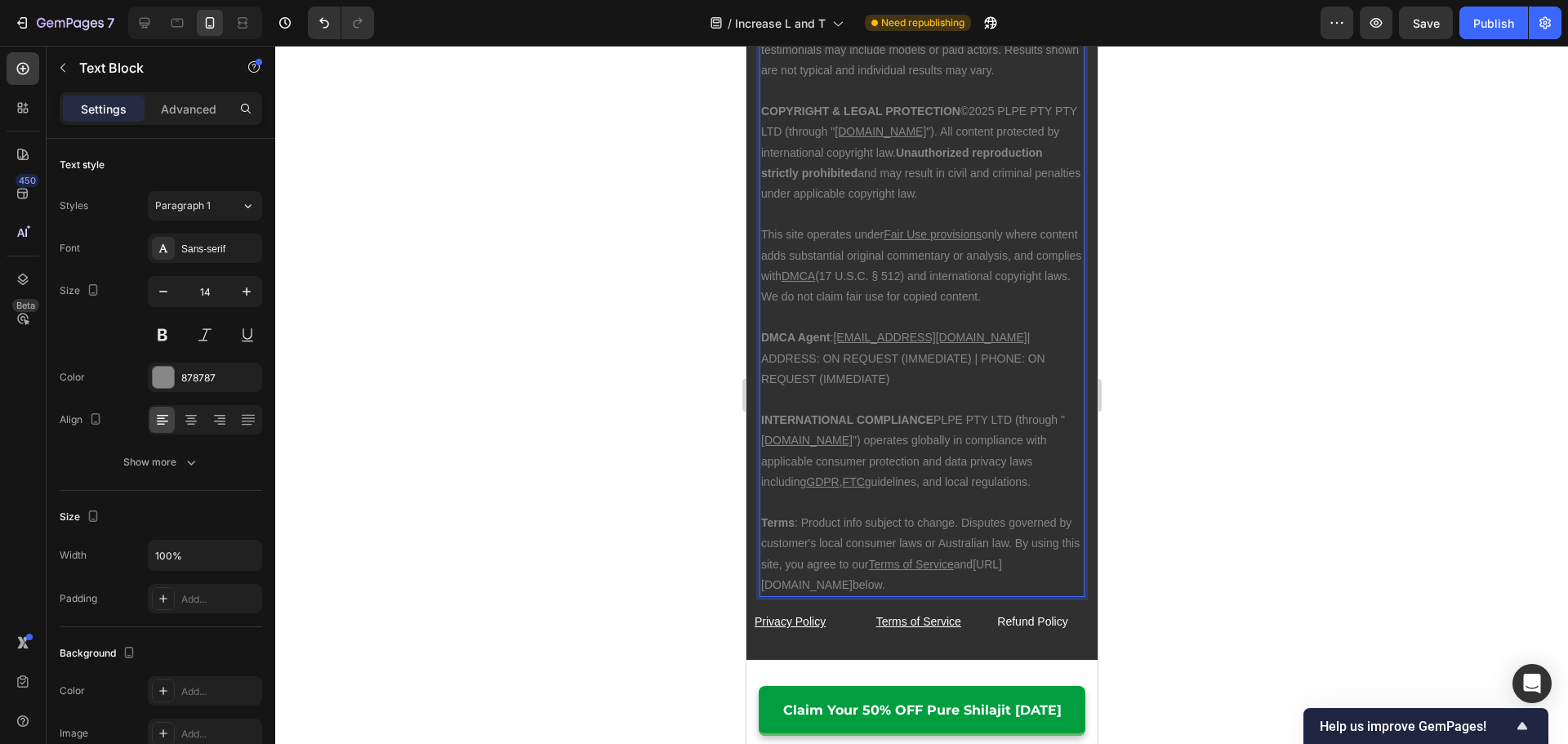
click at [1034, 545] on p "Terms : Product info subject to change. Disputes governed by customer's local c…" at bounding box center [921, 553] width 322 height 82
drag, startPoint x: 1054, startPoint y: 542, endPoint x: 752, endPoint y: 556, distance: 302.3
click at [752, 556] on div "SUPPLEMENT DISCLAIMER These statements have not been evaluated by the FDA ([GEO…" at bounding box center [920, 204] width 351 height 811
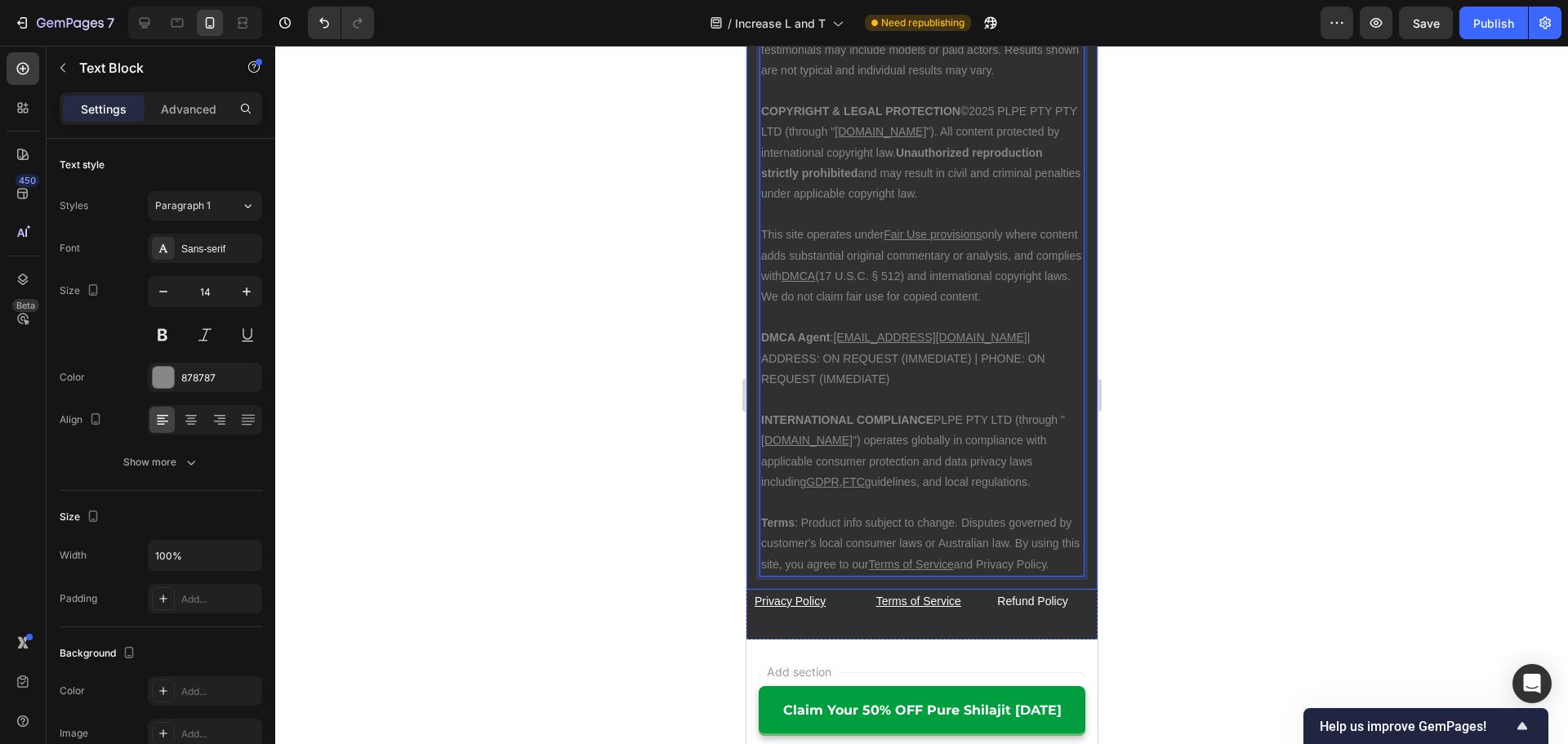
drag, startPoint x: 825, startPoint y: 544, endPoint x: 750, endPoint y: 543, distance: 75.0
click at [750, 543] on div "SUPPLEMENT DISCLAIMER These statements have not been evaluated by the FDA ([GEO…" at bounding box center [920, 194] width 351 height 791
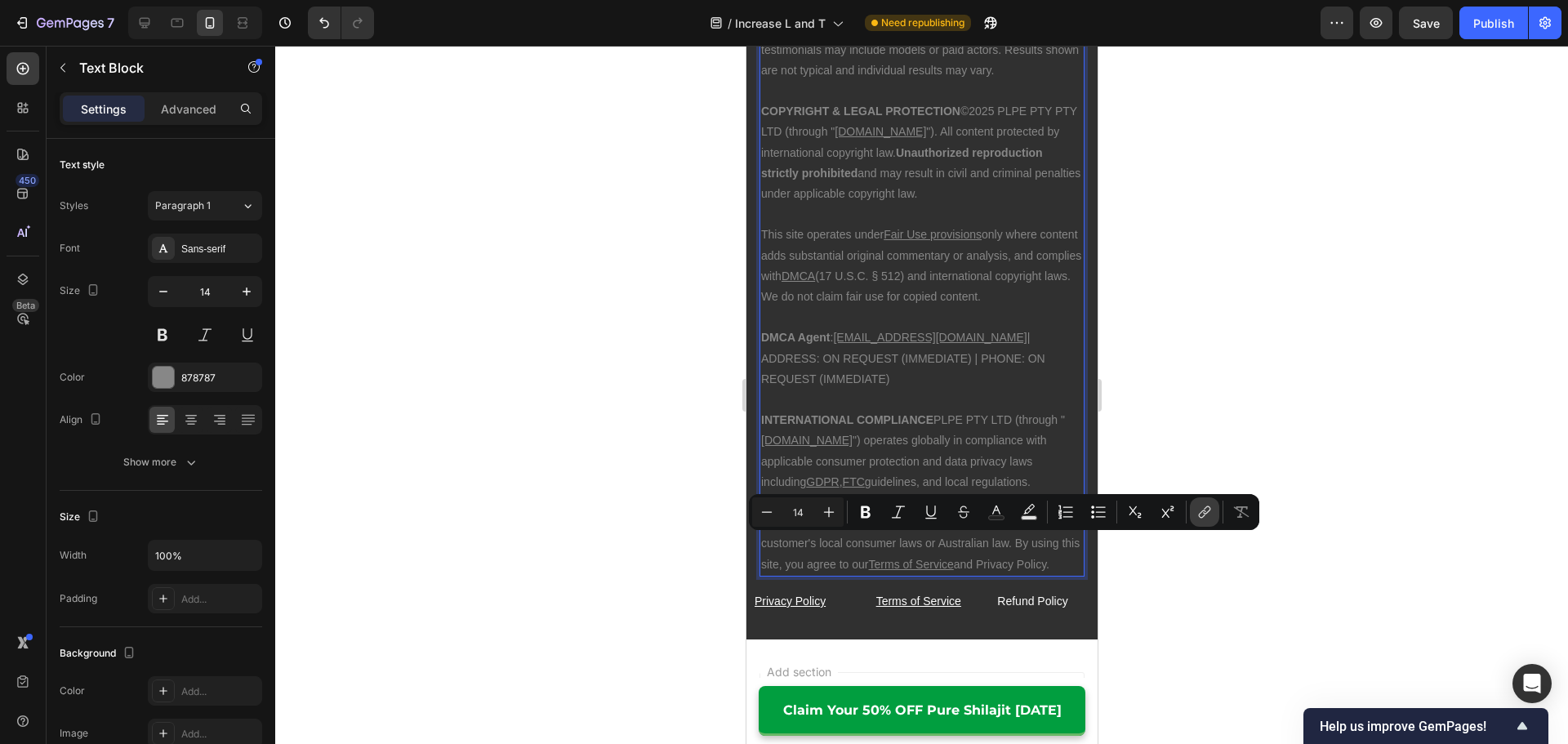
click at [1211, 506] on icon "Editor contextual toolbar" at bounding box center [1204, 511] width 16 height 16
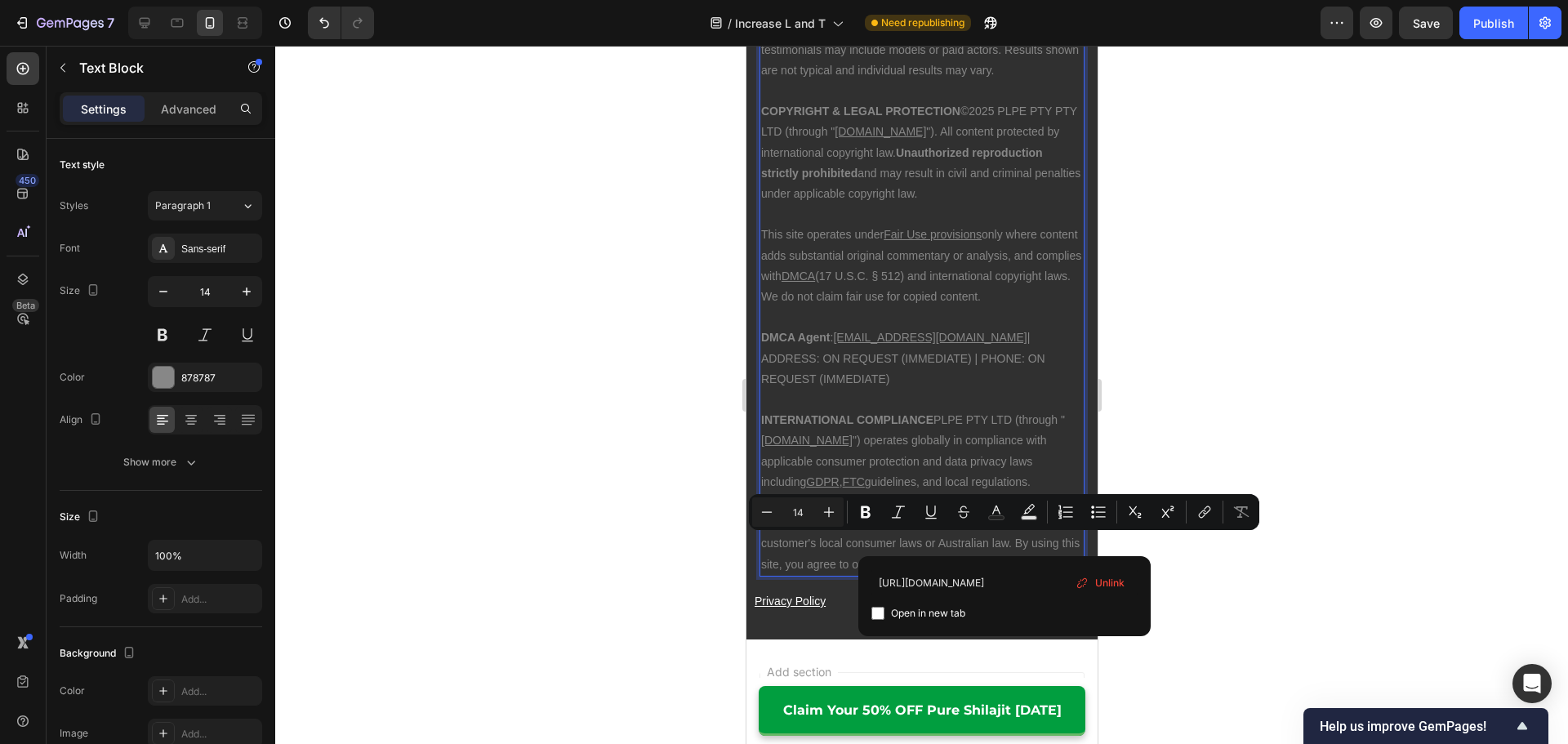
type input "[URL][DOMAIN_NAME]"
click at [947, 610] on span "Open in new tab" at bounding box center [928, 613] width 75 height 20
checkbox input "true"
click at [1279, 562] on div at bounding box center [921, 394] width 1293 height 698
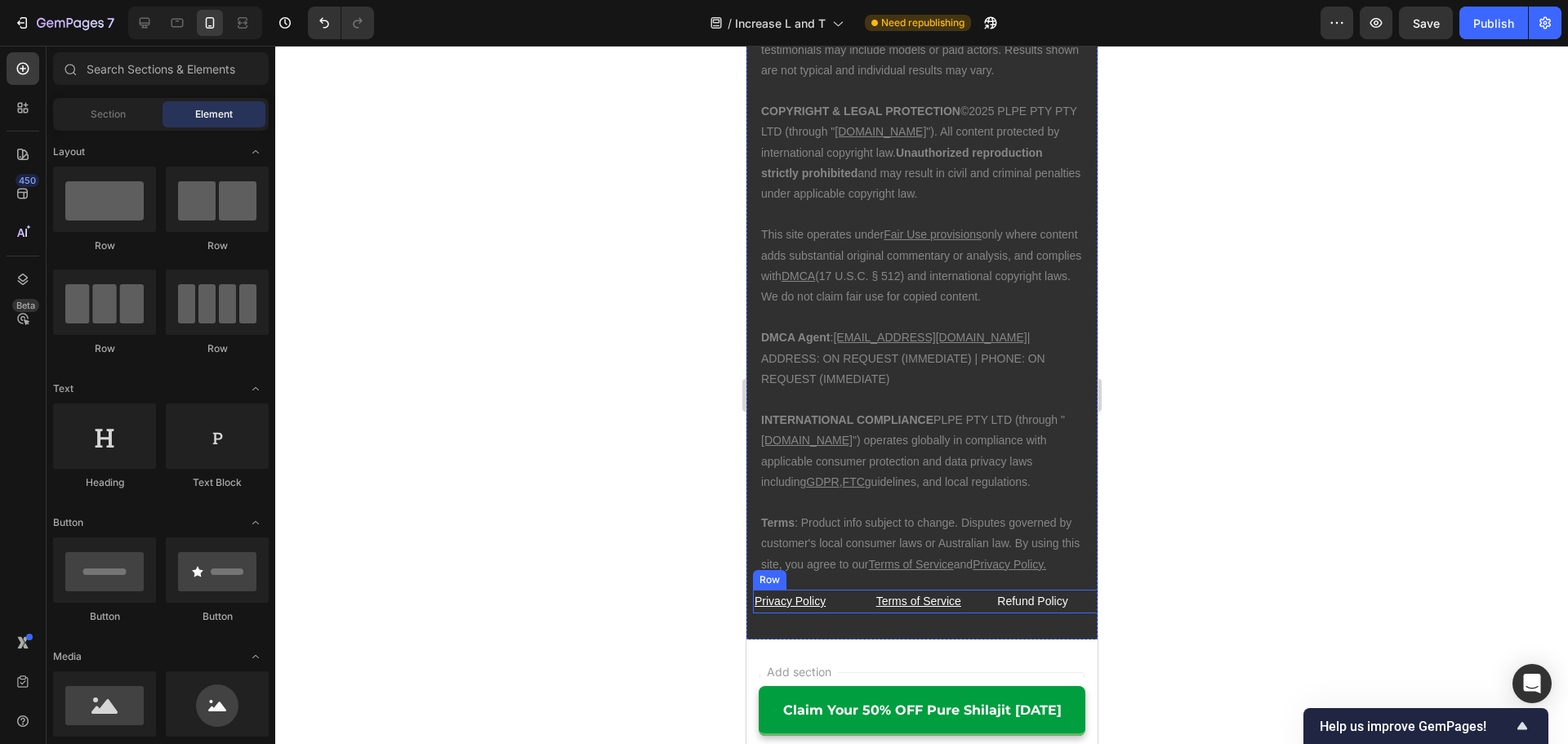
click at [983, 589] on div "Privacy Policy Text Block Terms of Service Text Block Refund Policy Text Block …" at bounding box center [927, 600] width 351 height 24
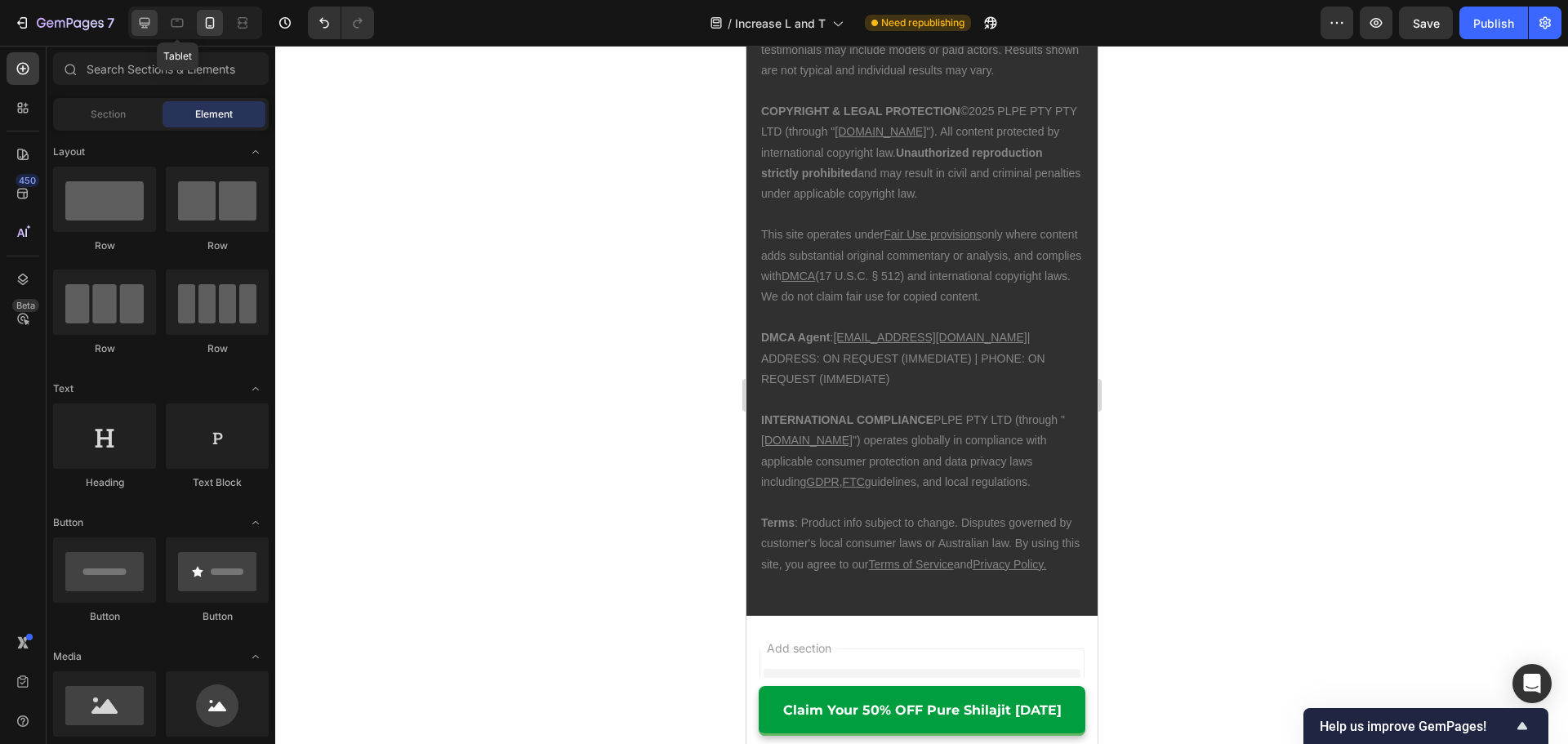
click at [148, 19] on icon at bounding box center [145, 23] width 10 height 10
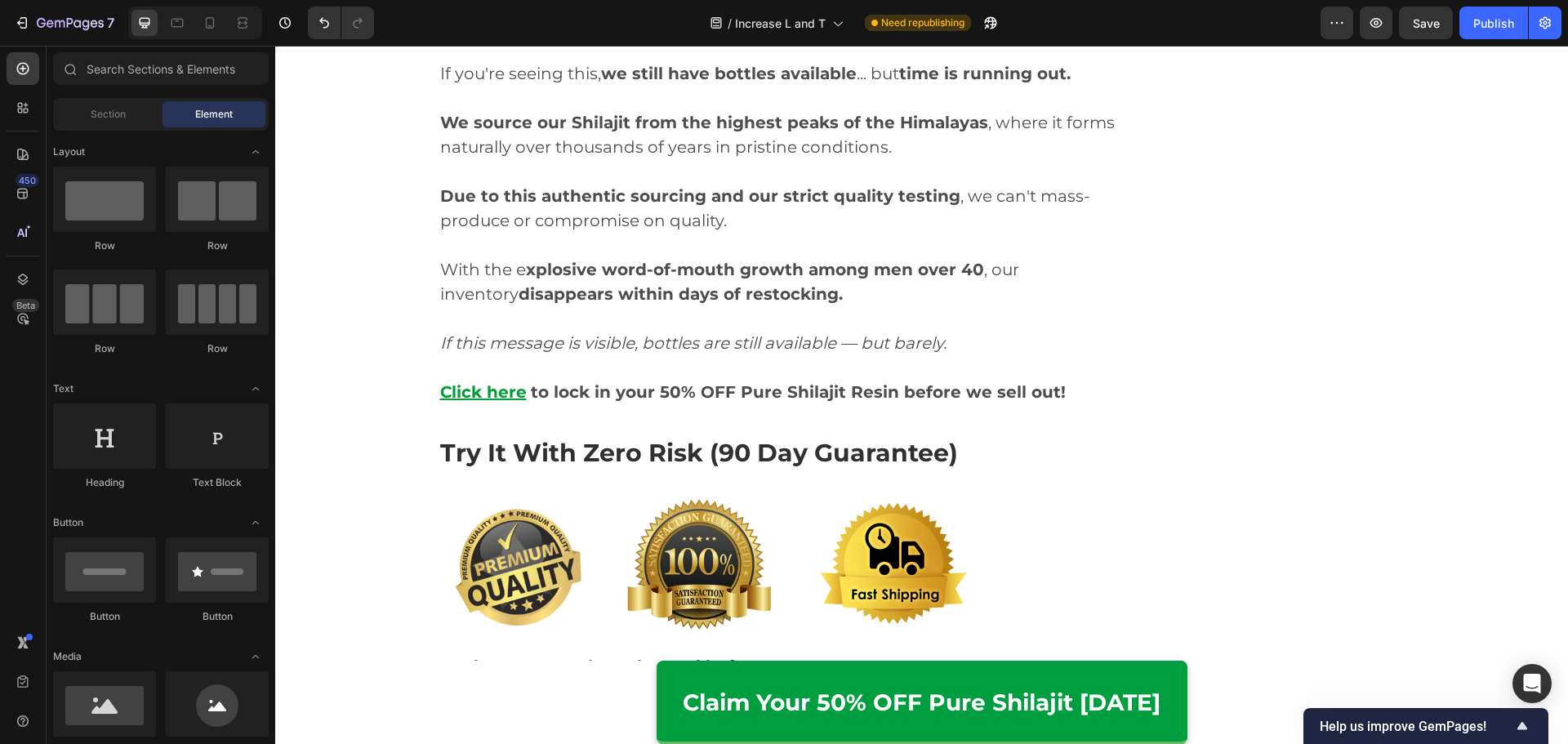
scroll to position [8448, 0]
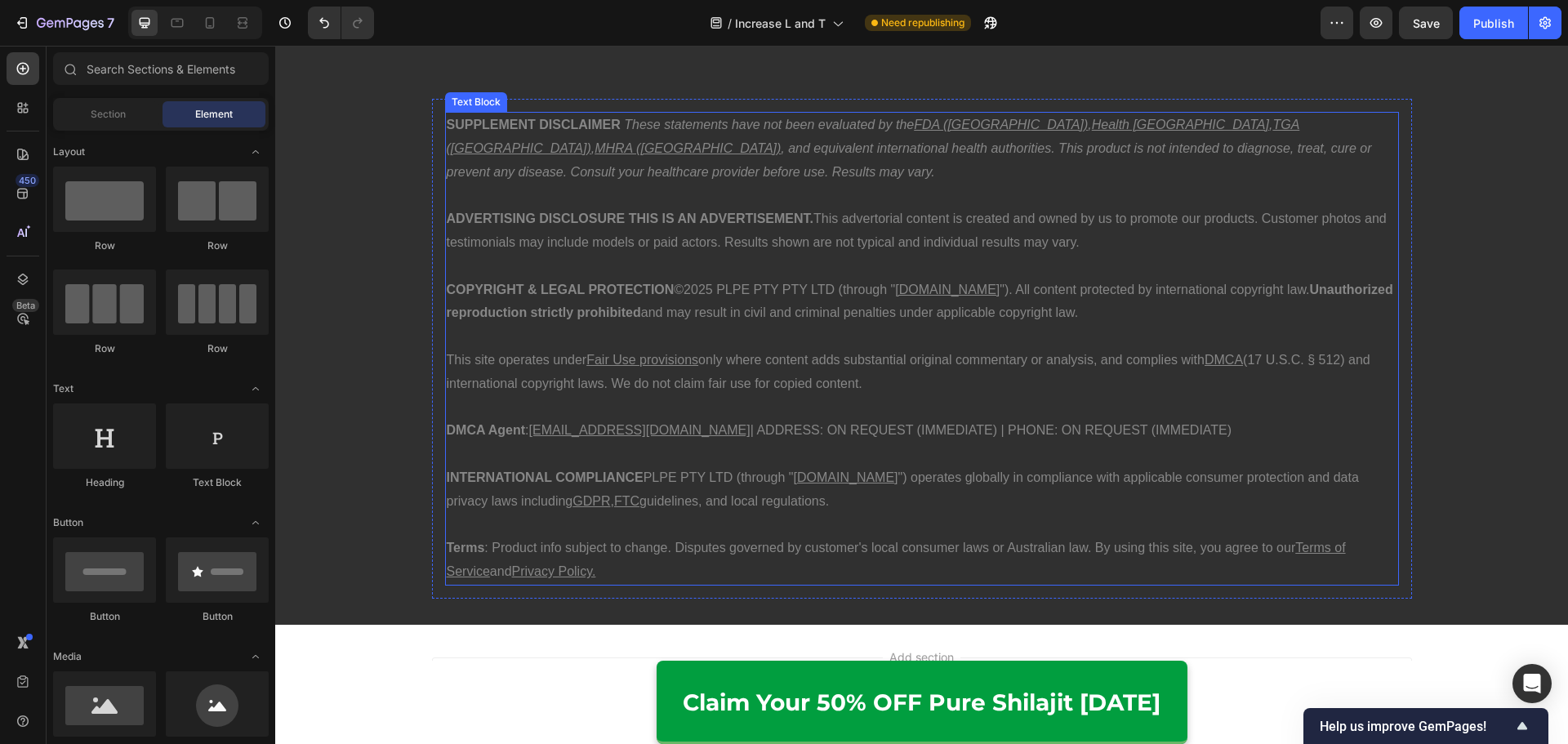
click at [515, 164] on p "SUPPLEMENT DISCLAIMER These statements have not been evaluated by the FDA ([GEO…" at bounding box center [921, 148] width 950 height 70
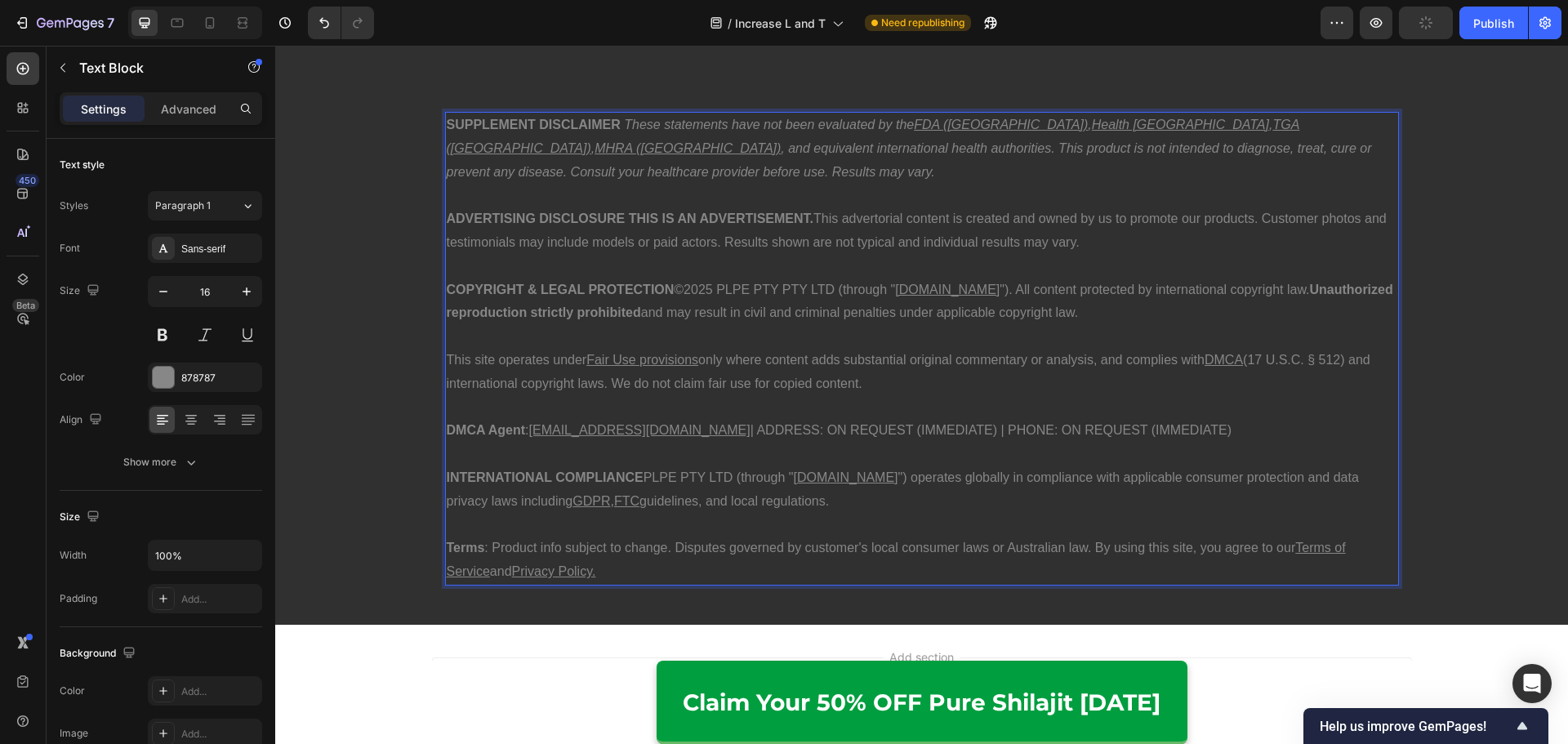
click at [527, 127] on strong "SUPPLEMENT DISCLAIMER" at bounding box center [533, 124] width 174 height 14
click at [1448, 290] on div "SUPPLEMENT & HEALTH DISCLAIMER These statements have not been evaluated by the …" at bounding box center [921, 348] width 1293 height 499
click at [619, 219] on strong "ADVERTISING DISCLOSURE THIS IS AN ADVERTISEMENT." at bounding box center [630, 218] width 368 height 14
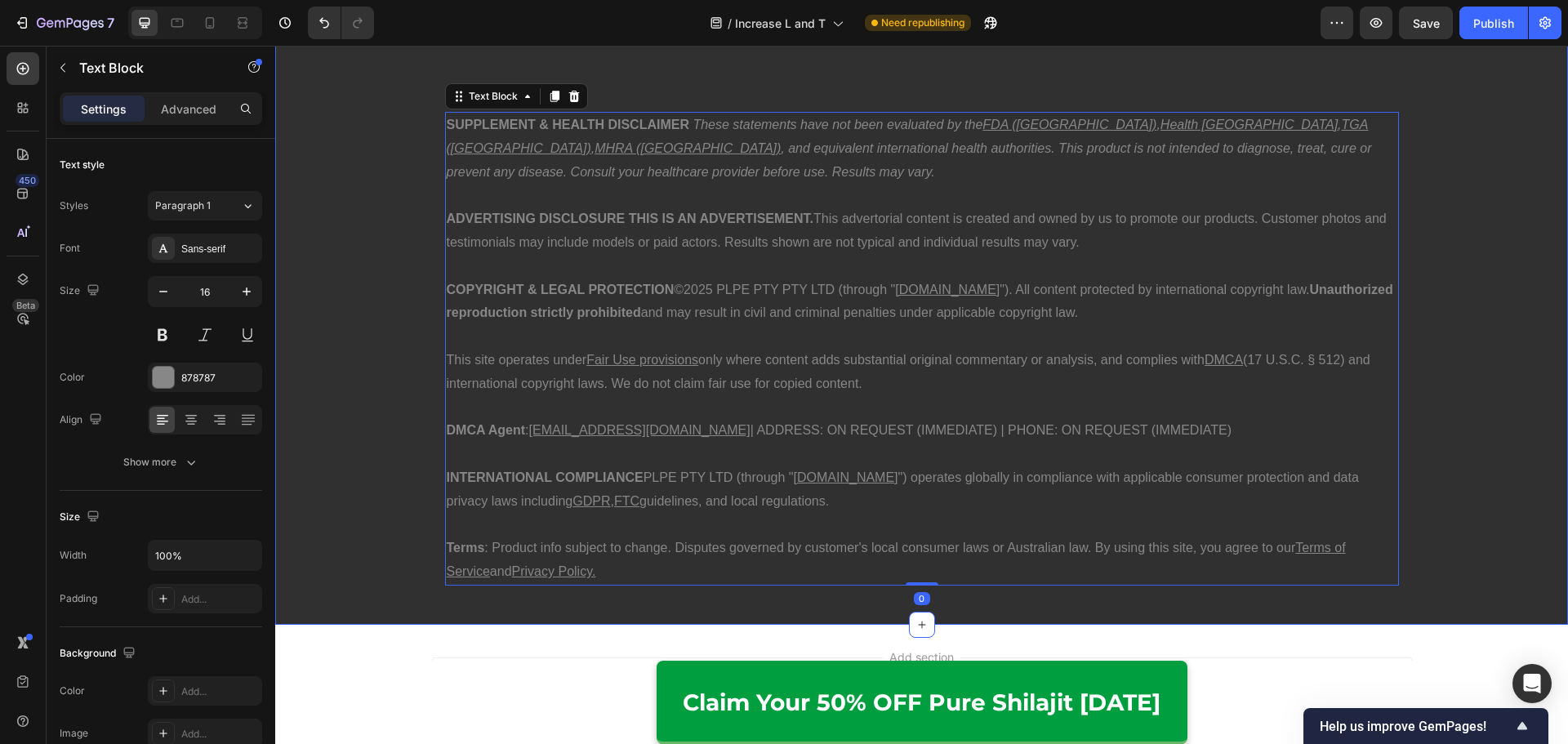
click at [1469, 263] on div "SUPPLEMENT & HEALTH DISCLAIMER These statements have not been evaluated by the …" at bounding box center [921, 348] width 1293 height 499
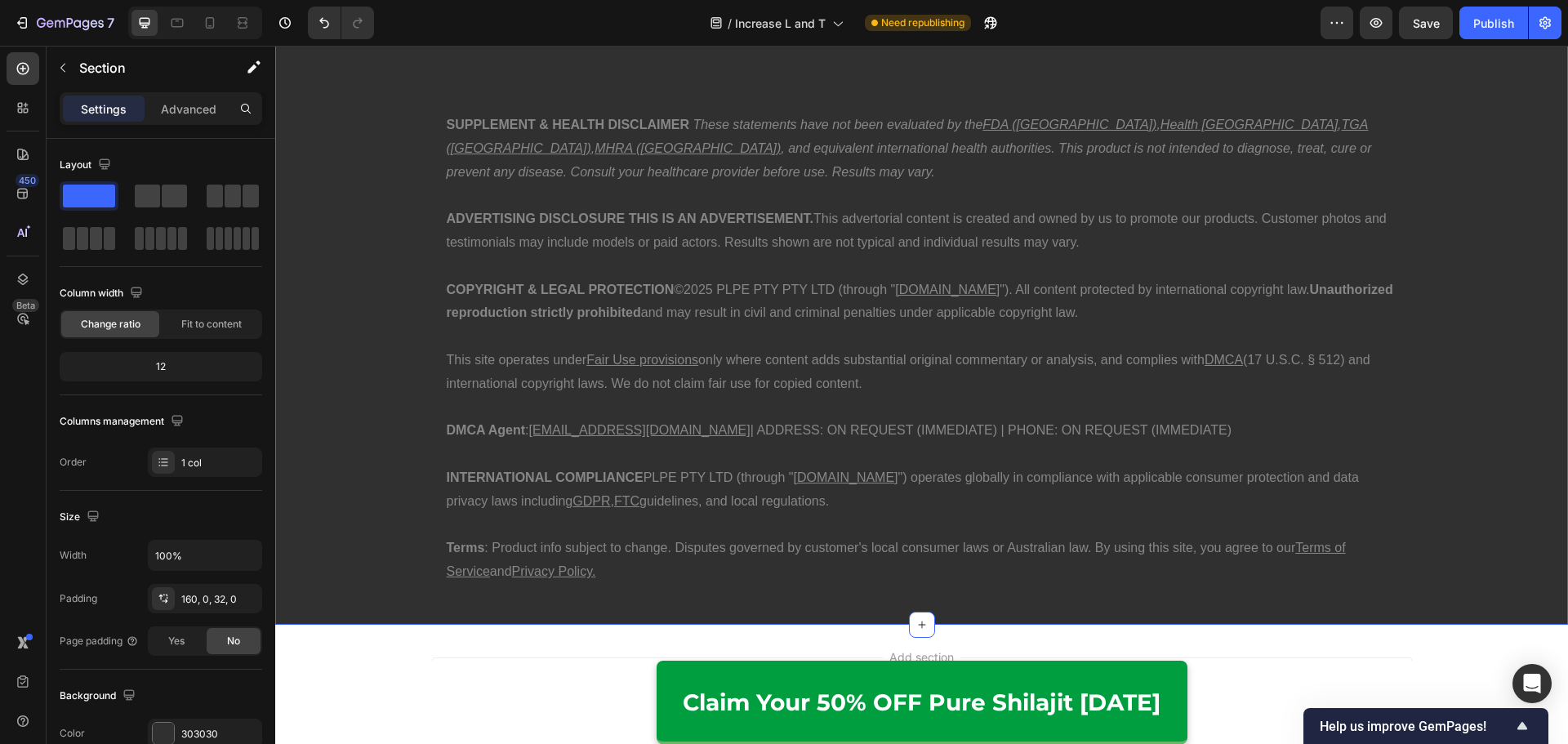
click at [1455, 421] on div "SUPPLEMENT & HEALTH DISCLAIMER These statements have not been evaluated by the …" at bounding box center [921, 348] width 1293 height 499
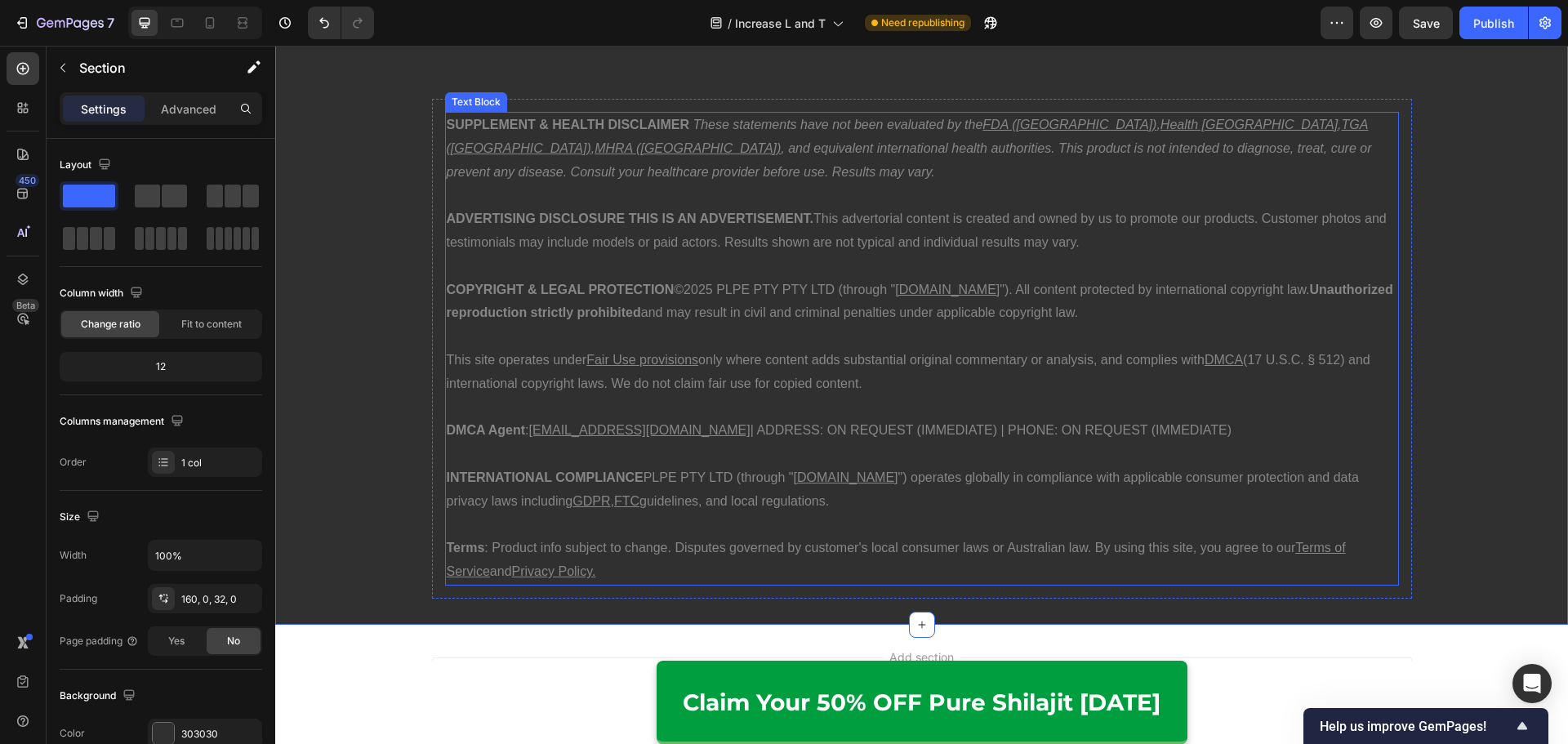
click at [644, 476] on p "INTERNATIONAL COMPLIANCE PLPE PTY LTD (through " [DOMAIN_NAME] ") operates glob…" at bounding box center [921, 490] width 950 height 47
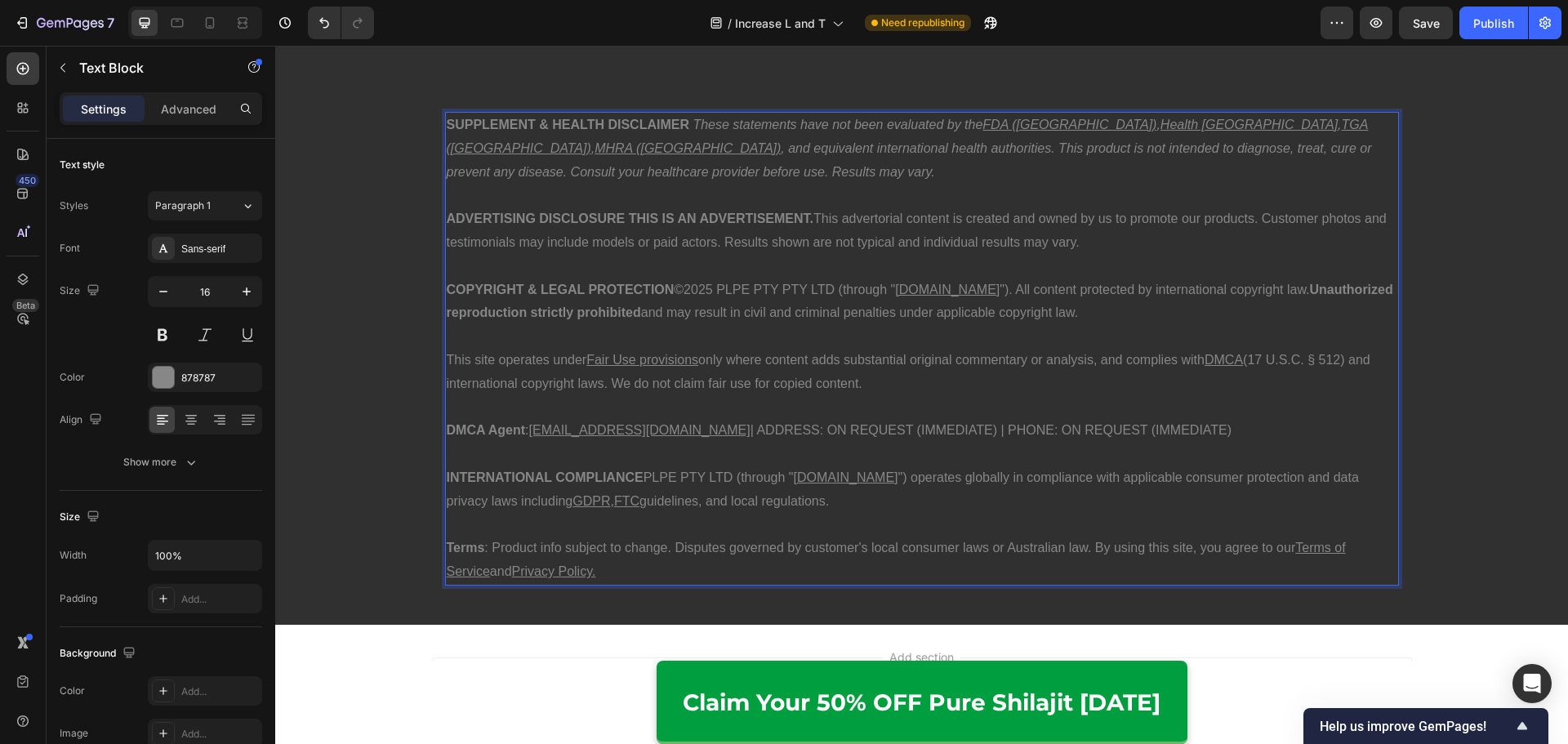
click at [640, 478] on p "INTERNATIONAL COMPLIANCE PLPE PTY LTD (through " [DOMAIN_NAME] ") operates glob…" at bounding box center [921, 490] width 950 height 47
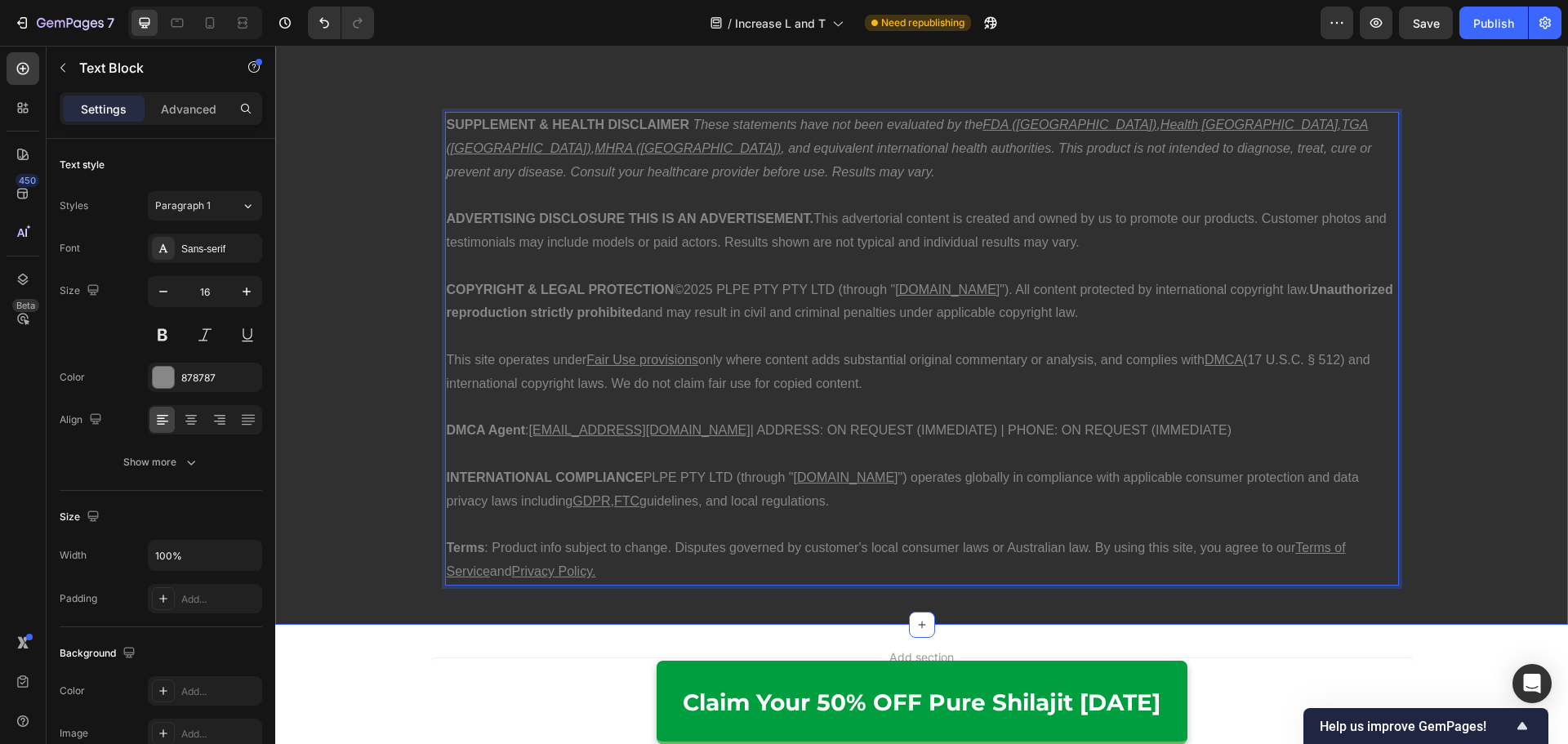
click at [1420, 411] on div "SUPPLEMENT & HEALTH DISCLAIMER These statements have not been evaluated by the …" at bounding box center [921, 348] width 1293 height 499
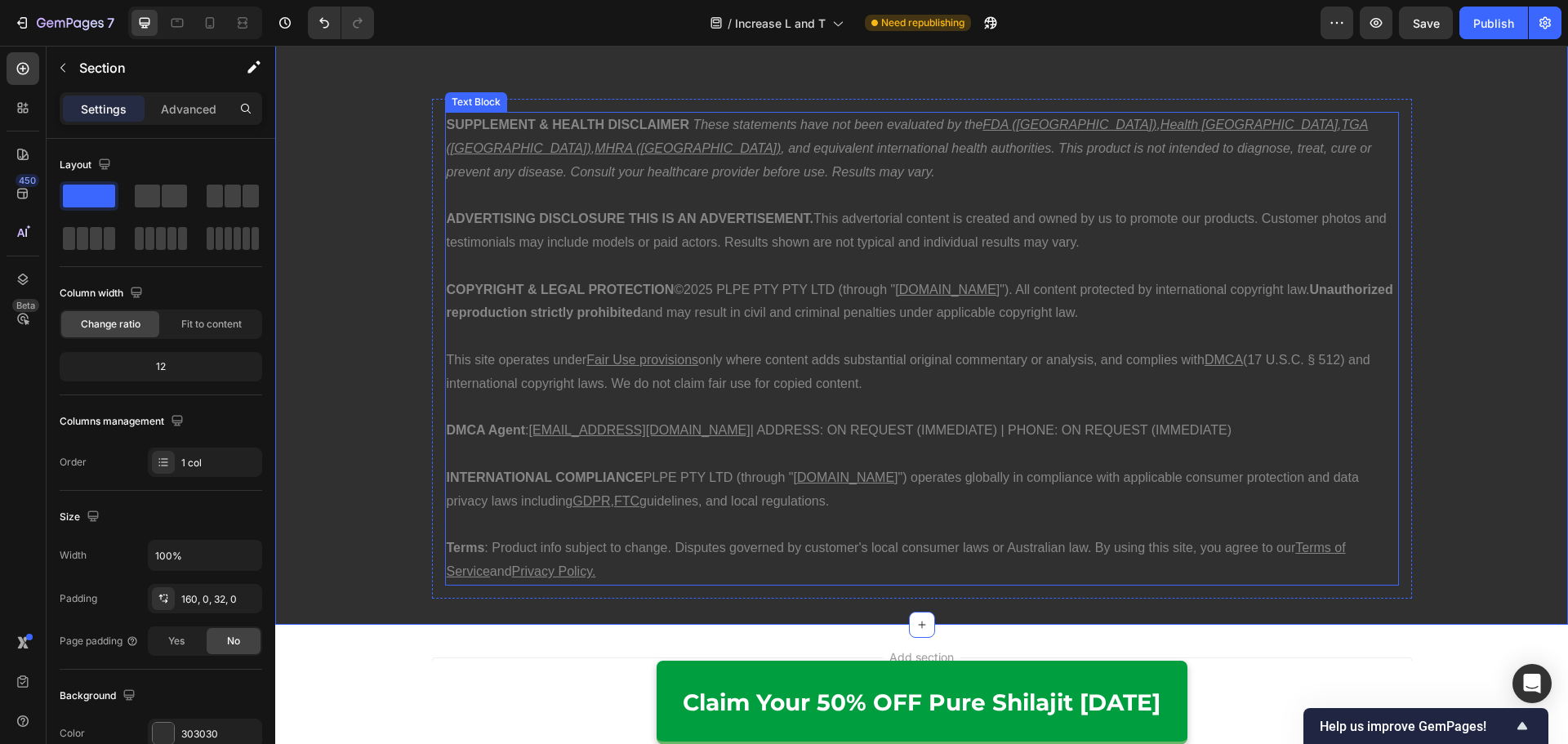
click at [1289, 365] on p "This site operates under Fair Use provisions only where content adds substantia…" at bounding box center [921, 372] width 950 height 47
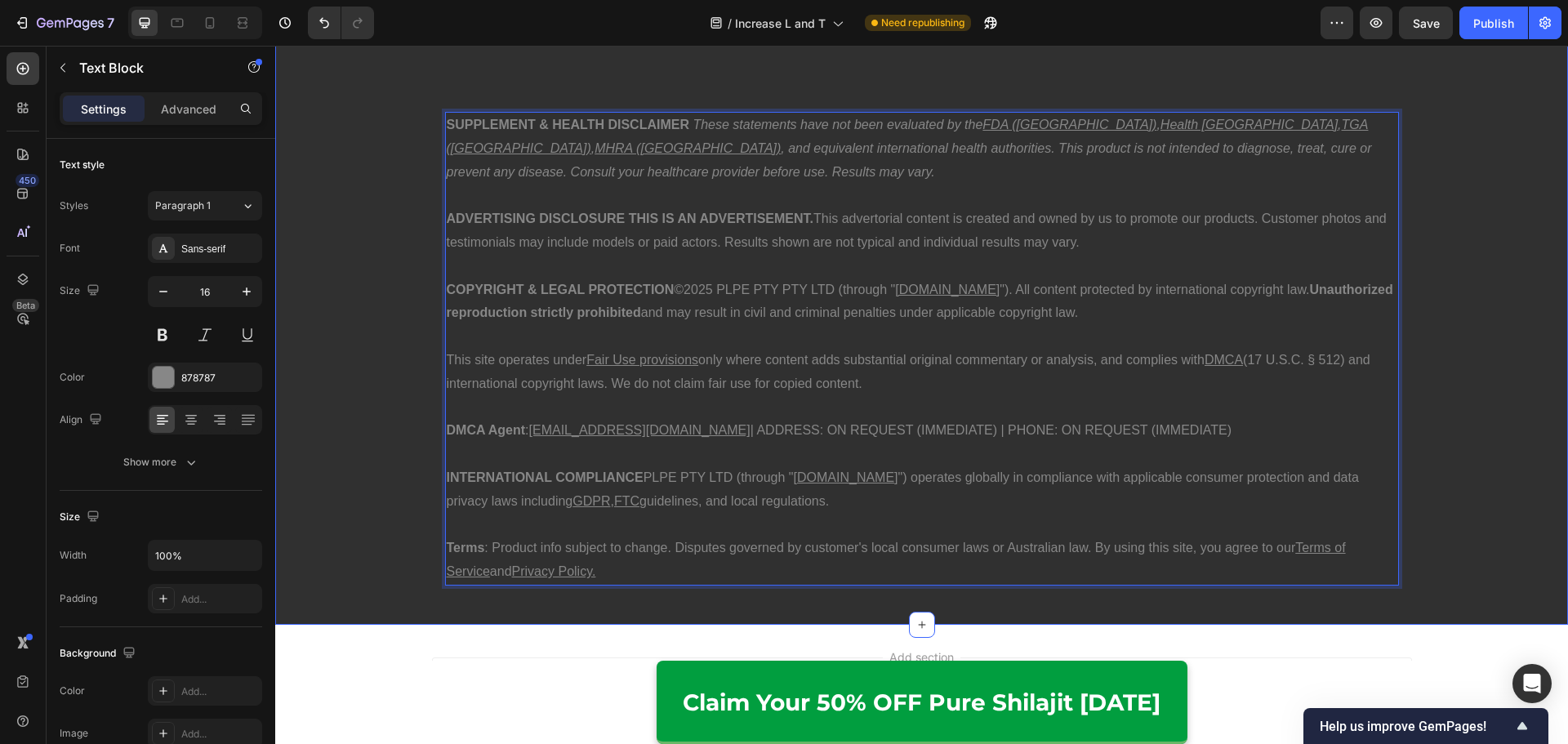
click at [1456, 372] on div "SUPPLEMENT & HEALTH DISCLAIMER These statements have not been evaluated by the …" at bounding box center [921, 348] width 1293 height 499
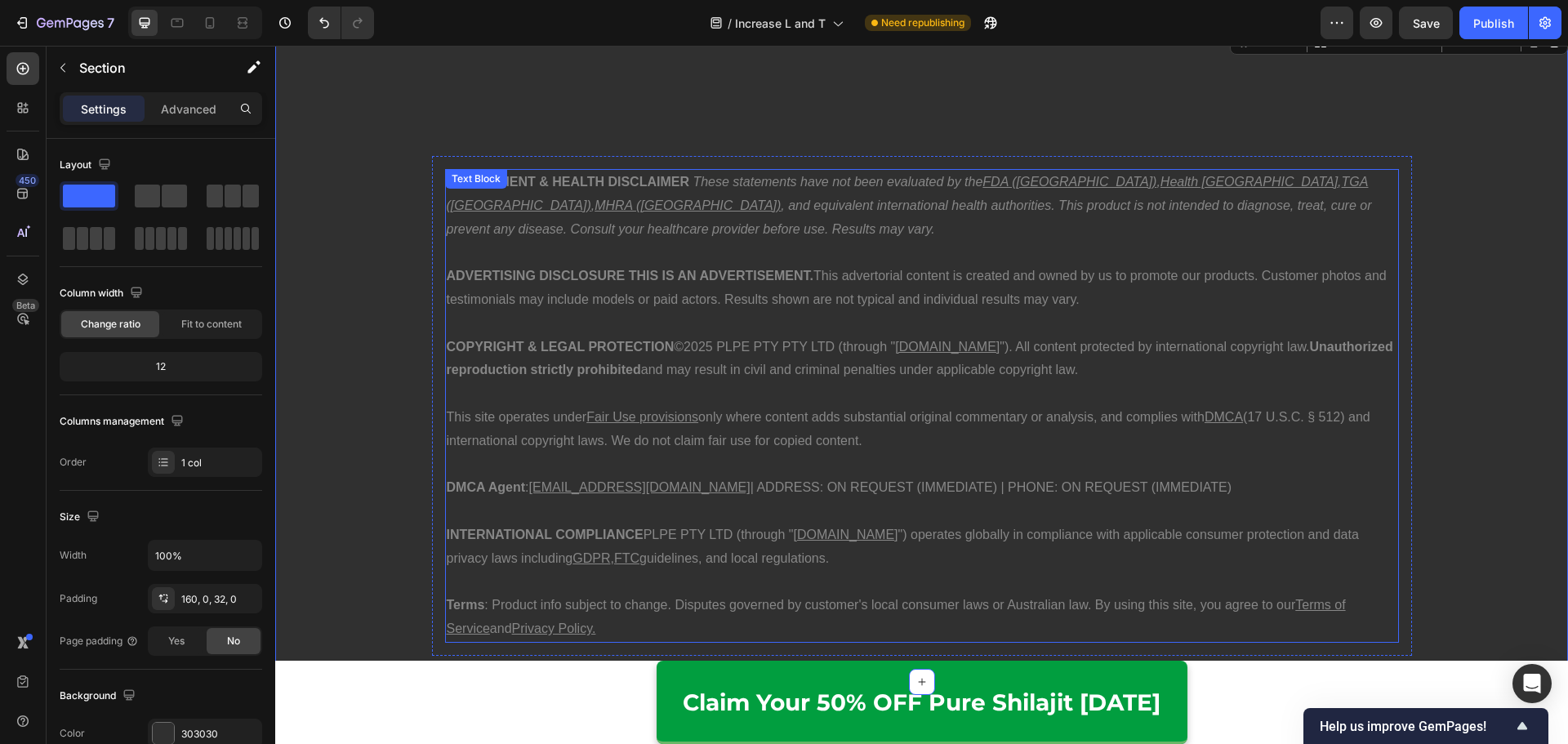
scroll to position [8443, 0]
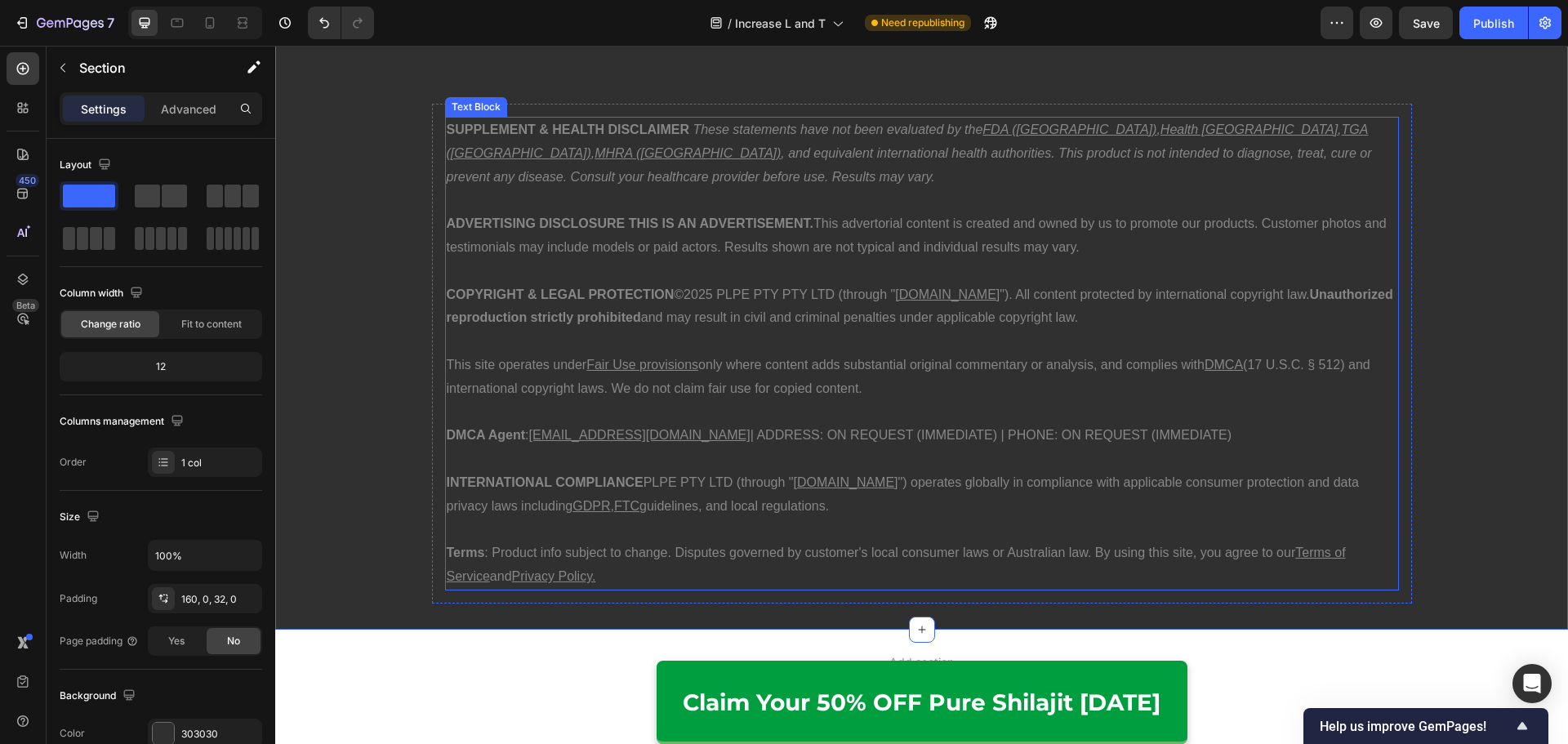
click at [670, 322] on p "COPYRIGHT & LEGAL PROTECTION ©2025 PLPE PTY PTY LTD (through " [DOMAIN_NAME] ")…" at bounding box center [921, 307] width 950 height 47
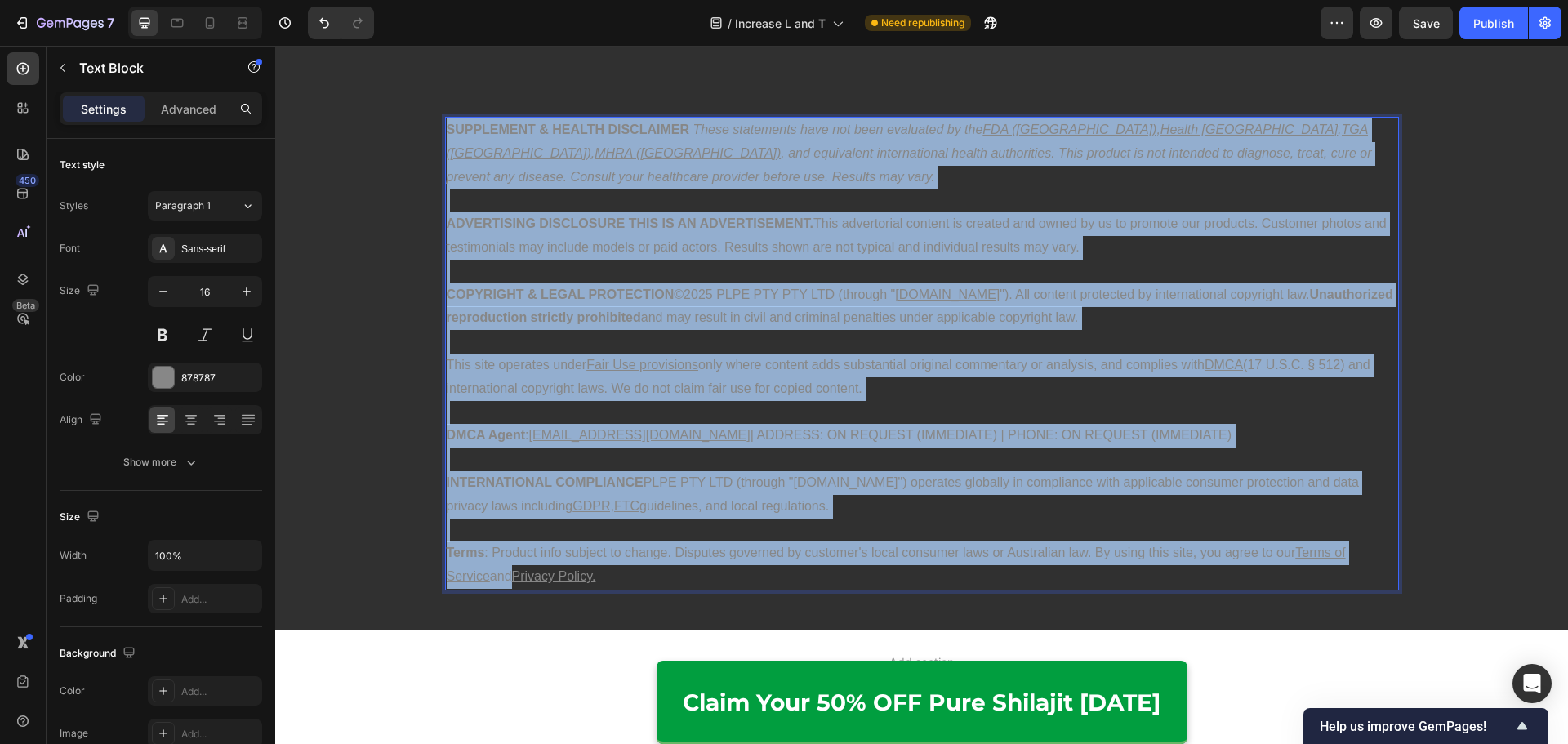
copy div "LOREMIPSUM & DOLORS AMETCONSEC Adipi elitseddoe temp inc utla etdolorem al eni …"
click at [754, 342] on p "Rich Text Editor. Editing area: main" at bounding box center [921, 341] width 950 height 24
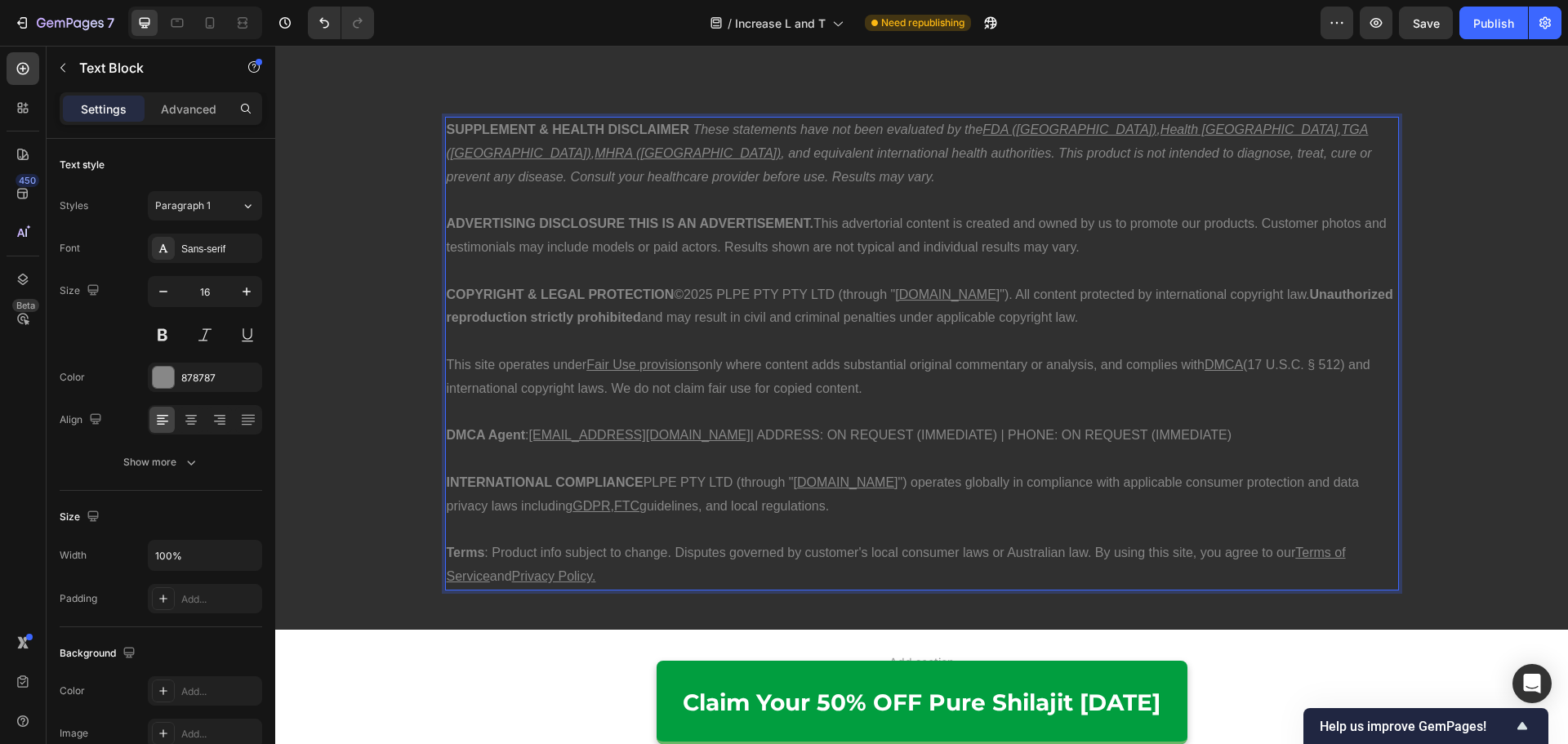
click at [905, 390] on p "This site operates under Fair Use provisions only where content adds substantia…" at bounding box center [921, 377] width 950 height 47
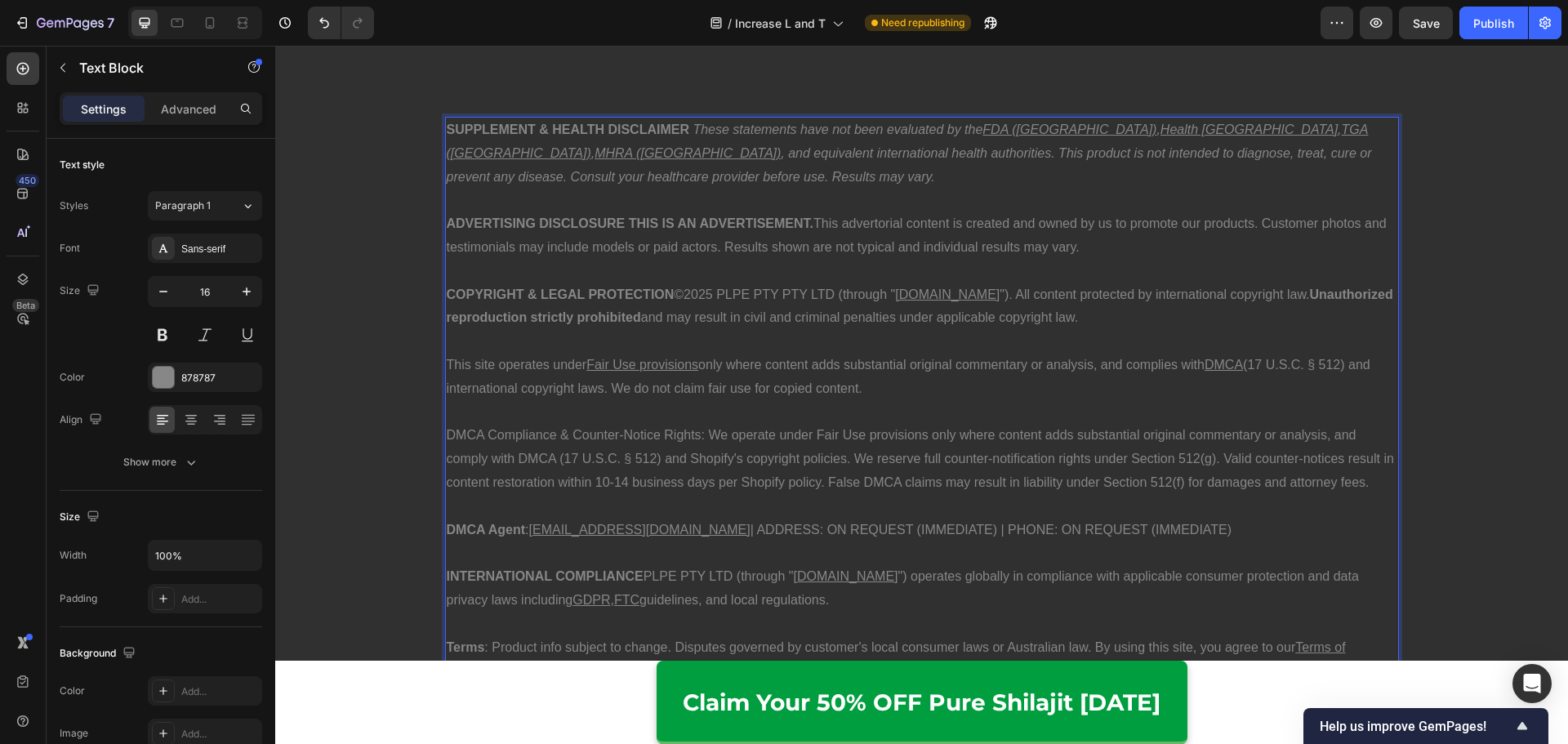
click at [698, 439] on p "DMCA Compliance & Counter-Notice Rights: We operate under Fair Use provisions o…" at bounding box center [921, 459] width 950 height 70
click at [705, 441] on p "DMCA Compliance & Counter-Notice Rights: We operate under Fair Use provisions o…" at bounding box center [921, 459] width 950 height 70
click at [851, 459] on p "DMCA Compliance & Counter-Notice Rights: We operate under Fair Use provisions o…" at bounding box center [921, 459] width 950 height 70
click at [1217, 462] on p "DMCA Compliance & Counter-Notice Rights: We operate under Fair Use provisions o…" at bounding box center [921, 459] width 950 height 70
click at [1367, 485] on p "DMCA Compliance & Counter-Notice Rights: We operate under Fair Use provisions o…" at bounding box center [921, 459] width 950 height 70
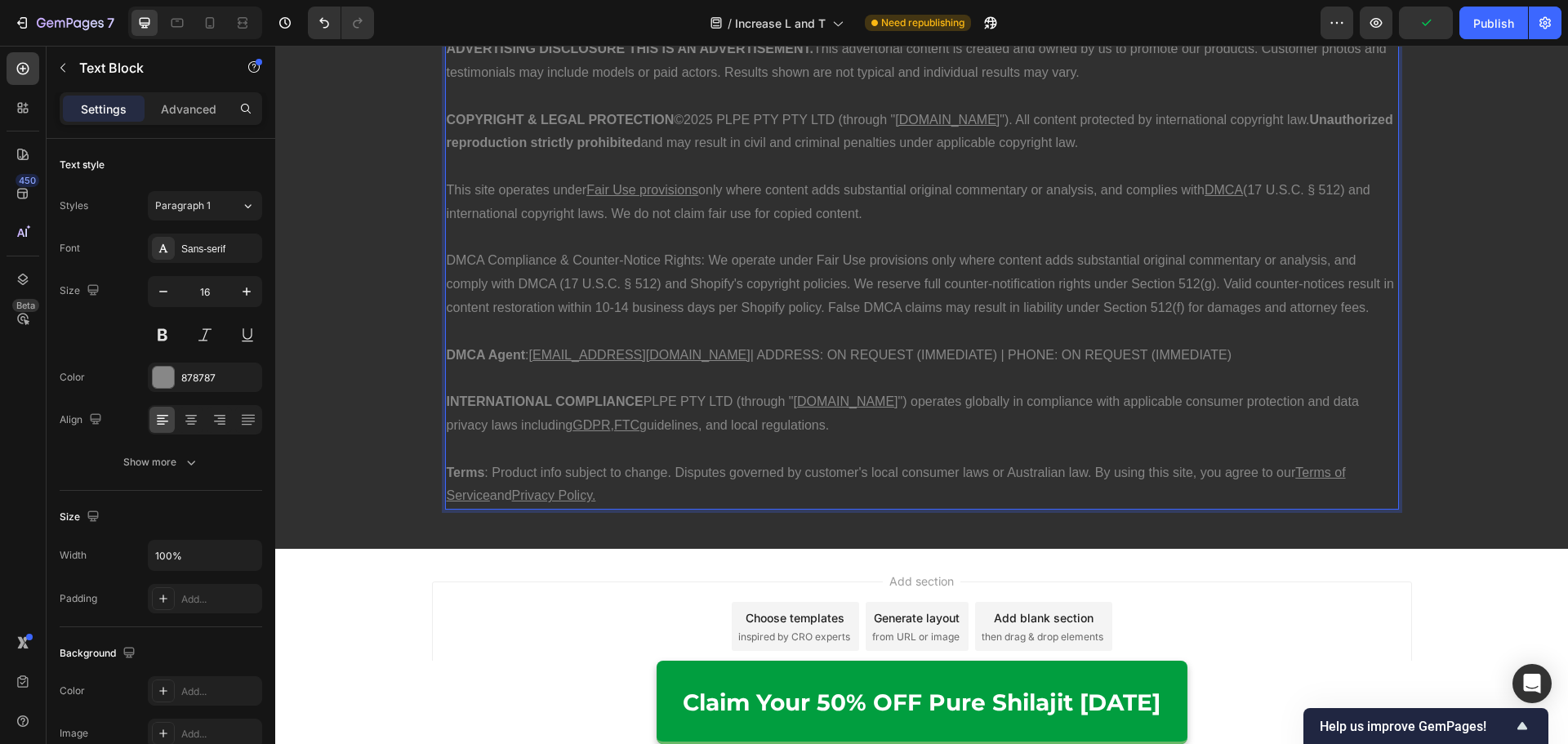
scroll to position [8619, 0]
click at [489, 469] on p "Terms : Product info subject to change. Disputes governed by customer's local c…" at bounding box center [921, 484] width 950 height 47
click at [484, 468] on p "Terms : Product info subject to change. Disputes governed by customer's local c…" at bounding box center [921, 484] width 950 height 47
drag, startPoint x: 487, startPoint y: 469, endPoint x: 444, endPoint y: 465, distance: 43.2
click at [446, 465] on p "Terms : Product info subject to change. Disputes governed by customer's local c…" at bounding box center [921, 484] width 950 height 47
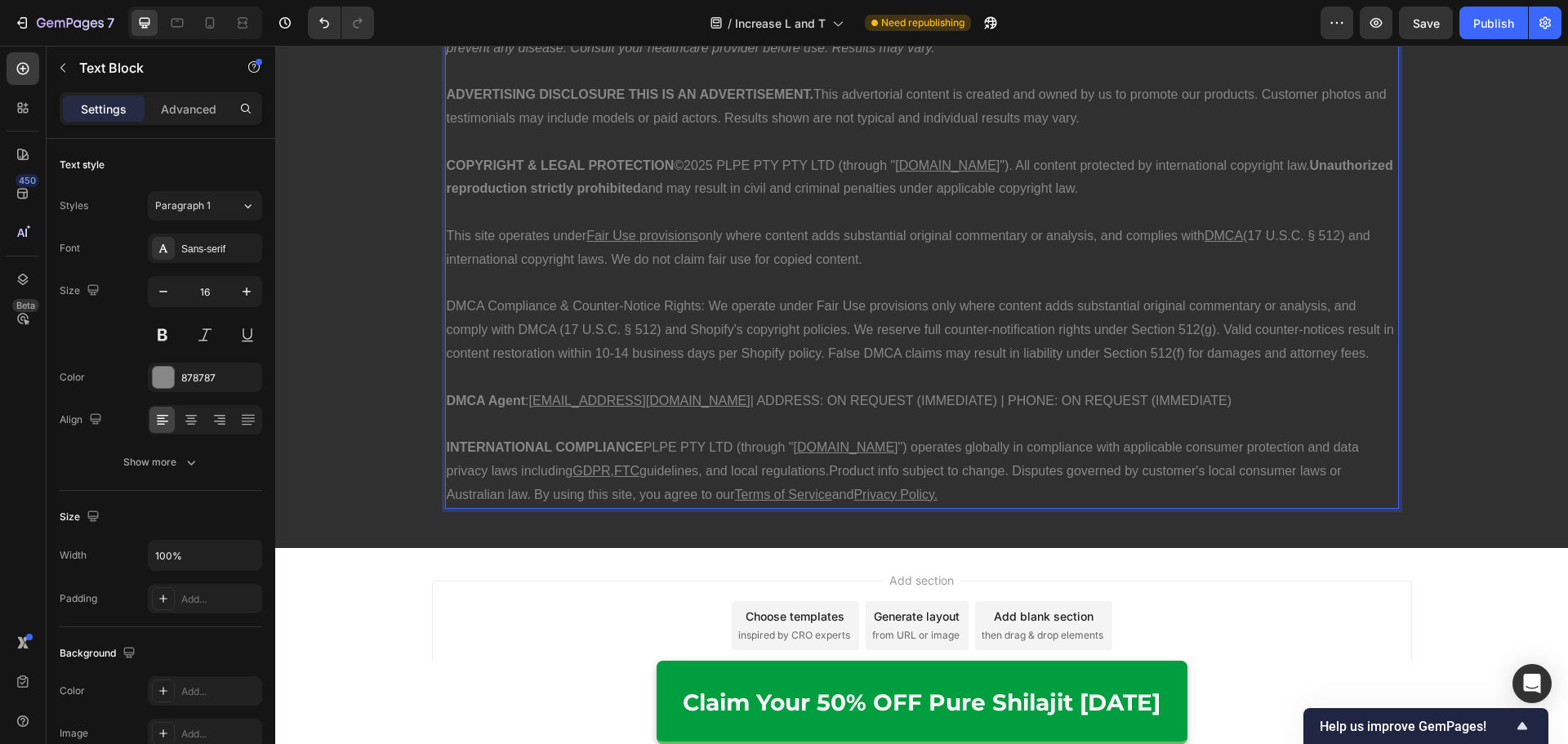
scroll to position [8572, 0]
click at [1390, 426] on div "SUPPLEMENT & HEALTH DISCLAIMER These statements have not been evaluated by the …" at bounding box center [922, 249] width 953 height 521
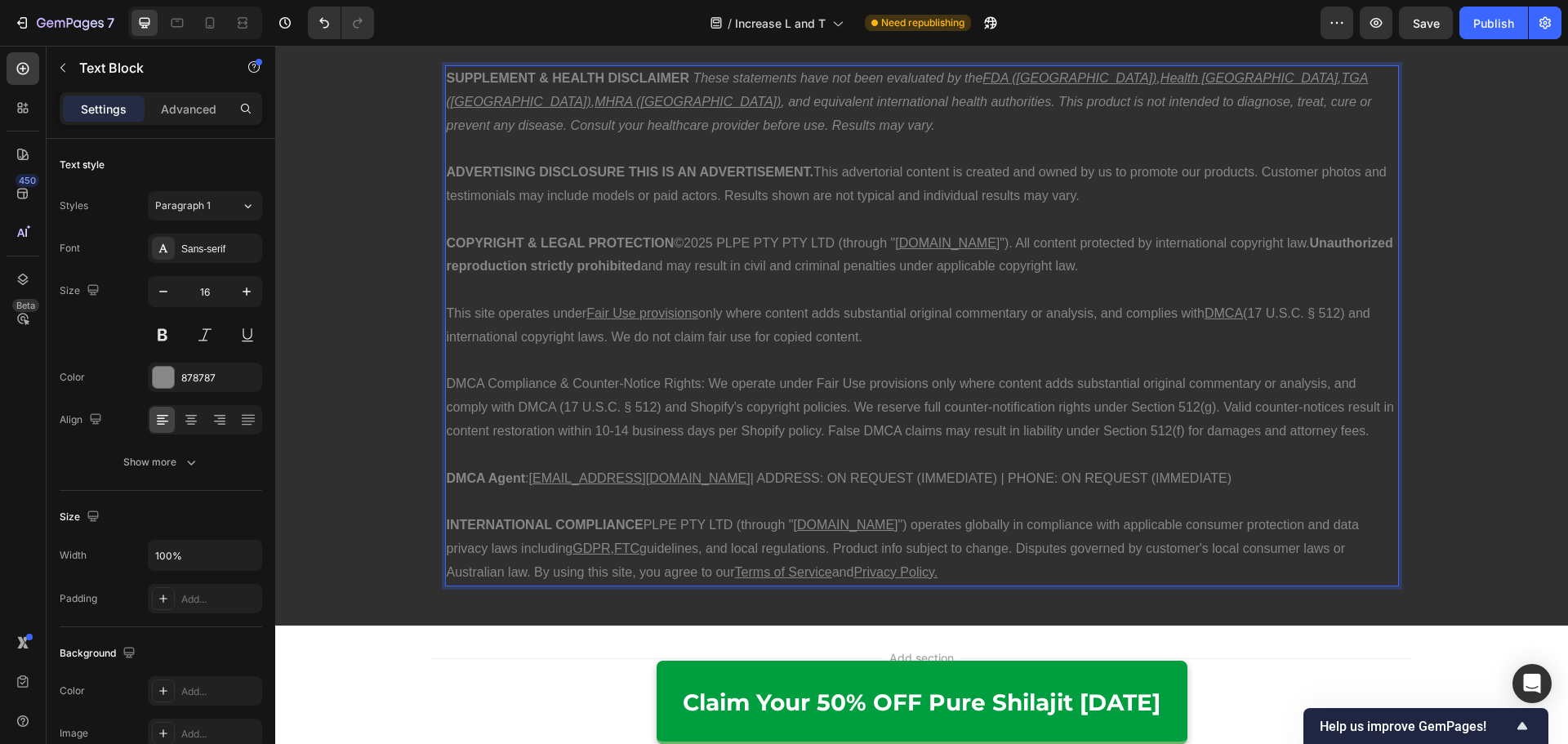
scroll to position [8489, 0]
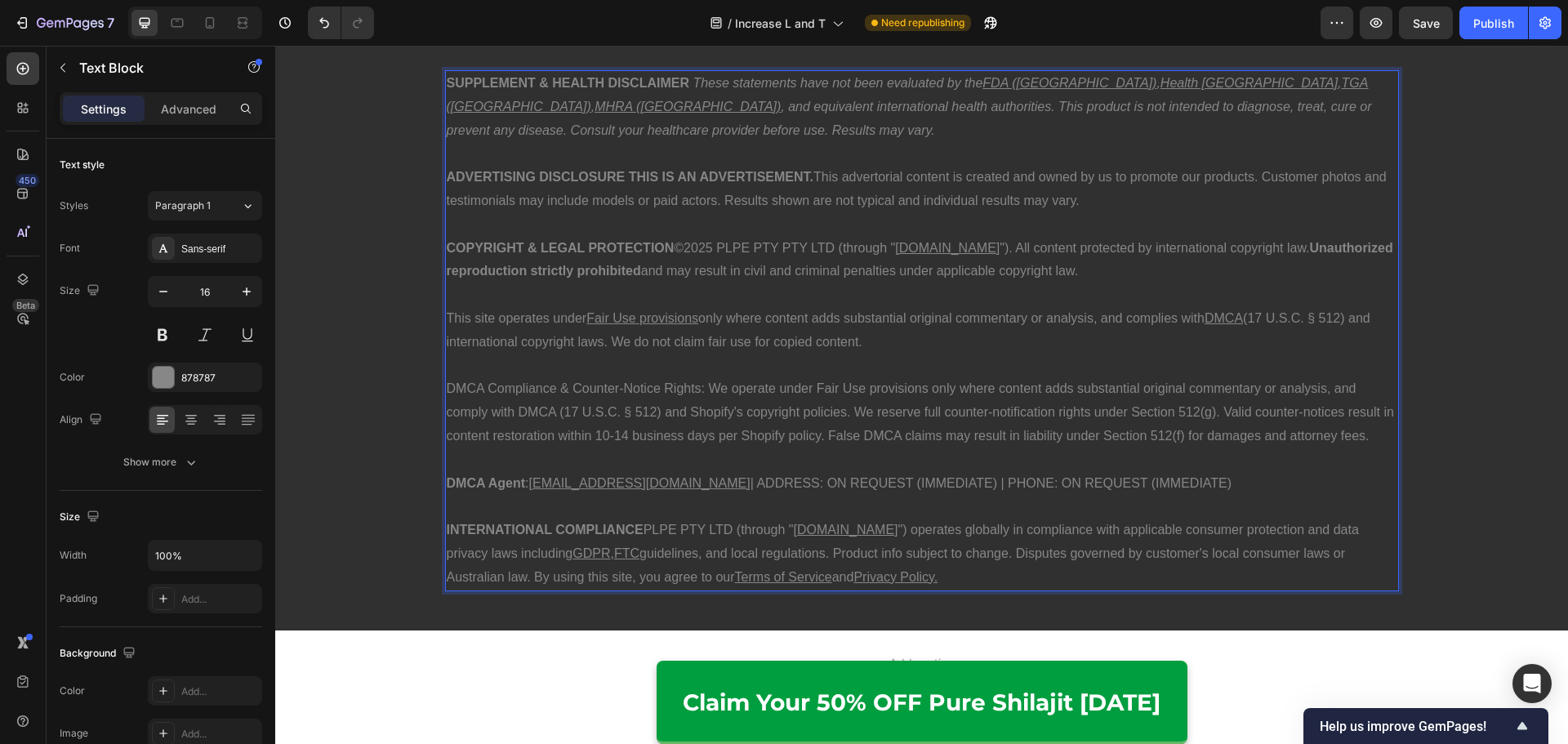
click at [915, 459] on p "Rich Text Editor. Editing area: main" at bounding box center [921, 459] width 950 height 24
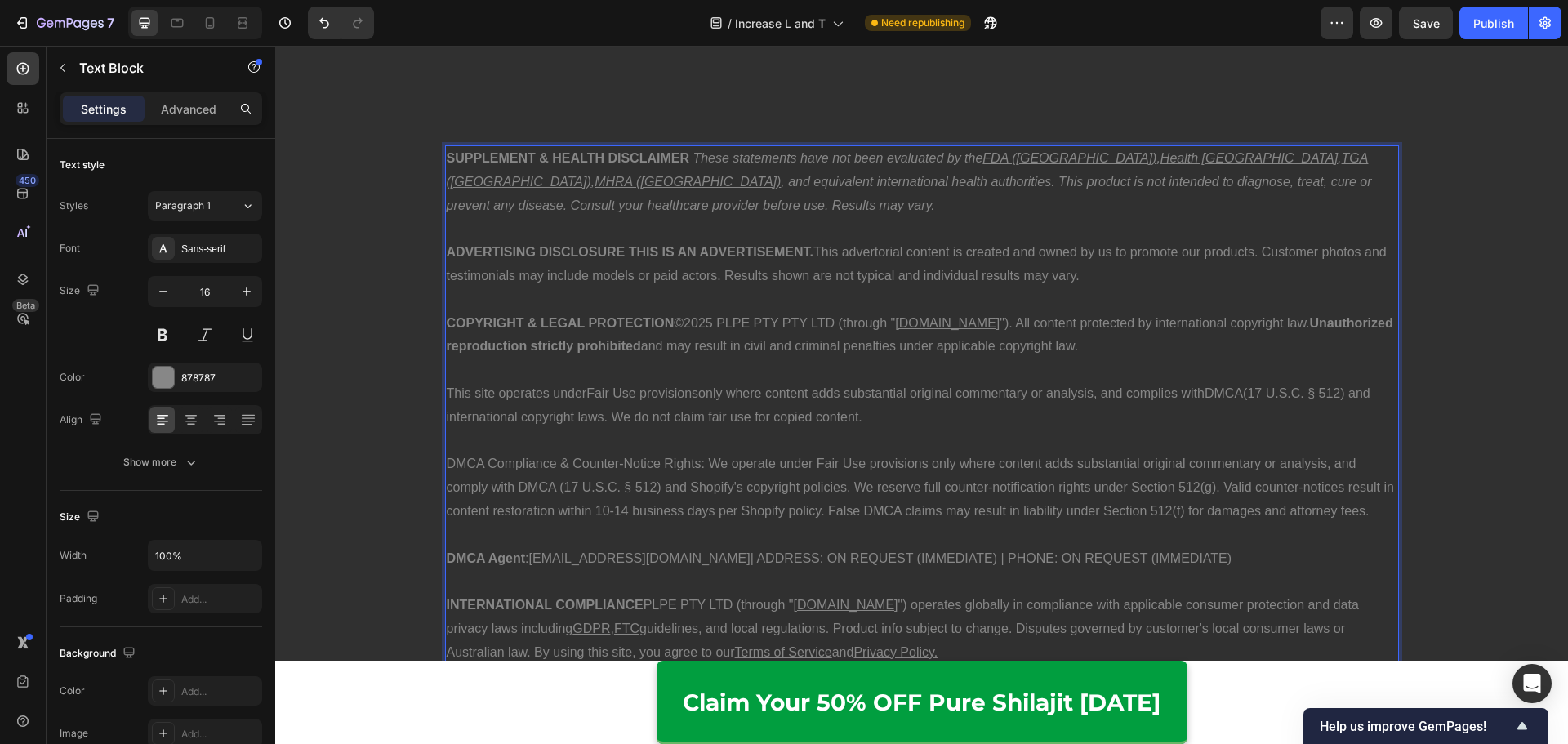
scroll to position [8408, 0]
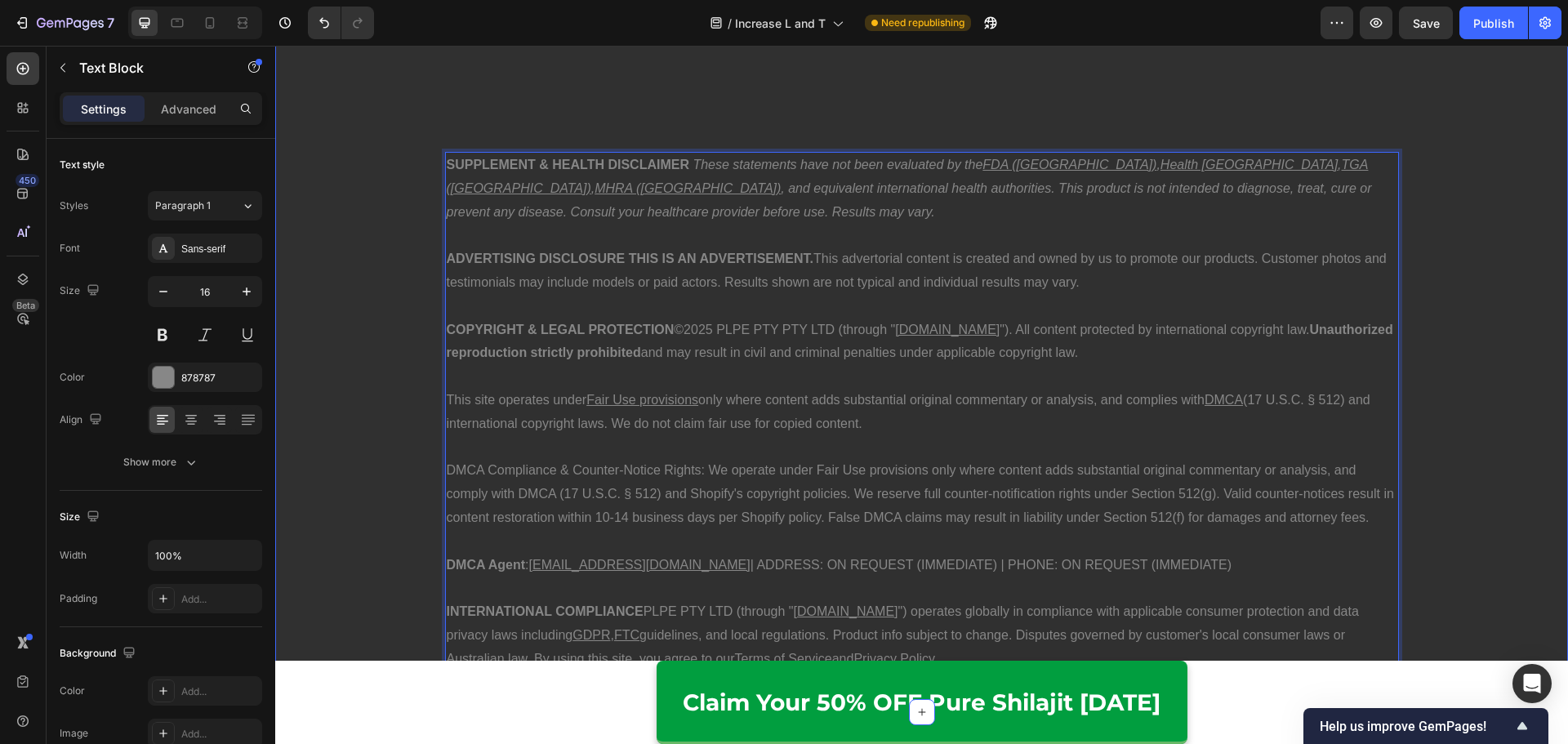
click at [1426, 510] on div "SUPPLEMENT & HEALTH DISCLAIMER These statements have not been evaluated by the …" at bounding box center [921, 412] width 1293 height 546
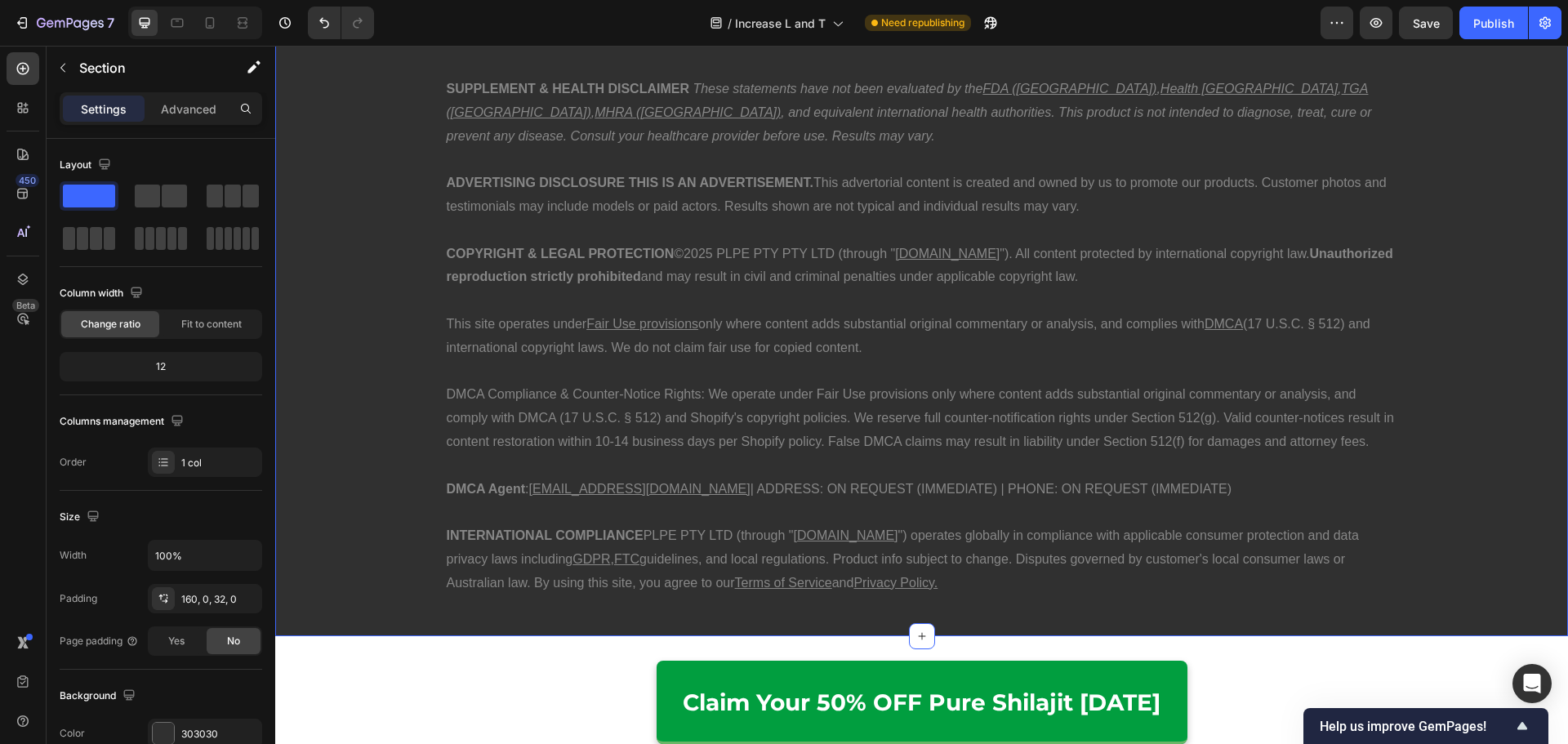
scroll to position [8489, 0]
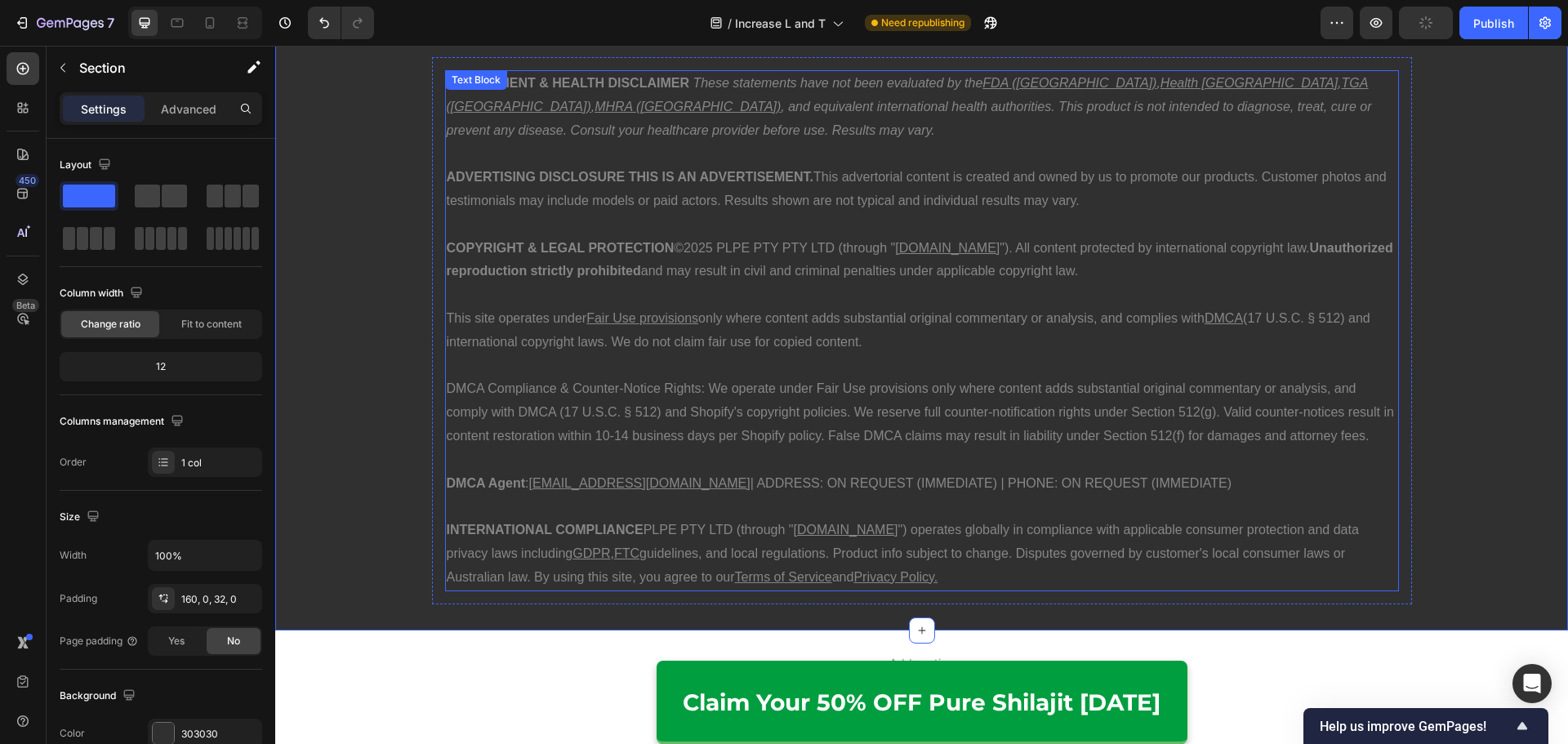
click at [1042, 423] on p "DMCA Compliance & Counter-Notice Rights: We operate under Fair Use provisions o…" at bounding box center [921, 412] width 950 height 70
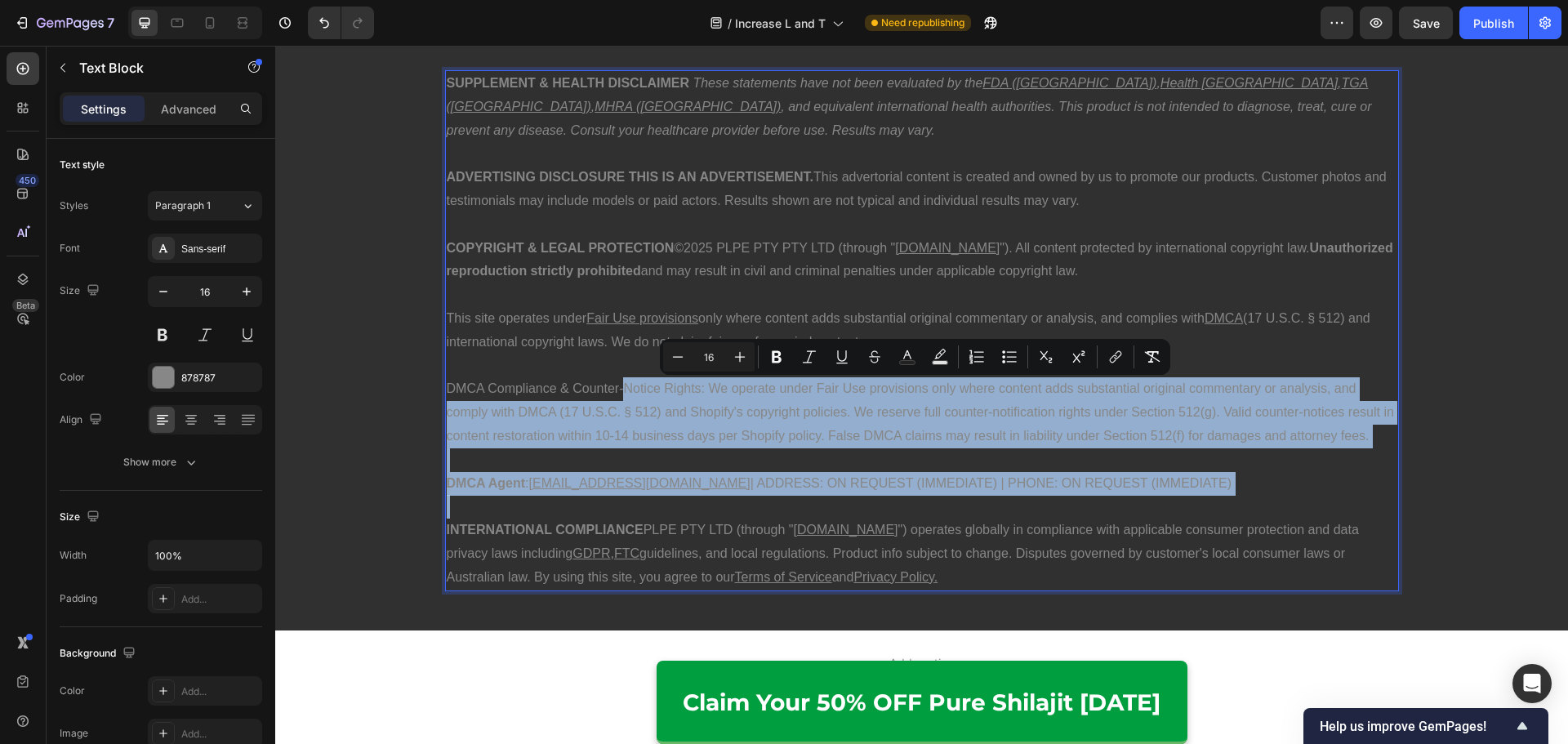
drag, startPoint x: 1012, startPoint y: 501, endPoint x: 619, endPoint y: 400, distance: 405.8
click at [619, 400] on div "SUPPLEMENT & HEALTH DISCLAIMER These statements have not been evaluated by the …" at bounding box center [922, 330] width 953 height 521
click at [619, 400] on p "DMCA Compliance & Counter-Notice Rights: We operate under Fair Use provisions o…" at bounding box center [921, 412] width 950 height 70
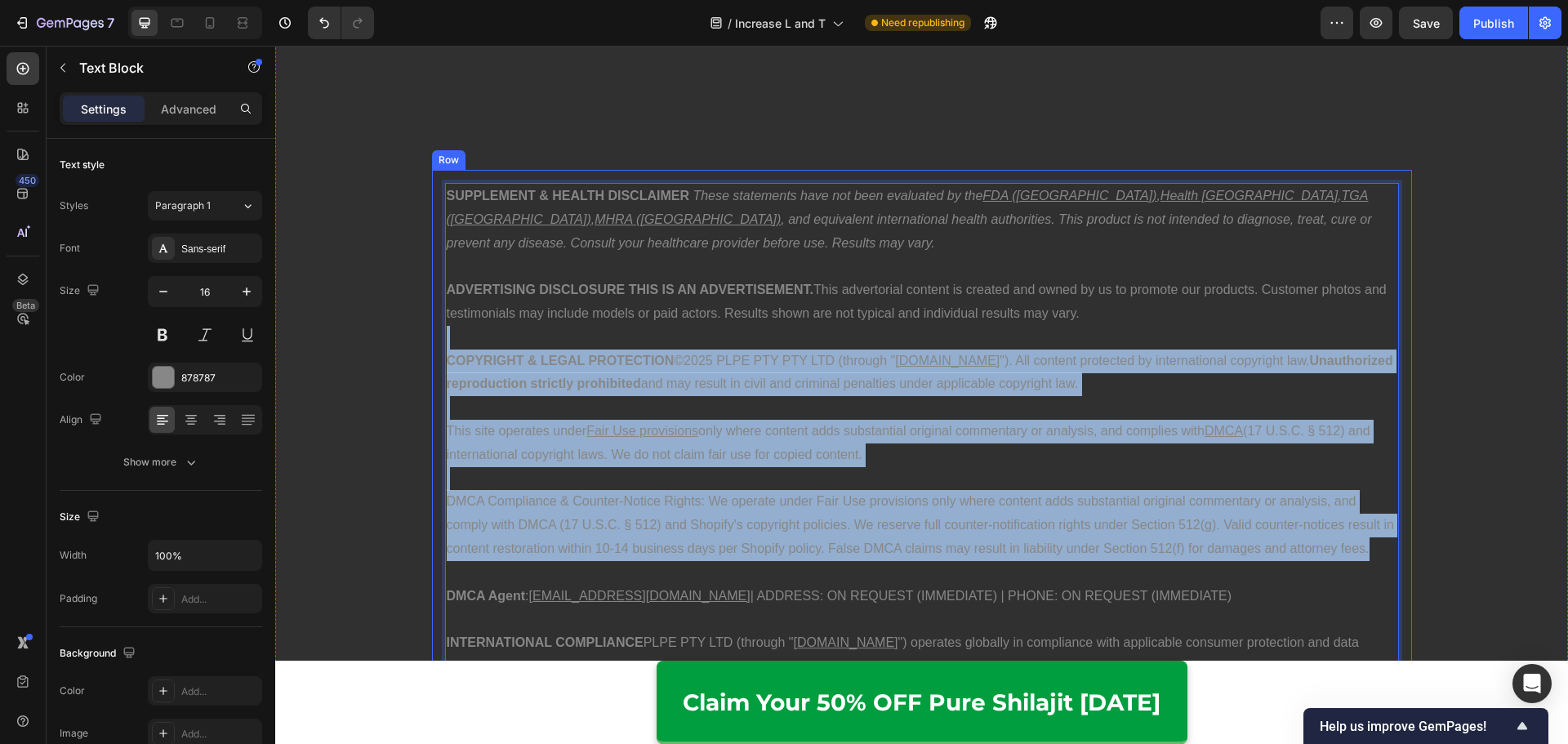
scroll to position [8327, 0]
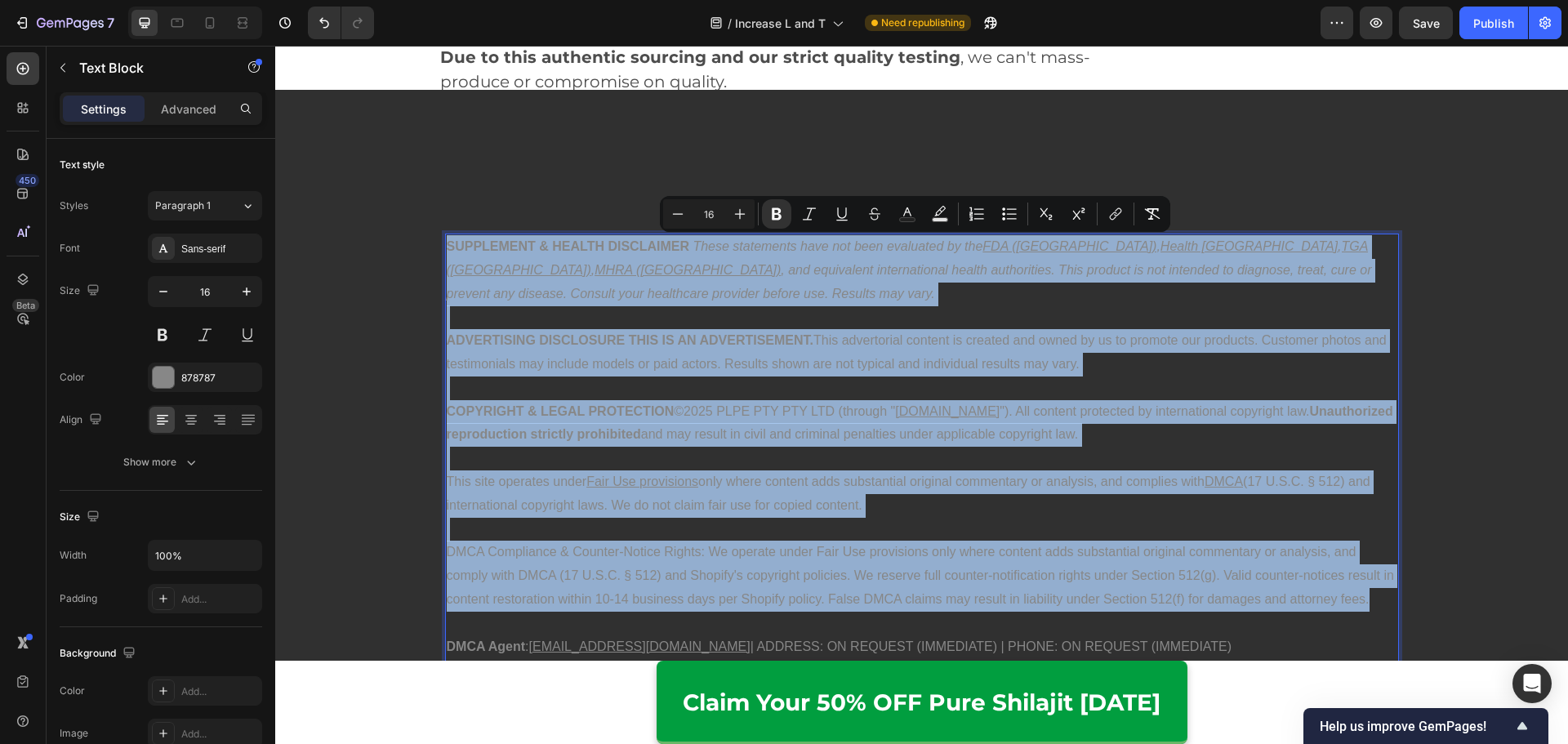
drag, startPoint x: 1368, startPoint y: 441, endPoint x: 442, endPoint y: 240, distance: 947.6
click at [445, 240] on div "SUPPLEMENT & HEALTH DISCLAIMER These statements have not been evaluated by the …" at bounding box center [922, 493] width 953 height 521
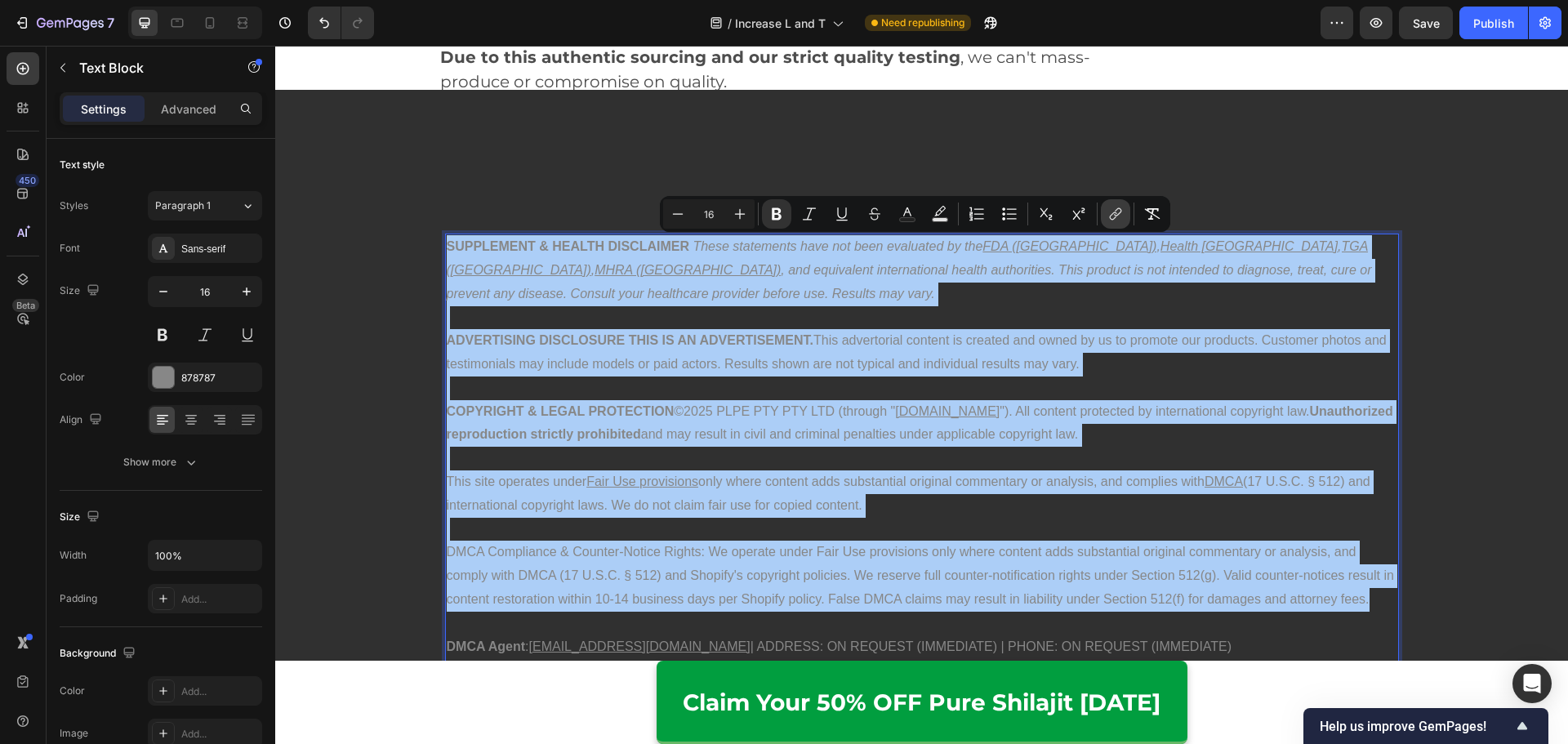
click at [1118, 215] on icon "Editor contextual toolbar" at bounding box center [1118, 212] width 8 height 9
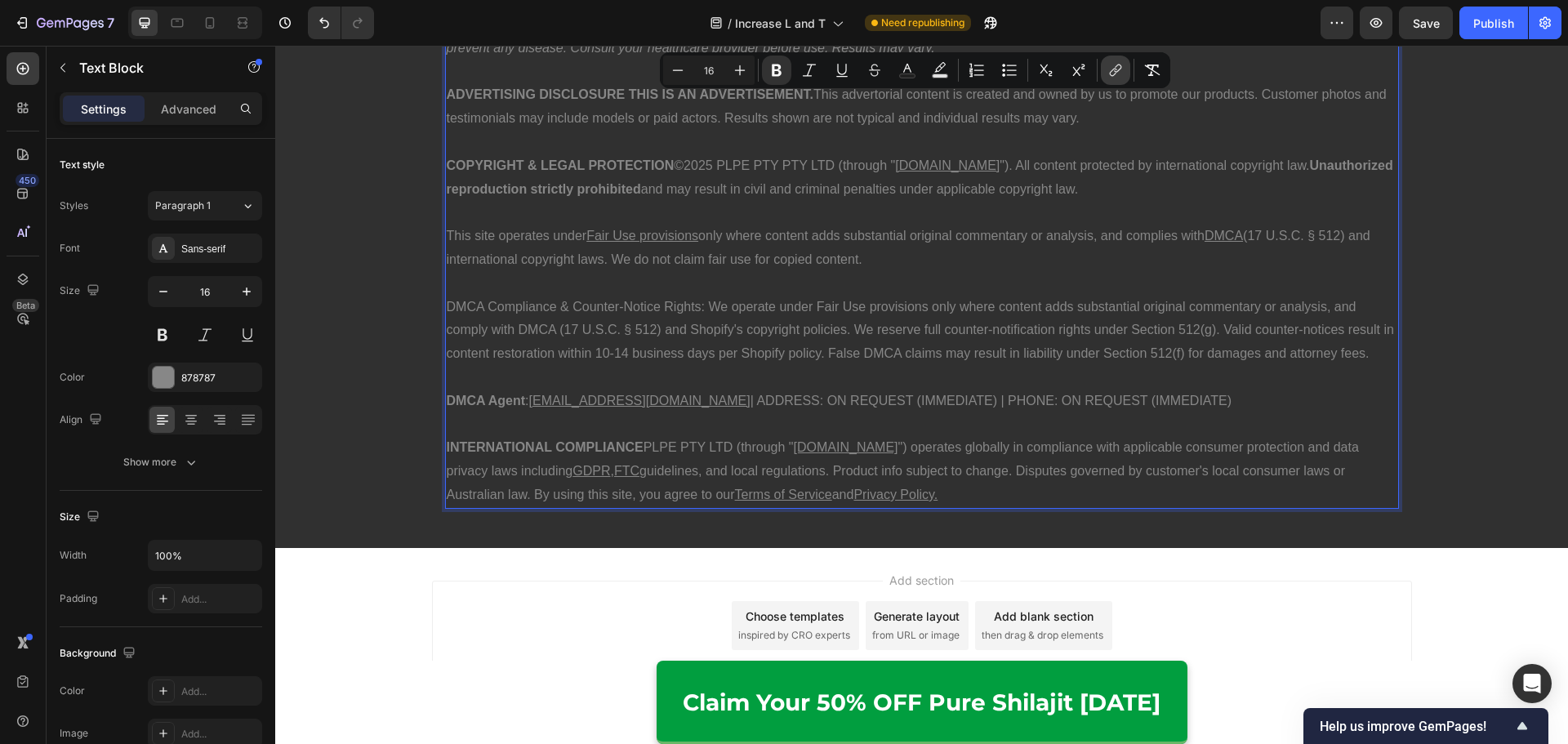
click at [1108, 74] on icon "Editor contextual toolbar" at bounding box center [1115, 70] width 16 height 16
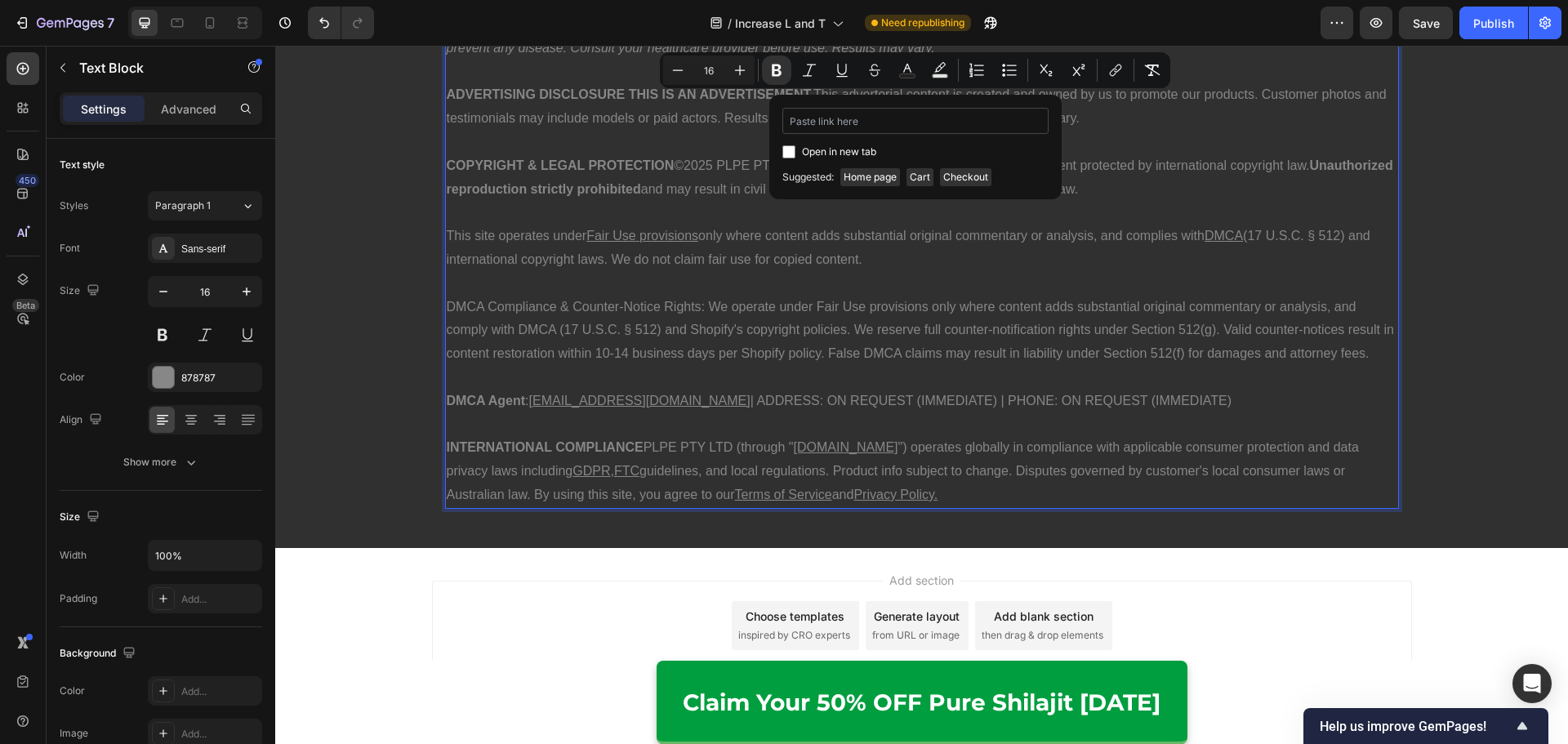
click at [932, 123] on input "Editor contextual toolbar" at bounding box center [915, 121] width 266 height 26
type input "'"
click at [1002, 125] on div "Unlink" at bounding box center [1011, 122] width 62 height 25
click at [962, 140] on div "Open in new tab" at bounding box center [915, 134] width 266 height 54
drag, startPoint x: 848, startPoint y: 305, endPoint x: 673, endPoint y: 246, distance: 184.7
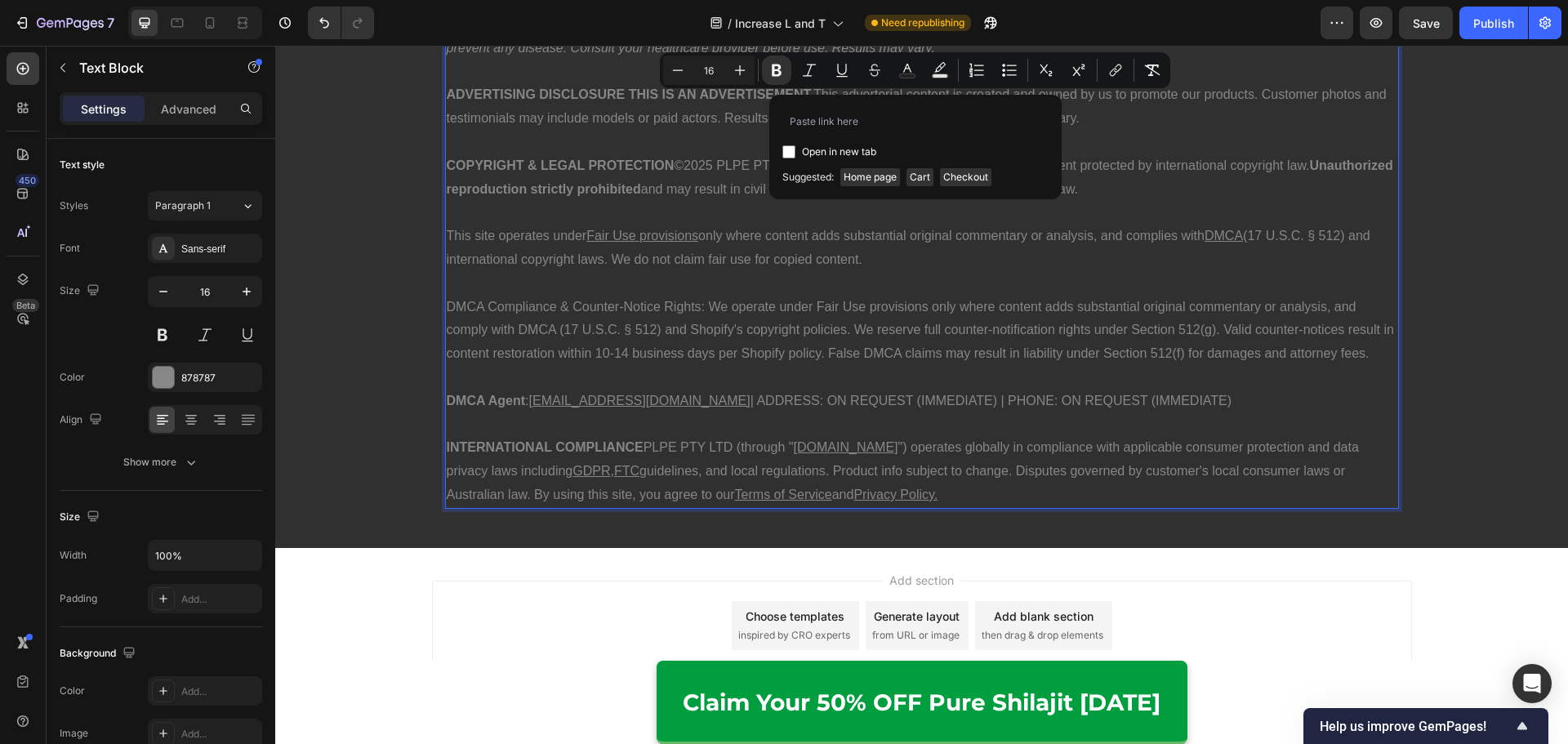
click at [848, 304] on p "DMCA Compliance & Counter-Notice Rights: We operate under Fair Use provisions o…" at bounding box center [921, 331] width 950 height 70
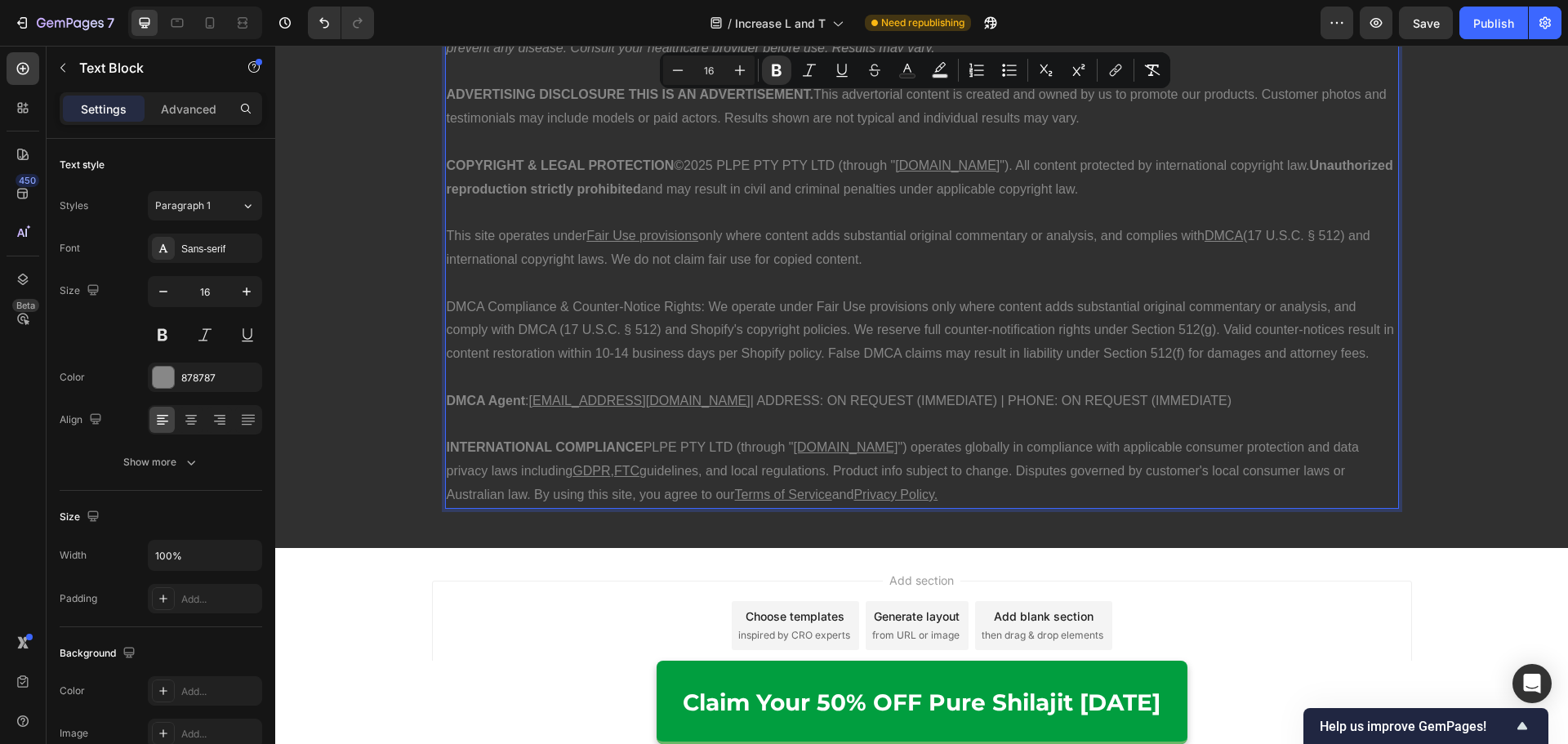
click at [654, 234] on u "Fair Use provisions" at bounding box center [642, 235] width 112 height 14
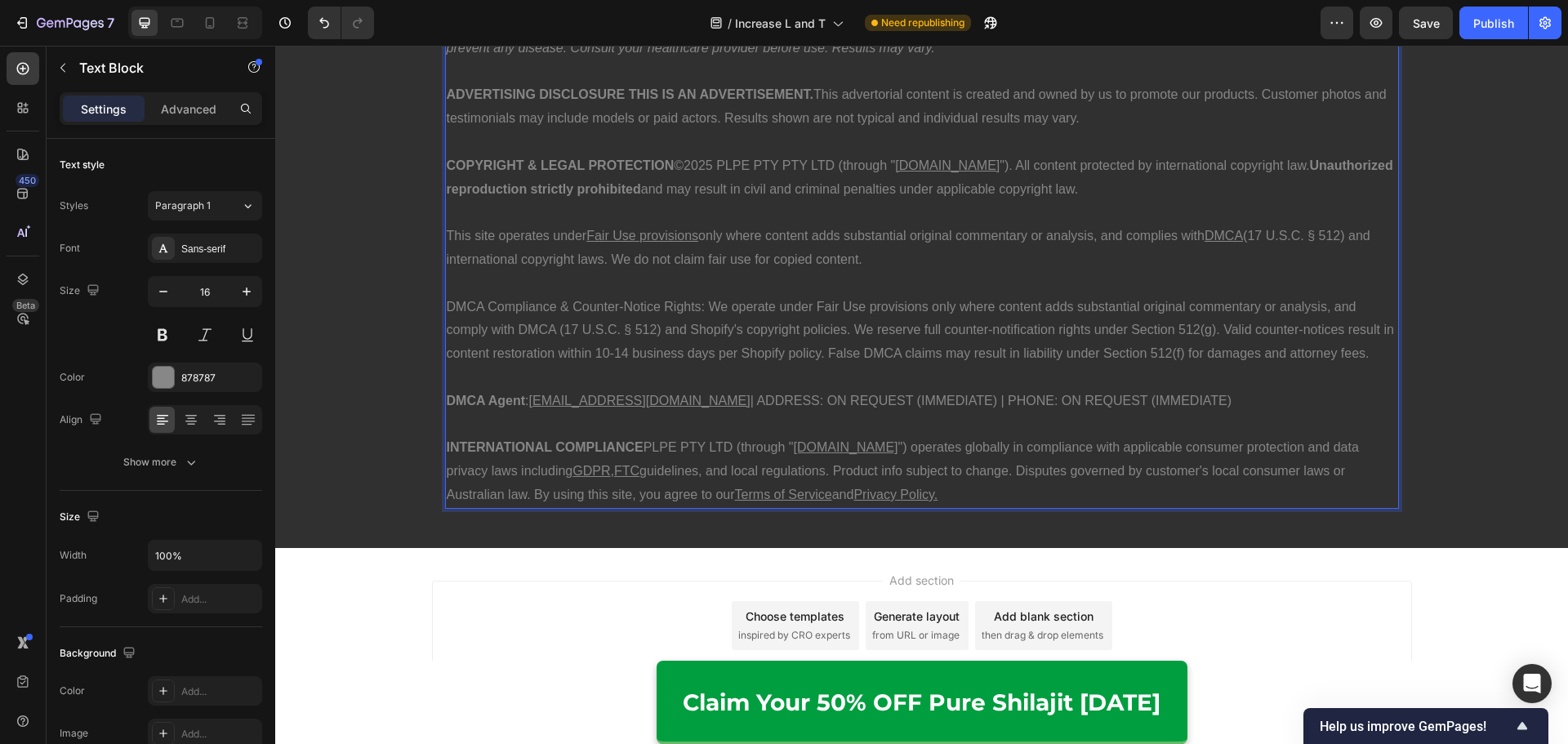
click at [672, 240] on u "Fair Use provisions" at bounding box center [642, 235] width 112 height 14
click at [690, 238] on u "Fair Use provisions" at bounding box center [642, 235] width 112 height 14
click at [694, 237] on u "Fair Use provisions" at bounding box center [642, 235] width 112 height 14
drag, startPoint x: 692, startPoint y: 237, endPoint x: 595, endPoint y: 232, distance: 97.1
click at [595, 232] on u "Fair Use provisions" at bounding box center [642, 235] width 112 height 14
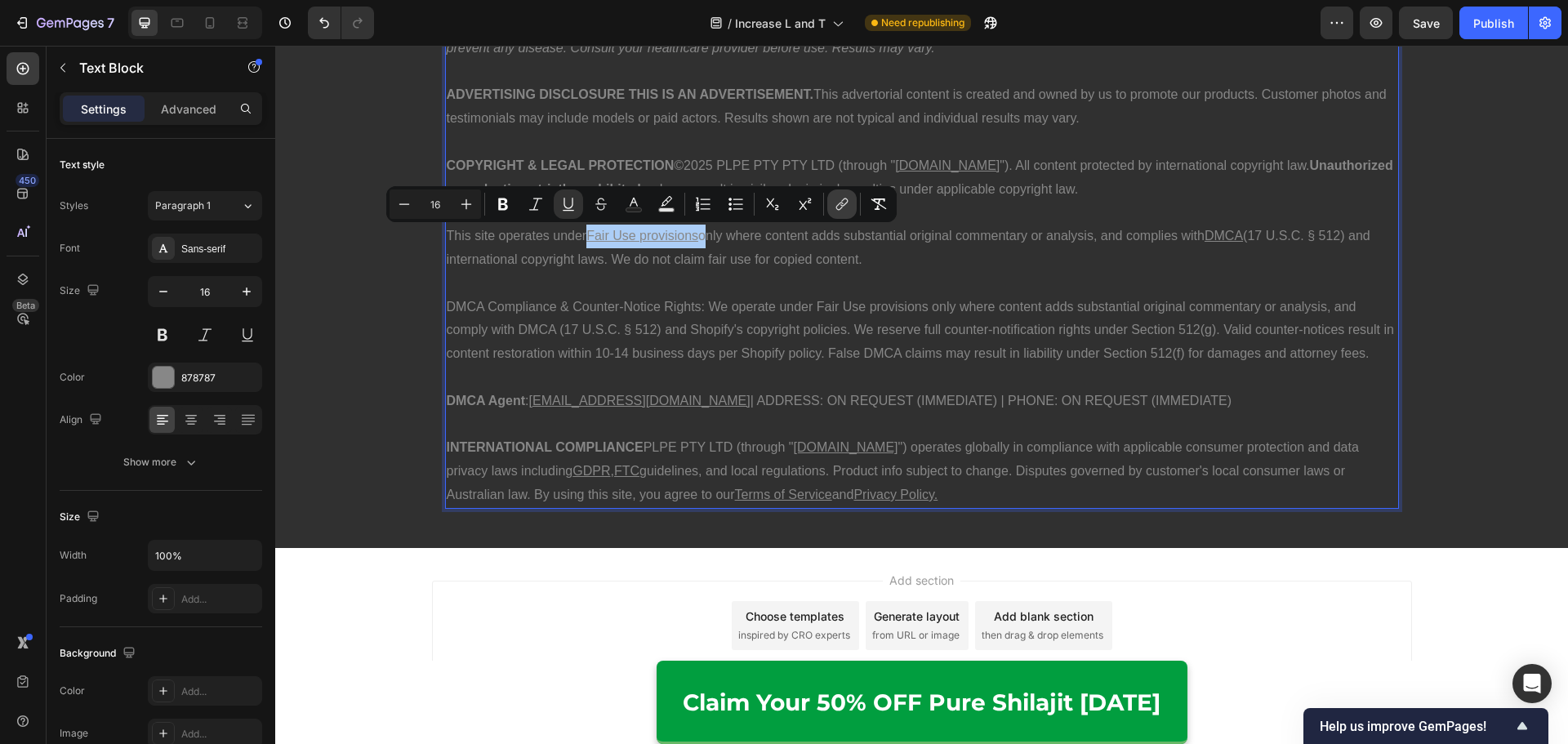
click at [833, 208] on icon "Editor contextual toolbar" at bounding box center [841, 203] width 16 height 16
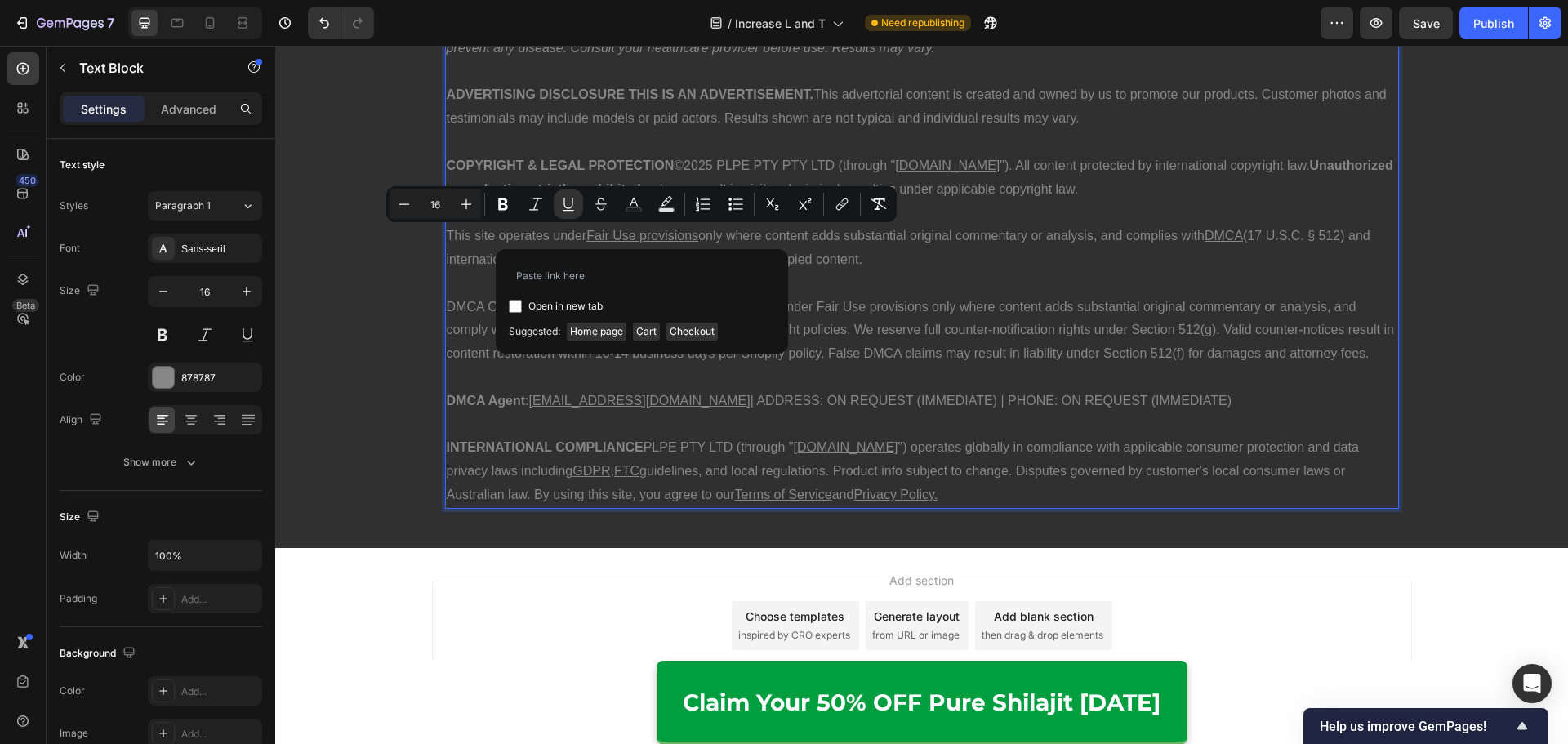
click at [853, 243] on p "This site operates under Fair Use provisions only where content adds substantia…" at bounding box center [921, 248] width 950 height 47
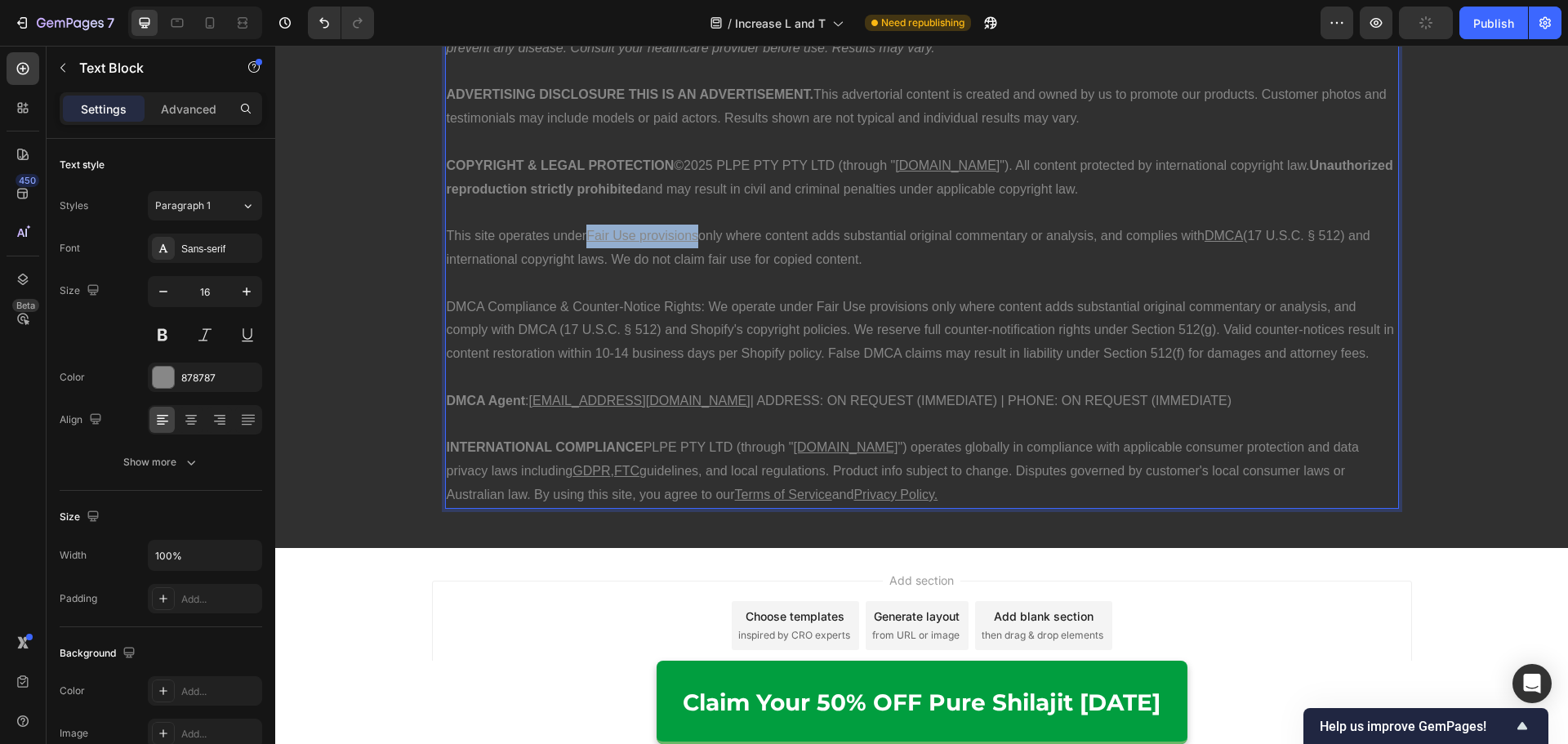
drag, startPoint x: 694, startPoint y: 242, endPoint x: 585, endPoint y: 245, distance: 109.0
click at [585, 245] on p "This site operates under Fair Use provisions only where content adds substantia…" at bounding box center [921, 248] width 950 height 47
drag, startPoint x: 896, startPoint y: 168, endPoint x: 953, endPoint y: 167, distance: 57.0
click at [953, 167] on u "[DOMAIN_NAME]" at bounding box center [947, 164] width 105 height 14
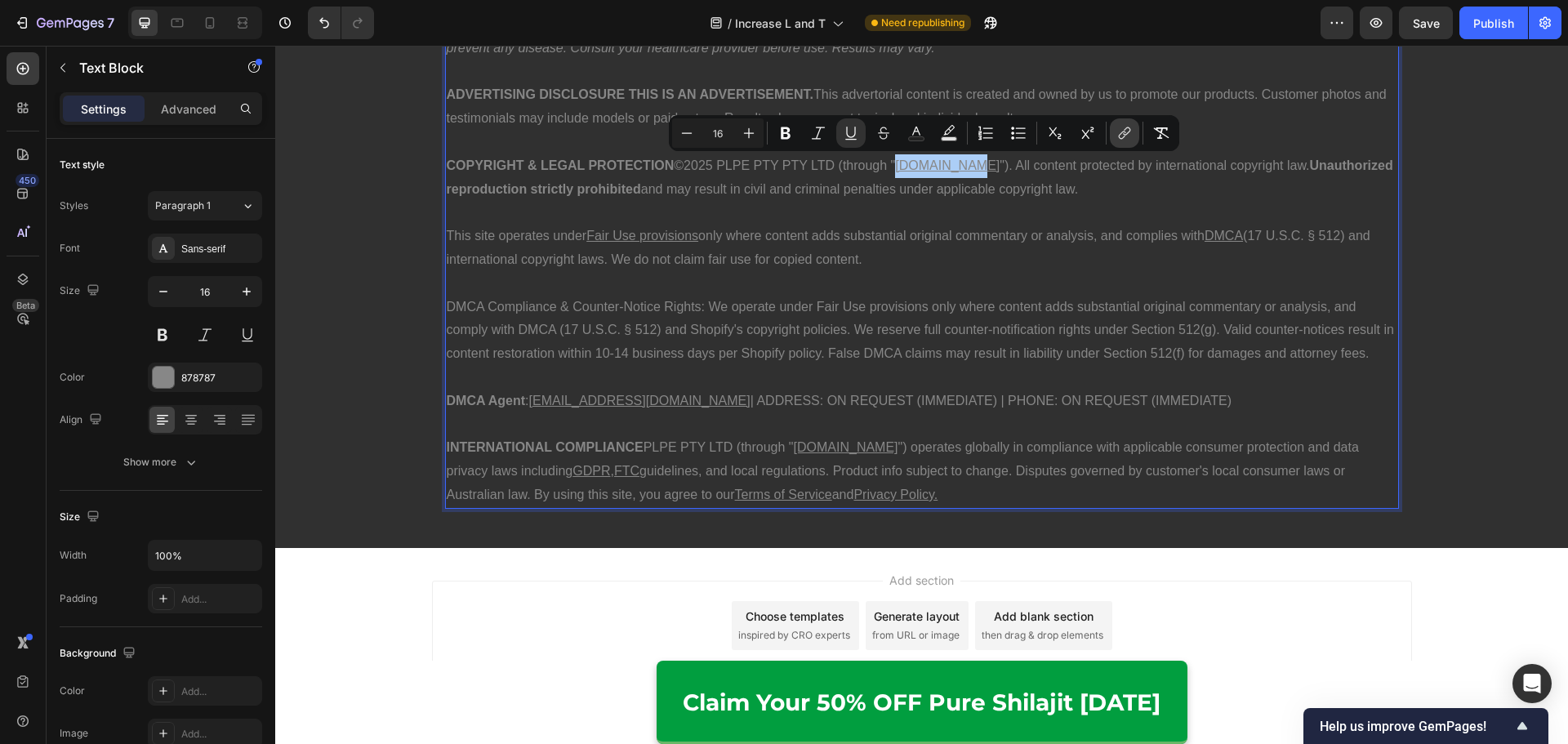
click at [1119, 137] on icon "Editor contextual toolbar" at bounding box center [1124, 132] width 16 height 16
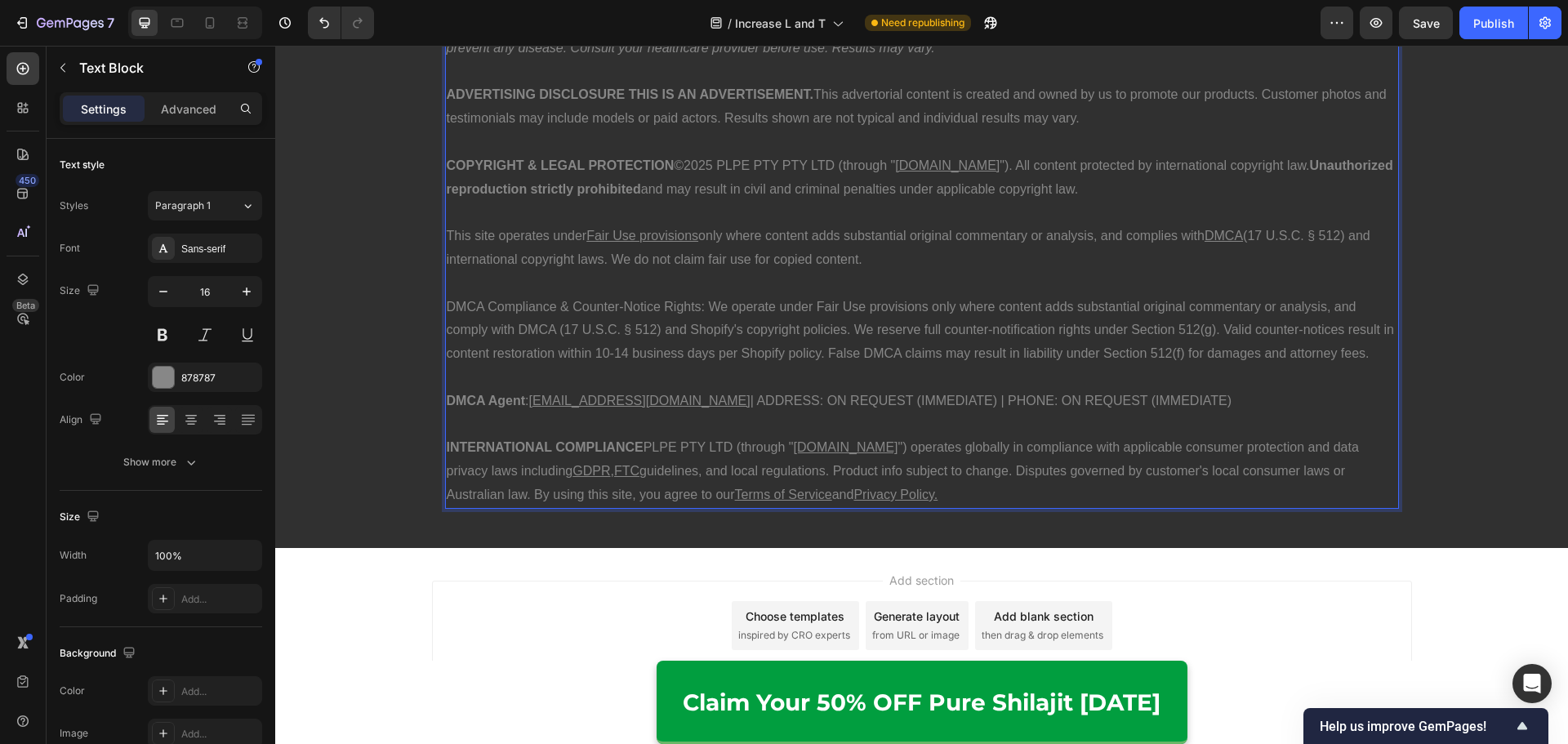
click at [1120, 337] on p "DMCA Compliance & Counter-Notice Rights: We operate under Fair Use provisions o…" at bounding box center [921, 331] width 950 height 70
click at [838, 449] on u "[DOMAIN_NAME]" at bounding box center [845, 446] width 105 height 14
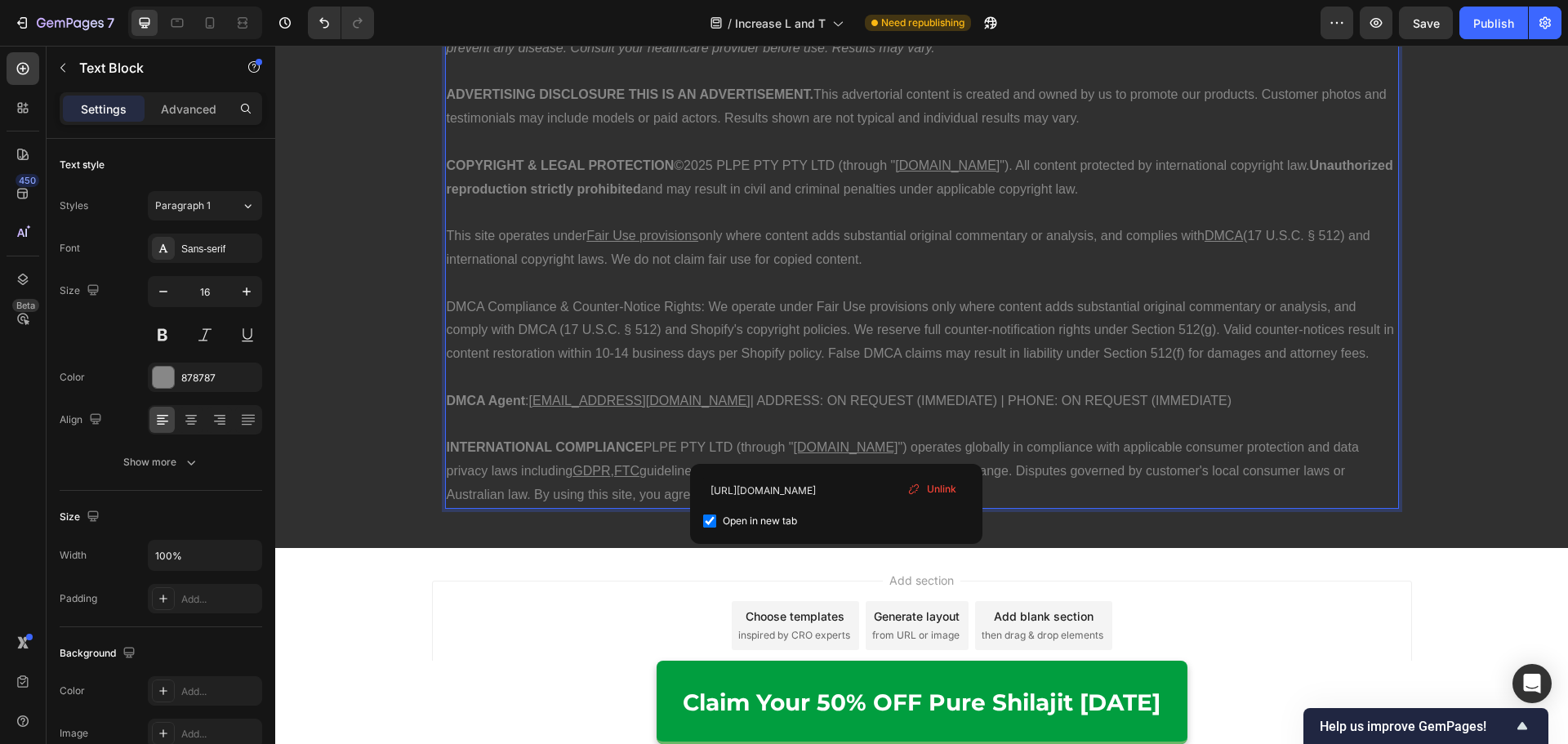
click at [614, 469] on u "FTC" at bounding box center [626, 470] width 26 height 14
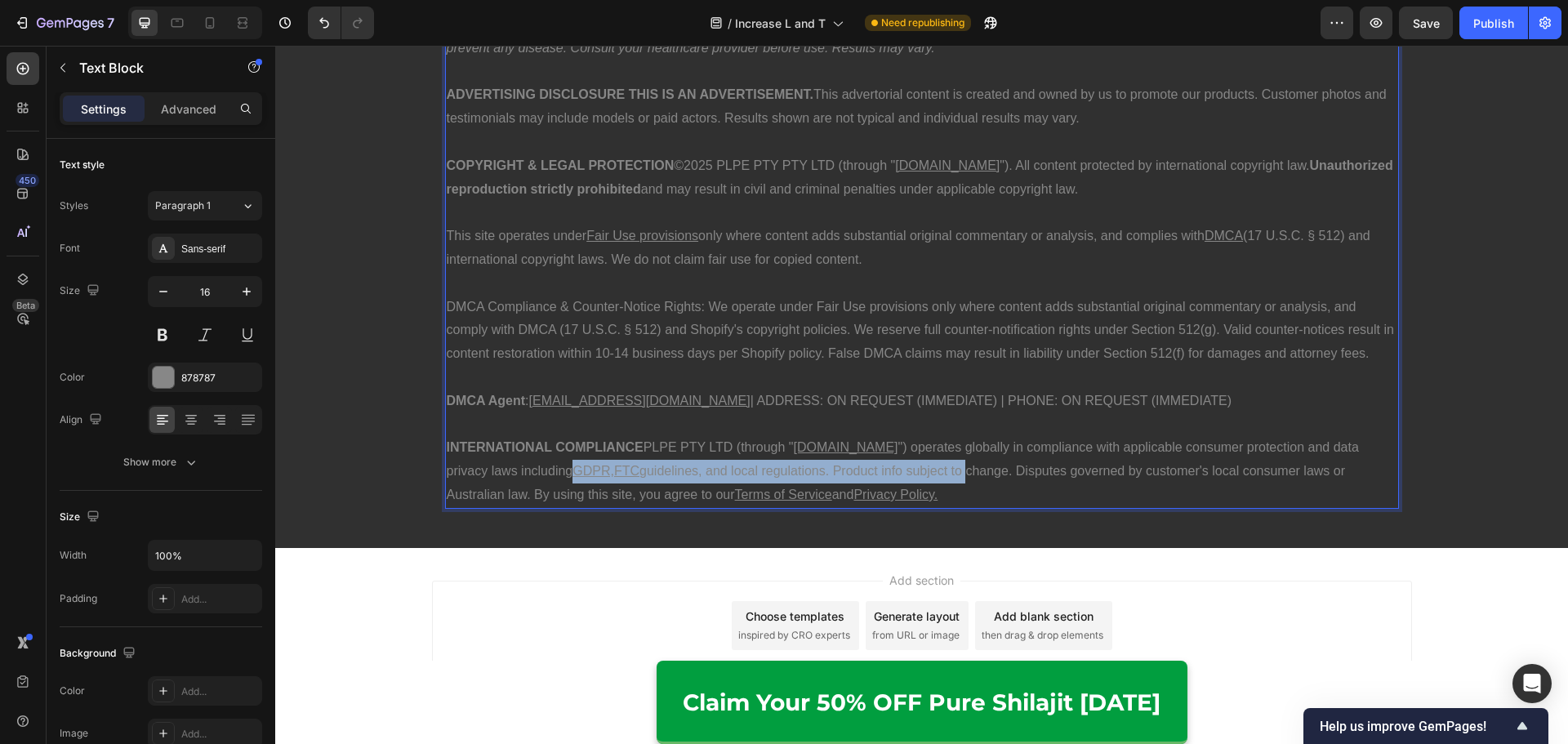
drag, startPoint x: 498, startPoint y: 475, endPoint x: 893, endPoint y: 473, distance: 395.0
click at [893, 473] on p "INTERNATIONAL COMPLIANCE PLPE PTY LTD (through " [DOMAIN_NAME] ") operates glob…" at bounding box center [921, 471] width 950 height 70
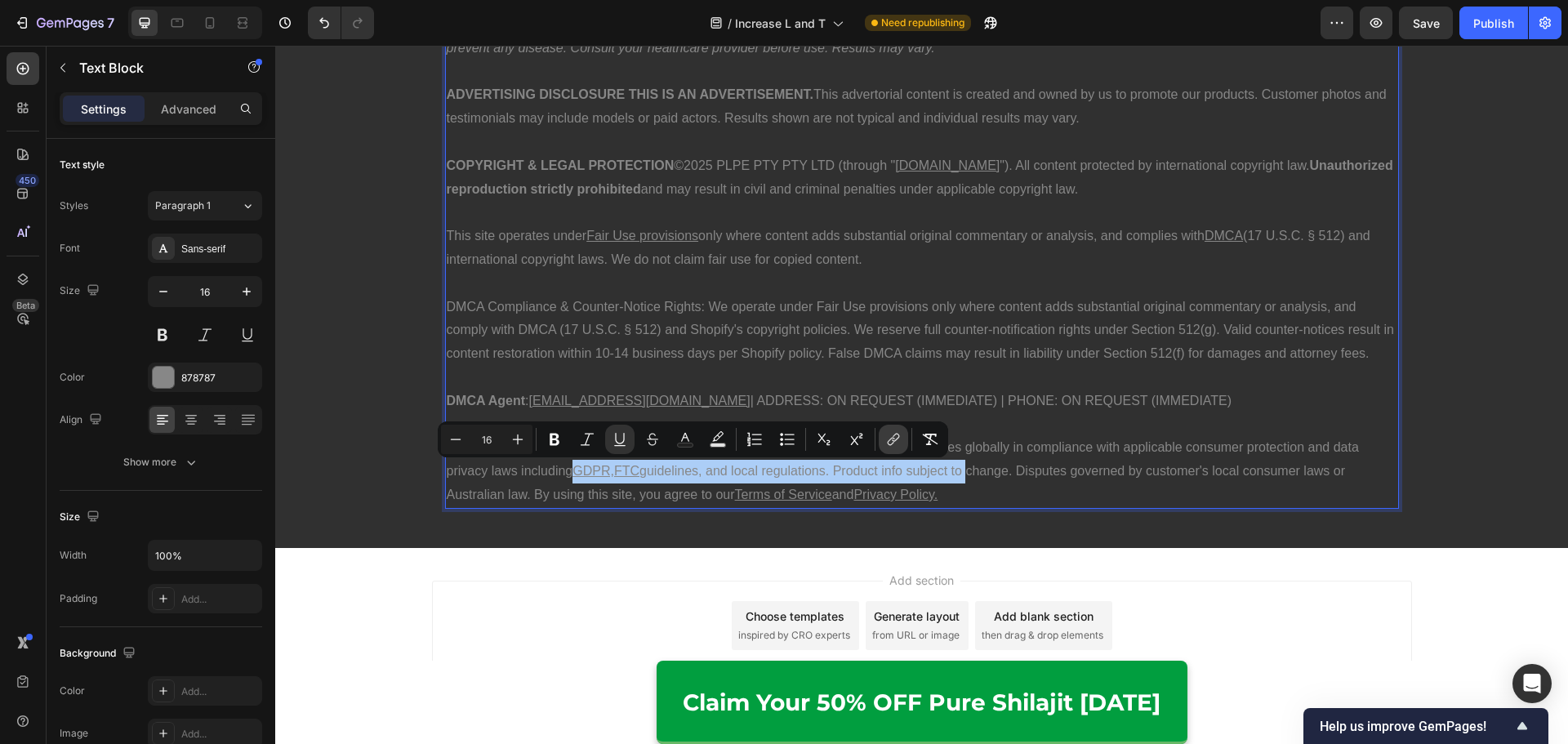
click at [890, 440] on icon "Editor contextual toolbar" at bounding box center [891, 441] width 8 height 9
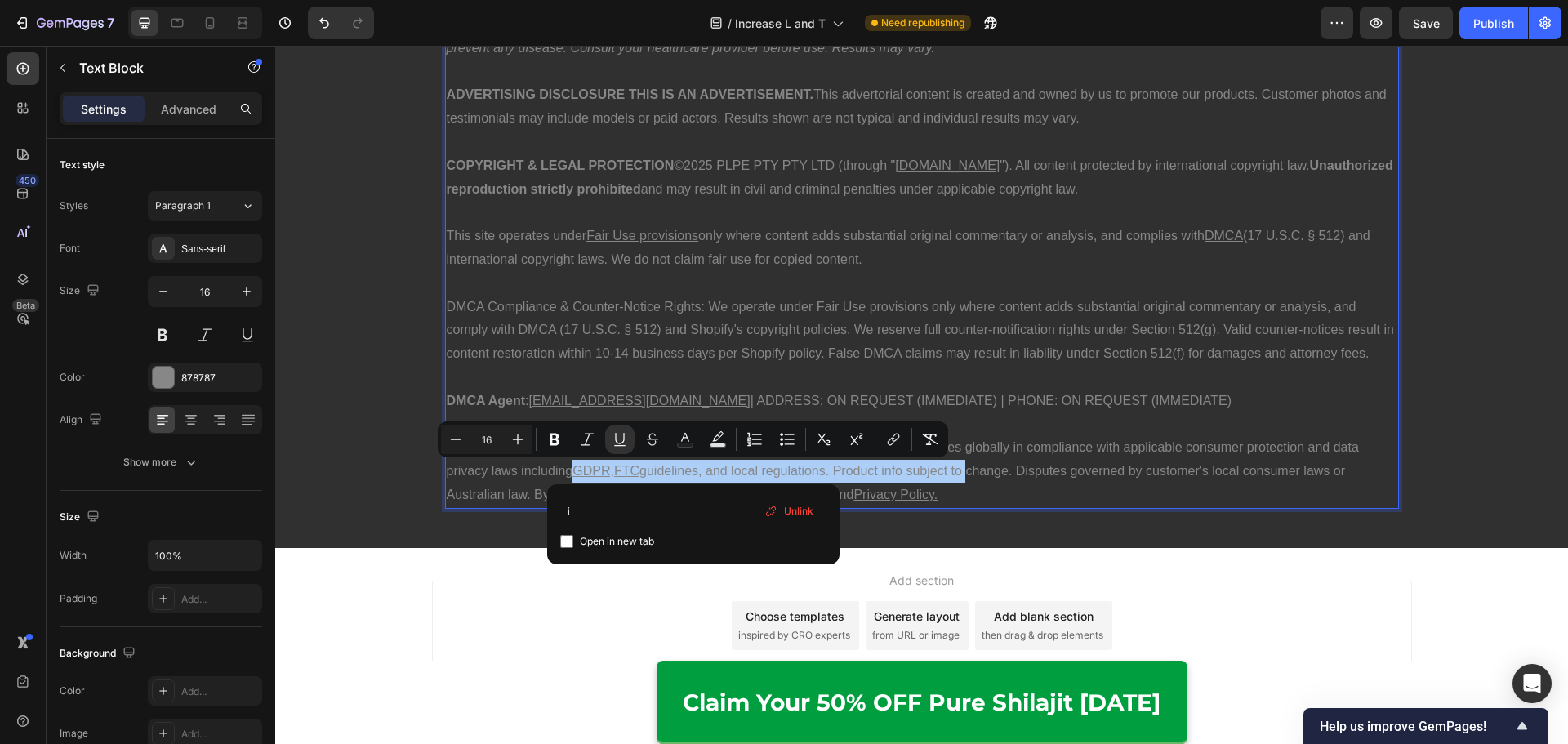
type input "i"
click at [797, 513] on span "Unlink" at bounding box center [798, 510] width 29 height 18
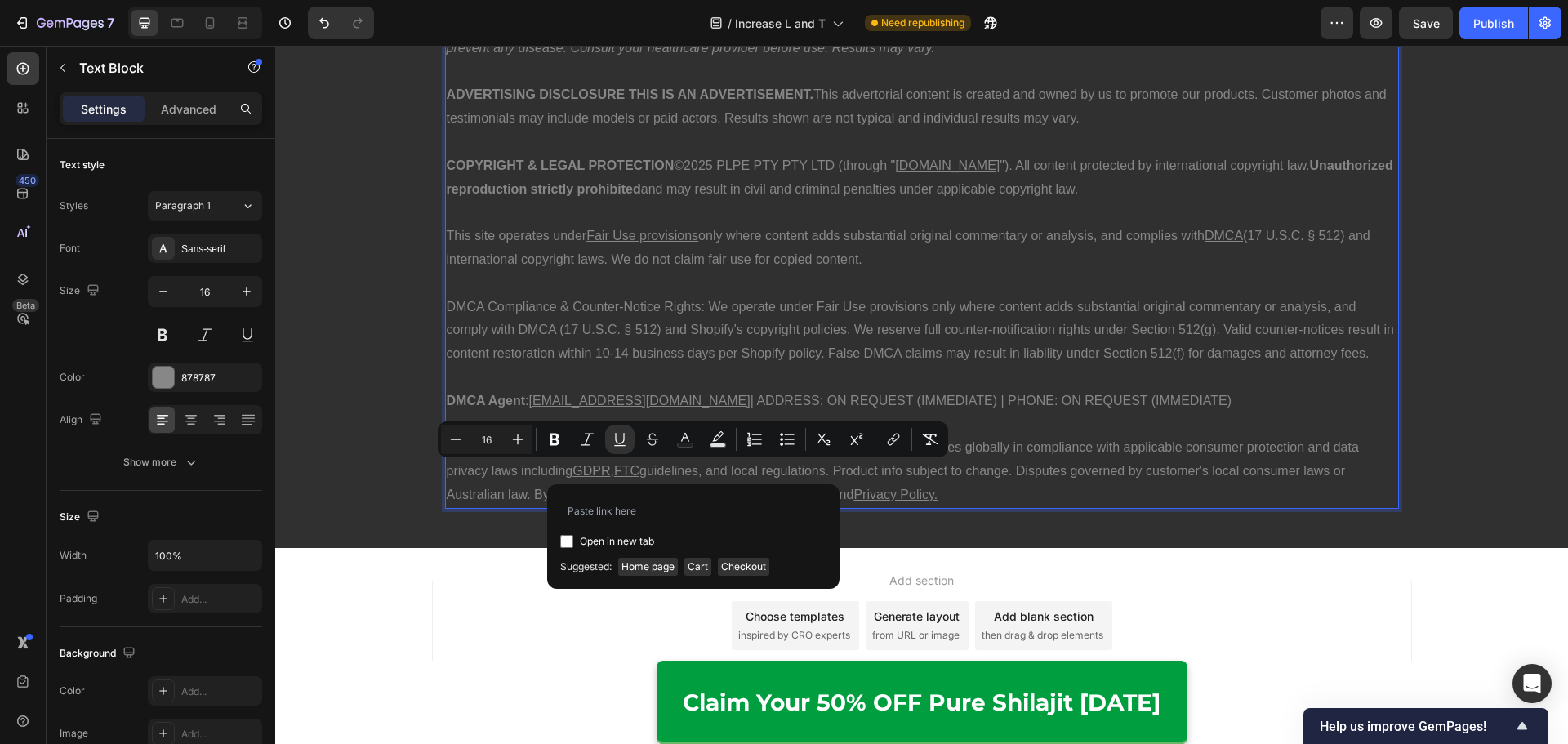
click at [928, 493] on p "INTERNATIONAL COMPLIANCE PLPE PTY LTD (through " [DOMAIN_NAME] ") operates glob…" at bounding box center [921, 471] width 950 height 70
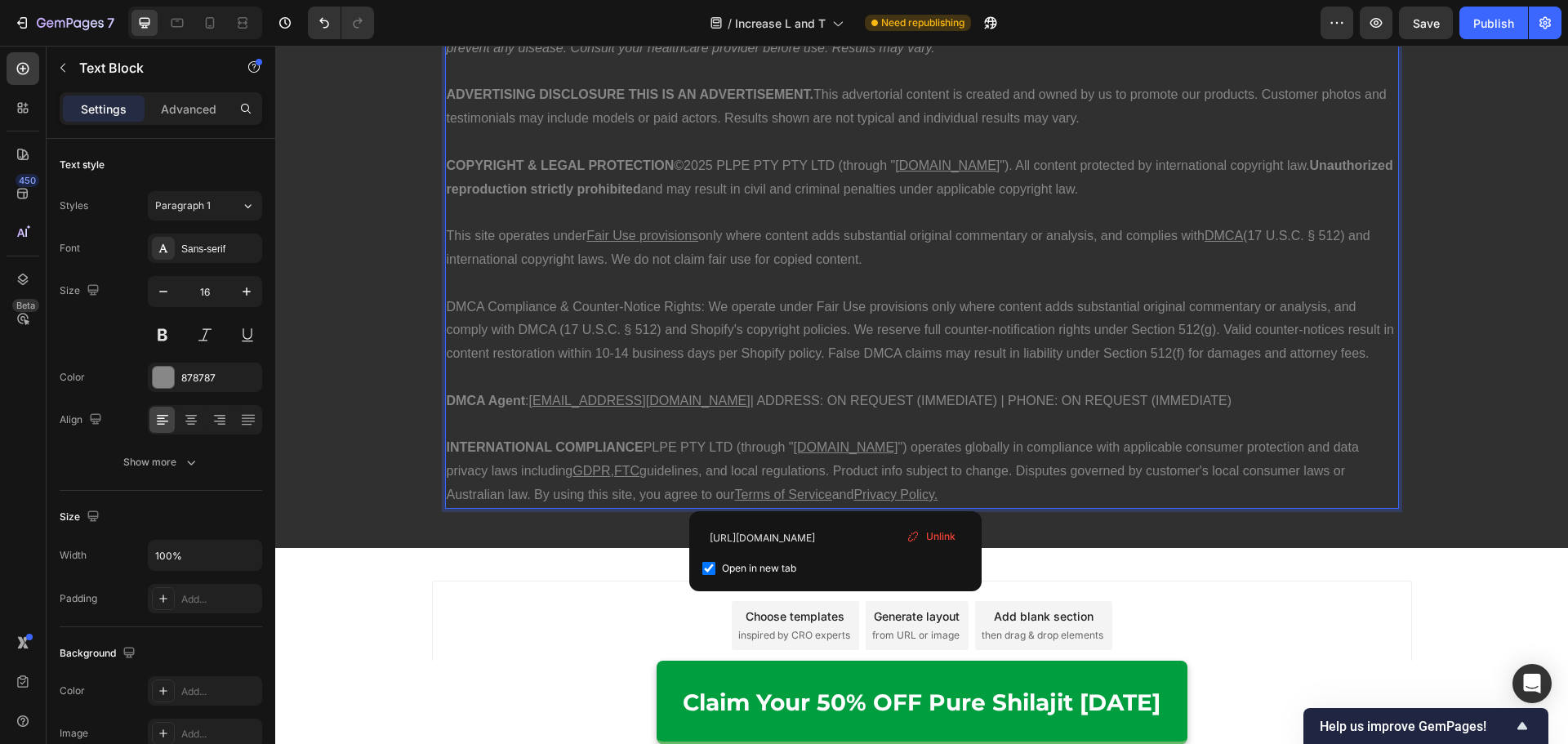
click at [614, 466] on u "FTC" at bounding box center [626, 470] width 26 height 14
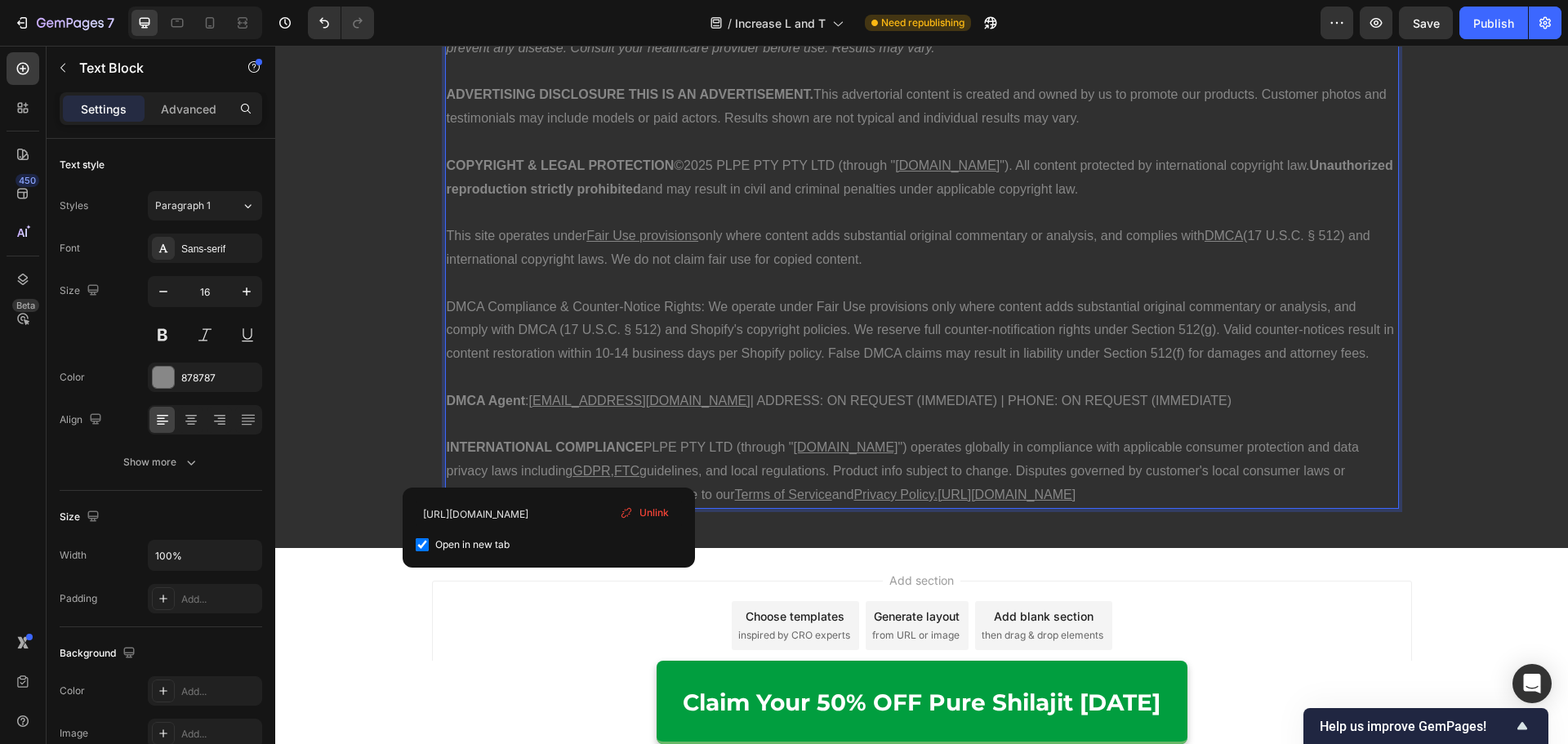
click at [649, 506] on span "Unlink" at bounding box center [653, 512] width 29 height 15
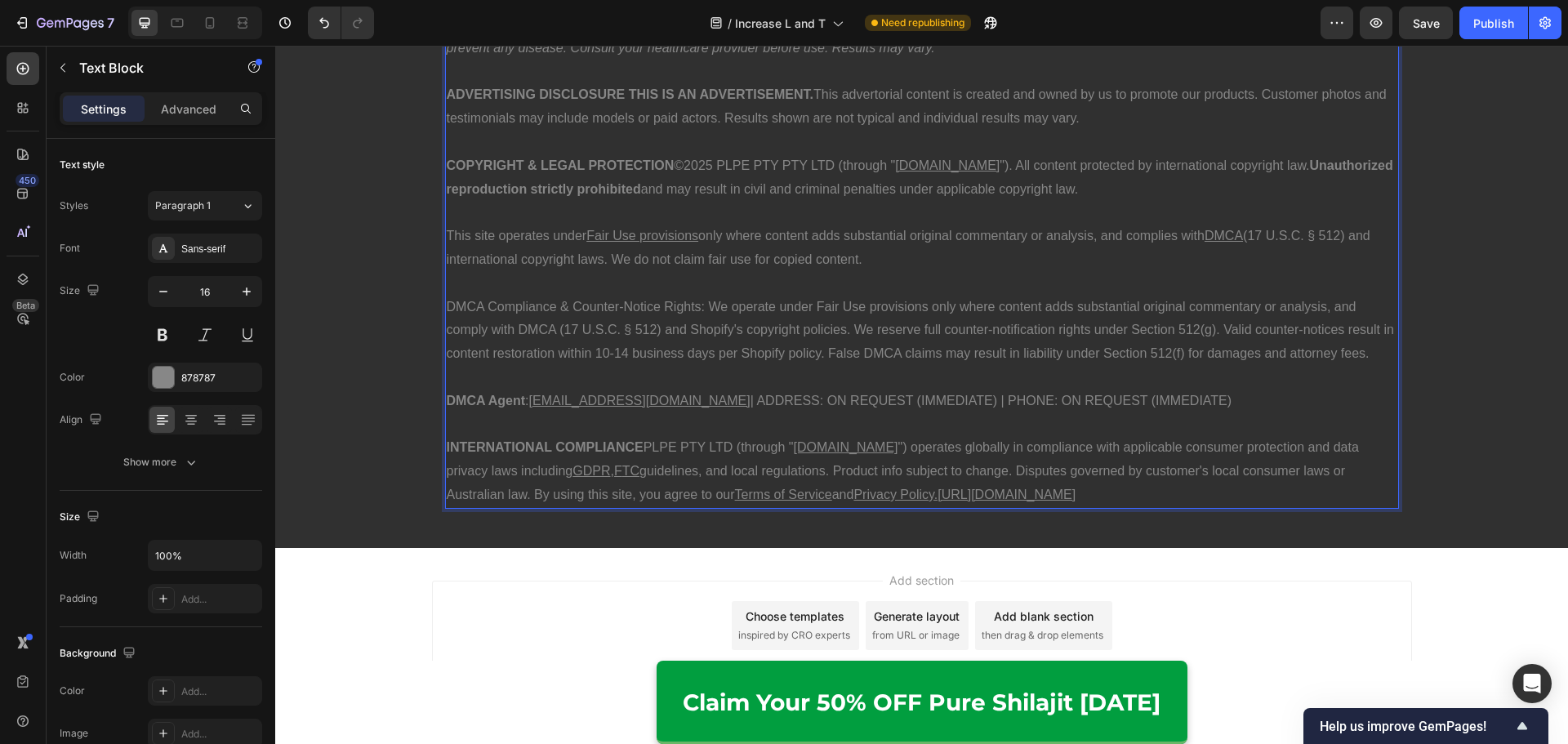
click at [572, 473] on u "GDPR" at bounding box center [591, 470] width 38 height 14
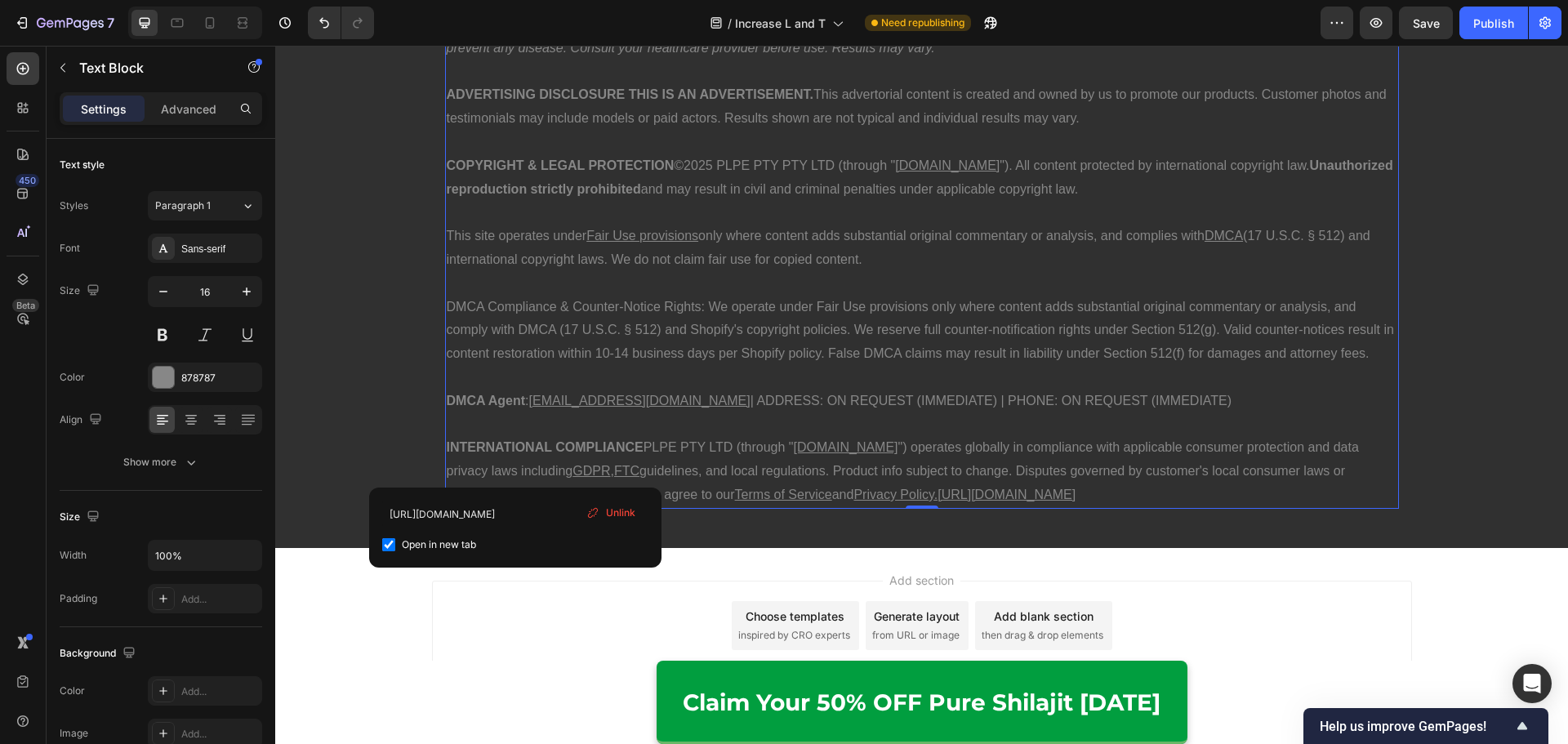
click at [603, 497] on div "[URL][DOMAIN_NAME] Open in new tab Unlink" at bounding box center [514, 527] width 292 height 80
click at [619, 507] on span "Unlink" at bounding box center [620, 512] width 29 height 15
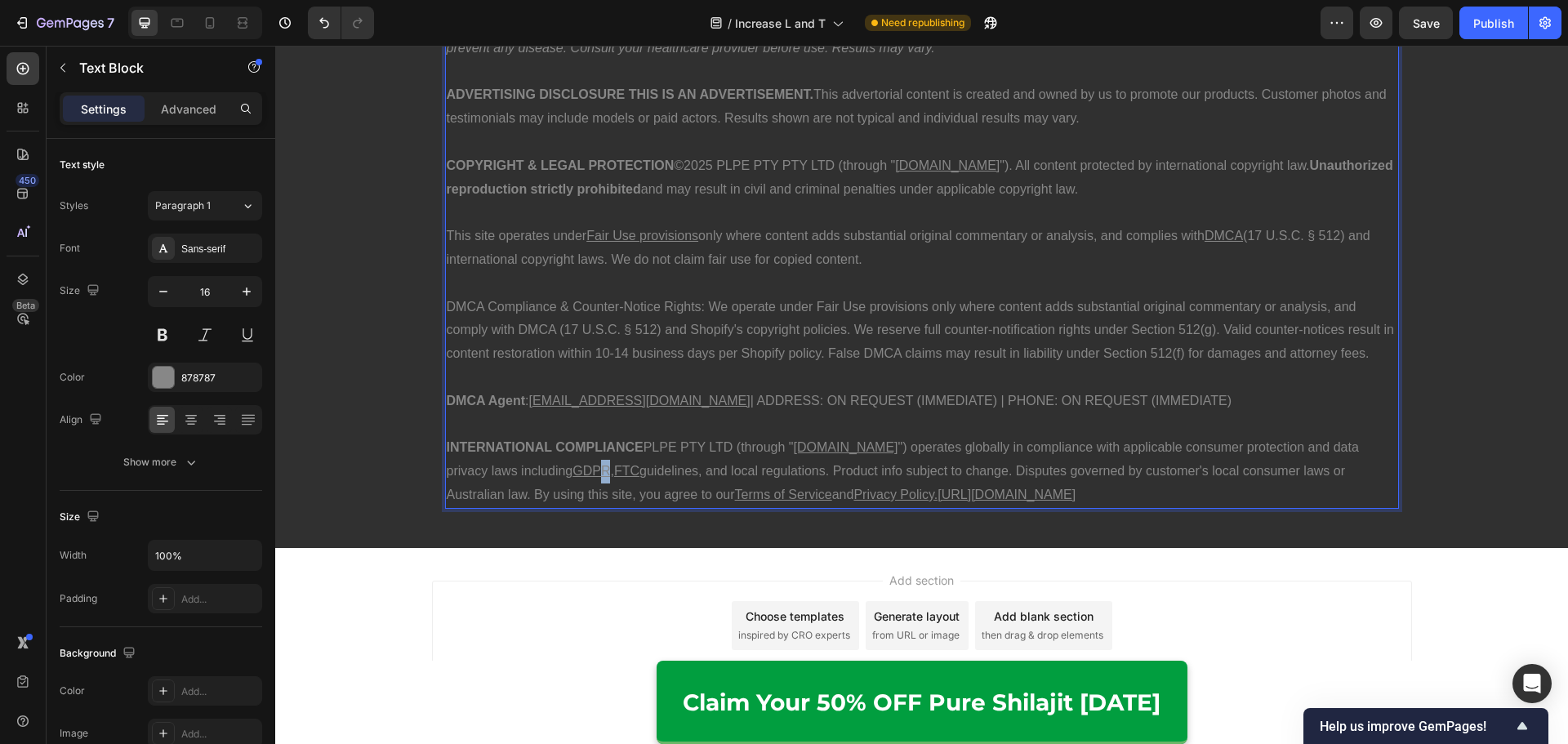
click at [572, 472] on u "GDPR" at bounding box center [591, 470] width 38 height 14
click at [568, 475] on p "INTERNATIONAL COMPLIANCE PLPE PTY LTD (through " [DOMAIN_NAME] ") operates glob…" at bounding box center [921, 471] width 950 height 70
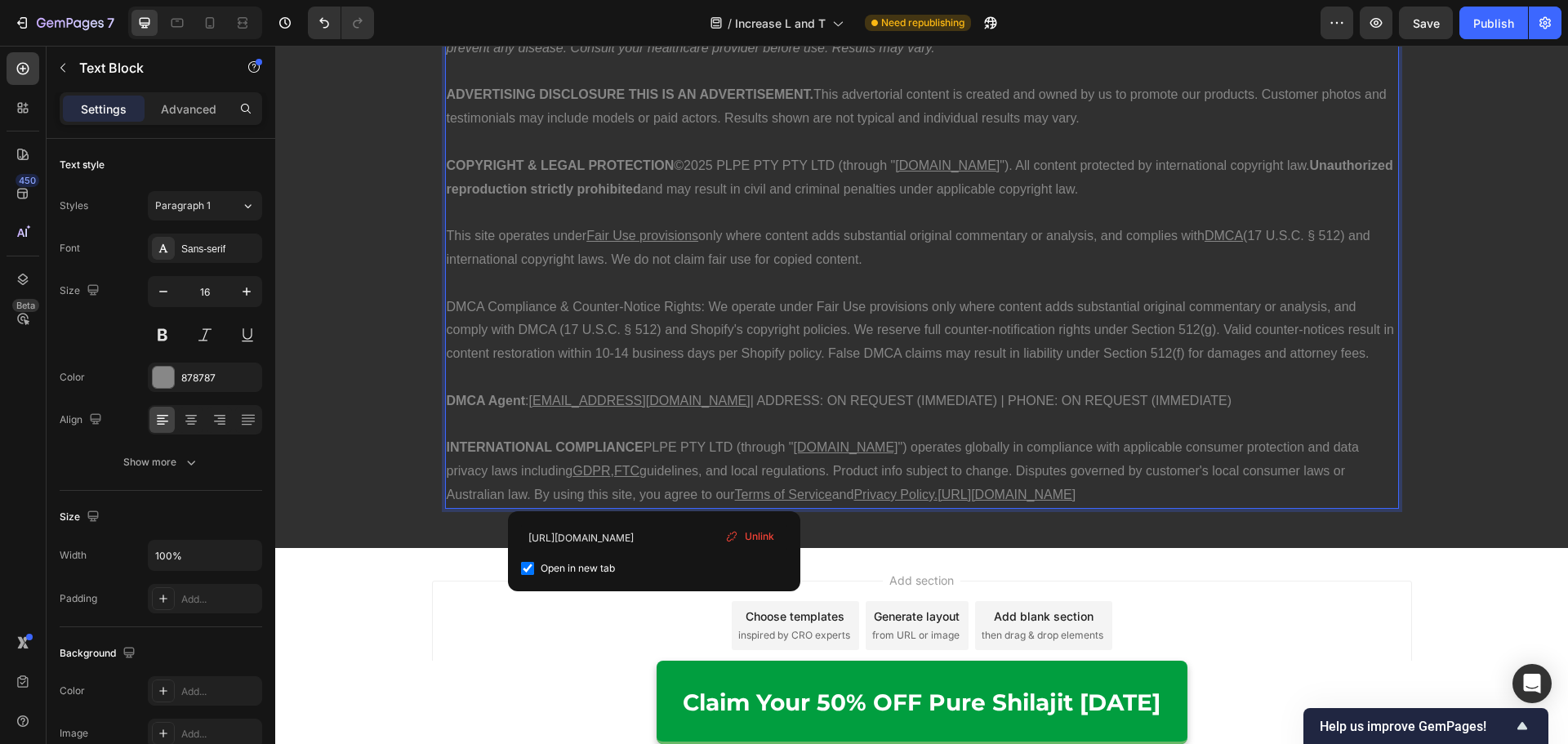
click at [735, 499] on u "Terms of Service" at bounding box center [783, 493] width 97 height 14
click at [853, 498] on u "Privacy Policy.[URL][DOMAIN_NAME]" at bounding box center [964, 493] width 222 height 14
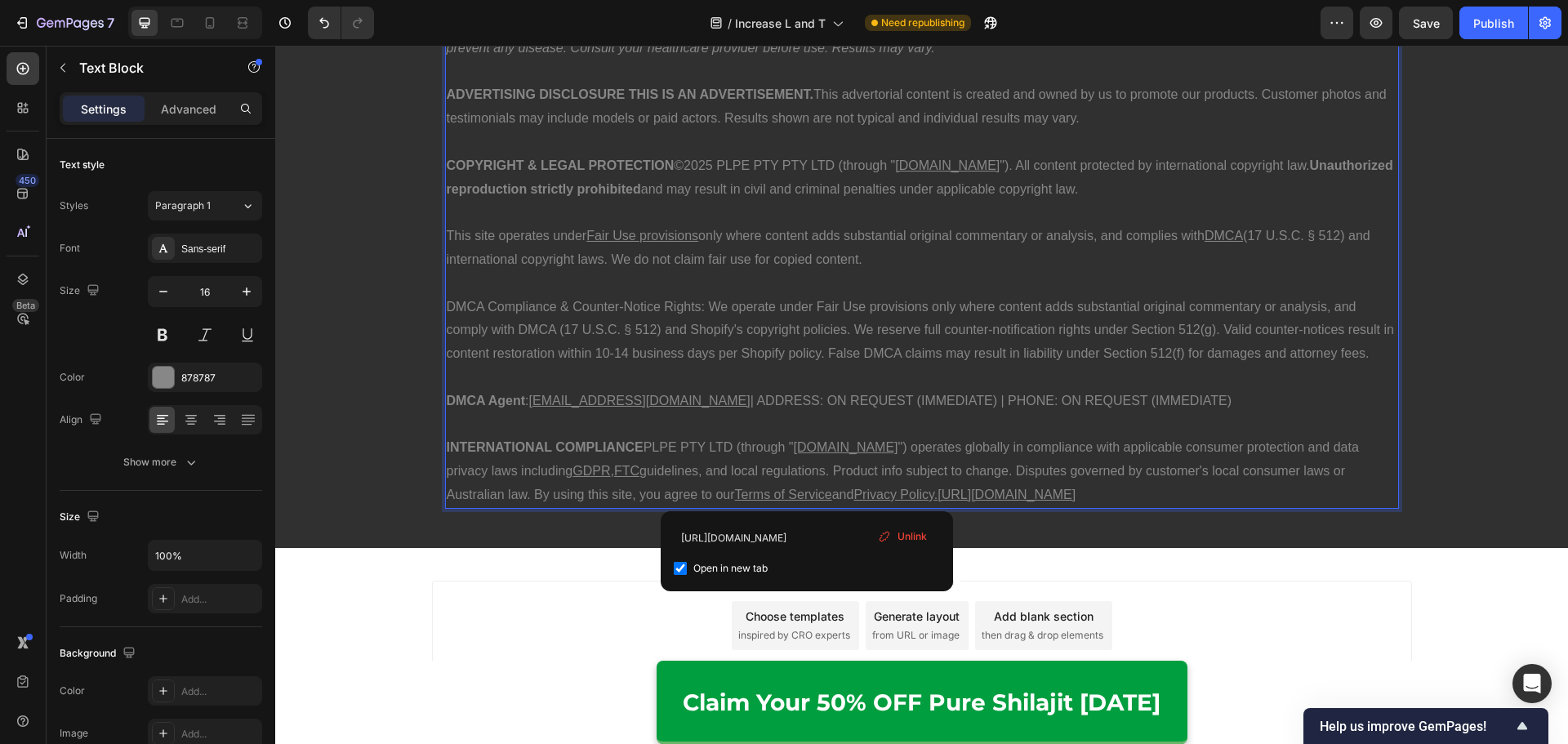
click at [948, 493] on u "Privacy Policy.[URL][DOMAIN_NAME]" at bounding box center [964, 493] width 222 height 14
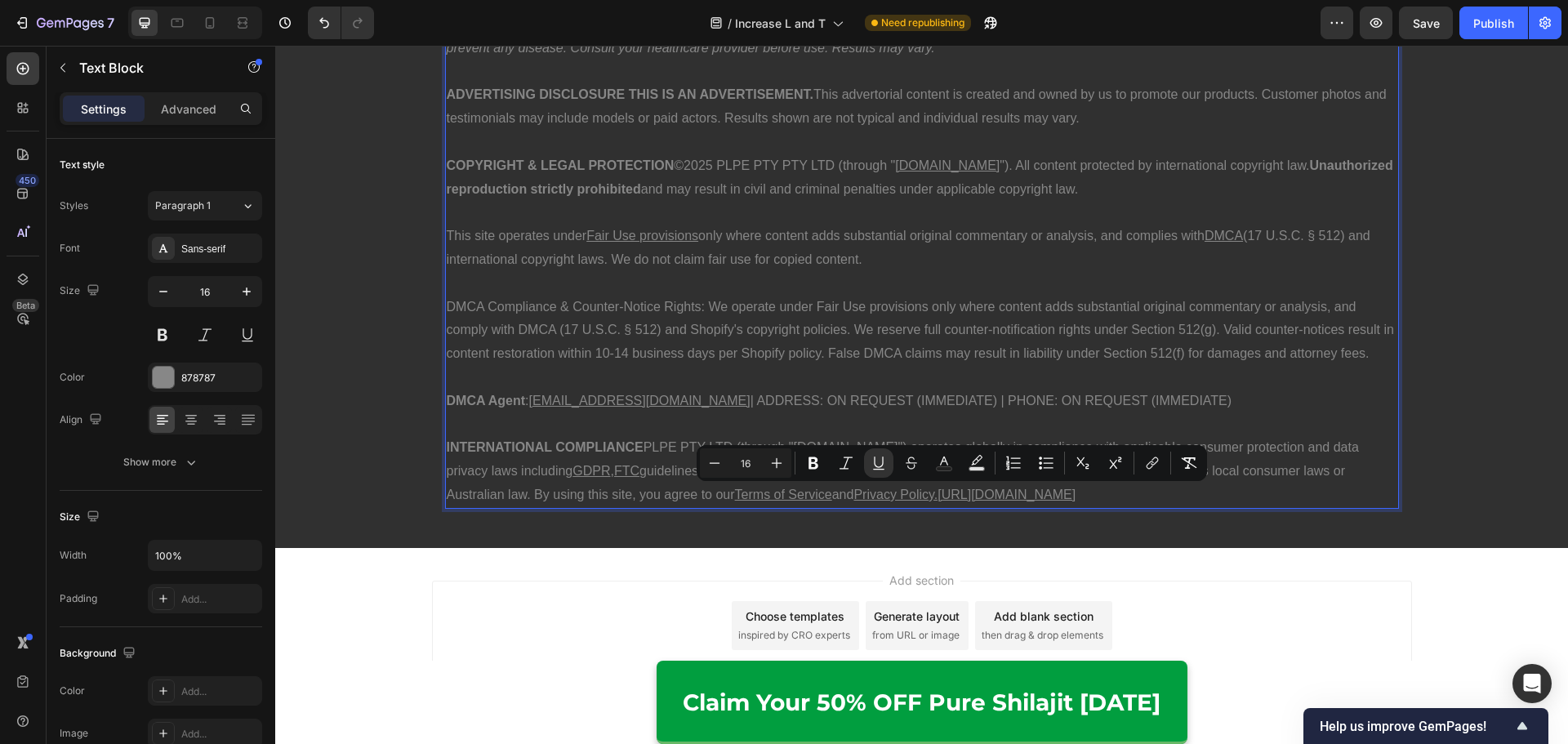
drag, startPoint x: 1118, startPoint y: 495, endPoint x: 837, endPoint y: 499, distance: 281.0
click at [837, 499] on p "INTERNATIONAL COMPLIANCE PLPE PTY LTD (through " [DOMAIN_NAME] ") operates glob…" at bounding box center [921, 471] width 950 height 70
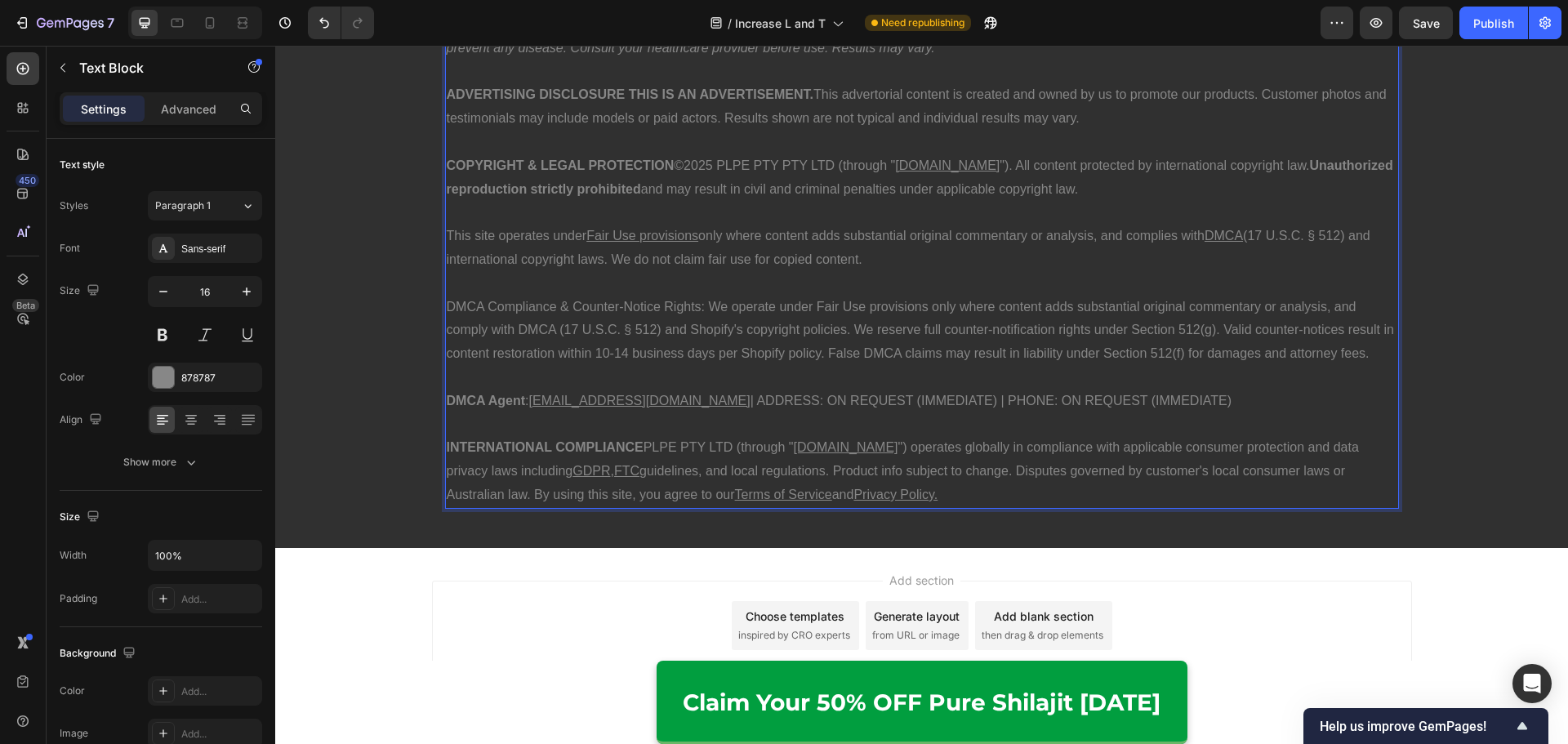
click at [807, 475] on p "INTERNATIONAL COMPLIANCE PLPE PTY LTD (through " [DOMAIN_NAME] ") operates glob…" at bounding box center [921, 471] width 950 height 70
click at [828, 449] on u "[DOMAIN_NAME]" at bounding box center [845, 446] width 105 height 14
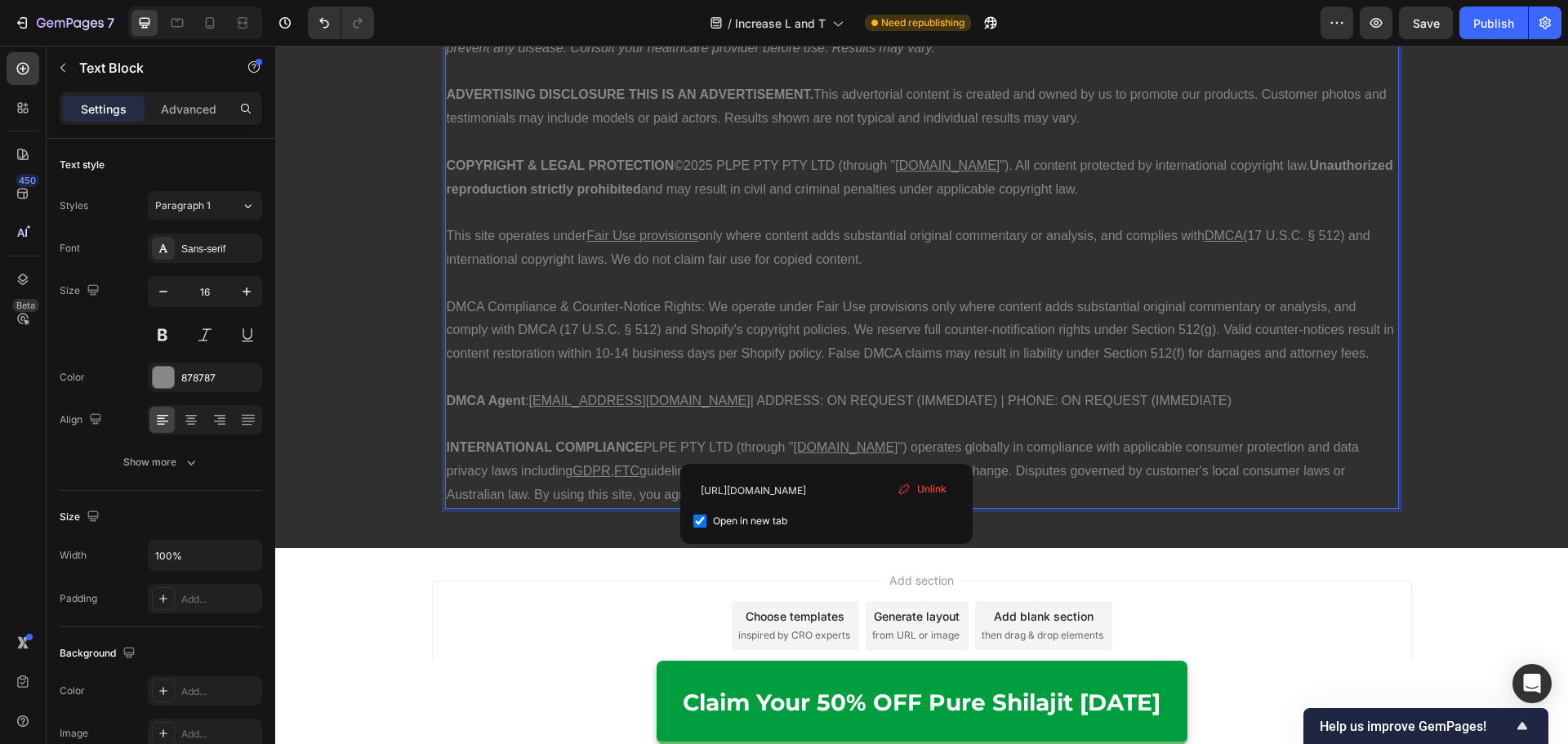
click at [845, 424] on p "Rich Text Editor. Editing area: main" at bounding box center [921, 424] width 950 height 24
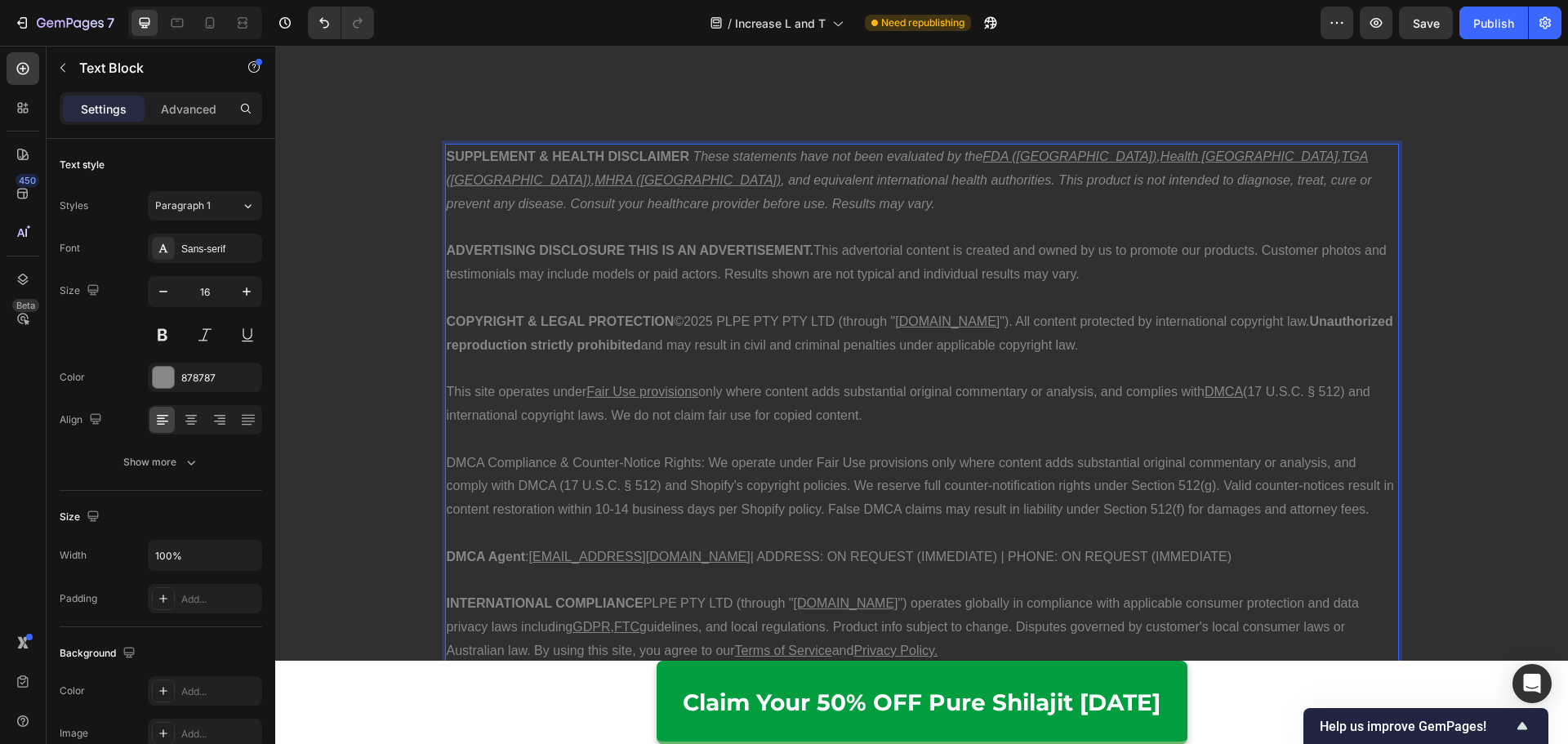
scroll to position [8088, 0]
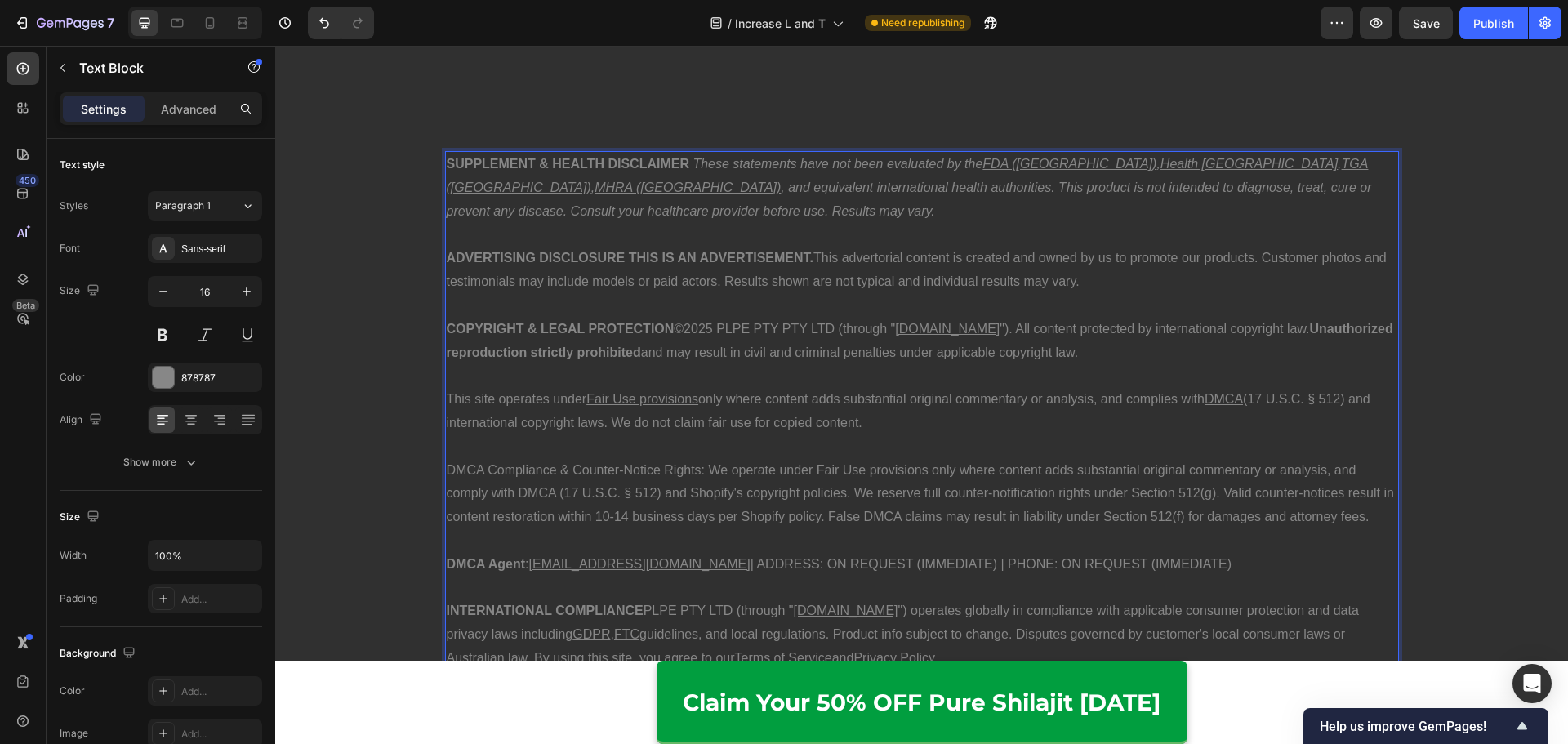
click at [923, 337] on p "COPYRIGHT & LEGAL PROTECTION ©2025 PLPE PTY PTY LTD (through " [DOMAIN_NAME] ")…" at bounding box center [921, 341] width 950 height 47
click at [957, 332] on p "COPYRIGHT & LEGAL PROTECTION ©2025 PLPE PTY PTY LTD (through " [DOMAIN_NAME] ")…" at bounding box center [921, 341] width 950 height 47
click at [869, 463] on p "DMCA Compliance & Counter-Notice Rights: We operate under Fair Use provisions o…" at bounding box center [921, 493] width 950 height 70
click at [646, 407] on p "This site operates under Fair Use provisions only where content adds substantia…" at bounding box center [921, 411] width 950 height 47
click at [1225, 401] on u "DMCA" at bounding box center [1223, 398] width 39 height 14
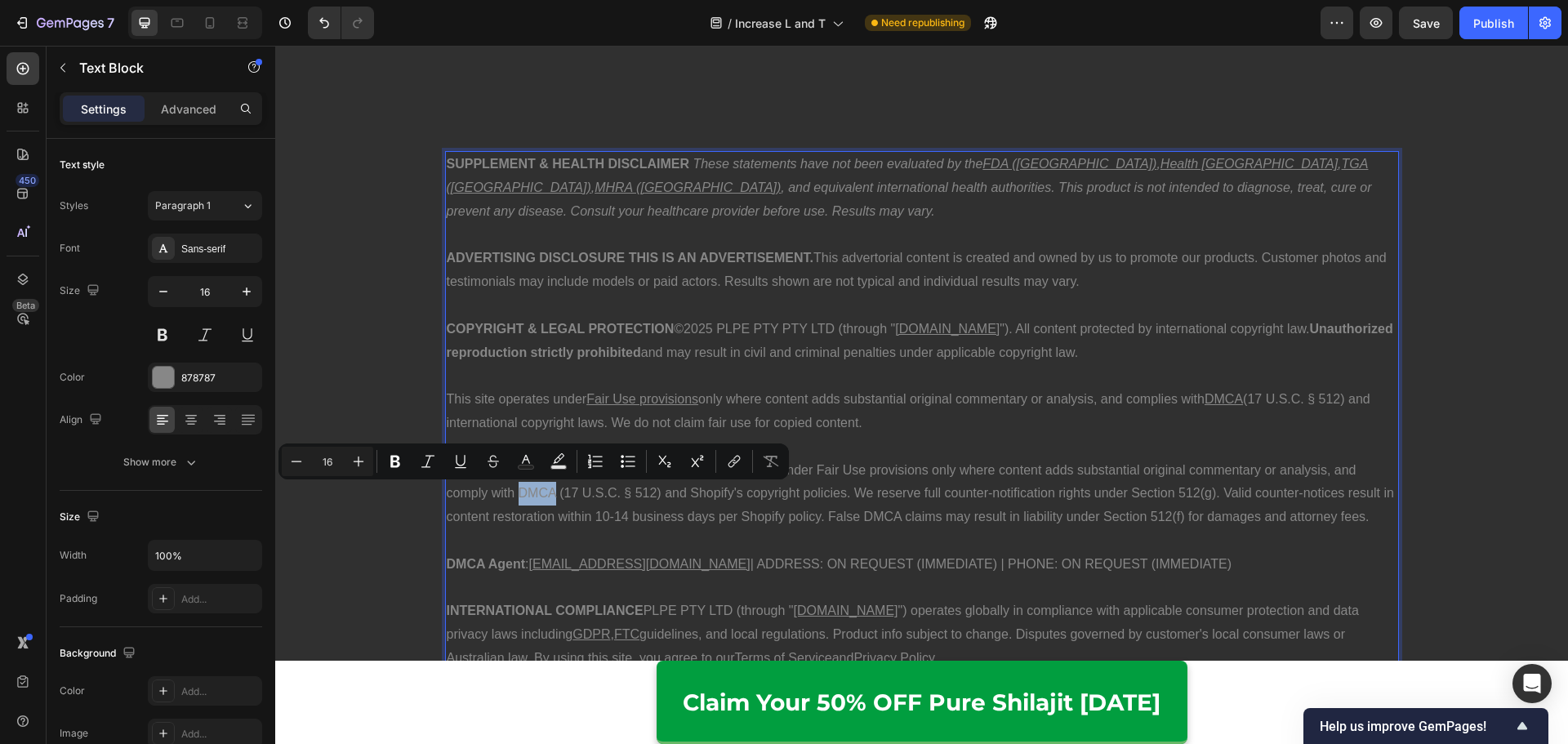
drag, startPoint x: 513, startPoint y: 498, endPoint x: 550, endPoint y: 493, distance: 37.3
click at [550, 493] on p "DMCA Compliance & Counter-Notice Rights: We operate under Fair Use provisions o…" at bounding box center [921, 493] width 950 height 70
click at [711, 511] on p "DMCA Compliance & Counter-Notice Rights: We operate under Fair Use provisions o…" at bounding box center [921, 493] width 950 height 70
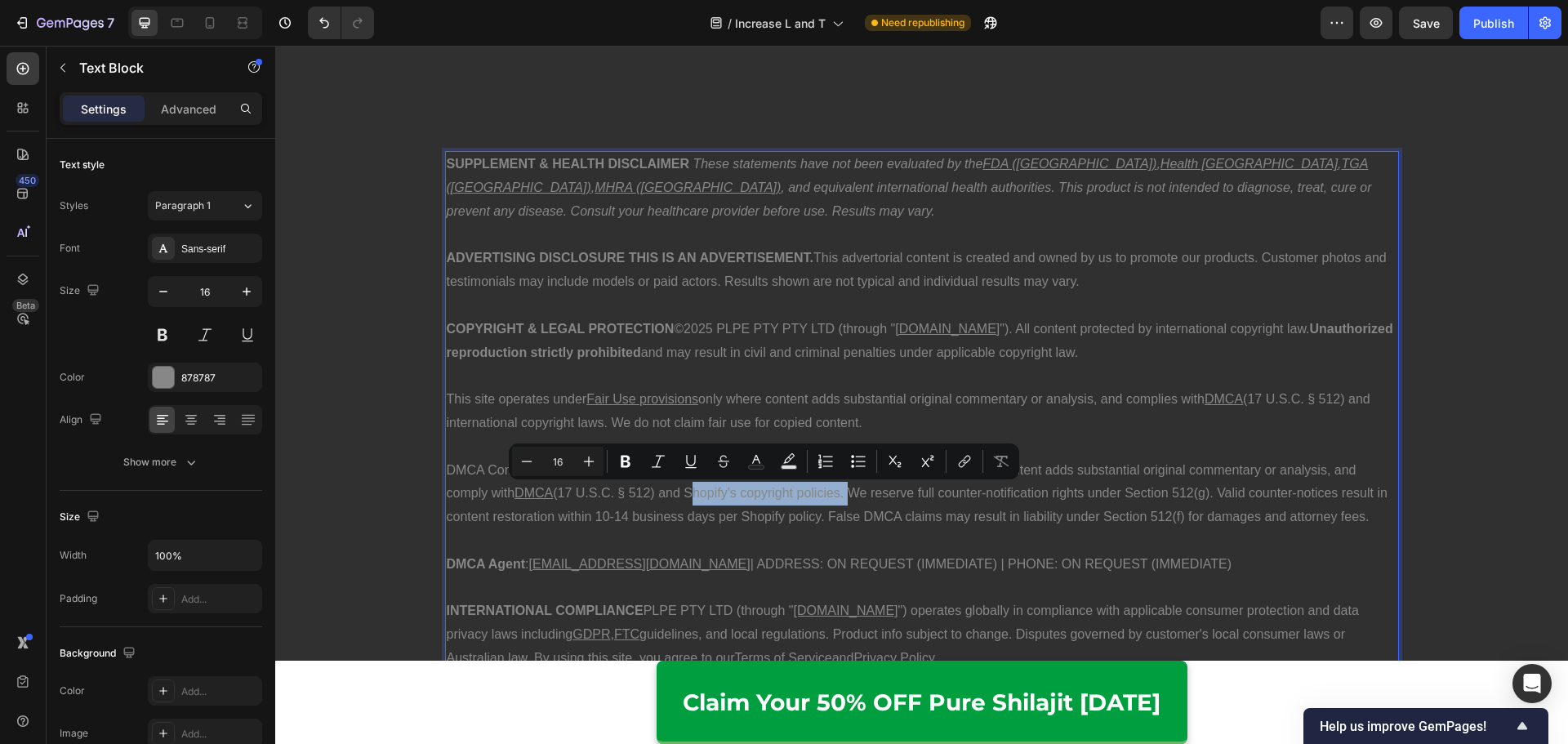
drag, startPoint x: 686, startPoint y: 490, endPoint x: 844, endPoint y: 494, distance: 158.1
click at [844, 494] on p "DMCA Compliance & Counter-Notice Rights: We operate under Fair Use provisions o…" at bounding box center [921, 493] width 950 height 70
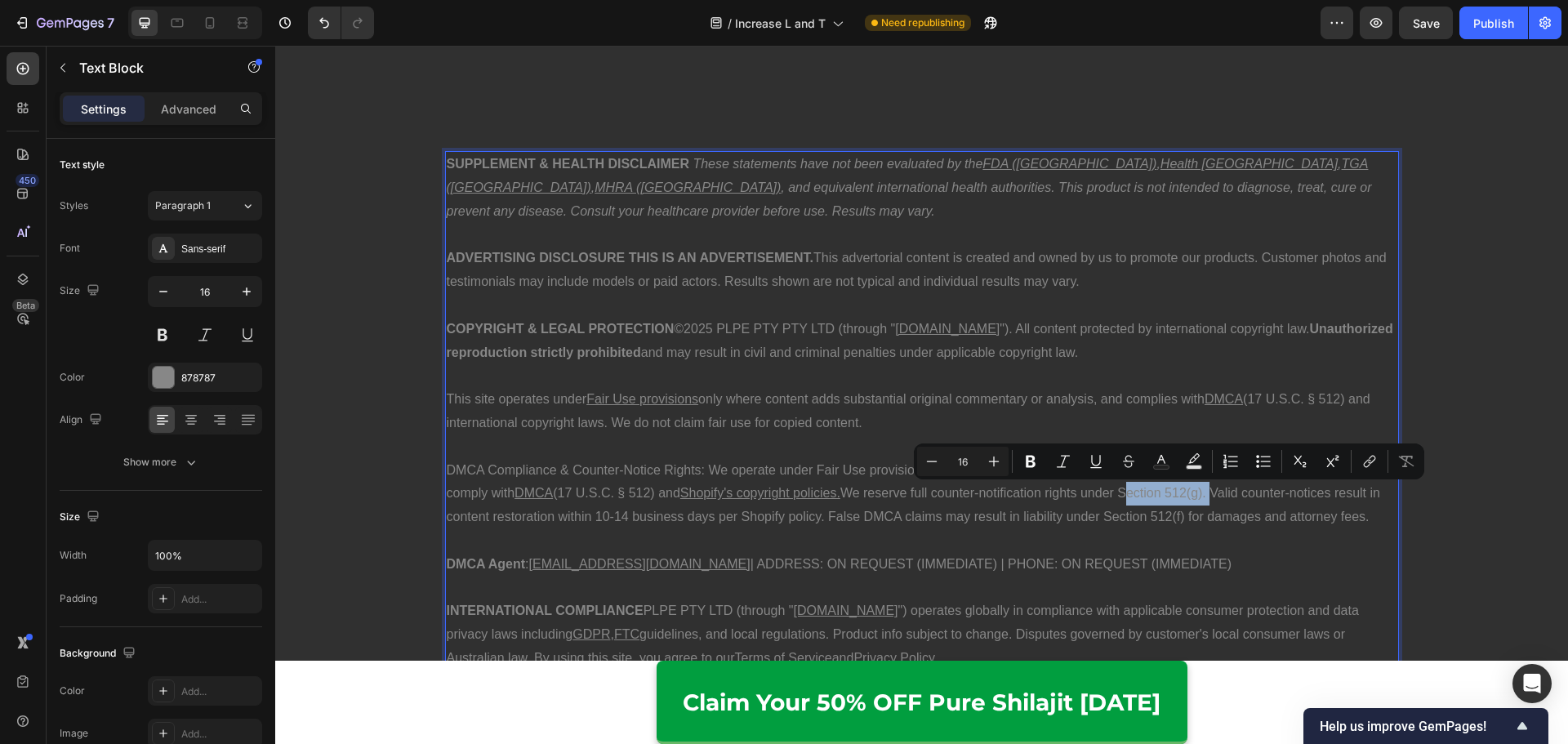
drag, startPoint x: 1128, startPoint y: 493, endPoint x: 1211, endPoint y: 494, distance: 83.0
click at [1211, 494] on p "DMCA Compliance & Counter-Notice Rights: We operate under Fair Use provisions o…" at bounding box center [921, 493] width 950 height 70
click at [1132, 509] on p "DMCA Compliance & Counter-Notice Rights: We operate under Fair Use provisions o…" at bounding box center [921, 493] width 950 height 70
drag, startPoint x: 1125, startPoint y: 493, endPoint x: 1207, endPoint y: 494, distance: 82.0
click at [1210, 493] on p "DMCA Compliance & Counter-Notice Rights: We operate under Fair Use provisions o…" at bounding box center [921, 493] width 950 height 70
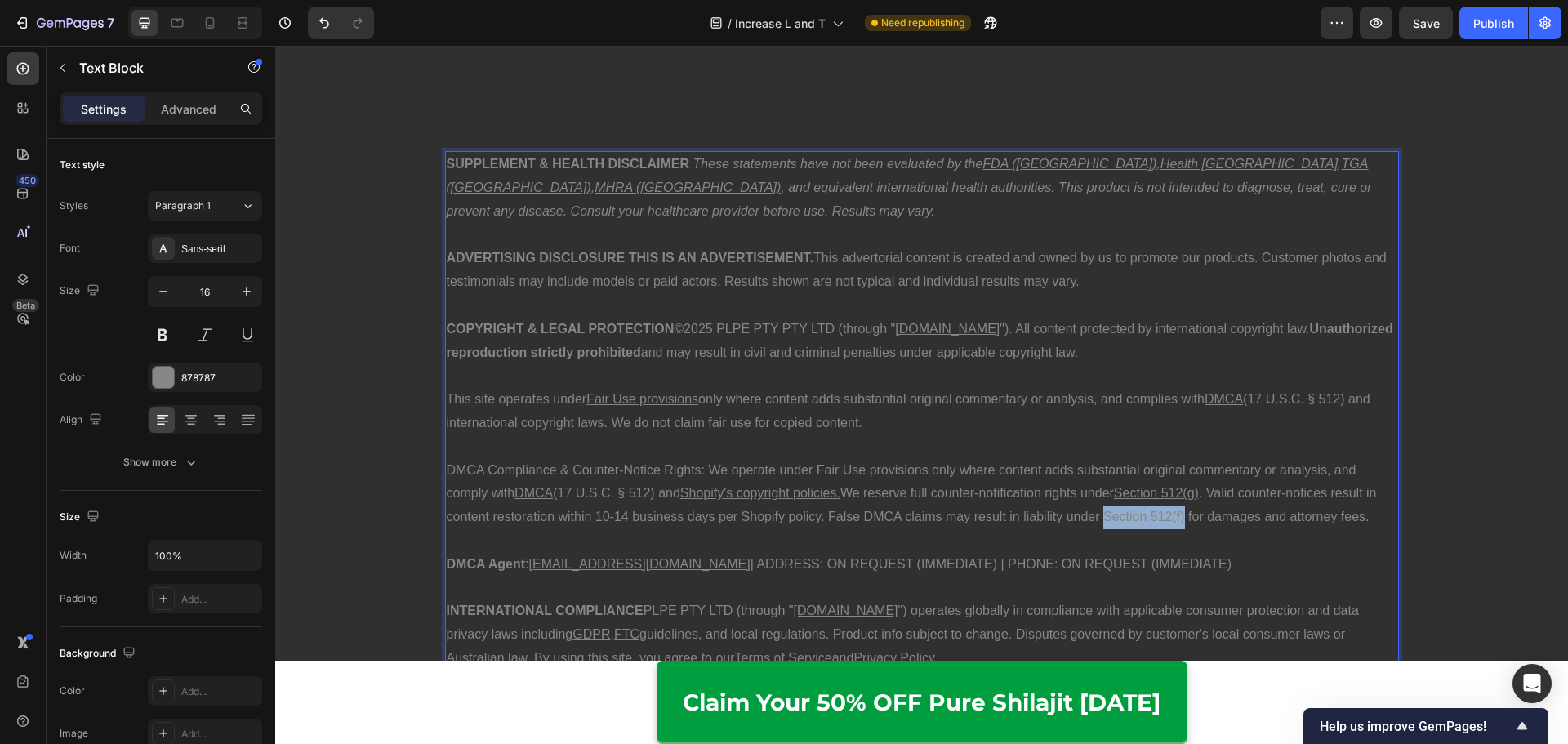
drag, startPoint x: 1098, startPoint y: 516, endPoint x: 1179, endPoint y: 522, distance: 81.2
click at [1179, 522] on p "DMCA Compliance & Counter-Notice Rights: We operate under Fair Use provisions o…" at bounding box center [921, 493] width 950 height 70
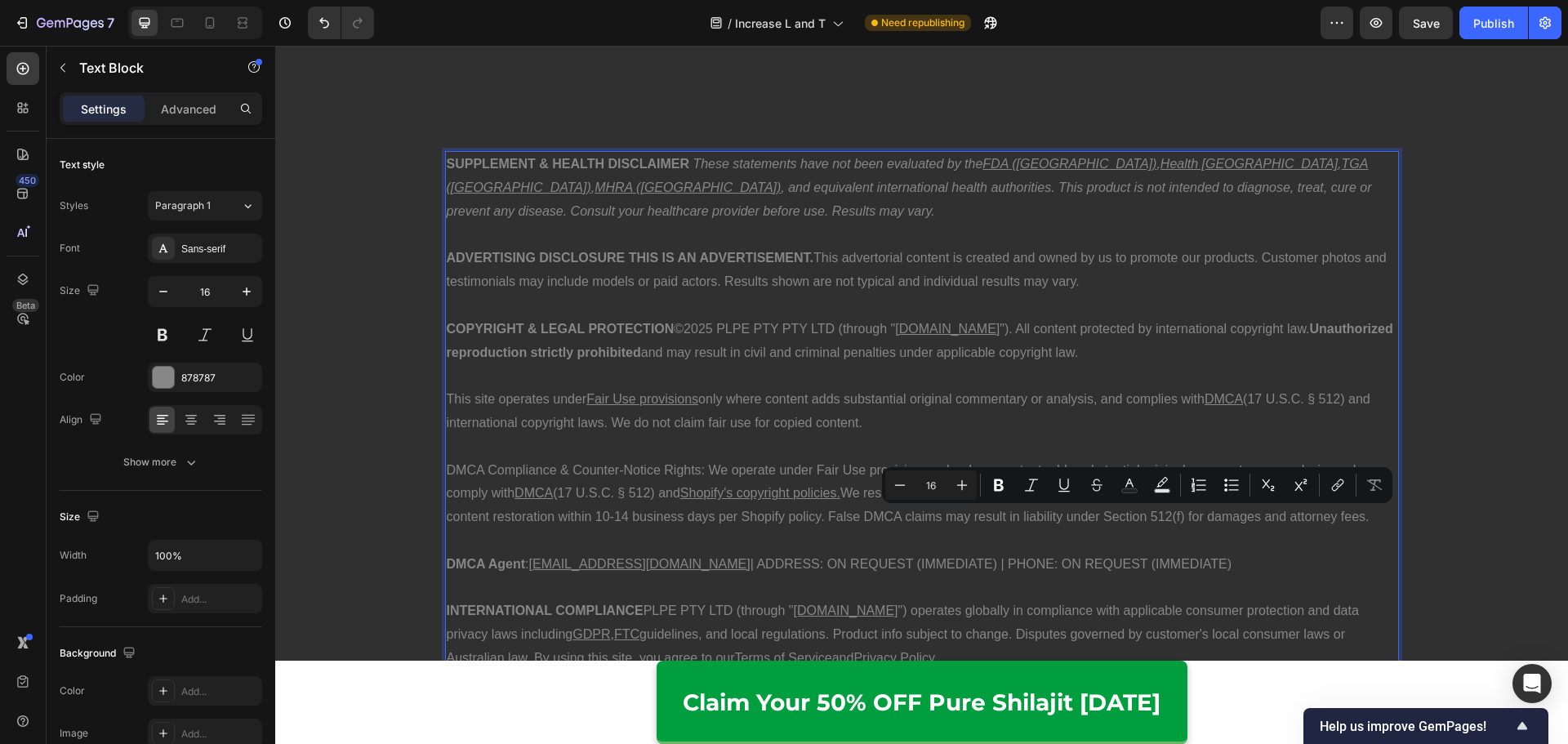
drag, startPoint x: 1174, startPoint y: 555, endPoint x: 1150, endPoint y: 555, distance: 24.0
click at [1174, 555] on p "DMCA Agent : [EMAIL_ADDRESS][DOMAIN_NAME] | ADDRESS: ON REQUEST (IMMEDIATE) | P…" at bounding box center [921, 563] width 950 height 24
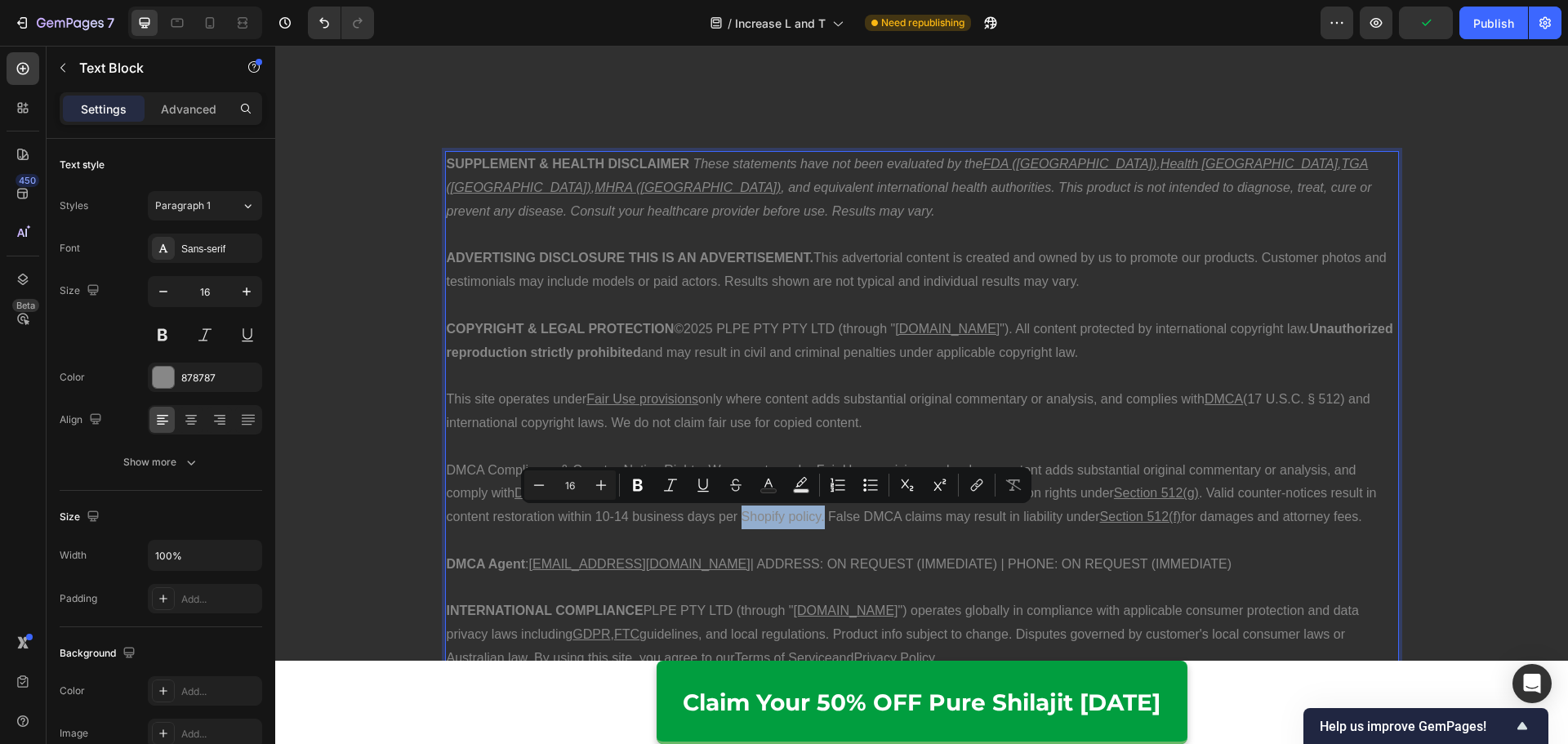
drag, startPoint x: 742, startPoint y: 518, endPoint x: 816, endPoint y: 521, distance: 74.1
click at [816, 521] on p "DMCA Compliance & Counter-Notice Rights: We operate under Fair Use provisions o…" at bounding box center [921, 493] width 950 height 70
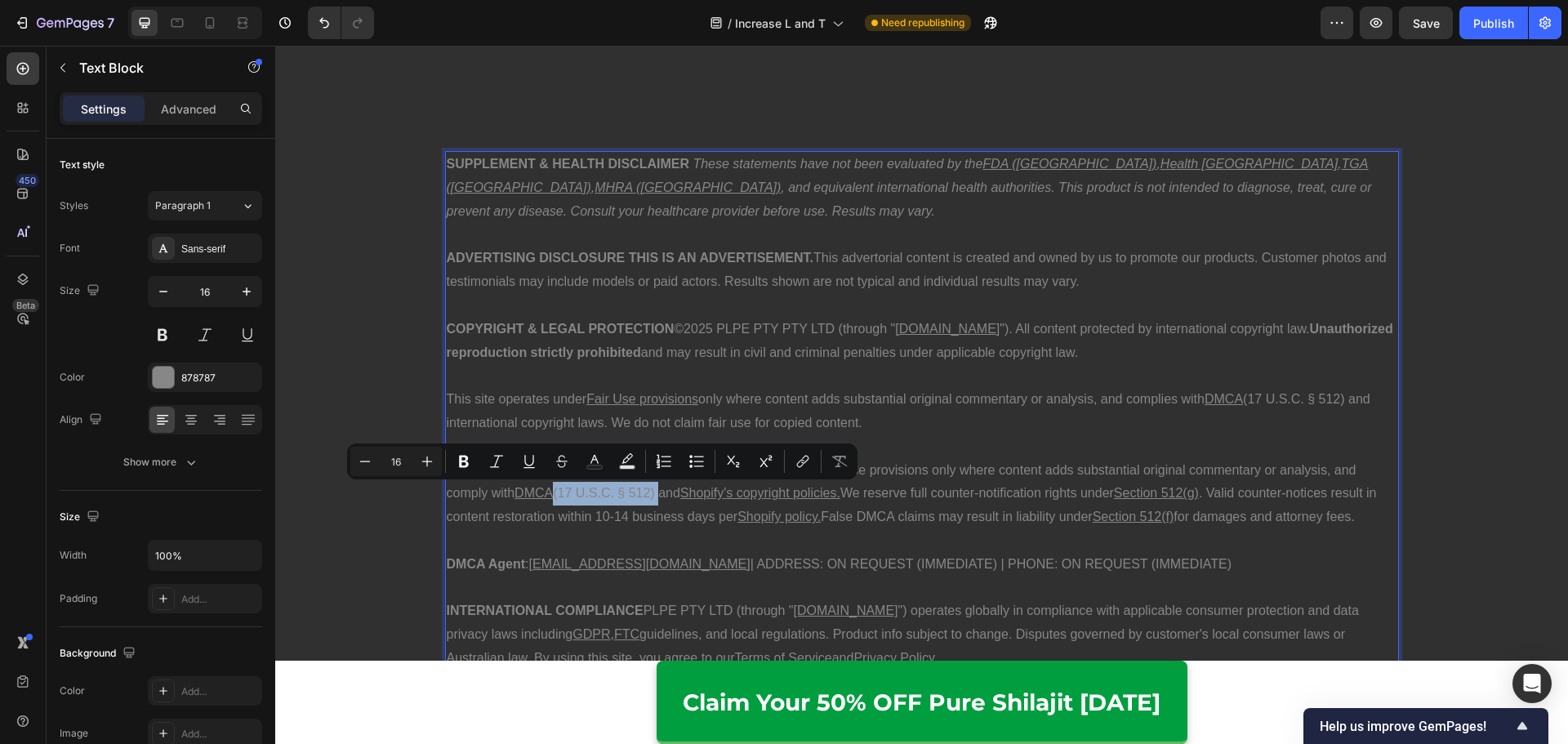
drag, startPoint x: 655, startPoint y: 496, endPoint x: 549, endPoint y: 494, distance: 106.0
click at [549, 494] on p "DMCA Compliance & Counter-Notice Rights: We operate under Fair Use provisions o…" at bounding box center [921, 493] width 950 height 70
click at [656, 528] on p "DMCA Compliance & Counter-Notice Rights: We operate under Fair Use provisions o…" at bounding box center [921, 493] width 950 height 70
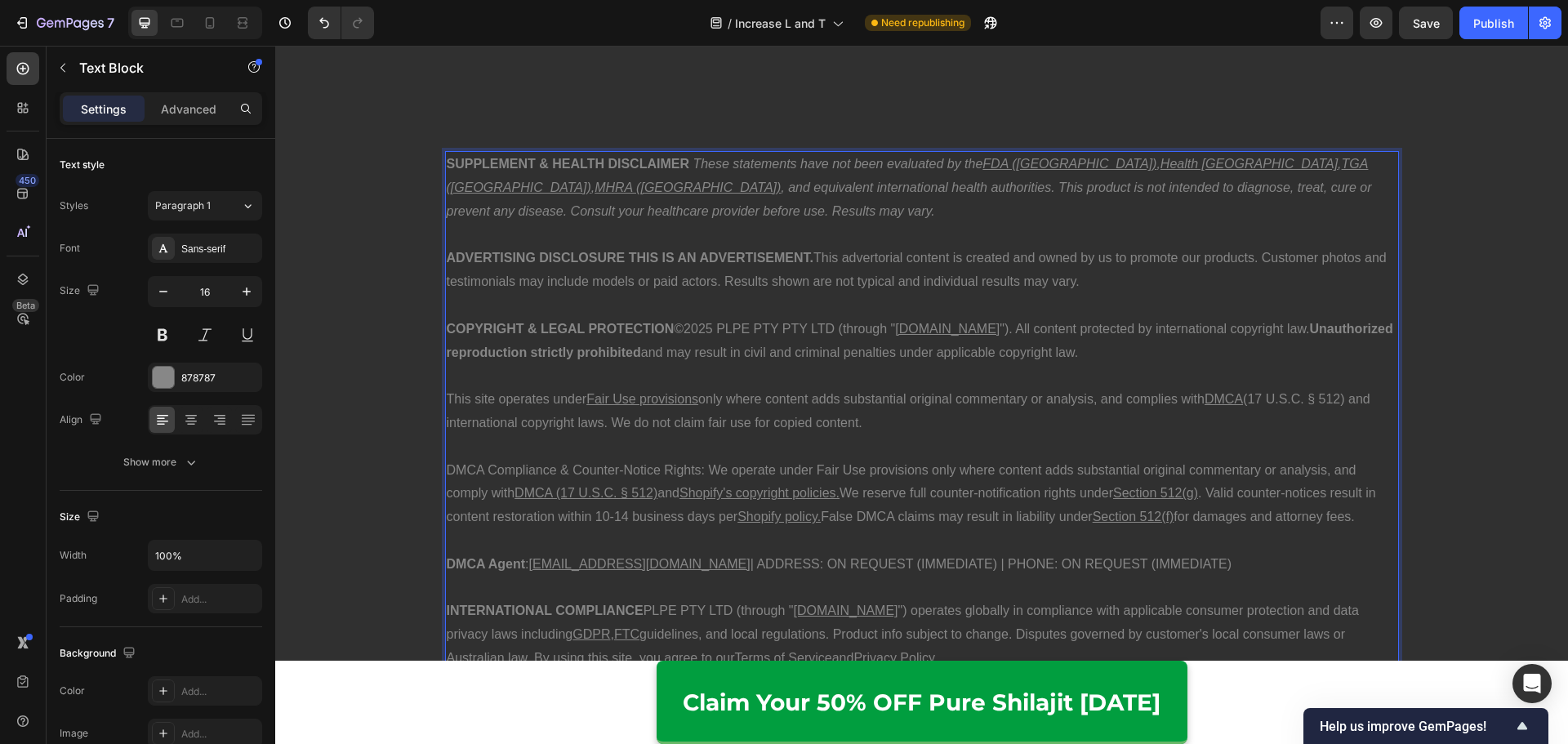
click at [534, 489] on u "DMCA (17 U.S.C. § 512)" at bounding box center [585, 493] width 143 height 14
click at [577, 496] on u "DMCA (17 U.S.C. § 512)" at bounding box center [585, 493] width 143 height 14
click at [941, 574] on p "DMCA Agent : [EMAIL_ADDRESS][DOMAIN_NAME] | ADDRESS: ON REQUEST (IMMEDIATE) | P…" at bounding box center [921, 563] width 950 height 24
click at [989, 525] on p "DMCA Compliance & Counter-Notice Rights: We operate under Fair Use provisions o…" at bounding box center [921, 493] width 950 height 70
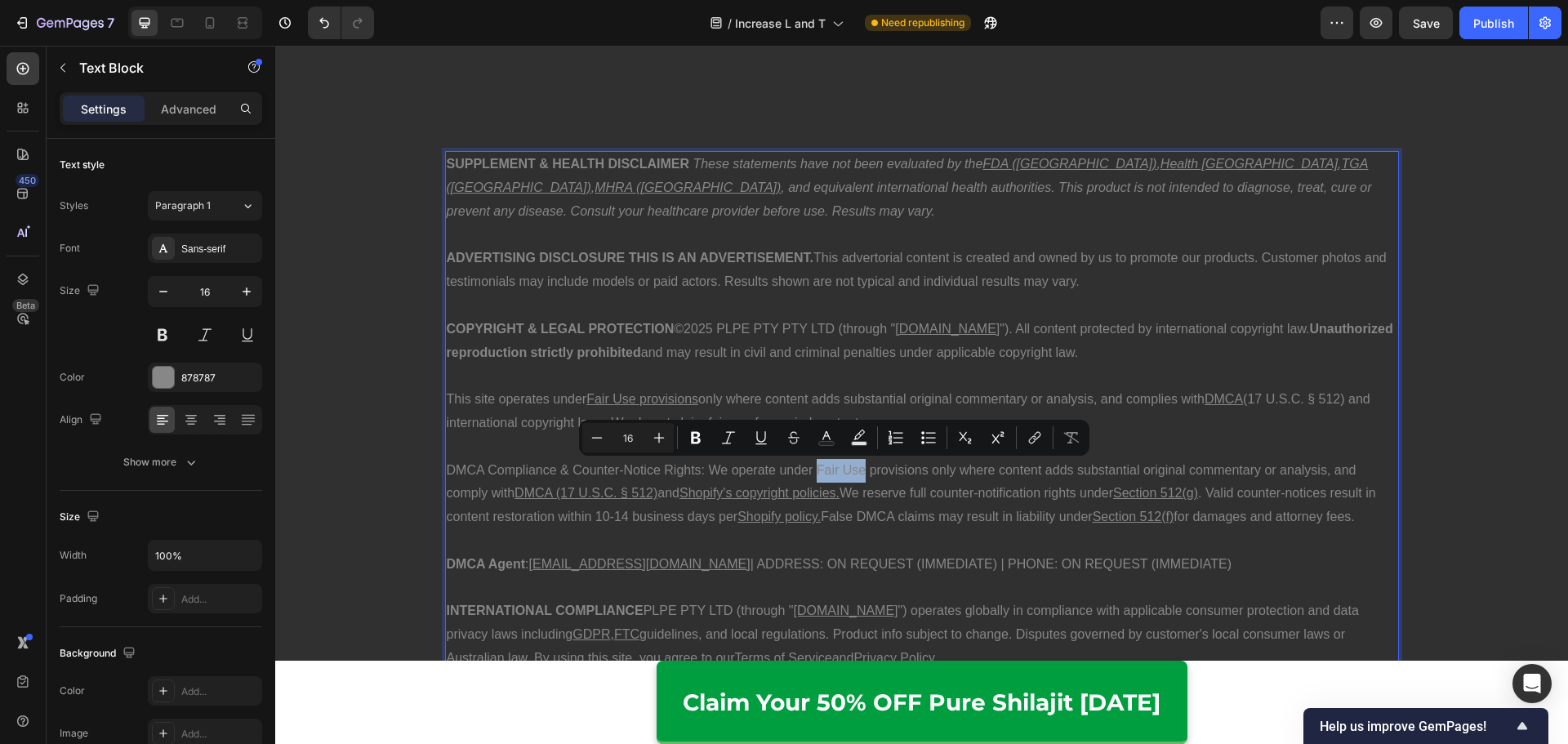
drag, startPoint x: 813, startPoint y: 476, endPoint x: 858, endPoint y: 475, distance: 45.0
click at [858, 475] on p "DMCA Compliance & Counter-Notice Rights: We operate under Fair Use provisions o…" at bounding box center [921, 493] width 950 height 70
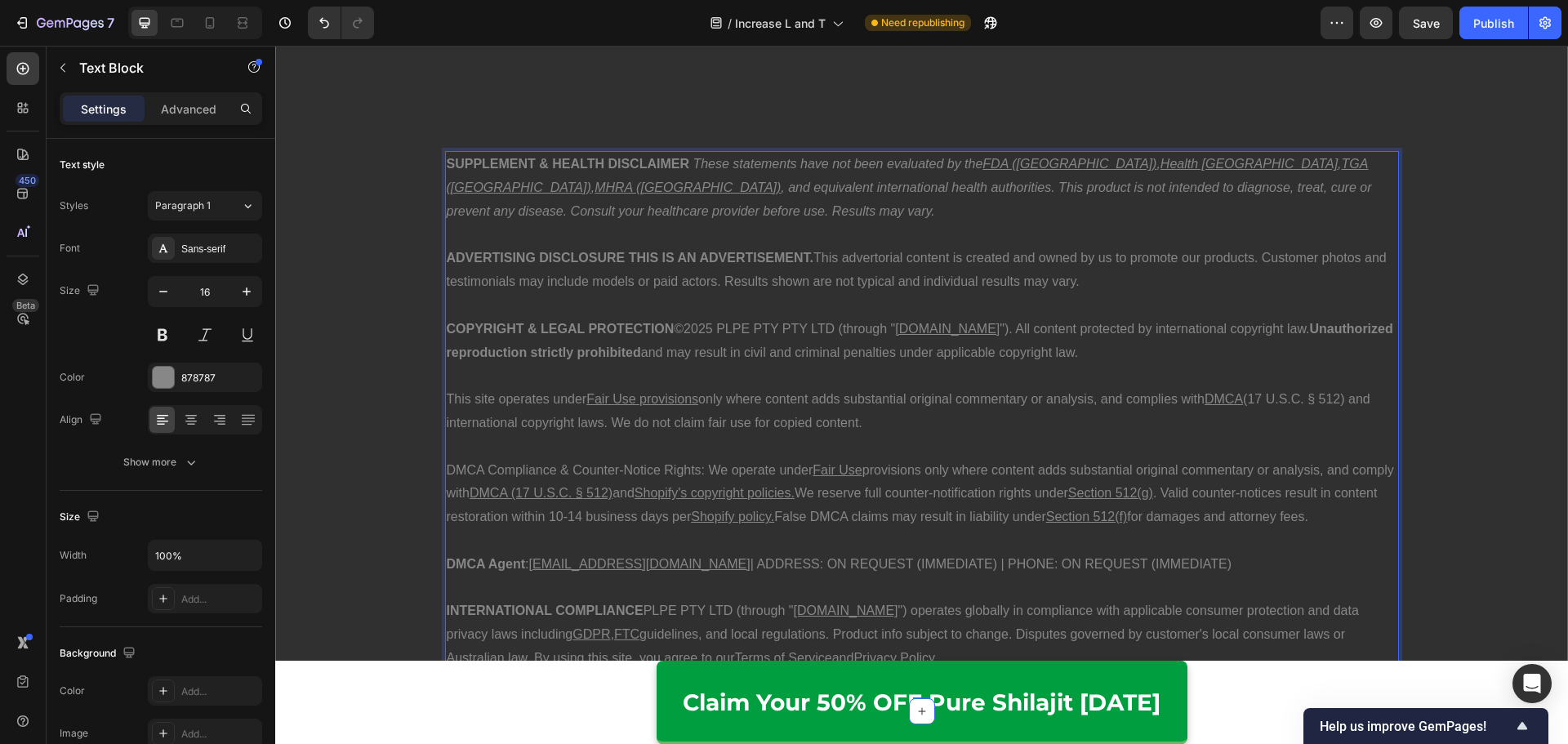
click at [1431, 469] on div "SUPPLEMENT & HEALTH DISCLAIMER These statements have not been evaluated by the …" at bounding box center [921, 411] width 1293 height 546
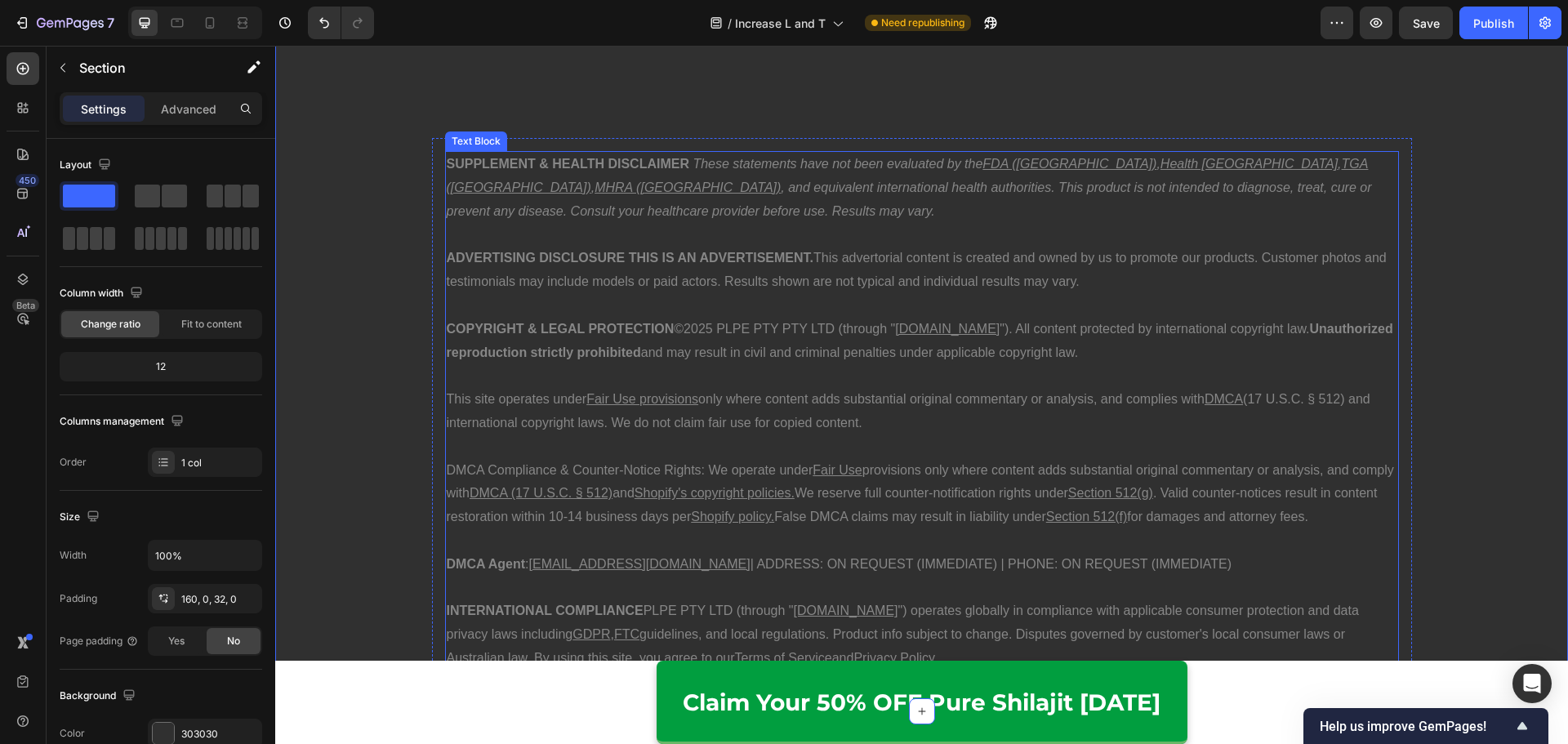
click at [1265, 396] on p "This site operates under Fair Use provisions only where content adds substantia…" at bounding box center [921, 411] width 950 height 47
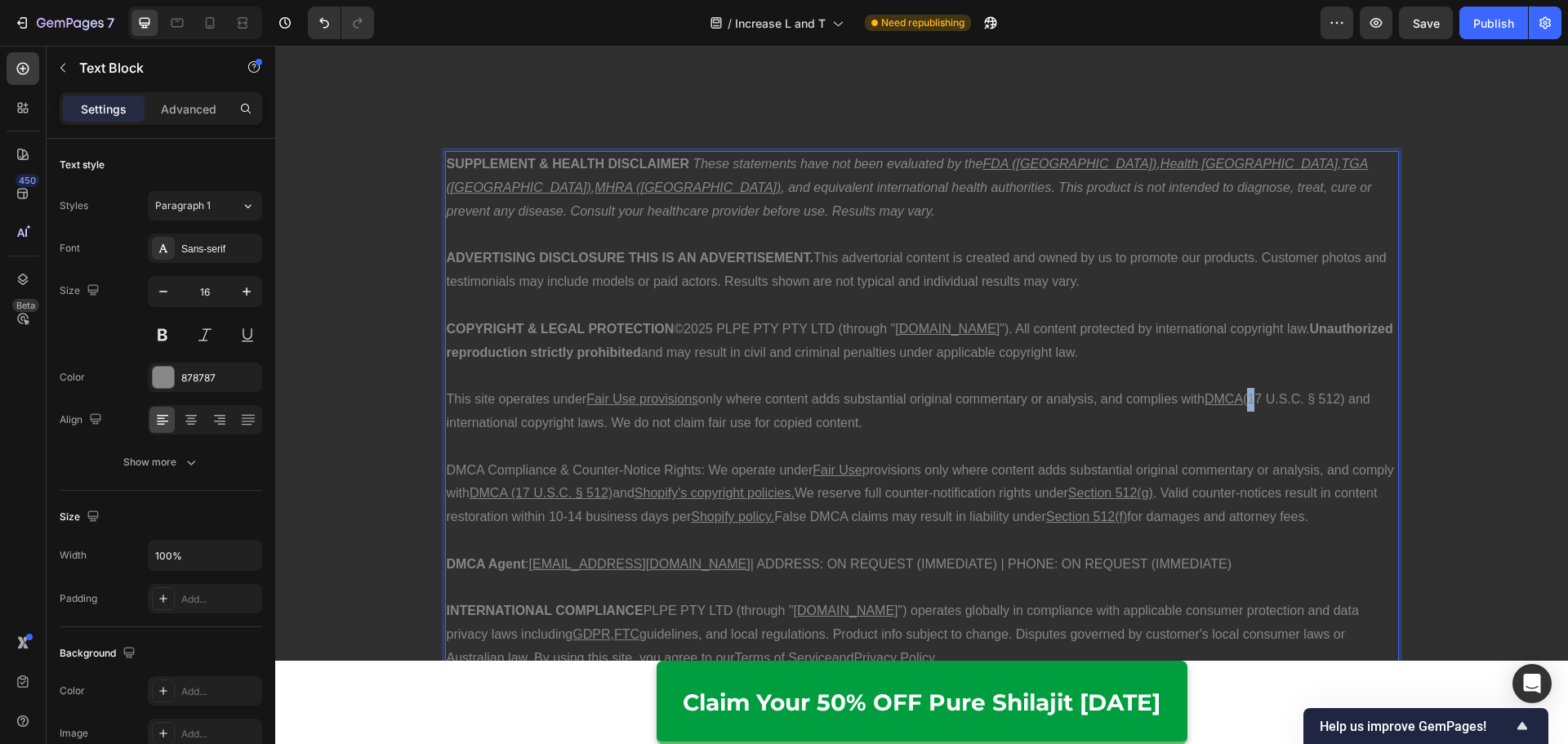
click at [1251, 399] on p "This site operates under Fair Use provisions only where content adds substantia…" at bounding box center [921, 411] width 950 height 47
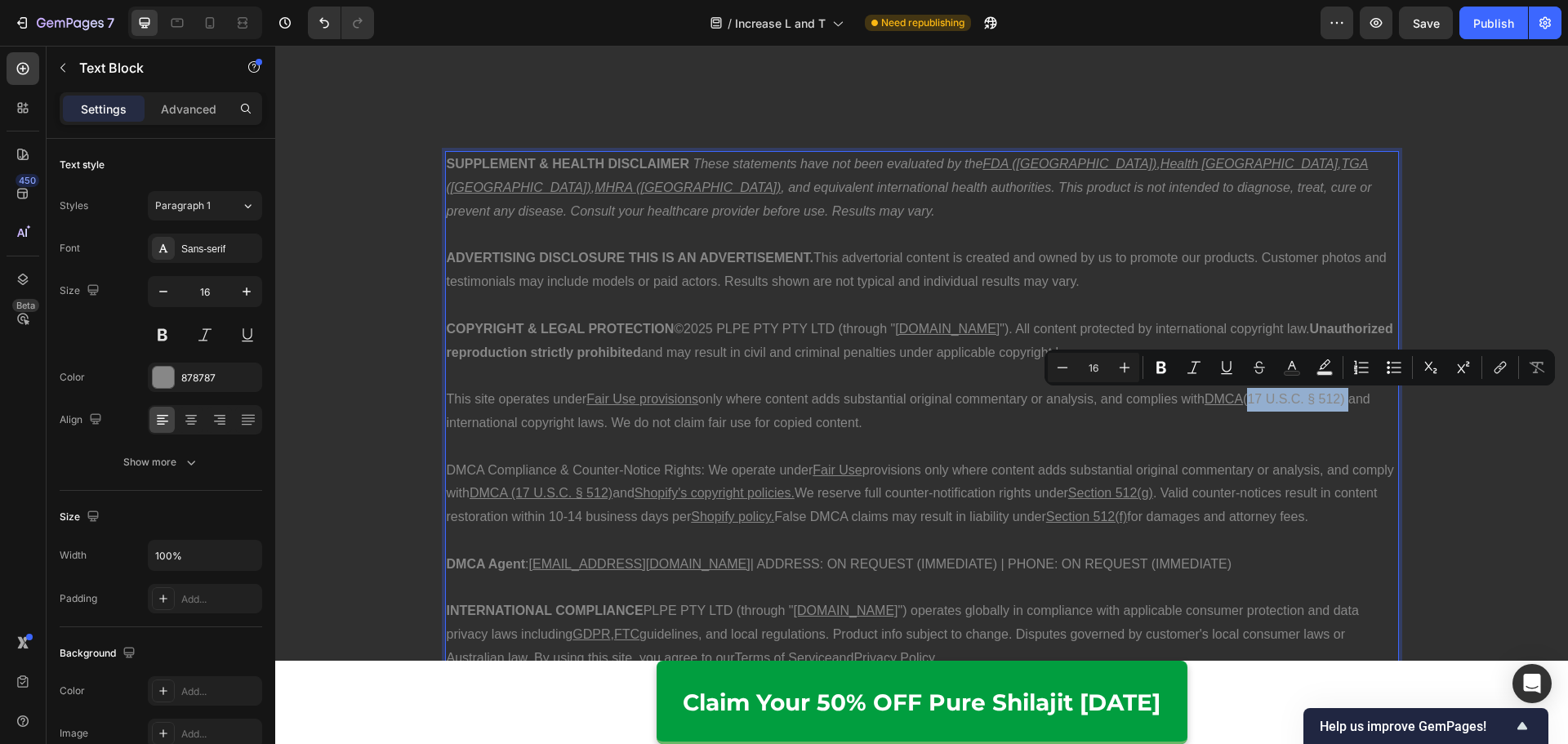
drag, startPoint x: 1353, startPoint y: 402, endPoint x: 1249, endPoint y: 407, distance: 104.1
click at [1249, 407] on p "This site operates under Fair Use provisions only where content adds substantia…" at bounding box center [921, 411] width 950 height 47
click at [1263, 436] on p "Rich Text Editor. Editing area: main" at bounding box center [921, 446] width 950 height 24
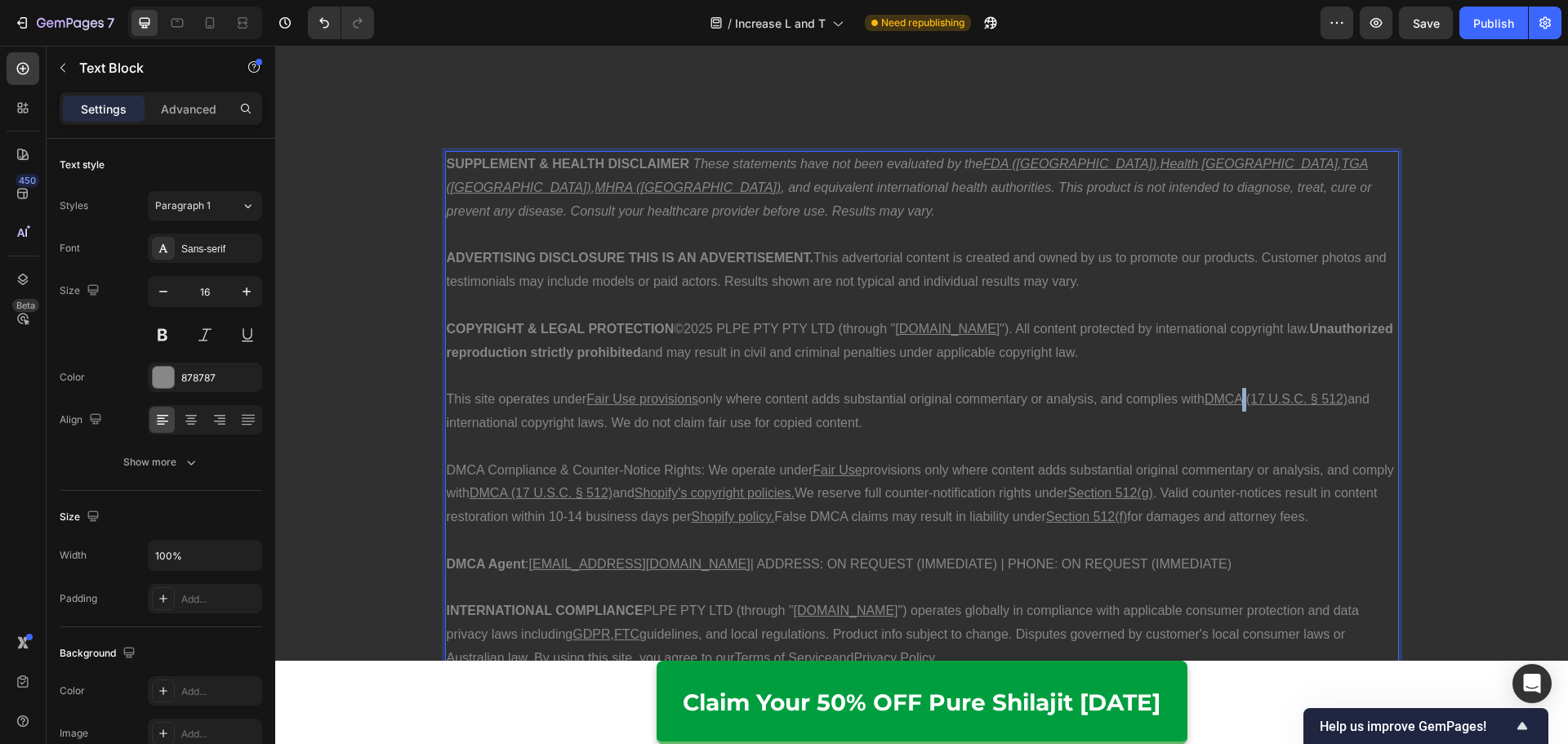
click at [1251, 398] on p "This site operates under Fair Use provisions only where content adds substantia…" at bounding box center [921, 411] width 950 height 47
drag, startPoint x: 1260, startPoint y: 402, endPoint x: 1244, endPoint y: 403, distance: 16.0
click at [1244, 402] on u "DMCA (17 U.S.C. § 512)" at bounding box center [1275, 398] width 143 height 14
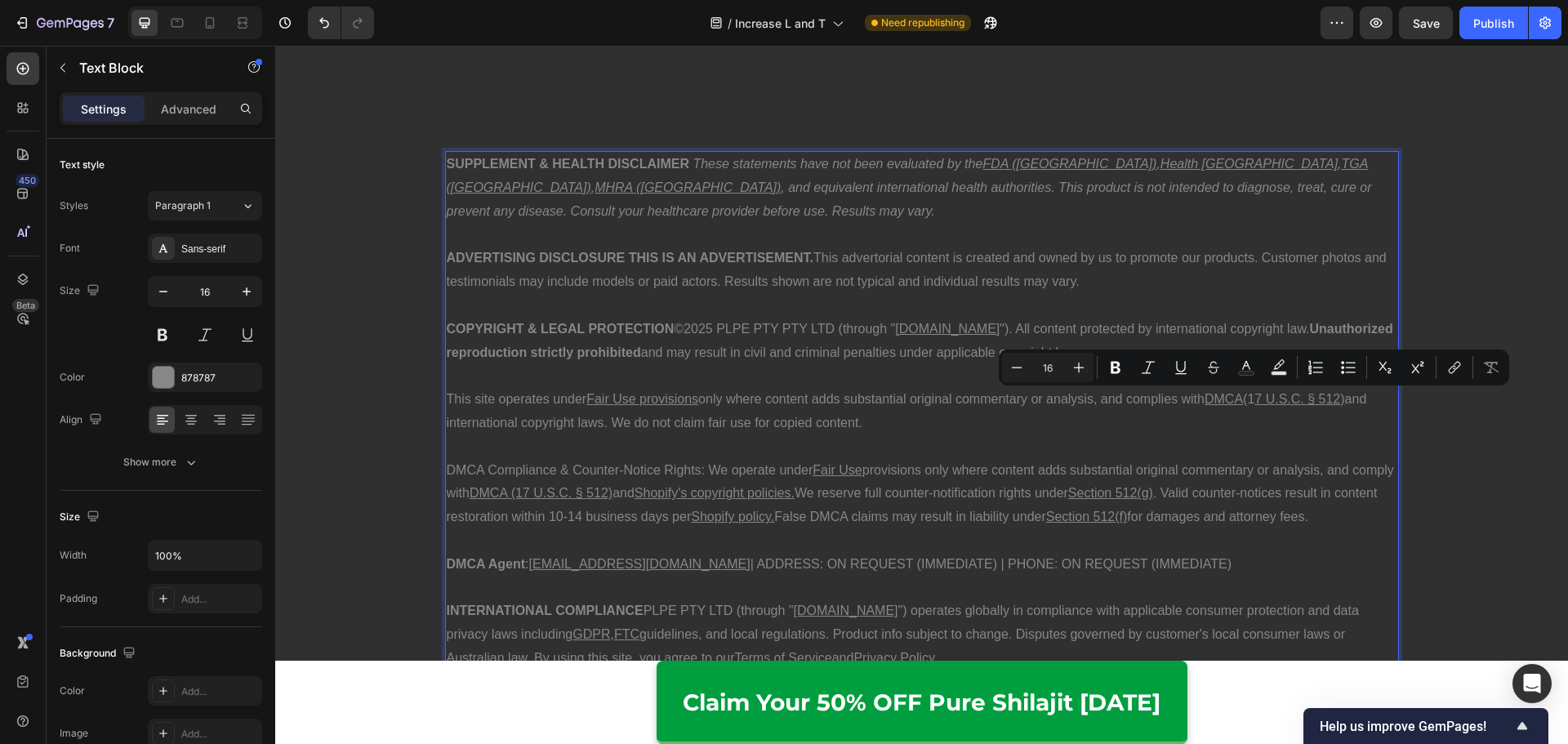
click at [1253, 436] on p "Rich Text Editor. Editing area: main" at bounding box center [921, 446] width 950 height 24
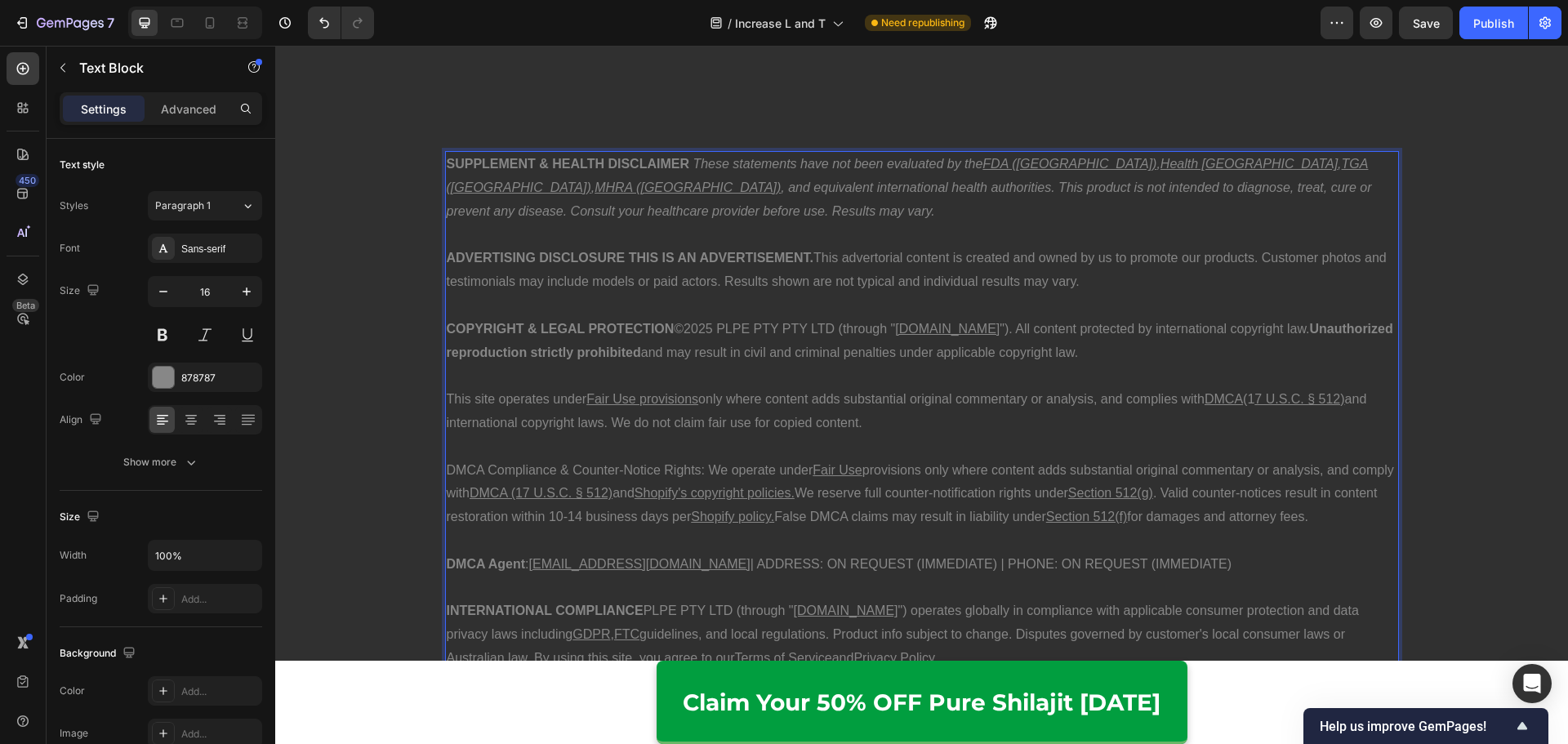
drag, startPoint x: 1264, startPoint y: 402, endPoint x: 1231, endPoint y: 403, distance: 33.0
click at [1231, 402] on p "This site operates under Fair Use provisions only where content adds substantia…" at bounding box center [921, 411] width 950 height 47
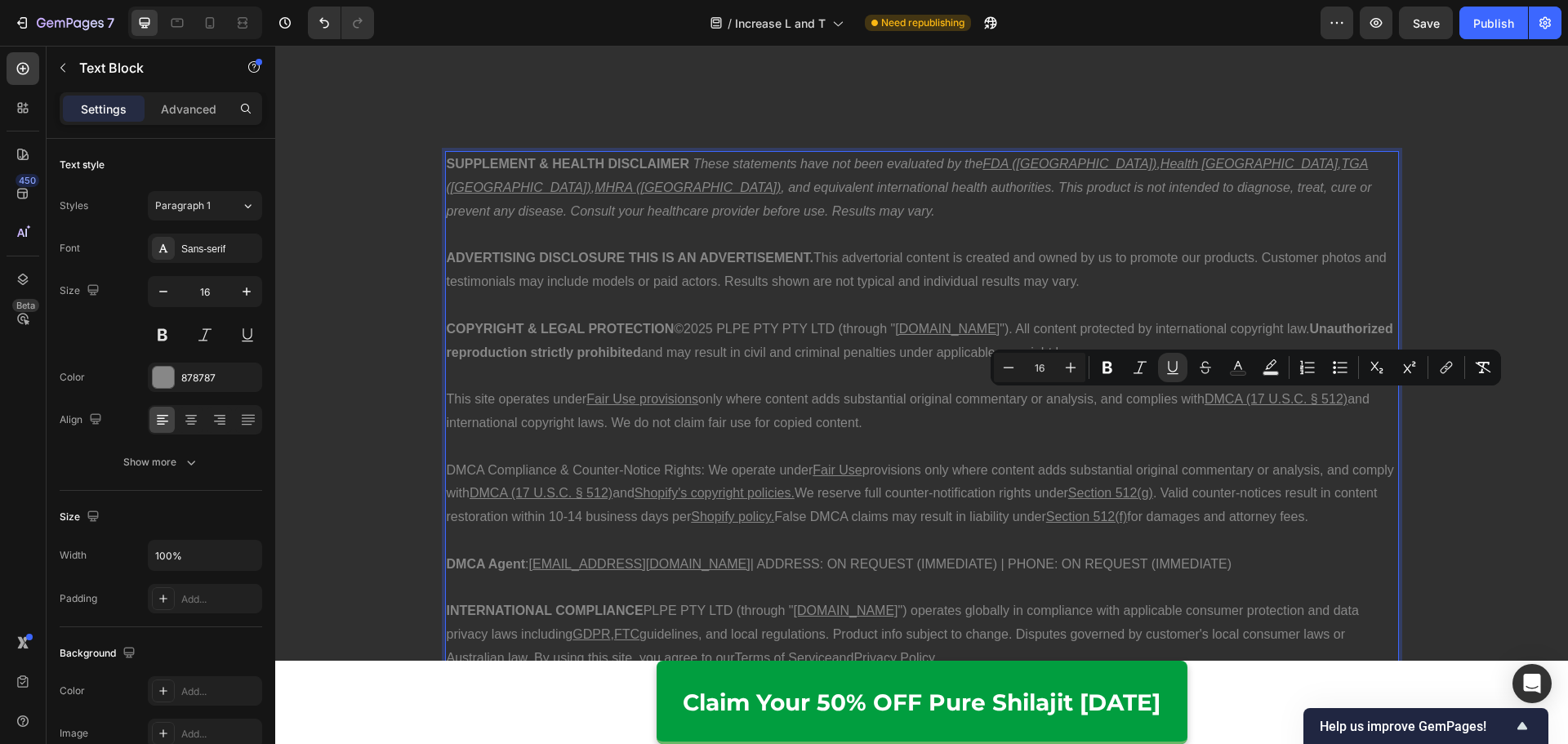
click at [1245, 427] on p "This site operates under Fair Use provisions only where content adds substantia…" at bounding box center [921, 411] width 950 height 47
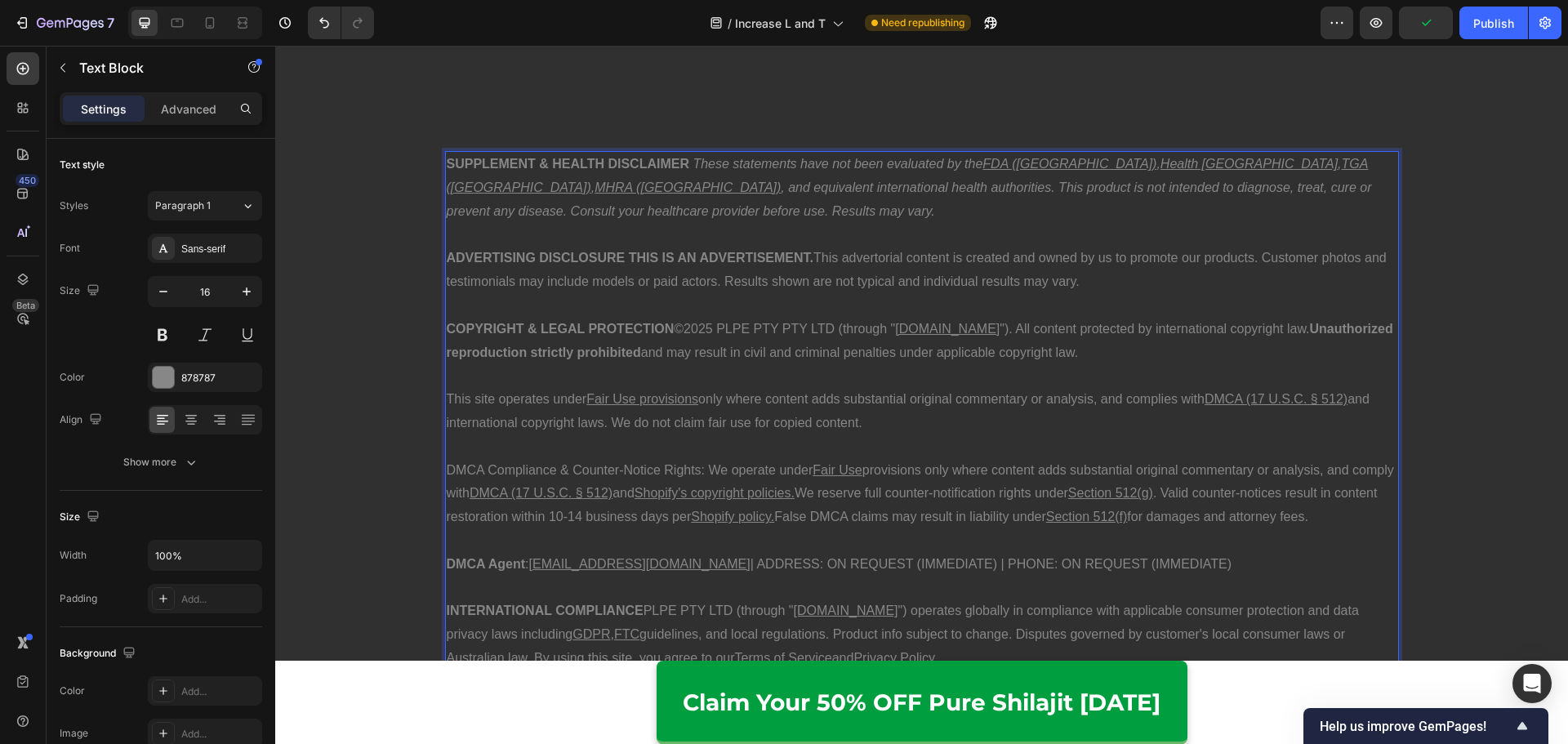
click at [654, 389] on p "This site operates under Fair Use provisions only where content adds substantia…" at bounding box center [921, 411] width 950 height 47
click at [661, 397] on u "Fair Use provisions" at bounding box center [642, 398] width 112 height 14
click at [932, 329] on u "[DOMAIN_NAME]" at bounding box center [947, 328] width 105 height 14
click at [720, 330] on p "COPYRIGHT & LEGAL PROTECTION ©2025 PLPE PTY PTY LTD (through " [DOMAIN_NAME] ")…" at bounding box center [921, 341] width 950 height 47
click at [1024, 154] on p "SUPPLEMENT & HEALTH DISCLAIMER These statements have not been evaluated by the …" at bounding box center [921, 187] width 950 height 70
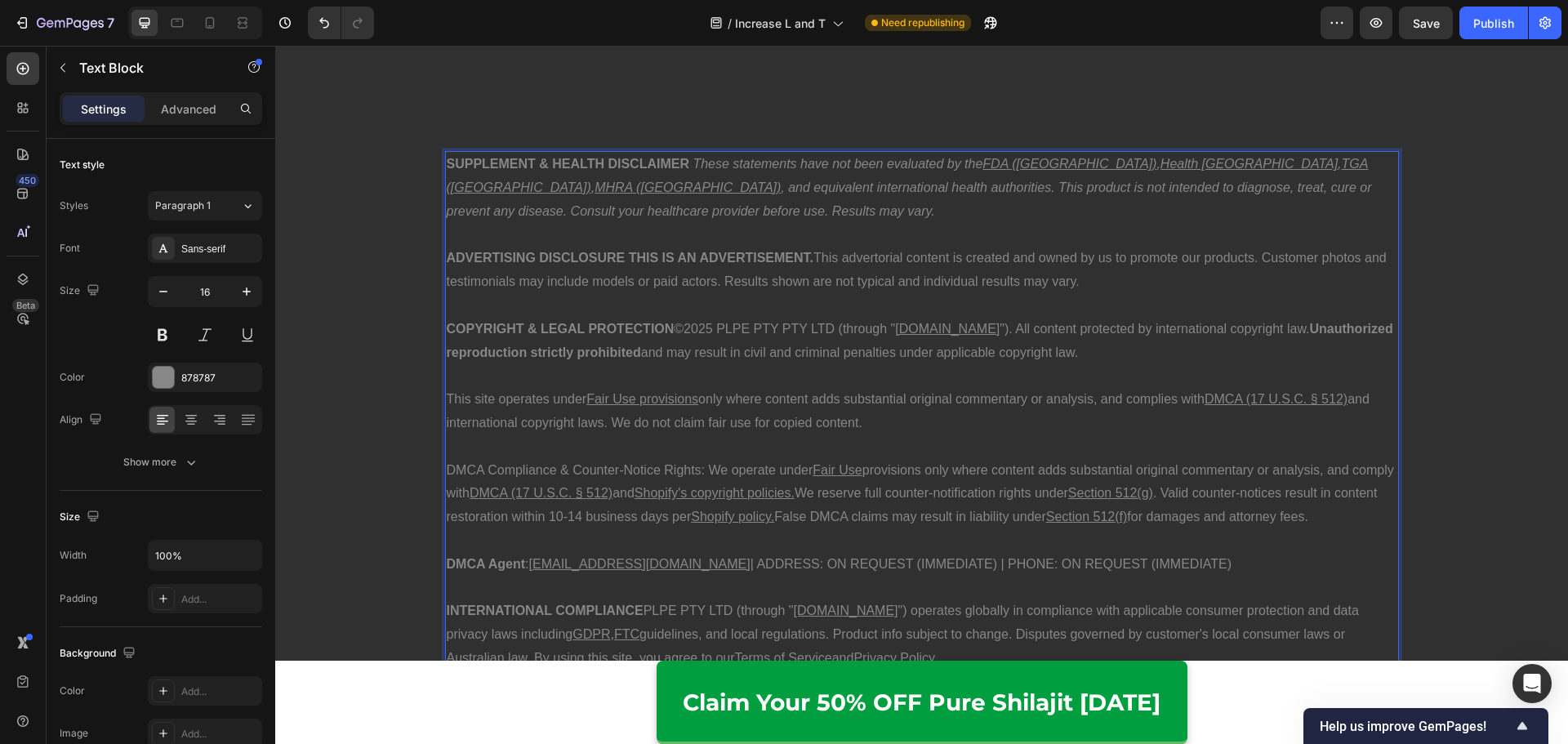
click at [1160, 167] on u "Health [GEOGRAPHIC_DATA]" at bounding box center [1248, 164] width 177 height 14
click at [1213, 167] on u "TGA ([GEOGRAPHIC_DATA])" at bounding box center [907, 176] width 922 height 38
click at [780, 181] on u "MHRA ([GEOGRAPHIC_DATA])" at bounding box center [688, 187] width 186 height 14
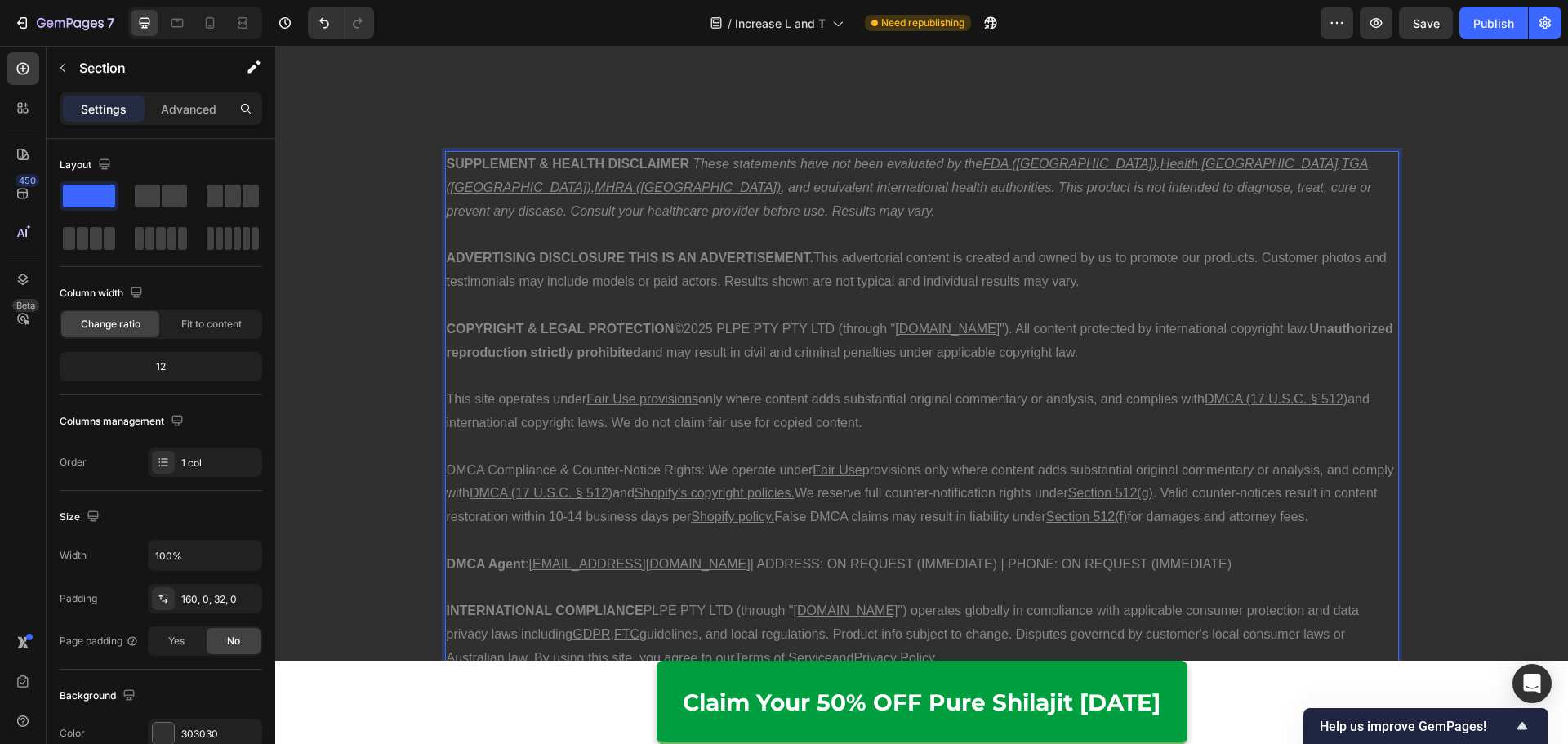
click at [1434, 277] on div "SUPPLEMENT & HEALTH DISCLAIMER These statements have not been evaluated by the …" at bounding box center [921, 411] width 1293 height 546
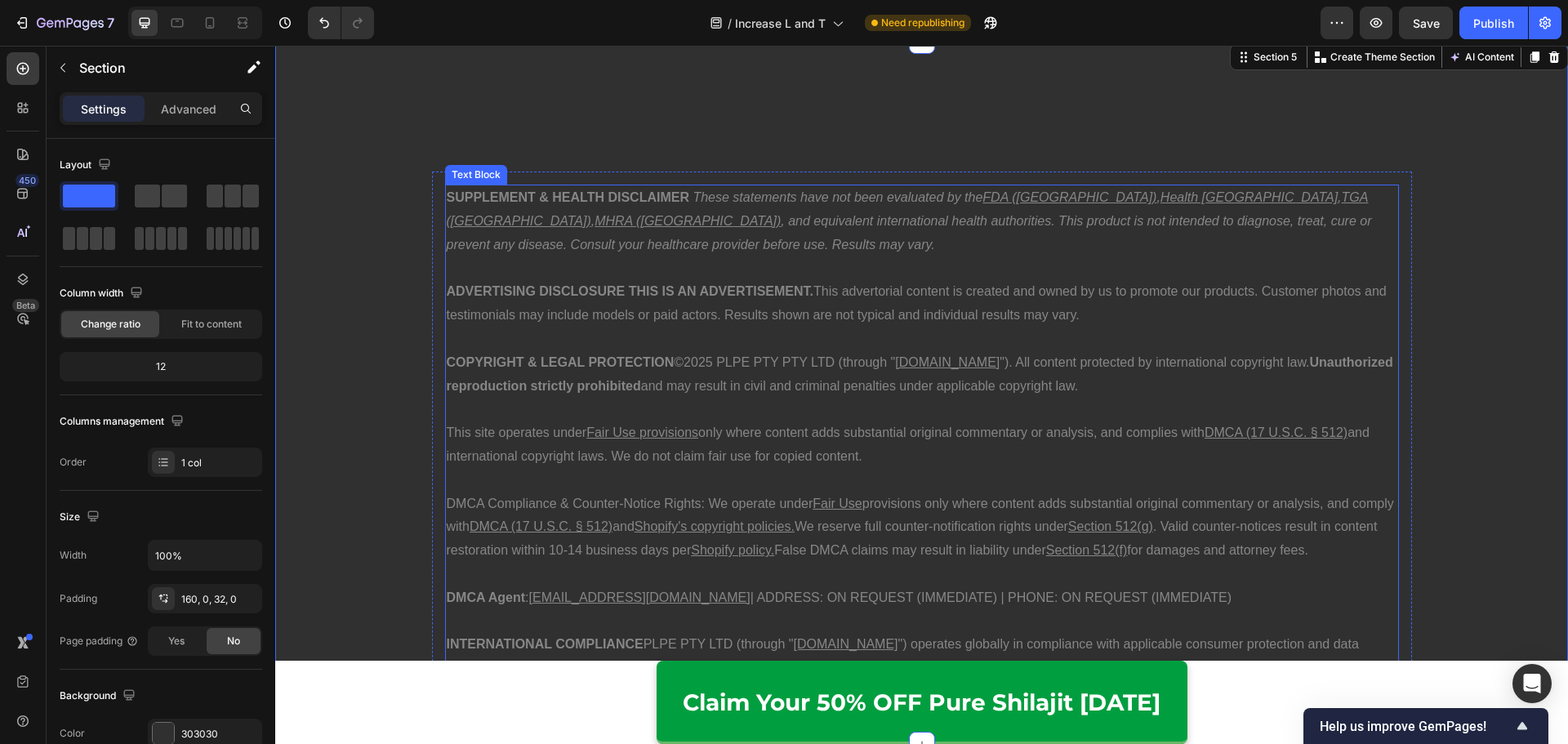
scroll to position [7760, 0]
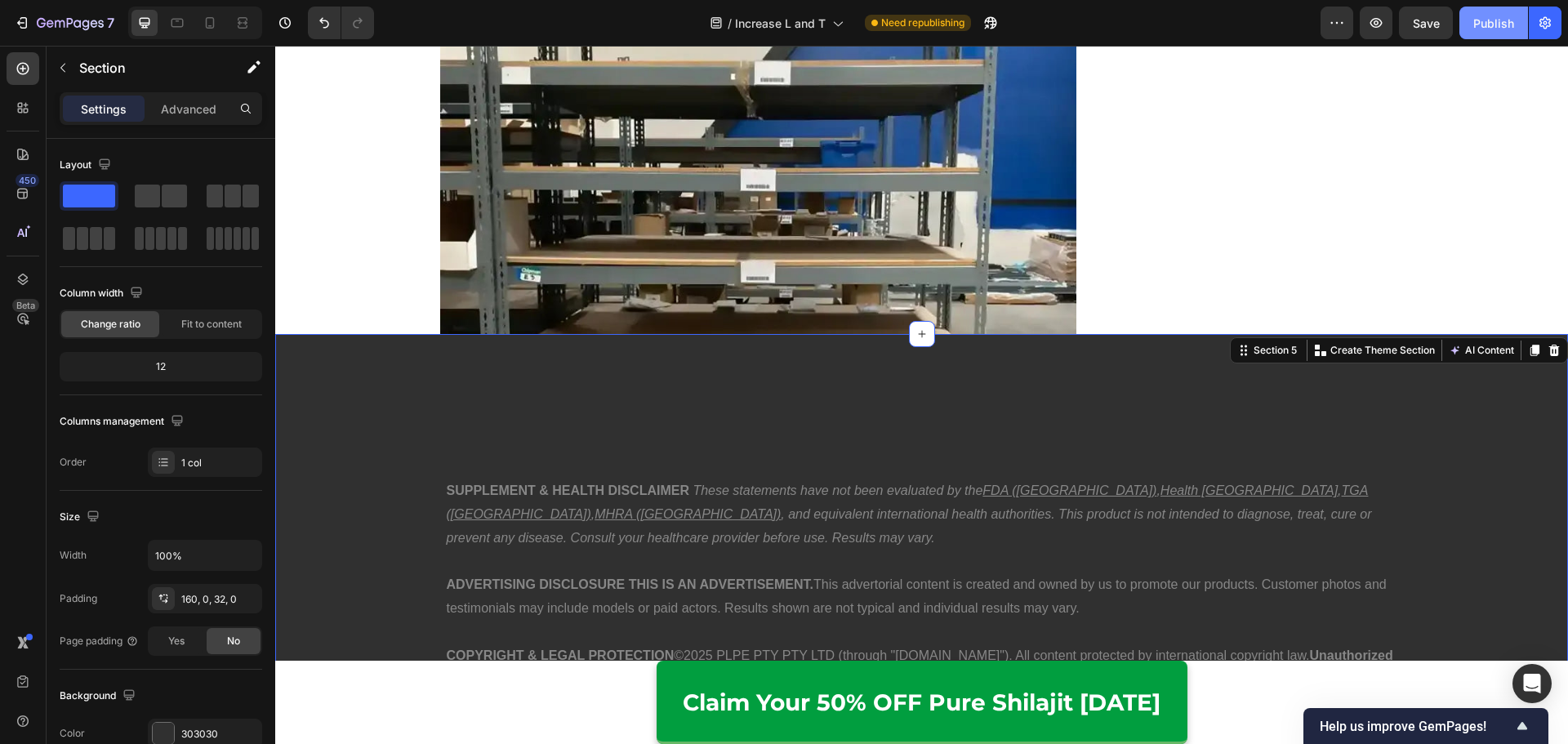
click at [1496, 16] on div "Publish" at bounding box center [1492, 24] width 41 height 17
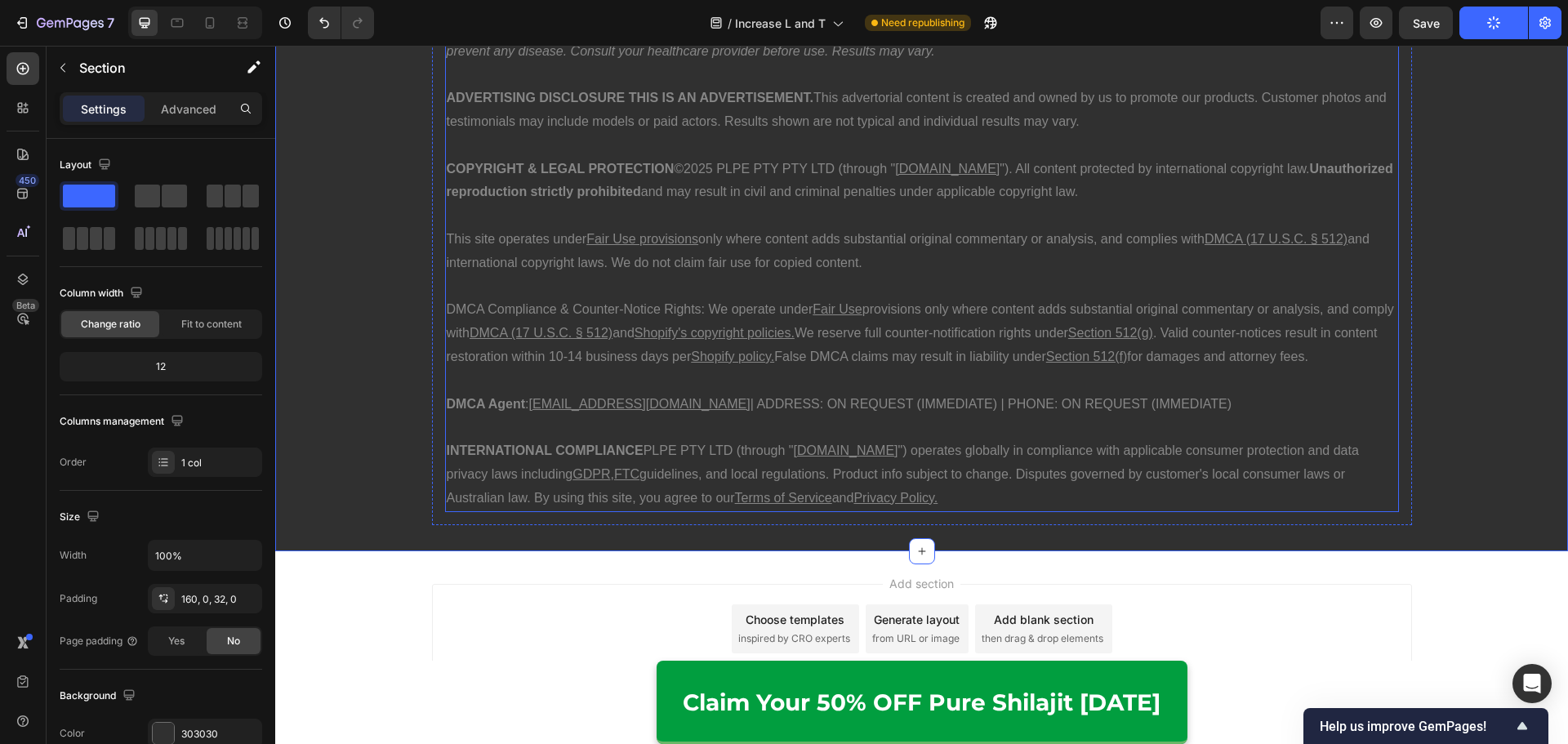
scroll to position [8572, 0]
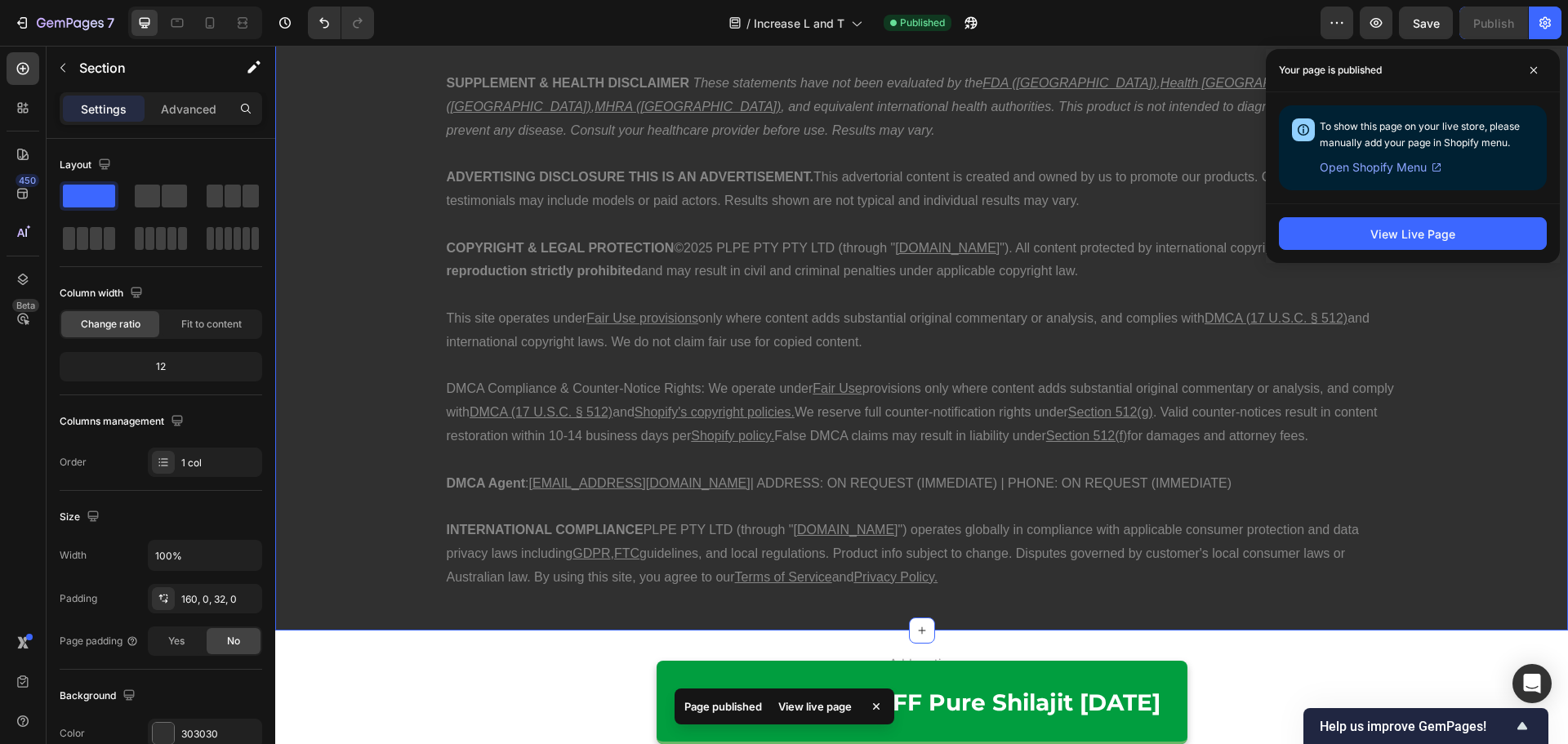
click at [229, 36] on div at bounding box center [196, 23] width 134 height 33
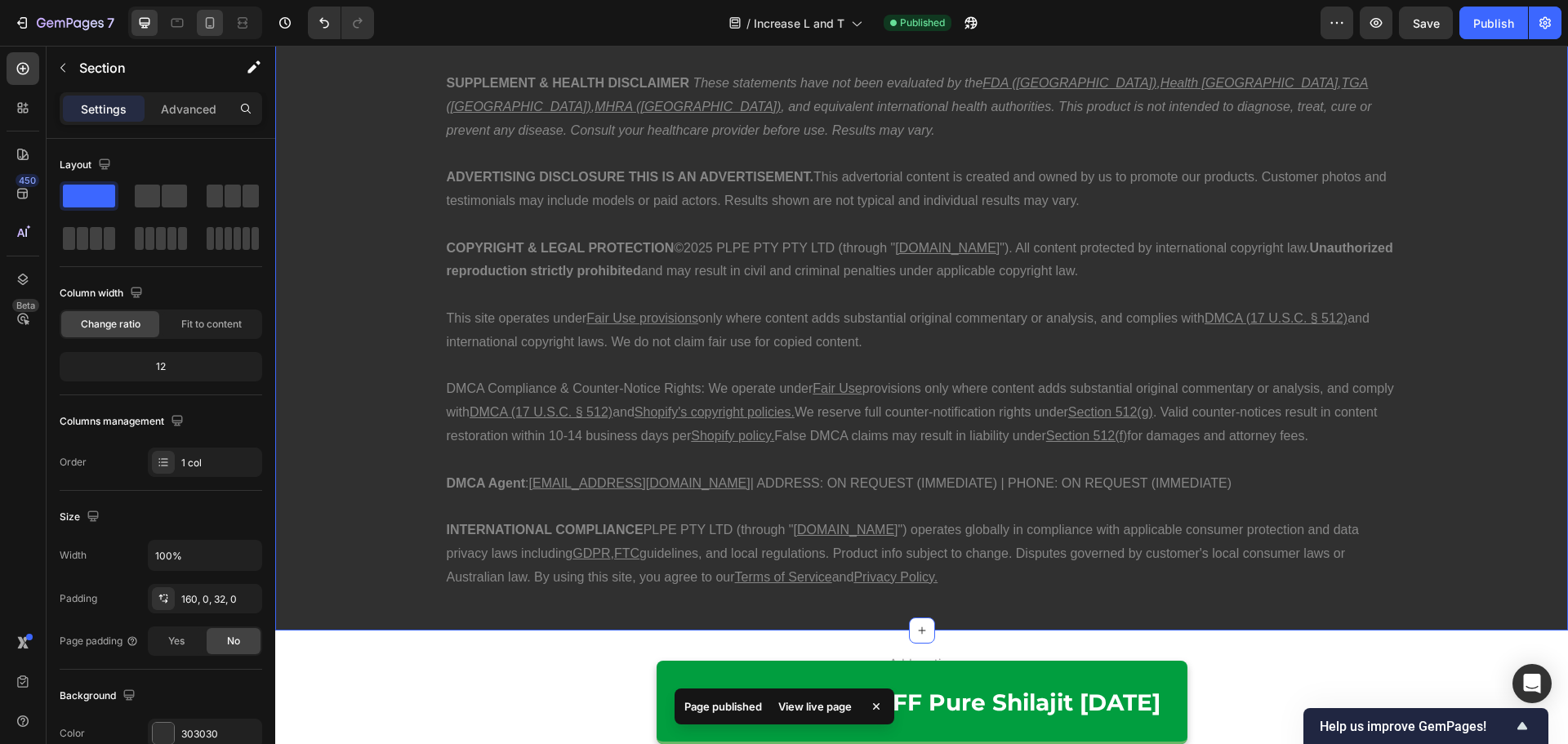
click at [216, 32] on div at bounding box center [210, 23] width 26 height 26
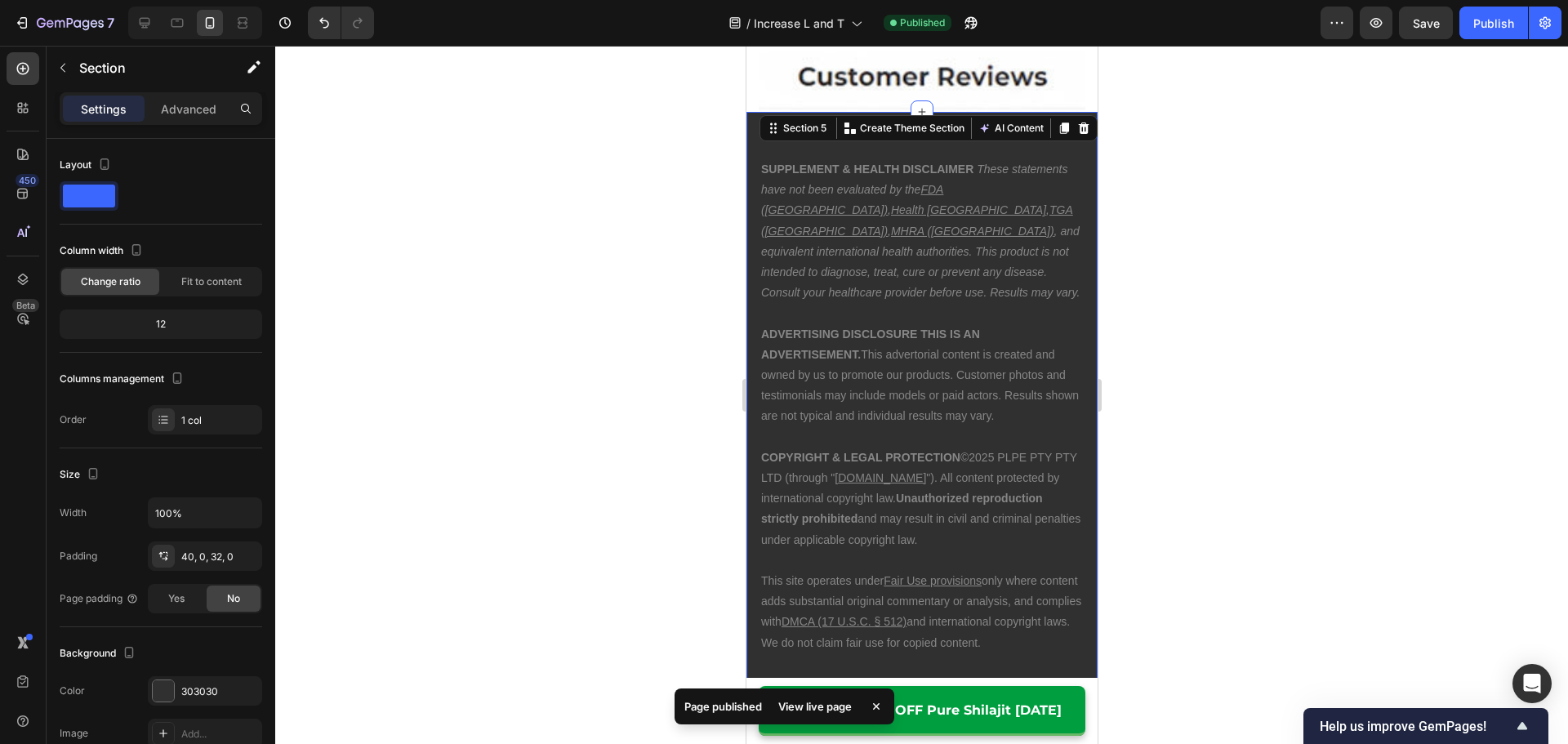
scroll to position [8141, 0]
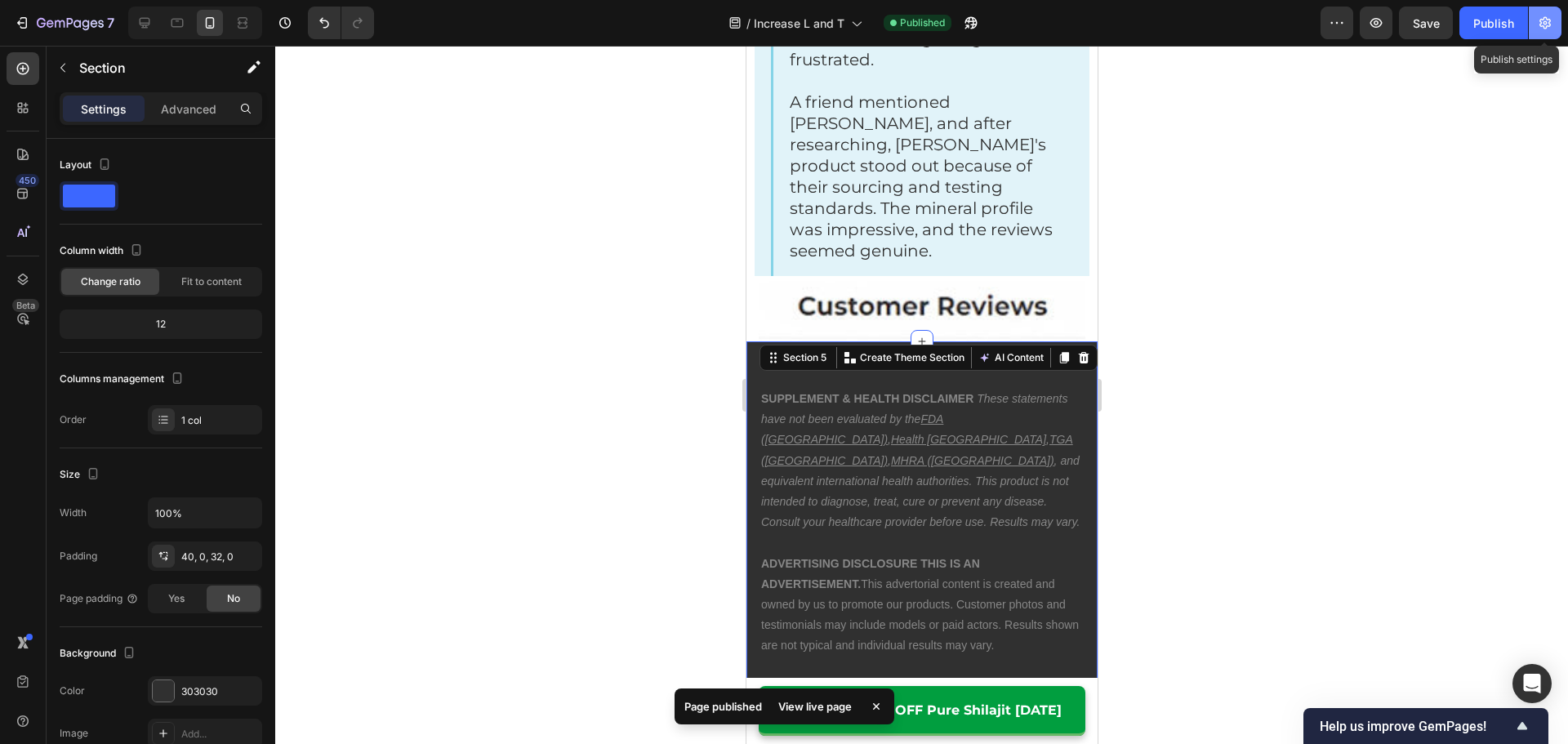
click at [1542, 19] on icon "button" at bounding box center [1544, 23] width 16 height 16
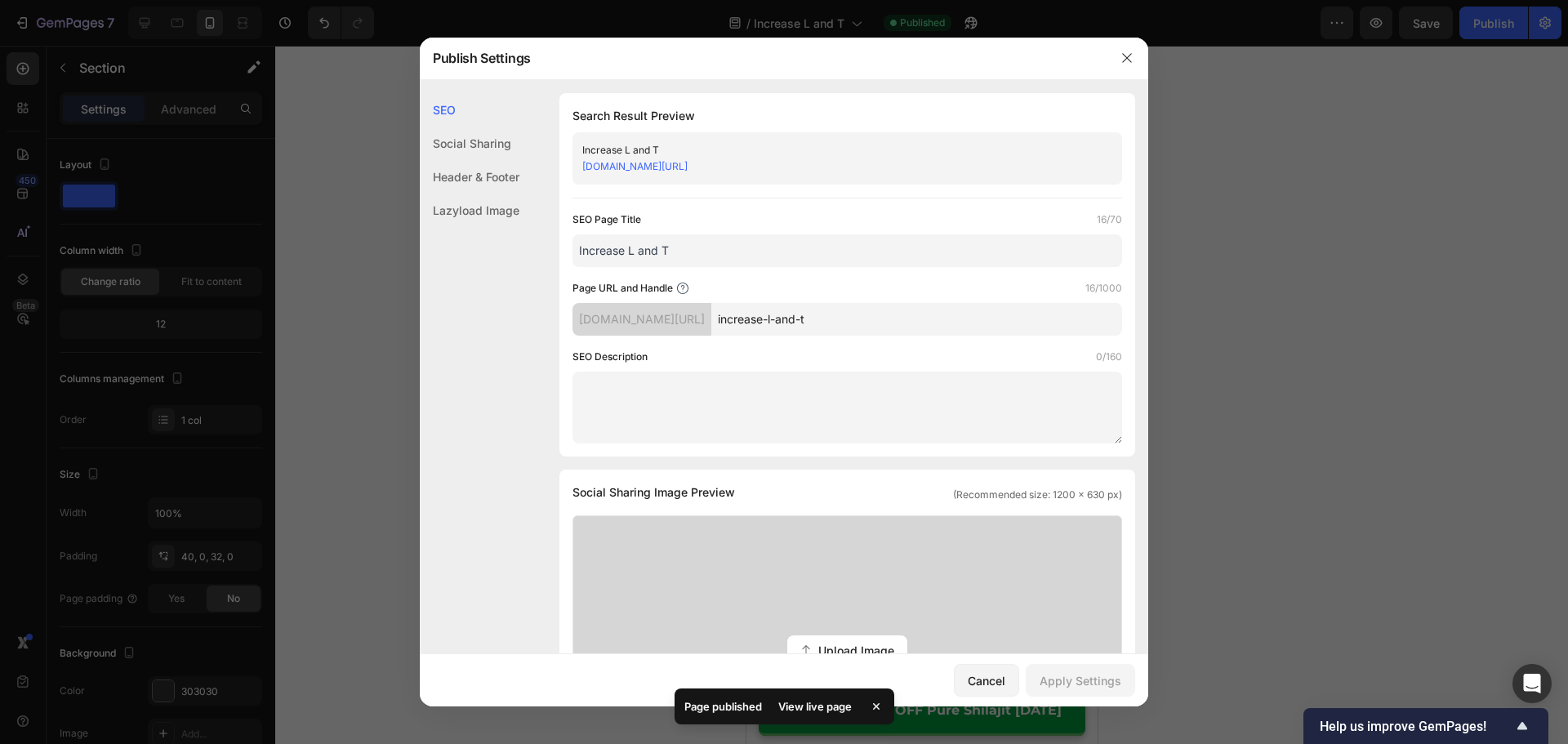
click at [688, 165] on link "[DOMAIN_NAME][URL]" at bounding box center [635, 165] width 105 height 12
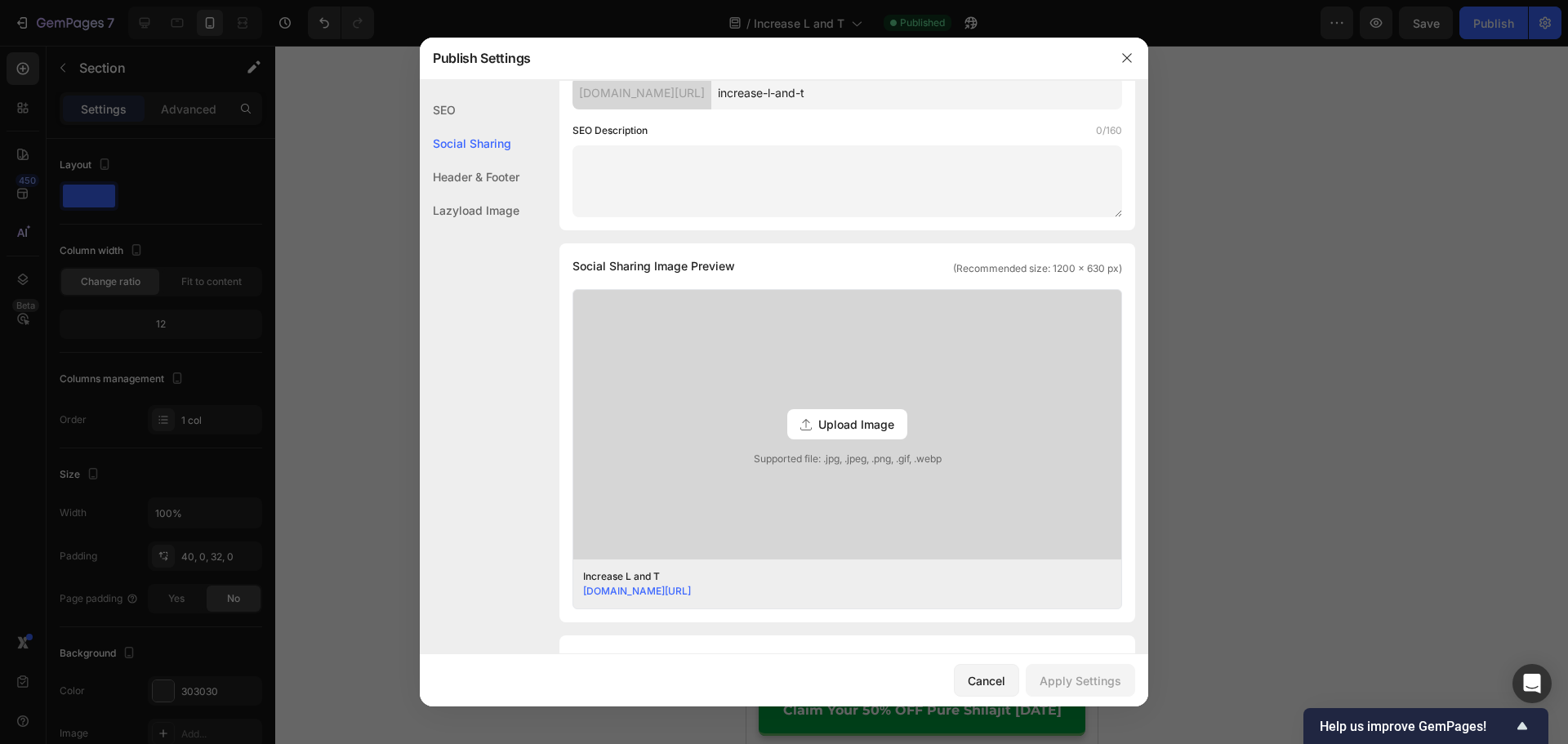
scroll to position [326, 0]
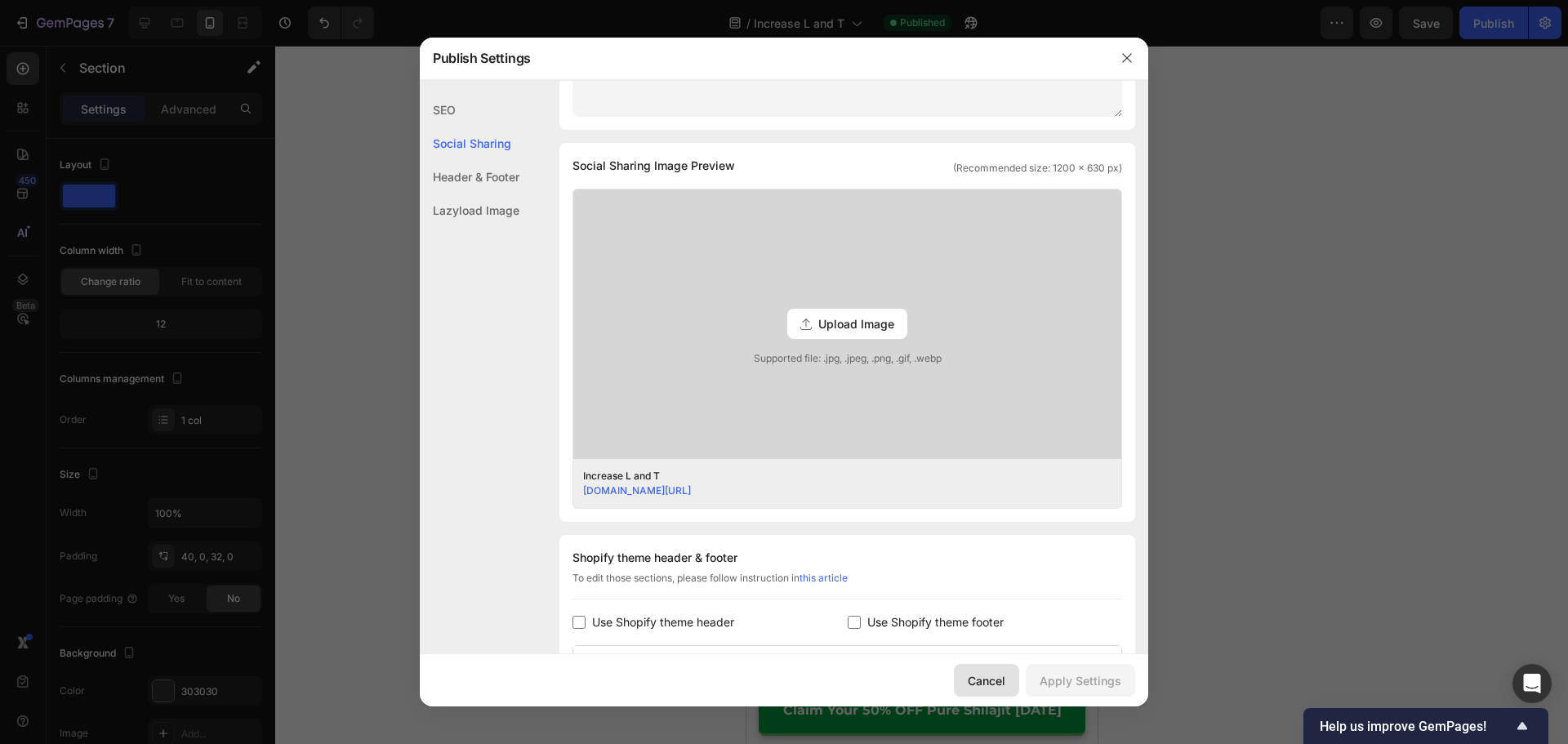
click at [983, 669] on button "Cancel" at bounding box center [985, 680] width 65 height 33
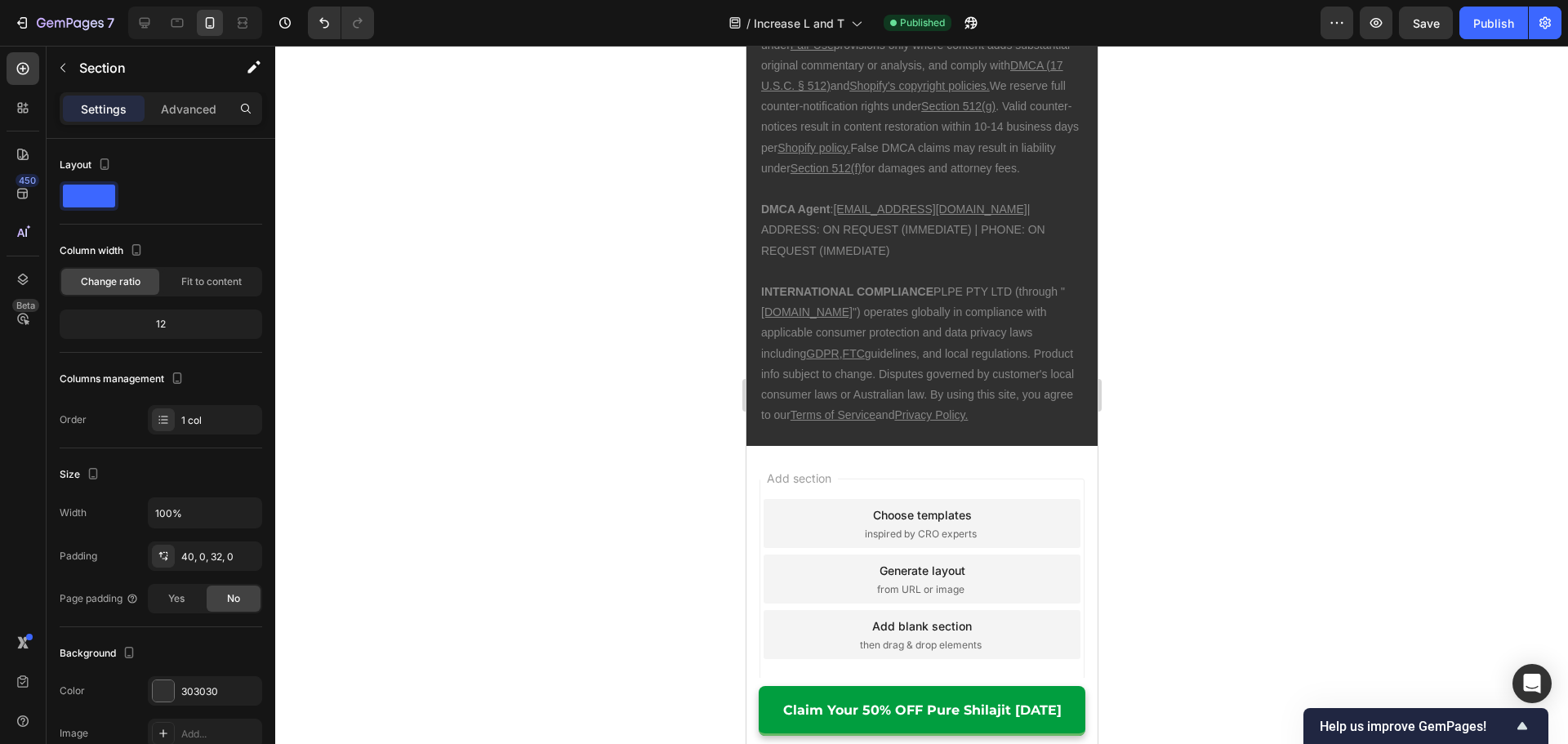
scroll to position [14103, 0]
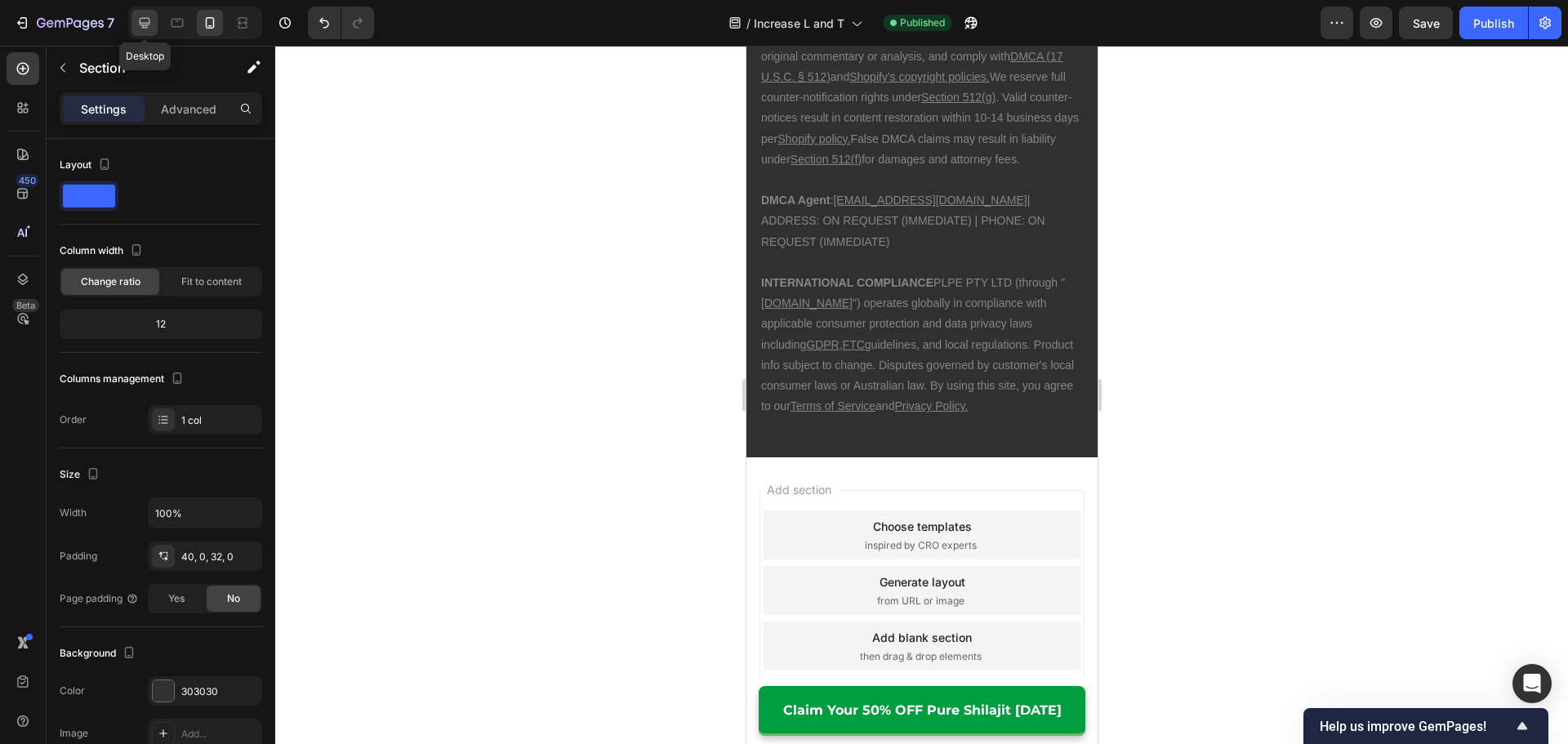
click at [146, 21] on icon at bounding box center [144, 23] width 16 height 16
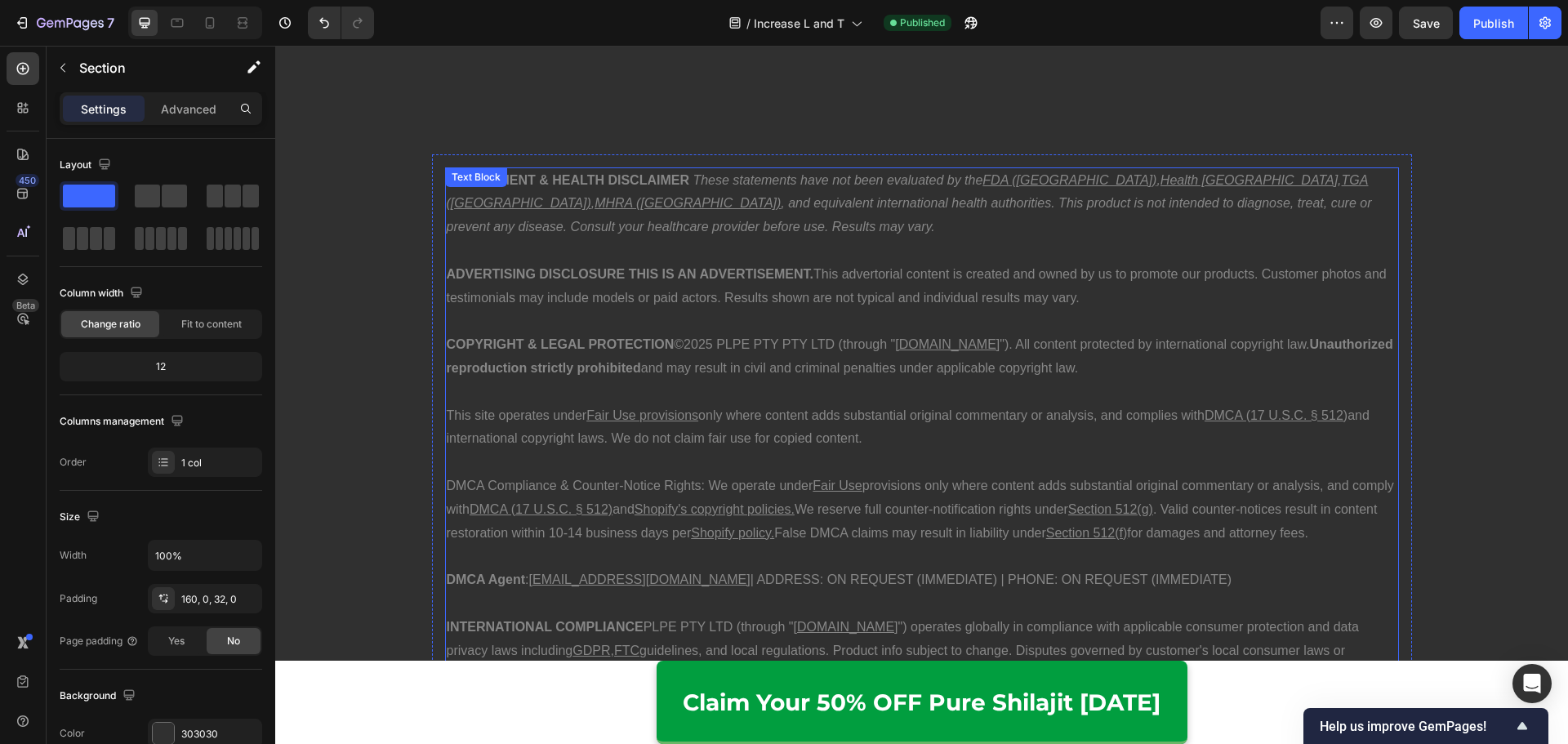
scroll to position [12963, 0]
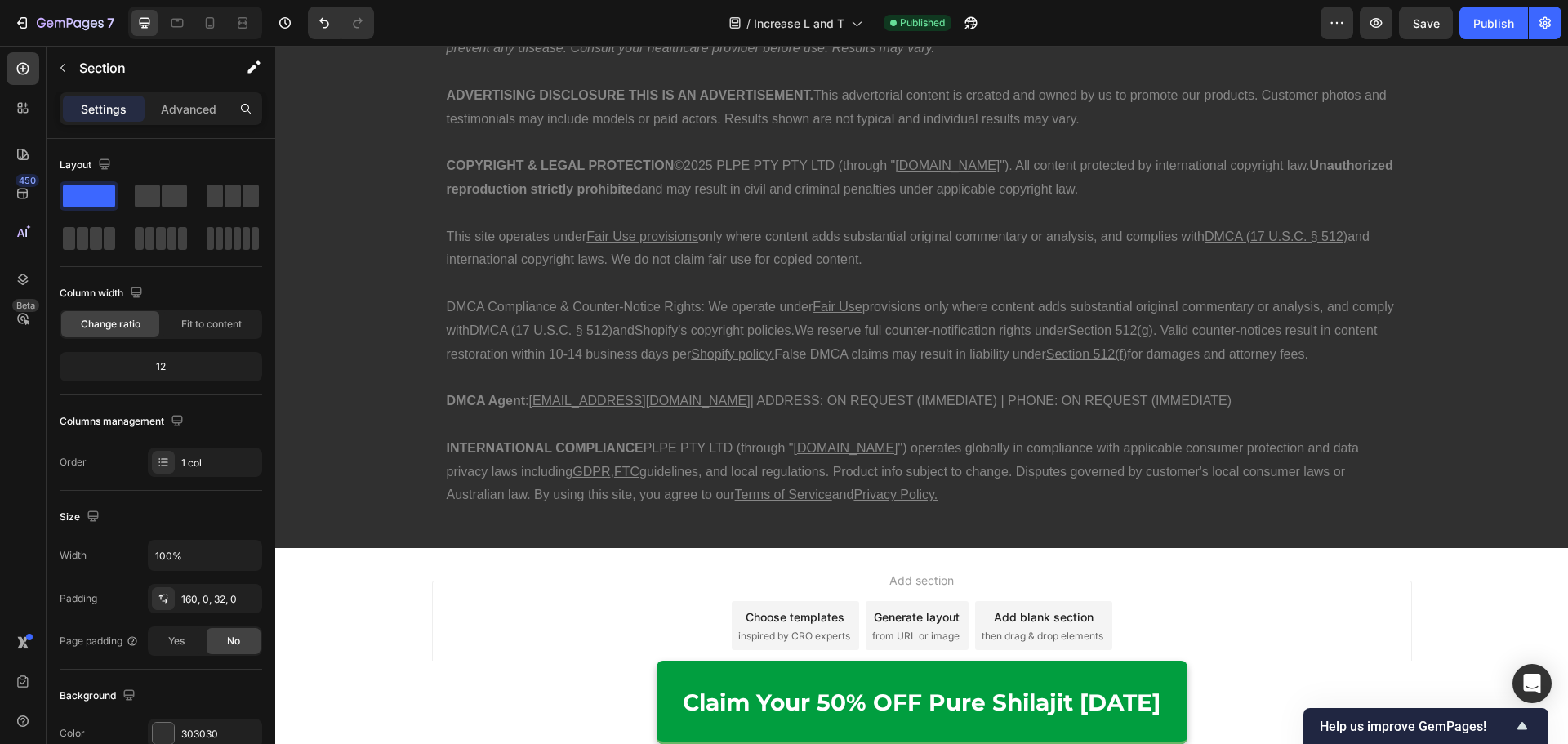
click at [497, 531] on div "SUPPLEMENT & HEALTH DISCLAIMER These statements have not been evaluated by the …" at bounding box center [921, 197] width 1293 height 703
click at [377, 443] on div "SUPPLEMENT & HEALTH DISCLAIMER These statements have not been evaluated by the …" at bounding box center [921, 249] width 1293 height 546
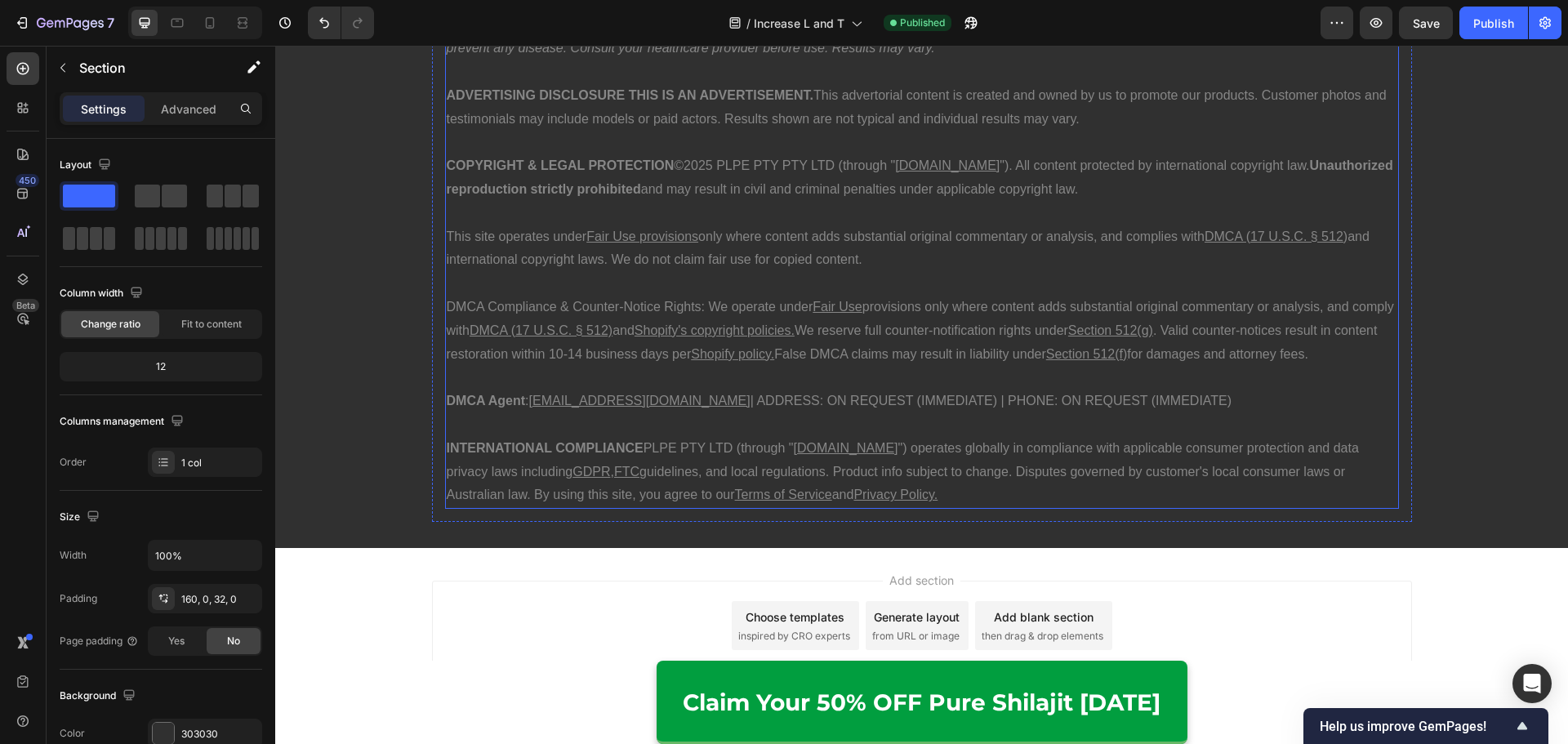
click at [542, 409] on p "DMCA Agent : [EMAIL_ADDRESS][DOMAIN_NAME] | ADDRESS: ON REQUEST (IMMEDIATE) | P…" at bounding box center [921, 401] width 950 height 24
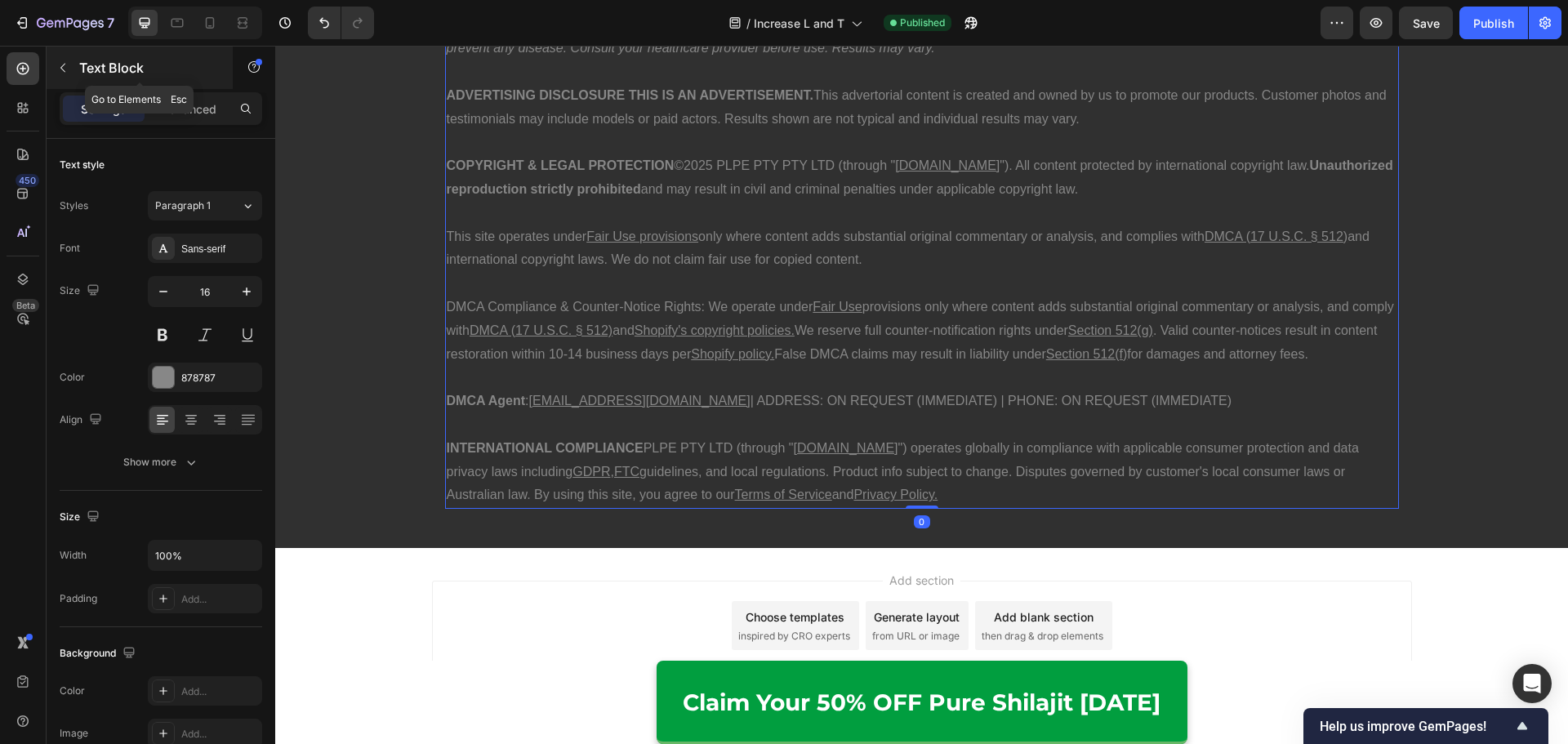
click at [172, 71] on p "Text Block" at bounding box center [148, 67] width 139 height 20
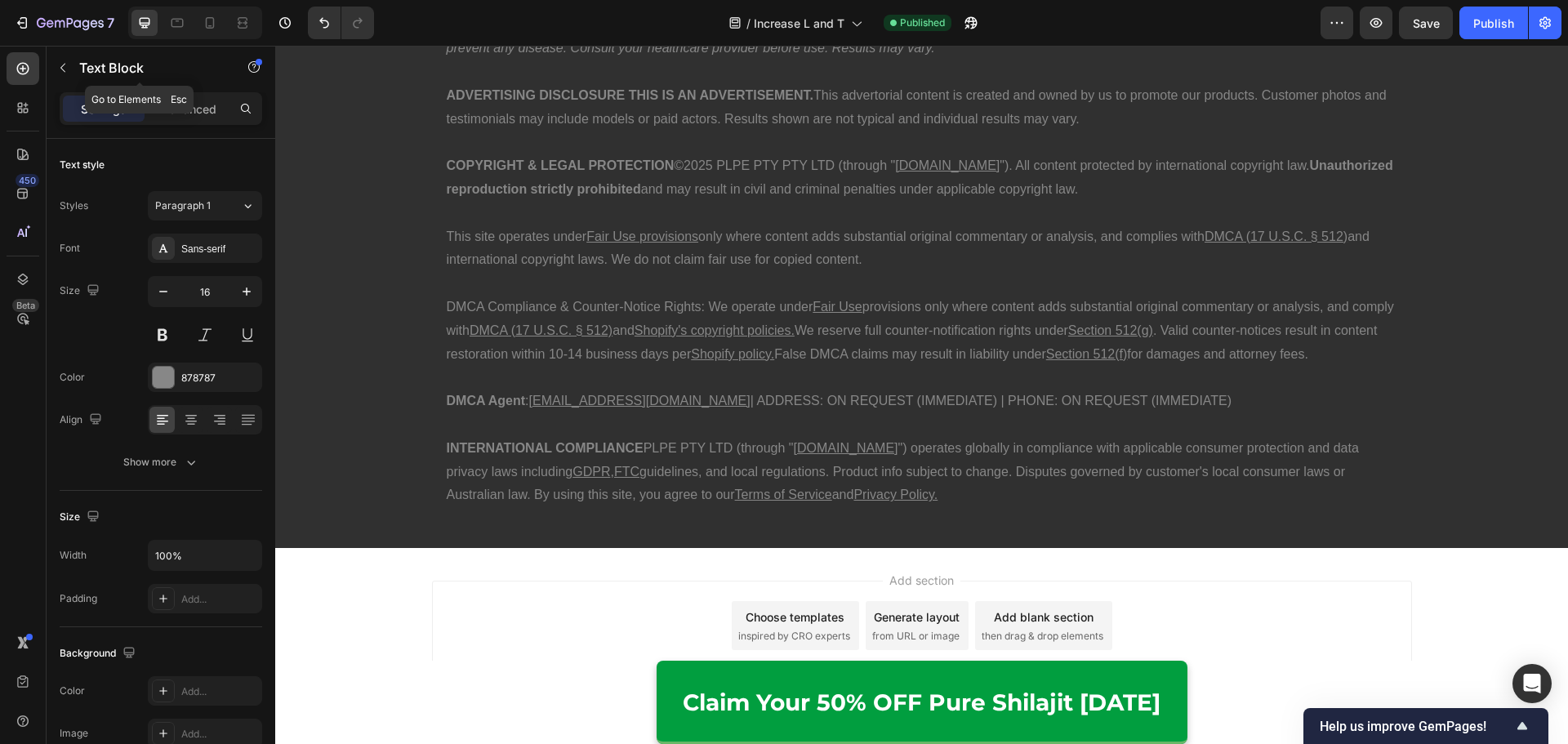
click at [0, 0] on div "Element" at bounding box center [0, 0] width 0 height 0
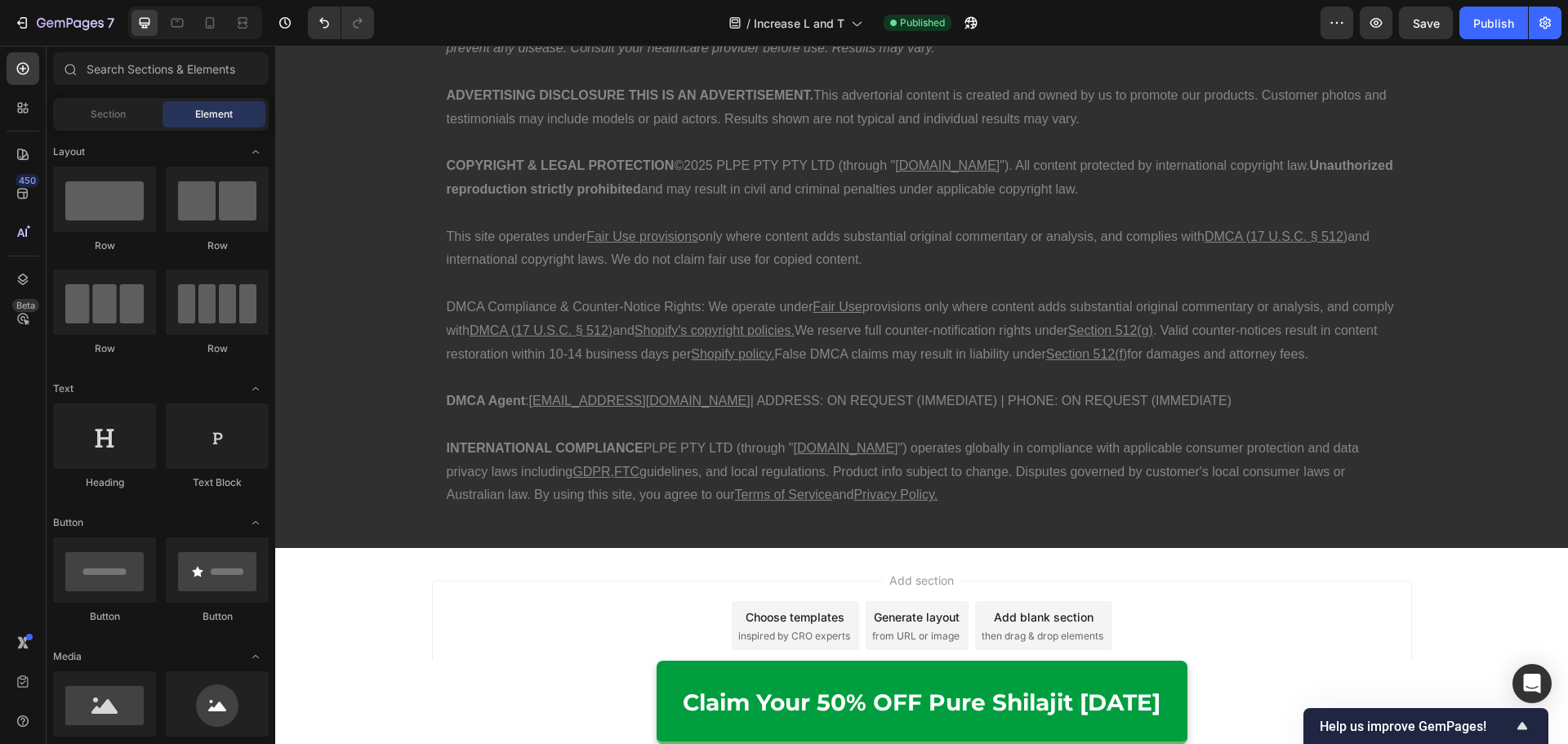
click at [544, 202] on p at bounding box center [921, 213] width 950 height 24
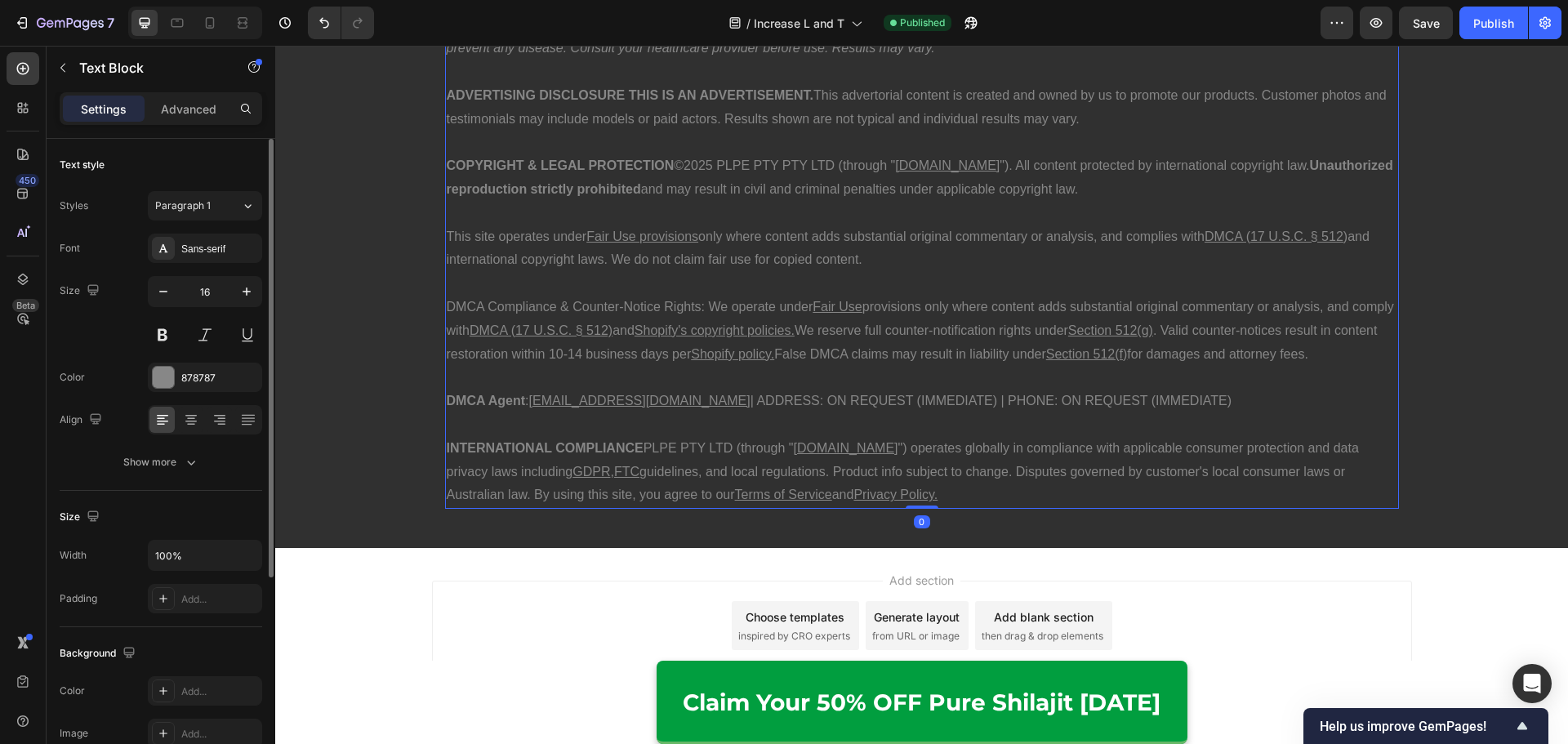
click at [188, 111] on p "Advanced" at bounding box center [188, 109] width 56 height 17
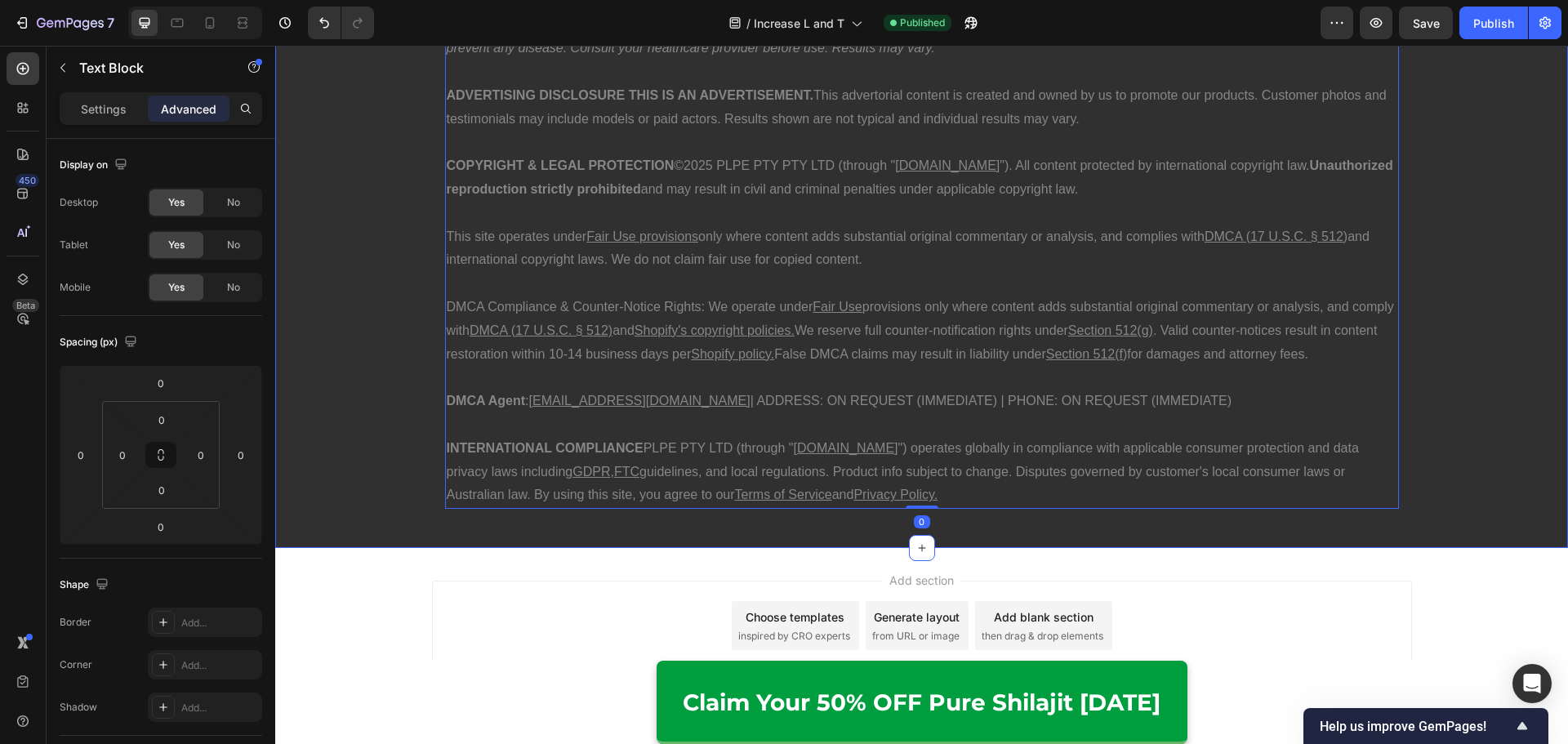
click at [345, 435] on div "SUPPLEMENT & HEALTH DISCLAIMER These statements have not been evaluated by the …" at bounding box center [921, 249] width 1293 height 546
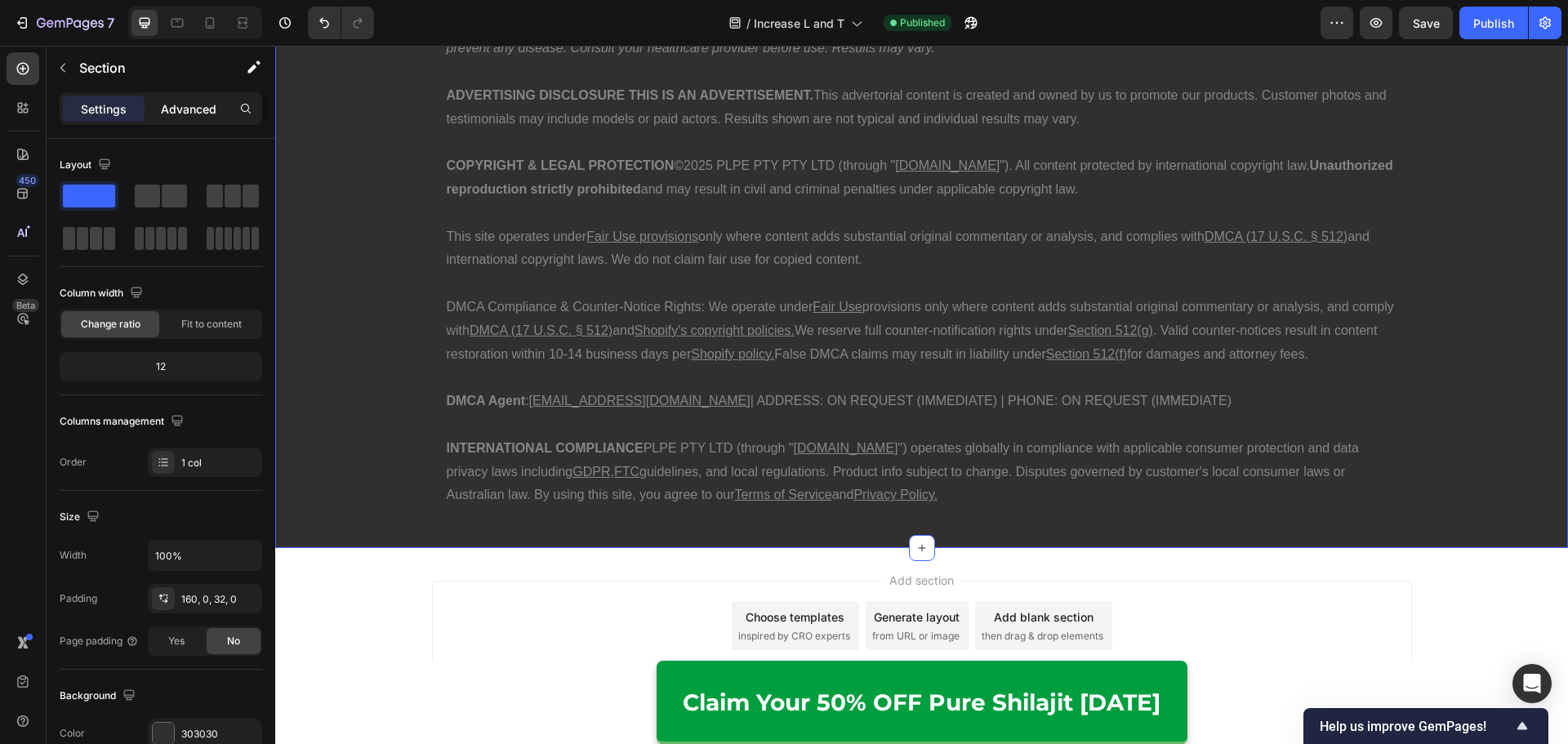
click at [184, 112] on p "Advanced" at bounding box center [188, 109] width 56 height 17
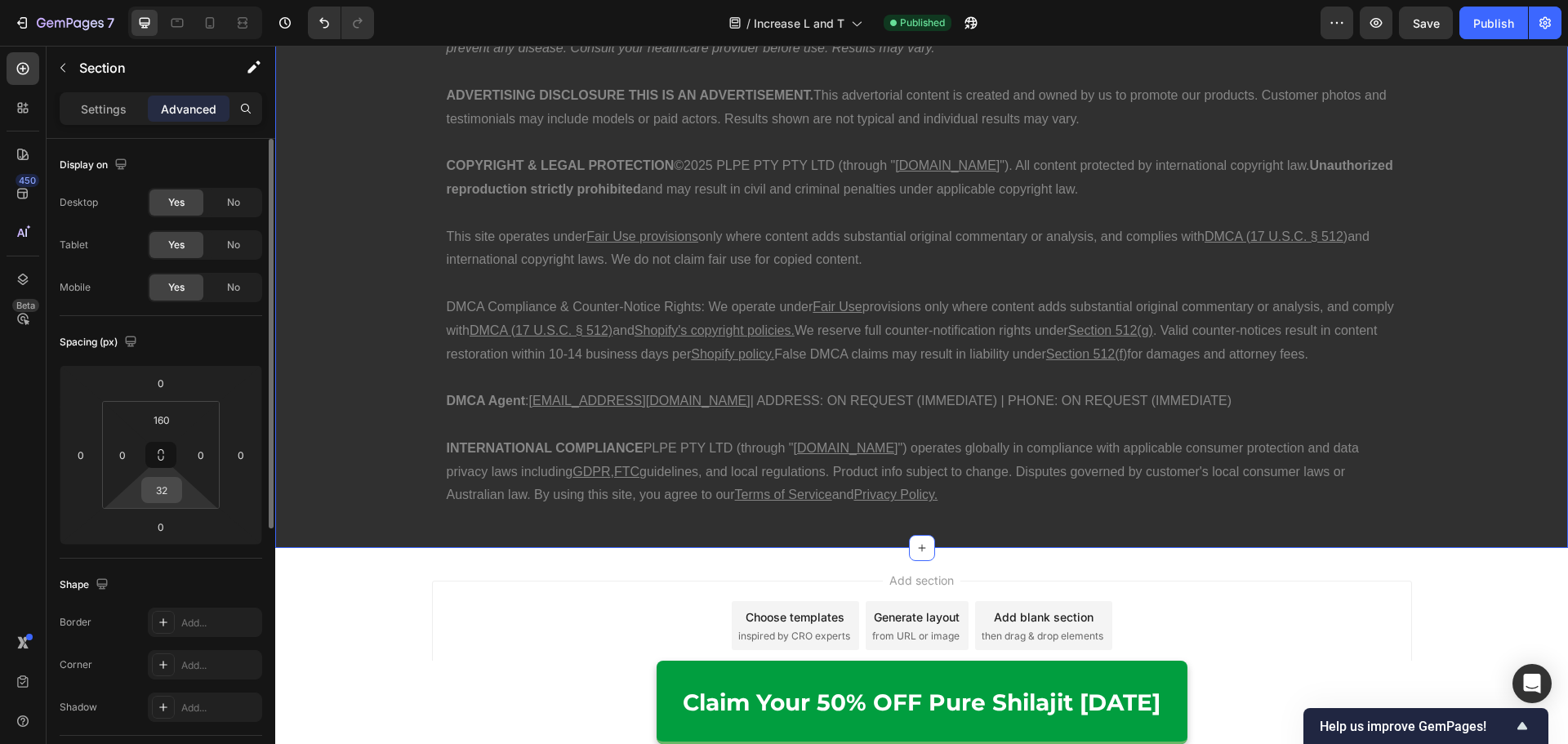
click at [173, 490] on input "32" at bounding box center [162, 490] width 33 height 25
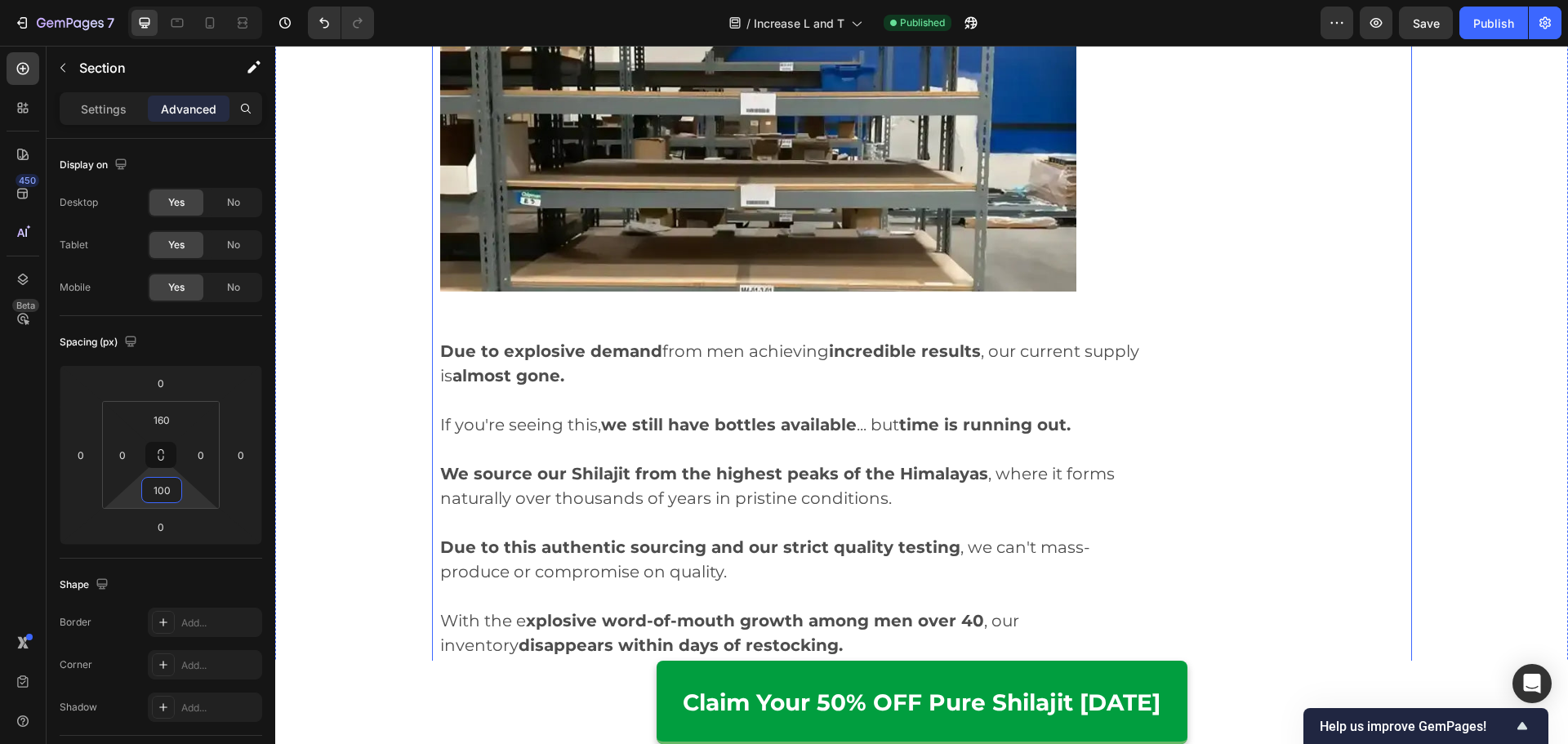
scroll to position [7906, 0]
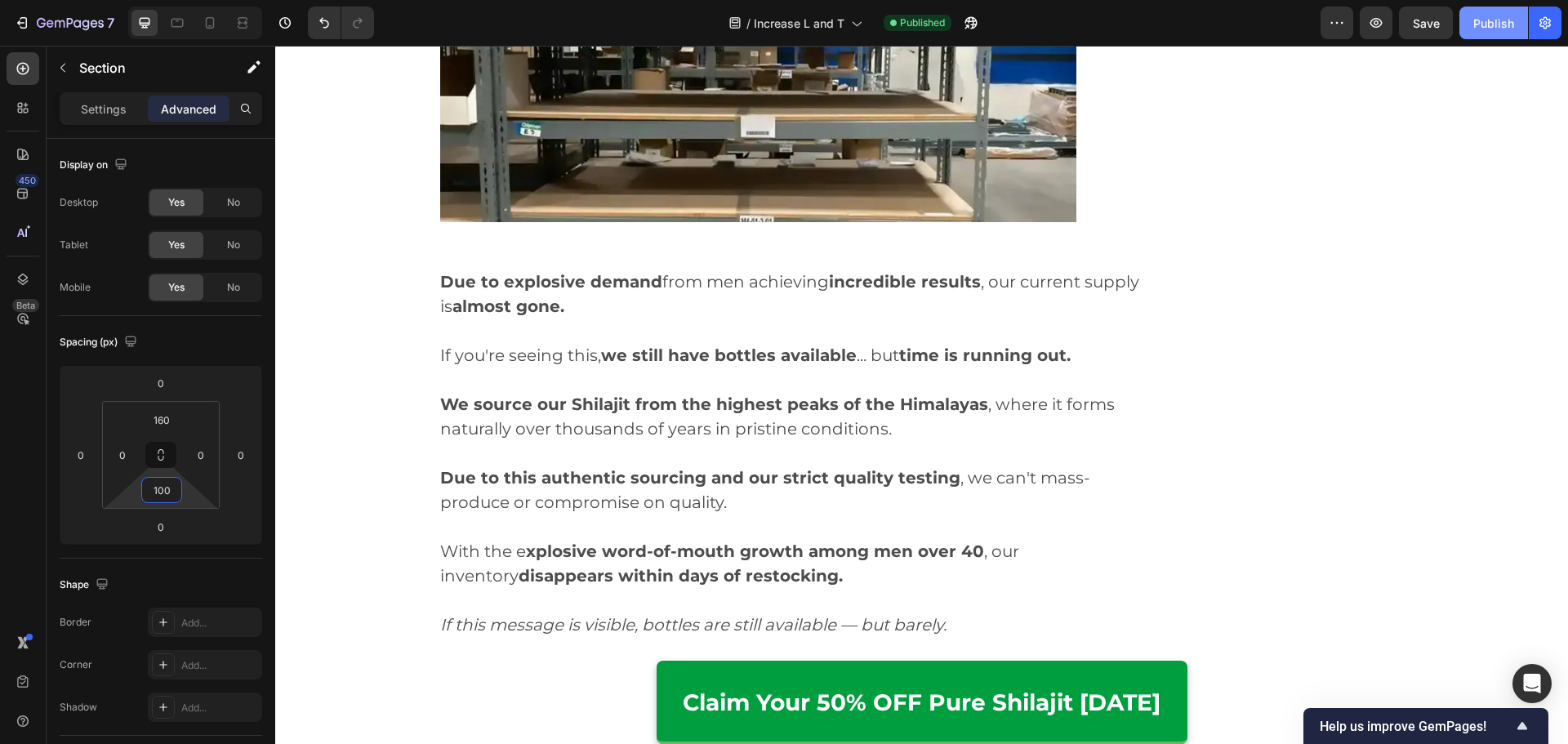
type input "100"
click at [1485, 31] on div "Publish" at bounding box center [1492, 24] width 41 height 17
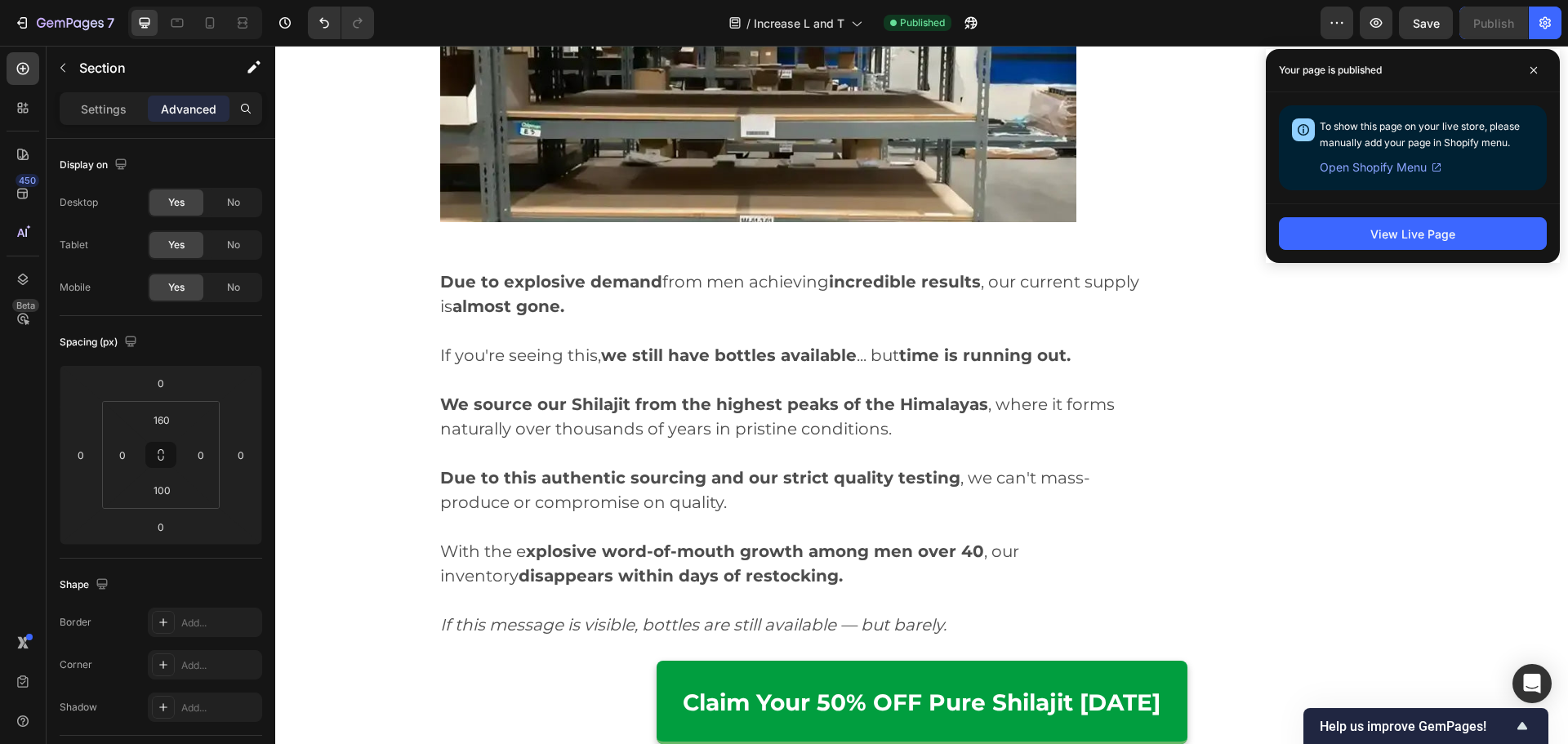
drag, startPoint x: 1534, startPoint y: 69, endPoint x: 1377, endPoint y: 260, distance: 247.2
click at [1534, 70] on icon at bounding box center [1533, 70] width 9 height 9
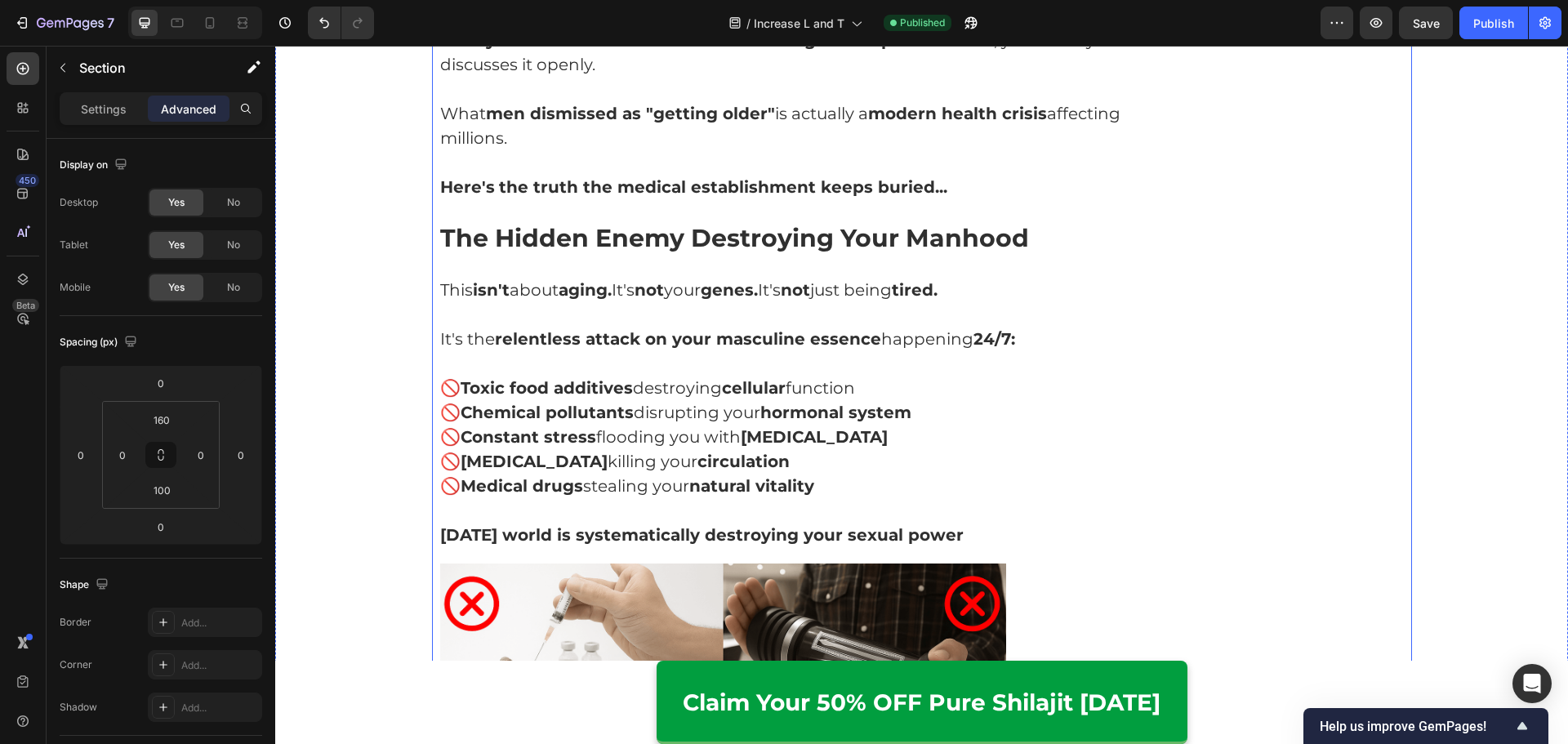
scroll to position [0, 0]
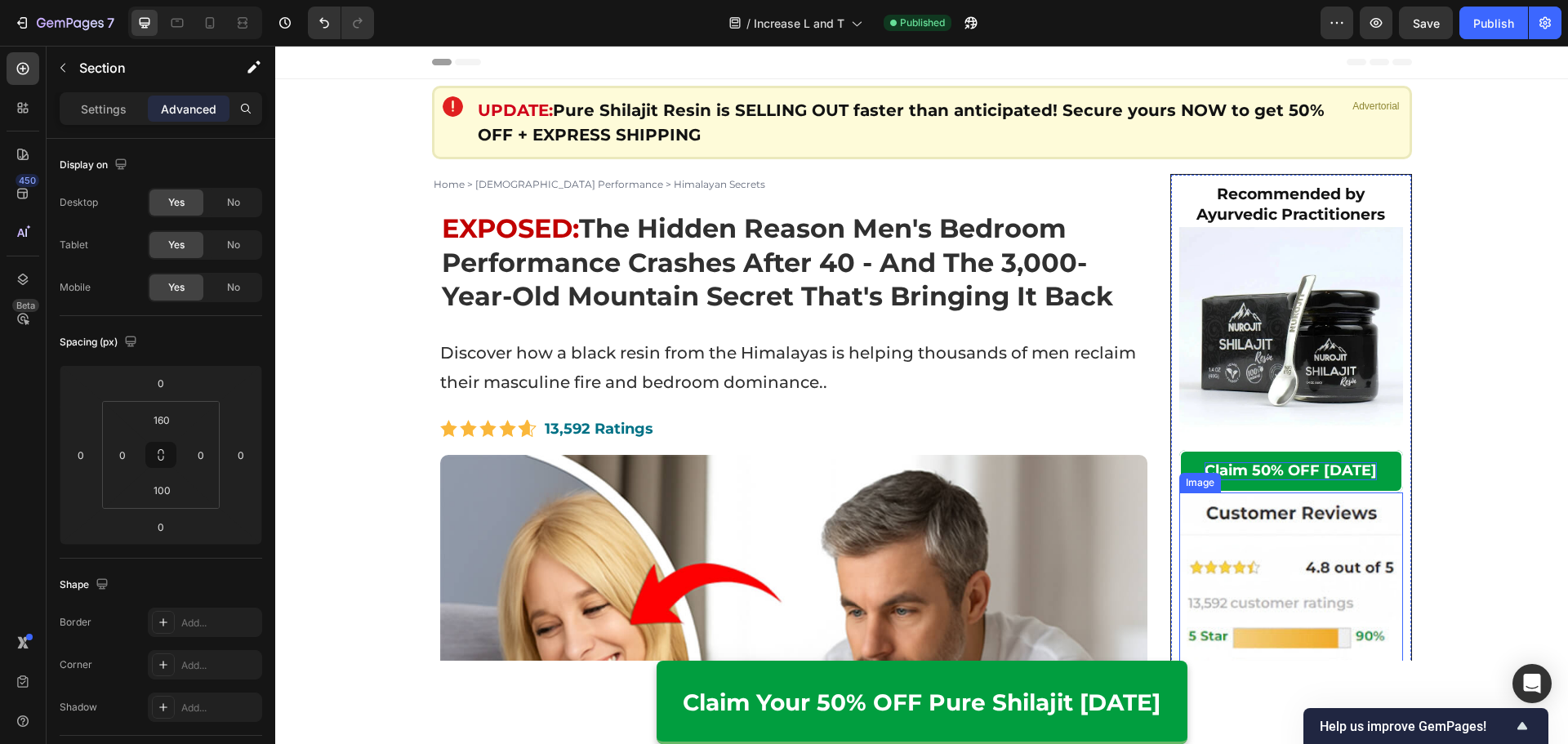
click at [1230, 466] on strong "Claim 50% OFF [DATE]" at bounding box center [1290, 470] width 172 height 18
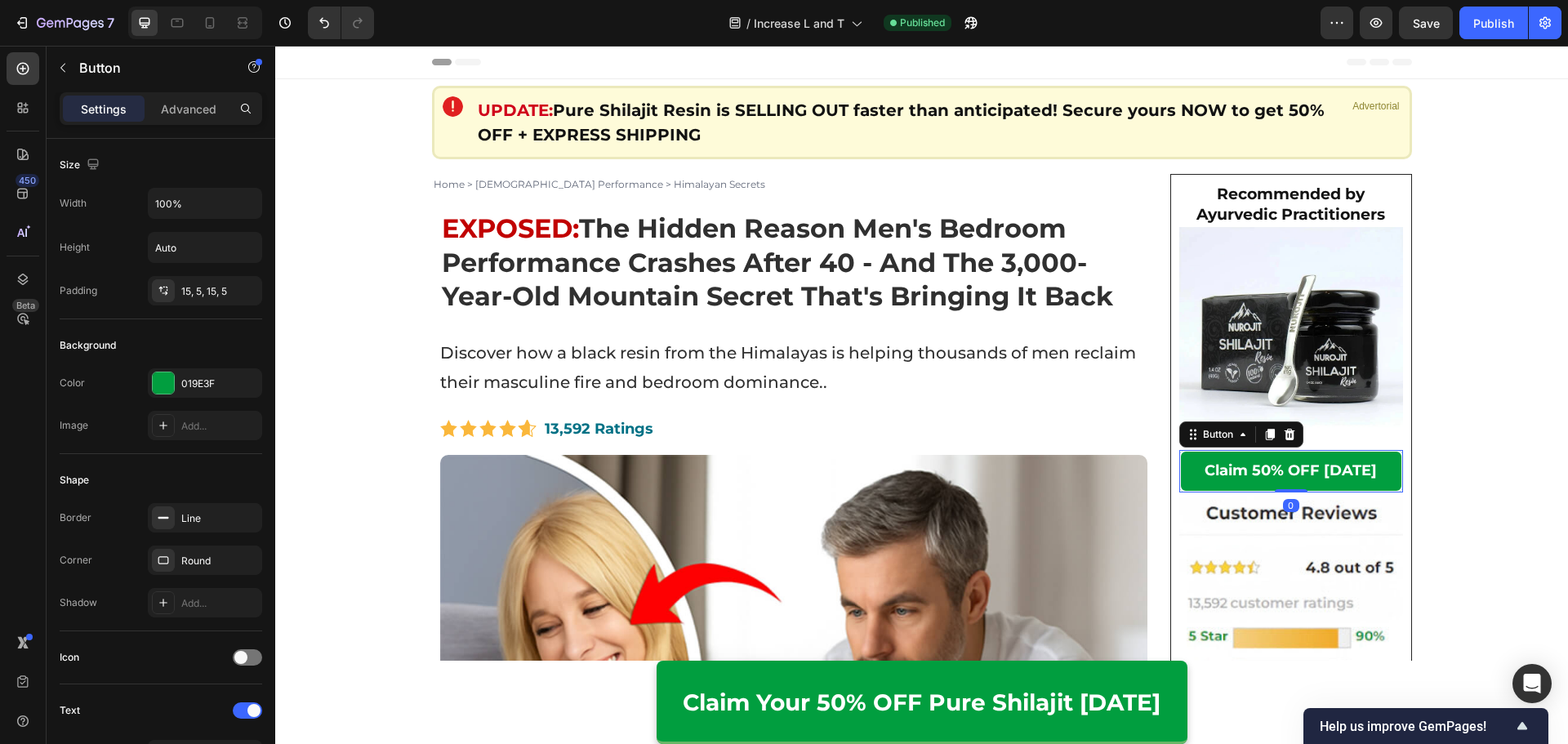
click at [1189, 473] on button "Claim 50% OFF [DATE]" at bounding box center [1291, 471] width 224 height 43
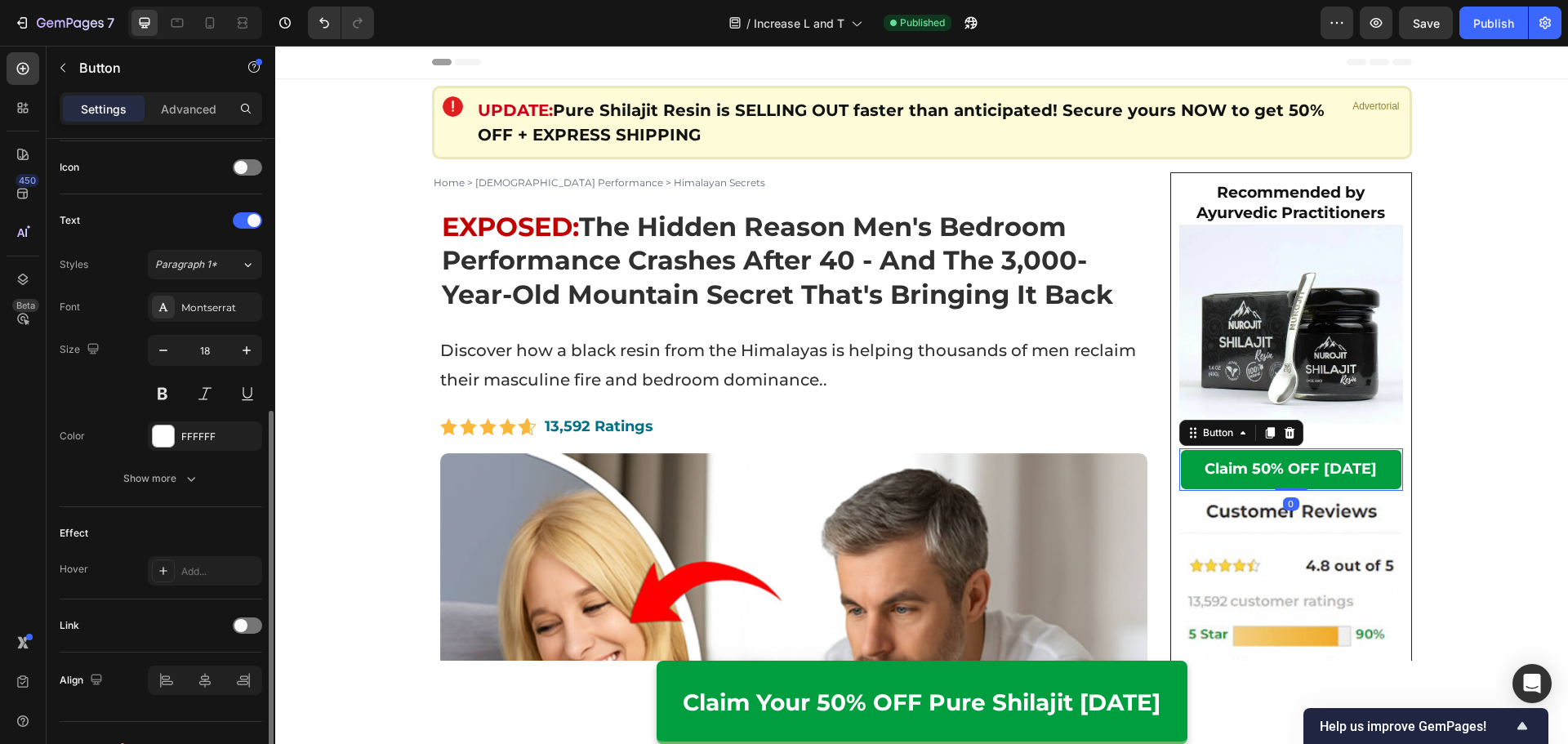
scroll to position [519, 0]
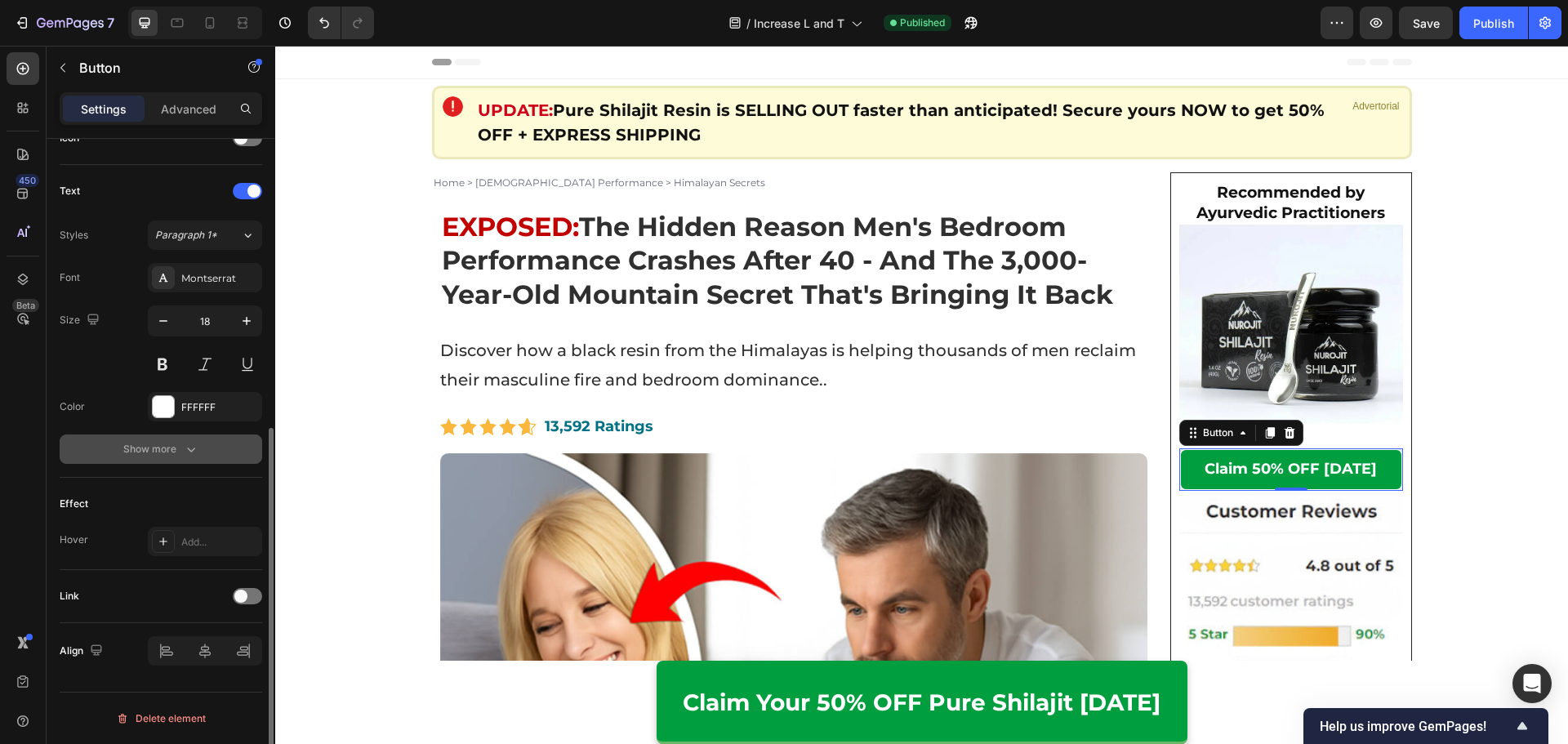
click at [181, 449] on div "Show more" at bounding box center [161, 448] width 76 height 16
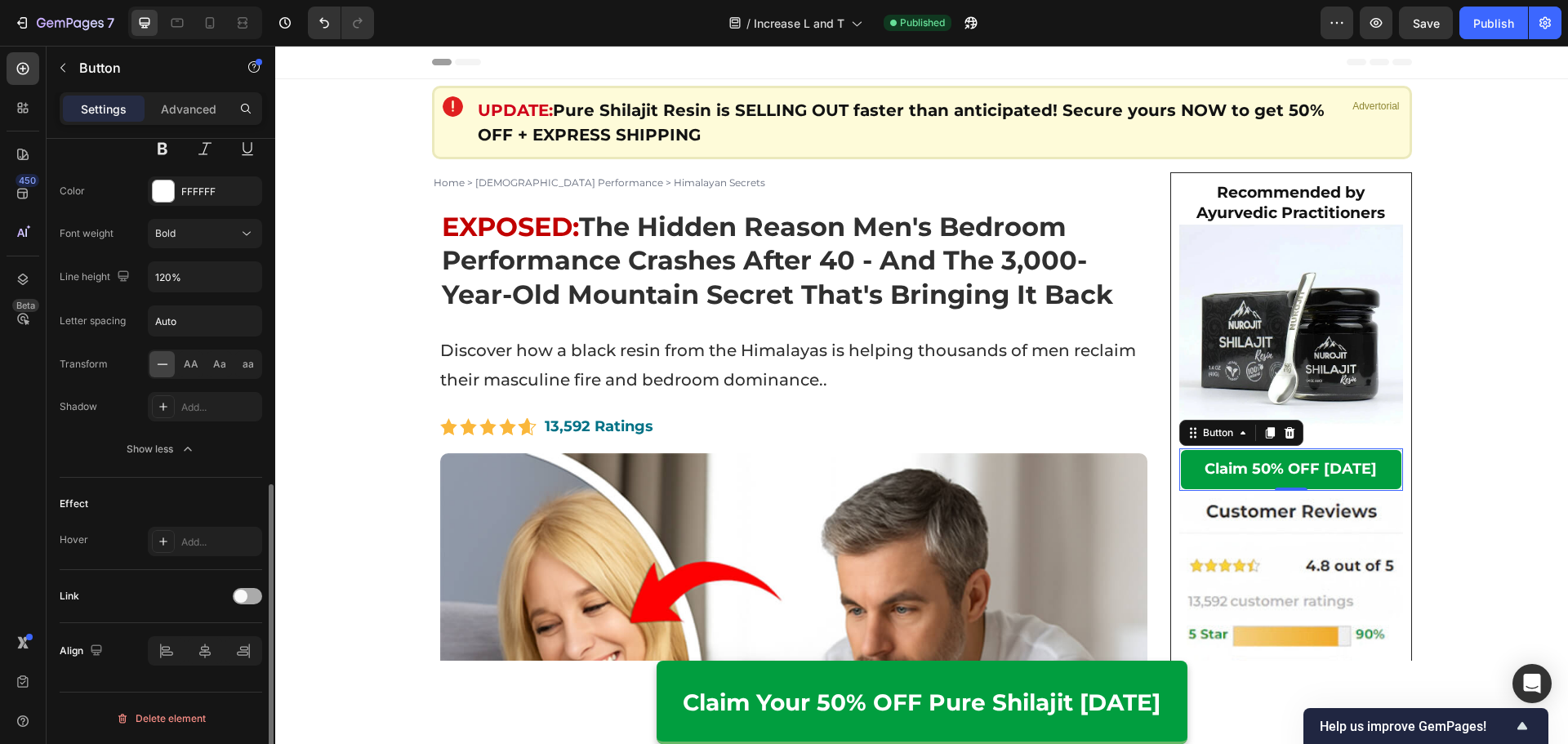
drag, startPoint x: 231, startPoint y: 582, endPoint x: 250, endPoint y: 602, distance: 27.6
click at [232, 582] on div "Link" at bounding box center [161, 596] width 202 height 26
click at [249, 601] on div at bounding box center [247, 596] width 29 height 16
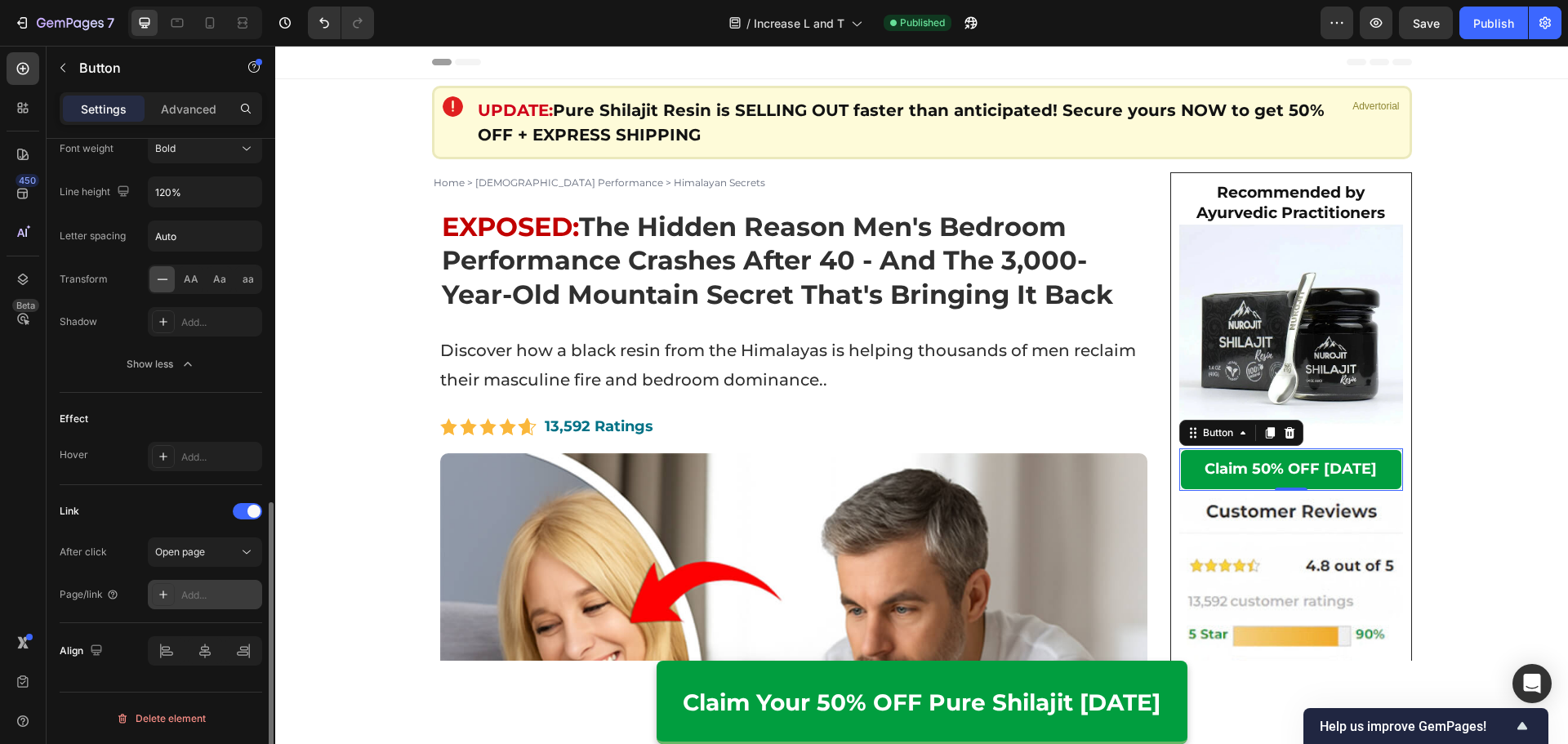
click at [206, 593] on div "Add..." at bounding box center [219, 596] width 77 height 15
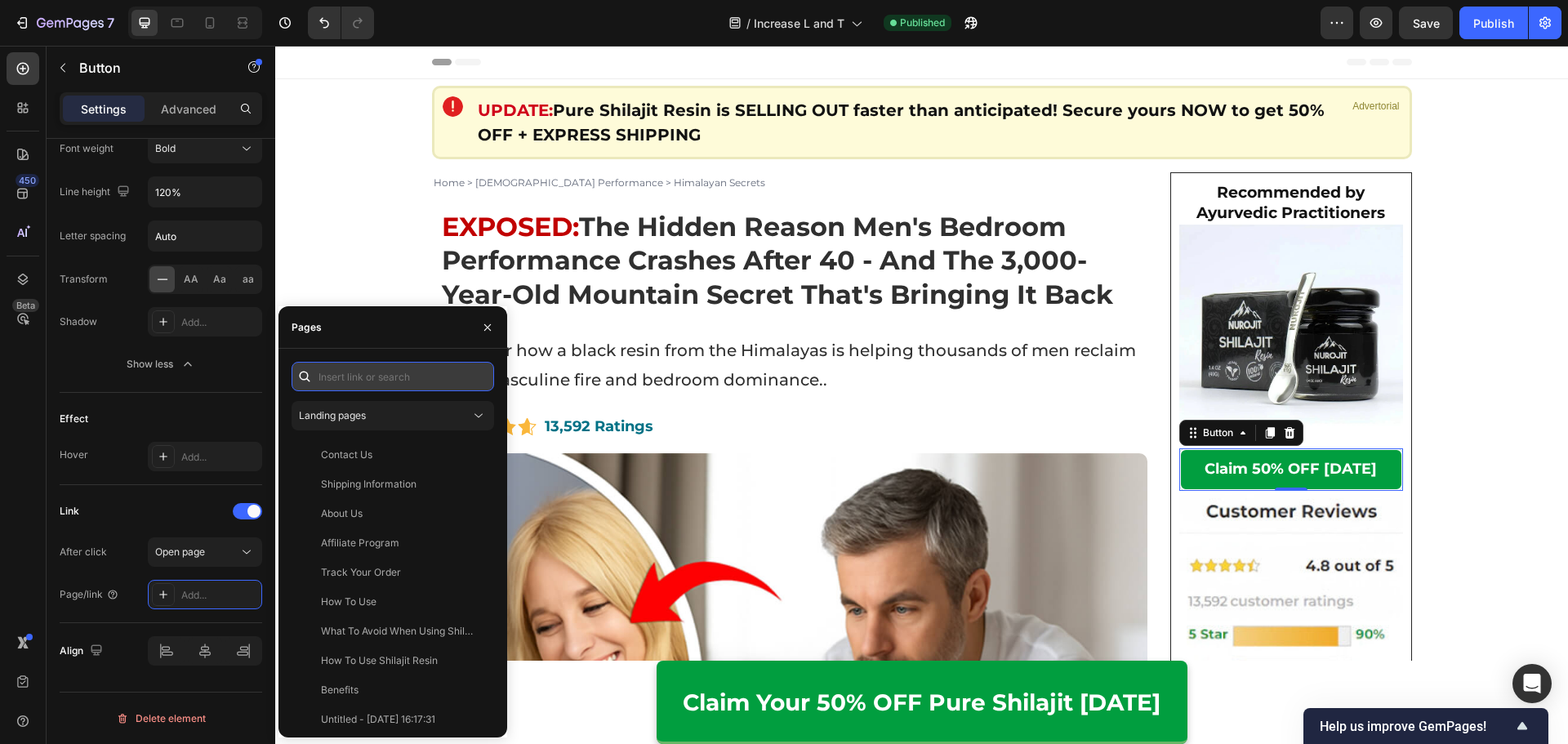
click at [368, 372] on input "text" at bounding box center [392, 375] width 202 height 29
paste input "[URL][DOMAIN_NAME]"
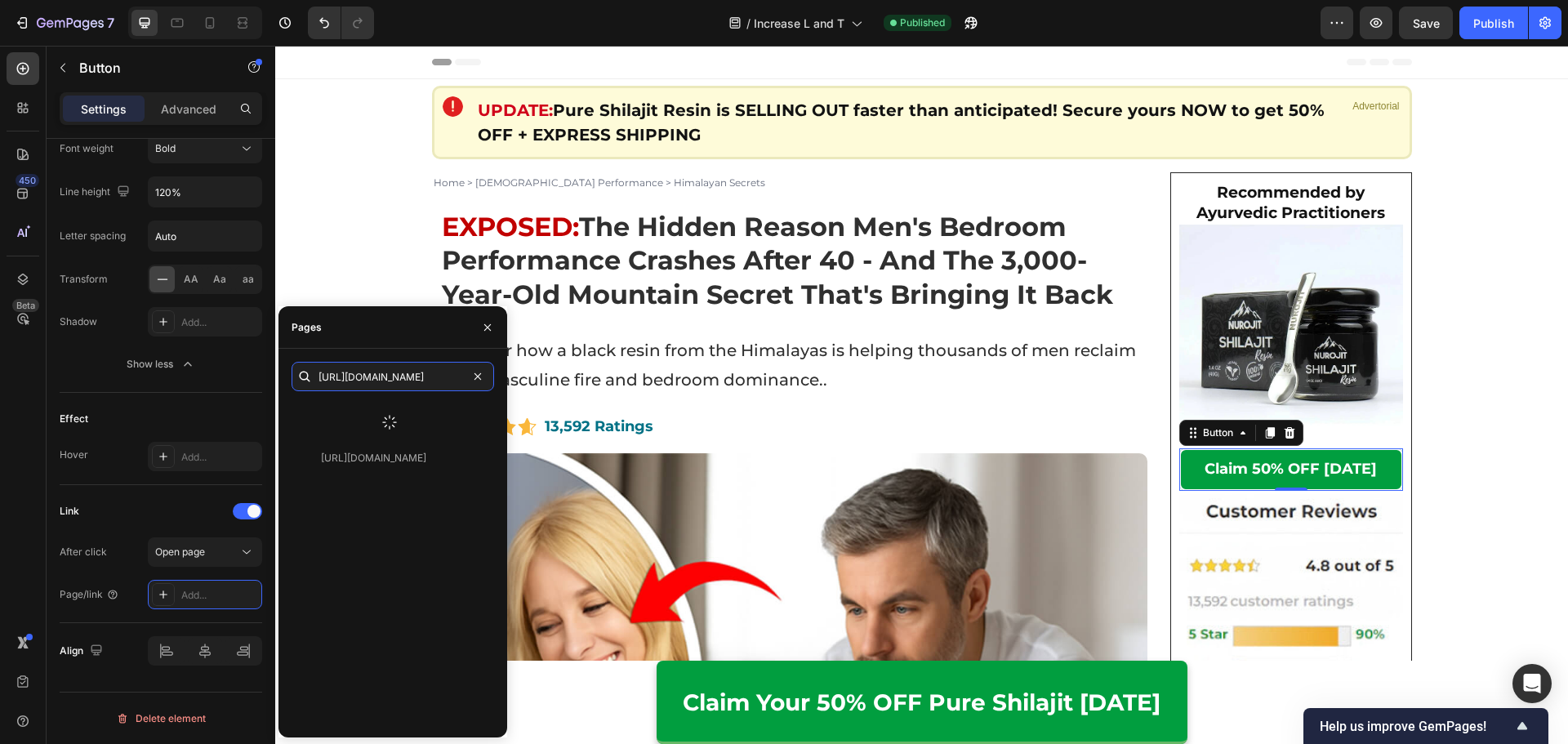
type input "[URL][DOMAIN_NAME]"
click at [403, 417] on div at bounding box center [389, 422] width 196 height 43
click at [401, 460] on div "[URL][DOMAIN_NAME] View" at bounding box center [392, 562] width 202 height 323
click at [393, 423] on div "[URL][DOMAIN_NAME] View" at bounding box center [389, 415] width 196 height 29
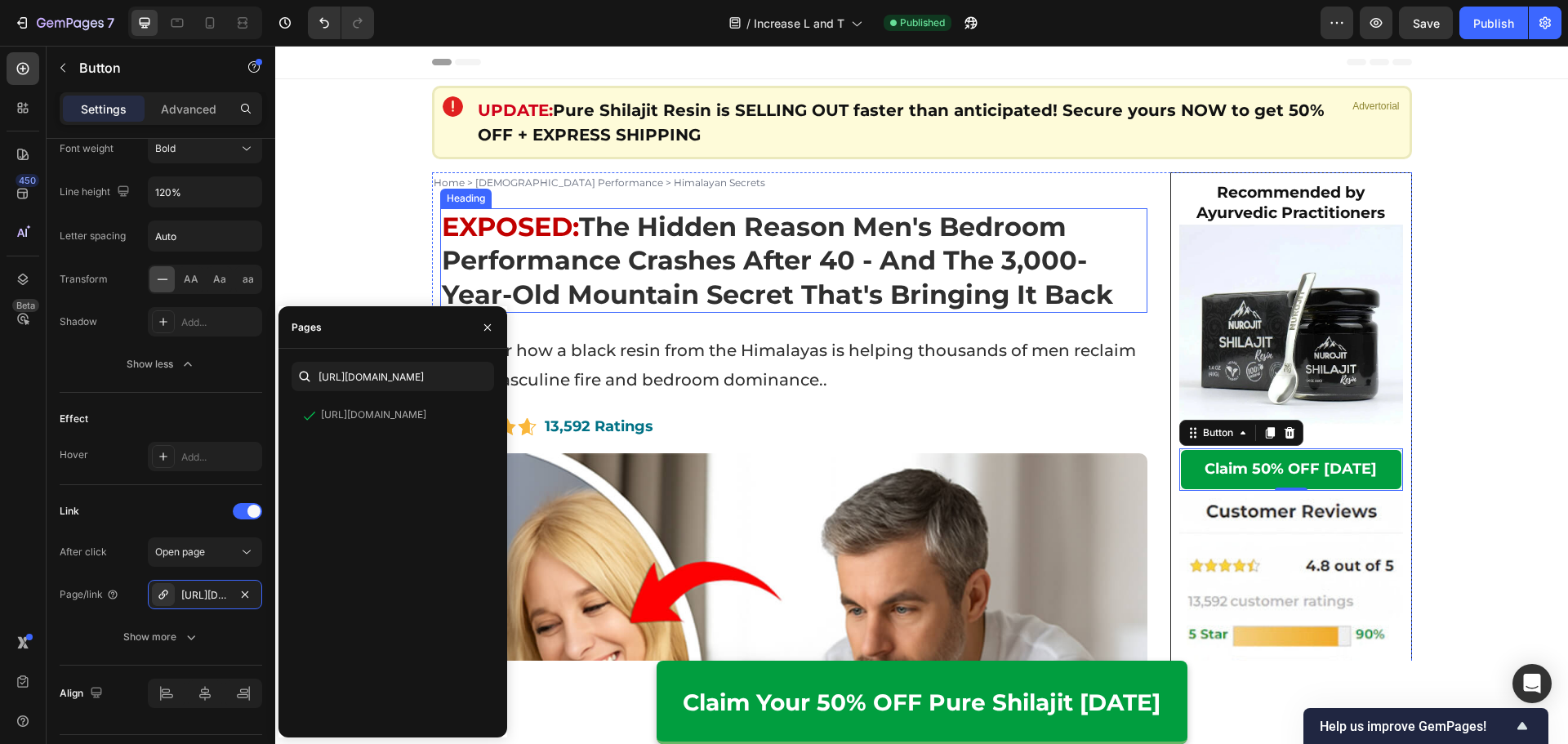
click at [947, 309] on strong "The Hidden Reason Men's Bedroom Performance Crashes After 40 - And The 3,000-Ye…" at bounding box center [777, 260] width 671 height 99
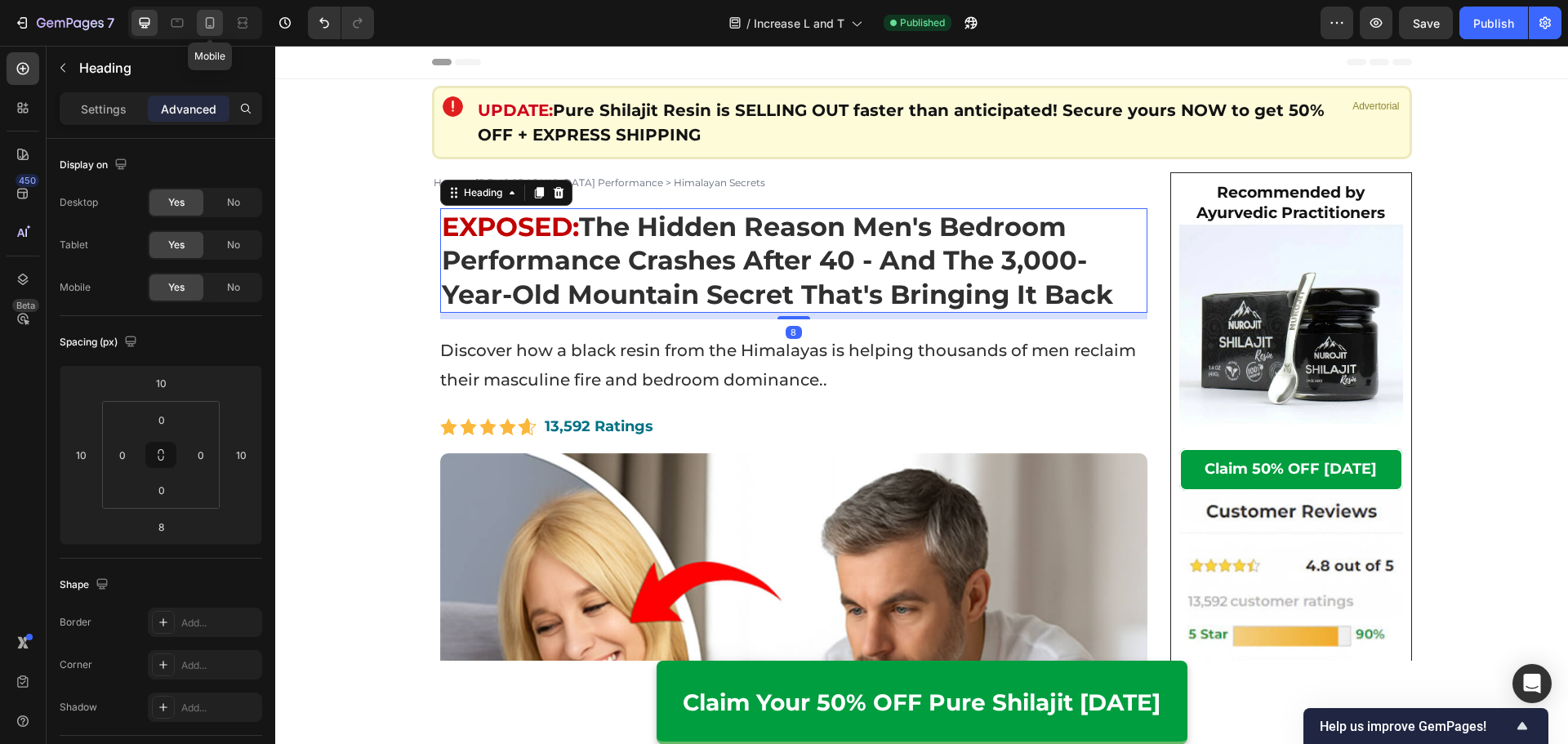
click at [205, 21] on icon at bounding box center [209, 23] width 16 height 16
type input "0"
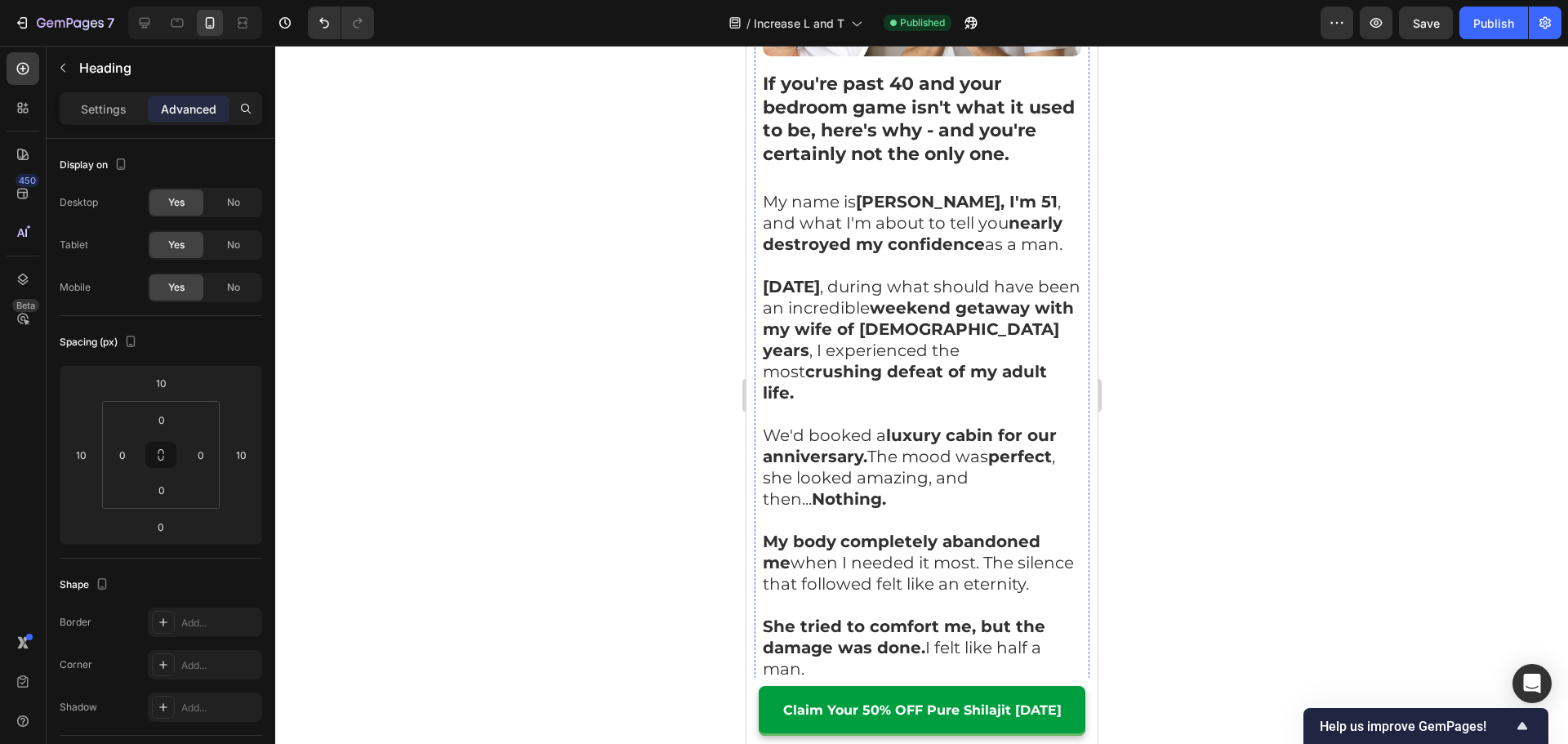
scroll to position [663, 0]
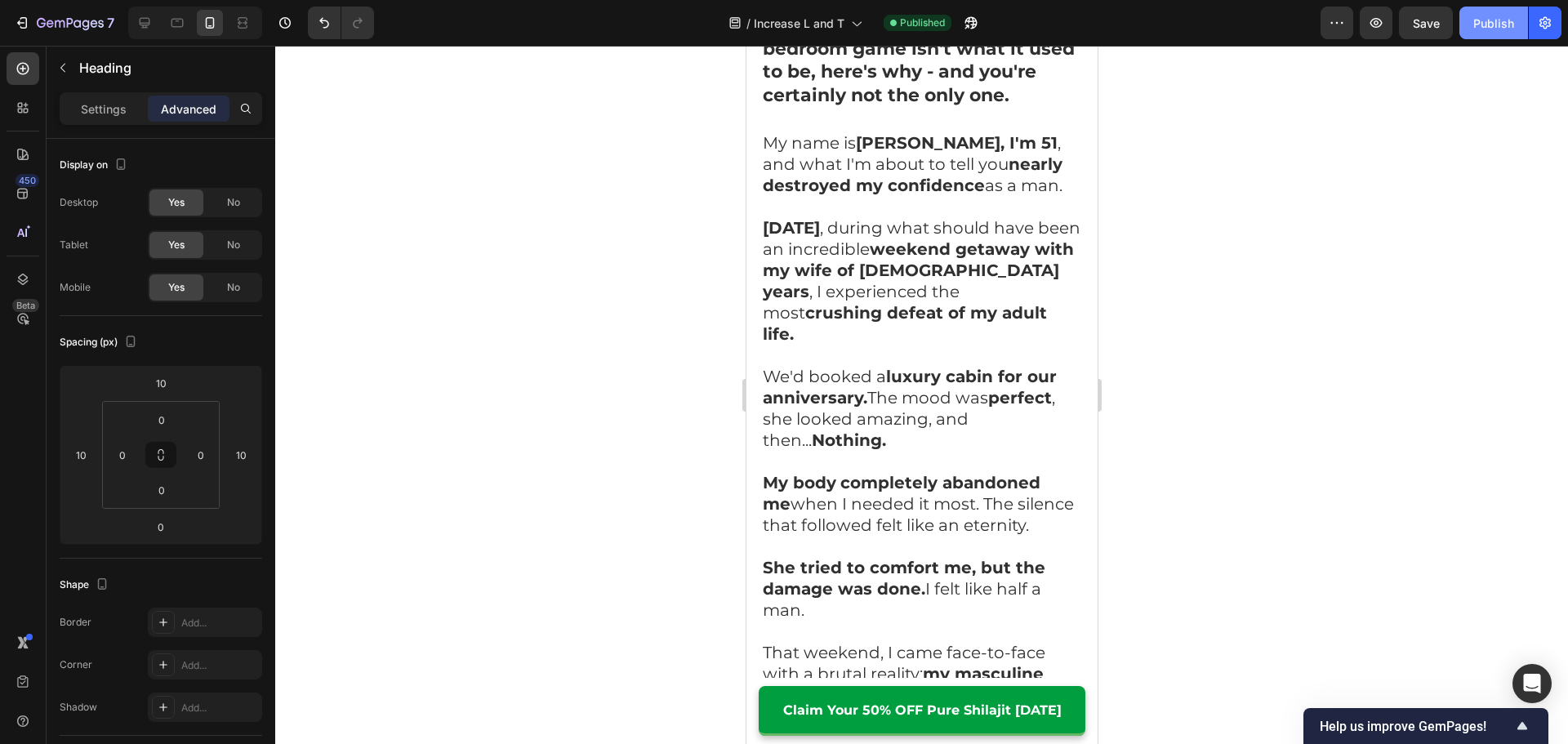
click at [1500, 27] on div "Publish" at bounding box center [1492, 24] width 41 height 17
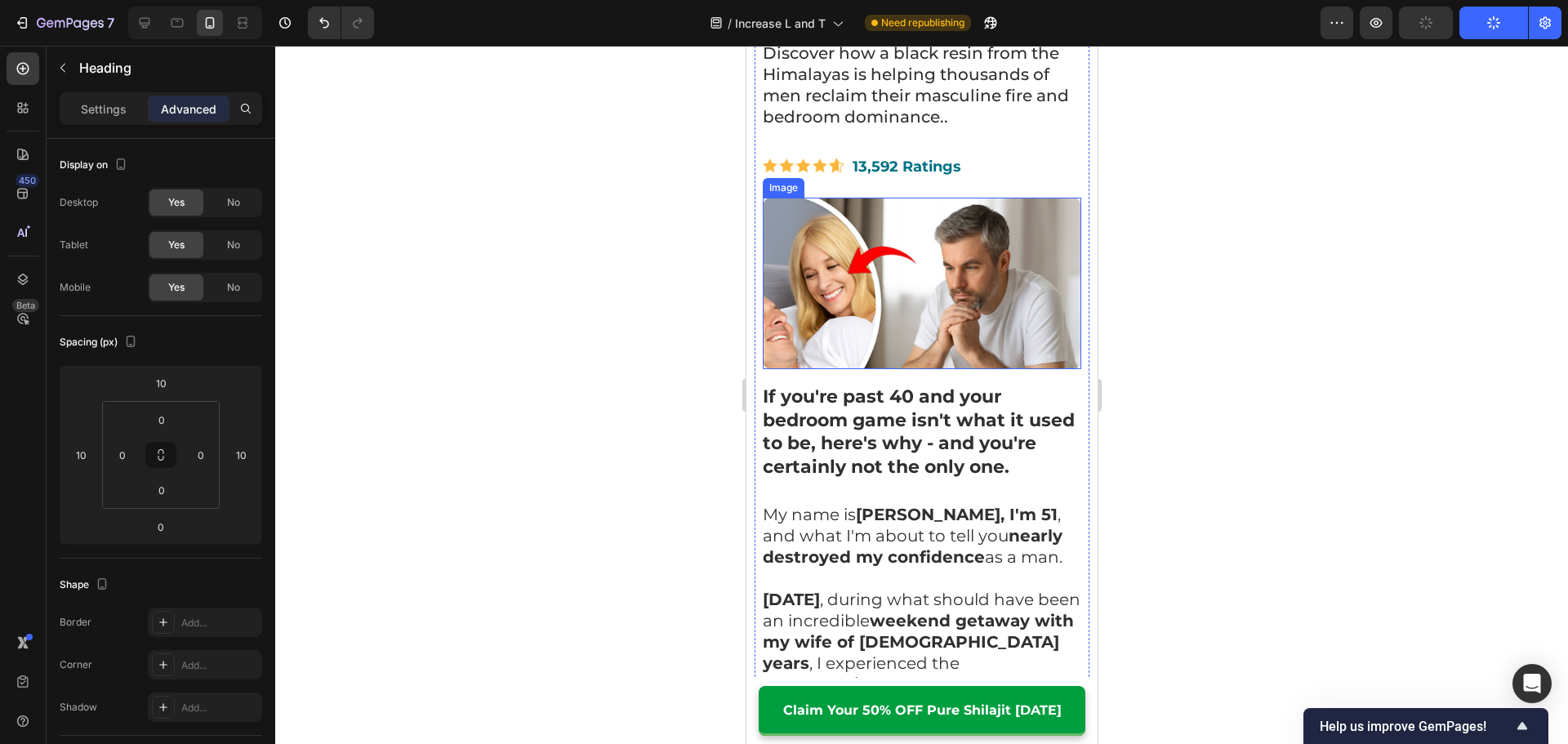
scroll to position [337, 0]
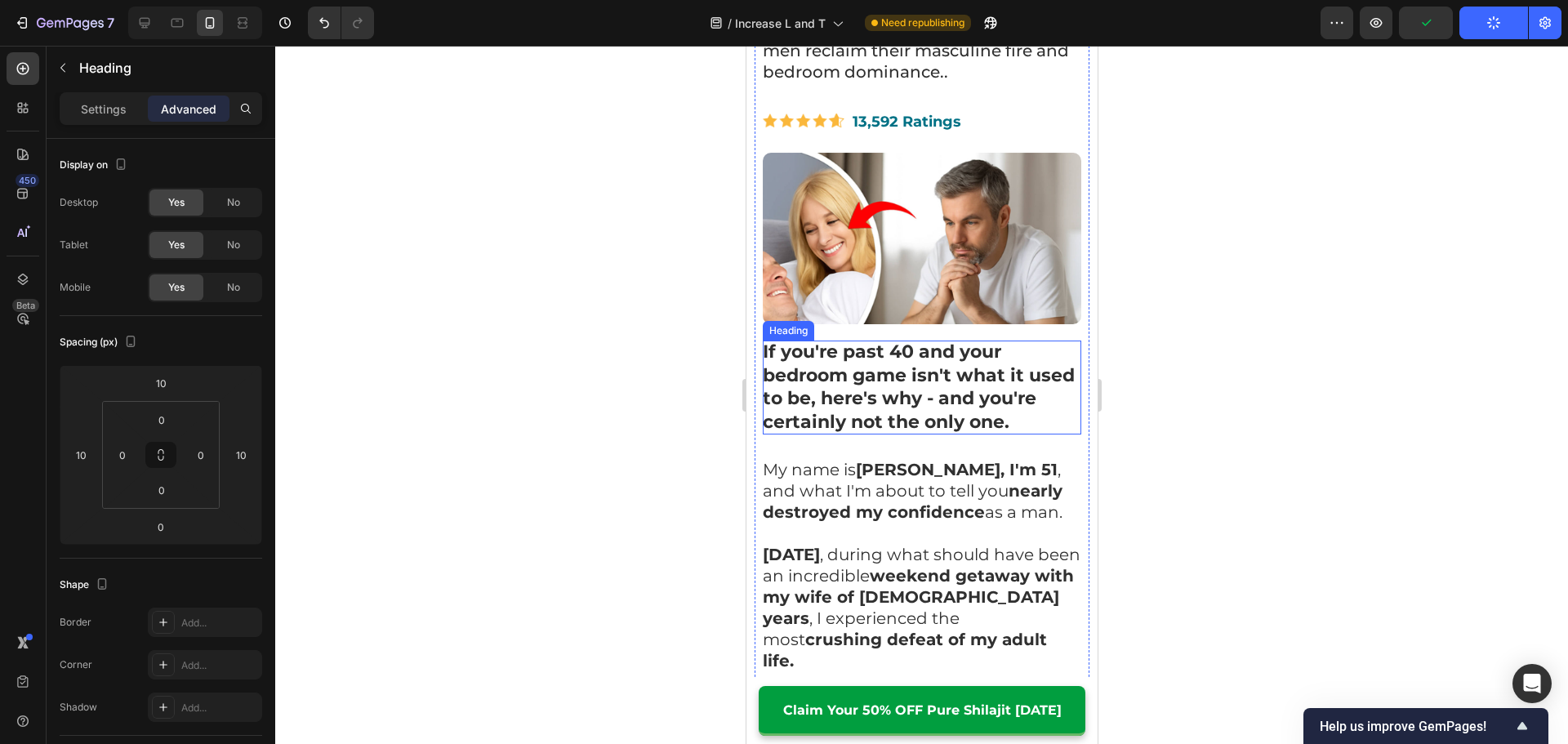
click at [888, 394] on strong "If you're past 40 and your bedroom game isn't what it used to be, here's why - …" at bounding box center [917, 387] width 312 height 93
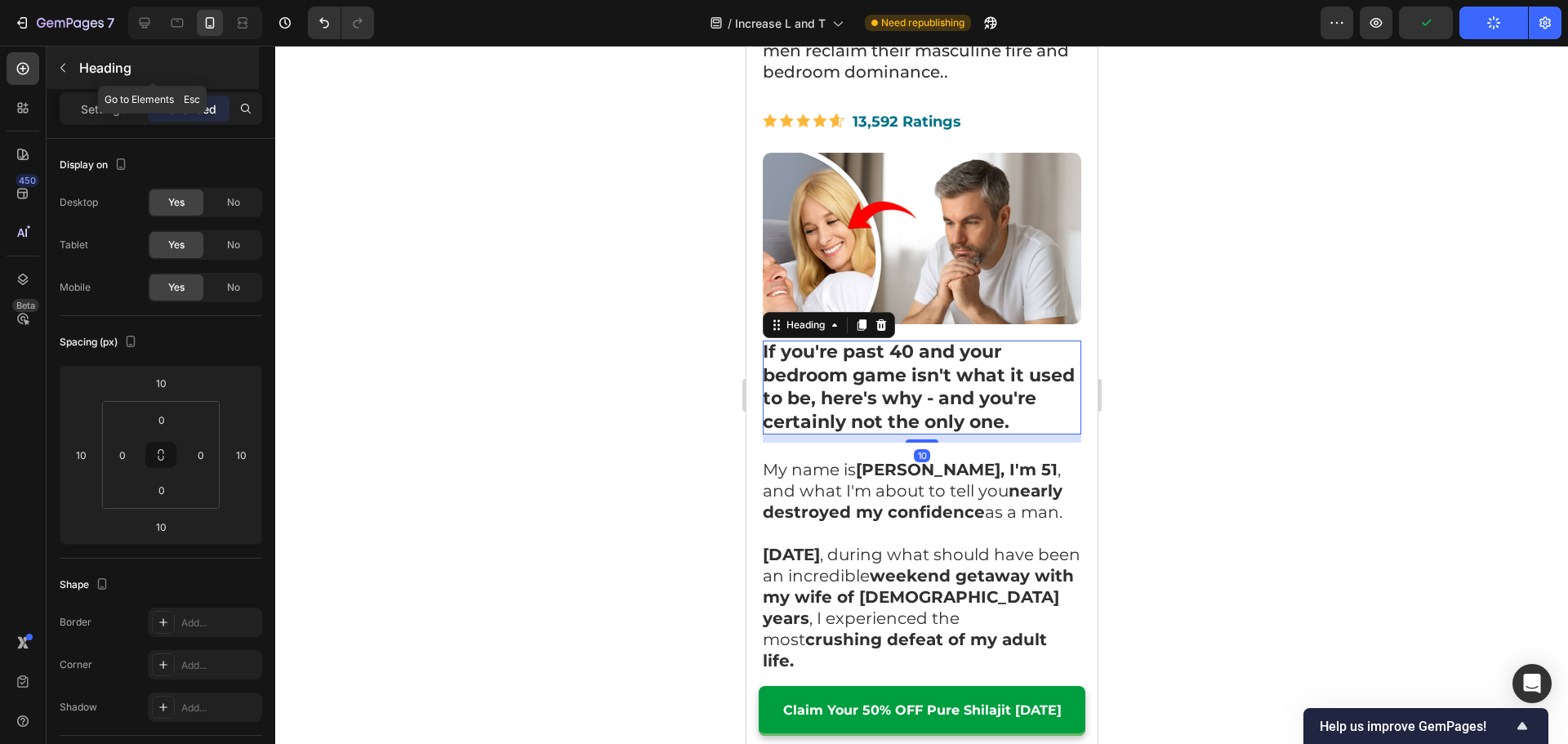
click at [72, 70] on button "button" at bounding box center [63, 68] width 26 height 26
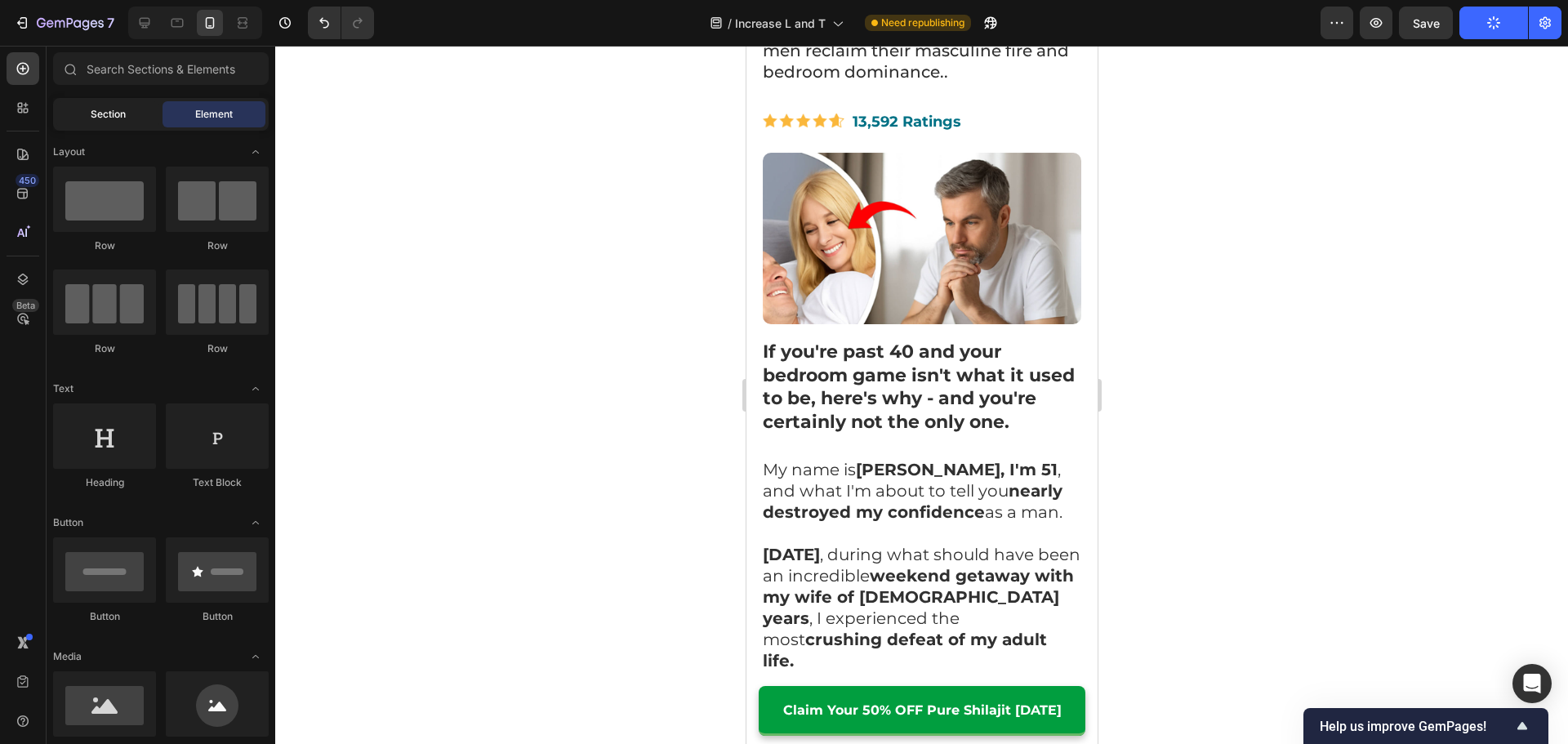
click at [105, 112] on div "Section" at bounding box center [108, 114] width 103 height 26
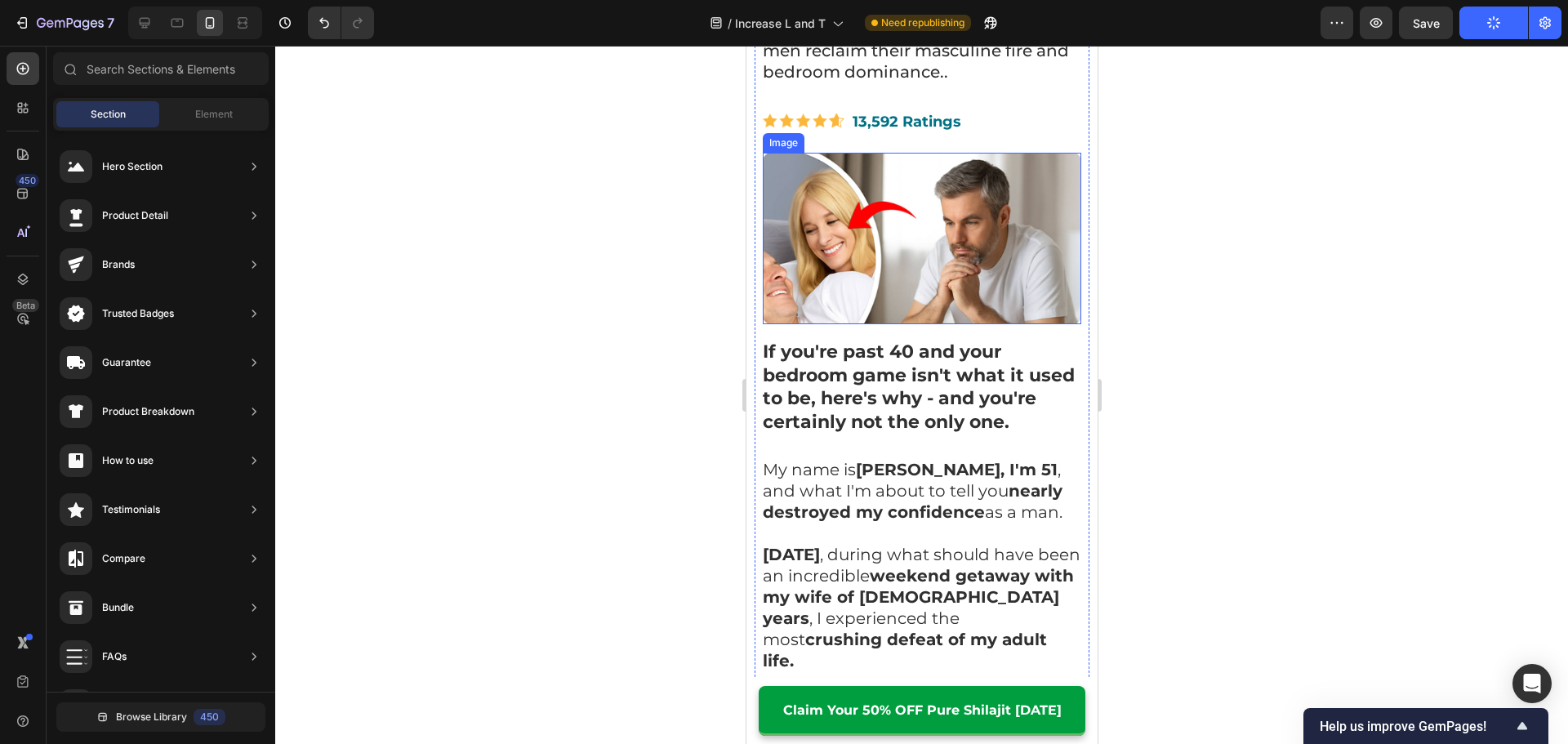
click at [828, 296] on img at bounding box center [920, 238] width 319 height 172
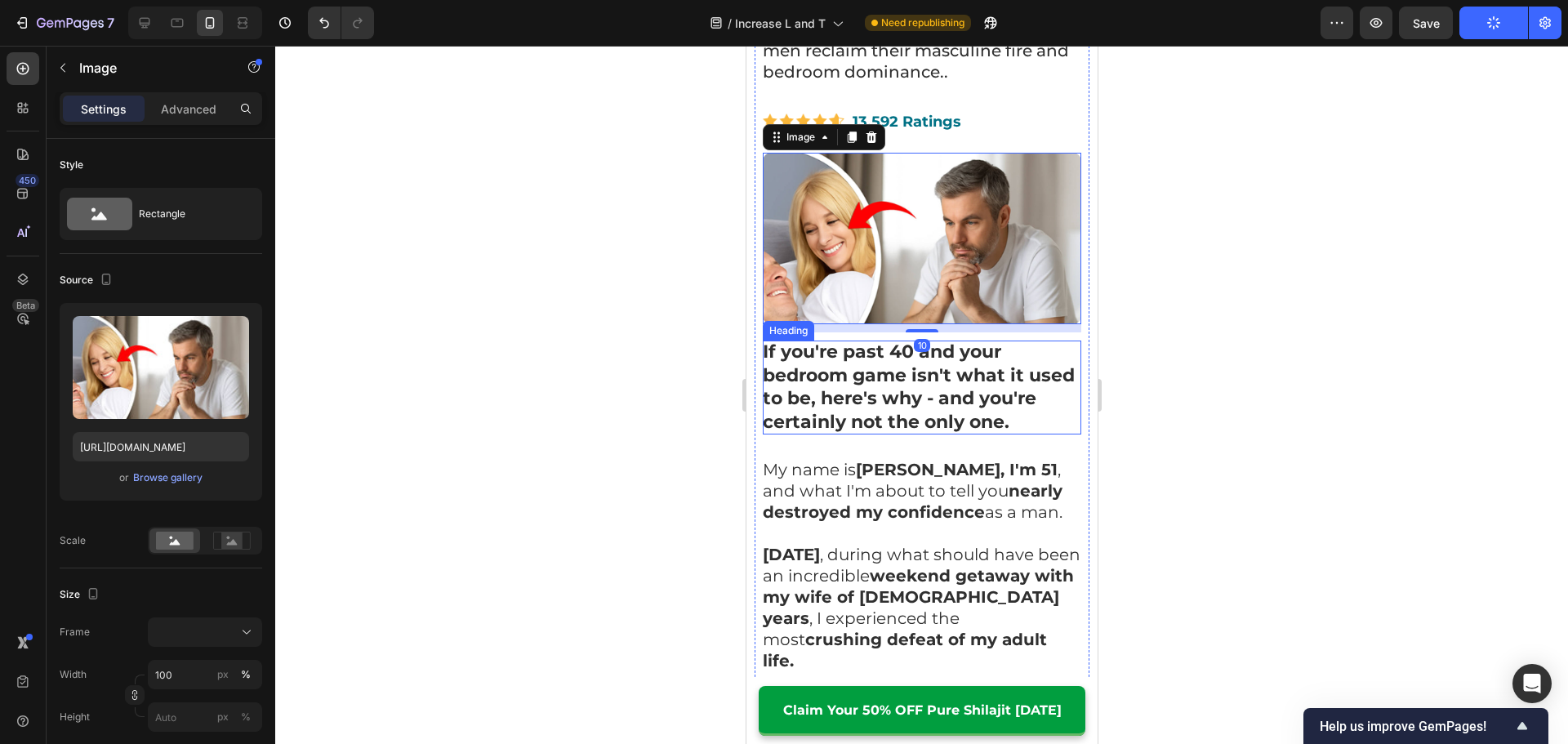
click at [855, 387] on strong "If you're past 40 and your bedroom game isn't what it used to be, here's why - …" at bounding box center [917, 387] width 312 height 93
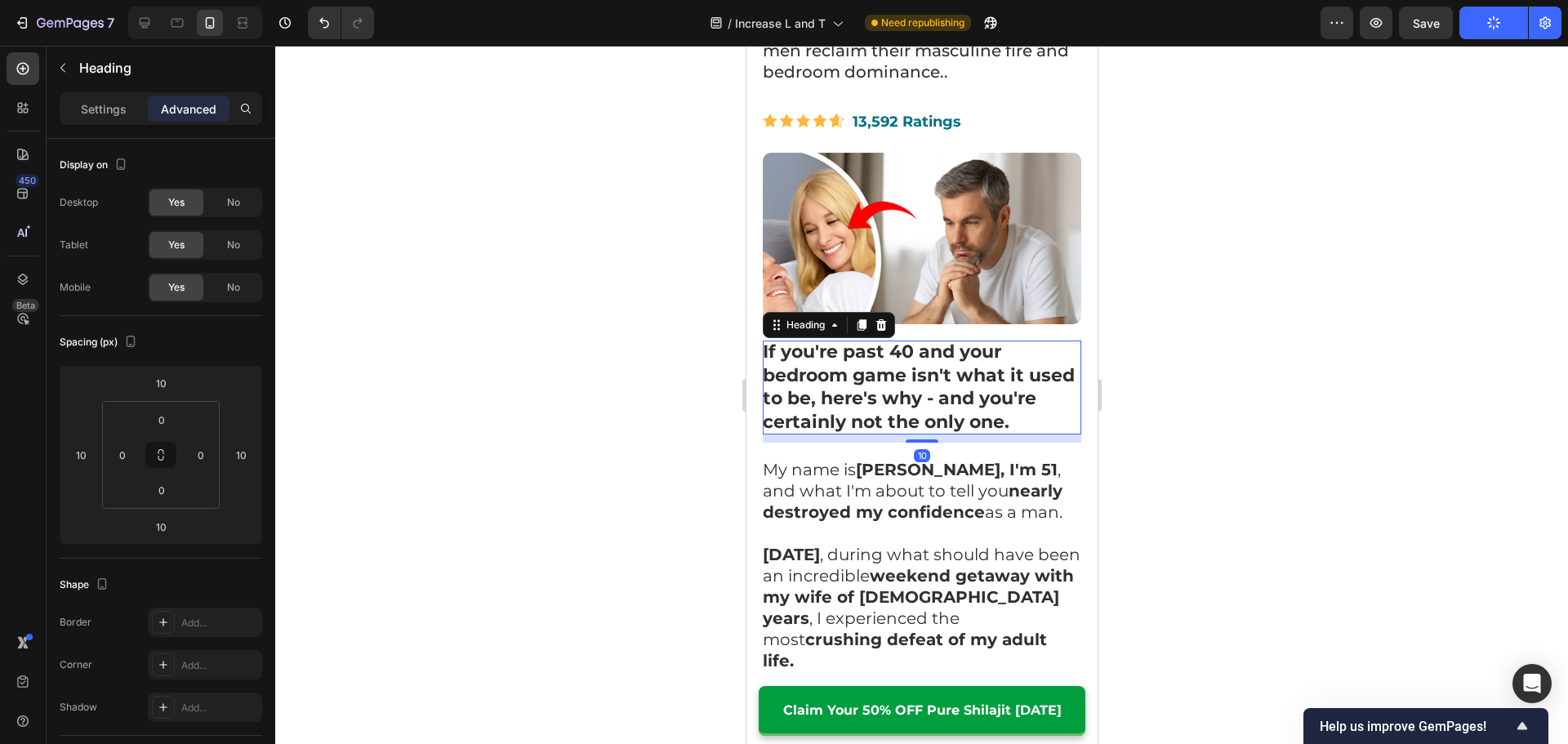
click at [697, 342] on div at bounding box center [921, 394] width 1293 height 698
